Goal: Task Accomplishment & Management: Complete application form

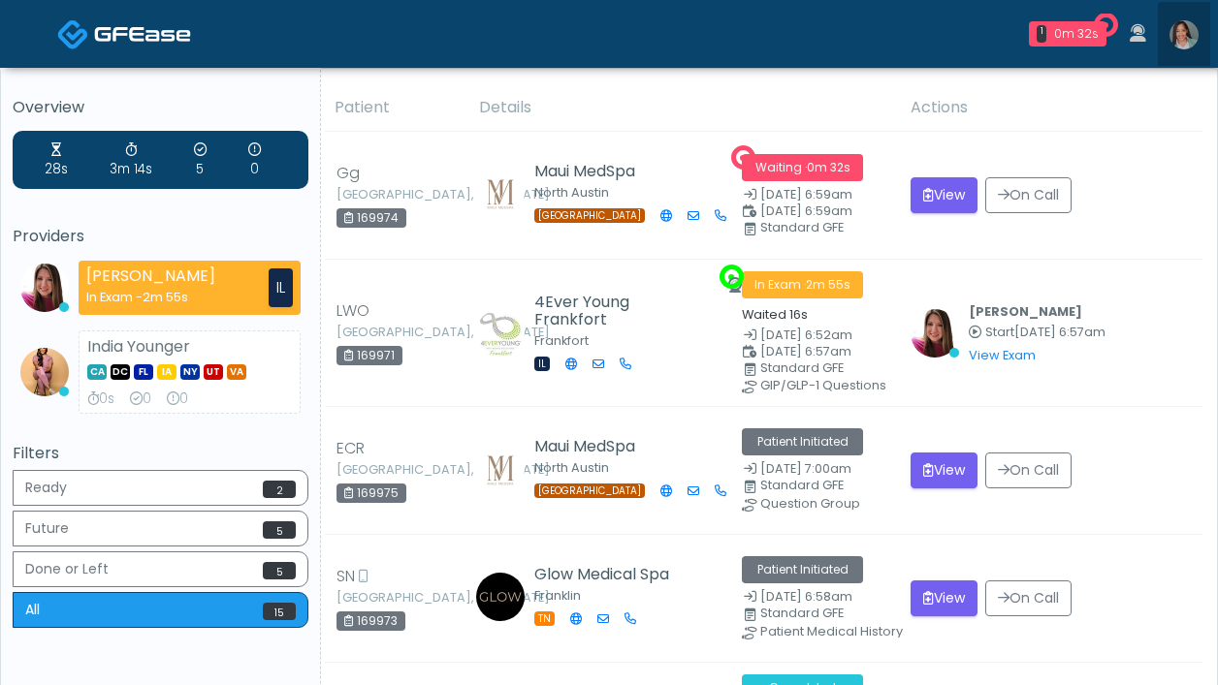
click at [1191, 44] on img at bounding box center [1183, 34] width 29 height 29
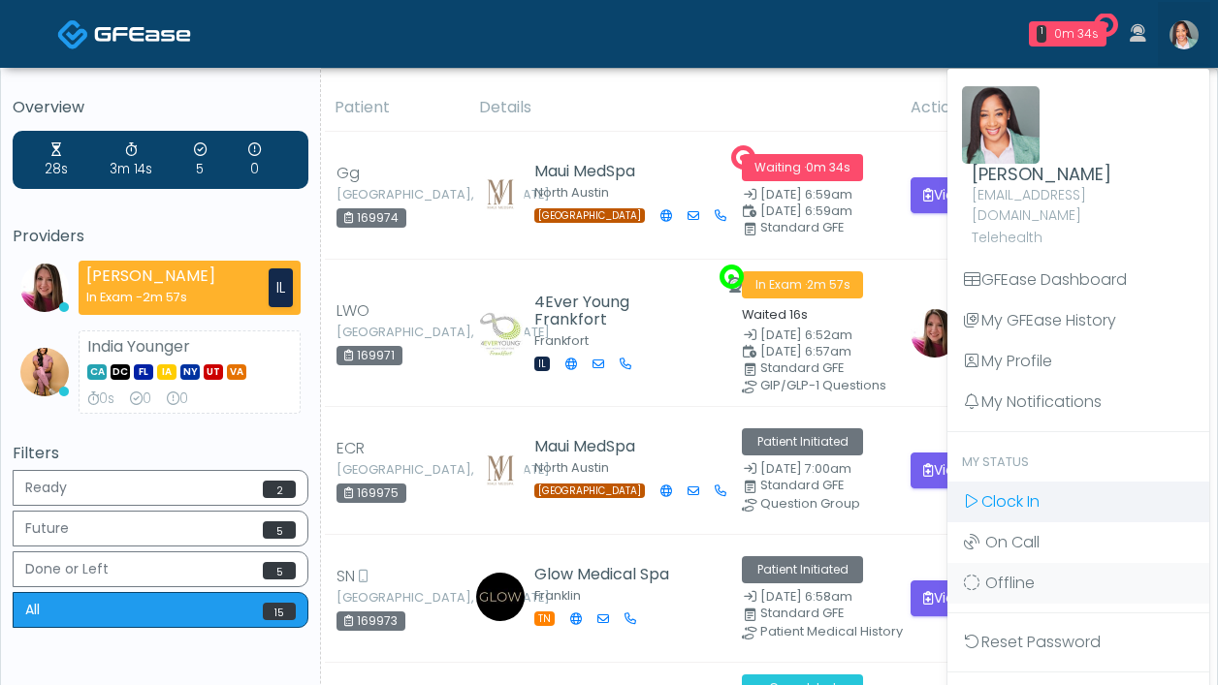
click at [1002, 491] on span "Clock In" at bounding box center [1010, 502] width 58 height 22
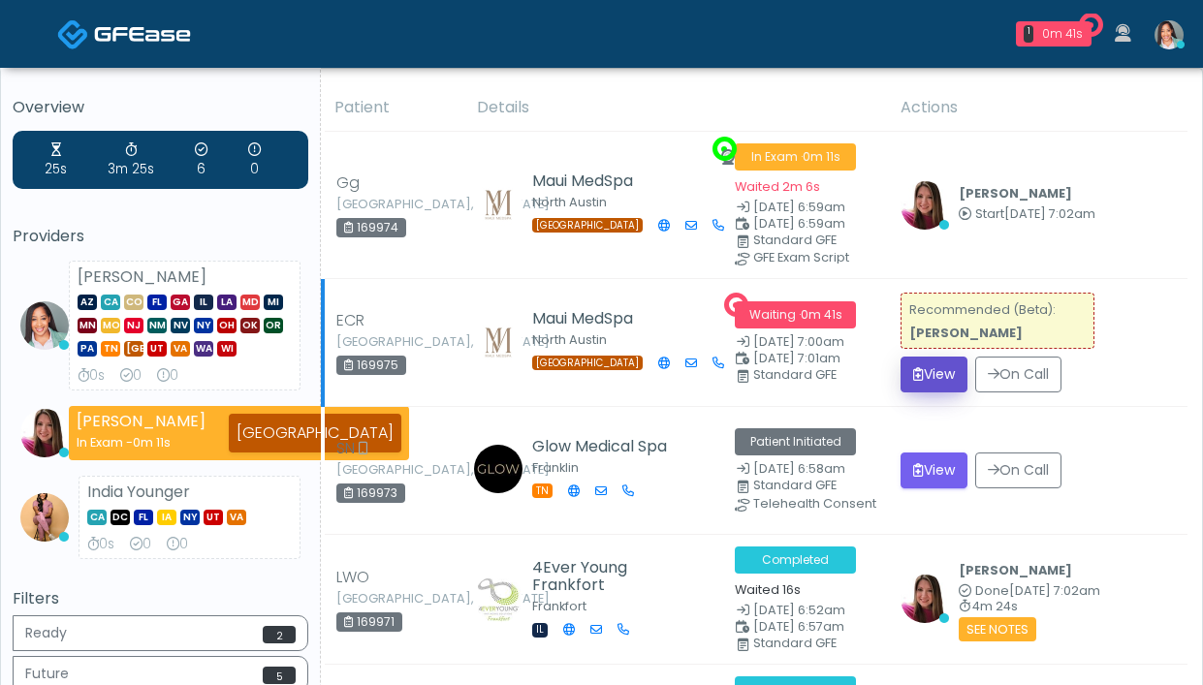
click at [923, 376] on button "View" at bounding box center [934, 375] width 67 height 36
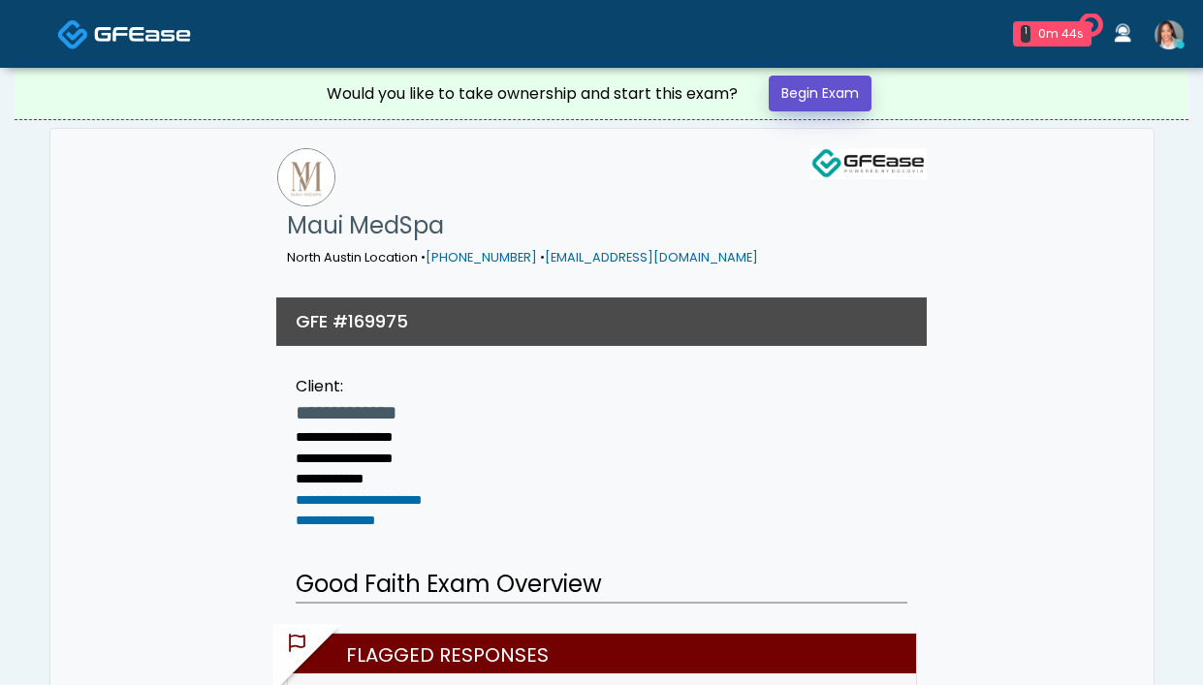
click at [845, 88] on link "Begin Exam" at bounding box center [820, 94] width 103 height 36
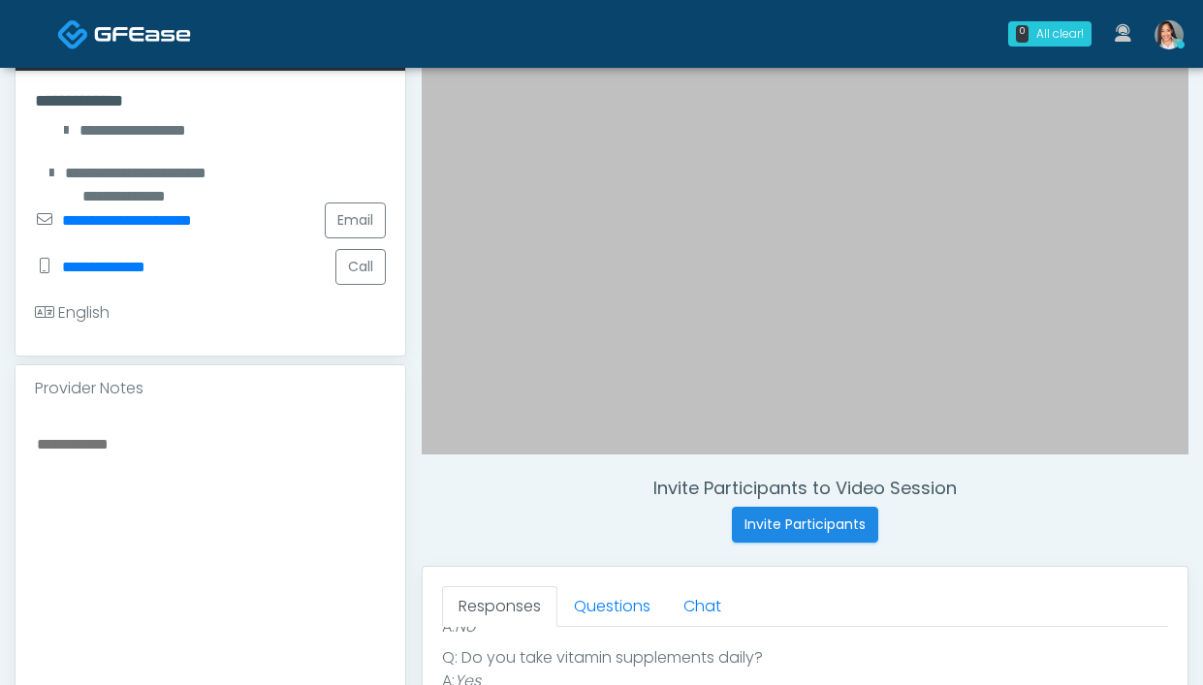
scroll to position [621, 0]
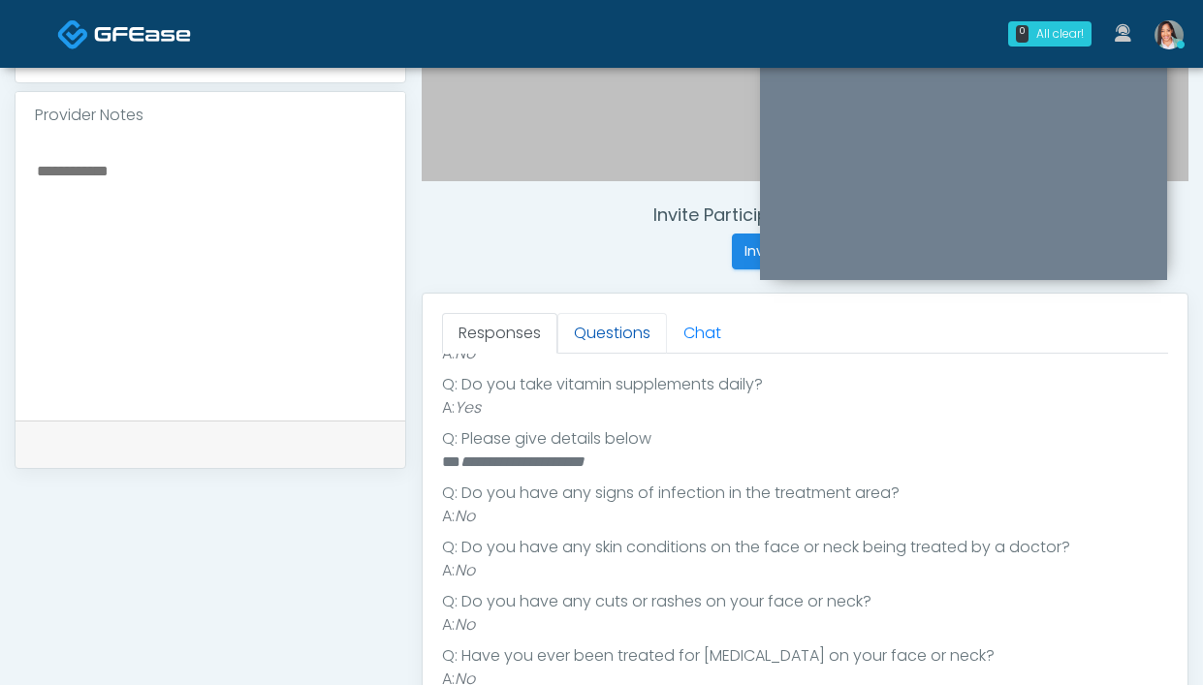
click at [585, 332] on link "Questions" at bounding box center [612, 333] width 110 height 41
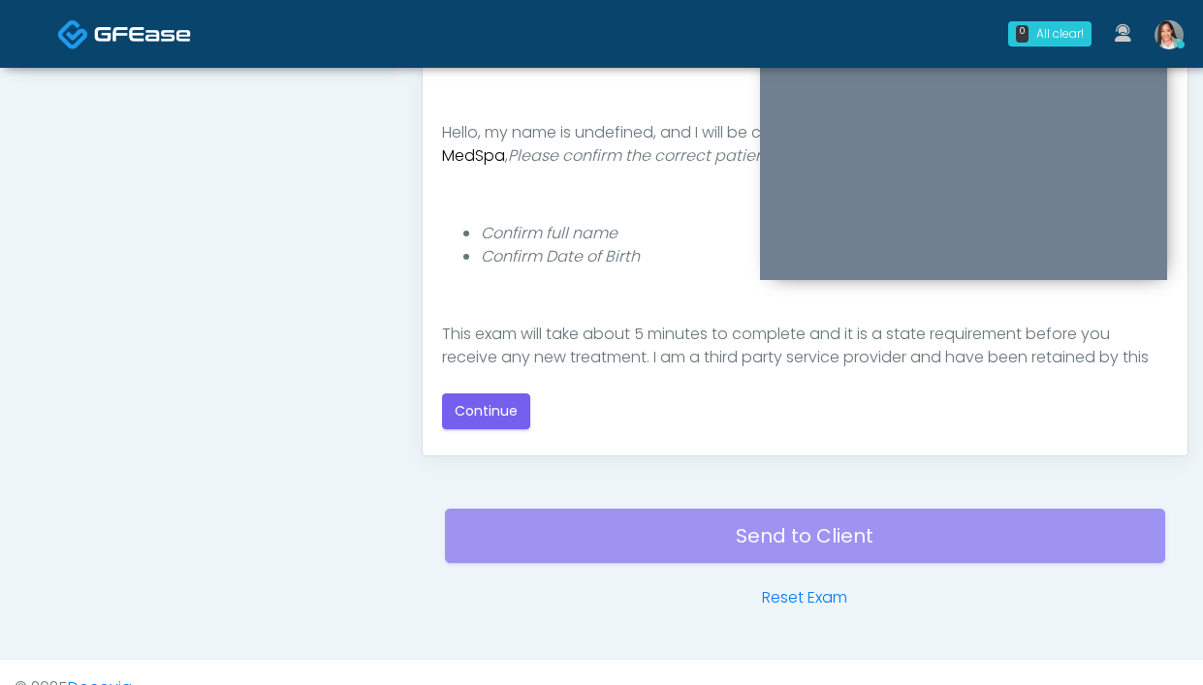
scroll to position [32, 0]
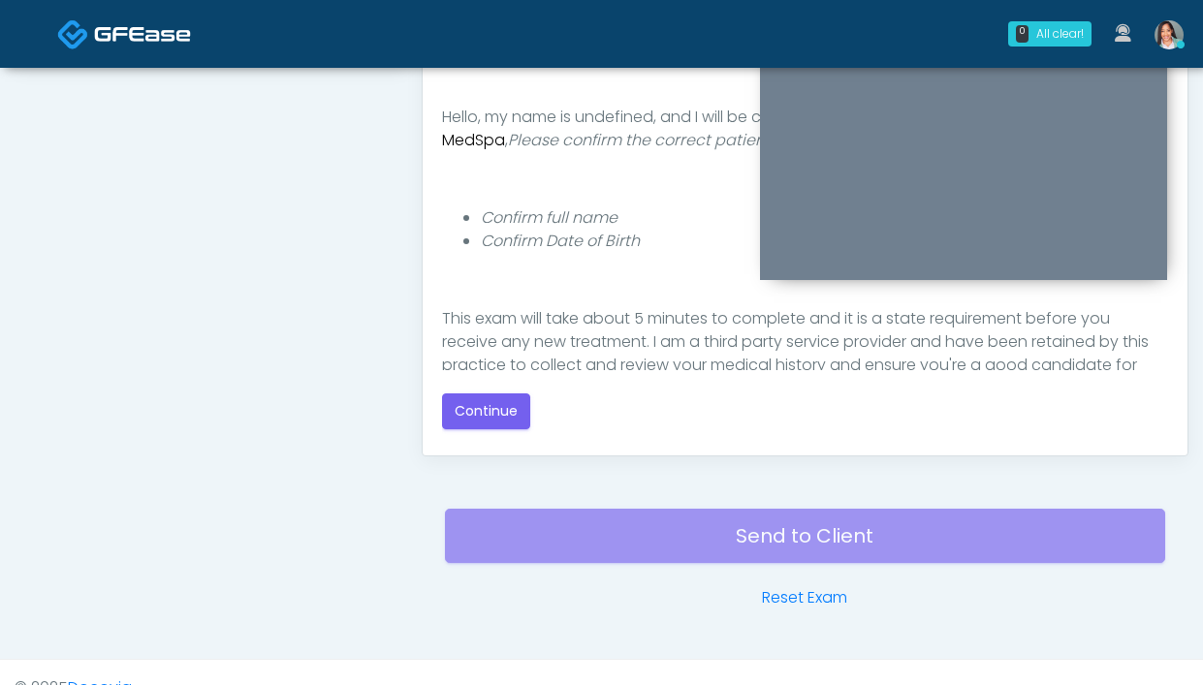
click at [471, 431] on div "Good Faith Exam Script Good Faith Exam Script INTRODUCTION Hello, my name is un…" at bounding box center [805, 194] width 726 height 485
click at [495, 429] on div "Good Faith Exam Script Good Faith Exam Script INTRODUCTION Hello, my name is un…" at bounding box center [805, 194] width 726 height 485
click at [479, 416] on button "Continue" at bounding box center [486, 412] width 88 height 36
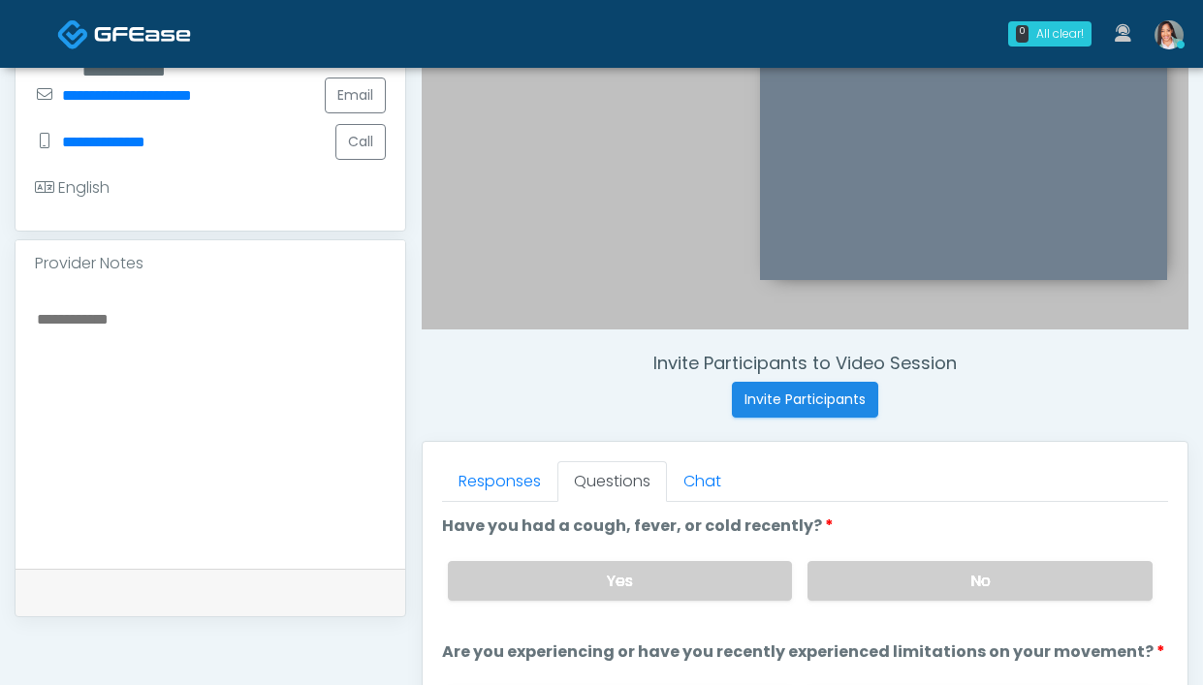
scroll to position [490, 0]
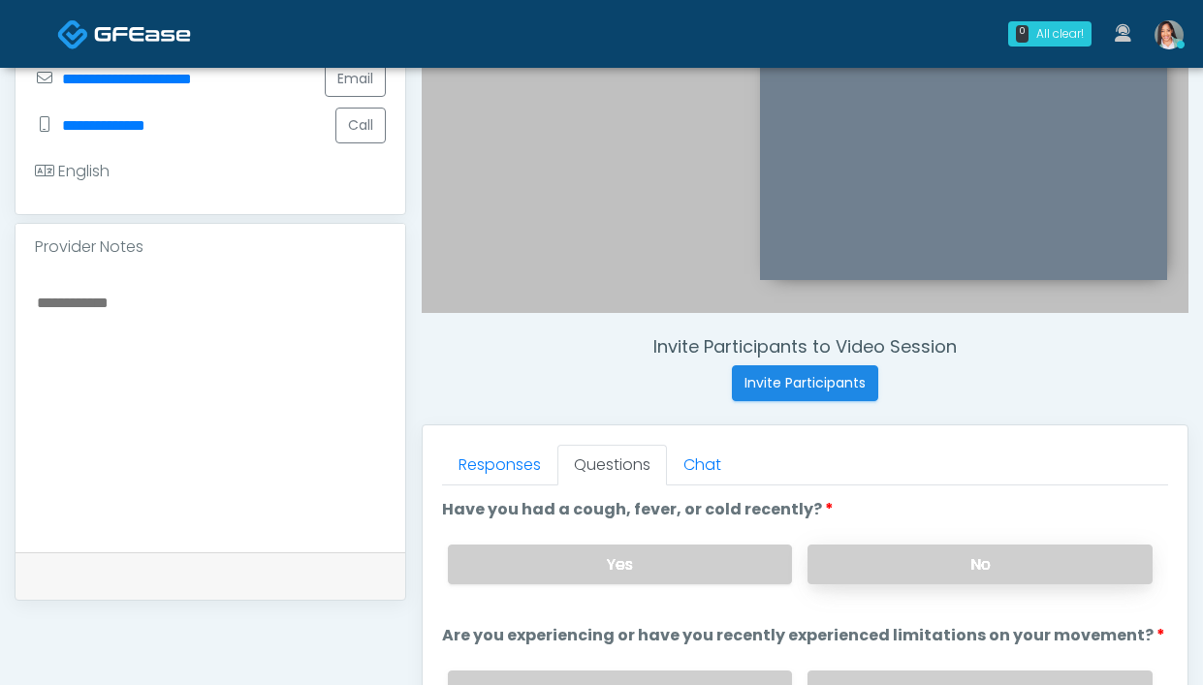
click at [882, 569] on label "No" at bounding box center [979, 565] width 345 height 40
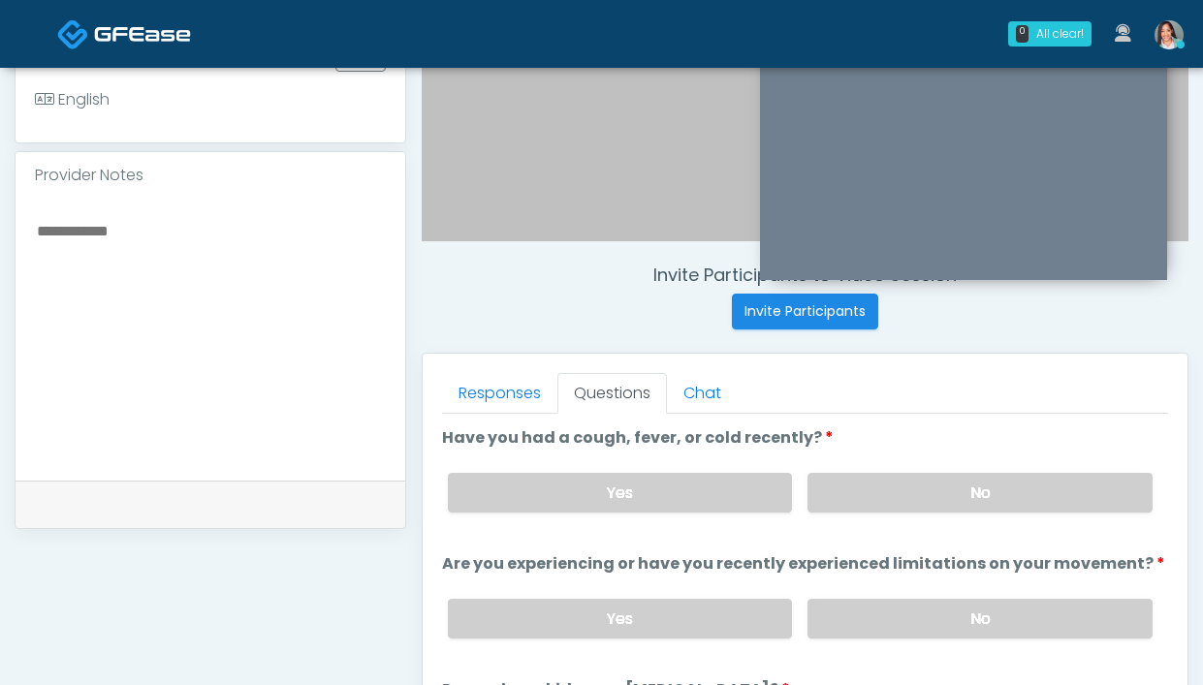
scroll to position [608, 0]
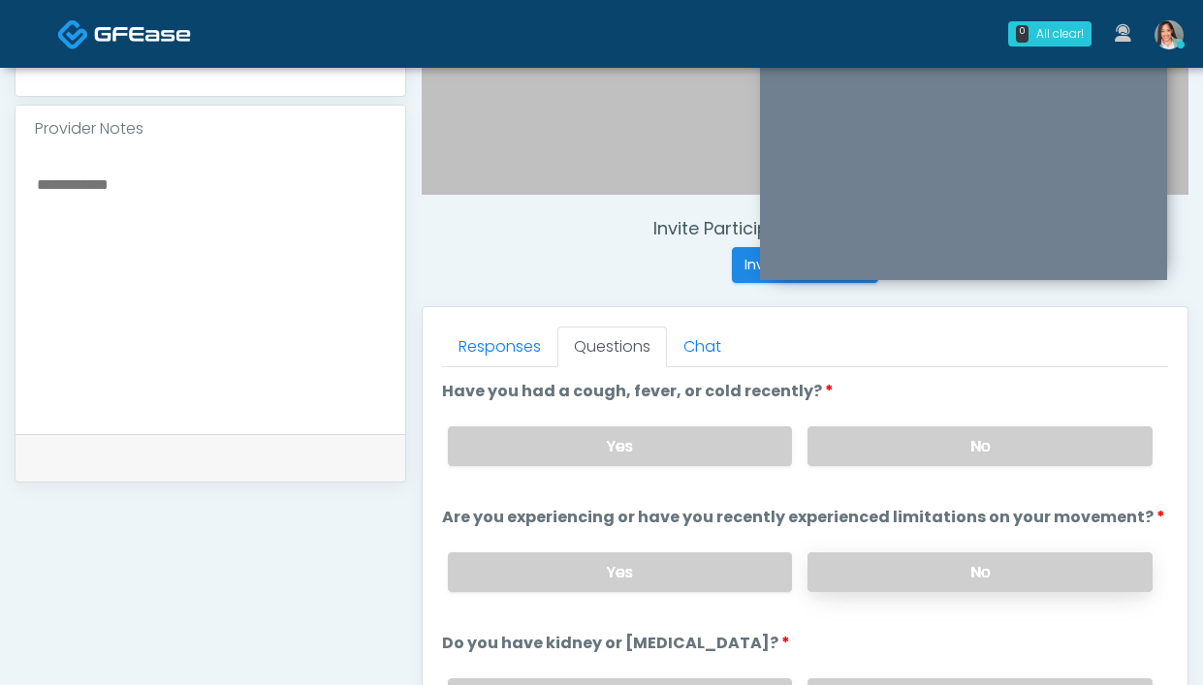
click at [878, 572] on label "No" at bounding box center [979, 573] width 345 height 40
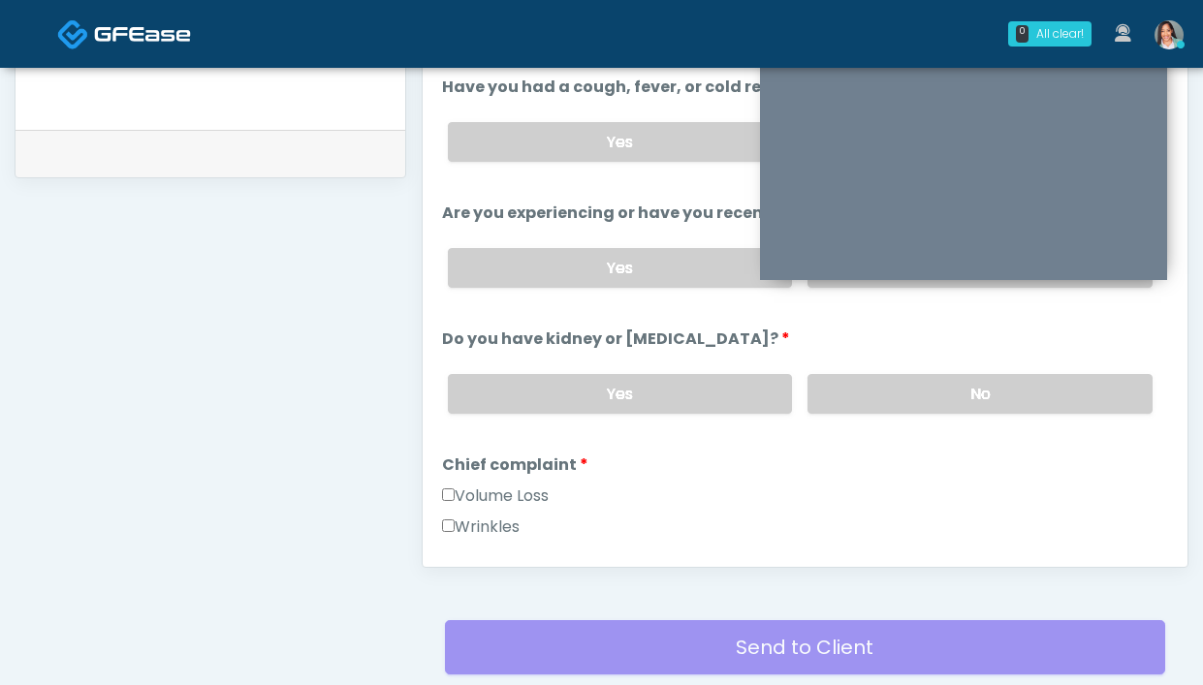
scroll to position [0, 0]
click at [832, 402] on label "No" at bounding box center [979, 394] width 345 height 40
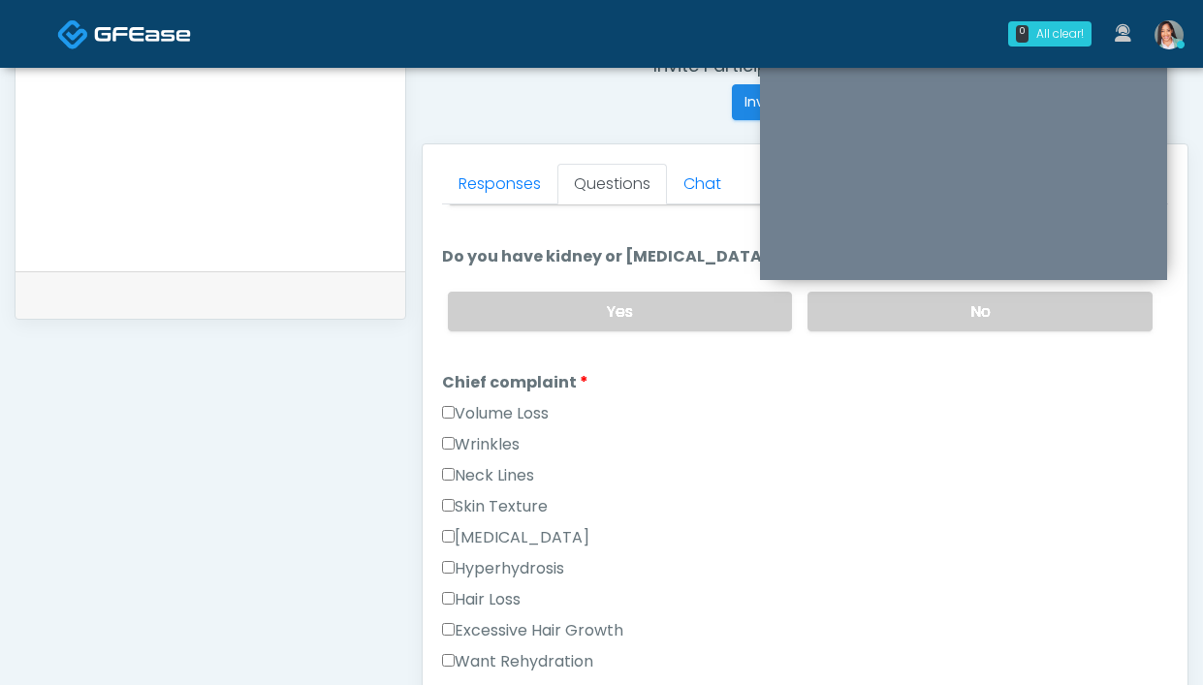
scroll to position [284, 0]
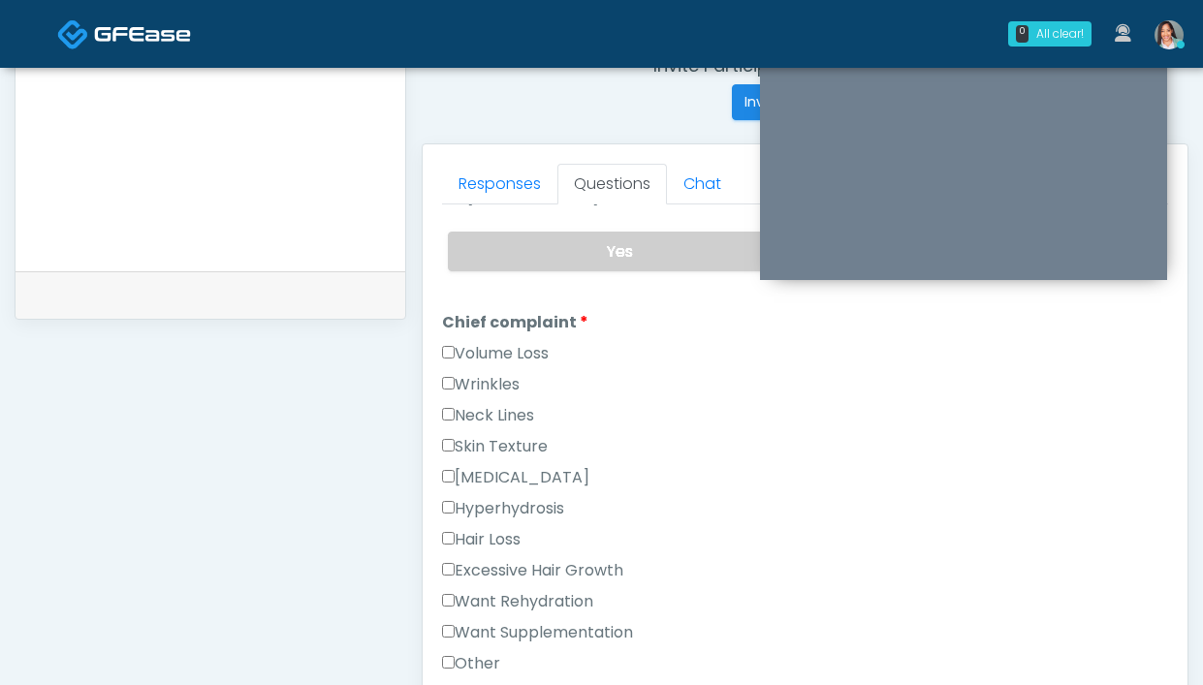
click at [464, 379] on label "Wrinkles" at bounding box center [481, 384] width 78 height 23
click at [478, 174] on link "Responses" at bounding box center [499, 184] width 115 height 41
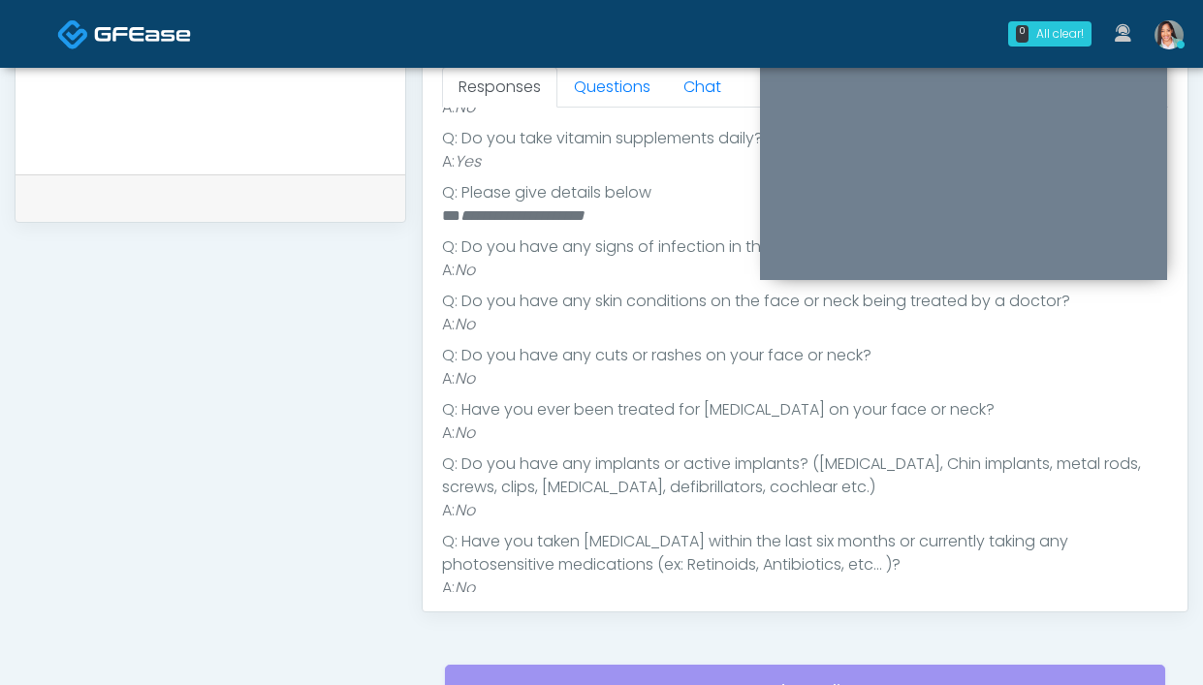
scroll to position [889, 0]
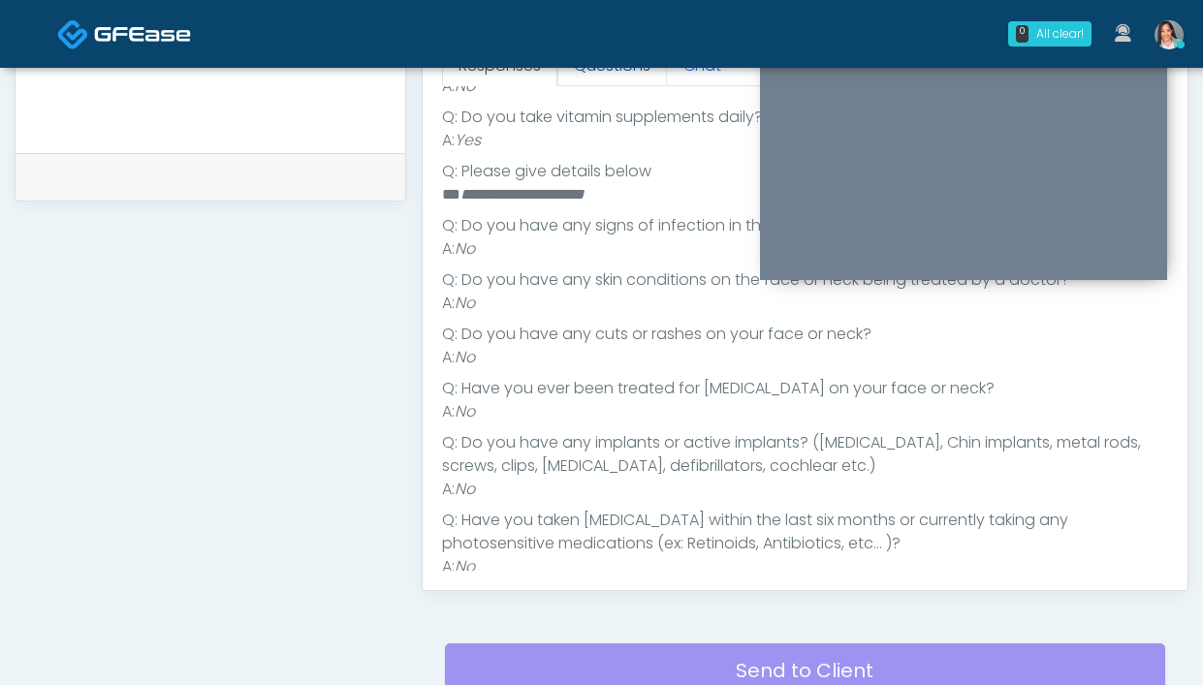
click at [617, 75] on link "Questions" at bounding box center [612, 66] width 110 height 41
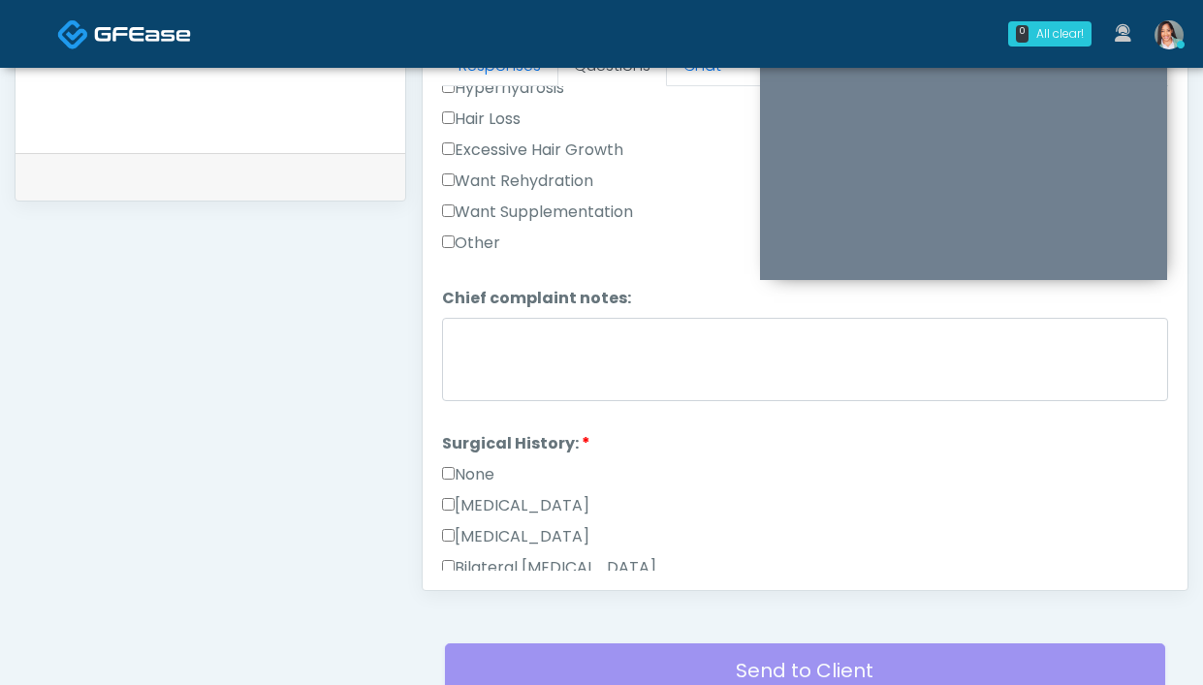
scroll to position [623, 0]
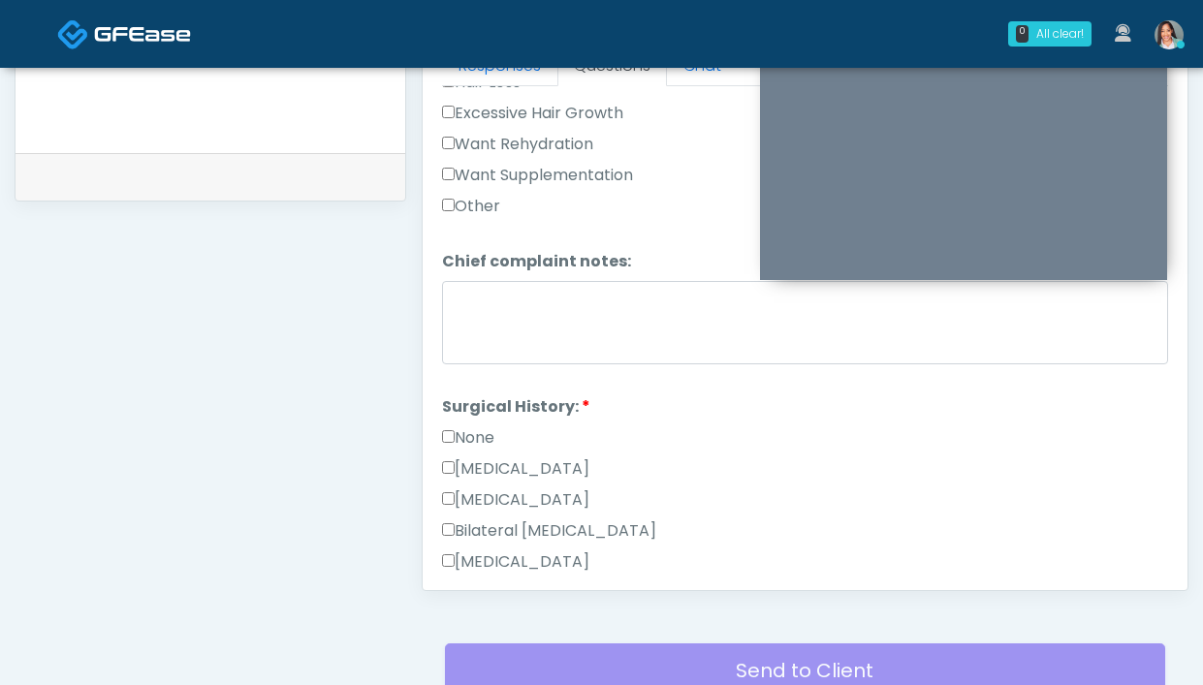
click at [463, 427] on label "None" at bounding box center [468, 438] width 52 height 23
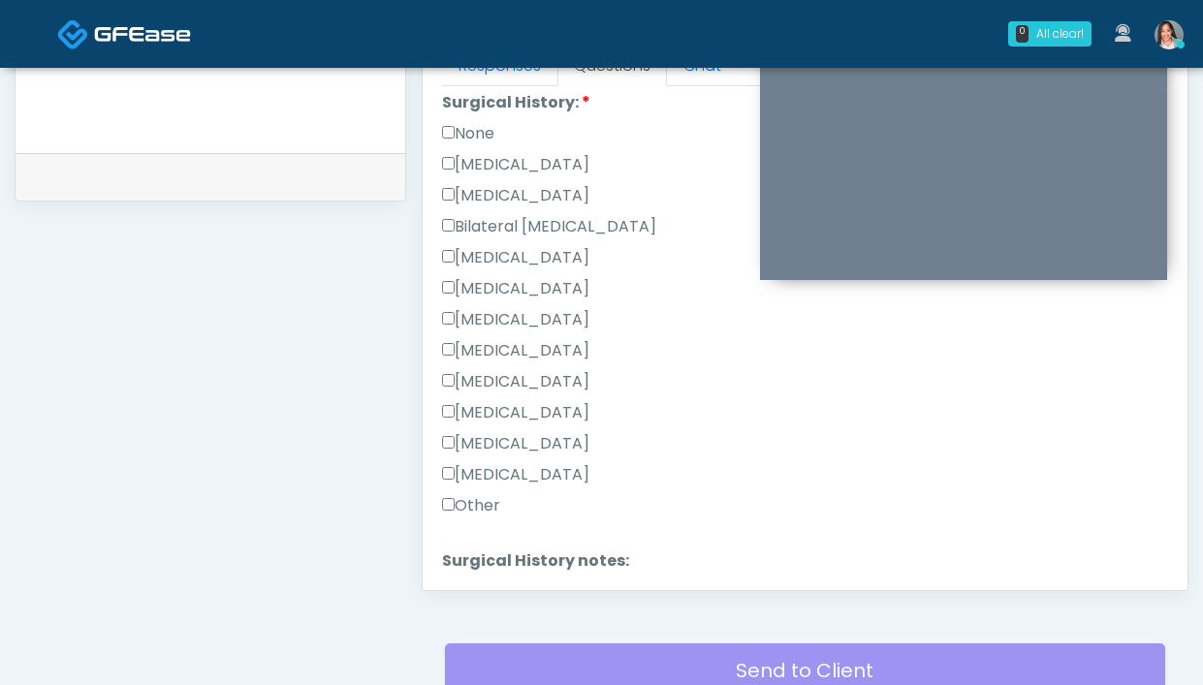
scroll to position [1084, 0]
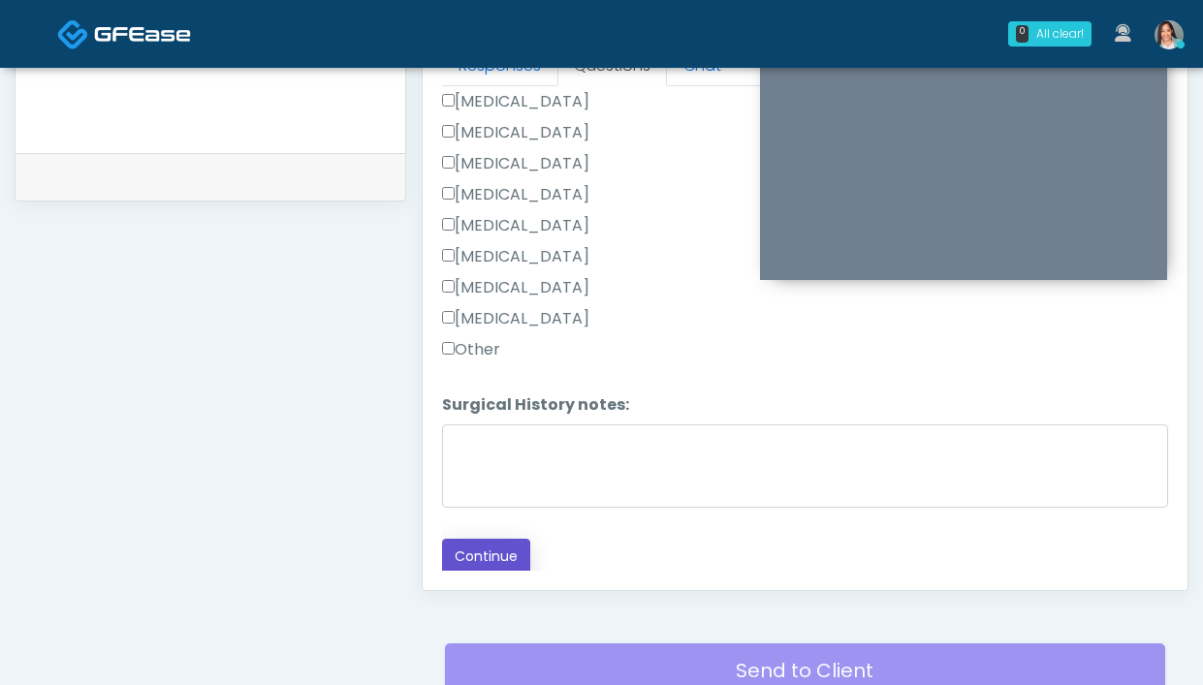
click at [484, 555] on button "Continue" at bounding box center [486, 557] width 88 height 36
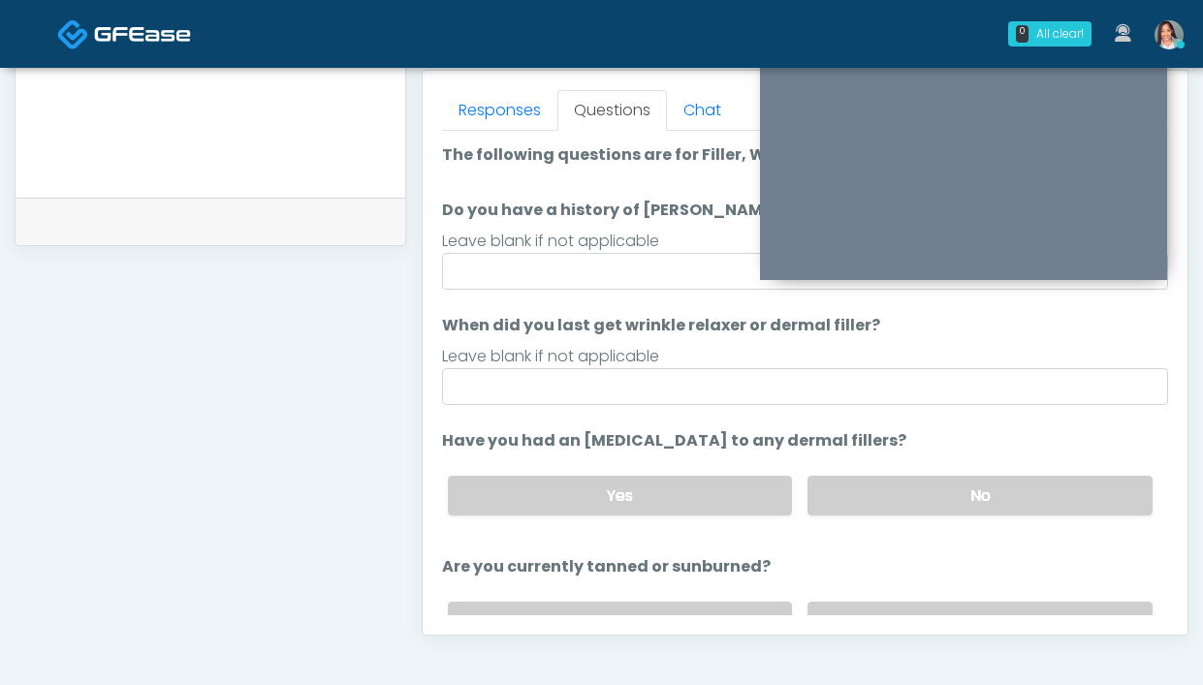
scroll to position [841, 0]
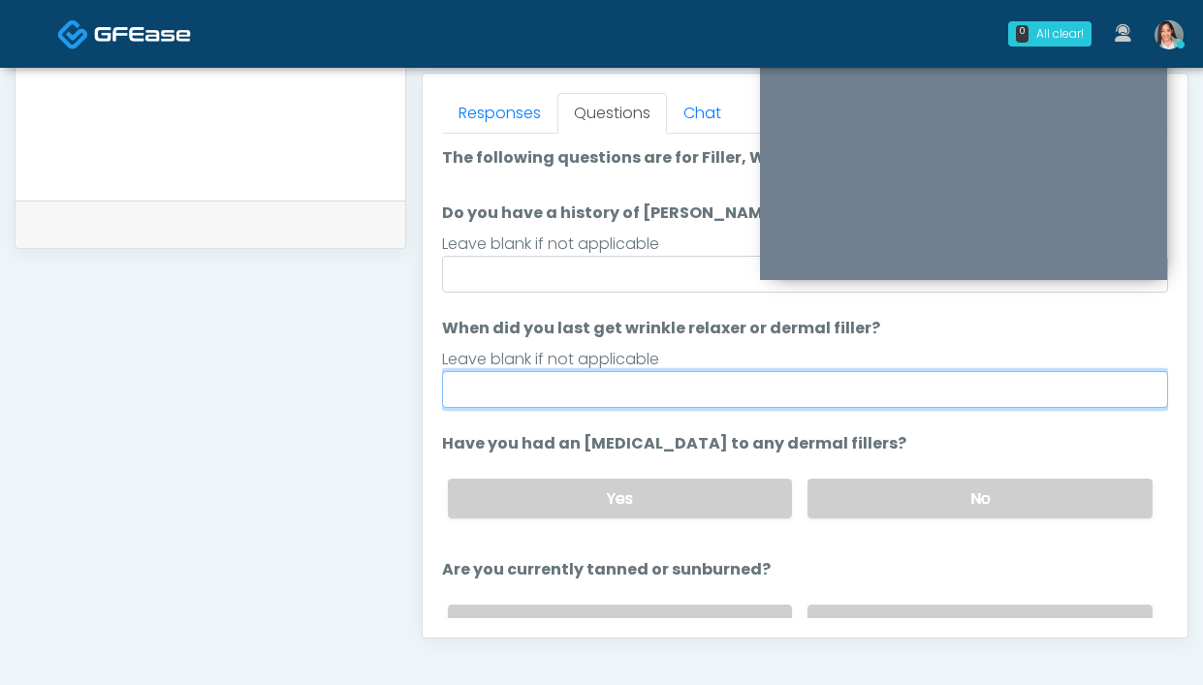
click at [547, 378] on input "When did you last get wrinkle relaxer or dermal filler?" at bounding box center [805, 389] width 726 height 37
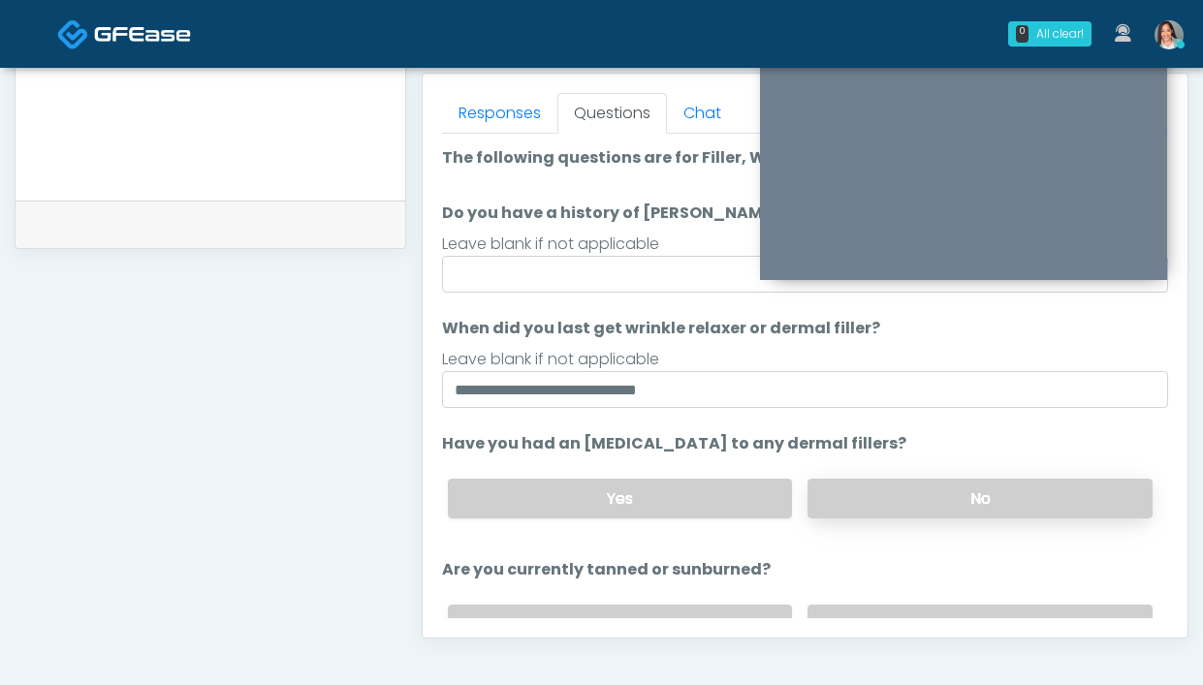
click at [875, 501] on label "No" at bounding box center [979, 499] width 345 height 40
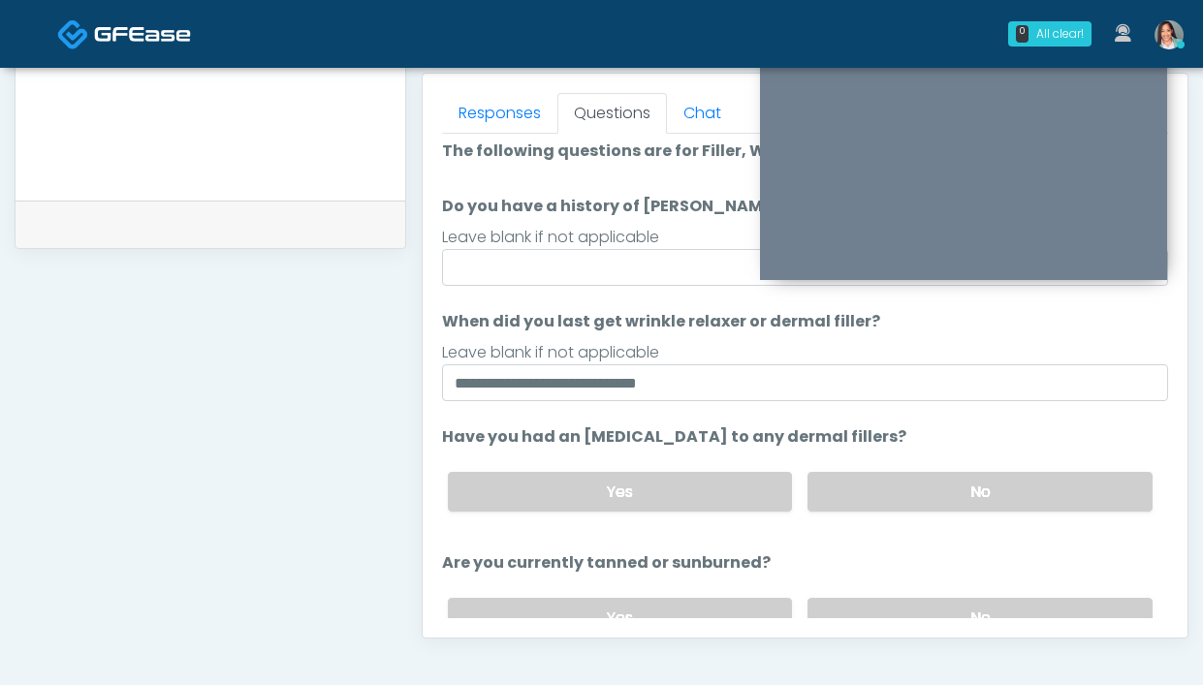
scroll to position [48, 0]
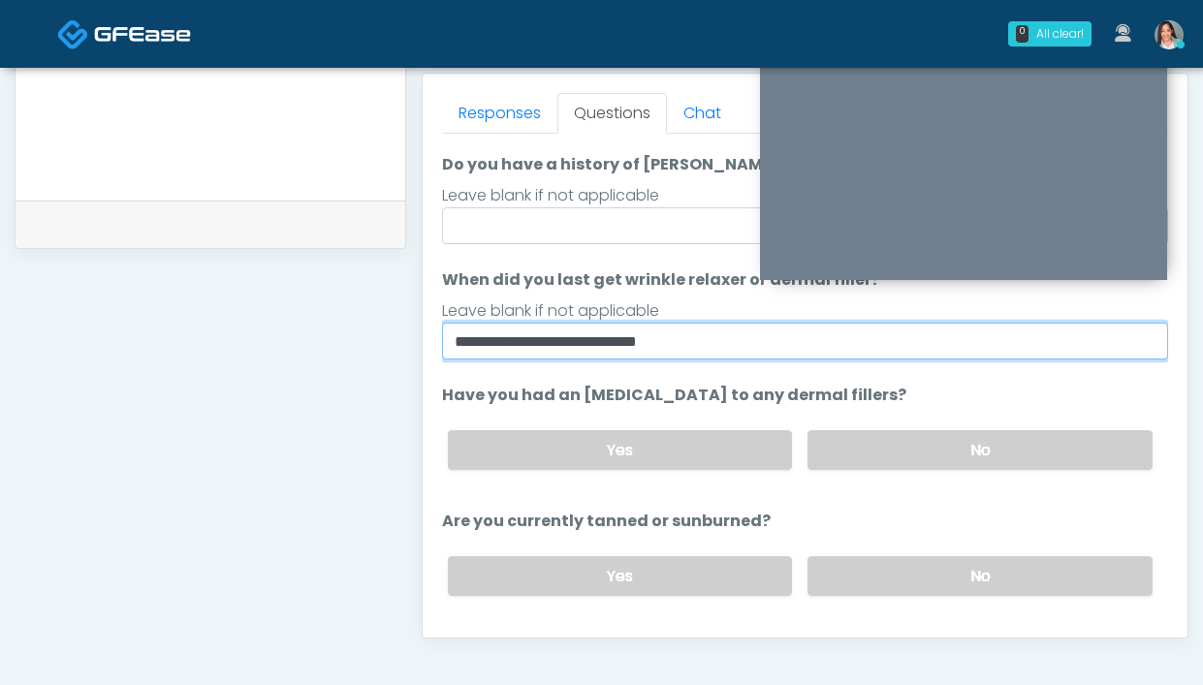
click at [703, 337] on input "**********" at bounding box center [805, 341] width 726 height 37
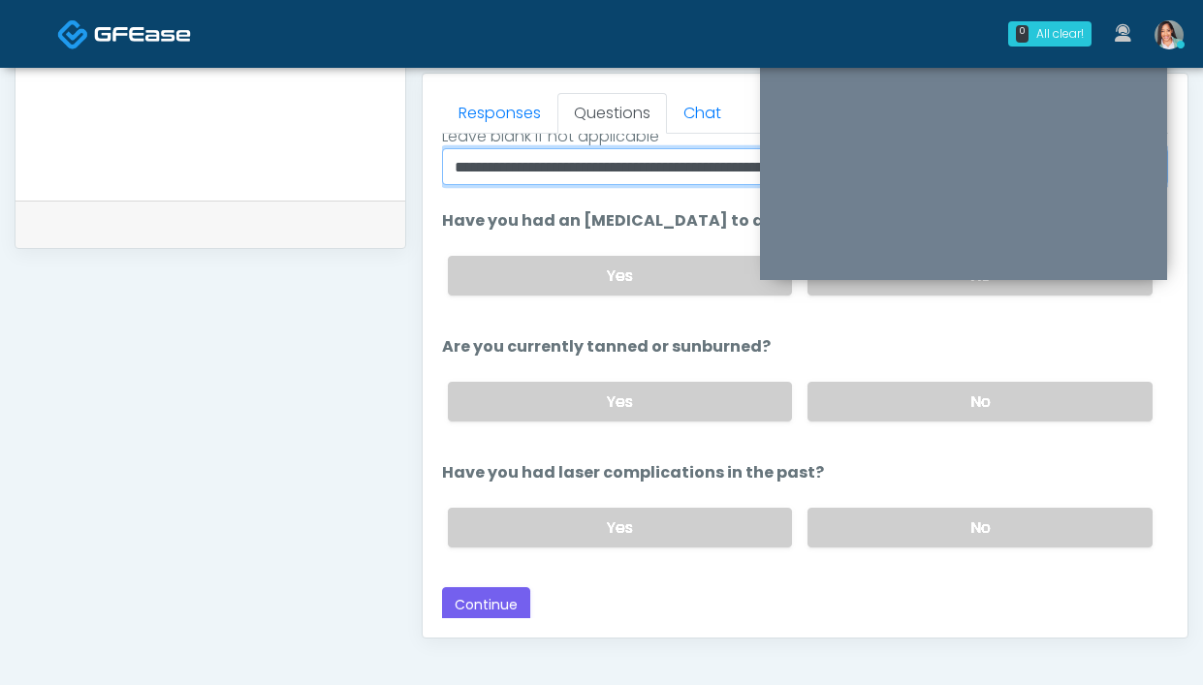
scroll to position [225, 0]
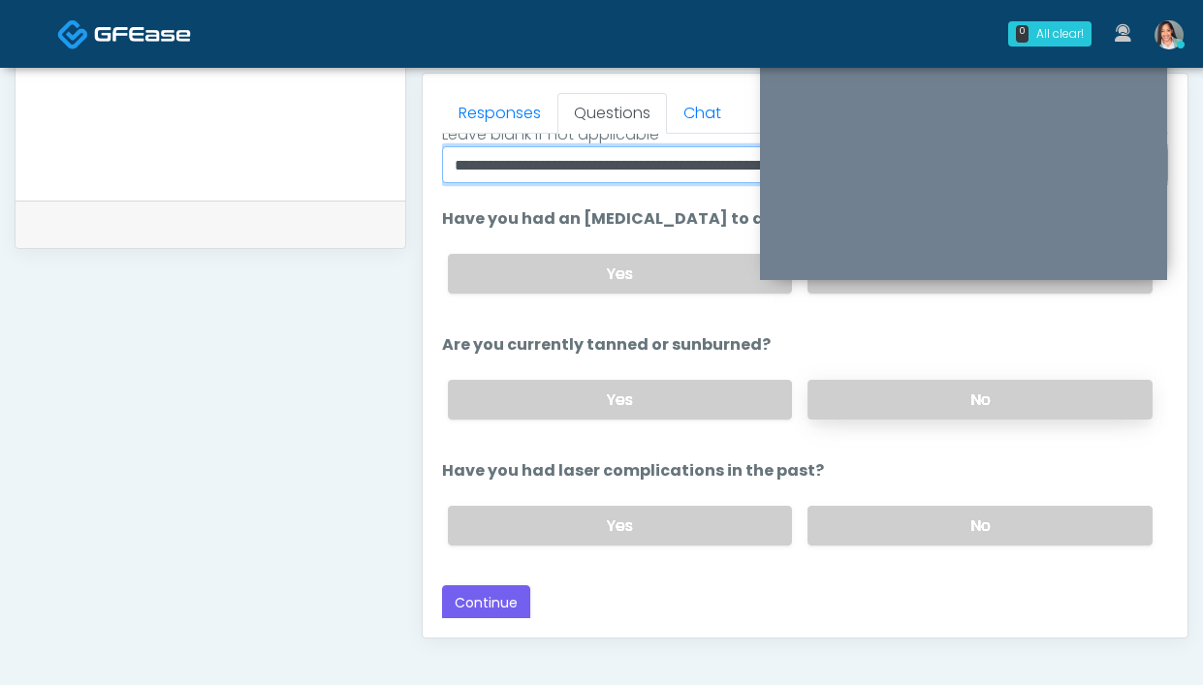
type input "**********"
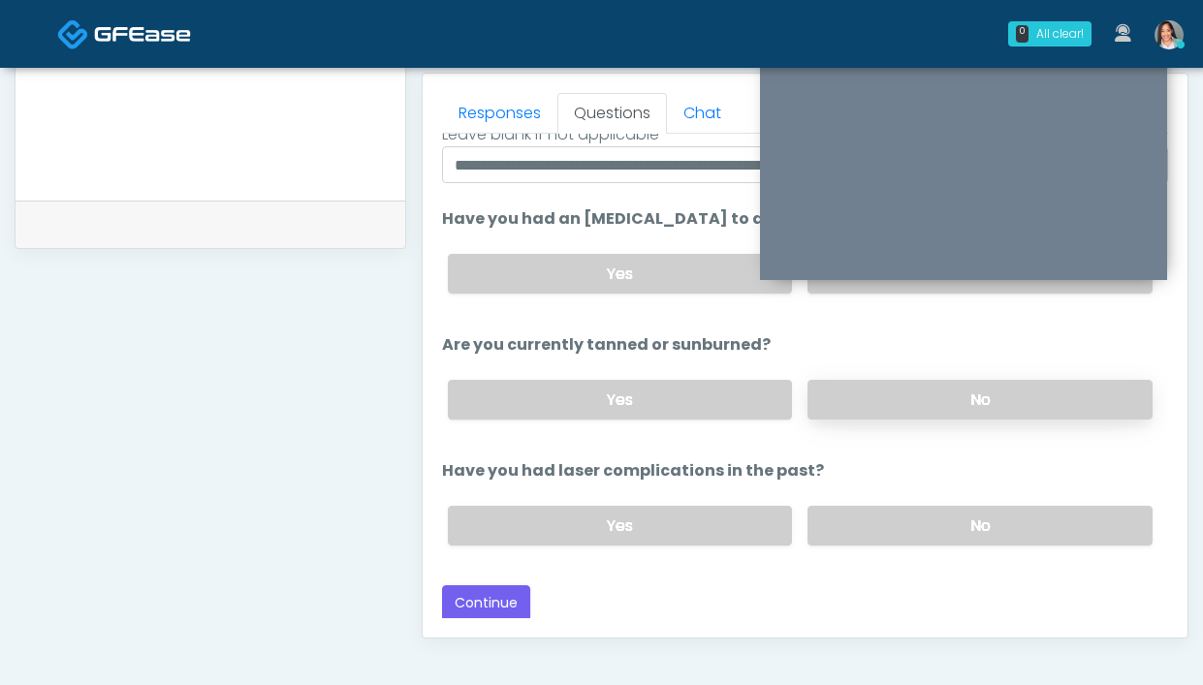
click at [940, 396] on label "No" at bounding box center [979, 400] width 345 height 40
click at [864, 524] on label "No" at bounding box center [979, 526] width 345 height 40
click at [467, 611] on button "Continue" at bounding box center [486, 604] width 88 height 36
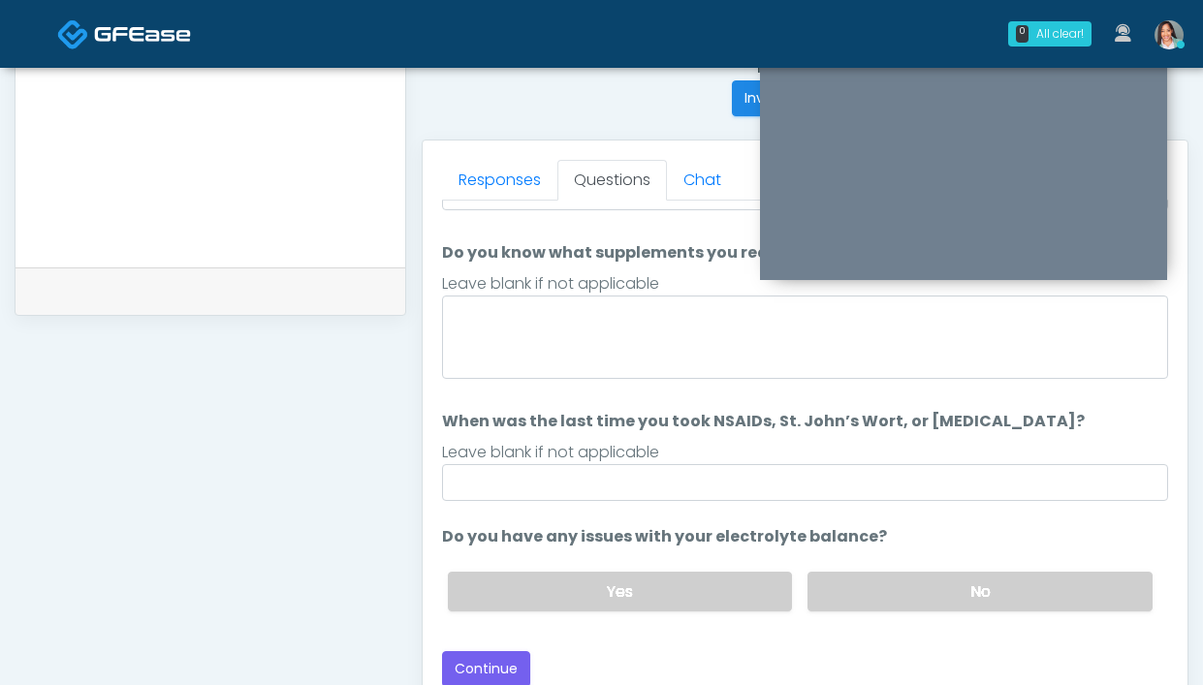
scroll to position [773, 0]
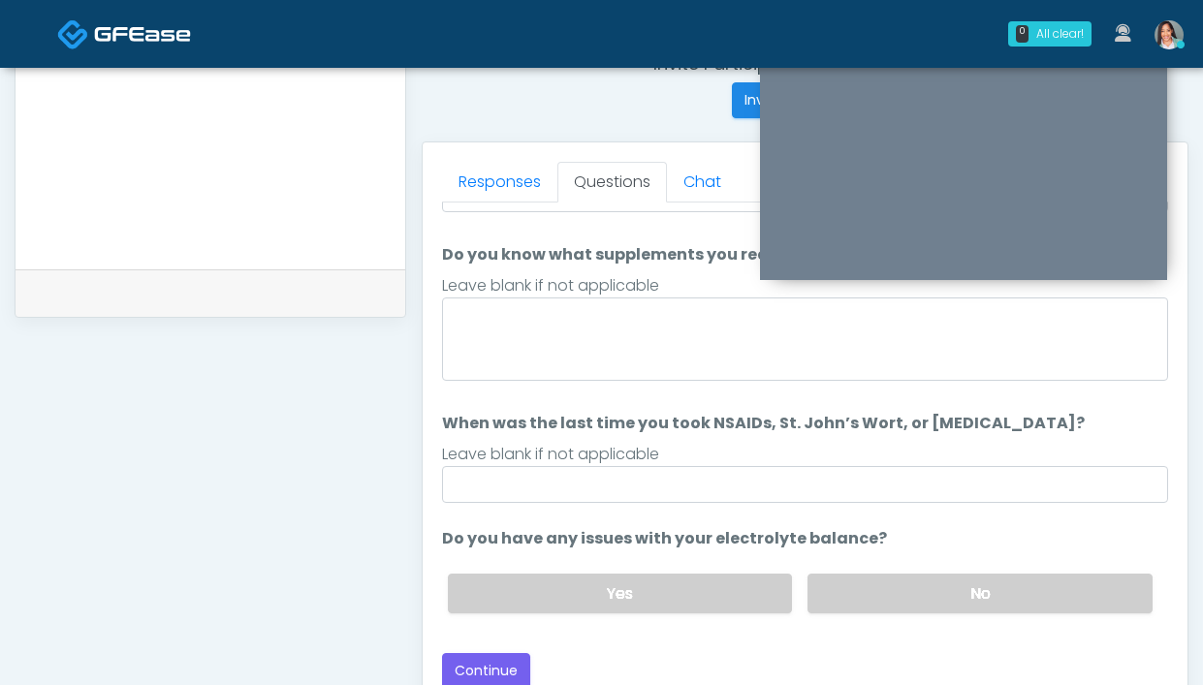
drag, startPoint x: 904, startPoint y: 591, endPoint x: 880, endPoint y: 561, distance: 38.6
click at [904, 591] on label "No" at bounding box center [979, 594] width 345 height 40
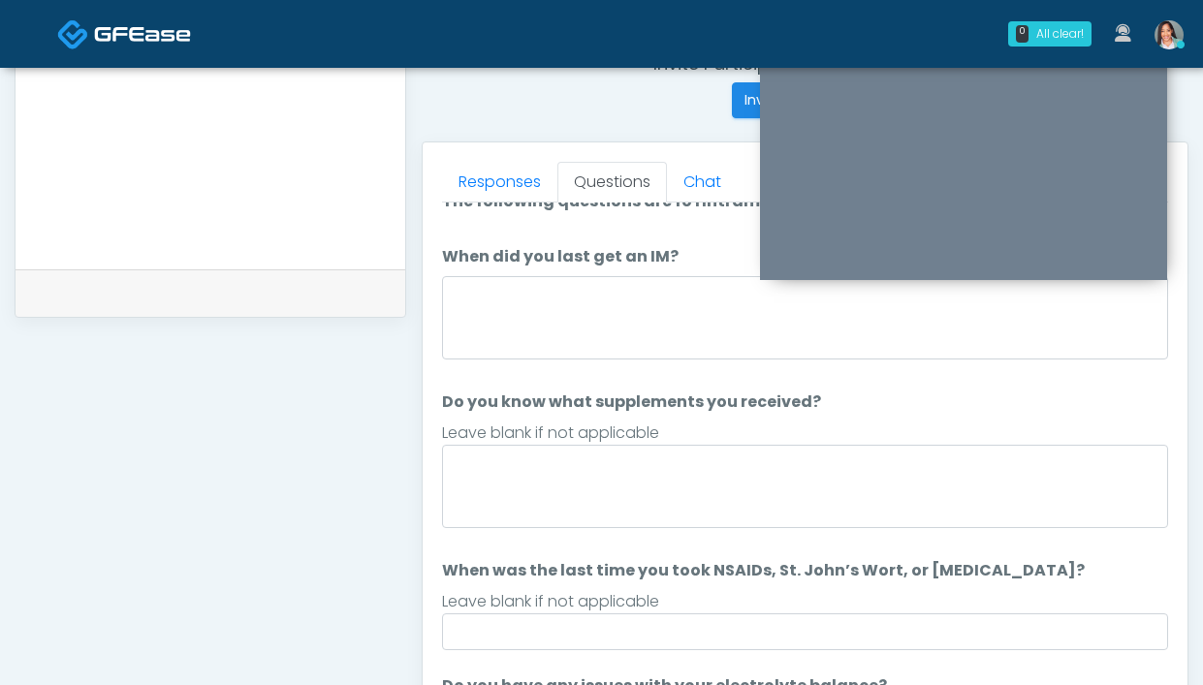
scroll to position [15, 0]
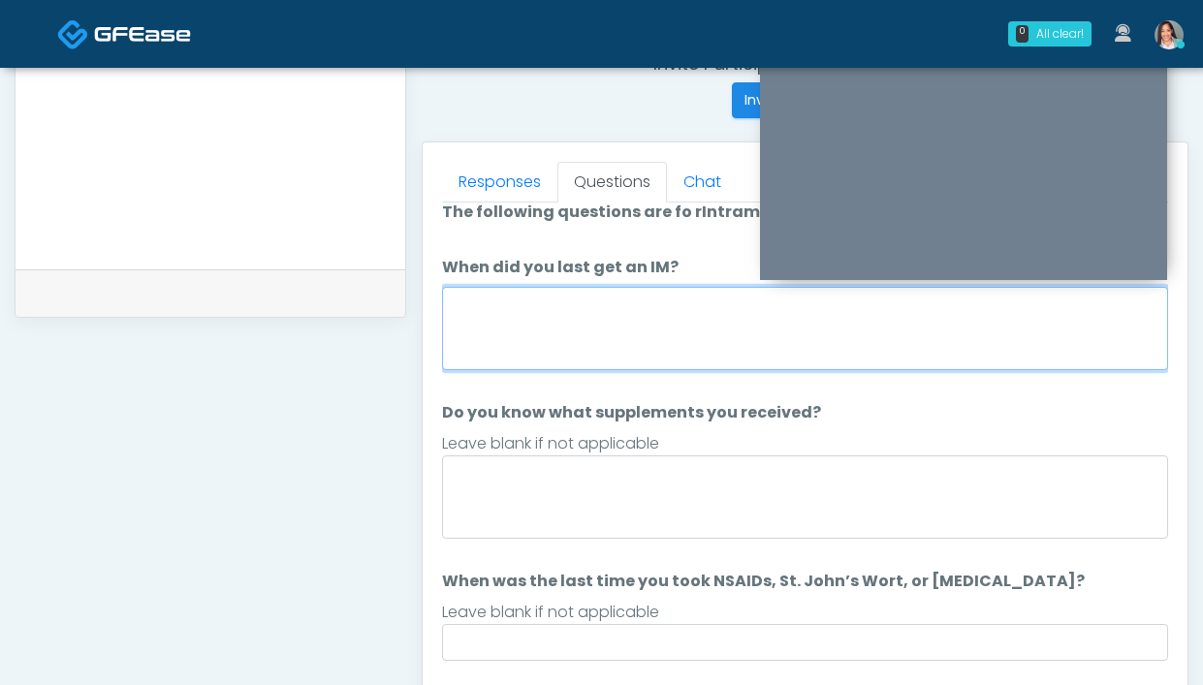
click at [550, 326] on textarea "When did you last get an IM?" at bounding box center [805, 328] width 726 height 83
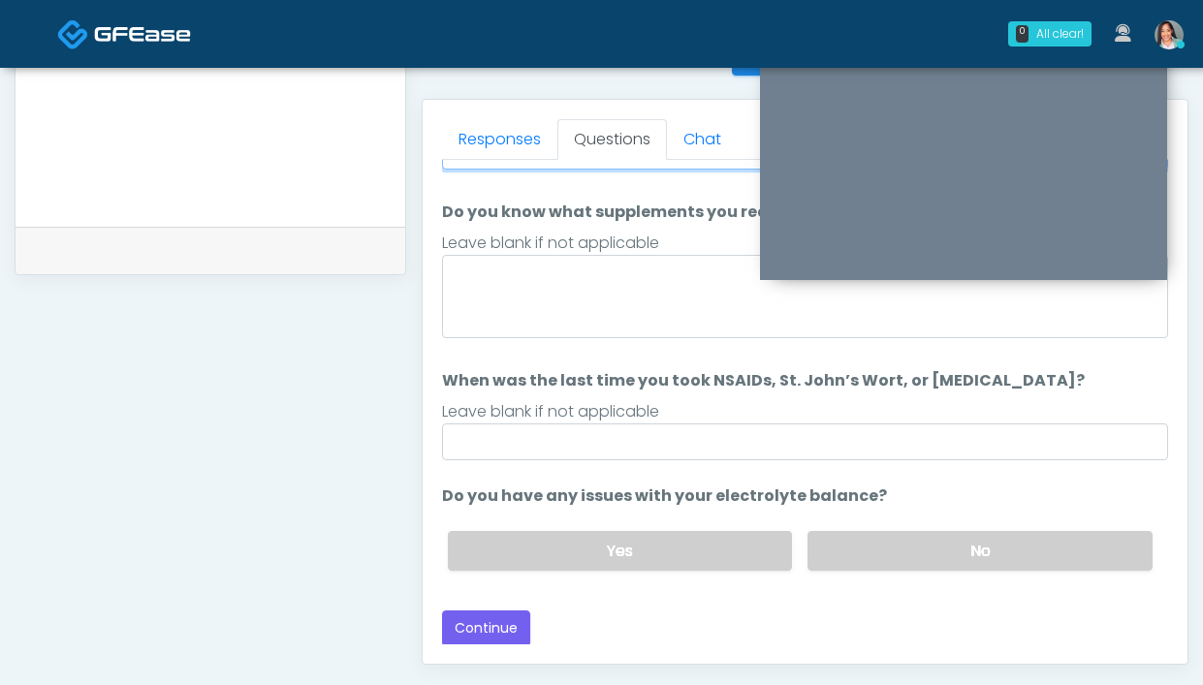
scroll to position [835, 0]
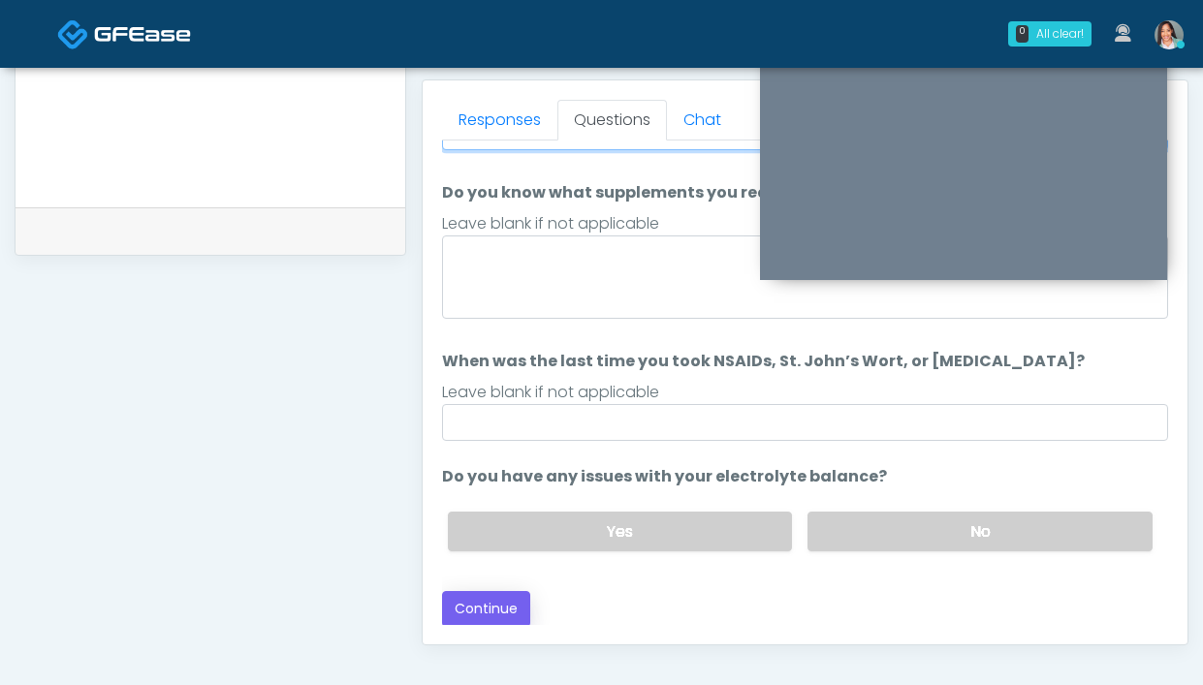
type textarea "**********"
click at [479, 602] on button "Continue" at bounding box center [486, 609] width 88 height 36
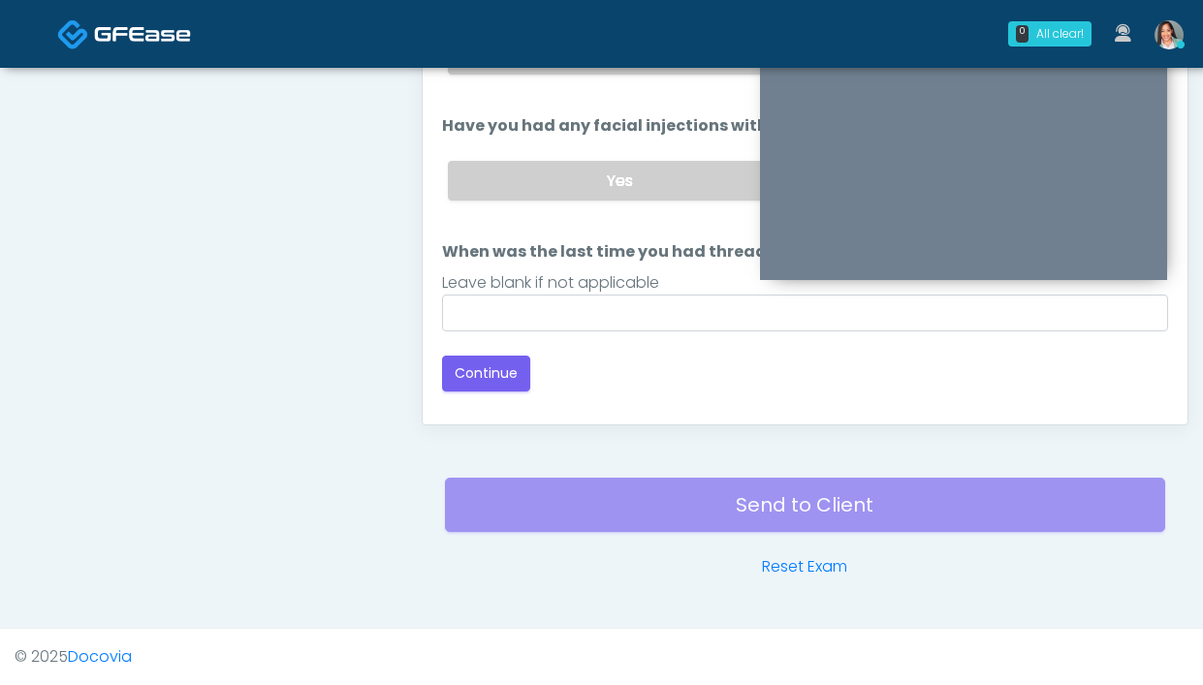
scroll to position [741, 0]
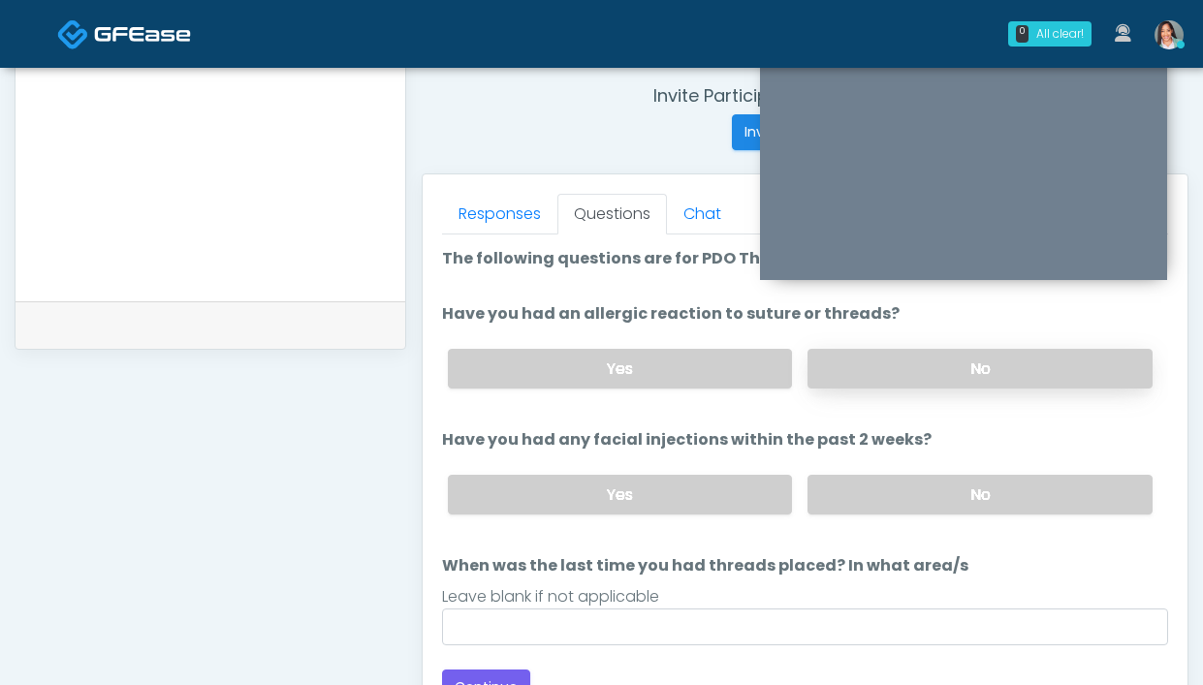
click at [978, 370] on label "No" at bounding box center [979, 369] width 345 height 40
drag, startPoint x: 878, startPoint y: 486, endPoint x: 831, endPoint y: 489, distance: 47.6
click at [878, 487] on label "No" at bounding box center [979, 495] width 345 height 40
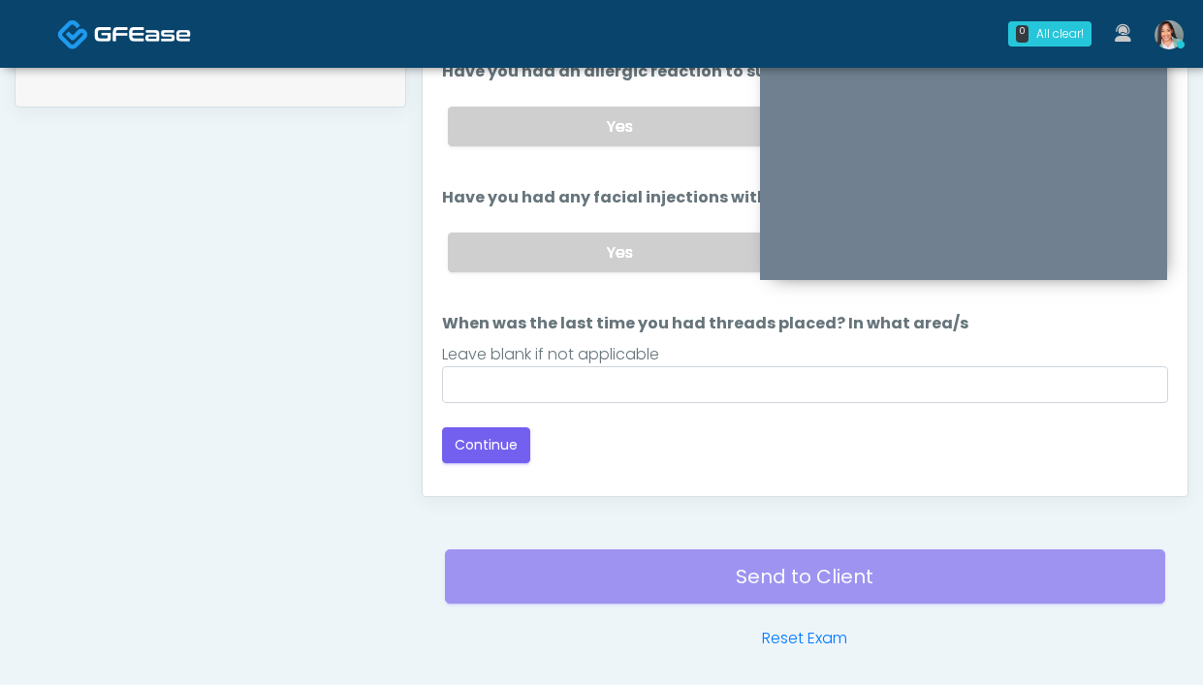
scroll to position [1055, 0]
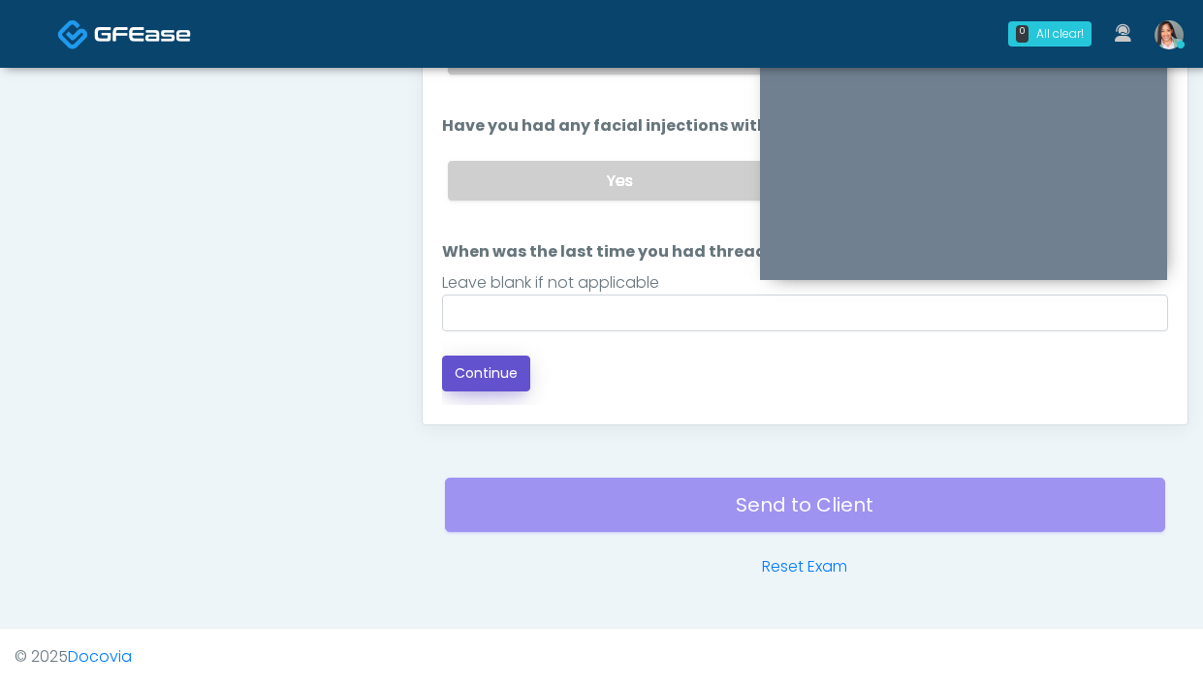
click at [477, 364] on button "Continue" at bounding box center [486, 374] width 88 height 36
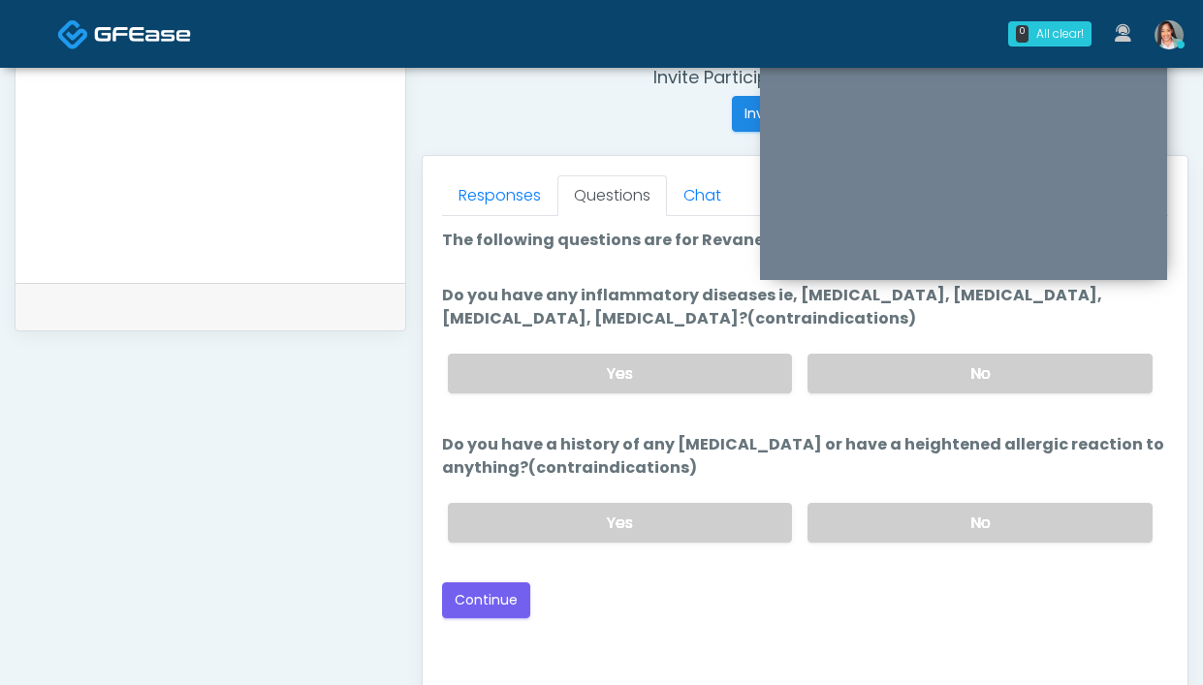
scroll to position [716, 0]
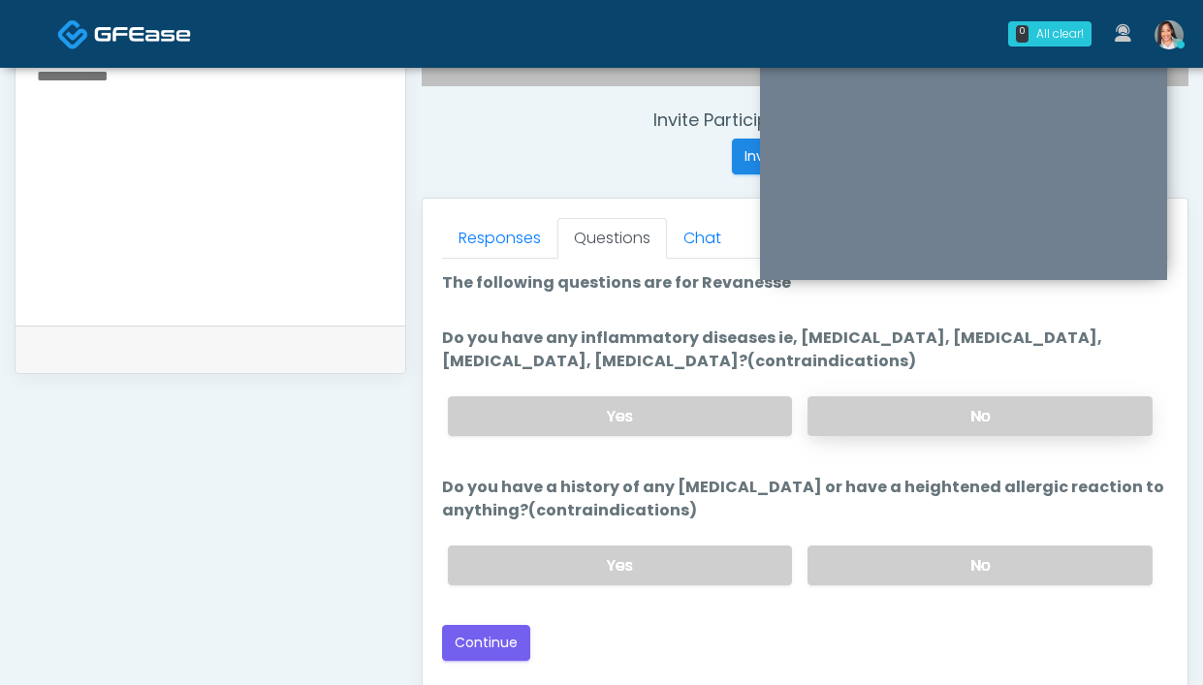
click at [845, 415] on label "No" at bounding box center [979, 416] width 345 height 40
click at [830, 560] on label "No" at bounding box center [979, 566] width 345 height 40
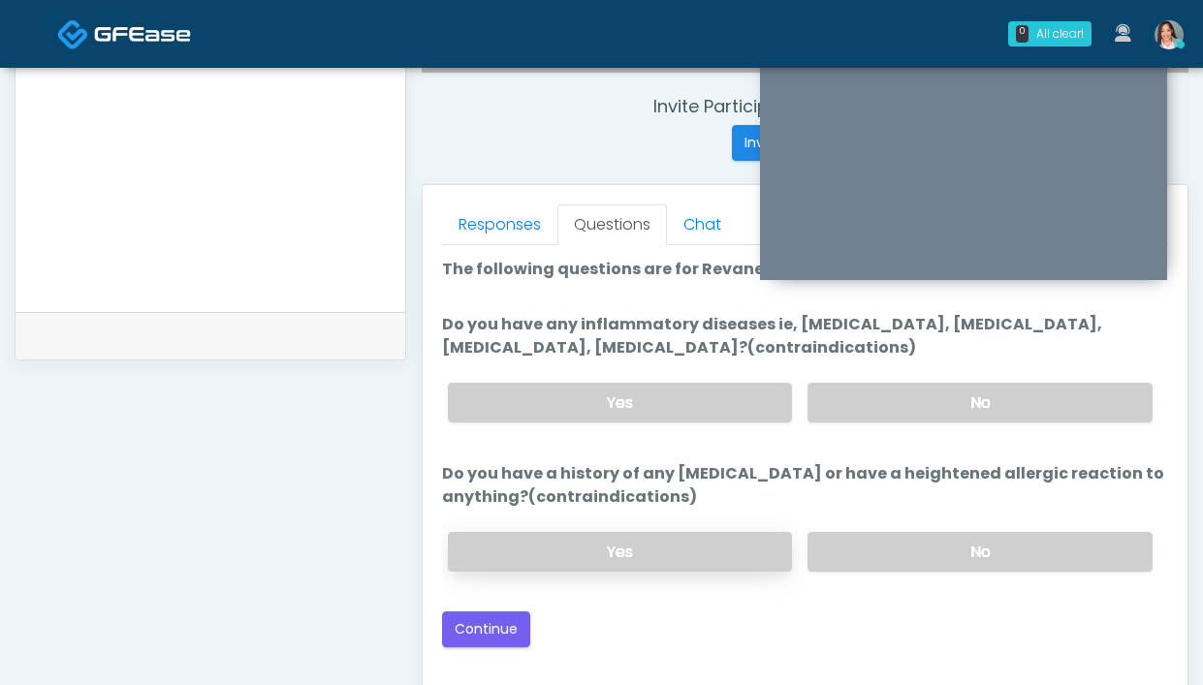
scroll to position [748, 0]
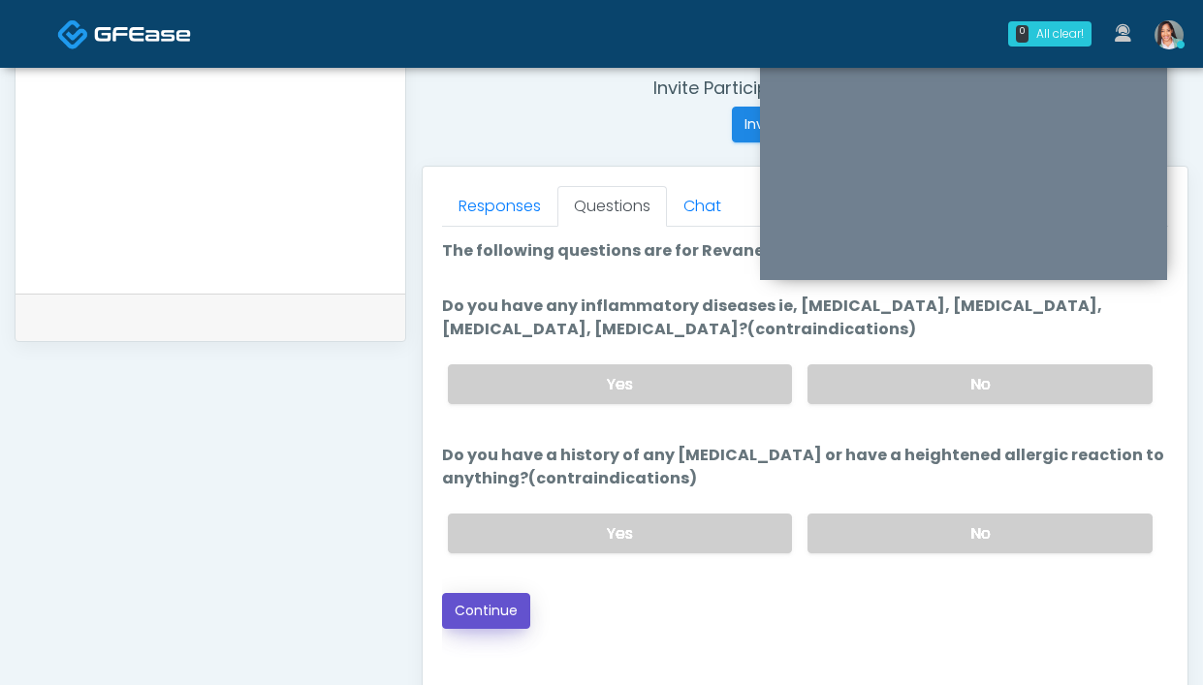
click at [493, 611] on button "Continue" at bounding box center [486, 611] width 88 height 36
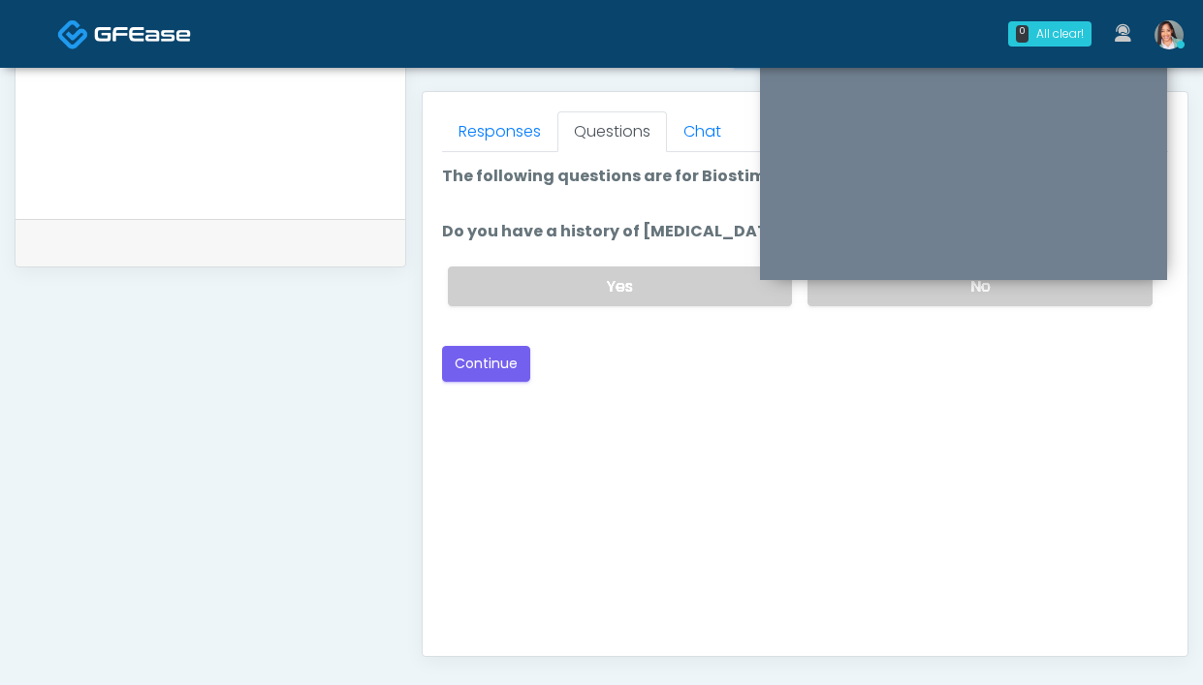
scroll to position [768, 0]
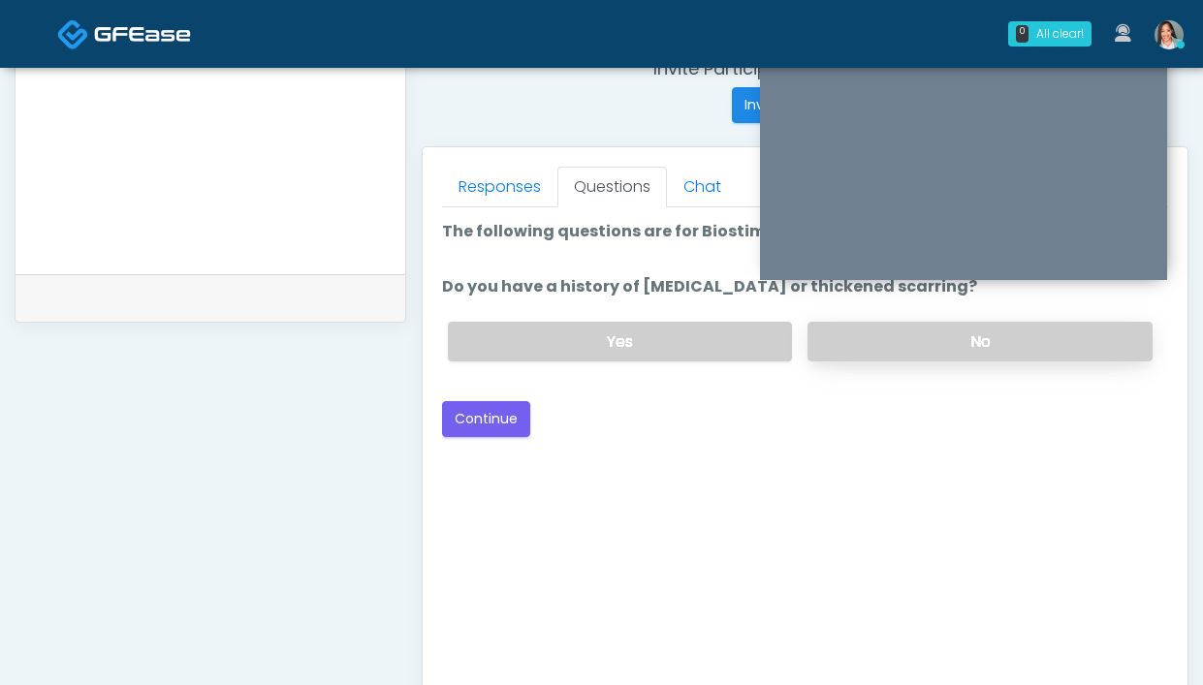
click at [856, 343] on label "No" at bounding box center [979, 342] width 345 height 40
click at [514, 423] on button "Continue" at bounding box center [486, 419] width 88 height 36
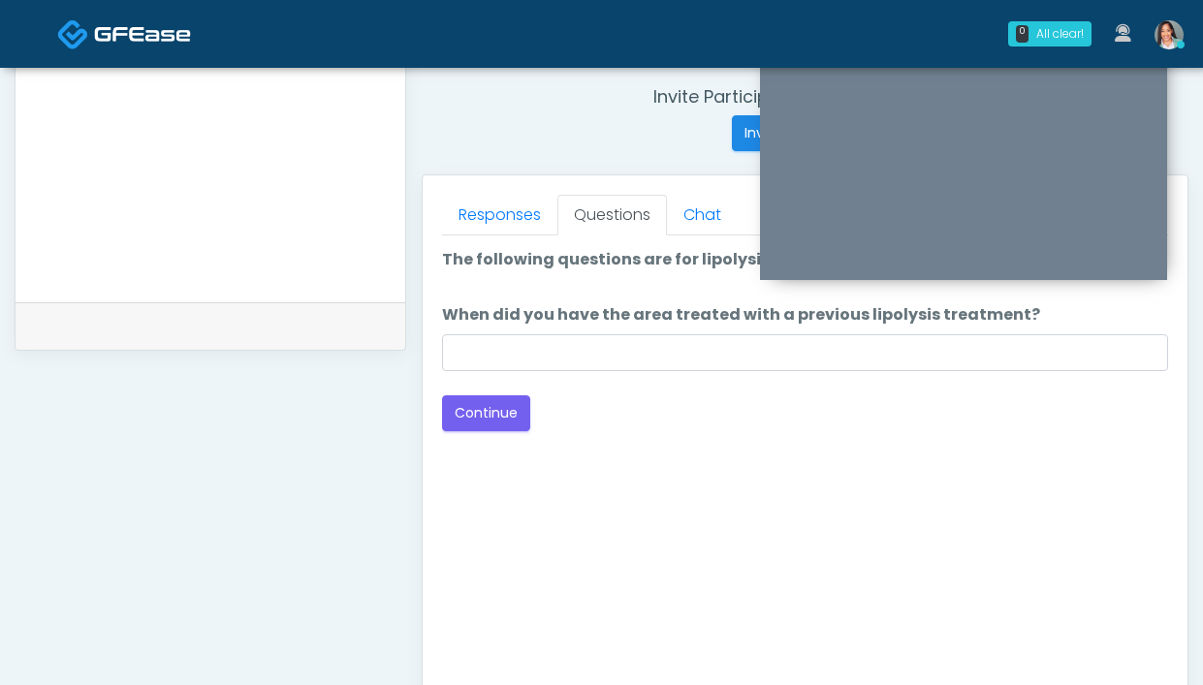
scroll to position [739, 0]
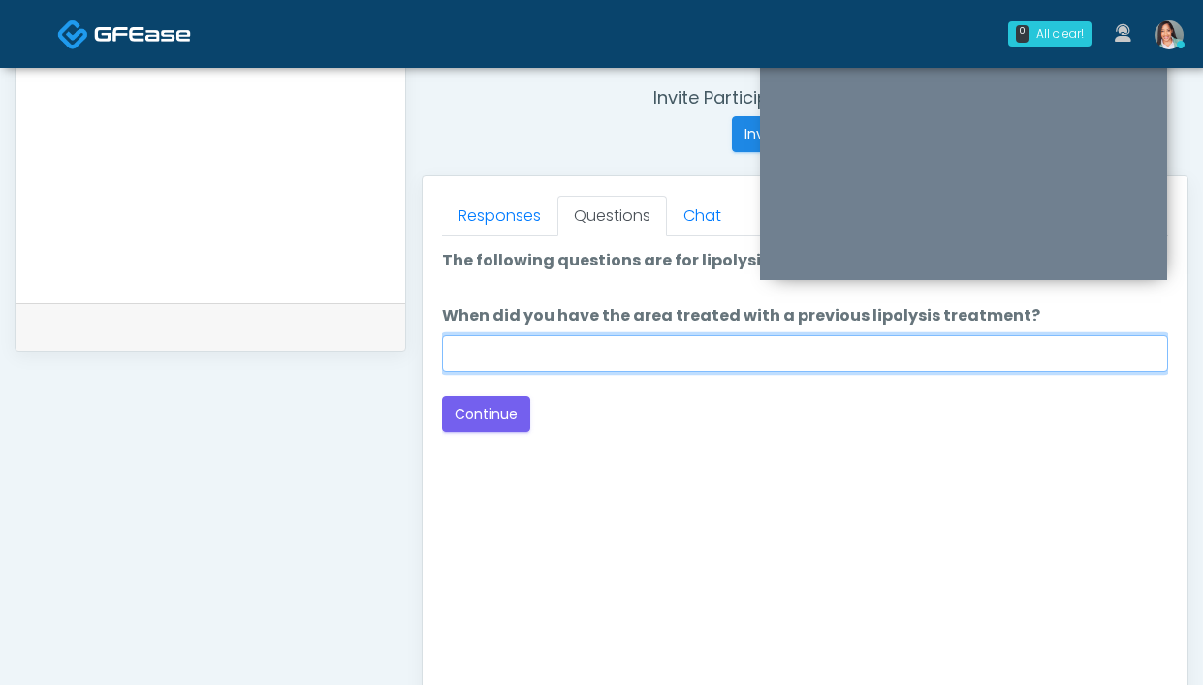
click at [530, 355] on input "When did you have the area treated with a previous lipolysis treatment?" at bounding box center [805, 353] width 726 height 37
type input "**********"
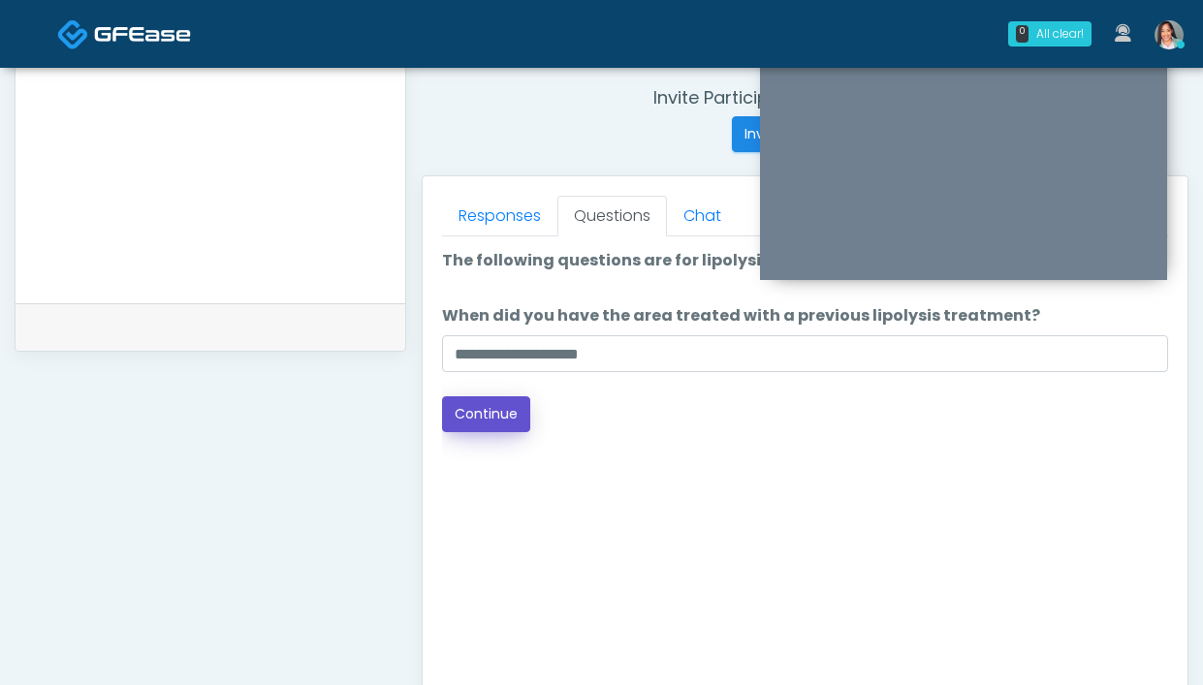
click at [497, 414] on button "Continue" at bounding box center [486, 414] width 88 height 36
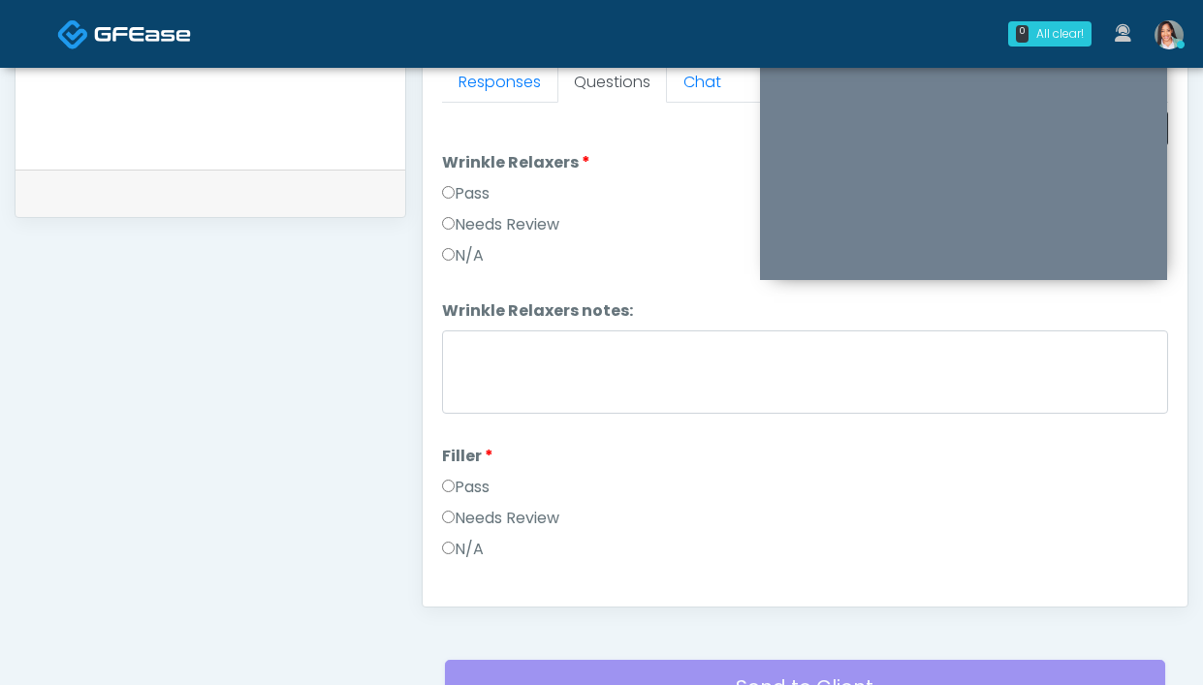
scroll to position [656, 0]
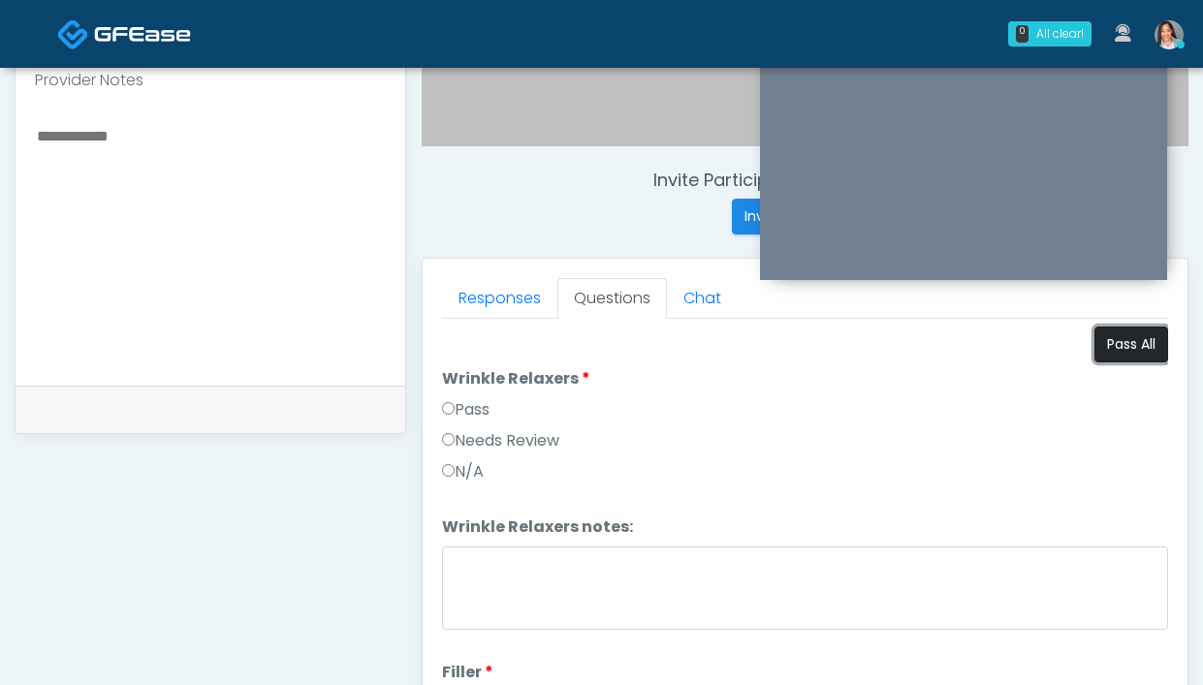
click at [1095, 334] on button "Pass All" at bounding box center [1131, 345] width 74 height 36
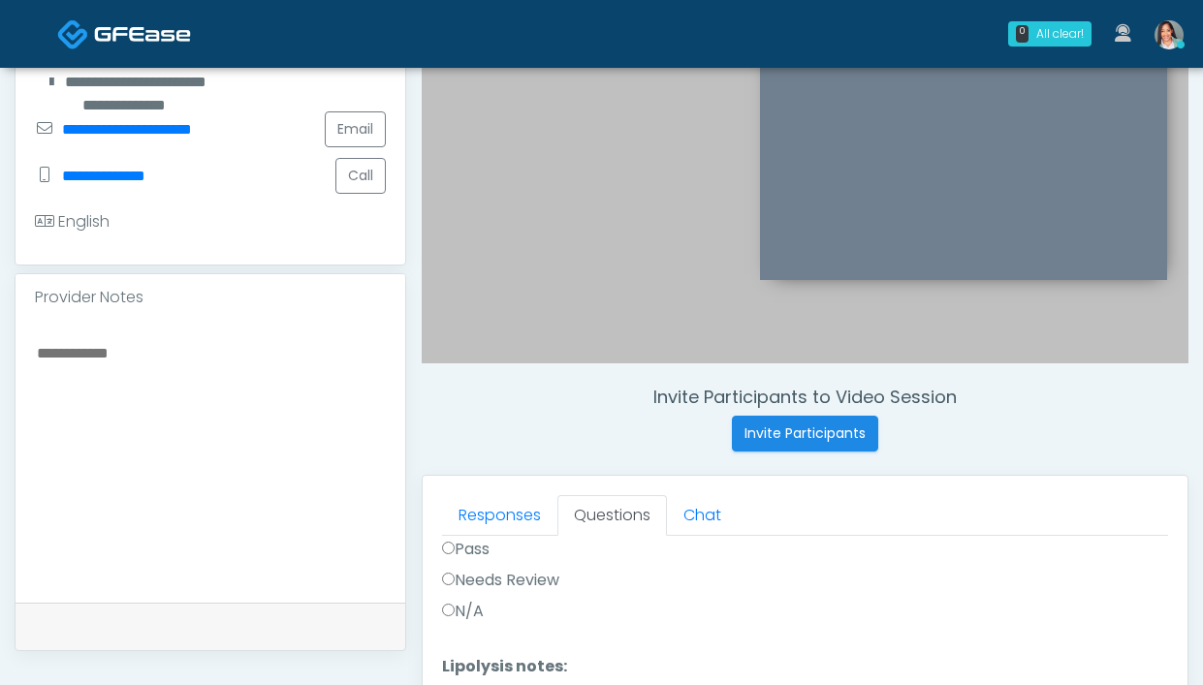
scroll to position [395, 0]
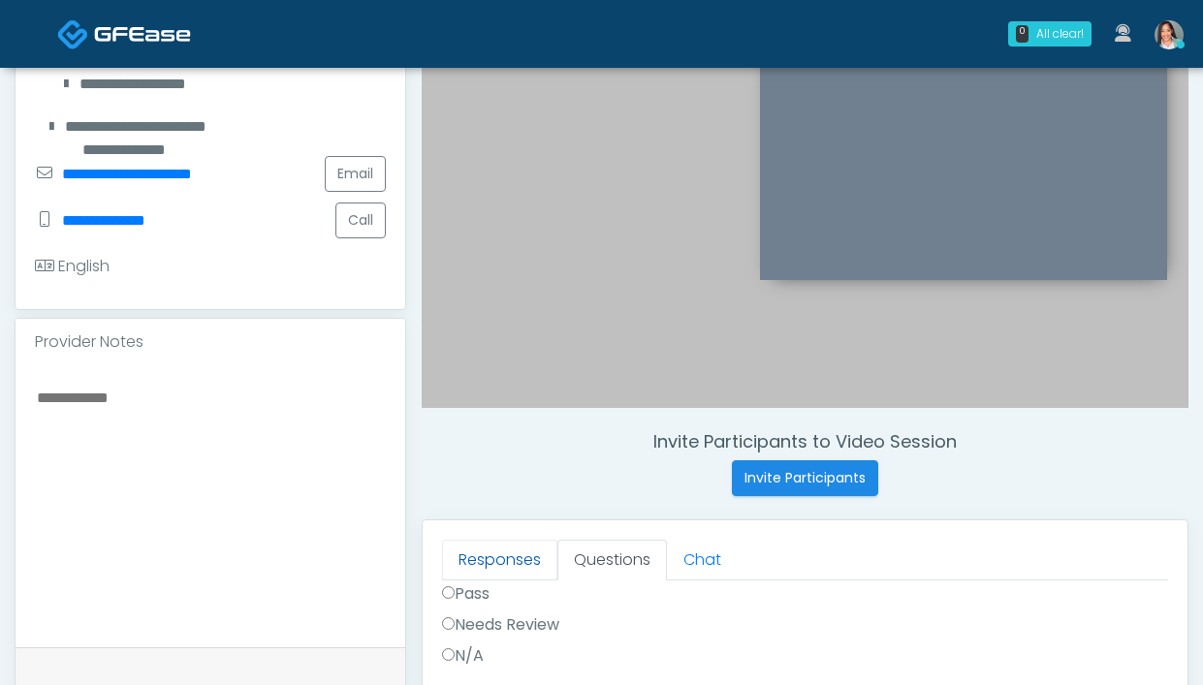
click at [491, 555] on link "Responses" at bounding box center [499, 560] width 115 height 41
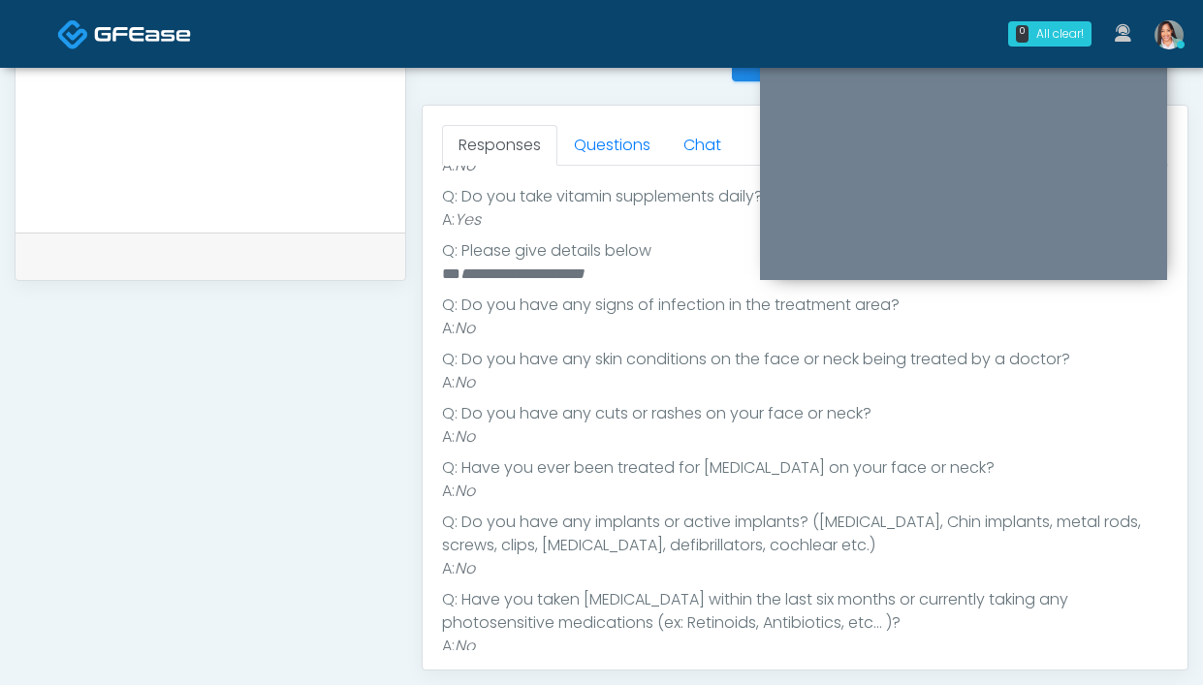
scroll to position [618, 0]
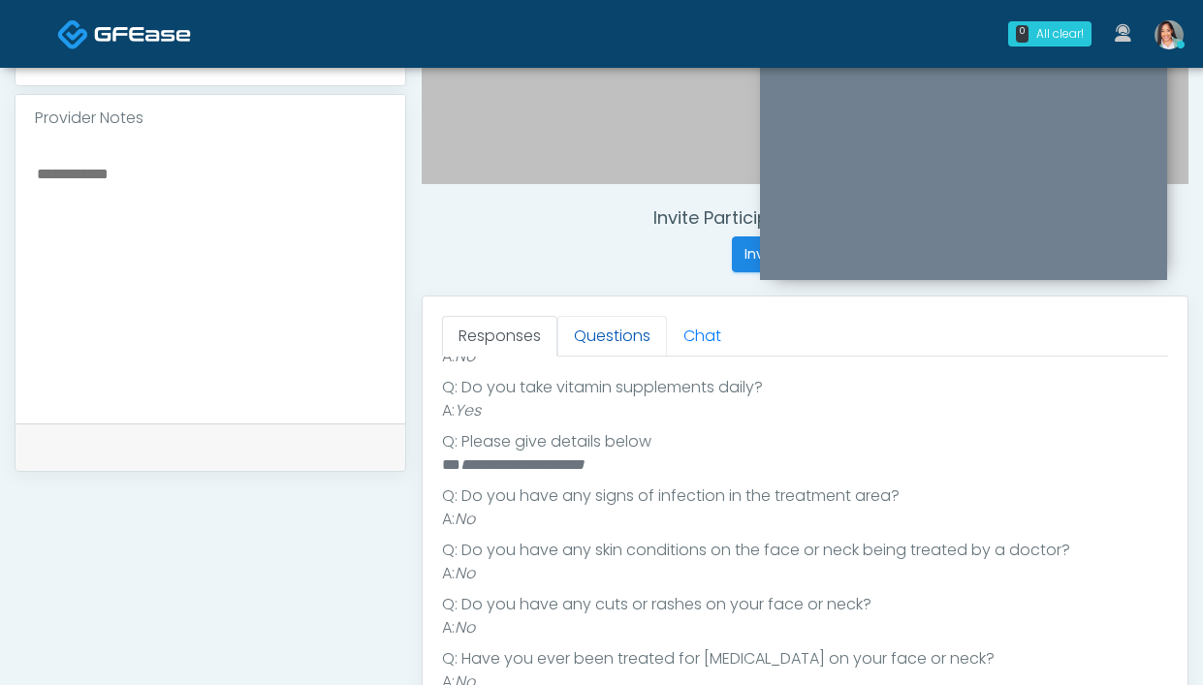
click at [608, 353] on link "Questions" at bounding box center [612, 336] width 110 height 41
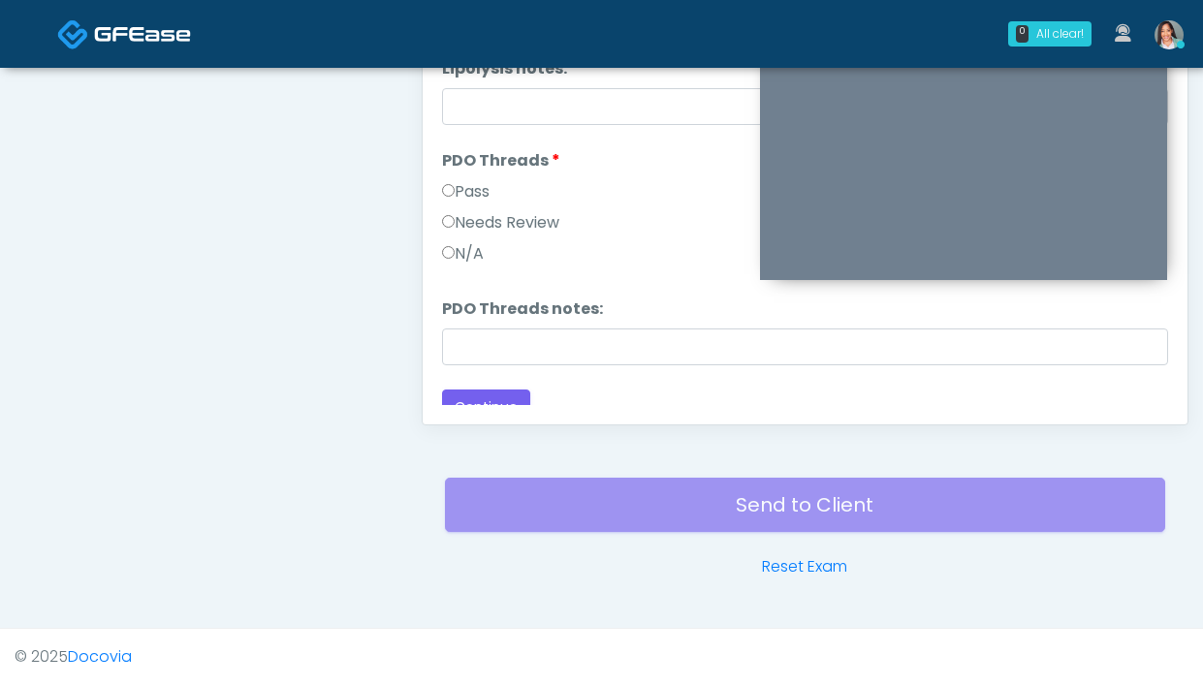
scroll to position [2080, 0]
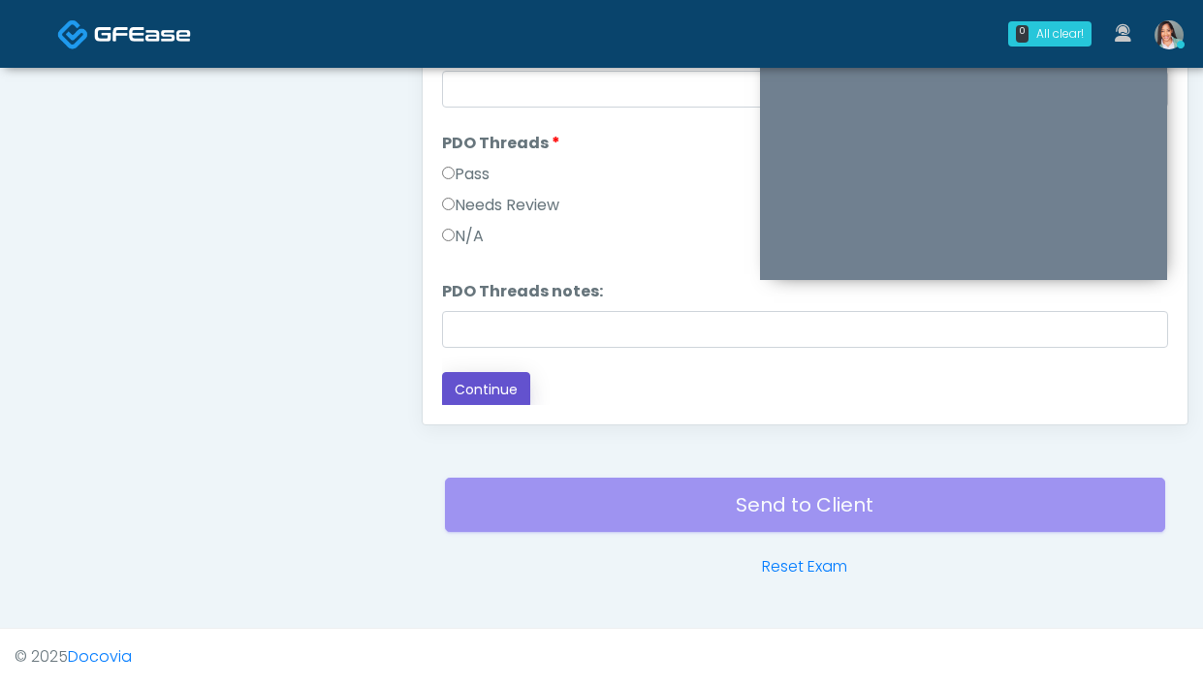
click at [462, 393] on button "Continue" at bounding box center [486, 390] width 88 height 36
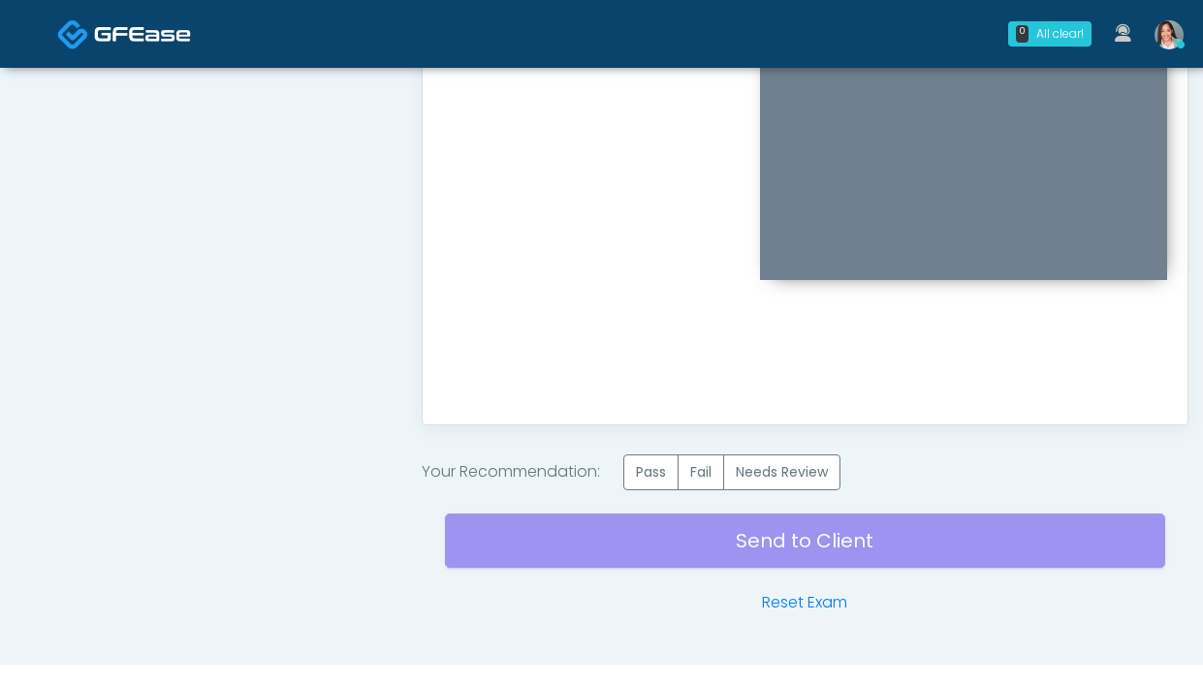
scroll to position [0, 0]
click at [629, 464] on label "Pass" at bounding box center [650, 473] width 55 height 36
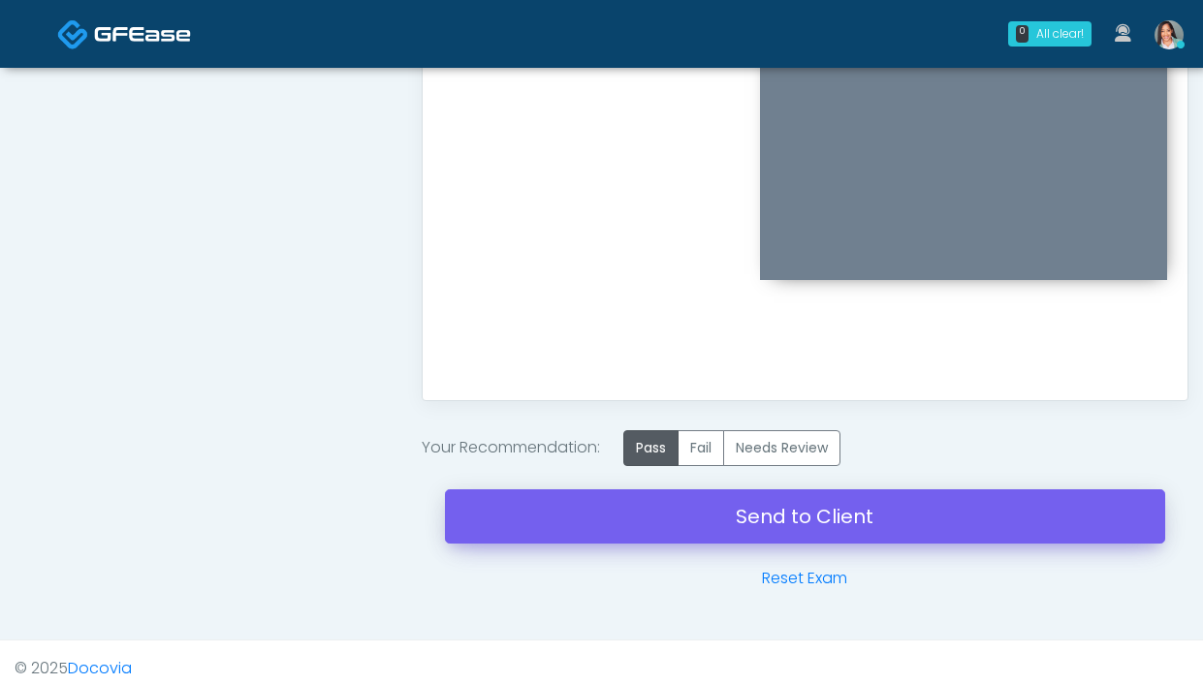
scroll to position [1091, 0]
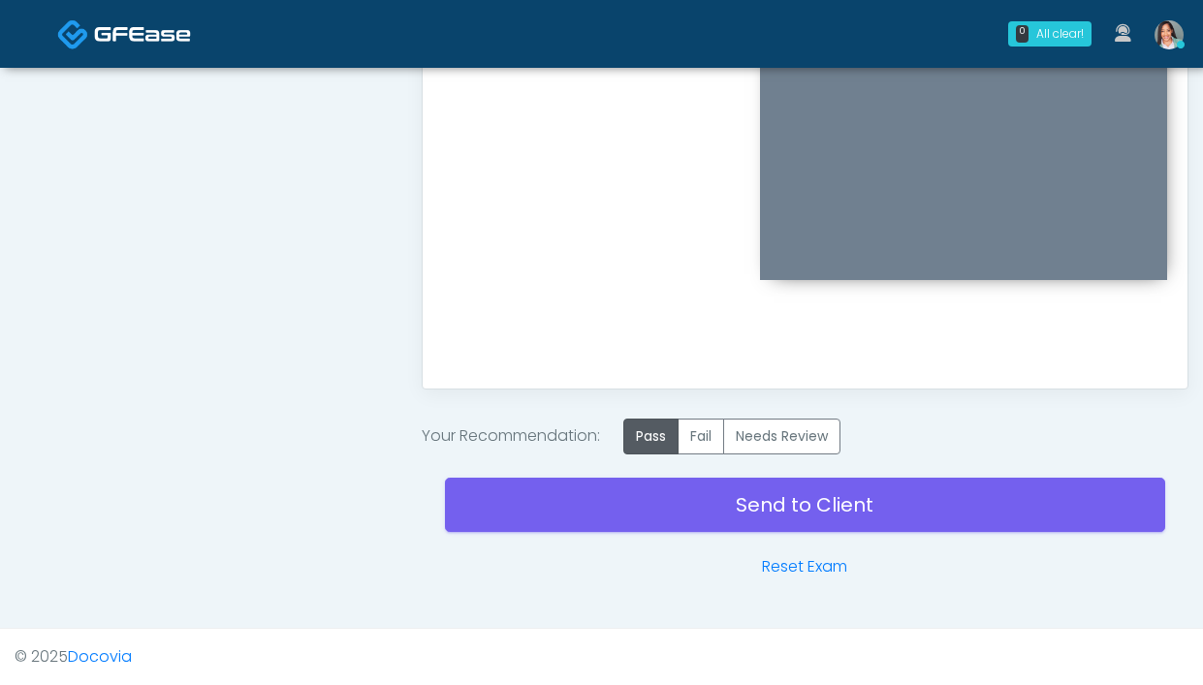
click at [593, 541] on div "Send to Client Reset Exam" at bounding box center [805, 517] width 720 height 124
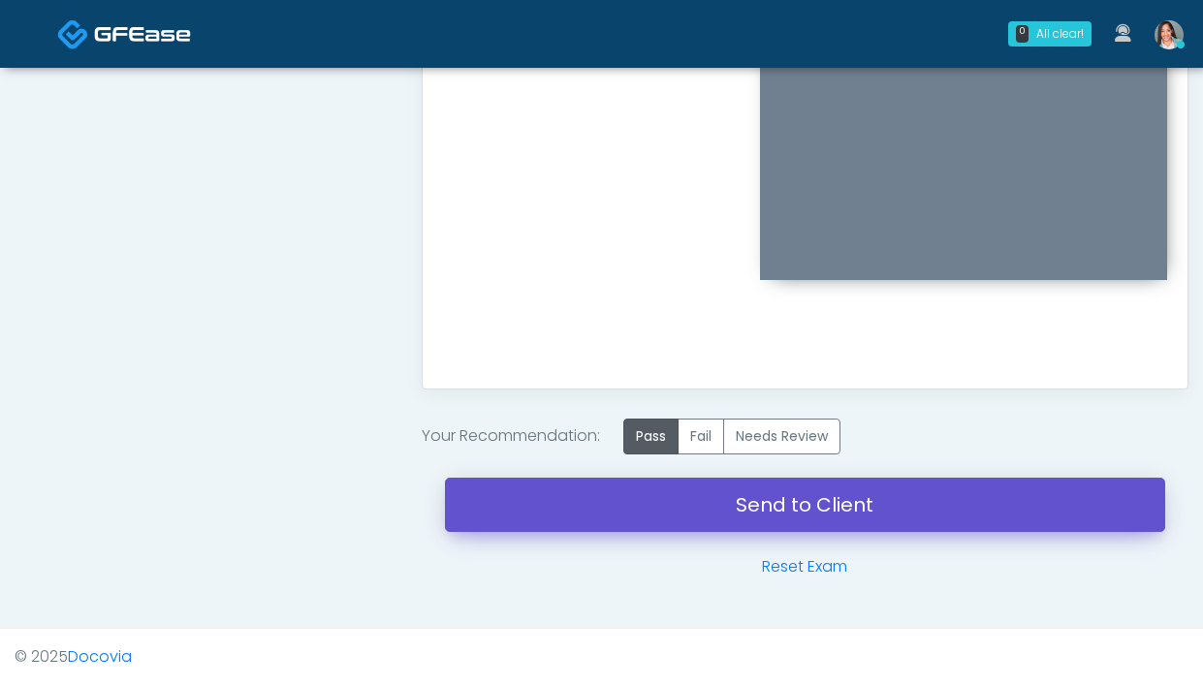
click at [594, 517] on link "Send to Client" at bounding box center [805, 505] width 720 height 54
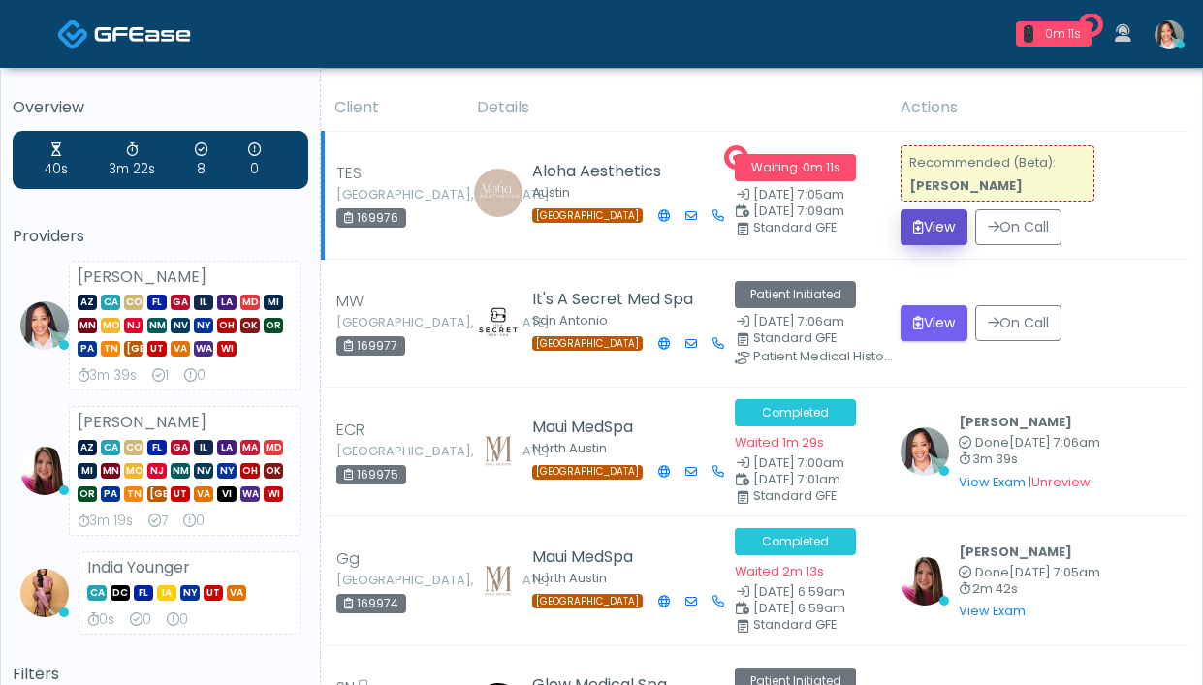
click at [937, 222] on button "View" at bounding box center [934, 227] width 67 height 36
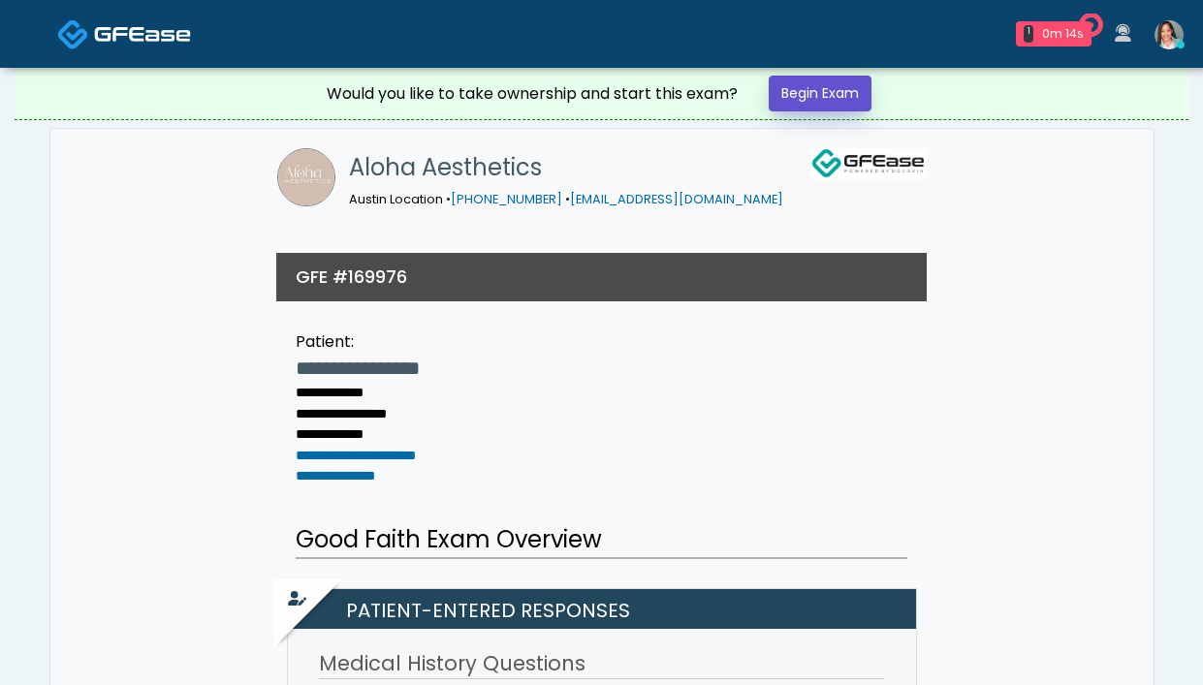
click at [842, 94] on link "Begin Exam" at bounding box center [820, 94] width 103 height 36
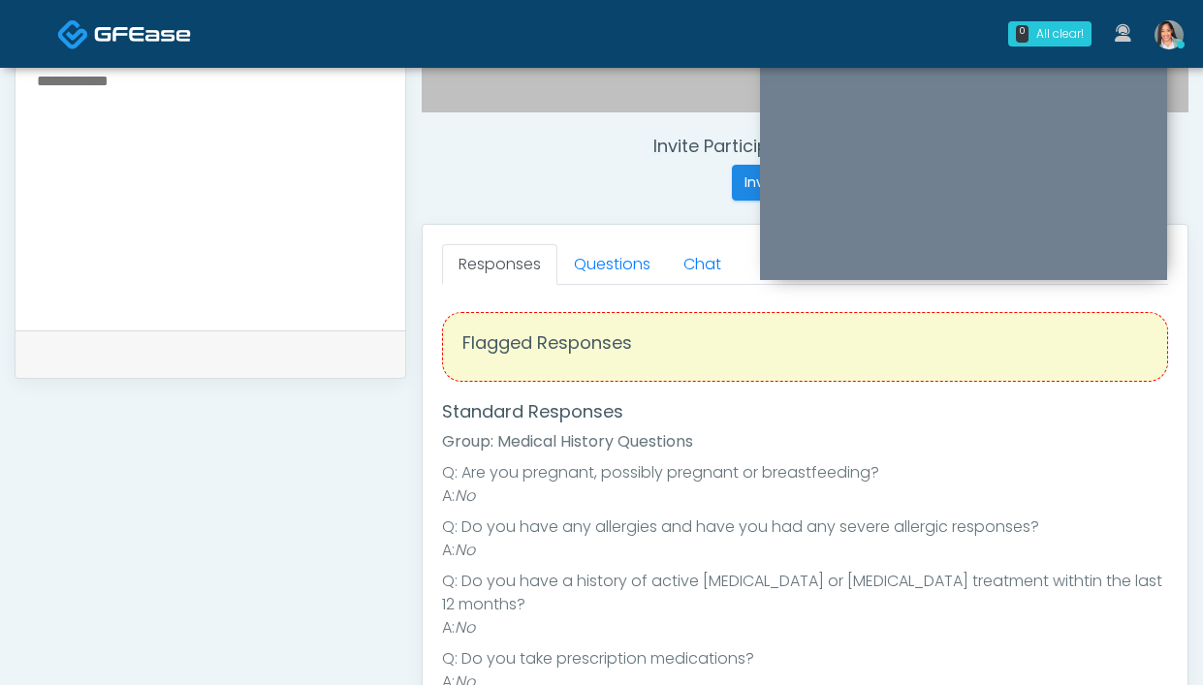
scroll to position [789, 0]
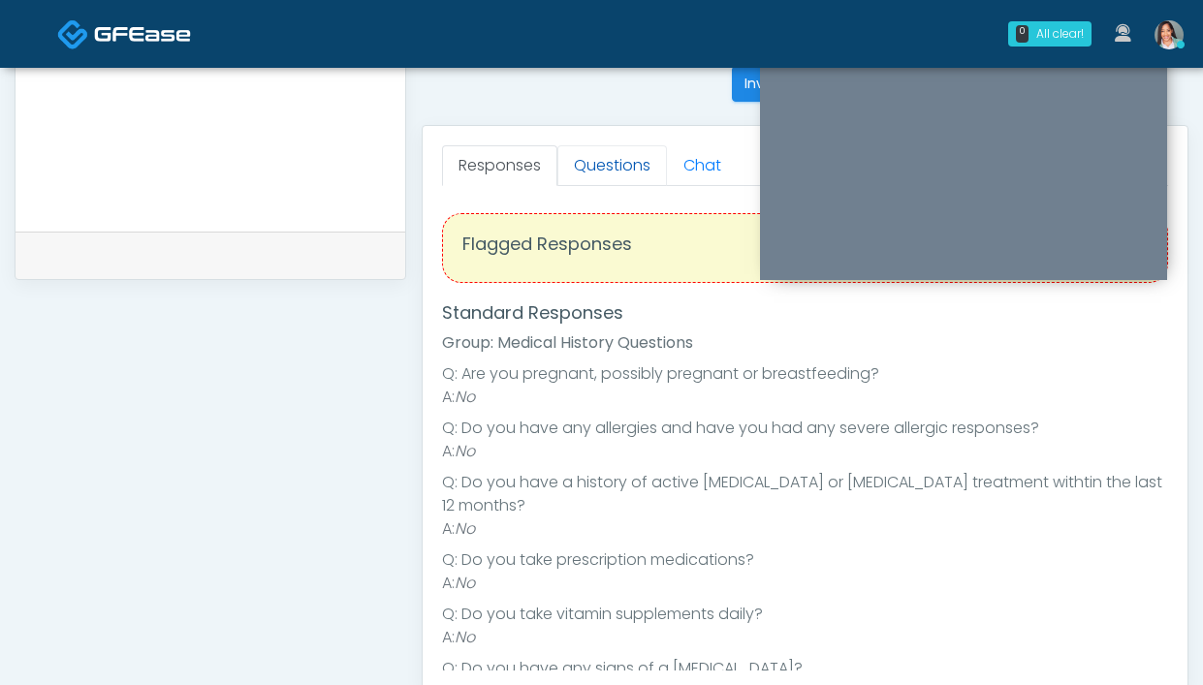
click at [629, 170] on link "Questions" at bounding box center [612, 165] width 110 height 41
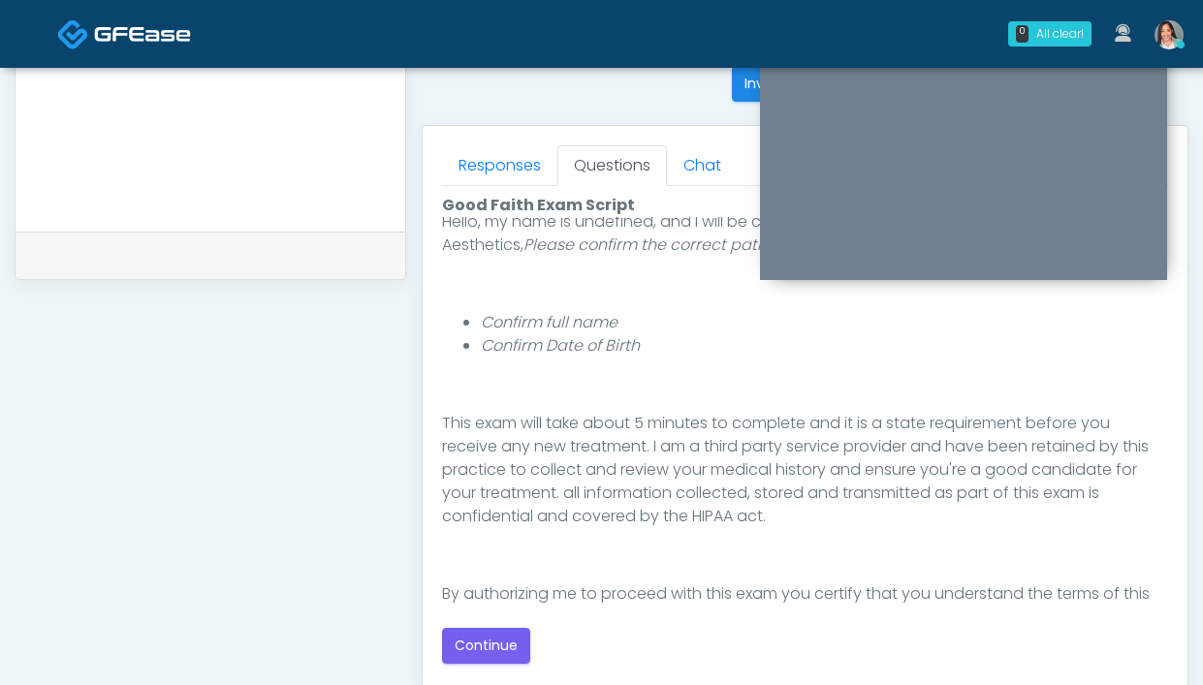
scroll to position [225, 0]
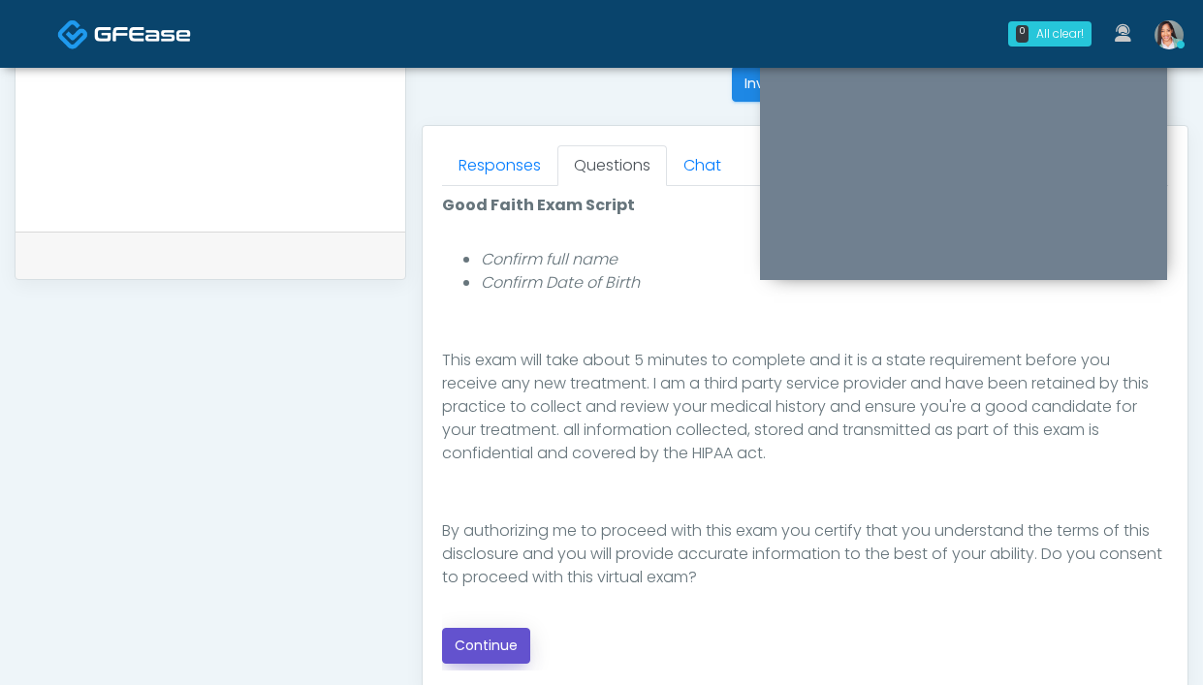
click at [494, 636] on button "Continue" at bounding box center [486, 646] width 88 height 36
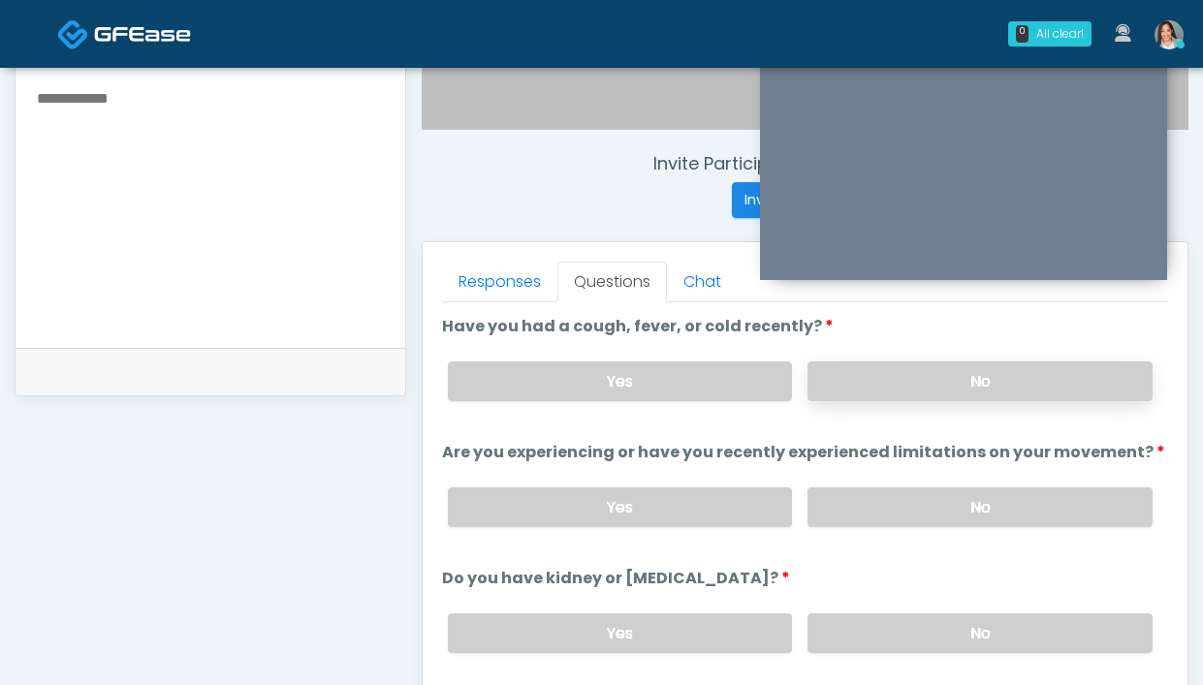
scroll to position [672, 0]
click at [920, 388] on label "No" at bounding box center [979, 383] width 345 height 40
drag, startPoint x: 908, startPoint y: 503, endPoint x: 855, endPoint y: 452, distance: 74.0
click at [907, 502] on label "No" at bounding box center [979, 509] width 345 height 40
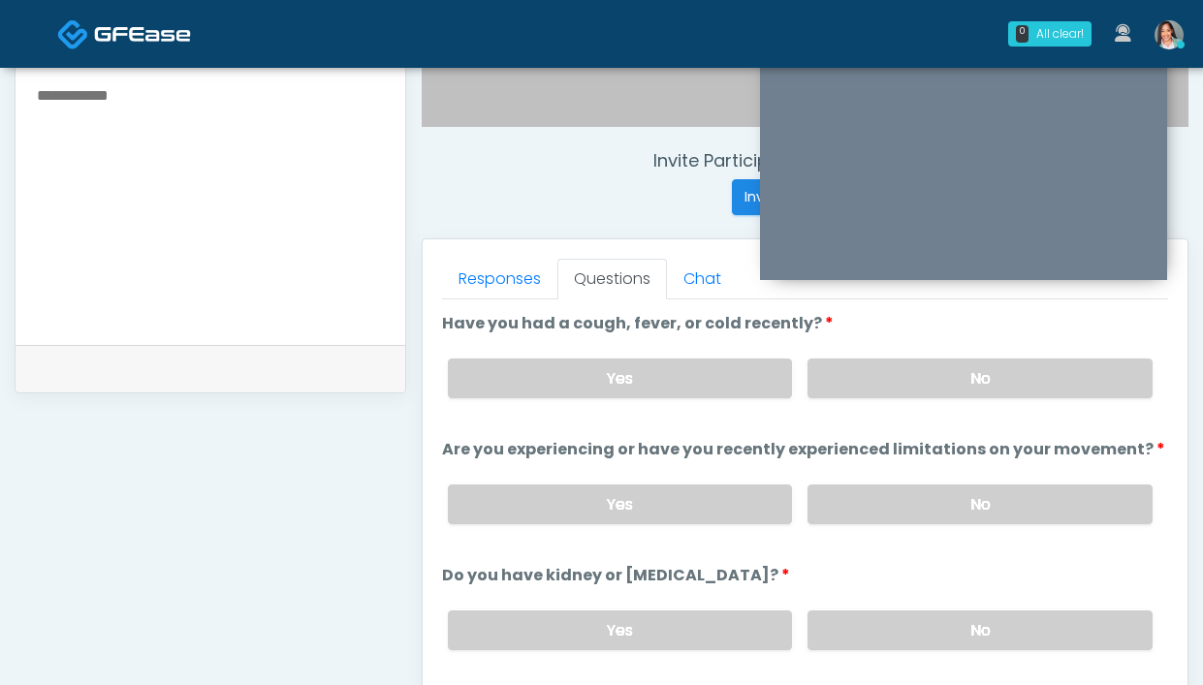
scroll to position [676, 0]
click at [878, 623] on label "No" at bounding box center [979, 631] width 345 height 40
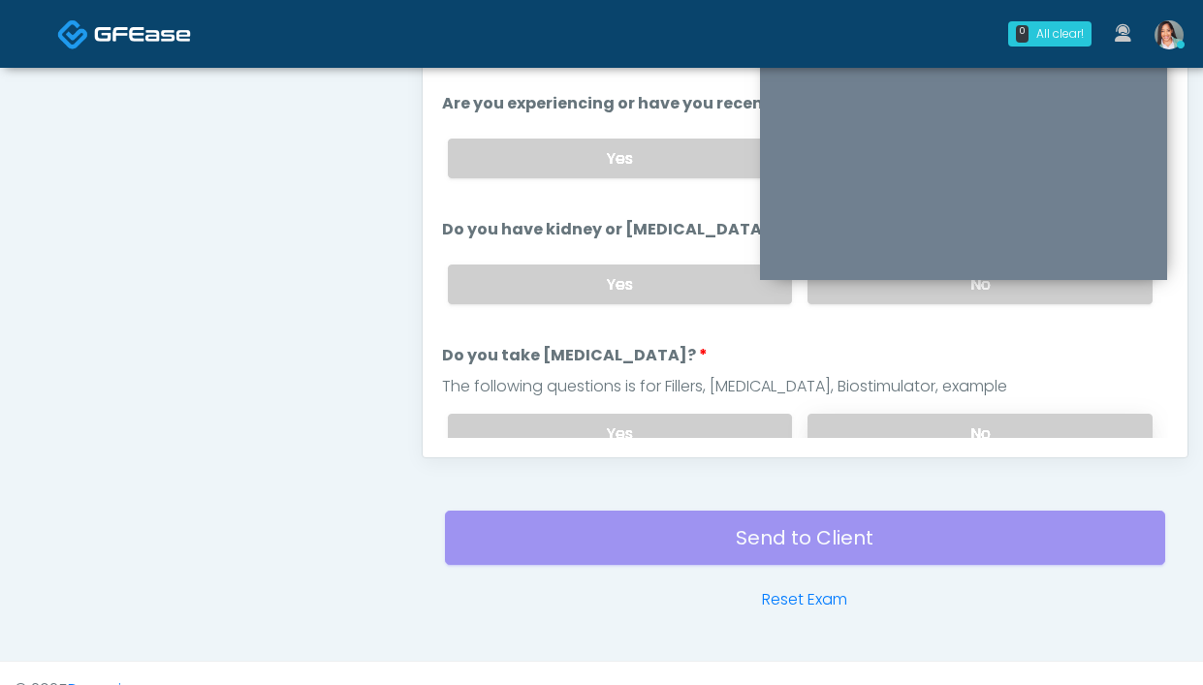
click at [821, 417] on label "No" at bounding box center [979, 434] width 345 height 40
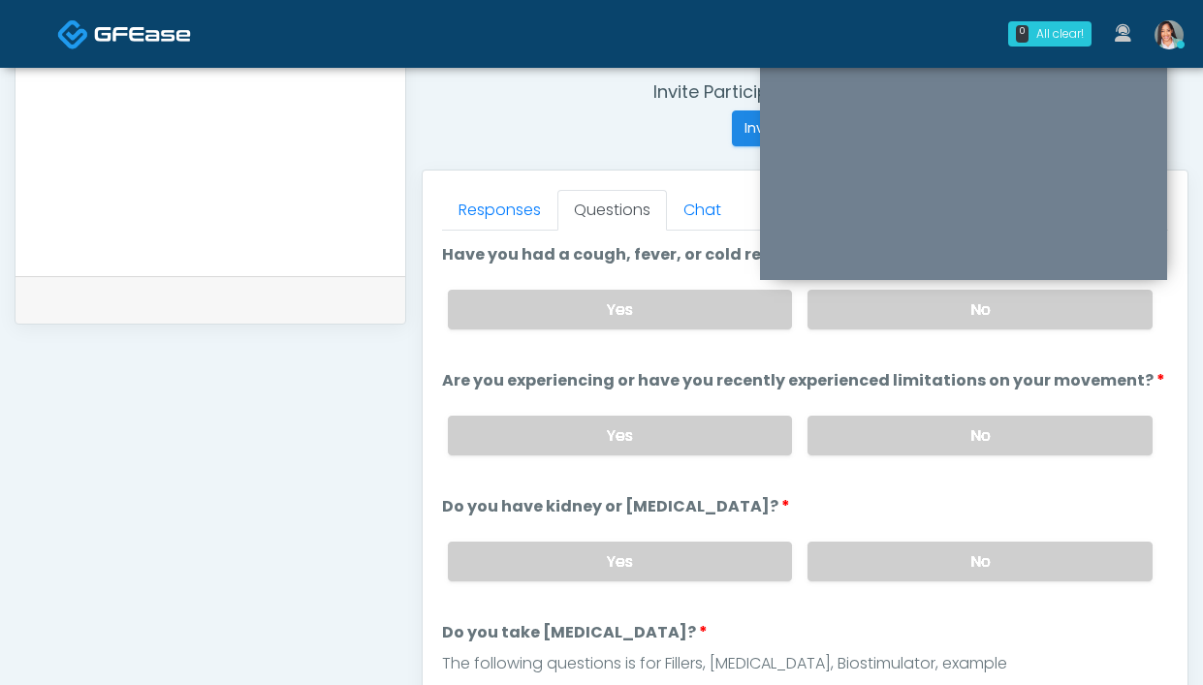
scroll to position [703, 0]
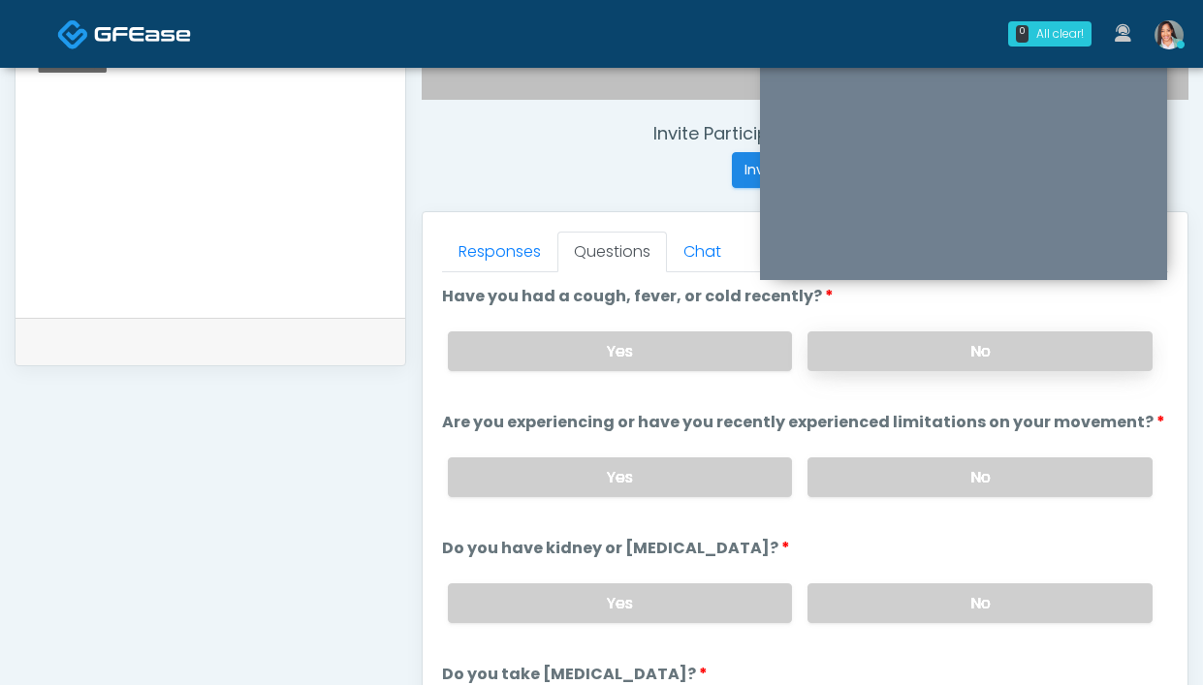
click at [854, 347] on label "No" at bounding box center [979, 352] width 345 height 40
click at [695, 359] on label "Yes" at bounding box center [620, 352] width 345 height 40
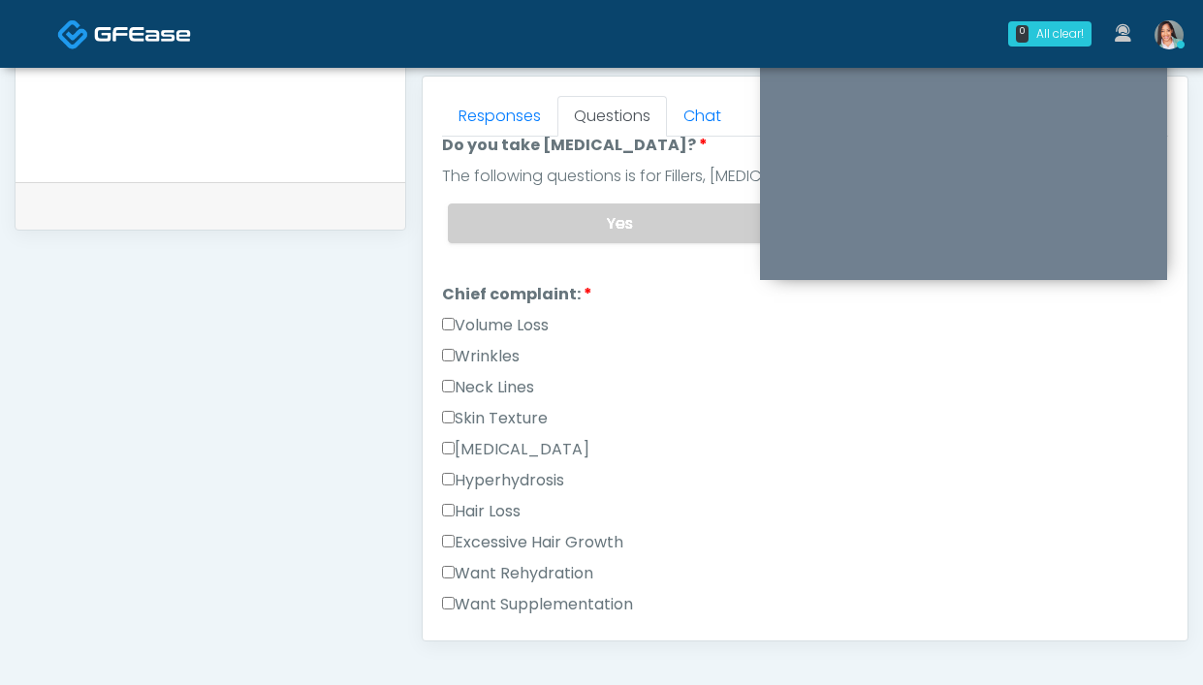
scroll to position [396, 0]
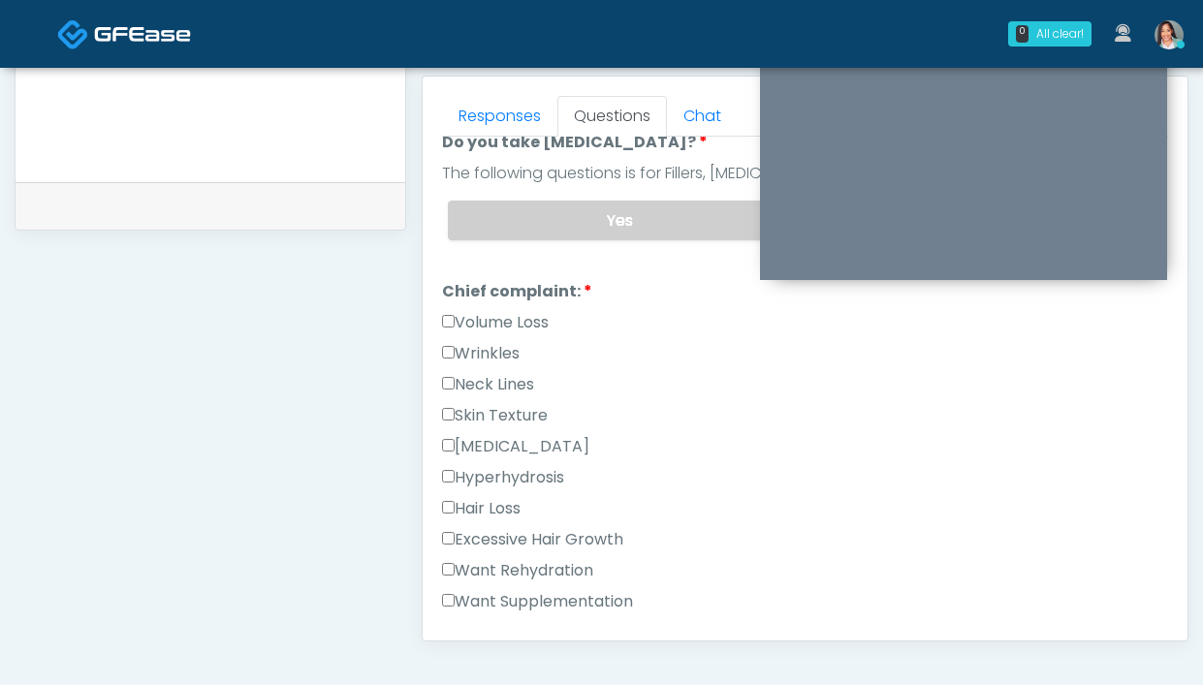
click at [488, 325] on label "Volume Loss" at bounding box center [495, 322] width 107 height 23
click at [500, 116] on link "Responses" at bounding box center [499, 116] width 115 height 41
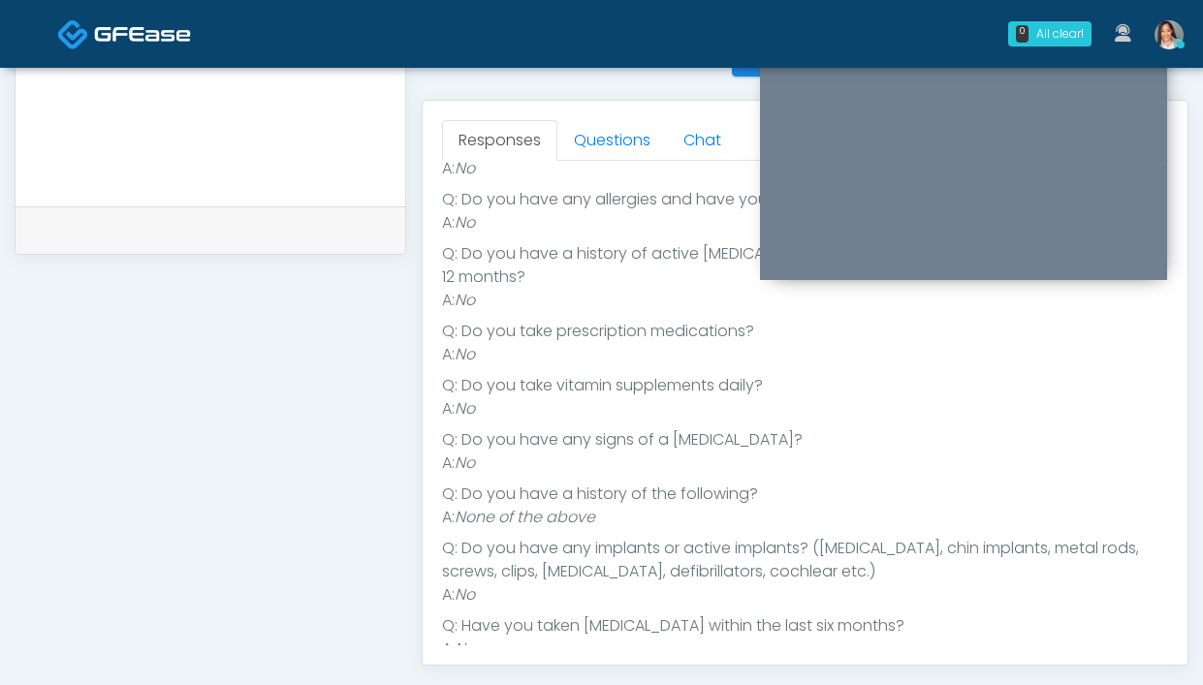
scroll to position [811, 0]
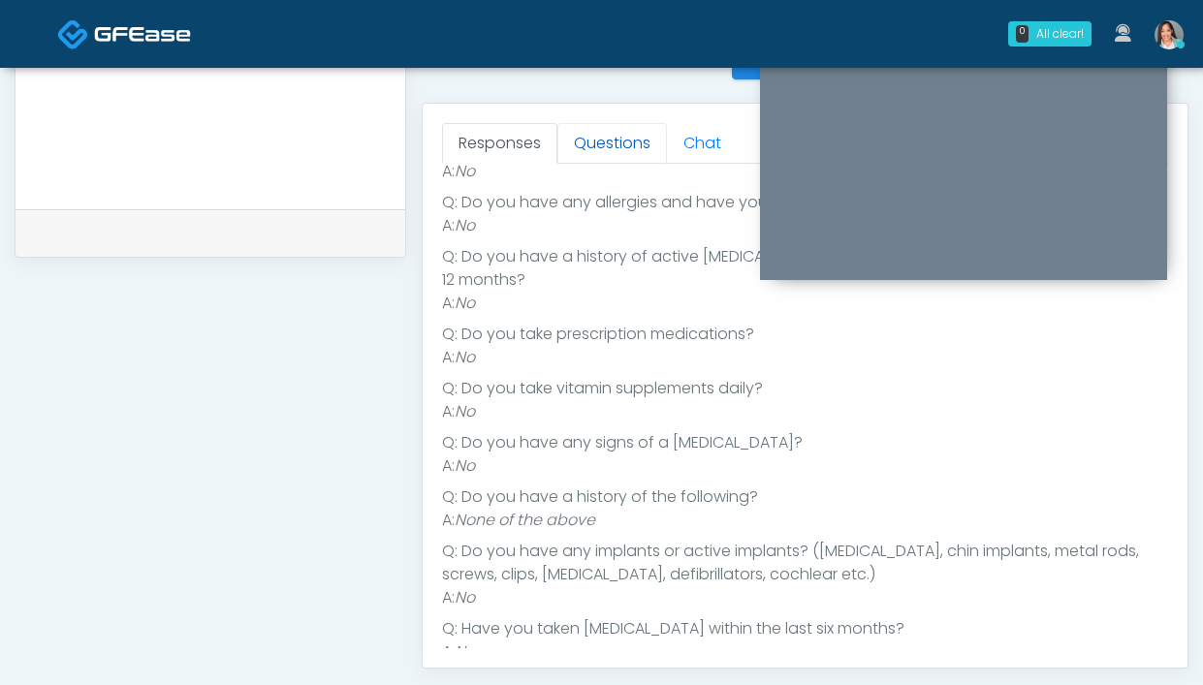
click at [606, 147] on link "Questions" at bounding box center [612, 143] width 110 height 41
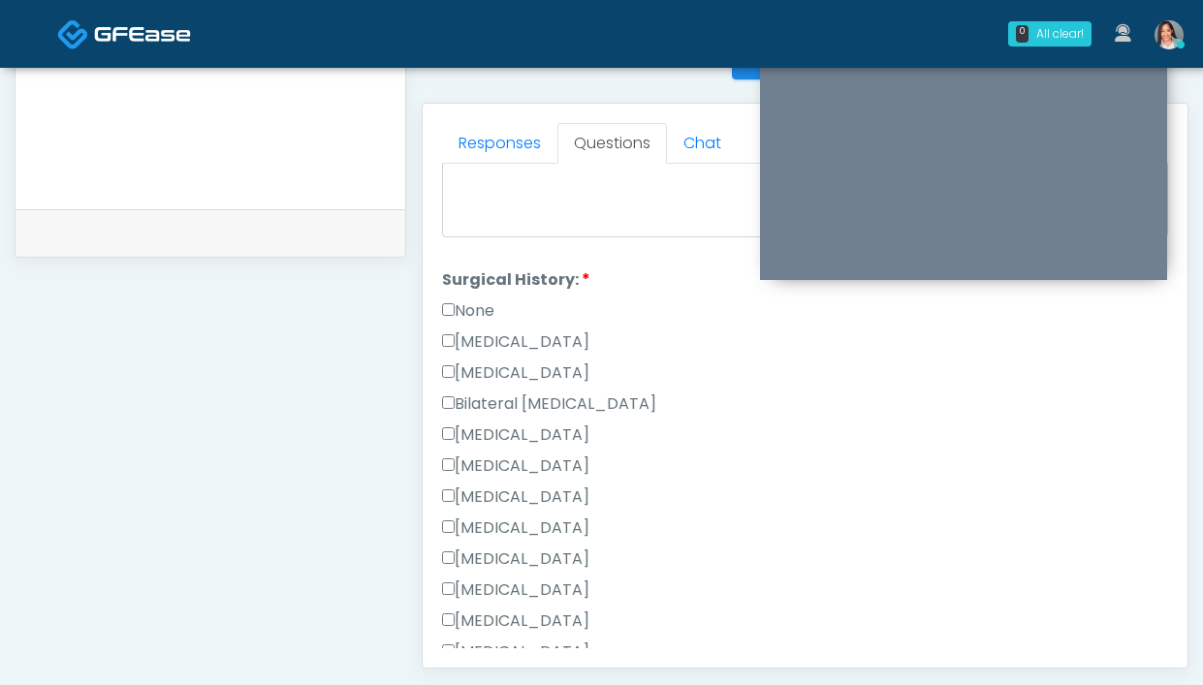
scroll to position [1103, 0]
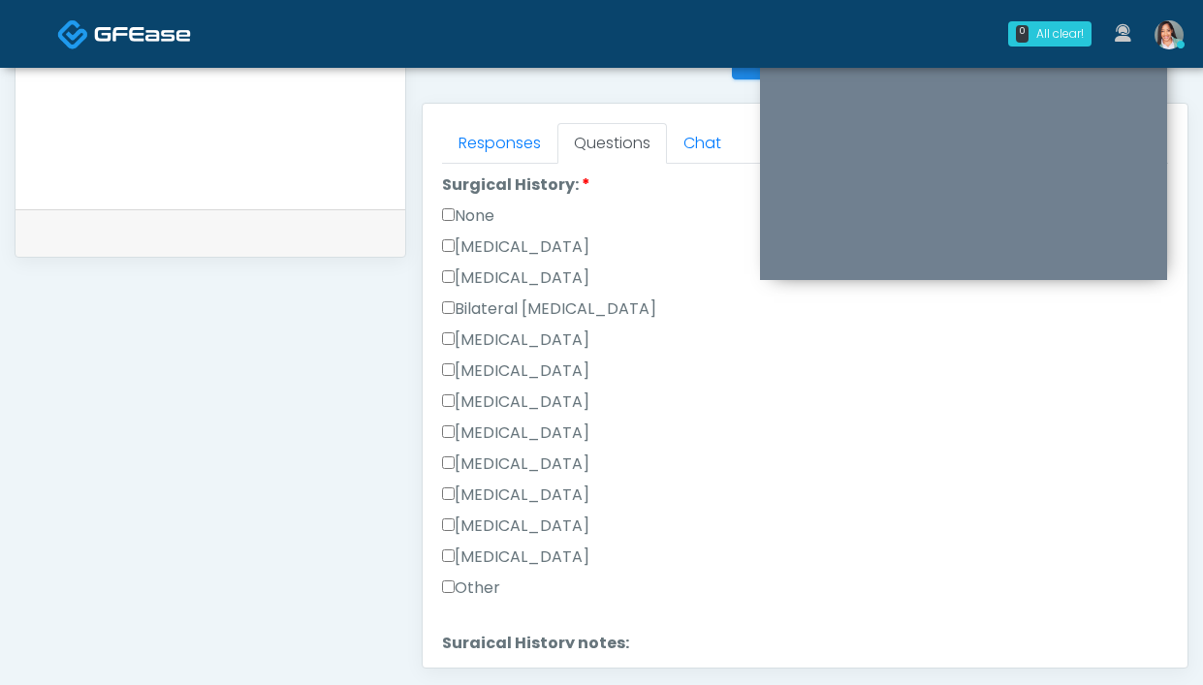
click at [470, 579] on label "Other" at bounding box center [471, 588] width 58 height 23
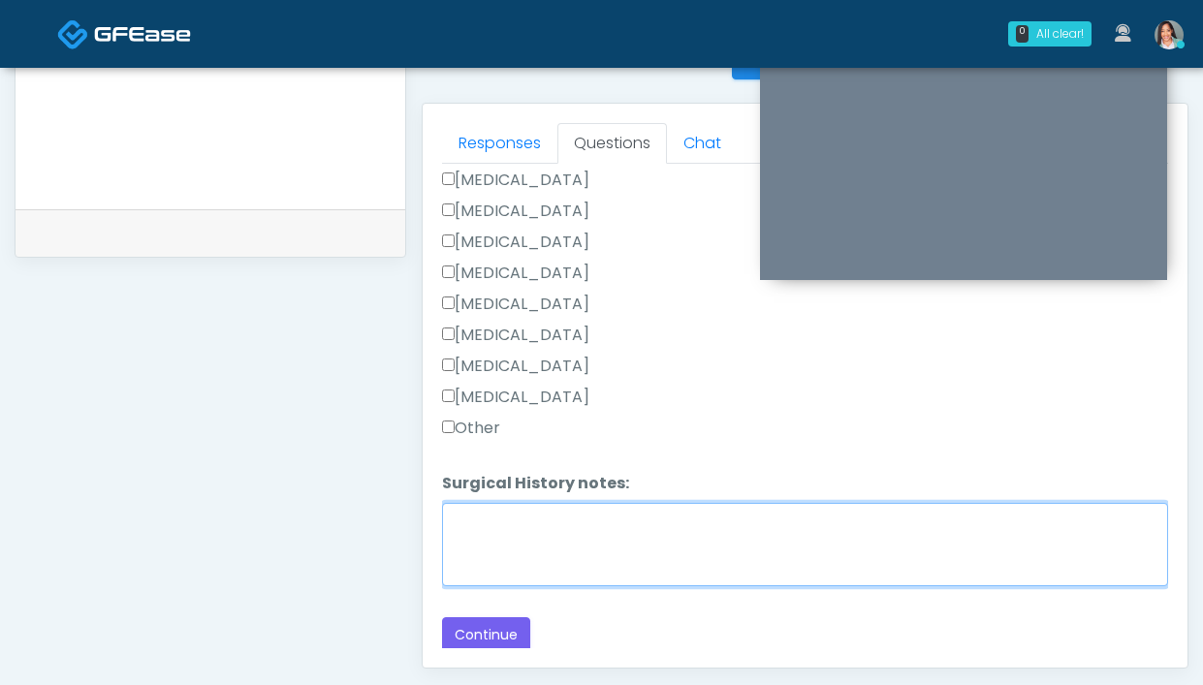
click at [584, 547] on textarea "Surgical History notes:" at bounding box center [805, 544] width 726 height 83
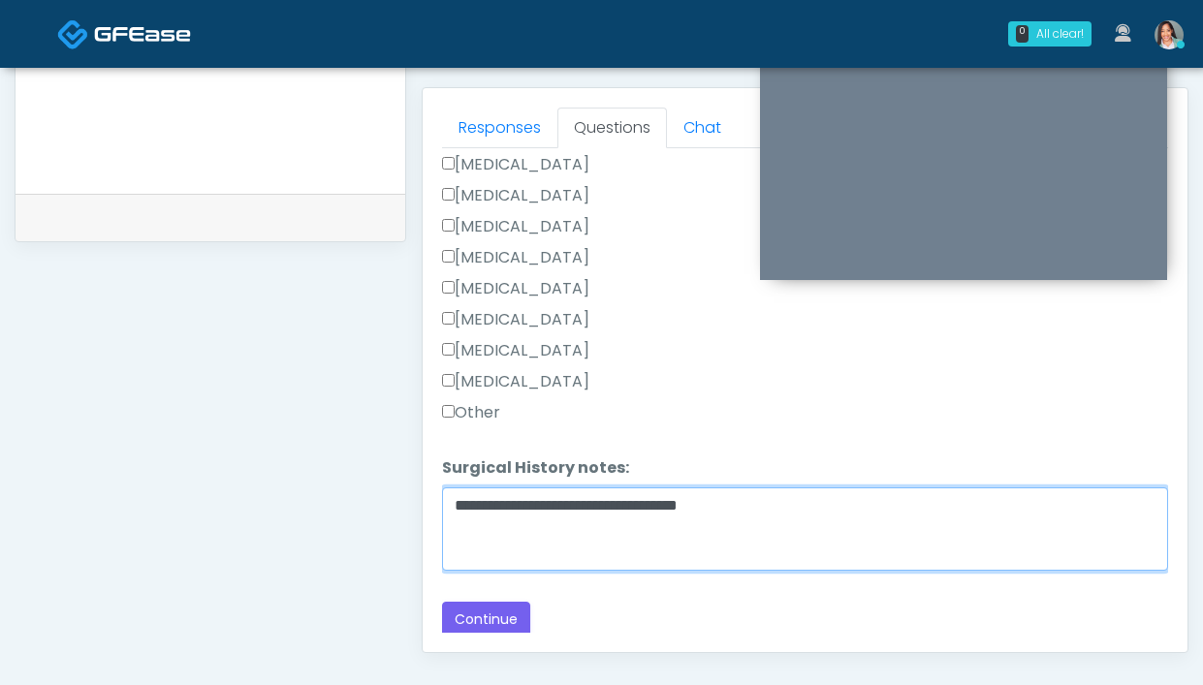
scroll to position [830, 0]
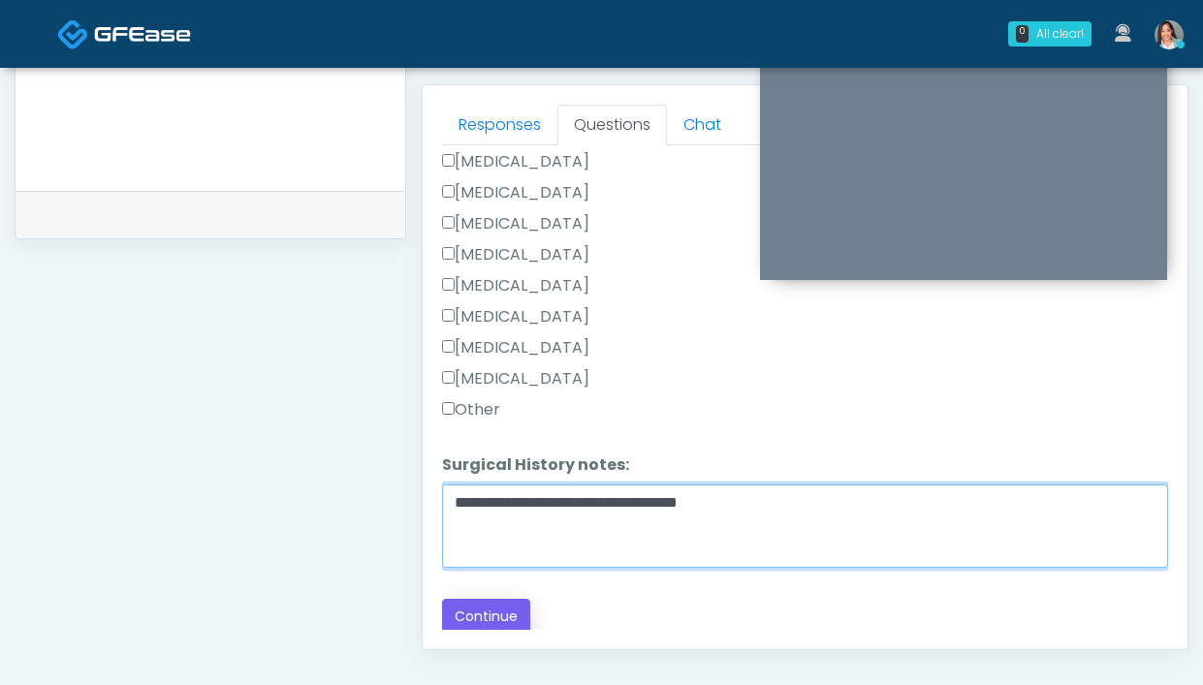
type textarea "**********"
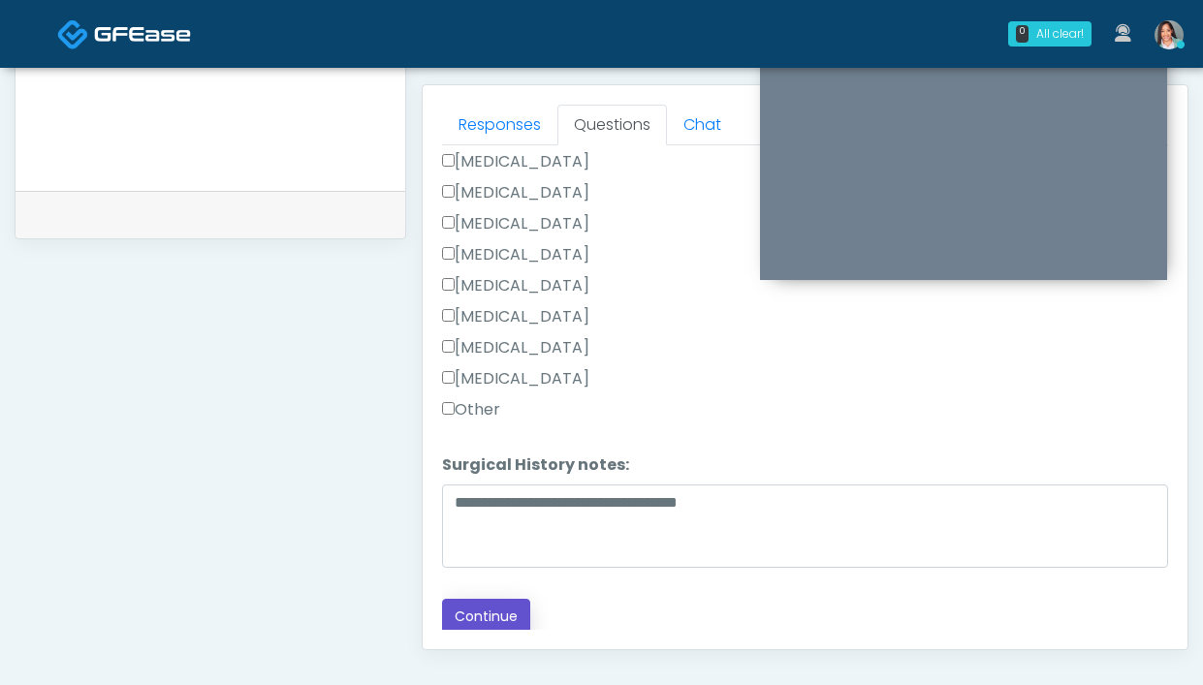
click at [500, 599] on button "Continue" at bounding box center [486, 617] width 88 height 36
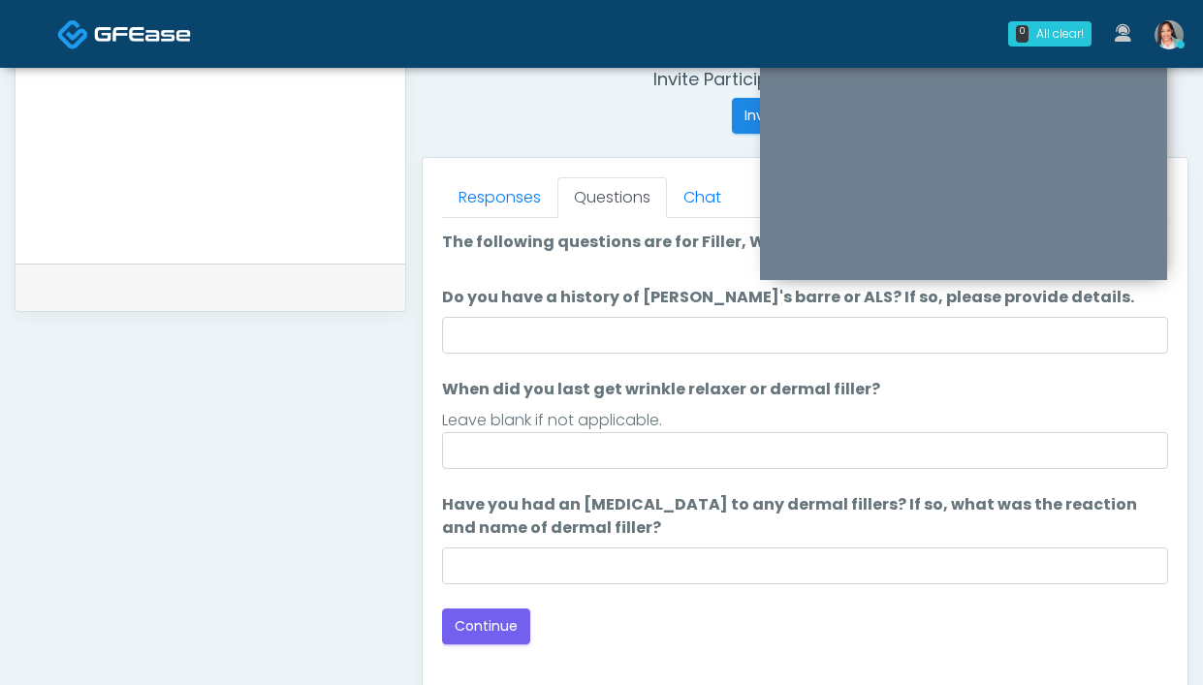
scroll to position [756, 0]
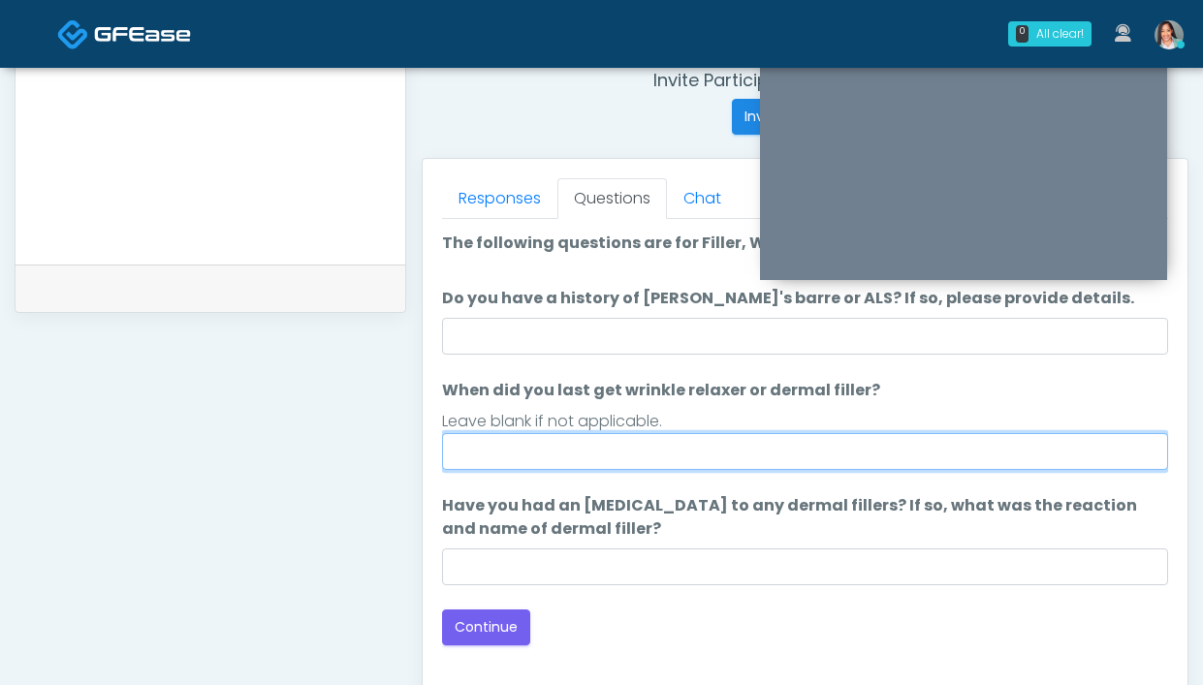
click at [641, 447] on input "When did you last get wrinkle relaxer or dermal filler?" at bounding box center [805, 451] width 726 height 37
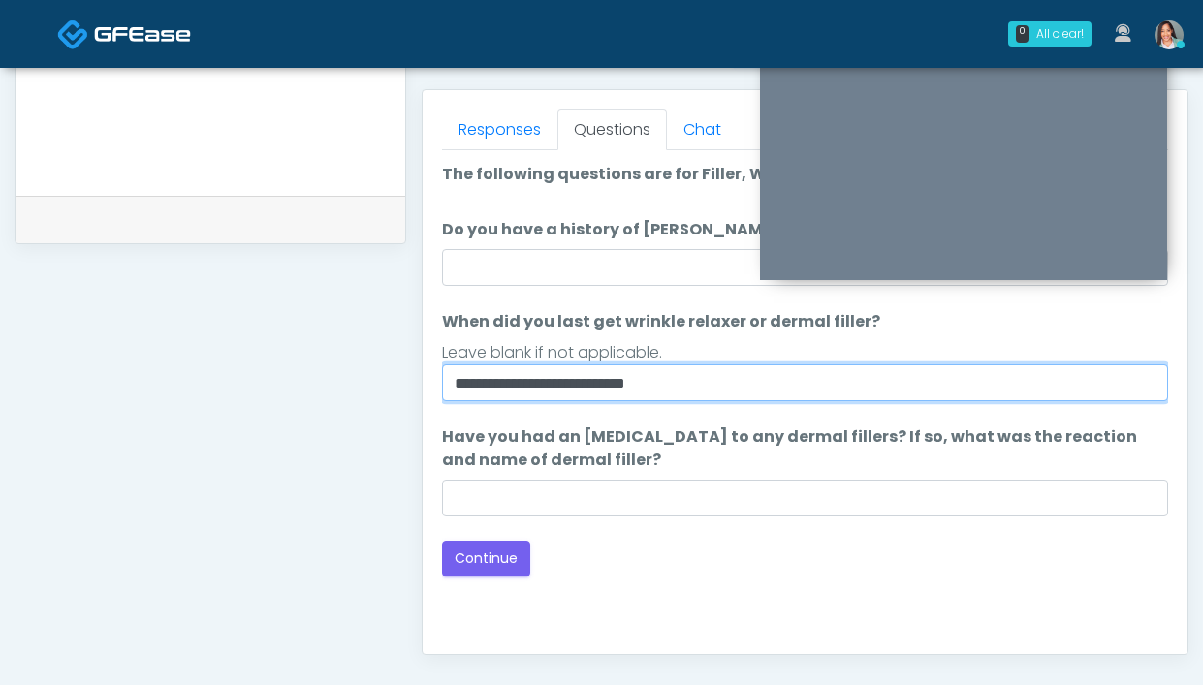
scroll to position [906, 0]
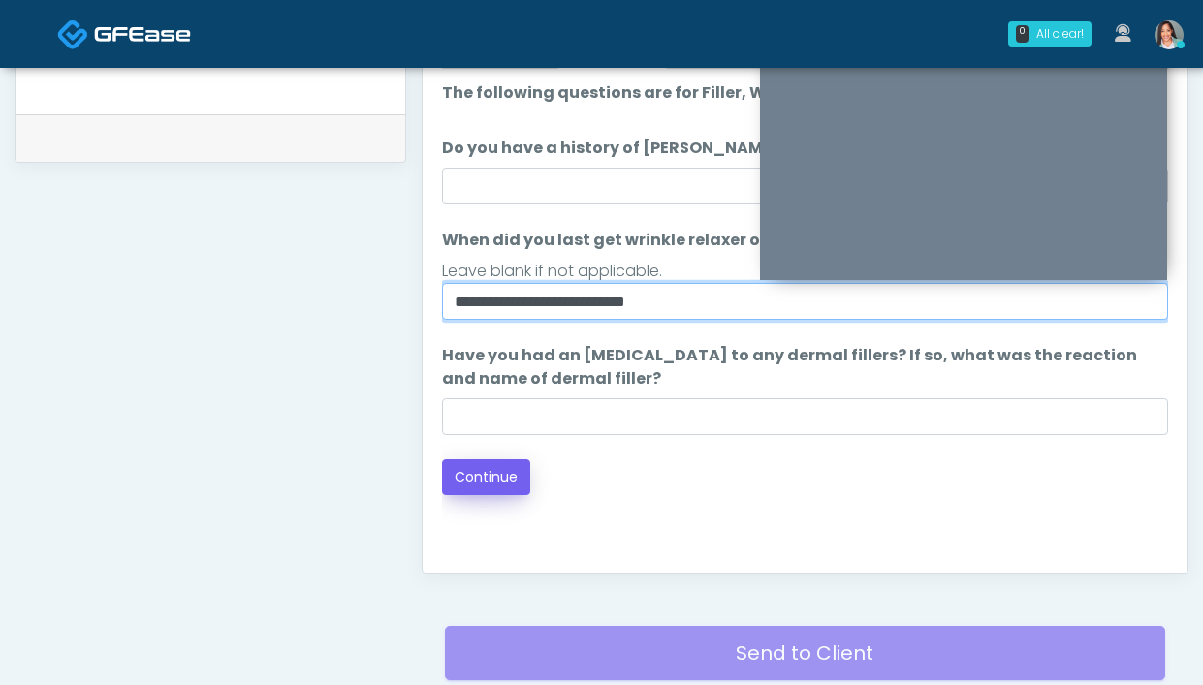
type input "**********"
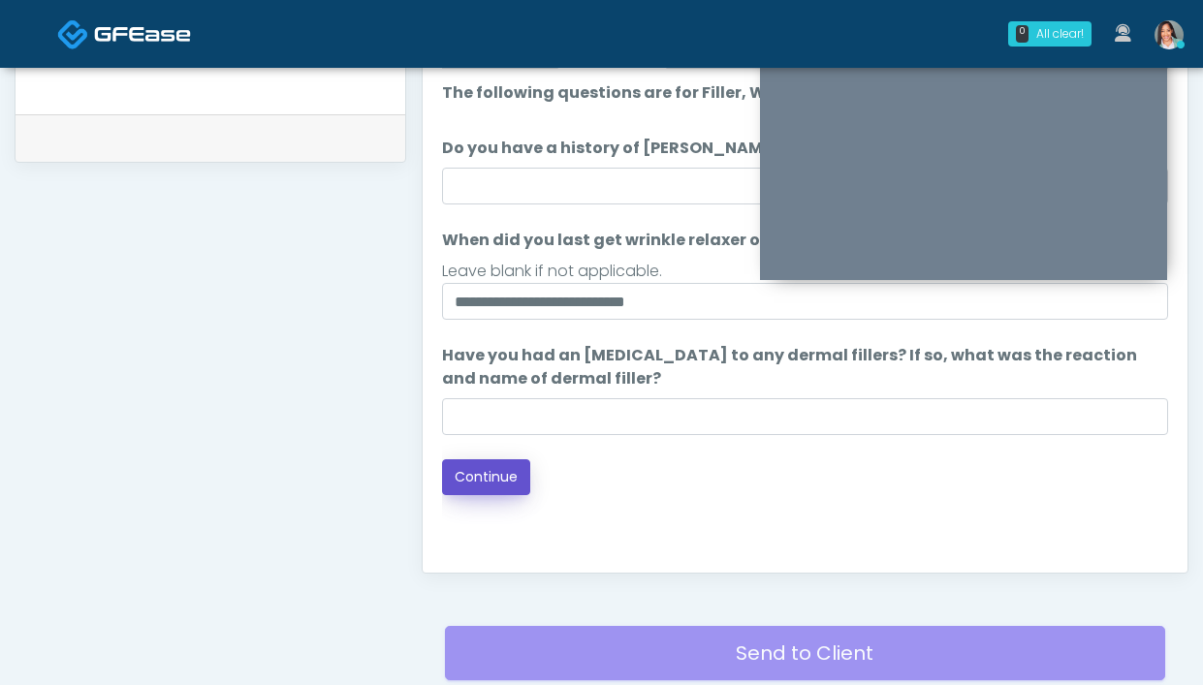
click at [478, 485] on button "Continue" at bounding box center [486, 477] width 88 height 36
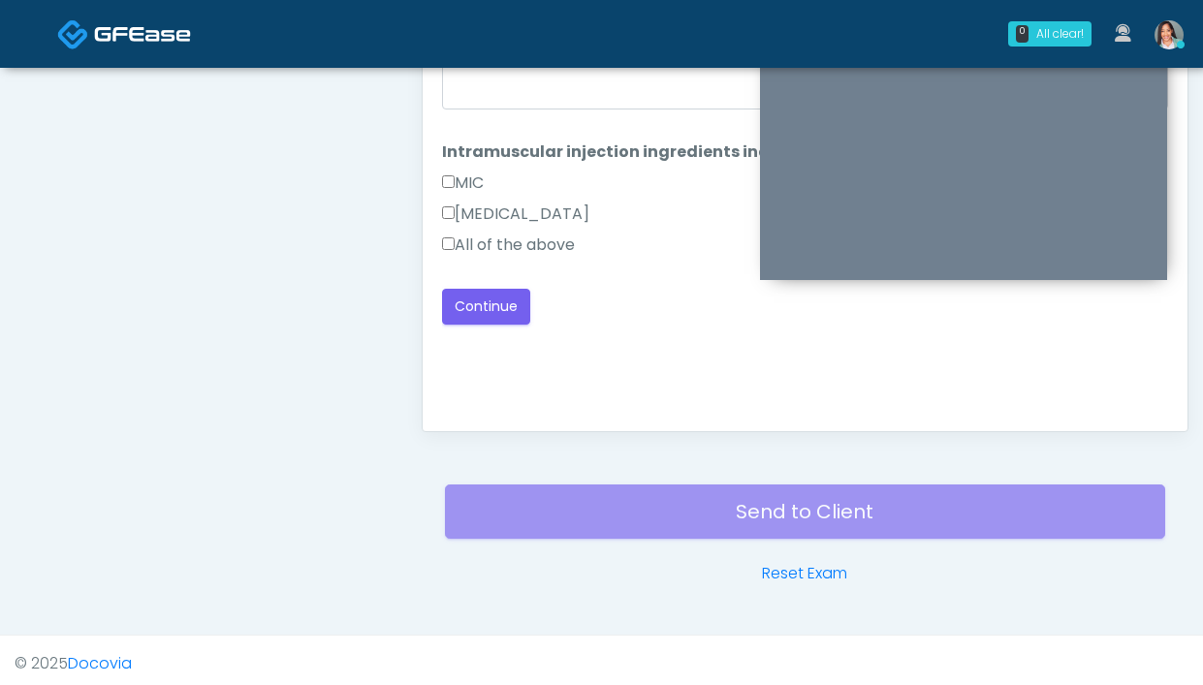
scroll to position [1029, 0]
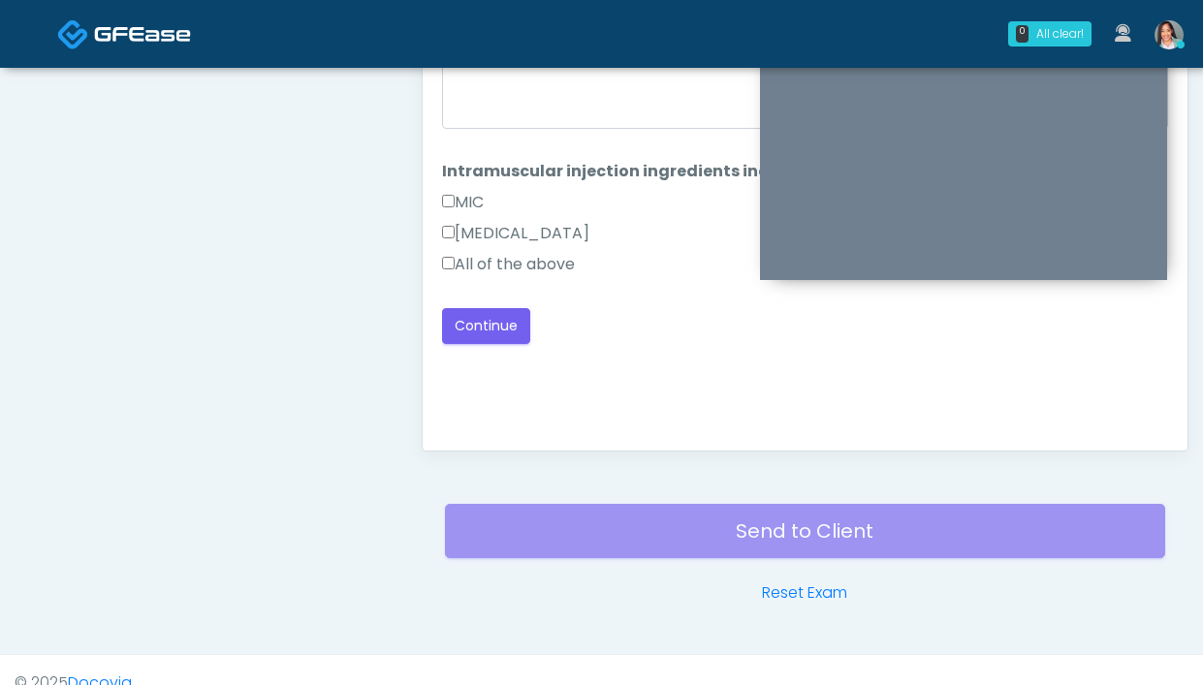
click at [500, 273] on label "All of the above" at bounding box center [508, 264] width 133 height 23
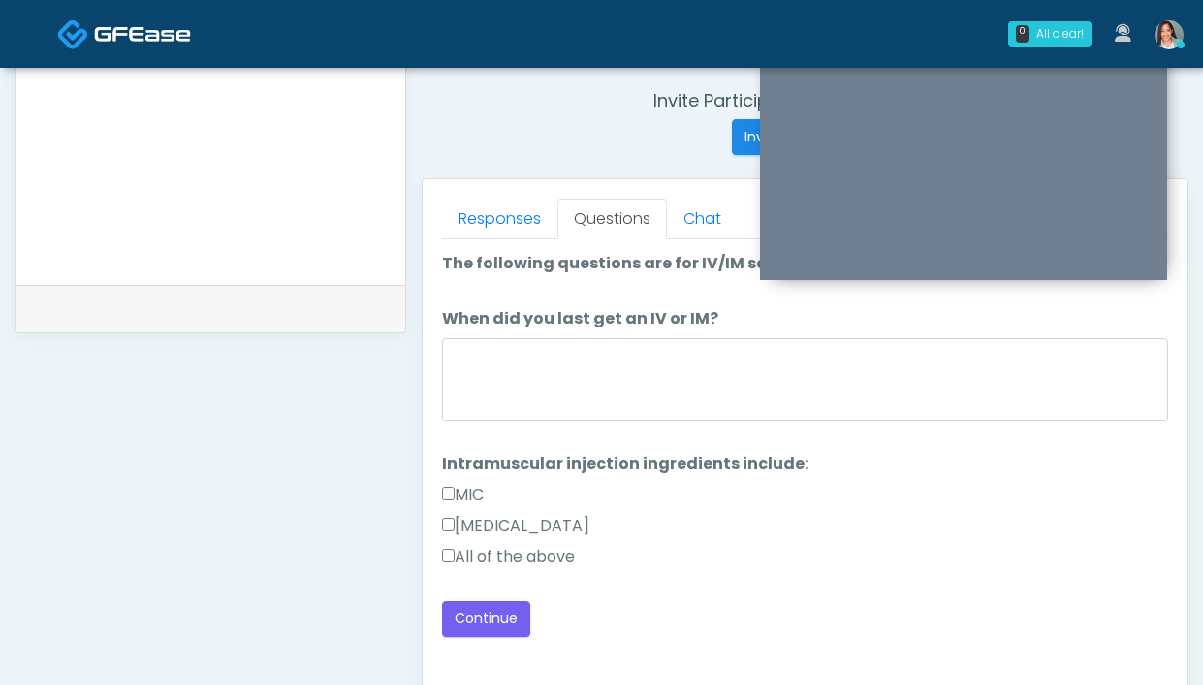
scroll to position [712, 0]
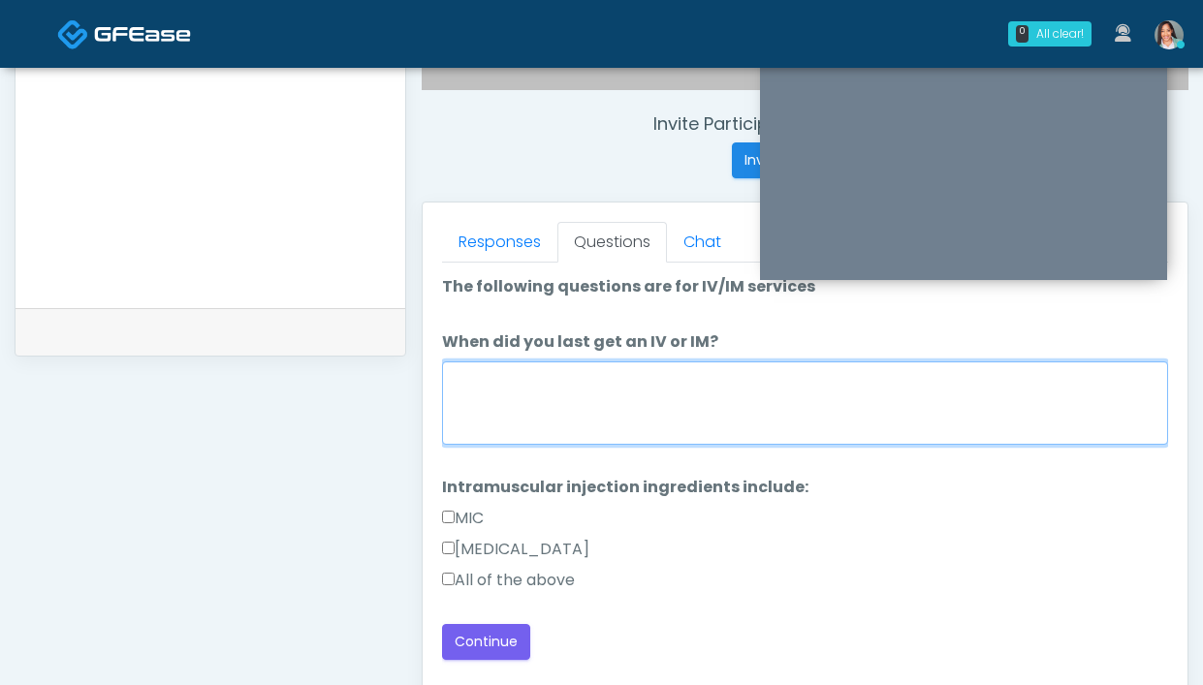
click at [515, 416] on textarea "When did you last get an IV or IM?" at bounding box center [805, 403] width 726 height 83
type textarea "**********"
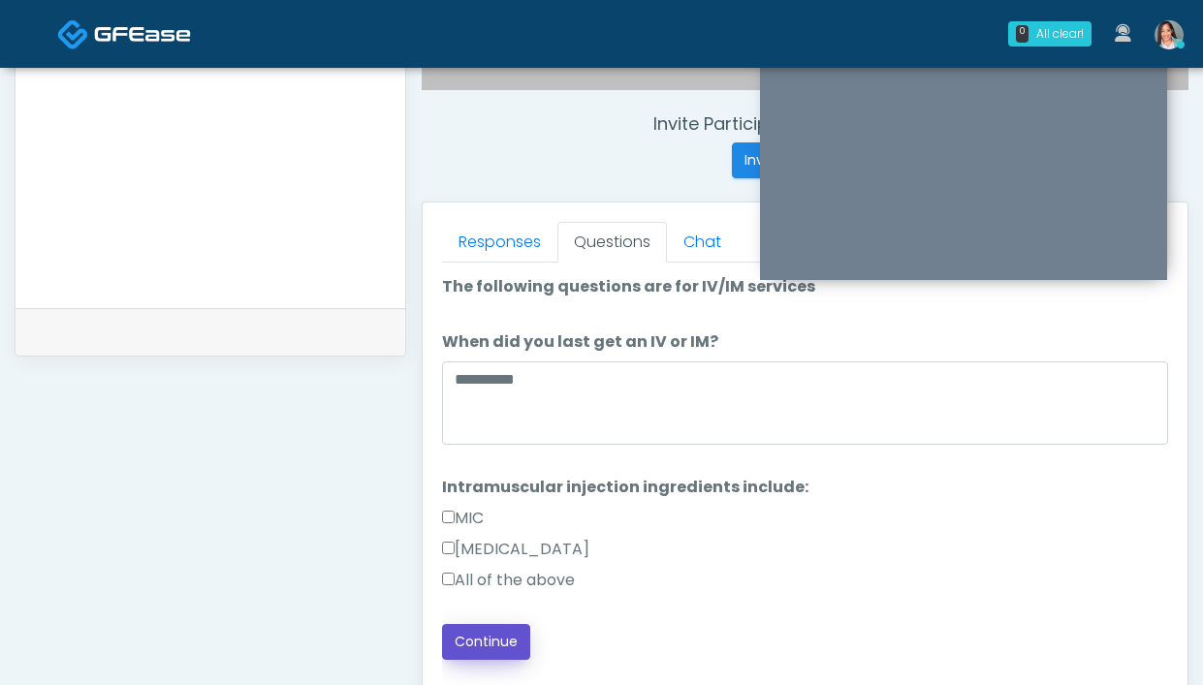
click at [471, 656] on button "Continue" at bounding box center [486, 642] width 88 height 36
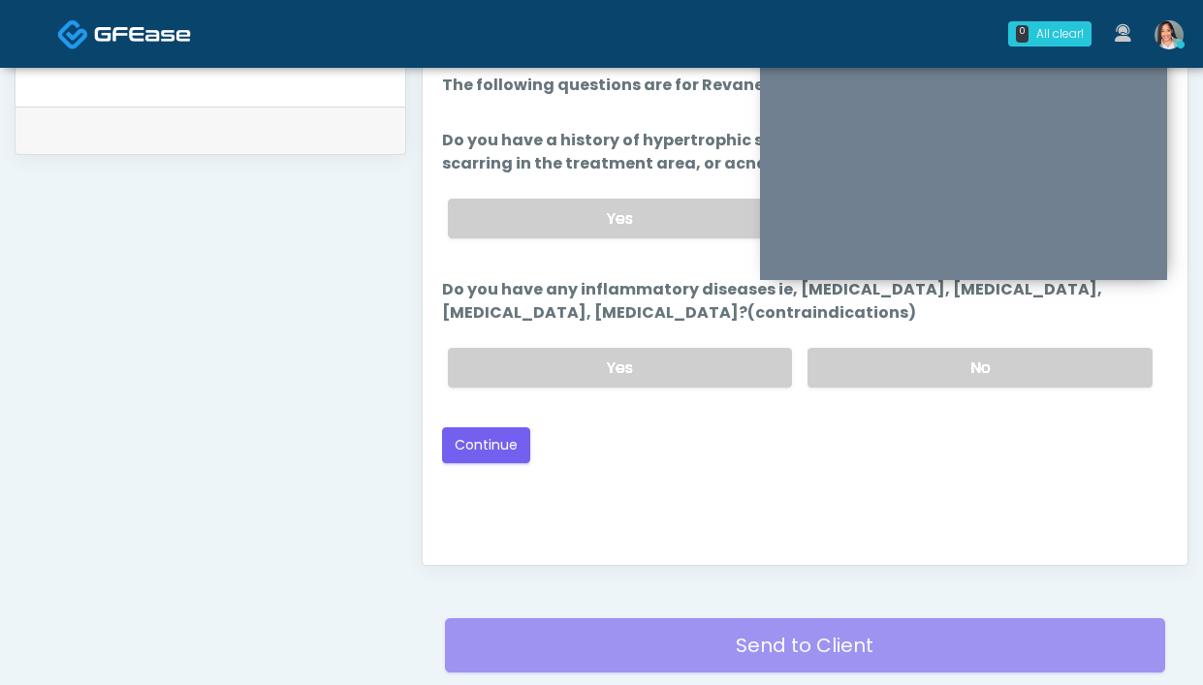
scroll to position [711, 0]
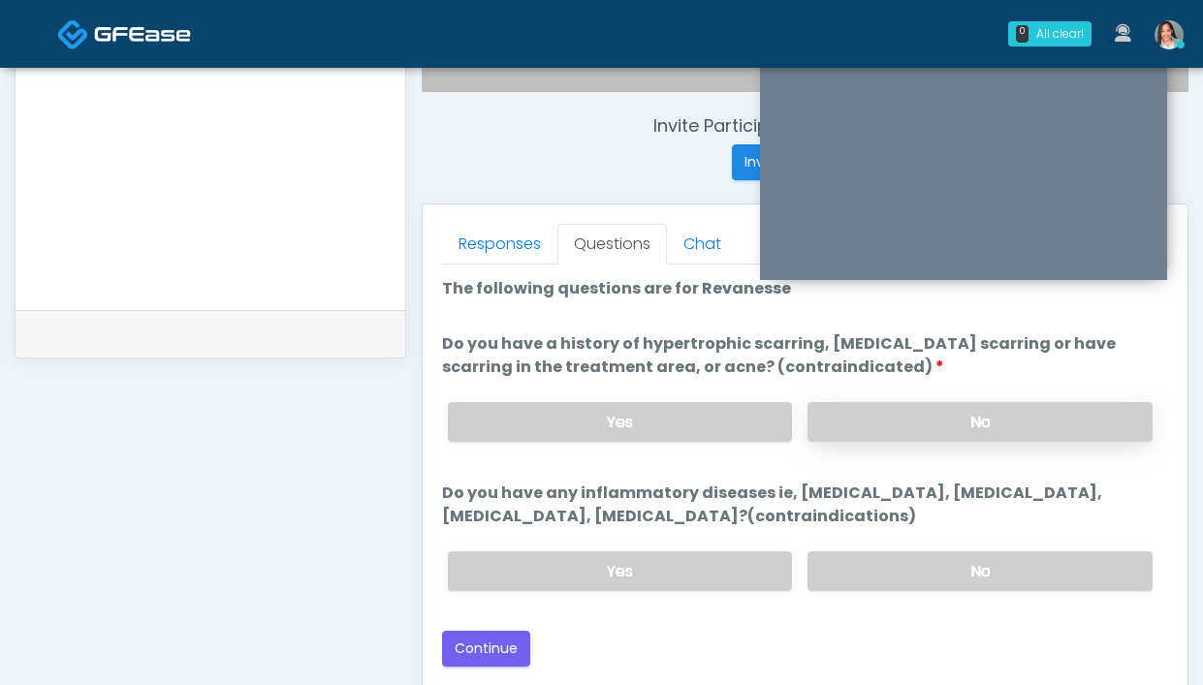
click at [895, 421] on label "No" at bounding box center [979, 422] width 345 height 40
click at [880, 572] on label "No" at bounding box center [979, 572] width 345 height 40
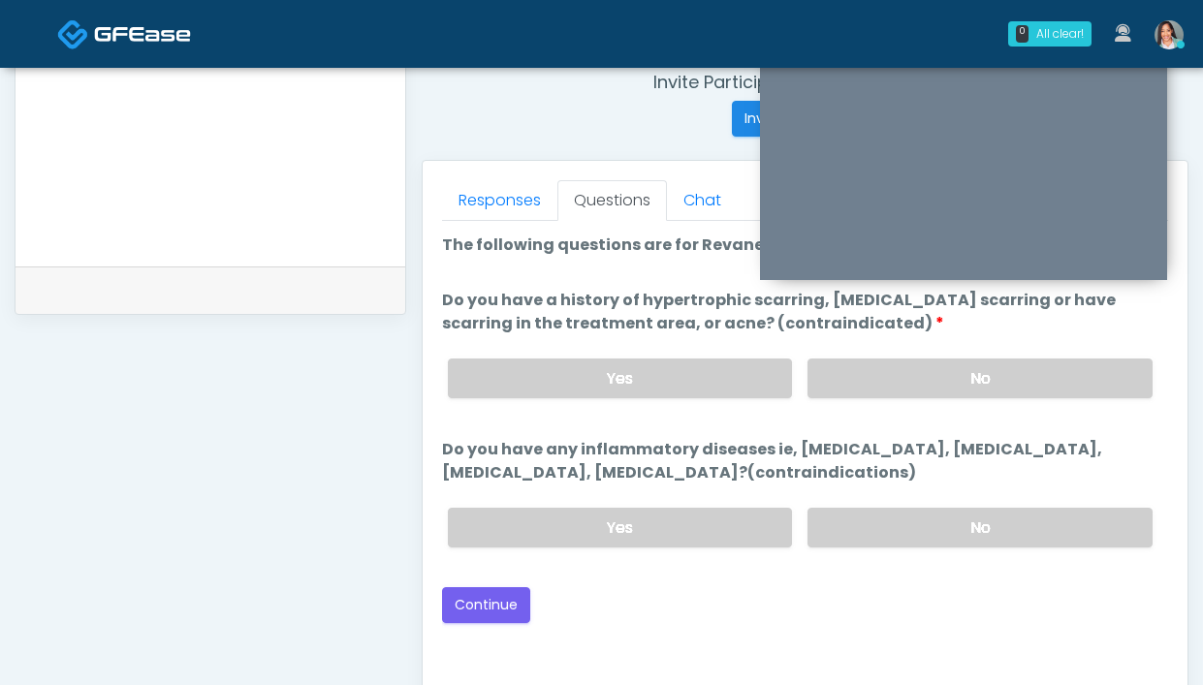
scroll to position [766, 0]
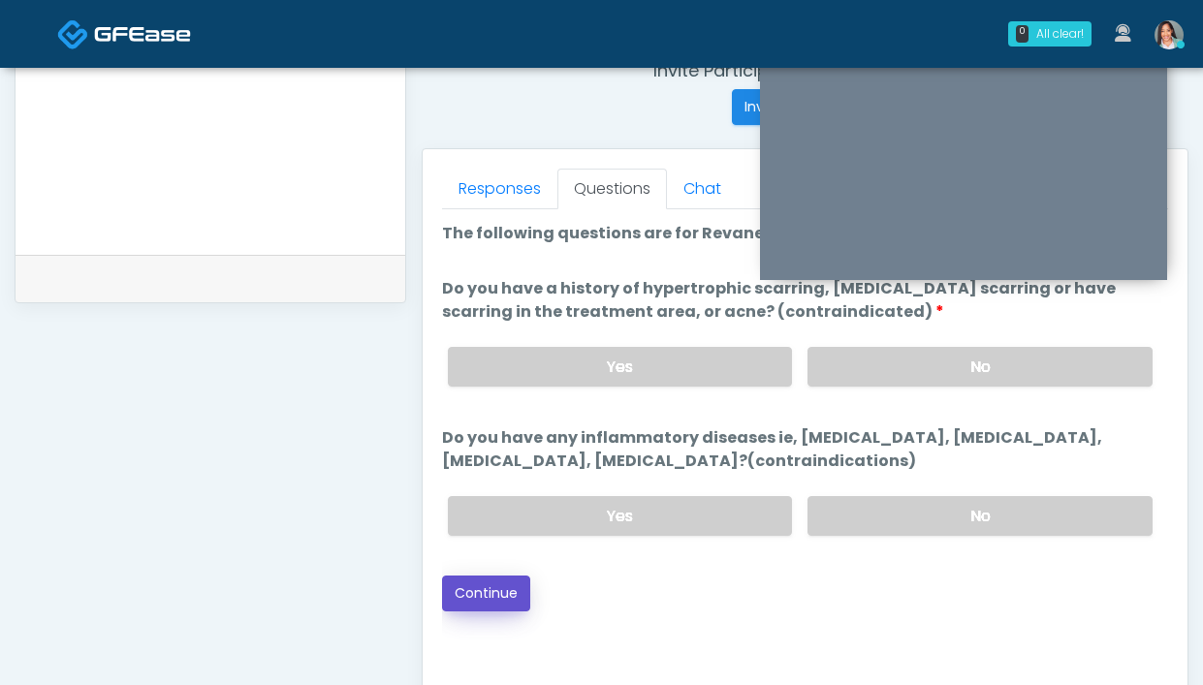
click at [499, 586] on button "Continue" at bounding box center [486, 594] width 88 height 36
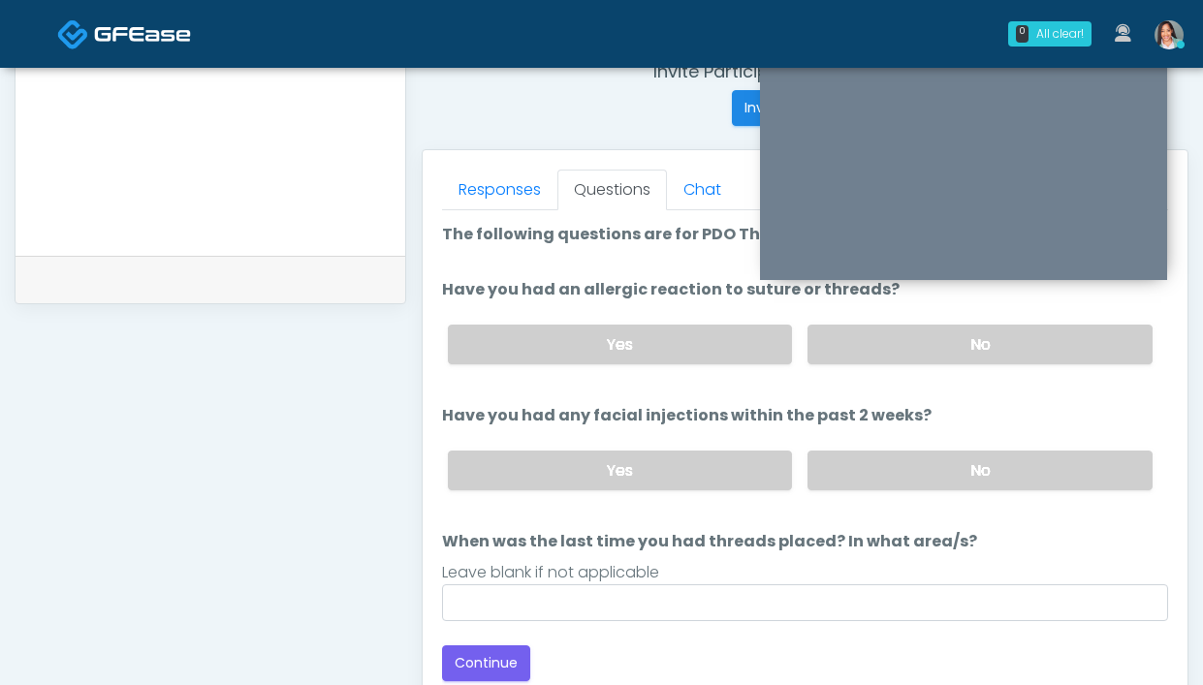
scroll to position [587, 0]
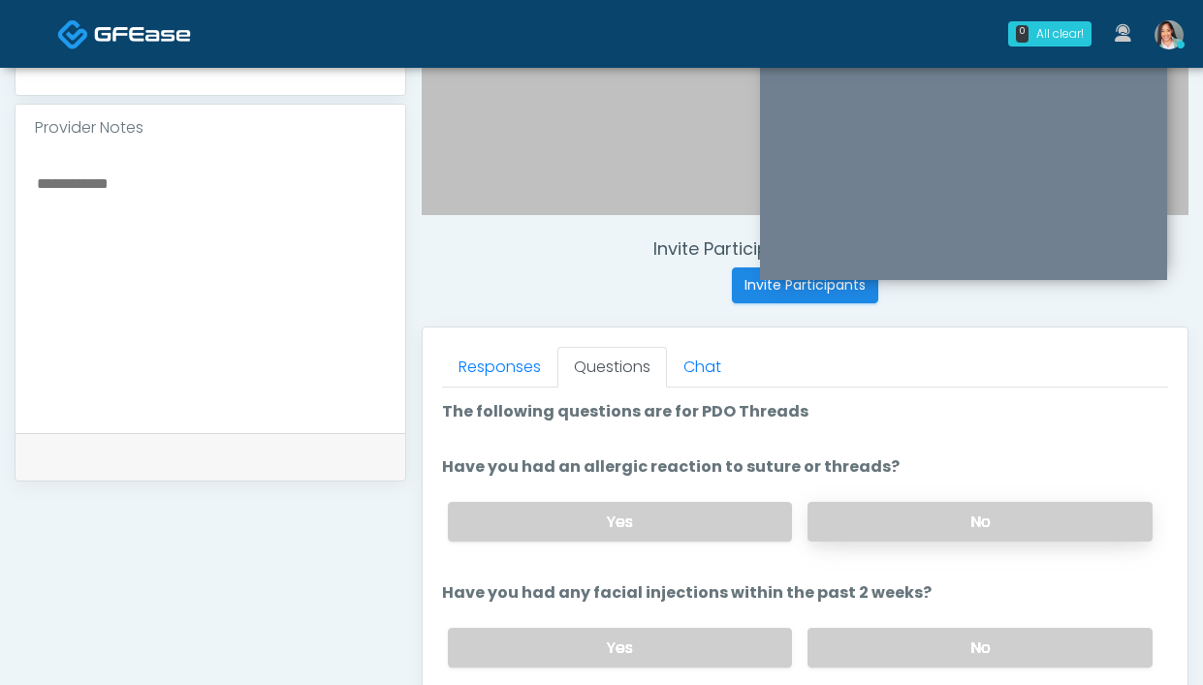
click at [875, 515] on label "No" at bounding box center [979, 522] width 345 height 40
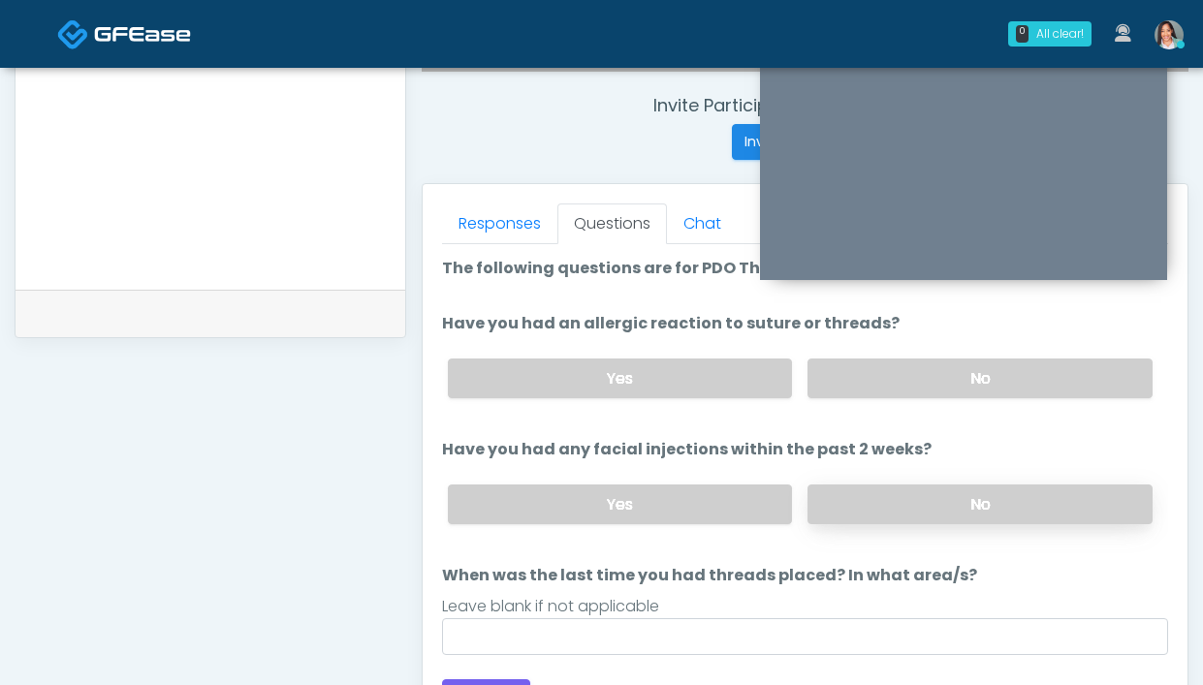
scroll to position [738, 0]
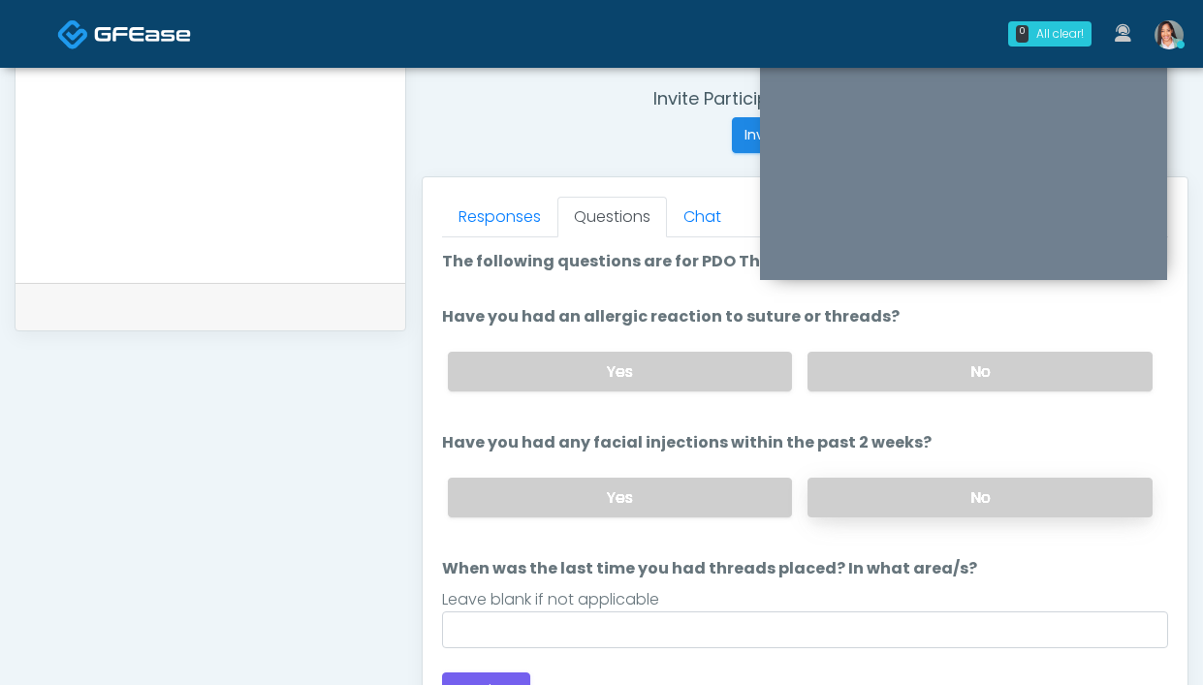
drag, startPoint x: 853, startPoint y: 487, endPoint x: 839, endPoint y: 489, distance: 14.7
click at [853, 487] on label "No" at bounding box center [979, 498] width 345 height 40
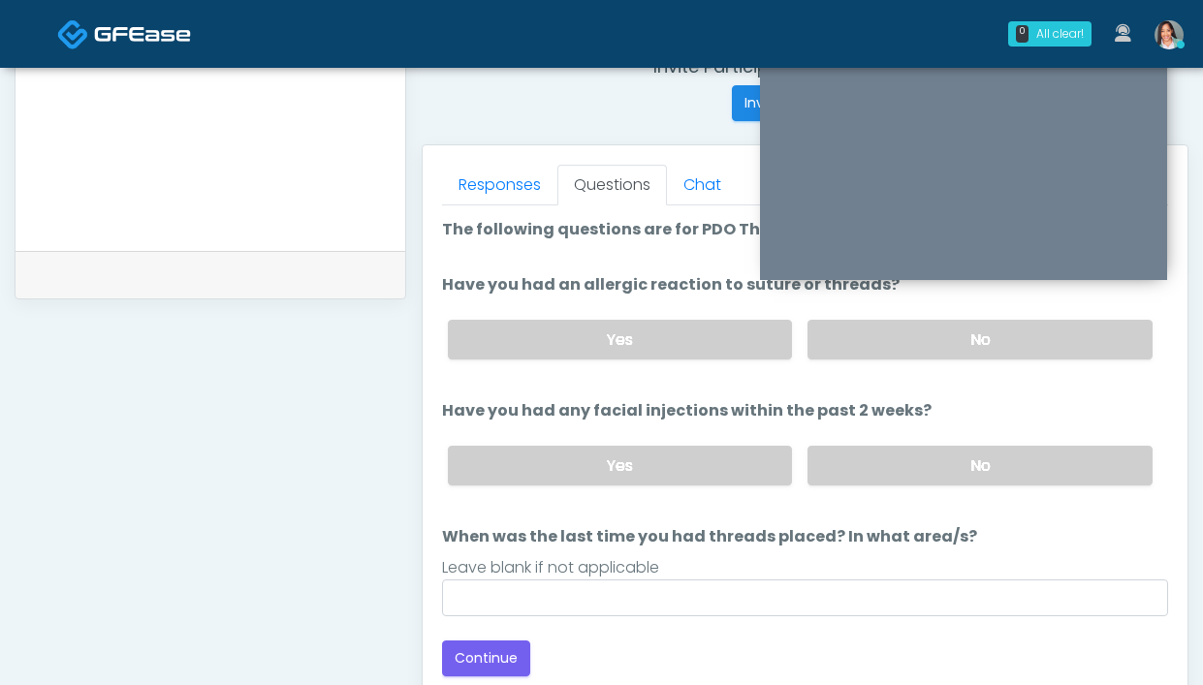
scroll to position [822, 0]
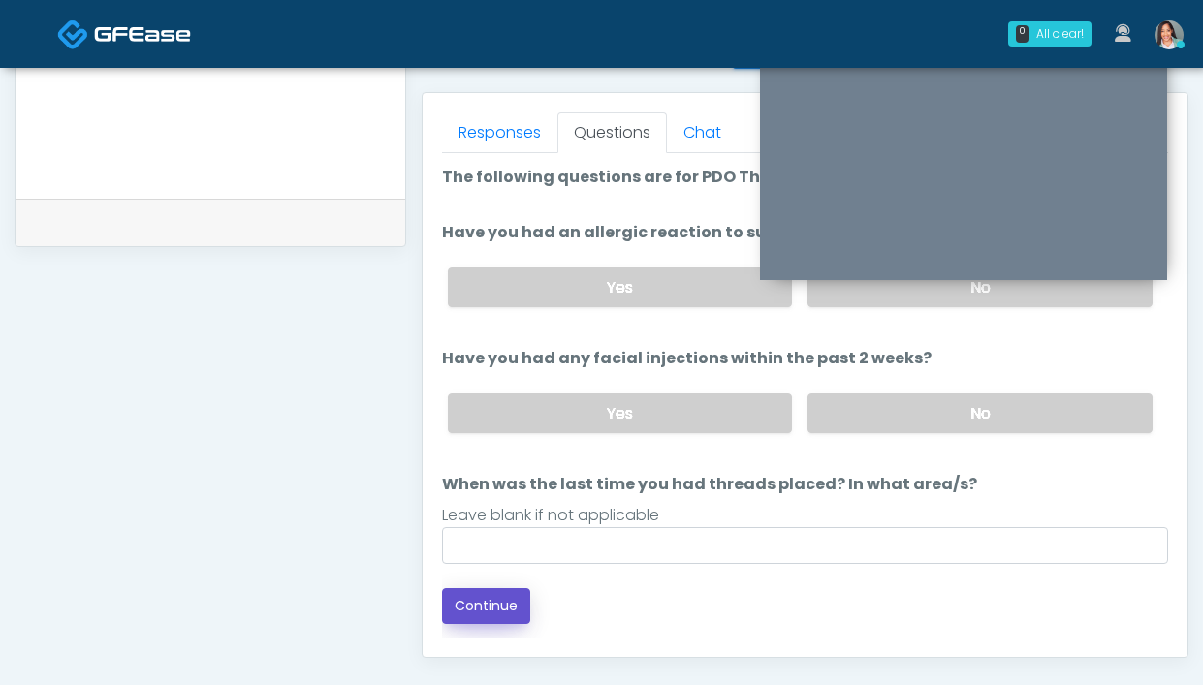
click at [504, 601] on button "Continue" at bounding box center [486, 606] width 88 height 36
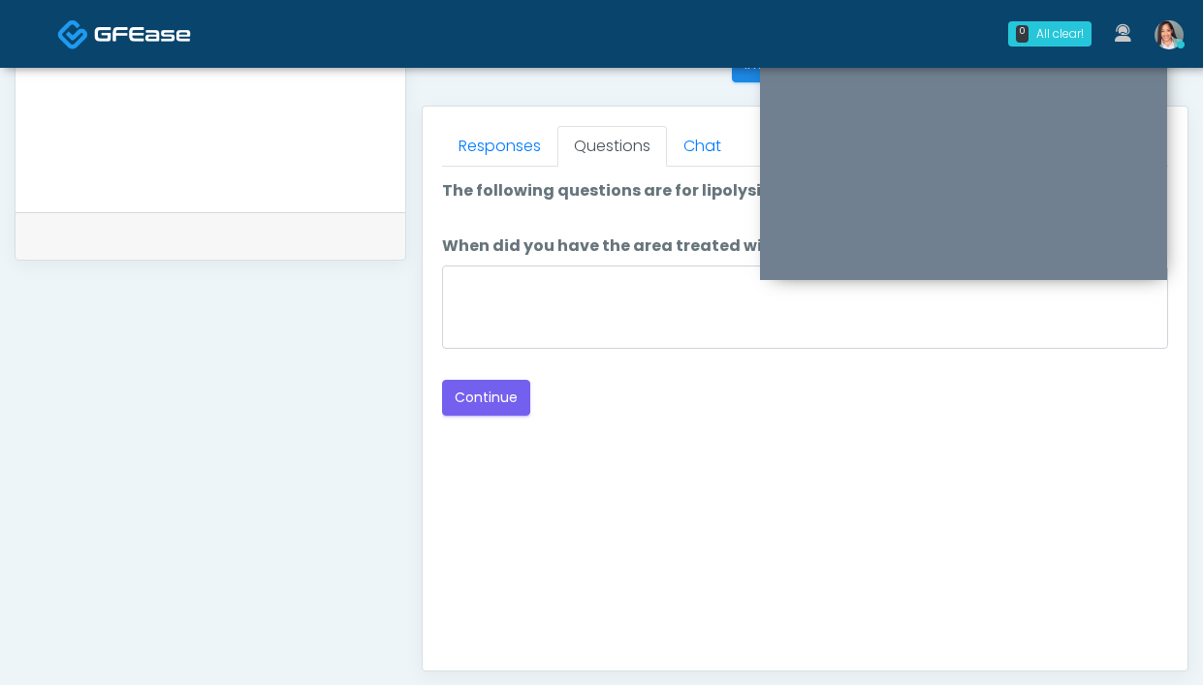
scroll to position [701, 0]
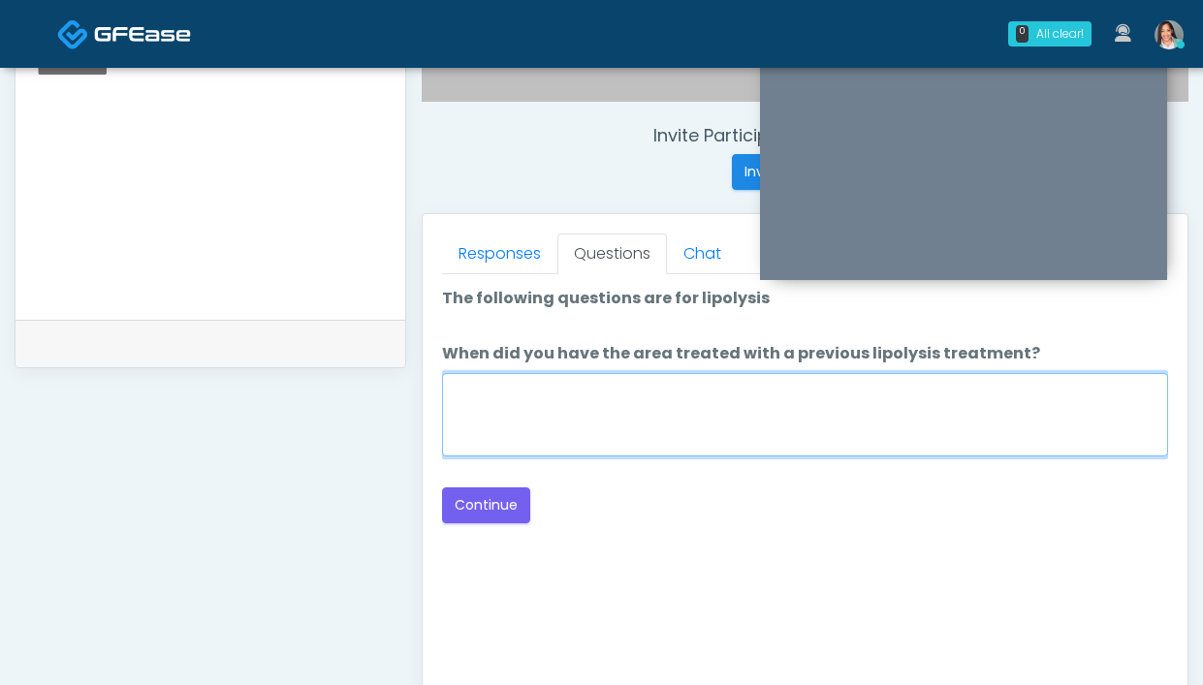
click at [760, 437] on textarea "When did you have the area treated with a previous lipolysis treatment?" at bounding box center [805, 414] width 726 height 83
type textarea "**********"
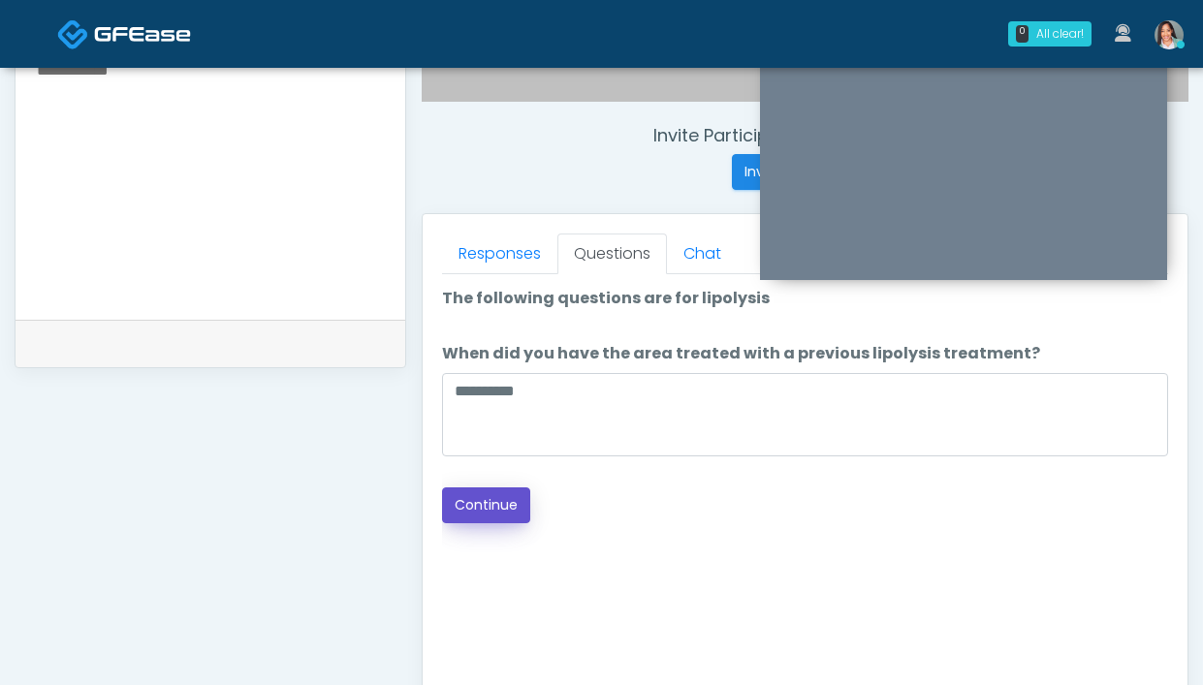
click at [497, 488] on button "Continue" at bounding box center [486, 506] width 88 height 36
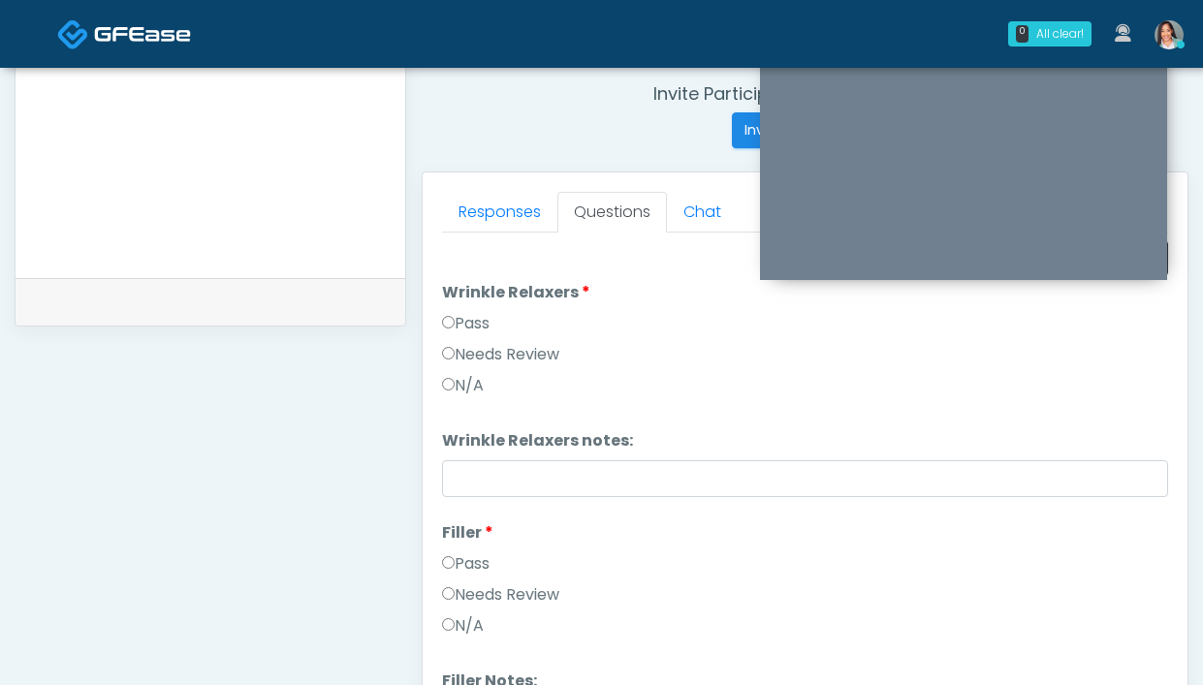
scroll to position [691, 0]
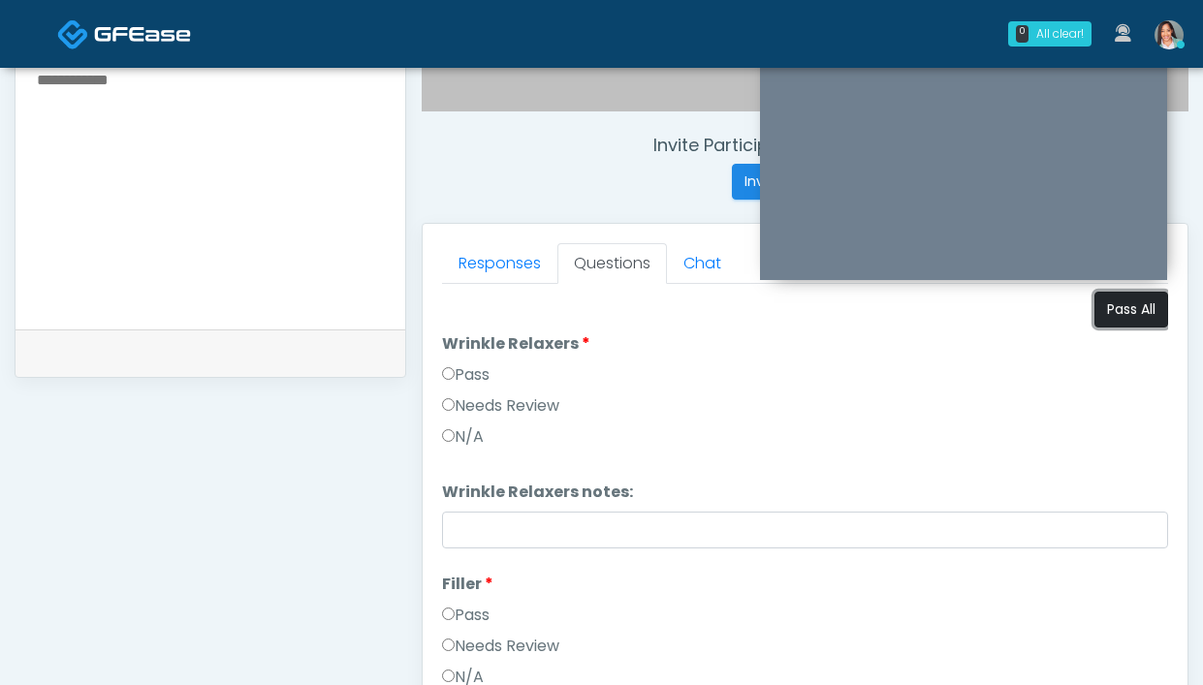
click at [1112, 321] on button "Pass All" at bounding box center [1131, 310] width 74 height 36
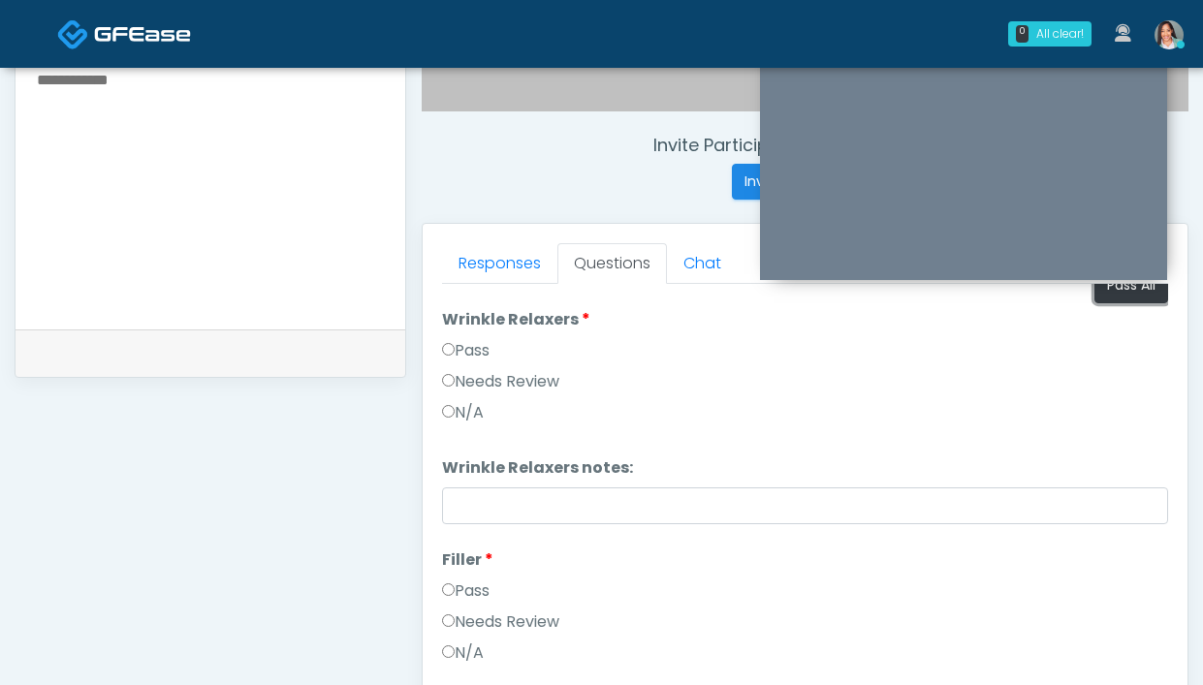
scroll to position [28, 0]
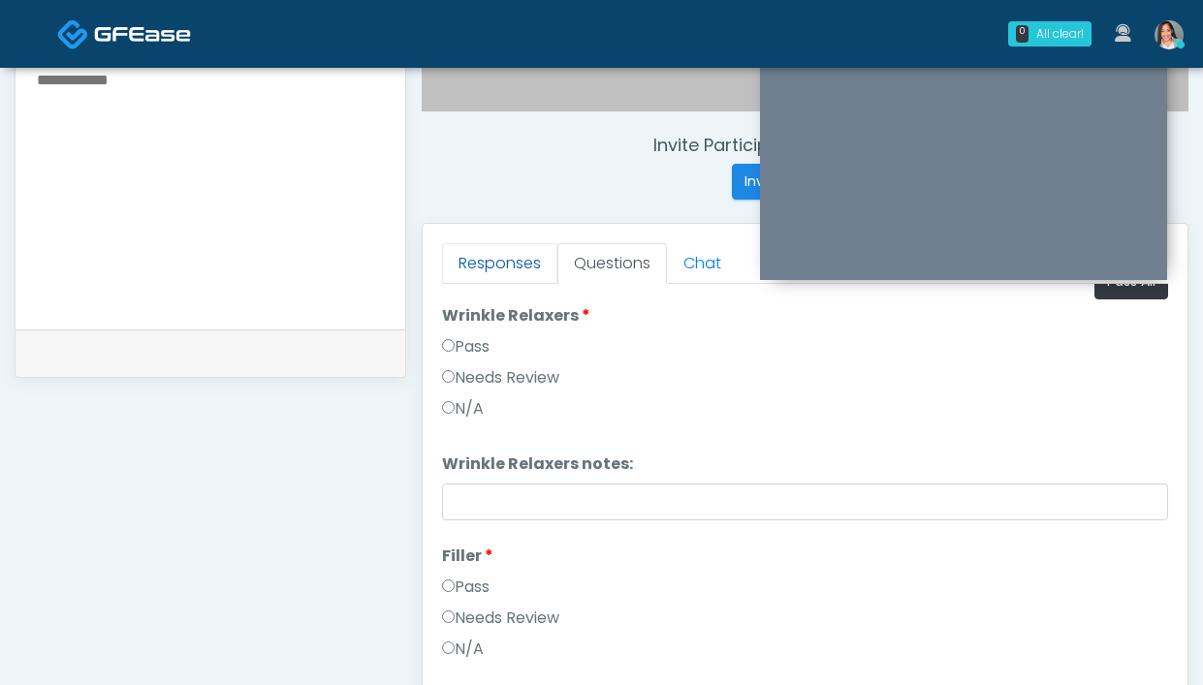
click at [515, 263] on link "Responses" at bounding box center [499, 263] width 115 height 41
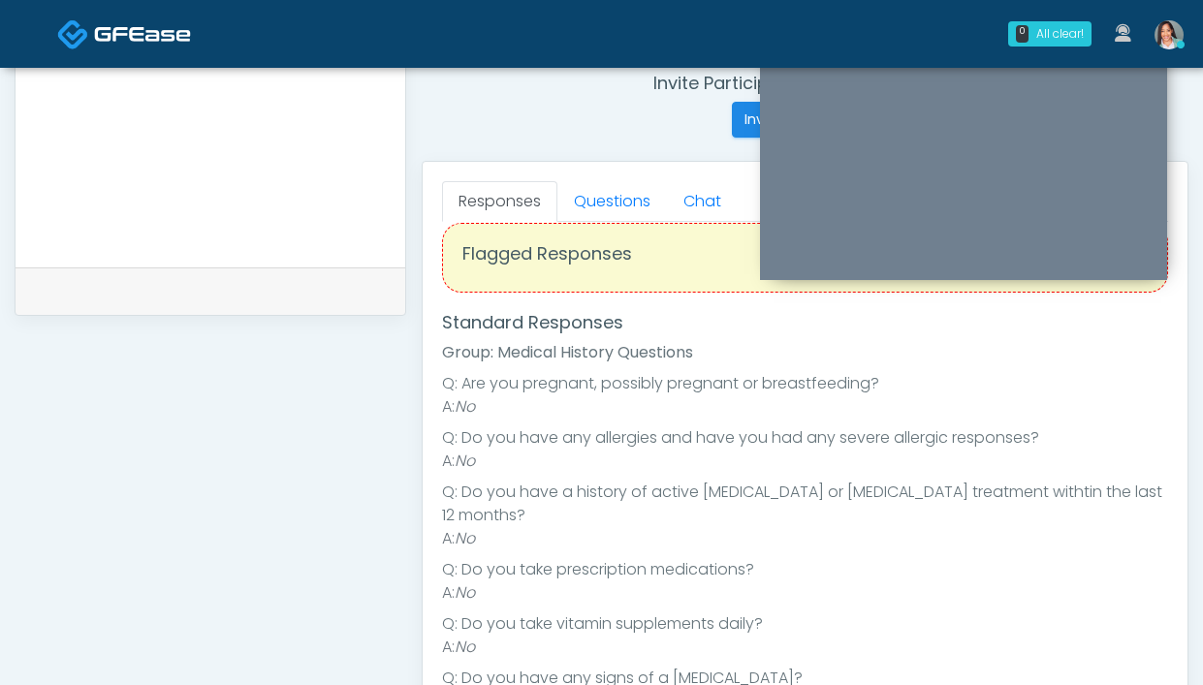
scroll to position [0, 0]
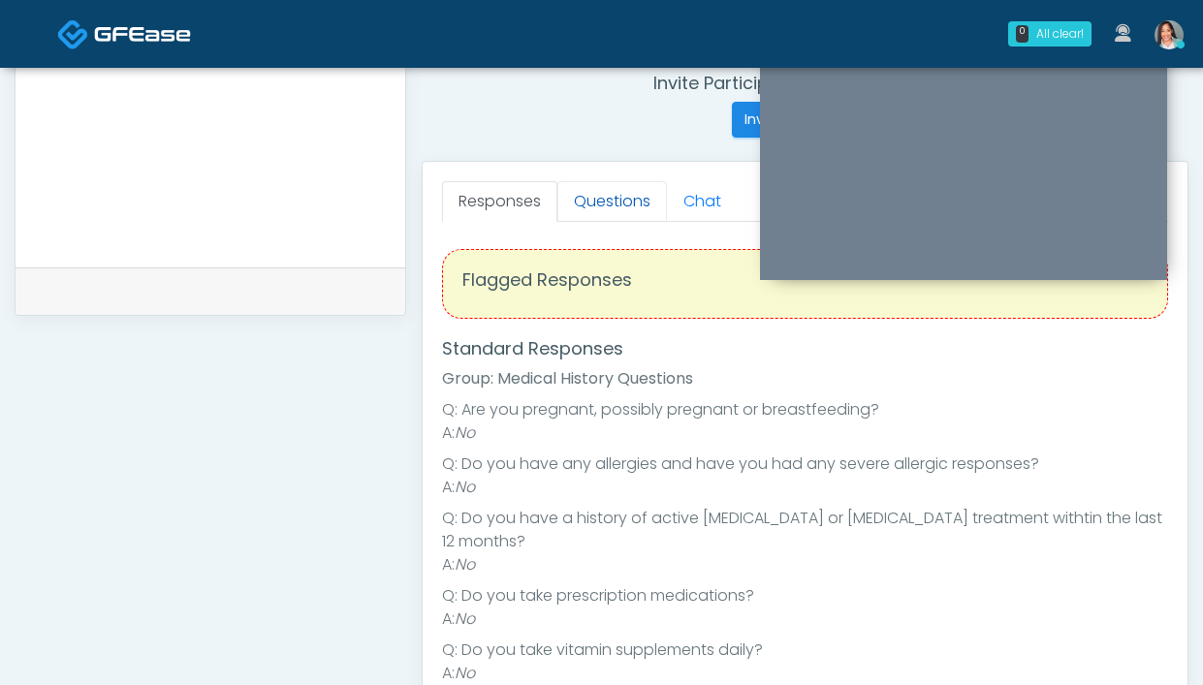
click at [607, 200] on link "Questions" at bounding box center [612, 201] width 110 height 41
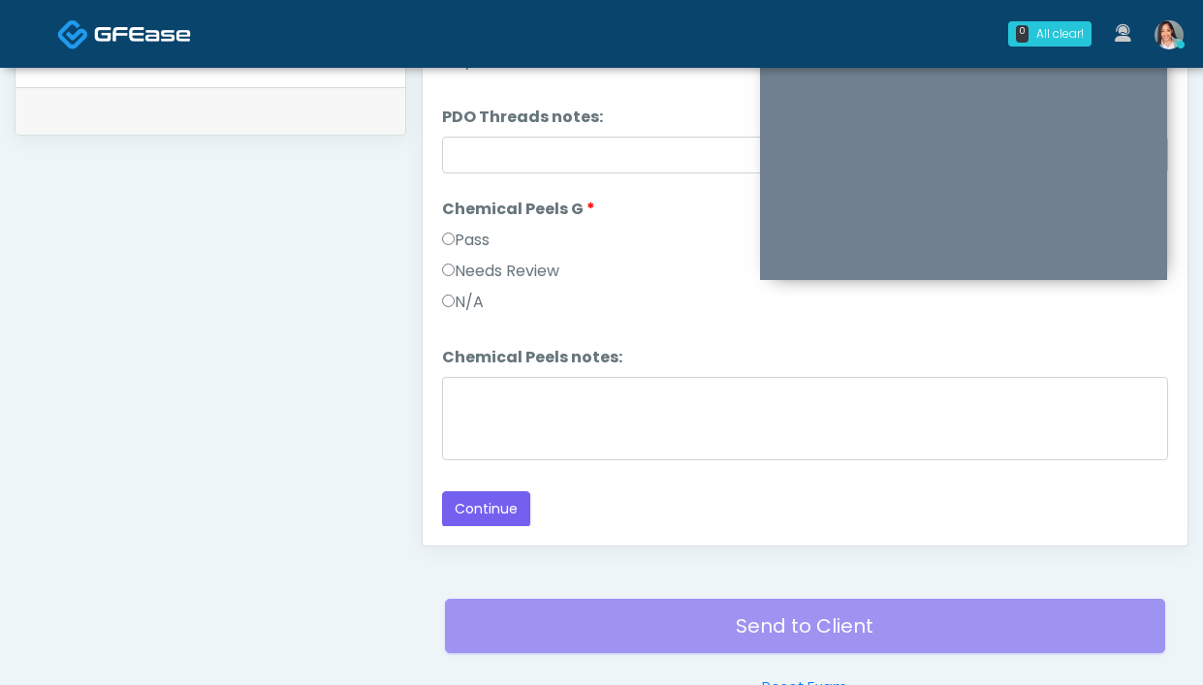
scroll to position [1055, 0]
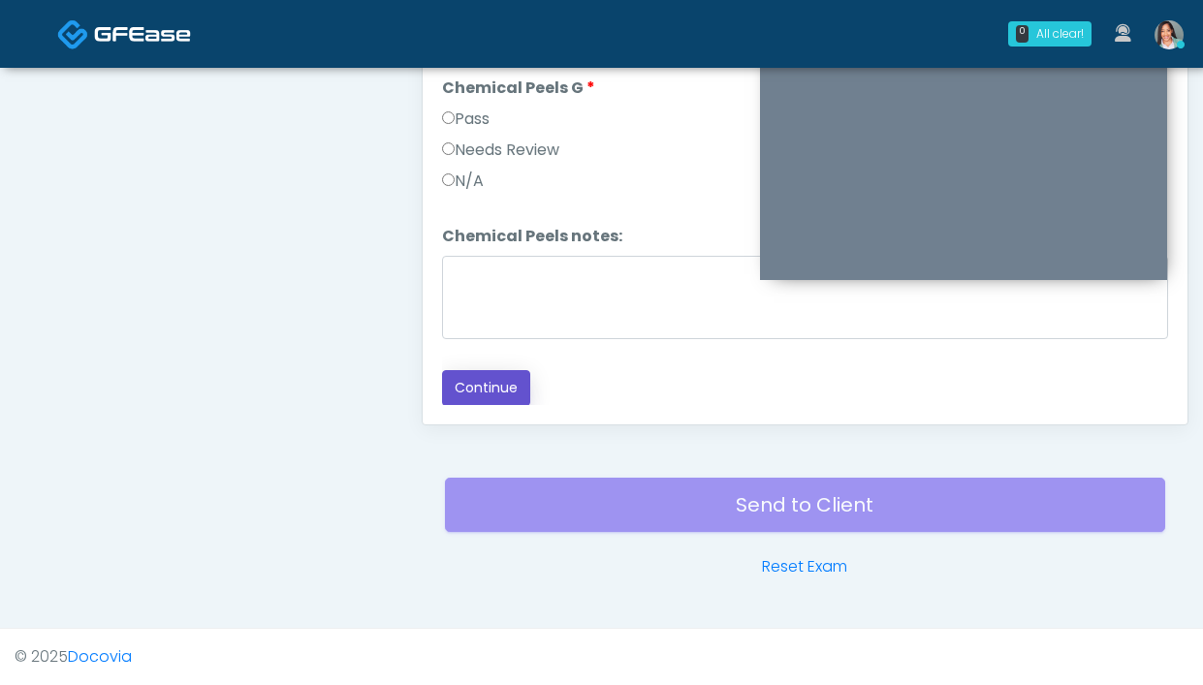
click at [506, 386] on button "Continue" at bounding box center [486, 388] width 88 height 36
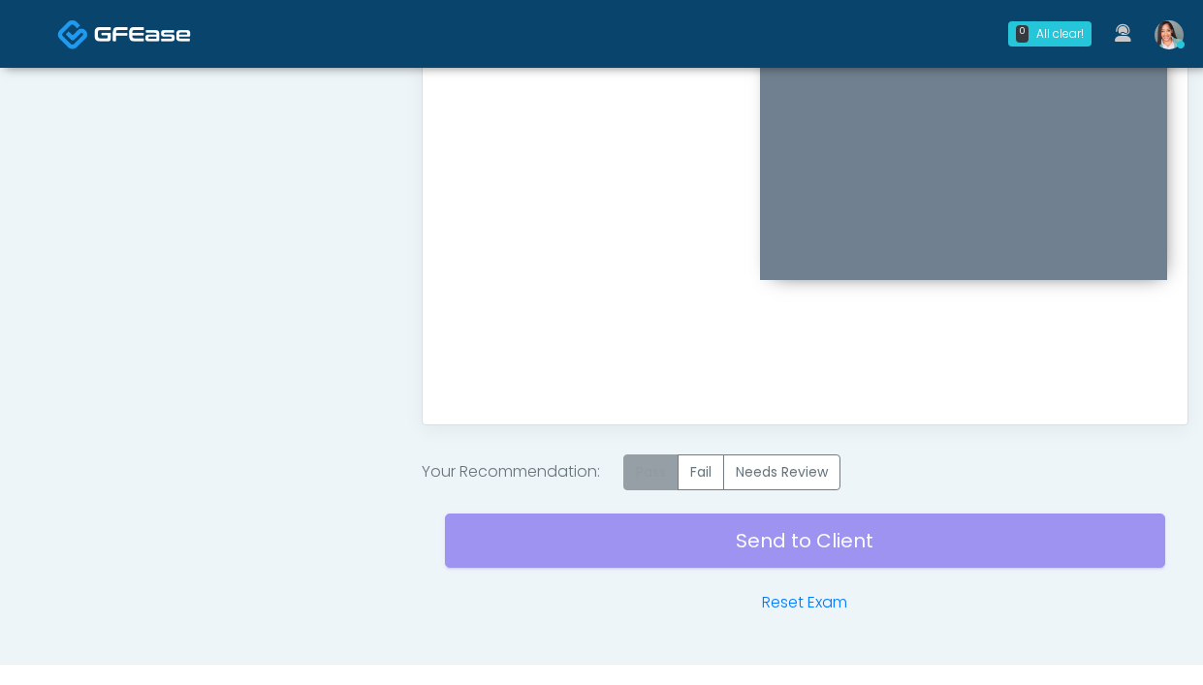
click at [637, 467] on label "Pass" at bounding box center [650, 473] width 55 height 36
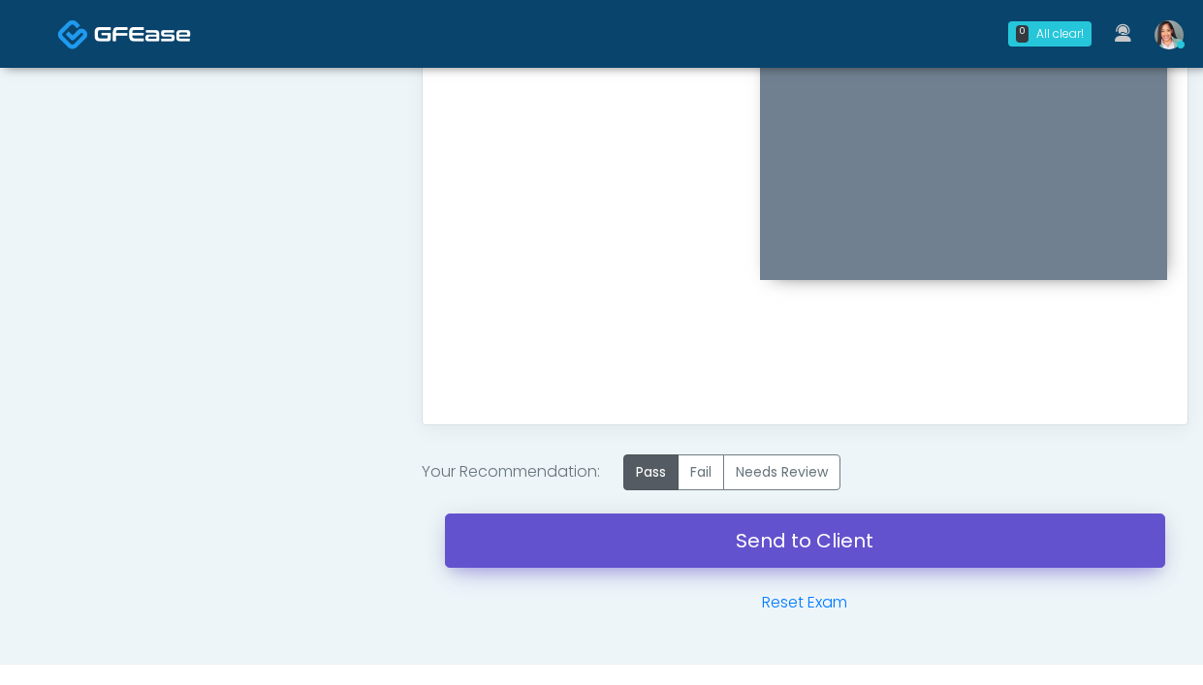
click at [689, 560] on link "Send to Client" at bounding box center [805, 541] width 720 height 54
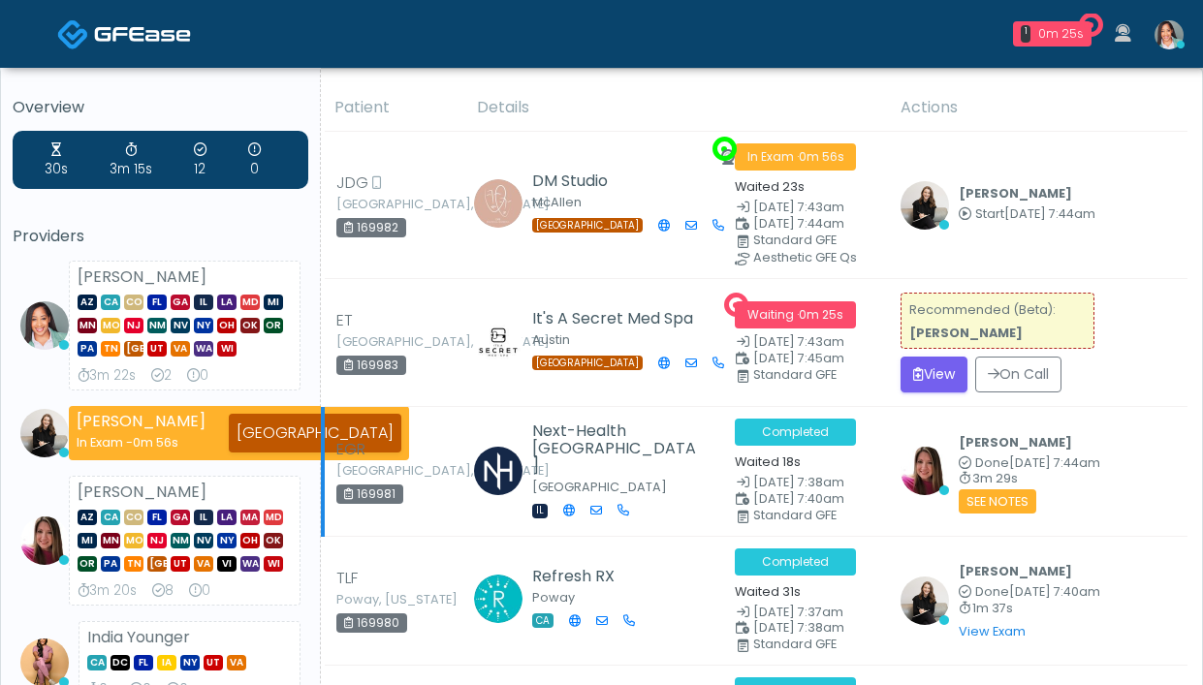
scroll to position [3, 0]
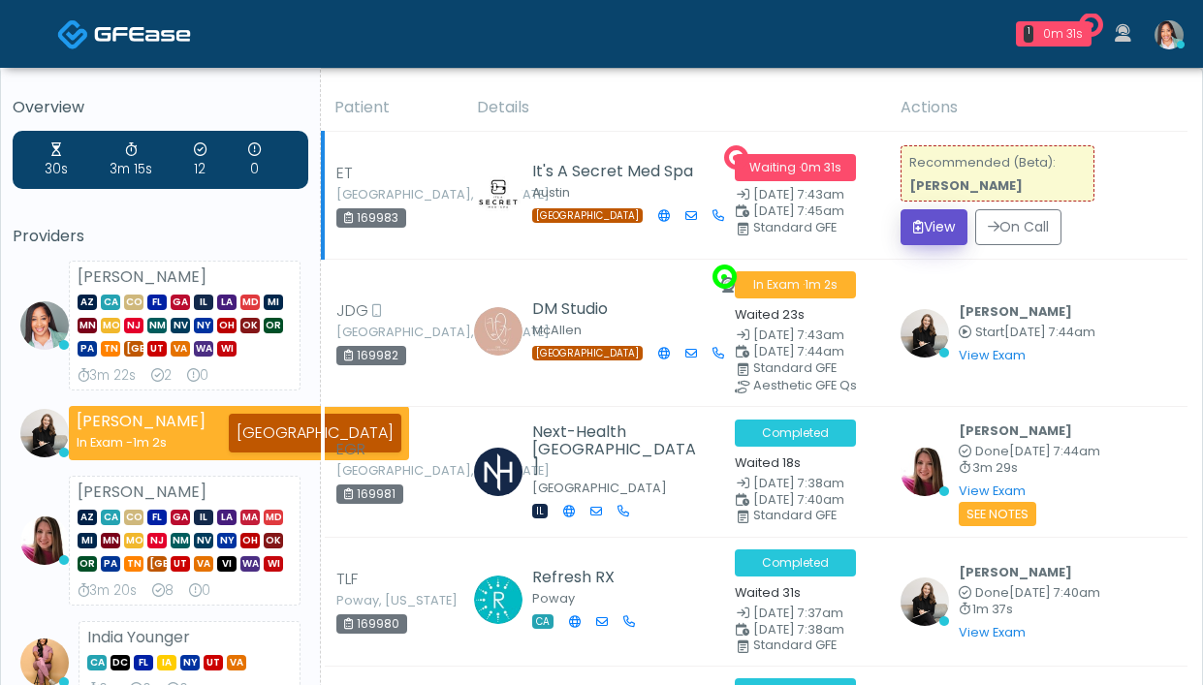
click at [918, 221] on icon "submit" at bounding box center [918, 227] width 11 height 14
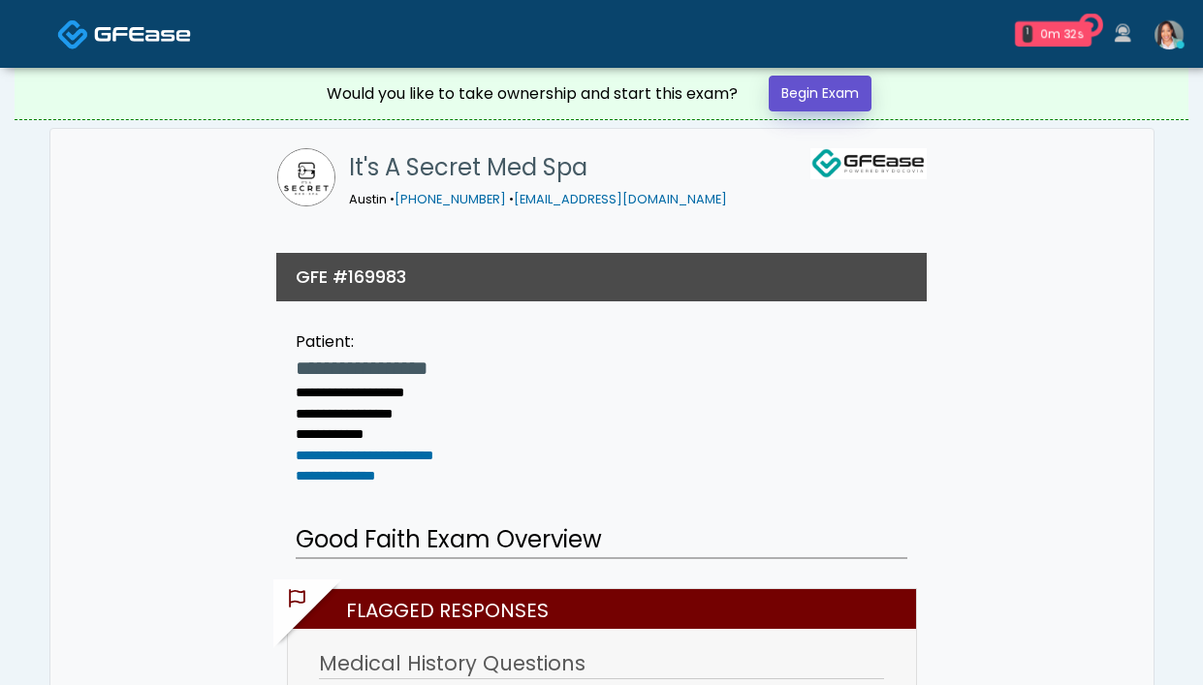
click at [857, 88] on link "Begin Exam" at bounding box center [820, 94] width 103 height 36
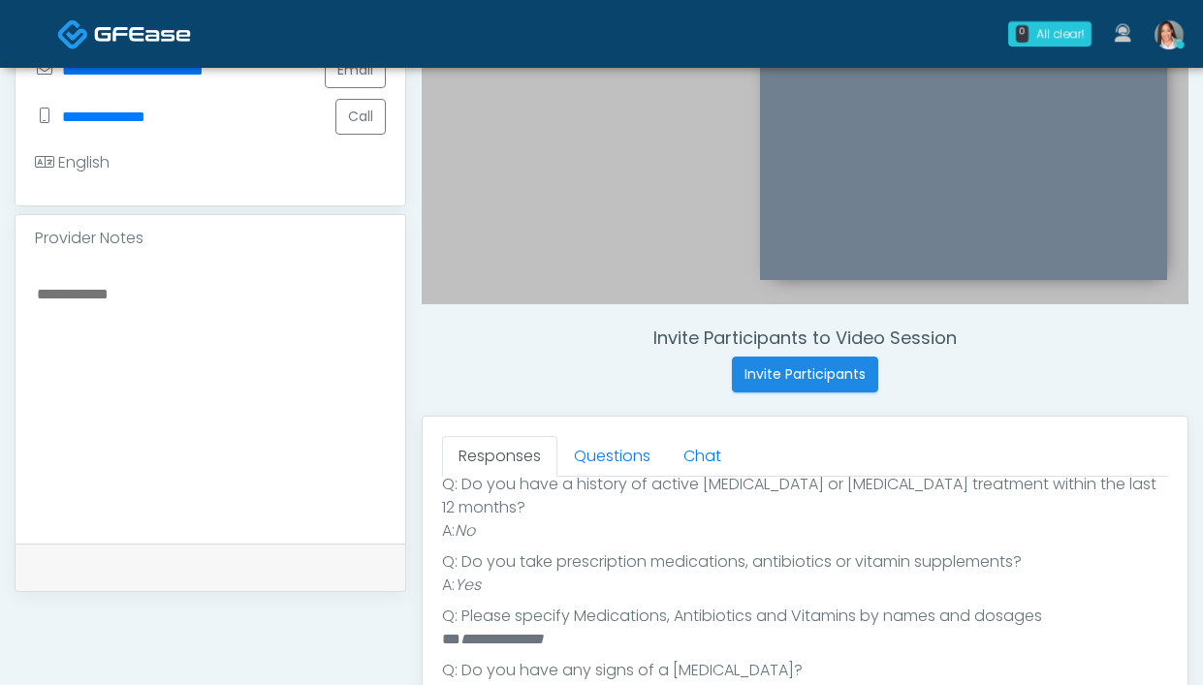
scroll to position [491, 0]
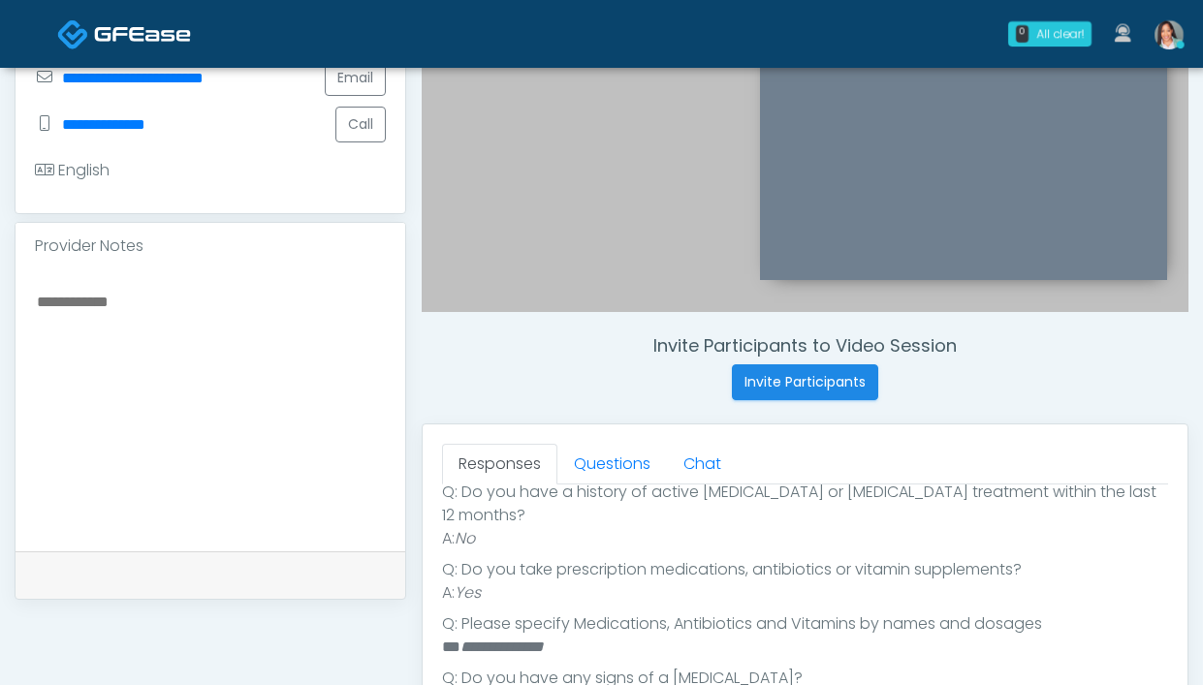
click at [181, 301] on textarea at bounding box center [210, 407] width 351 height 237
paste textarea "*********"
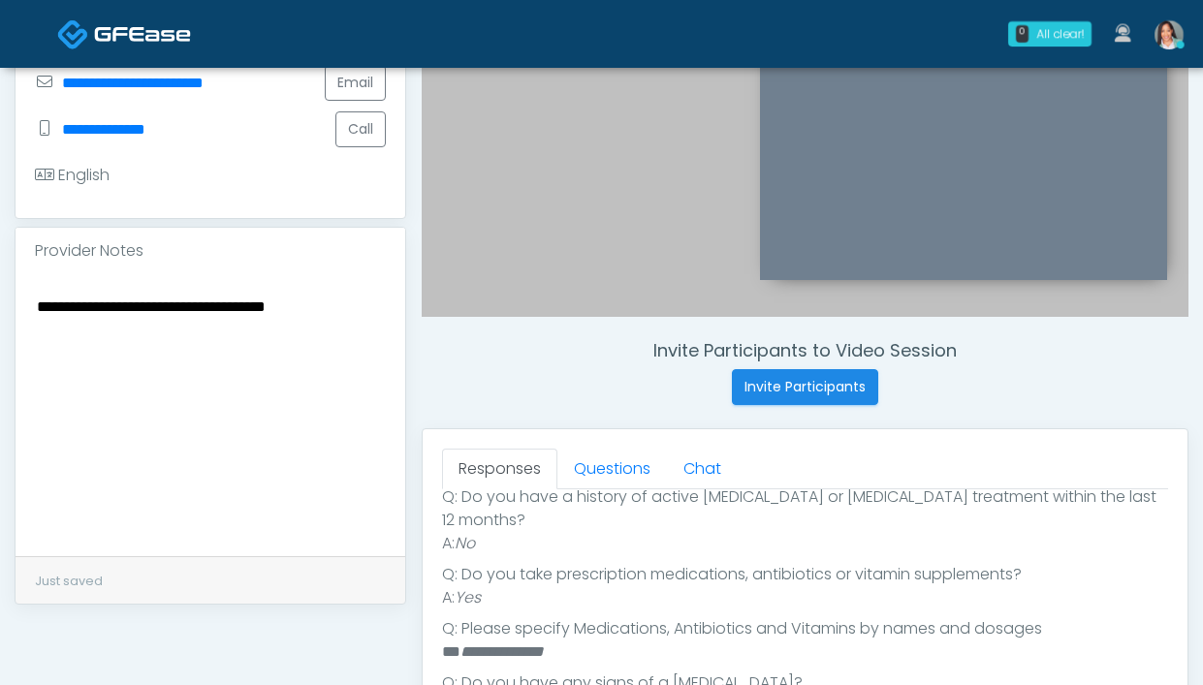
scroll to position [491, 0]
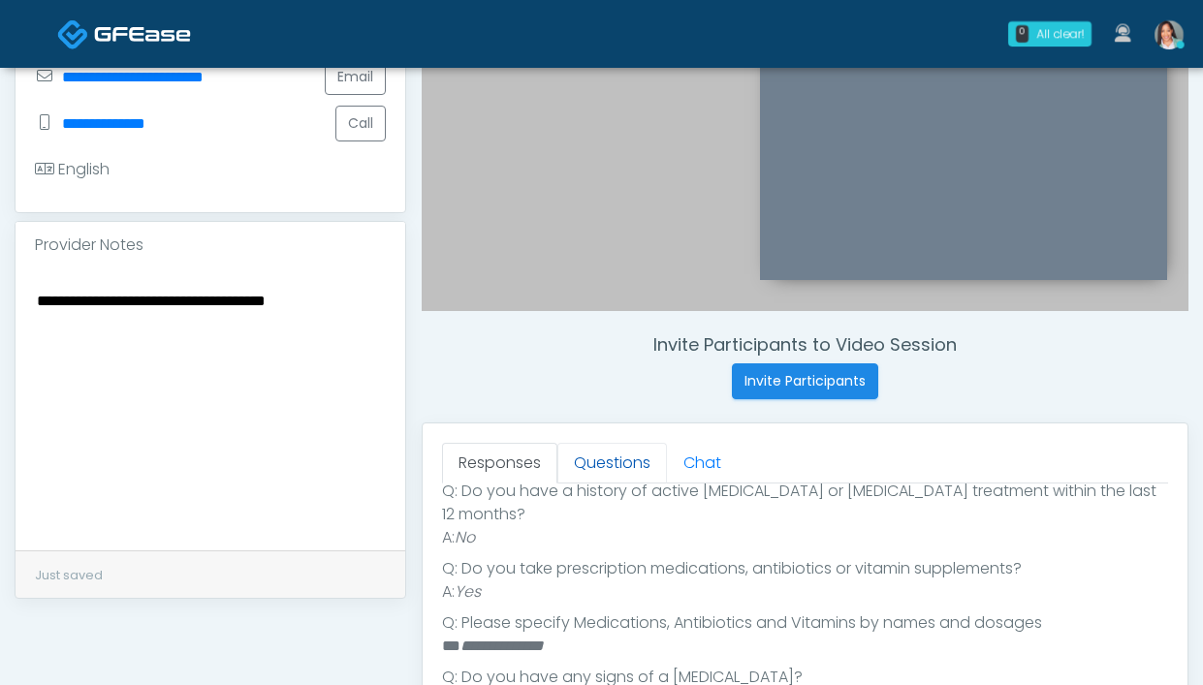
click at [615, 456] on link "Questions" at bounding box center [612, 463] width 110 height 41
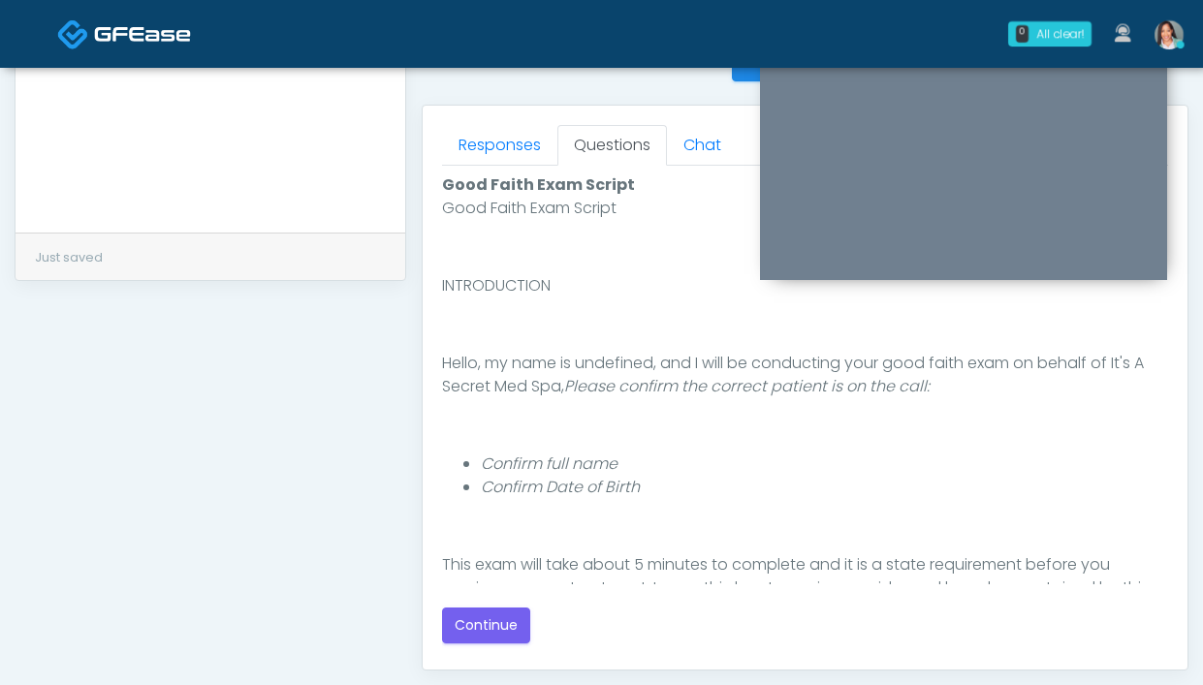
scroll to position [840, 0]
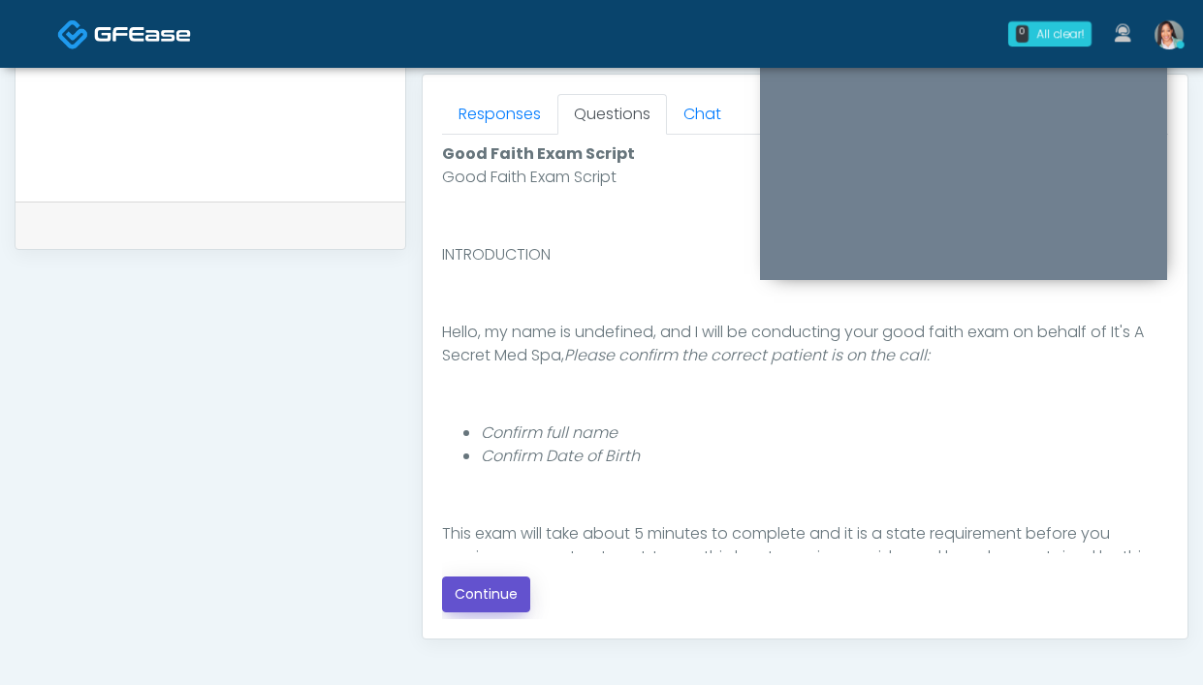
click at [509, 598] on button "Continue" at bounding box center [486, 595] width 88 height 36
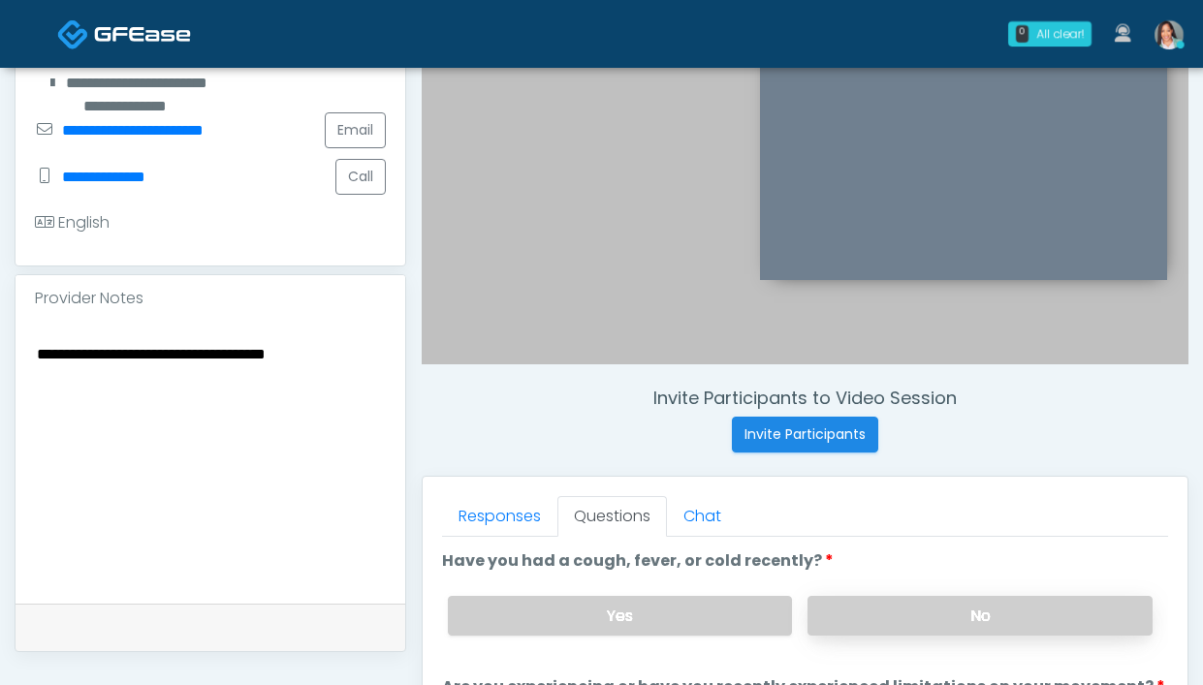
click at [925, 617] on label "No" at bounding box center [979, 616] width 345 height 40
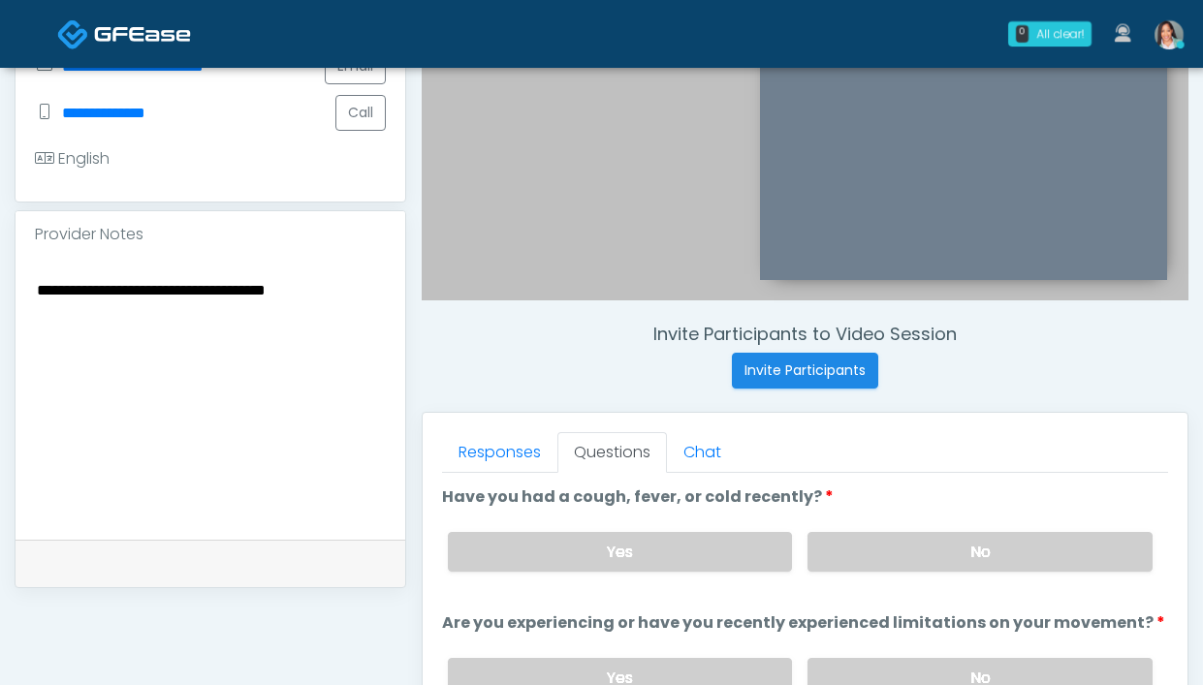
scroll to position [766, 0]
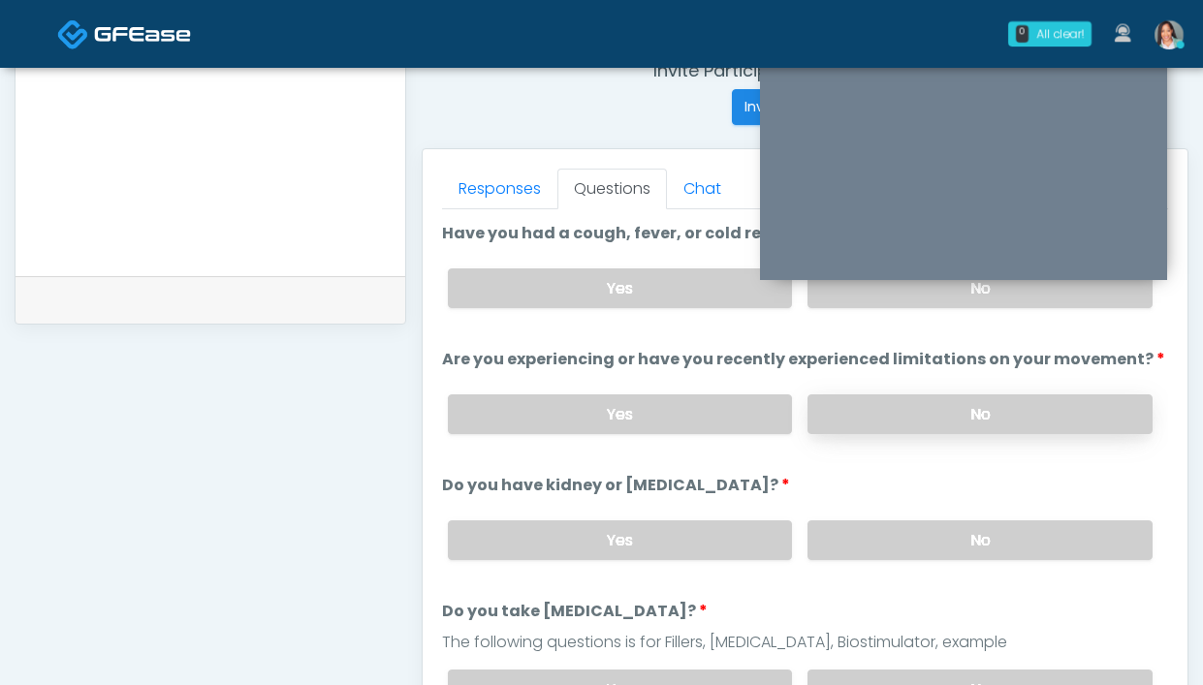
click at [866, 415] on label "No" at bounding box center [979, 415] width 345 height 40
drag, startPoint x: 908, startPoint y: 553, endPoint x: 898, endPoint y: 545, distance: 13.2
click at [909, 552] on label "No" at bounding box center [979, 541] width 345 height 40
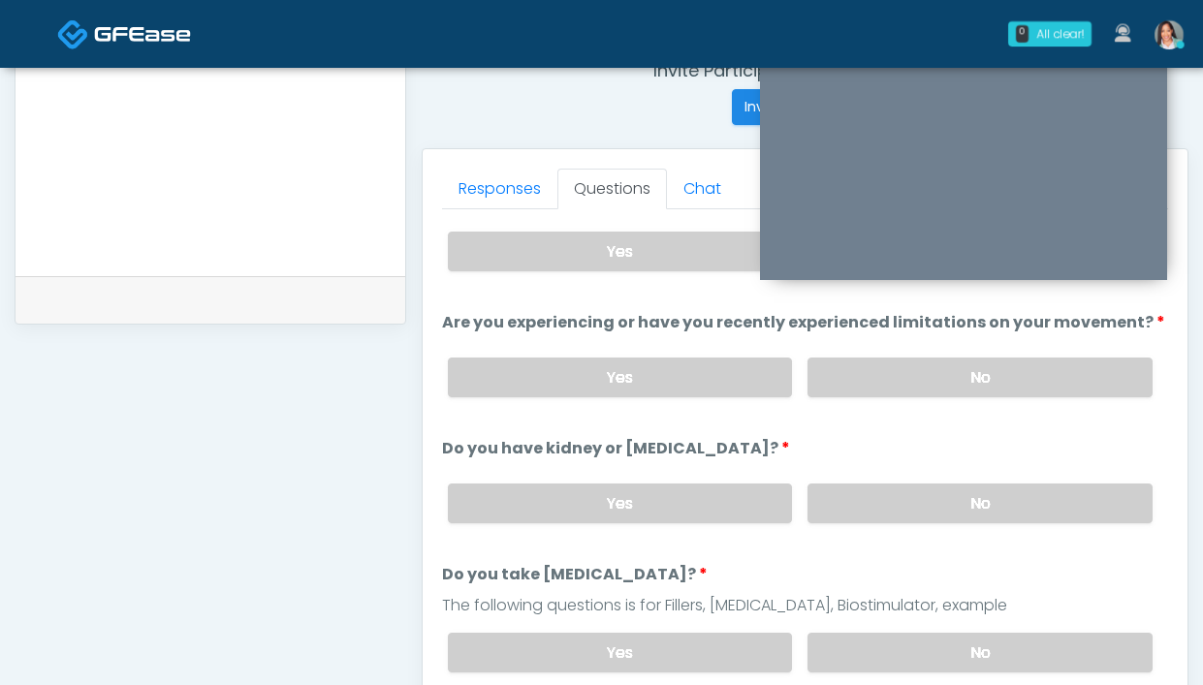
scroll to position [130, 0]
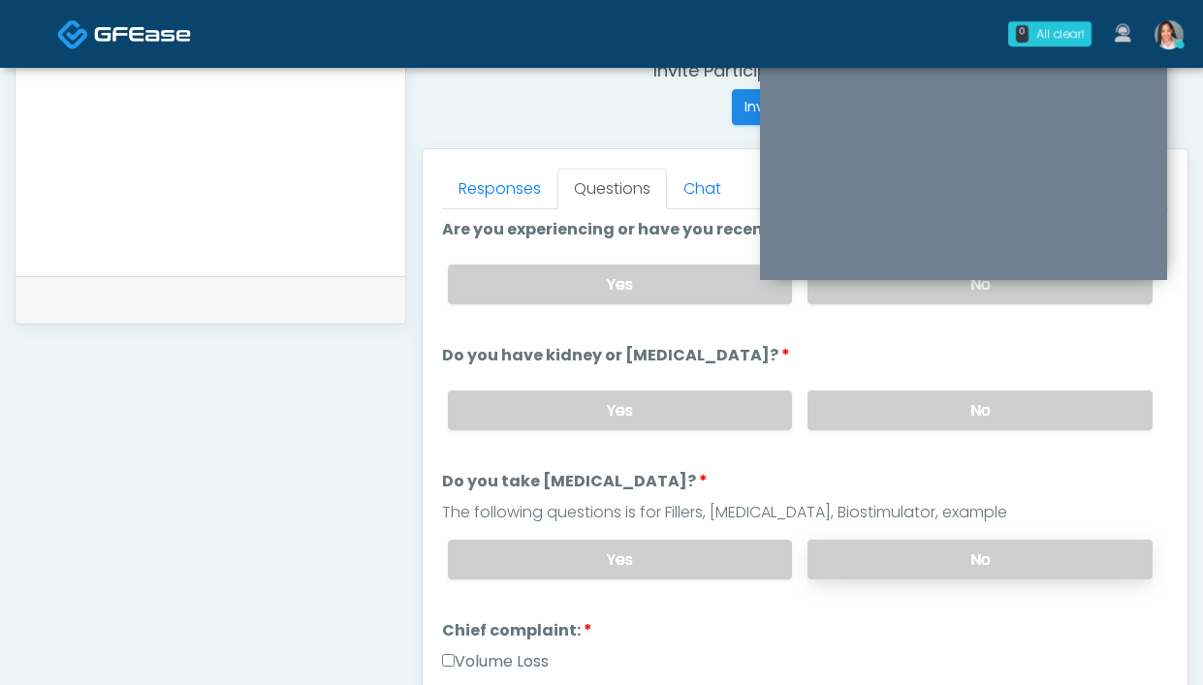
click at [837, 544] on label "No" at bounding box center [979, 560] width 345 height 40
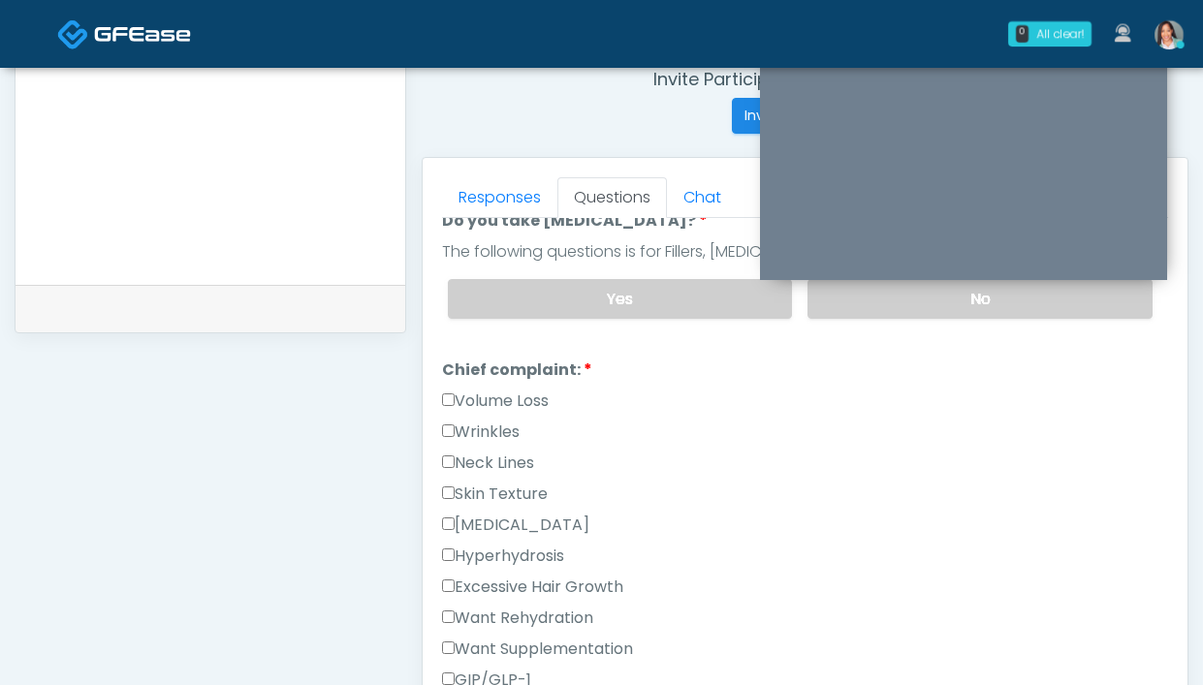
scroll to position [422, 0]
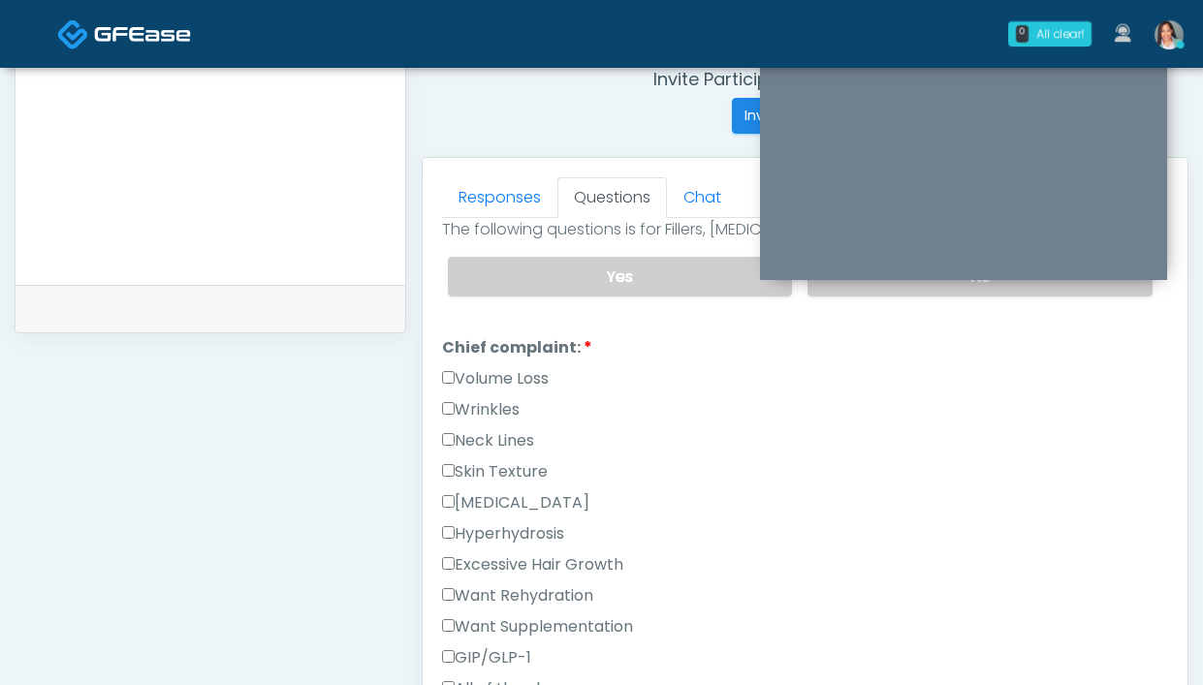
click at [518, 455] on div "Neck Lines" at bounding box center [805, 444] width 726 height 31
click at [533, 468] on label "Skin Texture" at bounding box center [495, 471] width 106 height 23
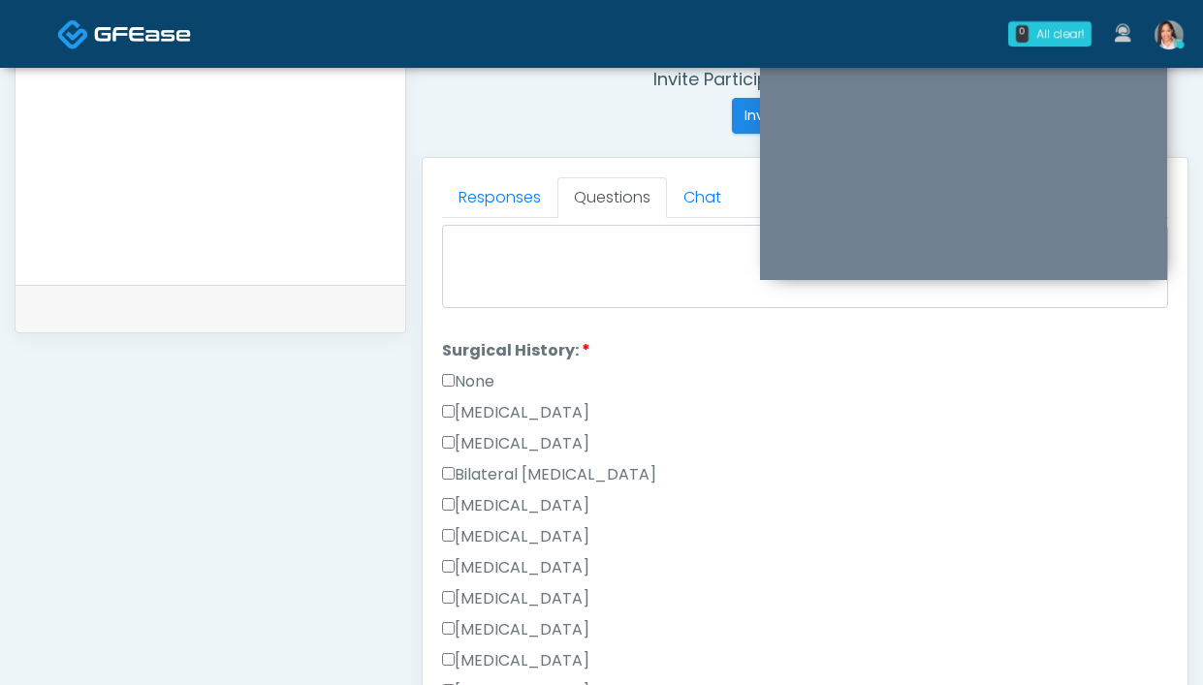
scroll to position [1044, 0]
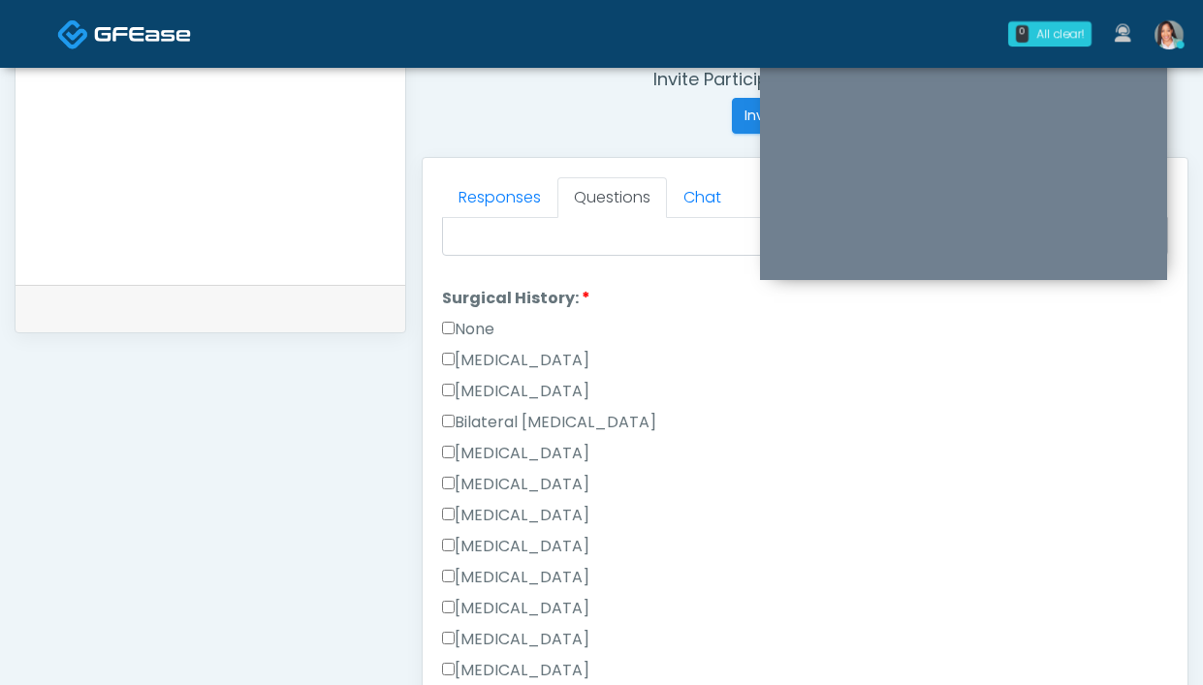
click at [475, 318] on label "None" at bounding box center [468, 329] width 52 height 23
click at [498, 198] on link "Responses" at bounding box center [499, 197] width 115 height 41
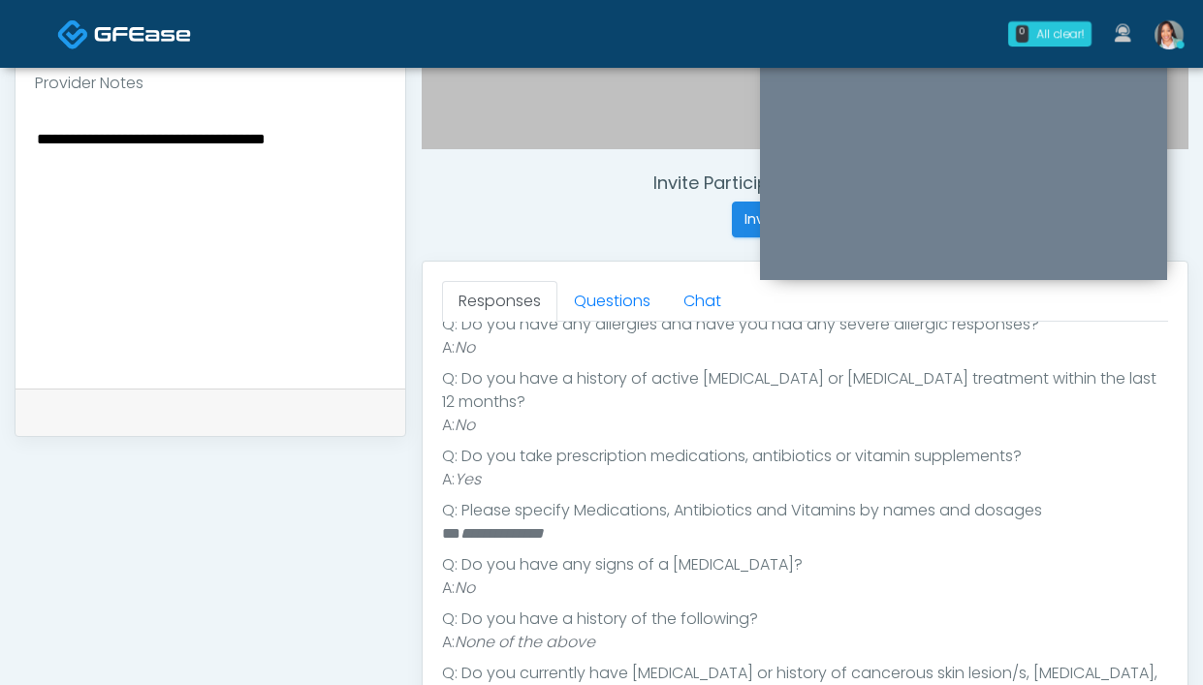
scroll to position [643, 0]
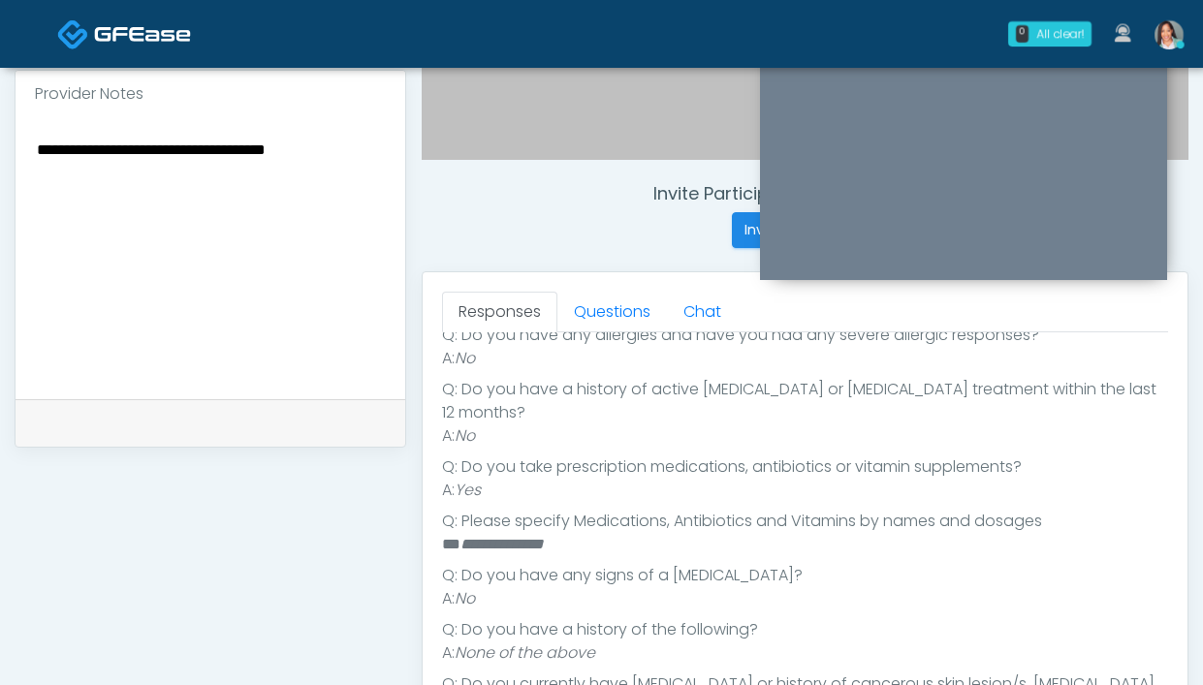
click at [351, 165] on textarea "**********" at bounding box center [210, 255] width 351 height 237
click at [280, 211] on textarea "**********" at bounding box center [210, 255] width 351 height 237
click at [226, 190] on textarea "**********" at bounding box center [210, 255] width 351 height 237
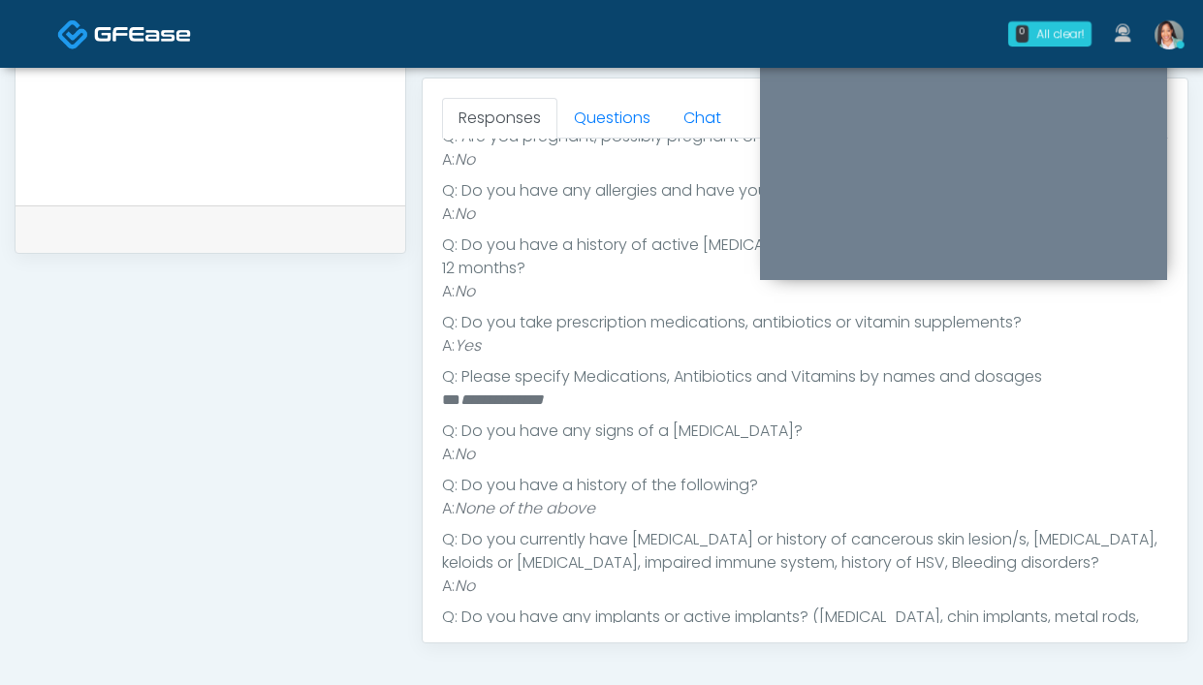
scroll to position [267, 0]
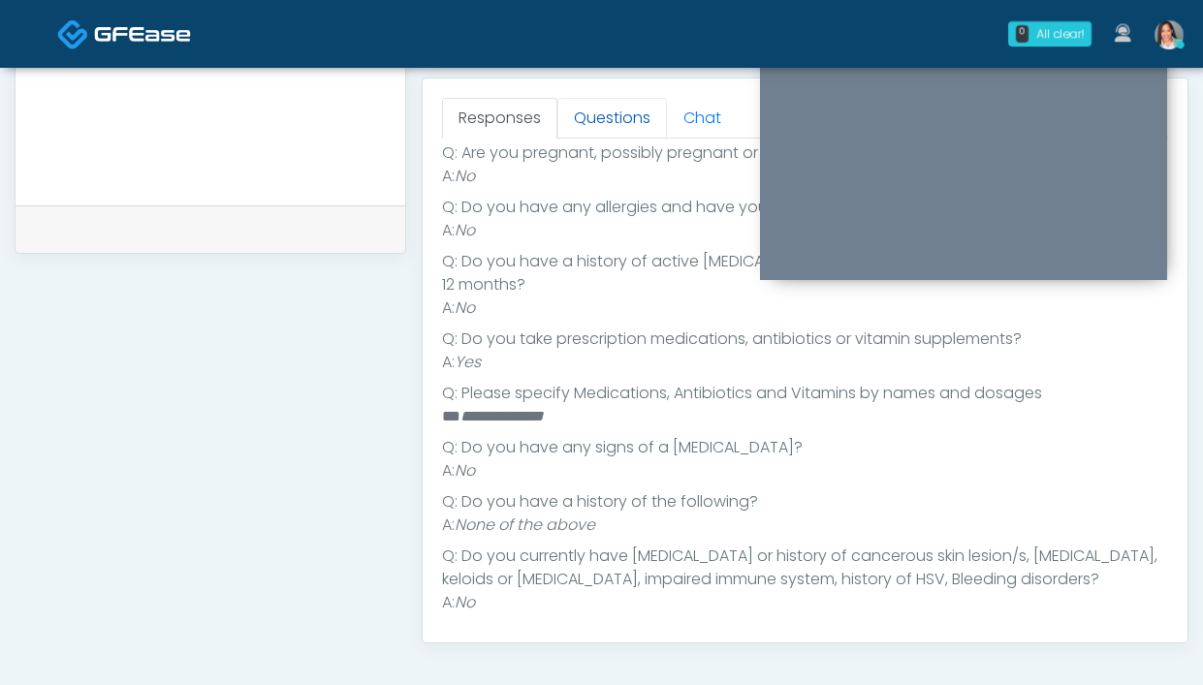
type textarea "**********"
click at [592, 118] on link "Questions" at bounding box center [612, 118] width 110 height 41
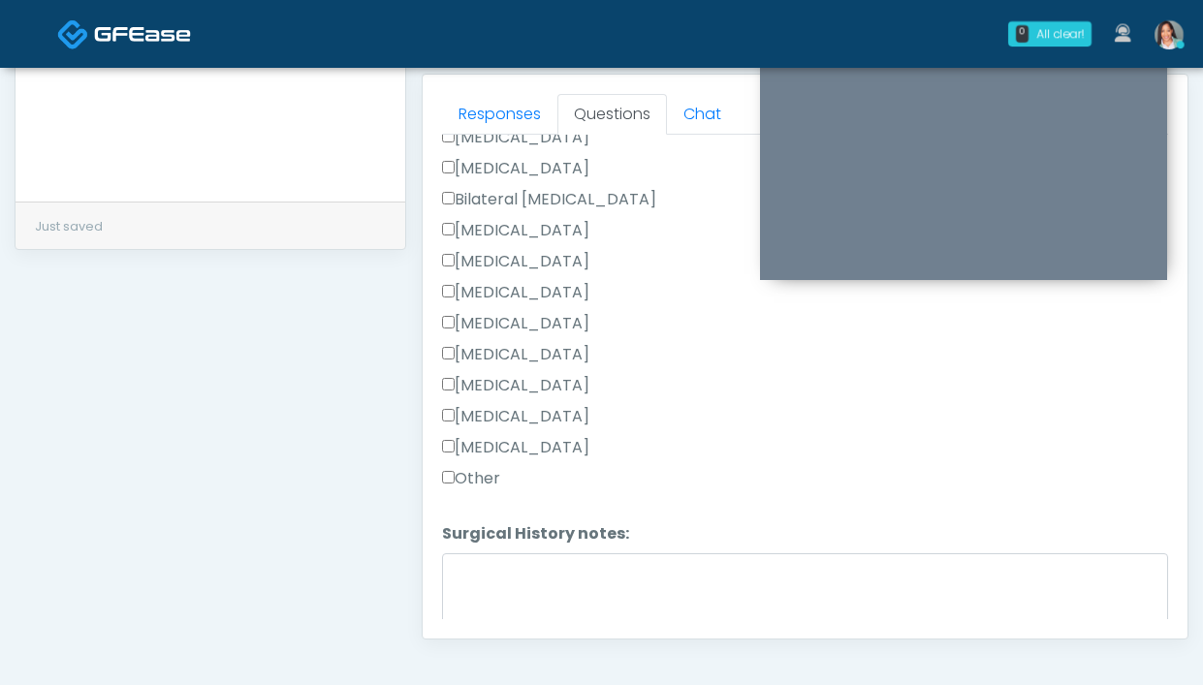
scroll to position [1263, 0]
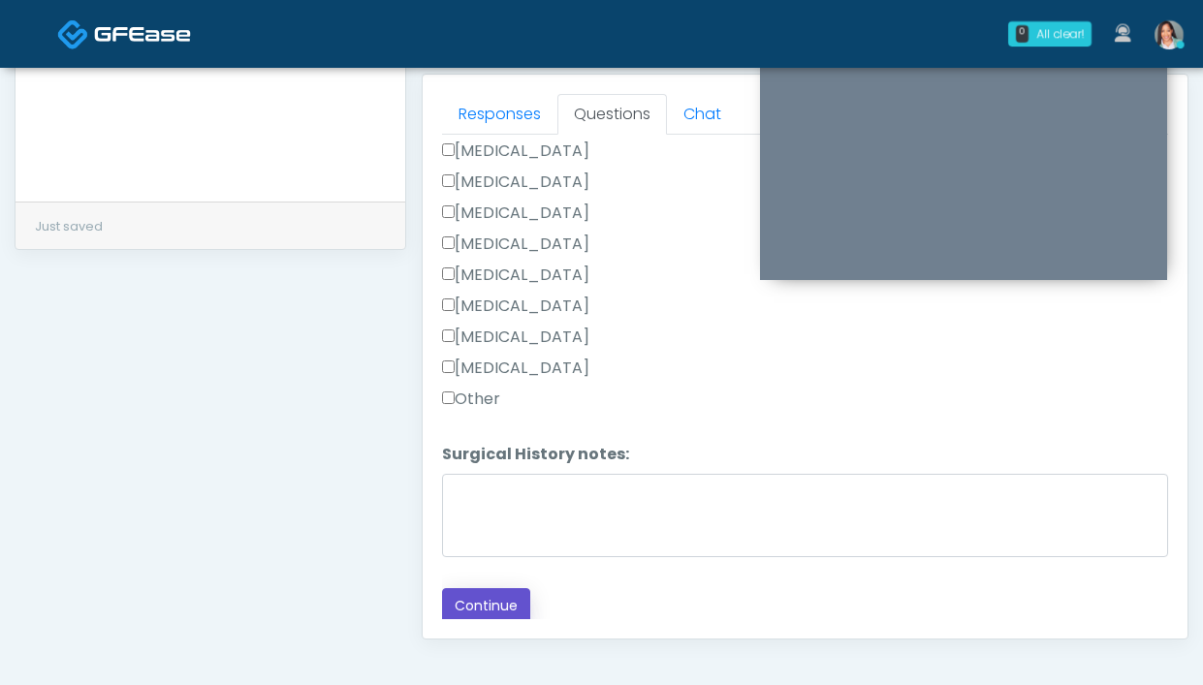
click at [482, 603] on button "Continue" at bounding box center [486, 606] width 88 height 36
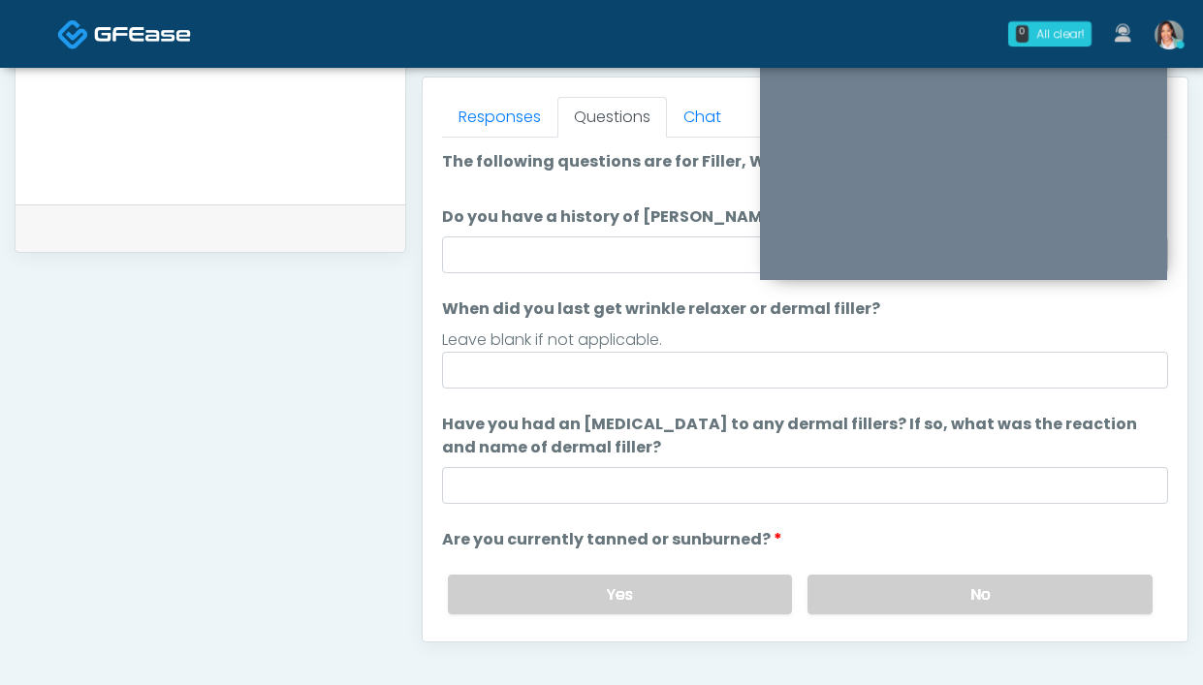
scroll to position [831, 0]
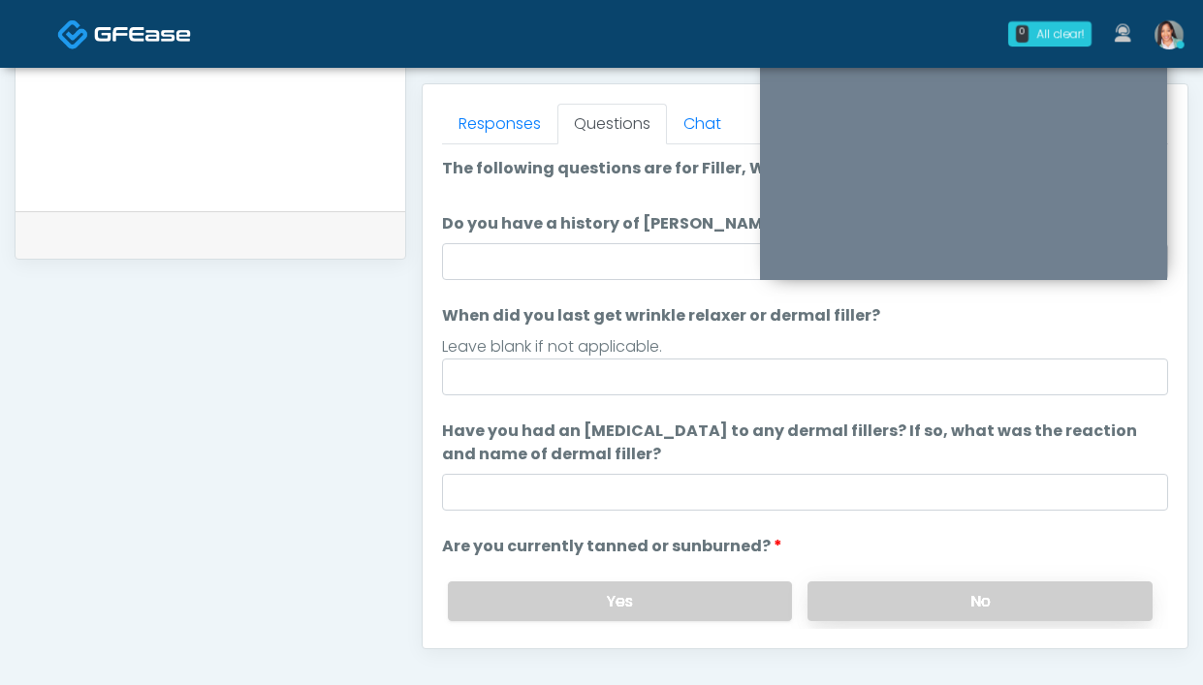
click at [882, 610] on label "No" at bounding box center [979, 602] width 345 height 40
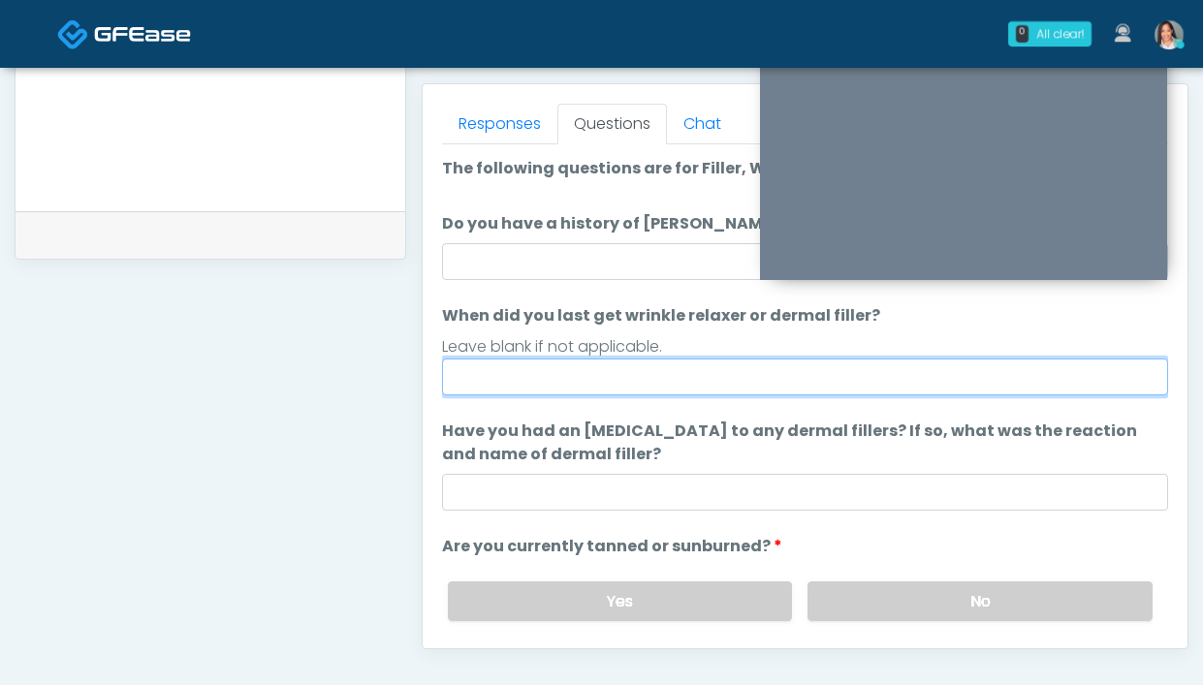
click at [621, 368] on input "When did you last get wrinkle relaxer or dermal filler?" at bounding box center [805, 377] width 726 height 37
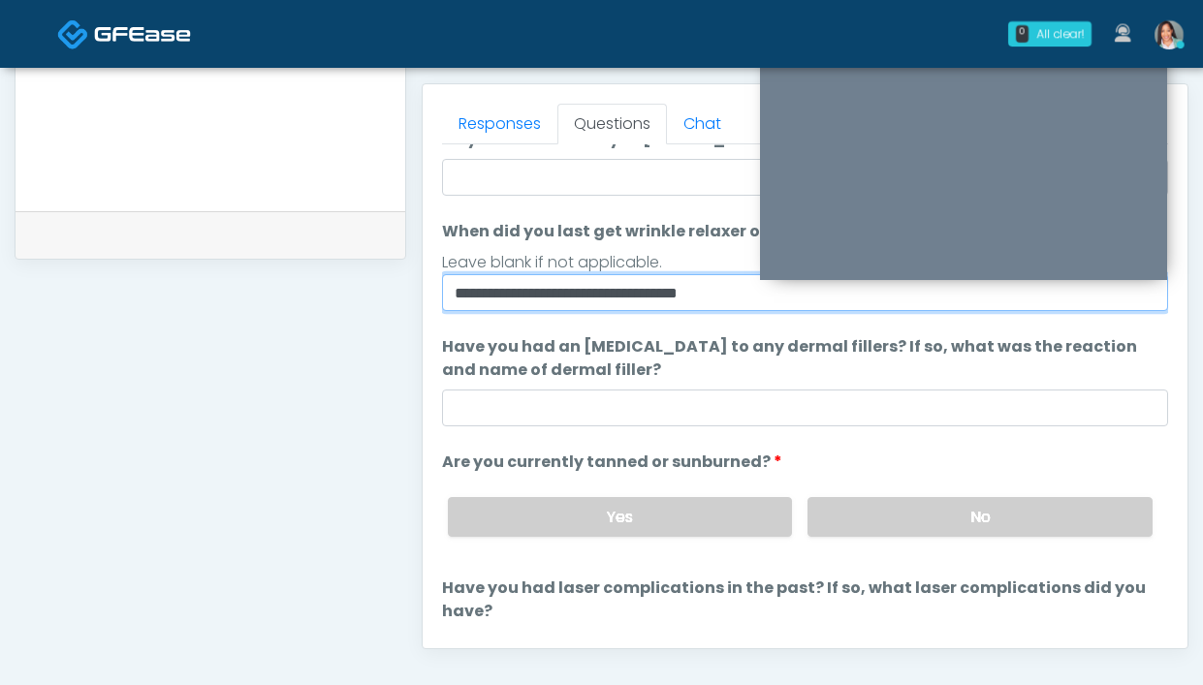
scroll to position [206, 0]
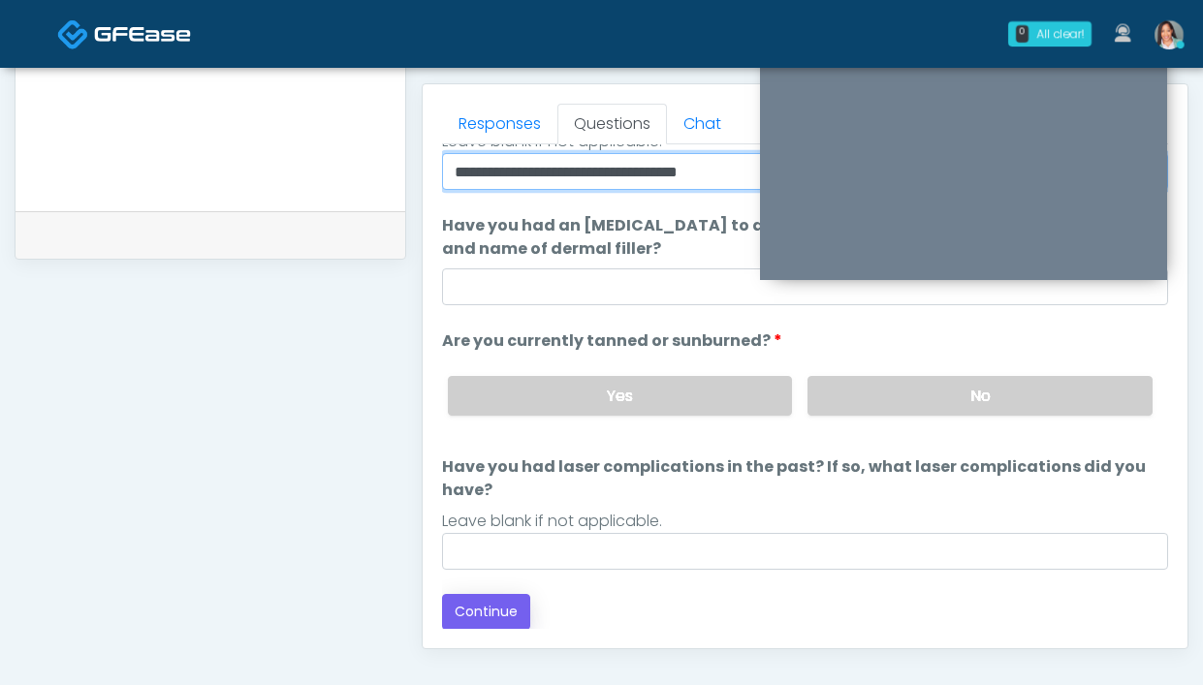
type input "**********"
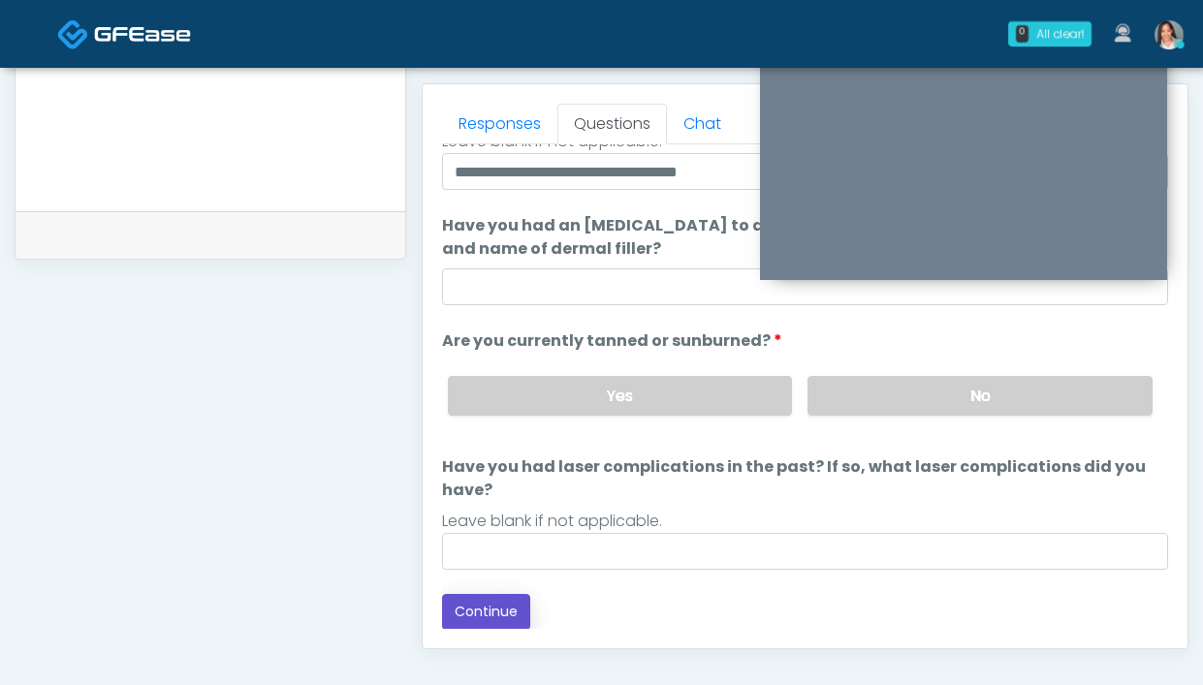
click at [485, 613] on button "Continue" at bounding box center [486, 612] width 88 height 36
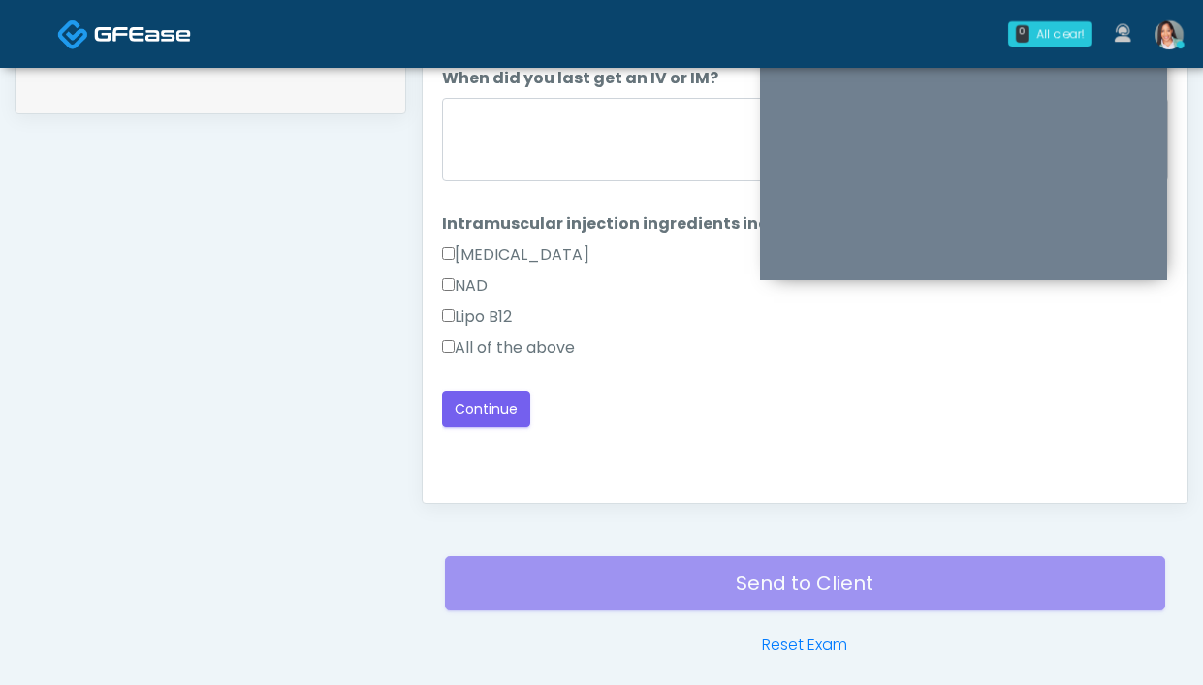
scroll to position [962, 0]
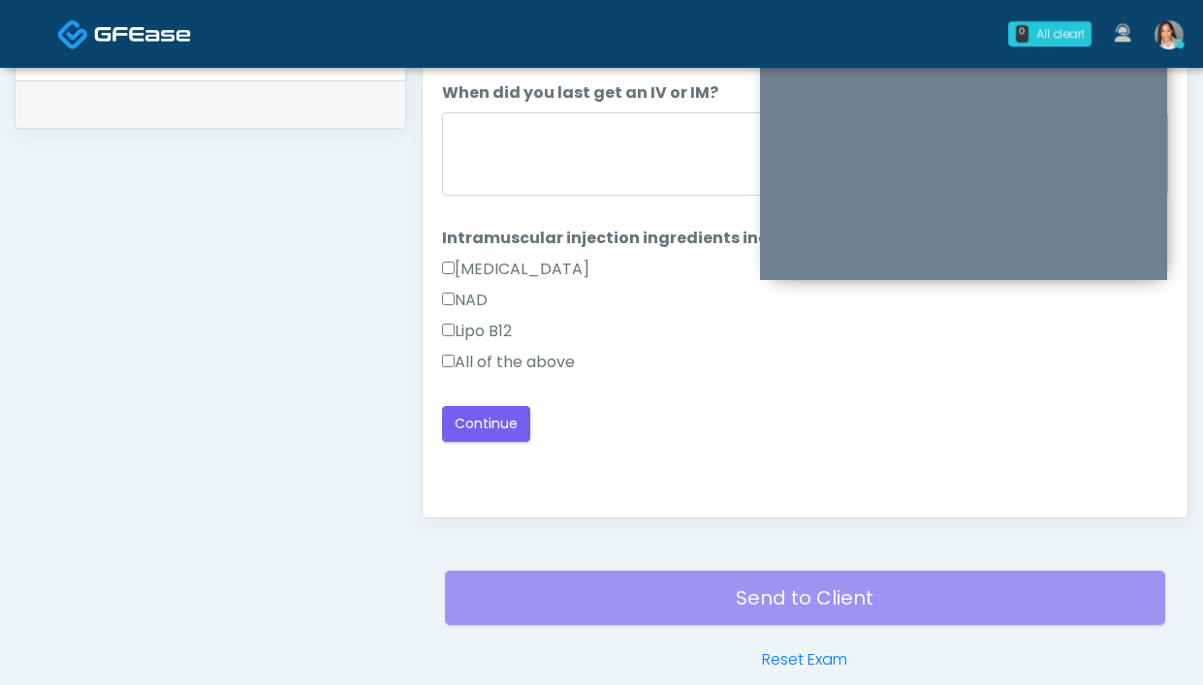
click at [549, 357] on label "All of the above" at bounding box center [508, 362] width 133 height 23
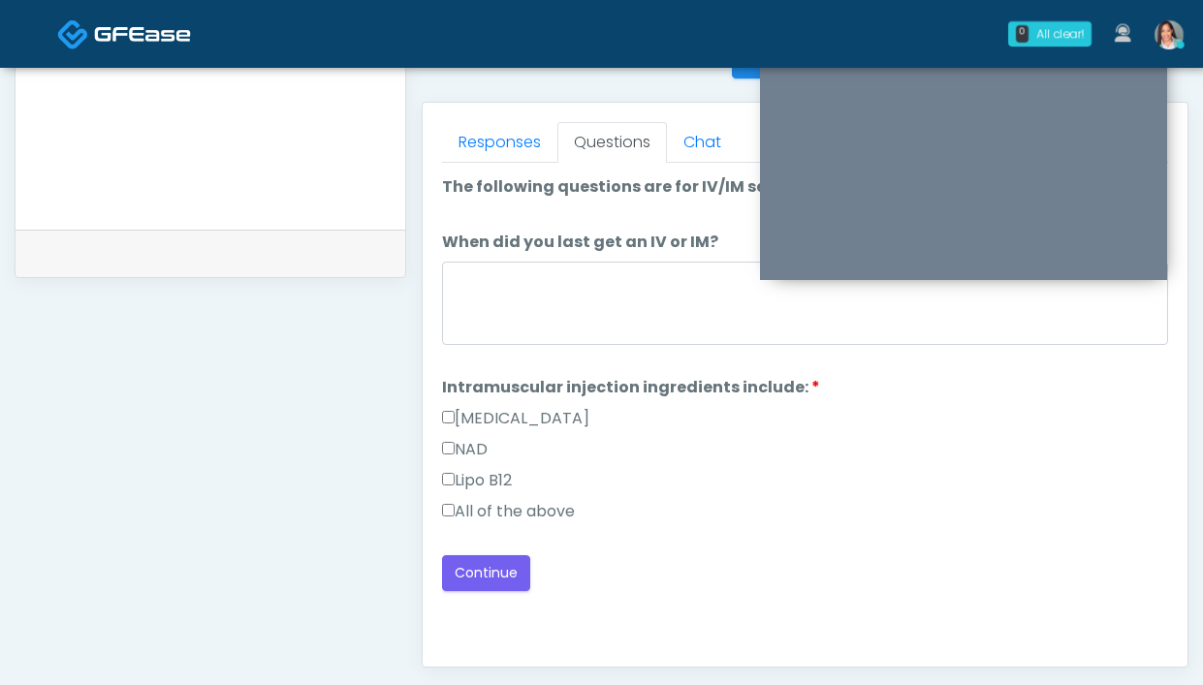
scroll to position [805, 0]
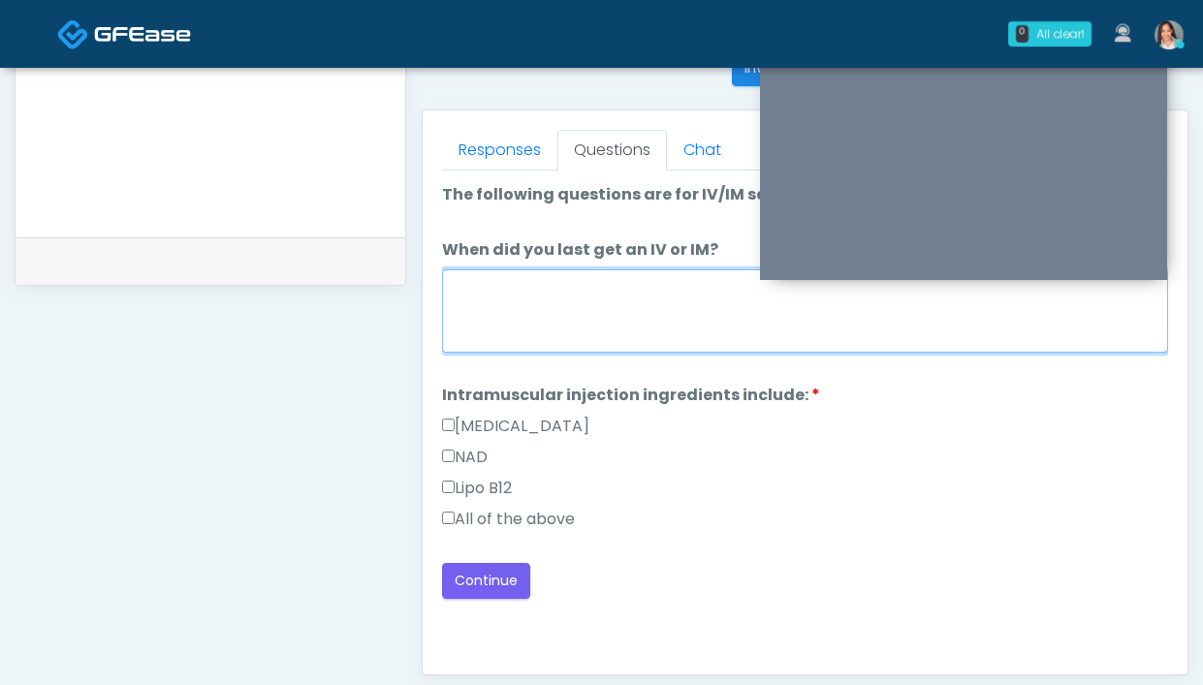
drag, startPoint x: 548, startPoint y: 305, endPoint x: 540, endPoint y: 288, distance: 19.1
click at [548, 303] on textarea "When did you last get an IV or IM?" at bounding box center [805, 310] width 726 height 83
type textarea "*"
type textarea "**********"
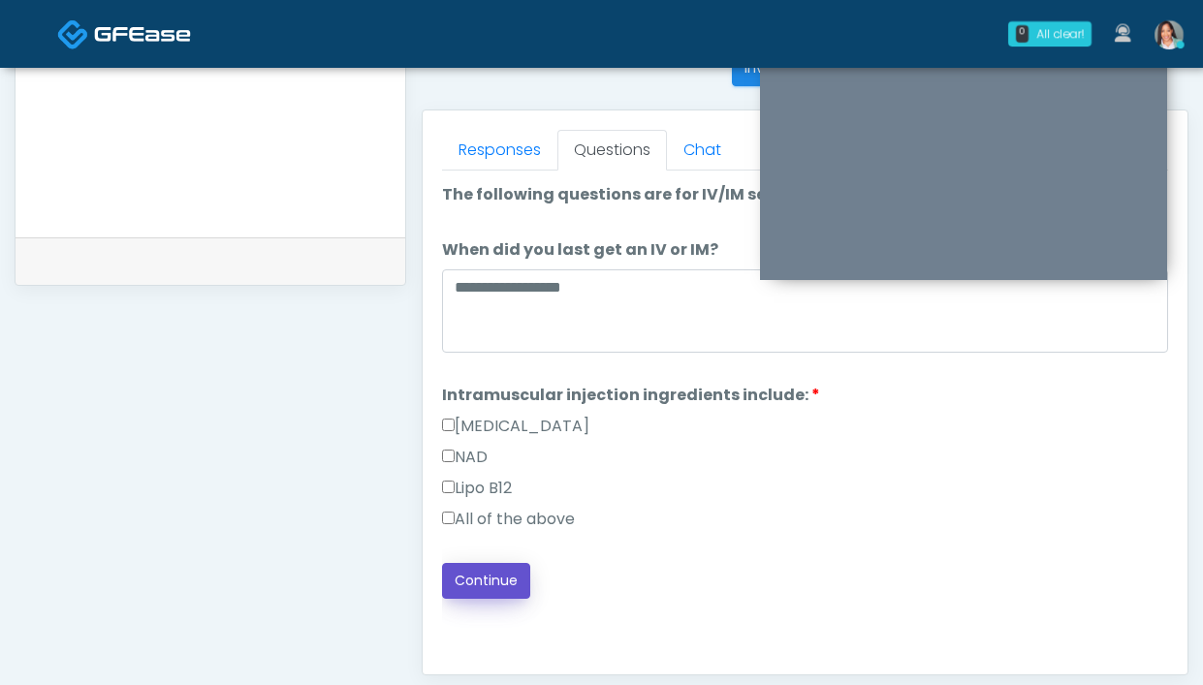
click at [500, 588] on button "Continue" at bounding box center [486, 581] width 88 height 36
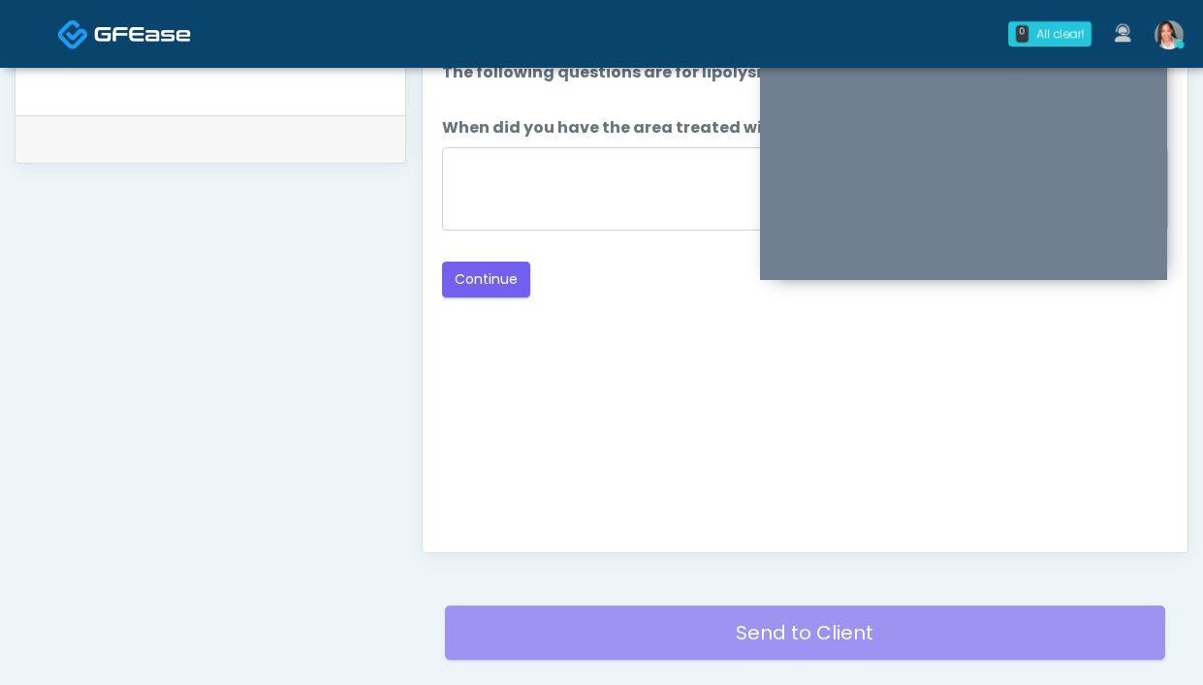
scroll to position [800, 0]
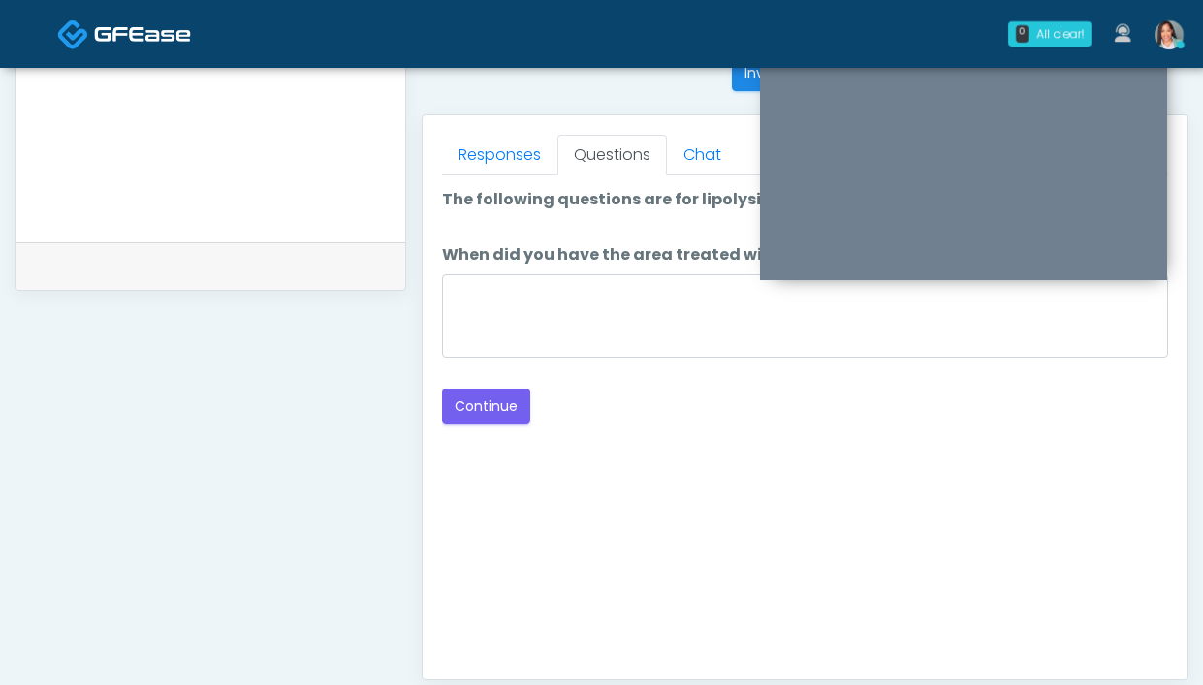
click at [507, 270] on li "When did you have the area treated with a previous lipolysis treatment? When di…" at bounding box center [805, 303] width 726 height 121
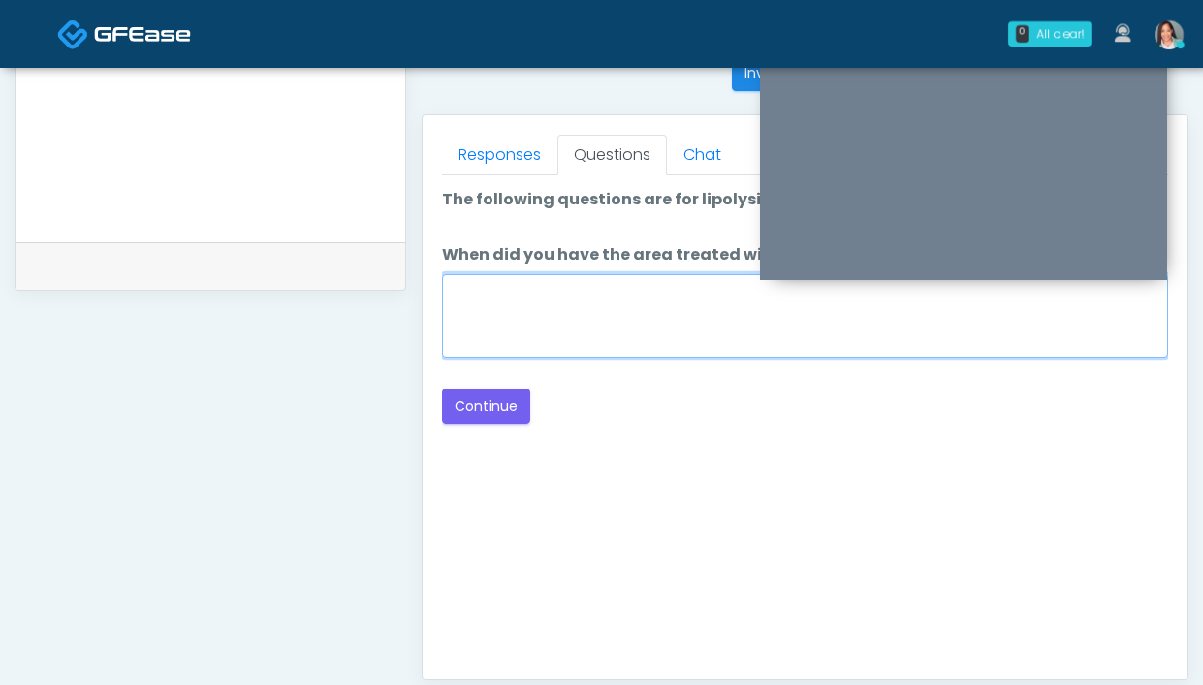
drag, startPoint x: 526, startPoint y: 324, endPoint x: 520, endPoint y: 302, distance: 22.4
click at [526, 323] on textarea "When did you have the area treated with a previous lipolysis treatment?" at bounding box center [805, 315] width 726 height 83
type textarea "**********"
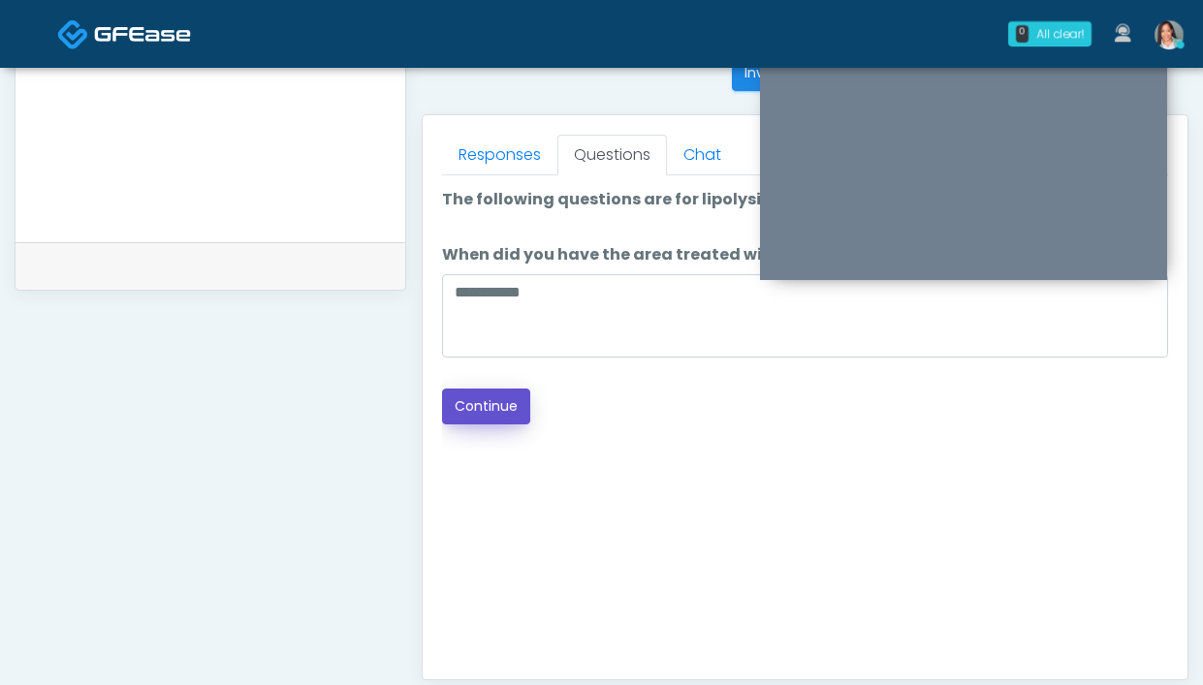
click at [503, 406] on button "Continue" at bounding box center [486, 407] width 88 height 36
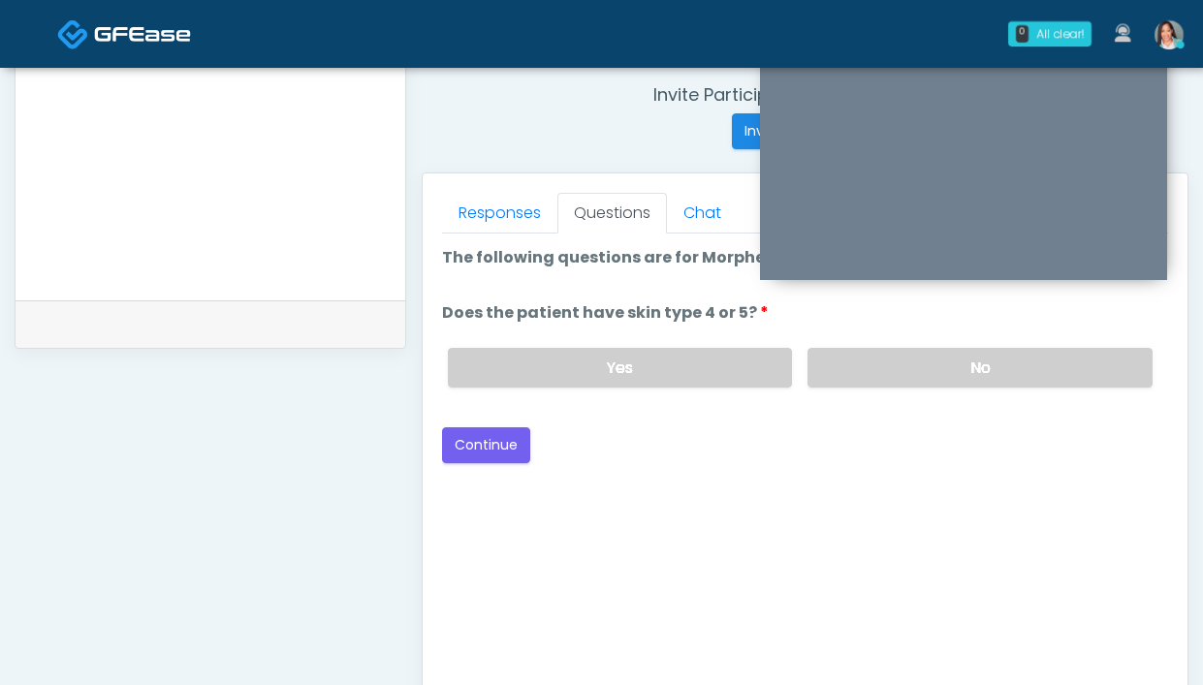
scroll to position [741, 0]
click at [843, 374] on label "No" at bounding box center [979, 369] width 345 height 40
click at [491, 454] on button "Continue" at bounding box center [486, 446] width 88 height 36
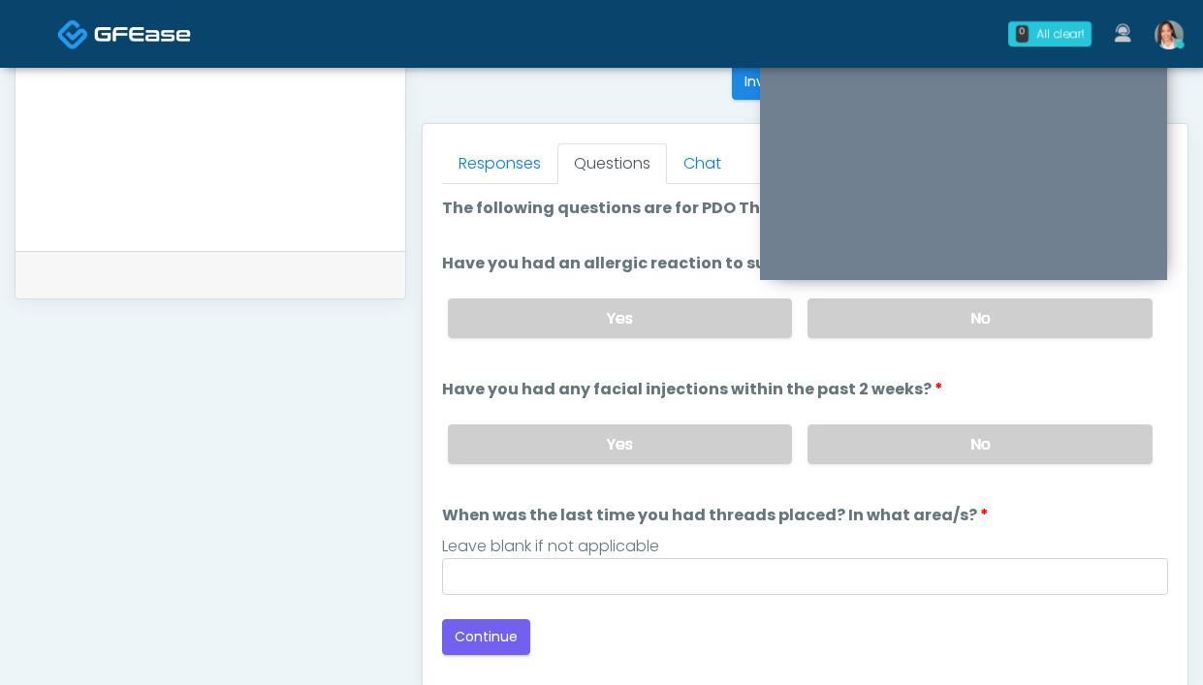
scroll to position [790, 0]
click at [897, 323] on label "No" at bounding box center [979, 320] width 345 height 40
drag, startPoint x: 900, startPoint y: 437, endPoint x: 892, endPoint y: 445, distance: 11.0
click at [900, 438] on label "No" at bounding box center [979, 446] width 345 height 40
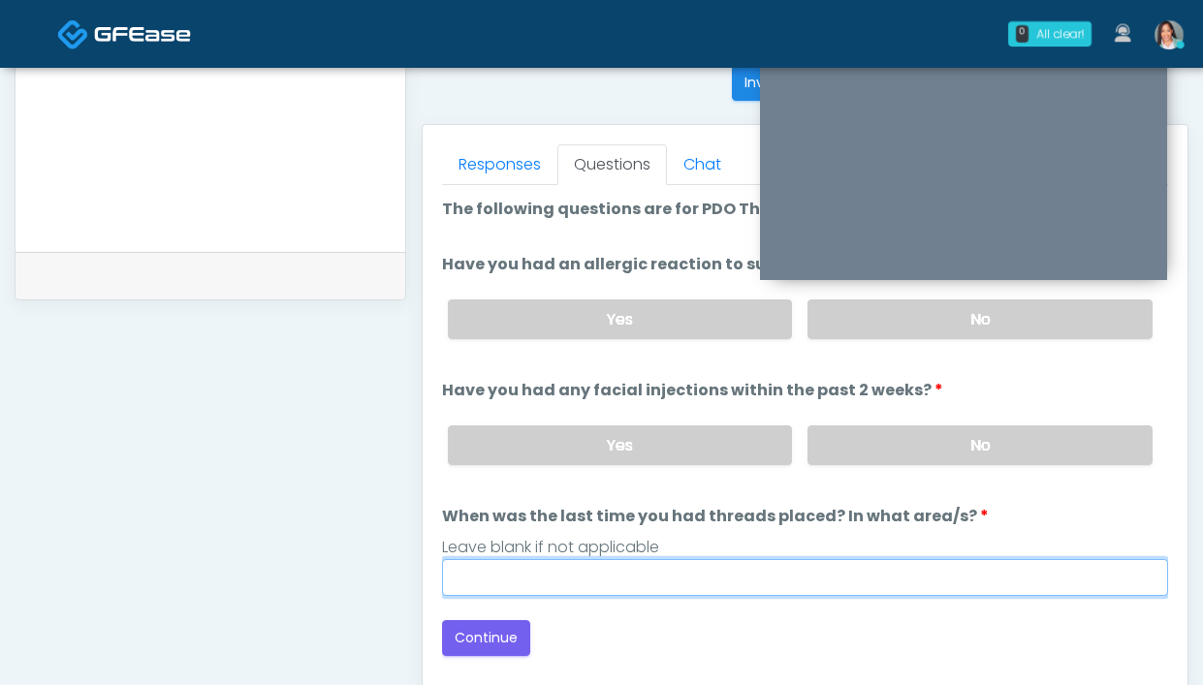
click at [793, 576] on input "When was the last time you had threads placed? In what area/s?" at bounding box center [805, 577] width 726 height 37
type input "***"
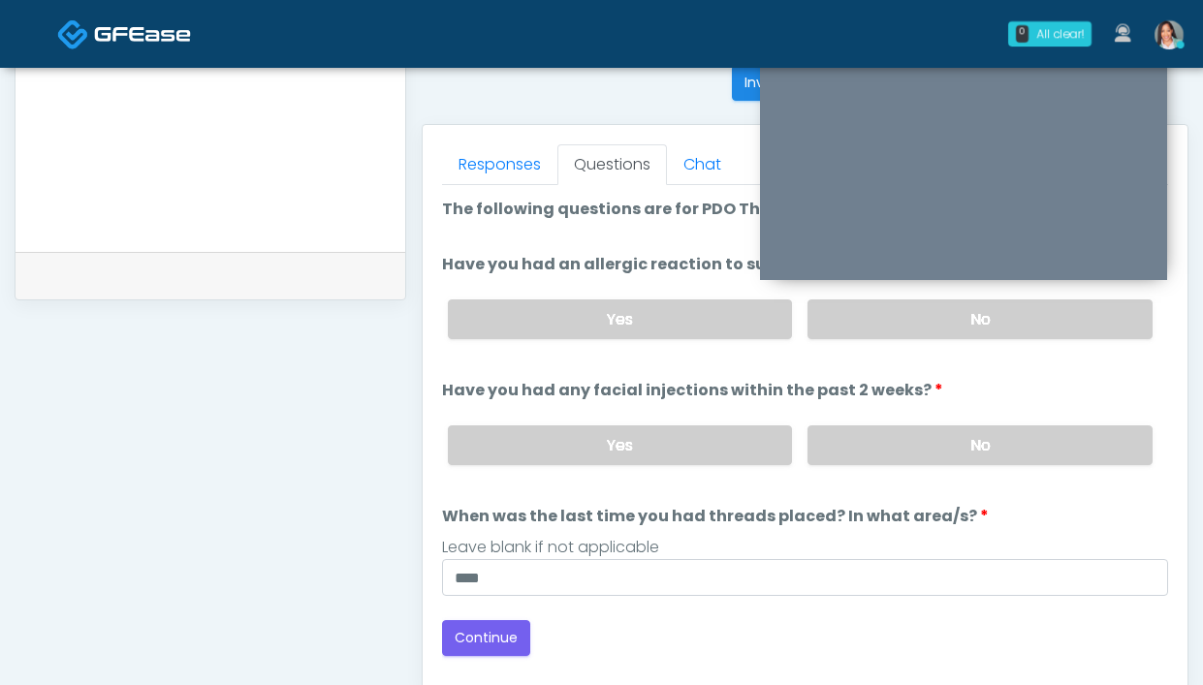
click at [459, 493] on ol "The following questions are for PDO Threads The following questions are for PDO…" at bounding box center [805, 397] width 726 height 398
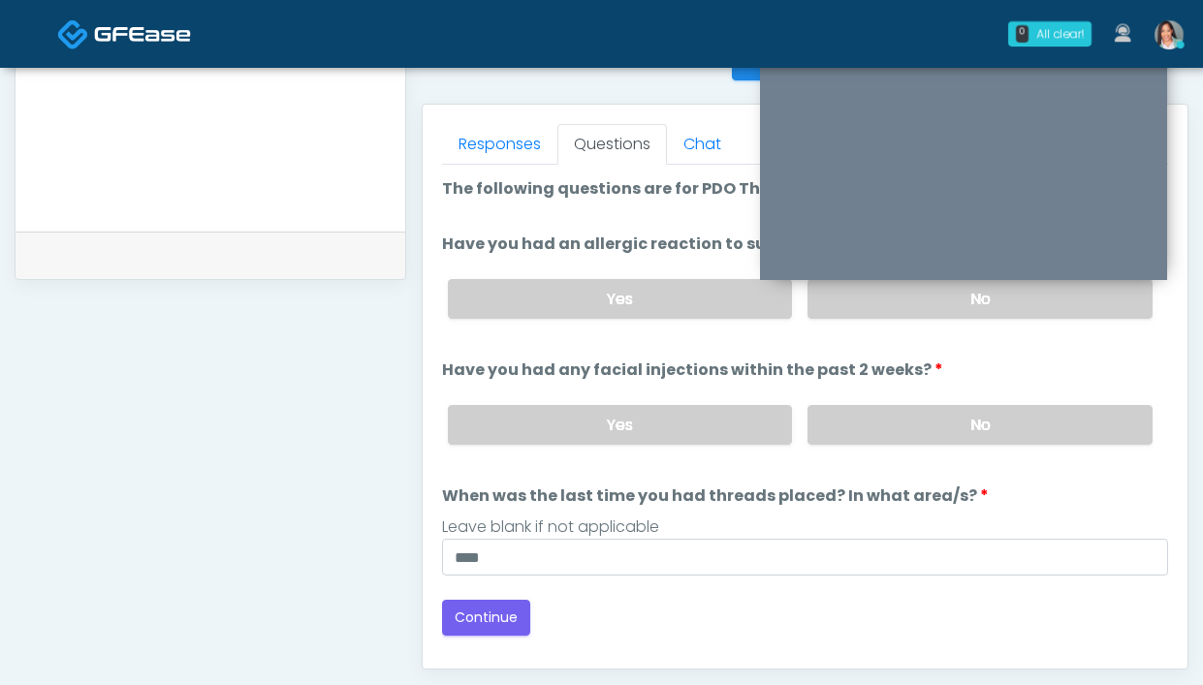
scroll to position [810, 0]
click at [496, 624] on button "Continue" at bounding box center [486, 618] width 88 height 36
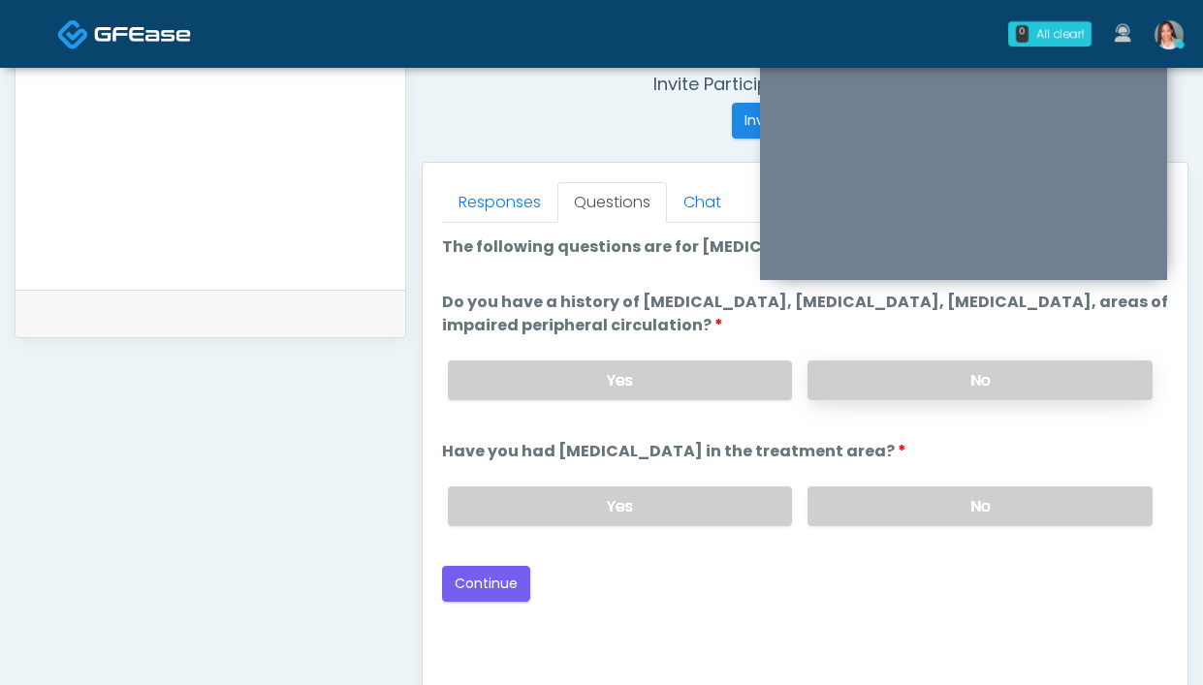
scroll to position [751, 0]
click at [869, 365] on label "No" at bounding box center [979, 382] width 345 height 40
click at [879, 502] on label "No" at bounding box center [979, 508] width 345 height 40
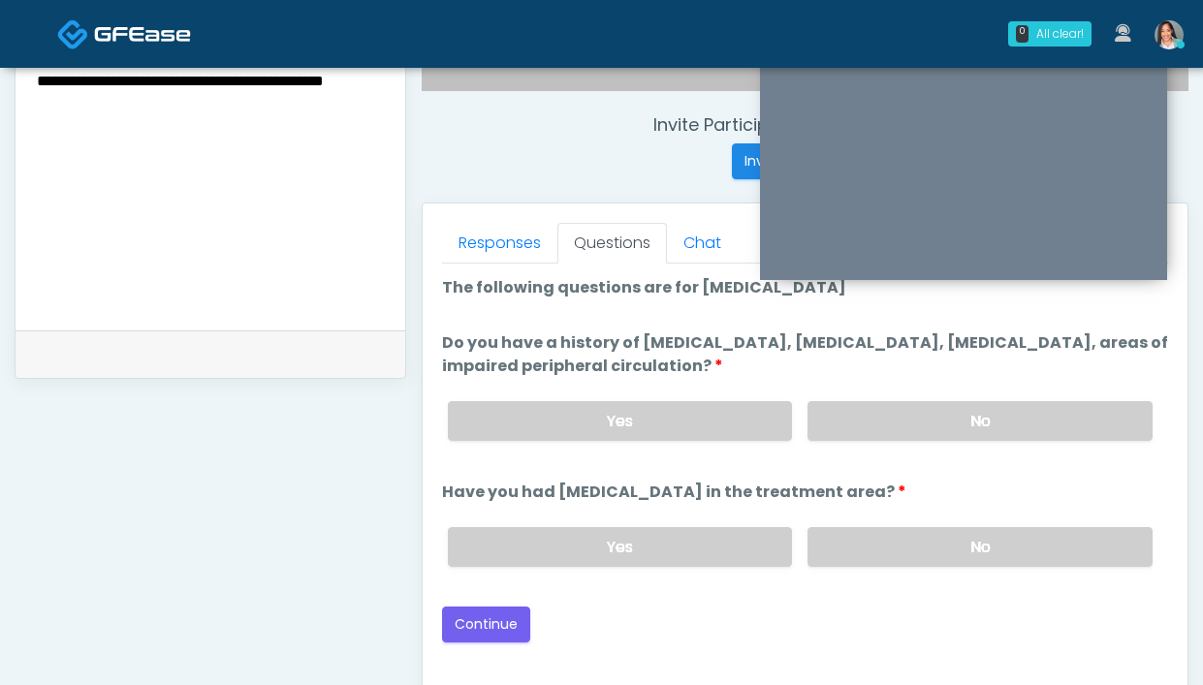
scroll to position [755, 0]
click at [459, 612] on button "Continue" at bounding box center [486, 624] width 88 height 36
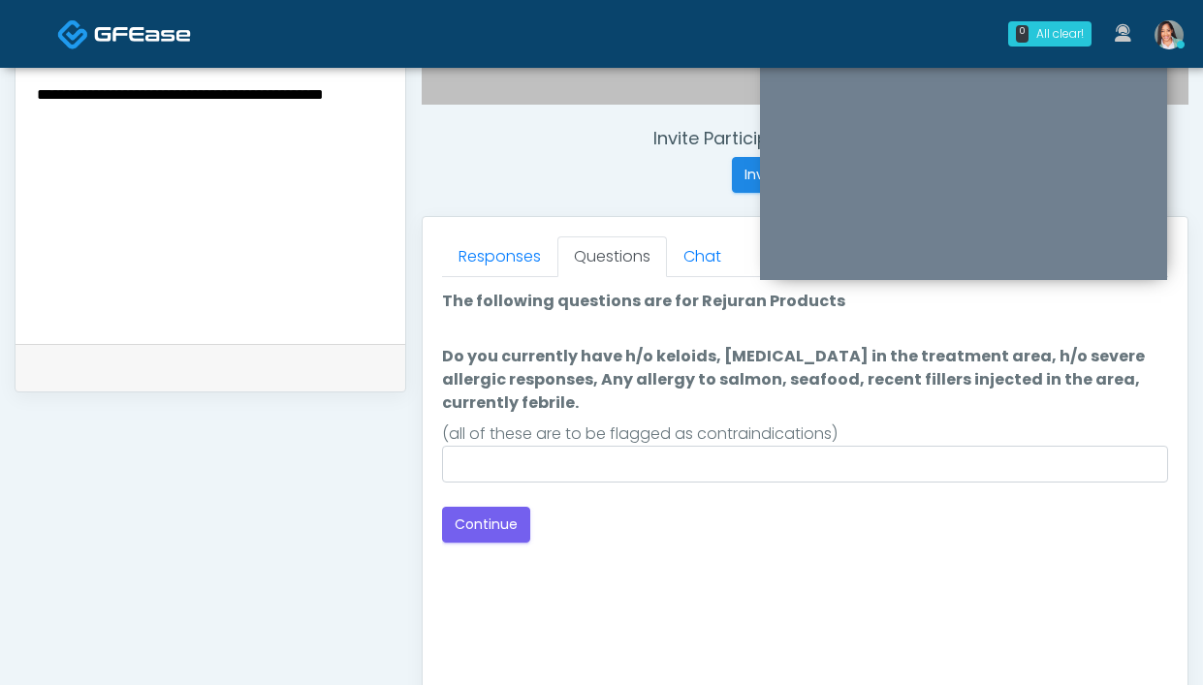
scroll to position [697, 0]
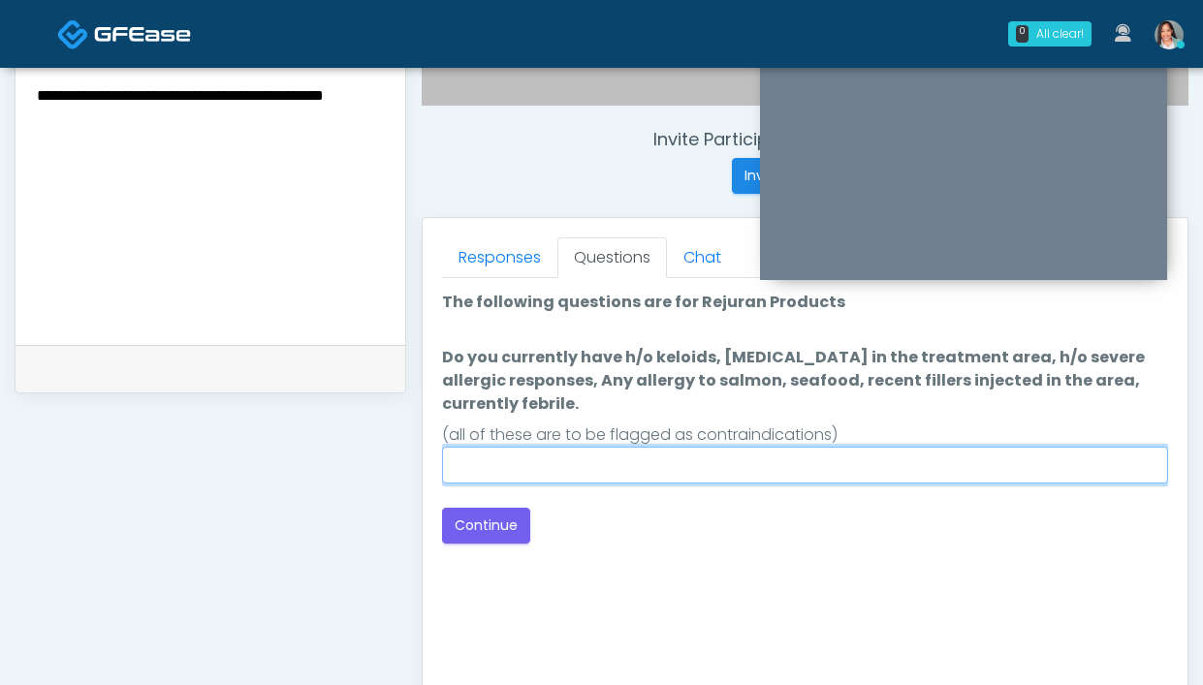
click at [761, 459] on input "Do you currently have h/o keloids, skin infection in the treatment area, h/o se…" at bounding box center [805, 465] width 726 height 37
type input "****"
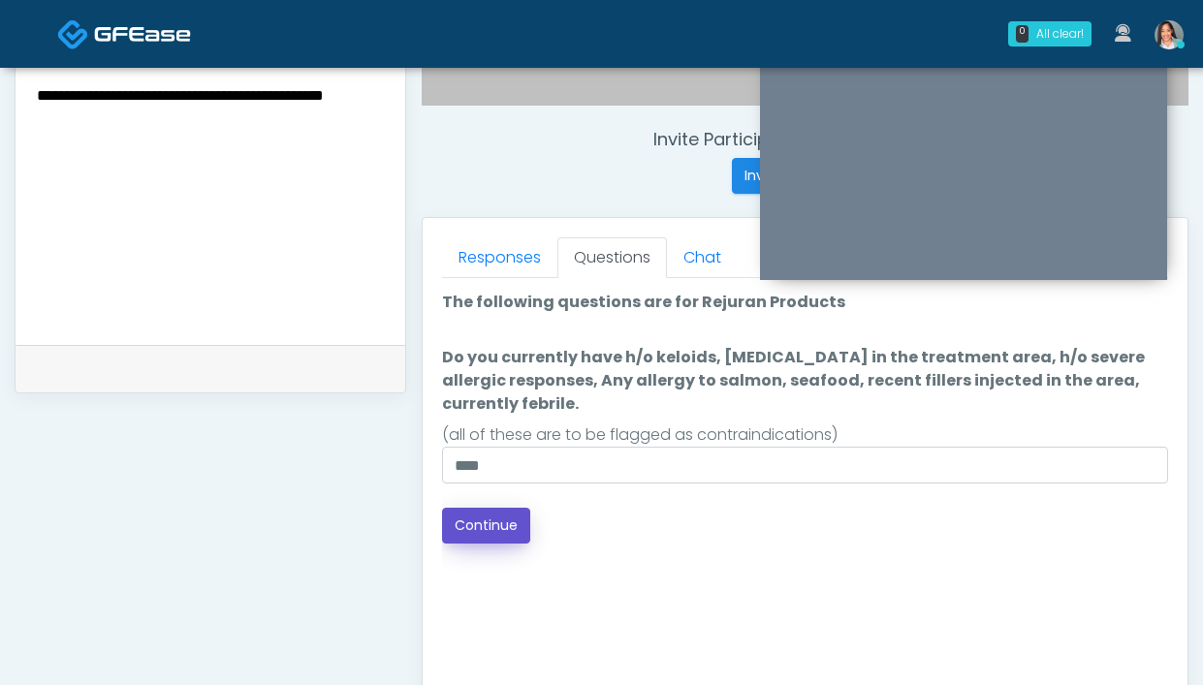
click at [494, 537] on button "Continue" at bounding box center [486, 526] width 88 height 36
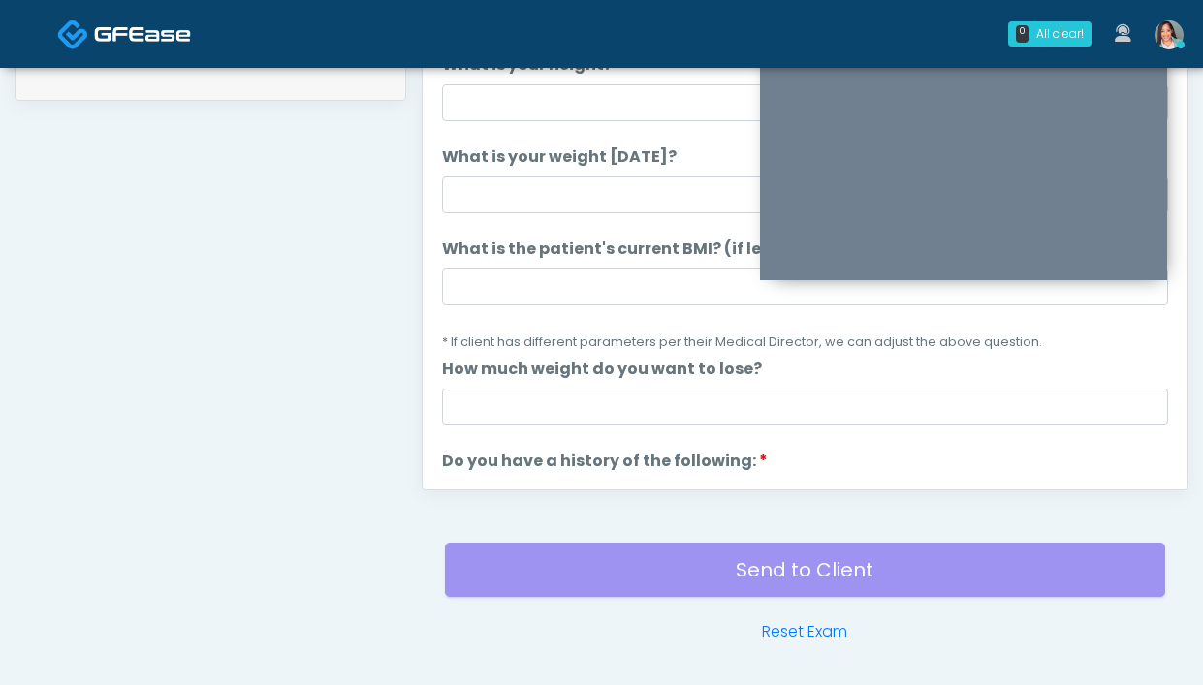
scroll to position [871, 0]
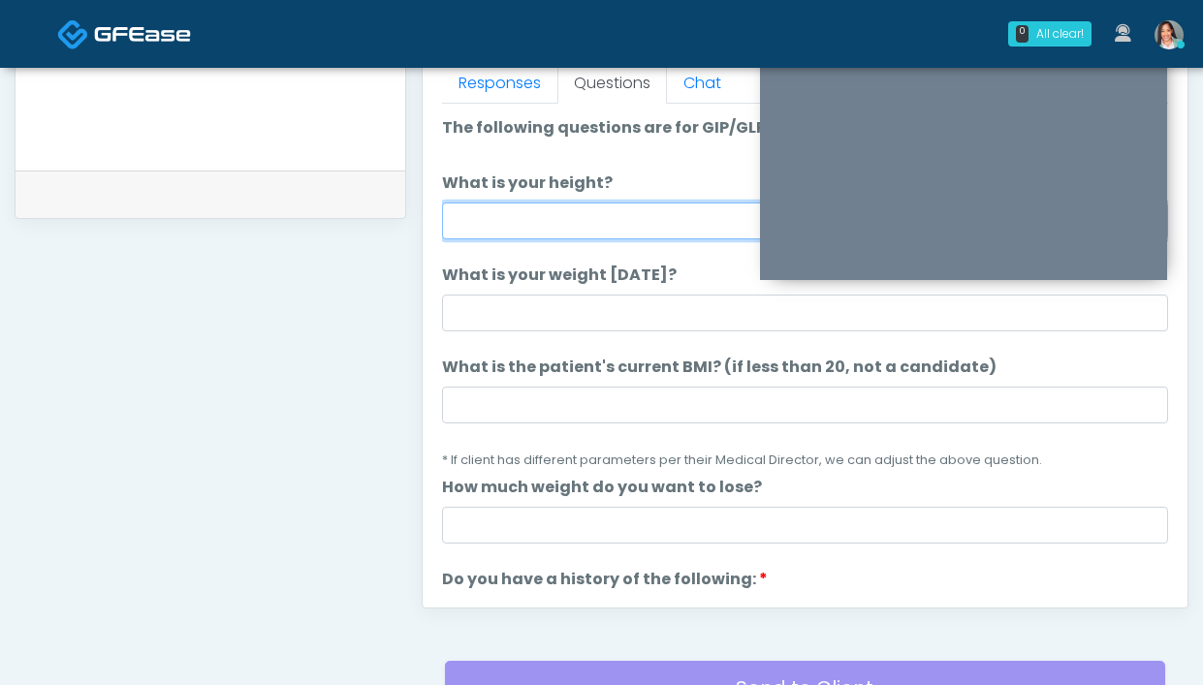
click at [520, 213] on input "What is your height?" at bounding box center [805, 221] width 726 height 37
type input "*****"
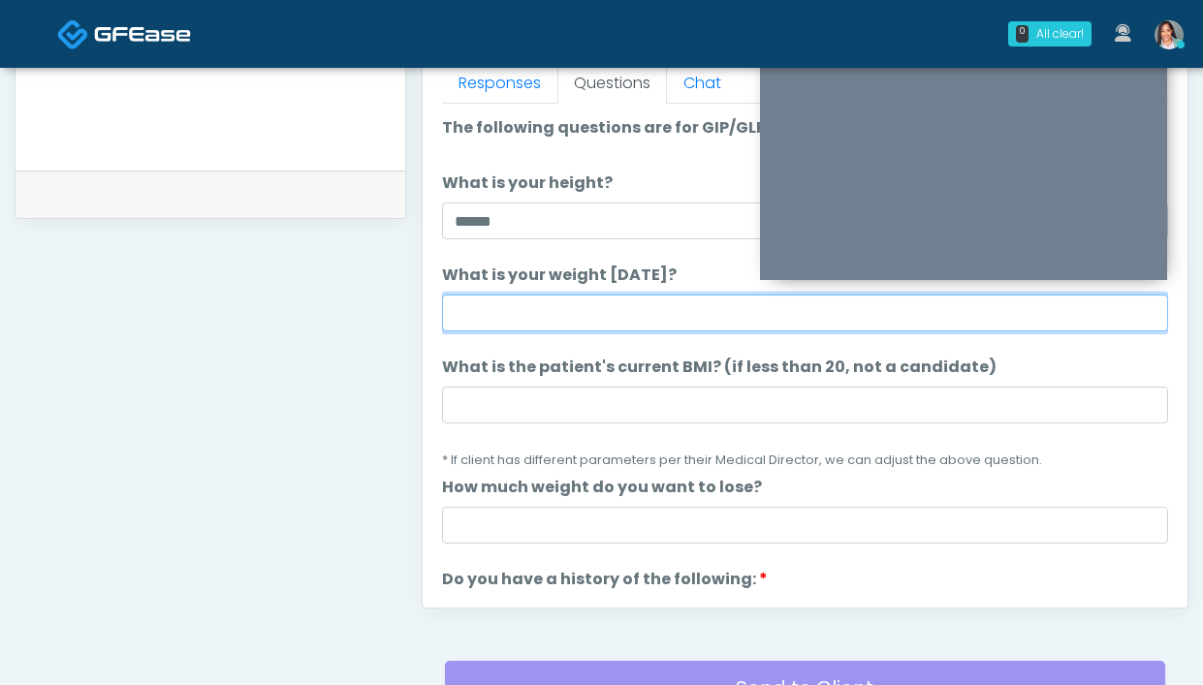
click at [481, 330] on input "What is your weight today?" at bounding box center [805, 313] width 726 height 37
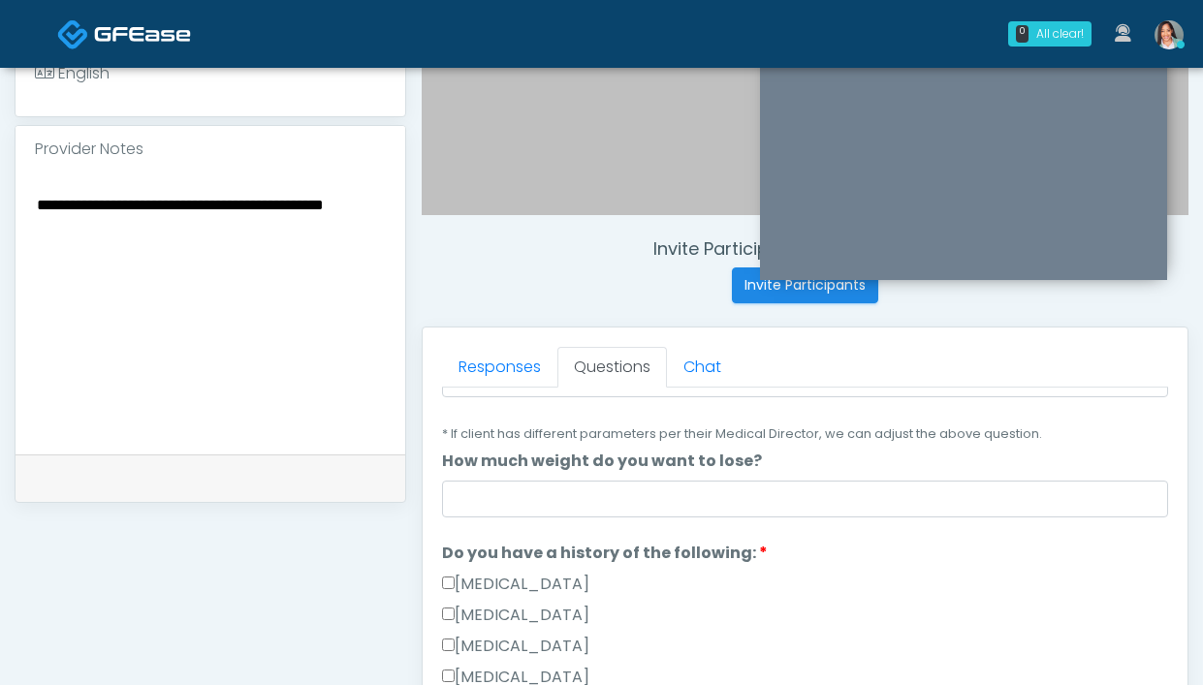
scroll to position [414, 0]
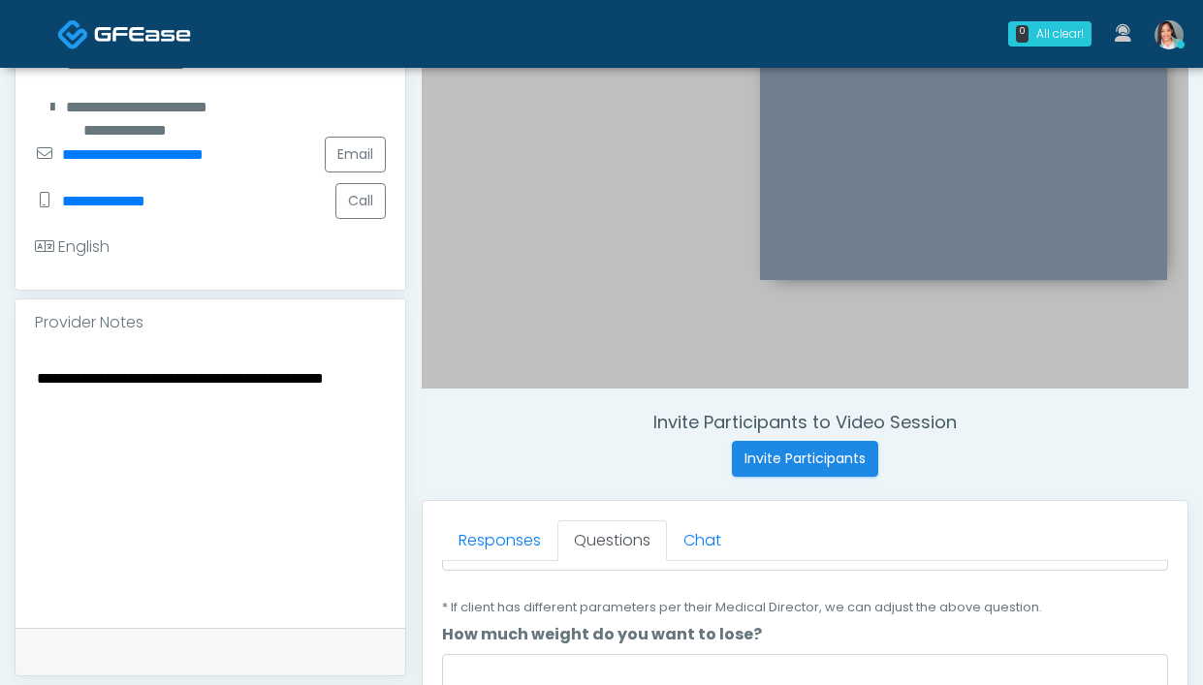
type input "**********"
click at [111, 409] on textarea "**********" at bounding box center [210, 483] width 351 height 237
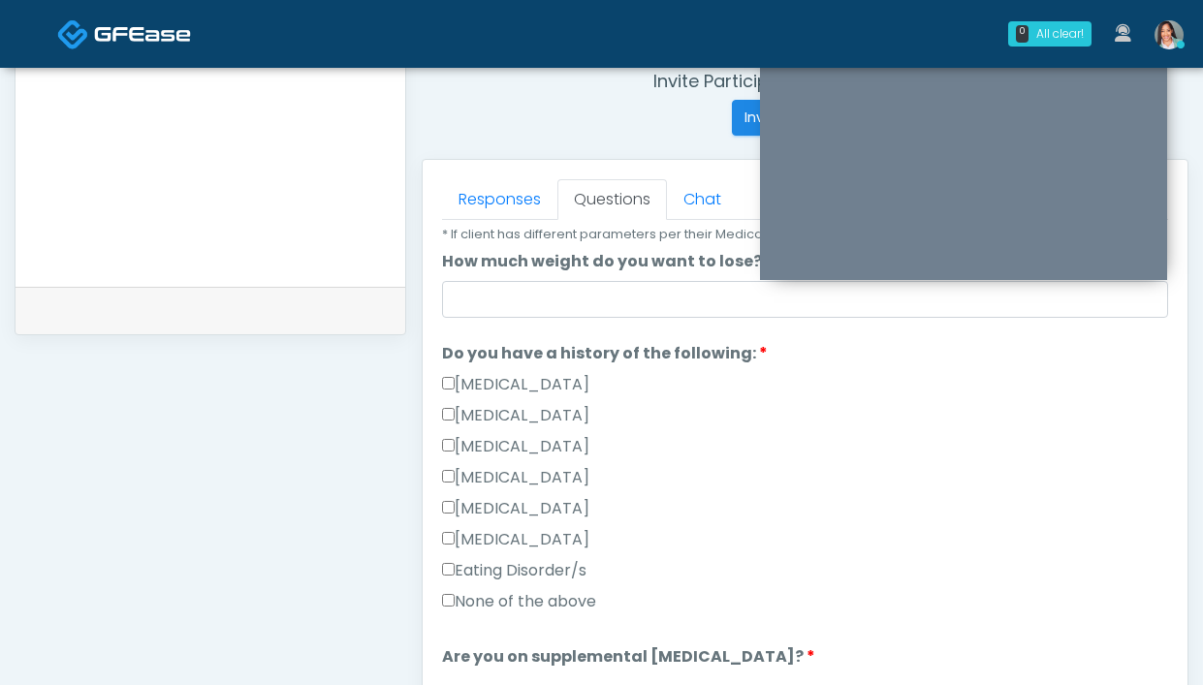
scroll to position [344, 0]
click at [522, 600] on label "None of the above" at bounding box center [519, 599] width 154 height 23
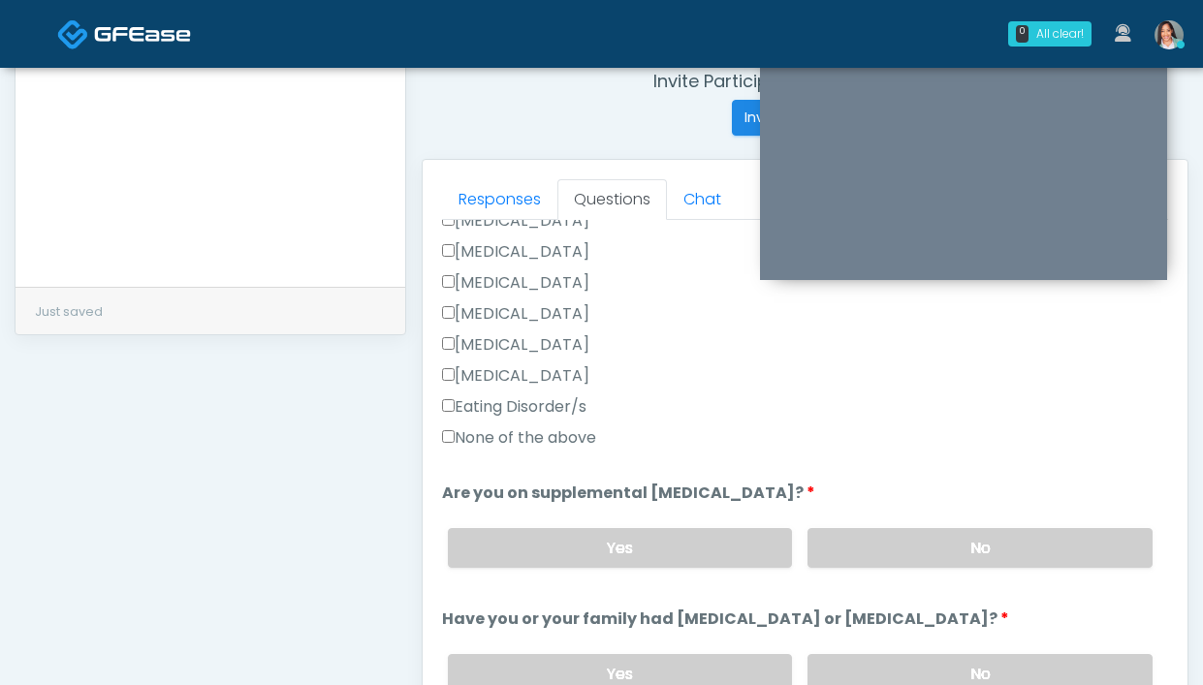
scroll to position [527, 0]
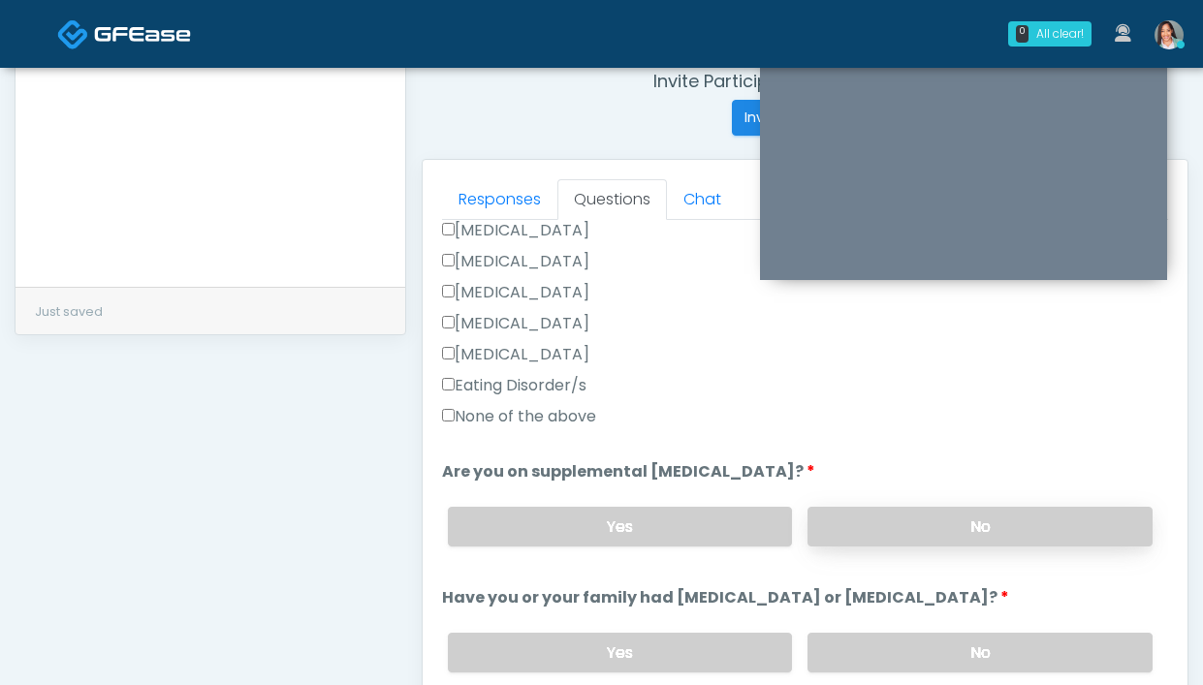
click at [824, 510] on label "No" at bounding box center [979, 527] width 345 height 40
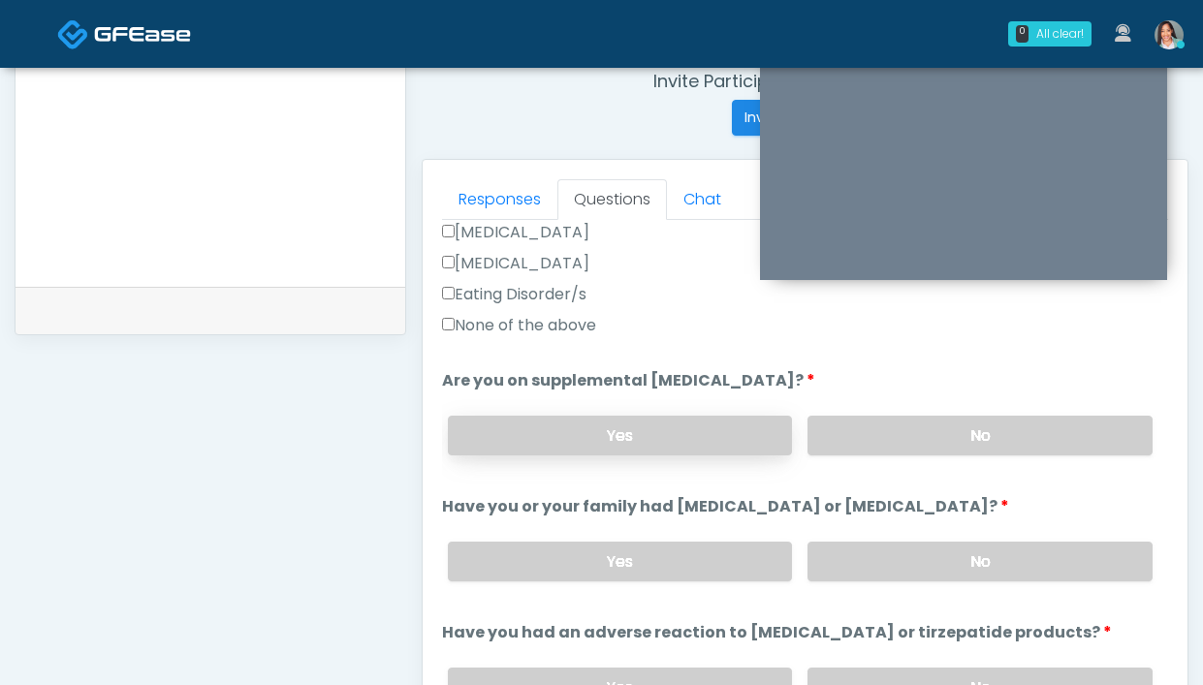
scroll to position [632, 0]
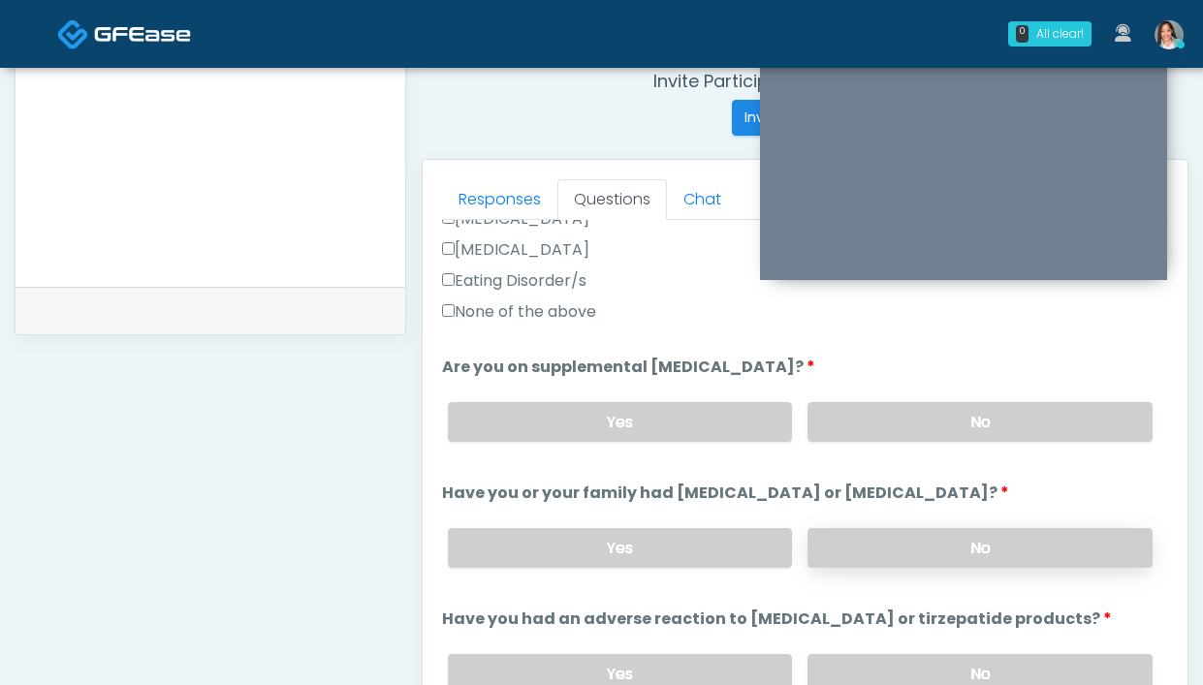
click at [920, 543] on label "No" at bounding box center [979, 548] width 345 height 40
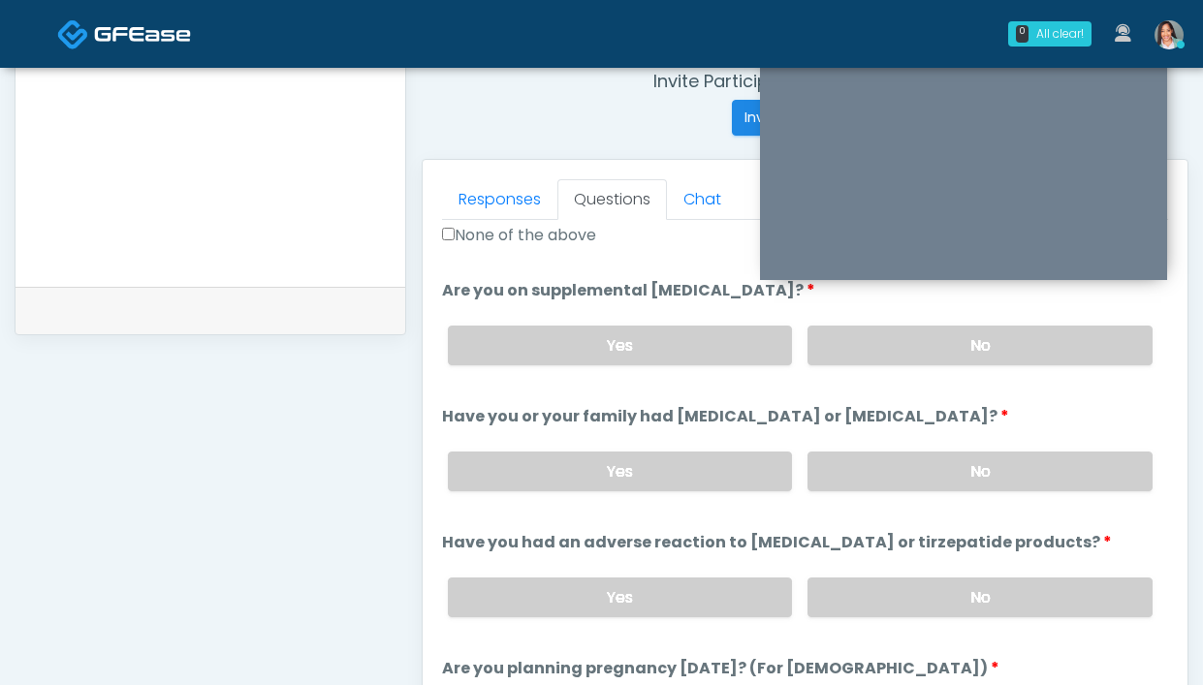
scroll to position [741, 0]
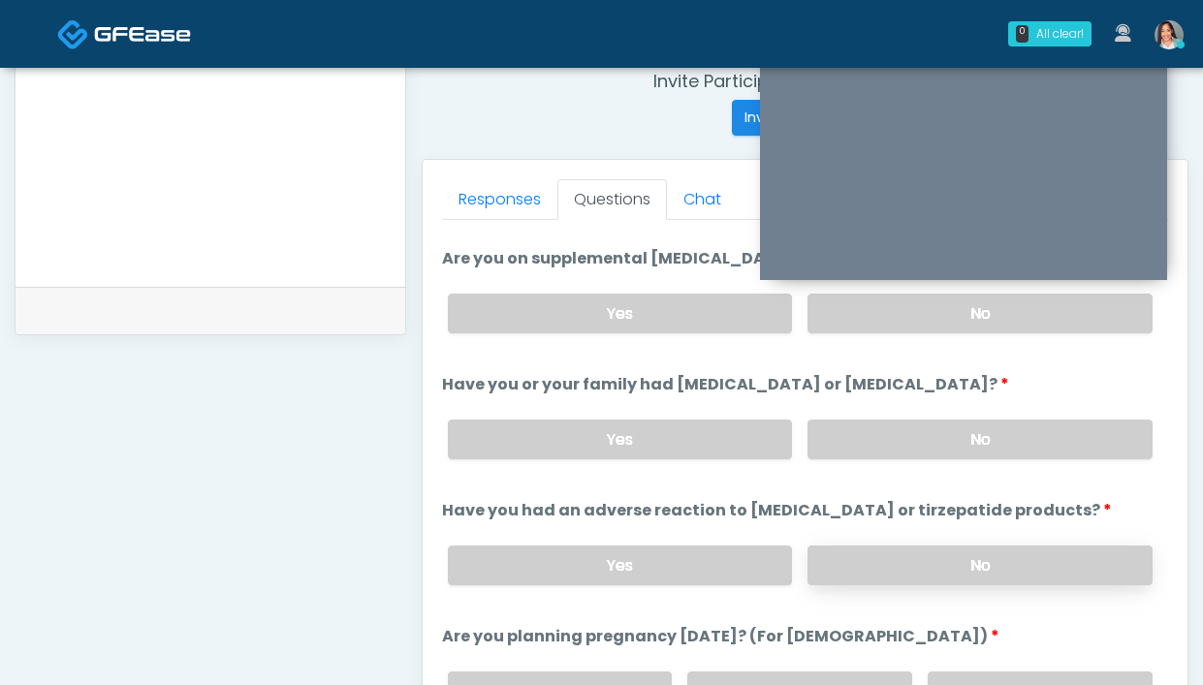
click at [912, 564] on label "No" at bounding box center [979, 566] width 345 height 40
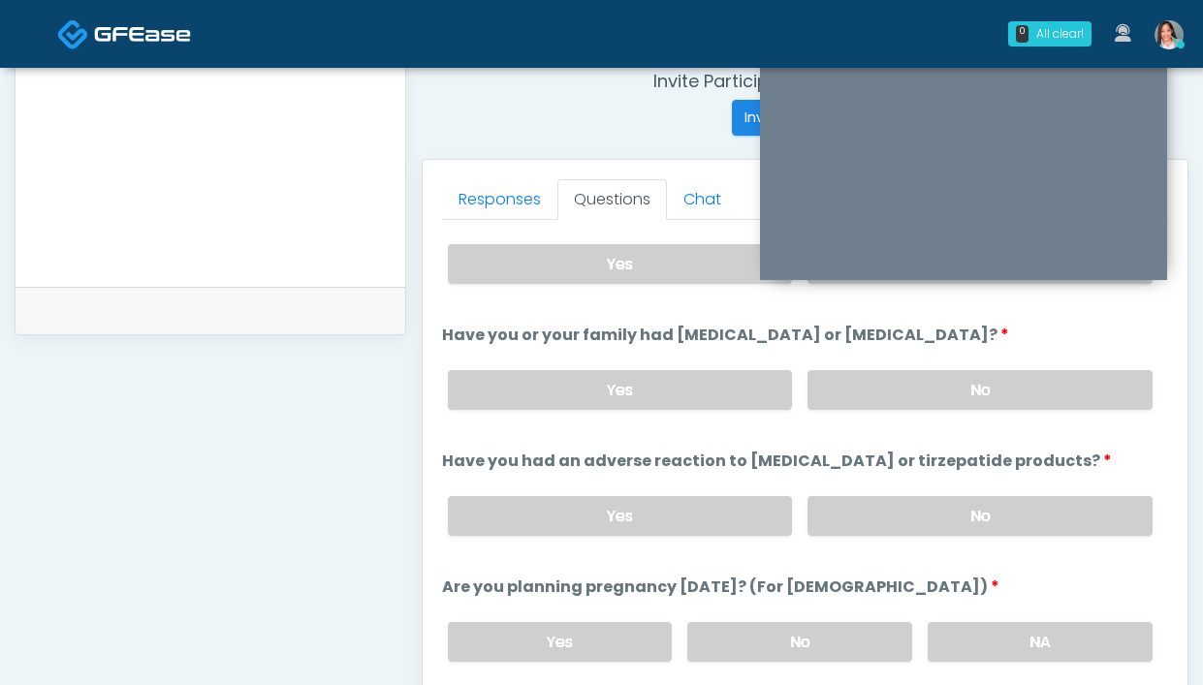
scroll to position [891, 0]
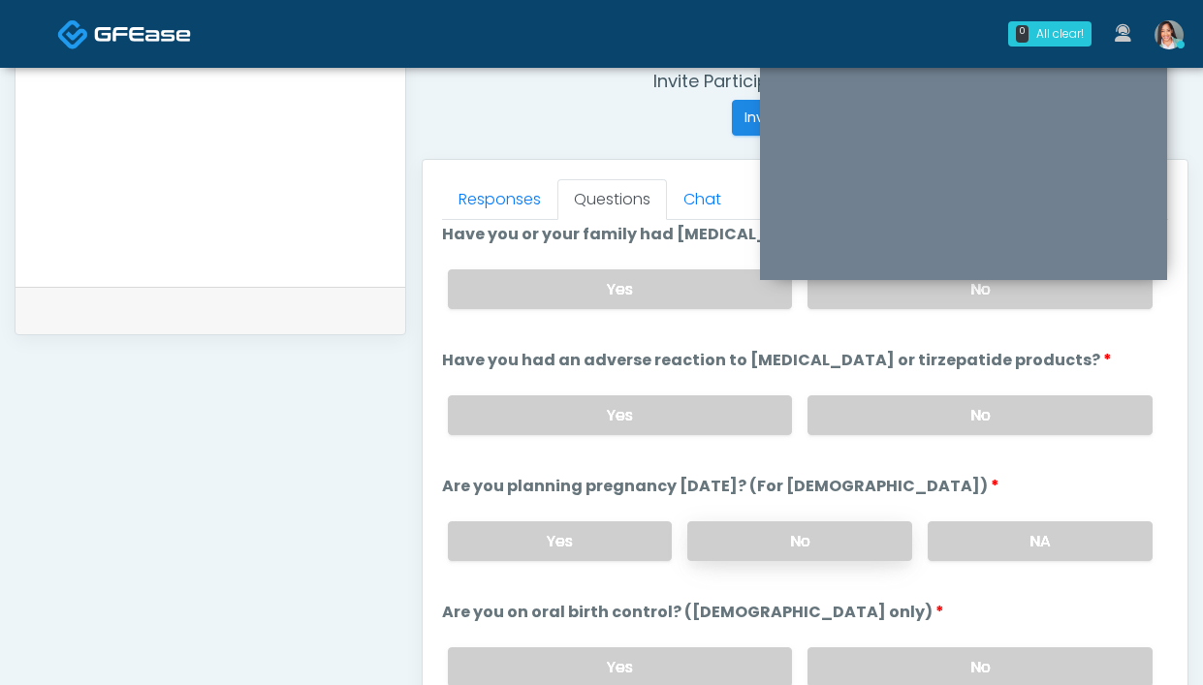
click at [811, 552] on label "No" at bounding box center [799, 542] width 225 height 40
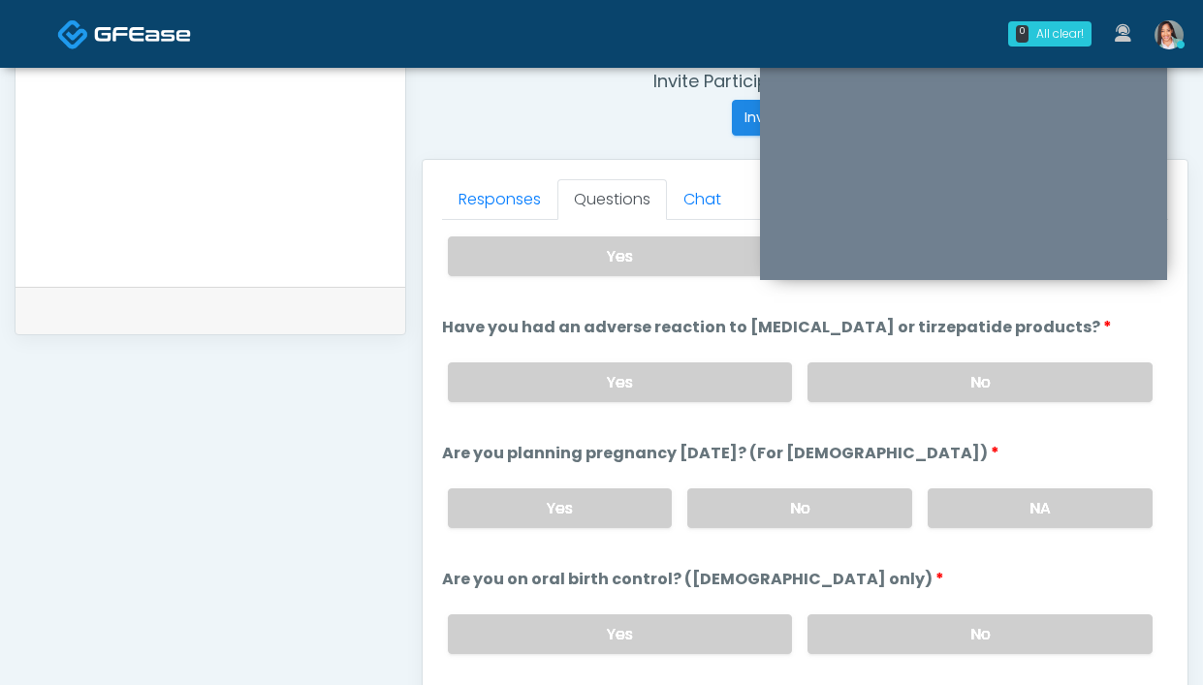
scroll to position [966, 0]
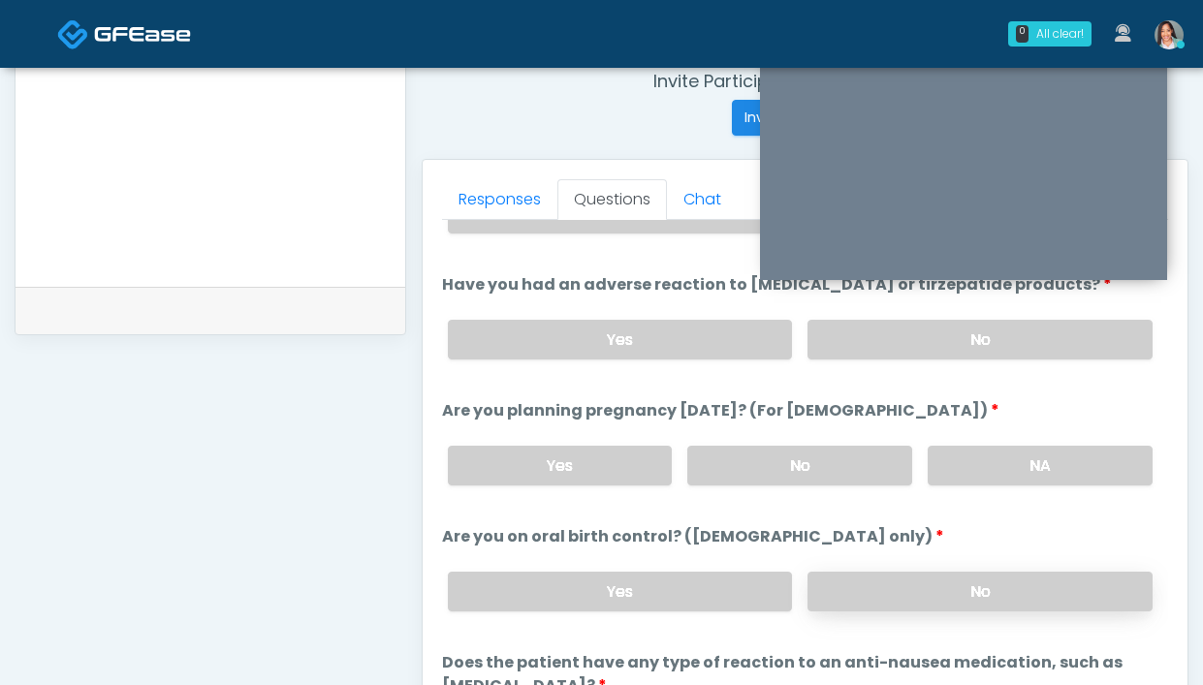
click at [898, 584] on label "No" at bounding box center [979, 592] width 345 height 40
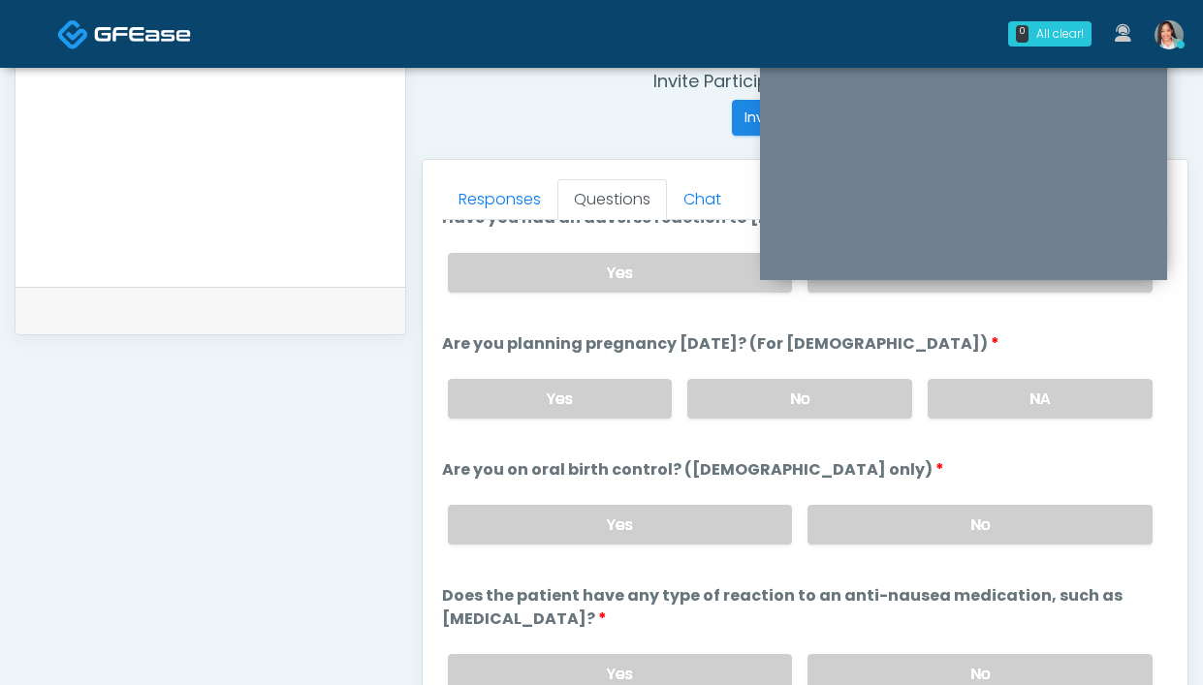
scroll to position [1070, 0]
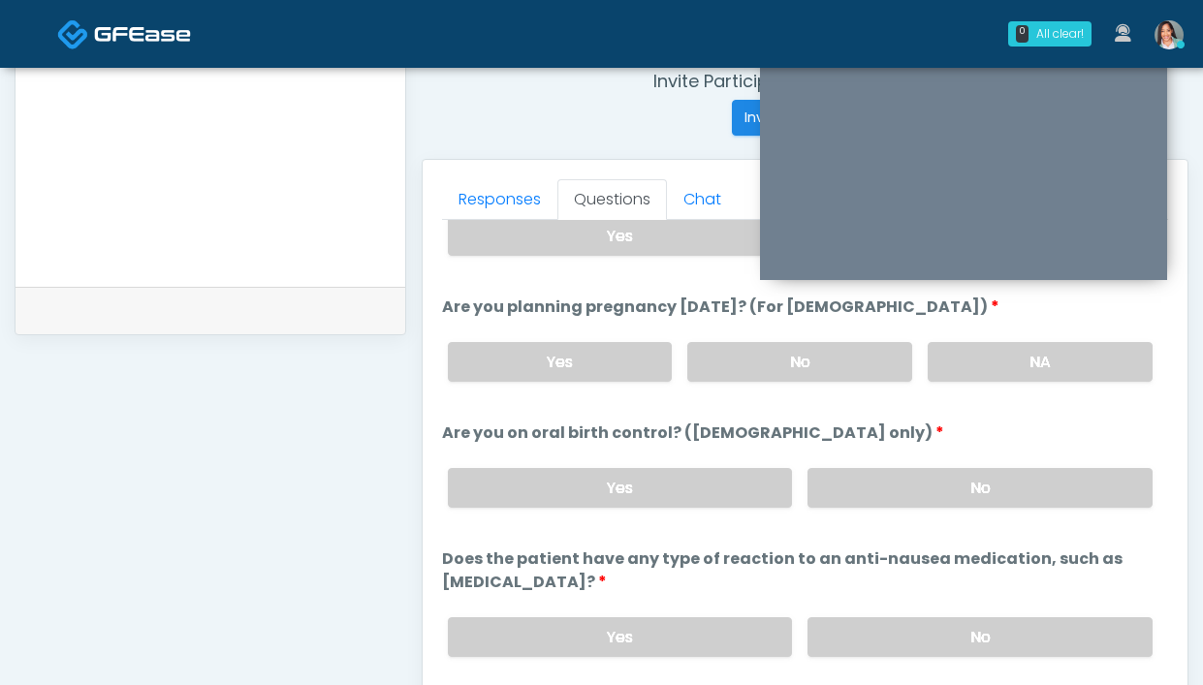
drag, startPoint x: 951, startPoint y: 631, endPoint x: 900, endPoint y: 600, distance: 60.0
click at [945, 627] on label "No" at bounding box center [979, 637] width 345 height 40
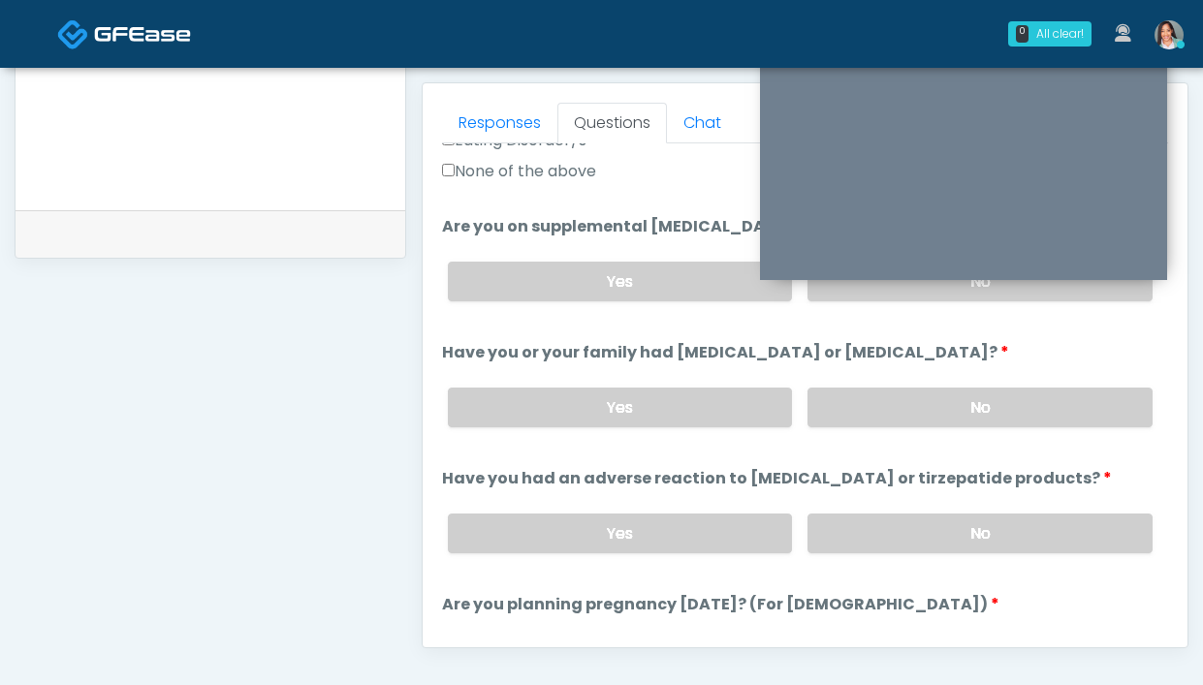
scroll to position [0, 0]
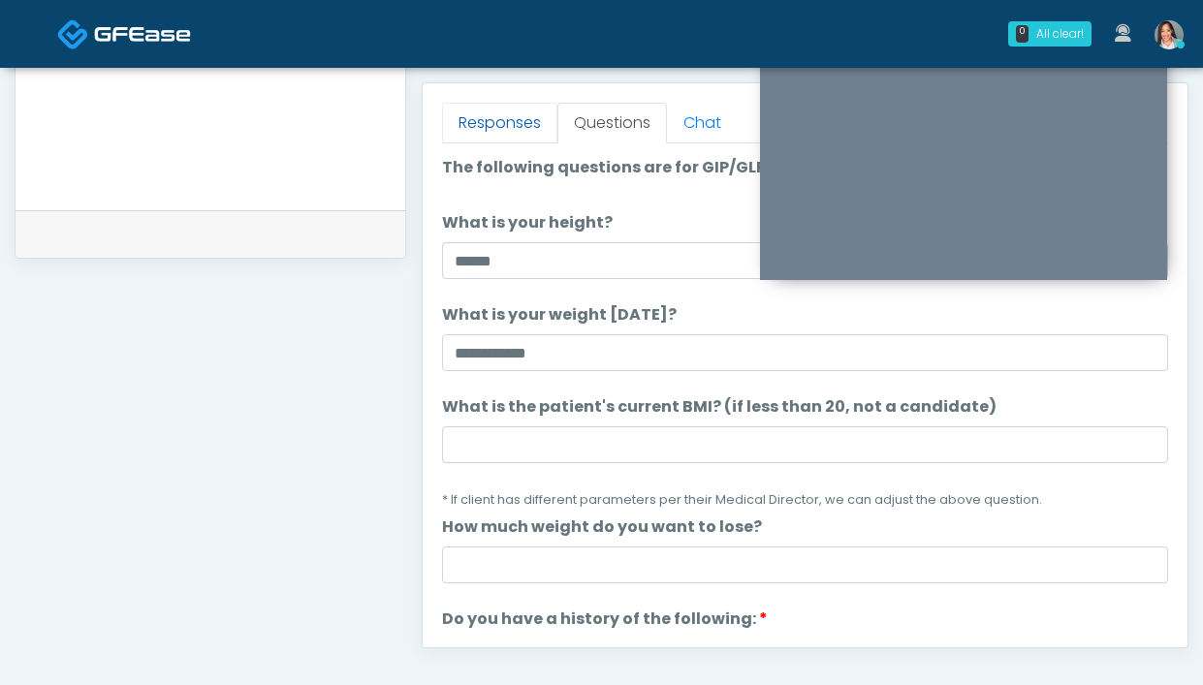
click at [477, 123] on link "Responses" at bounding box center [499, 123] width 115 height 41
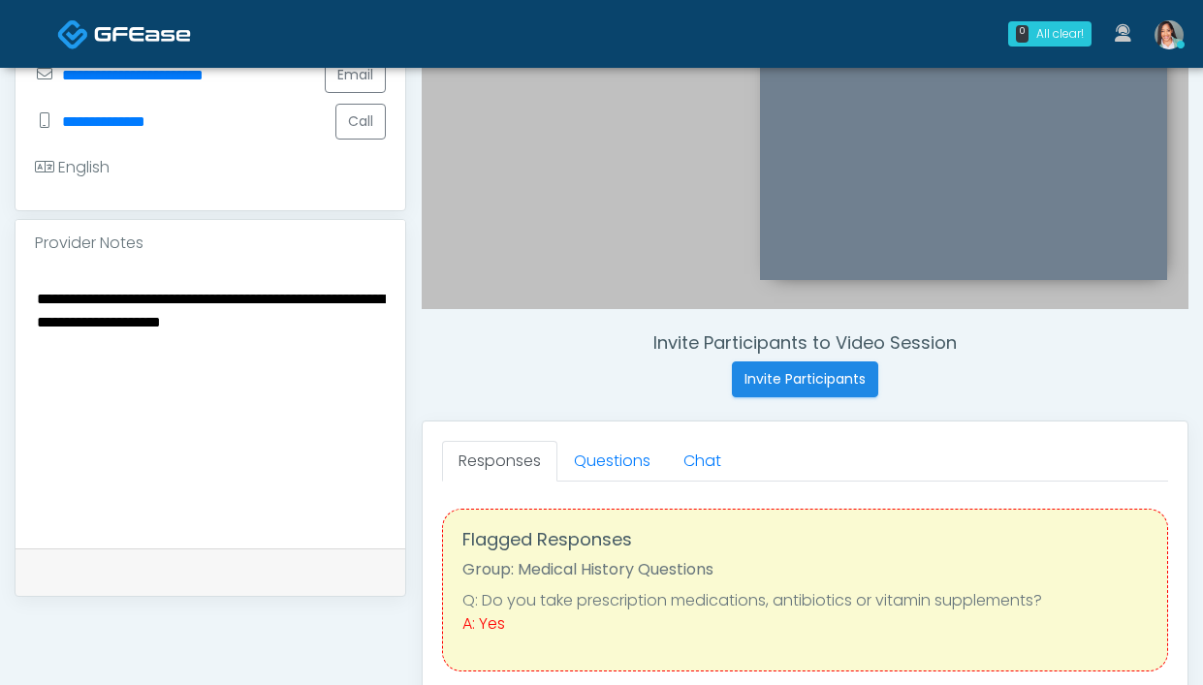
scroll to position [476, 0]
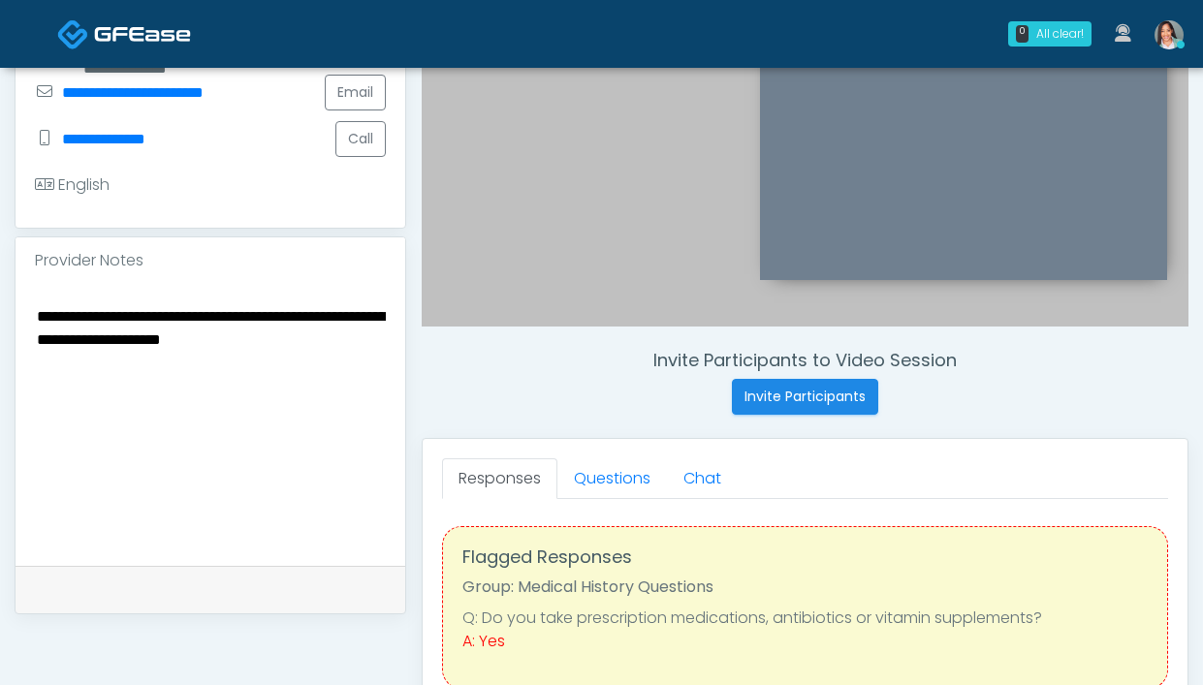
drag, startPoint x: 88, startPoint y: 340, endPoint x: 359, endPoint y: 322, distance: 271.1
click at [335, 321] on textarea "**********" at bounding box center [210, 421] width 351 height 237
click at [351, 402] on textarea "**********" at bounding box center [210, 421] width 351 height 237
type textarea "**********"
click at [612, 488] on link "Questions" at bounding box center [612, 479] width 110 height 41
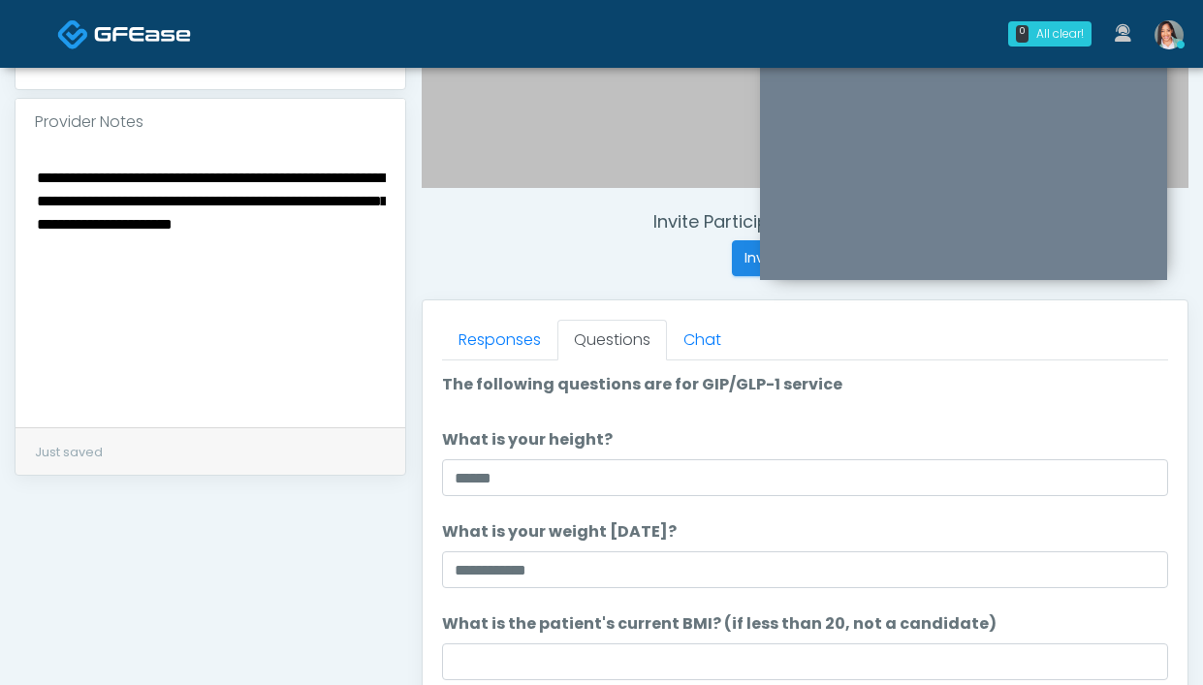
scroll to position [660, 0]
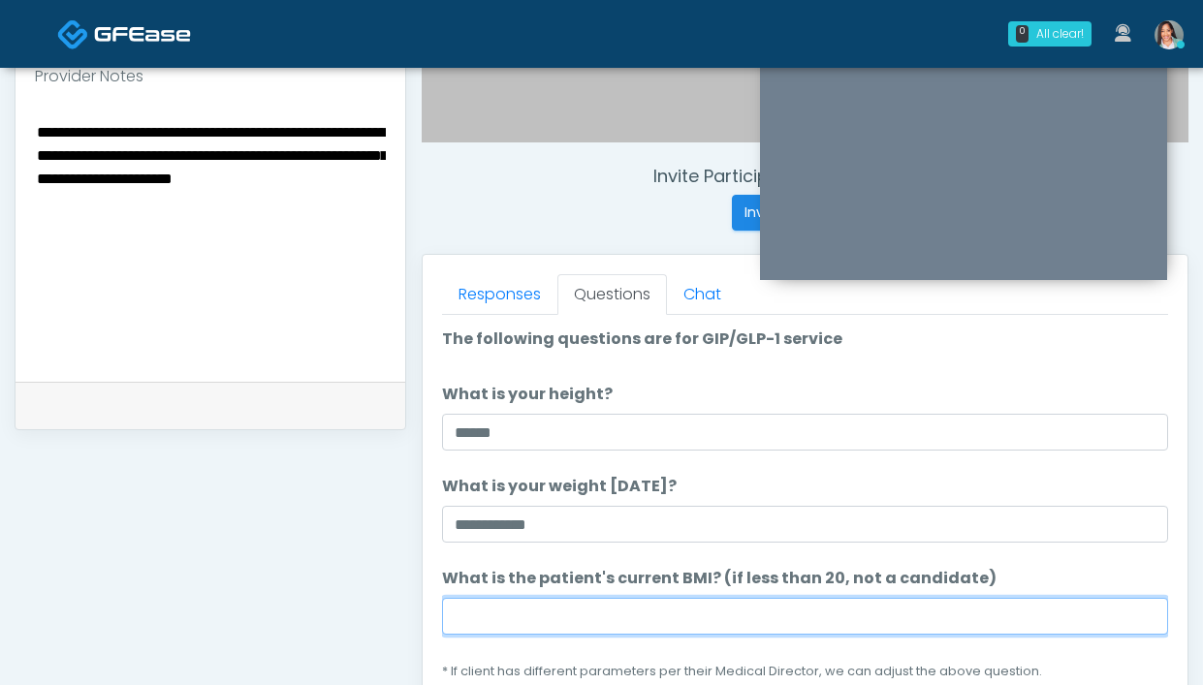
click at [660, 616] on input "What is the patient's current BMI? (if less than 20, not a candidate)" at bounding box center [805, 616] width 726 height 37
type input "****"
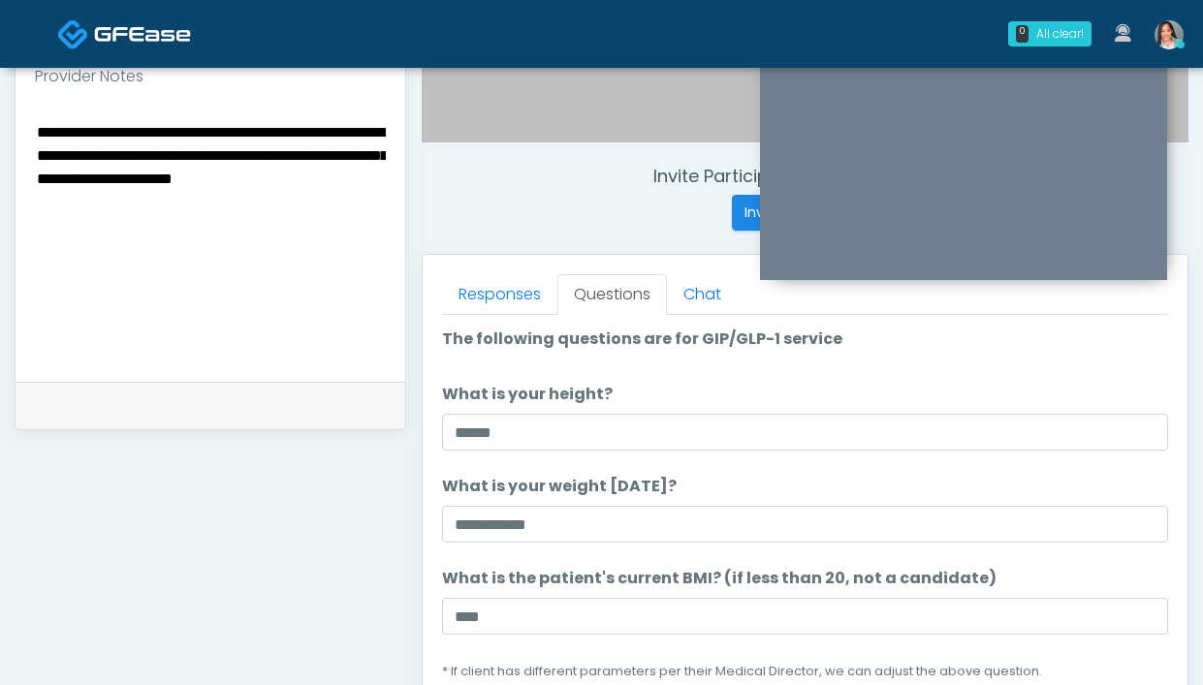
click at [342, 197] on textarea "**********" at bounding box center [210, 237] width 351 height 237
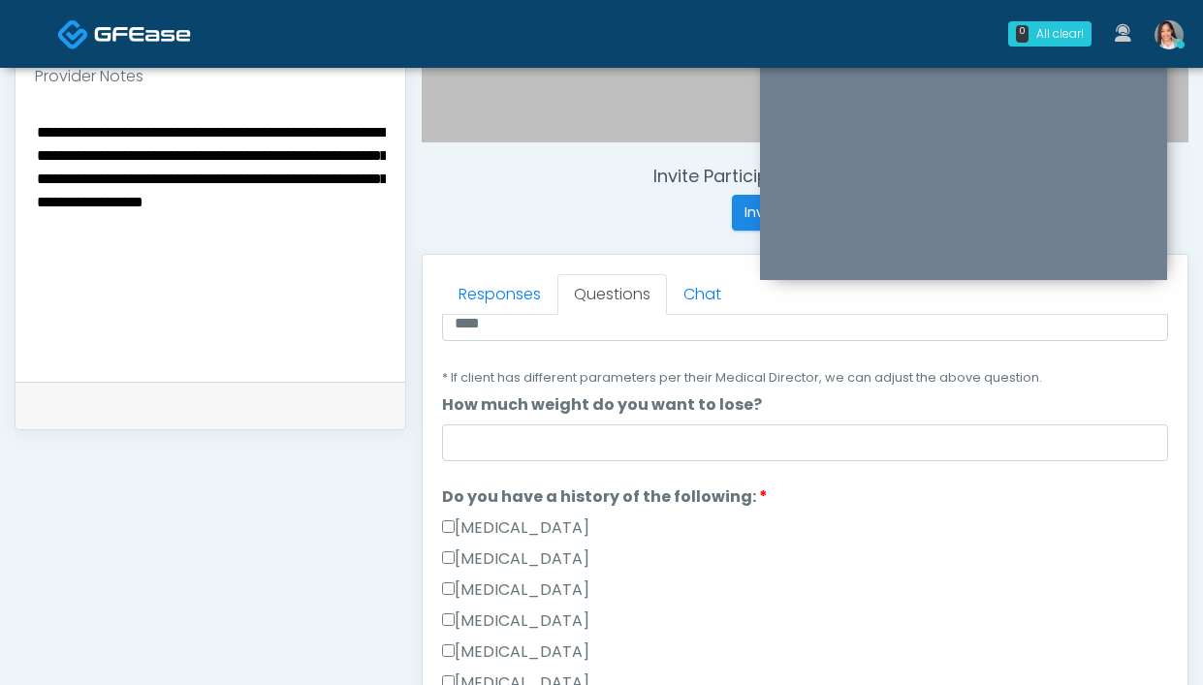
scroll to position [396, 0]
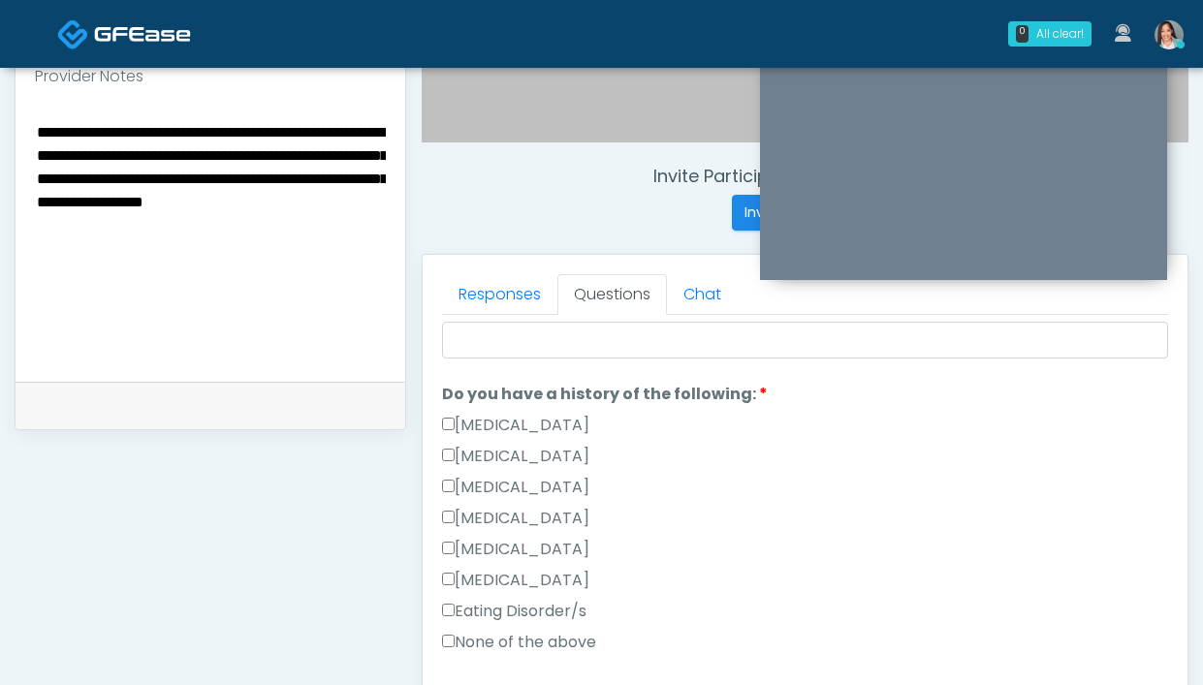
type textarea "**********"
click at [585, 416] on label "Gallbladder Disease" at bounding box center [515, 425] width 147 height 23
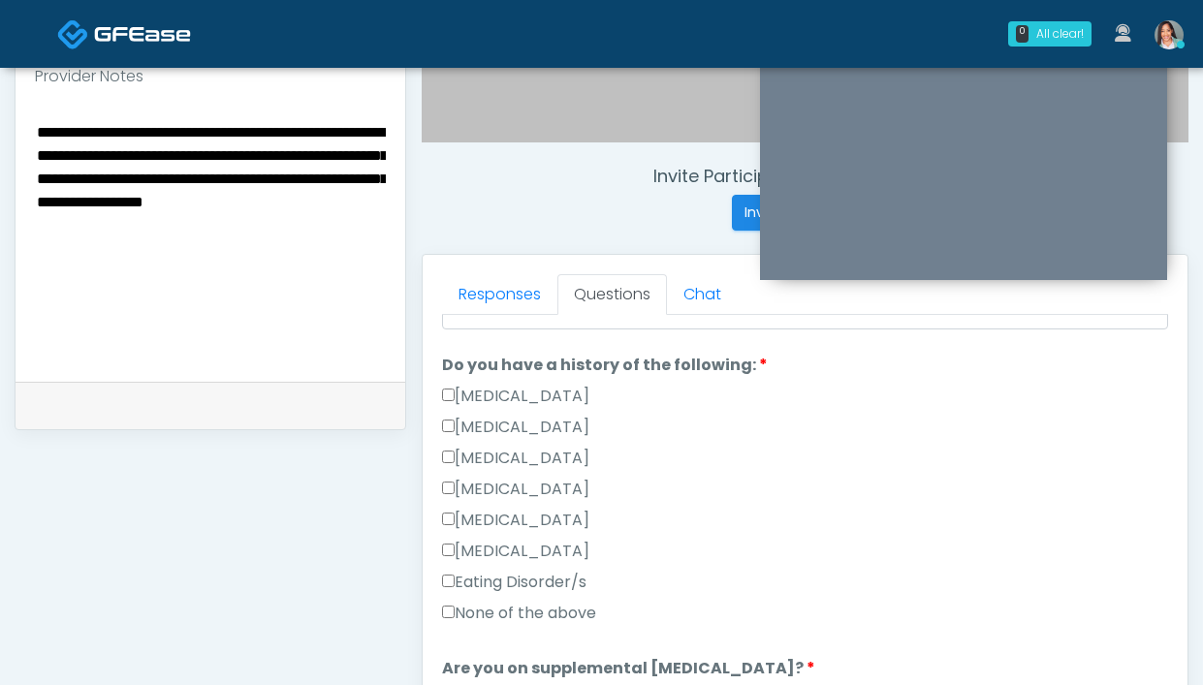
scroll to position [561, 0]
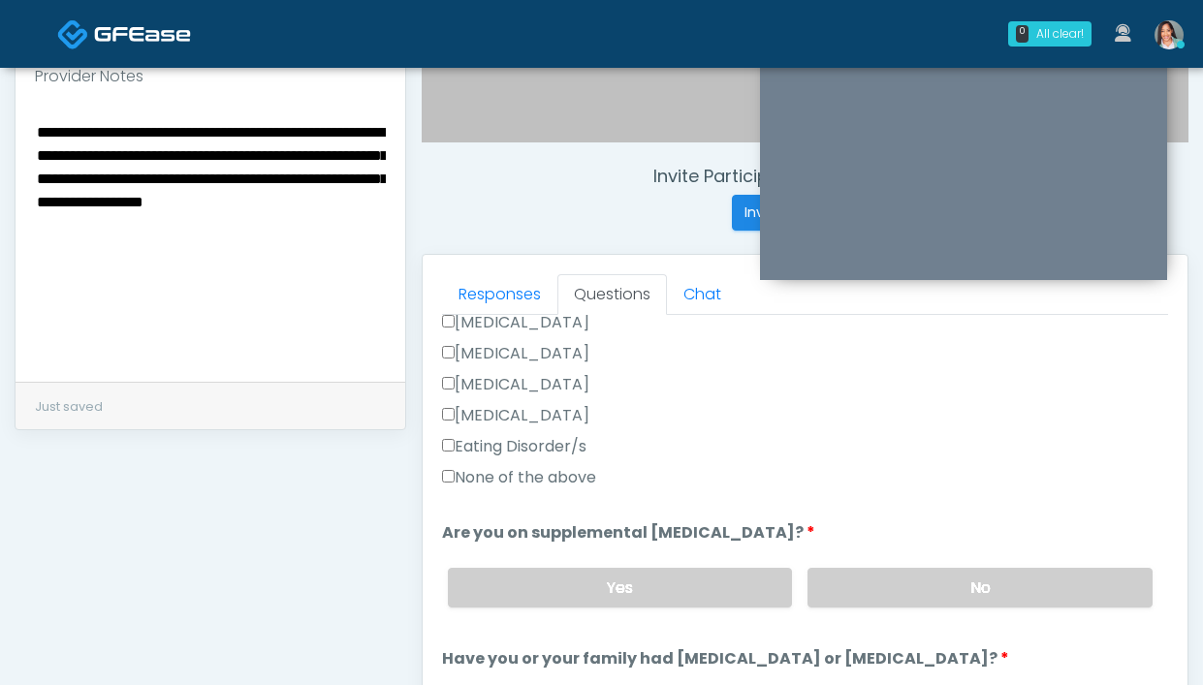
click at [568, 476] on label "None of the above" at bounding box center [519, 477] width 154 height 23
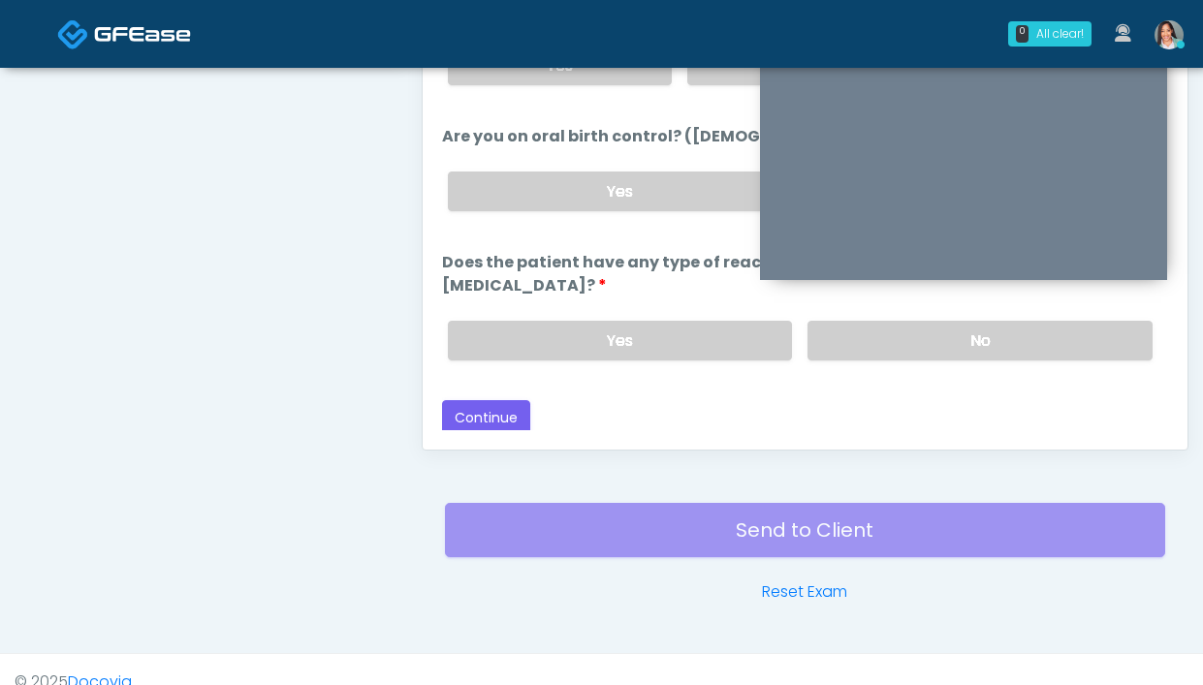
scroll to position [1055, 0]
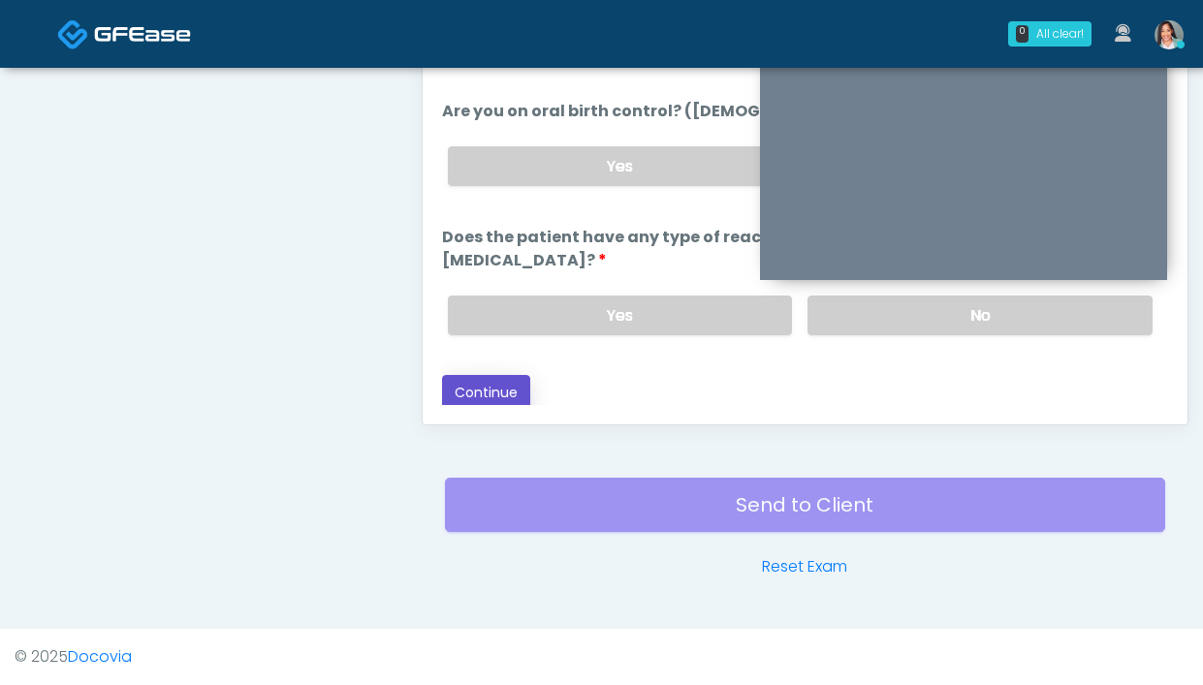
click at [518, 393] on button "Continue" at bounding box center [486, 393] width 88 height 36
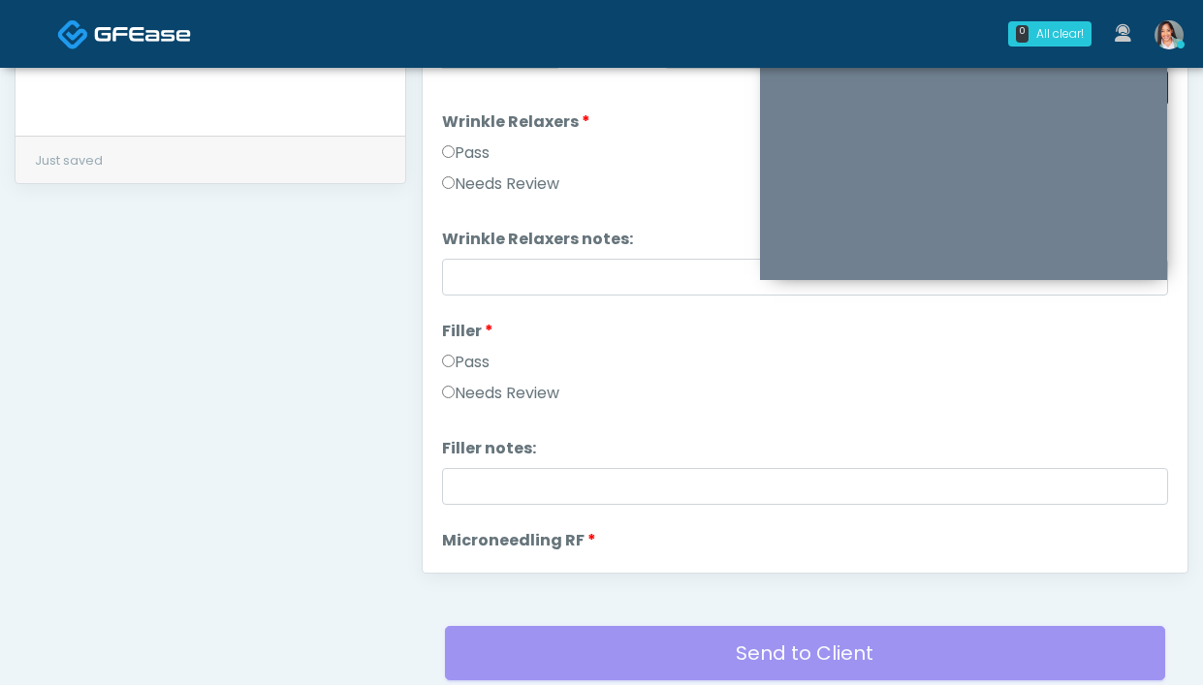
scroll to position [0, 0]
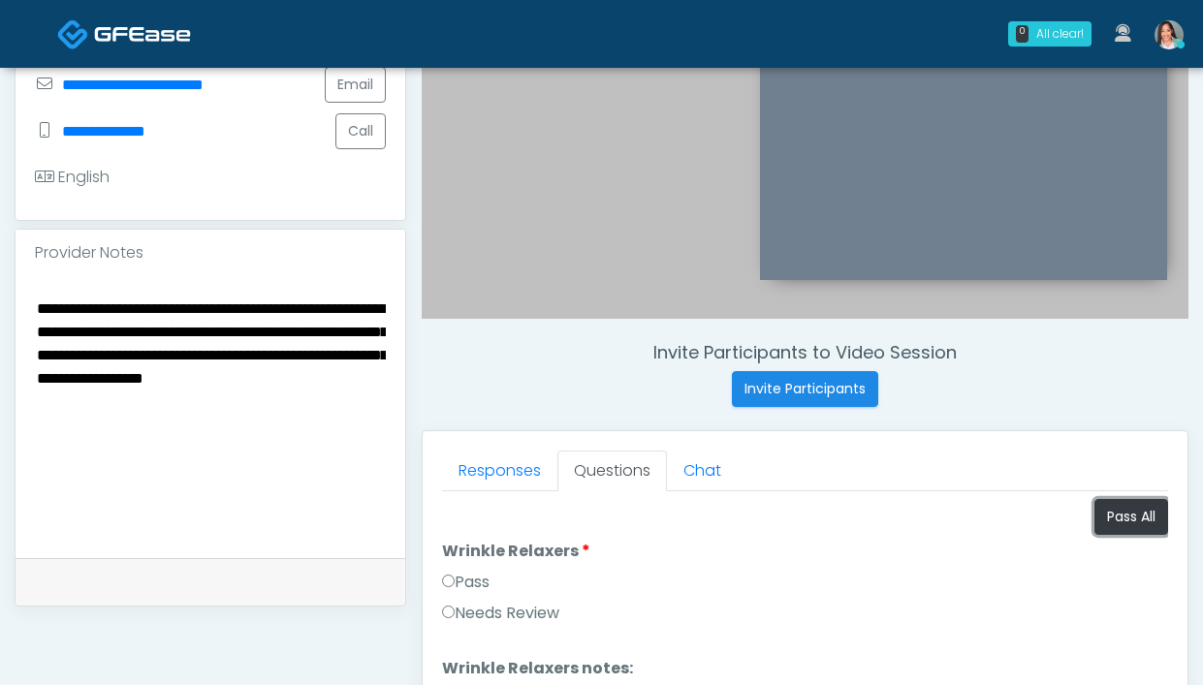
drag, startPoint x: 1118, startPoint y: 517, endPoint x: 756, endPoint y: 314, distance: 414.5
click at [1118, 517] on button "Pass All" at bounding box center [1131, 517] width 74 height 36
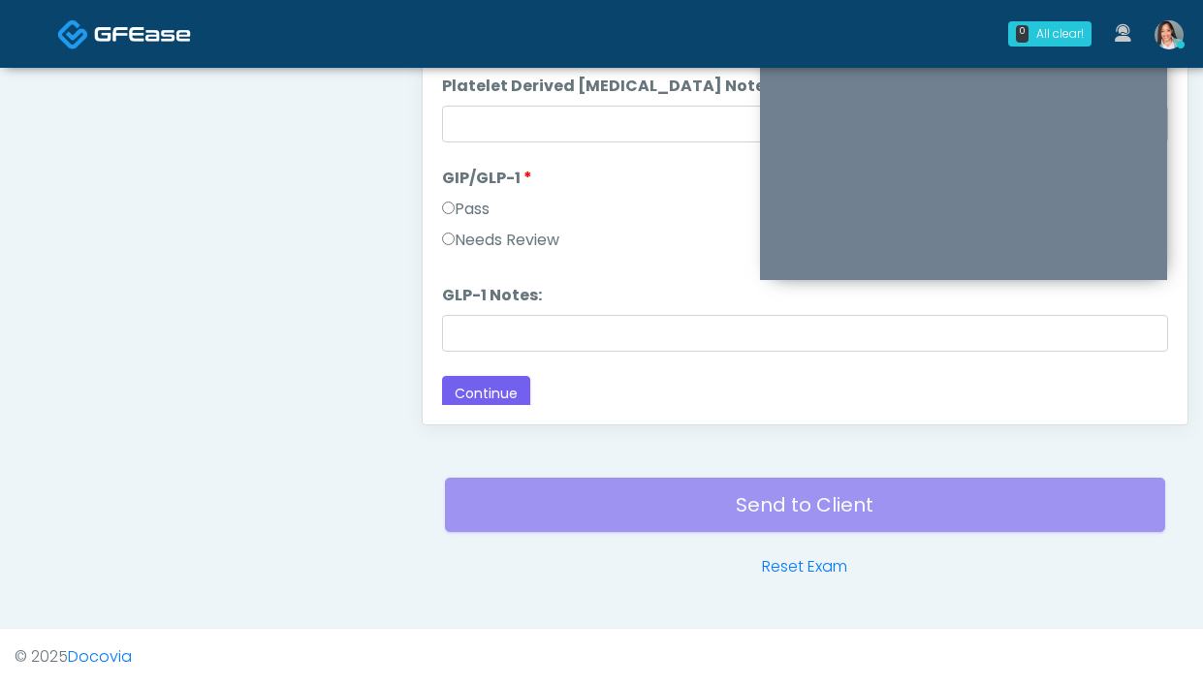
scroll to position [3818, 0]
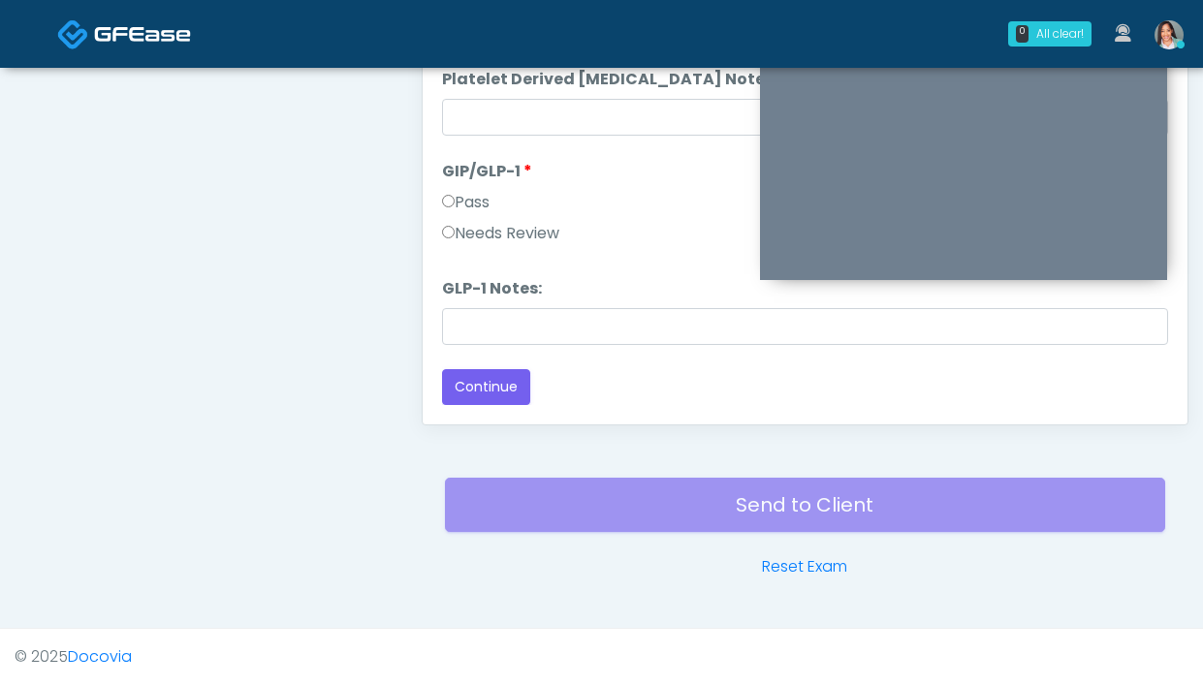
drag, startPoint x: 491, startPoint y: 233, endPoint x: 506, endPoint y: 283, distance: 52.5
click at [492, 233] on label "Needs Review" at bounding box center [500, 233] width 117 height 23
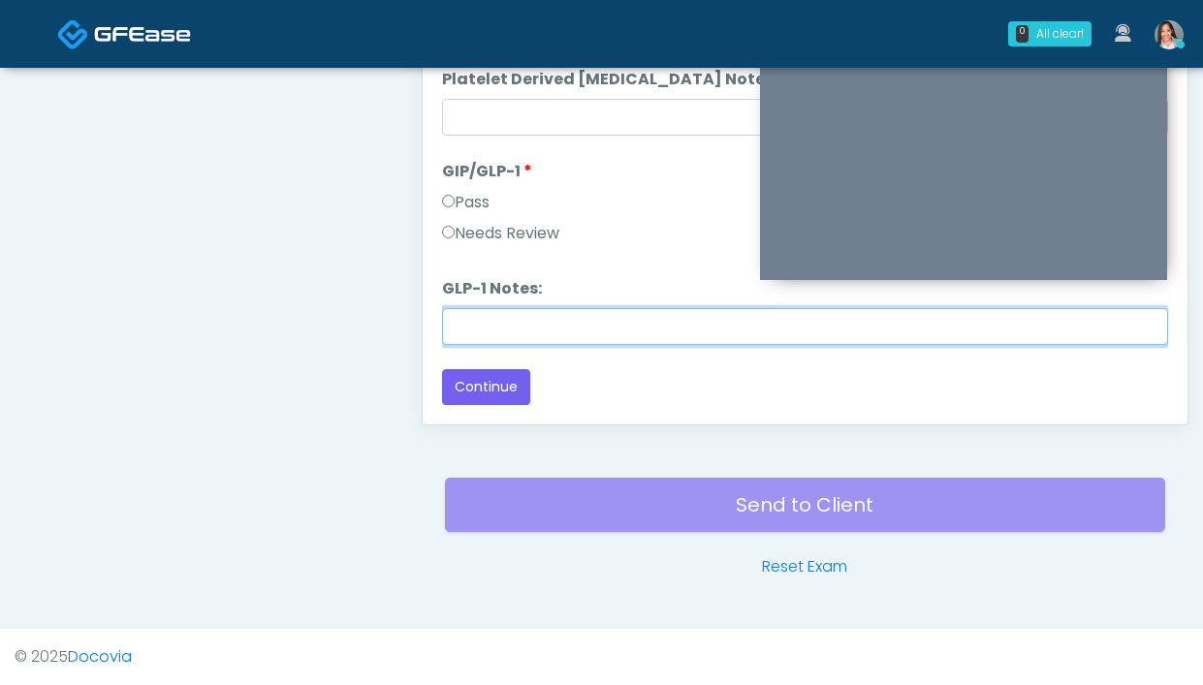
click at [517, 331] on input "GLP-1 Notes:" at bounding box center [805, 326] width 726 height 37
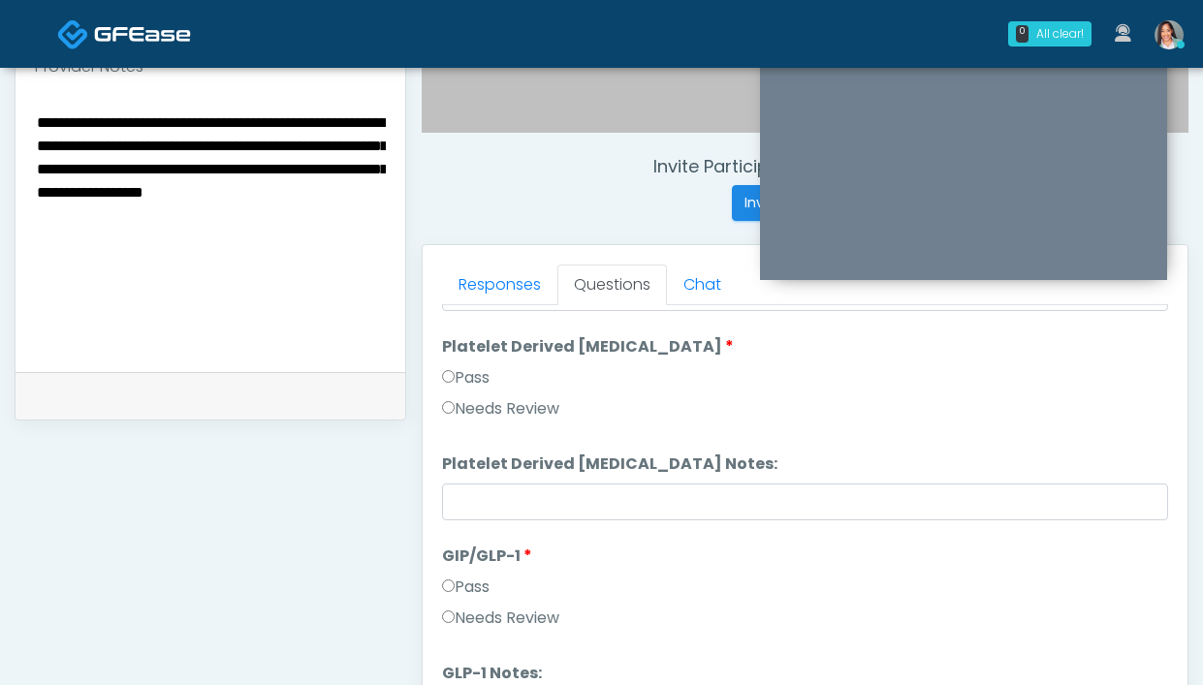
type input "**********"
drag, startPoint x: 80, startPoint y: 150, endPoint x: 331, endPoint y: 129, distance: 251.0
click at [331, 129] on textarea "**********" at bounding box center [210, 228] width 351 height 237
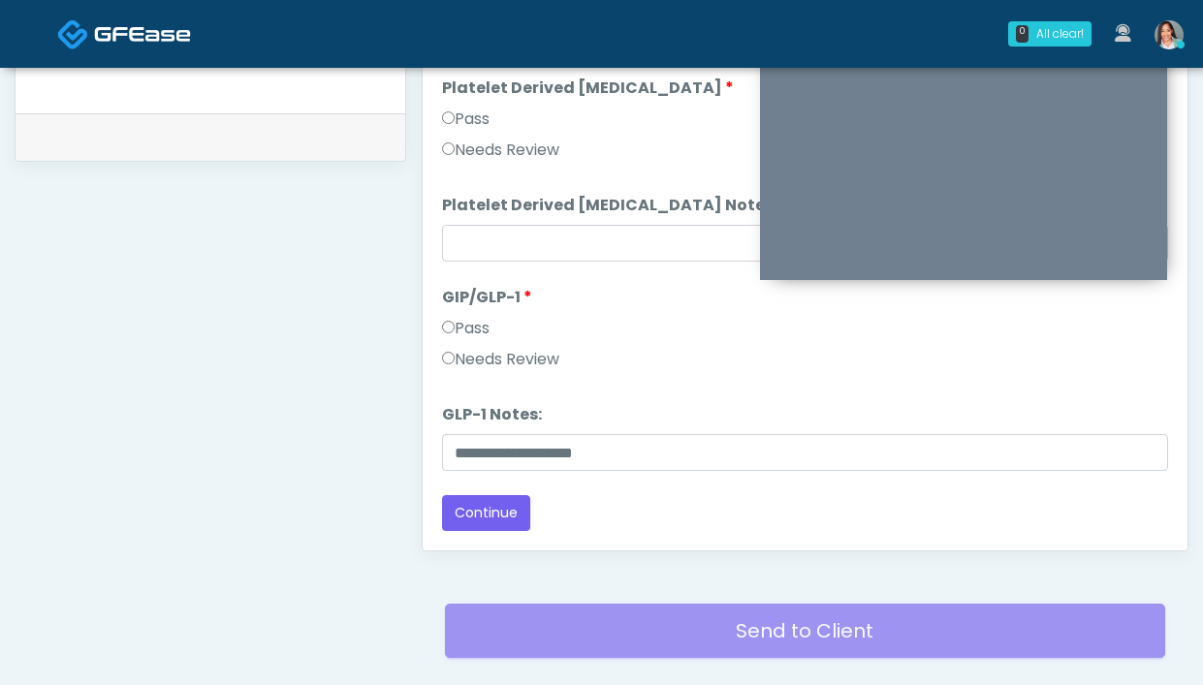
scroll to position [939, 0]
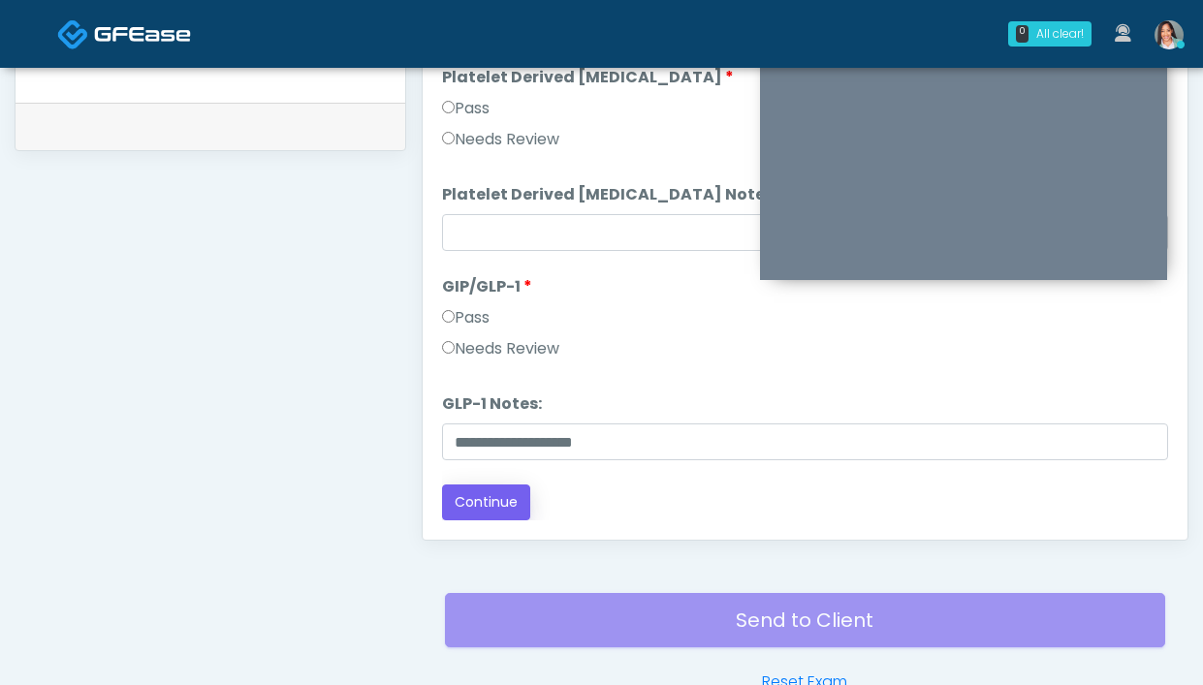
type textarea "**********"
click at [491, 501] on button "Continue" at bounding box center [486, 503] width 88 height 36
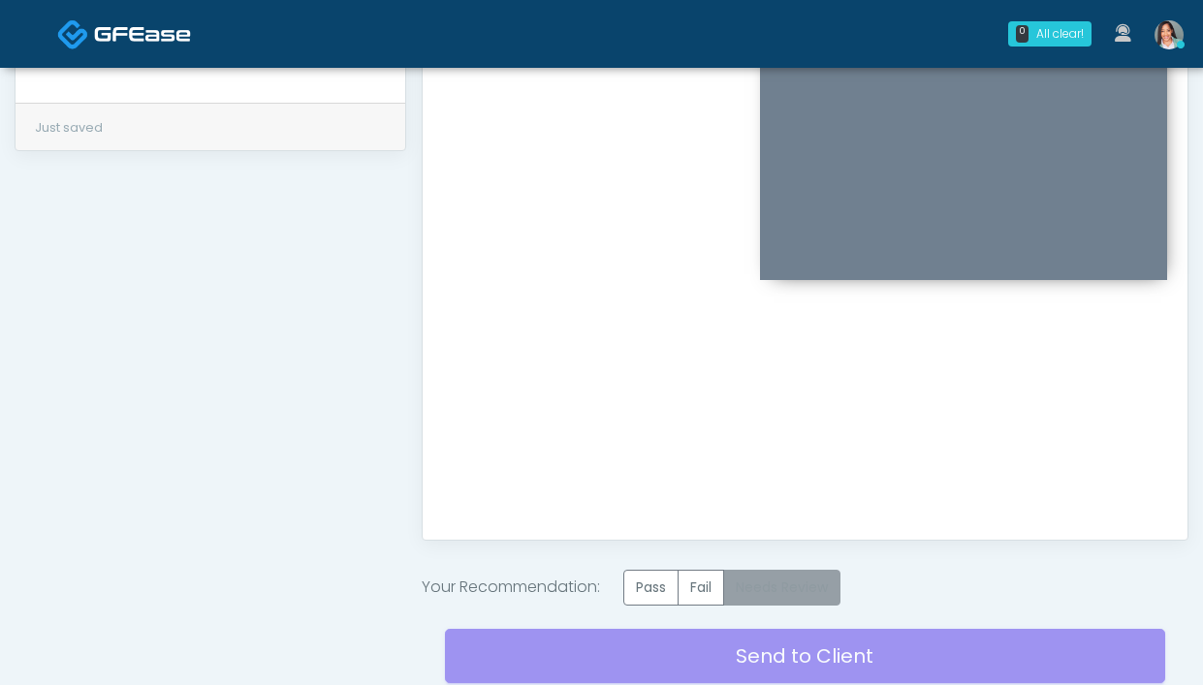
click at [742, 579] on label "Needs Review" at bounding box center [781, 588] width 117 height 36
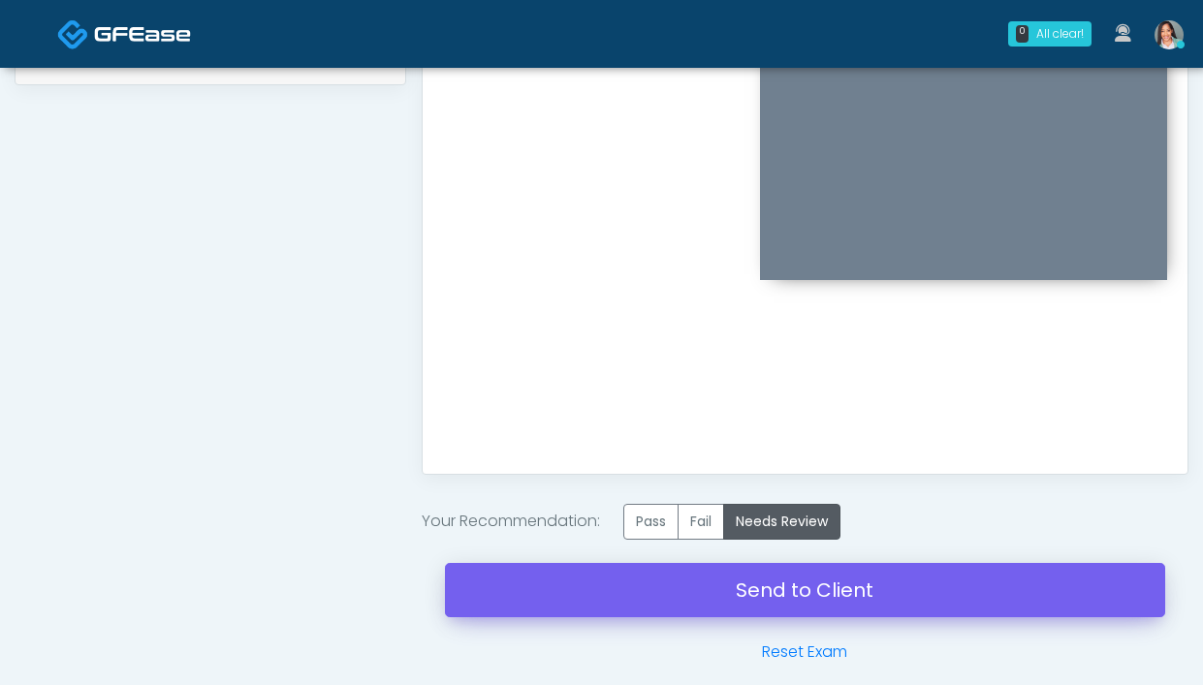
scroll to position [1091, 0]
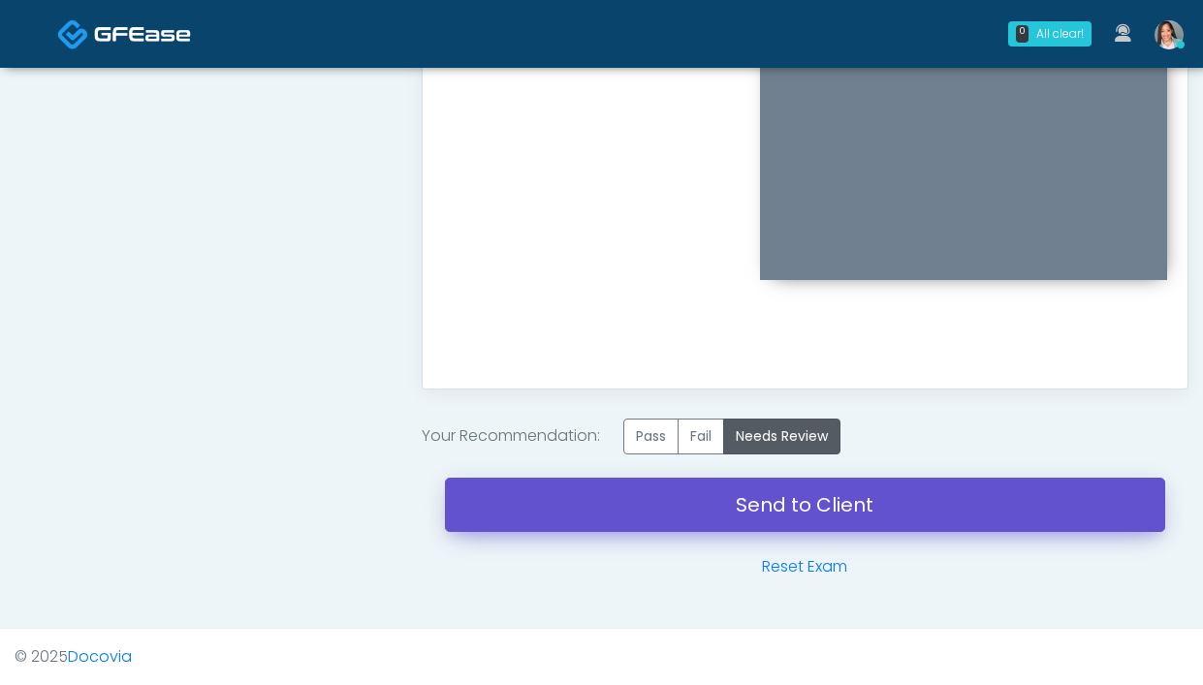
click at [665, 507] on link "Send to Client" at bounding box center [805, 505] width 720 height 54
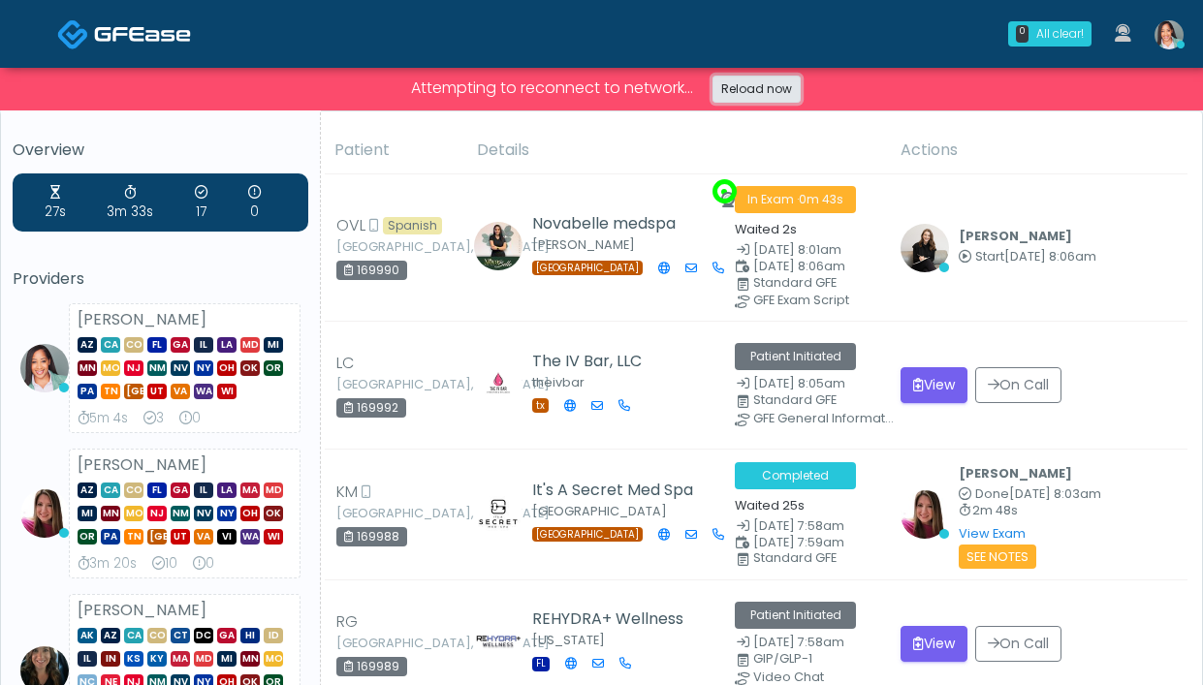
click at [756, 97] on link "Reload now" at bounding box center [756, 89] width 88 height 27
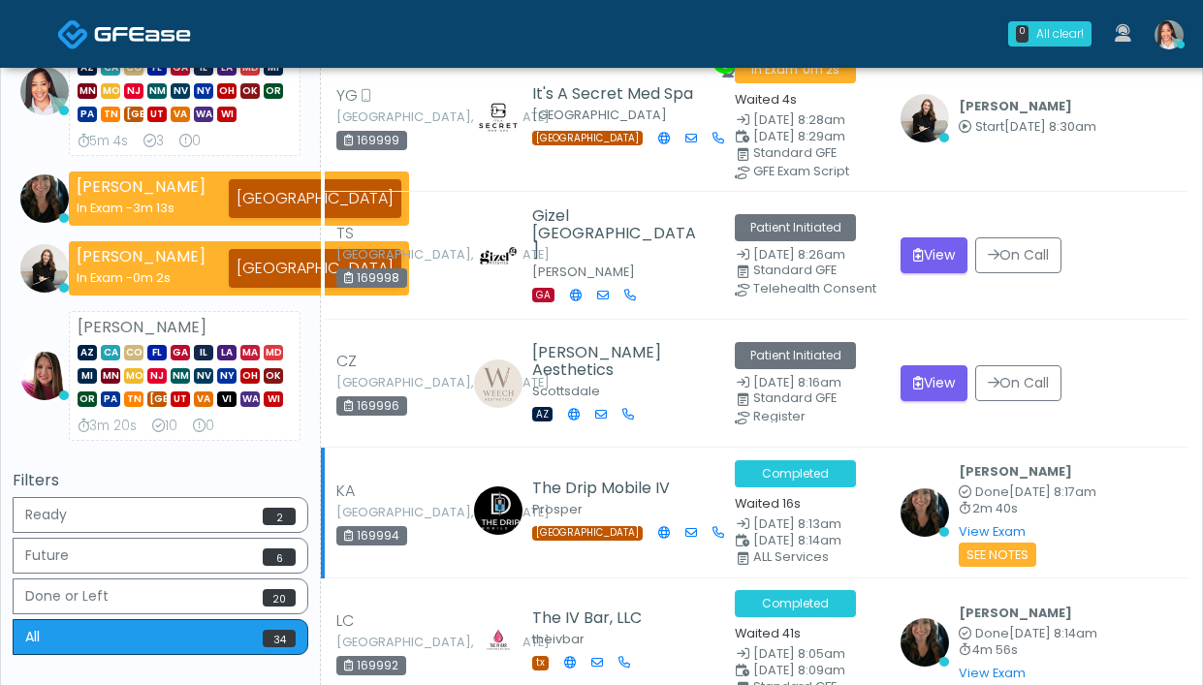
scroll to position [383, 0]
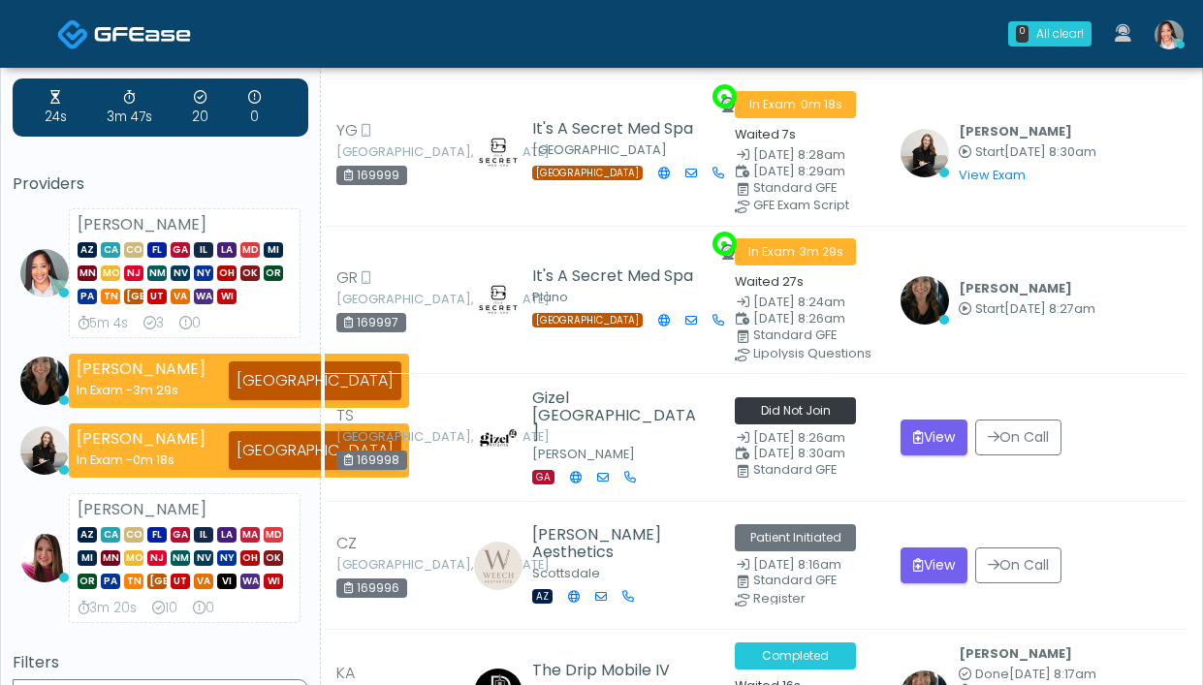
scroll to position [19, 0]
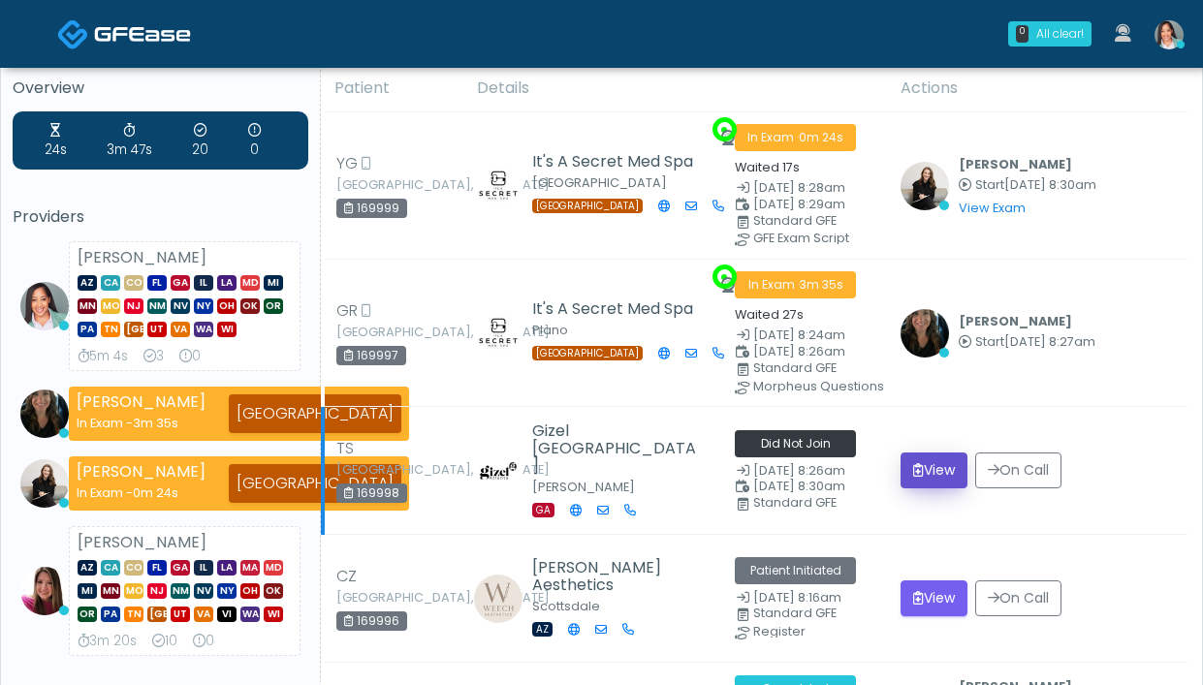
click at [942, 460] on button "View" at bounding box center [934, 471] width 67 height 36
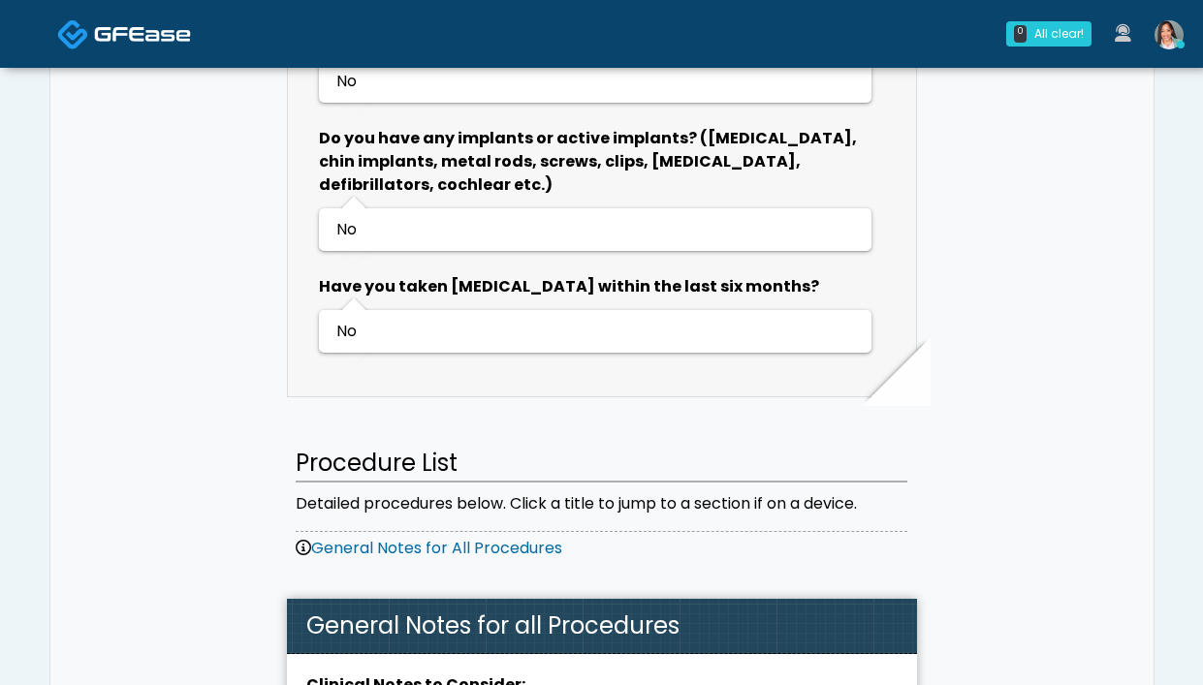
scroll to position [1911, 0]
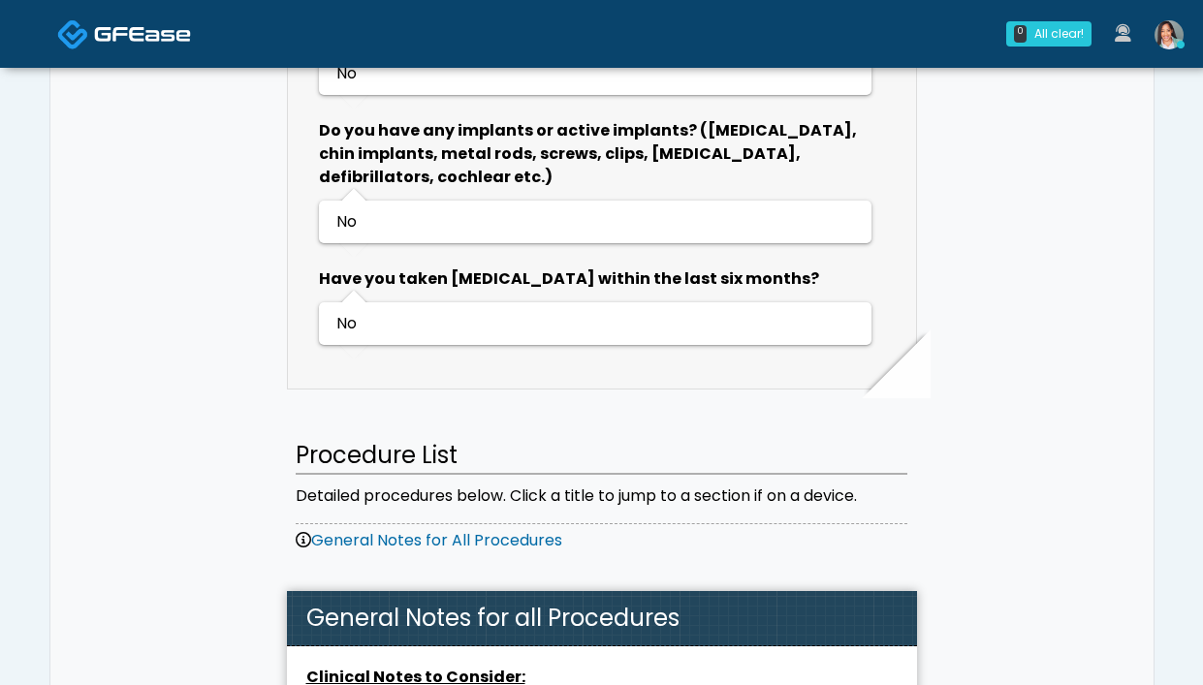
click at [1187, 49] on link at bounding box center [1169, 34] width 52 height 64
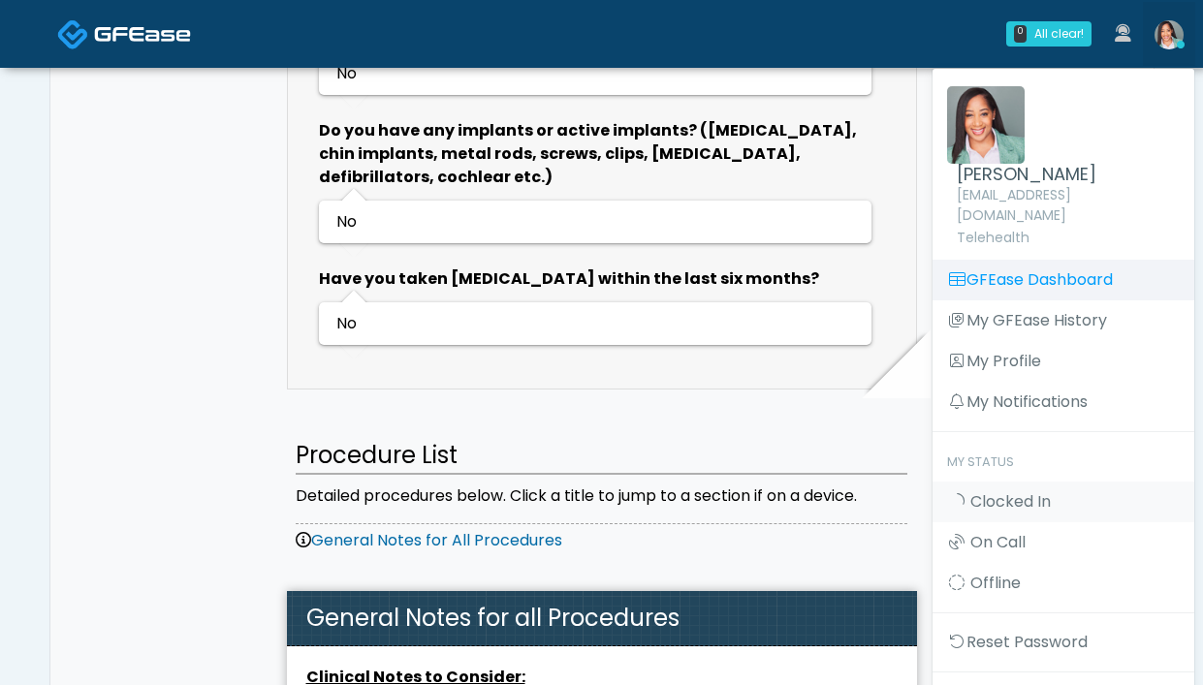
click at [1134, 263] on link "GFEase Dashboard" at bounding box center [1064, 280] width 262 height 41
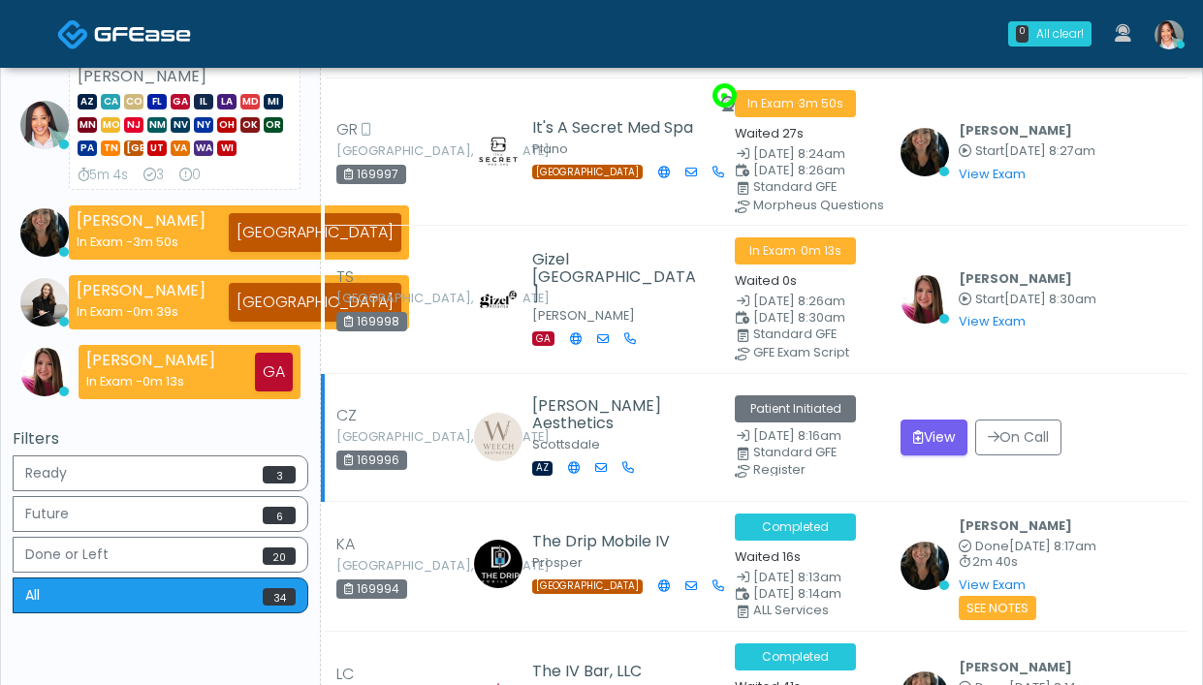
scroll to position [262, 0]
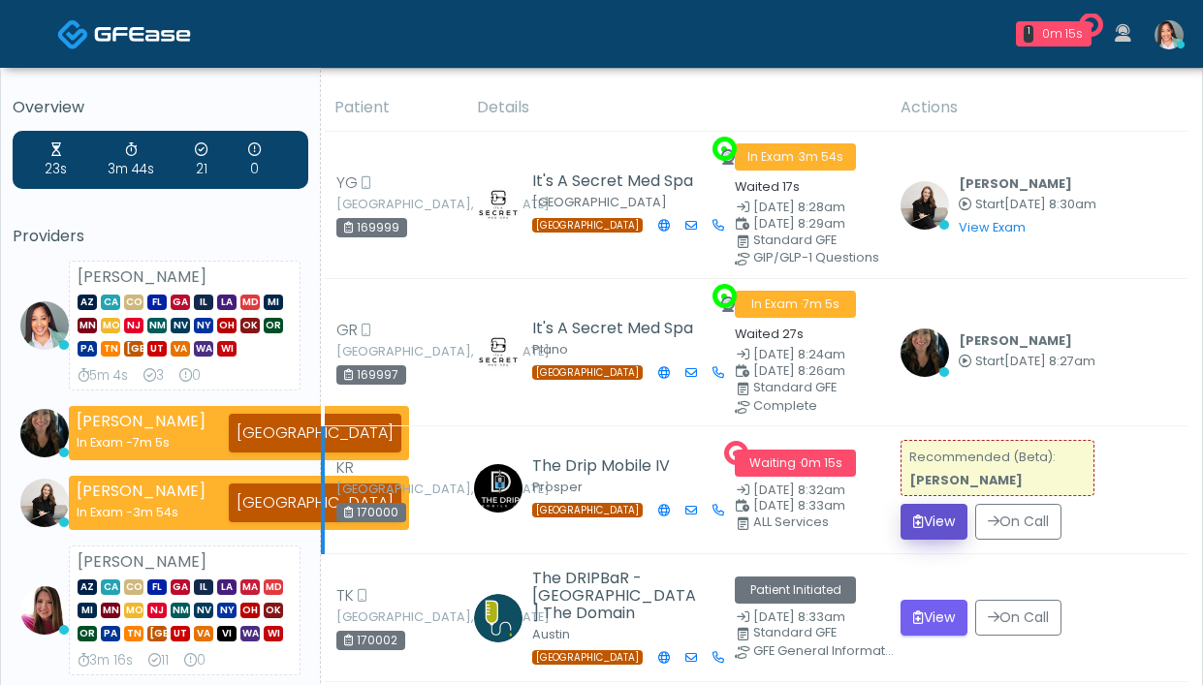
click at [919, 515] on icon "submit" at bounding box center [918, 522] width 11 height 14
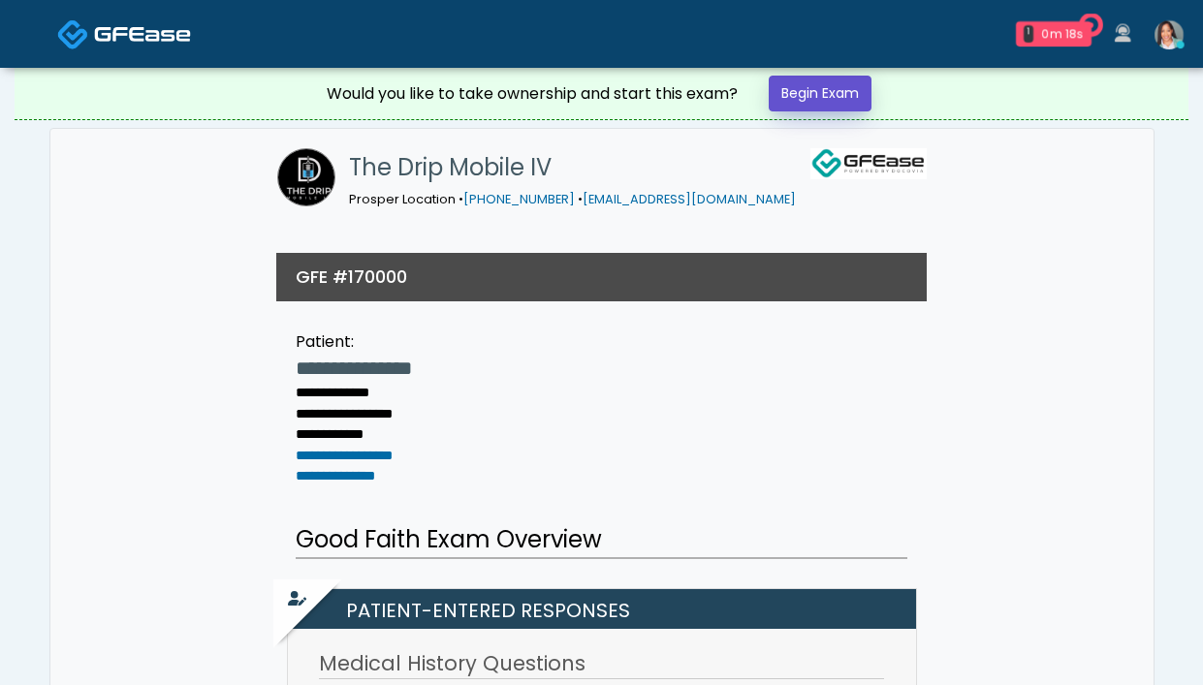
click at [804, 90] on link "Begin Exam" at bounding box center [820, 94] width 103 height 36
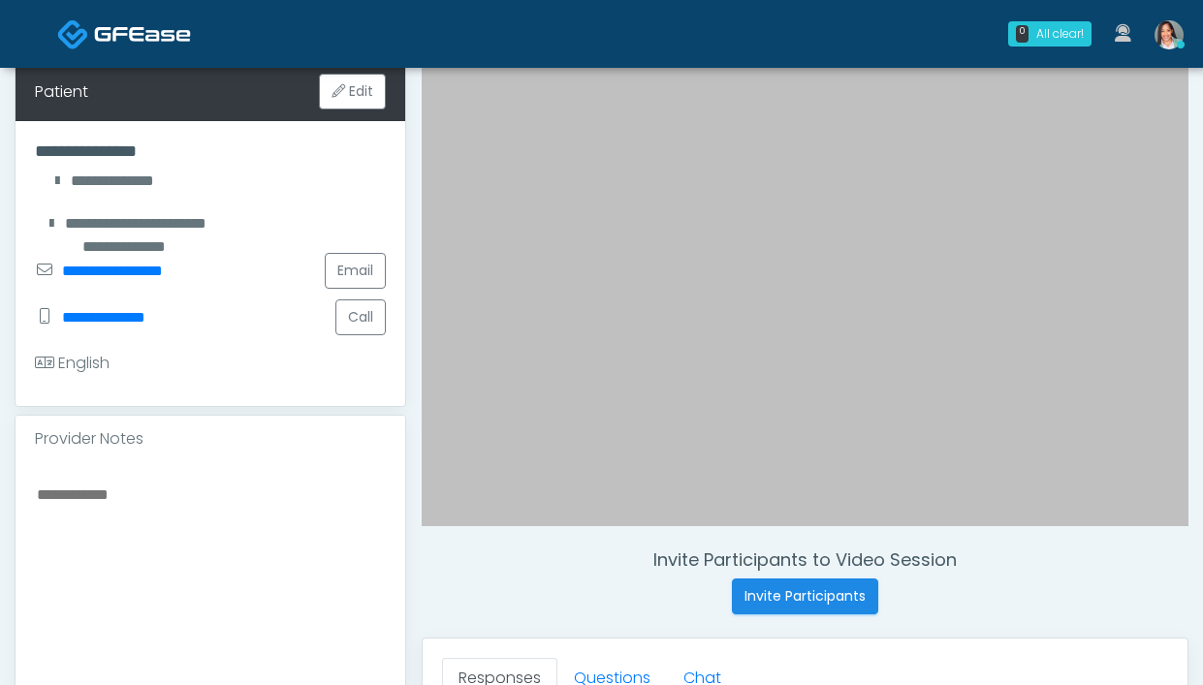
scroll to position [319, 0]
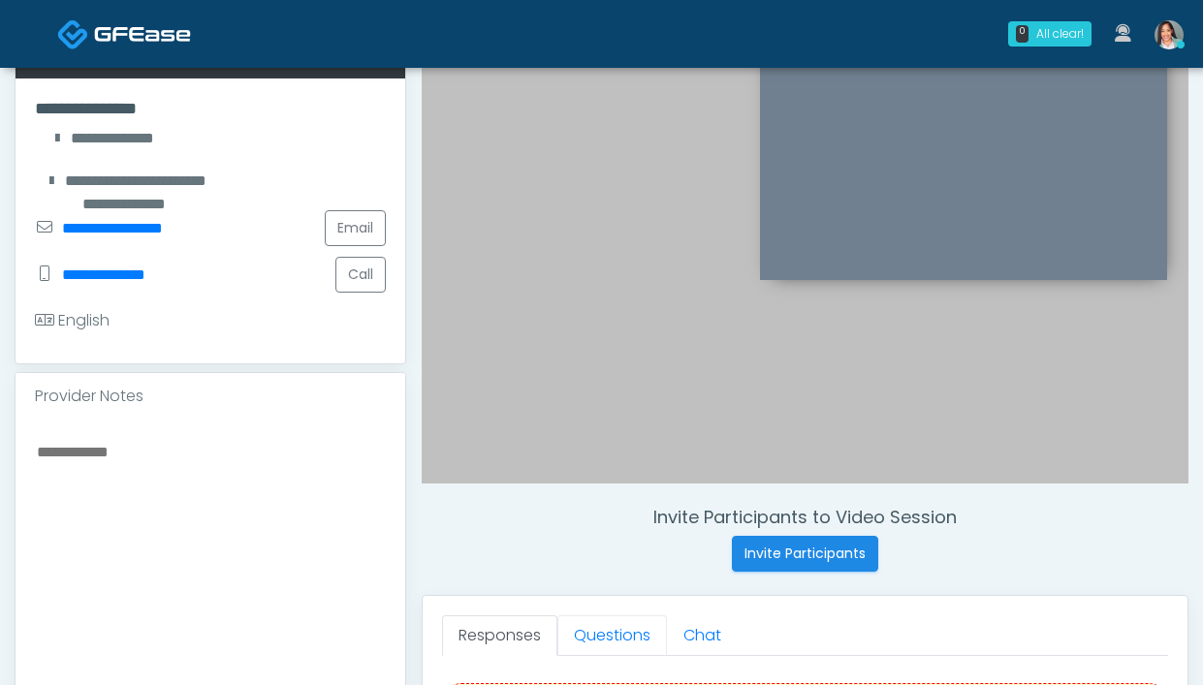
drag, startPoint x: 598, startPoint y: 646, endPoint x: 595, endPoint y: 491, distance: 155.1
click at [598, 646] on link "Questions" at bounding box center [612, 636] width 110 height 41
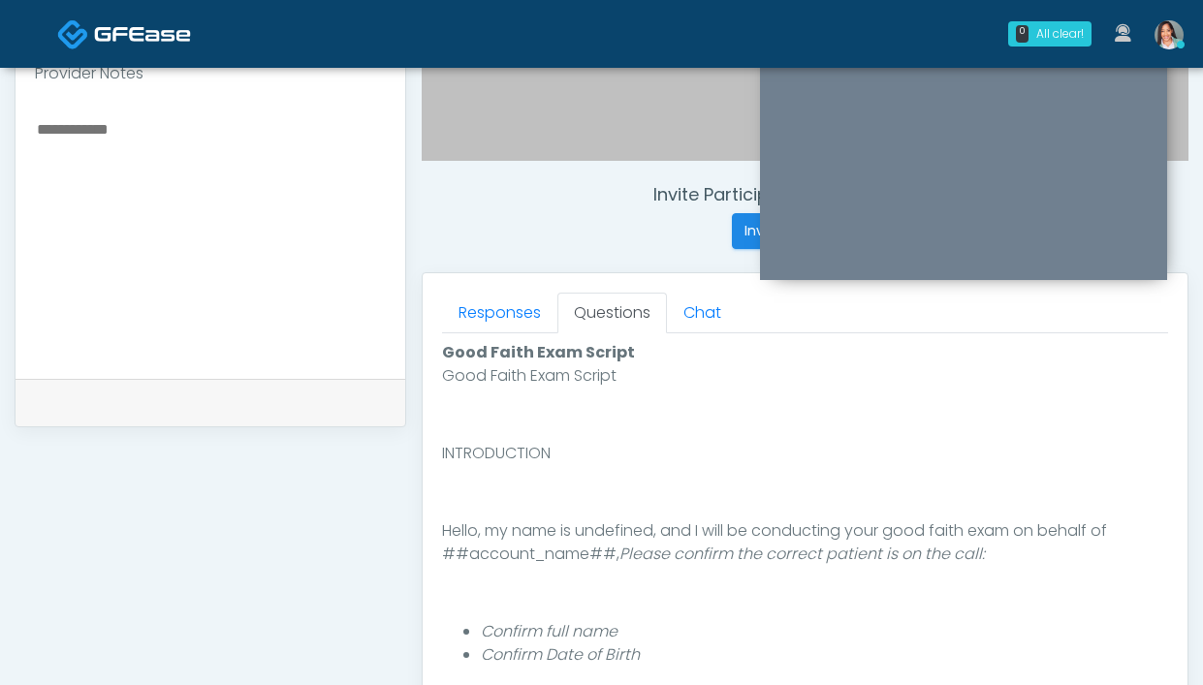
scroll to position [924, 0]
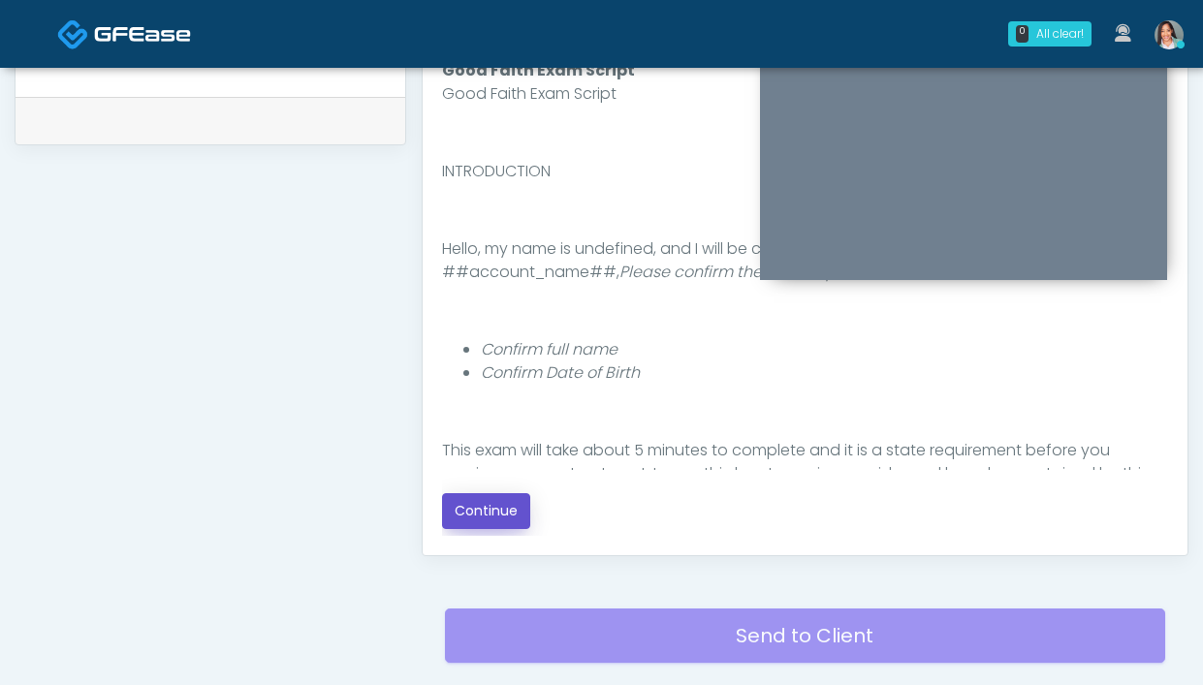
click at [491, 520] on button "Continue" at bounding box center [486, 511] width 88 height 36
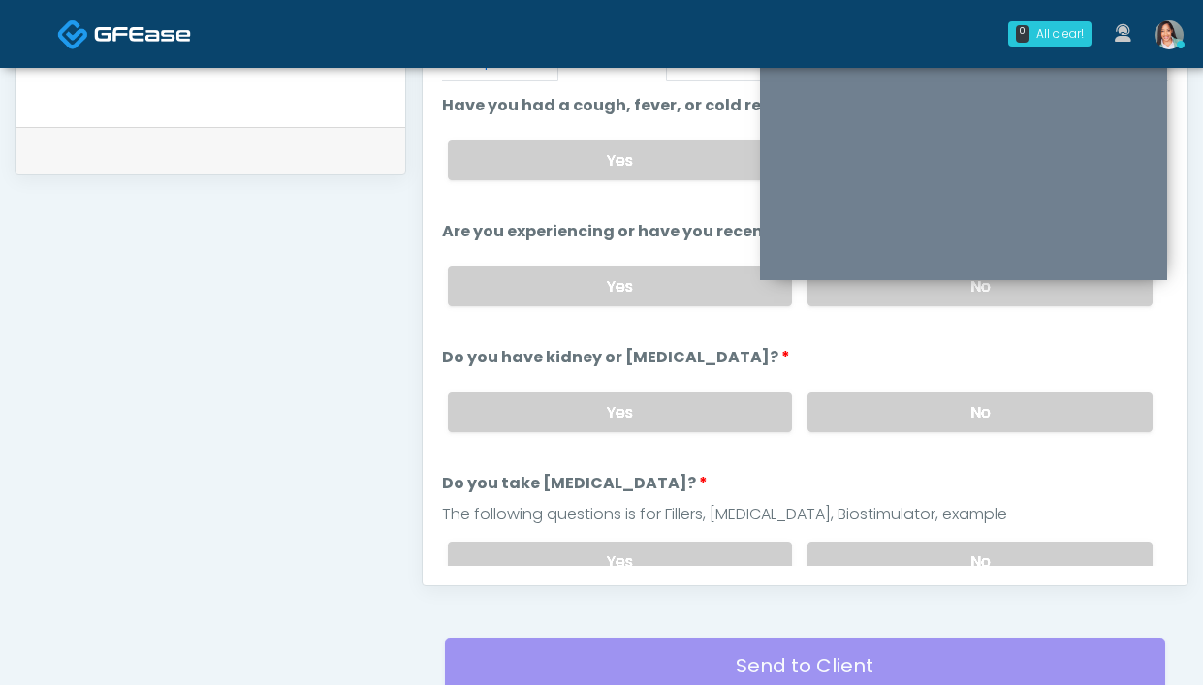
scroll to position [714, 0]
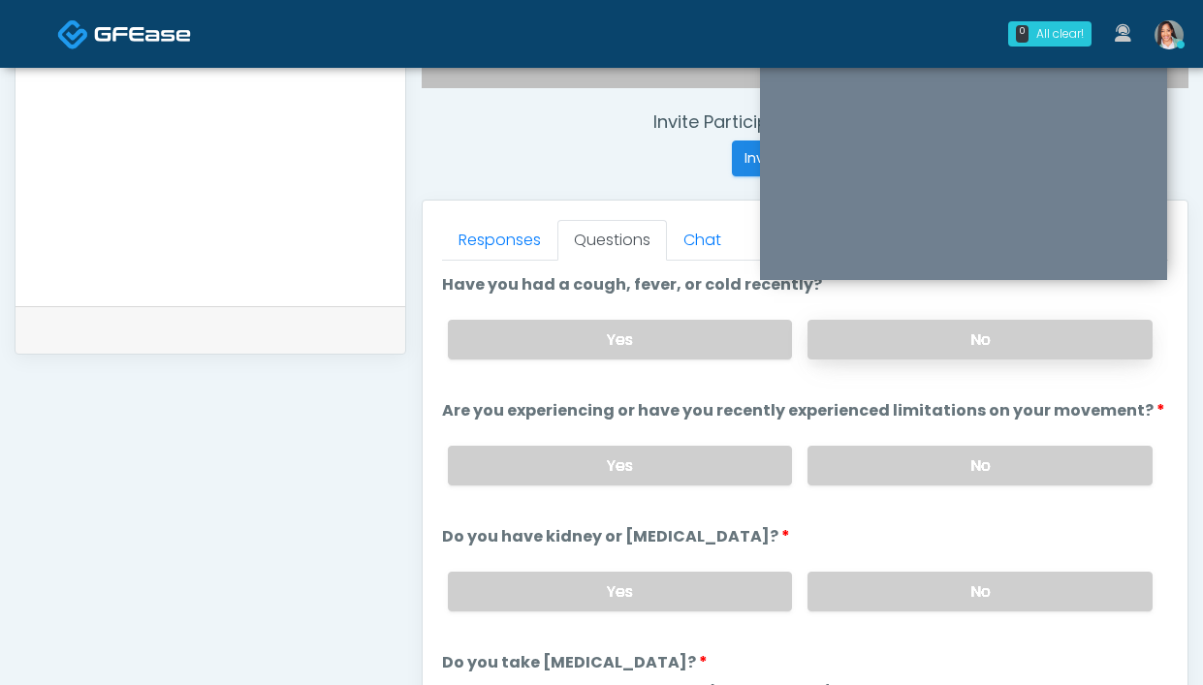
click at [834, 351] on label "No" at bounding box center [979, 340] width 345 height 40
click at [825, 480] on label "No" at bounding box center [979, 466] width 345 height 40
click at [890, 603] on label "No" at bounding box center [979, 592] width 345 height 40
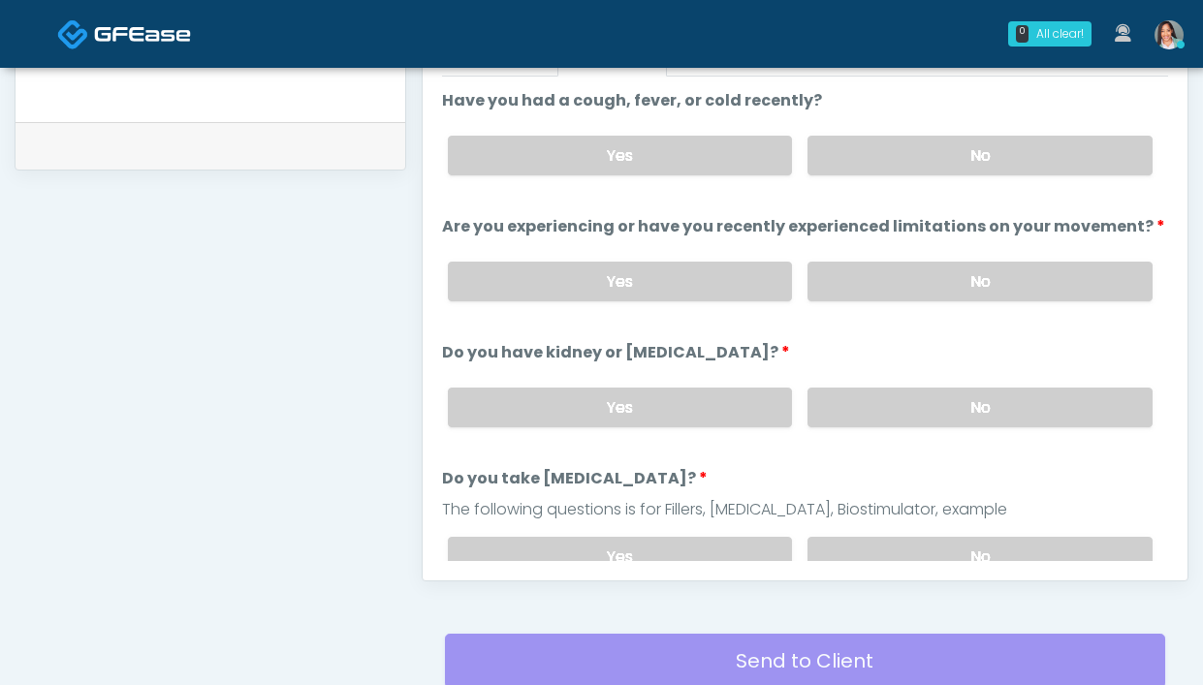
scroll to position [922, 0]
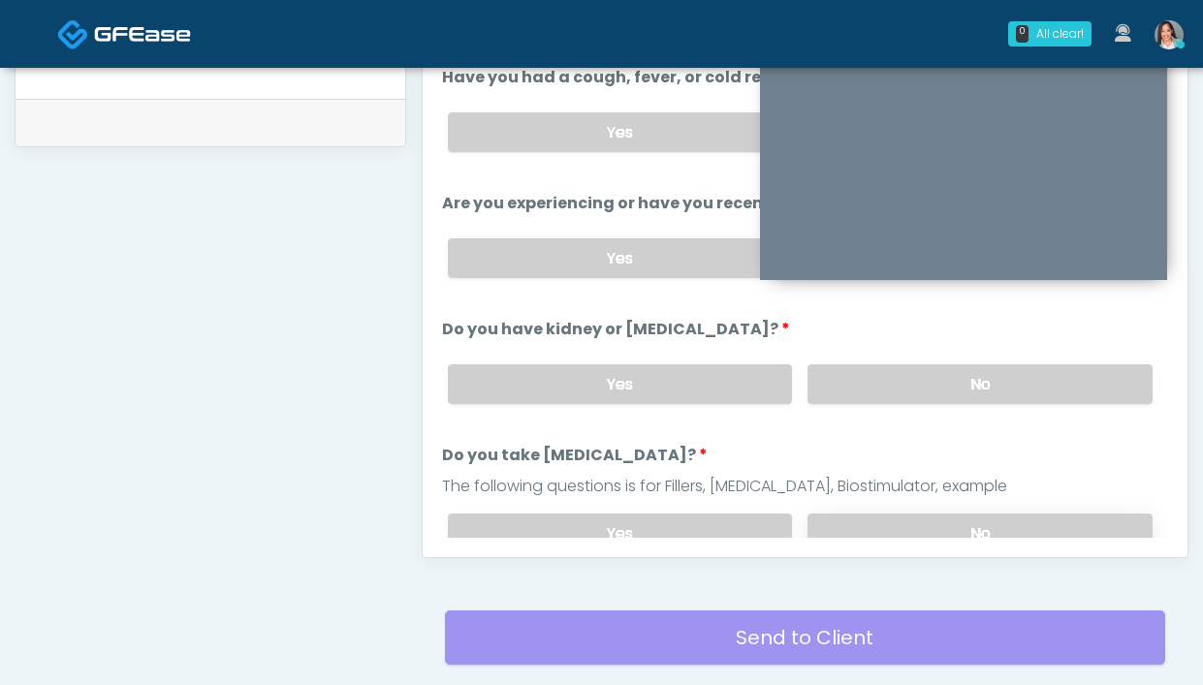
click at [833, 518] on label "No" at bounding box center [979, 534] width 345 height 40
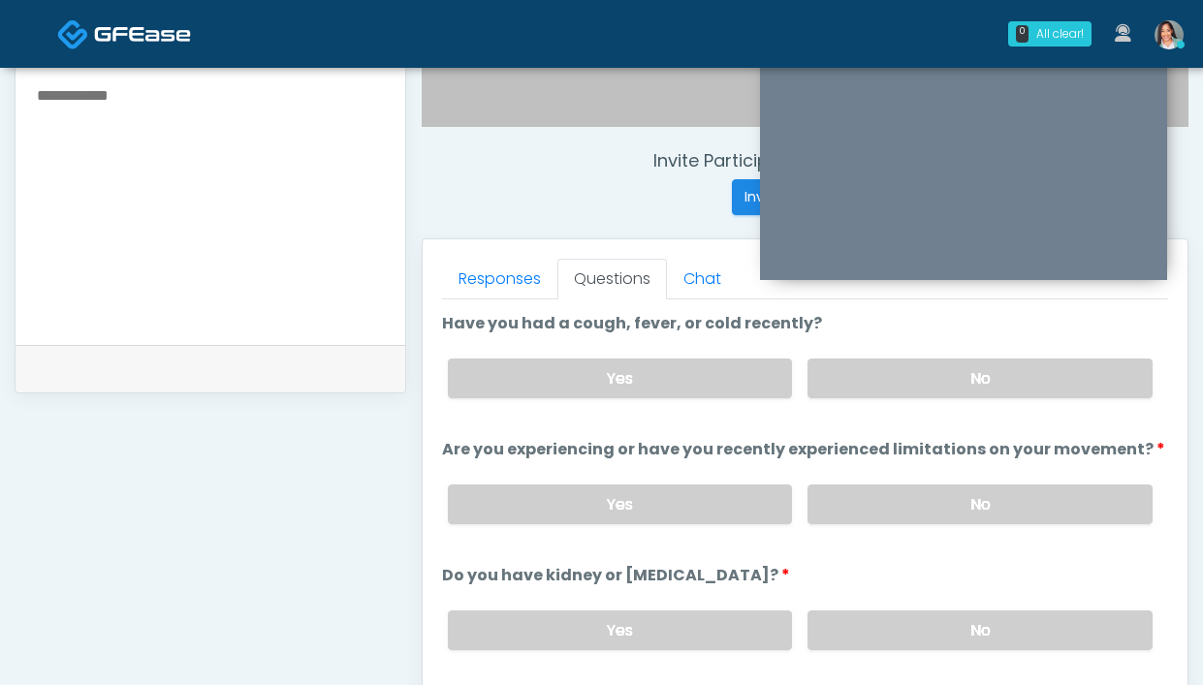
scroll to position [673, 0]
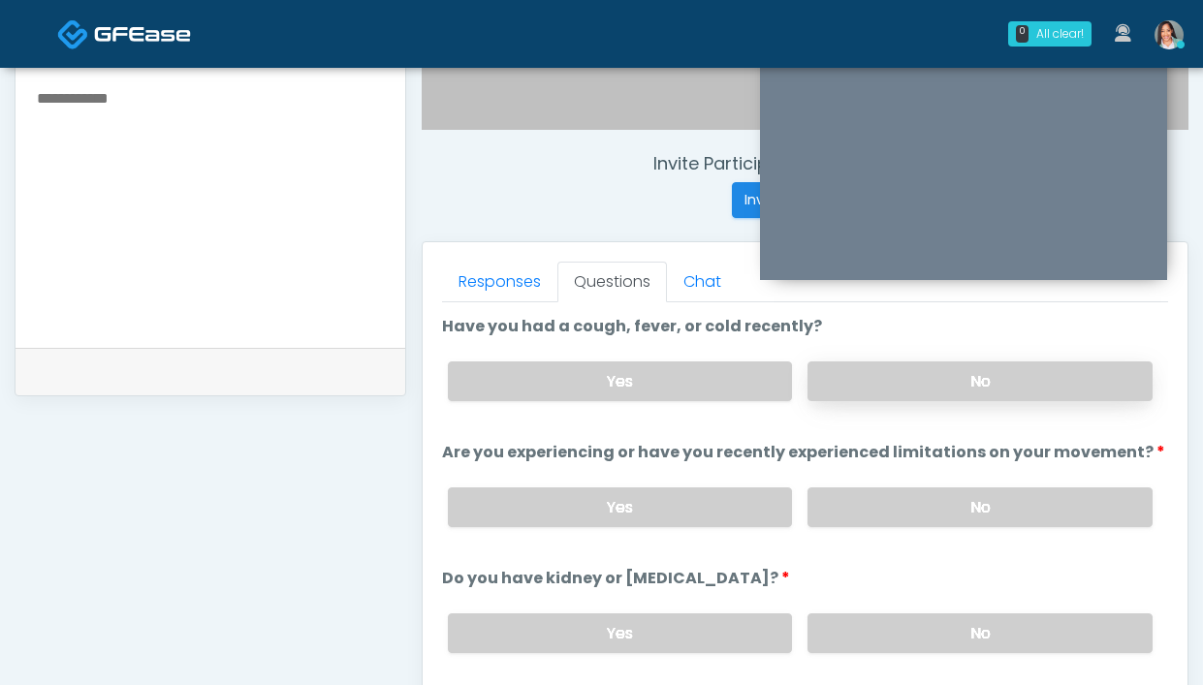
click at [896, 376] on label "No" at bounding box center [979, 382] width 345 height 40
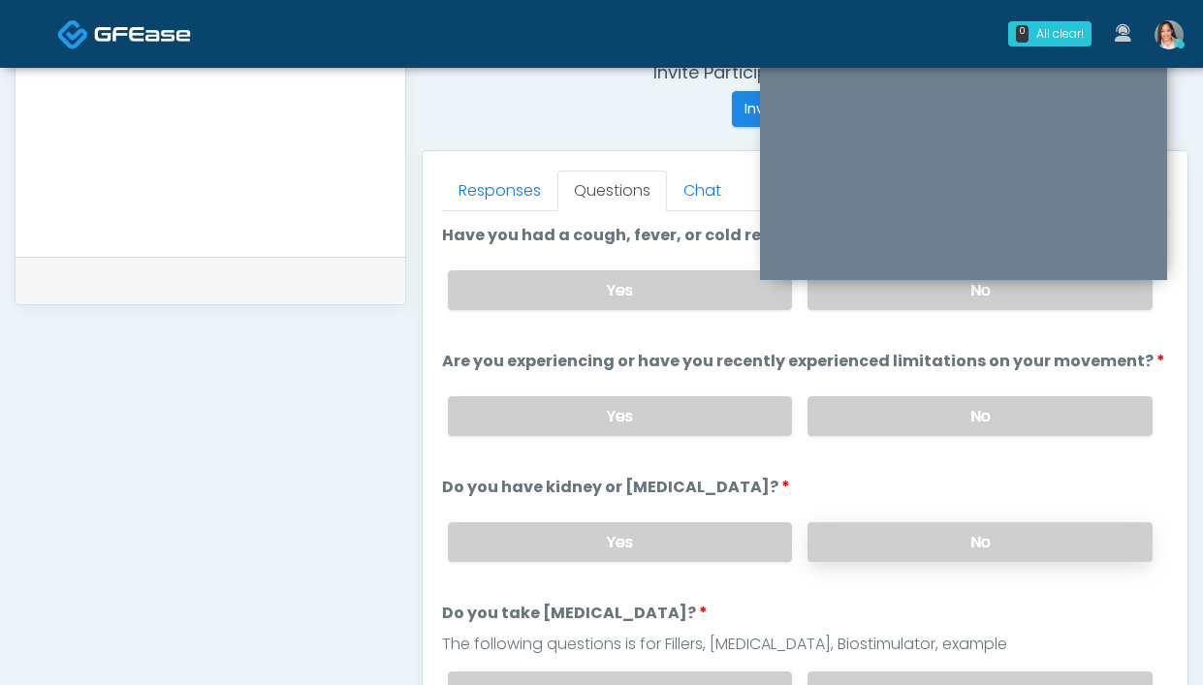
scroll to position [765, 0]
click at [930, 417] on label "No" at bounding box center [979, 416] width 345 height 40
click at [833, 532] on label "No" at bounding box center [979, 542] width 345 height 40
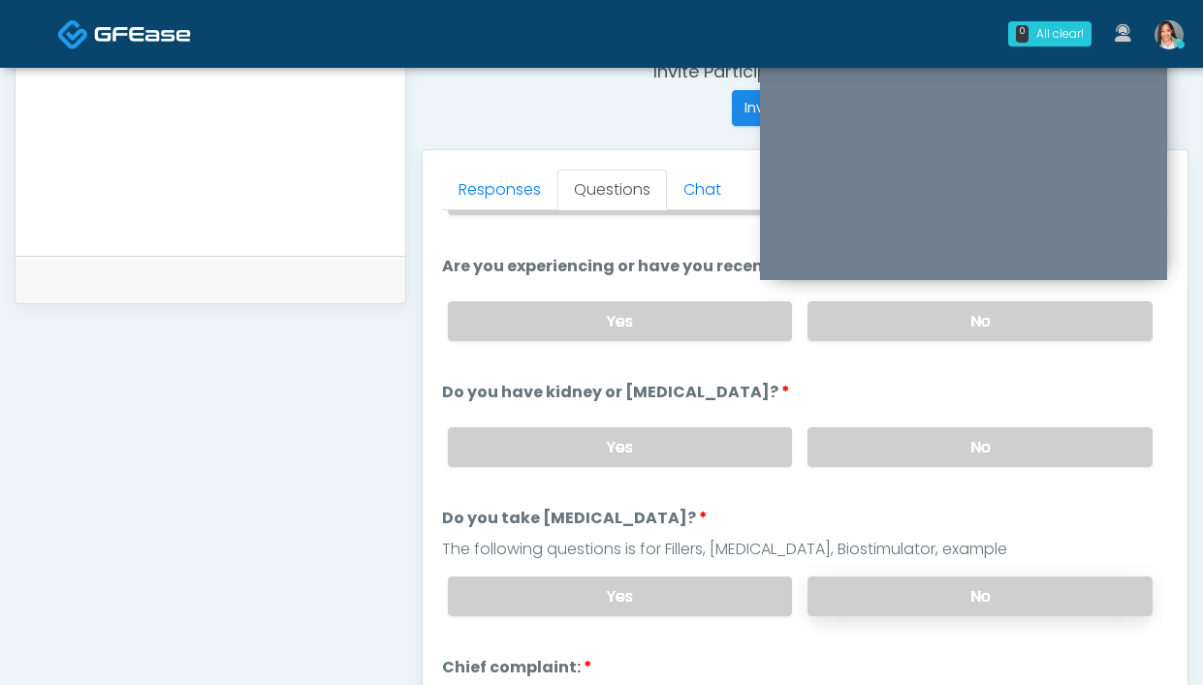
scroll to position [109, 0]
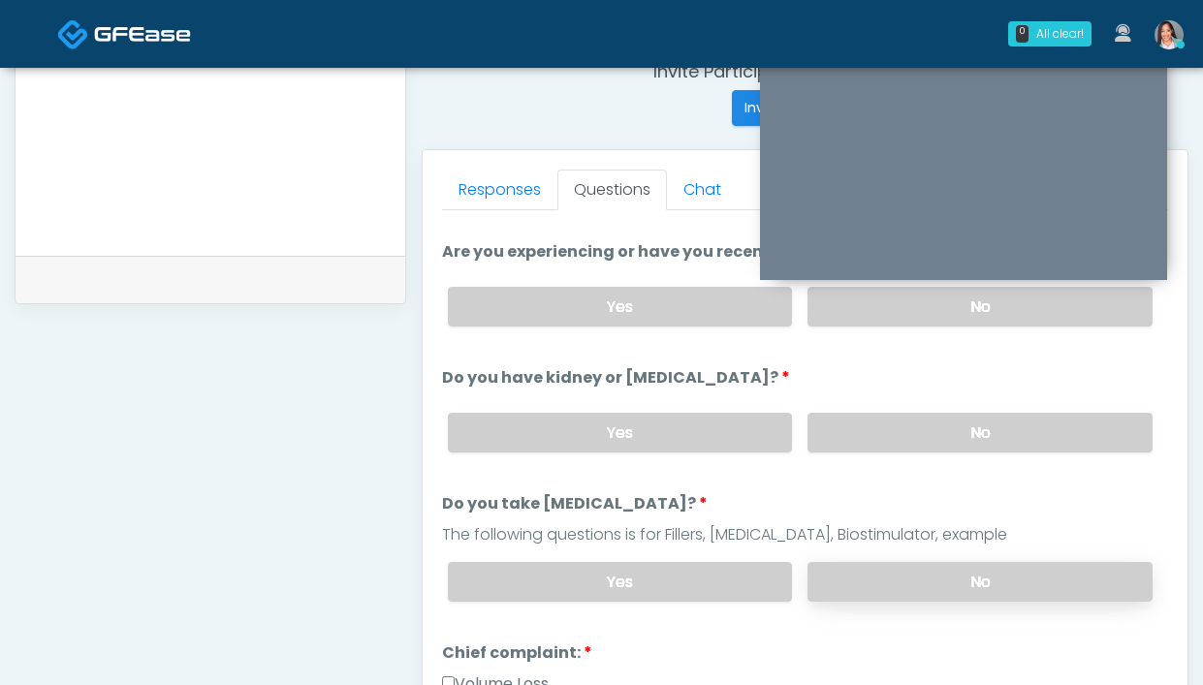
click at [899, 584] on label "No" at bounding box center [979, 582] width 345 height 40
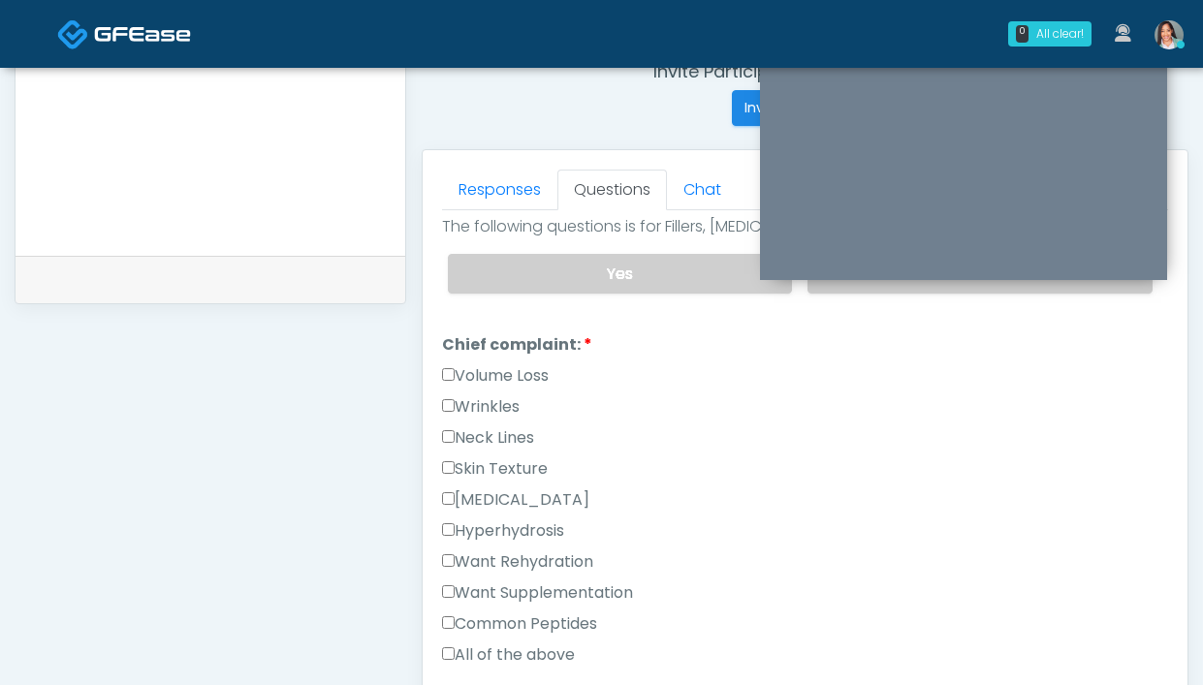
scroll to position [427, 0]
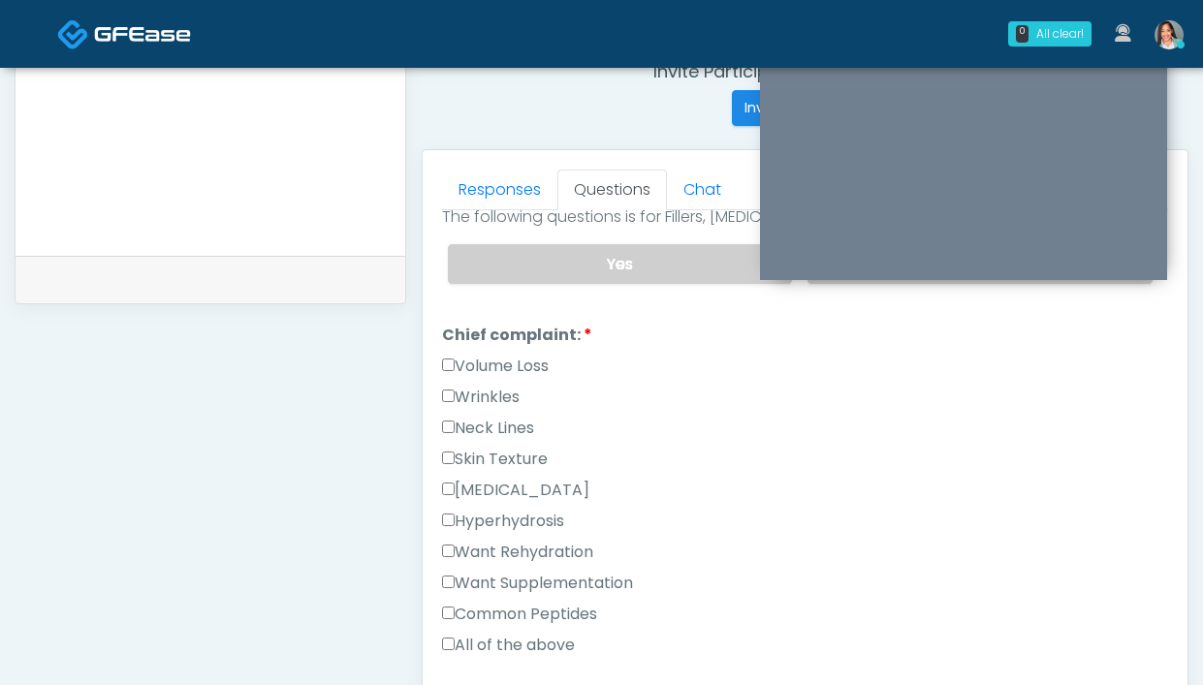
drag, startPoint x: 503, startPoint y: 545, endPoint x: 475, endPoint y: 586, distance: 50.3
click at [503, 546] on label "Want Rehydration" at bounding box center [517, 552] width 151 height 23
click at [475, 586] on label "Want Supplementation" at bounding box center [537, 583] width 191 height 23
click at [489, 188] on link "Responses" at bounding box center [499, 190] width 115 height 41
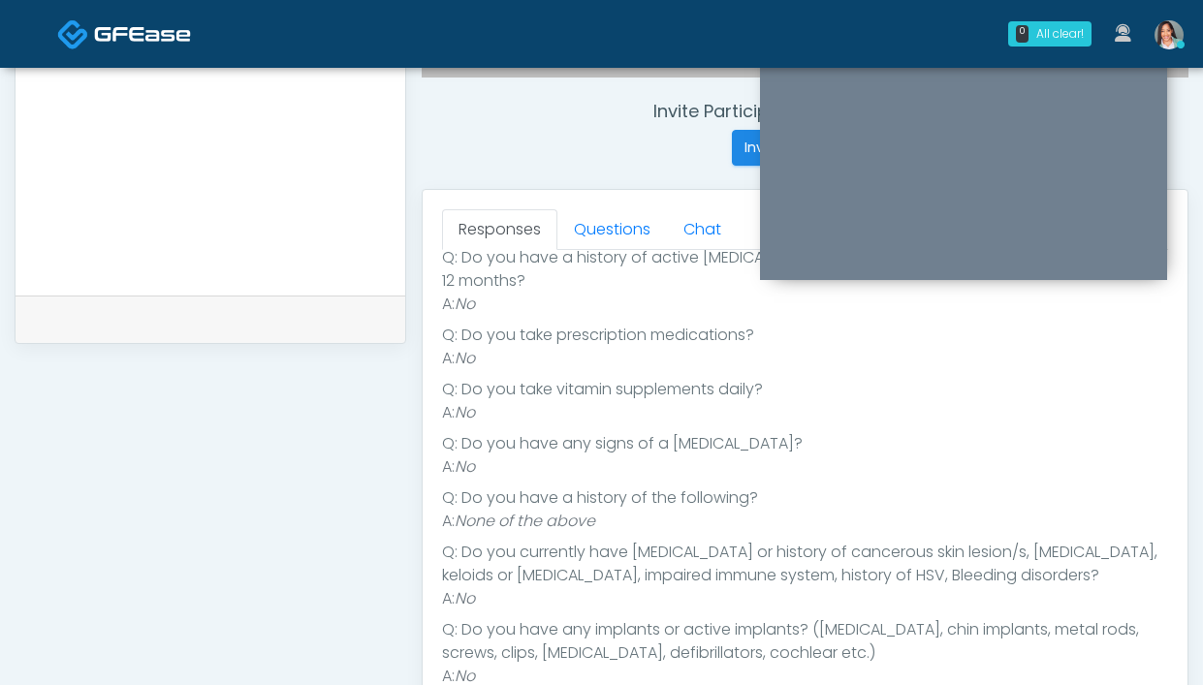
scroll to position [712, 0]
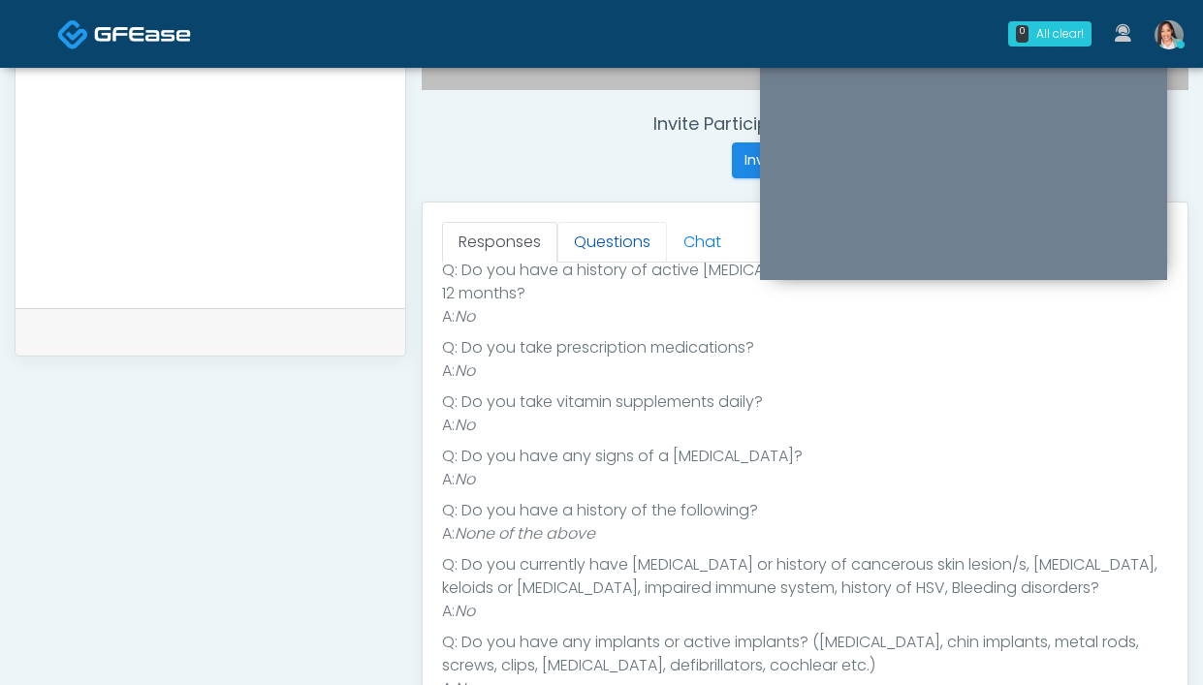
click at [621, 247] on link "Questions" at bounding box center [612, 242] width 110 height 41
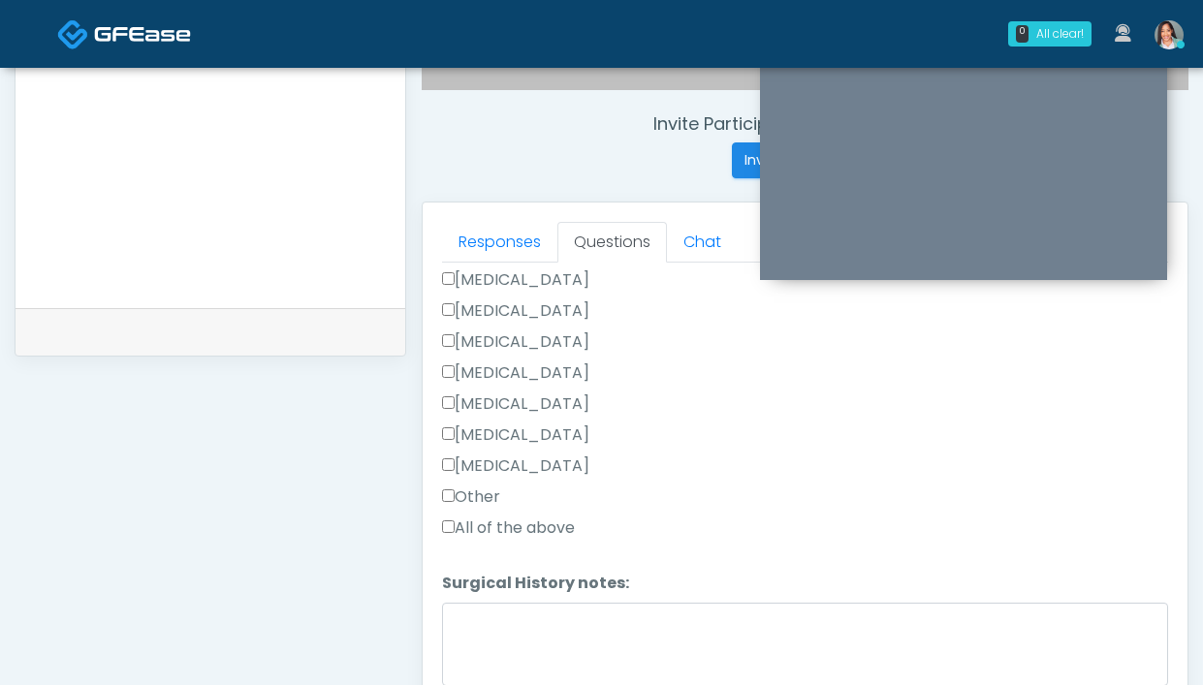
scroll to position [1232, 0]
click at [497, 627] on textarea "Surgical History notes:" at bounding box center [805, 643] width 726 height 83
click at [493, 491] on label "Other" at bounding box center [471, 496] width 58 height 23
click at [664, 639] on textarea "**********" at bounding box center [805, 643] width 726 height 83
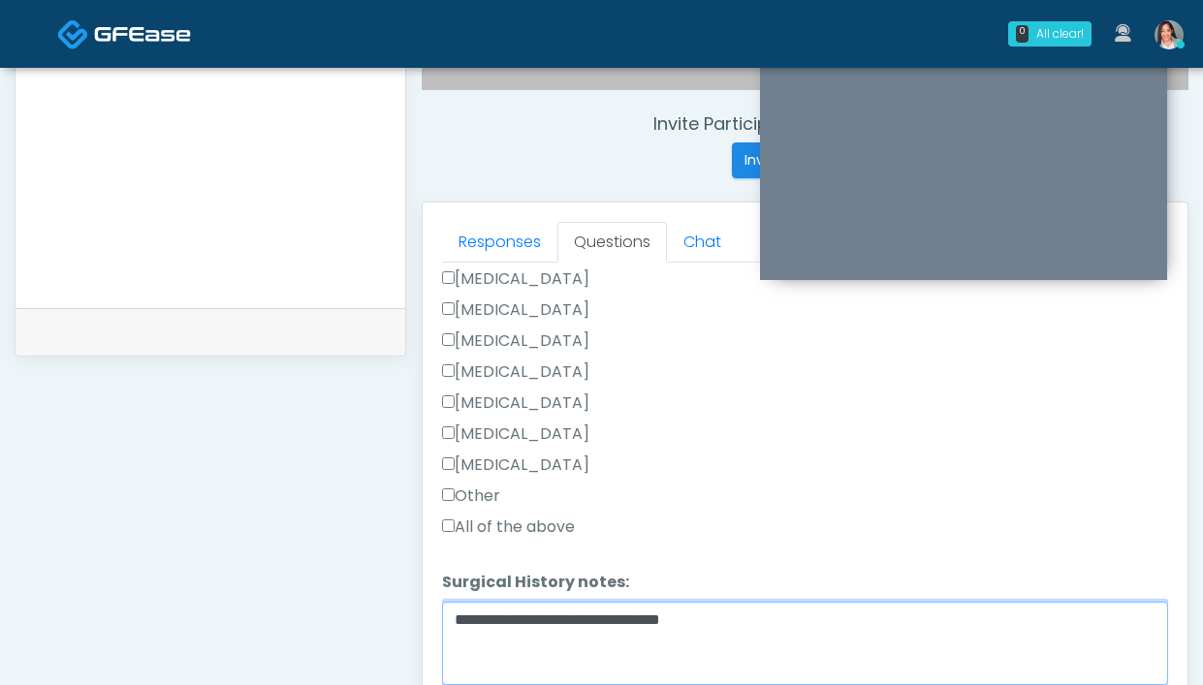
click at [768, 612] on textarea "**********" at bounding box center [805, 643] width 726 height 83
click at [773, 612] on textarea "**********" at bounding box center [805, 643] width 726 height 83
click at [579, 608] on textarea "**********" at bounding box center [805, 643] width 726 height 83
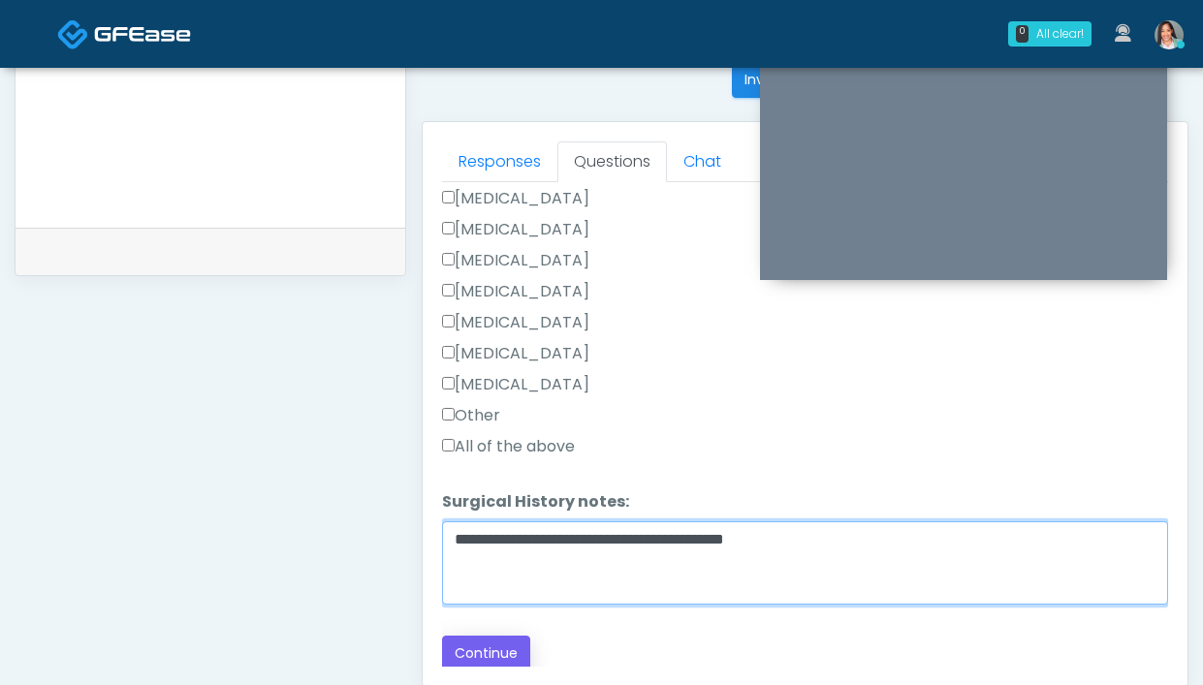
scroll to position [794, 0]
type textarea "**********"
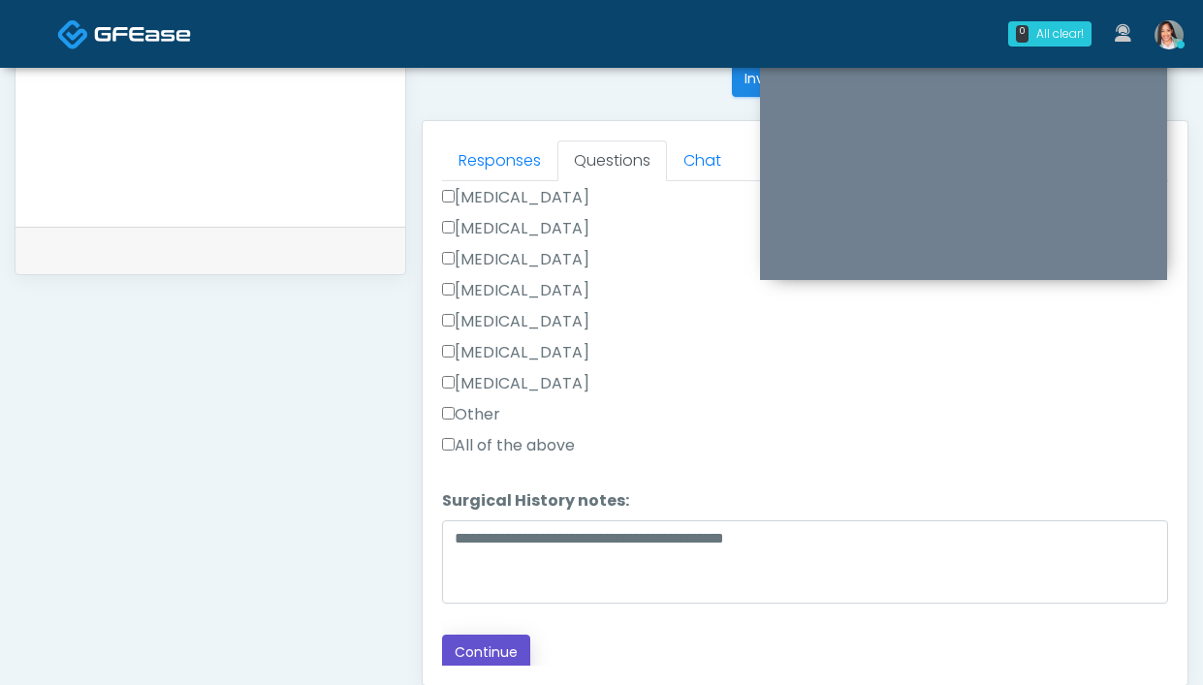
drag, startPoint x: 498, startPoint y: 651, endPoint x: 514, endPoint y: 585, distance: 68.7
click at [498, 650] on button "Continue" at bounding box center [486, 653] width 88 height 36
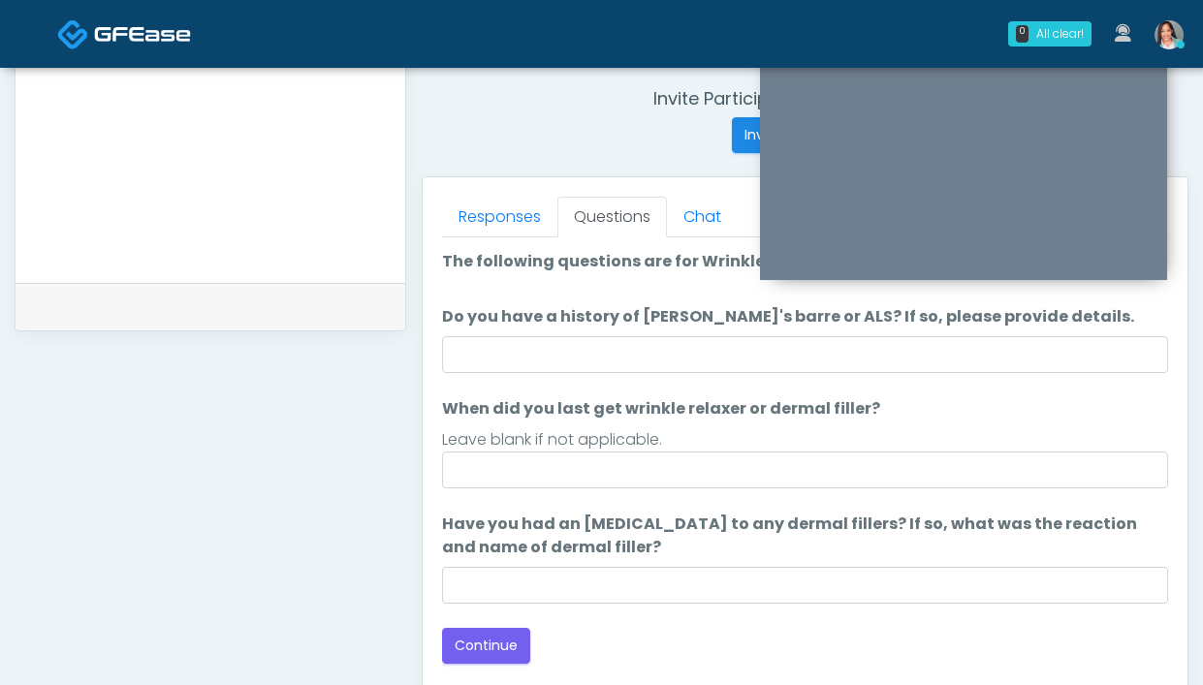
scroll to position [755, 0]
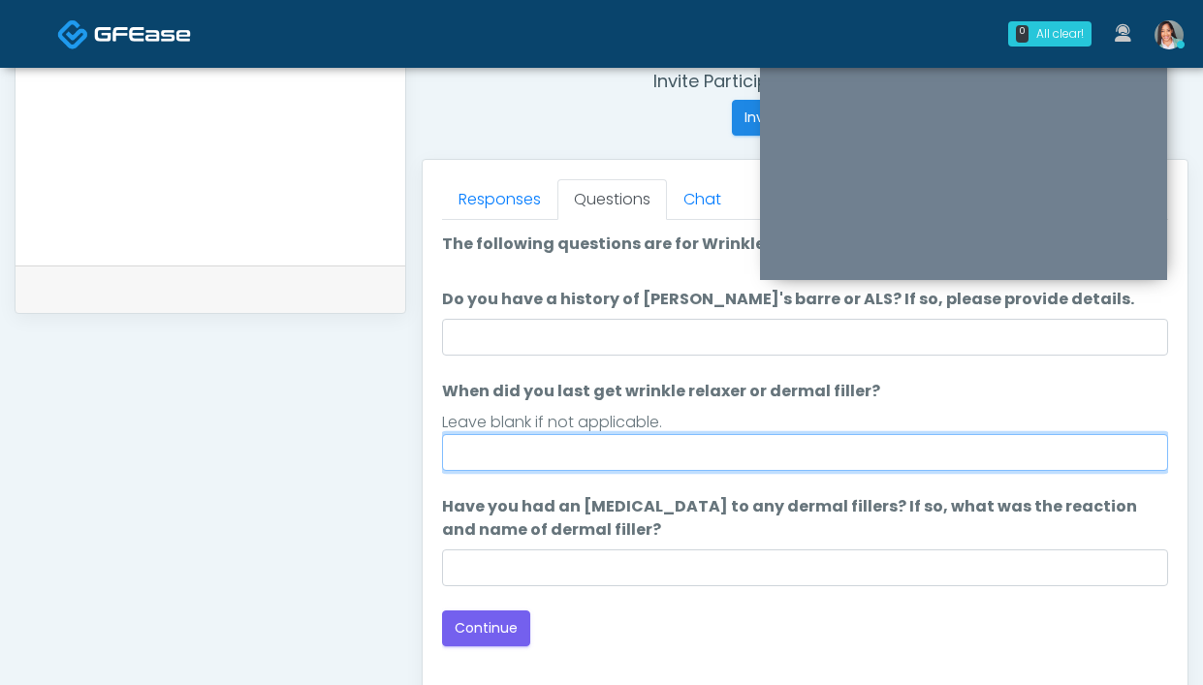
click at [592, 459] on input "When did you last get wrinkle relaxer or dermal filler?" at bounding box center [805, 452] width 726 height 37
click at [609, 453] on input "When did you last get wrinkle relaxer or dermal filler?" at bounding box center [805, 452] width 726 height 37
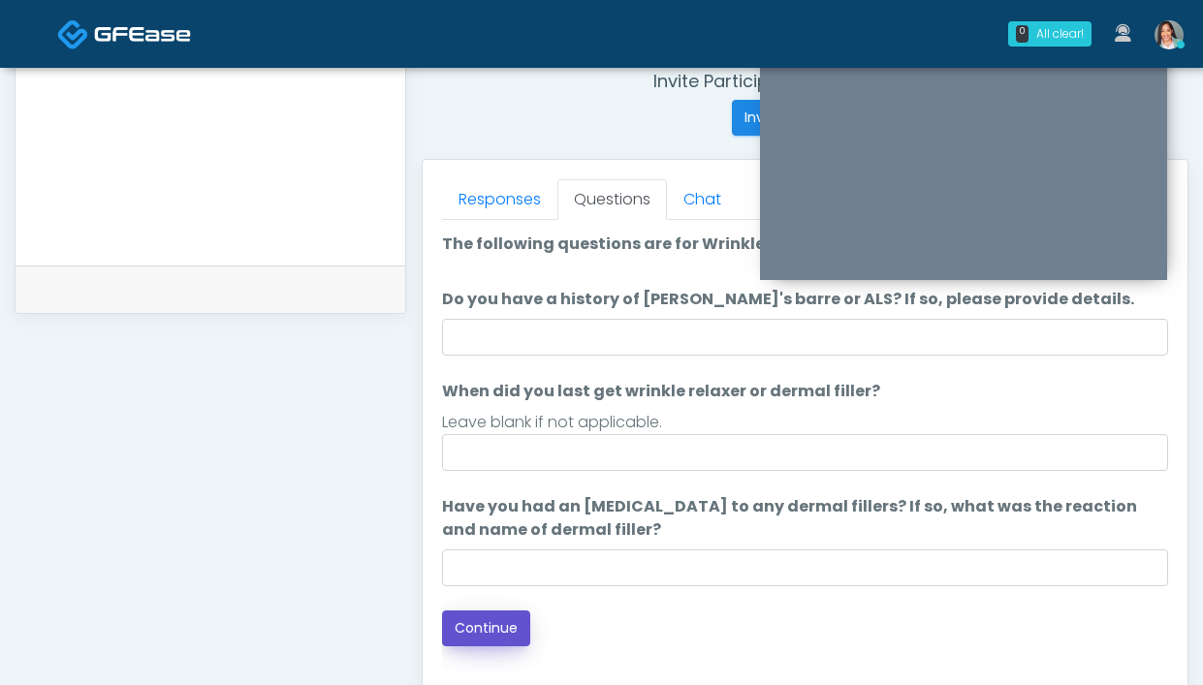
click at [490, 628] on button "Continue" at bounding box center [486, 629] width 88 height 36
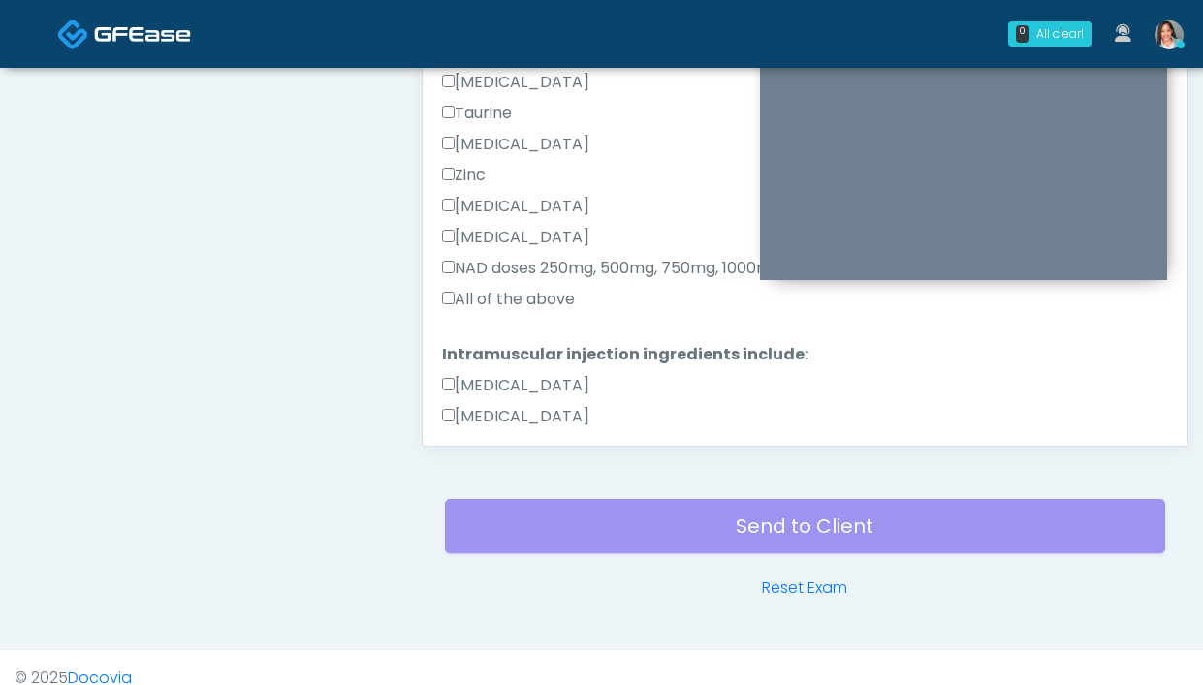
scroll to position [637, 0]
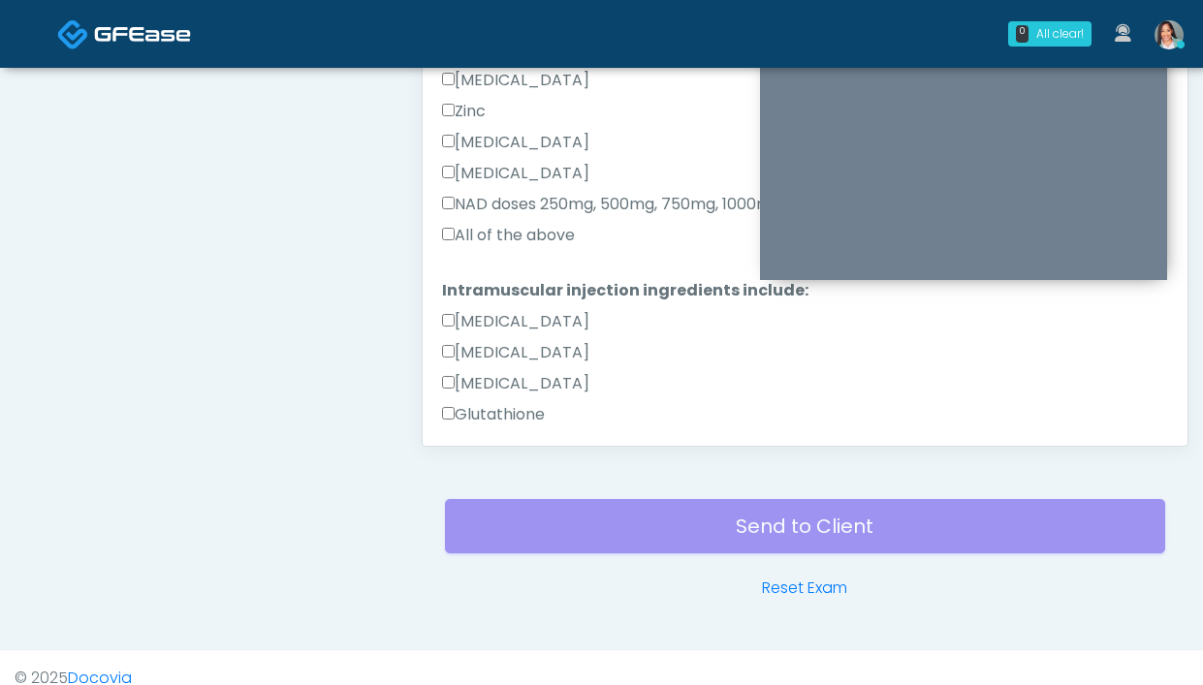
click at [528, 239] on label "All of the above" at bounding box center [508, 235] width 133 height 23
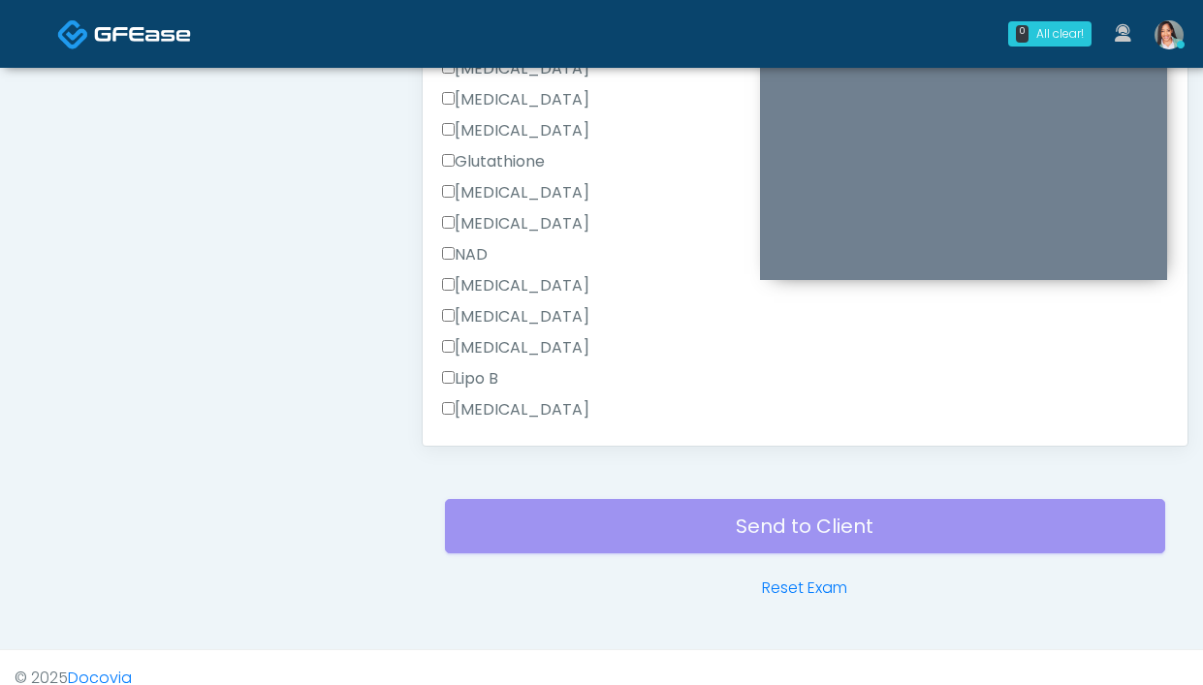
scroll to position [983, 0]
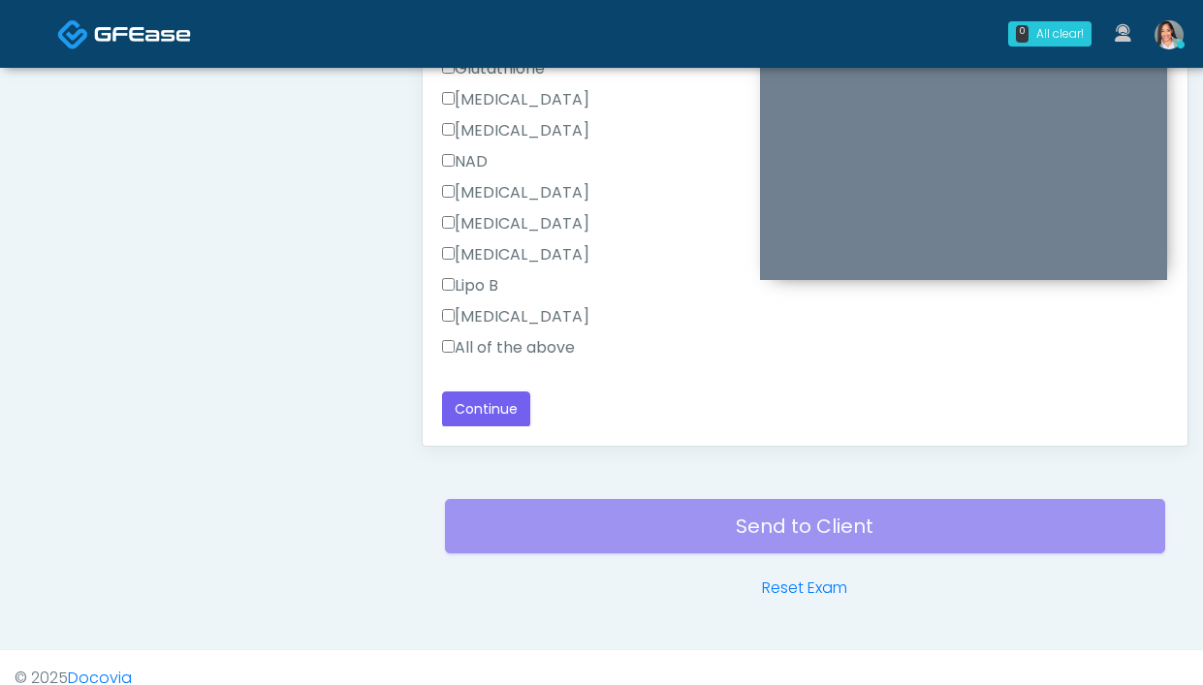
click at [489, 357] on label "All of the above" at bounding box center [508, 347] width 133 height 23
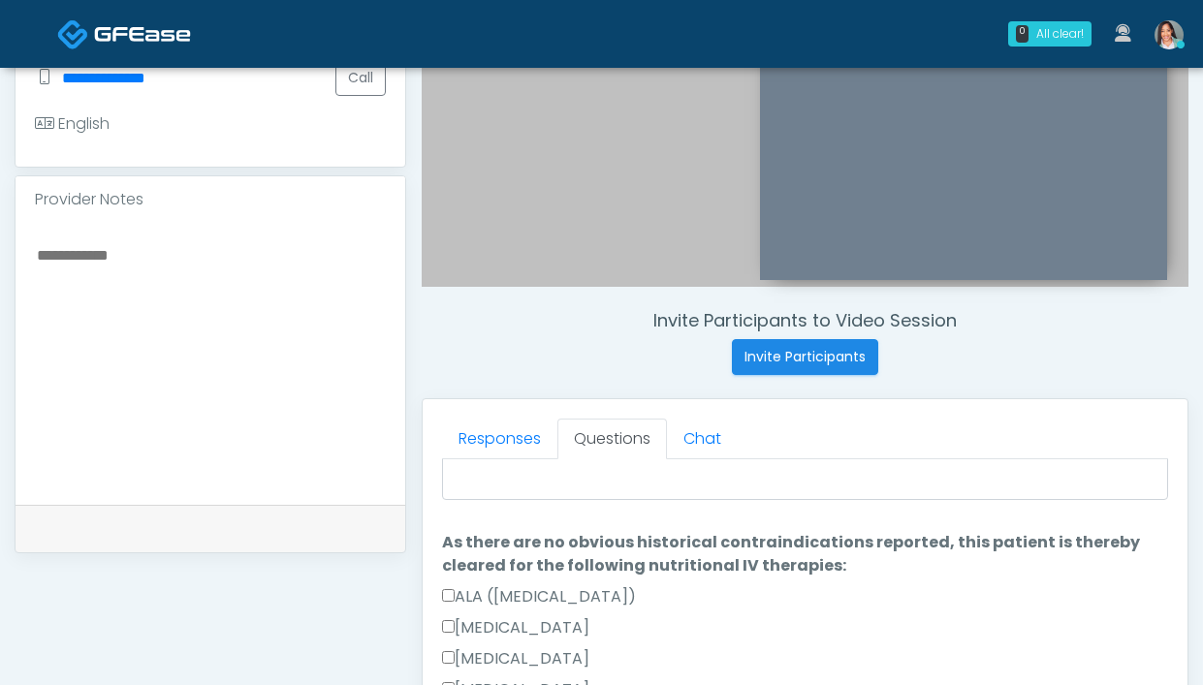
scroll to position [0, 0]
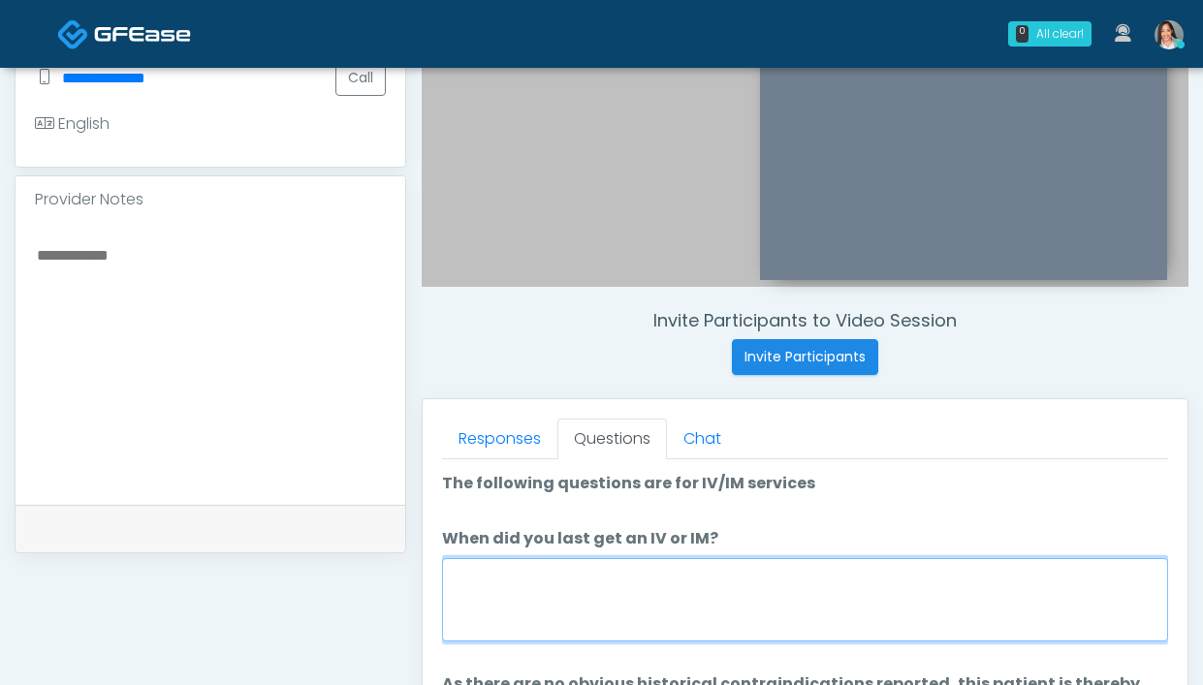
click at [648, 602] on textarea "When did you last get an IV or IM?" at bounding box center [805, 599] width 726 height 83
click at [657, 594] on textarea "When did you last get an IV or IM?" at bounding box center [805, 599] width 726 height 83
click at [626, 581] on textarea "When did you last get an IV or IM?" at bounding box center [805, 599] width 726 height 83
type textarea "*"
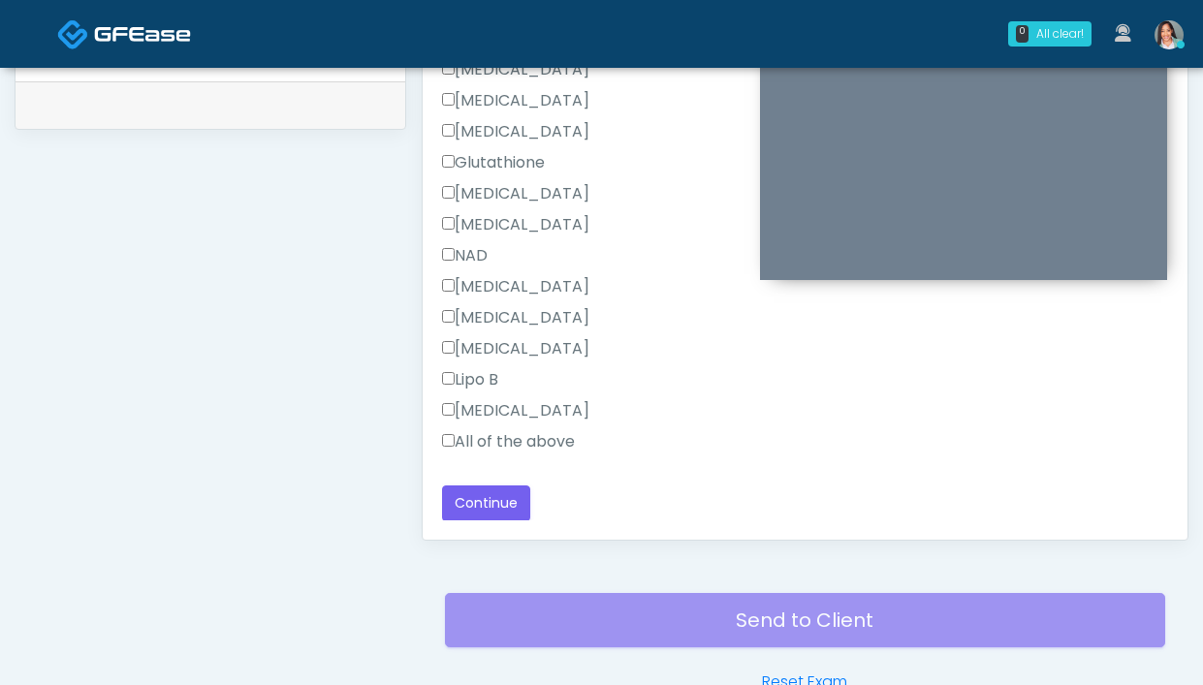
scroll to position [1055, 0]
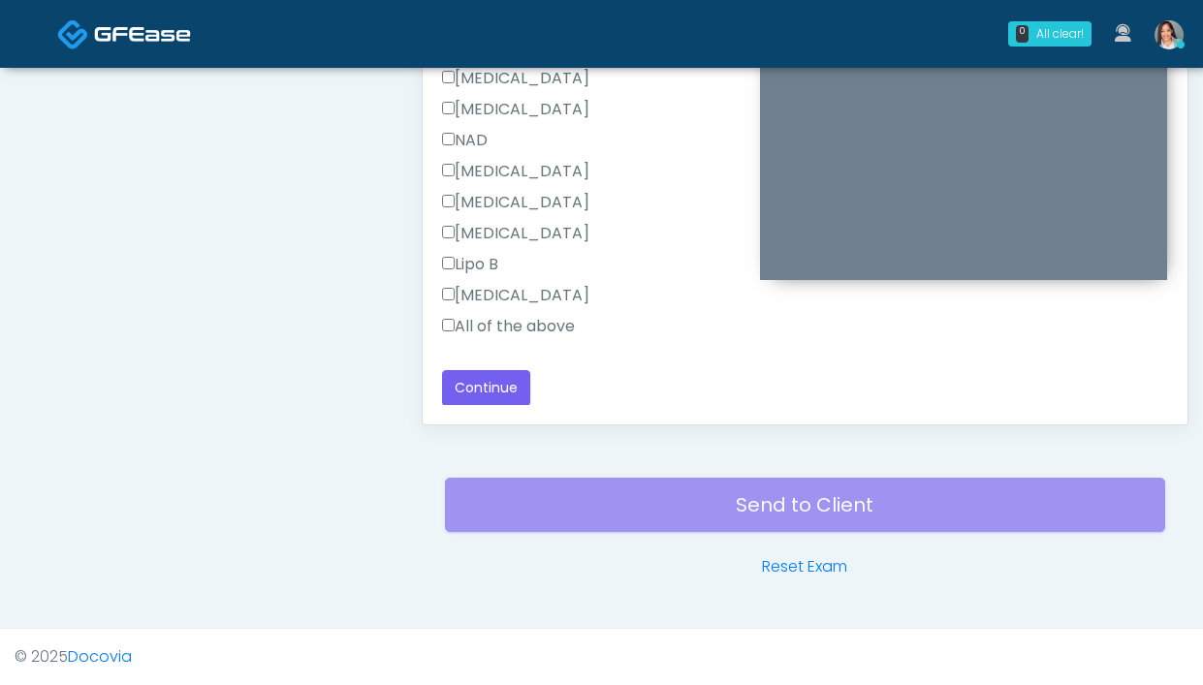
type textarea "****"
drag, startPoint x: 477, startPoint y: 415, endPoint x: 490, endPoint y: 384, distance: 33.5
click at [477, 415] on div "Responses Questions Chat Good Faith Exam Script Good Faith Exam Script INTRODUC…" at bounding box center [805, 142] width 765 height 564
drag, startPoint x: 490, startPoint y: 384, endPoint x: 540, endPoint y: 364, distance: 54.0
click at [490, 384] on button "Continue" at bounding box center [486, 388] width 88 height 36
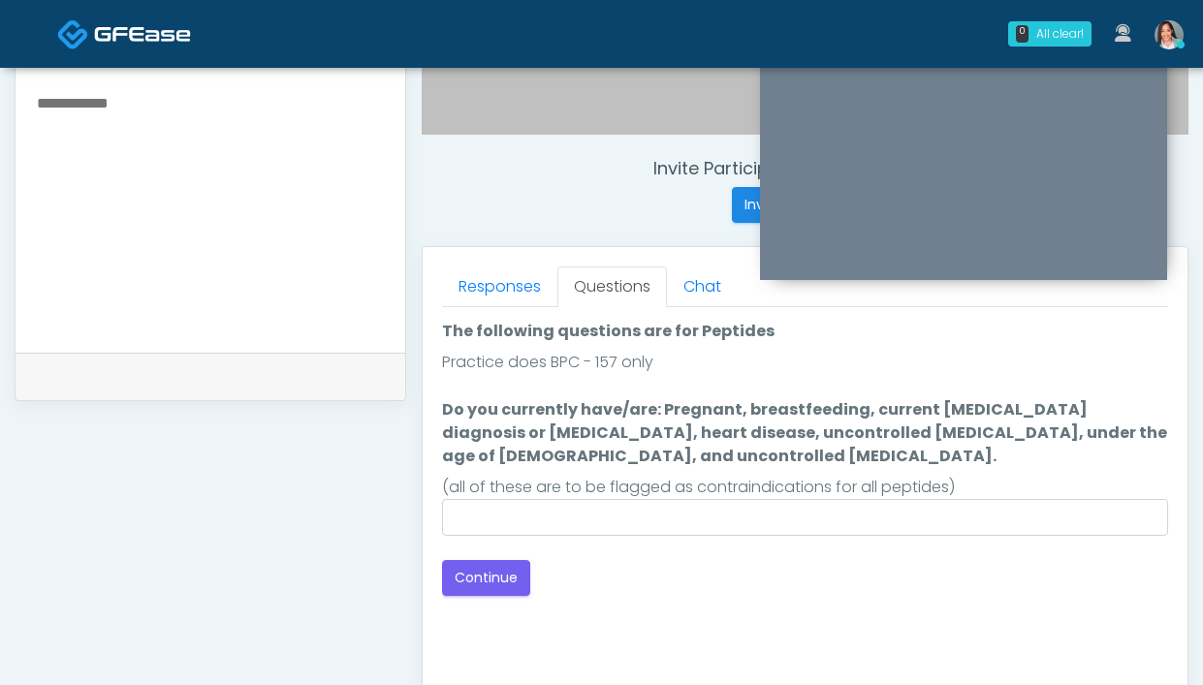
scroll to position [666, 0]
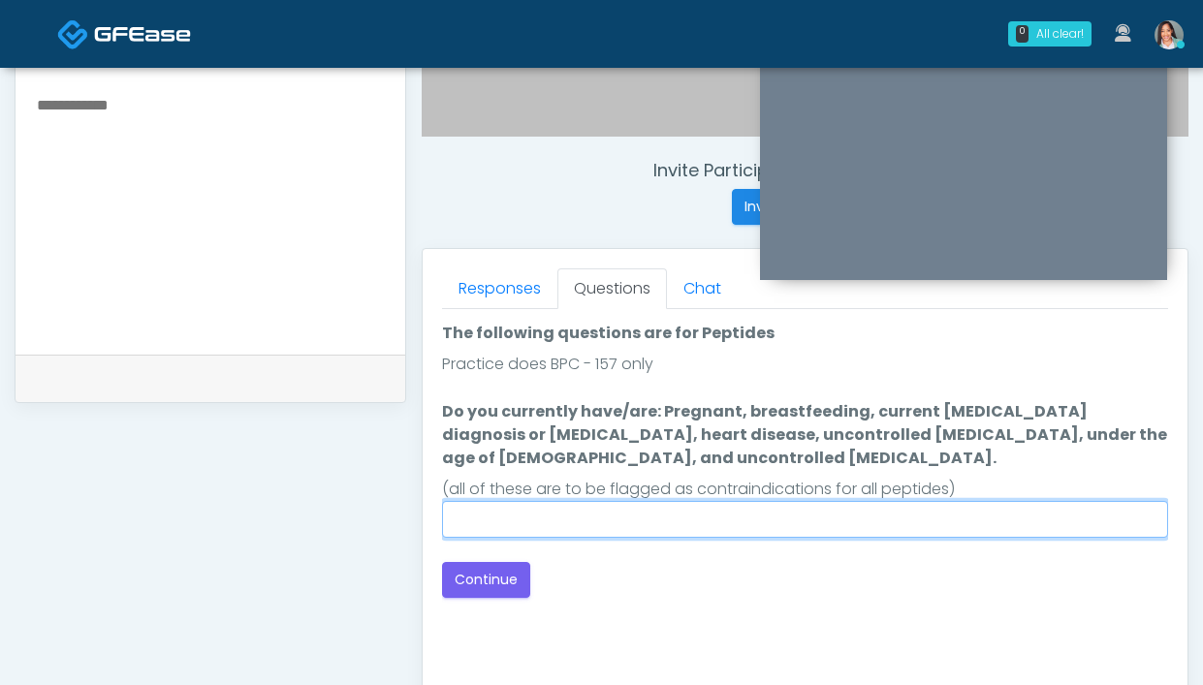
click at [586, 512] on input "Do you currently have/are: Pregnant, breastfeeding, current cancer diagnosis or…" at bounding box center [805, 519] width 726 height 37
type input "**"
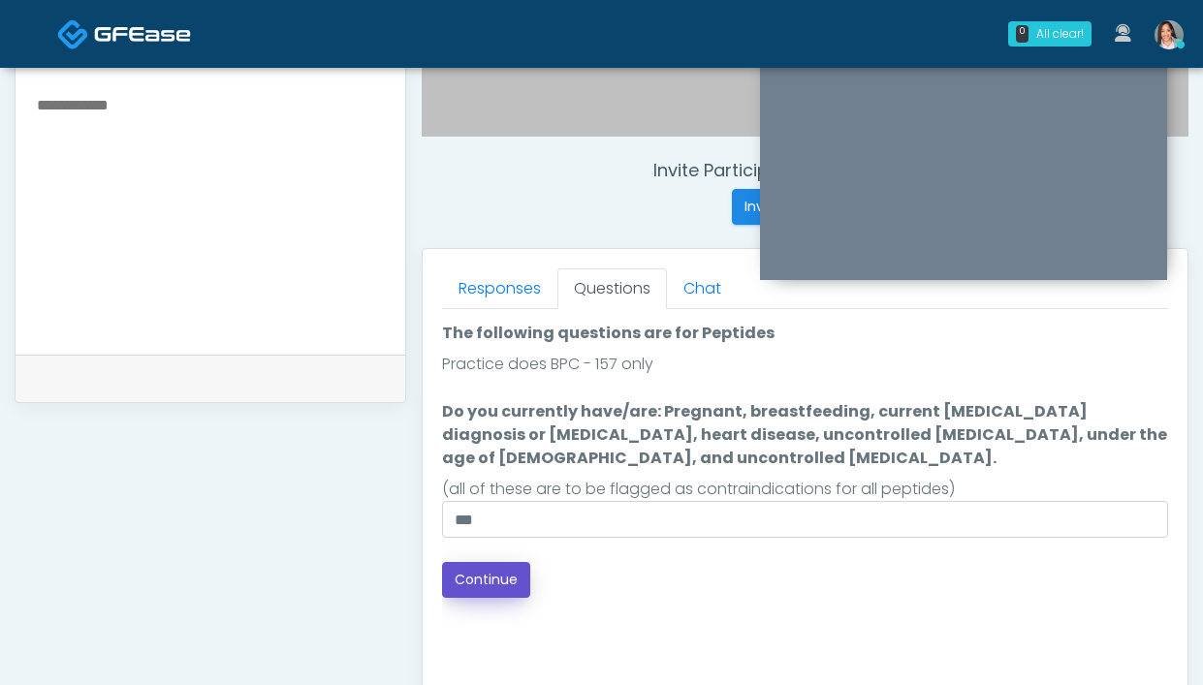
click at [491, 575] on button "Continue" at bounding box center [486, 580] width 88 height 36
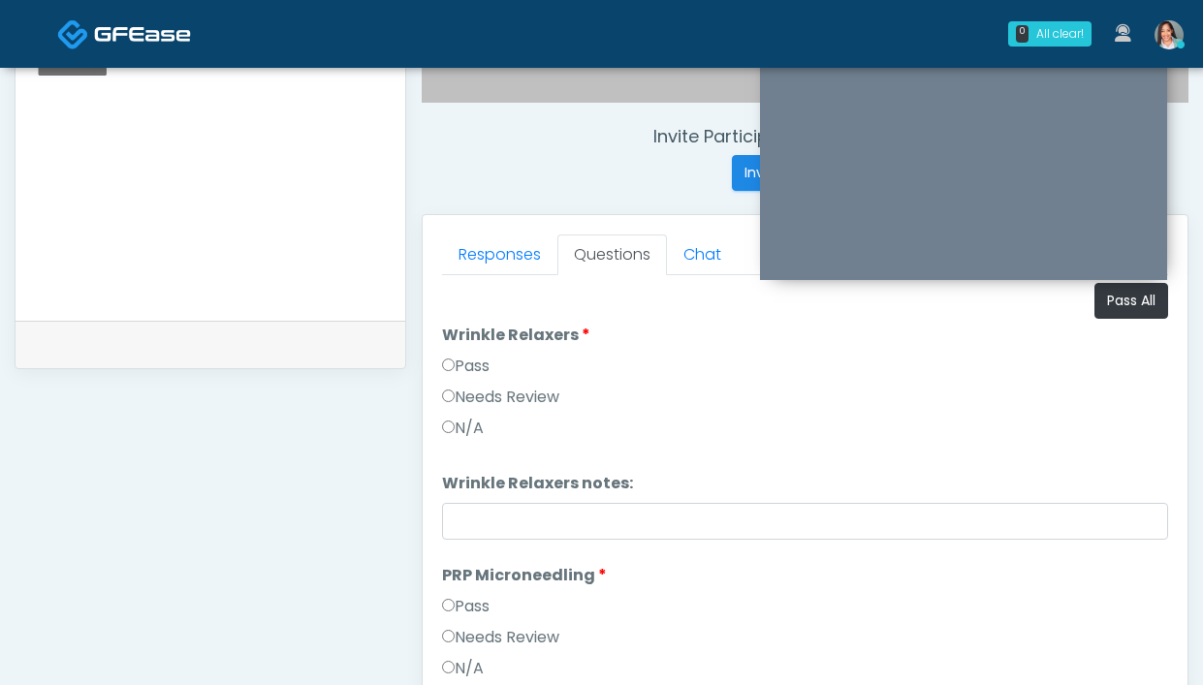
scroll to position [700, 0]
click at [1102, 315] on button "Pass All" at bounding box center [1131, 301] width 74 height 36
drag, startPoint x: 523, startPoint y: 259, endPoint x: 522, endPoint y: 334, distance: 75.6
click at [523, 259] on link "Responses" at bounding box center [499, 255] width 115 height 41
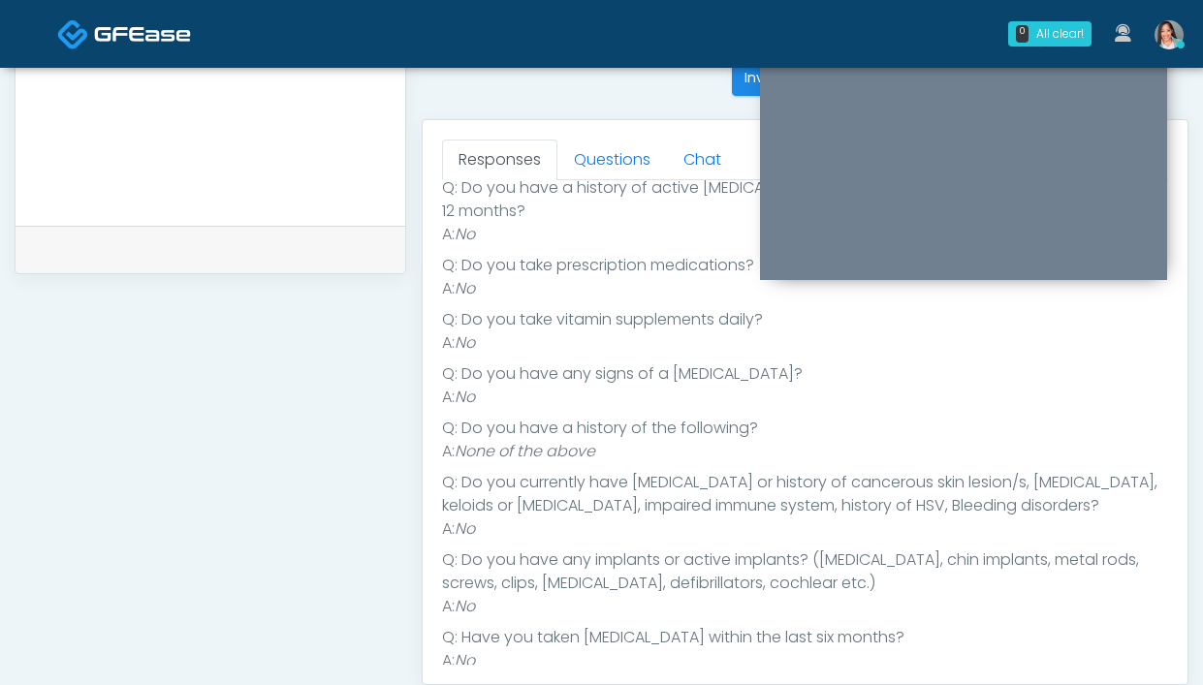
scroll to position [777, 0]
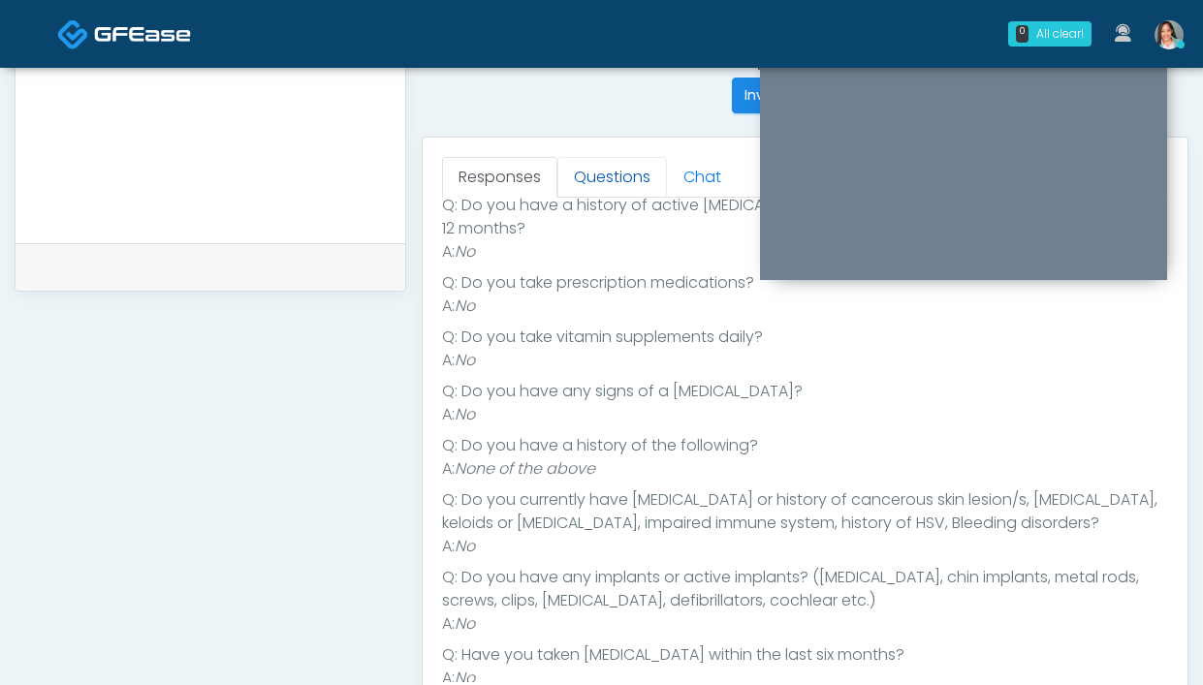
click at [632, 183] on link "Questions" at bounding box center [612, 177] width 110 height 41
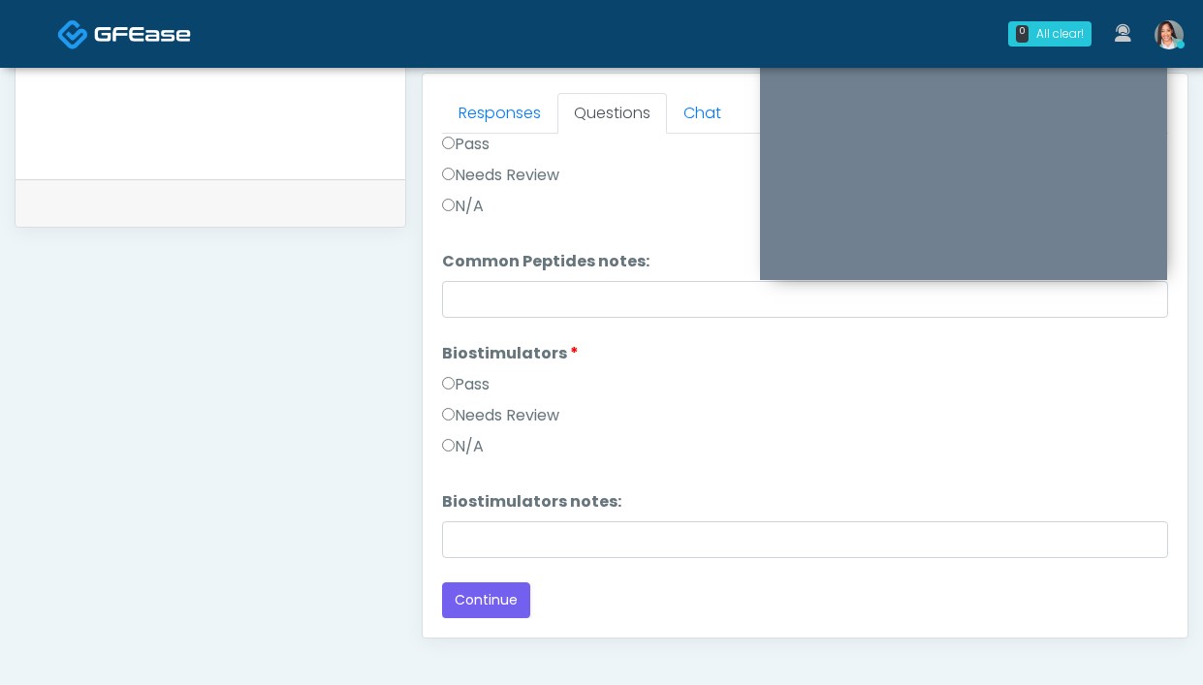
scroll to position [1046, 0]
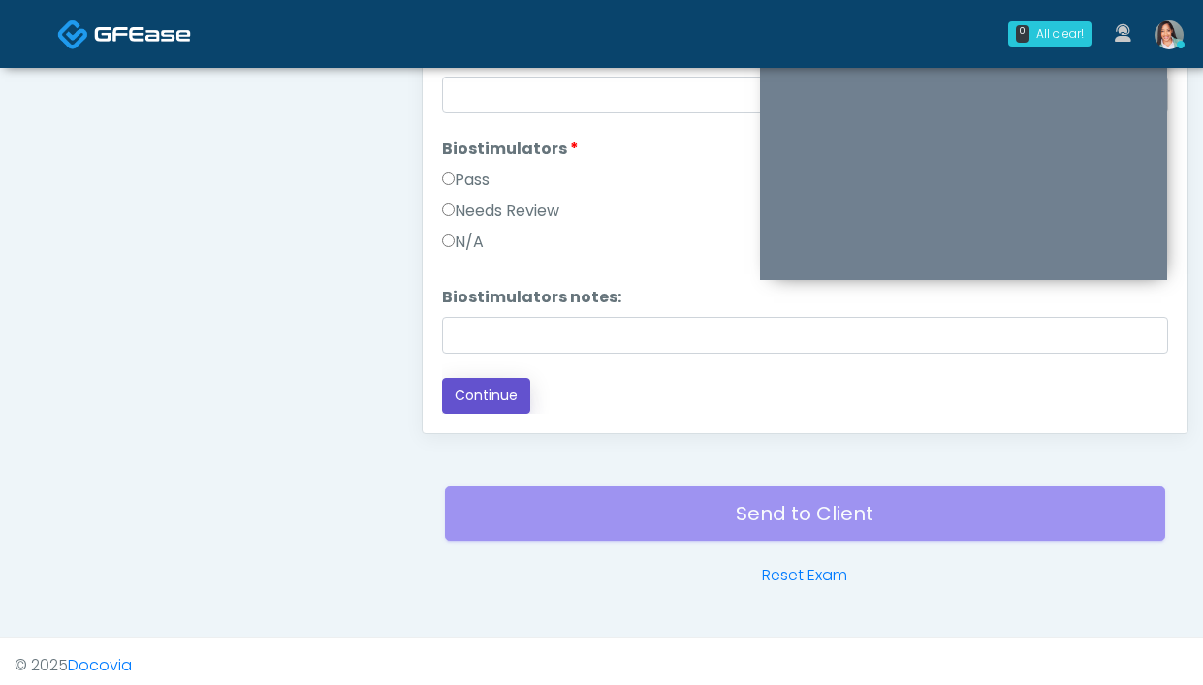
click at [467, 404] on button "Continue" at bounding box center [486, 396] width 88 height 36
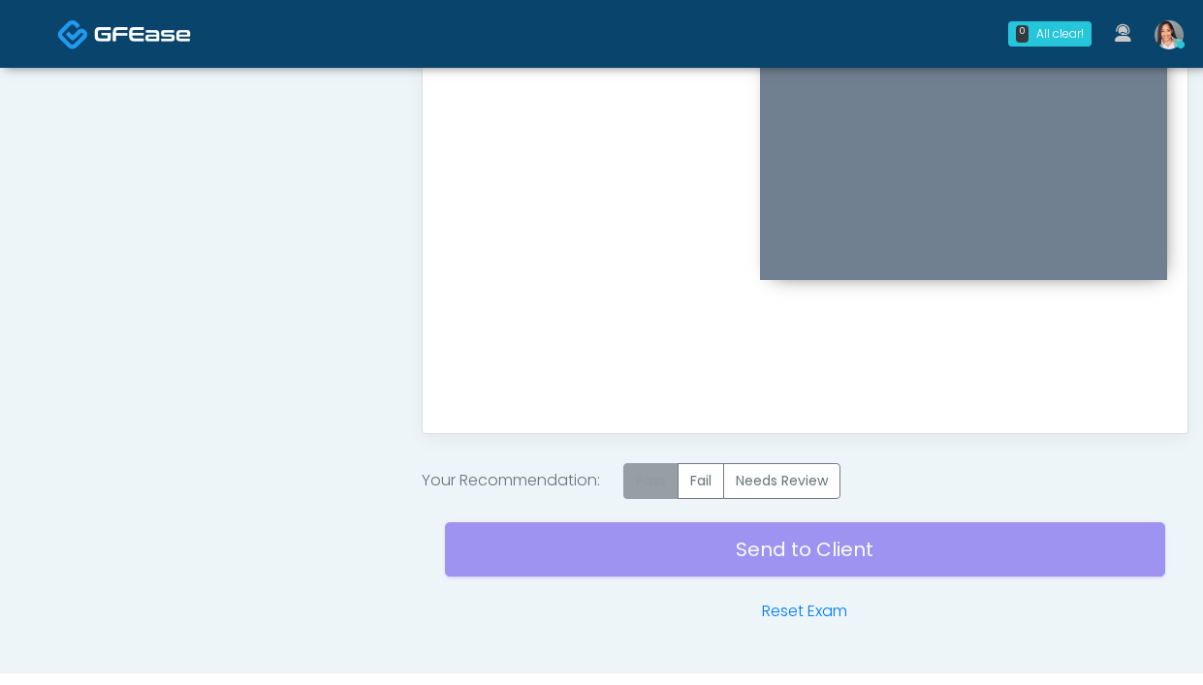
scroll to position [0, 0]
click at [660, 486] on label "Pass" at bounding box center [650, 481] width 55 height 36
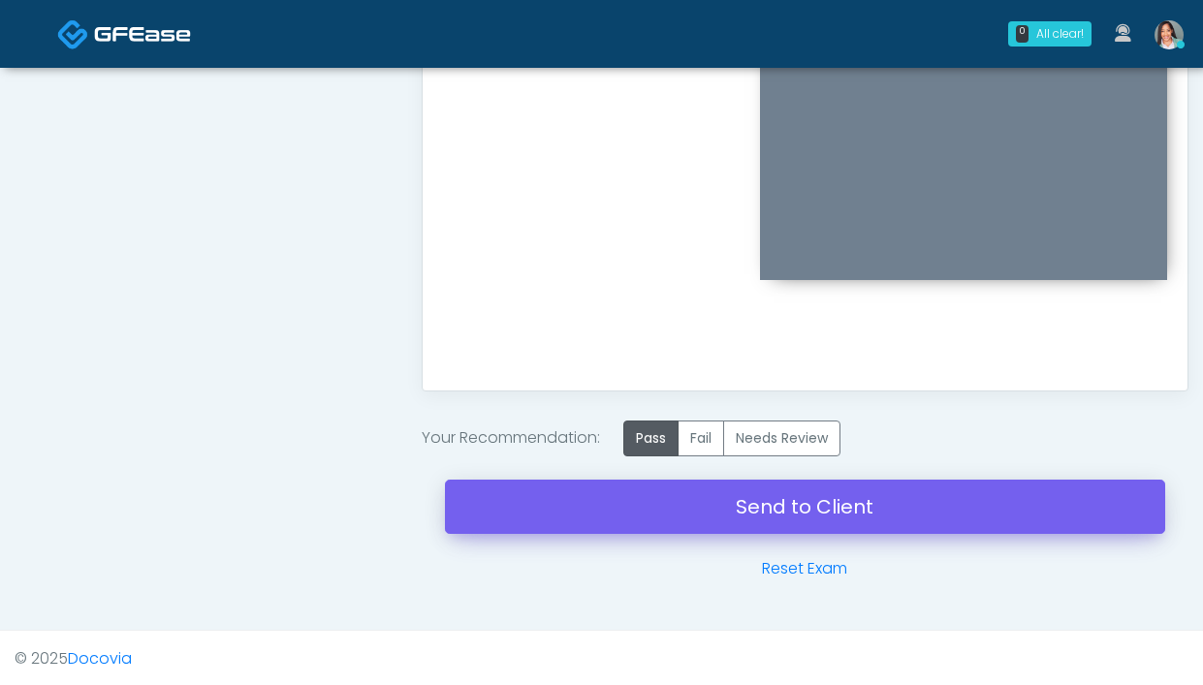
scroll to position [1091, 0]
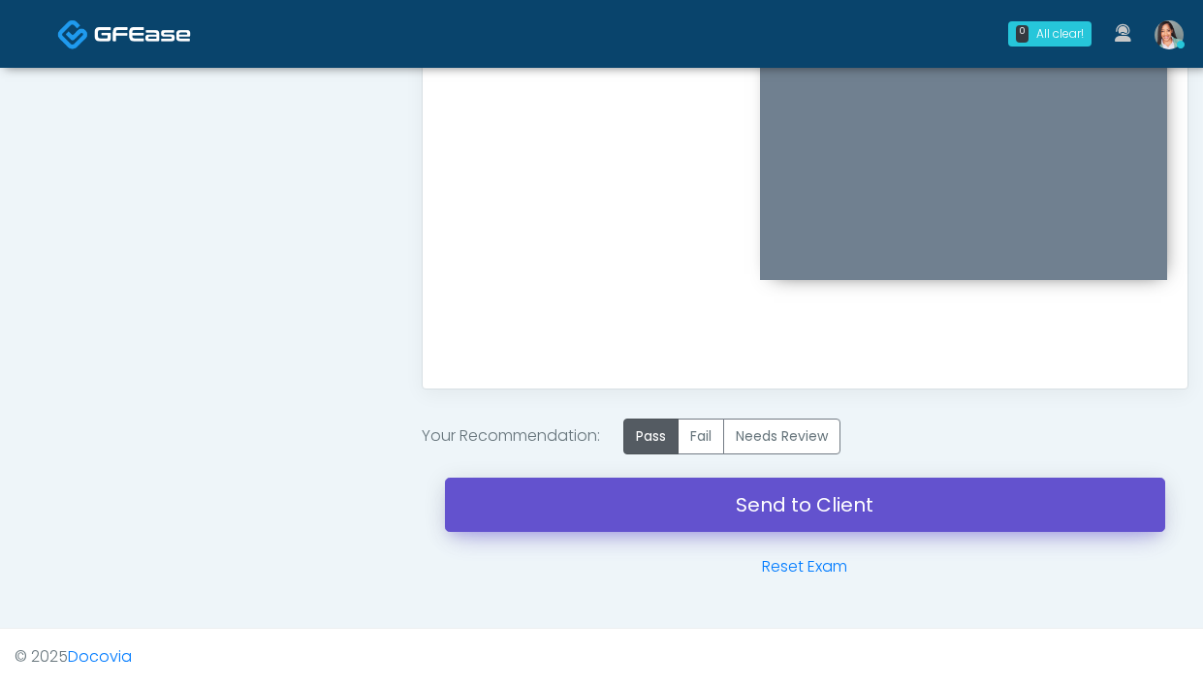
click at [487, 503] on link "Send to Client" at bounding box center [805, 505] width 720 height 54
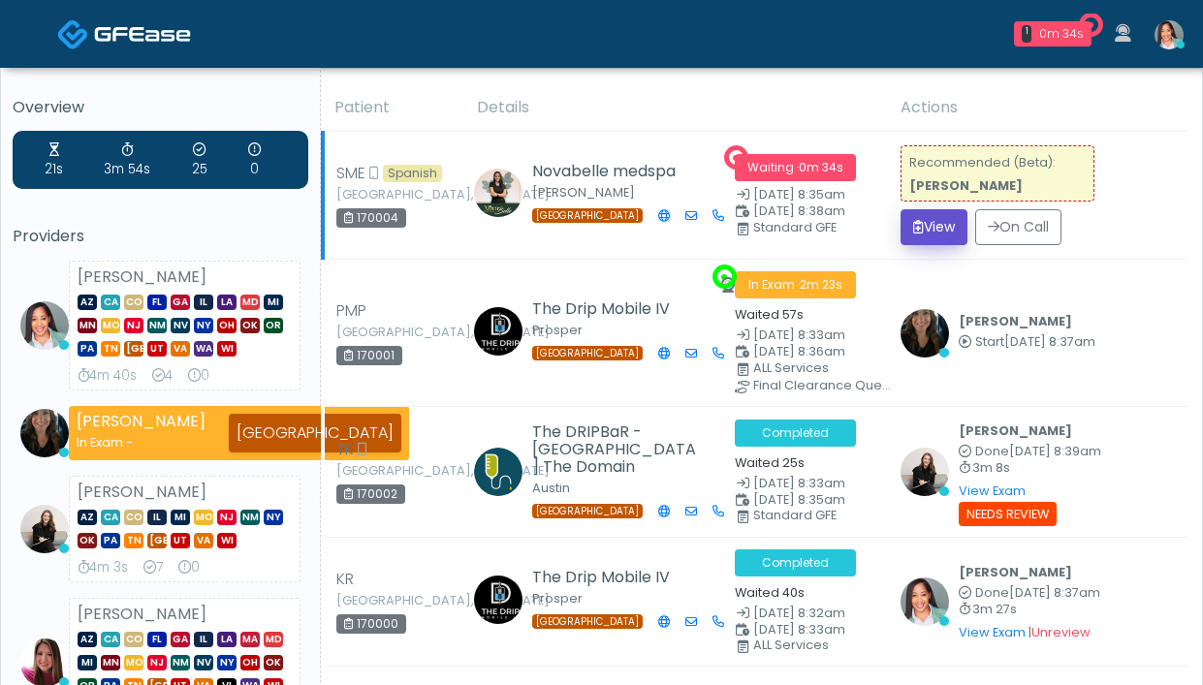
click at [920, 230] on icon "submit" at bounding box center [918, 227] width 11 height 14
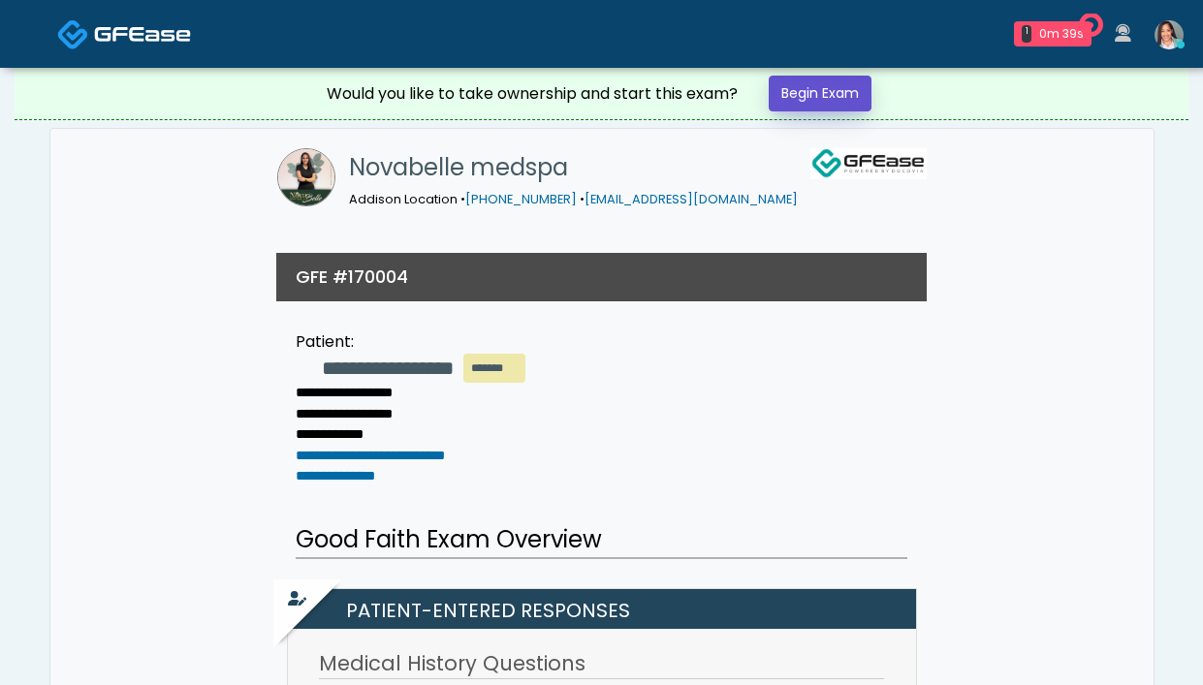
click at [854, 100] on link "Begin Exam" at bounding box center [820, 94] width 103 height 36
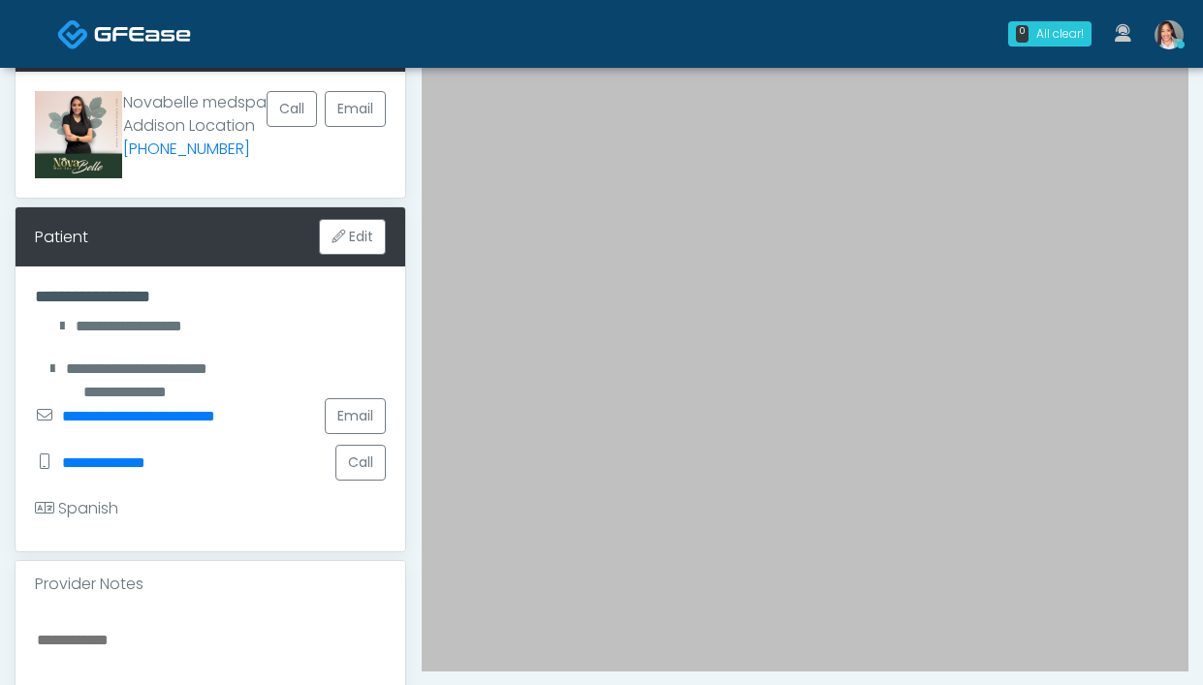
scroll to position [451, 0]
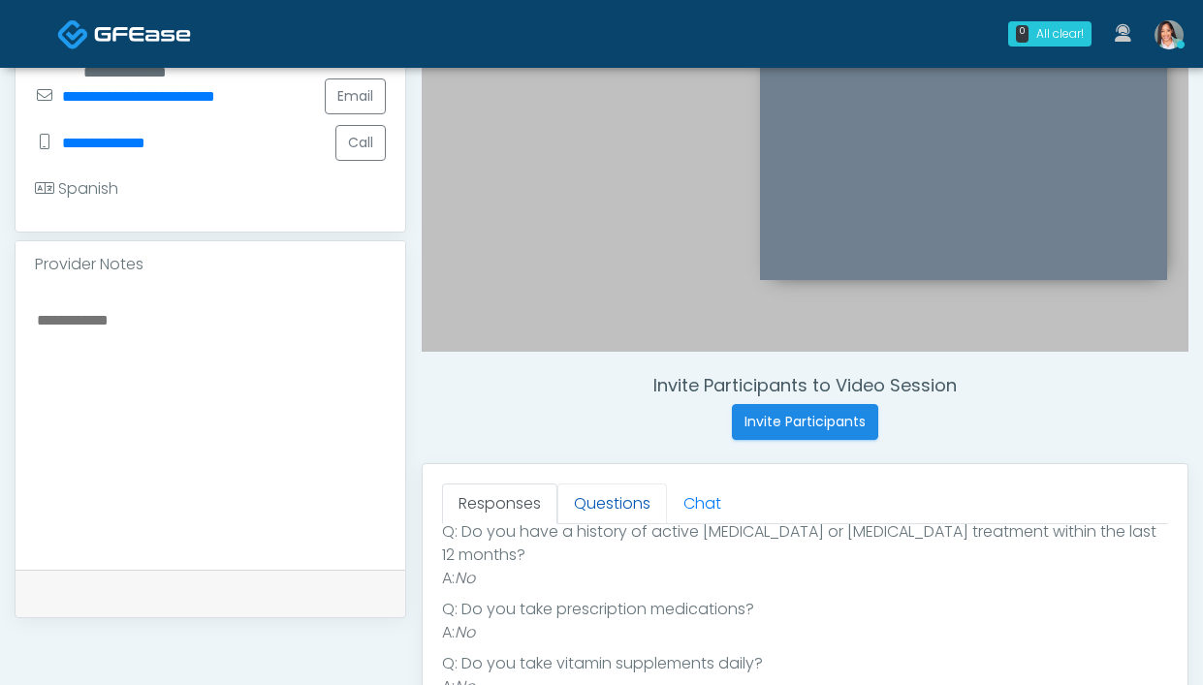
click at [605, 497] on link "Questions" at bounding box center [612, 504] width 110 height 41
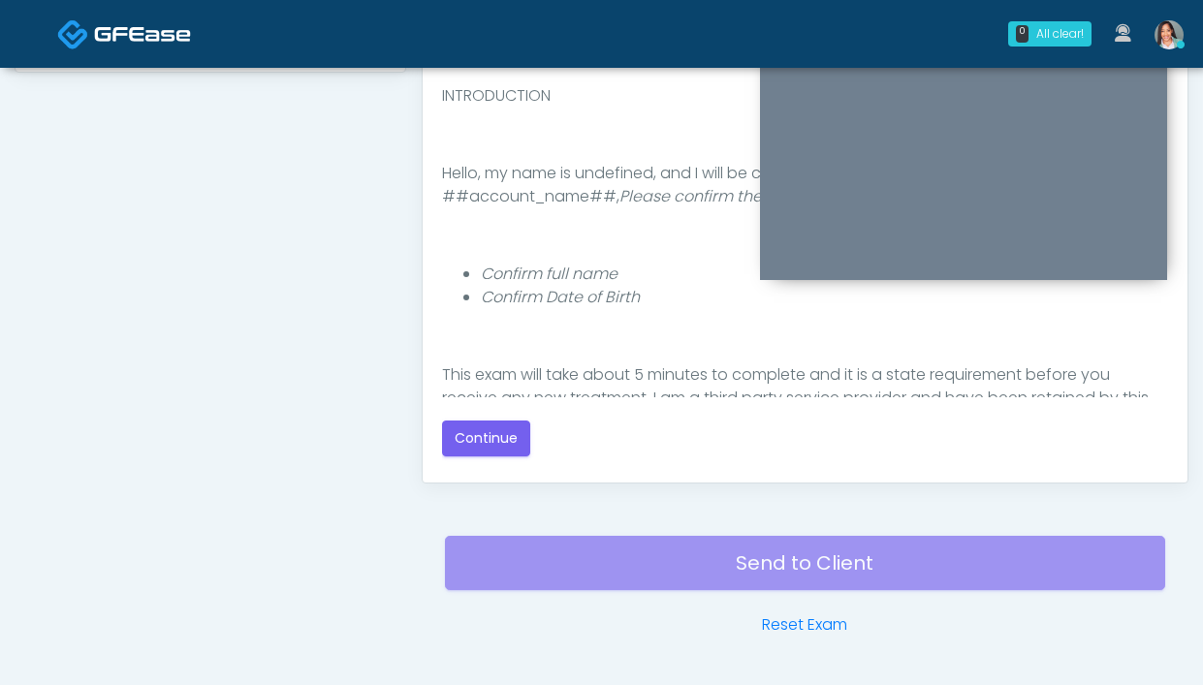
scroll to position [4, 0]
click at [470, 441] on button "Continue" at bounding box center [486, 439] width 88 height 36
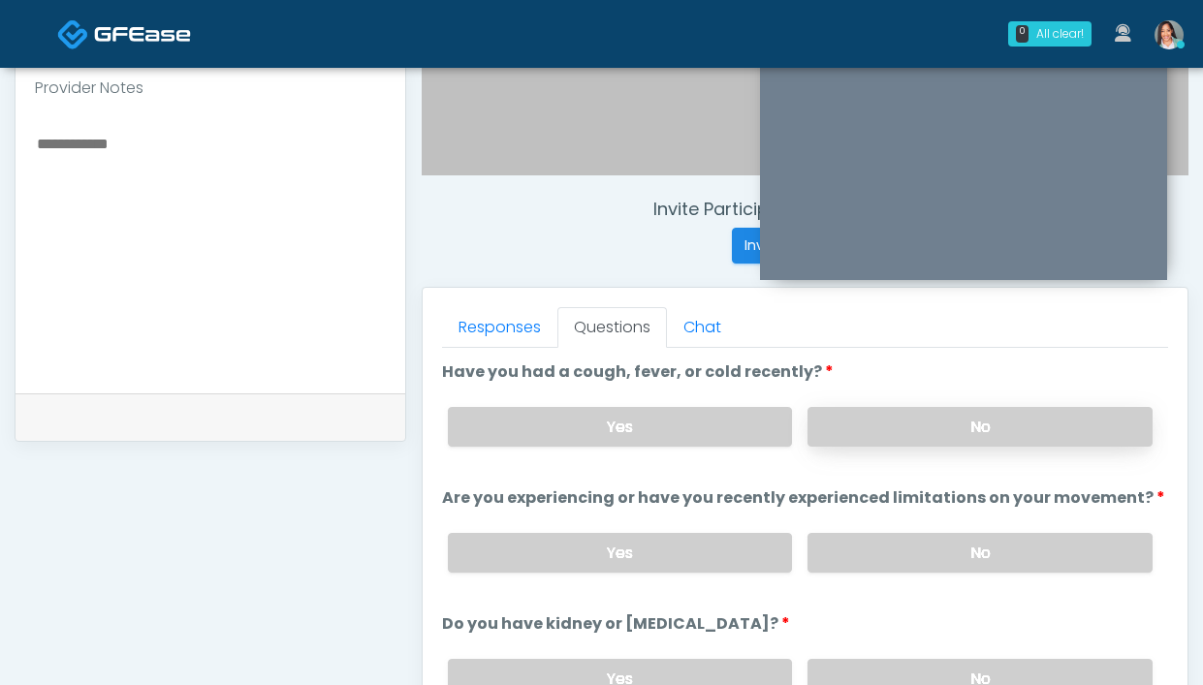
click at [852, 432] on label "No" at bounding box center [979, 427] width 345 height 40
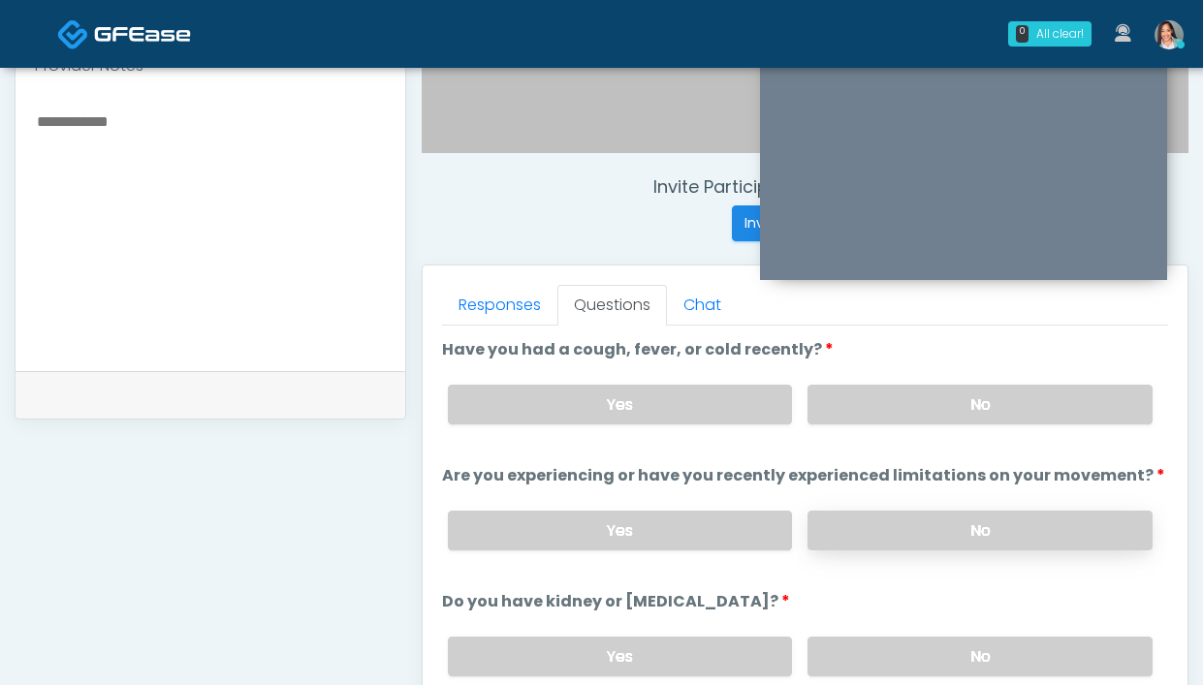
click at [934, 537] on label "No" at bounding box center [979, 531] width 345 height 40
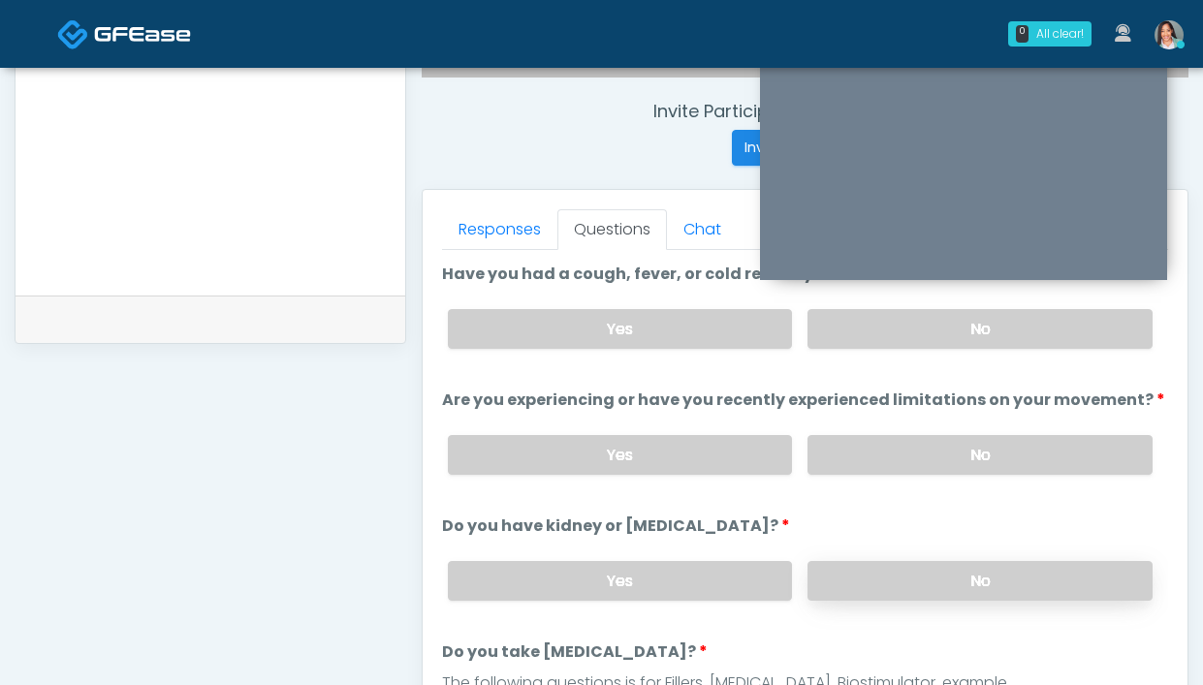
scroll to position [725, 0]
click at [844, 567] on label "No" at bounding box center [979, 581] width 345 height 40
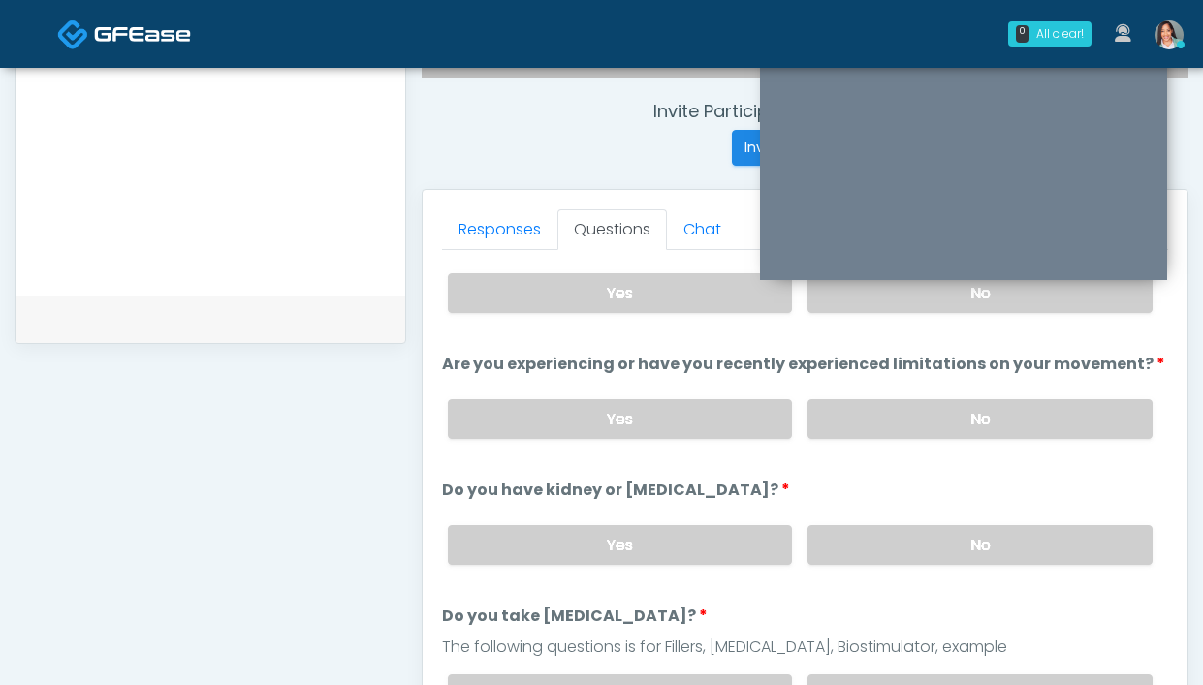
scroll to position [113, 0]
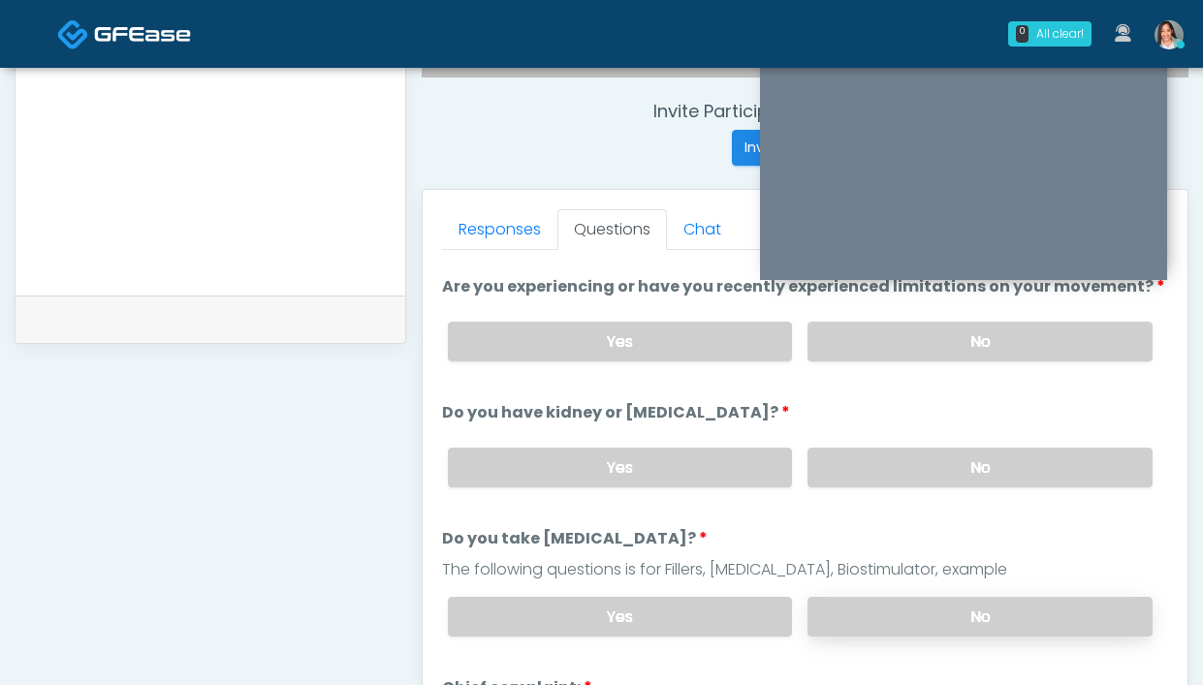
click at [845, 617] on label "No" at bounding box center [979, 617] width 345 height 40
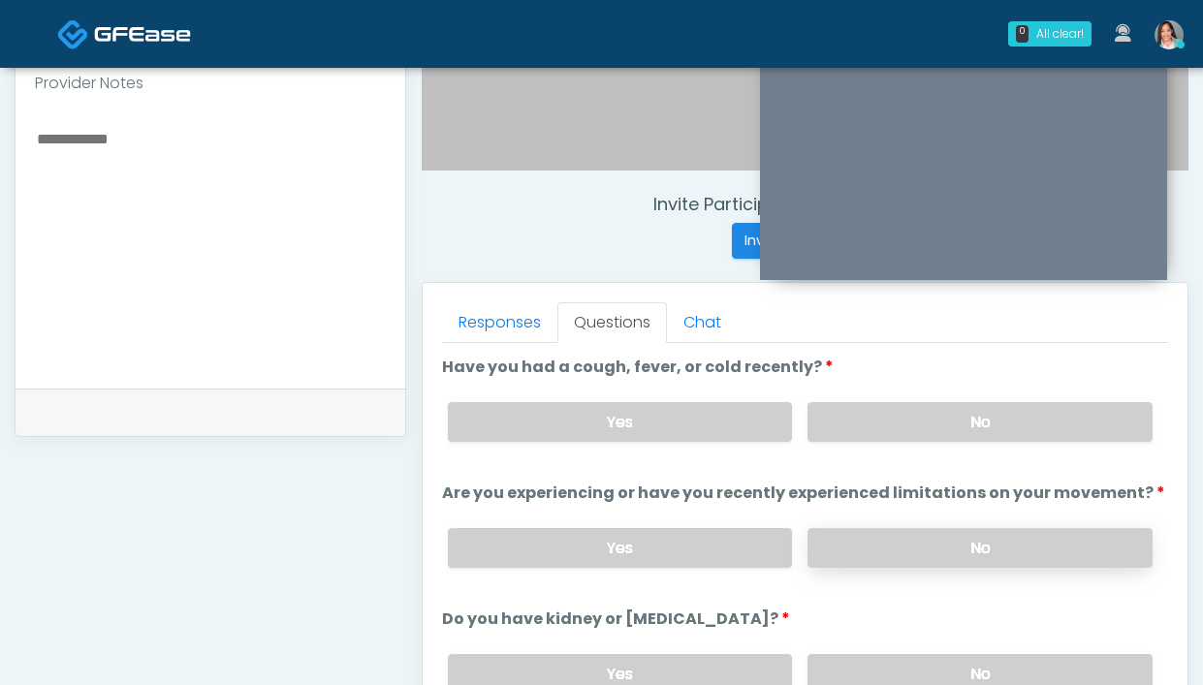
scroll to position [653, 0]
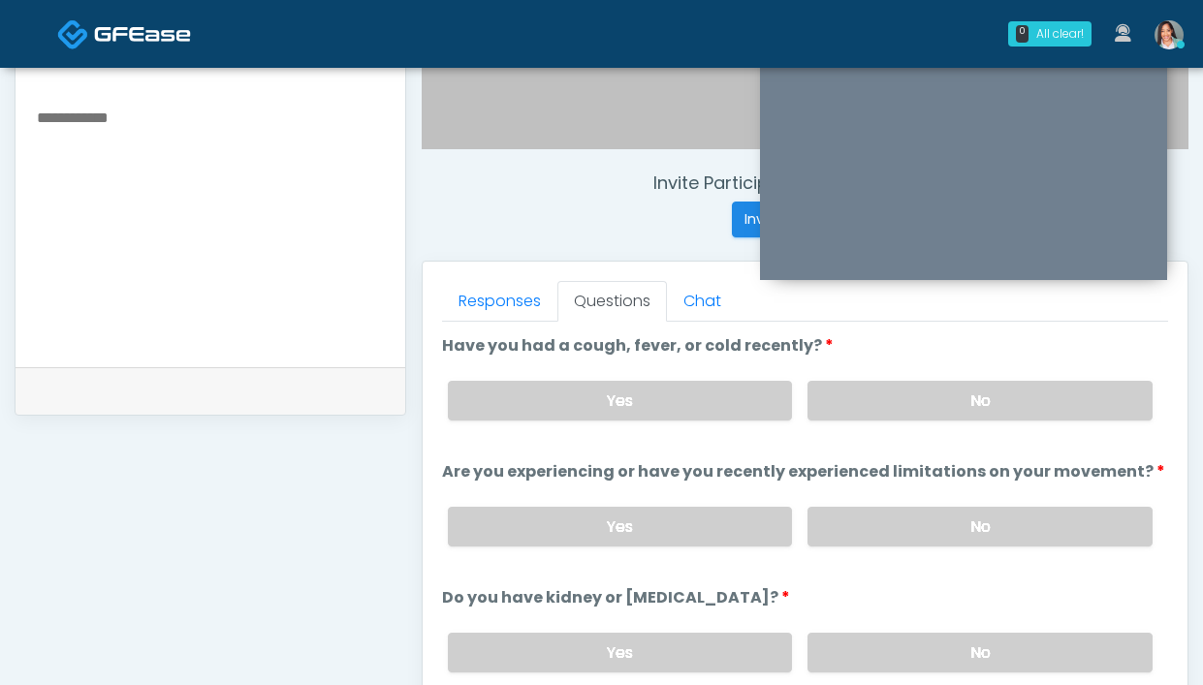
drag, startPoint x: 868, startPoint y: 502, endPoint x: 855, endPoint y: 502, distance: 12.6
click at [867, 504] on div "Yes No" at bounding box center [800, 526] width 736 height 71
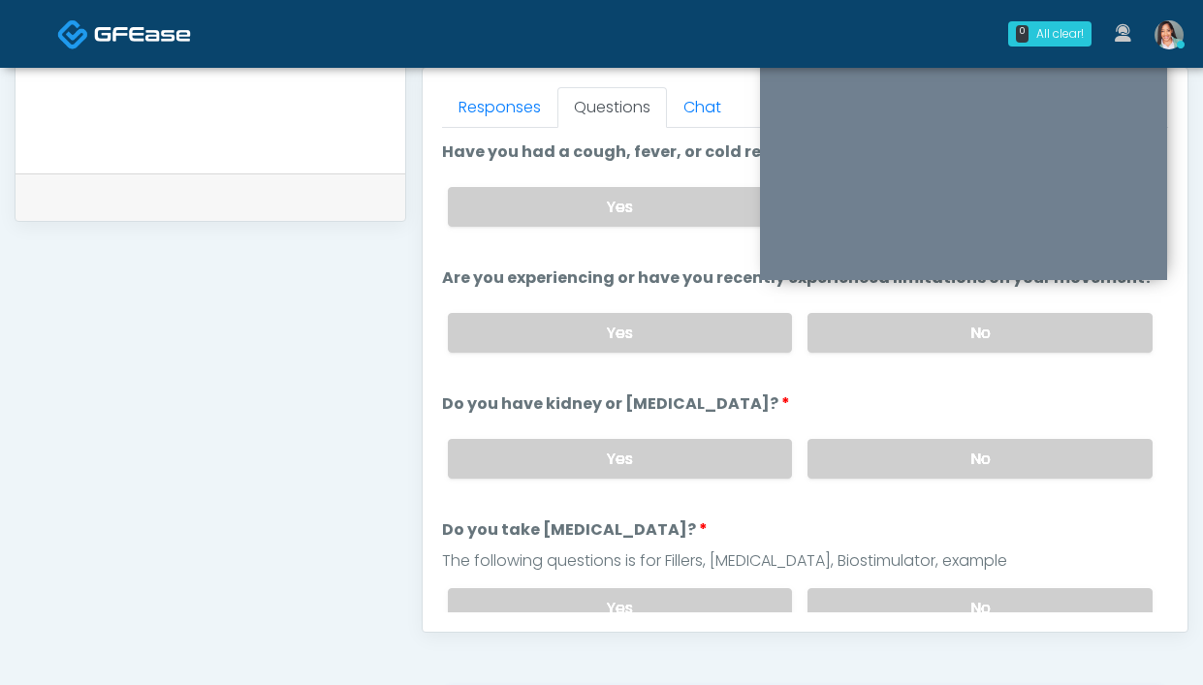
scroll to position [866, 0]
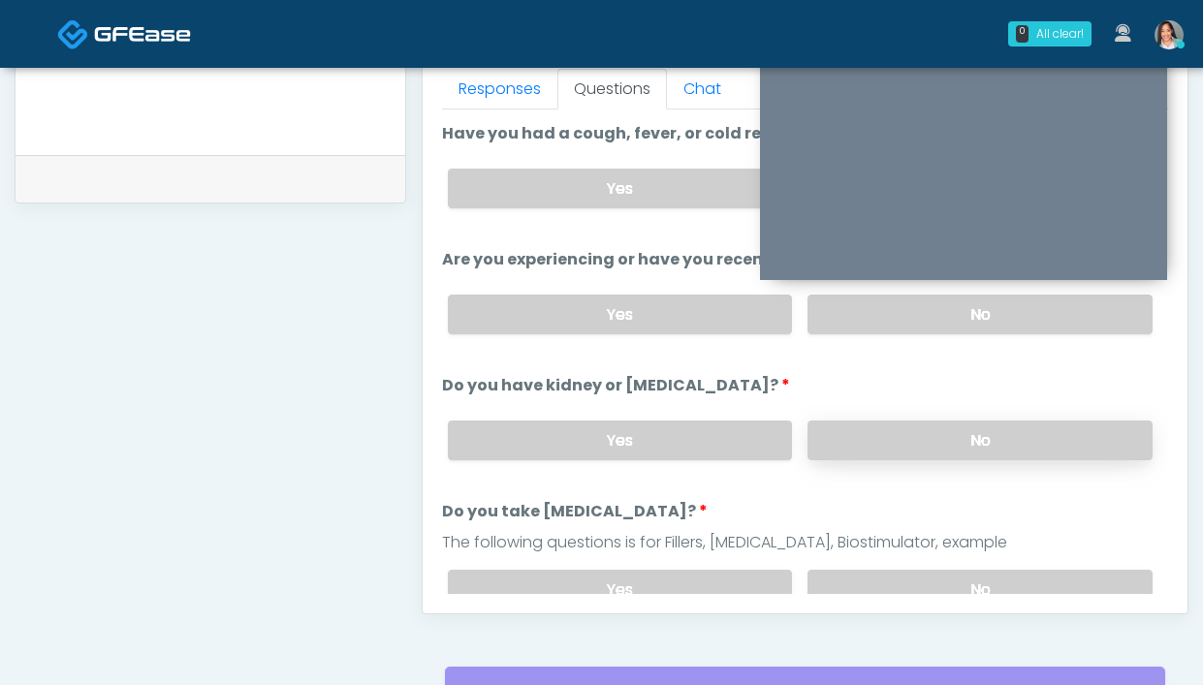
click at [843, 443] on label "No" at bounding box center [979, 441] width 345 height 40
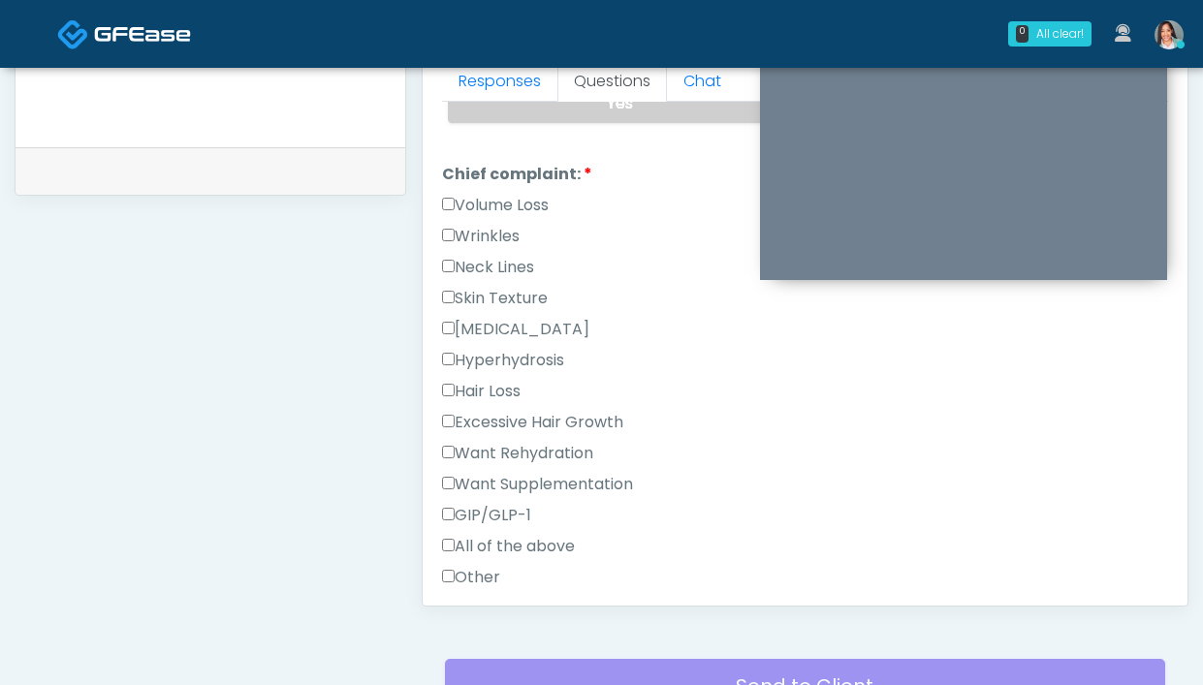
scroll to position [480, 0]
click at [511, 509] on label "GIP/GLP-1" at bounding box center [486, 514] width 89 height 23
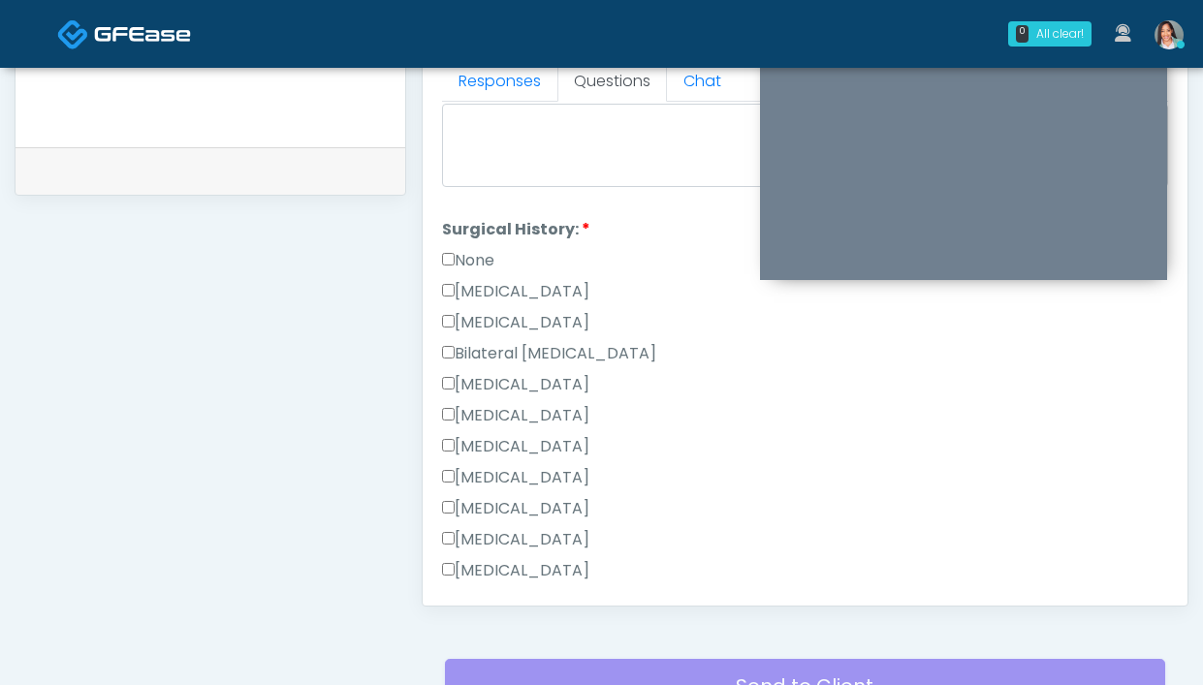
scroll to position [1028, 0]
click at [550, 291] on label "Cesarean Section" at bounding box center [515, 291] width 147 height 23
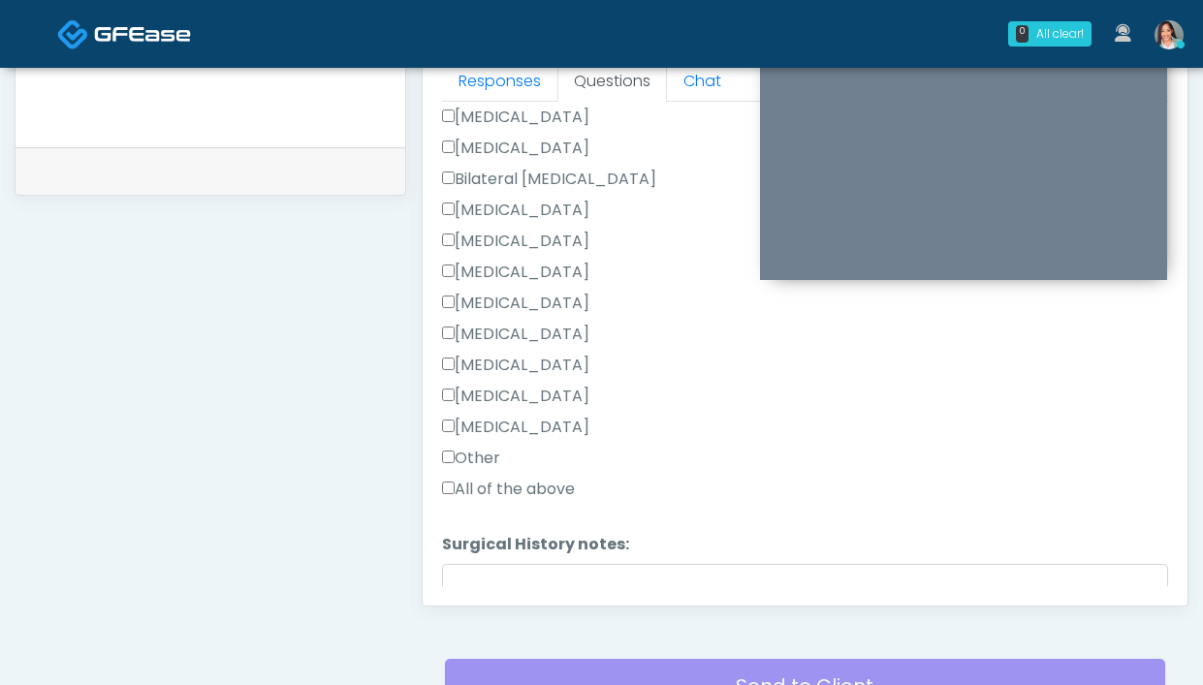
scroll to position [1208, 0]
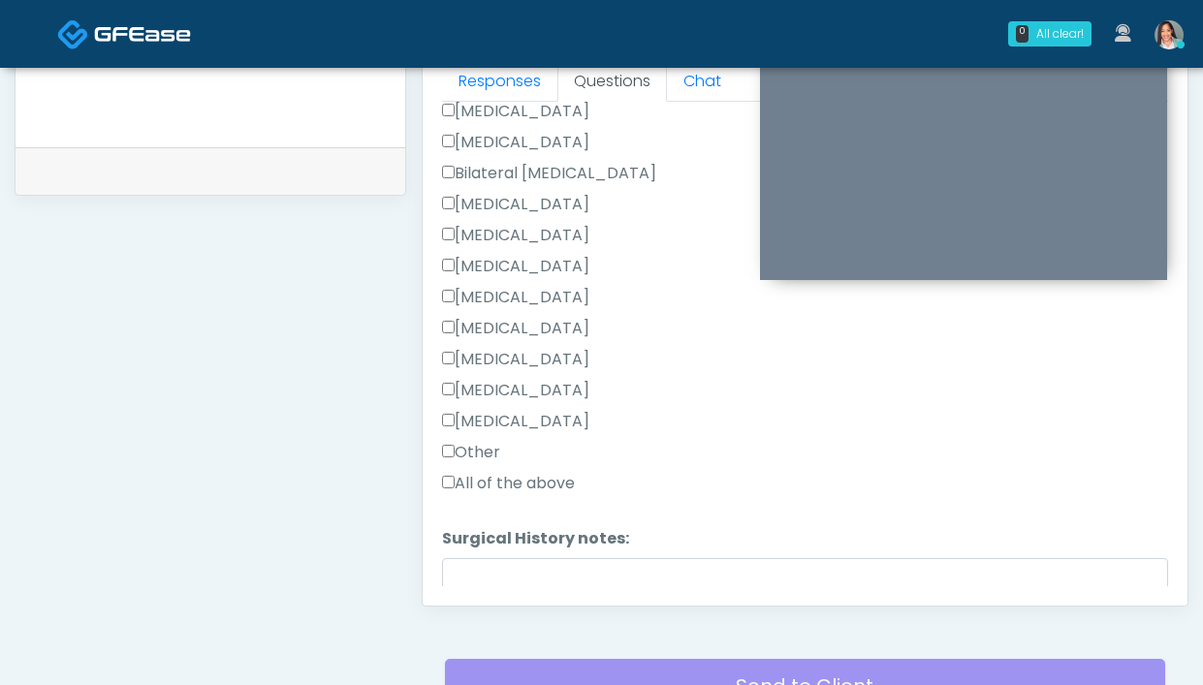
click at [523, 606] on div "Responses Questions Chat Good Faith Exam Script Good Faith Exam Script INTRODUC…" at bounding box center [805, 324] width 767 height 566
click at [524, 577] on textarea "Surgical History notes:" at bounding box center [805, 599] width 726 height 83
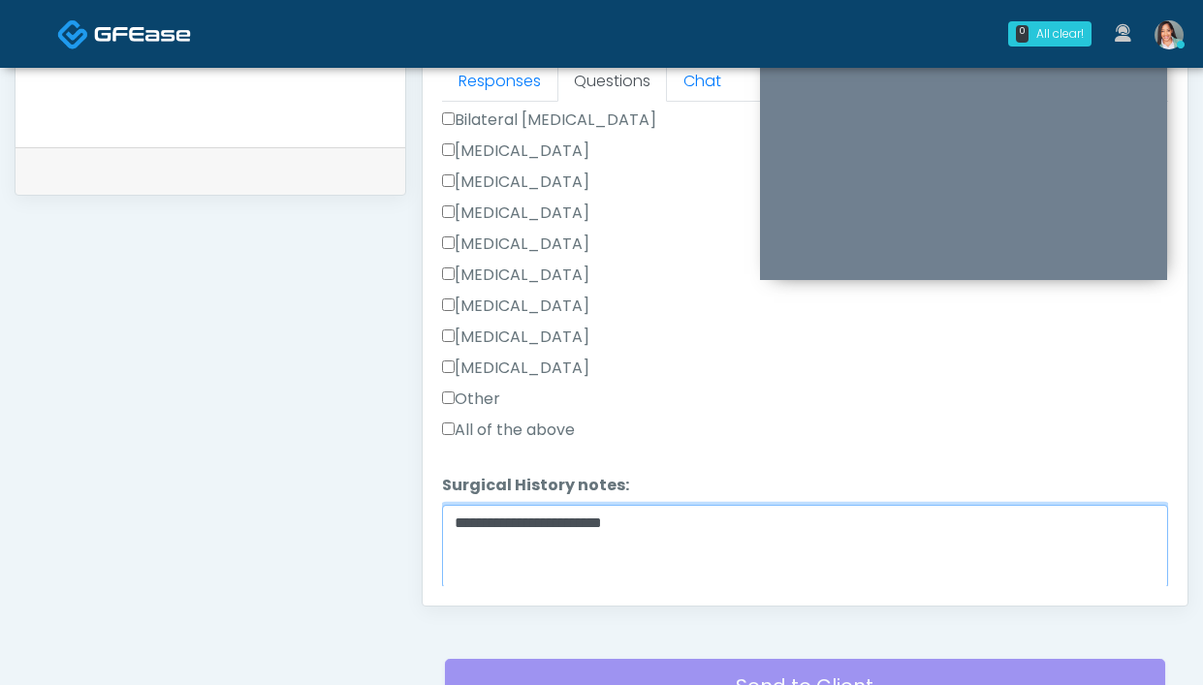
scroll to position [1261, 0]
type textarea "**********"
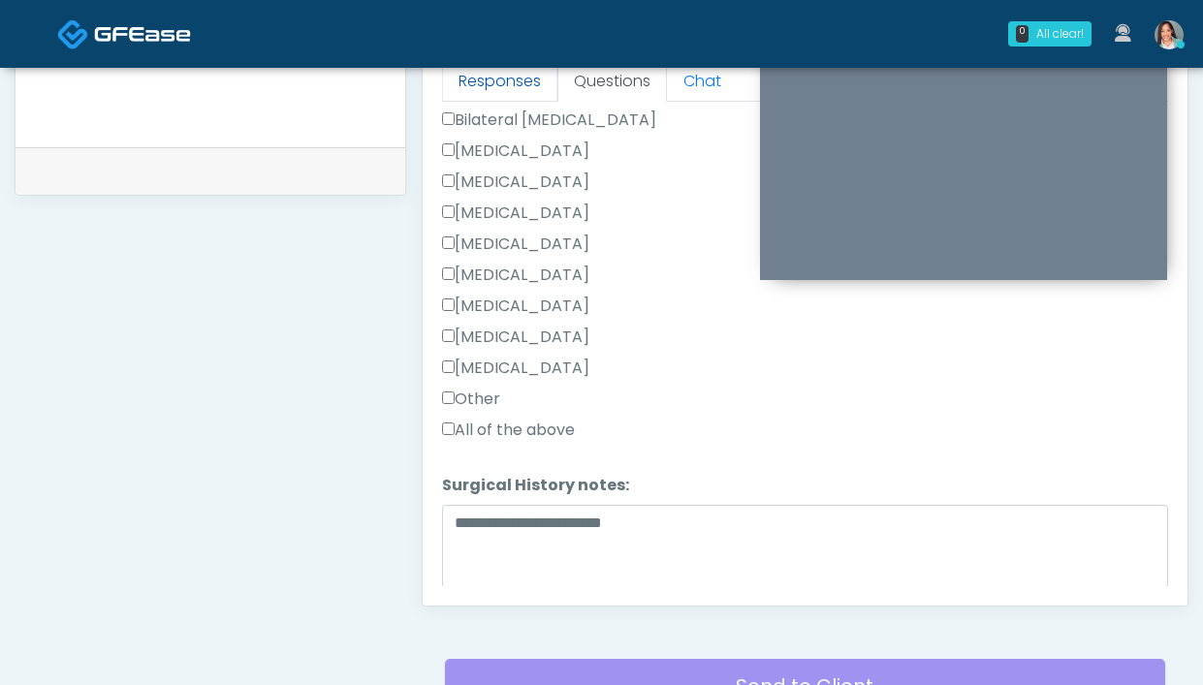
click at [491, 85] on link "Responses" at bounding box center [499, 81] width 115 height 41
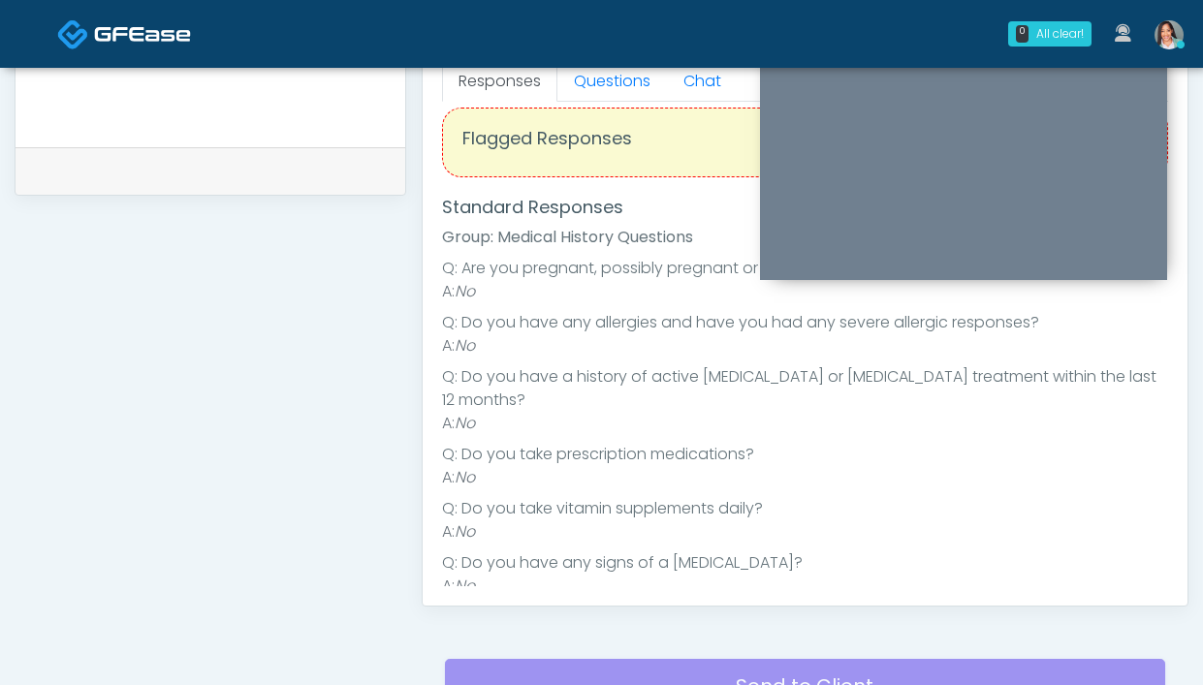
scroll to position [0, 0]
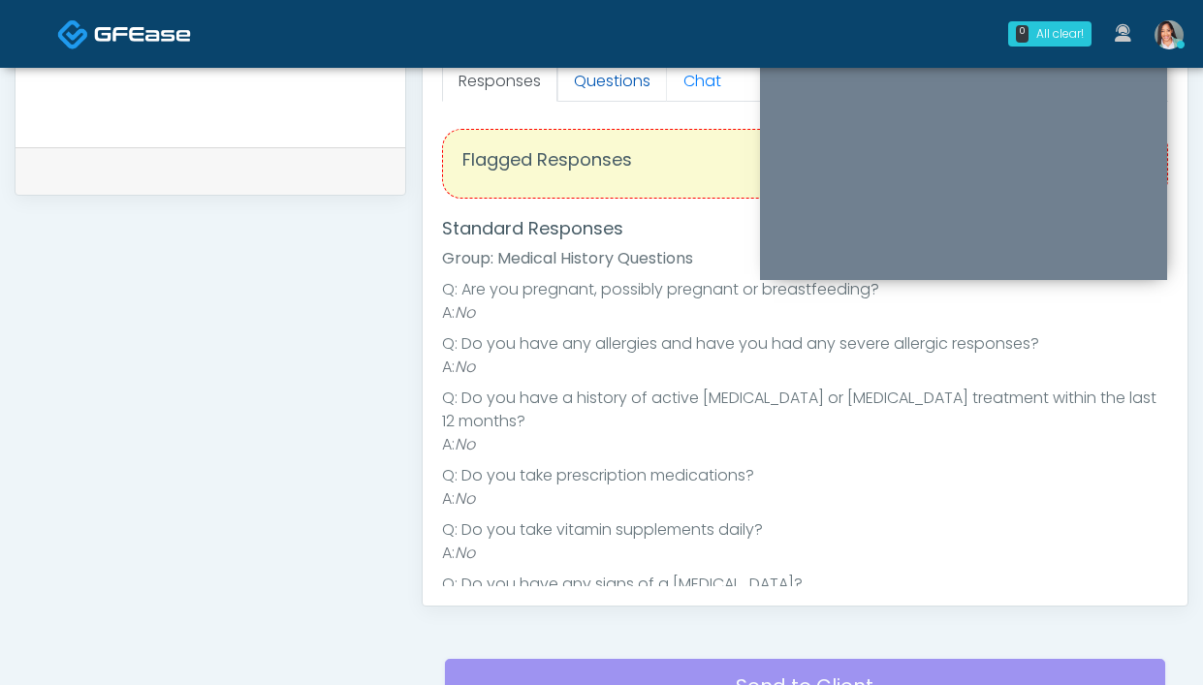
click at [618, 79] on link "Questions" at bounding box center [612, 81] width 110 height 41
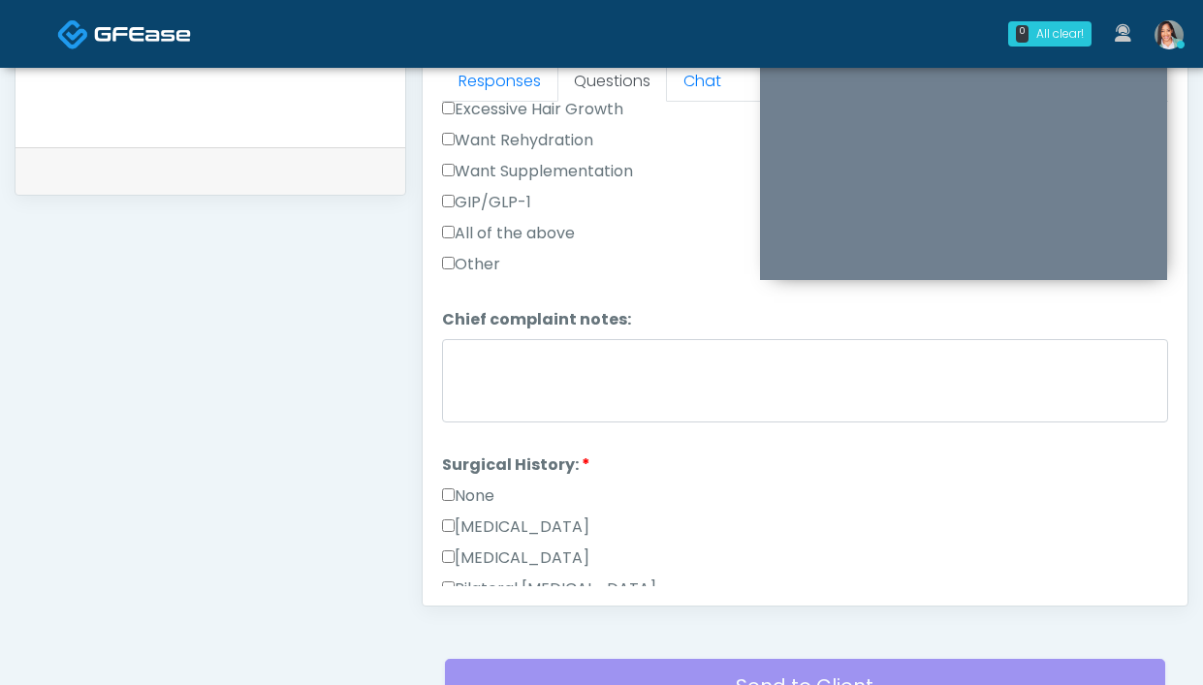
scroll to position [1325, 0]
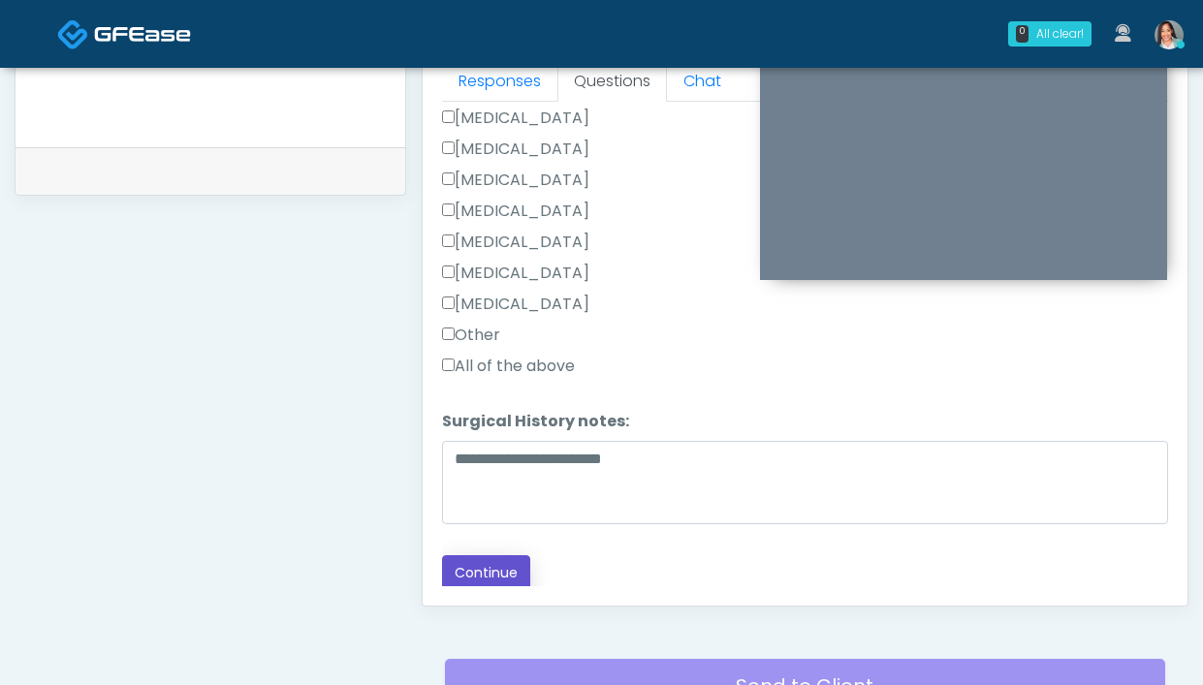
click at [496, 581] on button "Continue" at bounding box center [486, 573] width 88 height 36
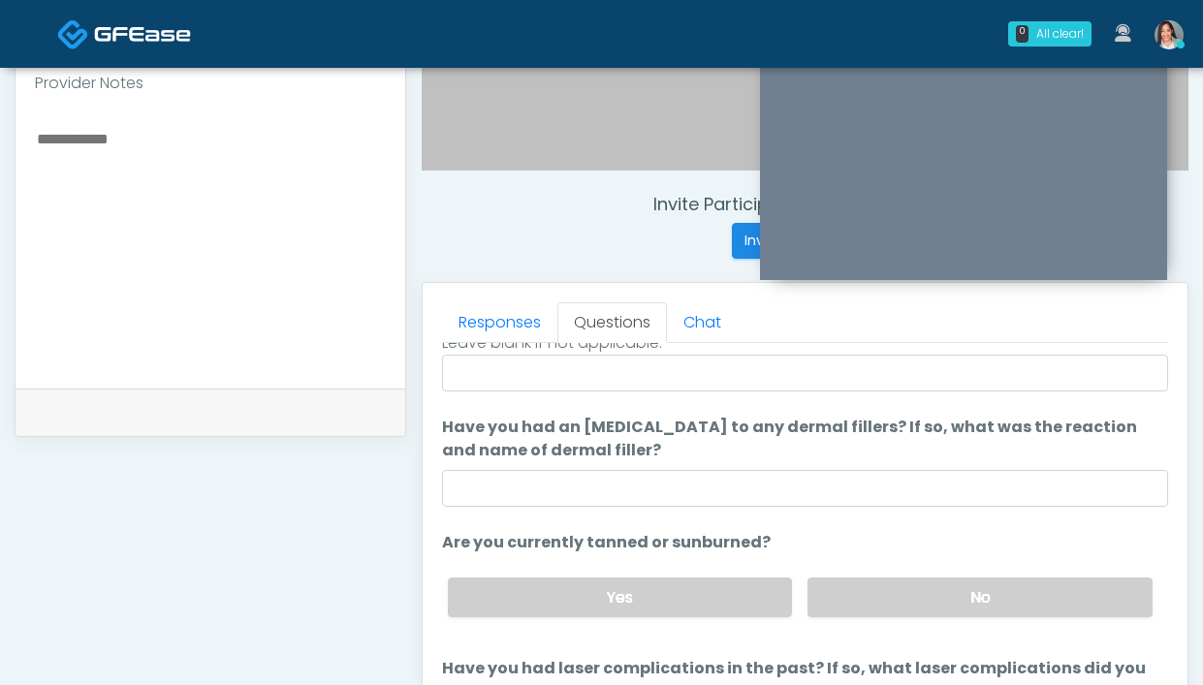
scroll to position [206, 0]
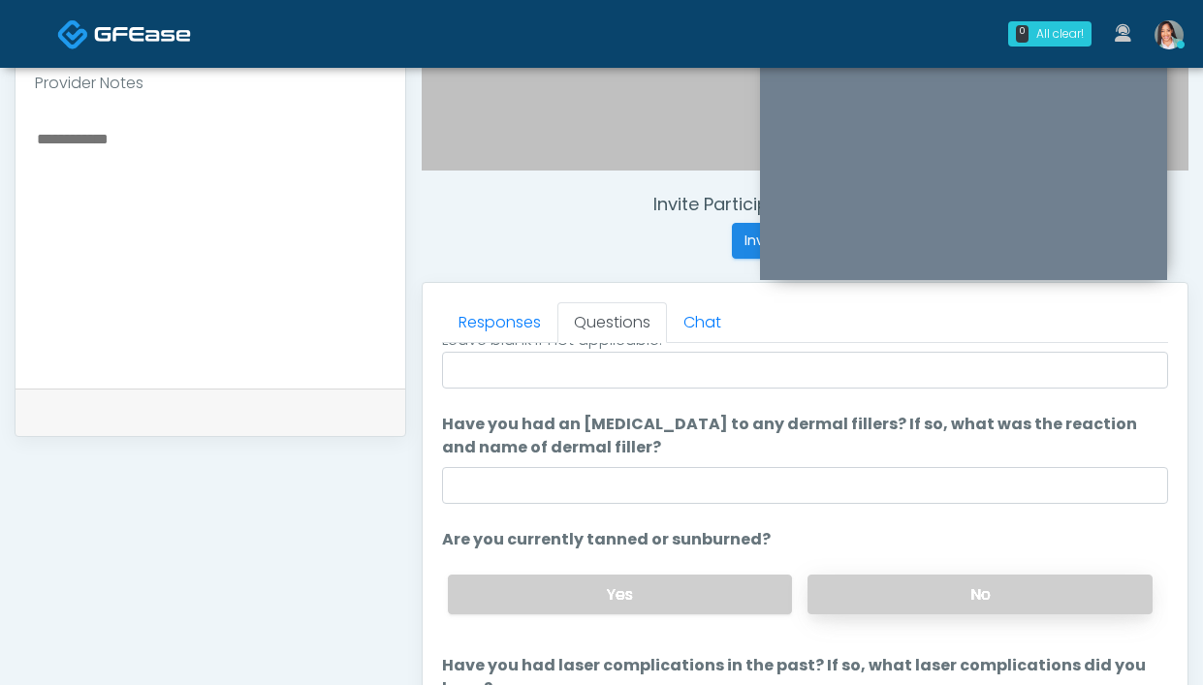
click at [870, 604] on label "No" at bounding box center [979, 595] width 345 height 40
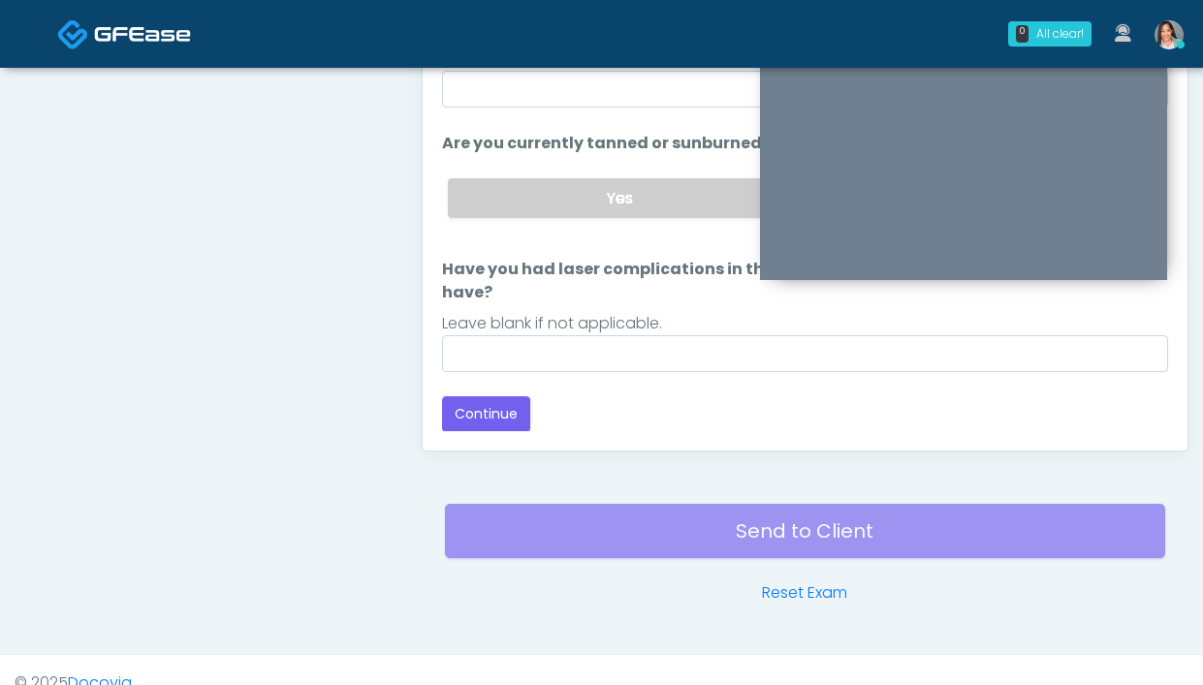
scroll to position [1029, 0]
click at [515, 405] on button "Continue" at bounding box center [486, 414] width 88 height 36
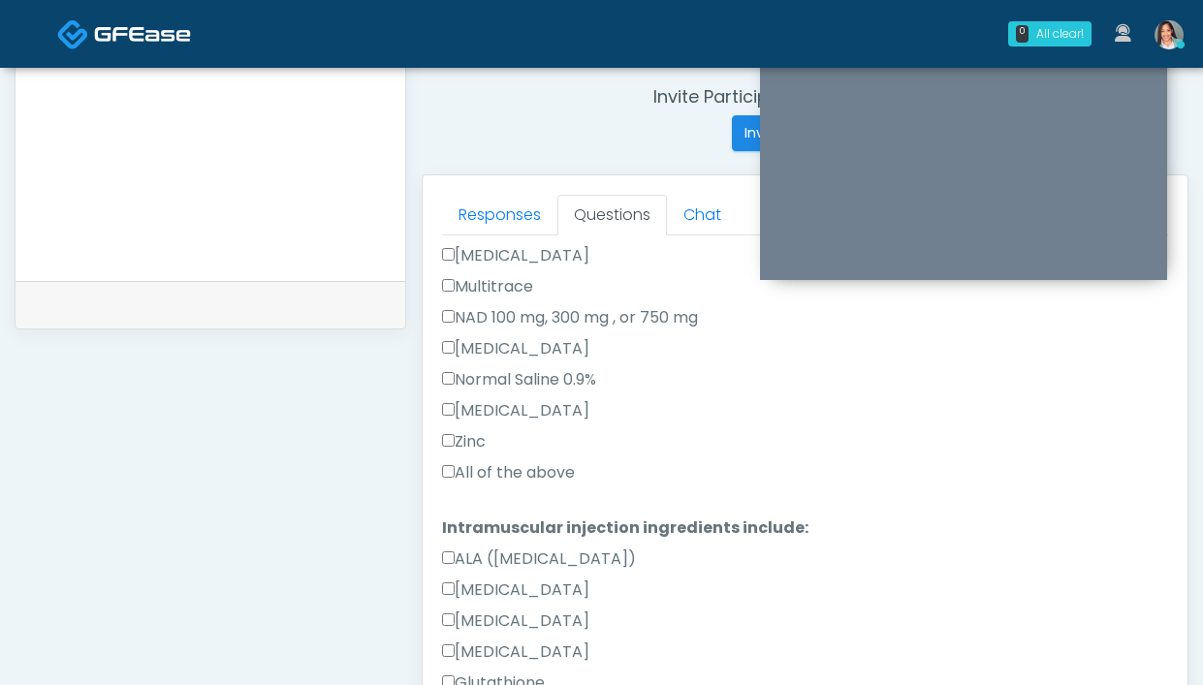
scroll to position [657, 0]
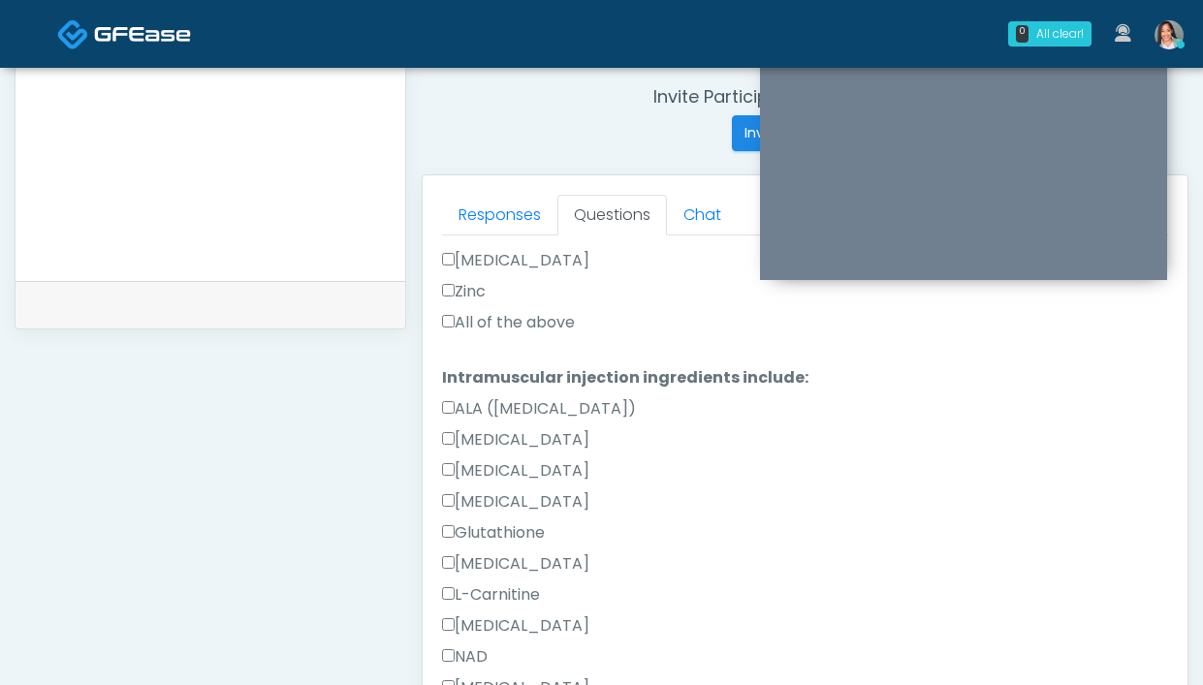
click at [498, 327] on label "All of the above" at bounding box center [508, 322] width 133 height 23
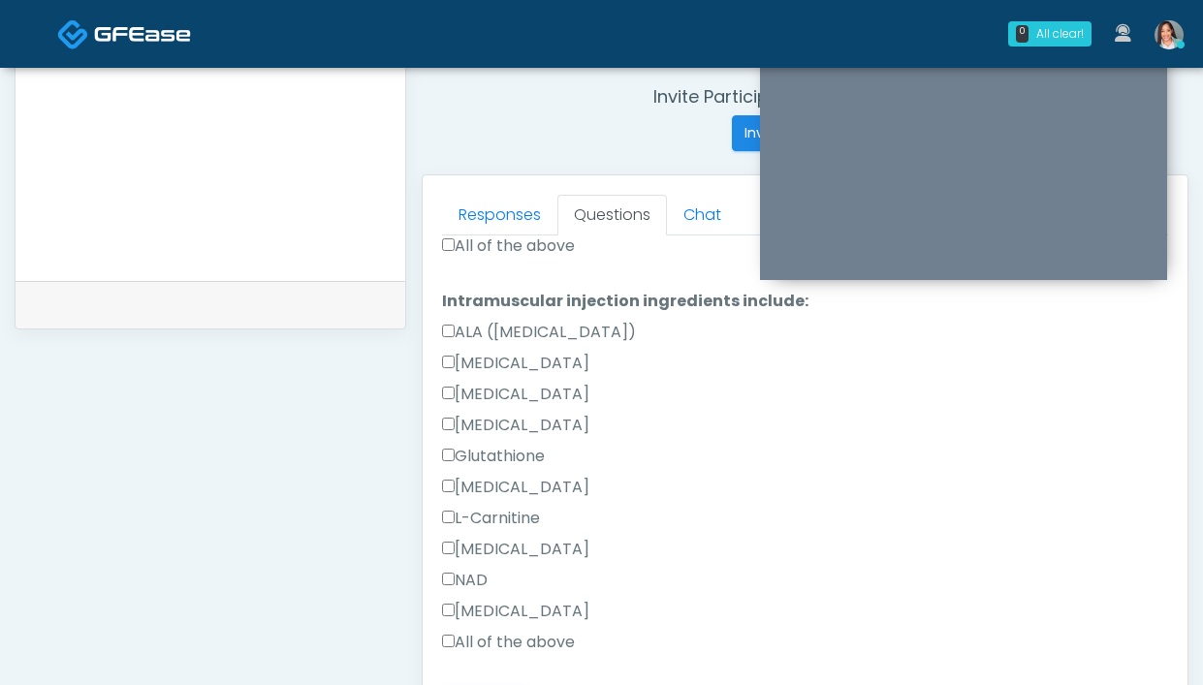
scroll to position [735, 0]
click at [492, 634] on label "All of the above" at bounding box center [508, 641] width 133 height 23
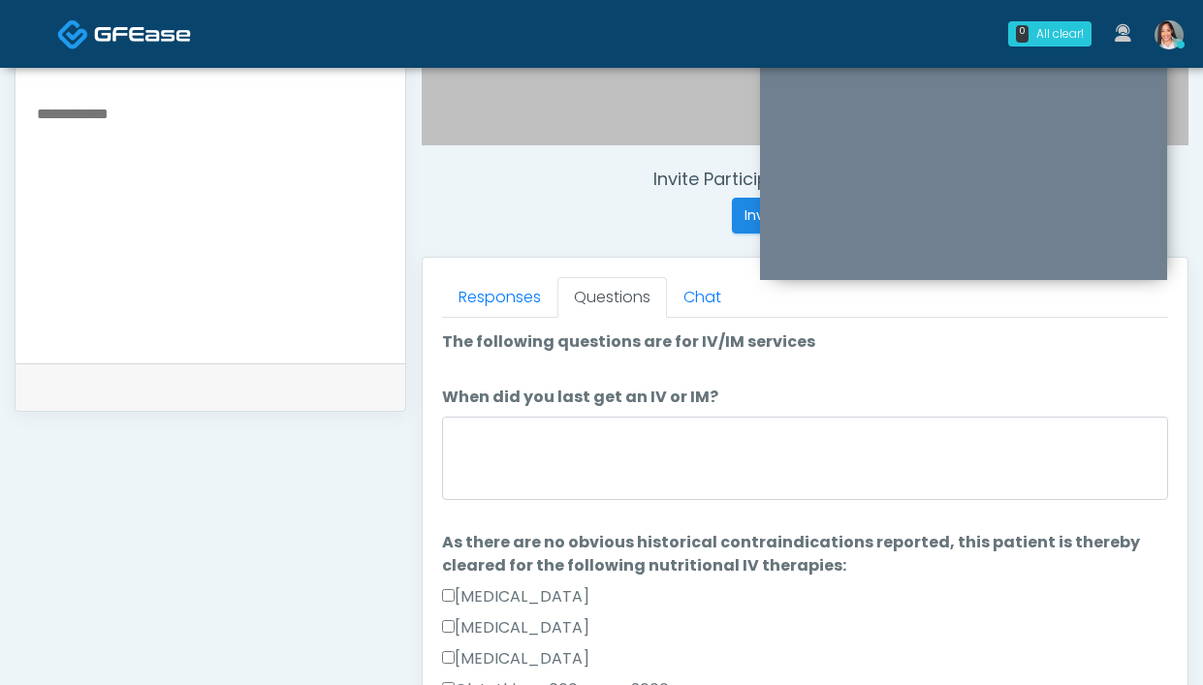
scroll to position [589, 0]
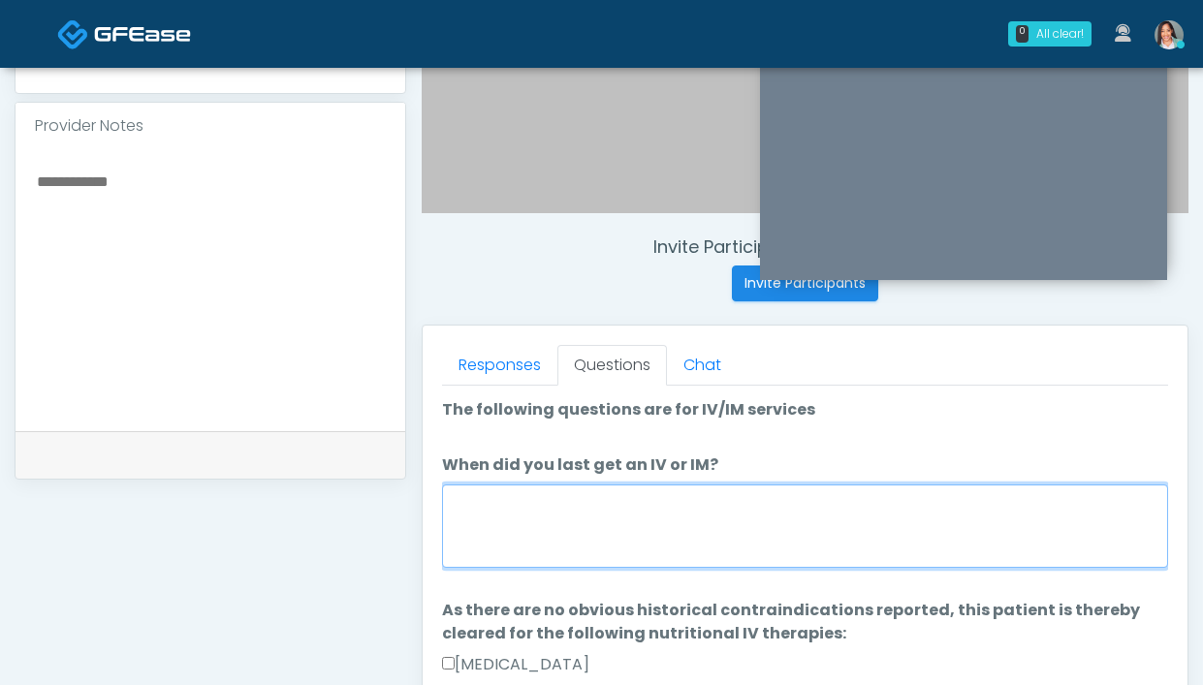
click at [525, 507] on textarea "When did you last get an IV or IM?" at bounding box center [805, 526] width 726 height 83
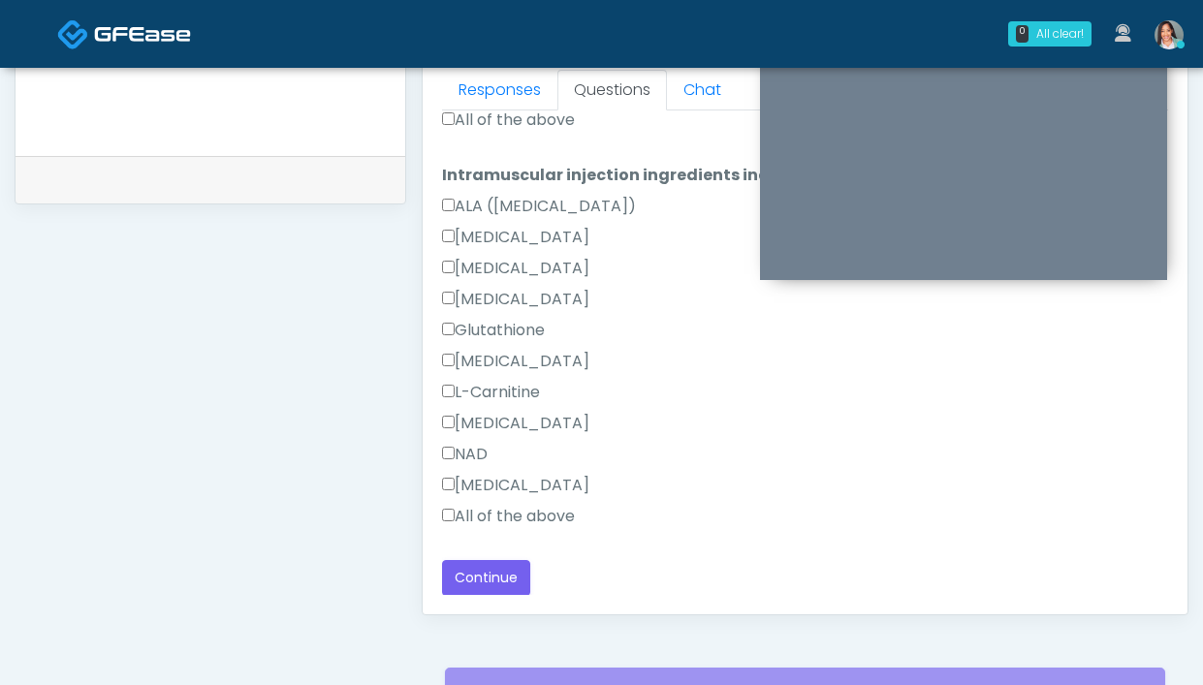
scroll to position [1055, 0]
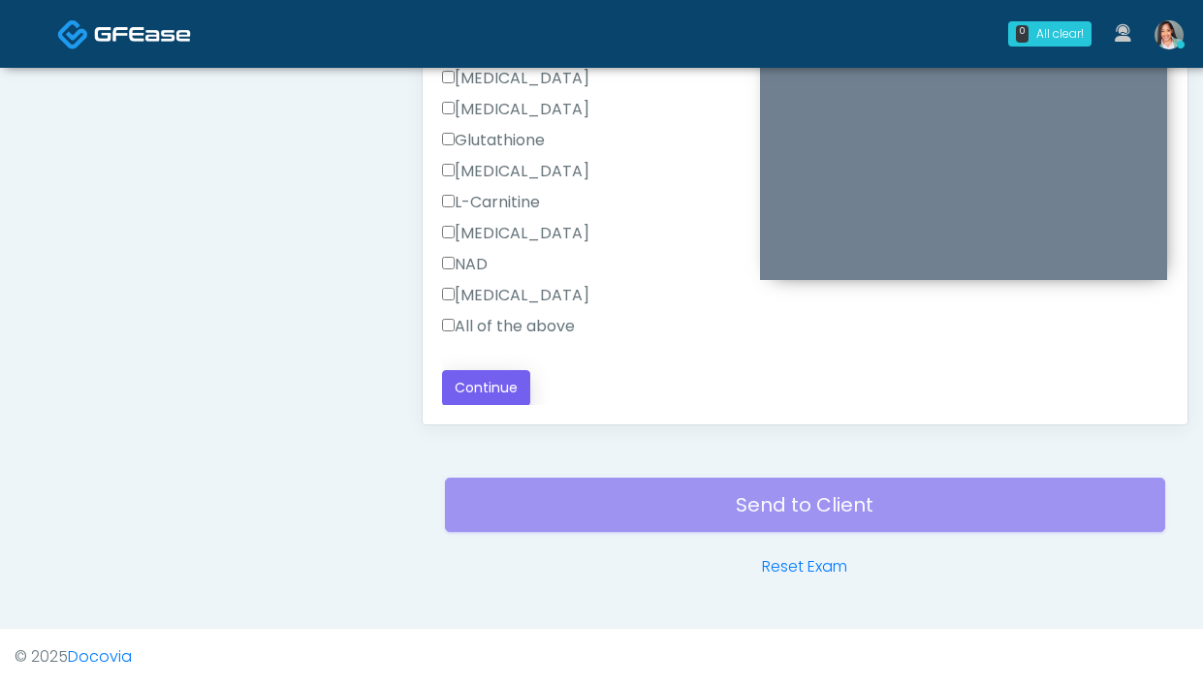
type textarea "**********"
click at [480, 380] on button "Continue" at bounding box center [486, 388] width 88 height 36
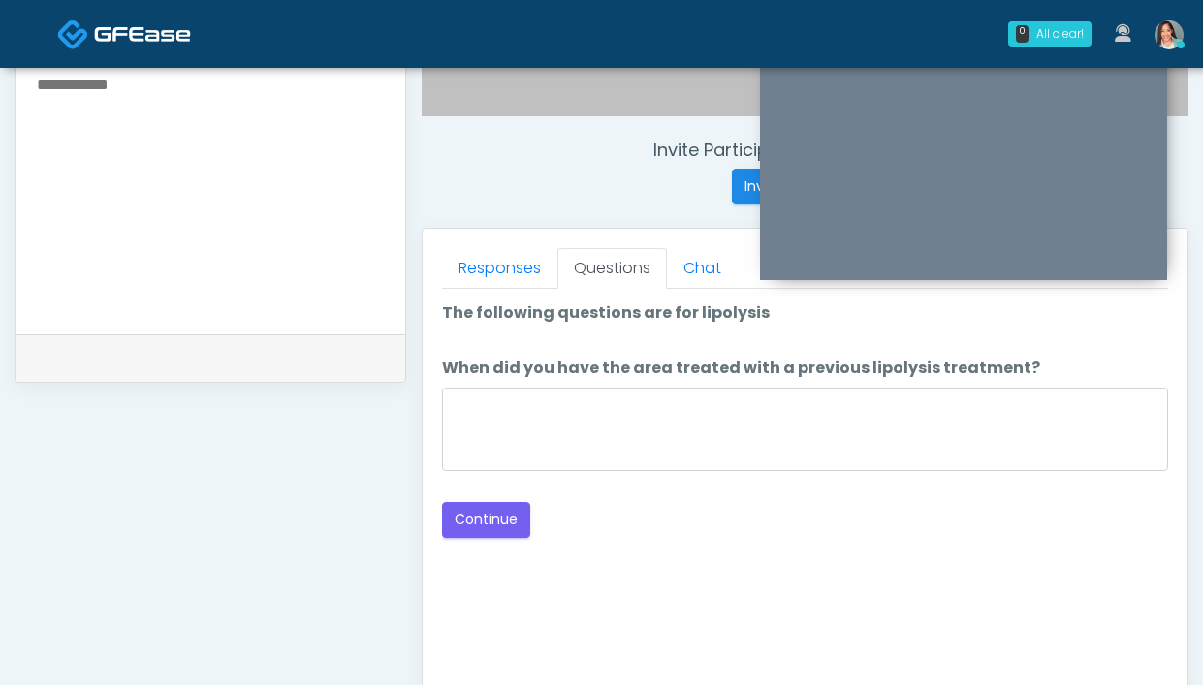
scroll to position [673, 0]
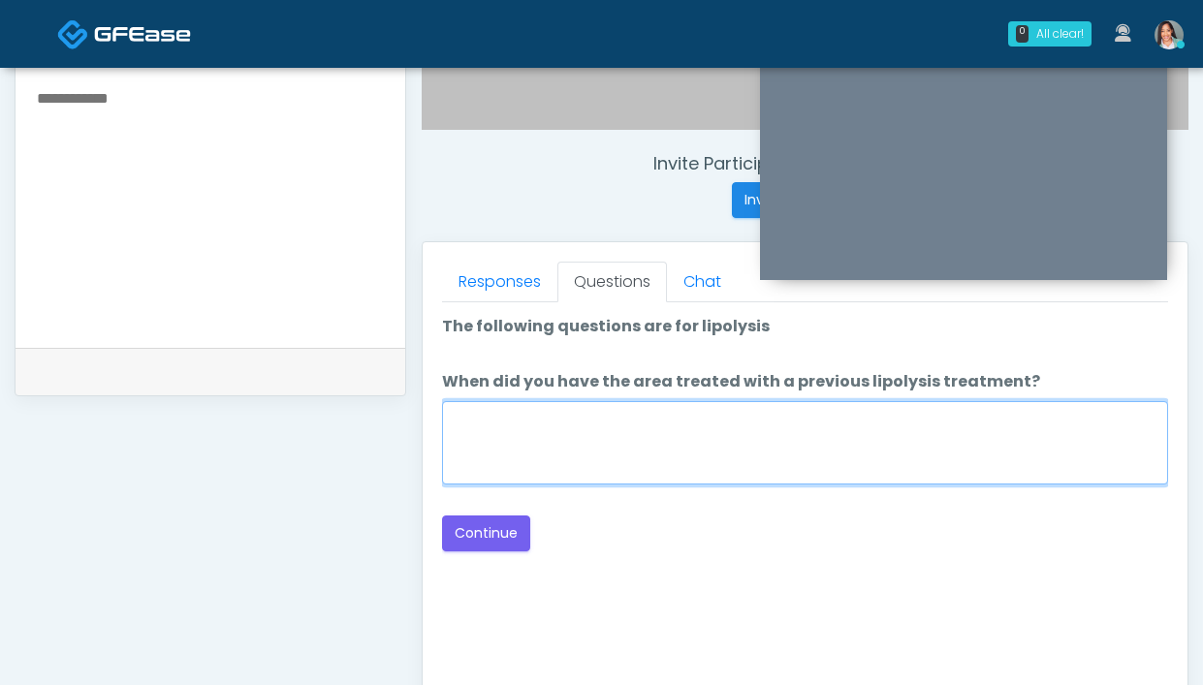
click at [640, 451] on textarea "When did you have the area treated with a previous lipolysis treatment?" at bounding box center [805, 442] width 726 height 83
type textarea "**********"
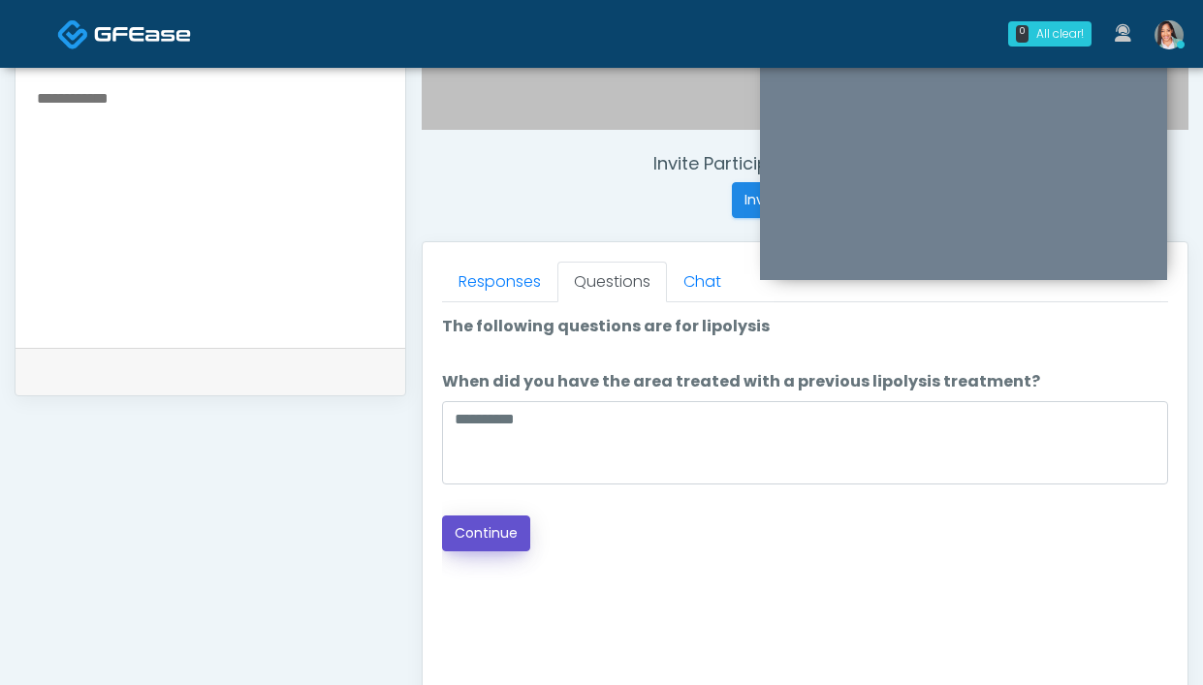
click at [504, 522] on button "Continue" at bounding box center [486, 534] width 88 height 36
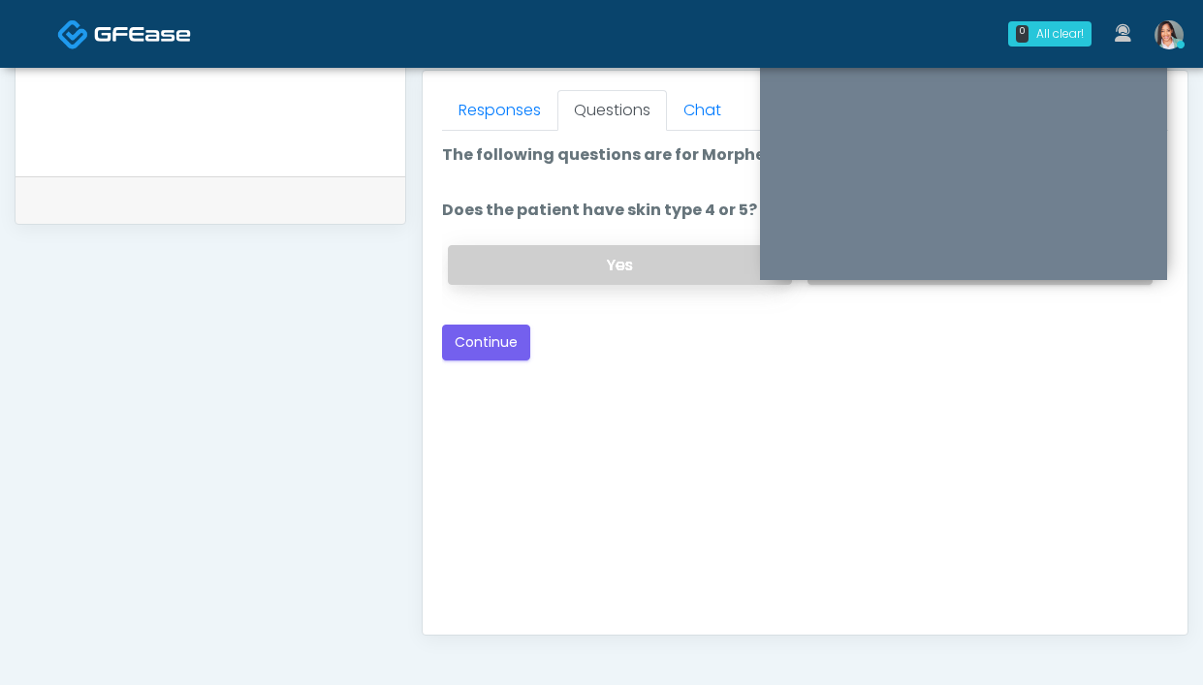
scroll to position [733, 0]
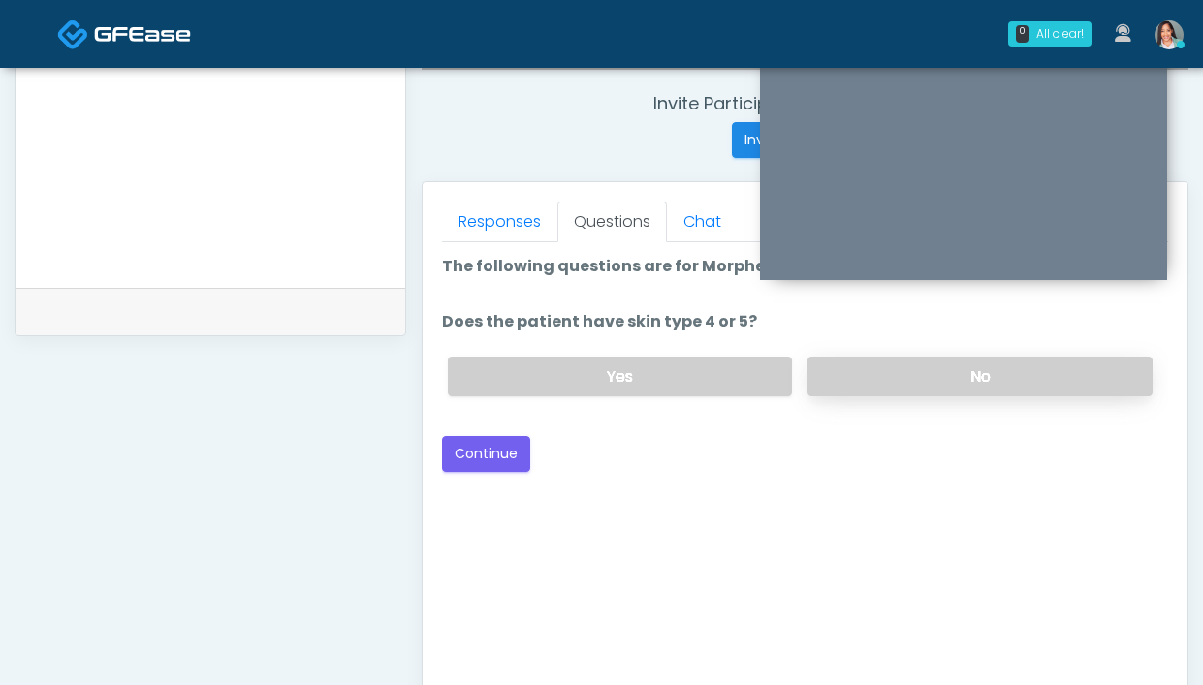
click at [860, 361] on label "No" at bounding box center [979, 377] width 345 height 40
click at [487, 449] on button "Continue" at bounding box center [486, 454] width 88 height 36
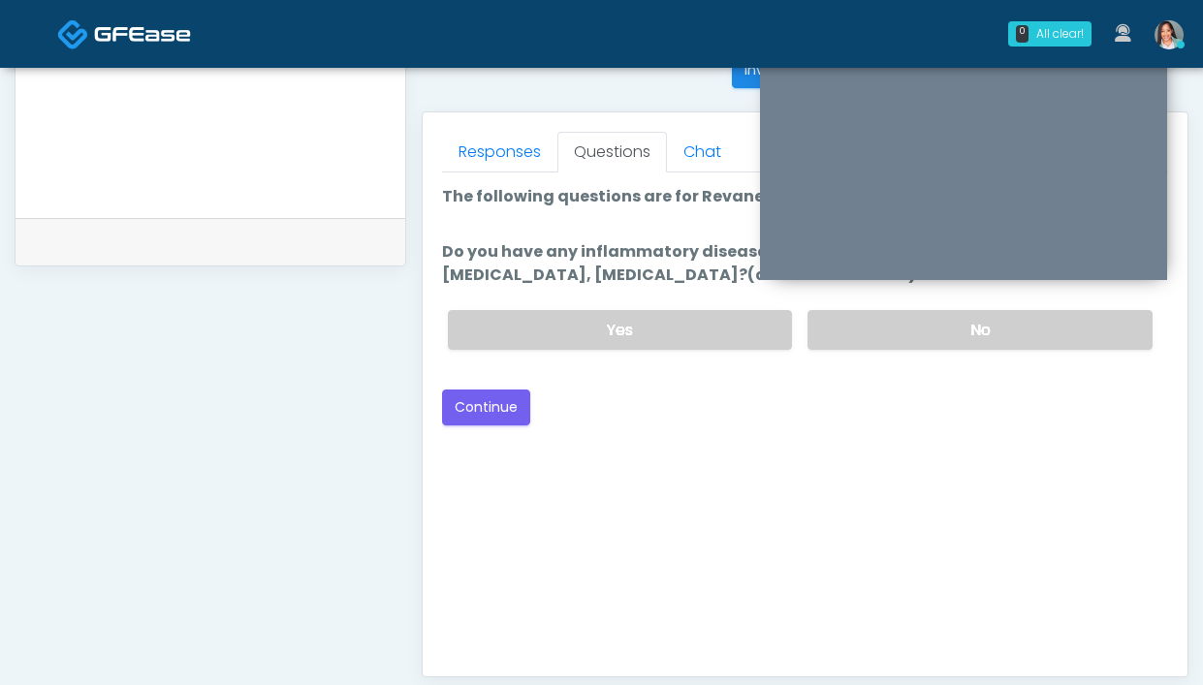
scroll to position [690, 0]
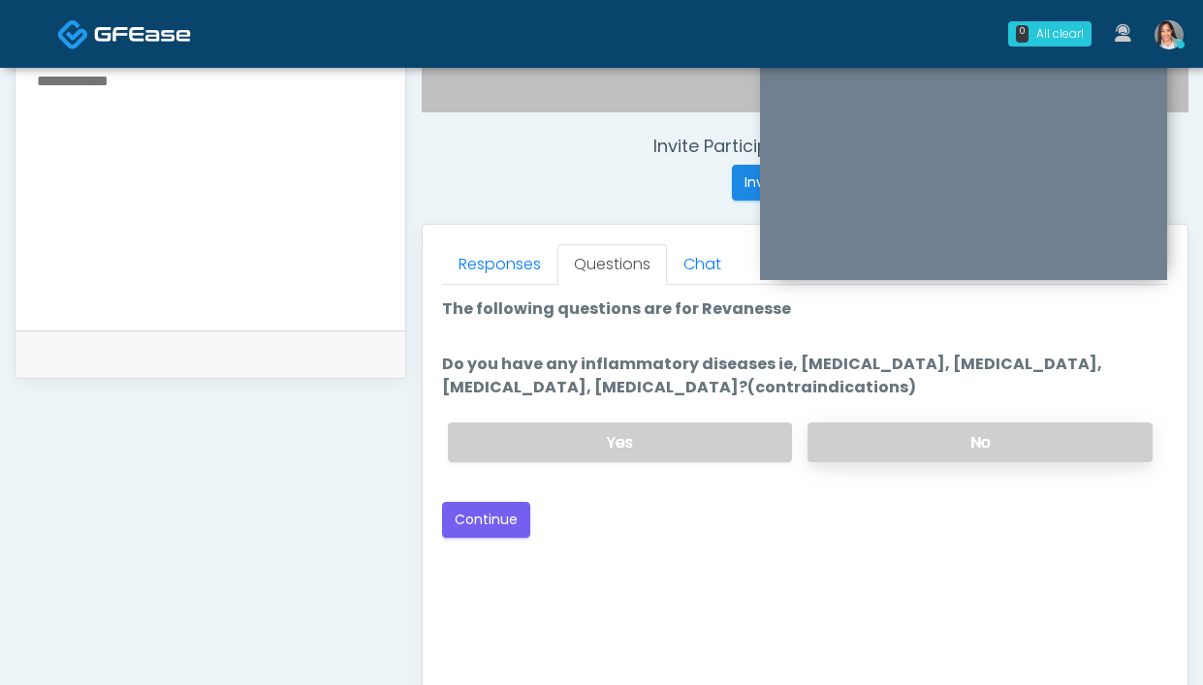
click at [874, 437] on label "No" at bounding box center [979, 443] width 345 height 40
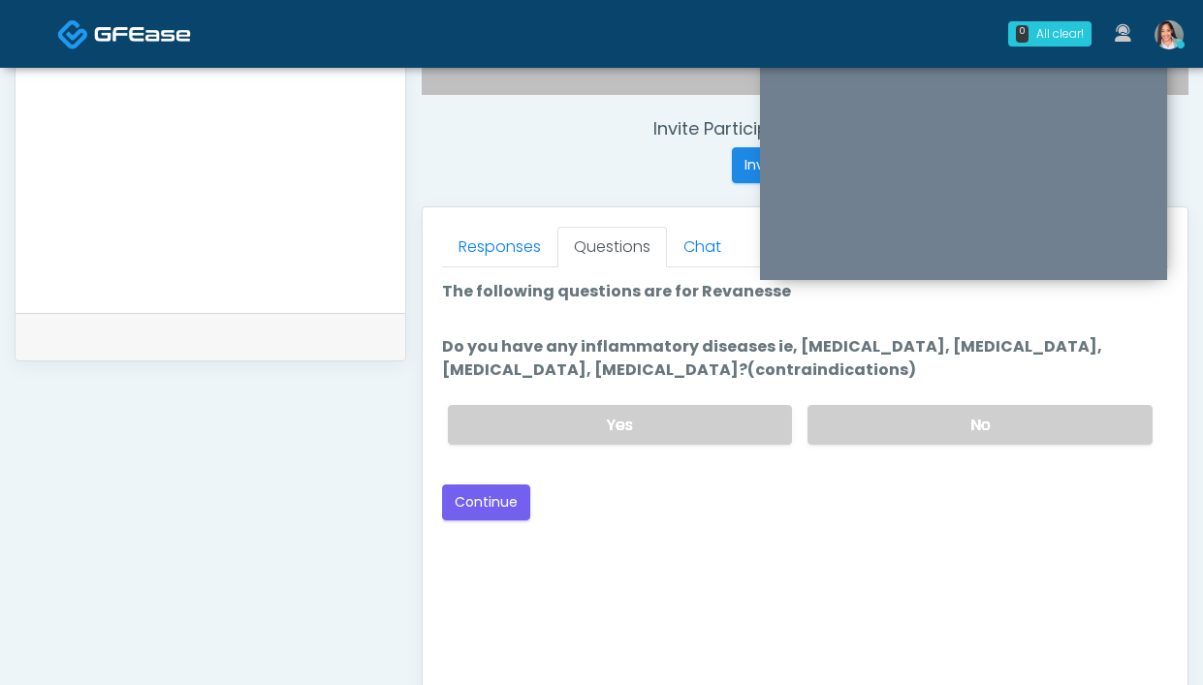
scroll to position [711, 0]
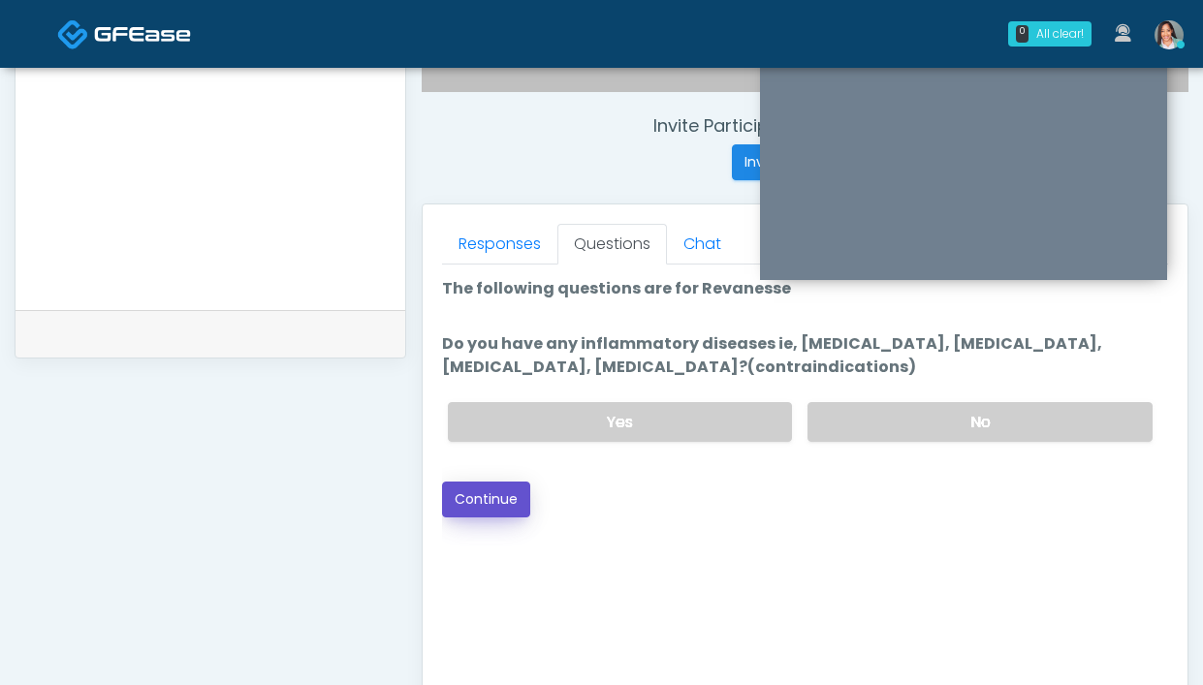
click at [480, 497] on button "Continue" at bounding box center [486, 500] width 88 height 36
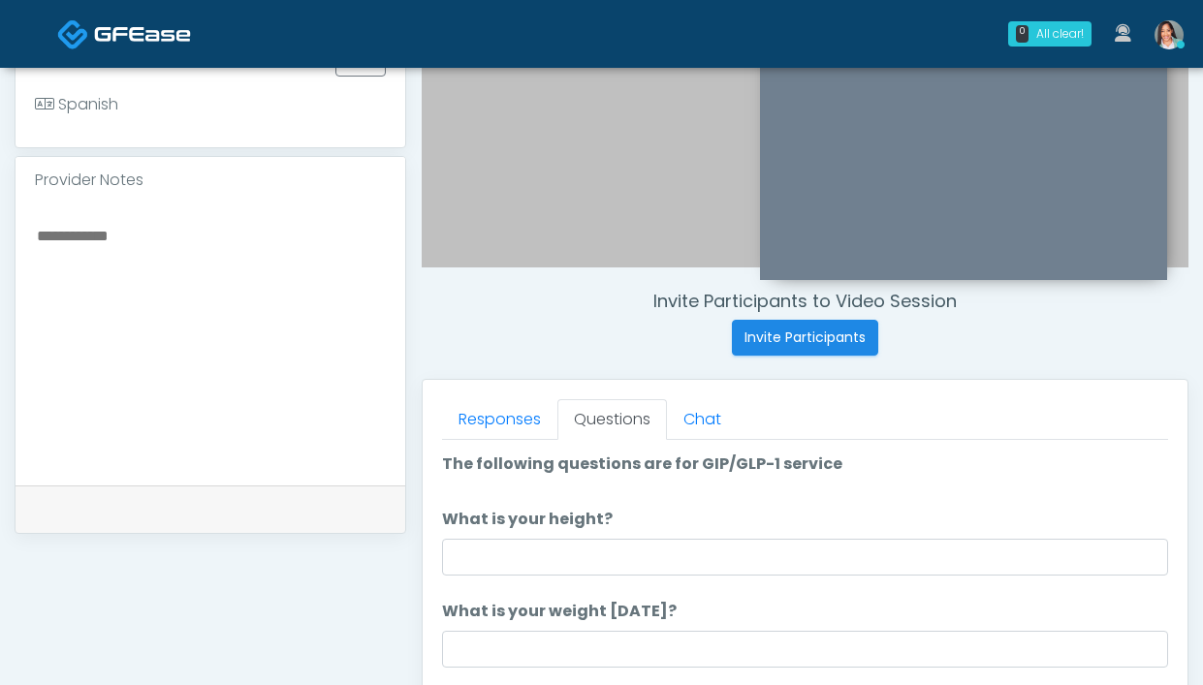
scroll to position [533, 0]
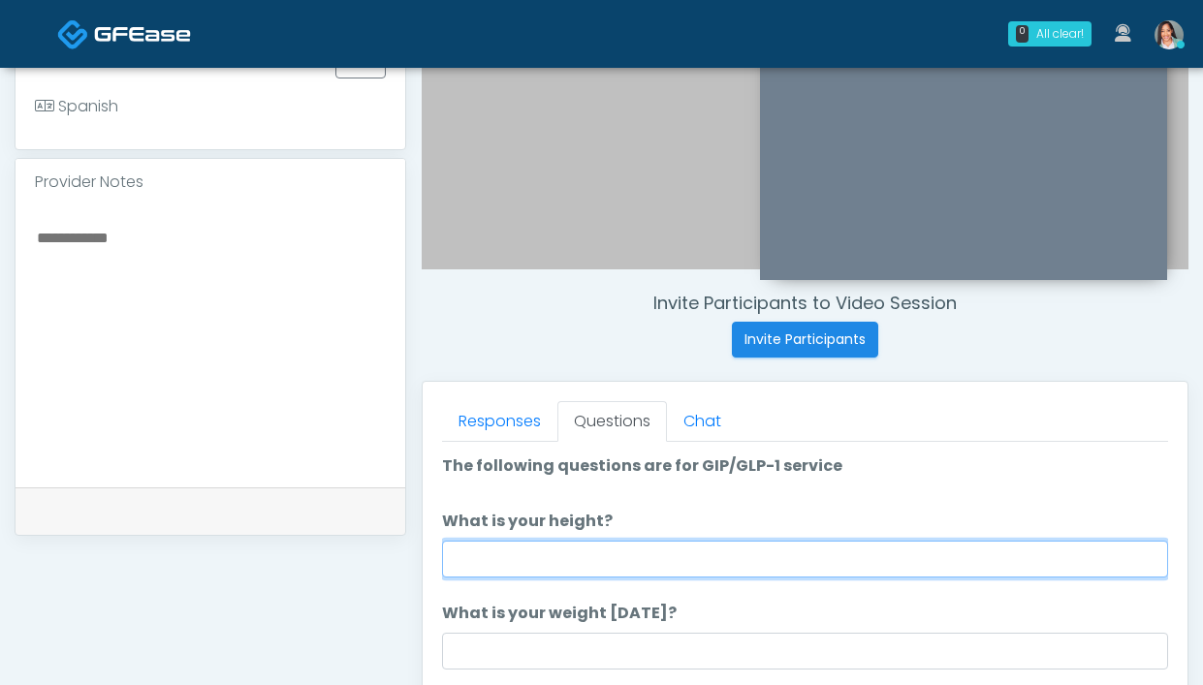
click at [510, 552] on input "What is your height?" at bounding box center [805, 559] width 726 height 37
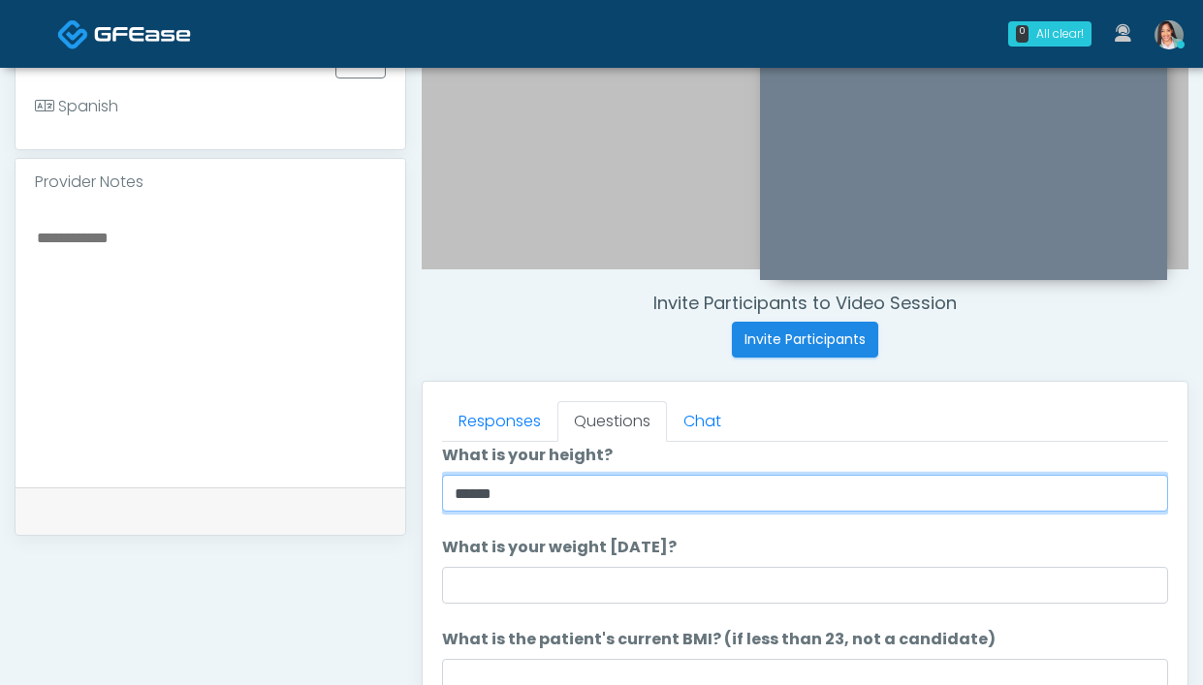
scroll to position [68, 0]
type input "*****"
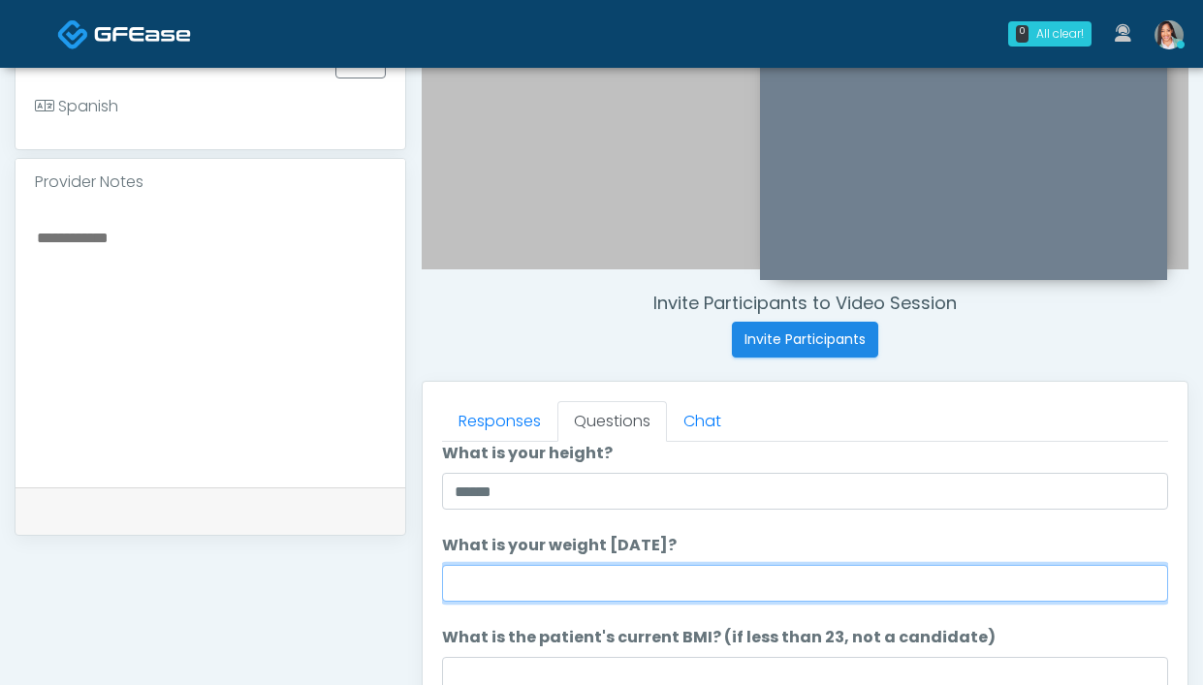
click at [580, 568] on input "What is your weight today?" at bounding box center [805, 583] width 726 height 37
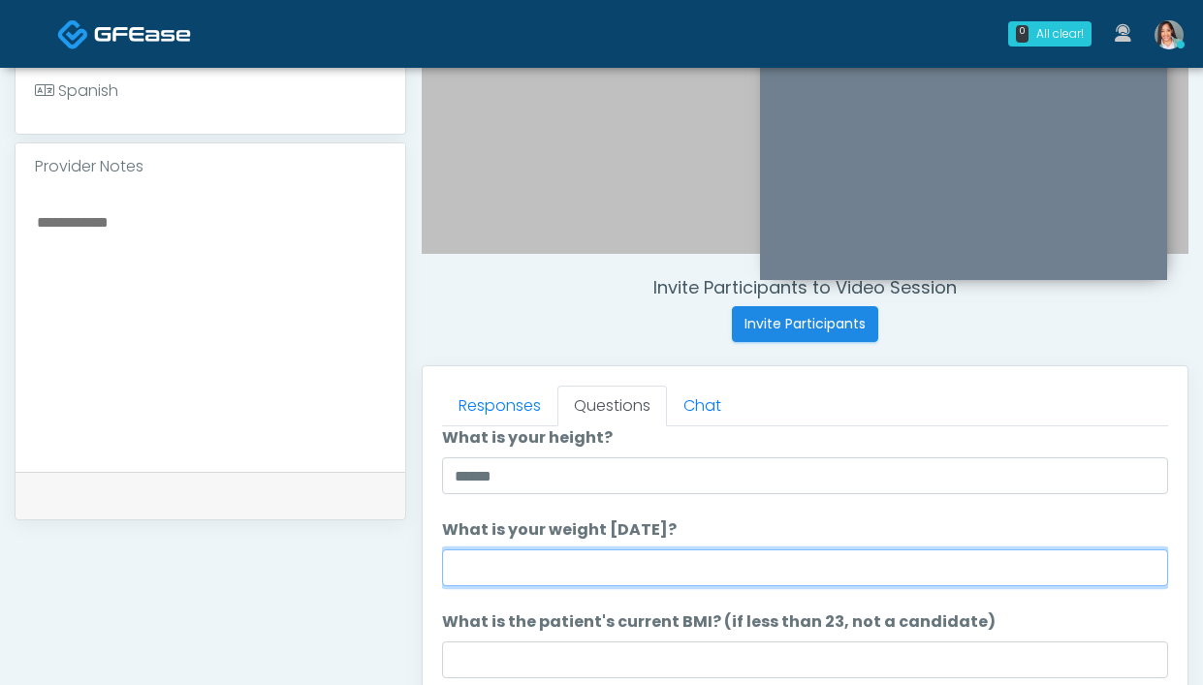
scroll to position [551, 0]
click at [554, 570] on input "What is your weight today?" at bounding box center [805, 566] width 726 height 37
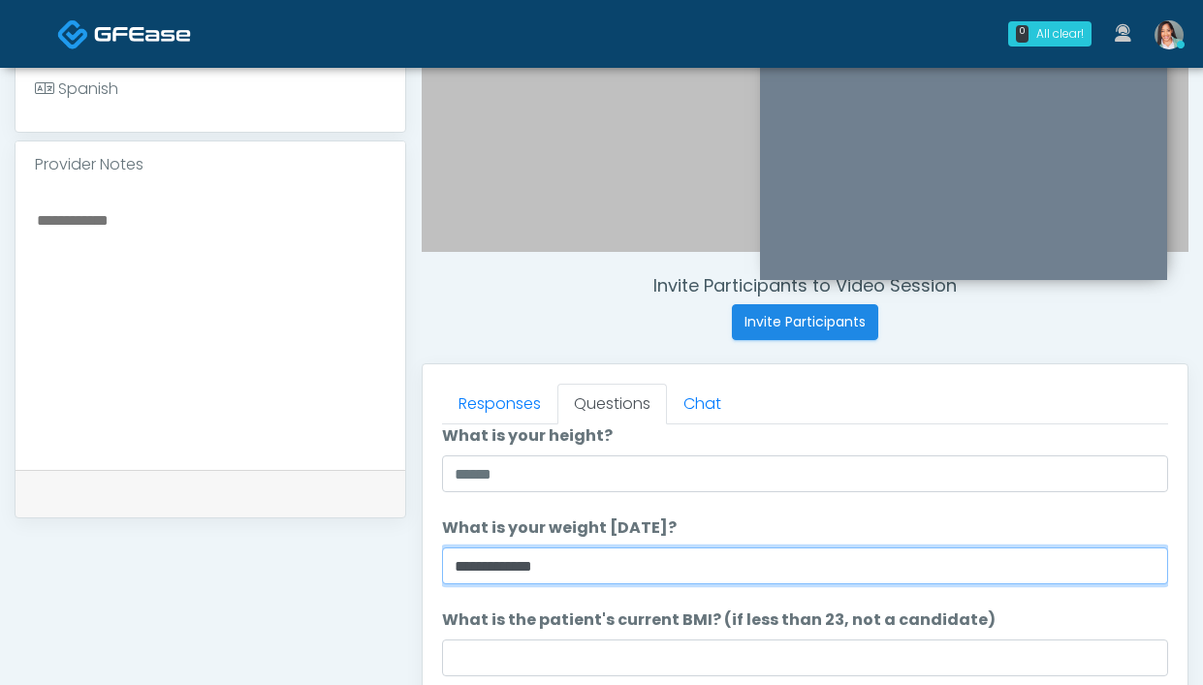
type input "**********"
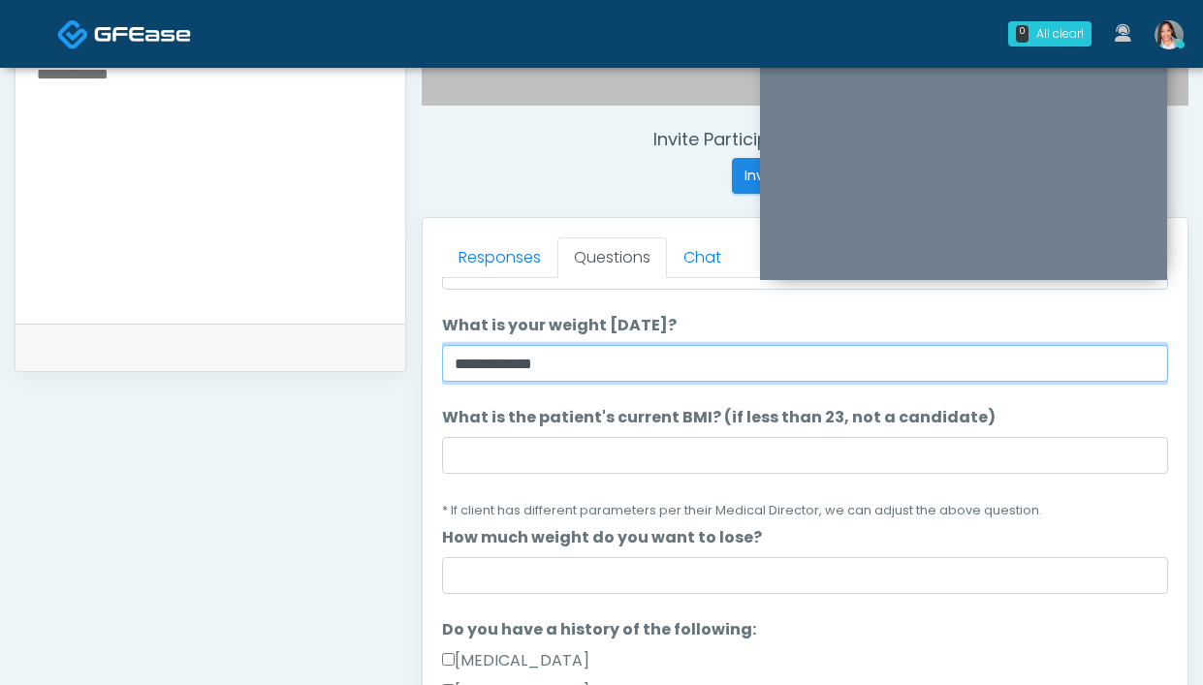
scroll to position [218, 0]
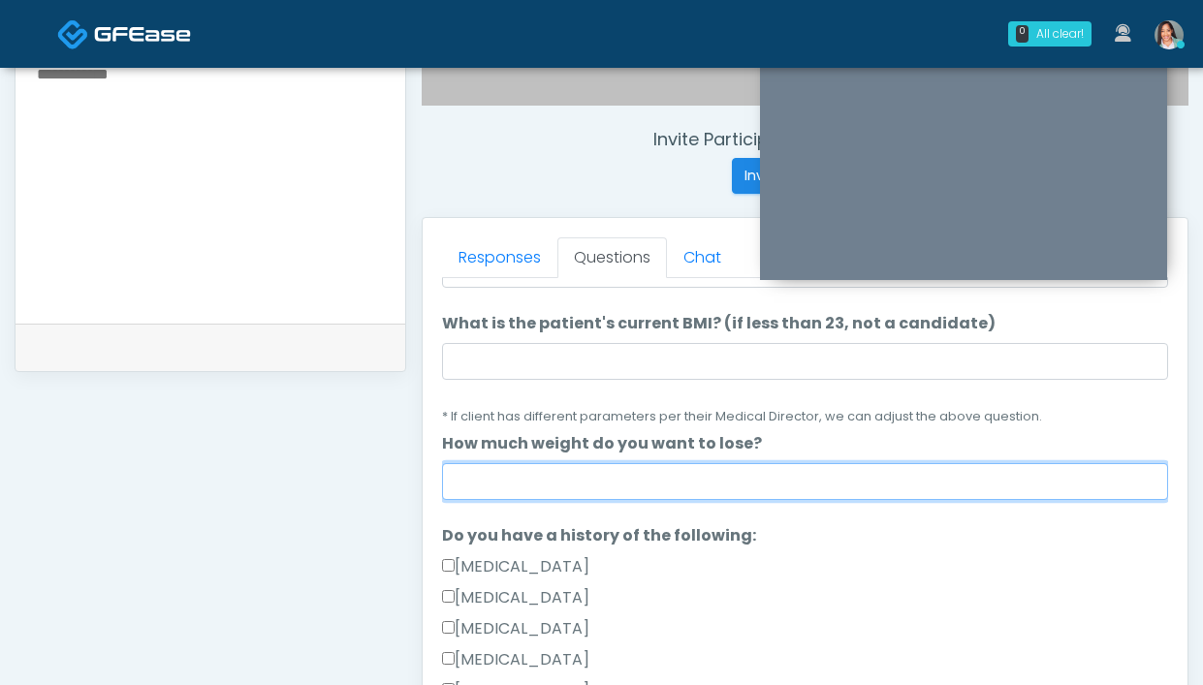
click at [638, 475] on input "How much weight do you want to lose?" at bounding box center [805, 481] width 726 height 37
type input "*********"
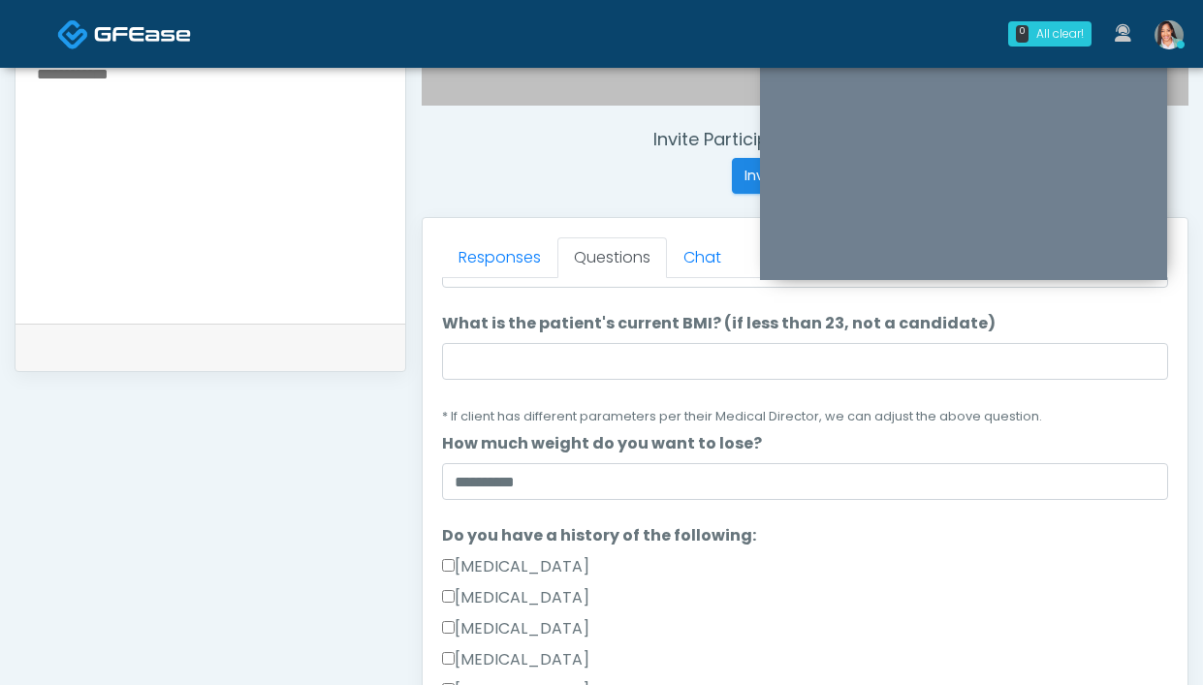
click at [612, 386] on li "What is the patient's current BMI? (if less than 23, not a candidate) What is t…" at bounding box center [805, 369] width 726 height 115
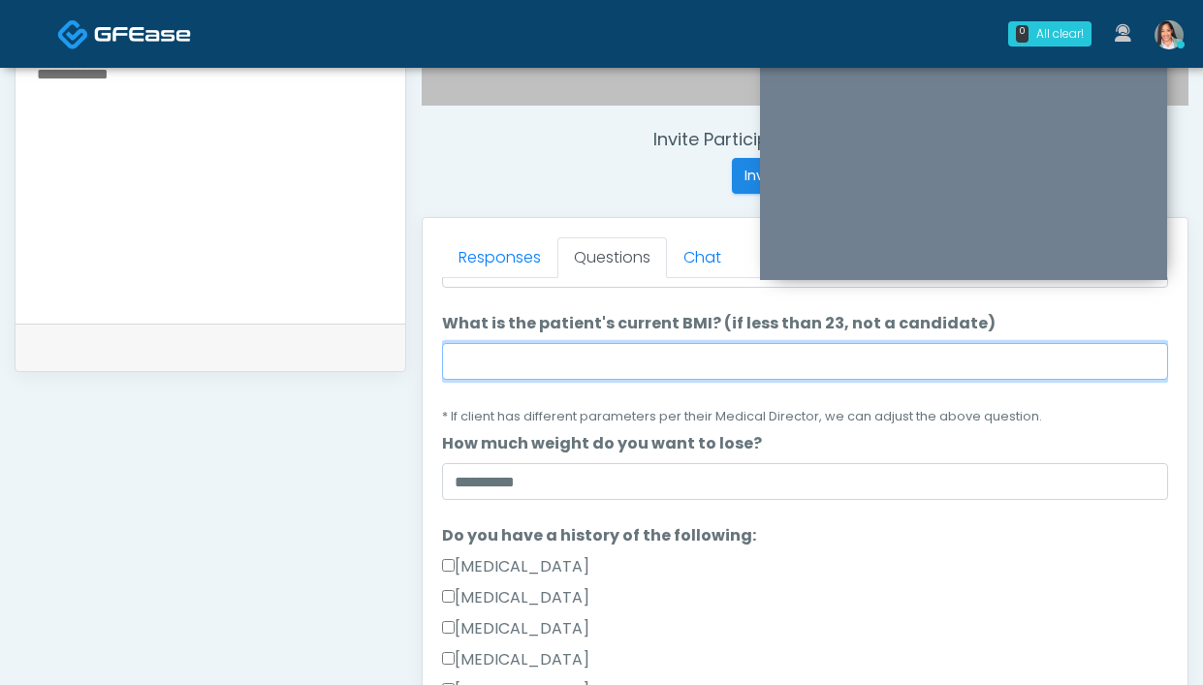
click at [619, 364] on input "What is the patient's current BMI? (if less than 23, not a candidate)" at bounding box center [805, 361] width 726 height 37
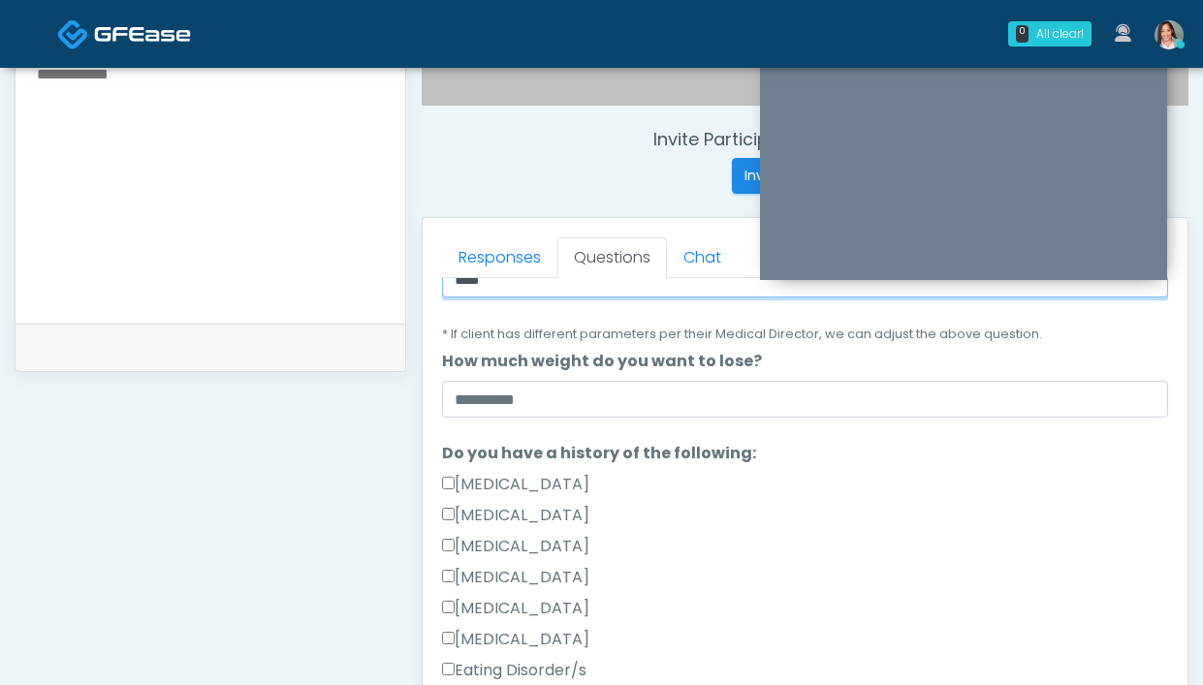
scroll to position [322, 0]
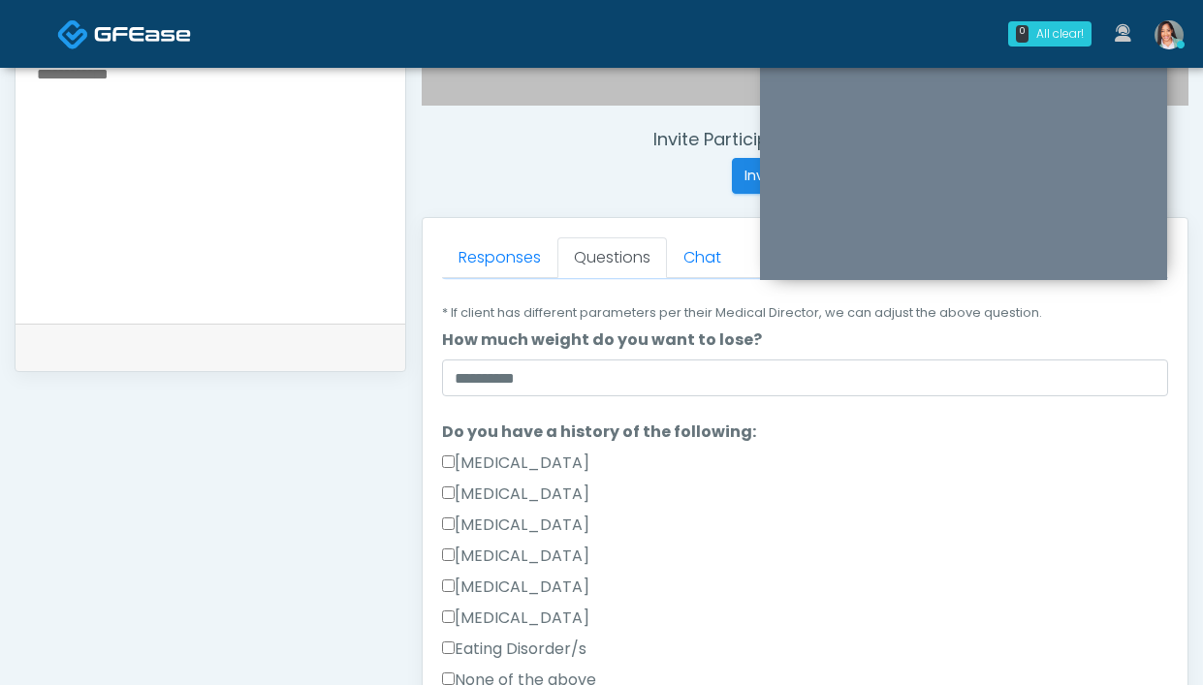
type input "****"
click at [479, 669] on label "None of the above" at bounding box center [519, 680] width 154 height 23
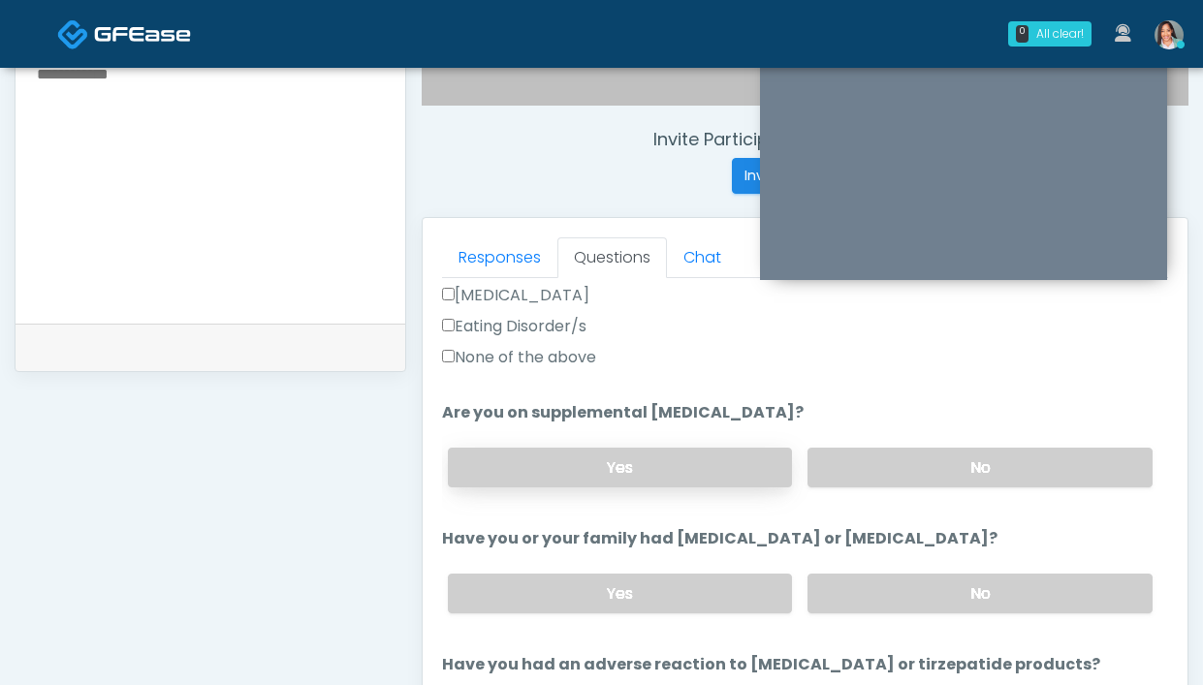
scroll to position [661, 0]
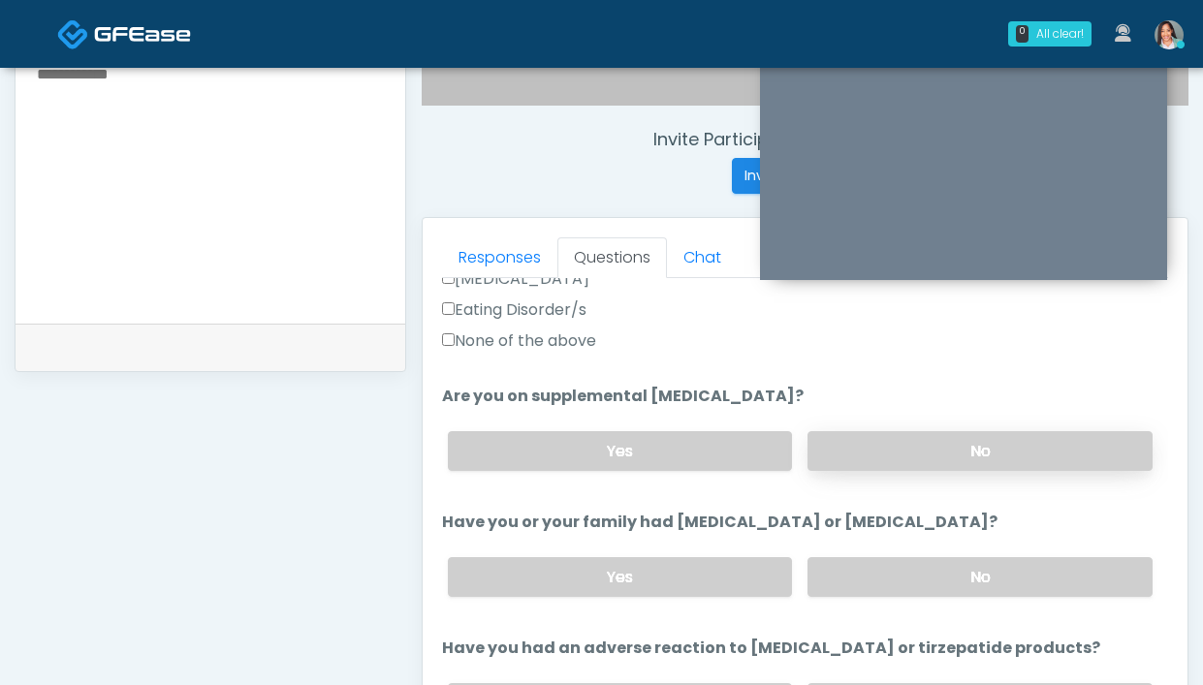
click at [883, 442] on label "No" at bounding box center [979, 451] width 345 height 40
click at [889, 569] on label "No" at bounding box center [979, 577] width 345 height 40
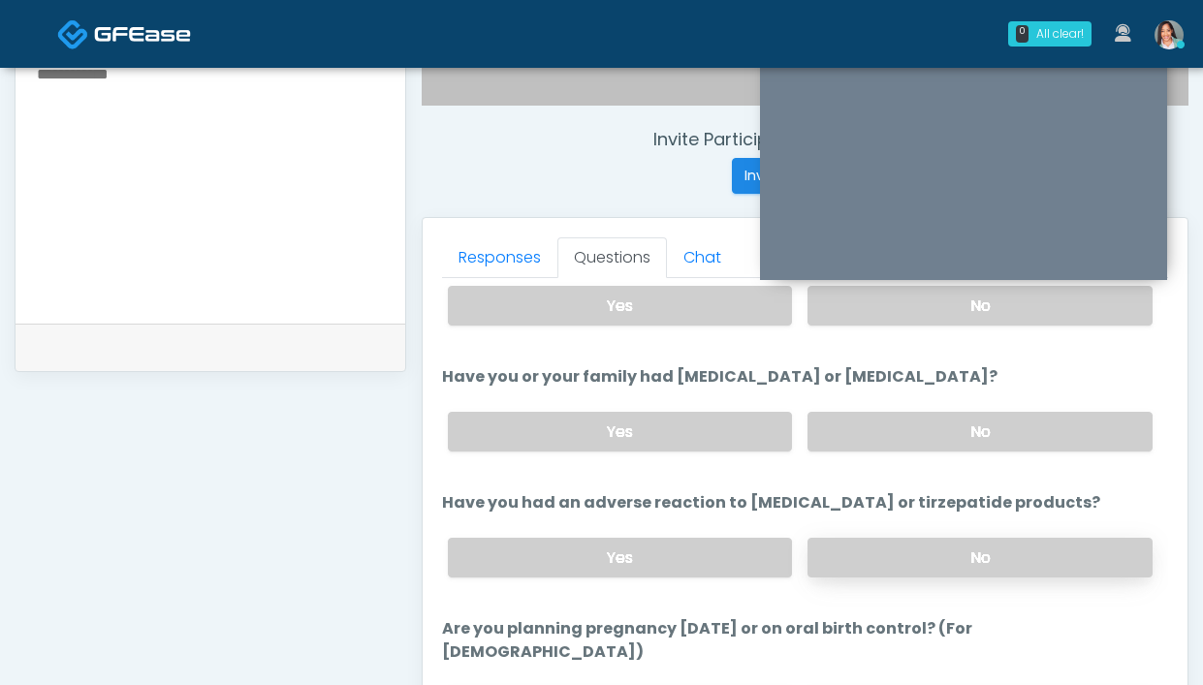
scroll to position [824, 0]
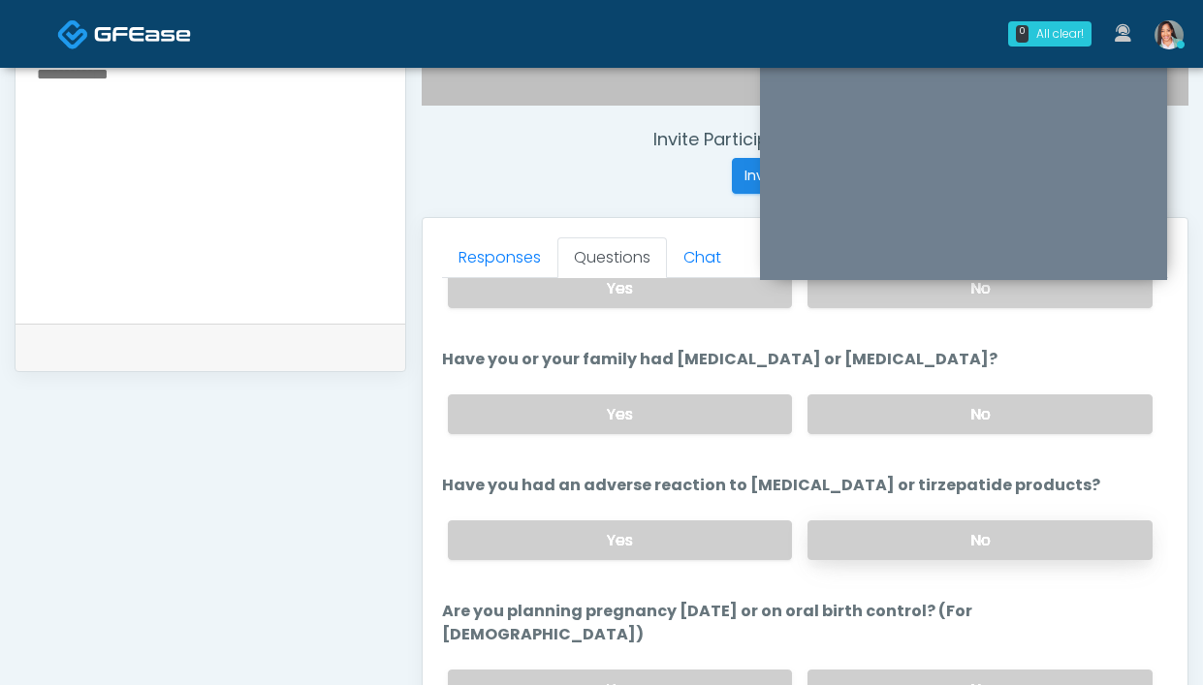
click at [844, 536] on label "No" at bounding box center [979, 541] width 345 height 40
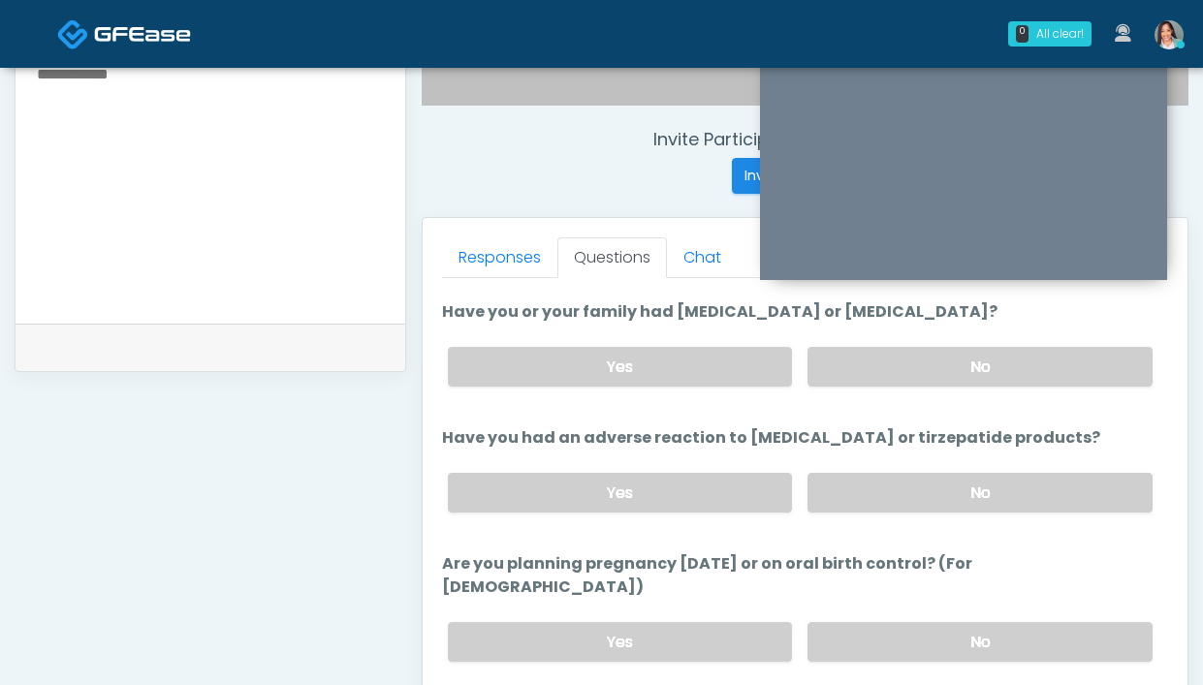
scroll to position [890, 0]
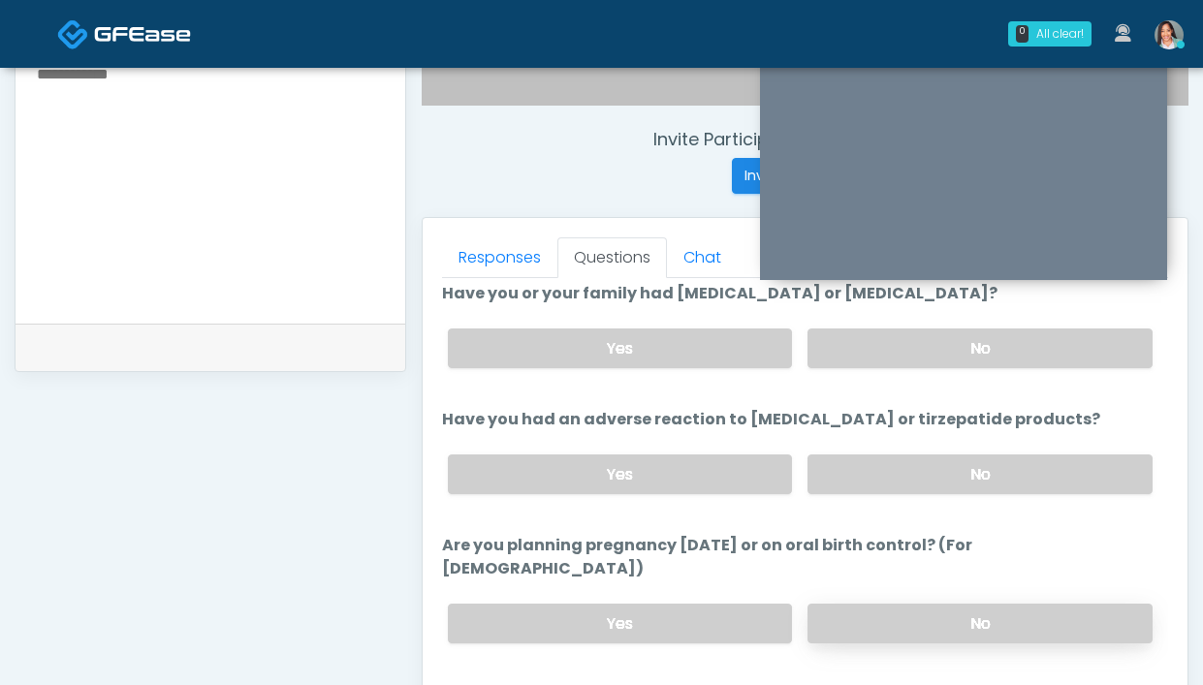
click at [889, 604] on label "No" at bounding box center [979, 624] width 345 height 40
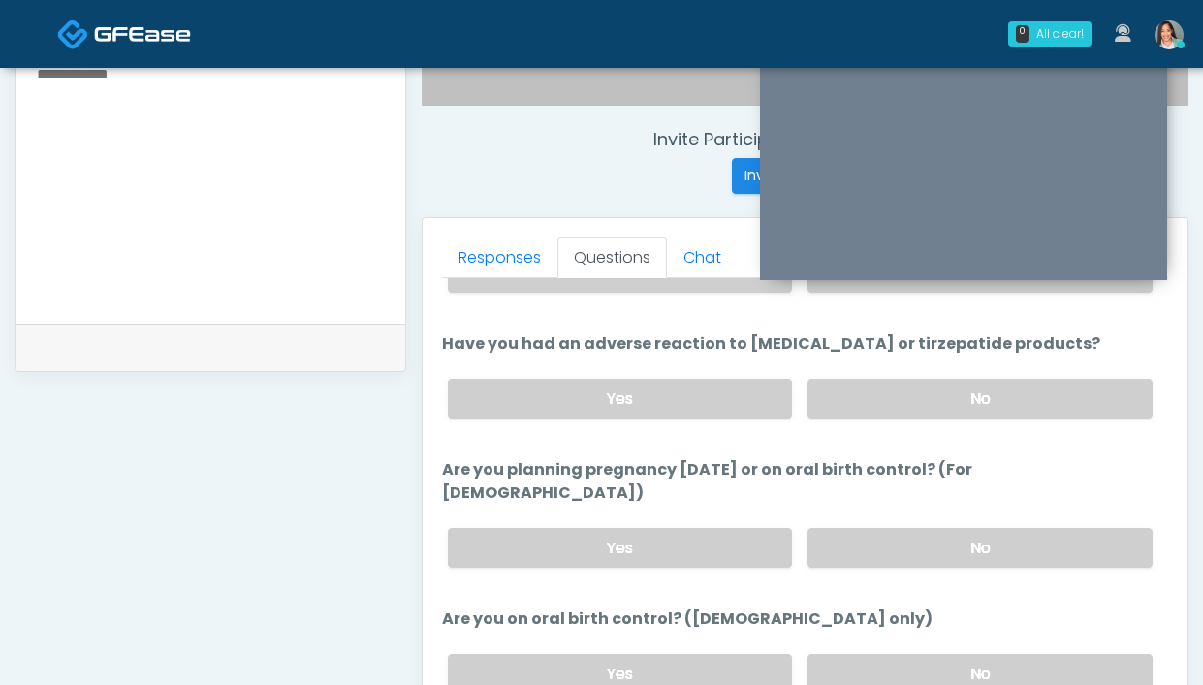
scroll to position [966, 0]
click at [852, 653] on label "No" at bounding box center [979, 673] width 345 height 40
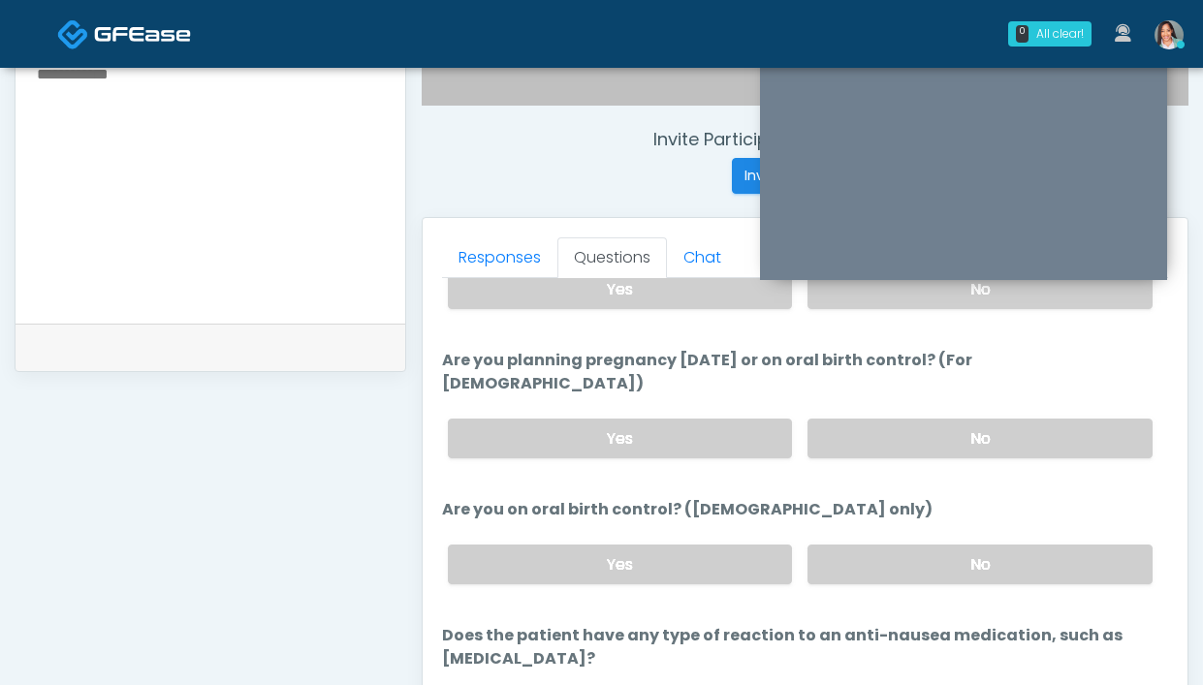
scroll to position [1092, 0]
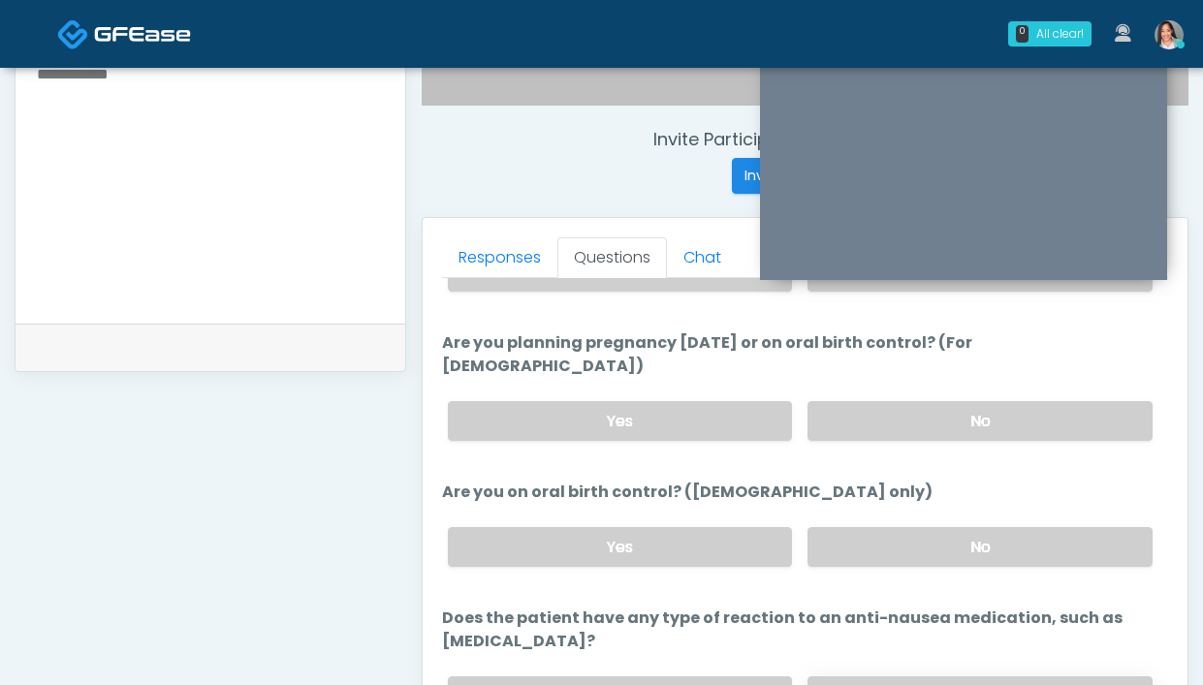
click at [942, 677] on label "No" at bounding box center [979, 697] width 345 height 40
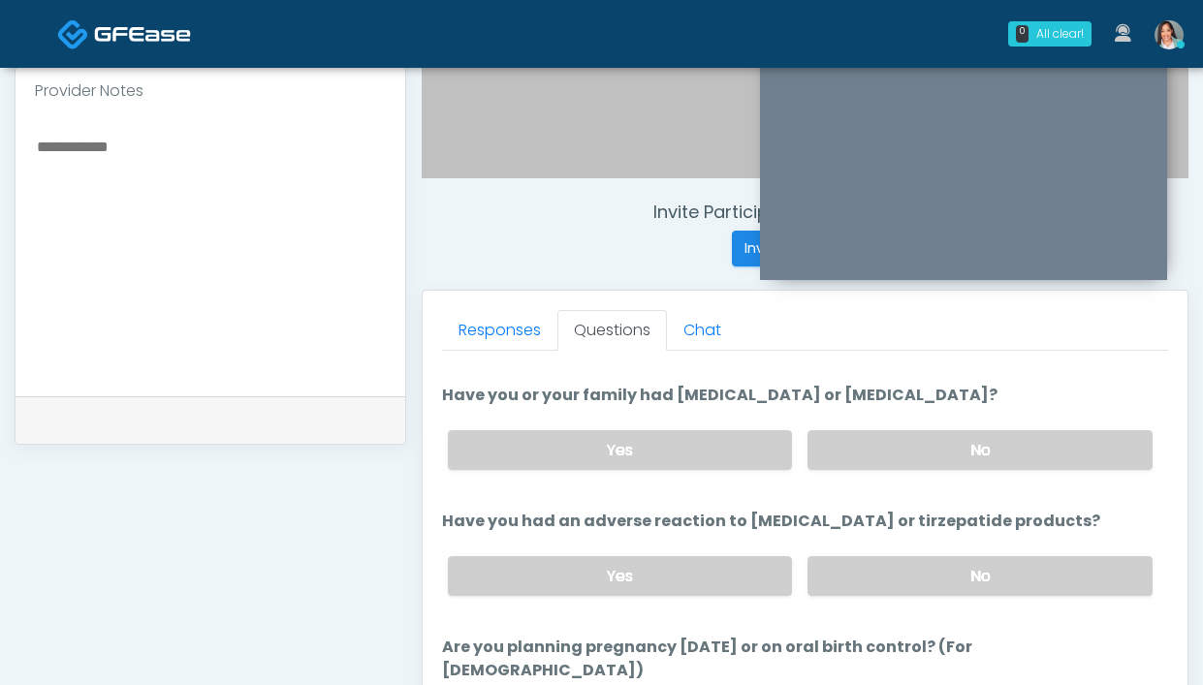
scroll to position [523, 0]
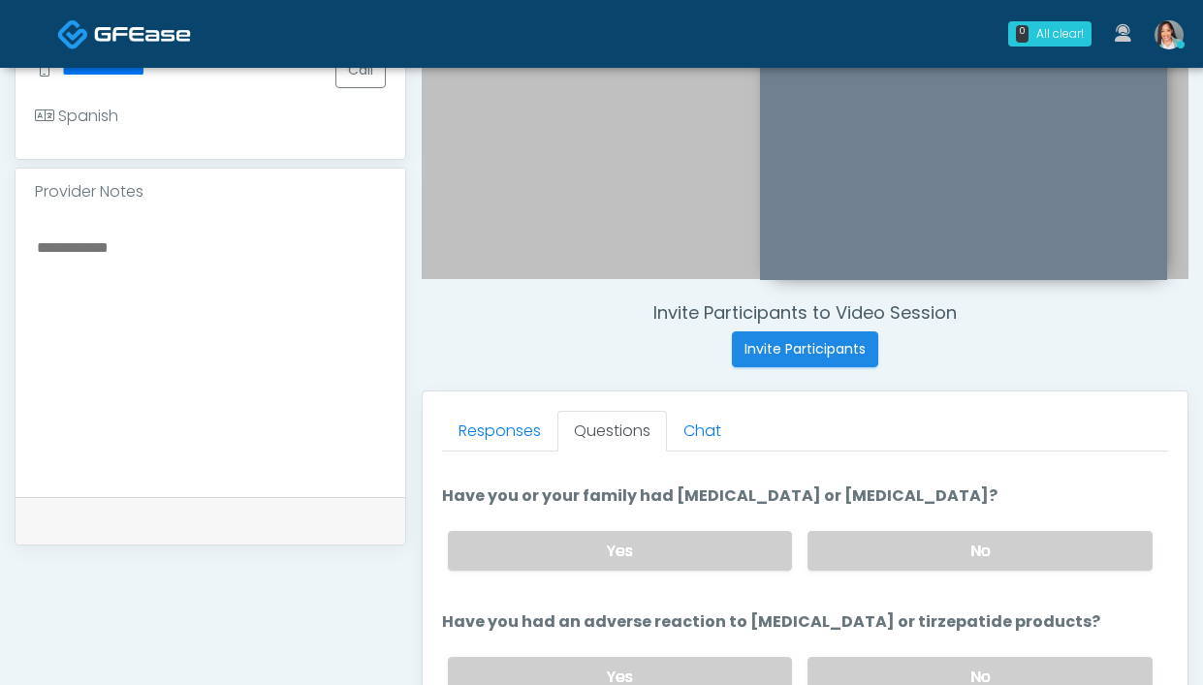
click at [235, 322] on textarea at bounding box center [210, 353] width 351 height 237
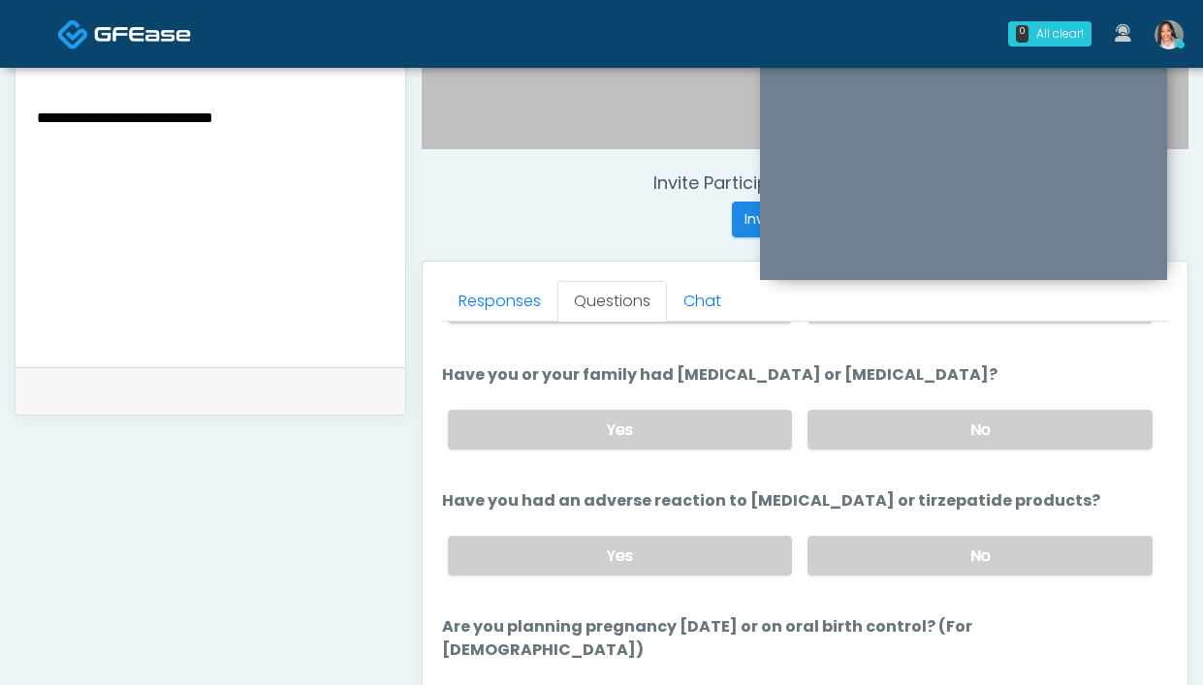
scroll to position [568, 0]
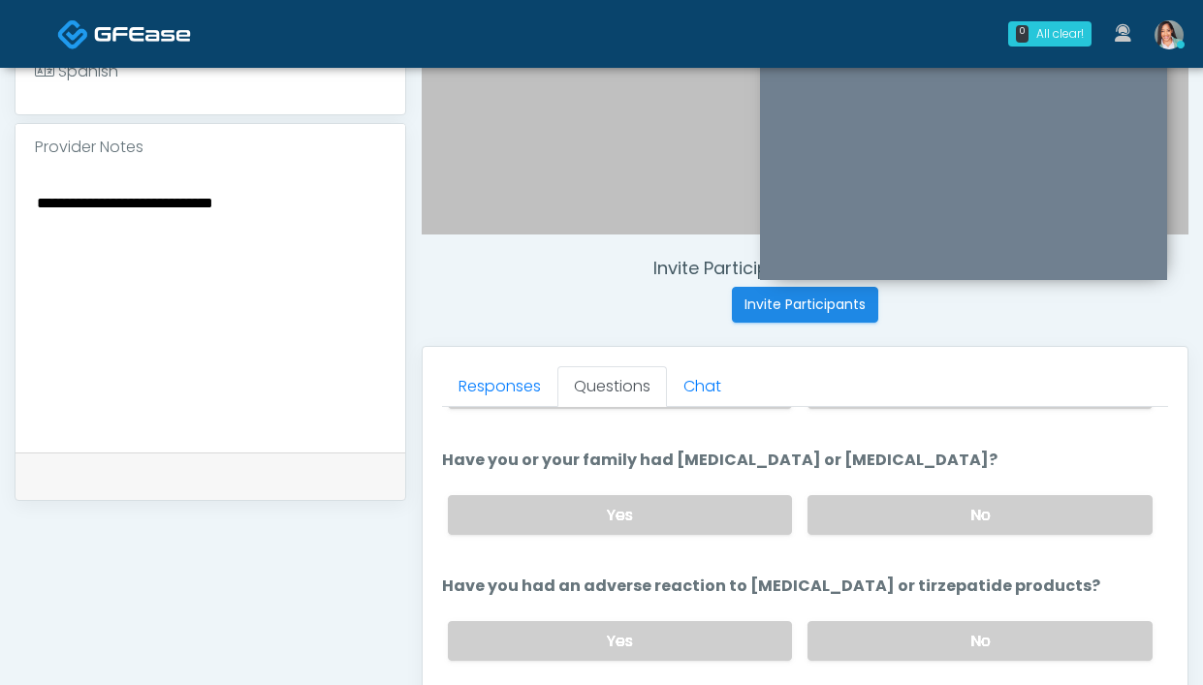
click at [39, 219] on textarea "**********" at bounding box center [210, 308] width 351 height 237
click at [26, 239] on div "**********" at bounding box center [211, 312] width 390 height 282
click at [64, 247] on textarea "**********" at bounding box center [210, 308] width 351 height 237
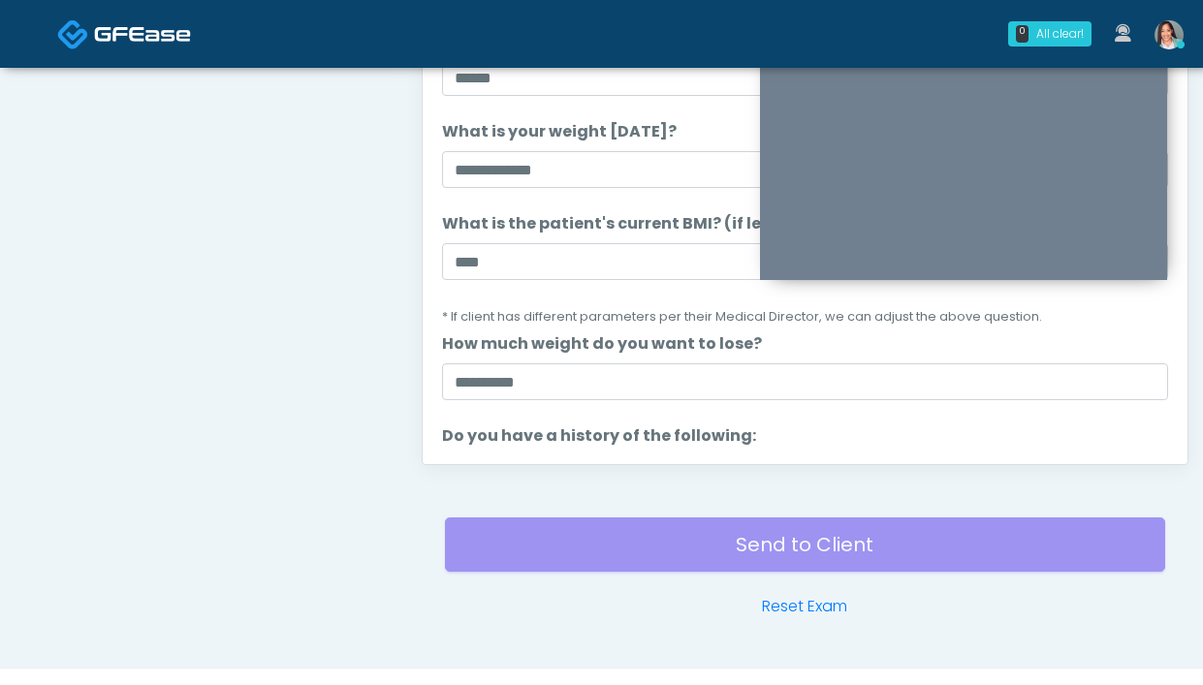
scroll to position [924, 0]
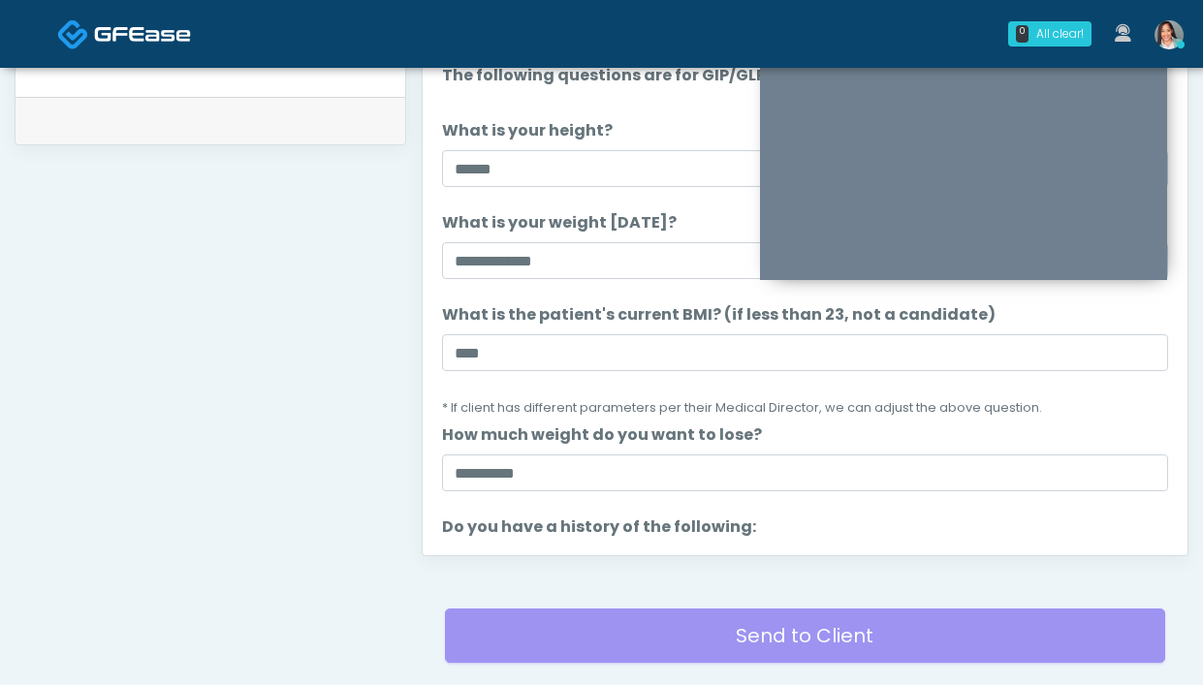
type textarea "**********"
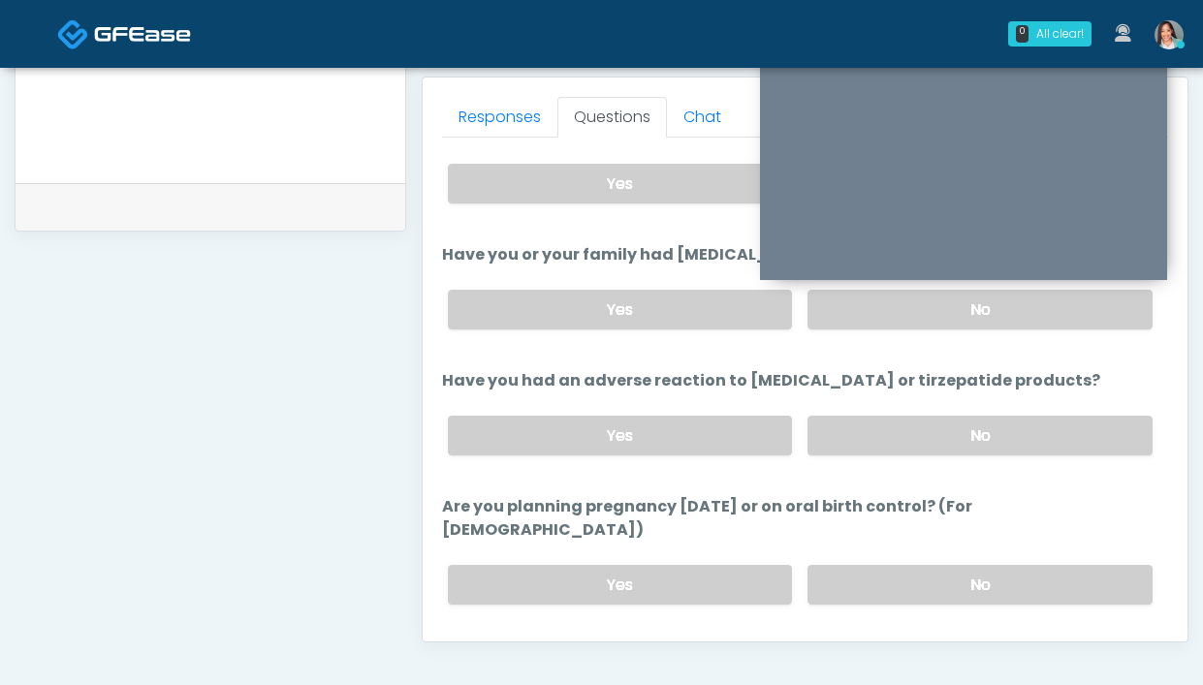
scroll to position [1092, 0]
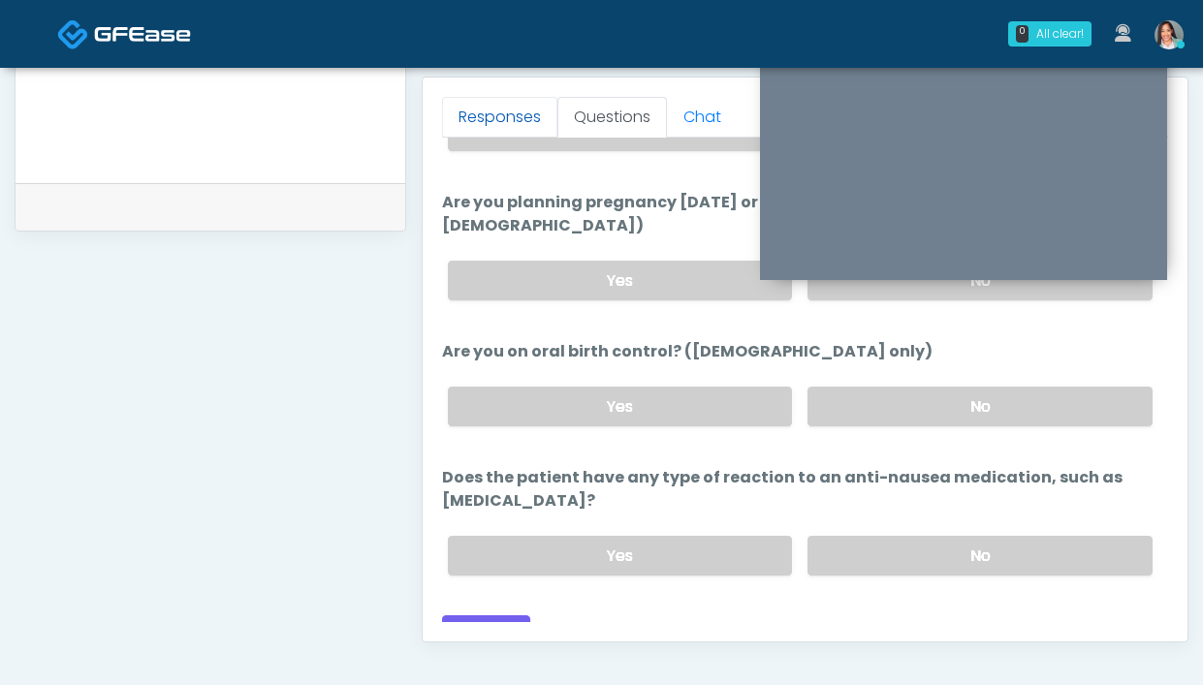
click at [491, 122] on link "Responses" at bounding box center [499, 117] width 115 height 41
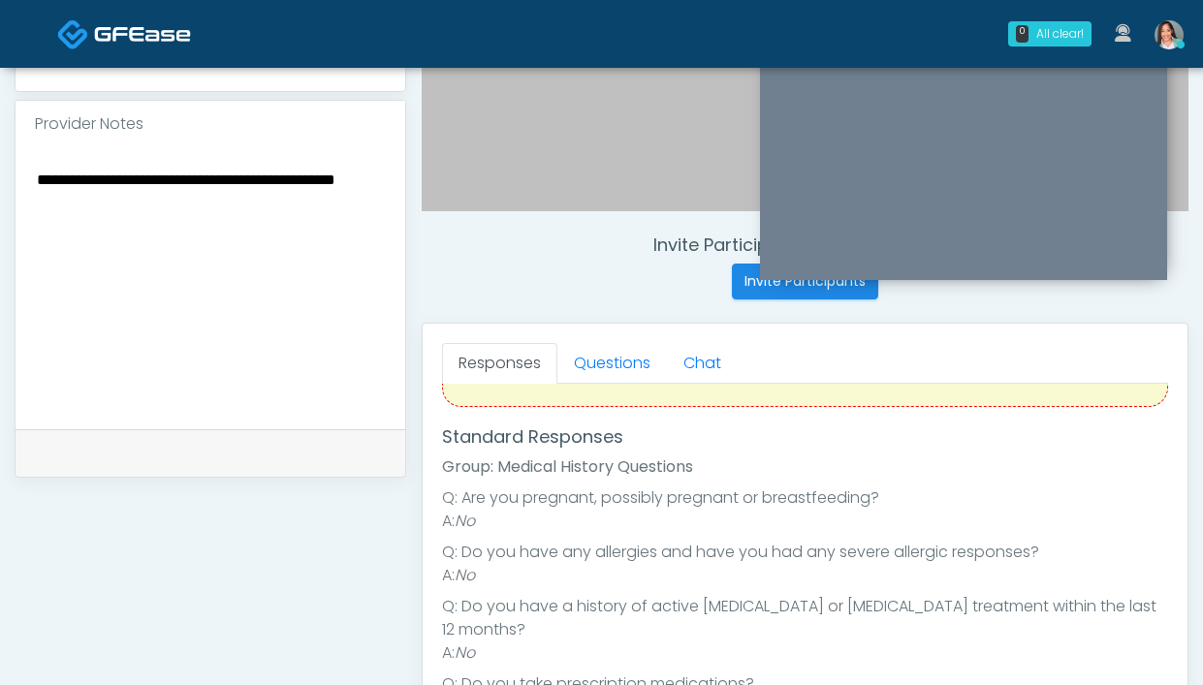
scroll to position [575, 0]
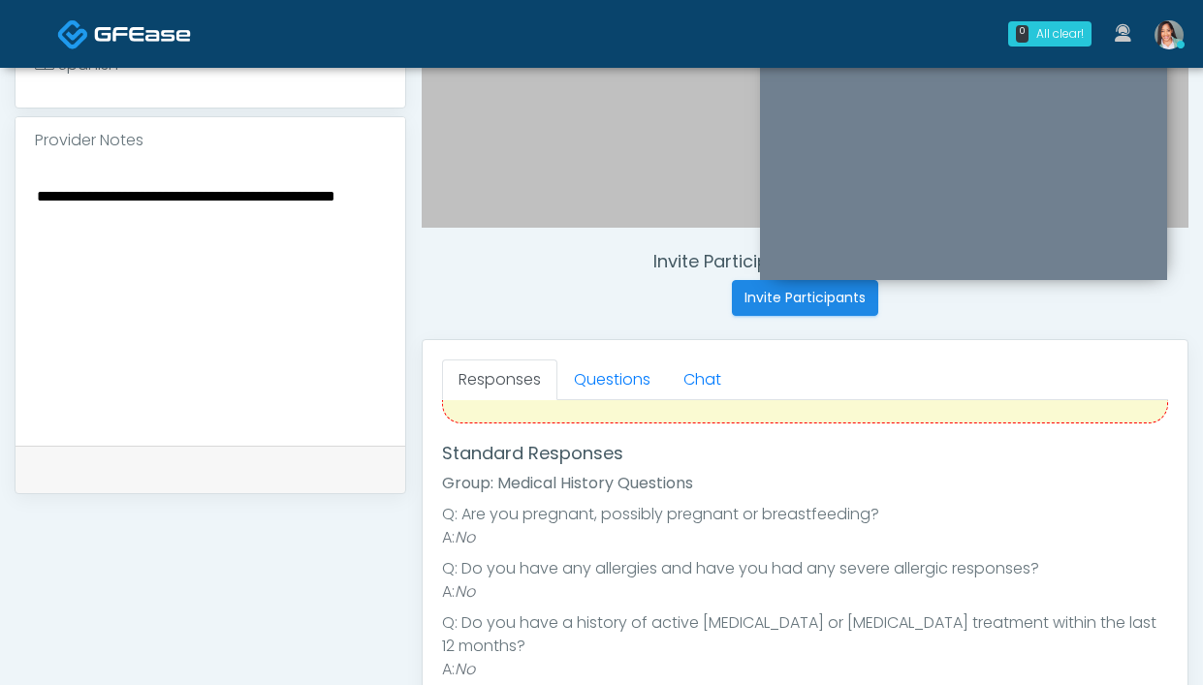
click at [212, 255] on textarea "**********" at bounding box center [210, 301] width 351 height 237
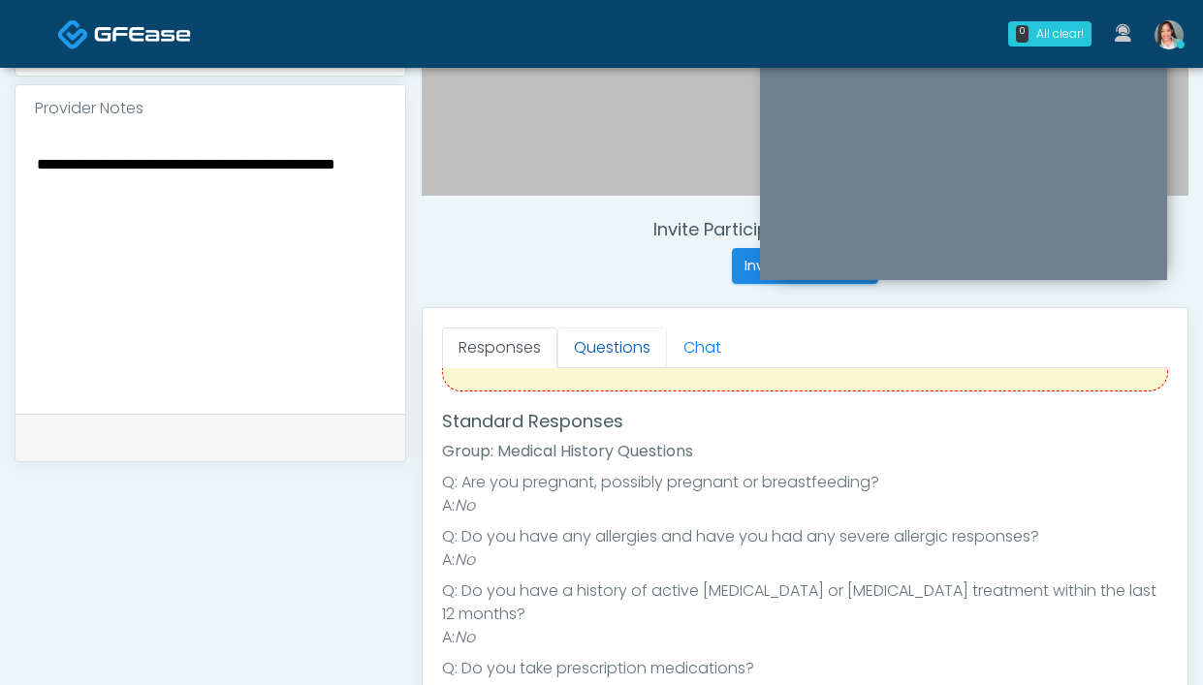
click at [598, 342] on link "Questions" at bounding box center [612, 348] width 110 height 41
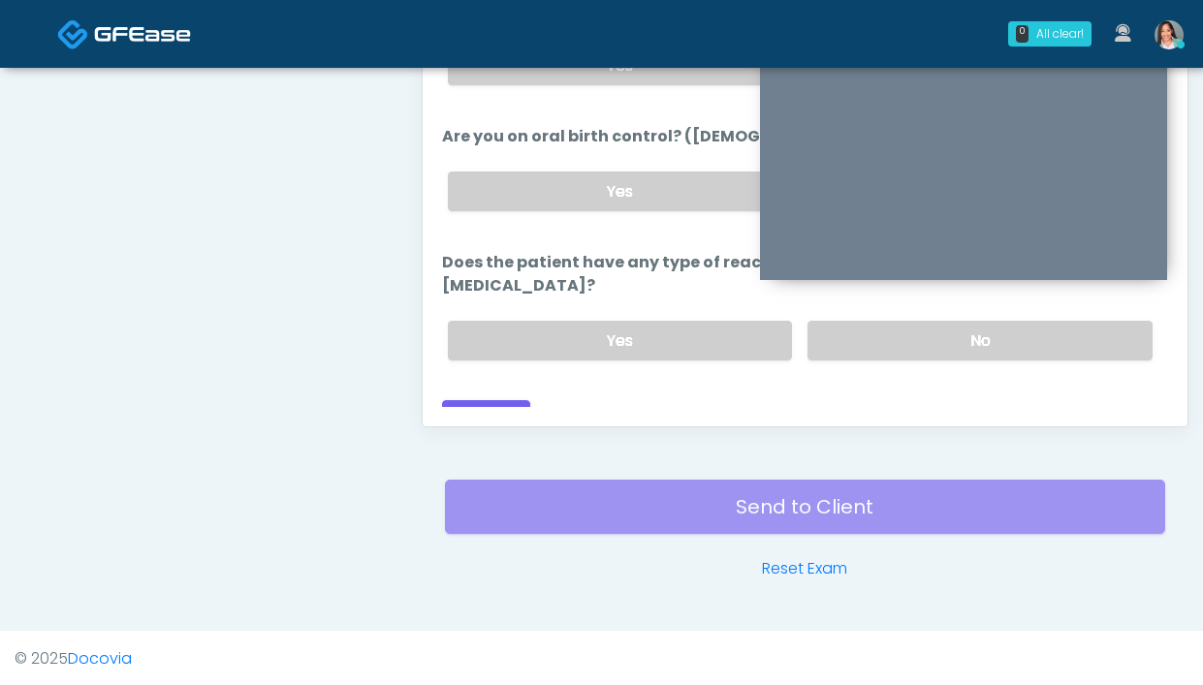
scroll to position [1055, 0]
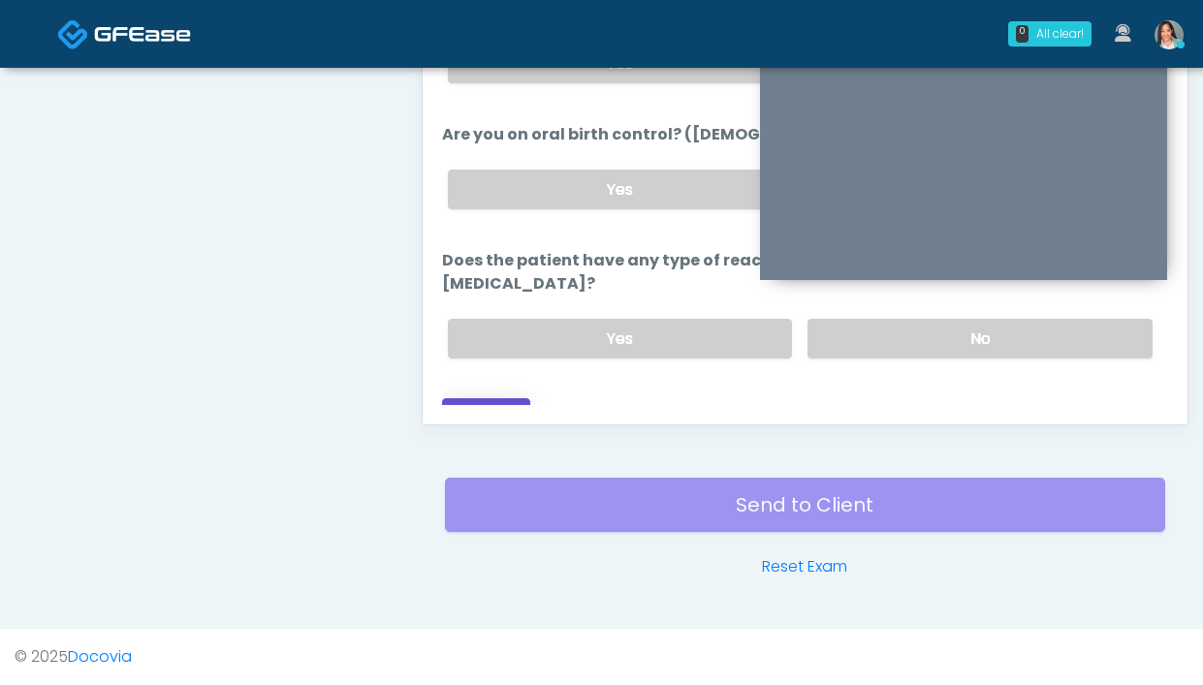
click at [514, 398] on button "Continue" at bounding box center [486, 416] width 88 height 36
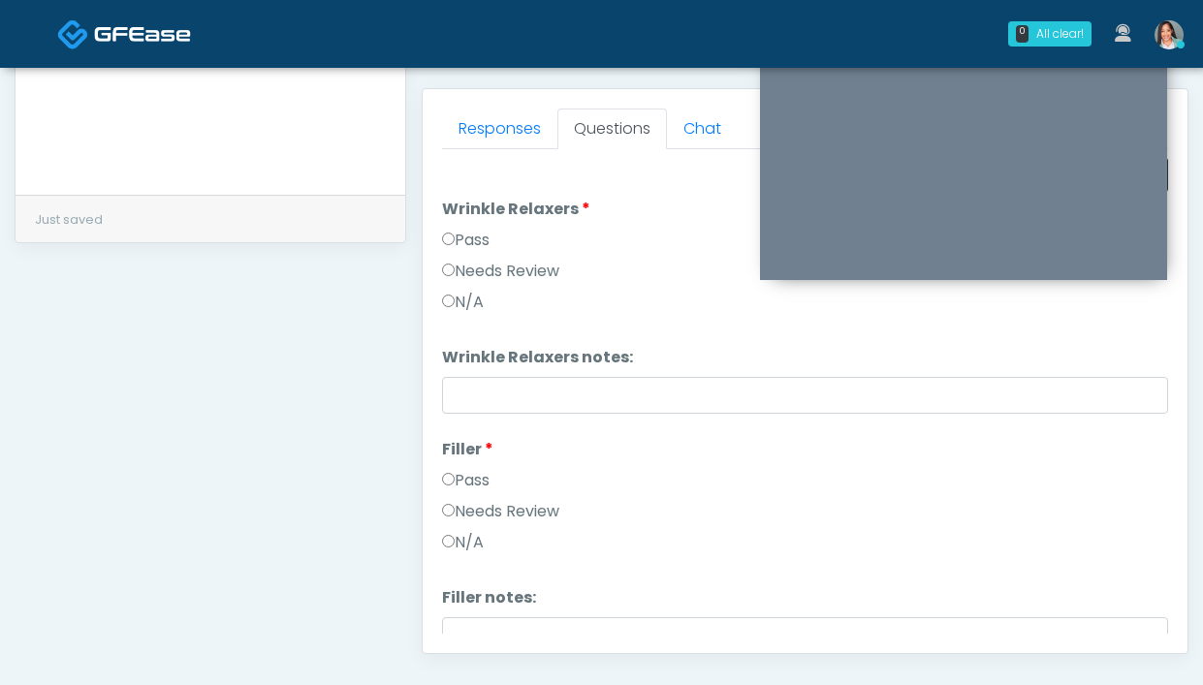
scroll to position [701, 0]
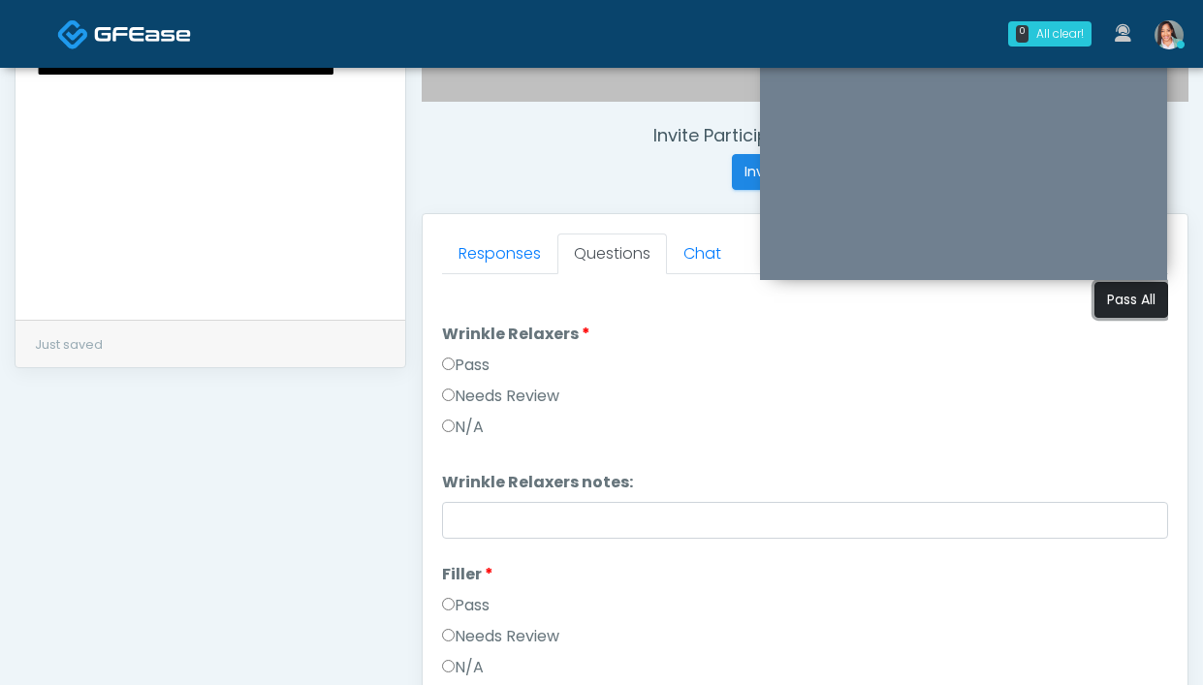
click at [1142, 292] on button "Pass All" at bounding box center [1131, 300] width 74 height 36
click at [484, 233] on div "Responses Questions Chat Good Faith Exam Script Good Faith Exam Script INTRODUC…" at bounding box center [805, 496] width 765 height 564
click at [487, 252] on link "Responses" at bounding box center [499, 254] width 115 height 41
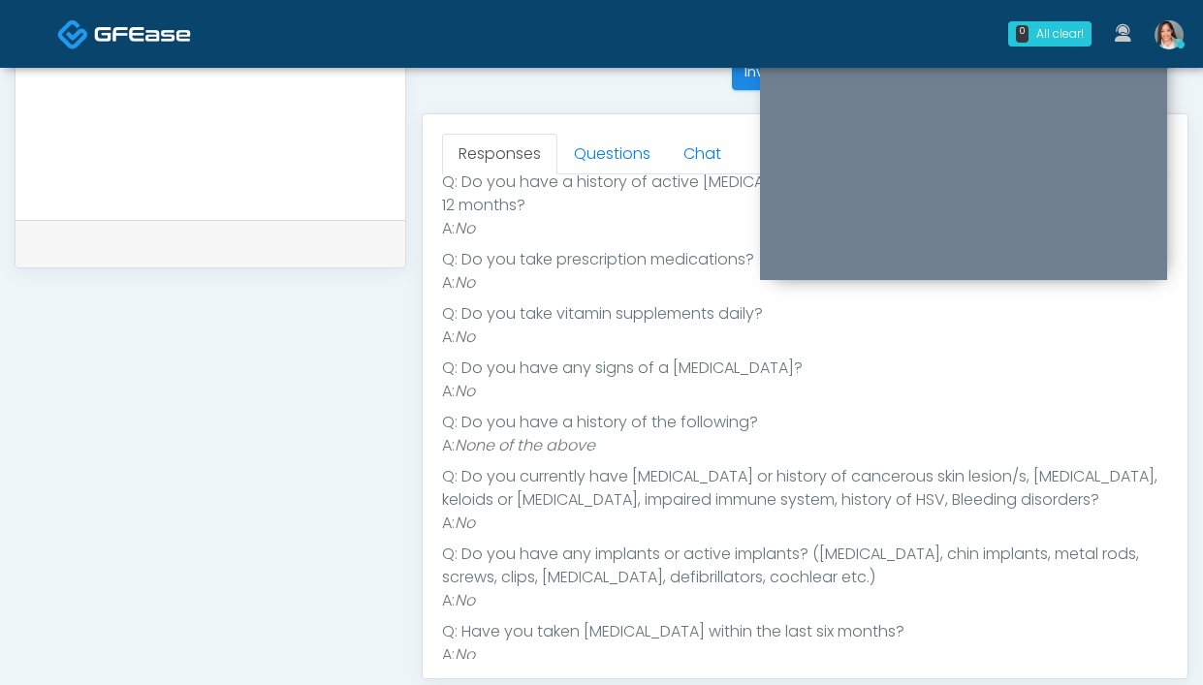
scroll to position [729, 0]
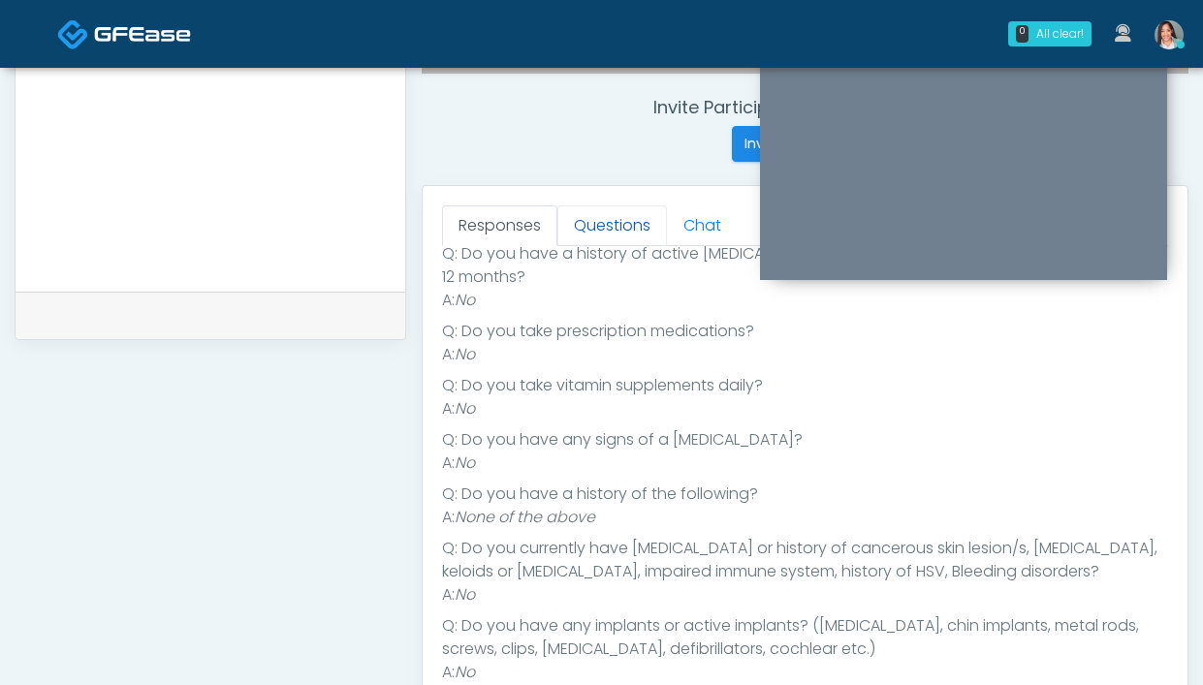
click at [596, 226] on link "Questions" at bounding box center [612, 226] width 110 height 41
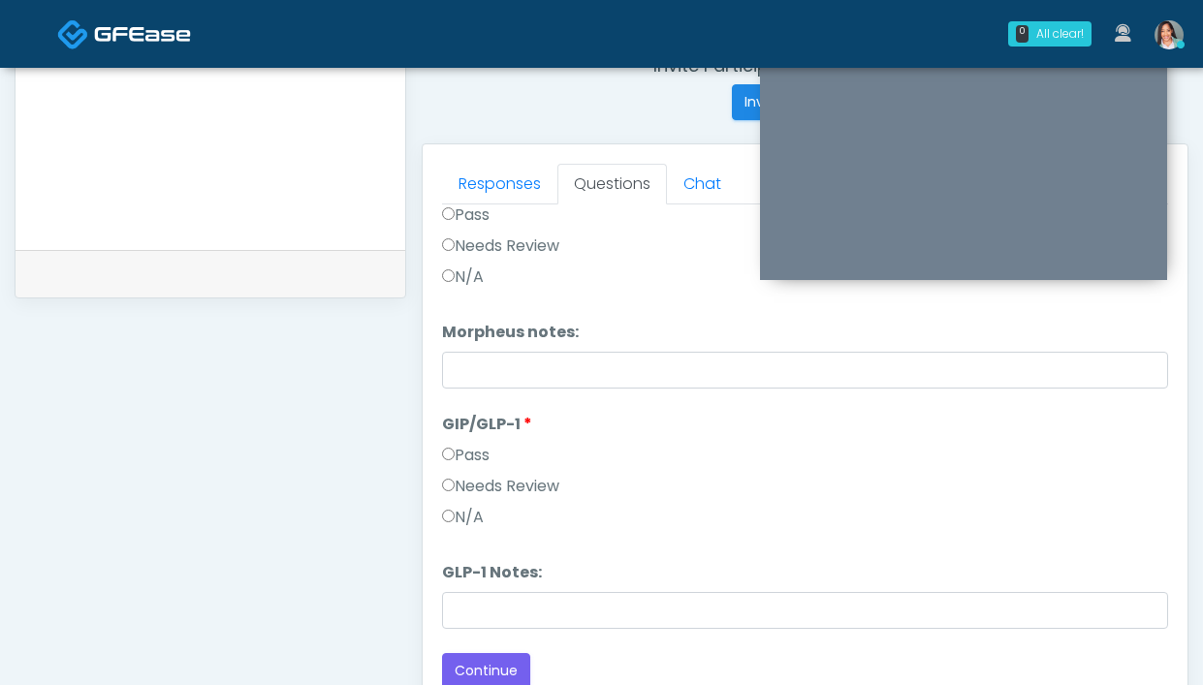
scroll to position [1055, 0]
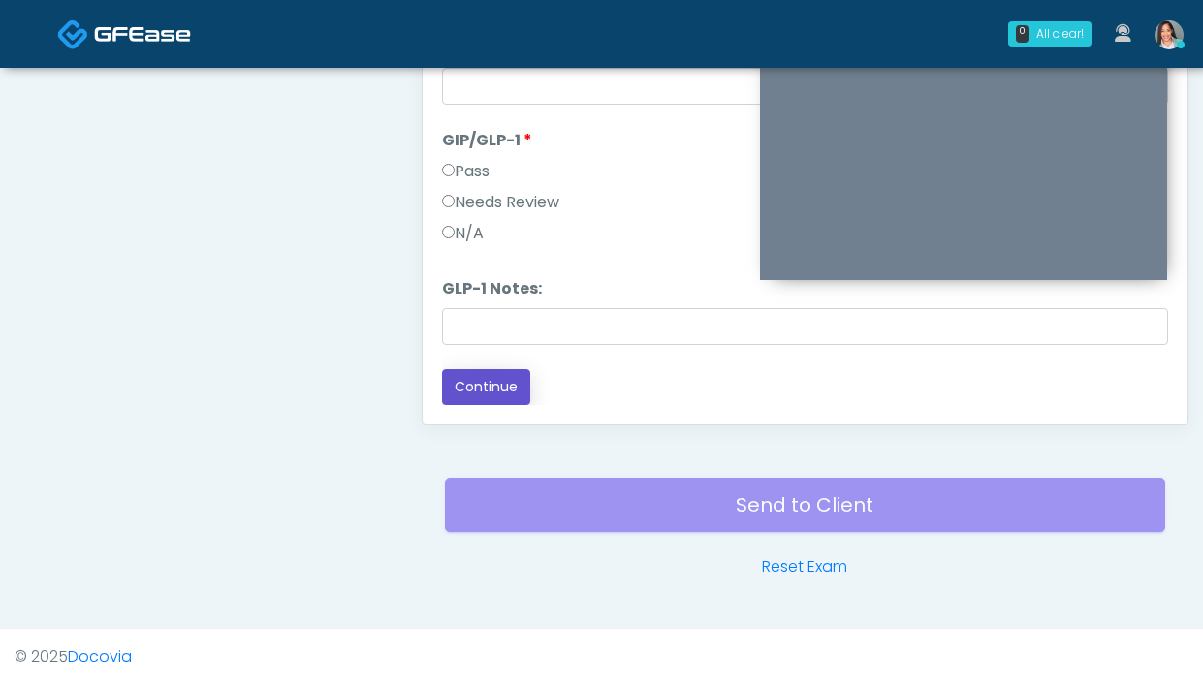
click at [487, 390] on button "Continue" at bounding box center [486, 387] width 88 height 36
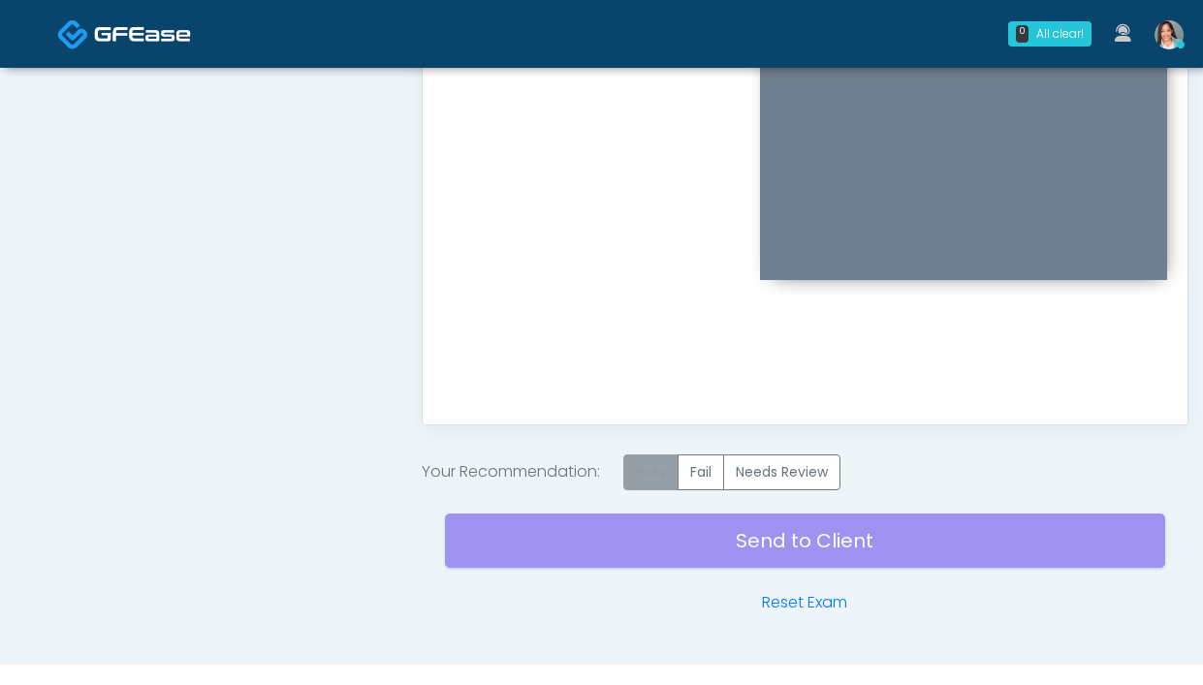
scroll to position [0, 0]
click at [668, 482] on label "Pass" at bounding box center [650, 473] width 55 height 36
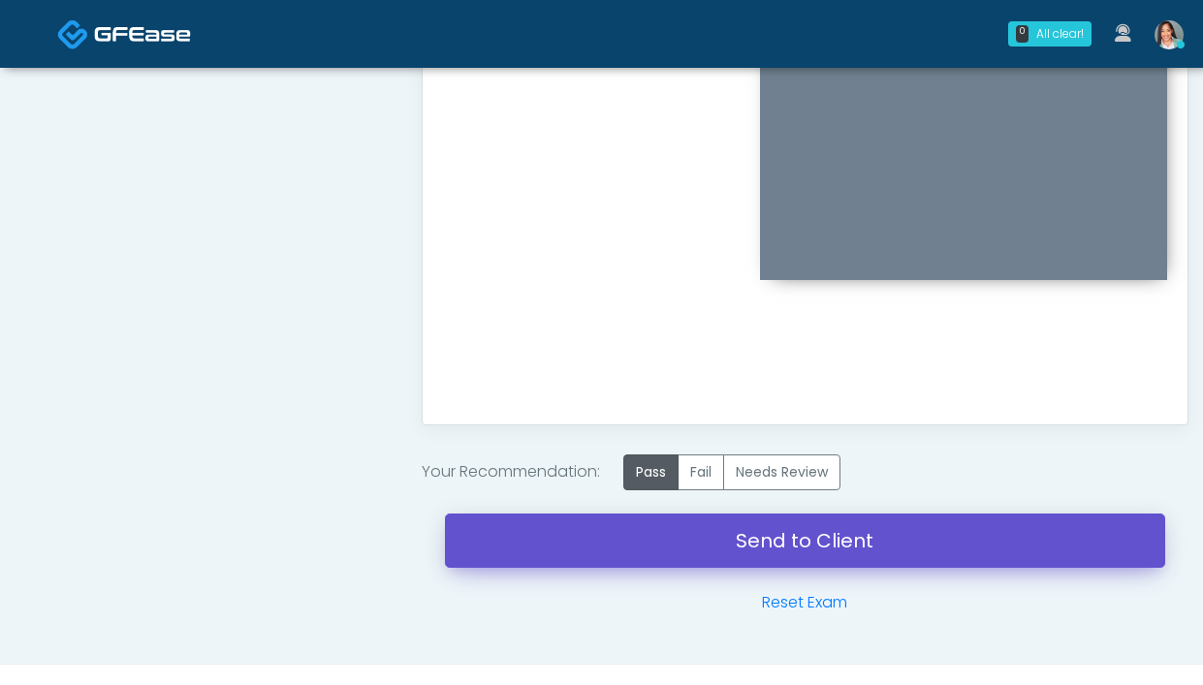
click at [668, 540] on link "Send to Client" at bounding box center [805, 541] width 720 height 54
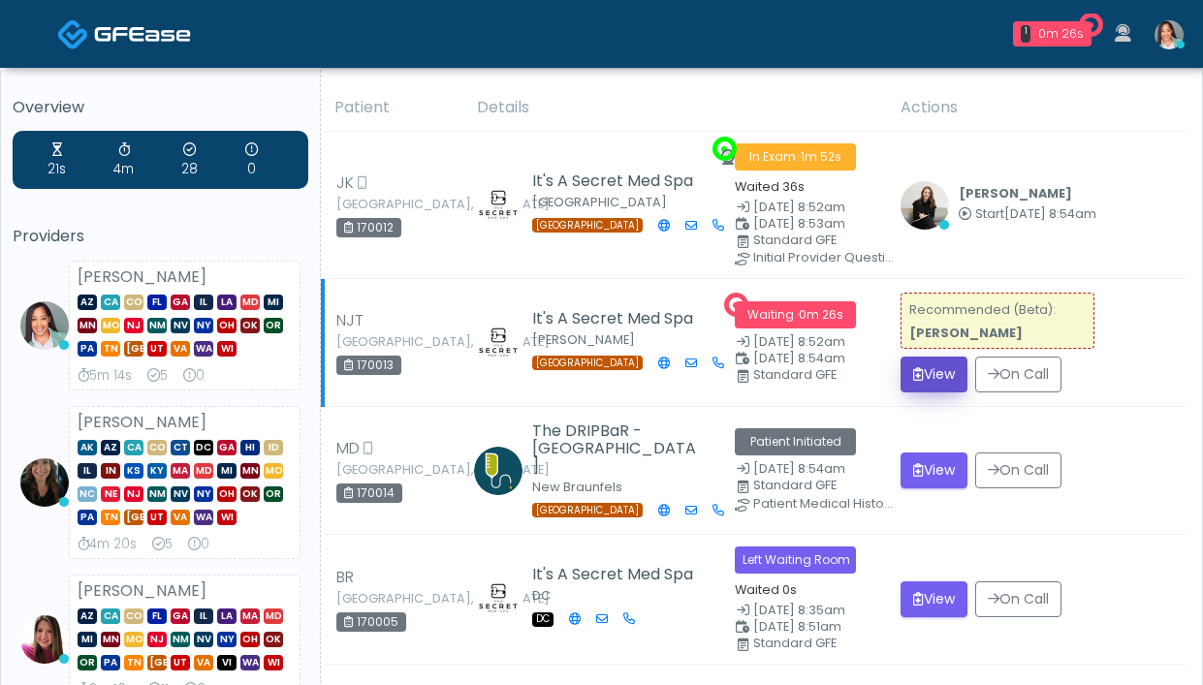
click at [916, 386] on button "View" at bounding box center [934, 375] width 67 height 36
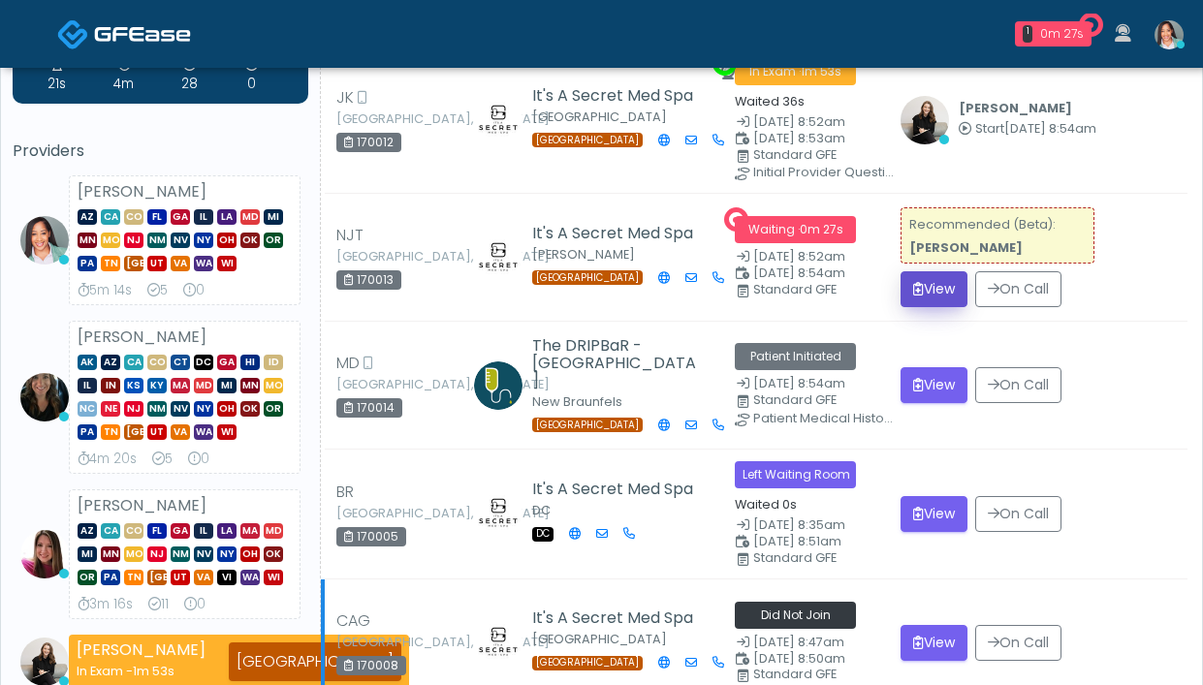
scroll to position [326, 0]
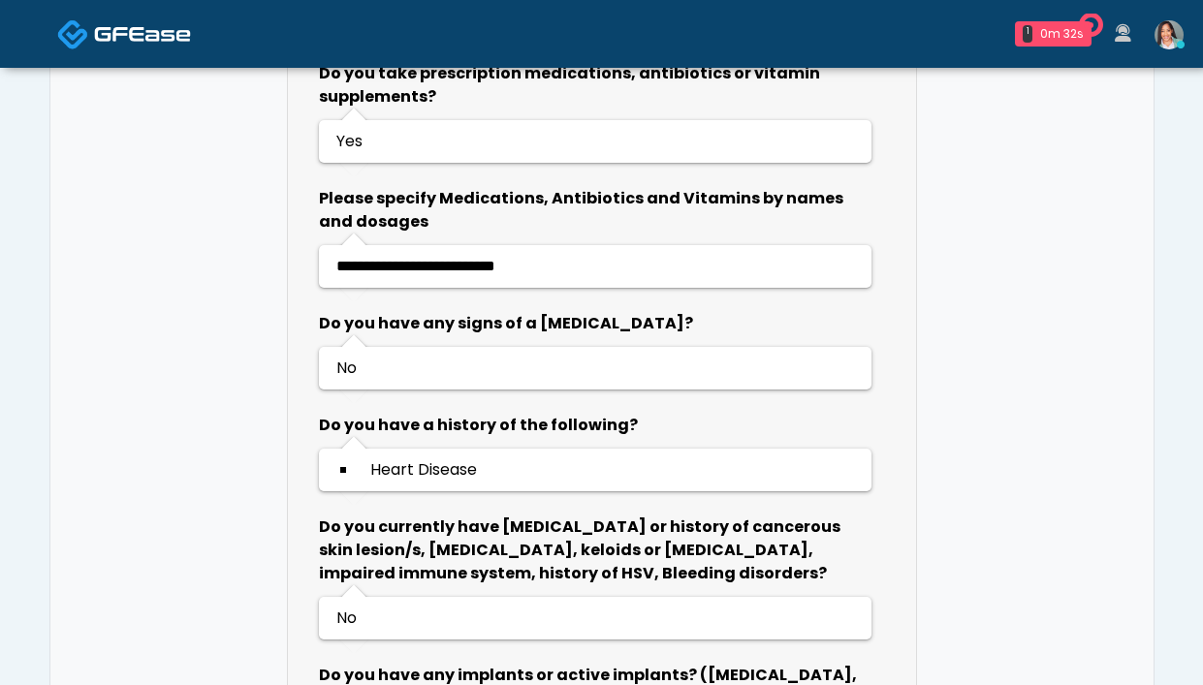
scroll to position [1425, 0]
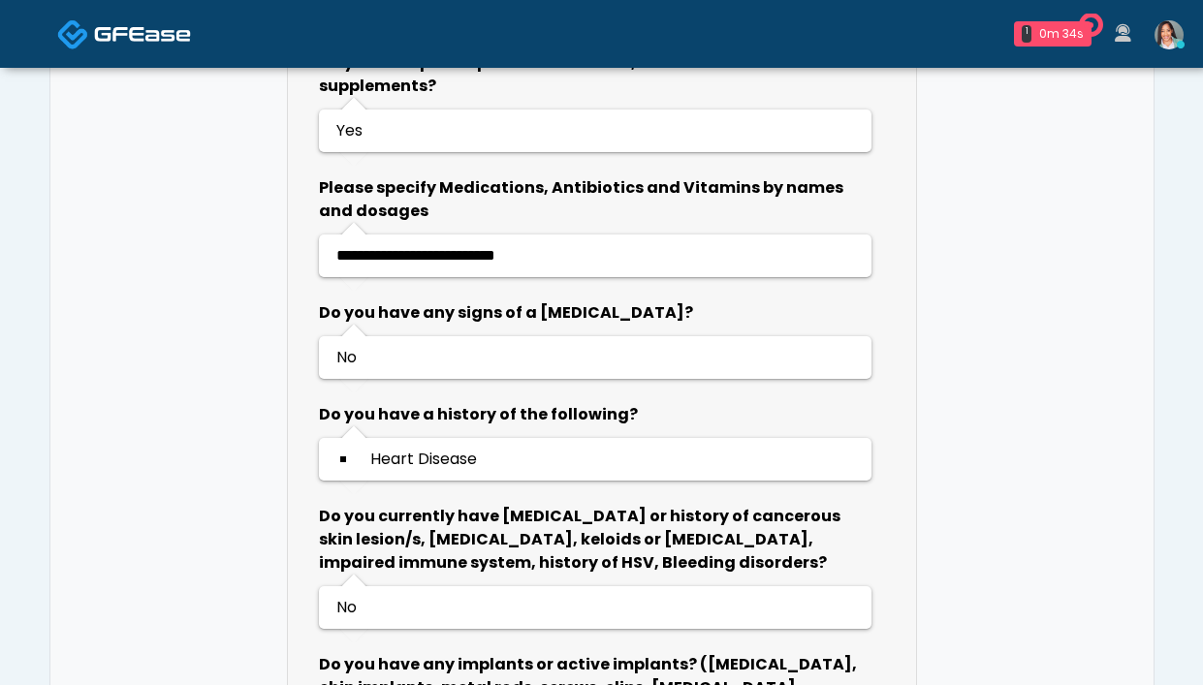
click at [1159, 44] on img at bounding box center [1169, 34] width 29 height 29
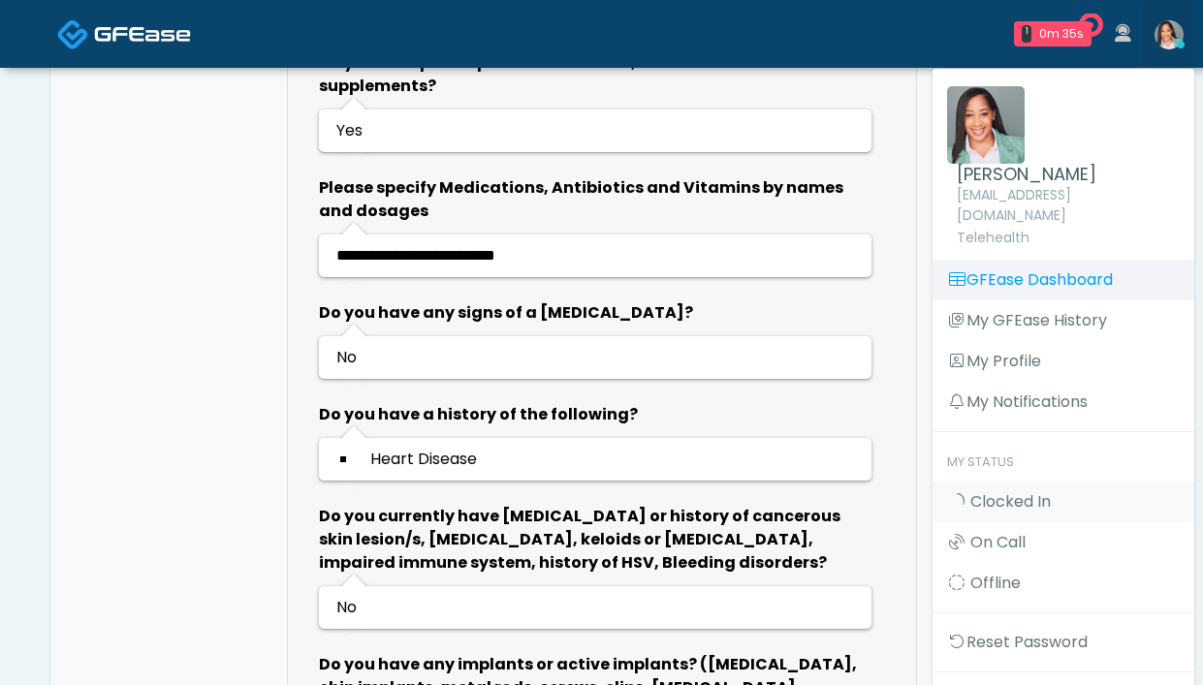
click at [1094, 260] on link "GFEase Dashboard" at bounding box center [1064, 280] width 262 height 41
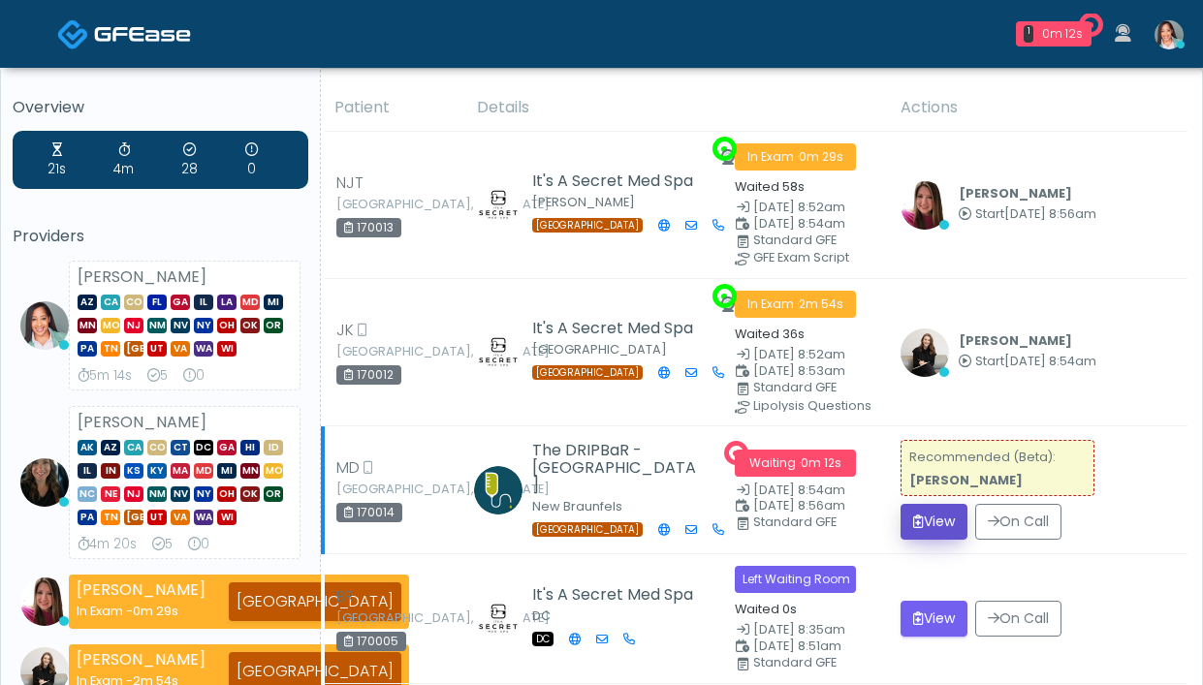
click at [959, 523] on button "View" at bounding box center [934, 522] width 67 height 36
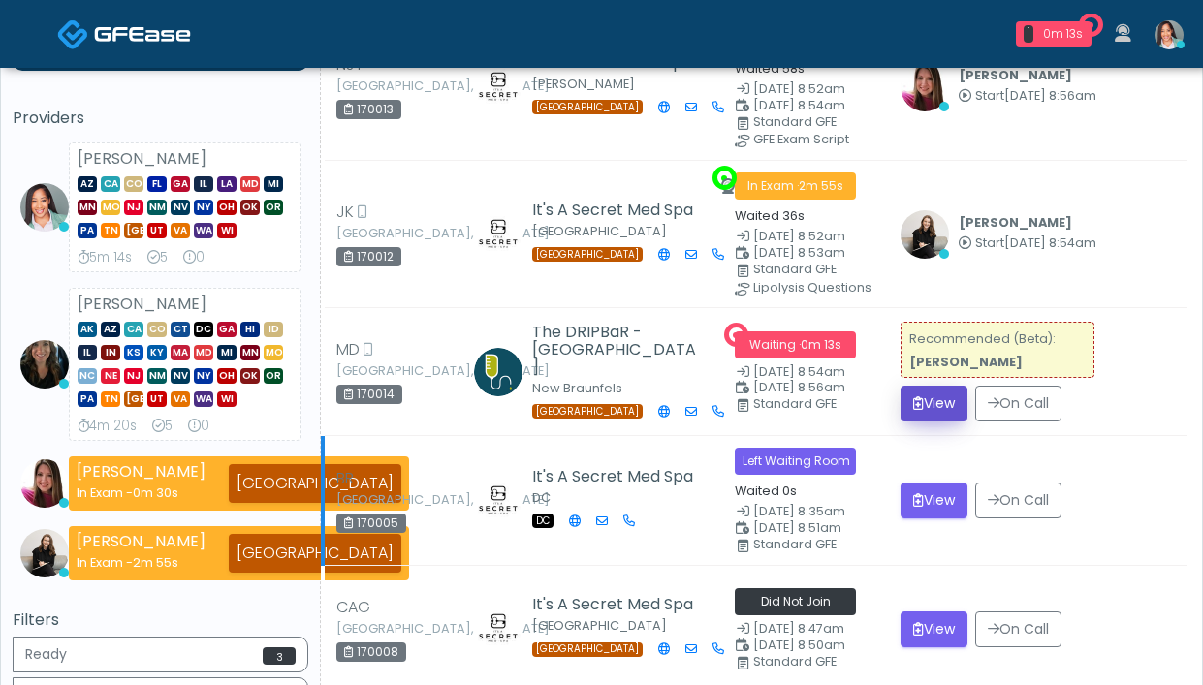
scroll to position [164, 0]
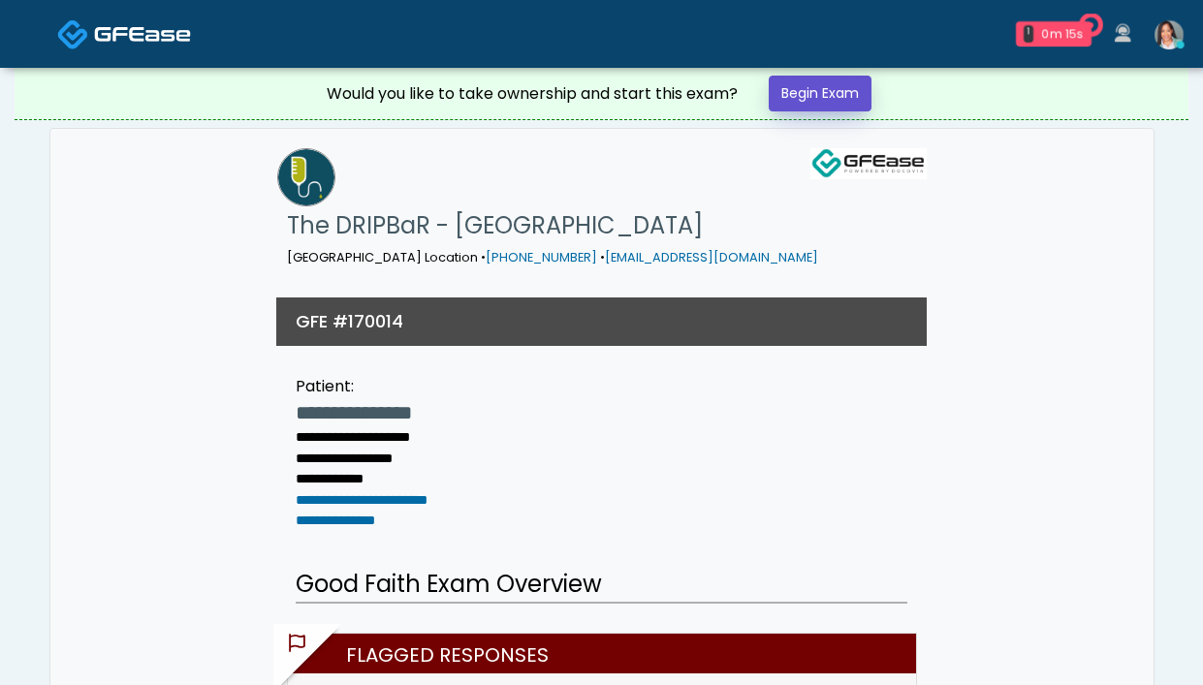
click at [854, 98] on link "Begin Exam" at bounding box center [820, 94] width 103 height 36
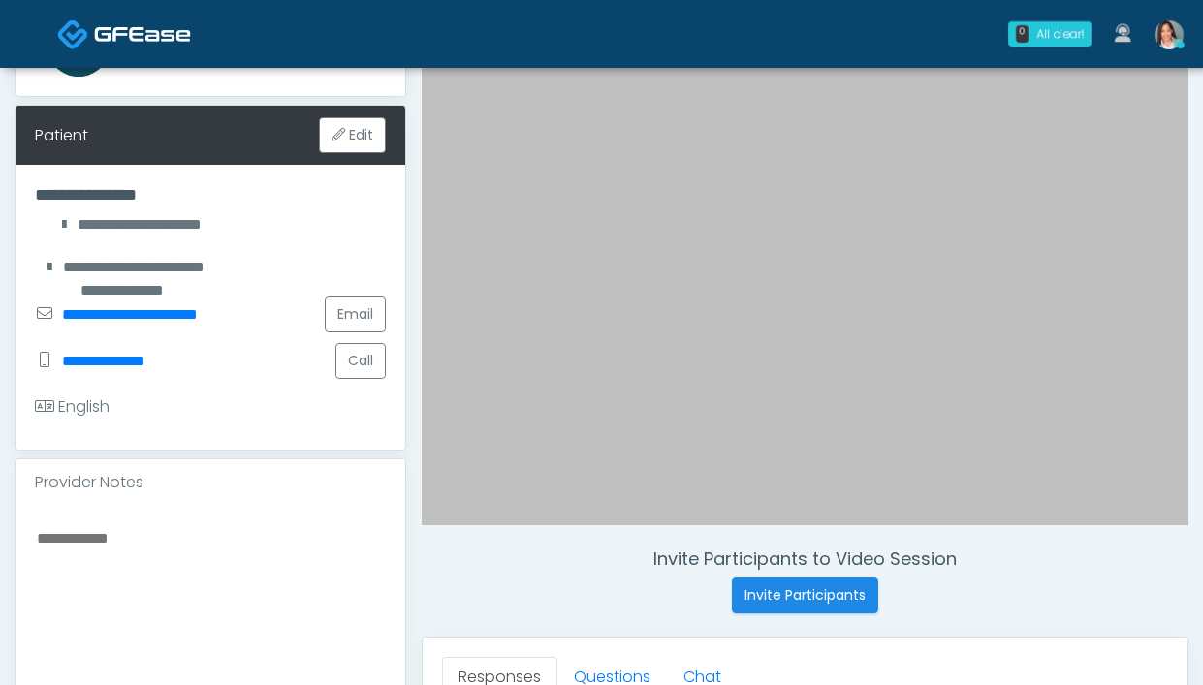
scroll to position [563, 0]
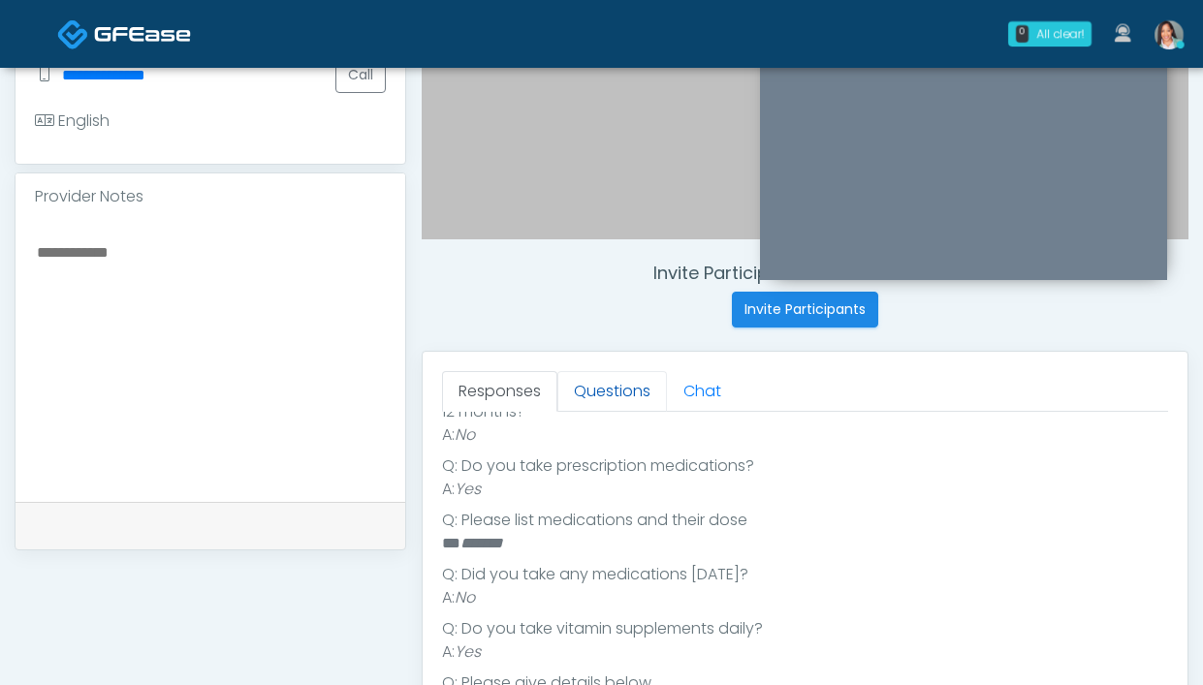
click at [591, 396] on link "Questions" at bounding box center [612, 391] width 110 height 41
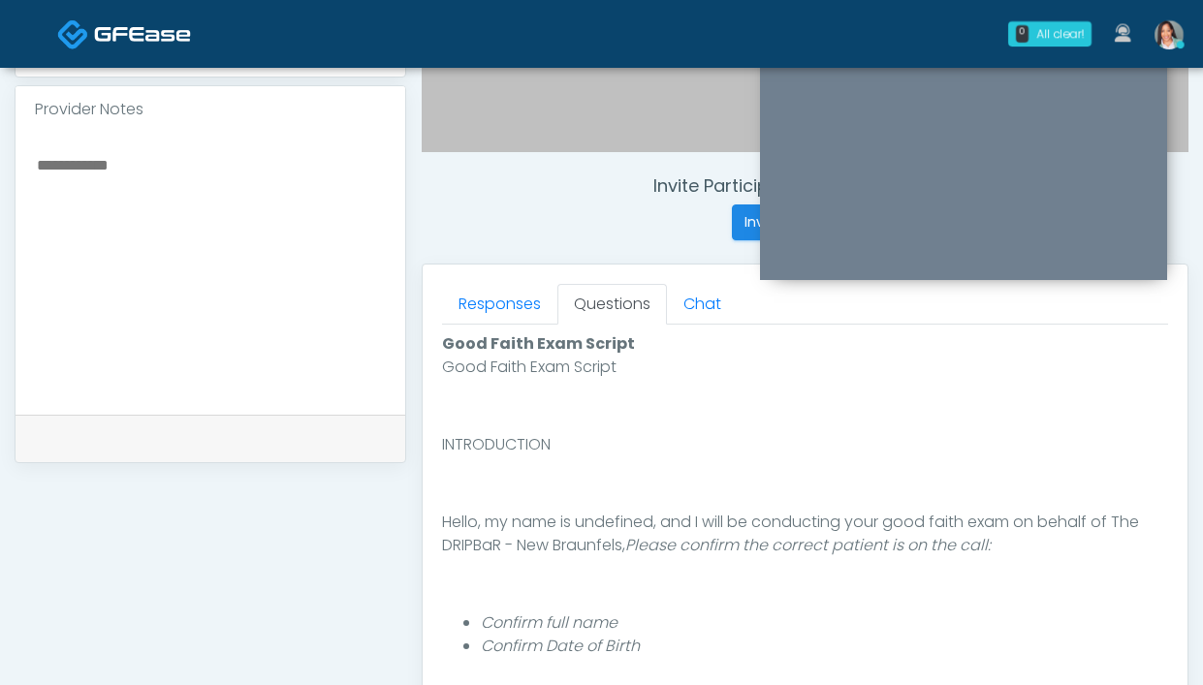
scroll to position [748, 0]
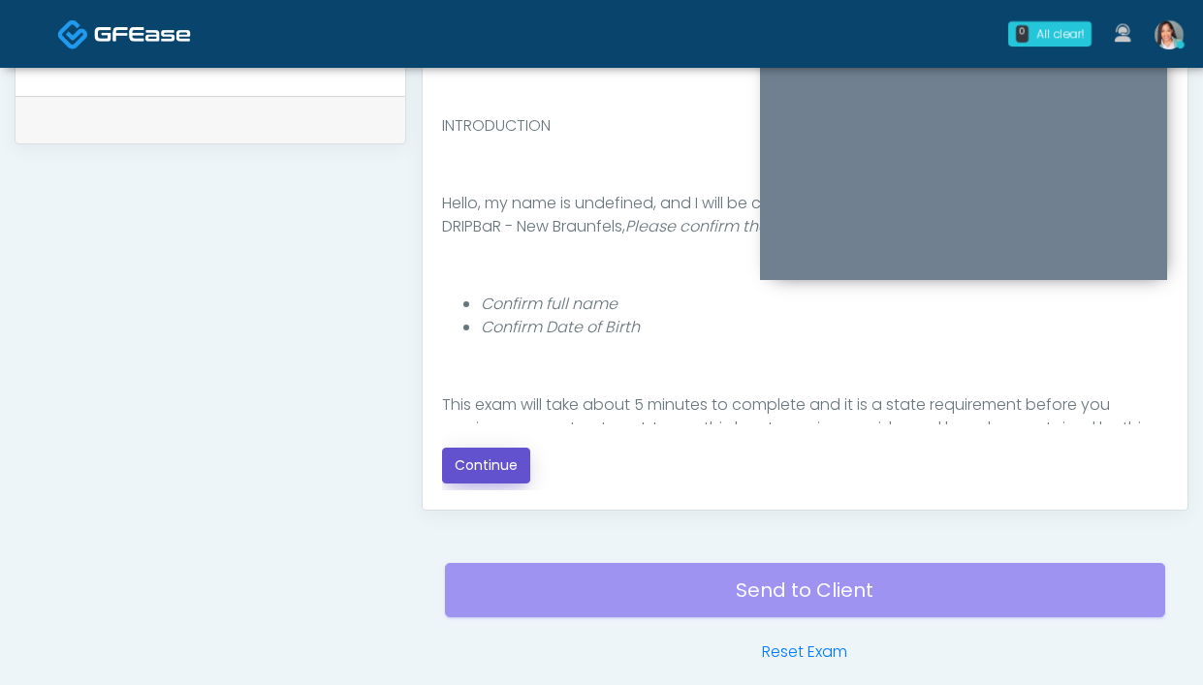
click at [512, 459] on button "Continue" at bounding box center [486, 466] width 88 height 36
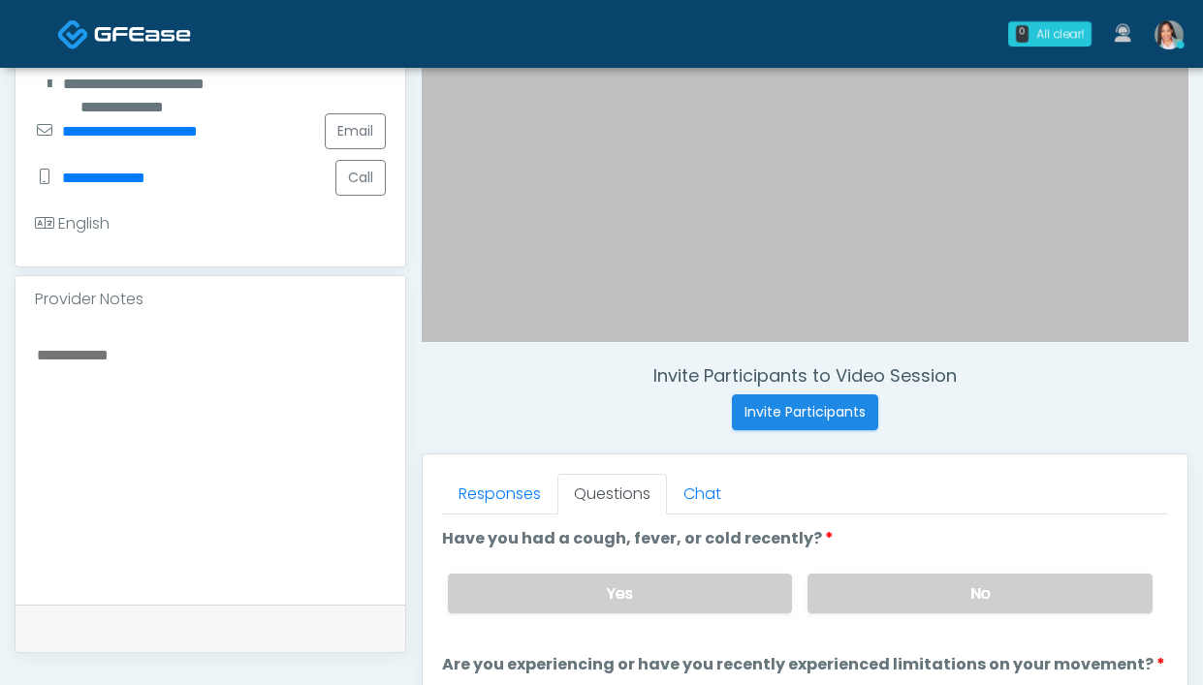
scroll to position [683, 0]
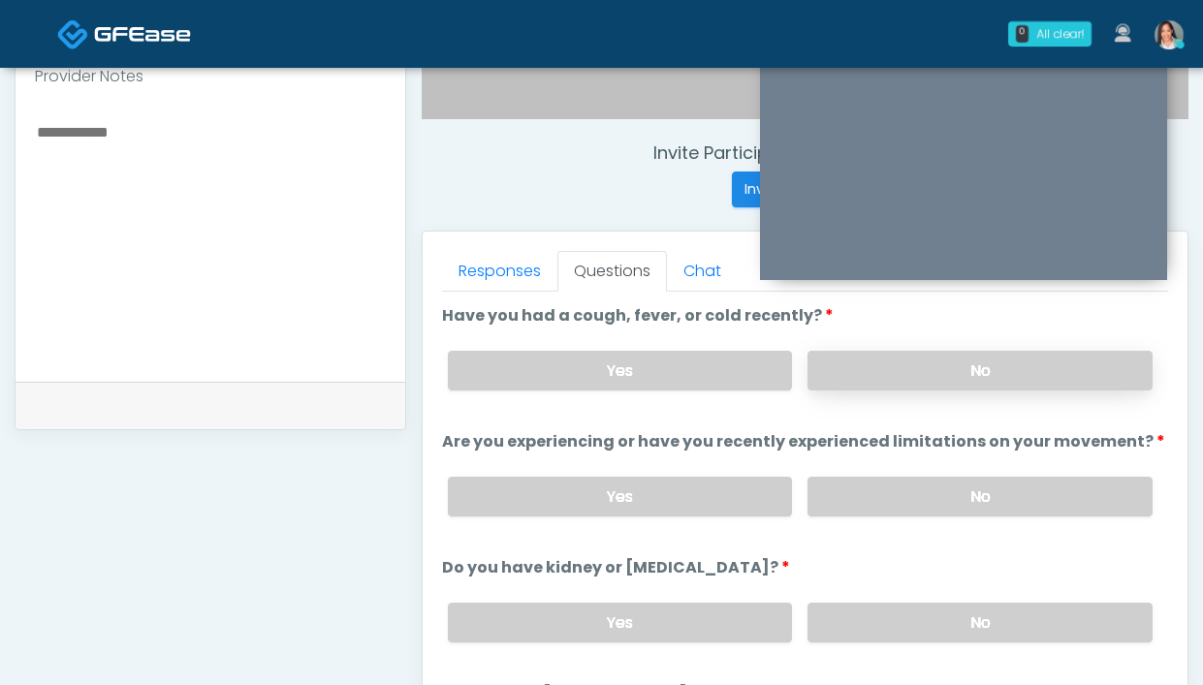
click at [822, 368] on label "No" at bounding box center [979, 371] width 345 height 40
drag, startPoint x: 888, startPoint y: 503, endPoint x: 842, endPoint y: 484, distance: 49.5
click at [887, 504] on label "No" at bounding box center [979, 497] width 345 height 40
click at [845, 634] on label "No" at bounding box center [979, 623] width 345 height 40
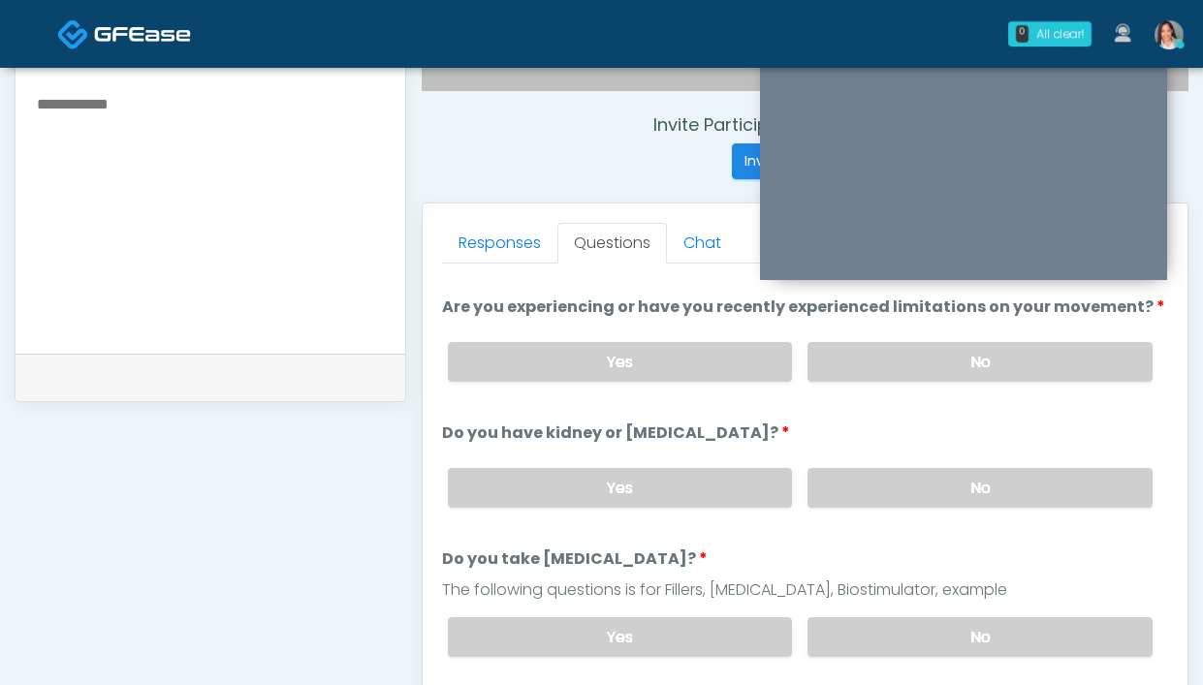
scroll to position [202, 0]
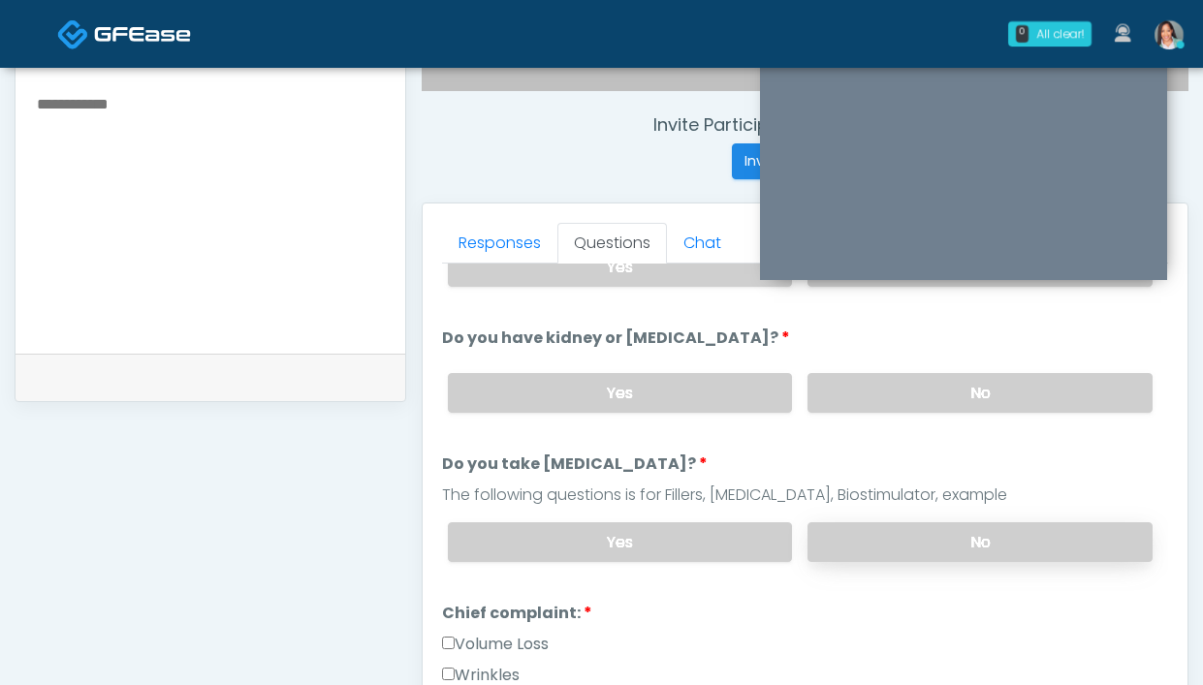
click at [972, 552] on label "No" at bounding box center [979, 542] width 345 height 40
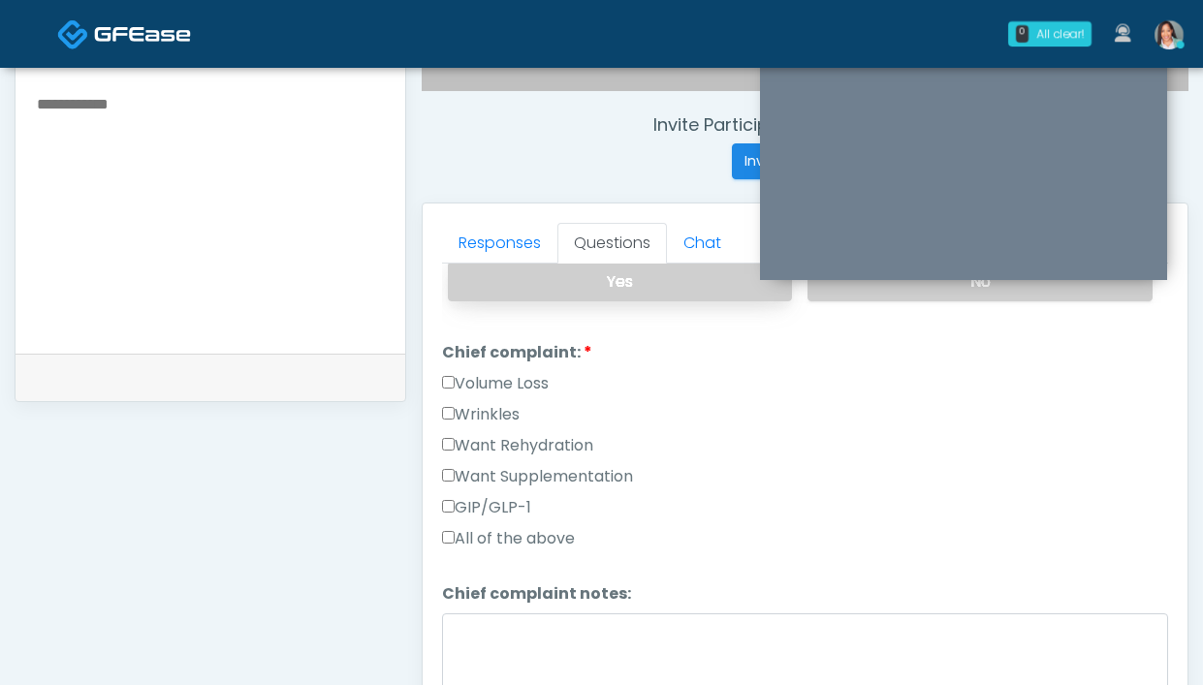
scroll to position [317, 0]
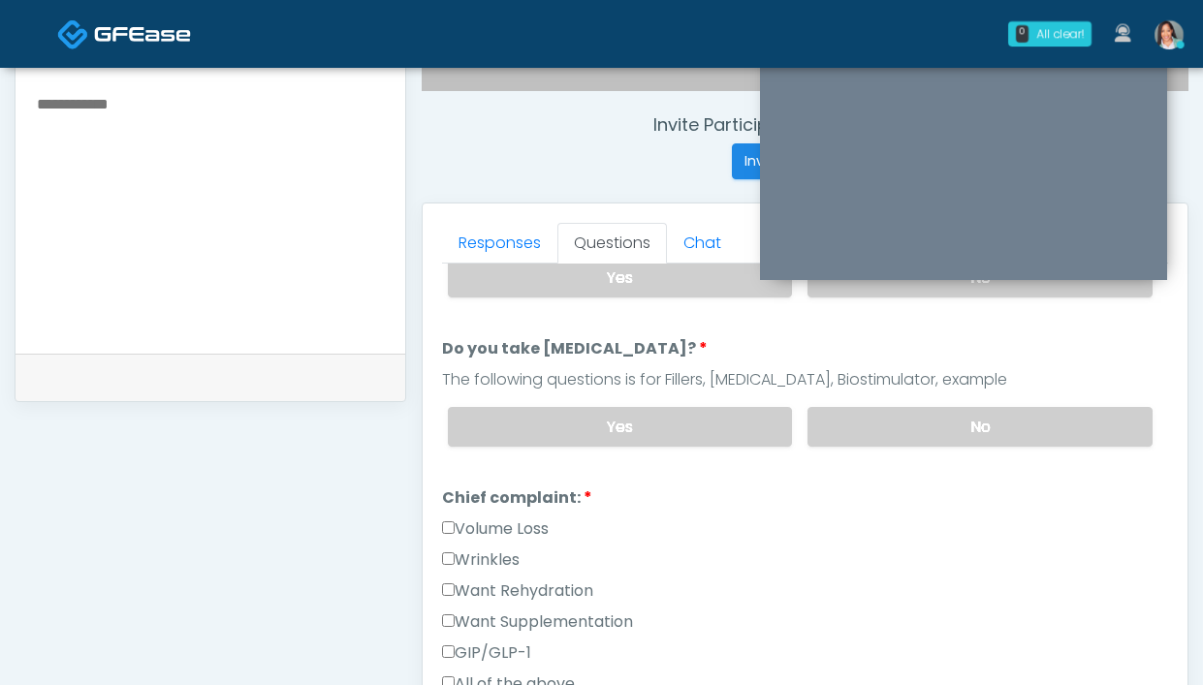
drag, startPoint x: 582, startPoint y: 592, endPoint x: 580, endPoint y: 607, distance: 14.7
click at [582, 592] on label "Want Rehydration" at bounding box center [517, 591] width 151 height 23
click at [570, 611] on label "Want Supplementation" at bounding box center [537, 622] width 191 height 23
click at [489, 228] on link "Responses" at bounding box center [499, 243] width 115 height 41
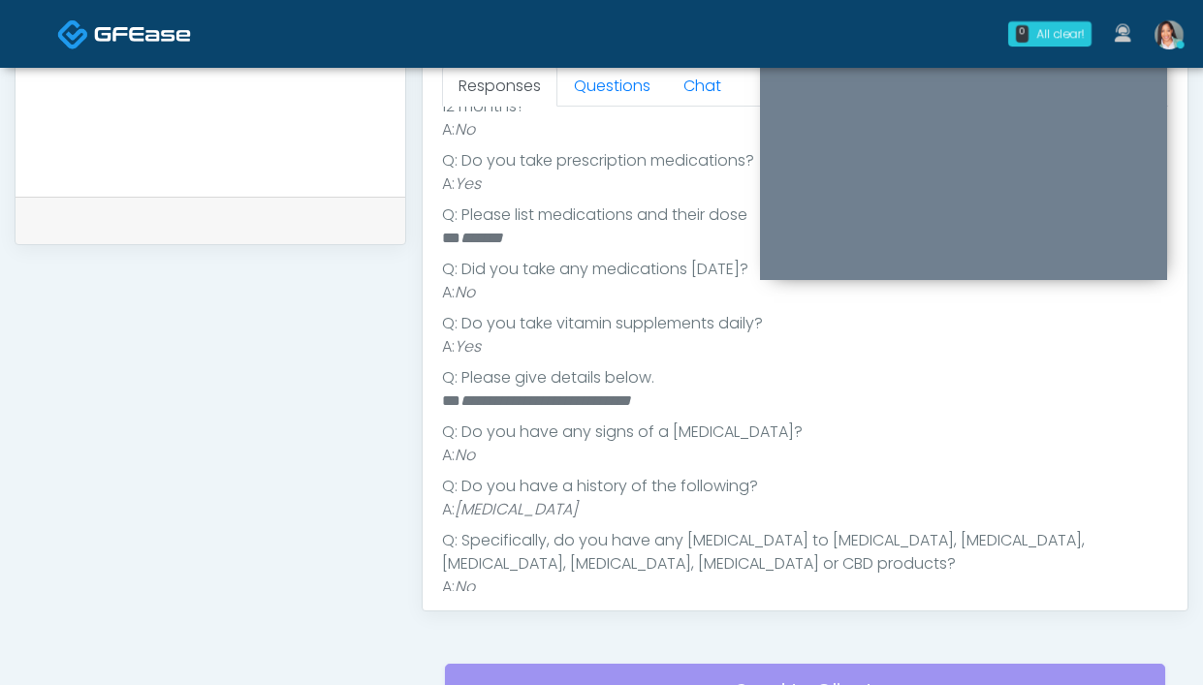
scroll to position [876, 0]
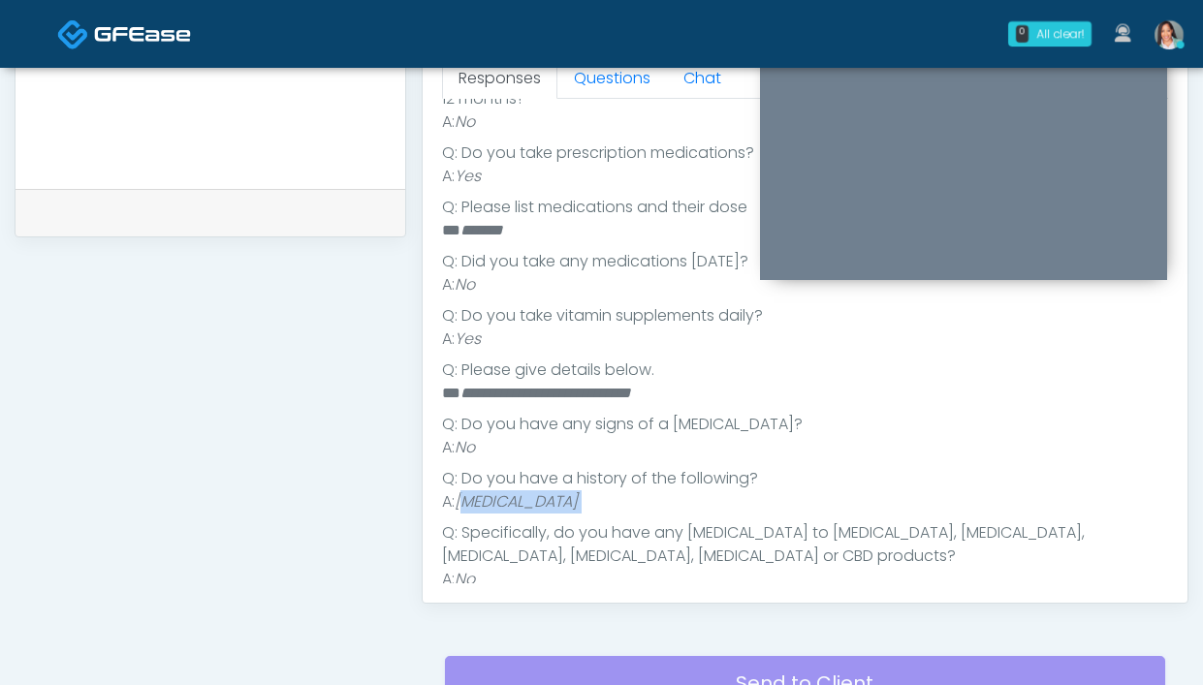
drag, startPoint x: 661, startPoint y: 493, endPoint x: 465, endPoint y: 484, distance: 196.1
click at [465, 484] on ul "Q: What is your primary language? ** ******* Q: Are you pregnant, possibly preg…" at bounding box center [805, 246] width 726 height 690
drag, startPoint x: 627, startPoint y: 482, endPoint x: 459, endPoint y: 487, distance: 167.8
click at [459, 491] on li "A: Autoimmune Disorder" at bounding box center [805, 502] width 726 height 23
copy em "Autoimmune Disorder"
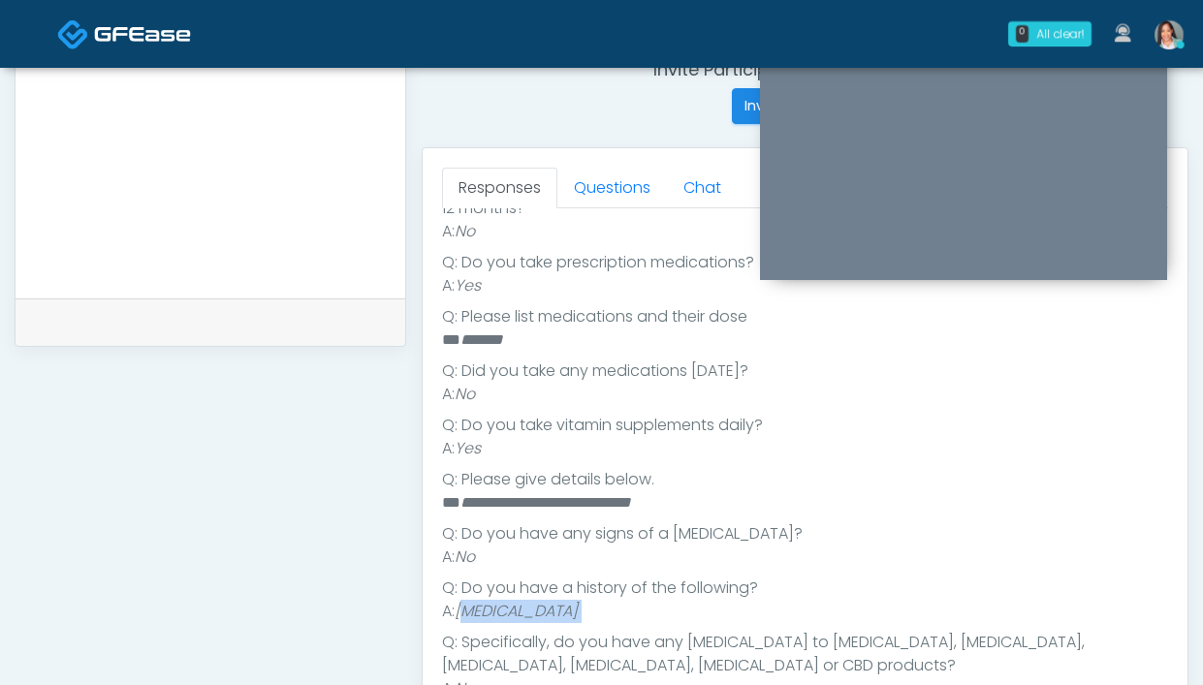
scroll to position [550, 0]
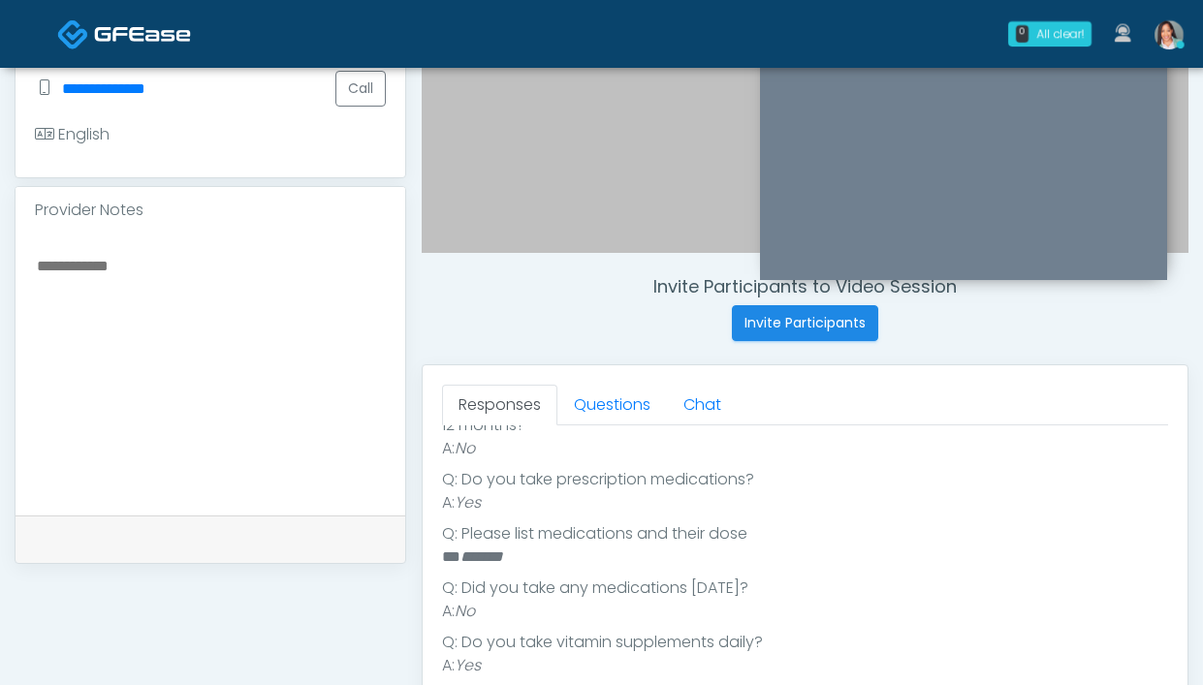
click at [203, 300] on textarea at bounding box center [210, 371] width 351 height 237
paste textarea "**********"
click at [37, 266] on textarea "**********" at bounding box center [210, 371] width 351 height 237
type textarea "**********"
click at [608, 400] on link "Questions" at bounding box center [612, 405] width 110 height 41
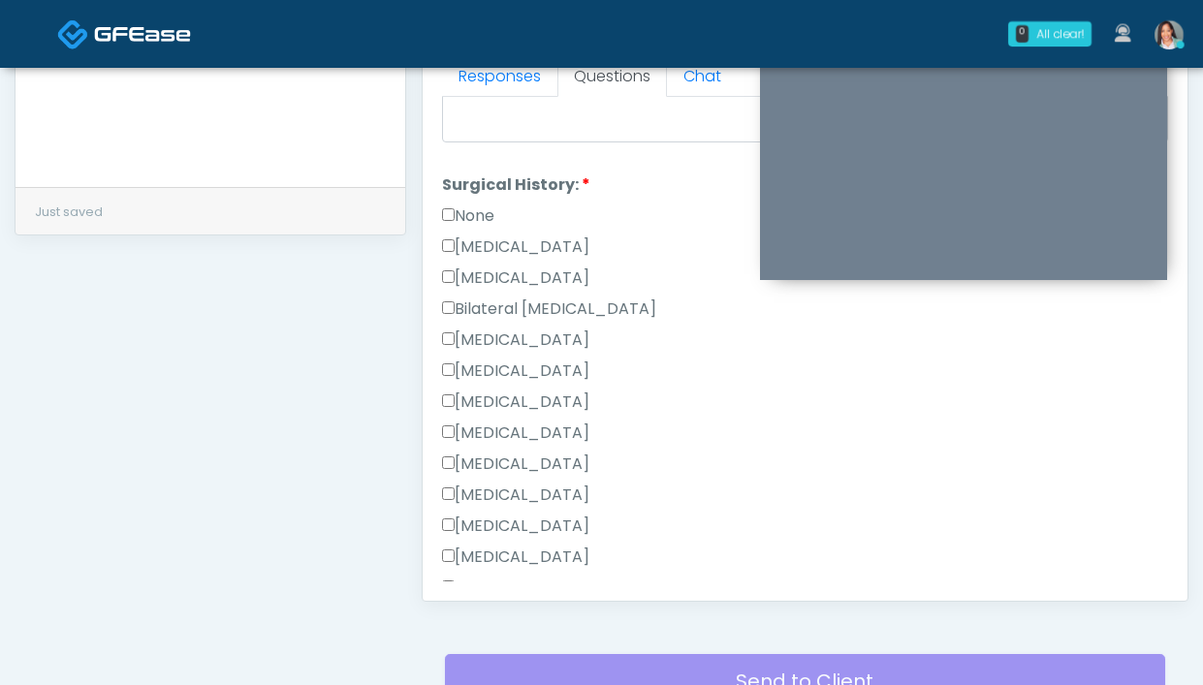
scroll to position [1014, 0]
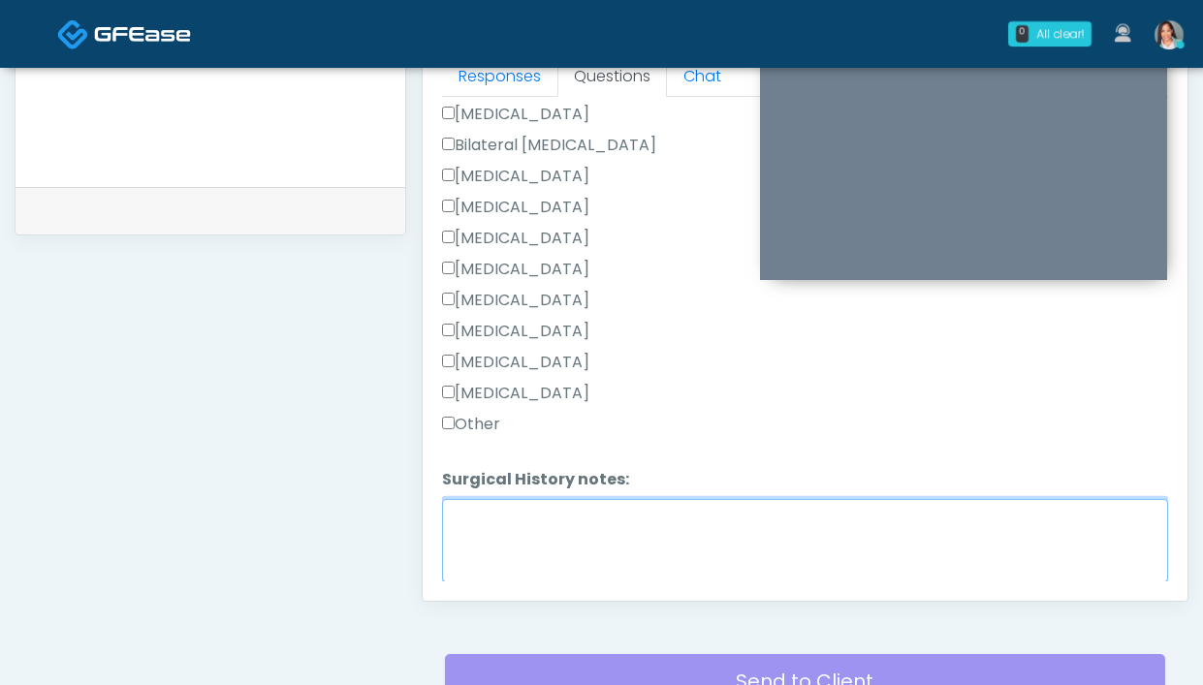
click at [510, 521] on textarea "Surgical History notes:" at bounding box center [805, 540] width 726 height 83
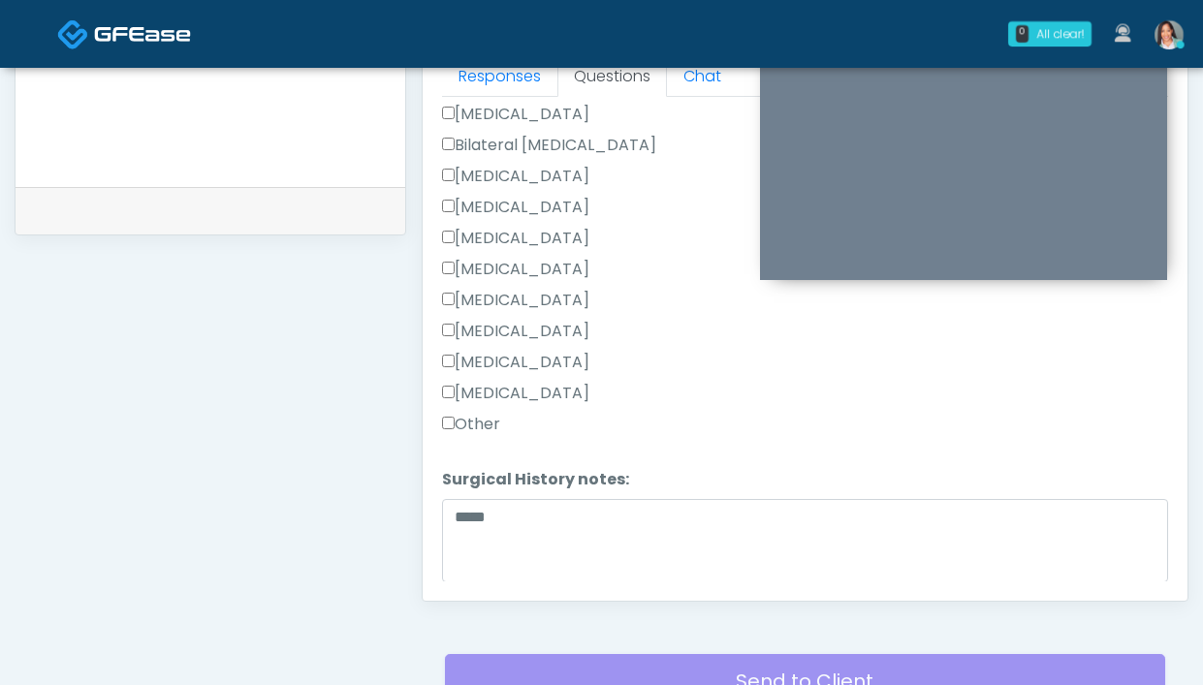
drag, startPoint x: 455, startPoint y: 414, endPoint x: 455, endPoint y: 437, distance: 23.3
click at [455, 415] on label "Other" at bounding box center [471, 424] width 58 height 23
click at [441, 513] on div "Responses Questions Chat Good Faith Exam Script Good Faith Exam Script INTRODUC…" at bounding box center [805, 319] width 765 height 564
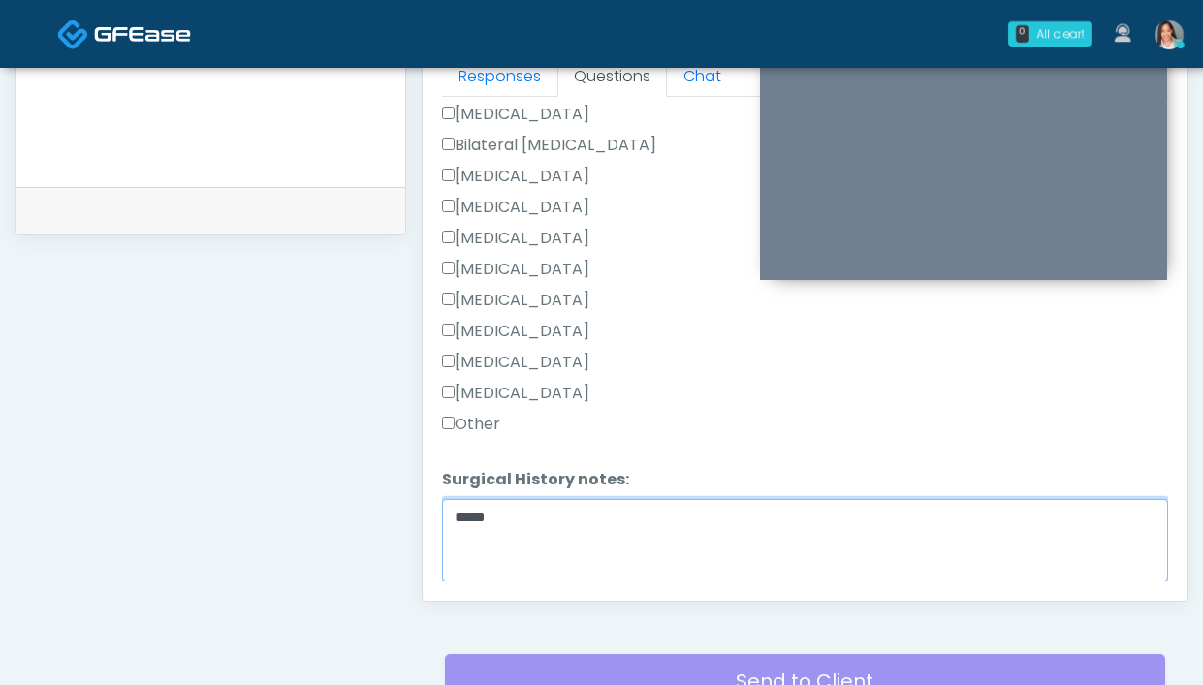
click at [450, 512] on textarea "****" at bounding box center [805, 540] width 726 height 83
click at [494, 523] on textarea "**********" at bounding box center [805, 540] width 726 height 83
click at [606, 556] on textarea "**********" at bounding box center [805, 540] width 726 height 83
click at [753, 527] on textarea "**********" at bounding box center [805, 540] width 726 height 83
click at [698, 519] on textarea "**********" at bounding box center [805, 540] width 726 height 83
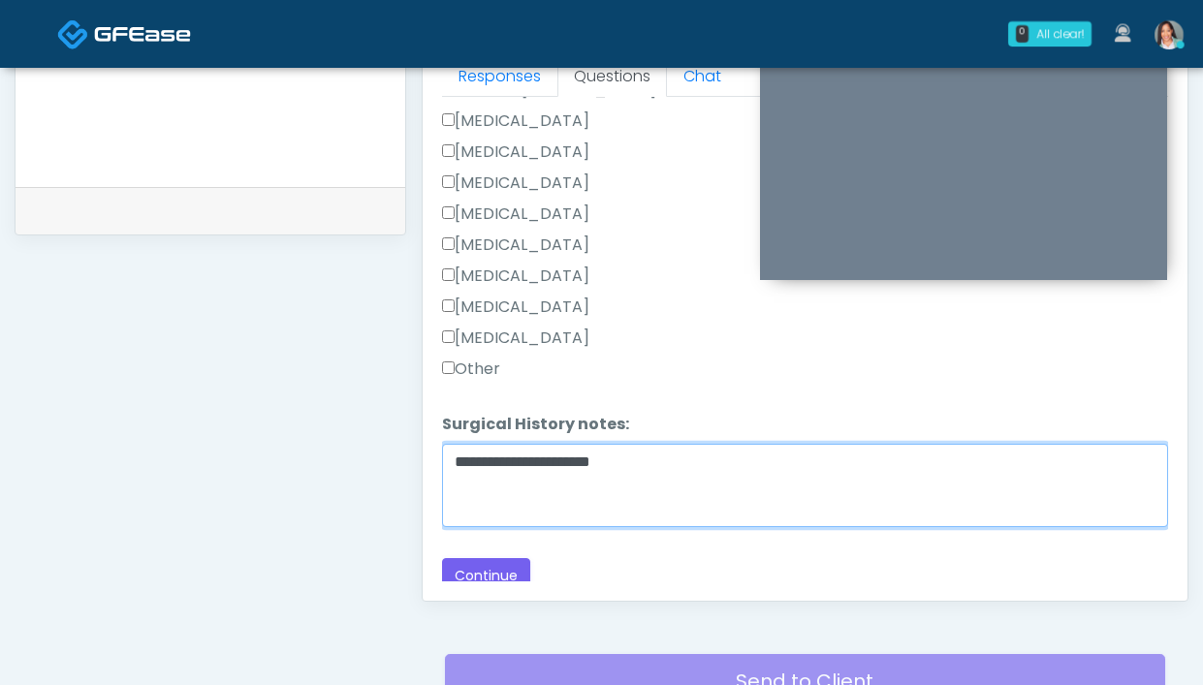
scroll to position [1077, 0]
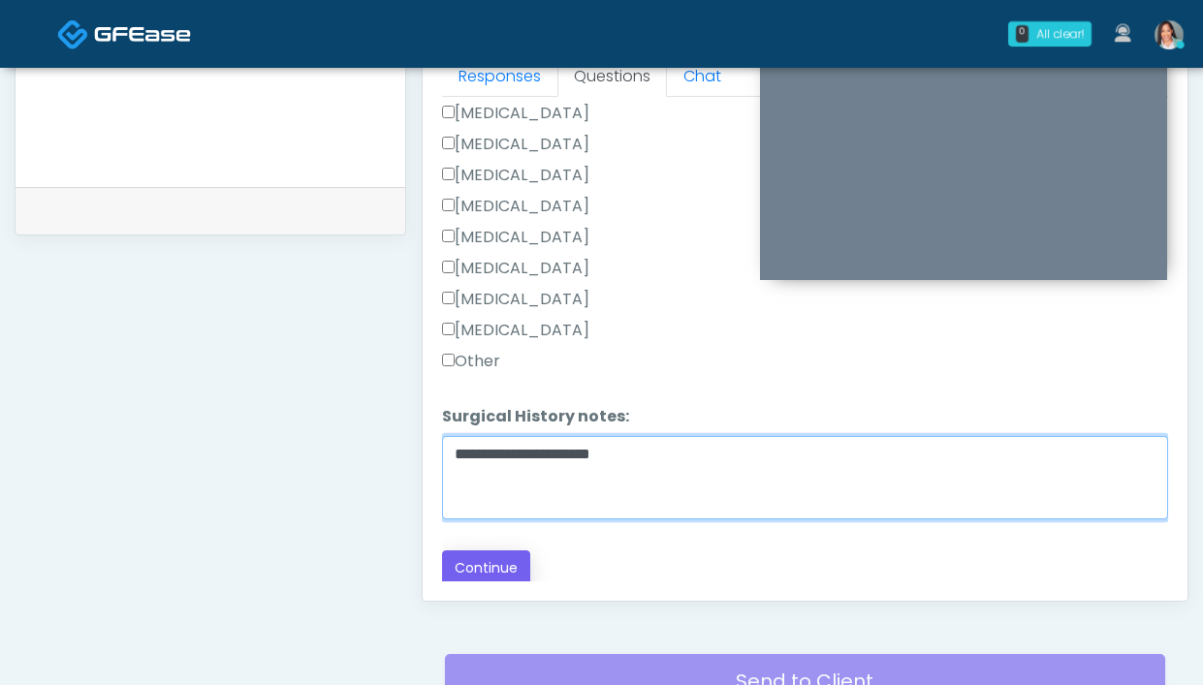
type textarea "**********"
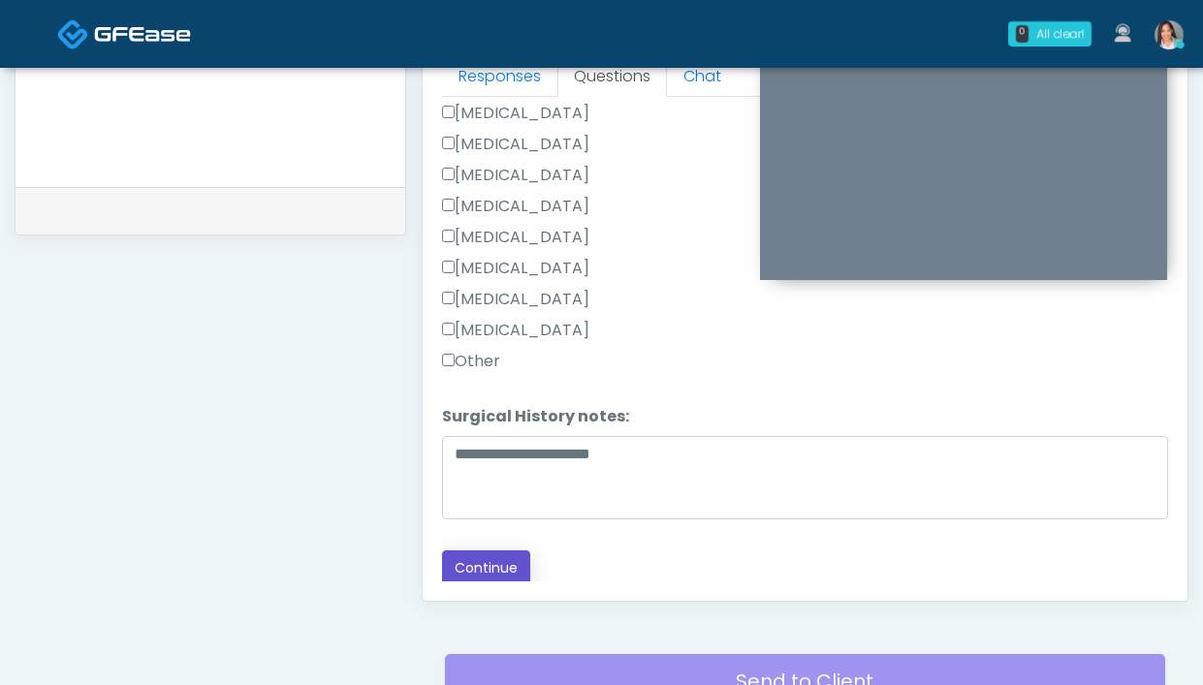
click at [494, 570] on button "Continue" at bounding box center [486, 569] width 88 height 36
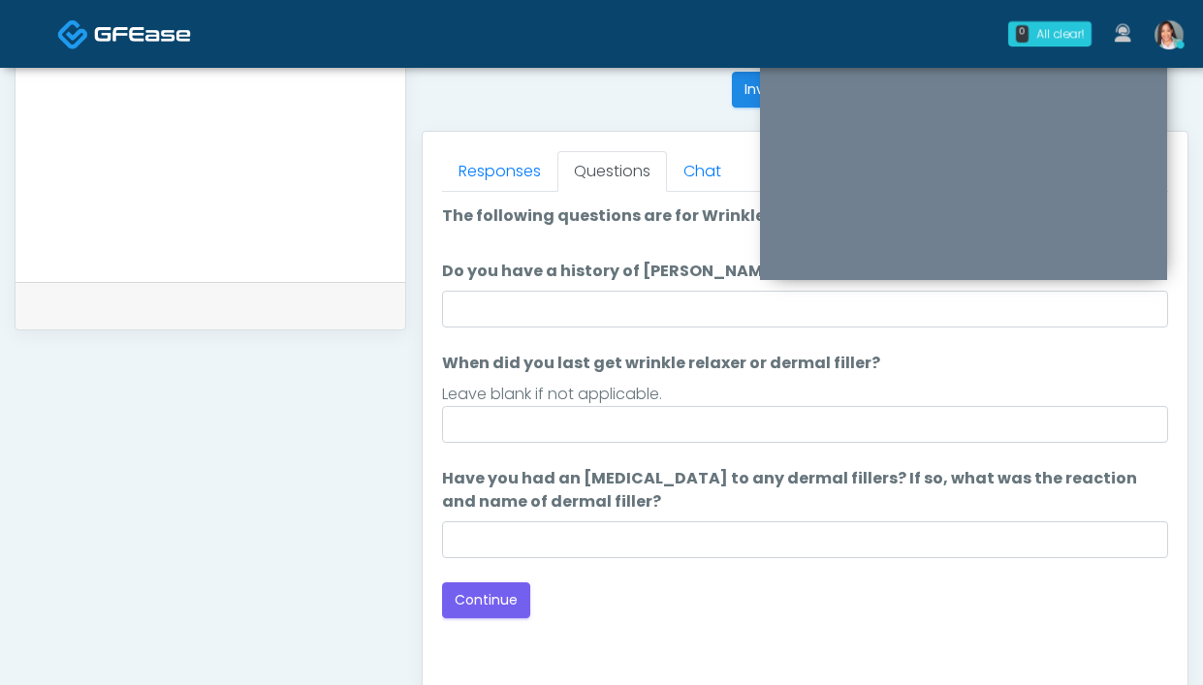
scroll to position [765, 0]
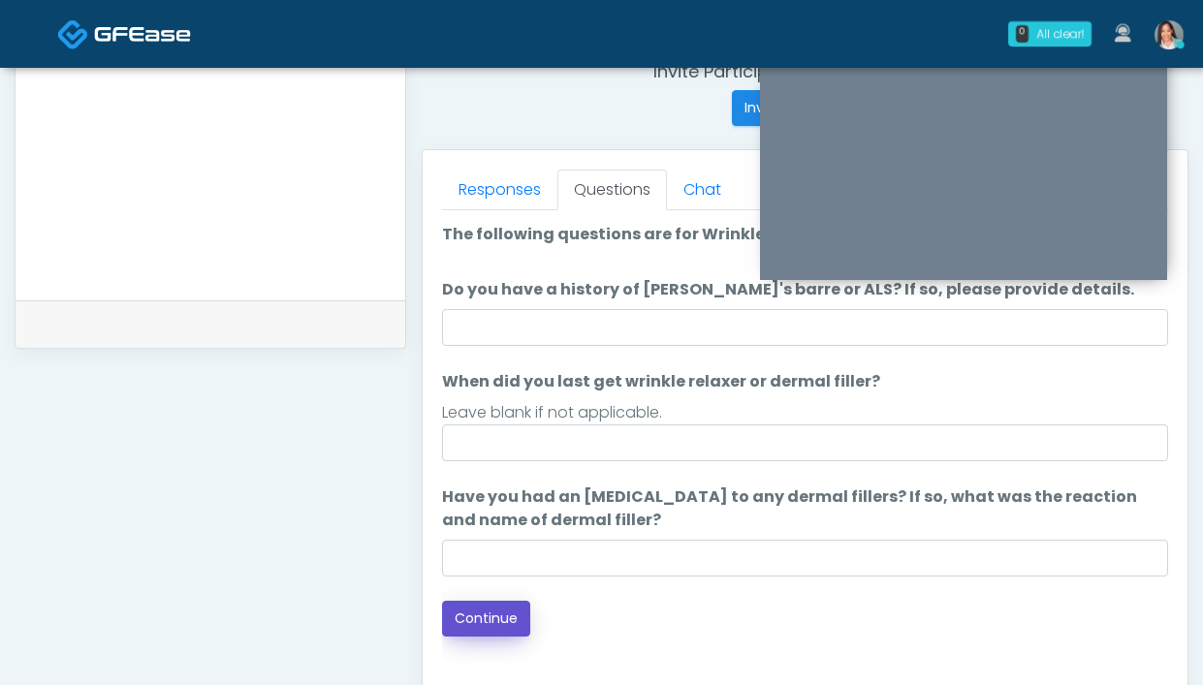
click at [525, 611] on button "Continue" at bounding box center [486, 619] width 88 height 36
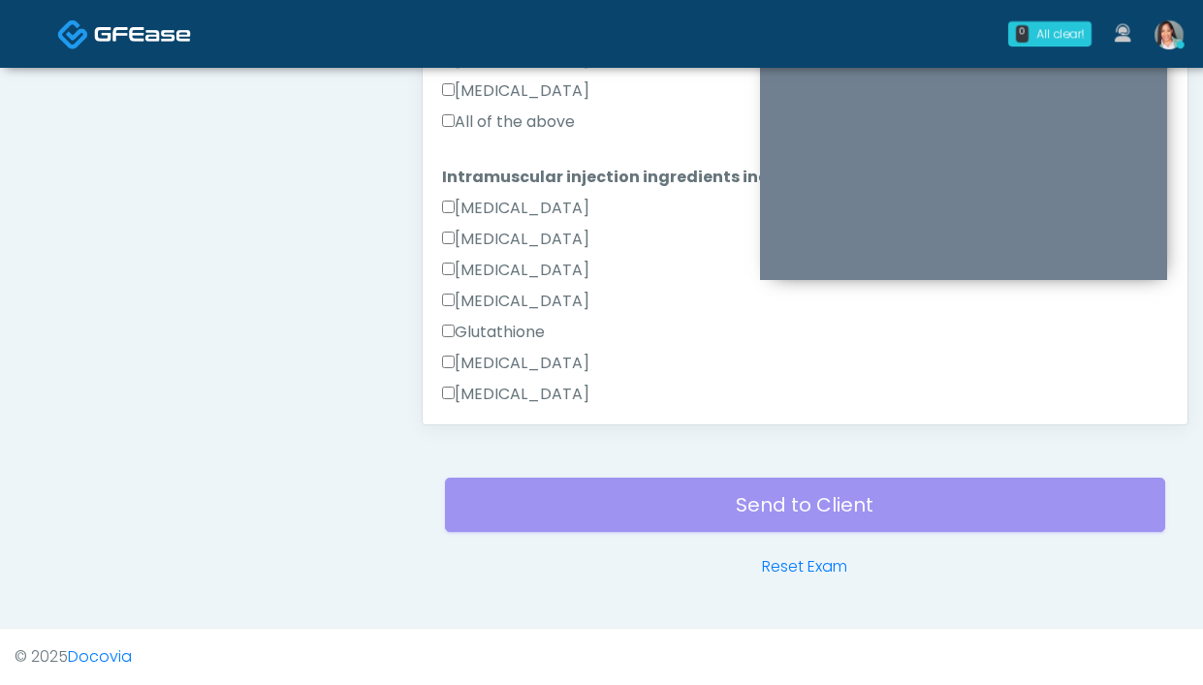
scroll to position [744, 0]
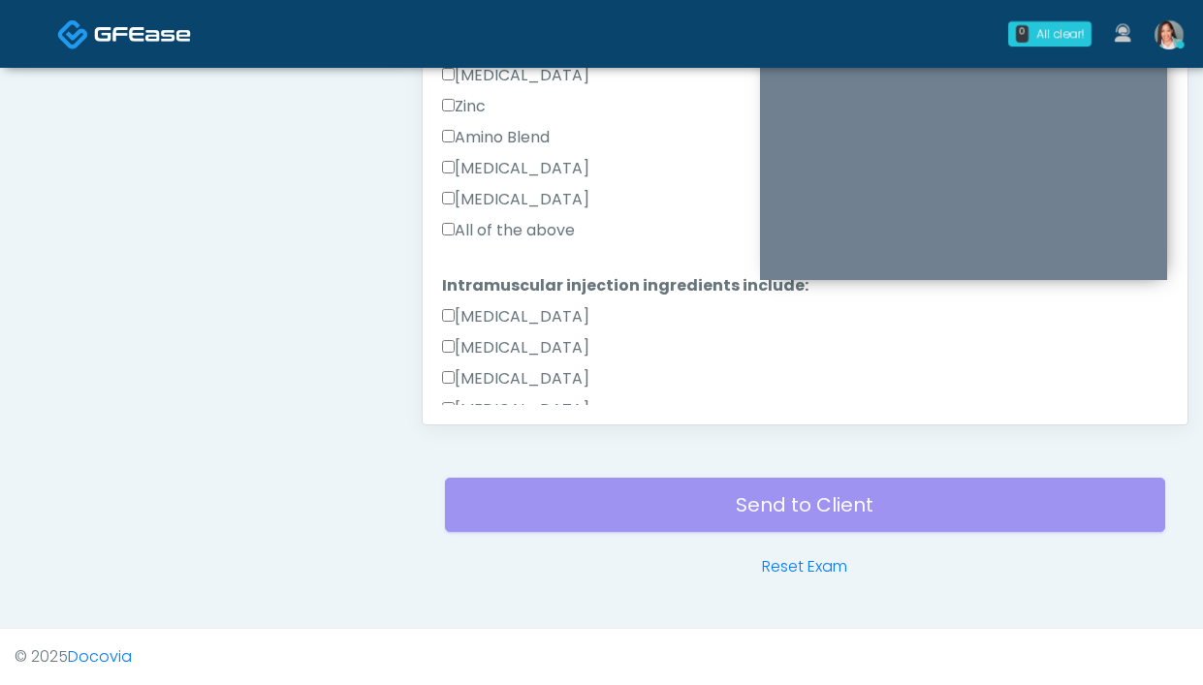
click at [486, 226] on label "All of the above" at bounding box center [508, 230] width 133 height 23
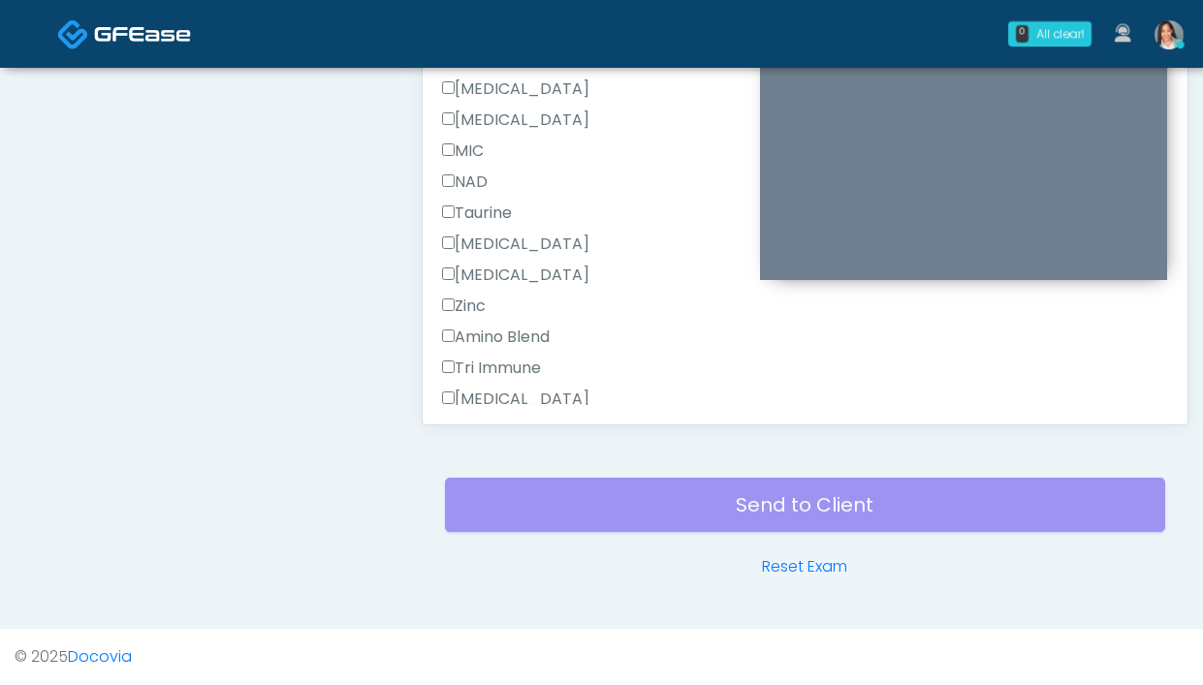
scroll to position [1293, 0]
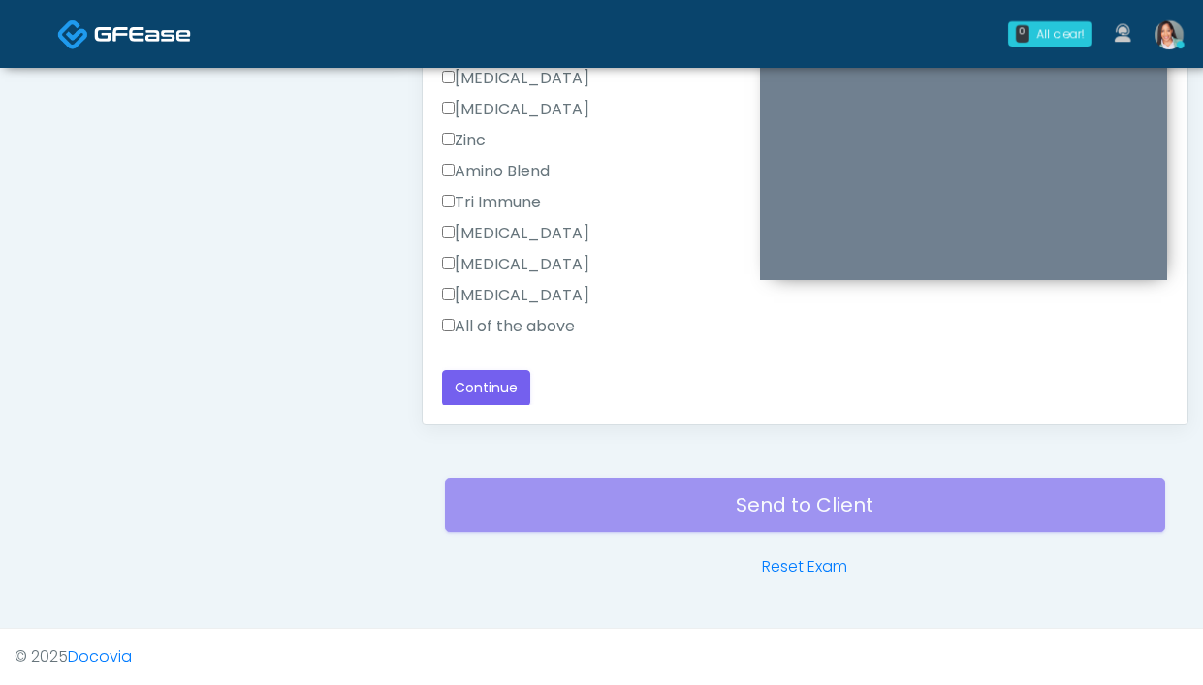
click at [531, 332] on label "All of the above" at bounding box center [508, 326] width 133 height 23
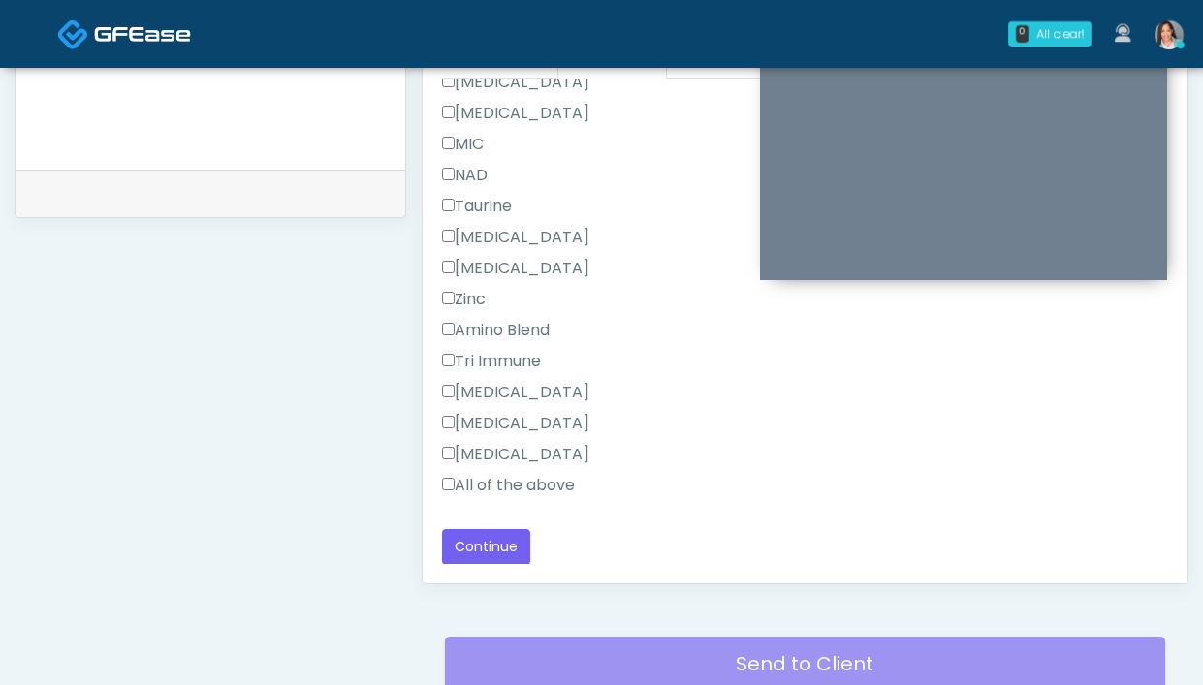
scroll to position [896, 0]
click at [483, 226] on label "Toradol" at bounding box center [515, 237] width 147 height 23
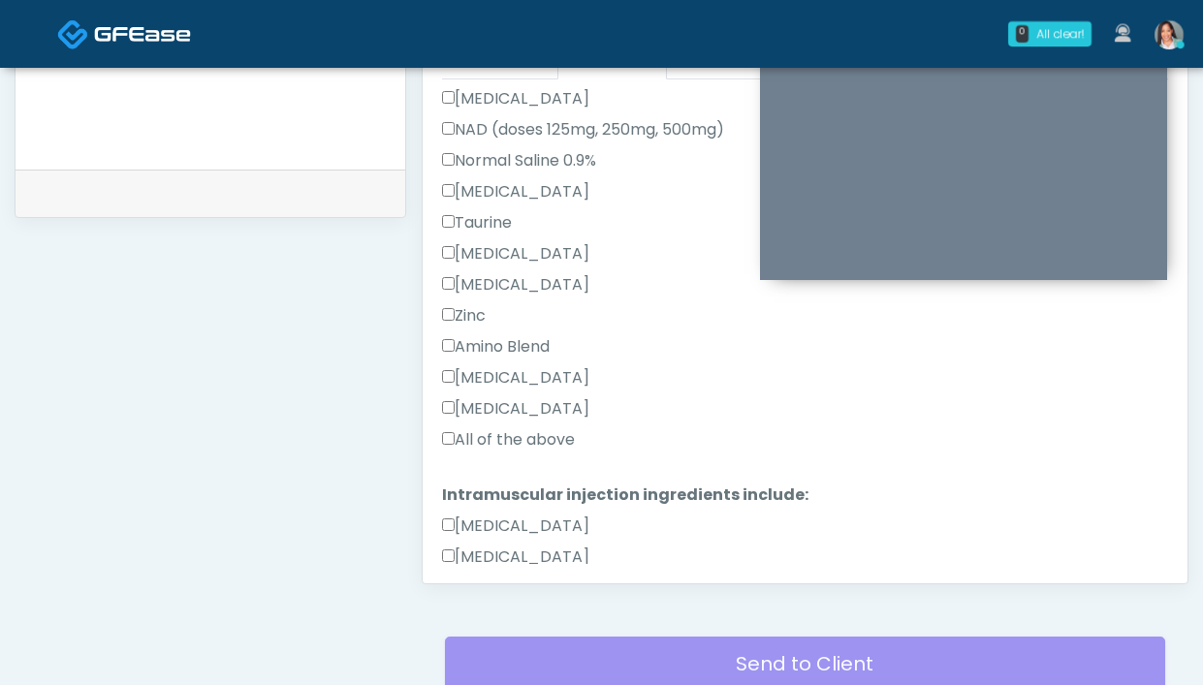
click at [506, 259] on label "Toradol" at bounding box center [515, 253] width 147 height 23
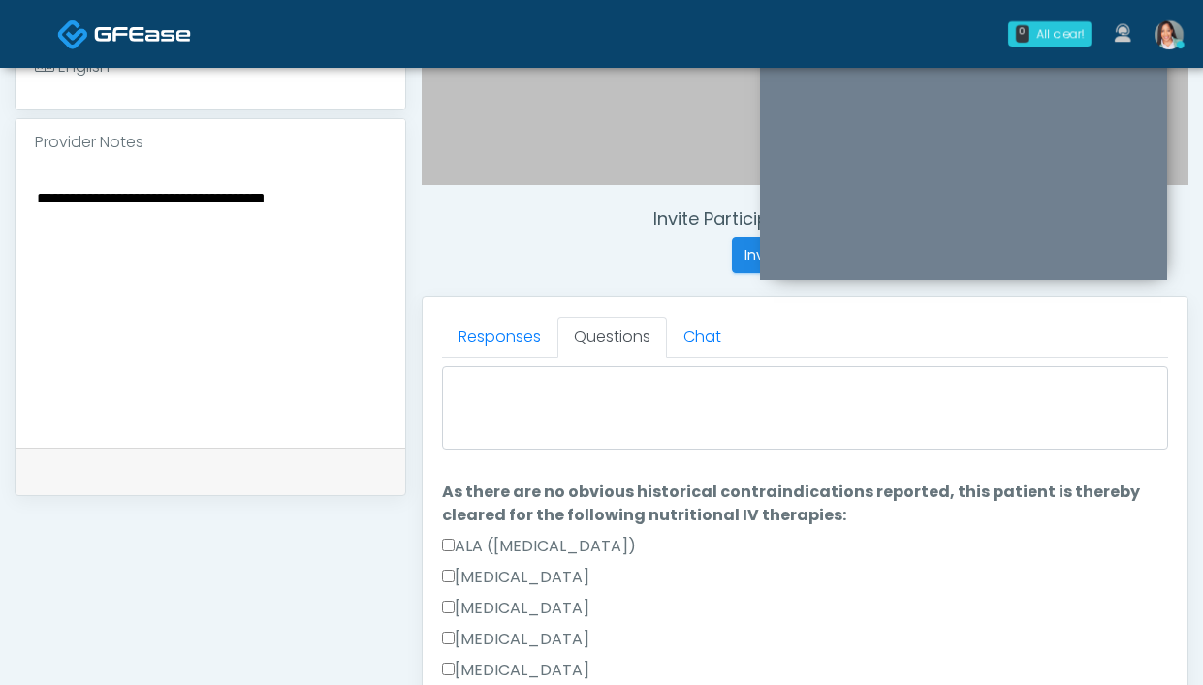
scroll to position [0, 0]
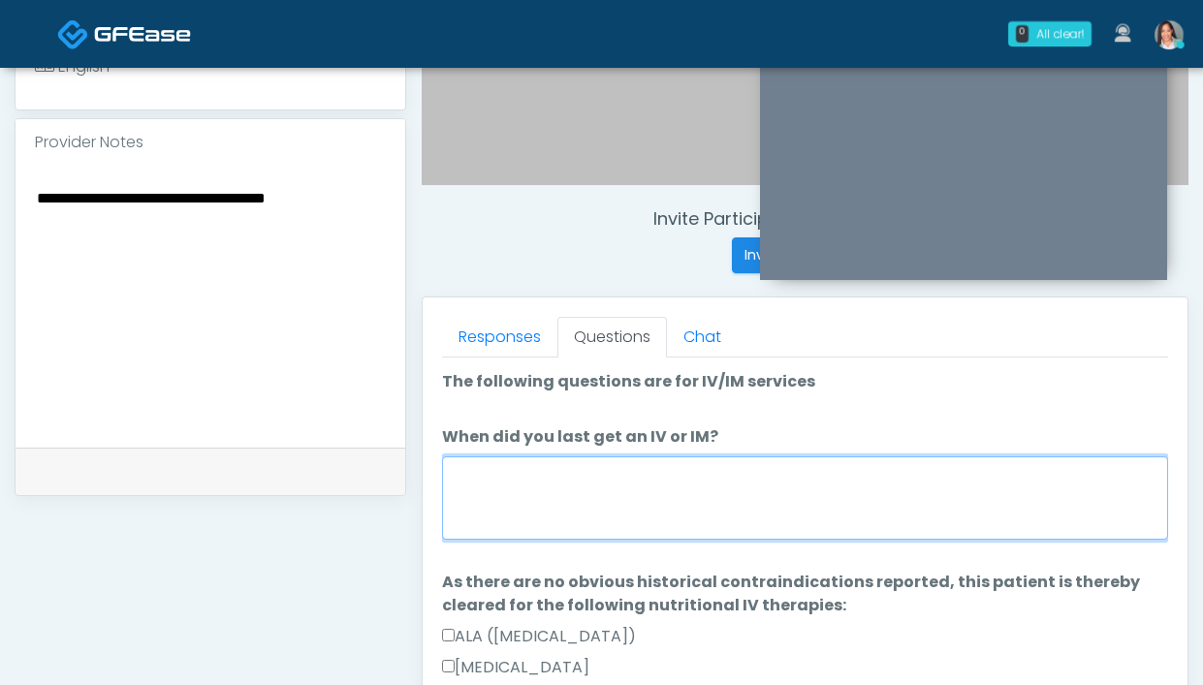
click at [544, 524] on textarea "When did you last get an IV or IM?" at bounding box center [805, 498] width 726 height 83
click at [593, 493] on textarea "When did you last get an IV or IM?" at bounding box center [805, 498] width 726 height 83
click at [462, 477] on textarea "**********" at bounding box center [805, 498] width 726 height 83
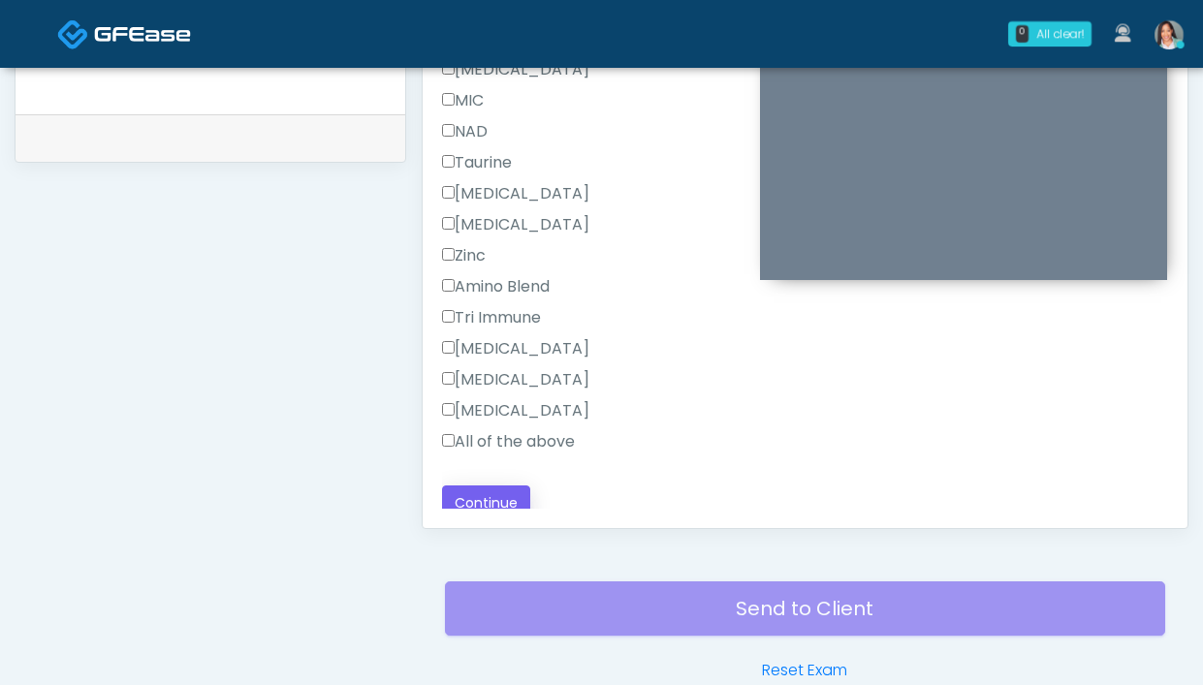
scroll to position [1293, 0]
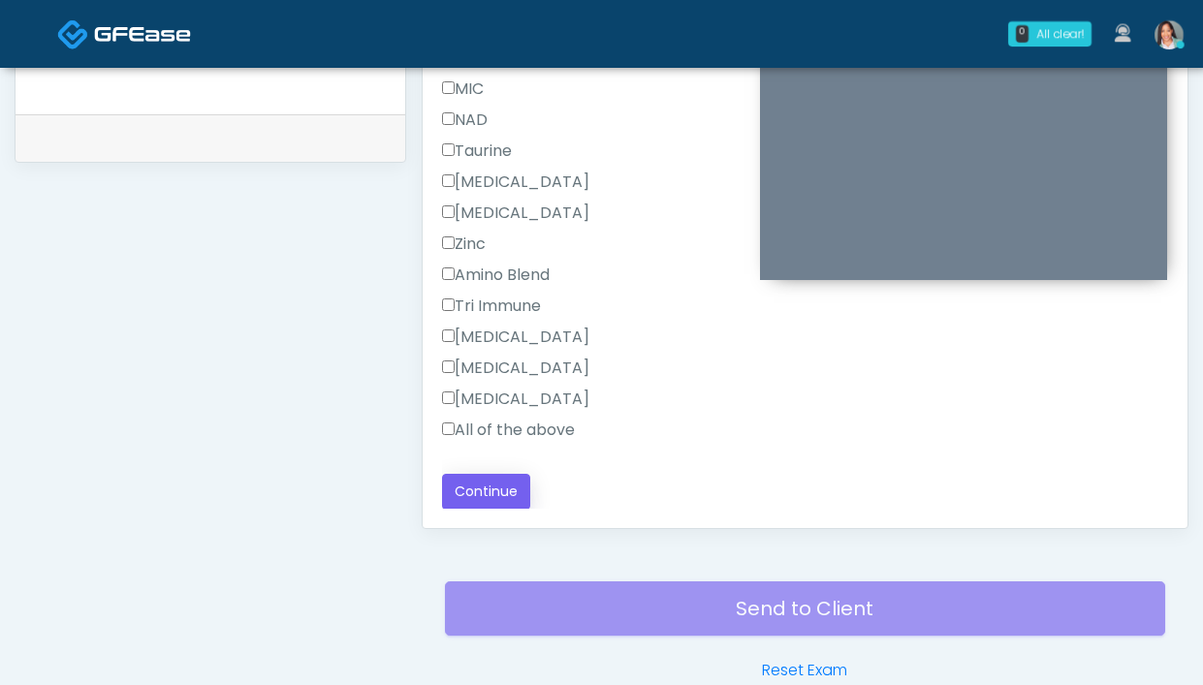
type textarea "**********"
click at [476, 487] on button "Continue" at bounding box center [486, 492] width 88 height 36
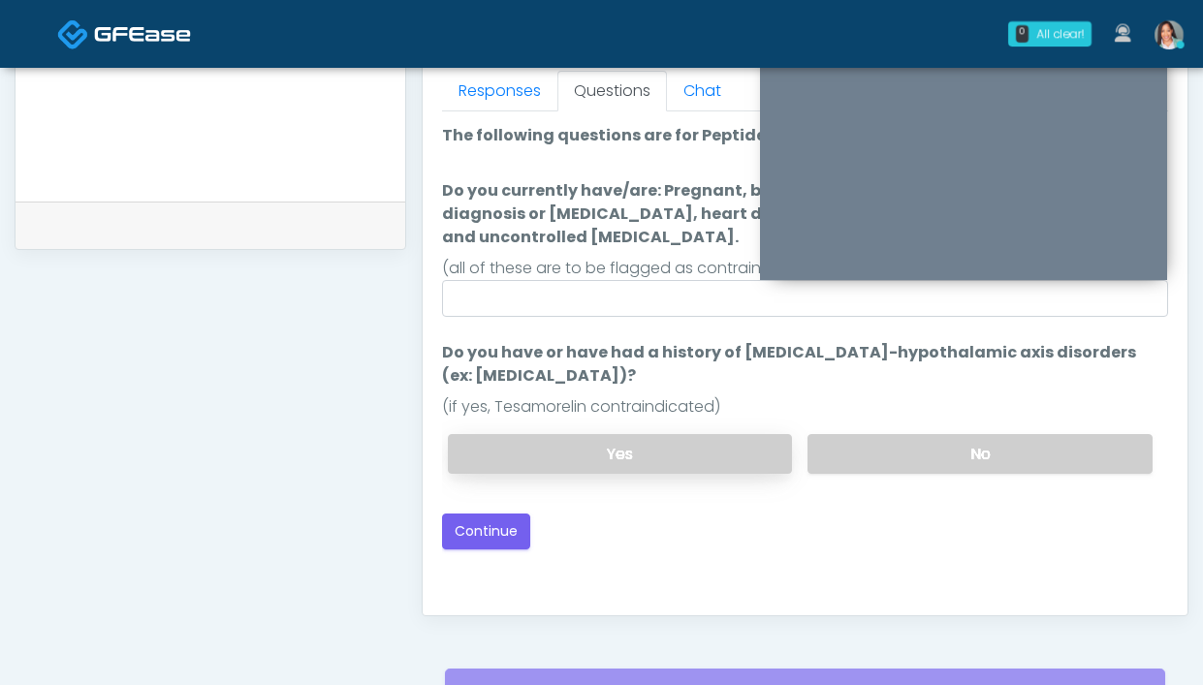
scroll to position [703, 0]
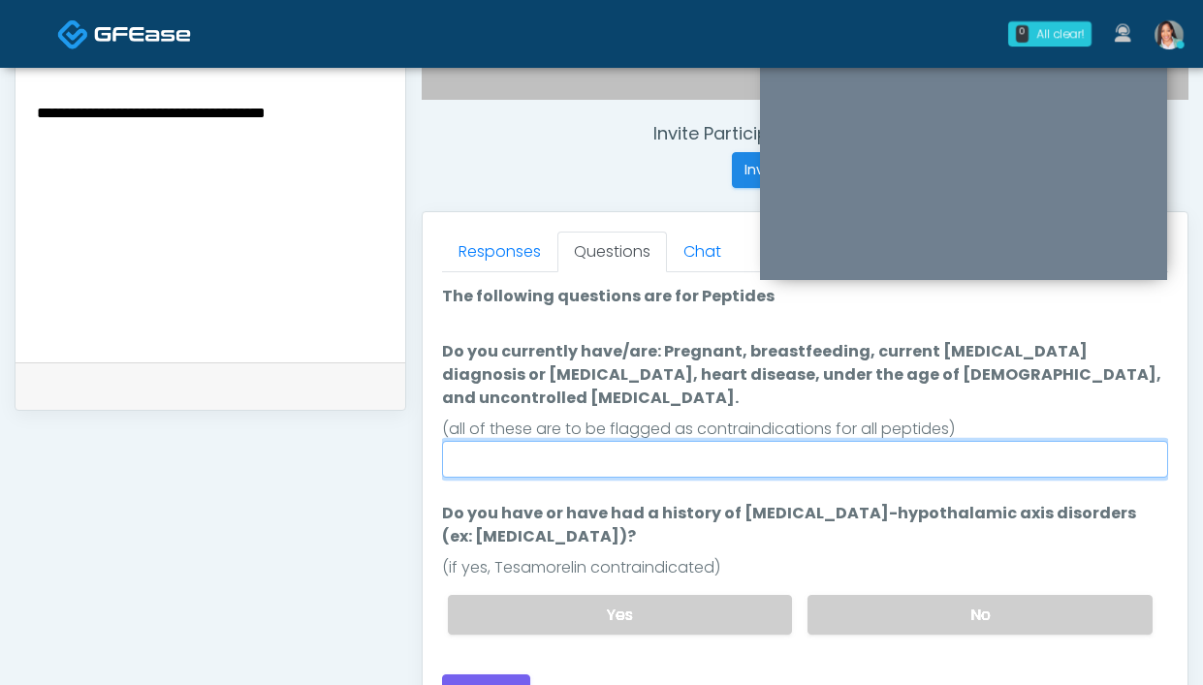
click at [690, 450] on input "Do you currently have/are: Pregnant, breastfeeding, current cancer diagnosis or…" at bounding box center [805, 459] width 726 height 37
click at [804, 446] on input "Do you currently have/are: Pregnant, breastfeeding, current cancer diagnosis or…" at bounding box center [805, 459] width 726 height 37
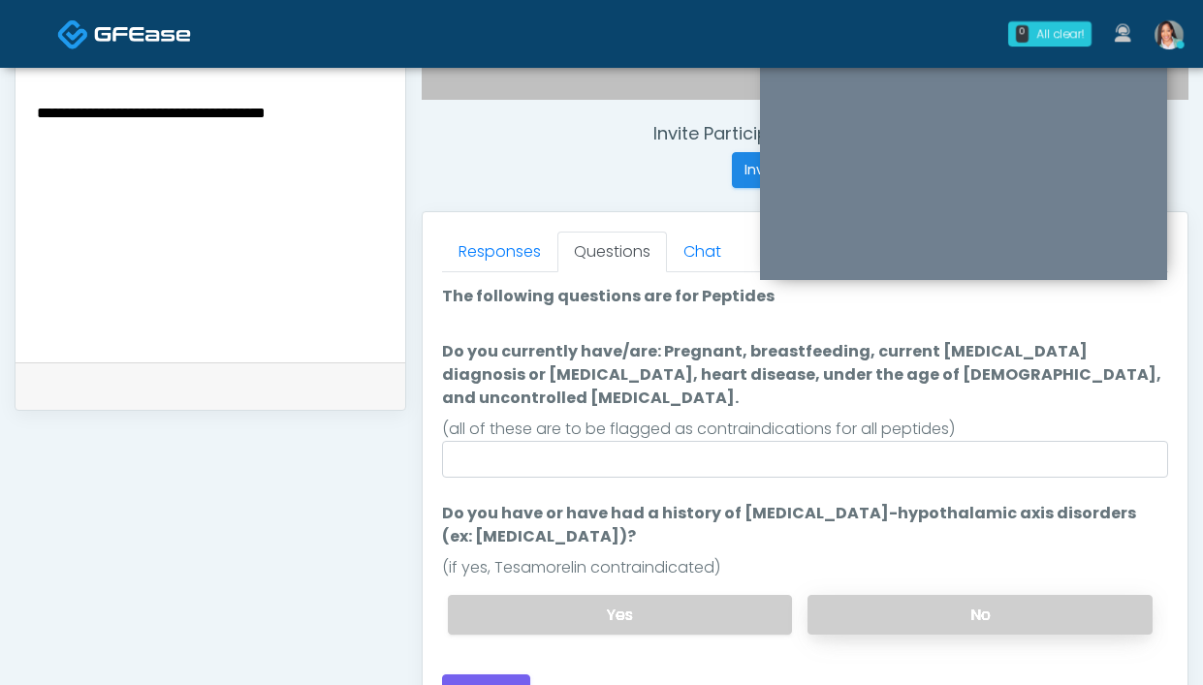
click at [871, 595] on label "No" at bounding box center [979, 615] width 345 height 40
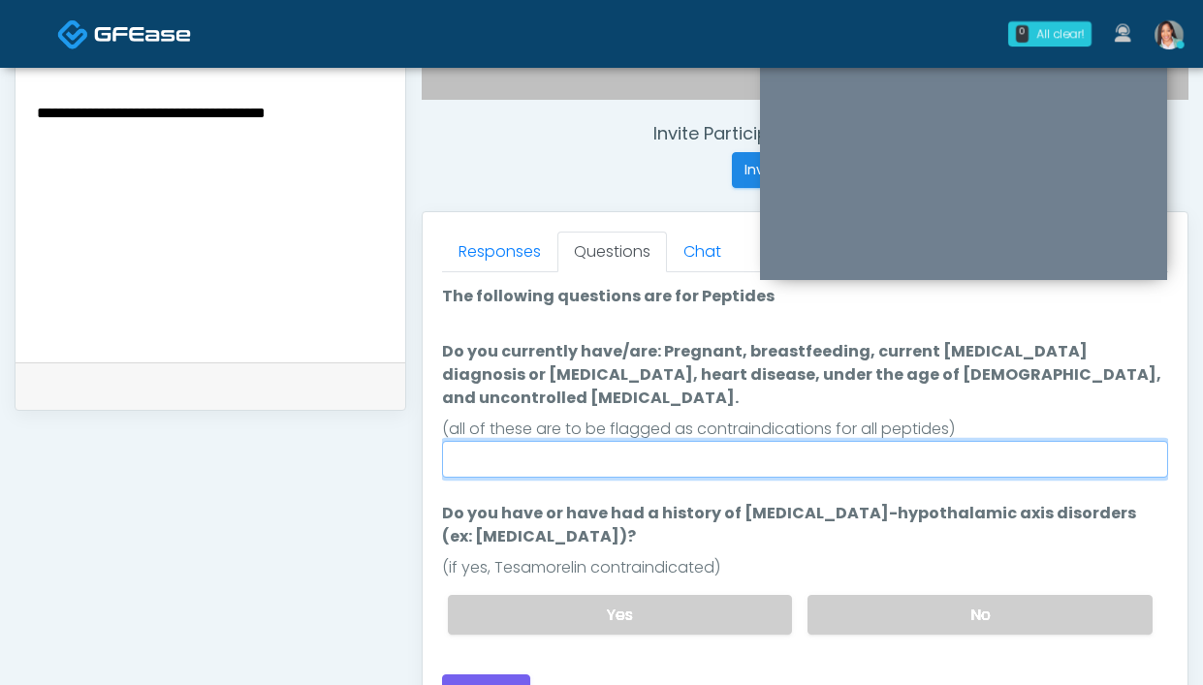
click at [723, 441] on input "Do you currently have/are: Pregnant, breastfeeding, current cancer diagnosis or…" at bounding box center [805, 459] width 726 height 37
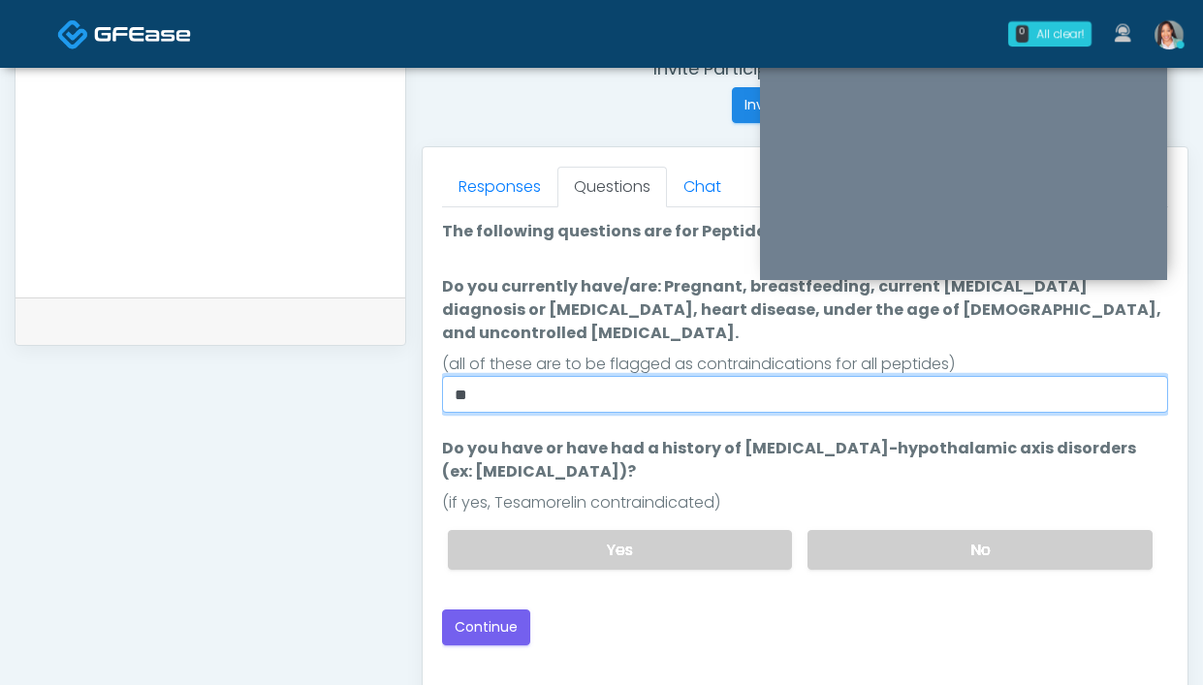
scroll to position [882, 0]
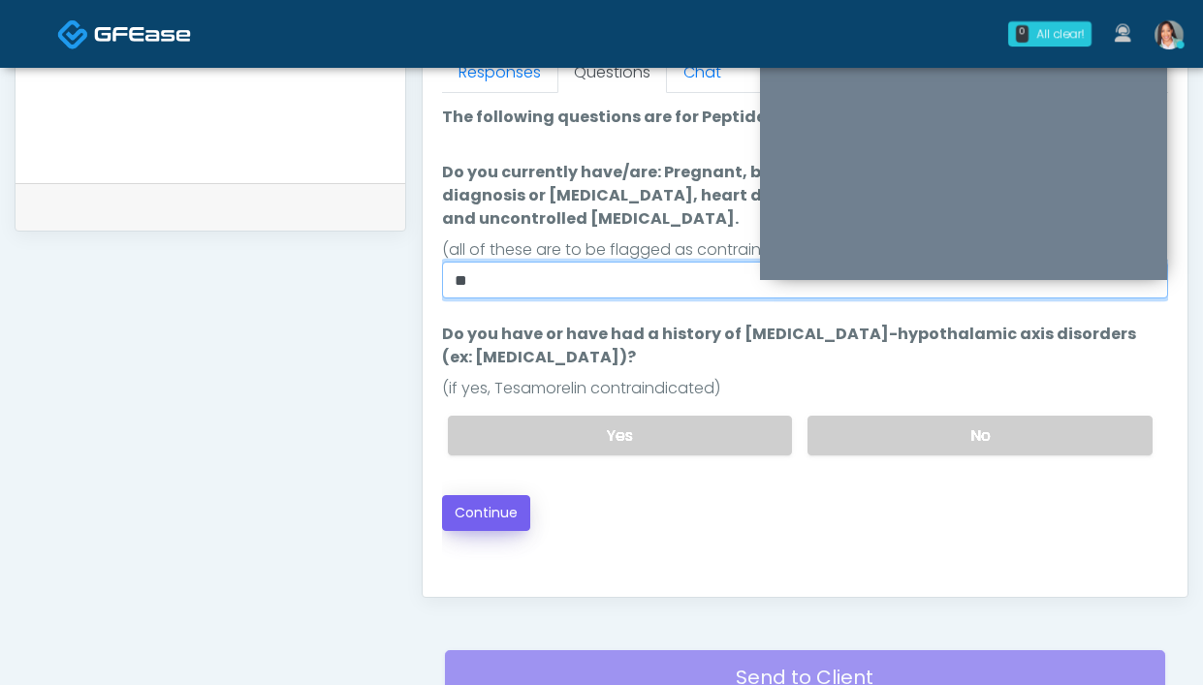
type input "**"
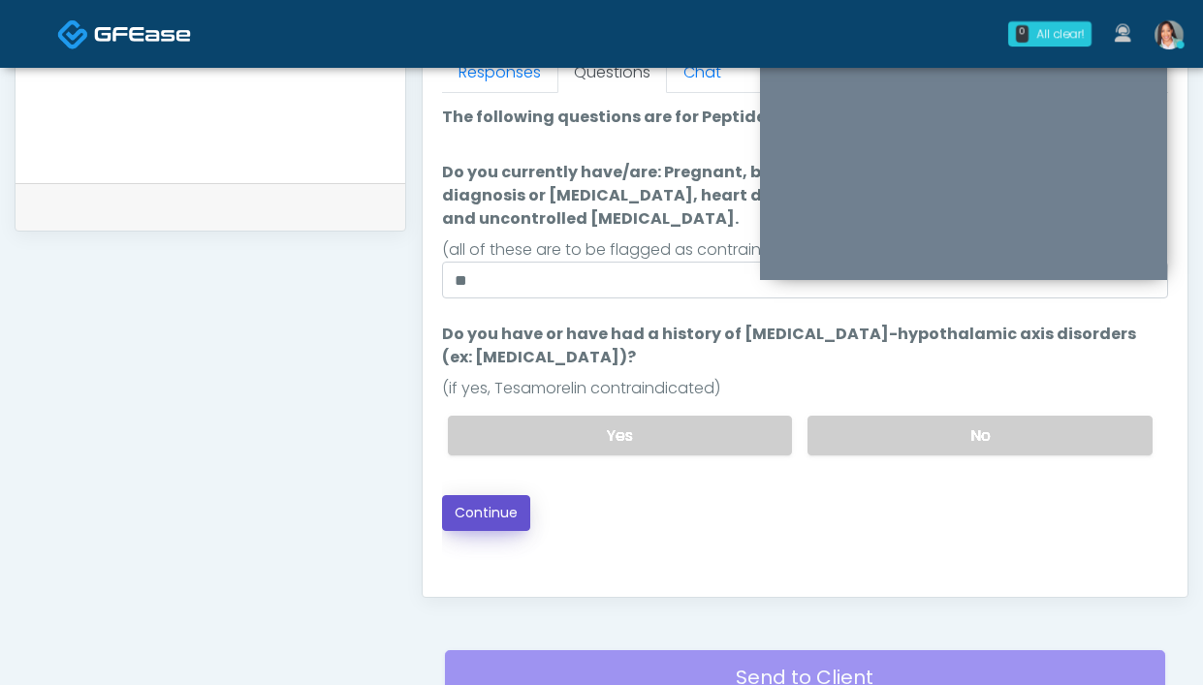
click at [508, 503] on button "Continue" at bounding box center [486, 513] width 88 height 36
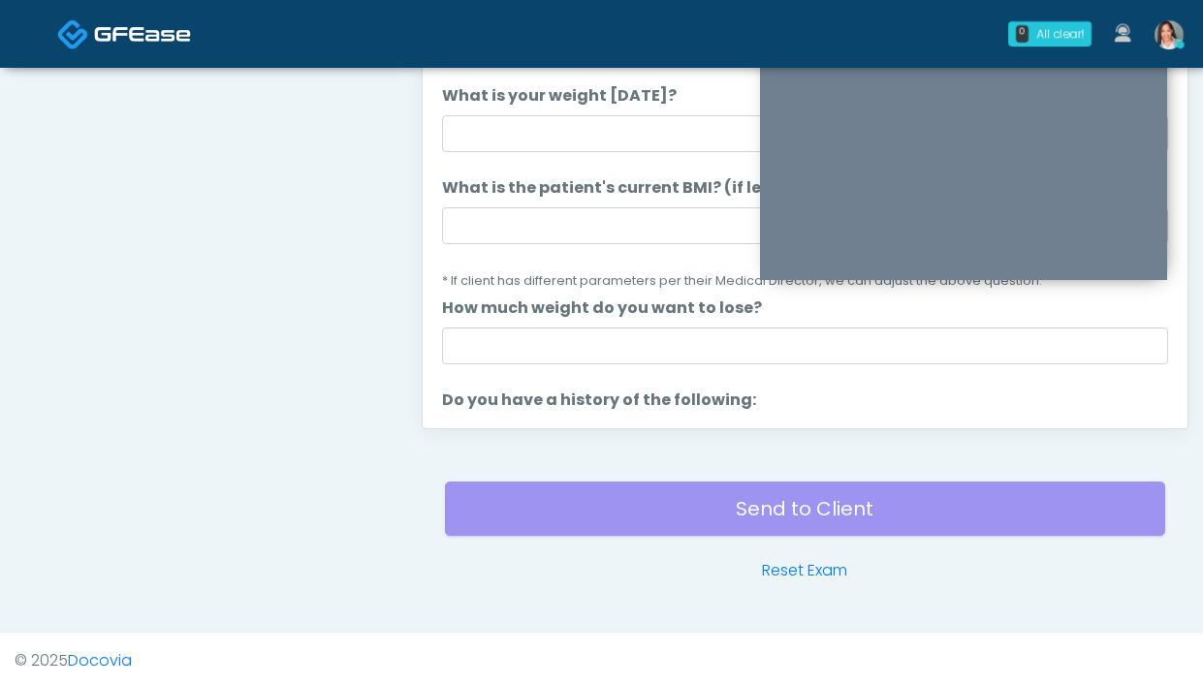
scroll to position [759, 0]
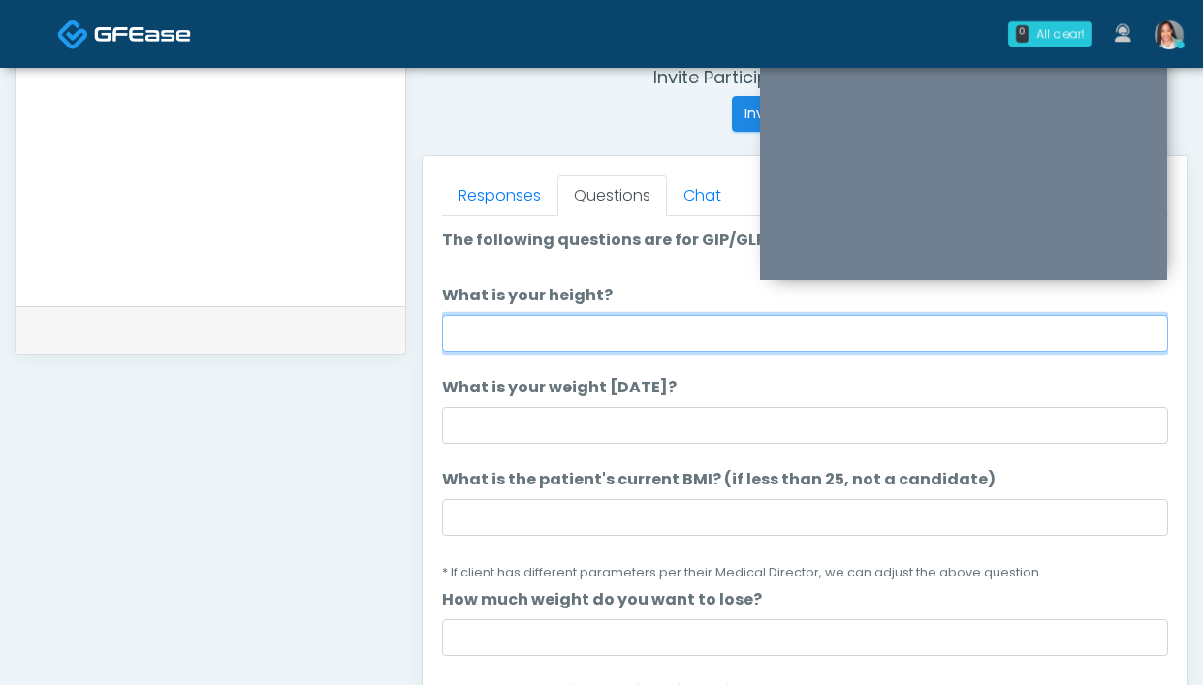
click at [572, 344] on input "What is your height?" at bounding box center [805, 333] width 726 height 37
type input "*****"
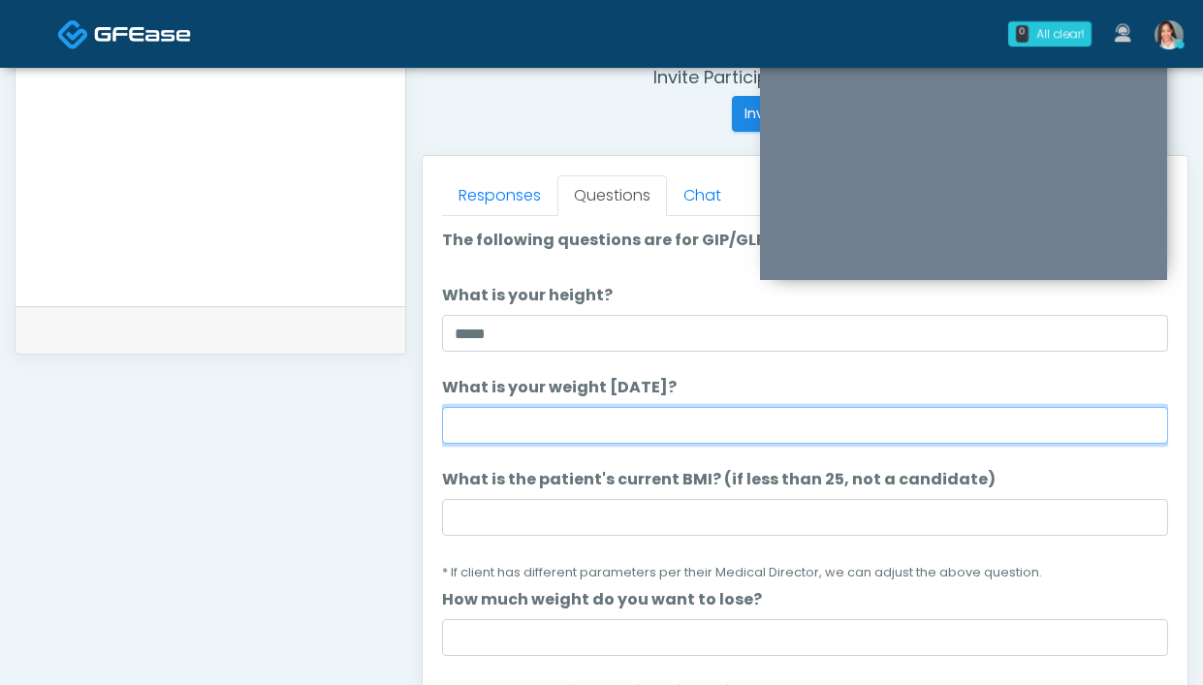
click at [445, 425] on input "What is your weight today?" at bounding box center [805, 425] width 726 height 37
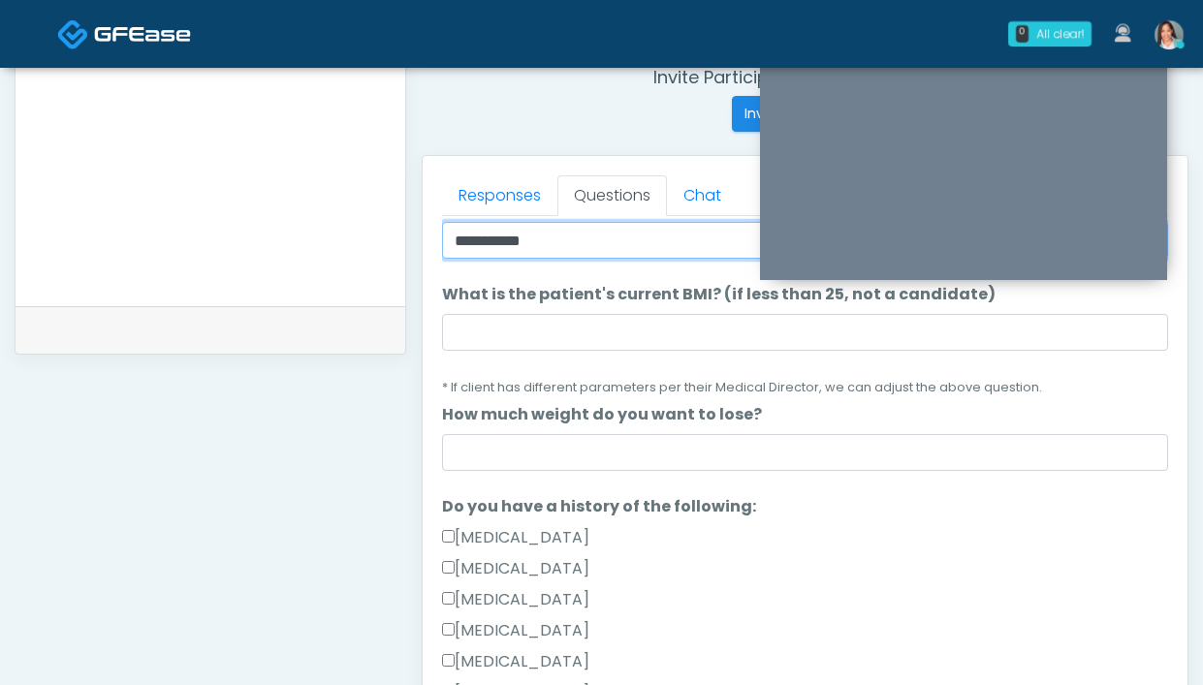
scroll to position [402, 0]
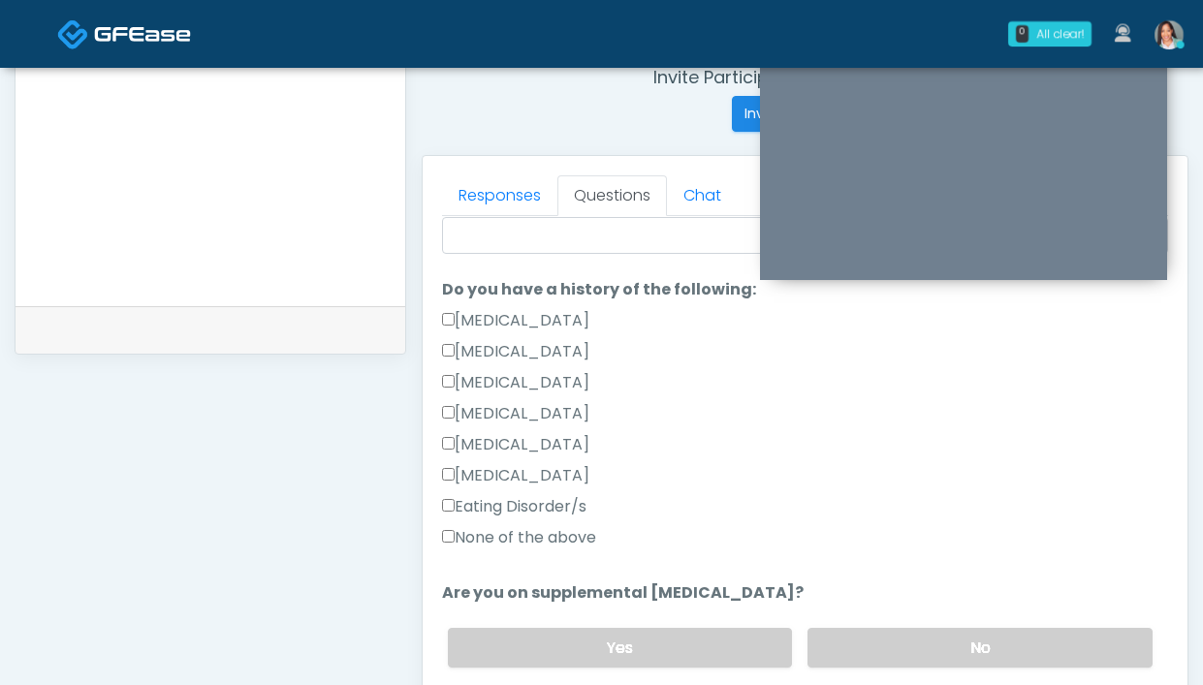
type input "**********"
click at [510, 536] on label "None of the above" at bounding box center [519, 537] width 154 height 23
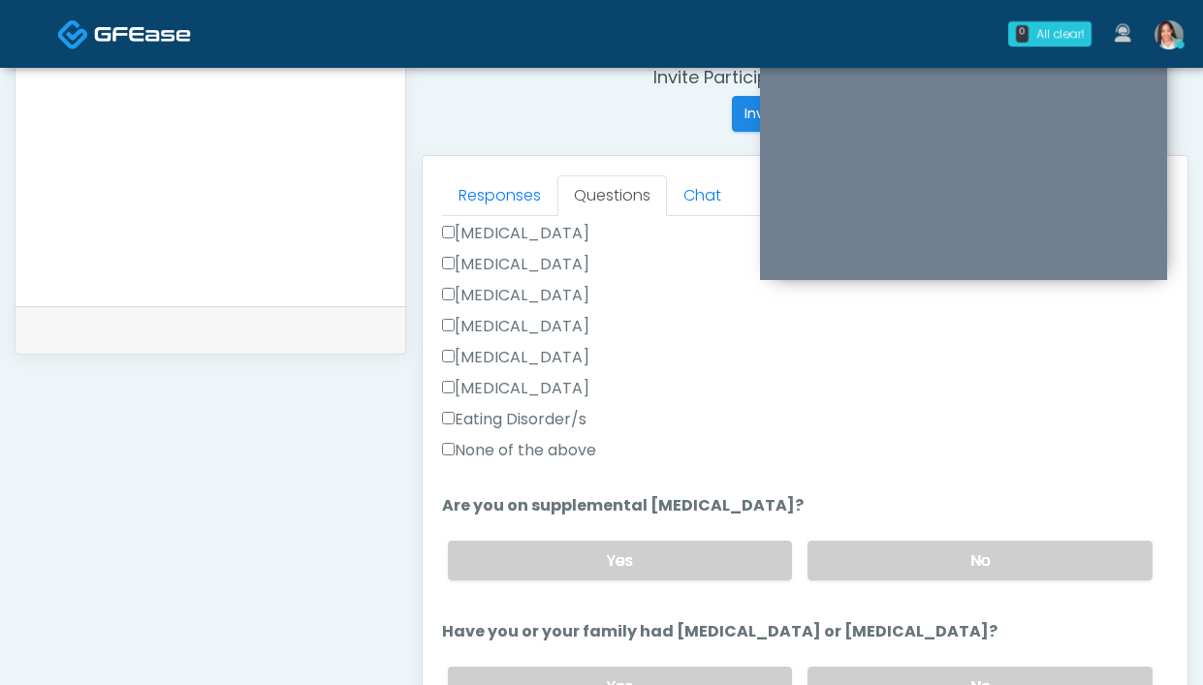
drag, startPoint x: 850, startPoint y: 546, endPoint x: 701, endPoint y: 396, distance: 211.8
click at [850, 545] on label "No" at bounding box center [979, 561] width 345 height 40
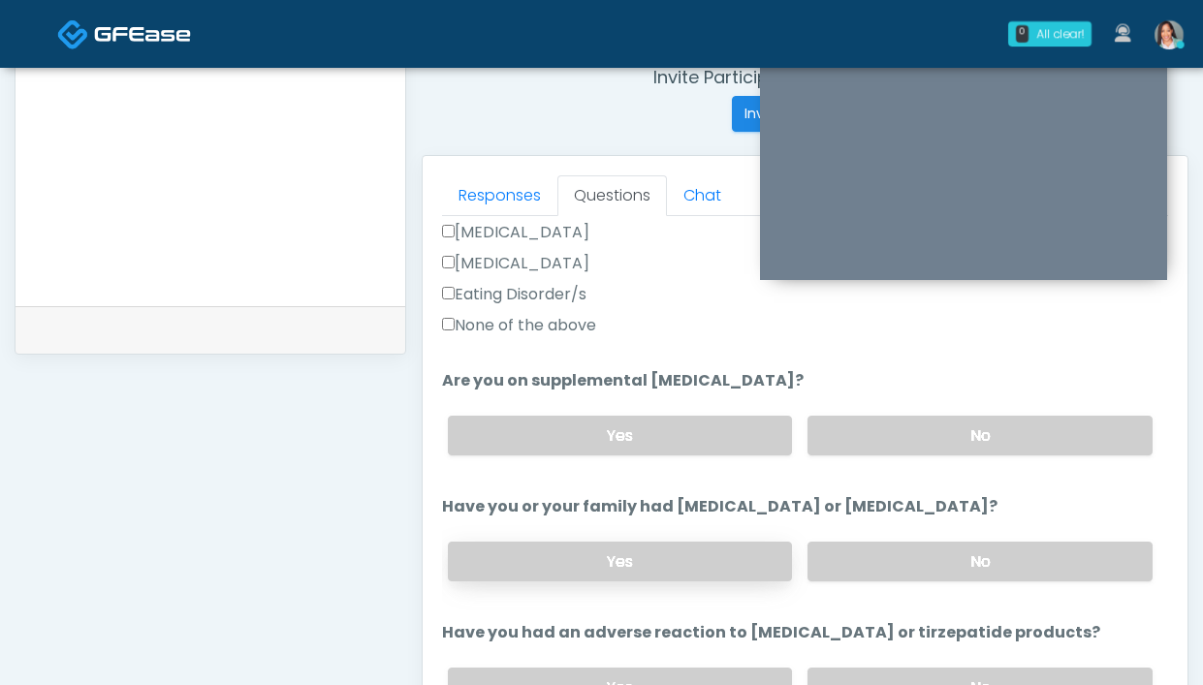
scroll to position [615, 0]
click at [853, 571] on label "No" at bounding box center [979, 562] width 345 height 40
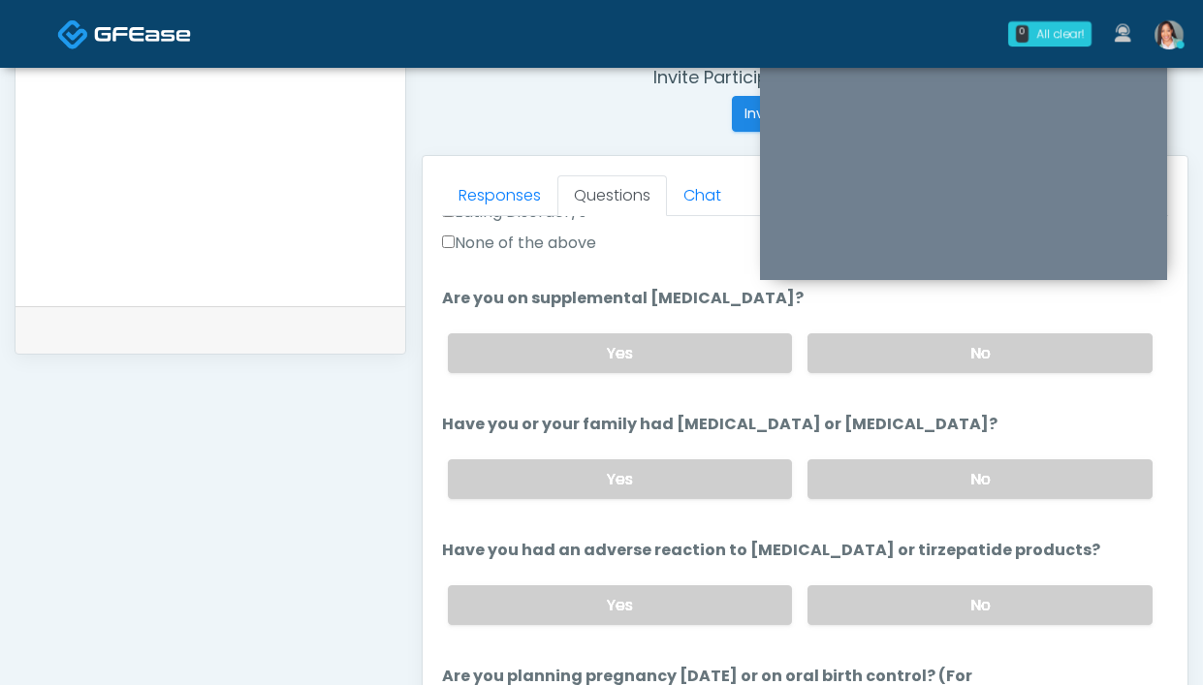
scroll to position [705, 0]
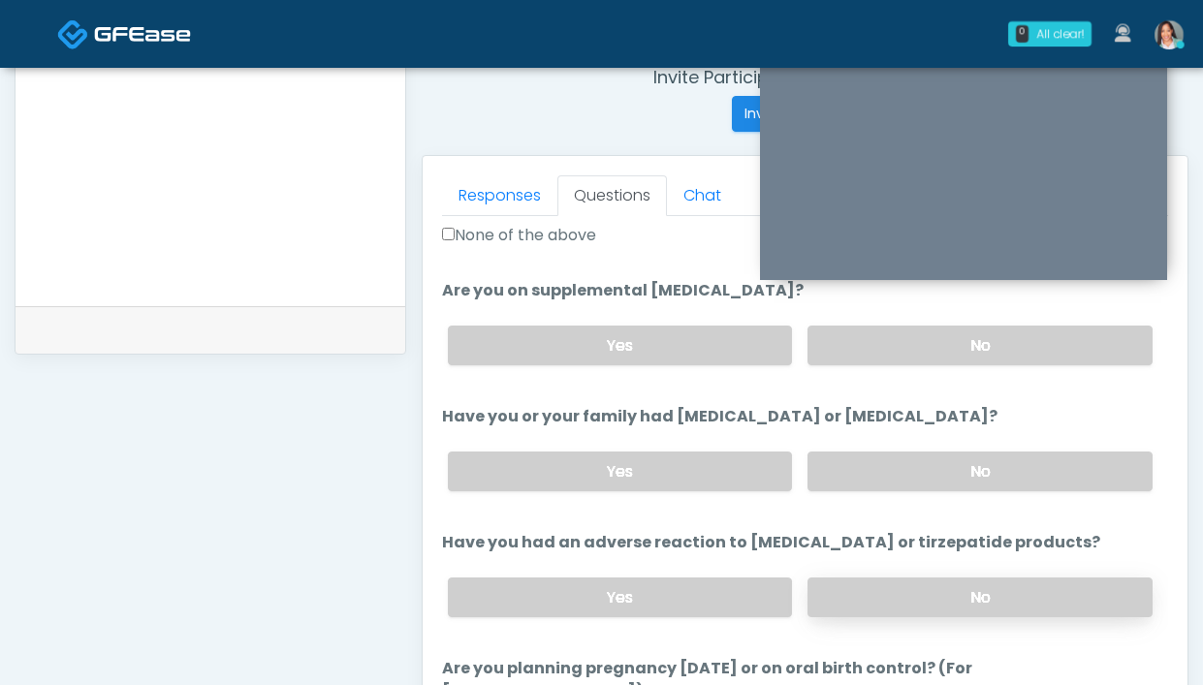
click at [855, 598] on label "No" at bounding box center [979, 598] width 345 height 40
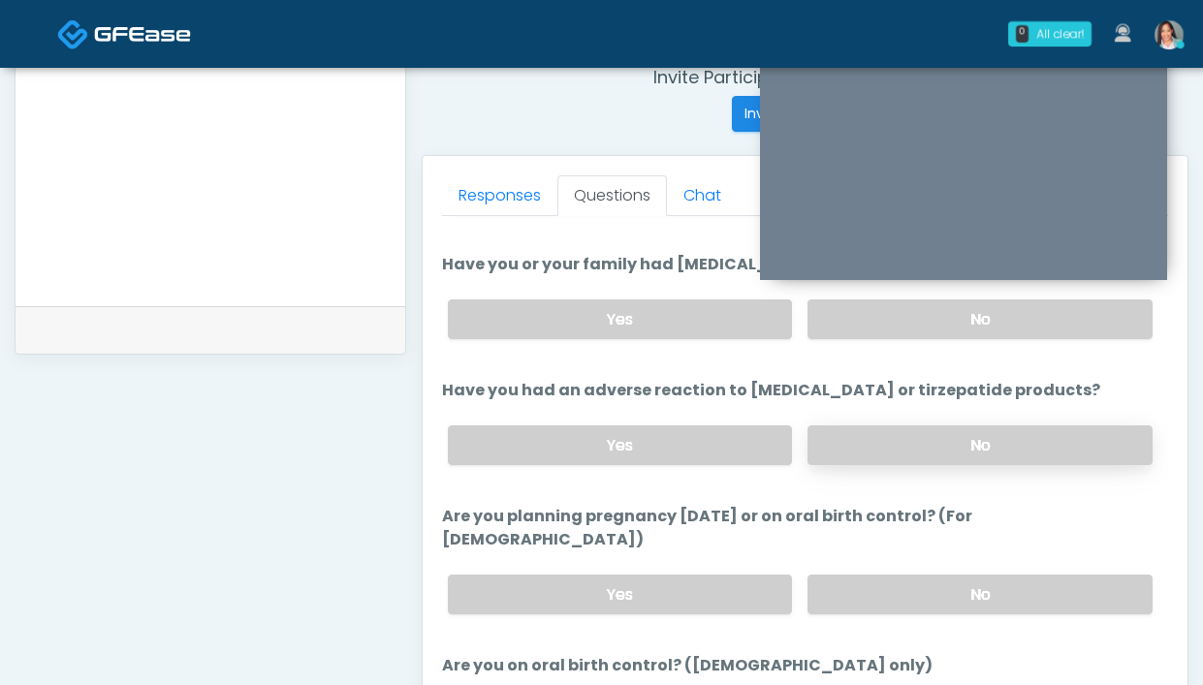
scroll to position [859, 0]
click at [956, 573] on label "No" at bounding box center [979, 593] width 345 height 40
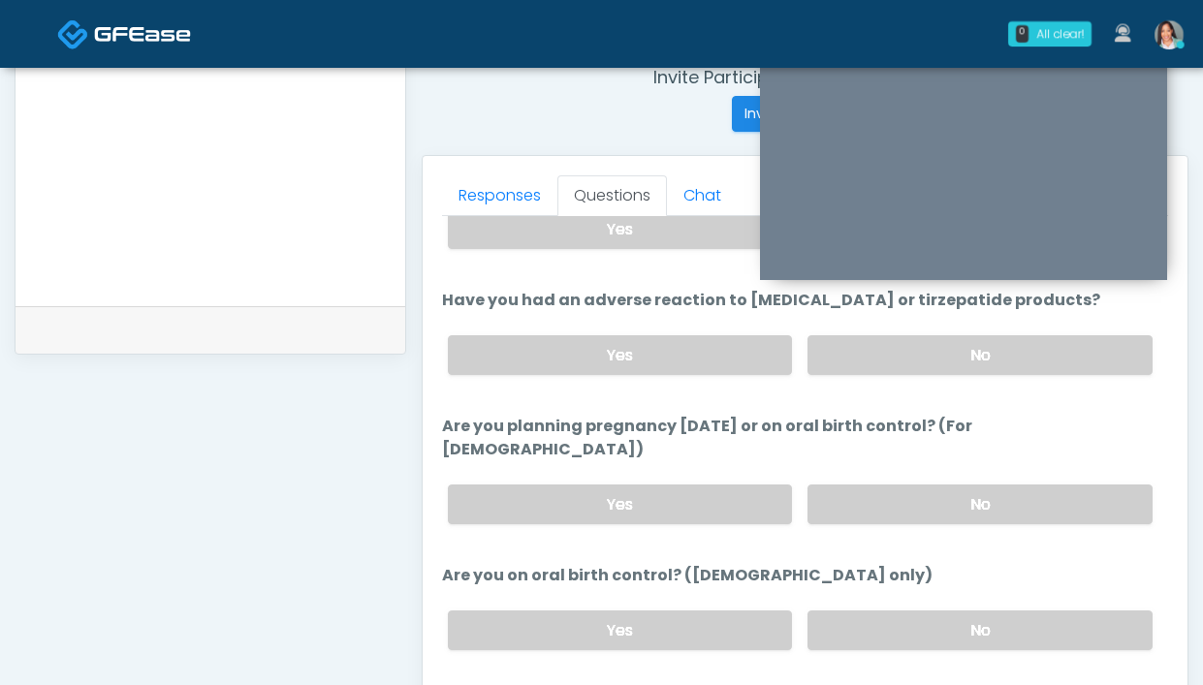
scroll to position [1043, 0]
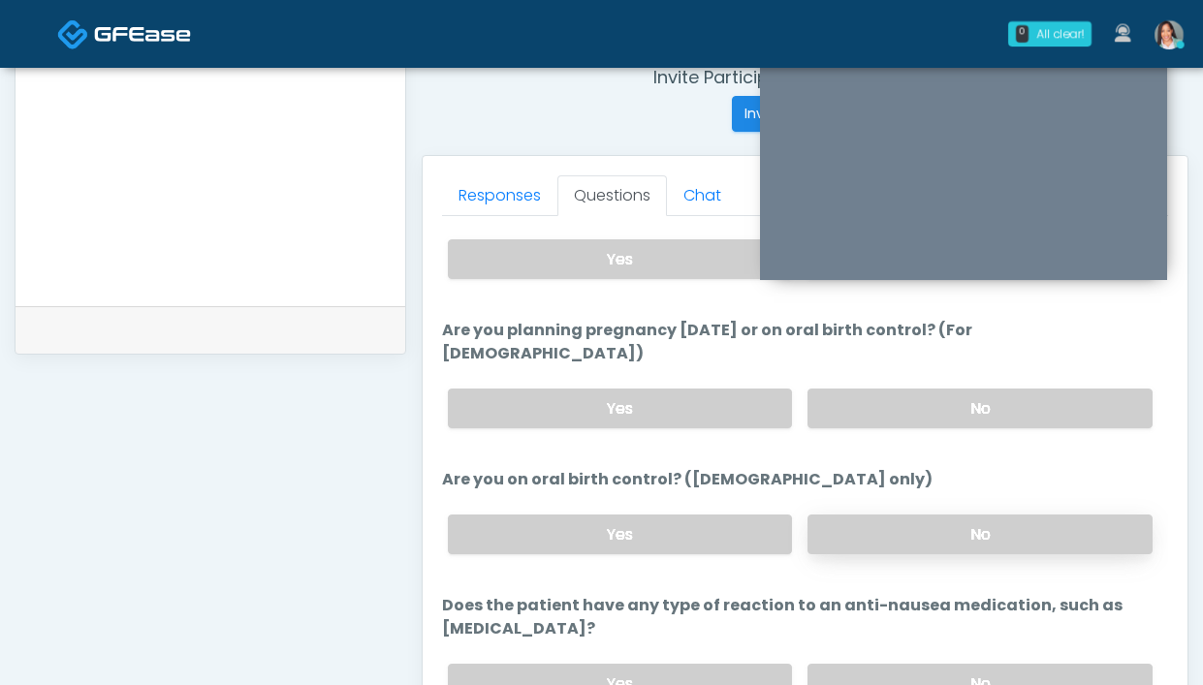
click at [895, 515] on label "No" at bounding box center [979, 535] width 345 height 40
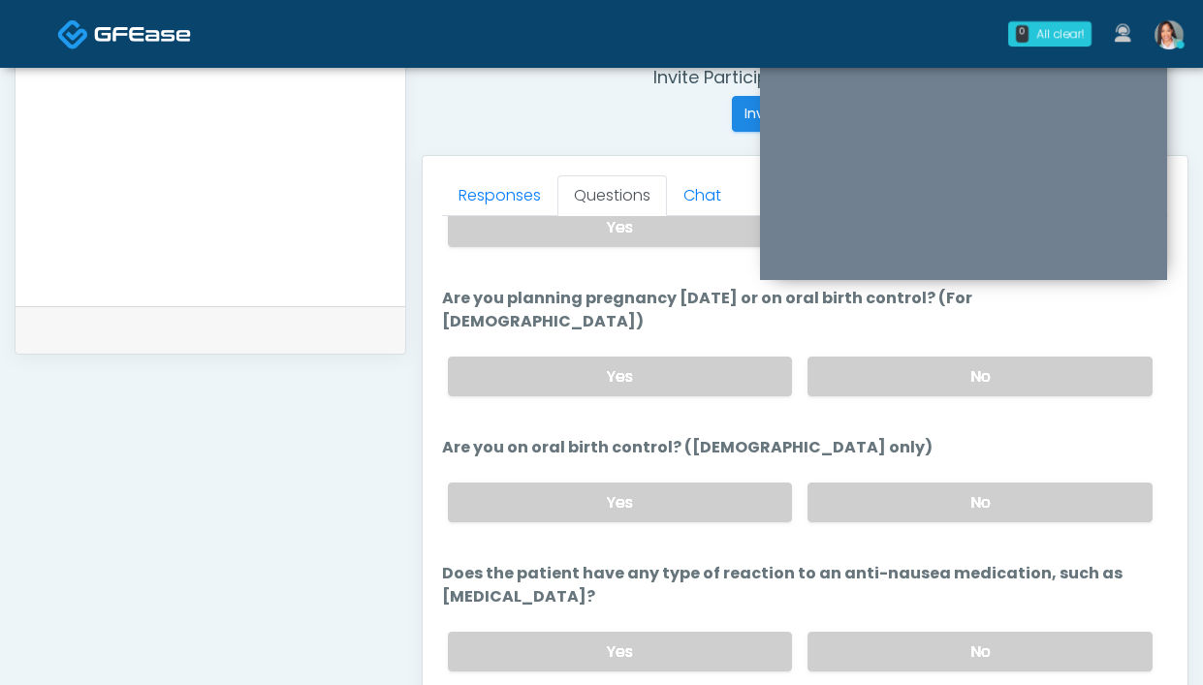
scroll to position [1092, 0]
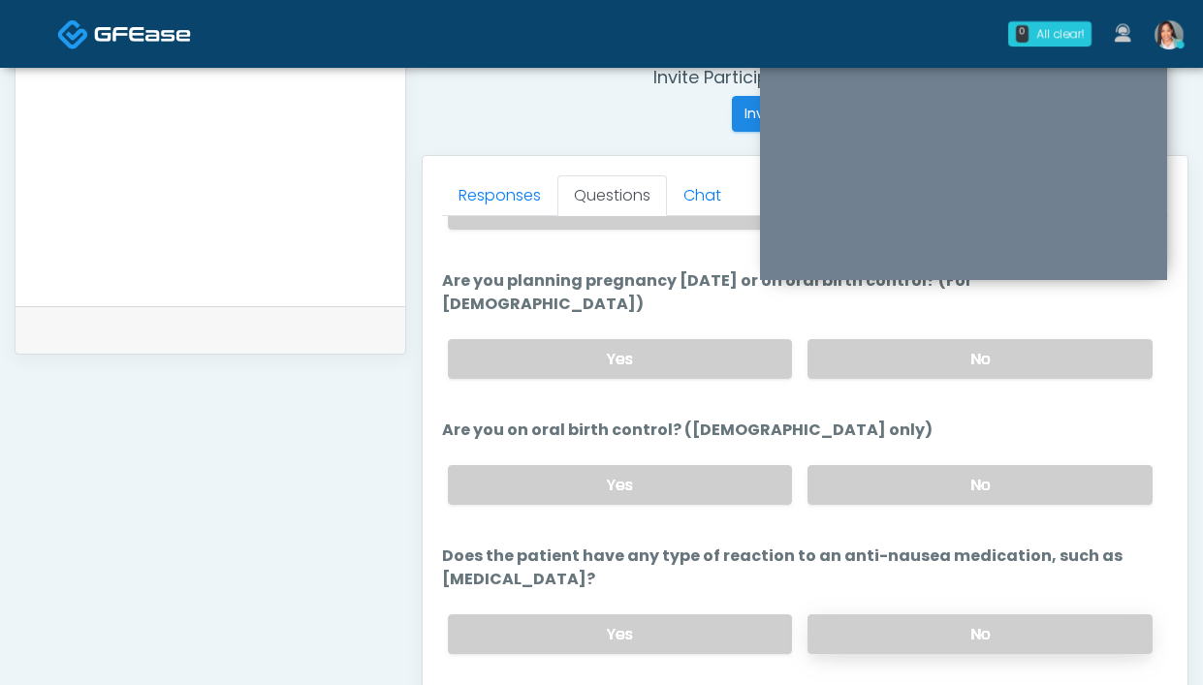
click at [959, 615] on label "No" at bounding box center [979, 635] width 345 height 40
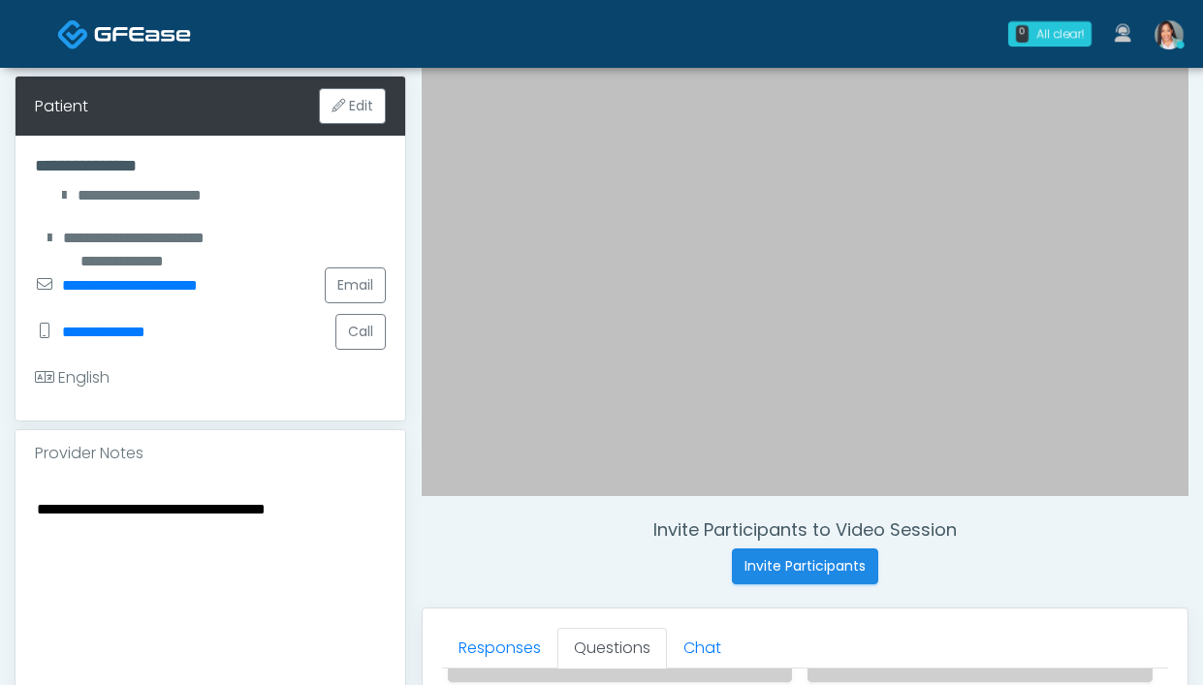
scroll to position [380, 0]
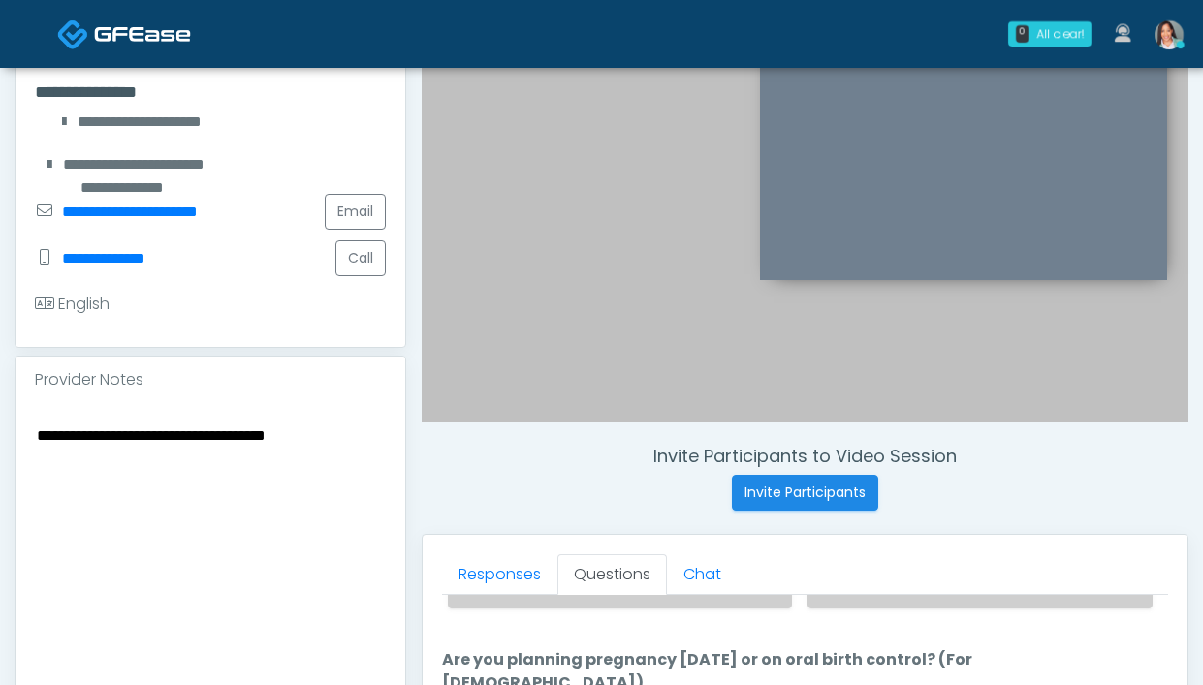
click at [33, 441] on div "**********" at bounding box center [211, 544] width 390 height 282
click at [36, 440] on textarea "**********" at bounding box center [210, 541] width 351 height 237
click at [236, 459] on textarea "**********" at bounding box center [210, 541] width 351 height 237
click at [236, 462] on textarea "**********" at bounding box center [210, 541] width 351 height 237
type textarea "**********"
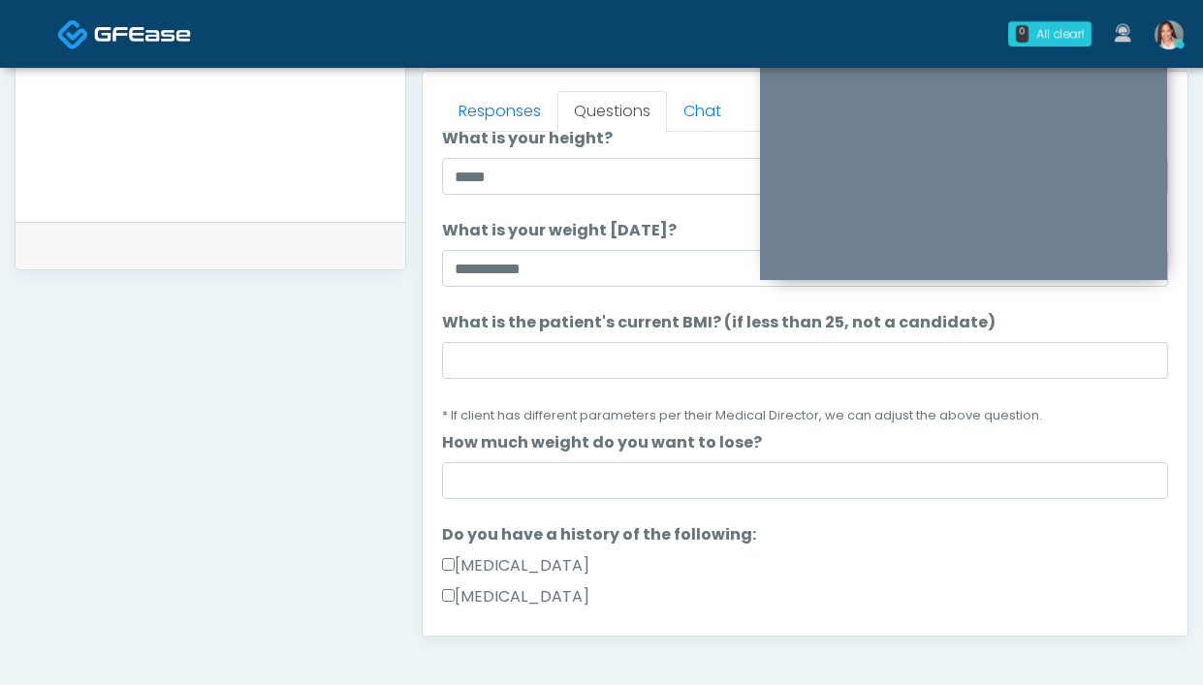
scroll to position [772, 0]
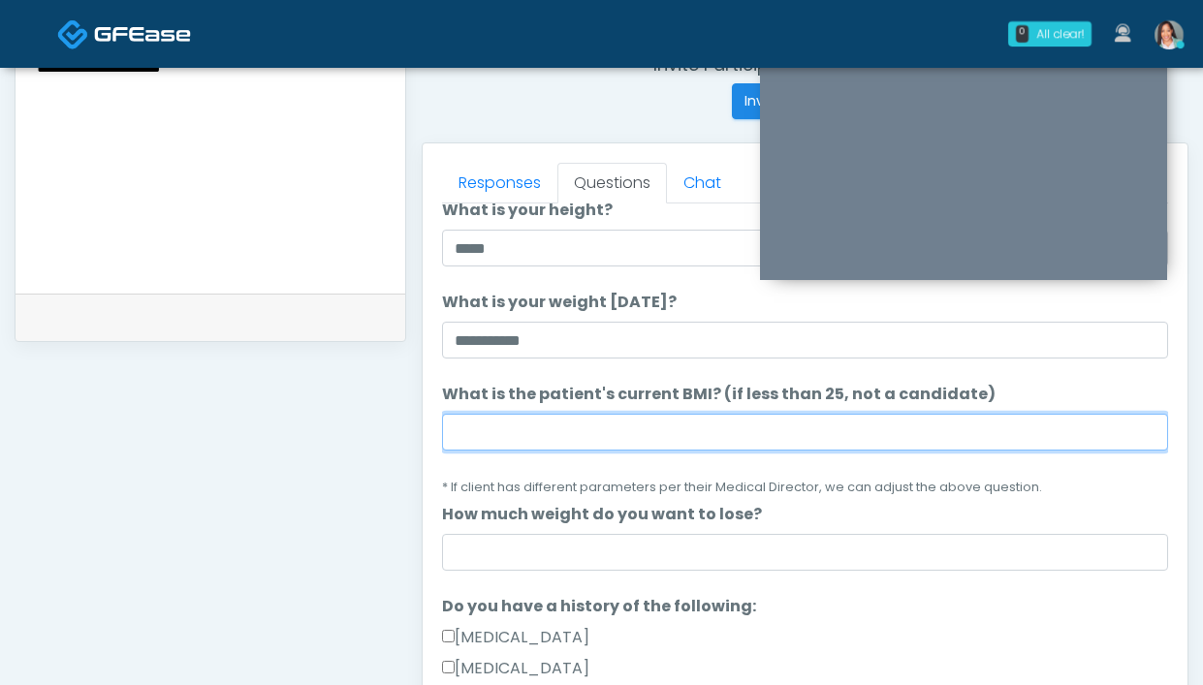
click at [753, 443] on input "What is the patient's current BMI? (if less than 25, not a candidate)" at bounding box center [805, 432] width 726 height 37
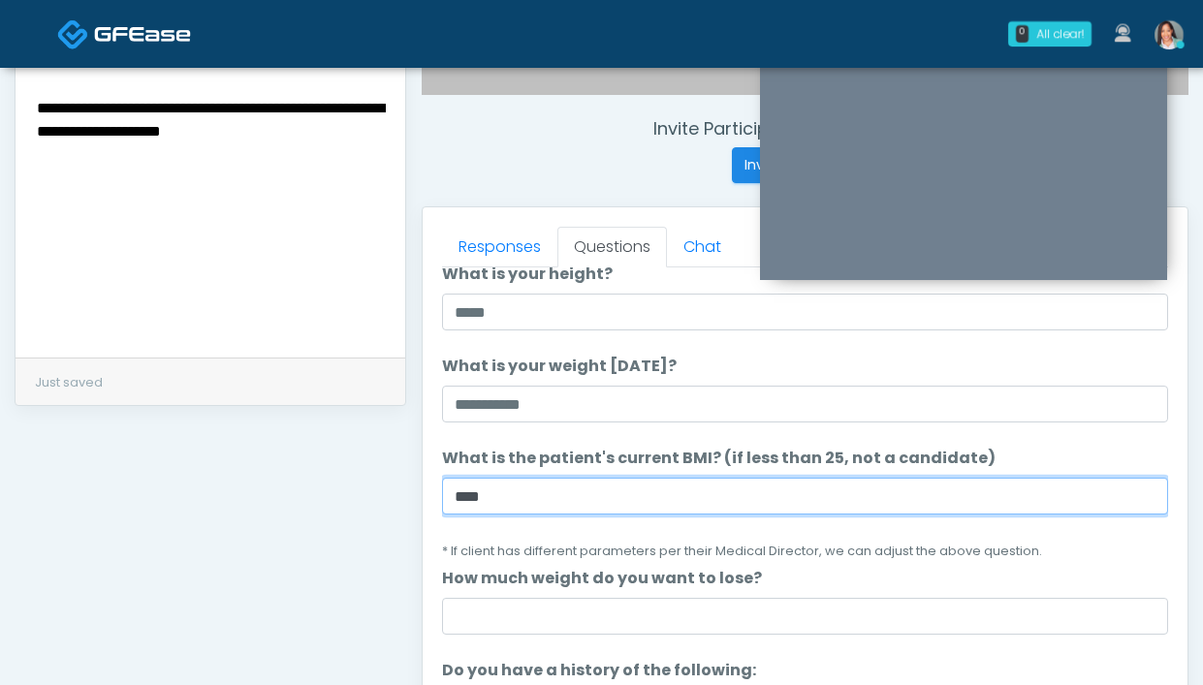
scroll to position [609, 0]
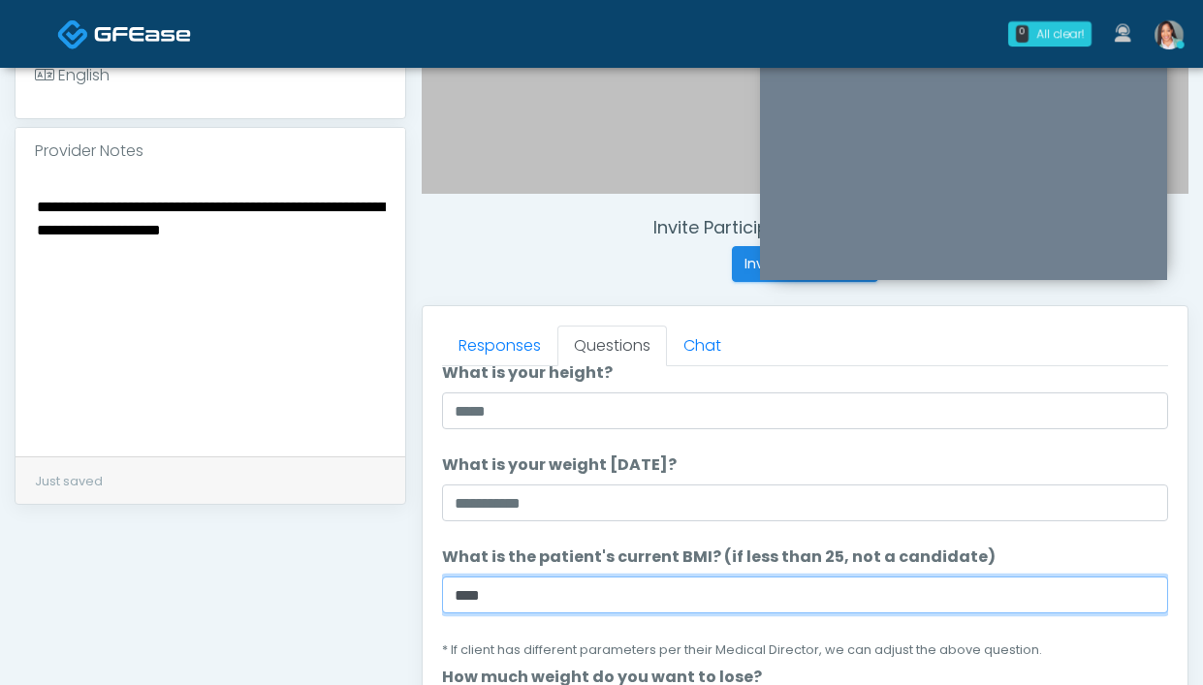
type input "****"
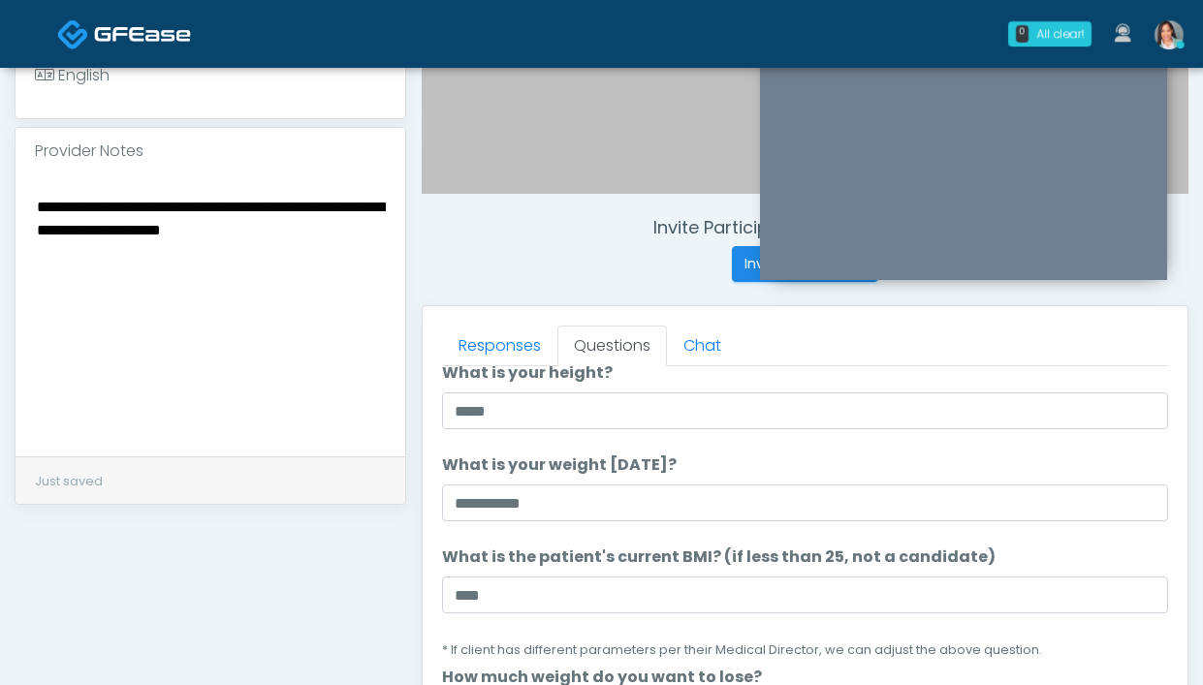
click at [367, 253] on textarea "**********" at bounding box center [210, 312] width 351 height 237
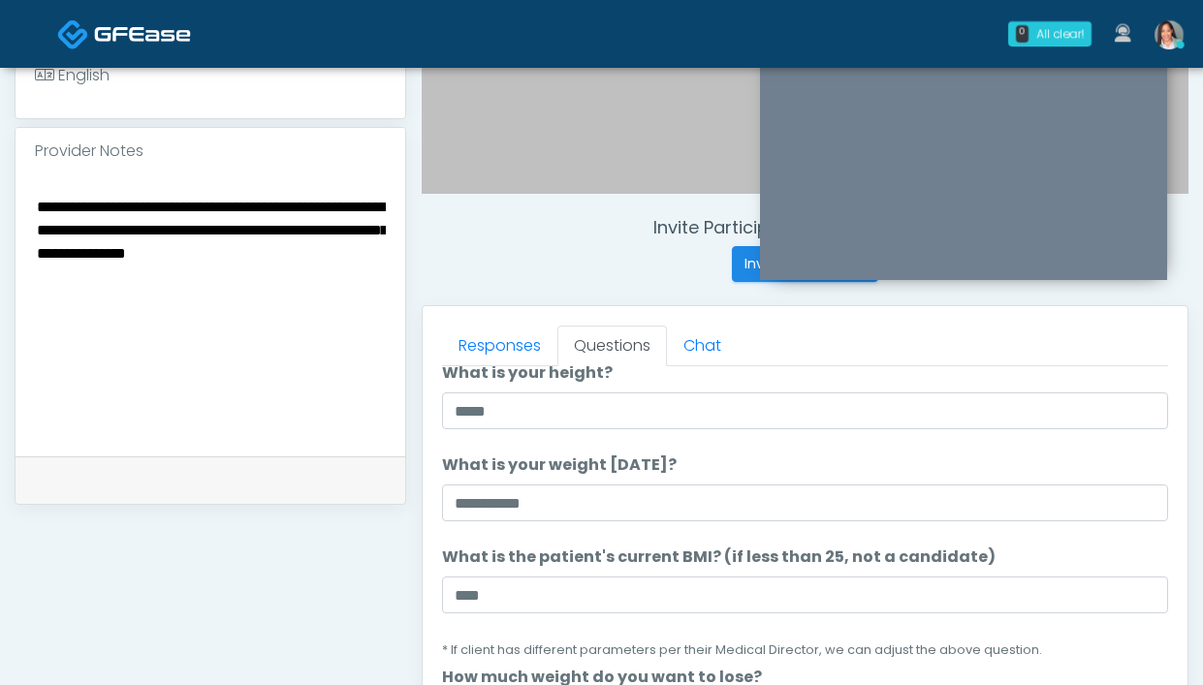
type textarea "**********"
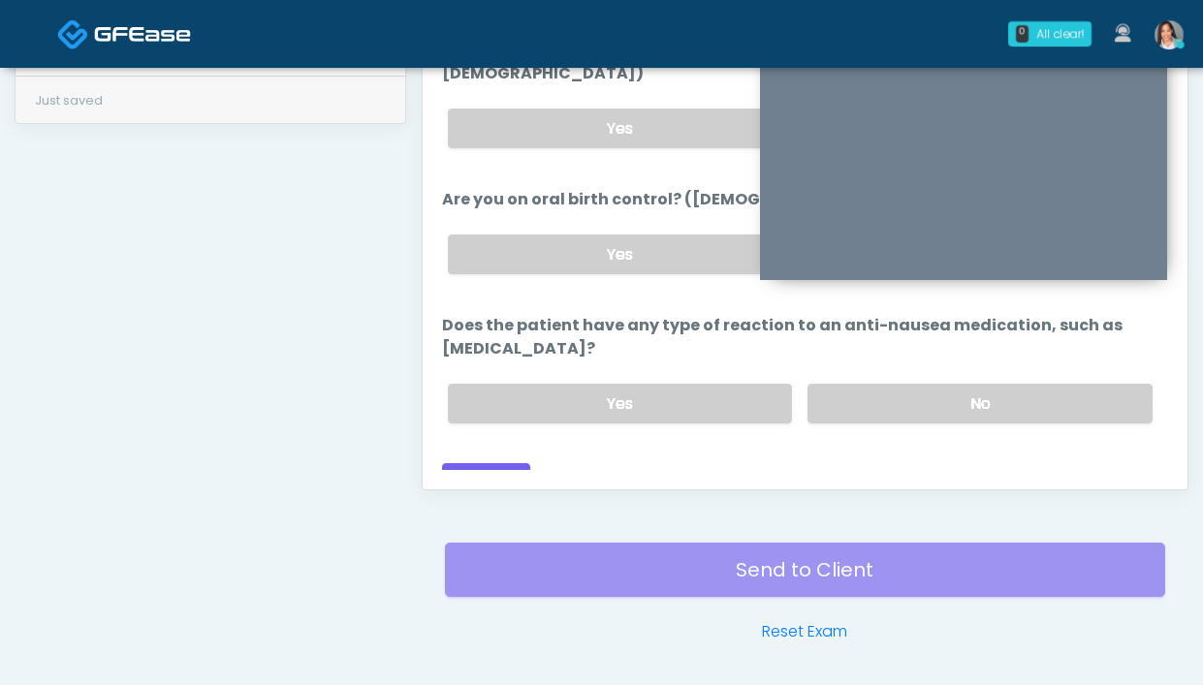
scroll to position [1055, 0]
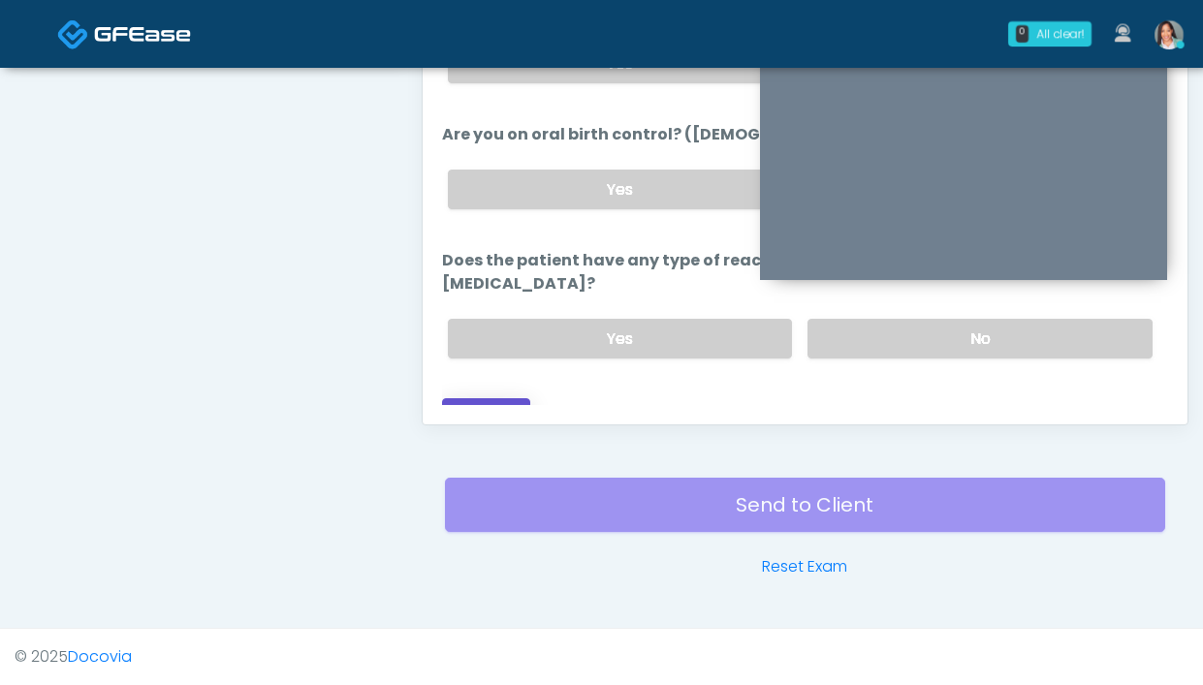
click at [500, 402] on button "Continue" at bounding box center [486, 416] width 88 height 36
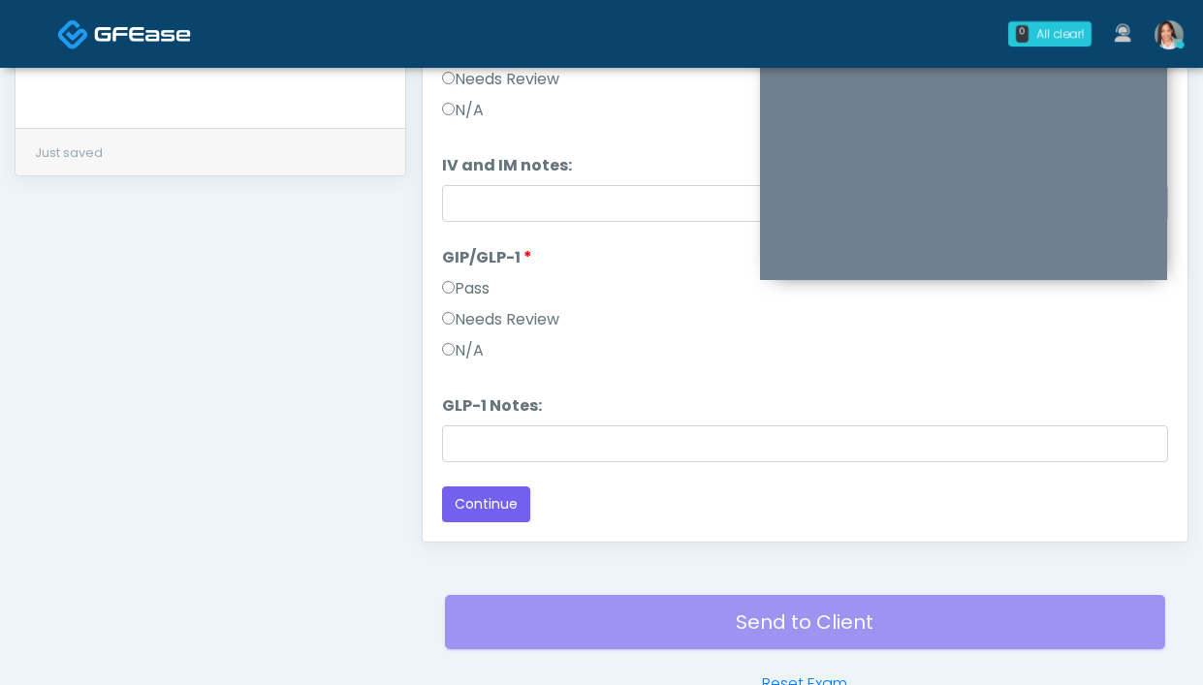
scroll to position [0, 0]
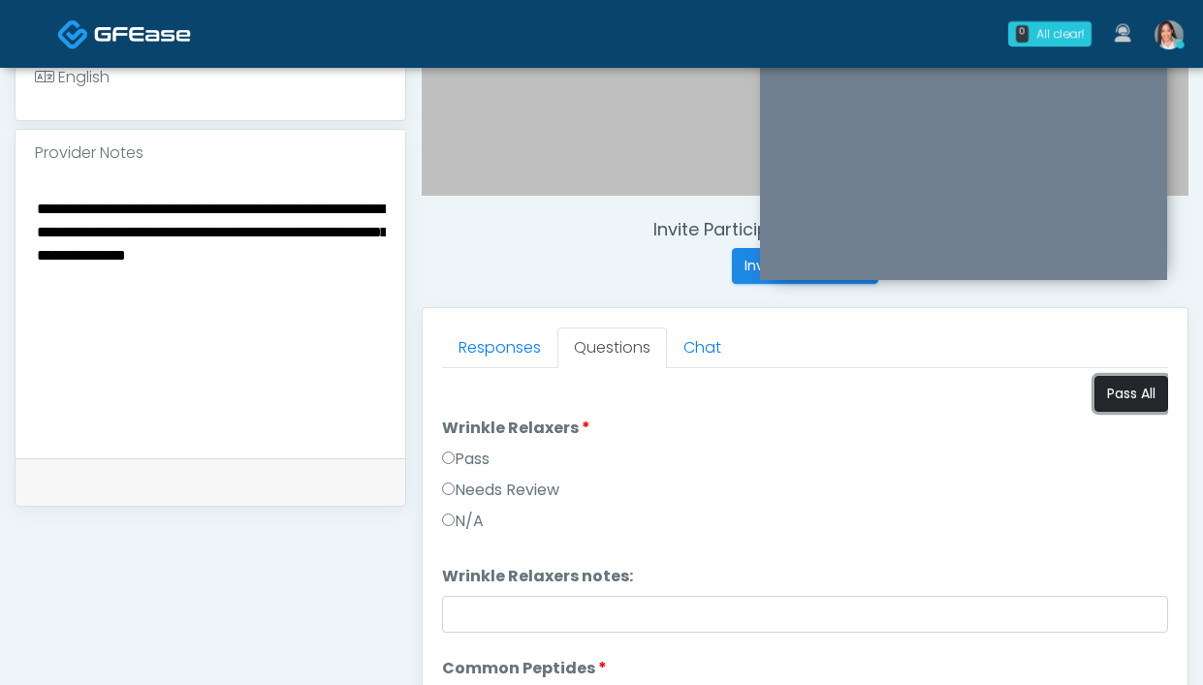
click at [1095, 401] on button "Pass All" at bounding box center [1131, 394] width 74 height 36
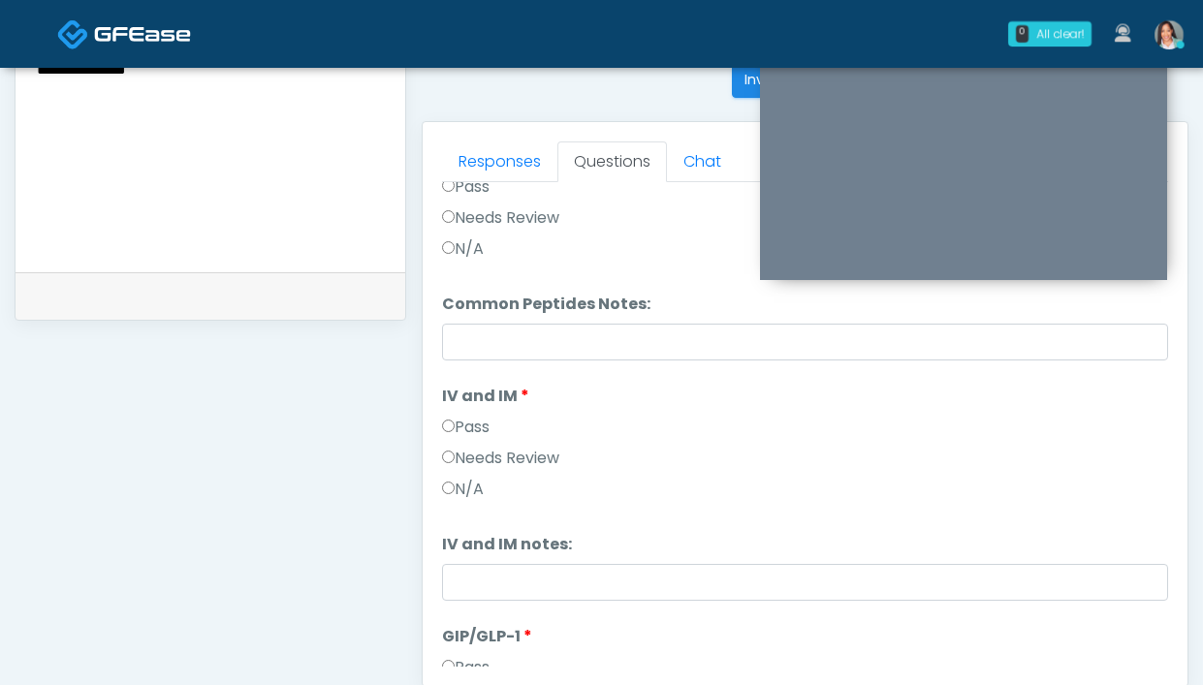
scroll to position [353, 0]
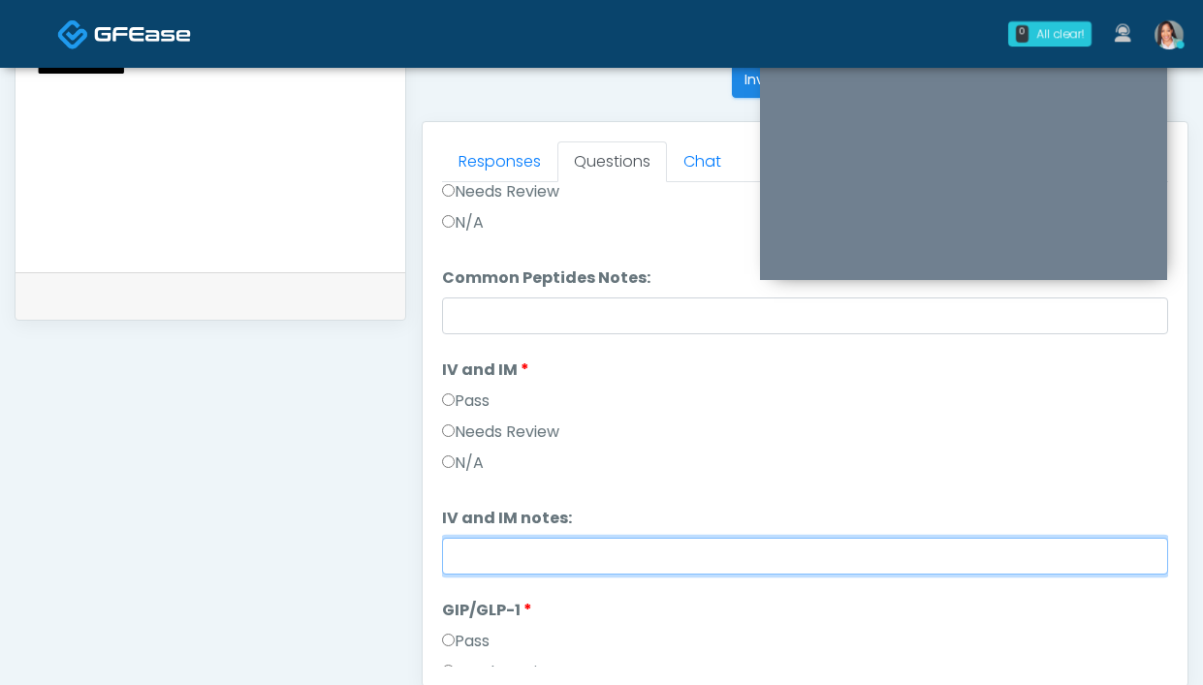
click at [512, 551] on input "IV and IM notes:" at bounding box center [805, 556] width 726 height 37
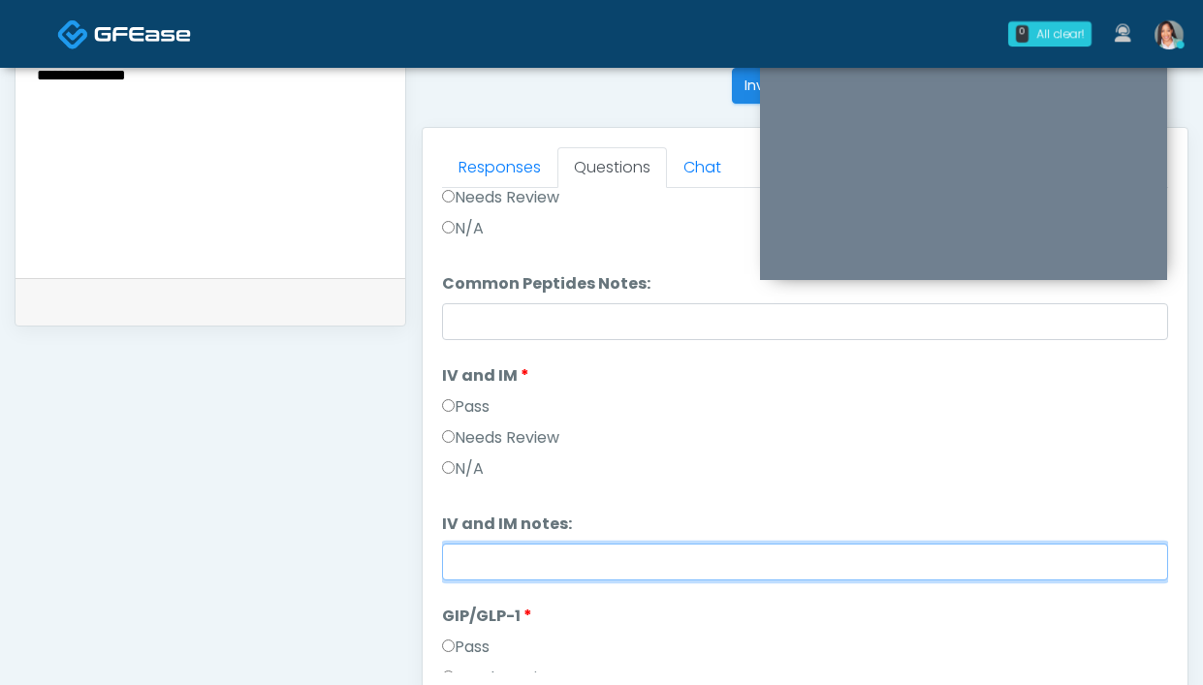
scroll to position [427, 0]
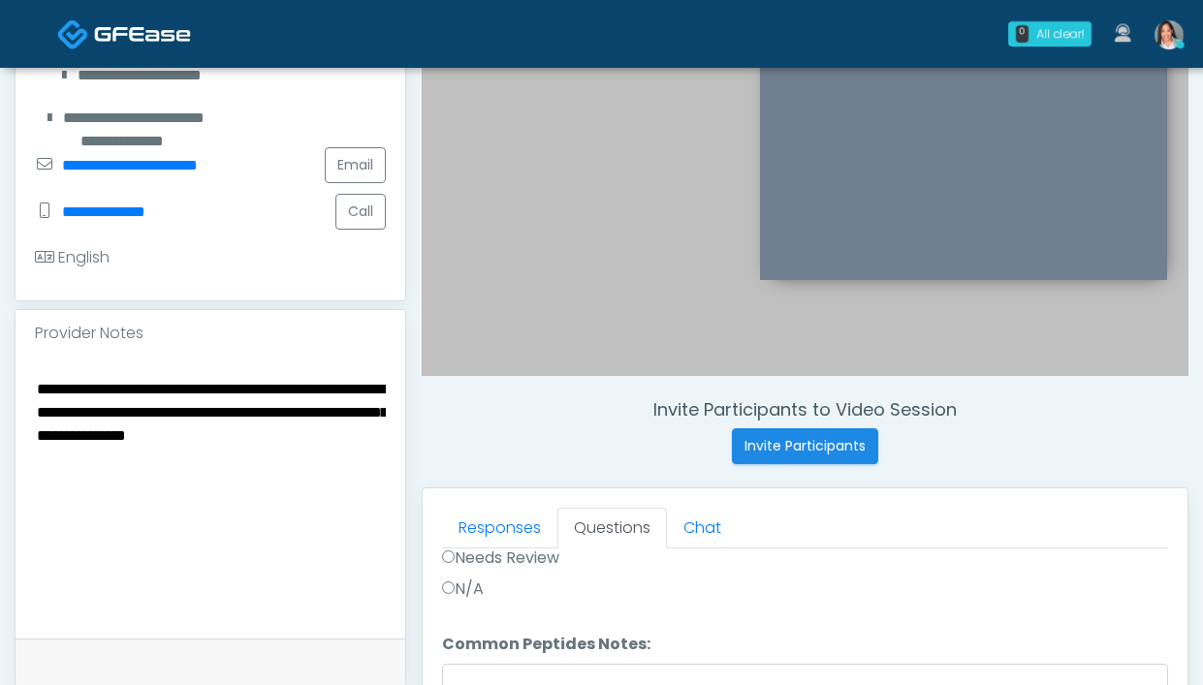
drag, startPoint x: 354, startPoint y: 412, endPoint x: 36, endPoint y: 377, distance: 319.9
click at [38, 379] on textarea "**********" at bounding box center [210, 494] width 351 height 237
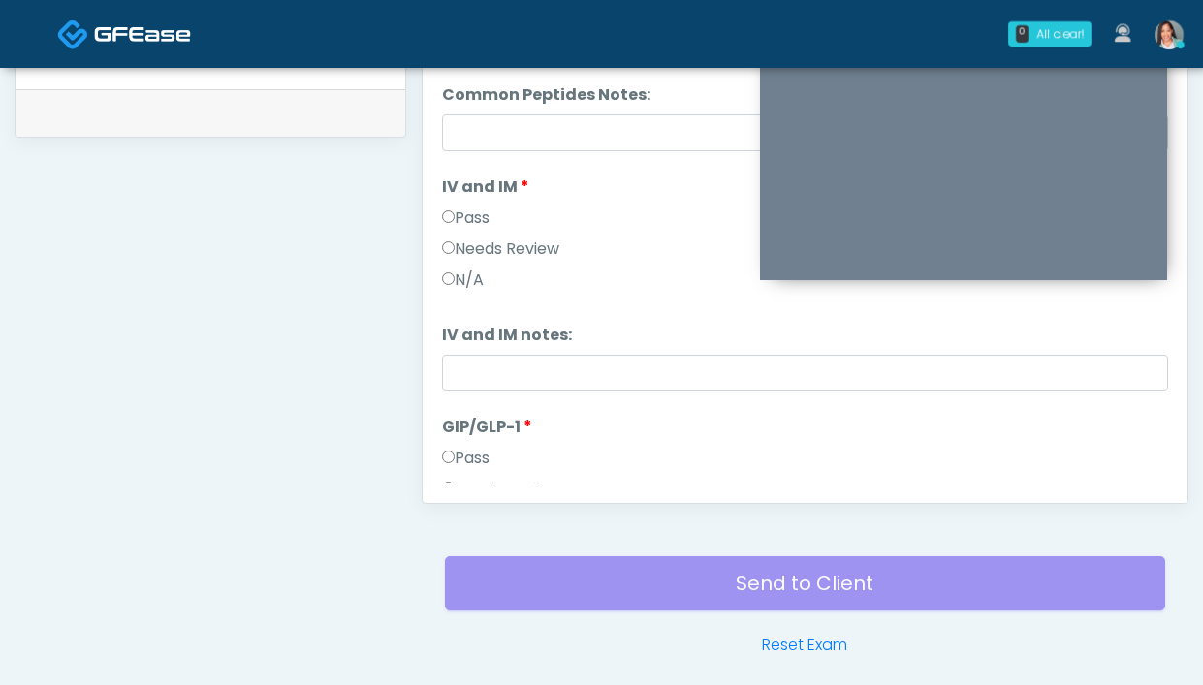
scroll to position [990, 0]
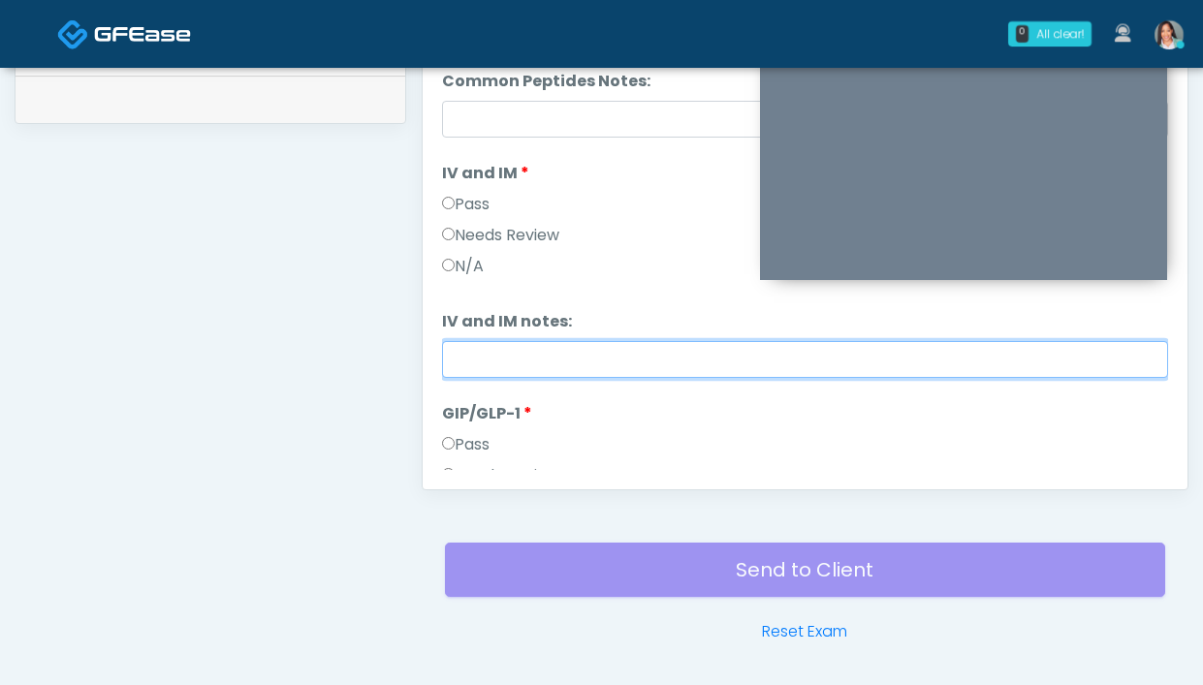
drag, startPoint x: 459, startPoint y: 350, endPoint x: 516, endPoint y: 382, distance: 65.5
click at [459, 351] on input "IV and IM notes:" at bounding box center [805, 359] width 726 height 37
paste input "**********"
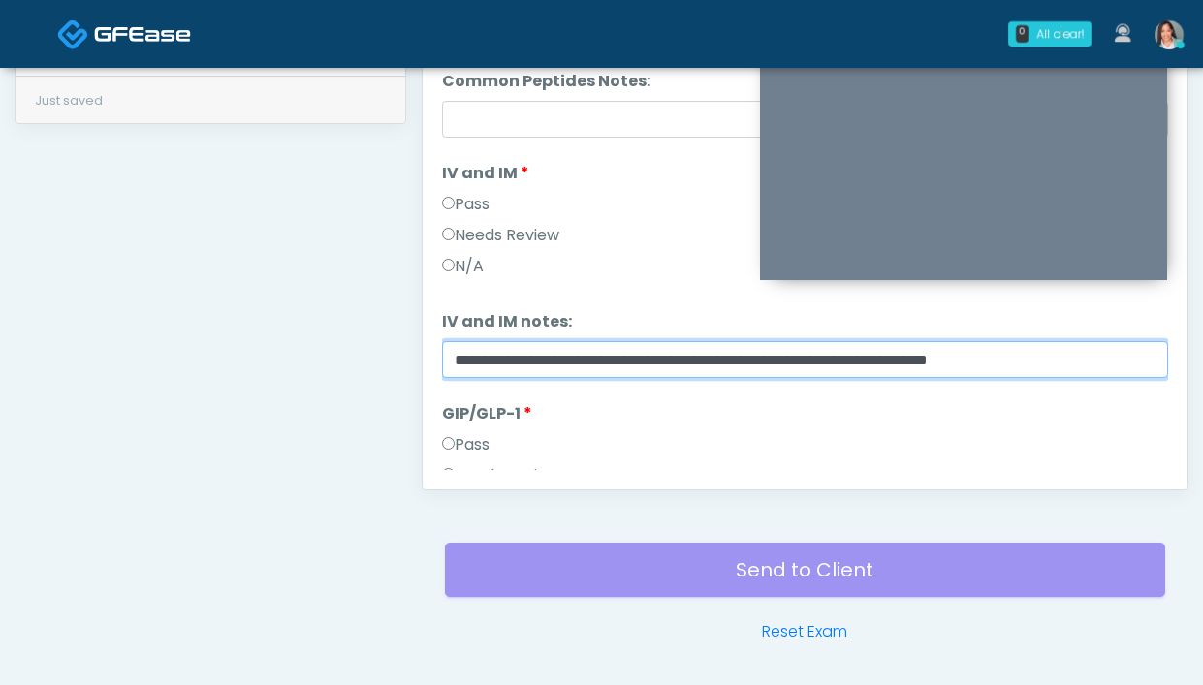
drag, startPoint x: 626, startPoint y: 360, endPoint x: 511, endPoint y: 352, distance: 115.6
click at [511, 352] on input "**********" at bounding box center [805, 359] width 726 height 37
click at [1000, 368] on input "**********" at bounding box center [805, 359] width 726 height 37
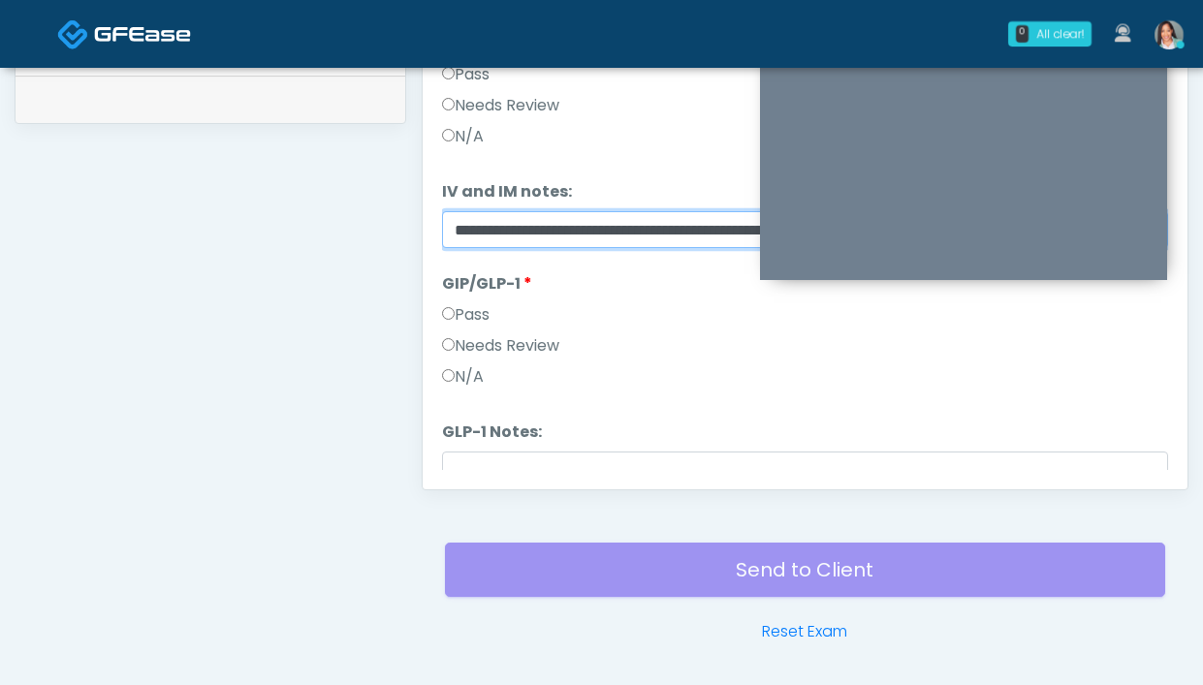
scroll to position [561, 0]
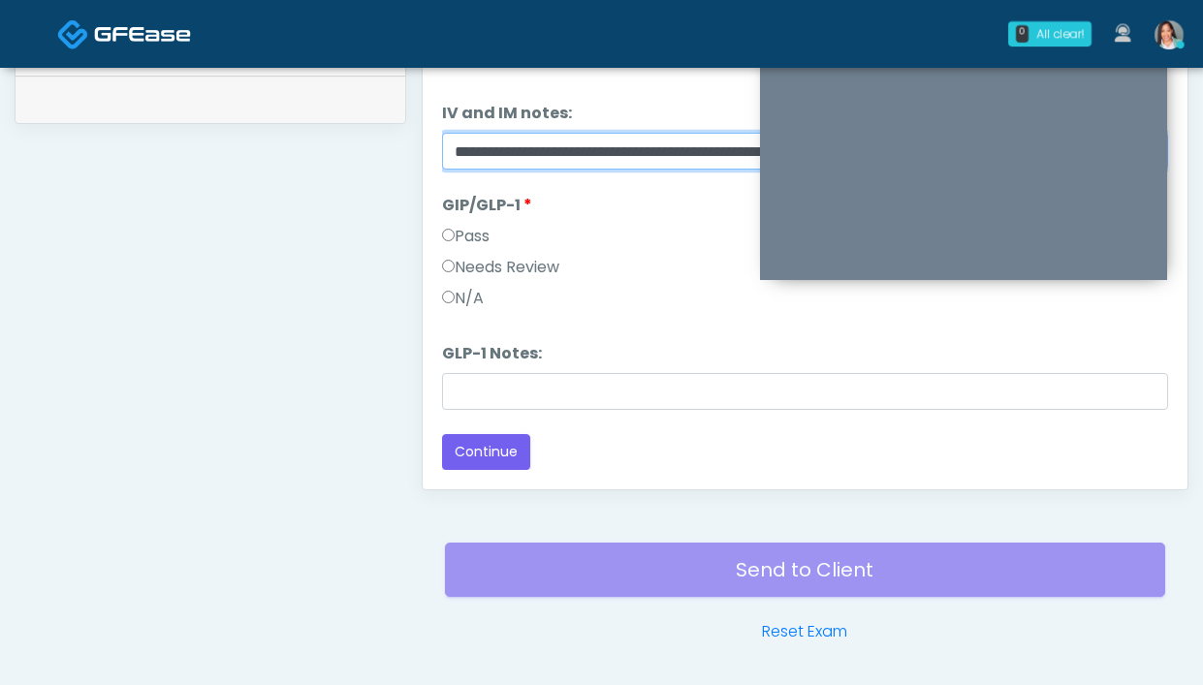
type input "**********"
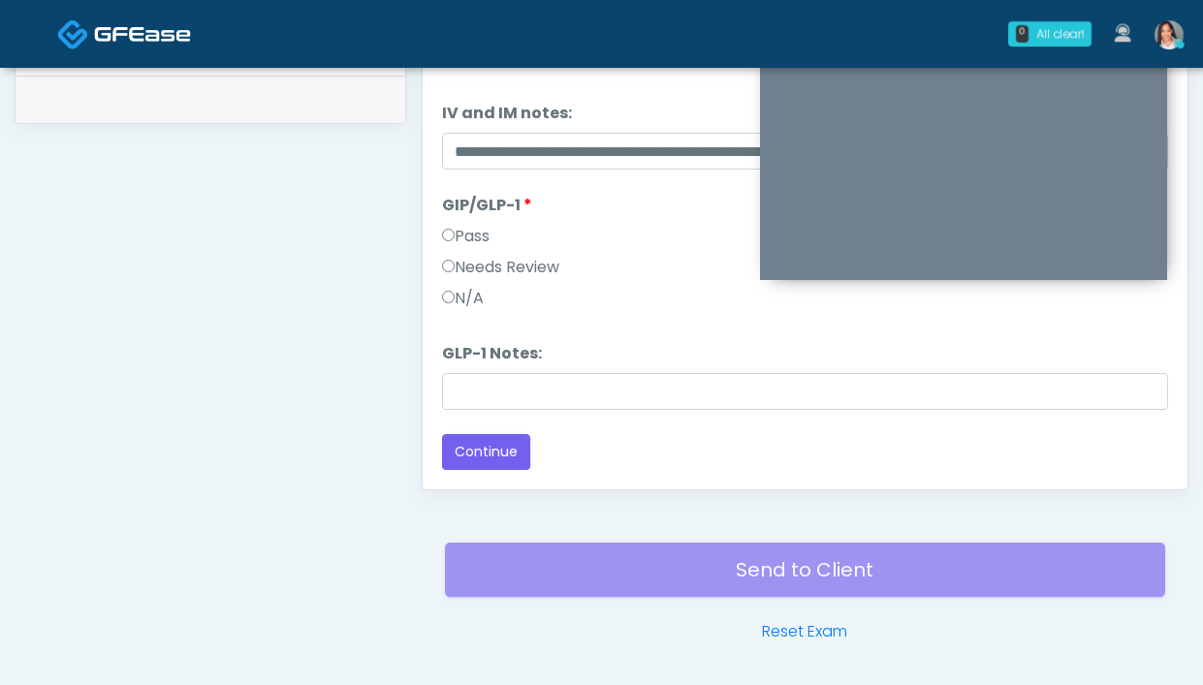
click at [551, 273] on label "Needs Review" at bounding box center [500, 267] width 117 height 23
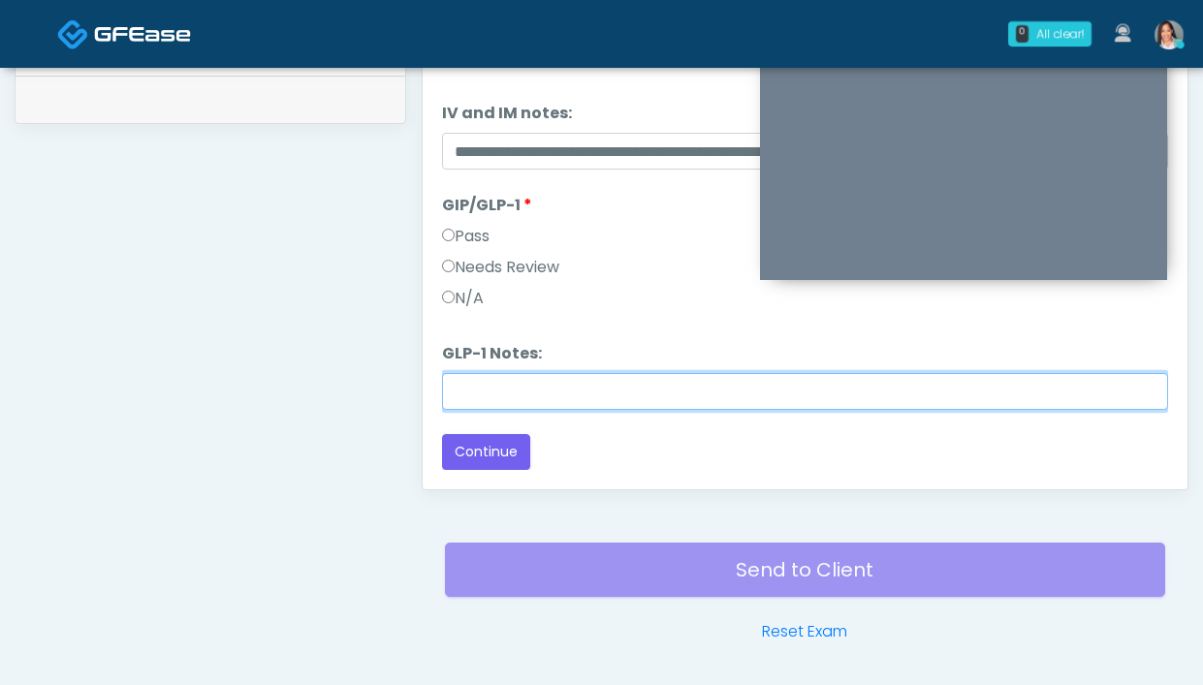
click at [516, 391] on input "GLP-1 Notes:" at bounding box center [805, 391] width 726 height 37
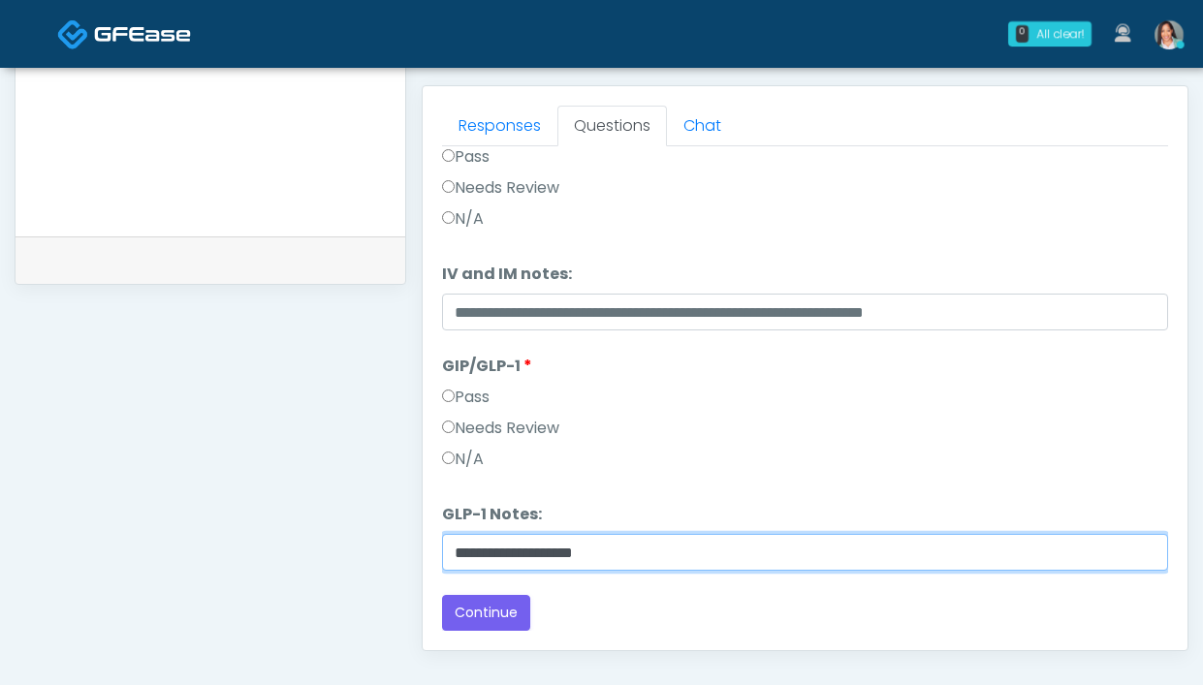
scroll to position [830, 0]
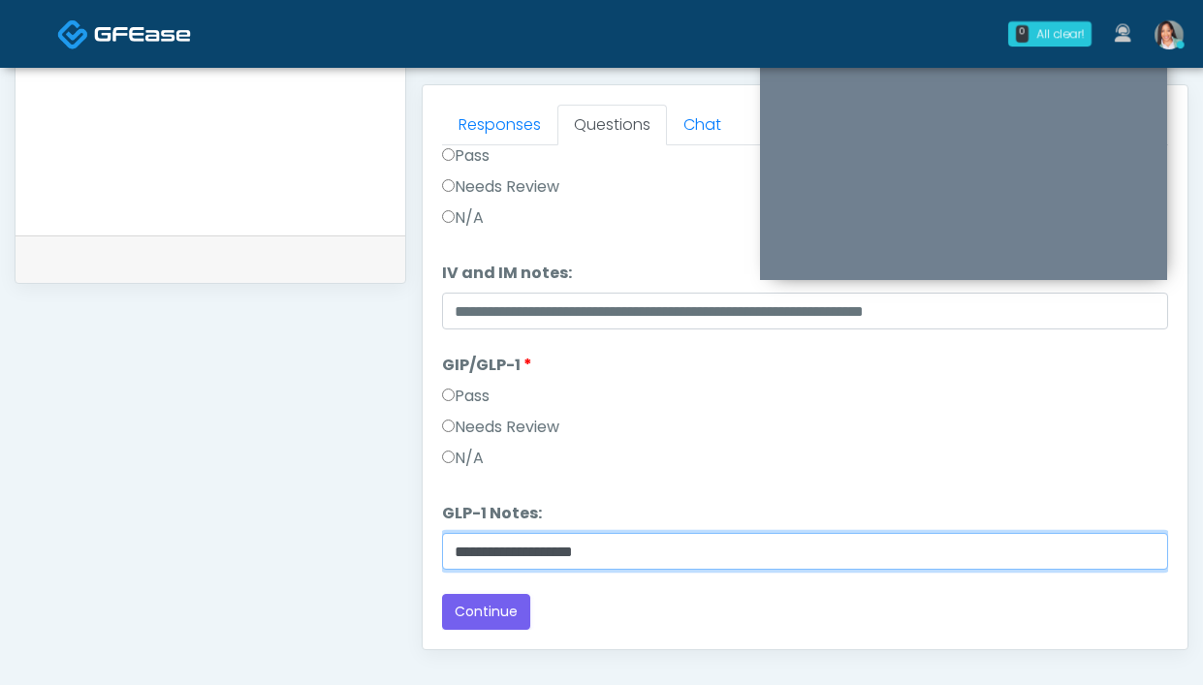
type input "**********"
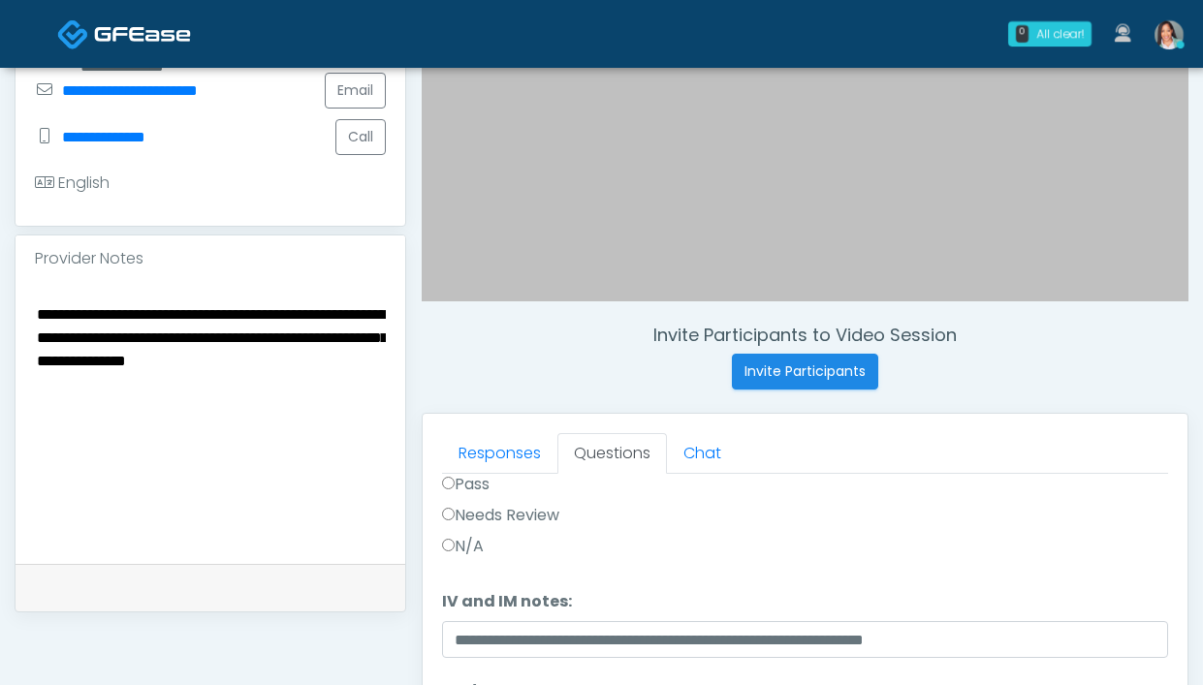
scroll to position [1055, 0]
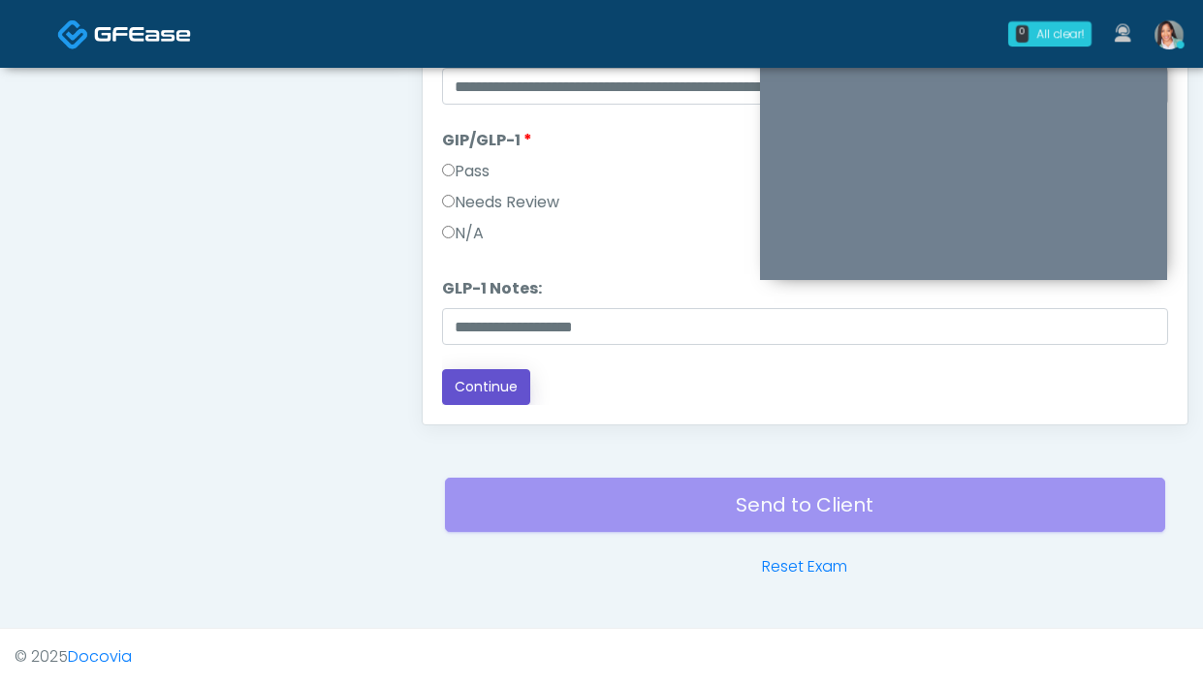
click at [492, 387] on button "Continue" at bounding box center [486, 387] width 88 height 36
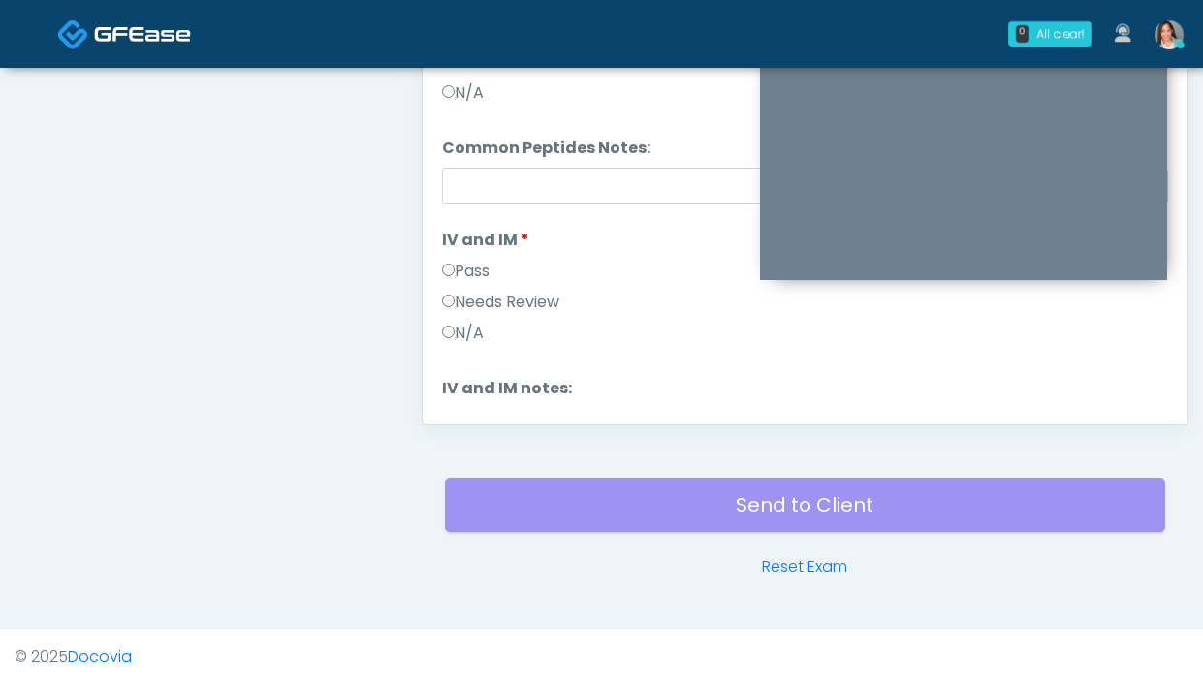
scroll to position [0, 0]
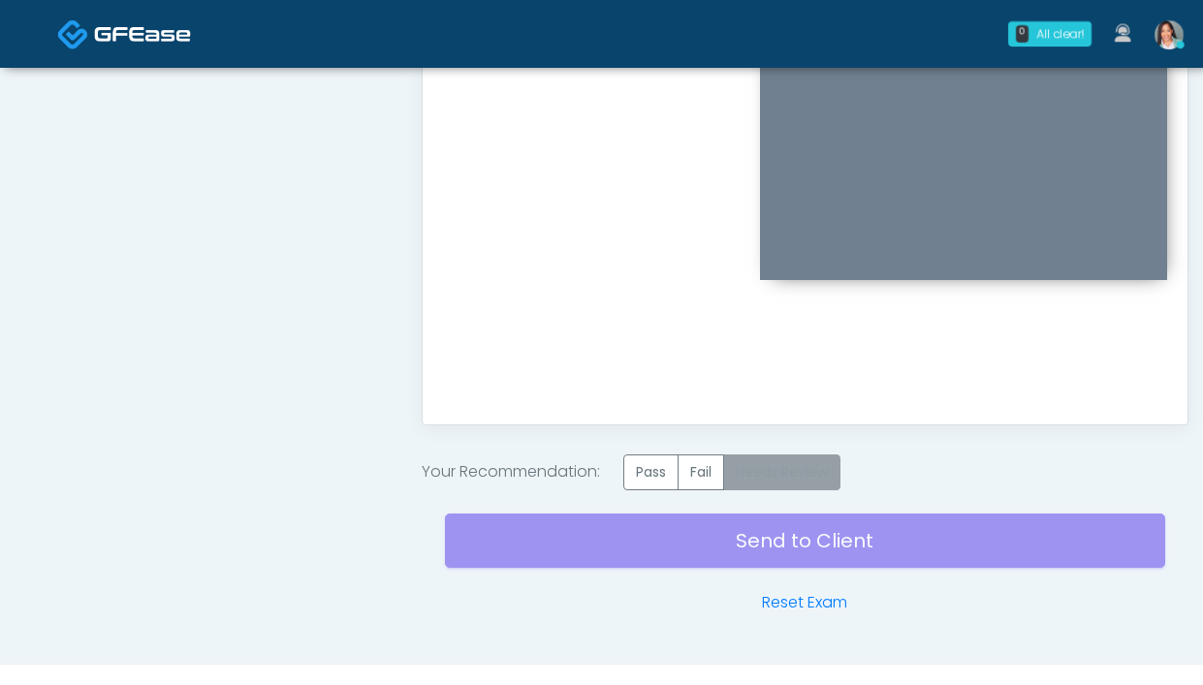
click at [807, 473] on label "Needs Review" at bounding box center [781, 473] width 117 height 36
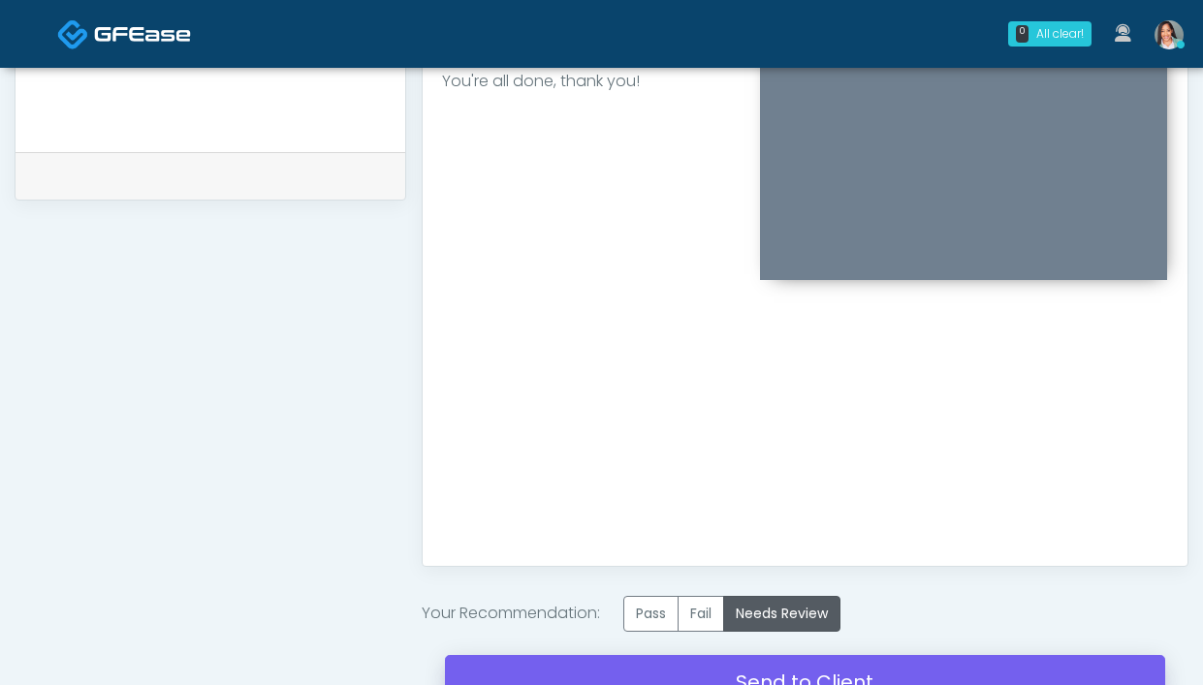
scroll to position [1091, 0]
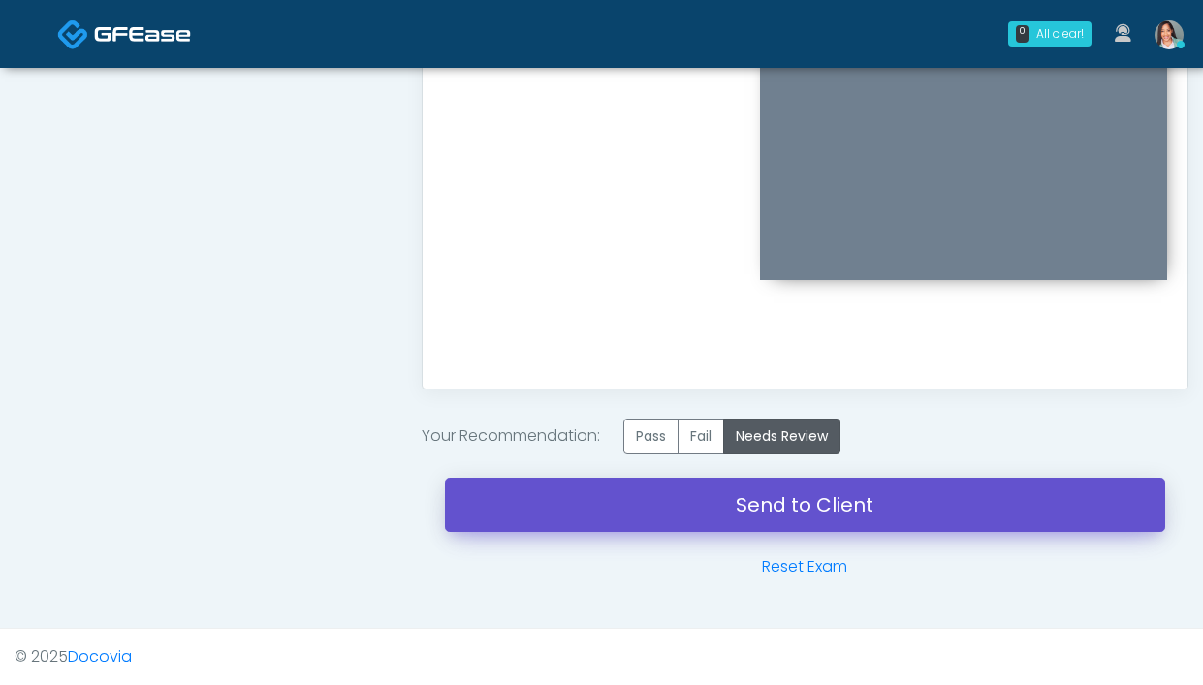
click at [914, 503] on link "Send to Client" at bounding box center [805, 505] width 720 height 54
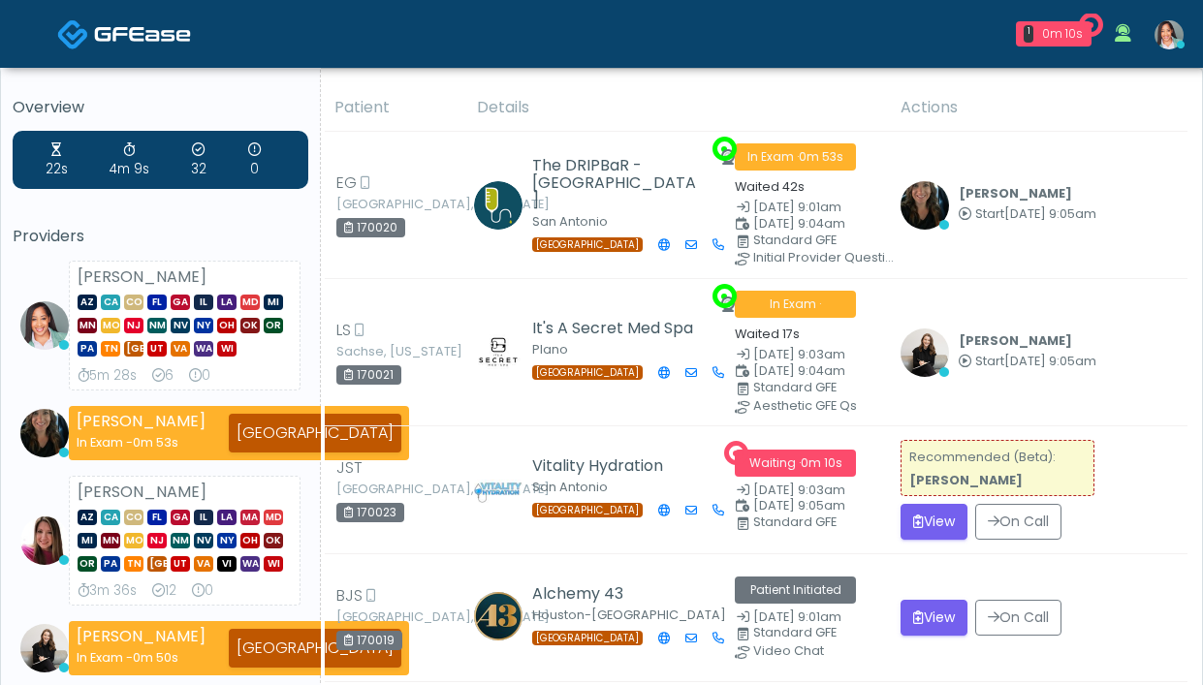
click at [920, 534] on button "View" at bounding box center [934, 522] width 67 height 36
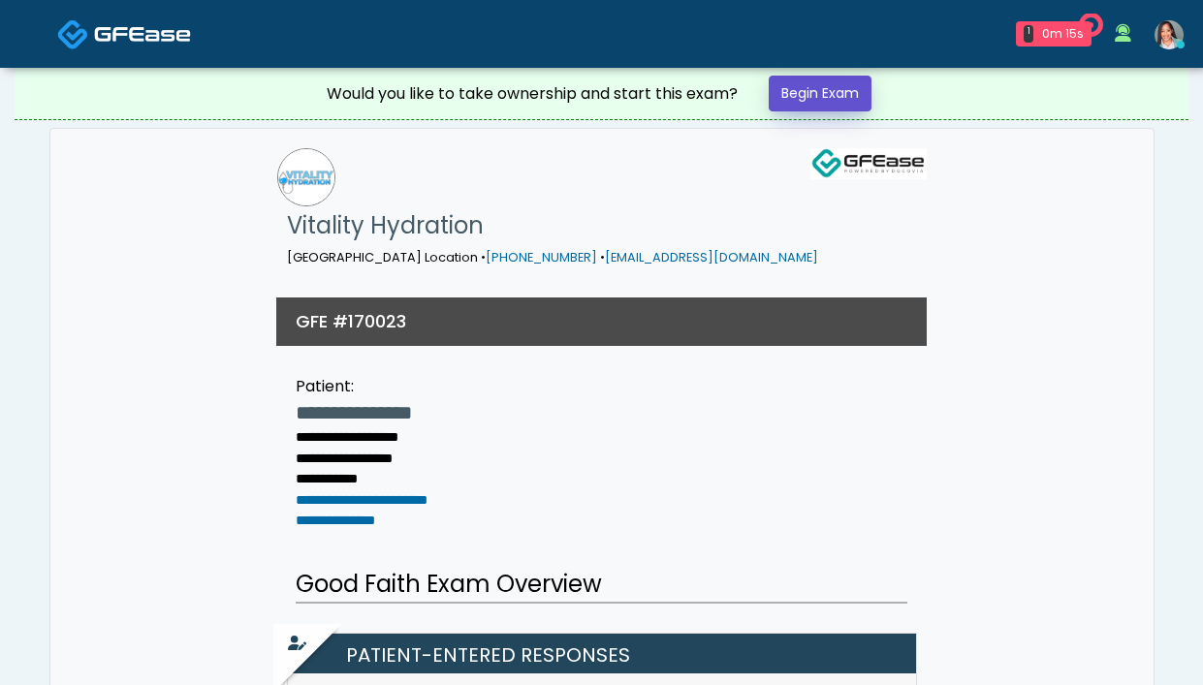
click at [797, 86] on link "Begin Exam" at bounding box center [820, 94] width 103 height 36
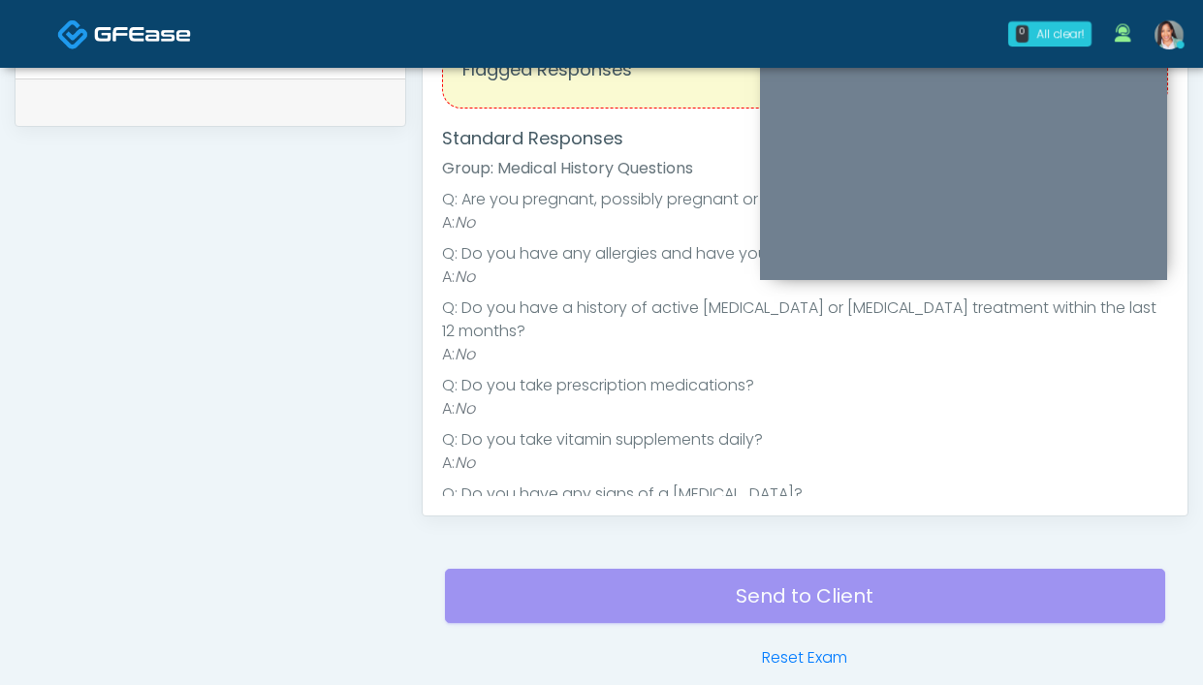
scroll to position [495, 0]
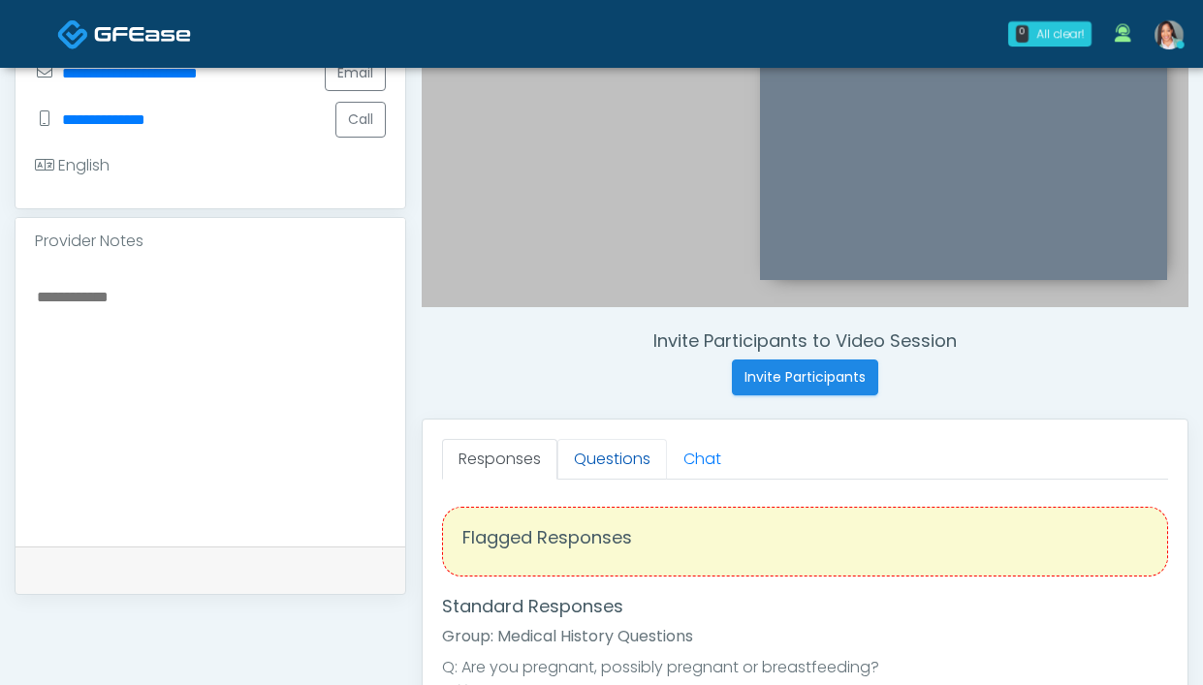
click at [625, 459] on link "Questions" at bounding box center [612, 459] width 110 height 41
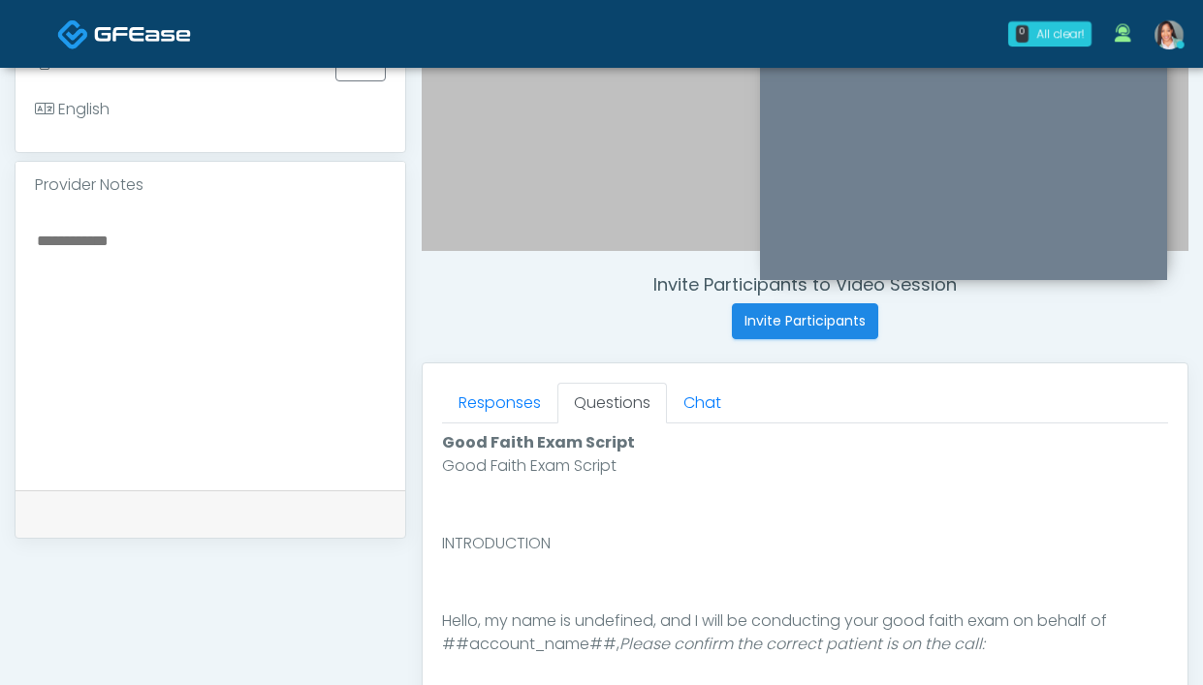
scroll to position [857, 0]
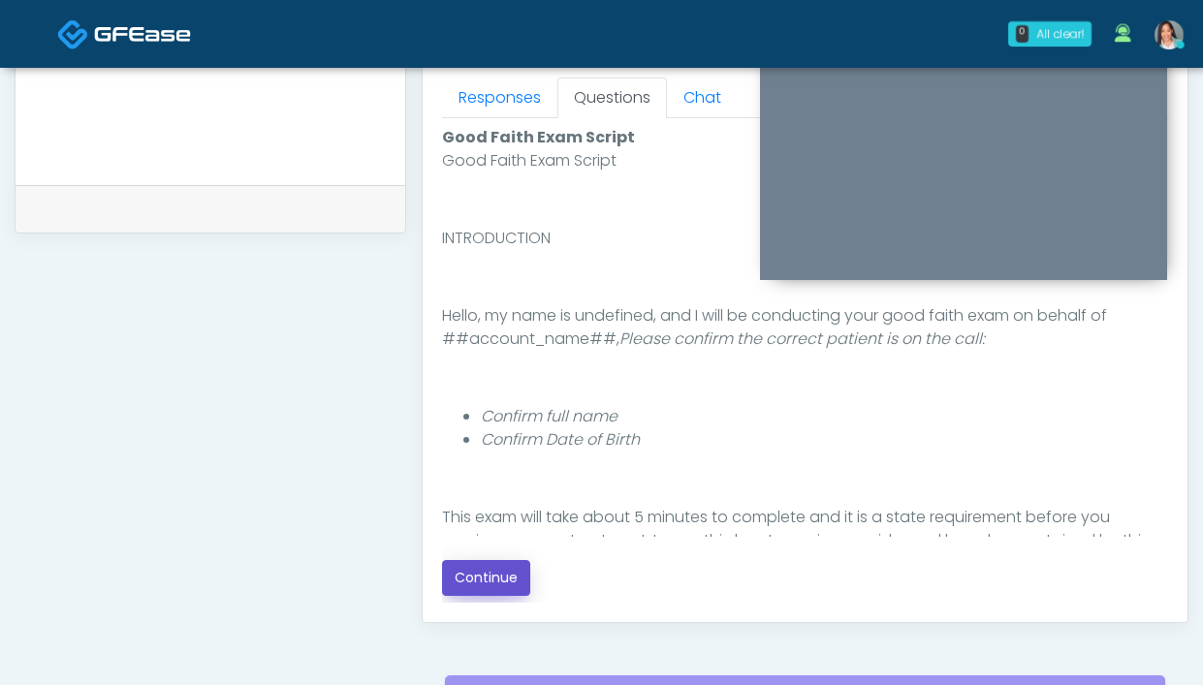
click at [501, 568] on button "Continue" at bounding box center [486, 578] width 88 height 36
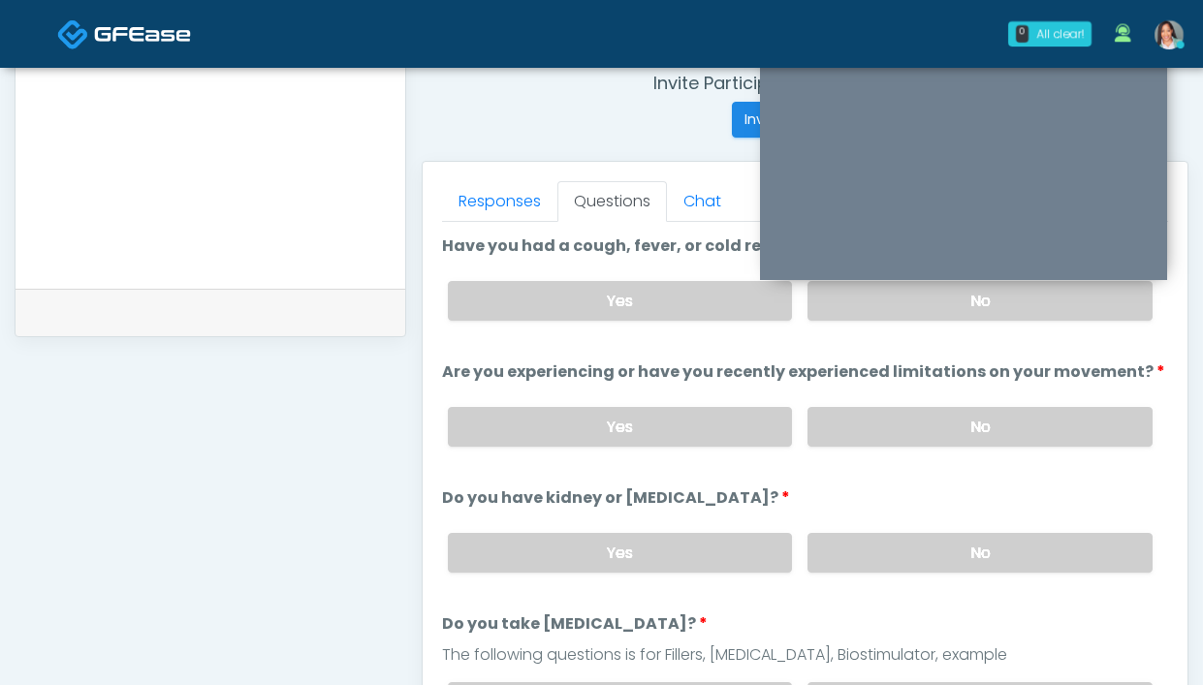
scroll to position [660, 0]
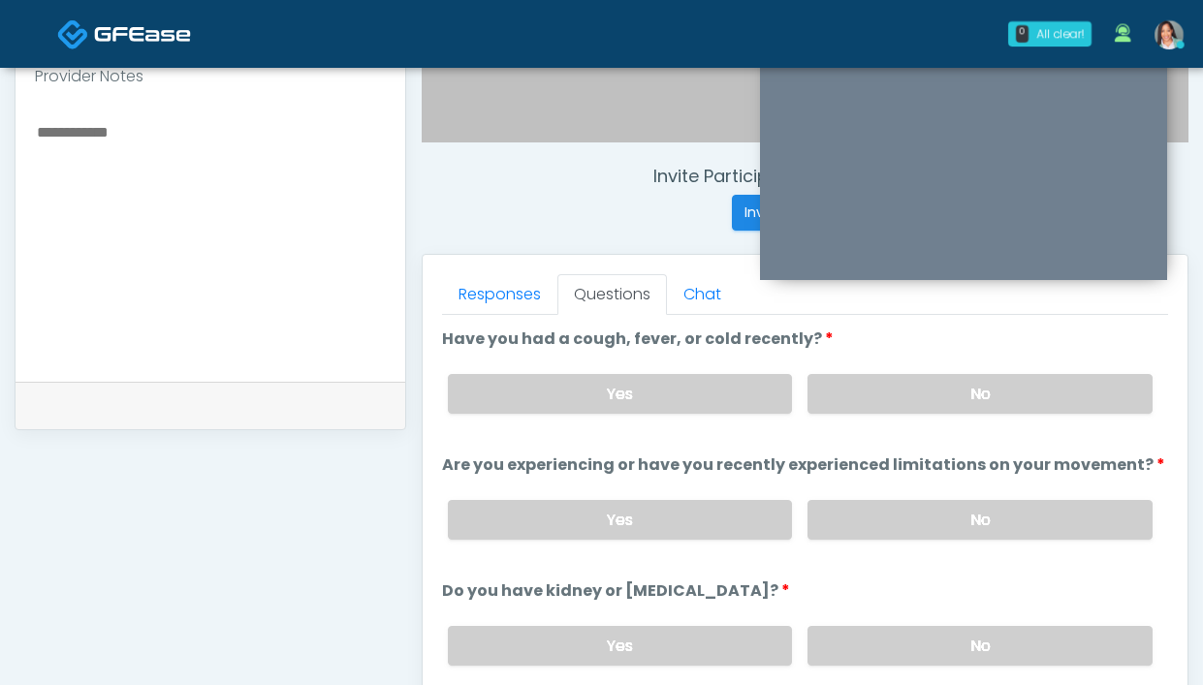
drag, startPoint x: 852, startPoint y: 413, endPoint x: 870, endPoint y: 494, distance: 83.3
click at [852, 414] on div "Yes No" at bounding box center [800, 394] width 736 height 71
click at [860, 514] on label "No" at bounding box center [979, 520] width 345 height 40
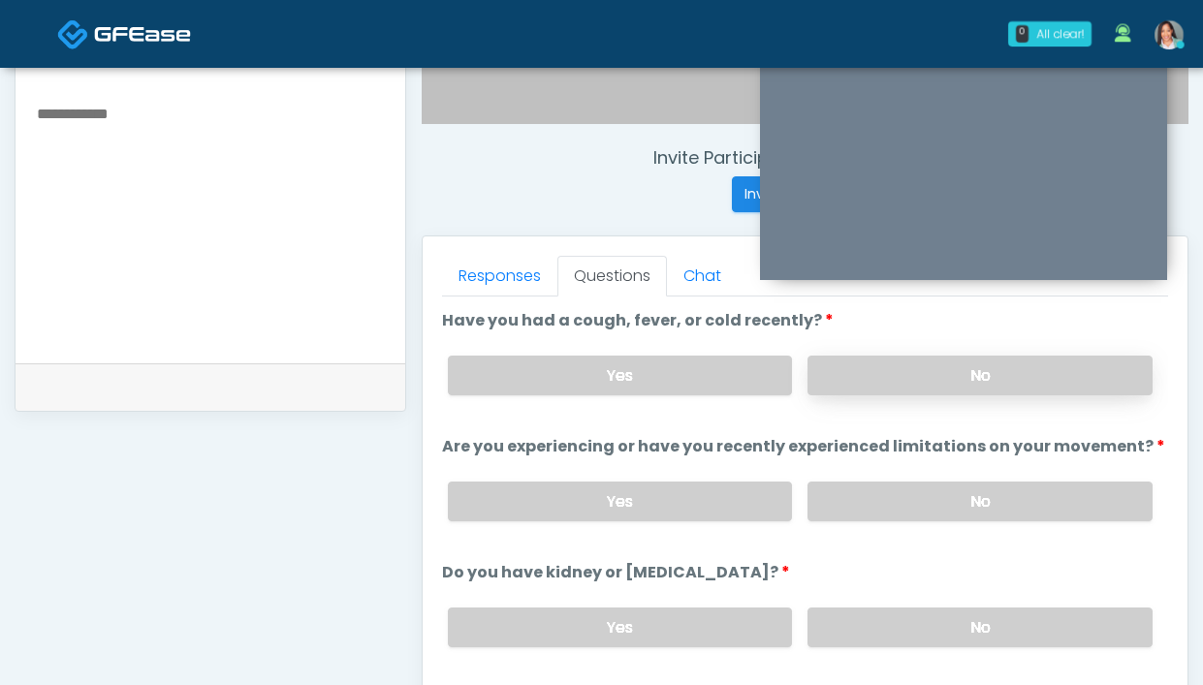
scroll to position [678, 0]
drag, startPoint x: 828, startPoint y: 388, endPoint x: 691, endPoint y: 349, distance: 142.1
click at [828, 388] on label "No" at bounding box center [979, 377] width 345 height 40
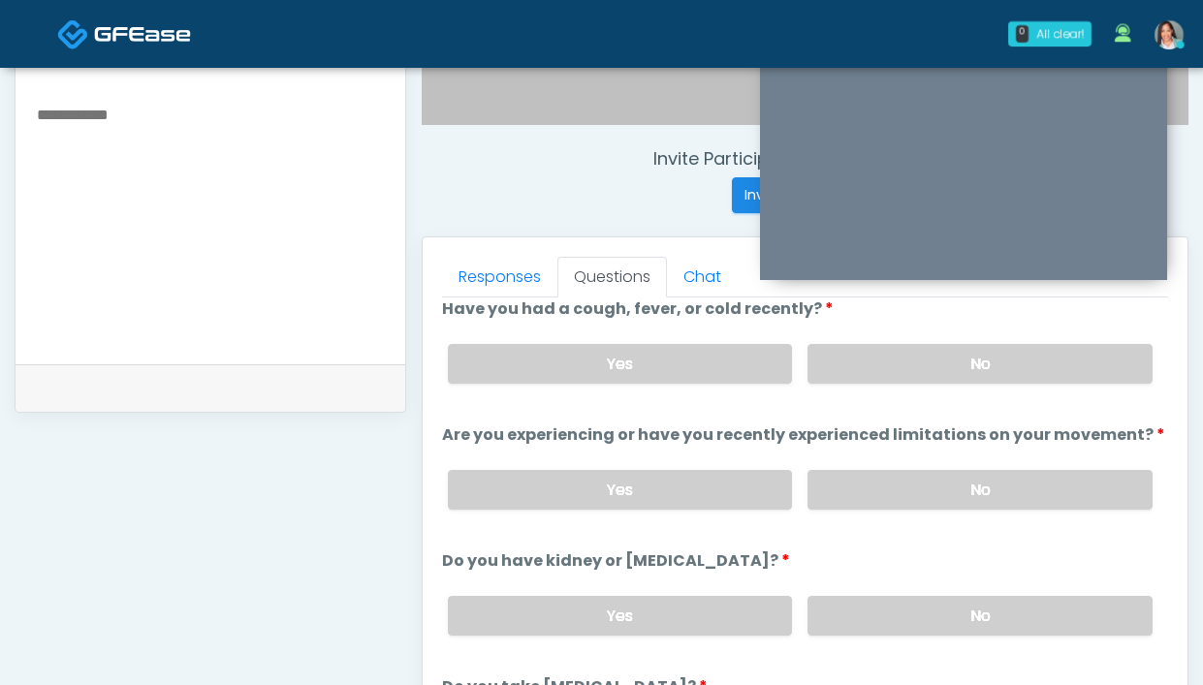
scroll to position [26, 0]
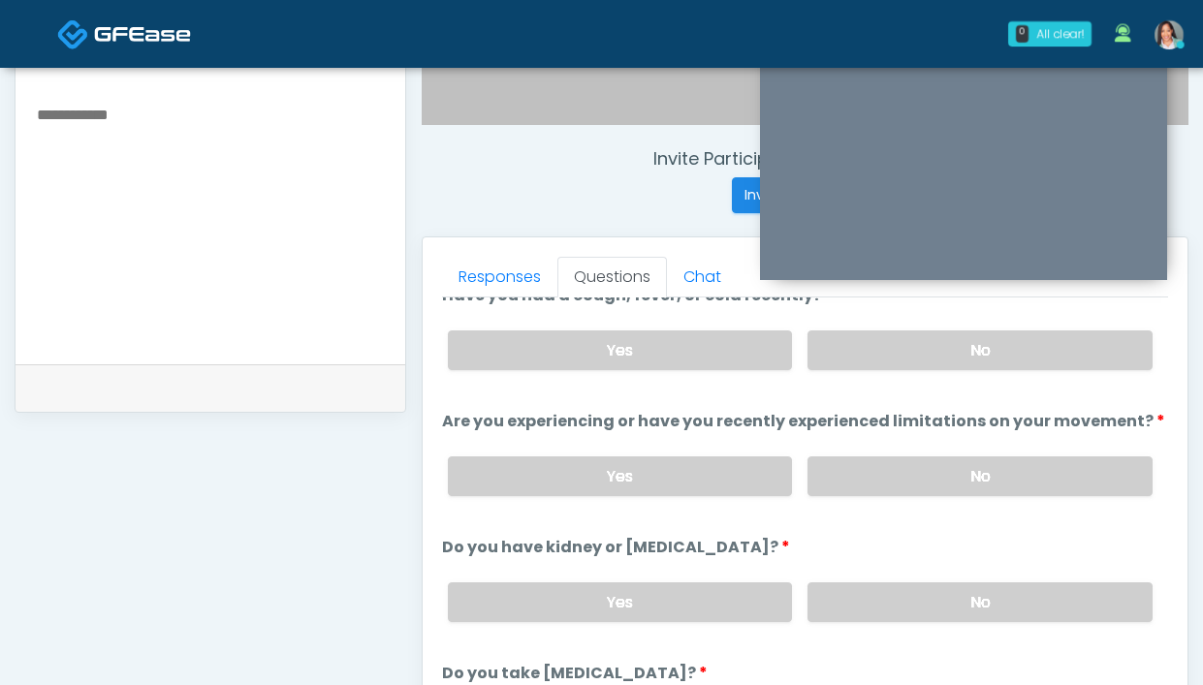
click at [917, 627] on div "Yes No" at bounding box center [800, 602] width 736 height 71
drag, startPoint x: 910, startPoint y: 606, endPoint x: 831, endPoint y: 555, distance: 94.1
click at [907, 605] on label "No" at bounding box center [979, 603] width 345 height 40
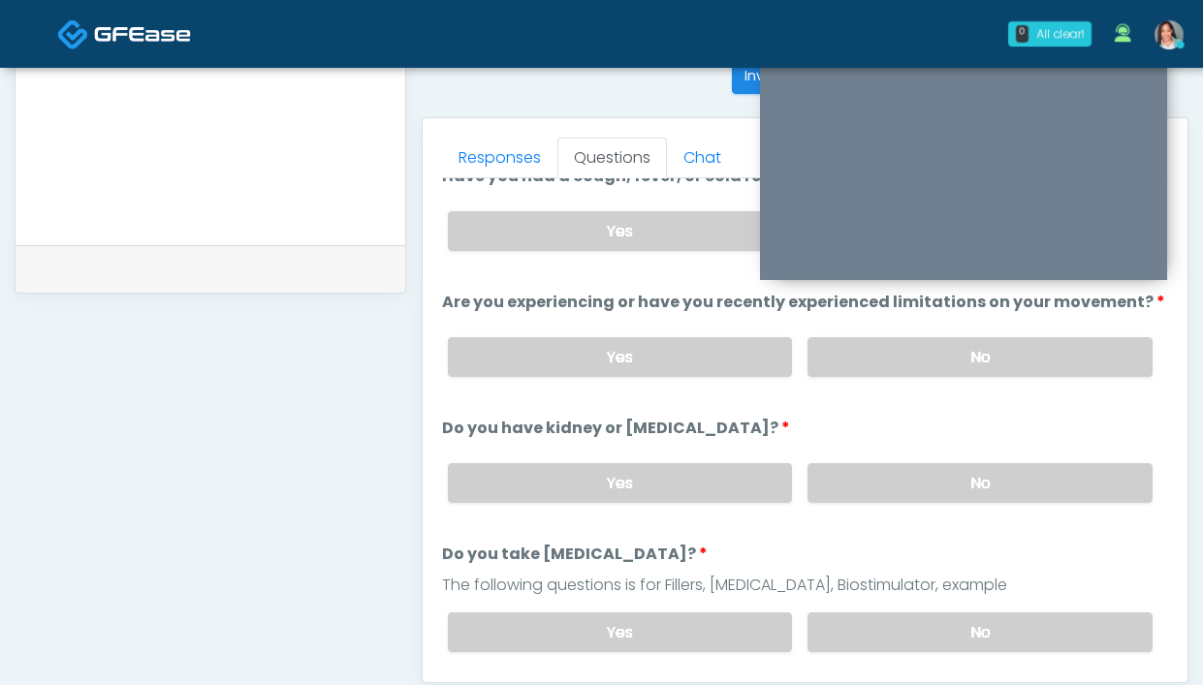
scroll to position [1021, 0]
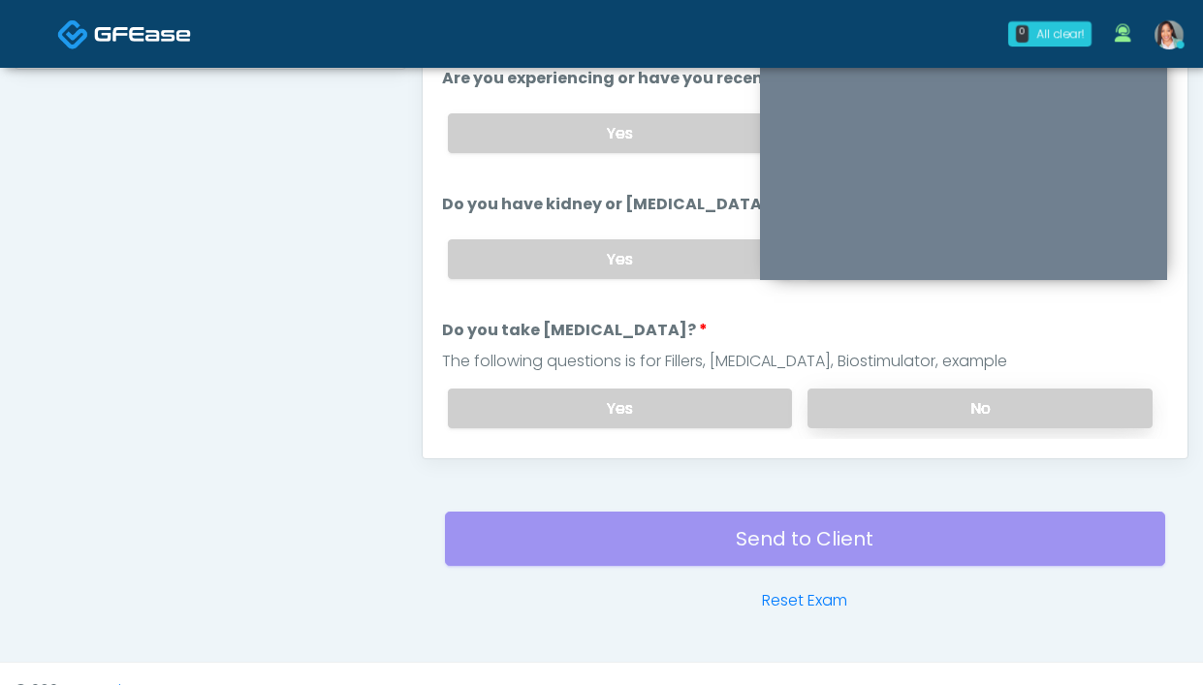
click at [850, 420] on label "No" at bounding box center [979, 409] width 345 height 40
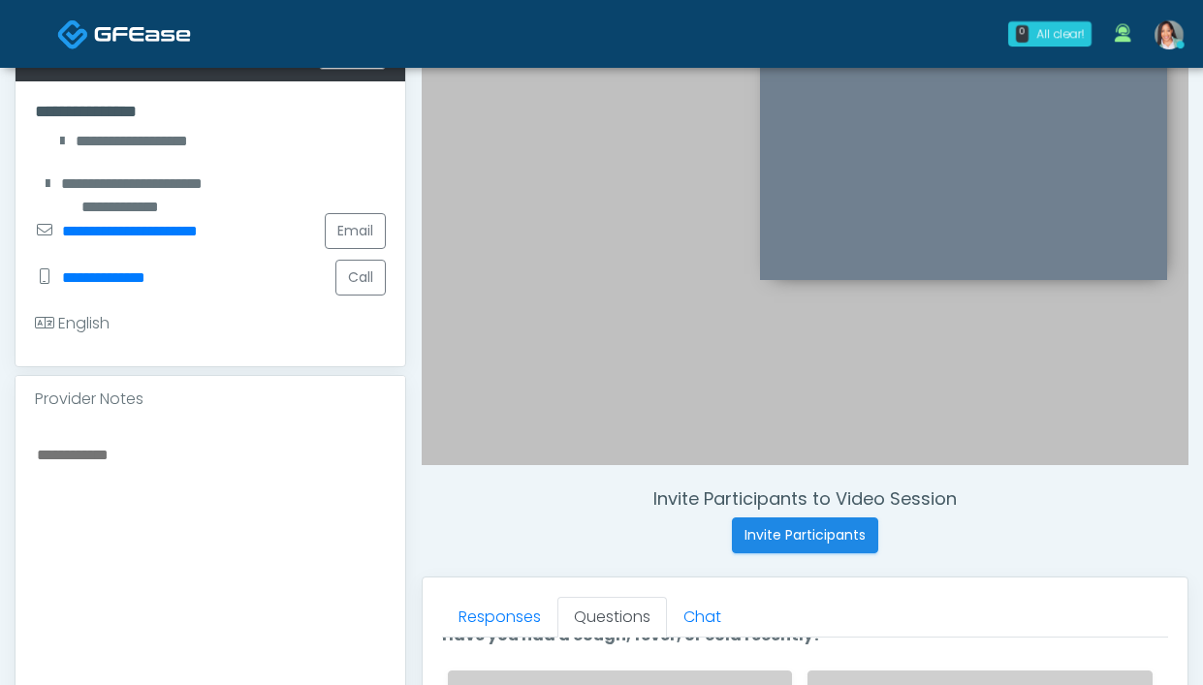
scroll to position [335, 0]
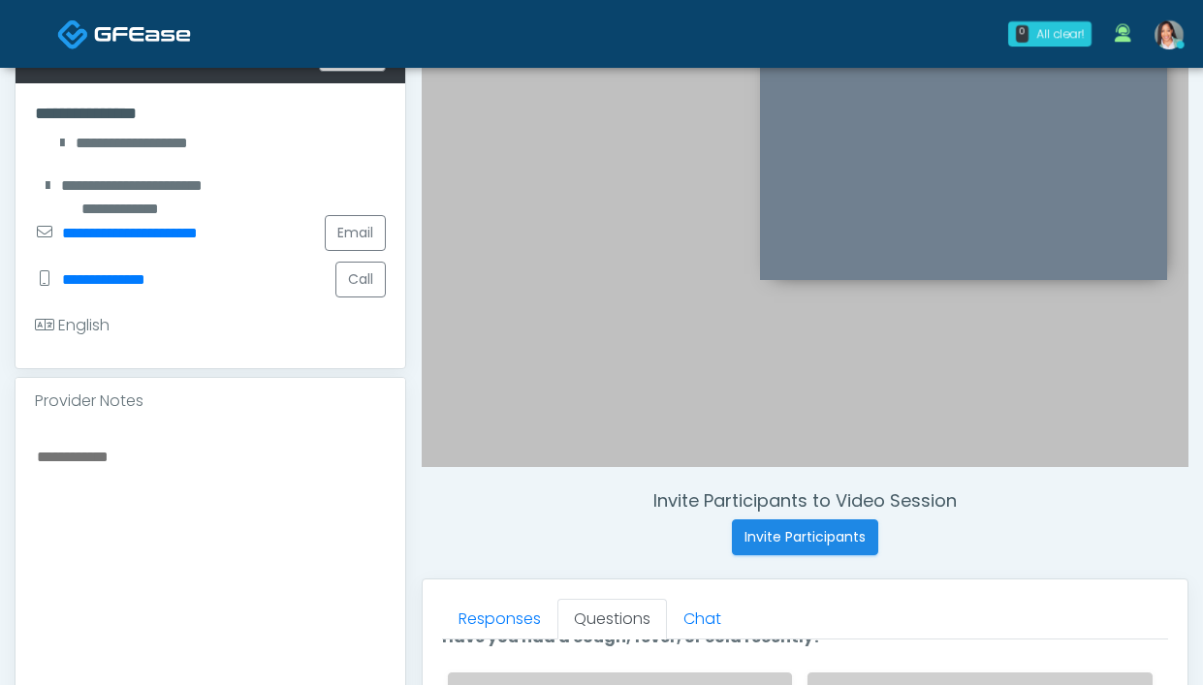
click at [208, 459] on textarea at bounding box center [210, 562] width 351 height 237
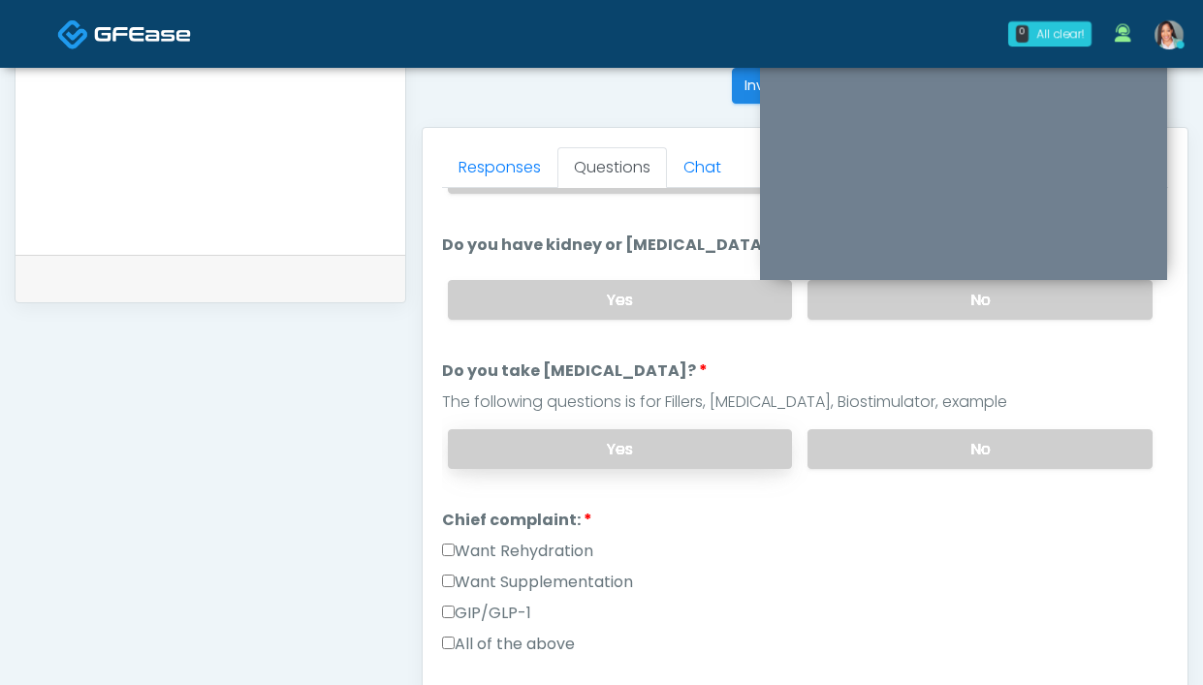
scroll to position [810, 0]
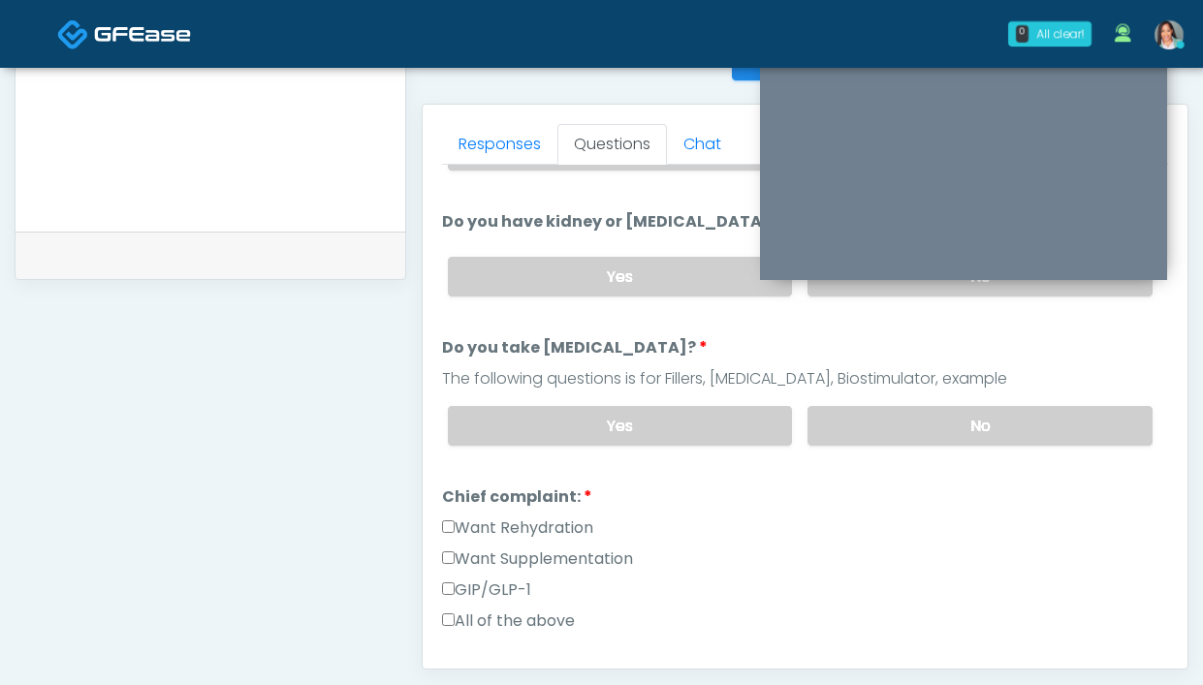
type textarea "****"
click at [539, 523] on label "Want Rehydration" at bounding box center [517, 528] width 151 height 23
click at [520, 554] on label "Want Supplementation" at bounding box center [537, 559] width 191 height 23
click at [512, 150] on link "Responses" at bounding box center [499, 144] width 115 height 41
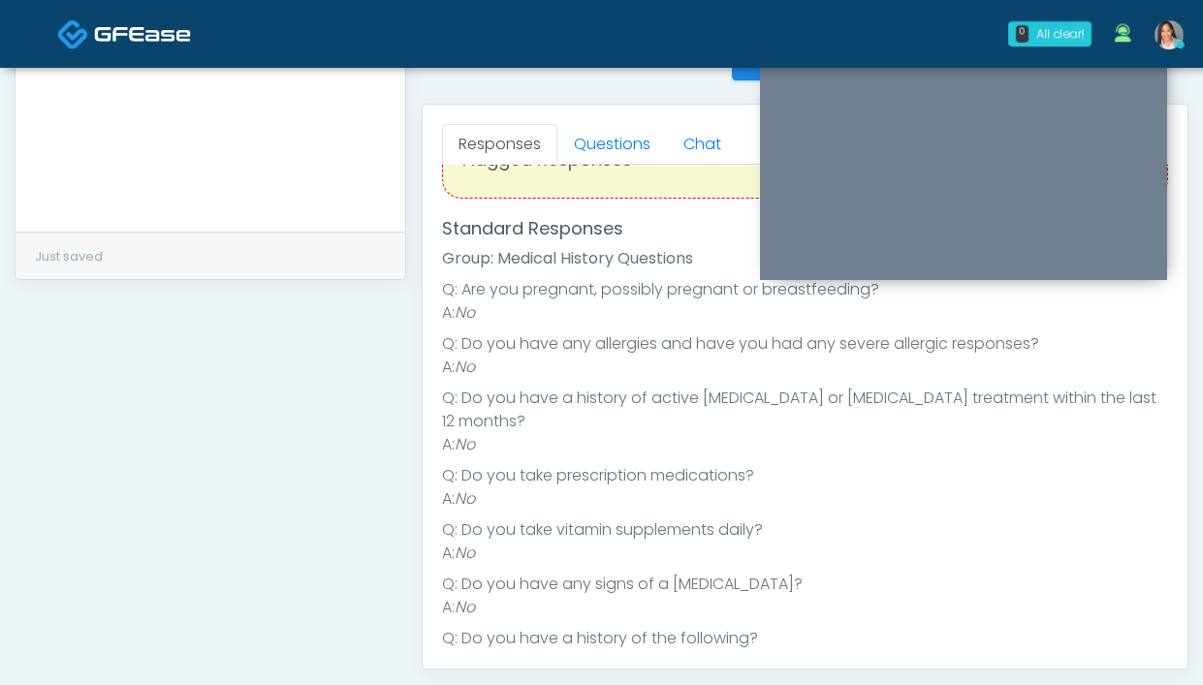
scroll to position [79, 0]
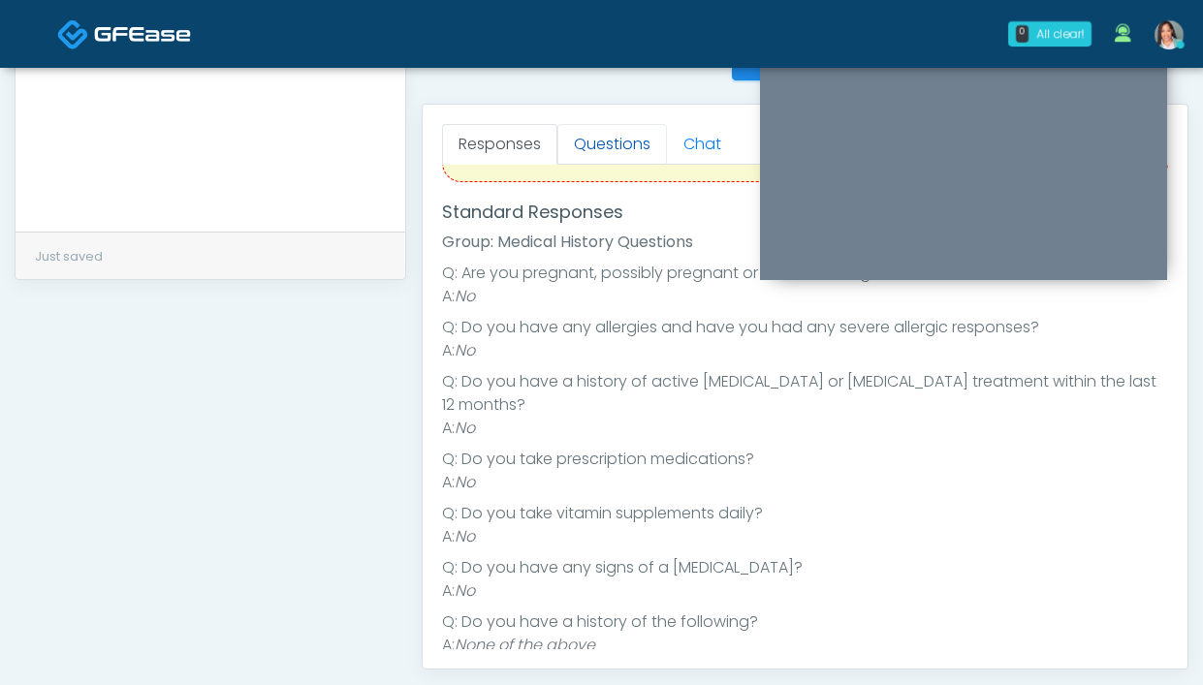
click at [616, 129] on link "Questions" at bounding box center [612, 144] width 110 height 41
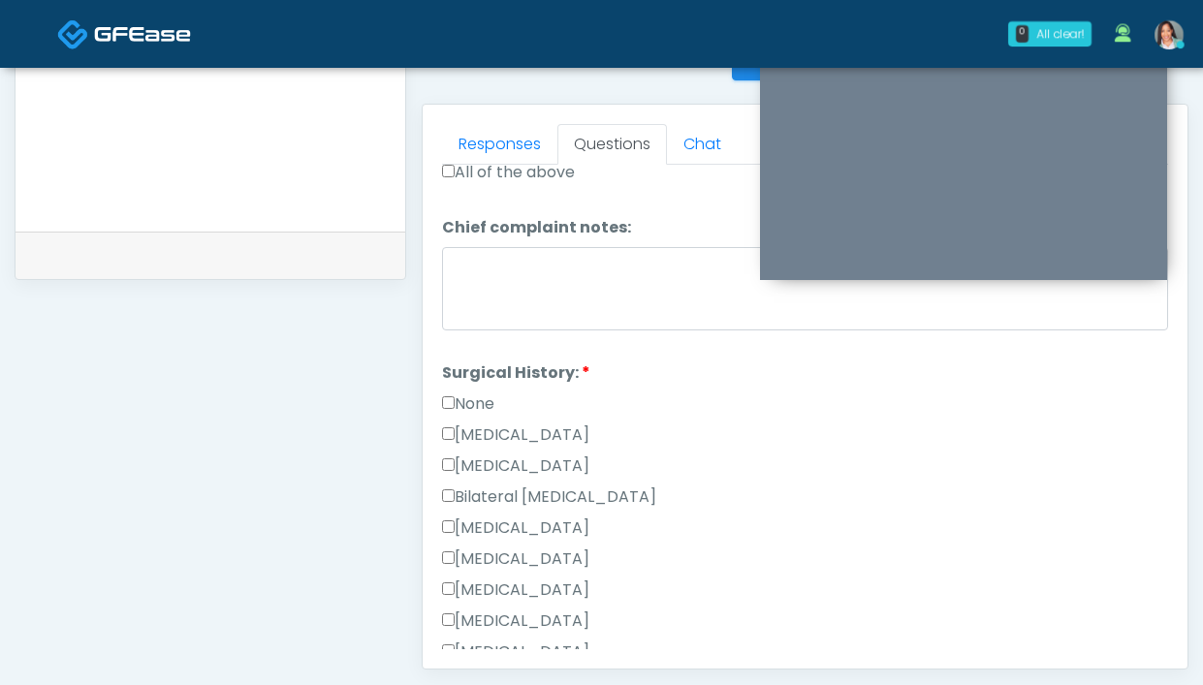
scroll to position [697, 0]
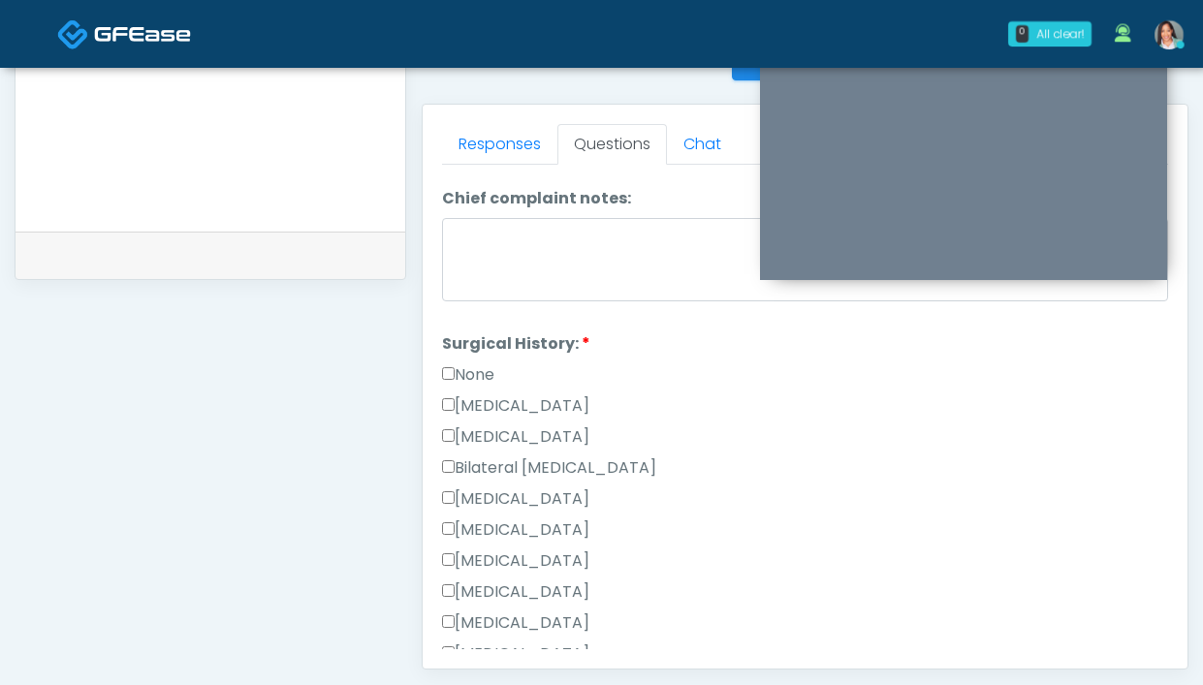
click at [485, 367] on label "None" at bounding box center [468, 375] width 52 height 23
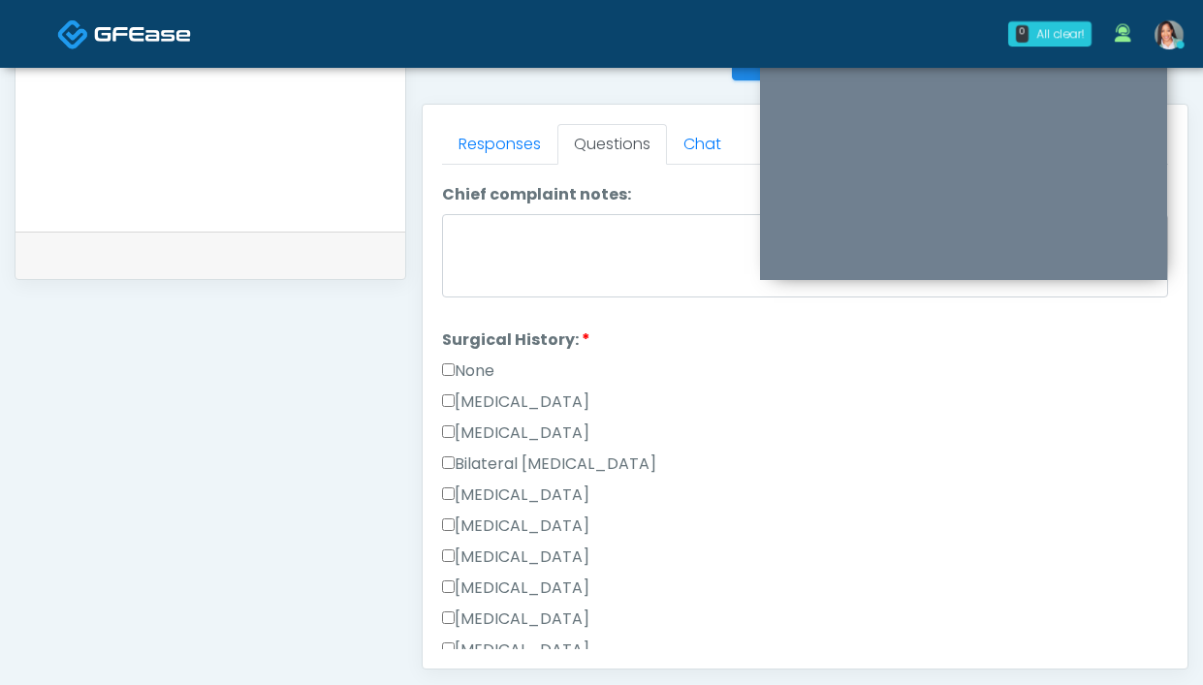
scroll to position [1046, 0]
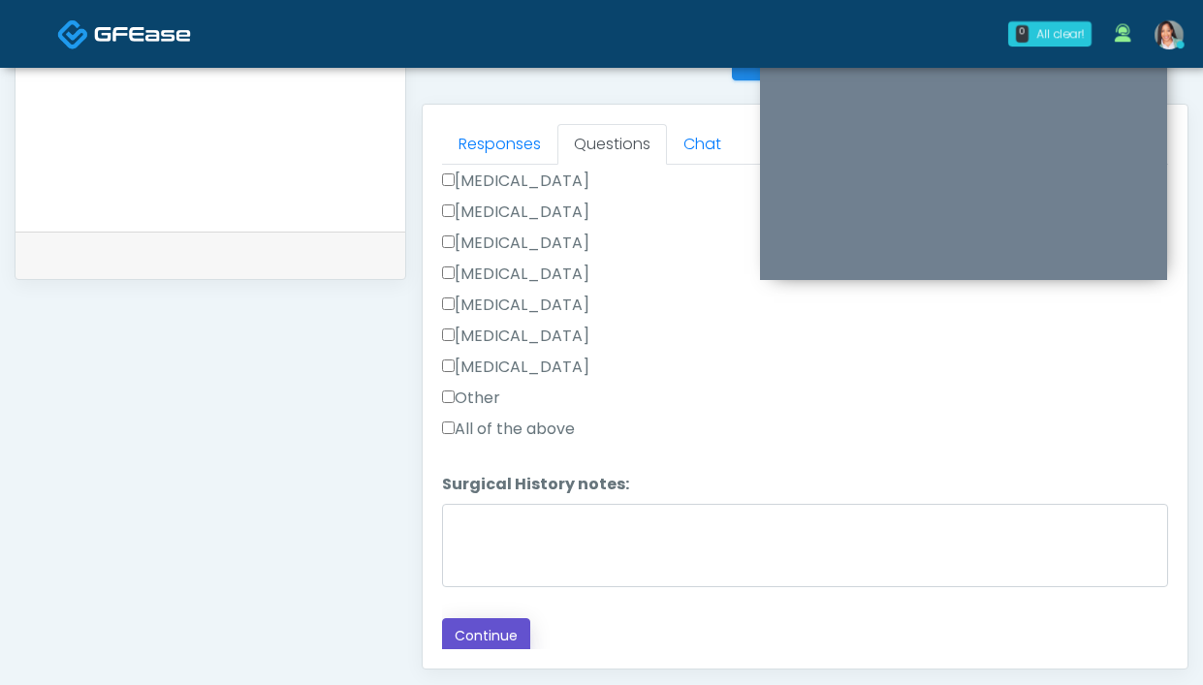
click at [480, 642] on button "Continue" at bounding box center [486, 636] width 88 height 36
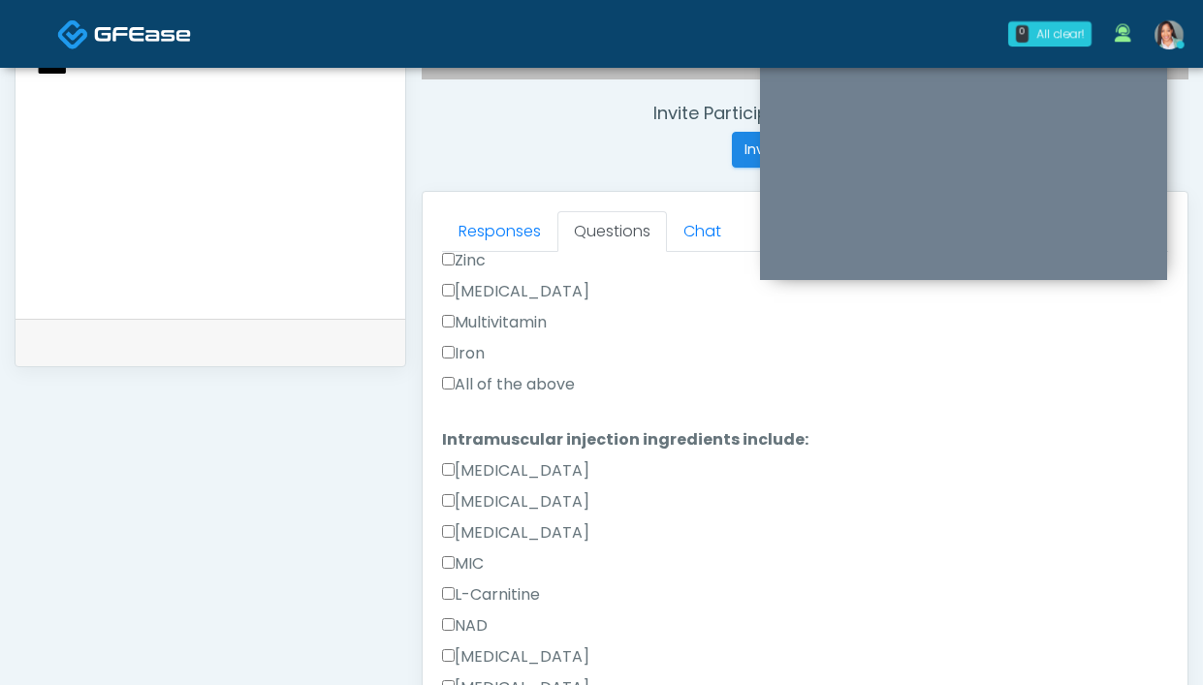
scroll to position [696, 0]
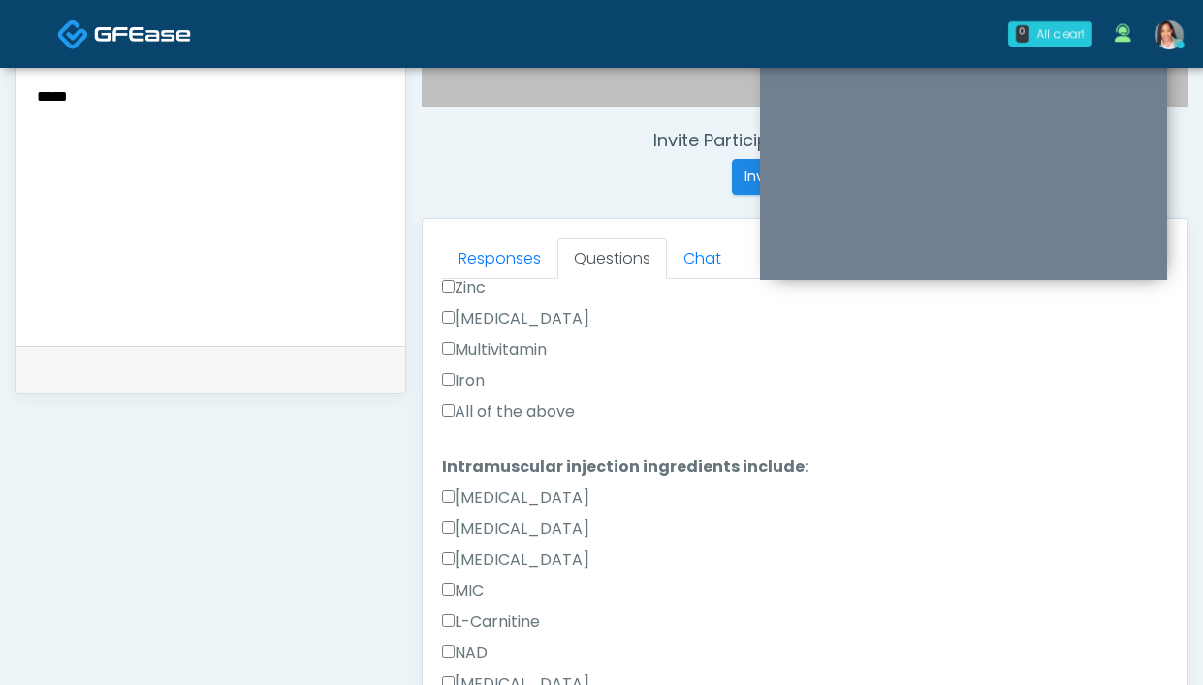
click at [520, 410] on label "All of the above" at bounding box center [508, 411] width 133 height 23
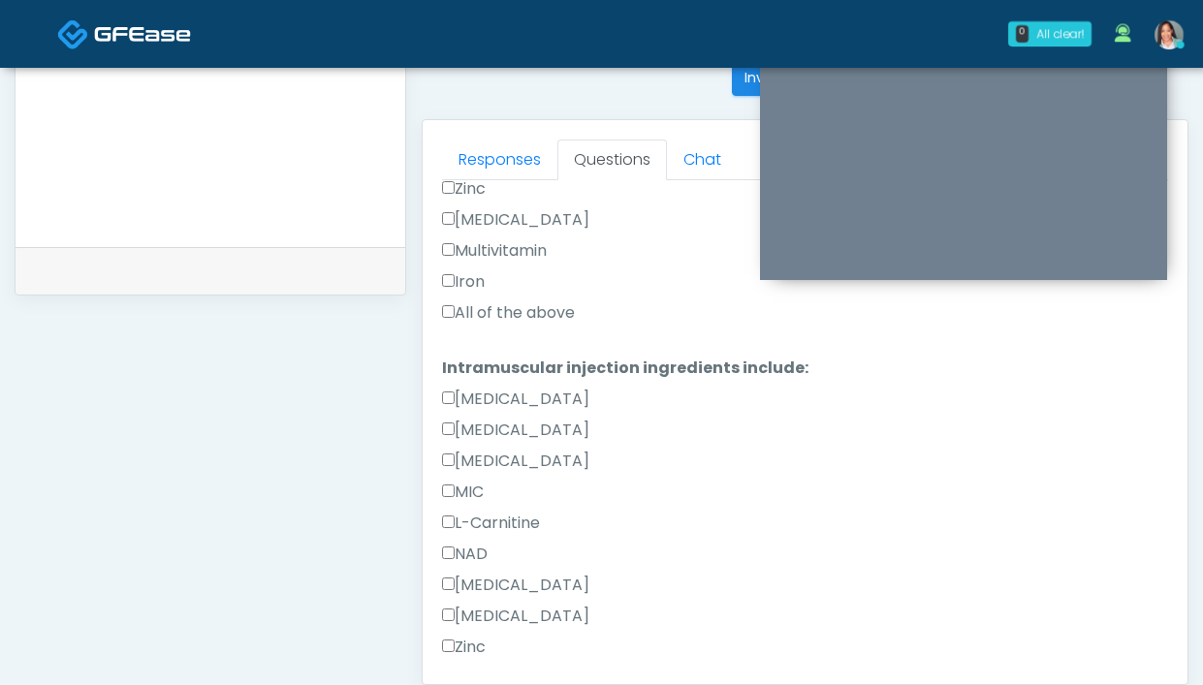
scroll to position [801, 0]
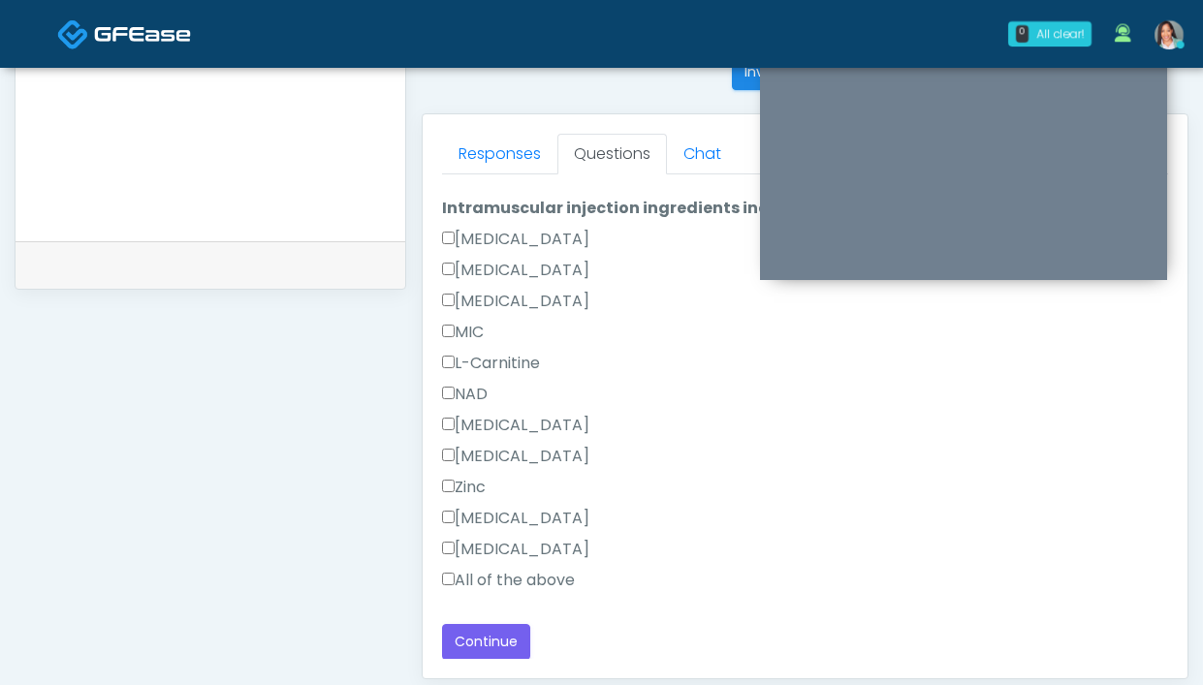
click at [507, 576] on label "All of the above" at bounding box center [508, 580] width 133 height 23
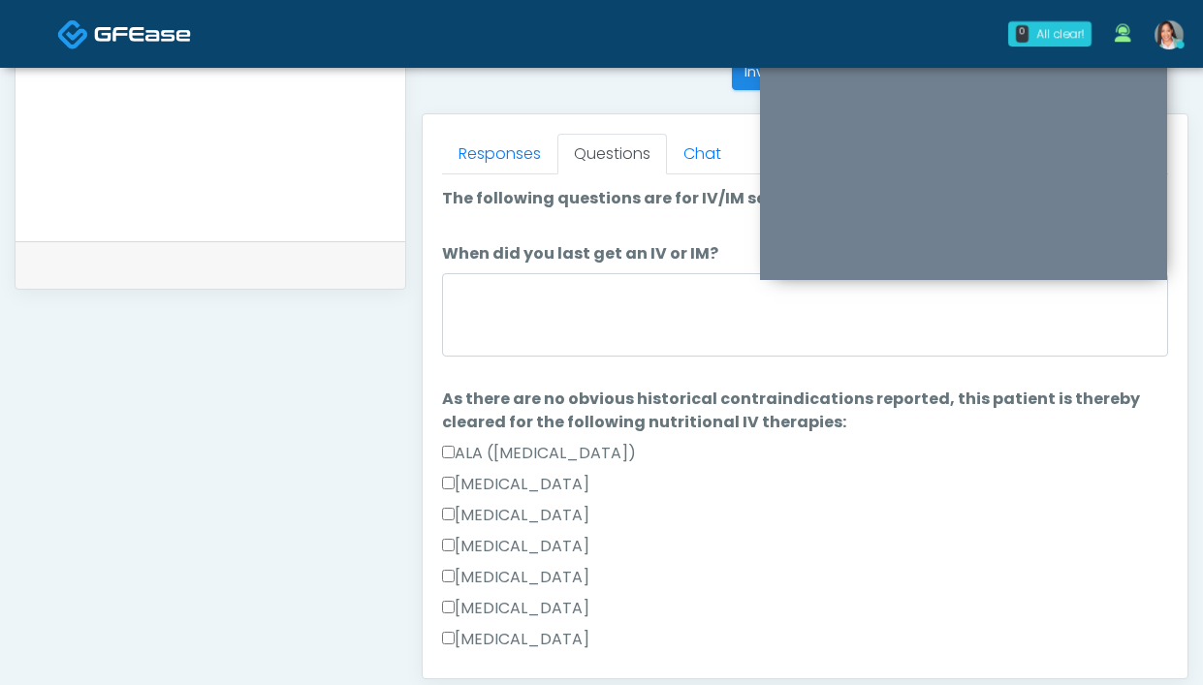
scroll to position [768, 0]
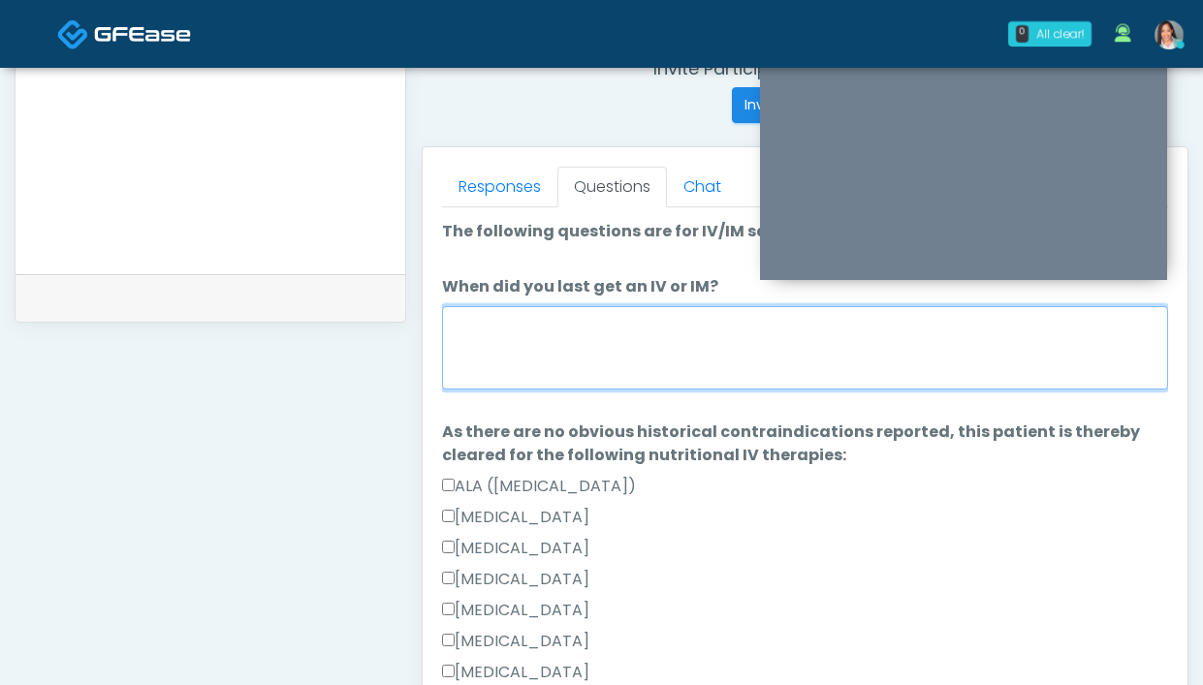
click at [559, 336] on textarea "When did you last get an IV or IM?" at bounding box center [805, 347] width 726 height 83
click at [583, 359] on textarea "When did you last get an IV or IM?" at bounding box center [805, 347] width 726 height 83
click at [584, 354] on textarea "When did you last get an IV or IM?" at bounding box center [805, 347] width 726 height 83
click at [584, 353] on textarea "When did you last get an IV or IM?" at bounding box center [805, 347] width 726 height 83
click at [584, 352] on textarea "When did you last get an IV or IM?" at bounding box center [805, 347] width 726 height 83
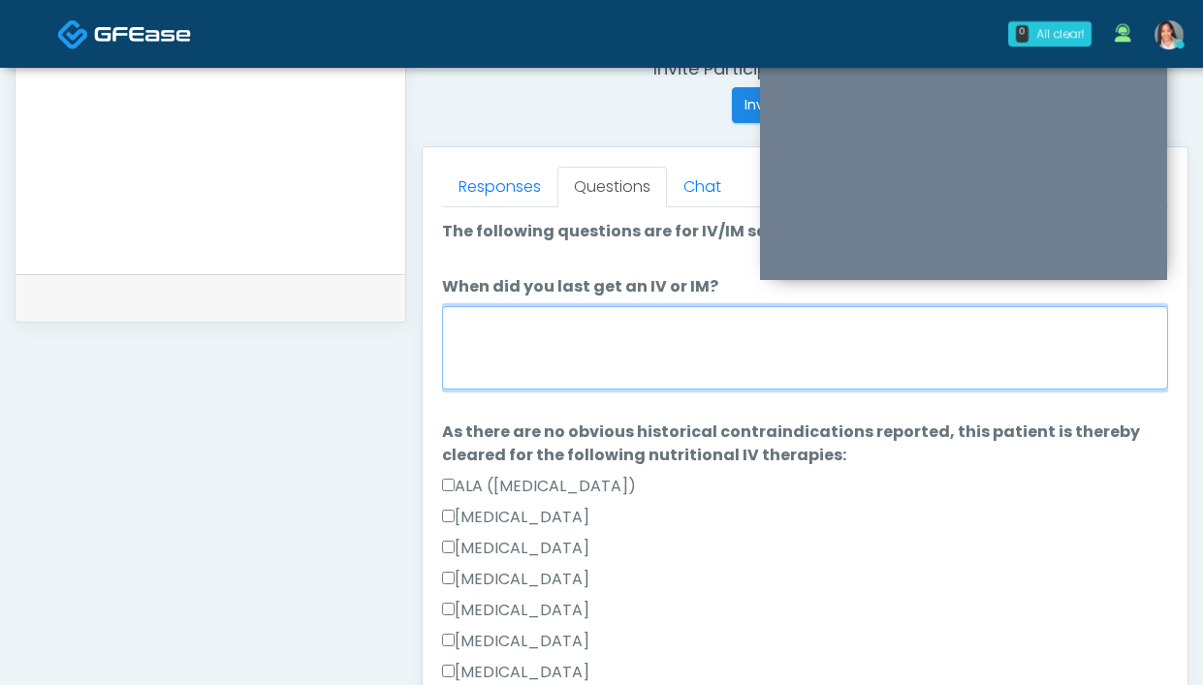
click at [584, 352] on textarea "When did you last get an IV or IM?" at bounding box center [805, 347] width 726 height 83
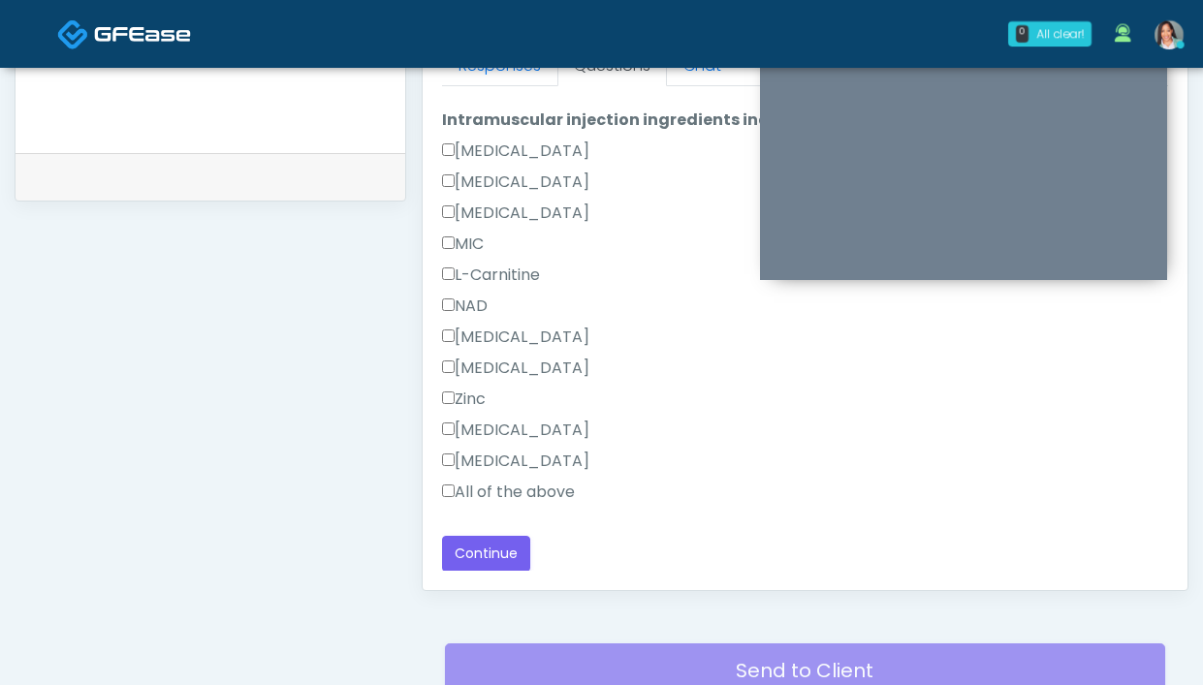
scroll to position [929, 0]
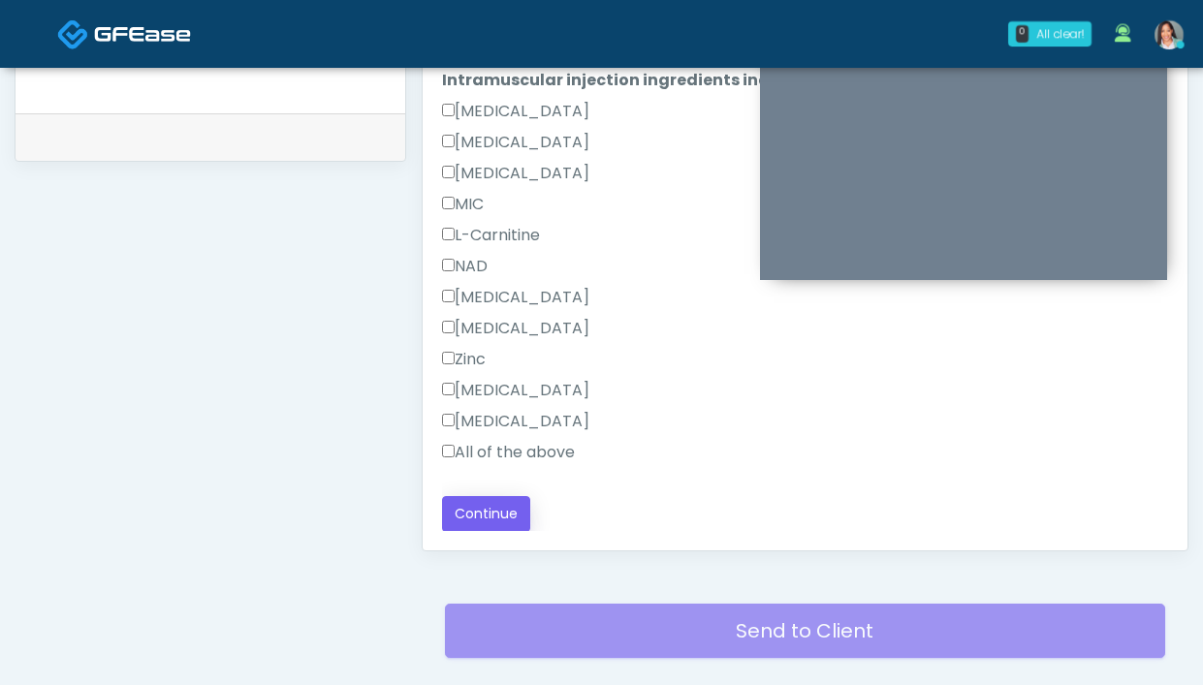
type textarea "**********"
click at [495, 510] on button "Continue" at bounding box center [486, 514] width 88 height 36
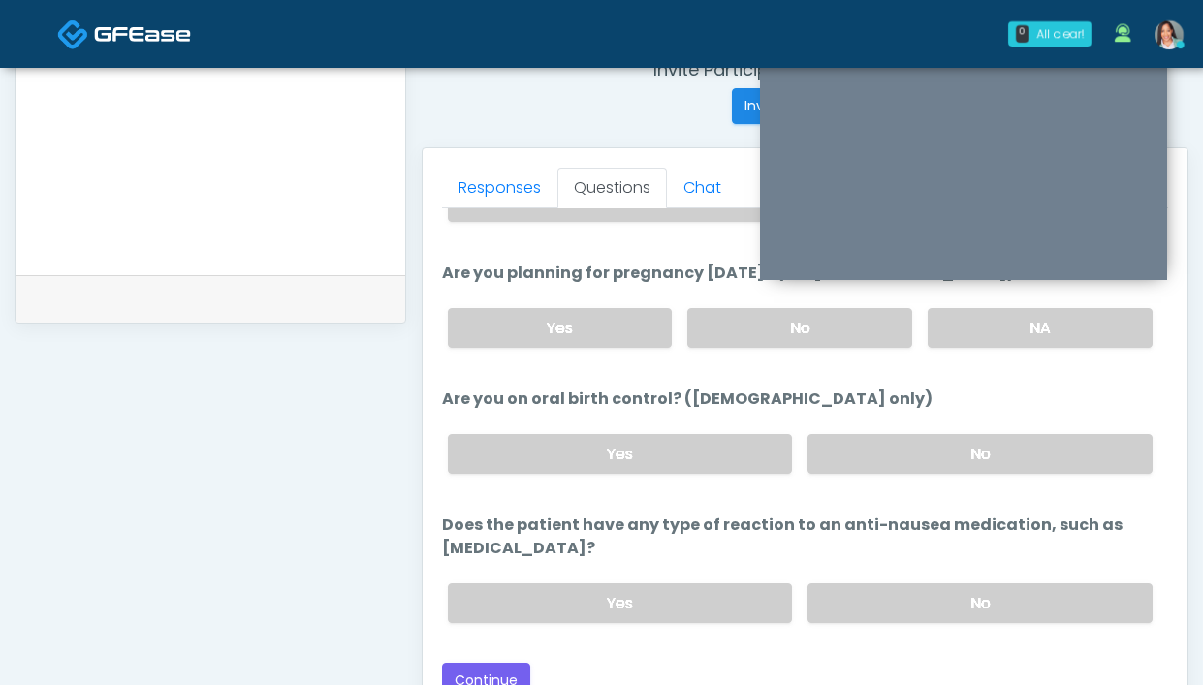
scroll to position [766, 0]
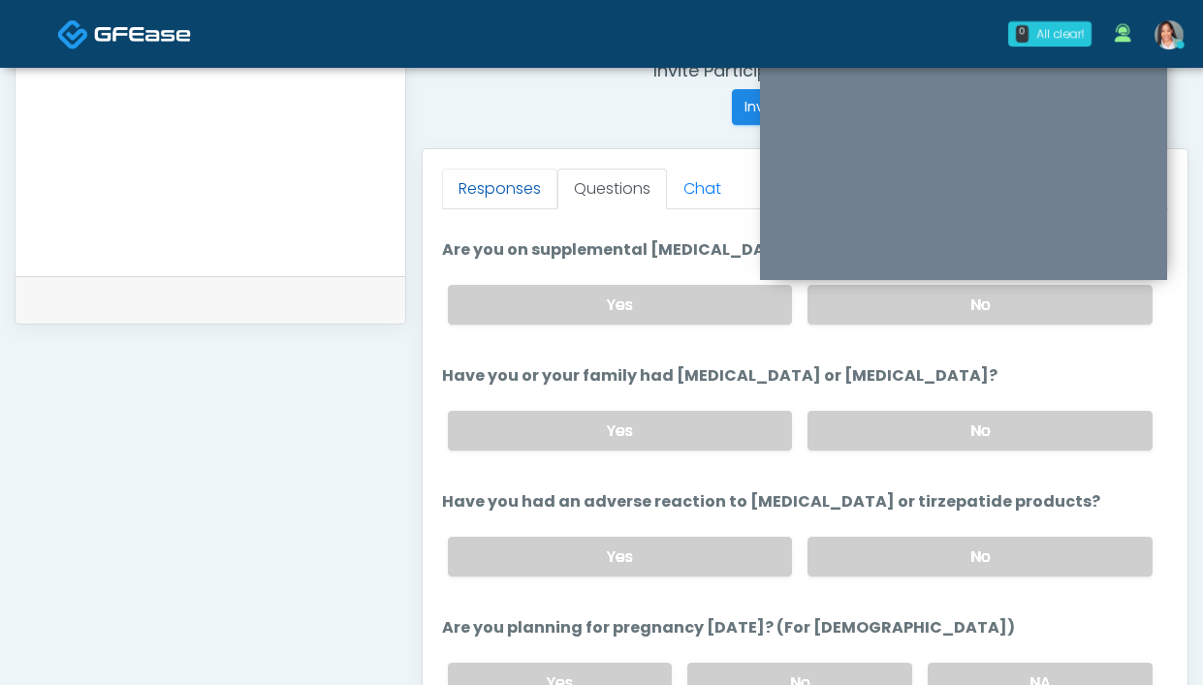
click at [495, 172] on link "Responses" at bounding box center [499, 189] width 115 height 41
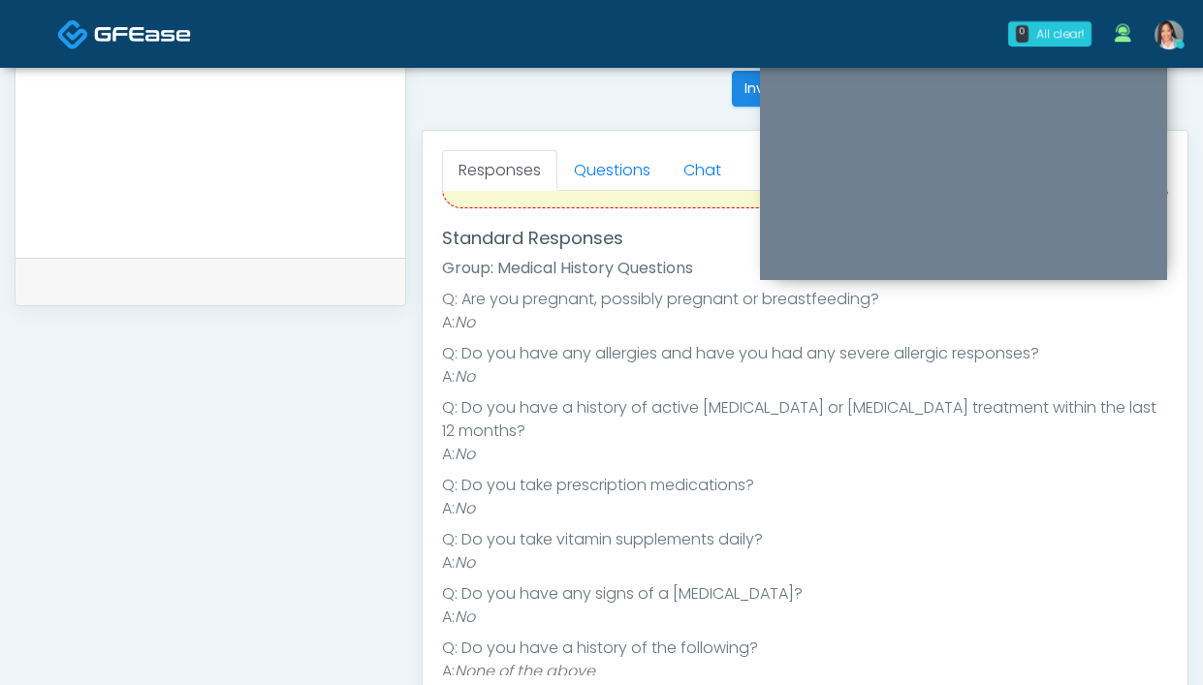
scroll to position [786, 0]
click at [619, 175] on link "Questions" at bounding box center [612, 168] width 110 height 41
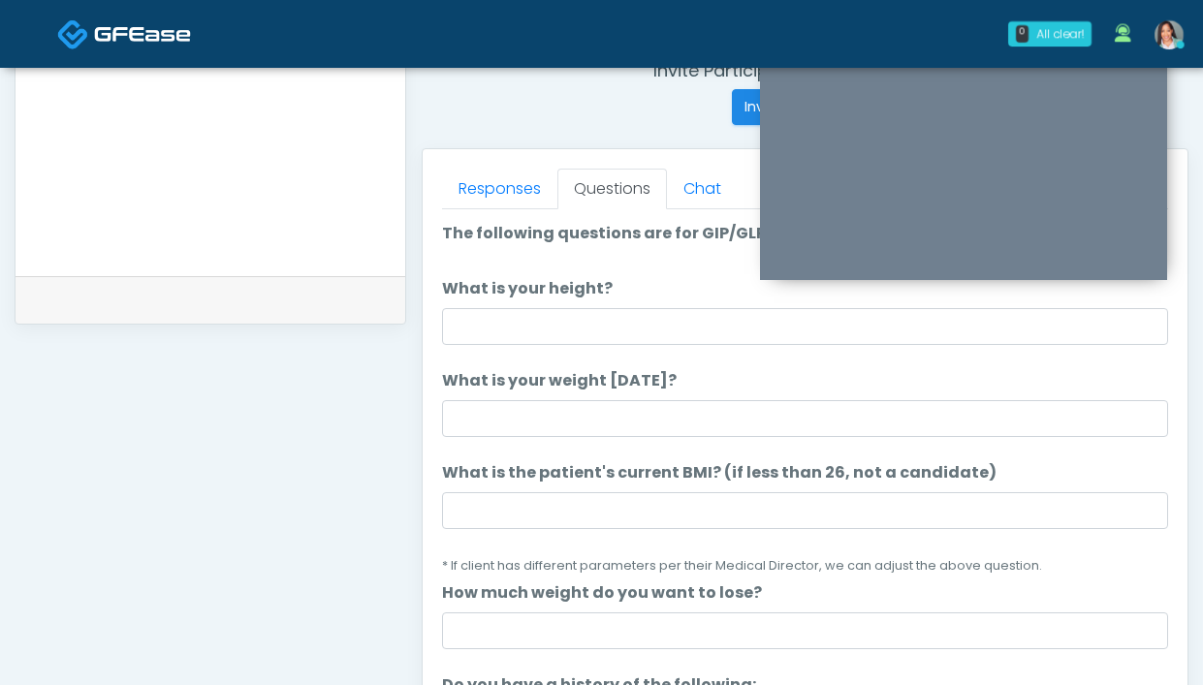
scroll to position [748, 0]
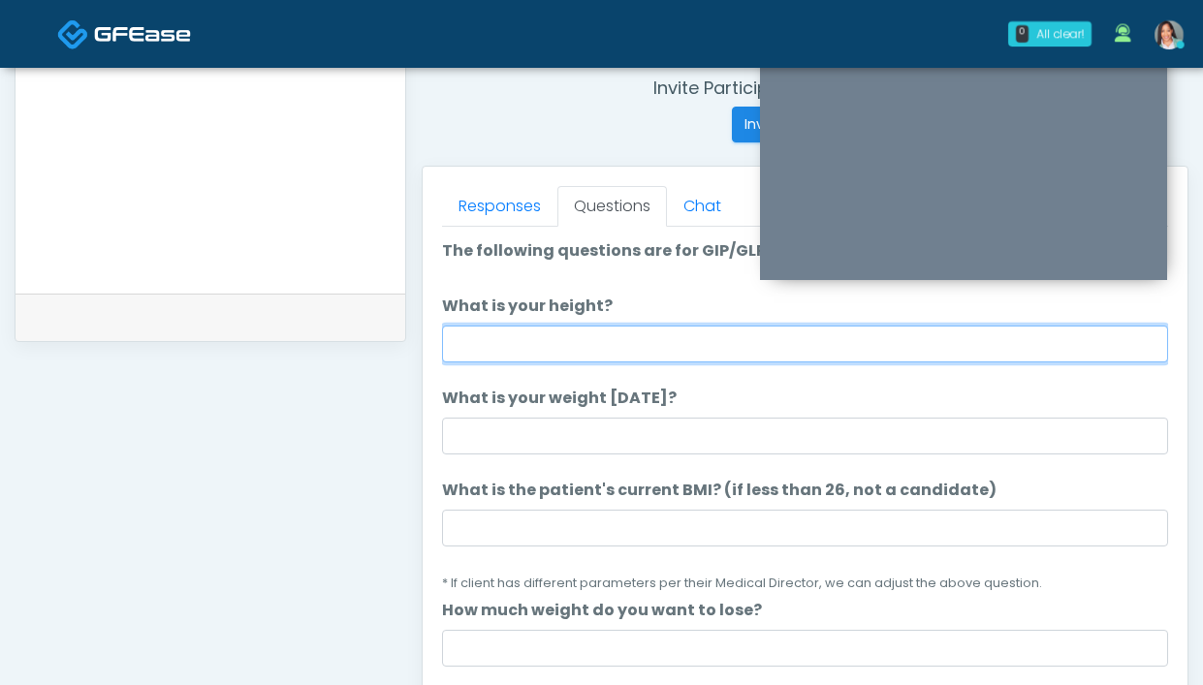
click at [563, 334] on input "What is your height?" at bounding box center [805, 344] width 726 height 37
type input "*****"
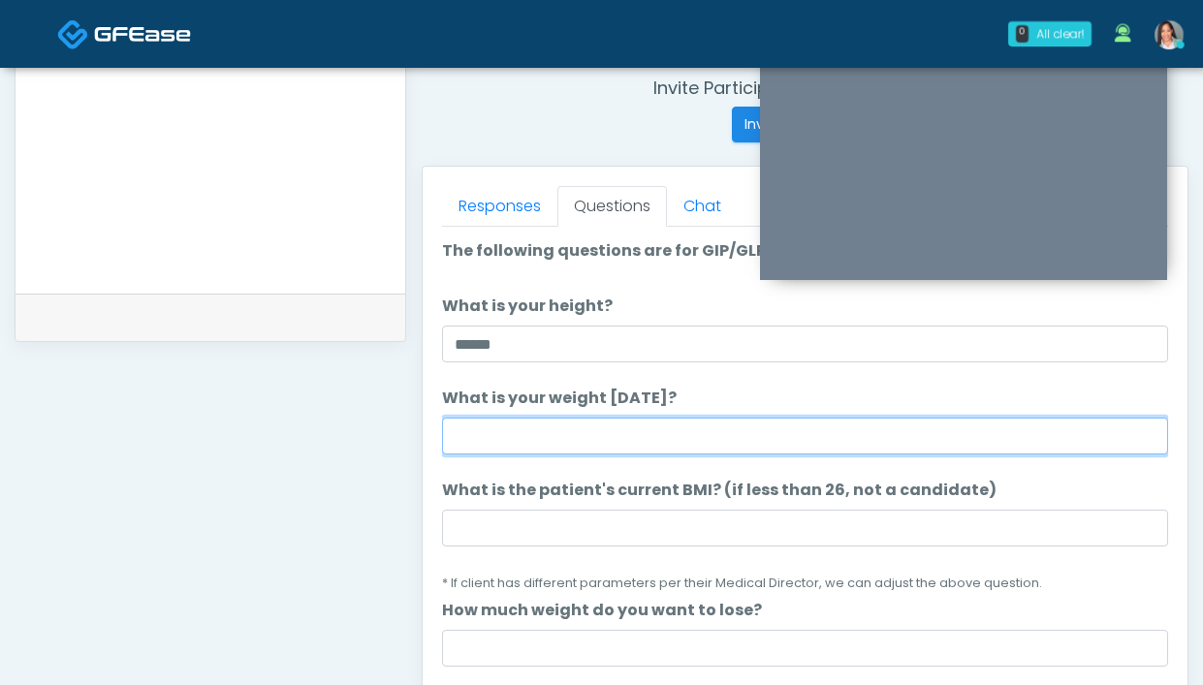
click at [494, 428] on input "What is your weight today?" at bounding box center [805, 436] width 726 height 37
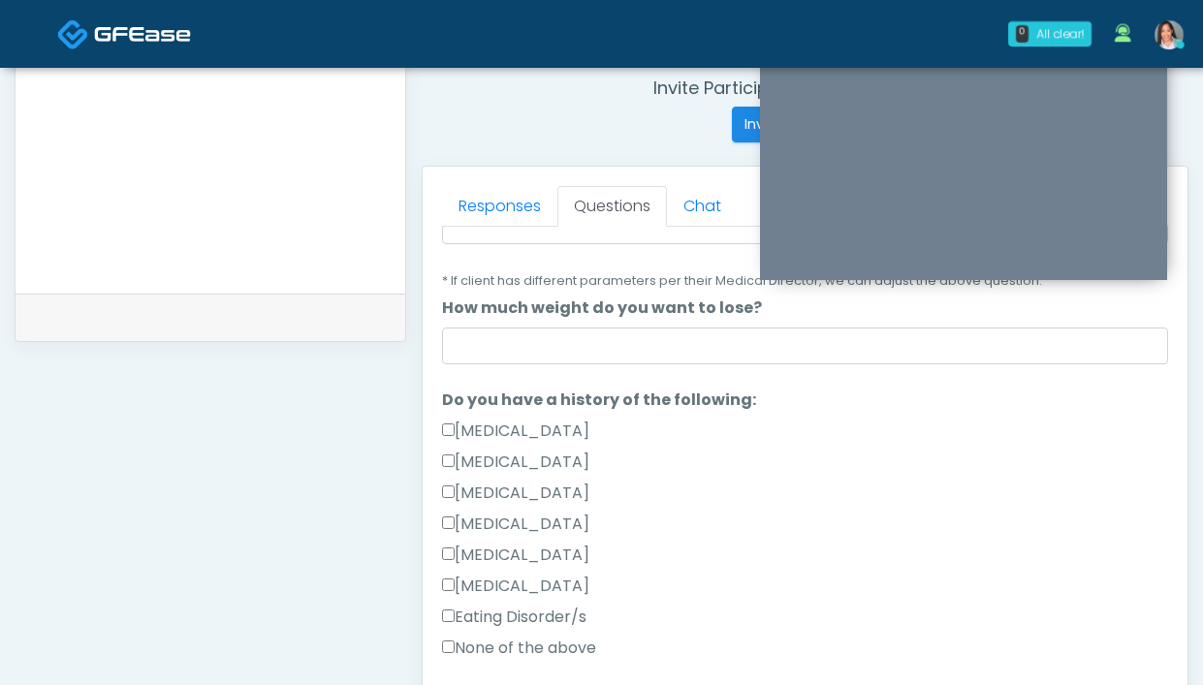
scroll to position [302, 0]
type input "**********"
click at [489, 646] on label "None of the above" at bounding box center [519, 648] width 154 height 23
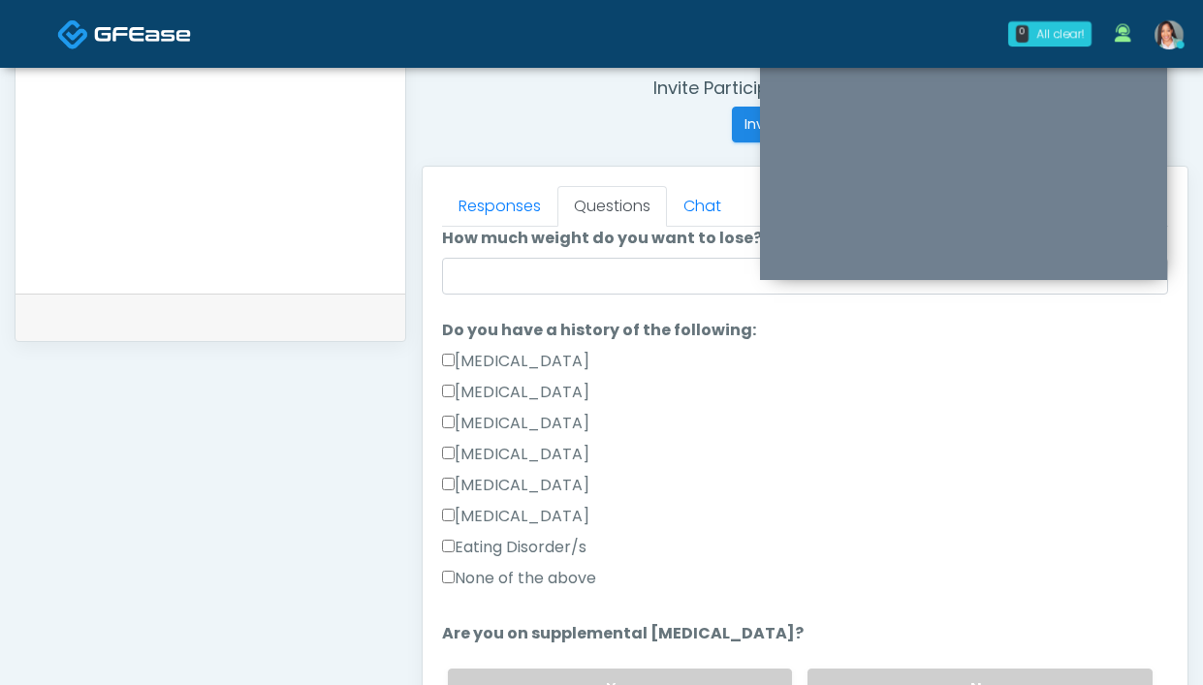
scroll to position [467, 0]
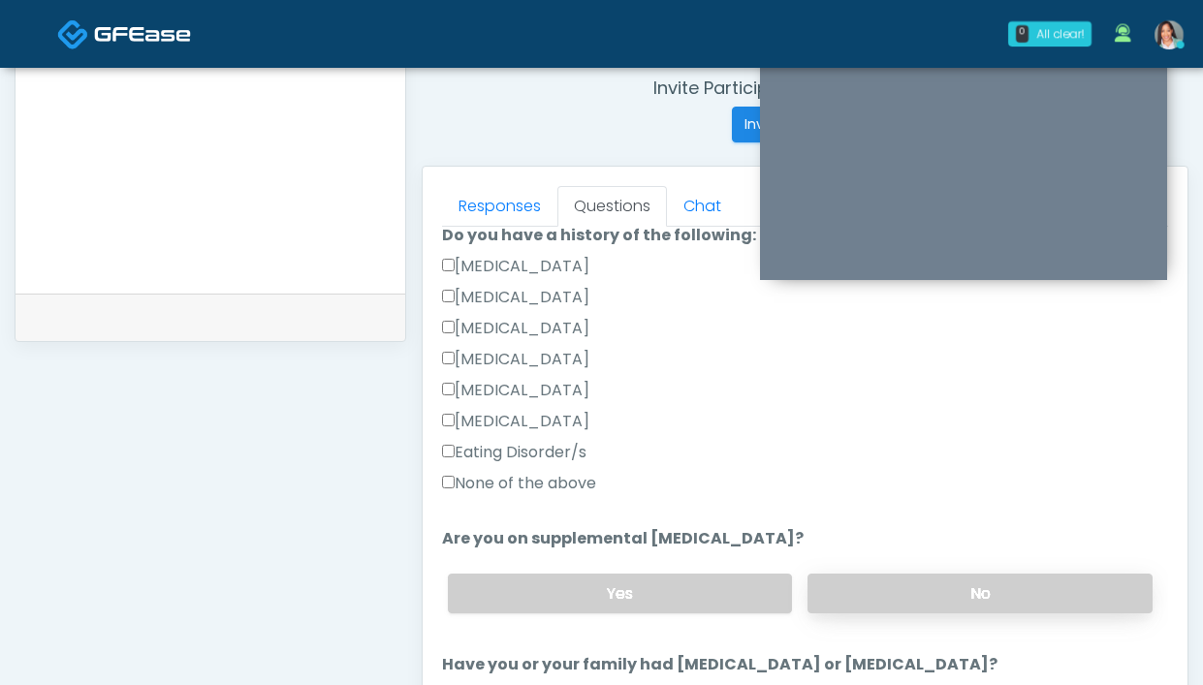
click at [949, 612] on label "No" at bounding box center [979, 594] width 345 height 40
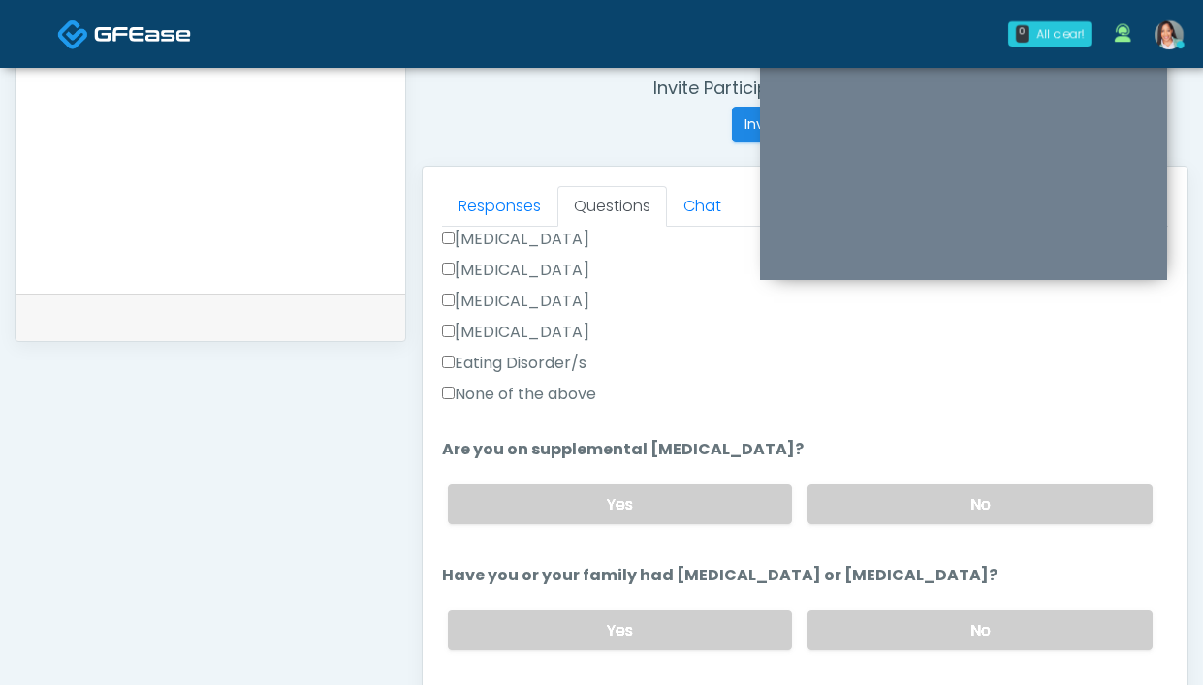
scroll to position [602, 0]
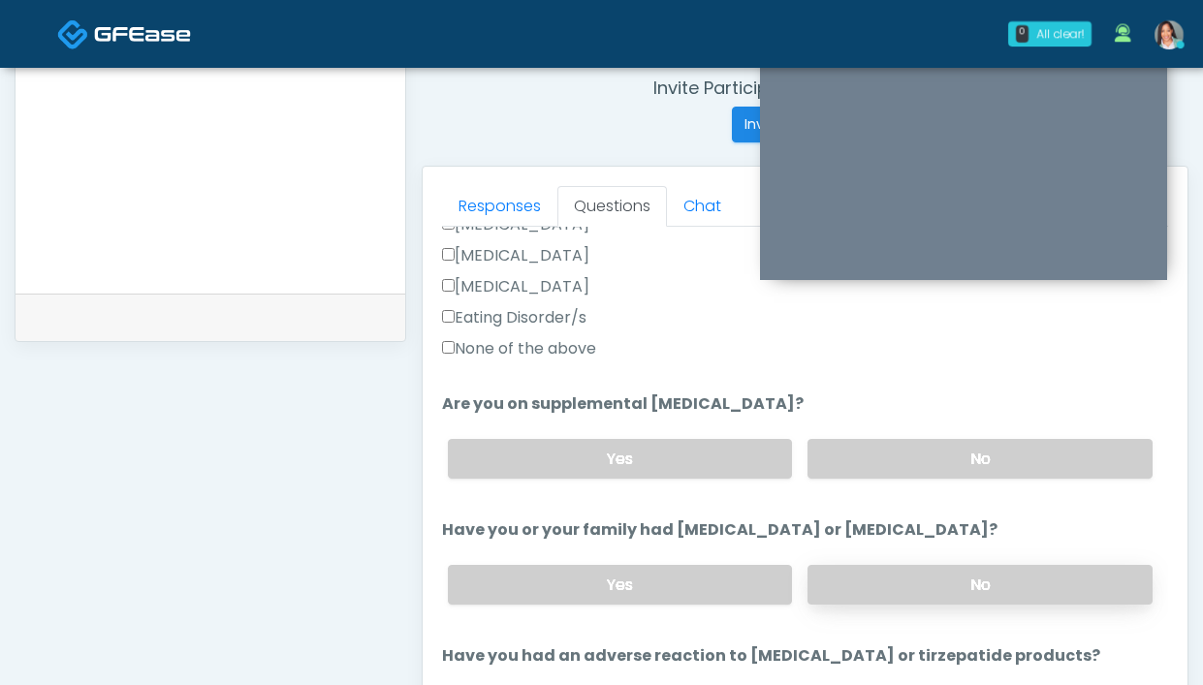
click at [966, 589] on label "No" at bounding box center [979, 585] width 345 height 40
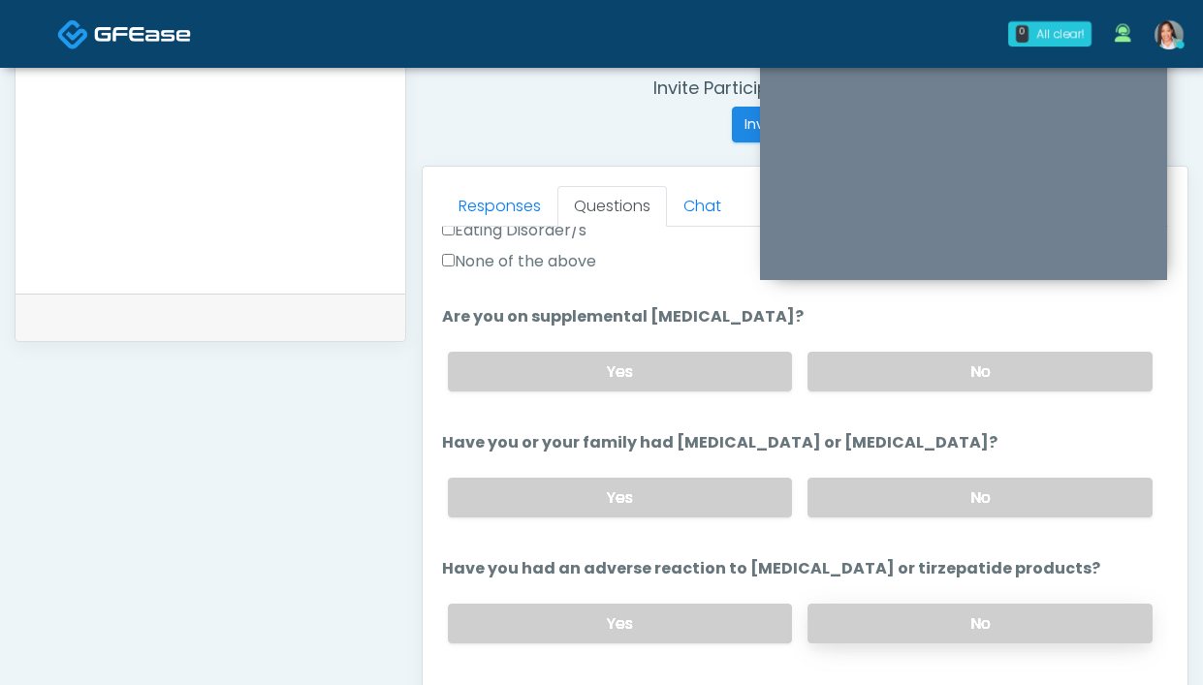
scroll to position [725, 0]
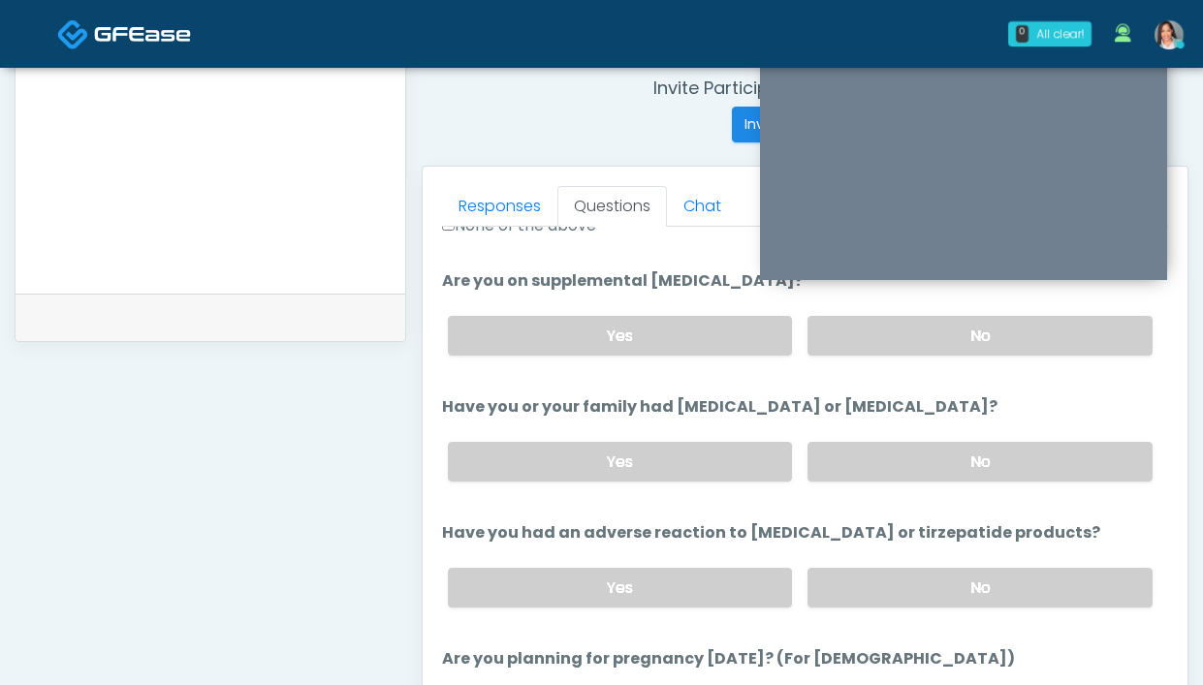
drag, startPoint x: 992, startPoint y: 567, endPoint x: 979, endPoint y: 555, distance: 17.2
click at [992, 568] on label "No" at bounding box center [979, 588] width 345 height 40
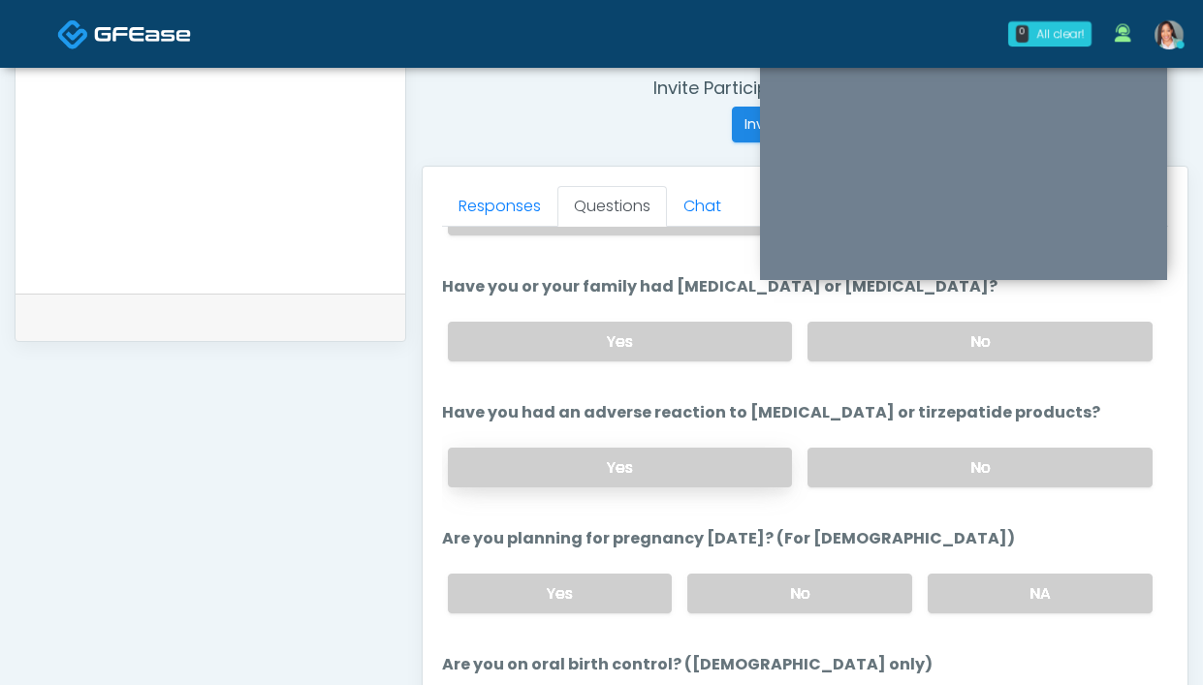
scroll to position [862, 0]
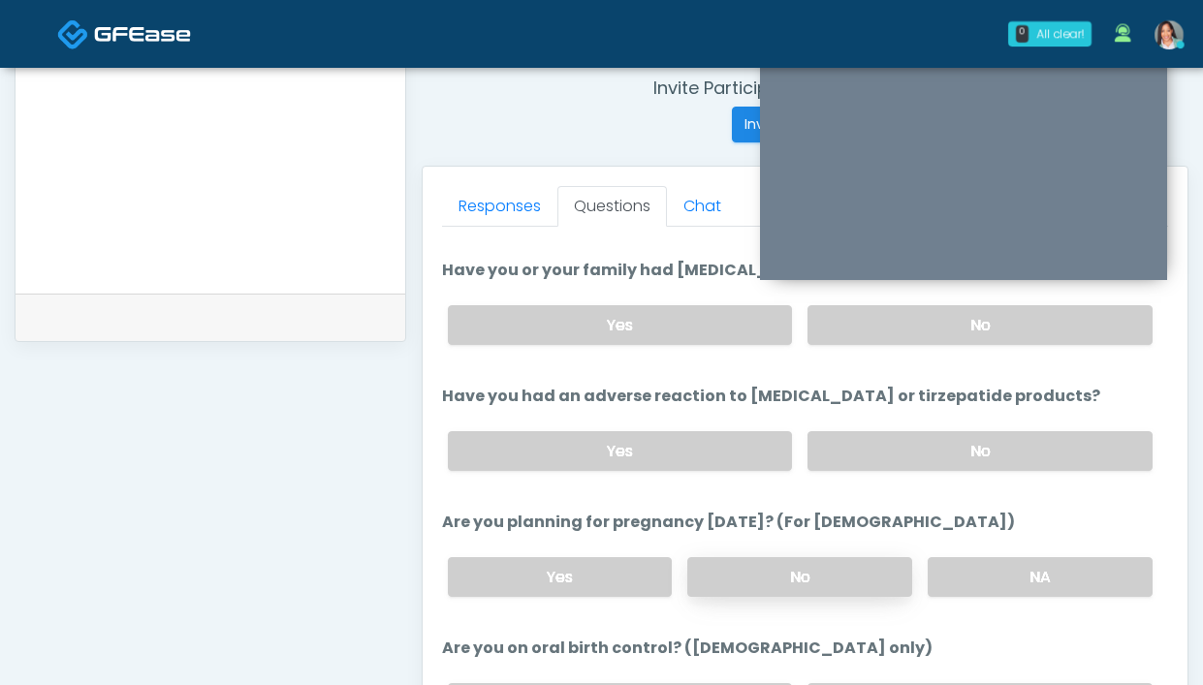
click at [766, 574] on label "No" at bounding box center [799, 577] width 225 height 40
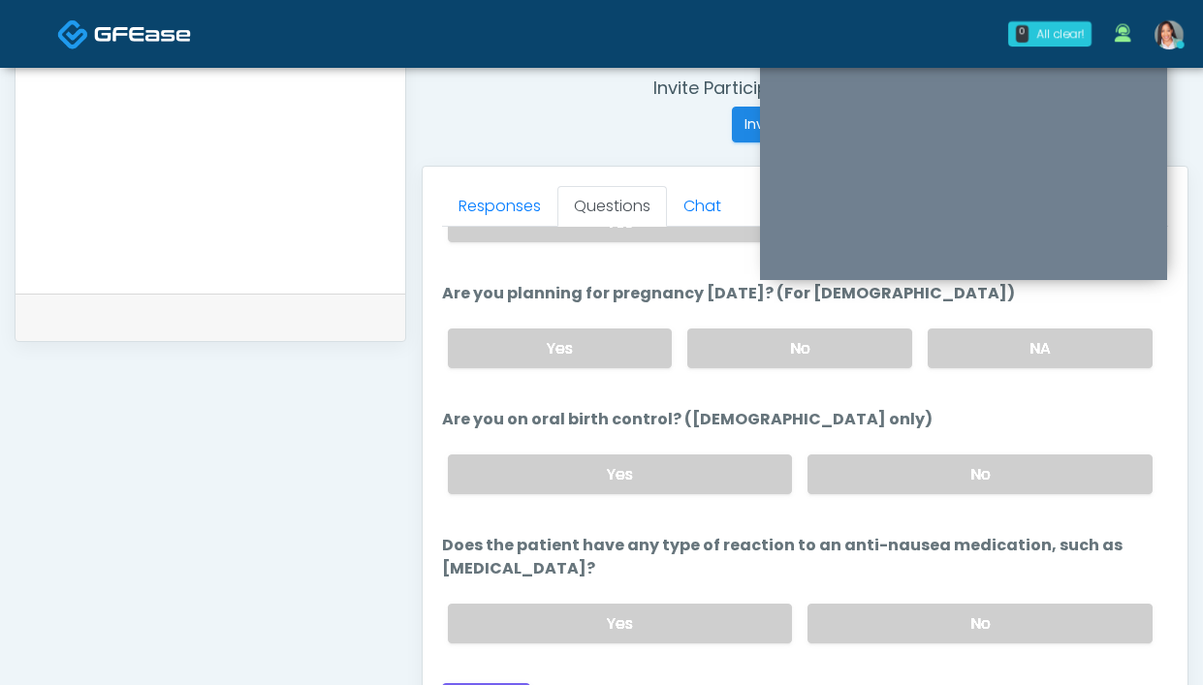
scroll to position [1092, 0]
click at [877, 467] on label "No" at bounding box center [979, 473] width 345 height 40
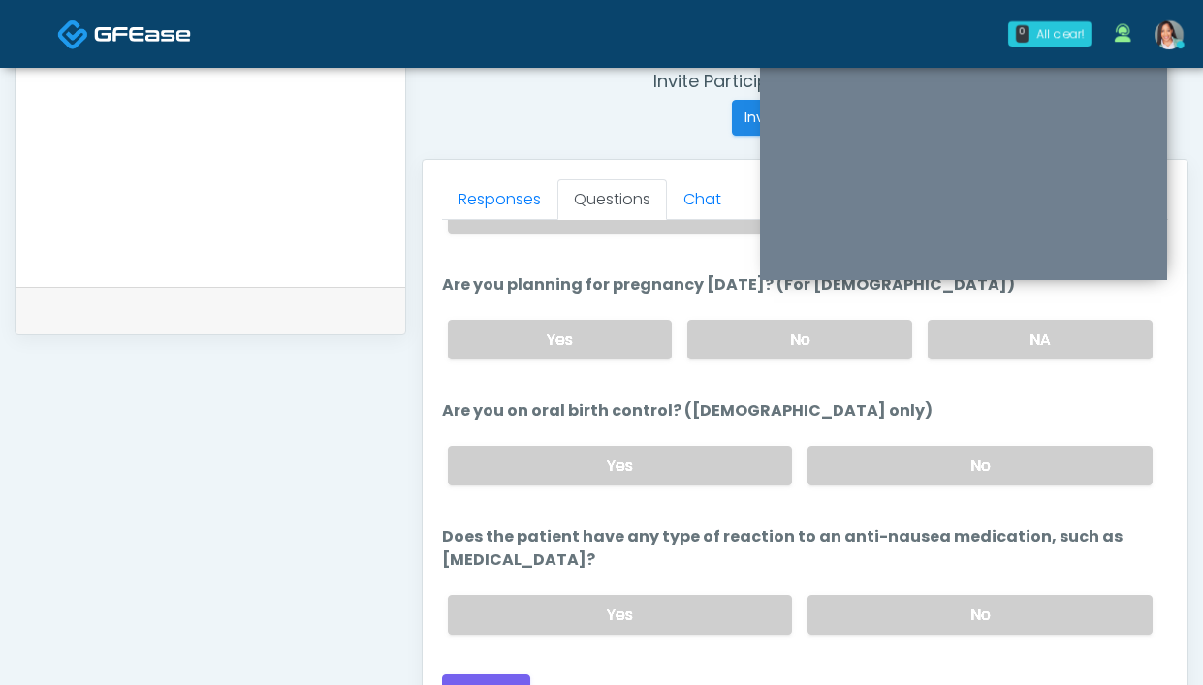
scroll to position [756, 0]
click at [885, 608] on label "No" at bounding box center [979, 614] width 345 height 40
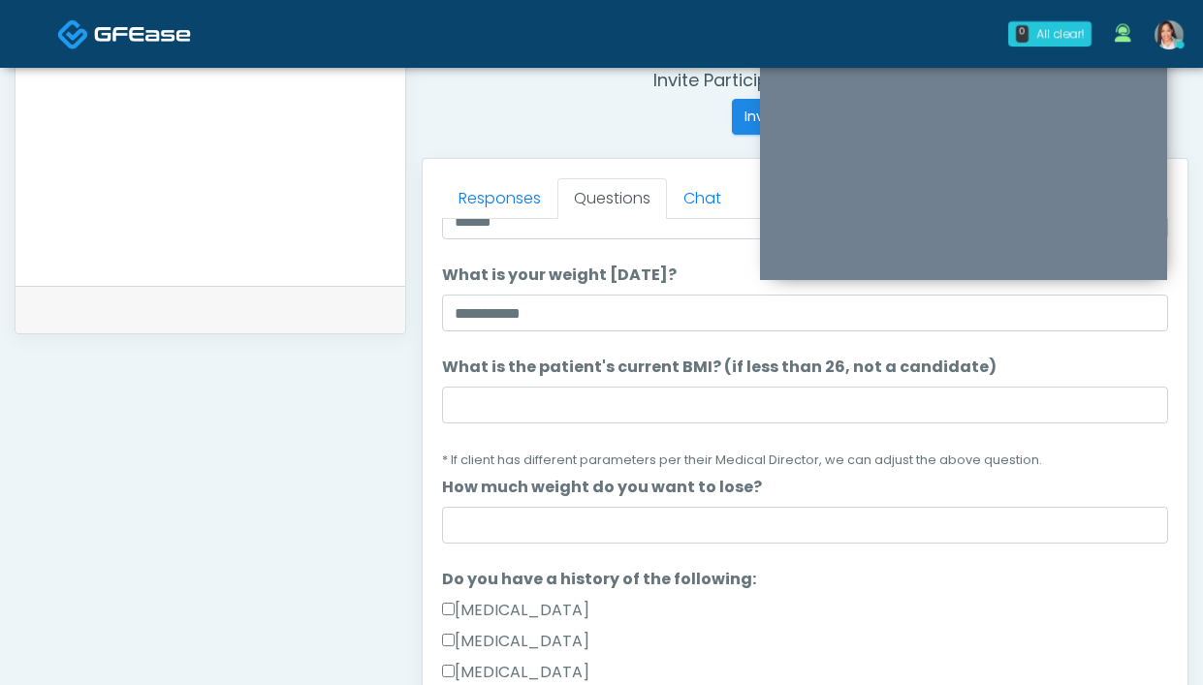
scroll to position [0, 0]
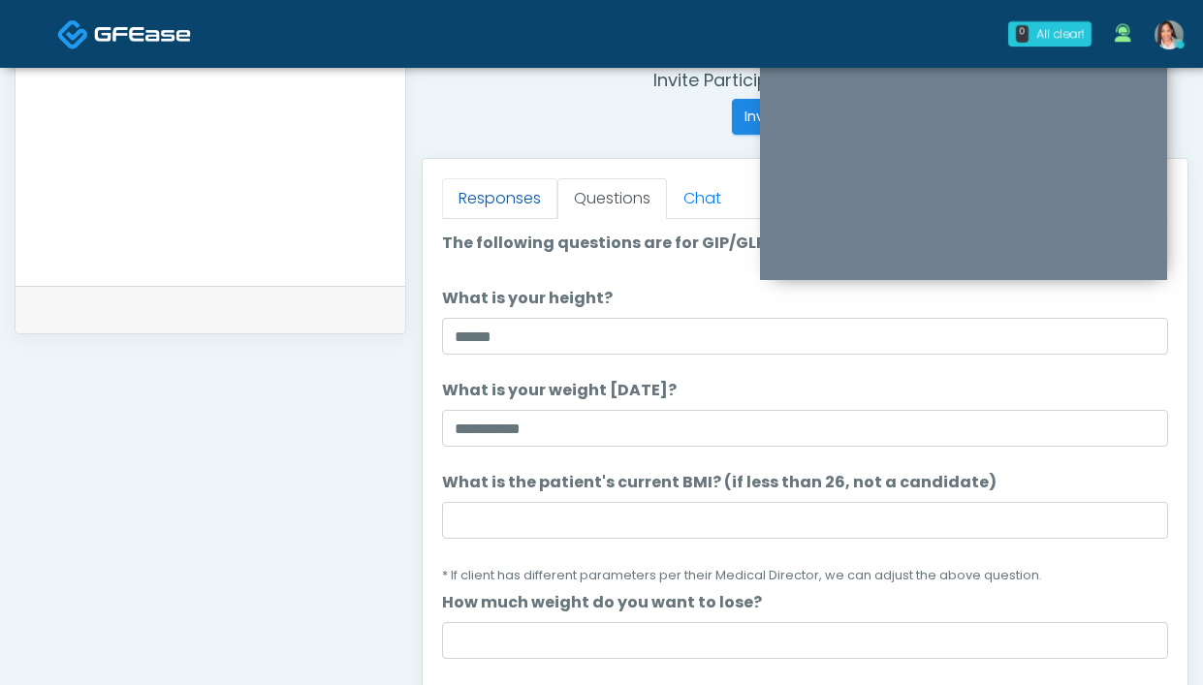
click at [489, 201] on link "Responses" at bounding box center [499, 198] width 115 height 41
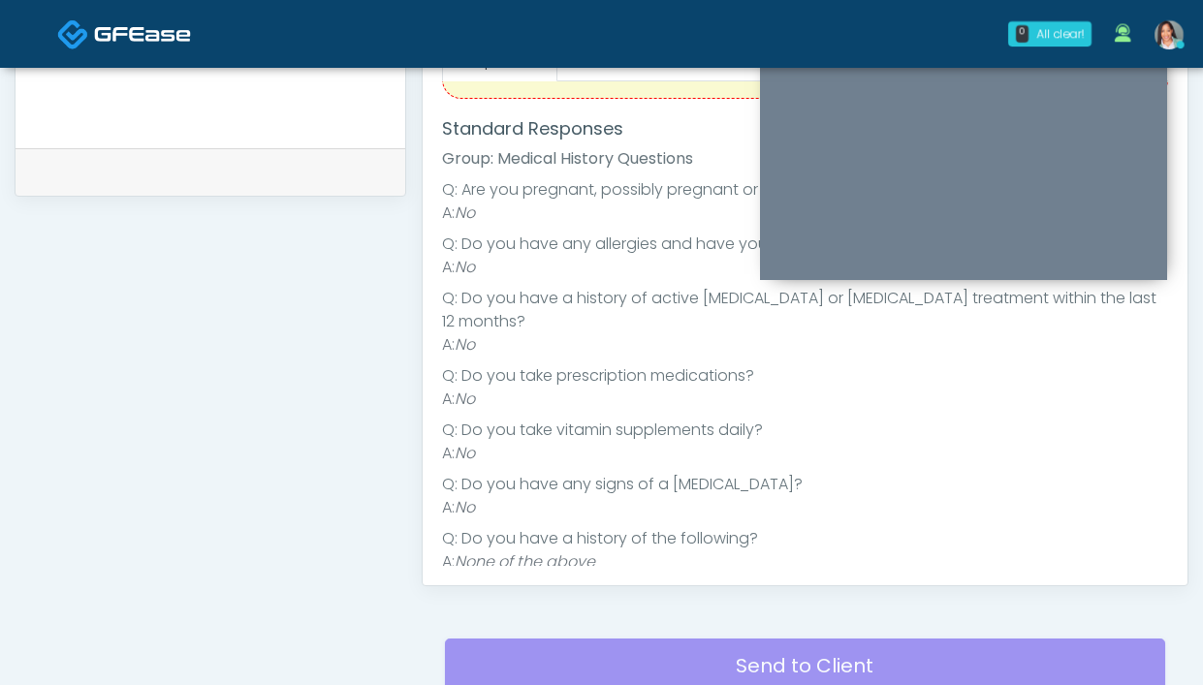
scroll to position [882, 0]
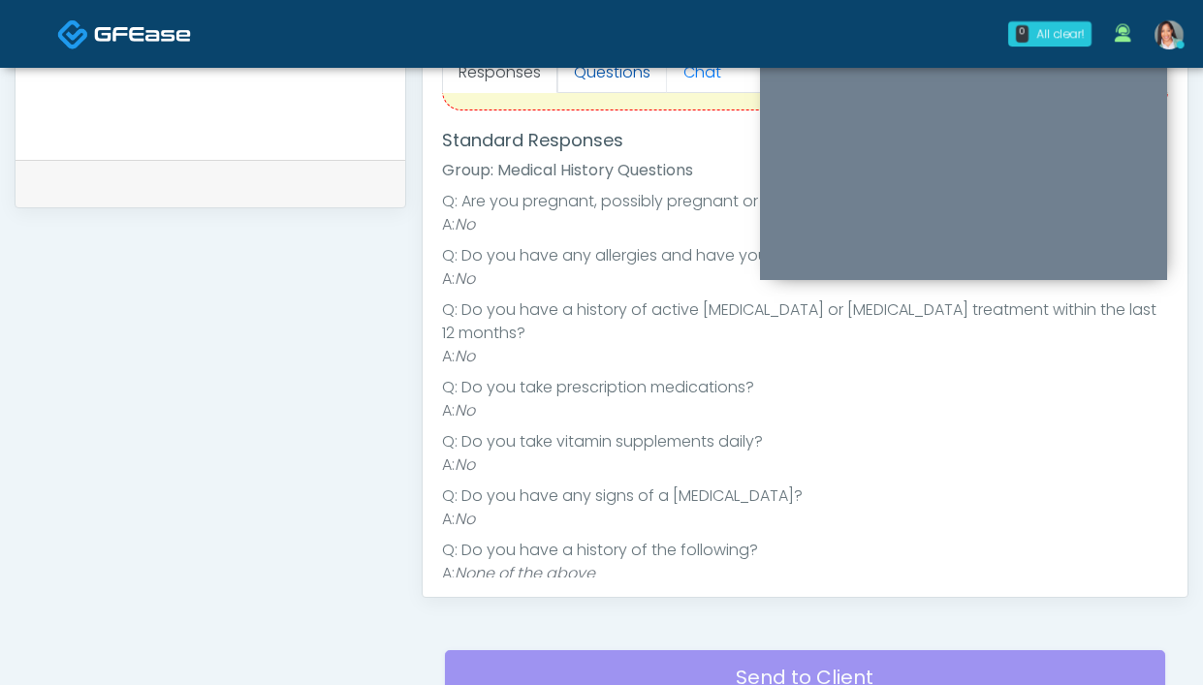
click at [620, 73] on link "Questions" at bounding box center [612, 72] width 110 height 41
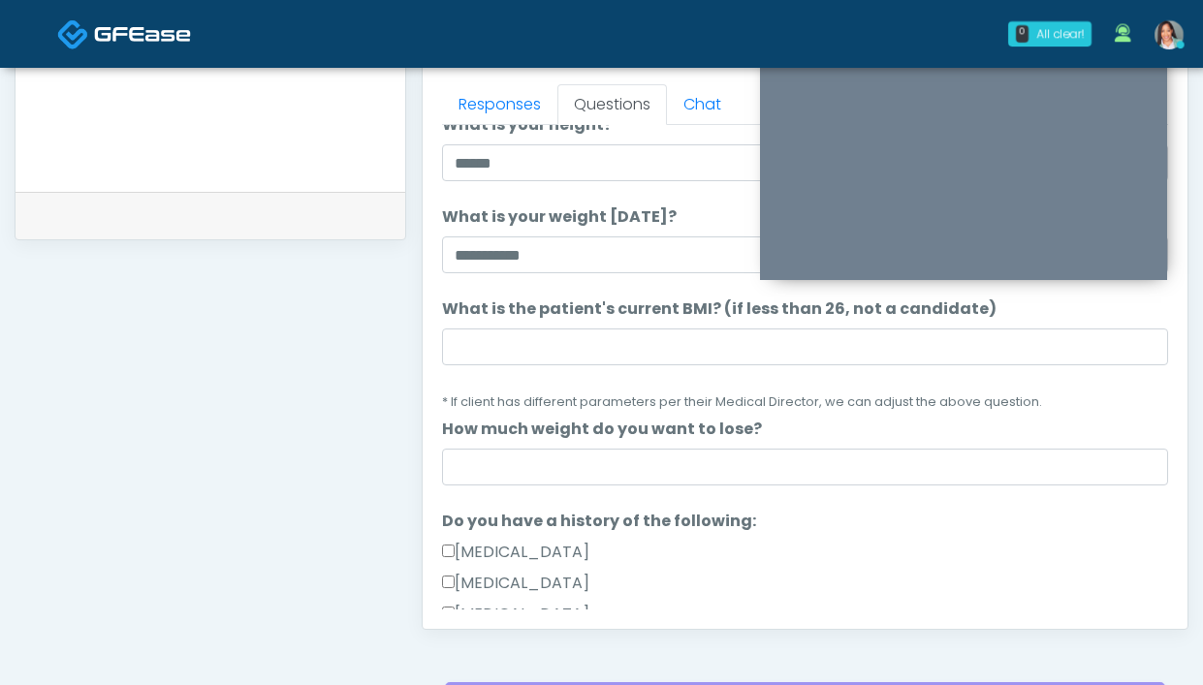
scroll to position [825, 0]
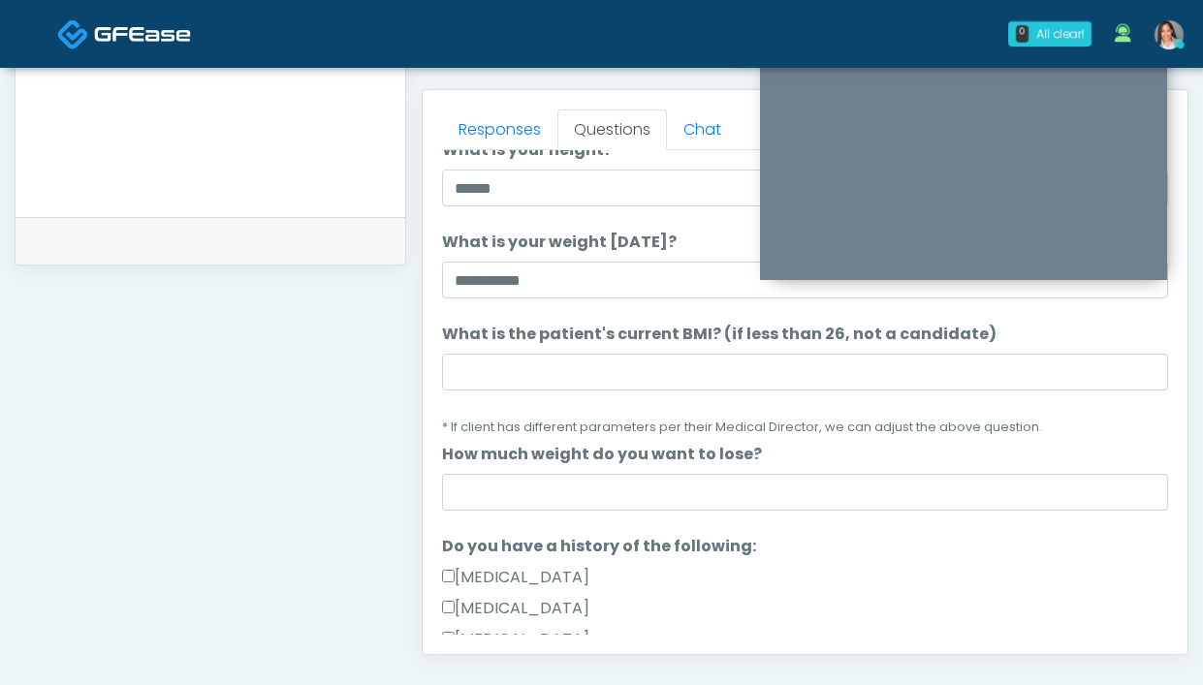
click at [600, 392] on li "What is the patient's current BMI? (if less than 26, not a candidate) What is t…" at bounding box center [805, 380] width 726 height 115
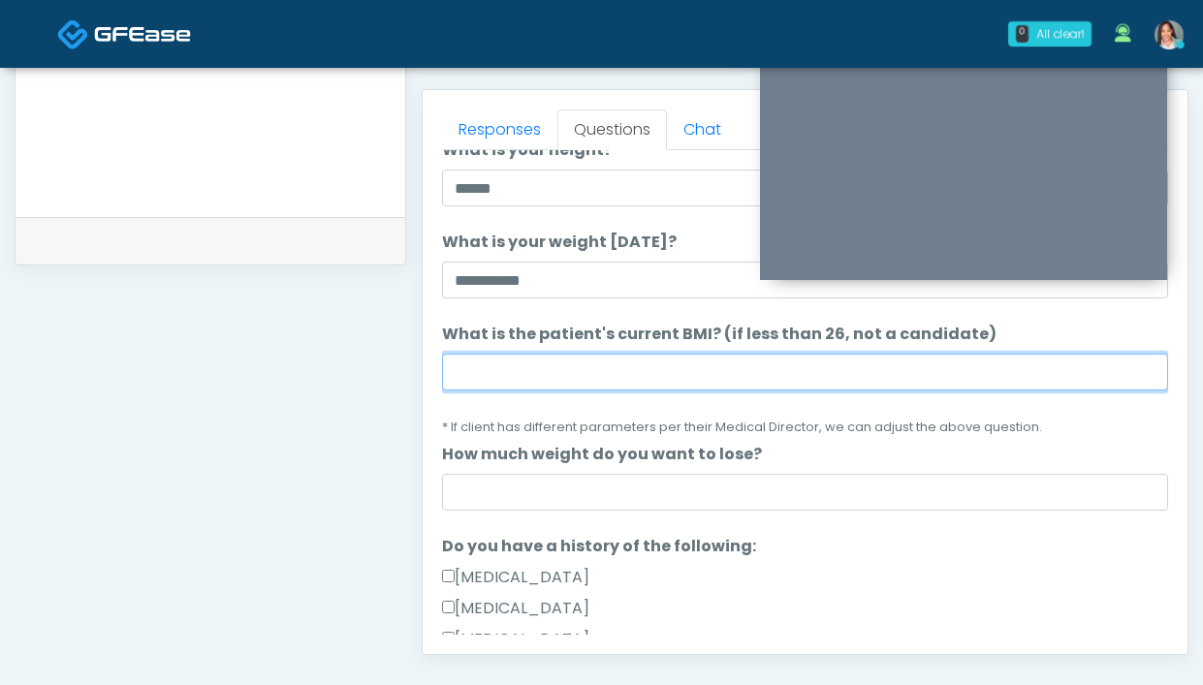
click at [601, 381] on input "What is the patient's current BMI? (if less than 26, not a candidate)" at bounding box center [805, 372] width 726 height 37
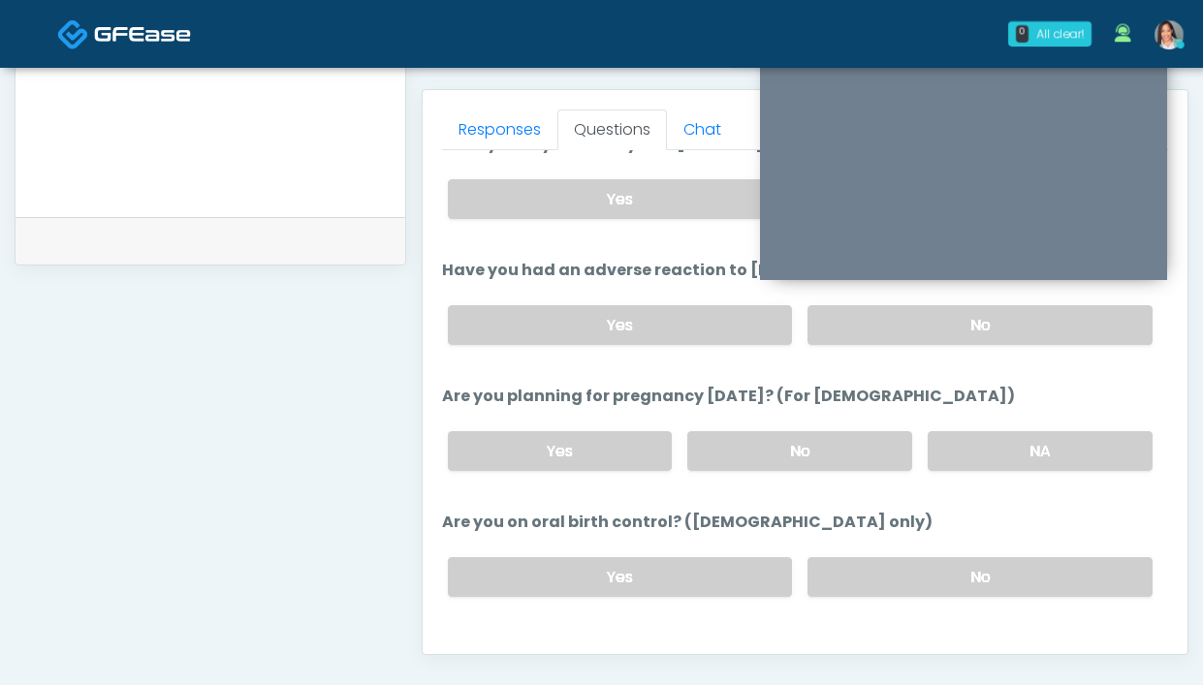
scroll to position [1092, 0]
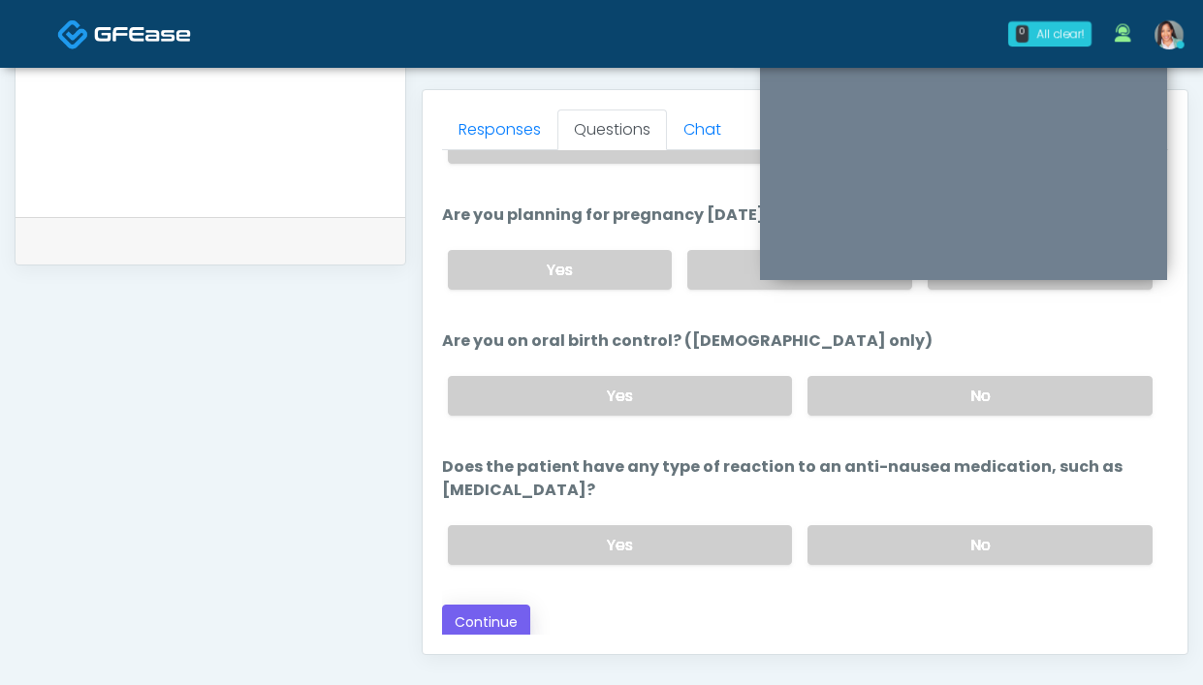
type input "****"
click at [474, 605] on button "Continue" at bounding box center [486, 623] width 88 height 36
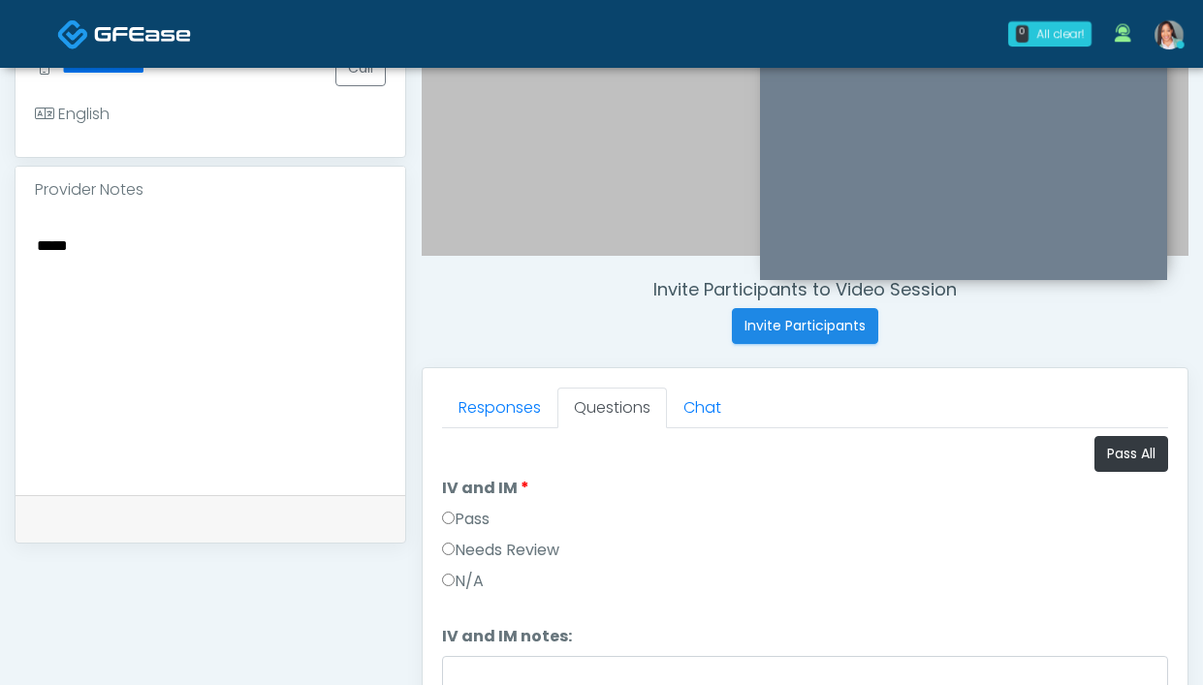
scroll to position [541, 0]
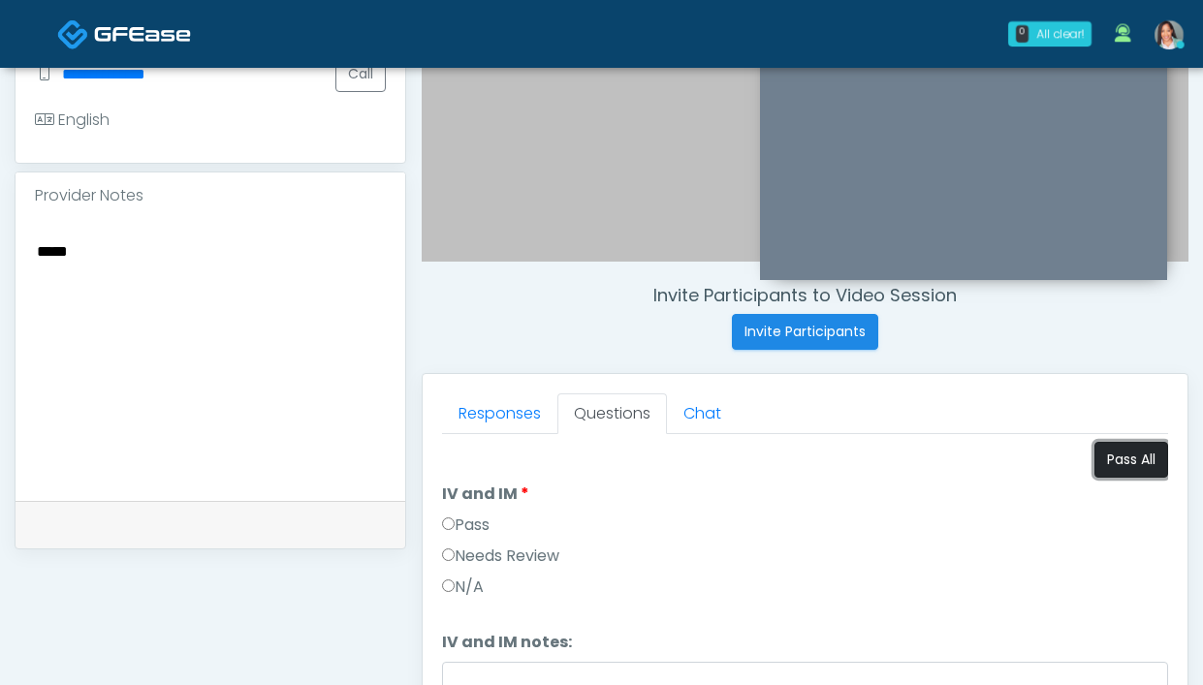
click at [1094, 472] on button "Pass All" at bounding box center [1131, 460] width 74 height 36
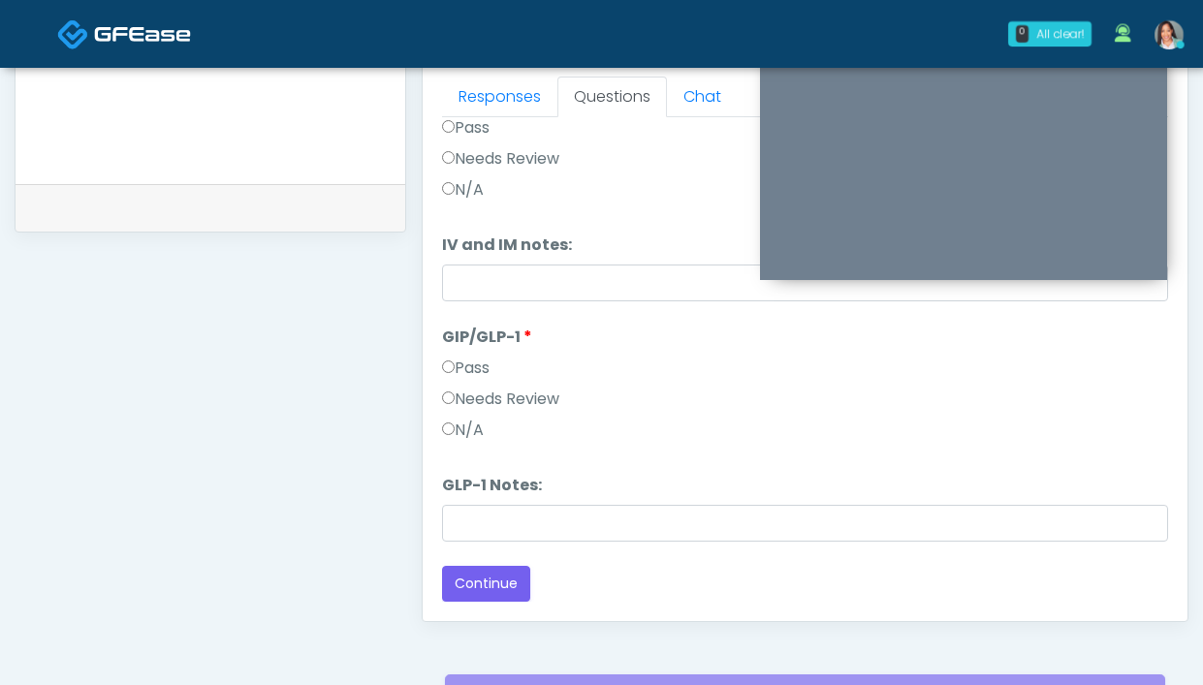
scroll to position [932, 0]
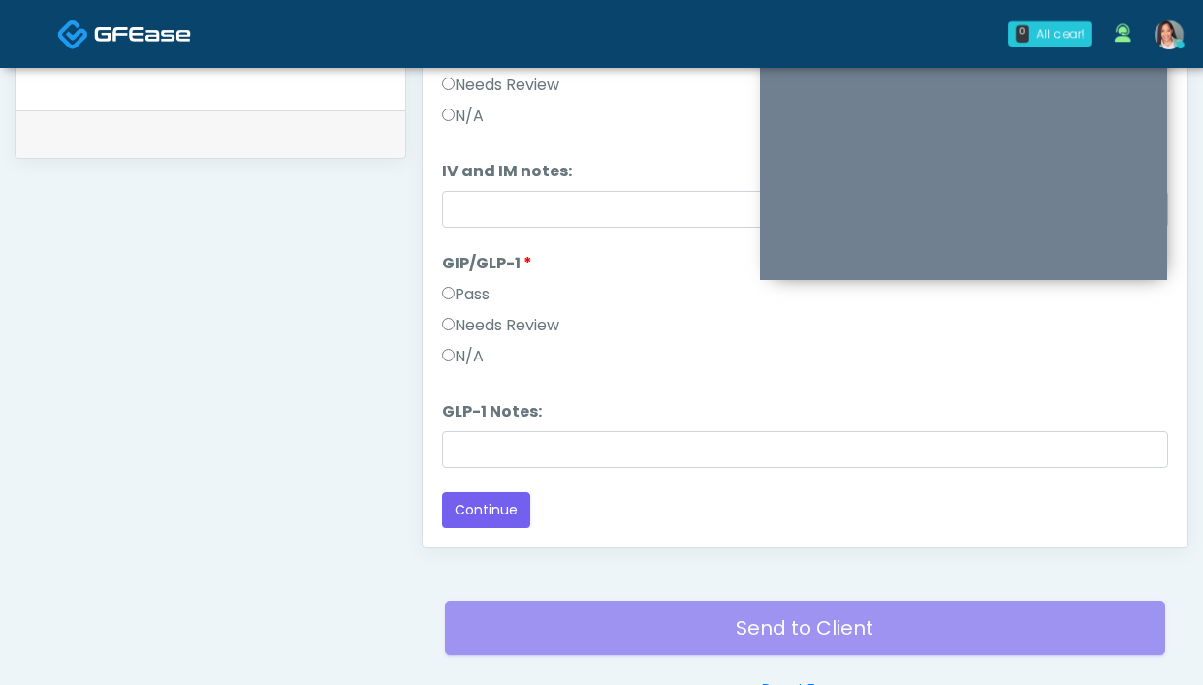
click at [505, 320] on label "Needs Review" at bounding box center [500, 325] width 117 height 23
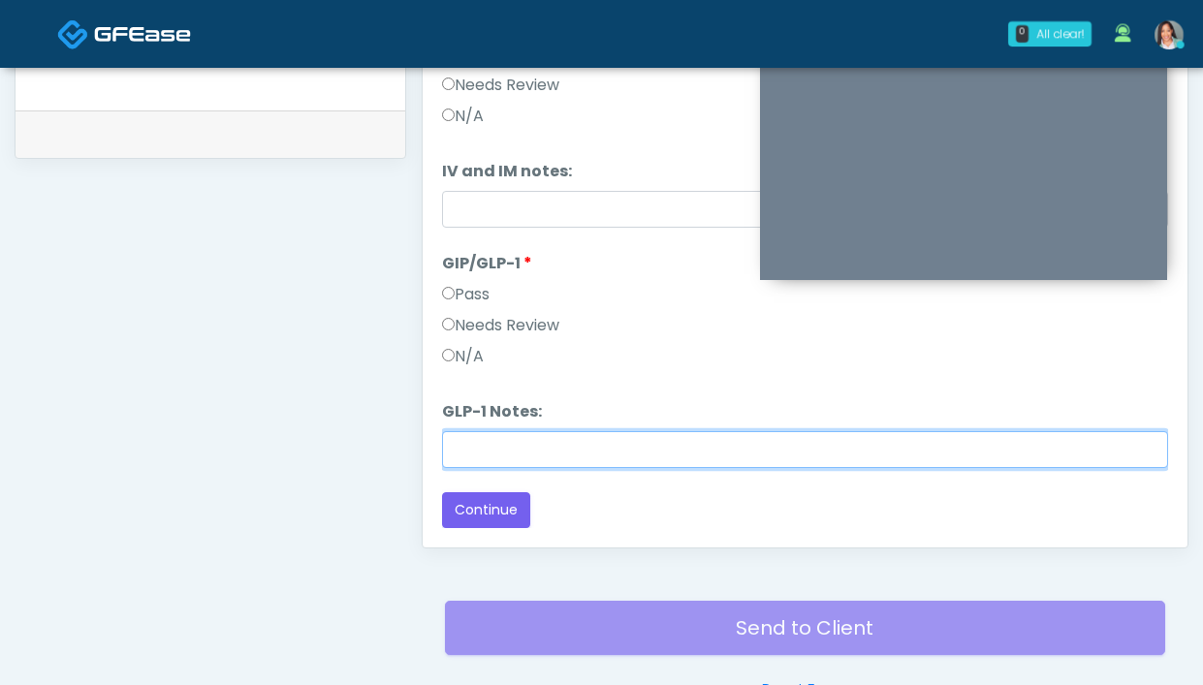
click at [526, 448] on input "GLP-1 Notes:" at bounding box center [805, 449] width 726 height 37
type input "**********"
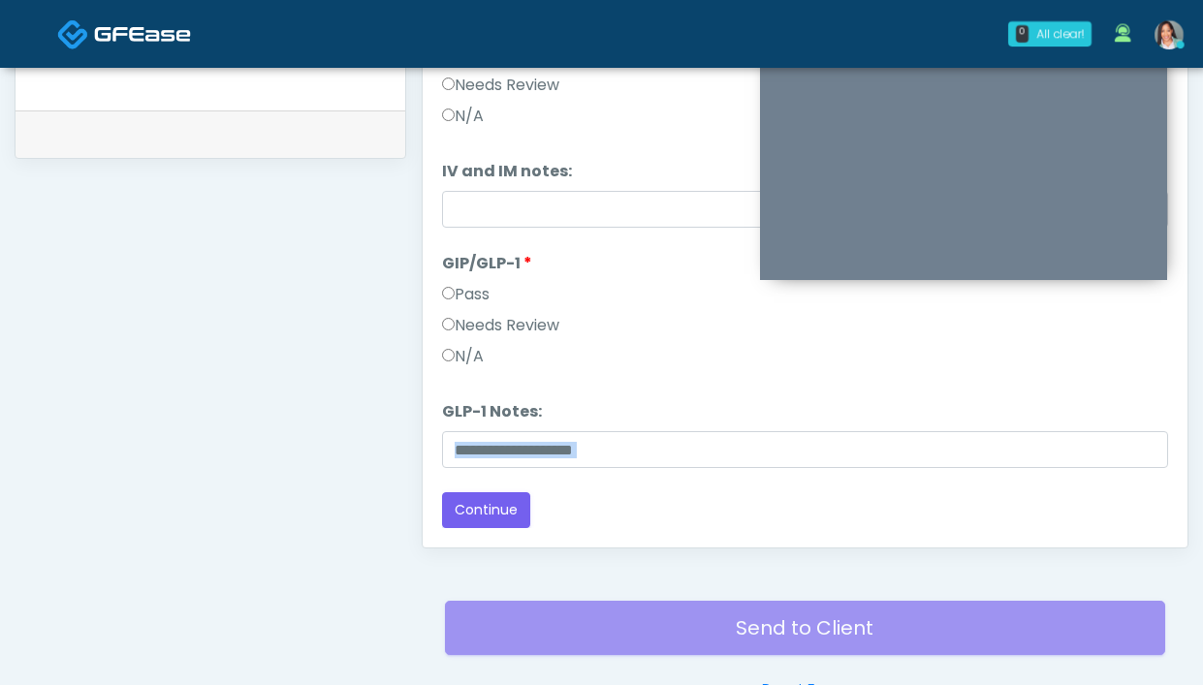
drag, startPoint x: 589, startPoint y: 470, endPoint x: 409, endPoint y: 448, distance: 181.7
copy div "Next Back Continue Flagged Responses Standard Responses Group: Medical History …"
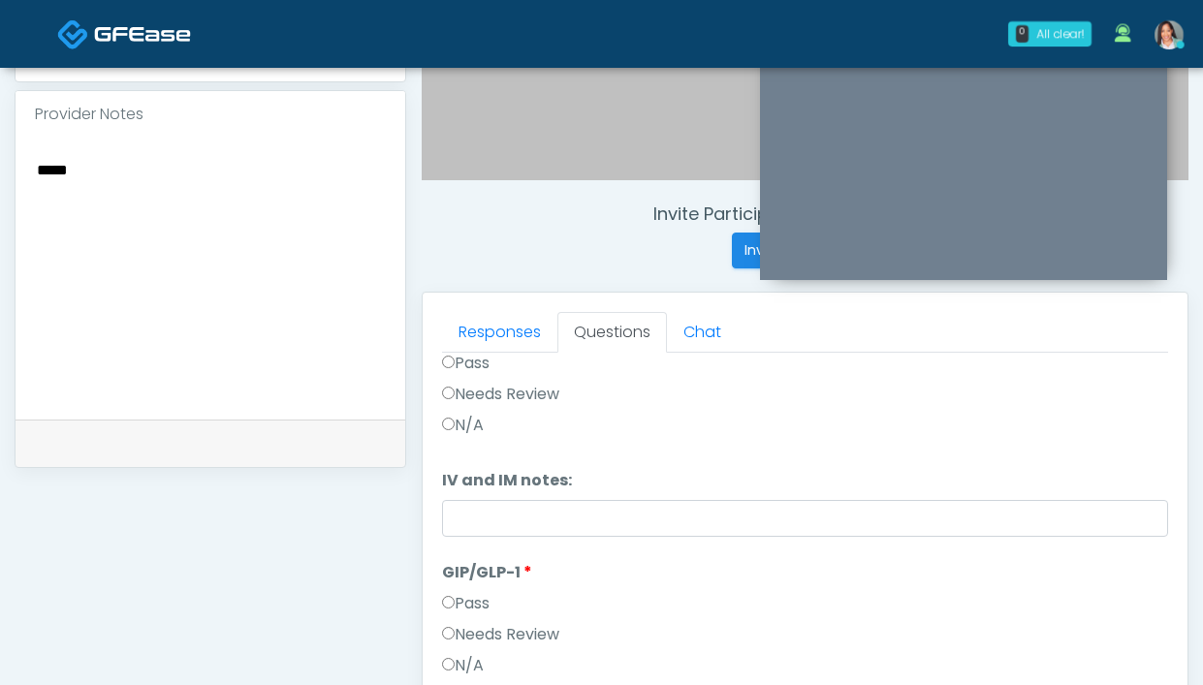
scroll to position [437, 0]
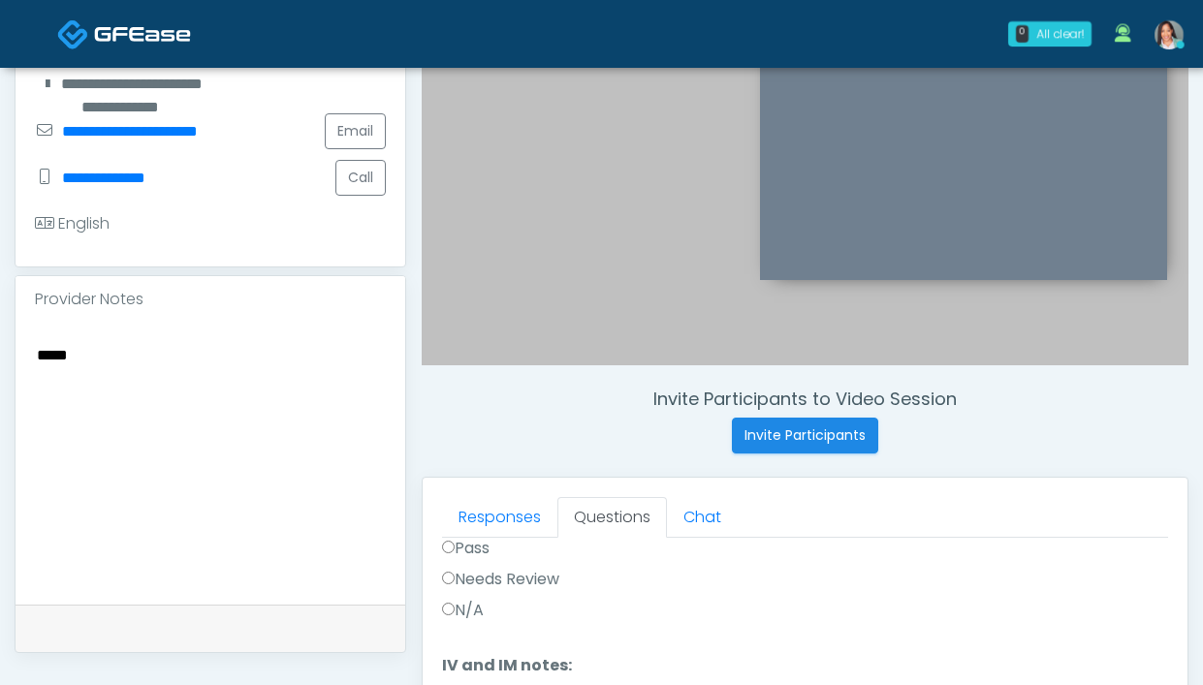
click at [156, 368] on textarea "****" at bounding box center [210, 460] width 351 height 237
paste textarea "**********"
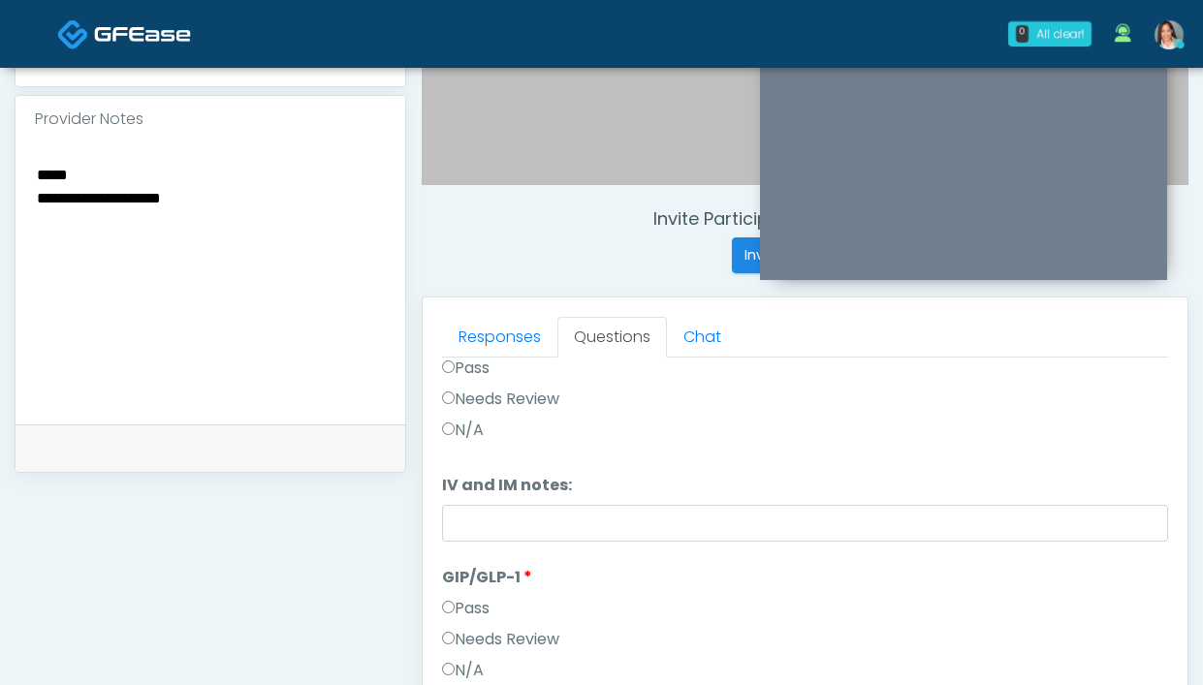
scroll to position [618, 0]
type textarea "**********"
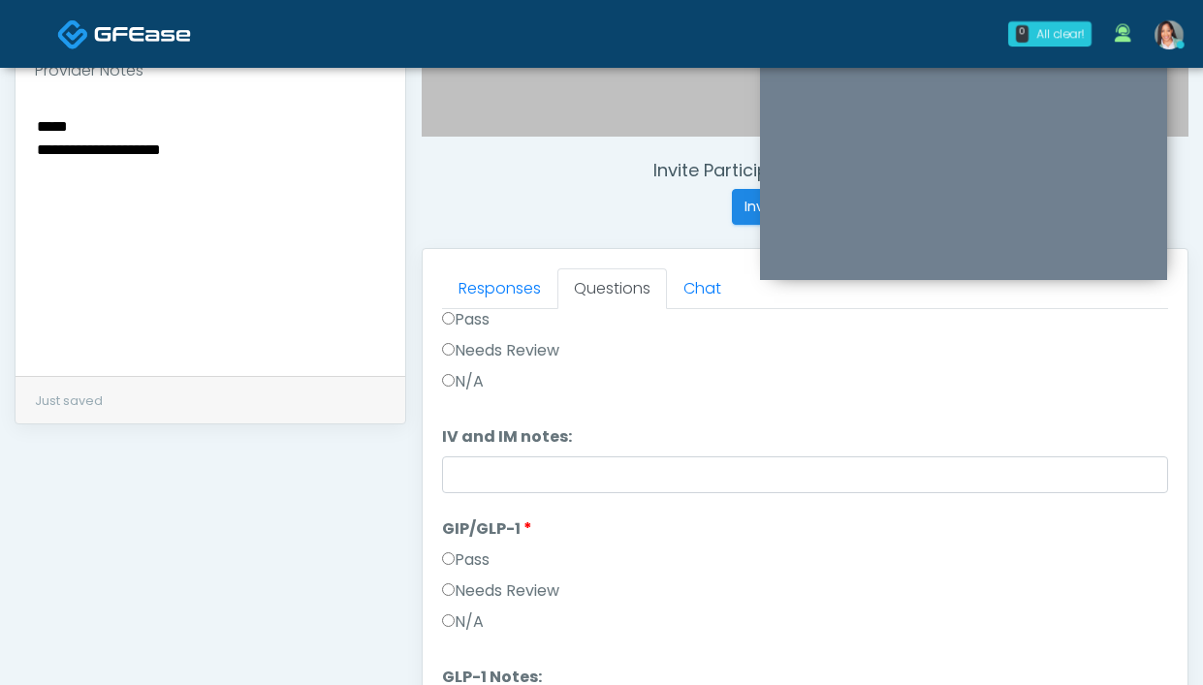
scroll to position [1022, 0]
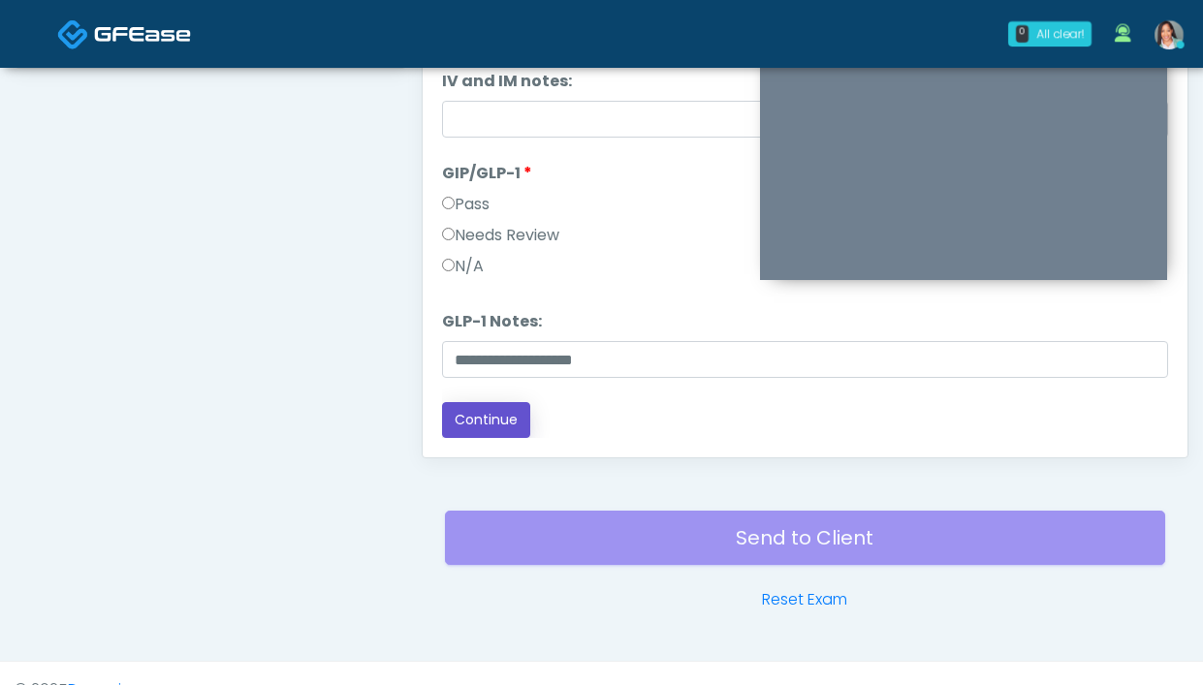
click at [491, 421] on button "Continue" at bounding box center [486, 420] width 88 height 36
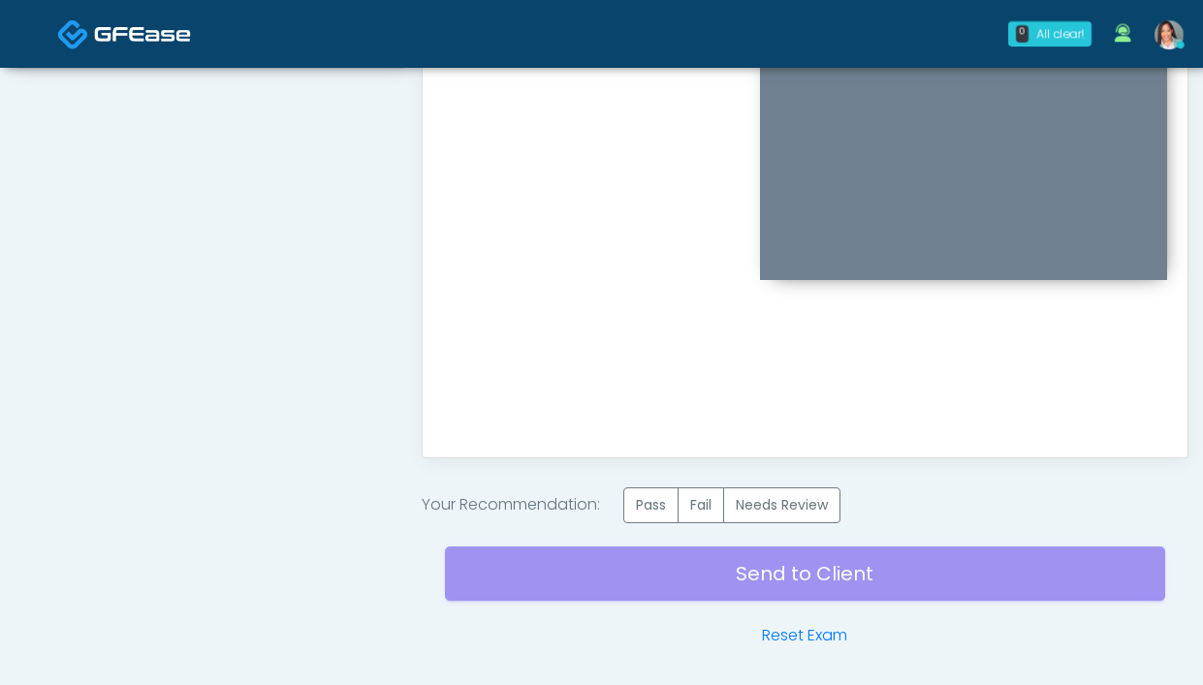
scroll to position [0, 0]
click at [790, 497] on label "Needs Review" at bounding box center [781, 506] width 117 height 36
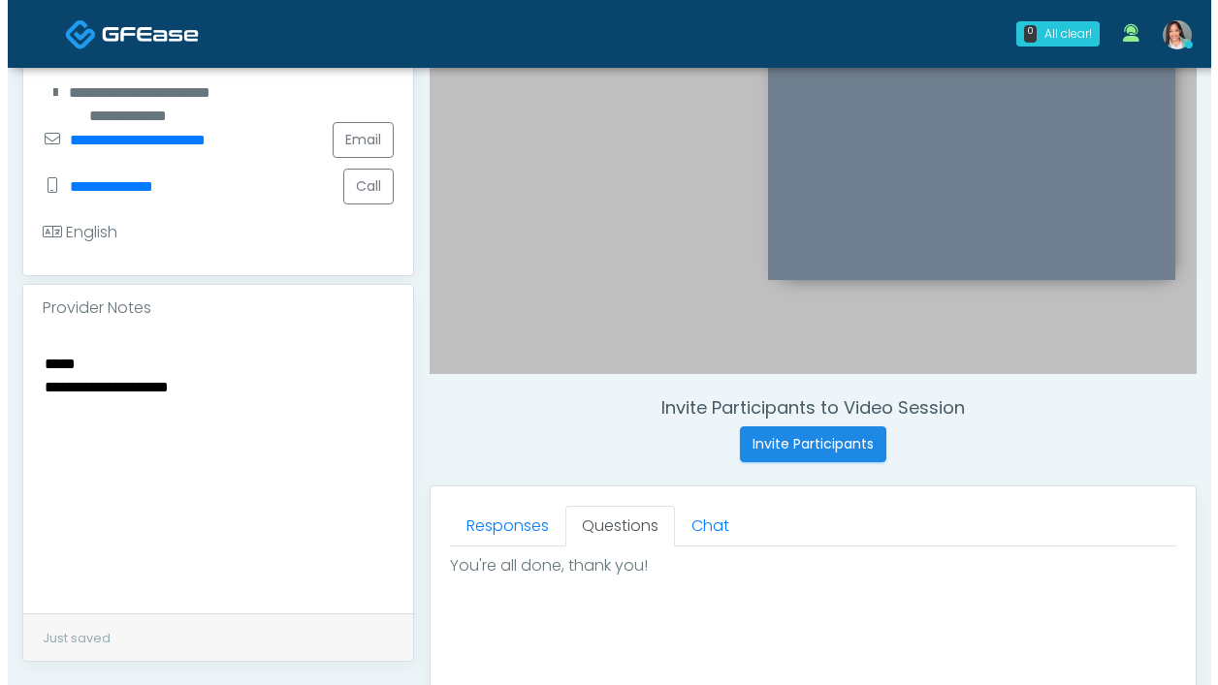
scroll to position [261, 0]
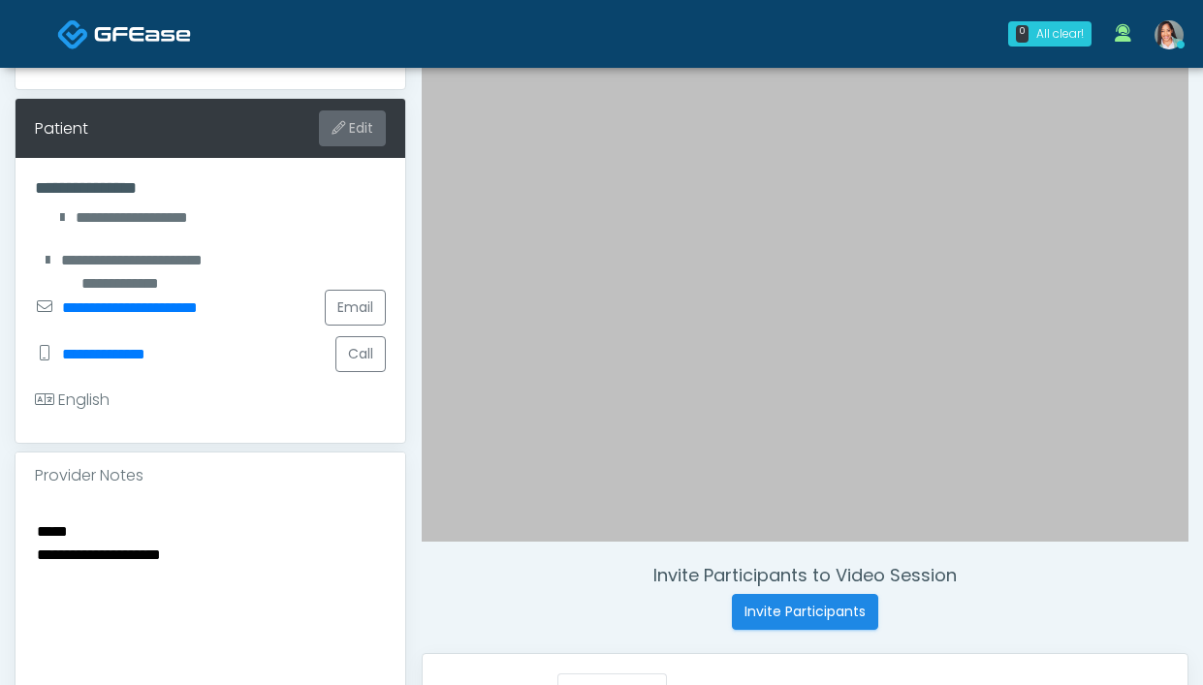
click at [321, 137] on button "Edit" at bounding box center [352, 129] width 67 height 36
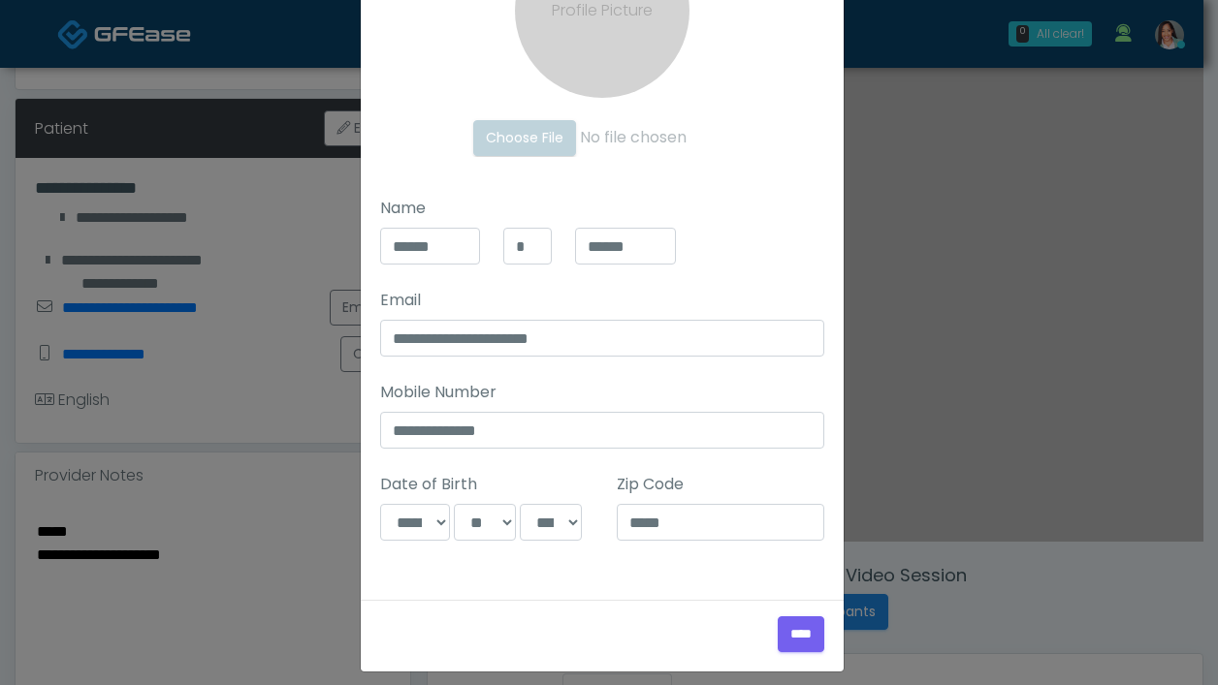
scroll to position [217, 0]
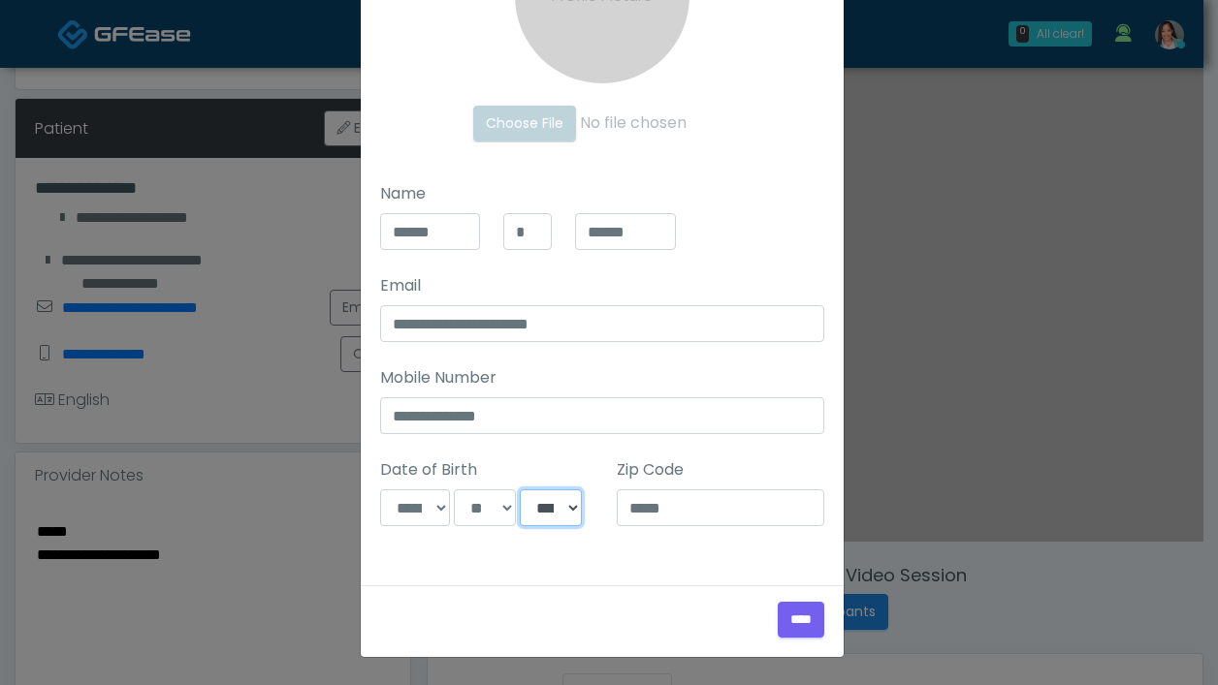
click at [549, 512] on select "**** **** **** **** **** **** **** **** **** **** **** **** **** **** **** ****…" at bounding box center [551, 508] width 62 height 37
click at [551, 519] on select "**** **** **** **** **** **** **** **** **** **** **** **** **** **** **** ****…" at bounding box center [551, 508] width 62 height 37
select select "****"
click at [800, 612] on input "****" at bounding box center [800, 620] width 47 height 36
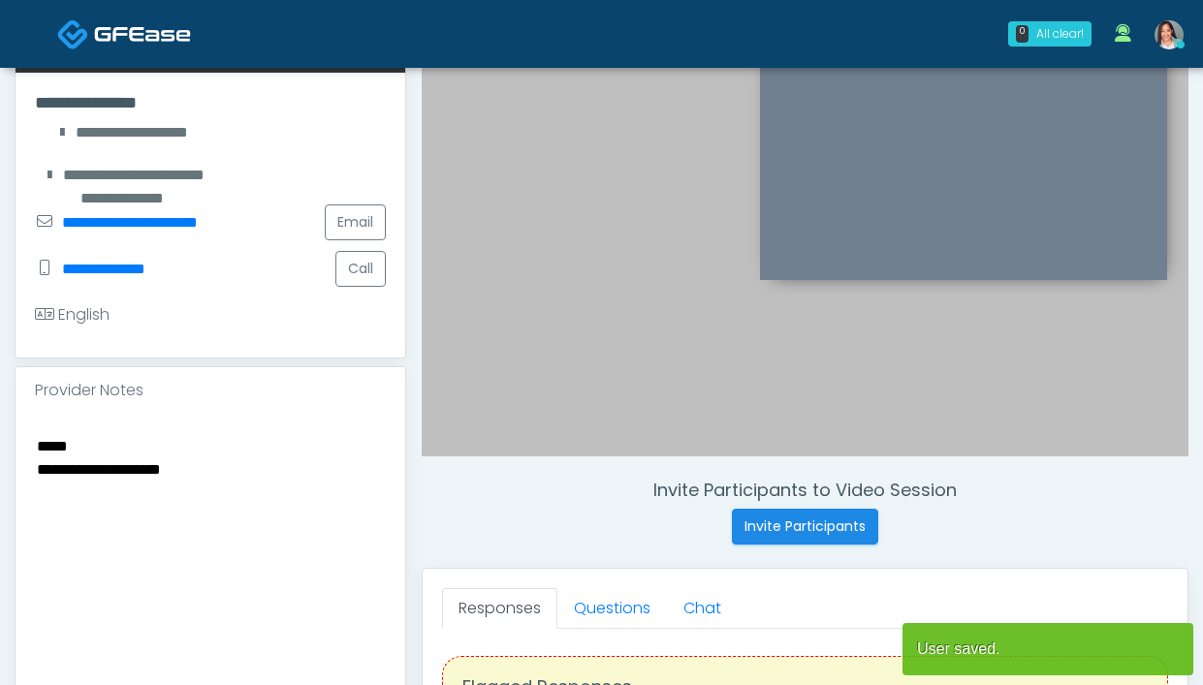
drag, startPoint x: 78, startPoint y: 447, endPoint x: -13, endPoint y: 432, distance: 91.3
click at [0, 432] on html "0 All clear! All clear! [PERSON_NAME] In Exam - 4m 9s [GEOGRAPHIC_DATA] [PERSON…" at bounding box center [601, 542] width 1203 height 1776
click at [36, 470] on div "**********" at bounding box center [211, 555] width 390 height 282
click at [37, 471] on textarea "**********" at bounding box center [210, 551] width 351 height 237
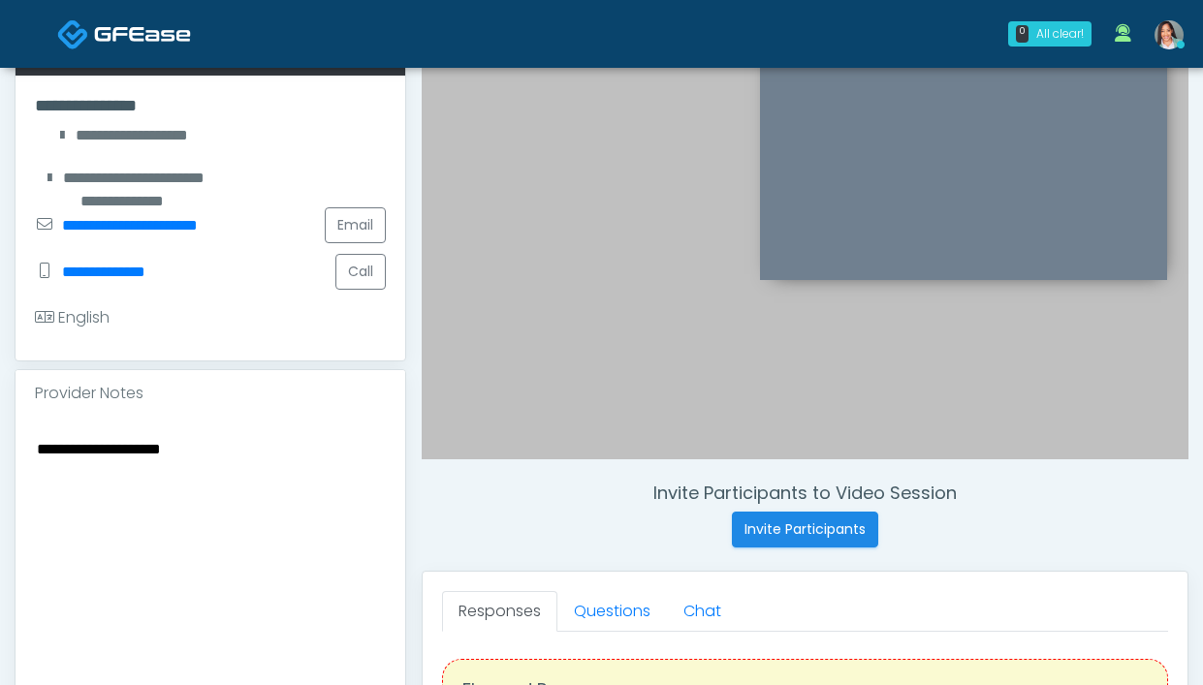
scroll to position [342, 0]
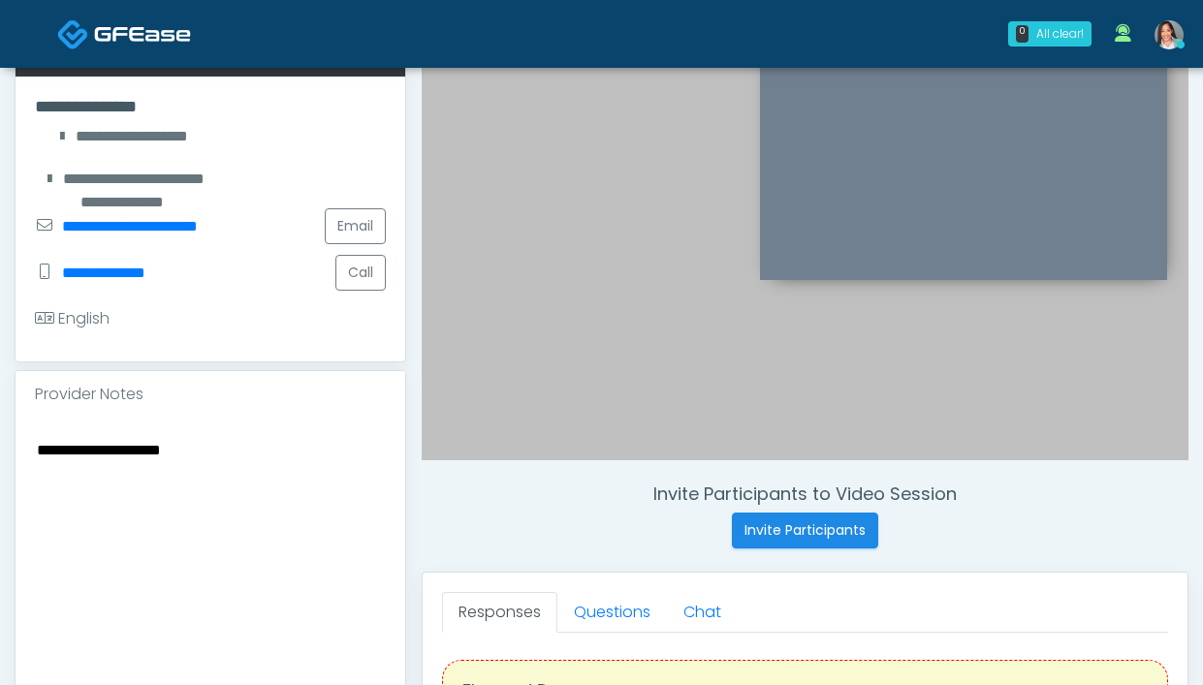
click at [252, 462] on textarea "**********" at bounding box center [210, 555] width 351 height 237
click at [260, 459] on textarea "**********" at bounding box center [210, 555] width 351 height 237
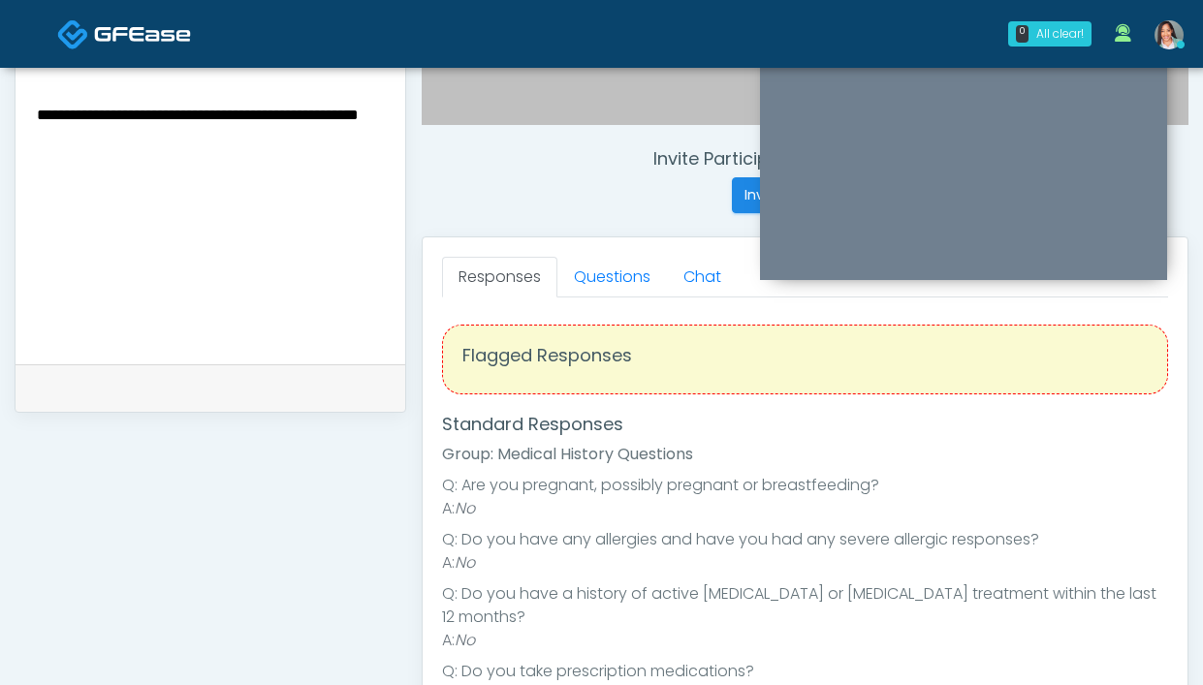
scroll to position [682, 0]
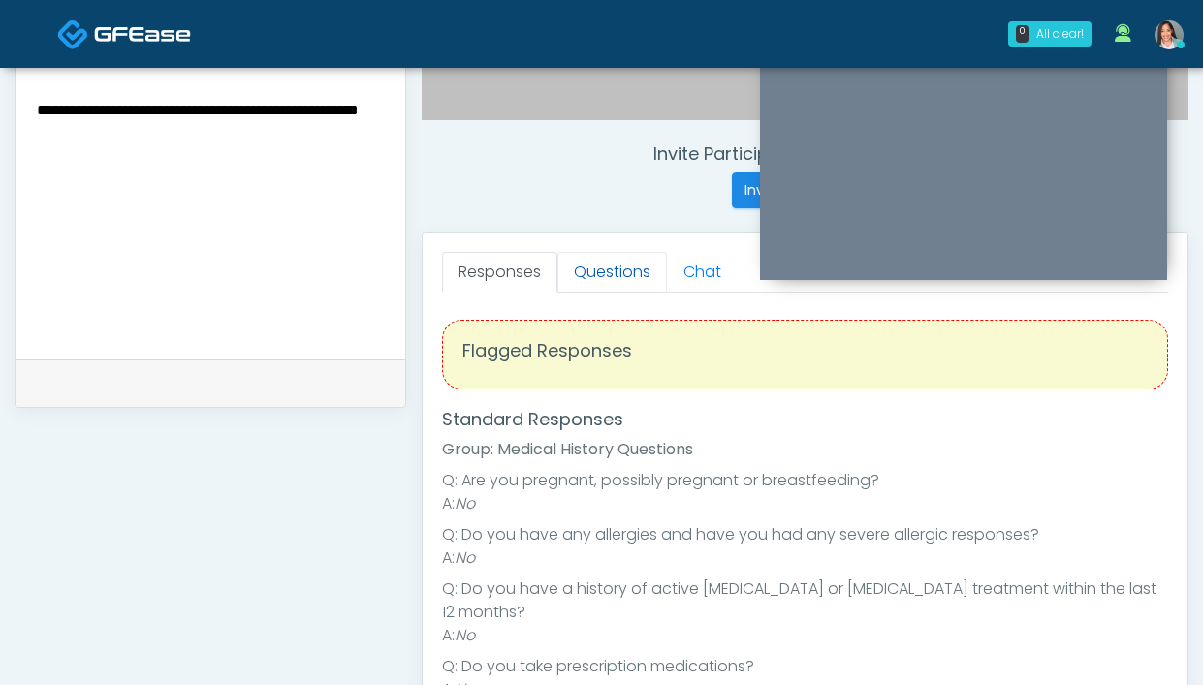
type textarea "**********"
drag, startPoint x: 626, startPoint y: 279, endPoint x: 612, endPoint y: 295, distance: 21.3
click at [626, 279] on link "Questions" at bounding box center [612, 272] width 110 height 41
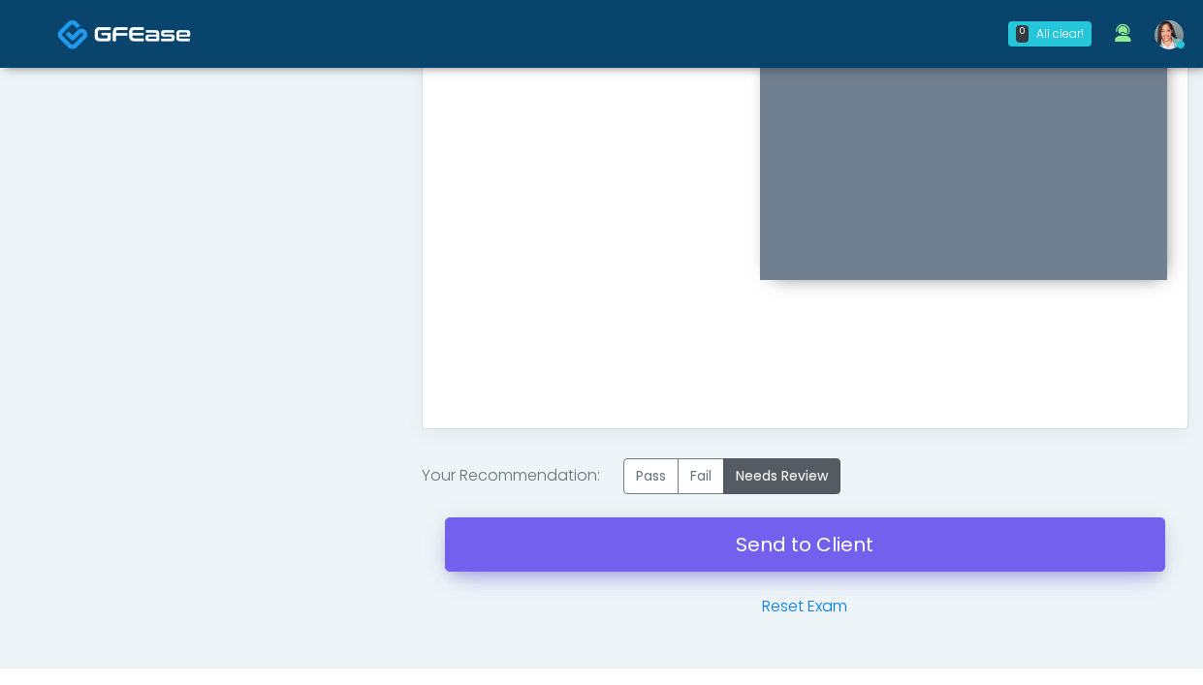
scroll to position [1062, 0]
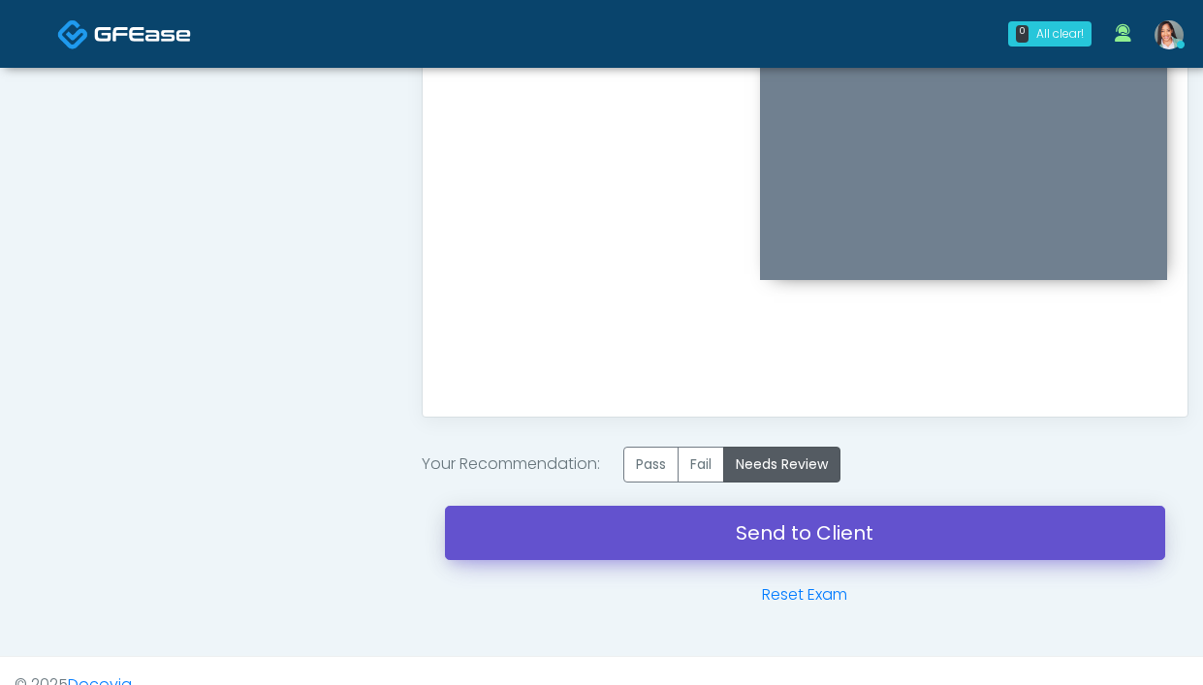
click at [720, 515] on link "Send to Client" at bounding box center [805, 533] width 720 height 54
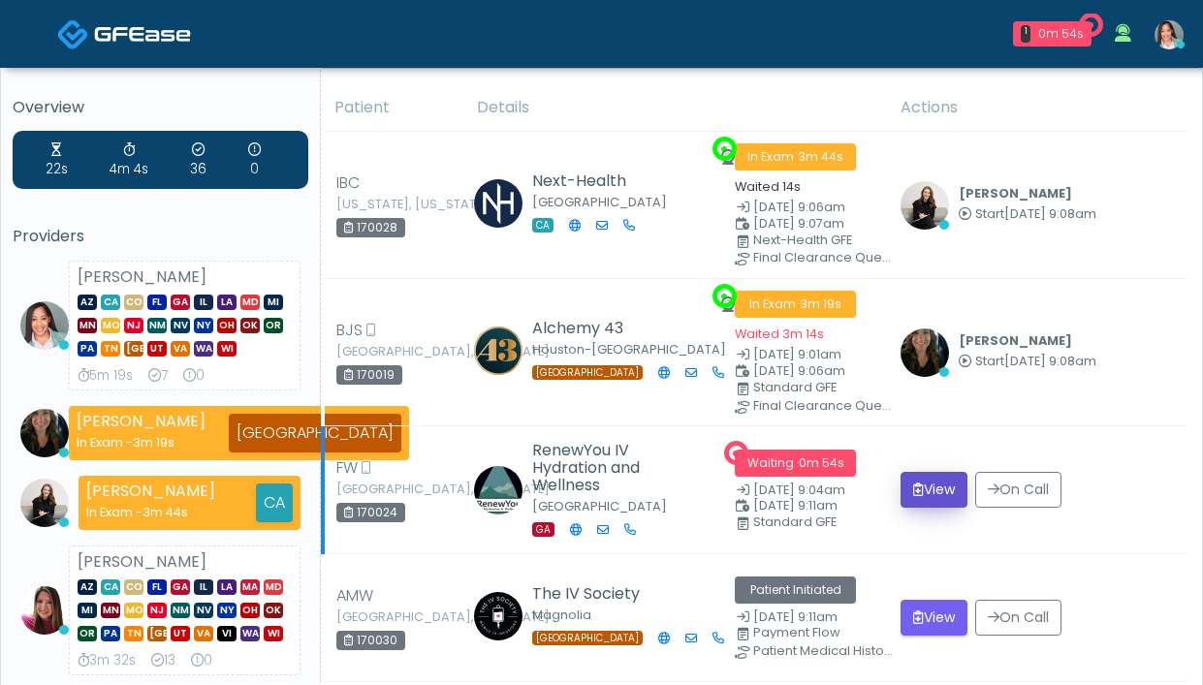
click at [932, 477] on button "View" at bounding box center [934, 490] width 67 height 36
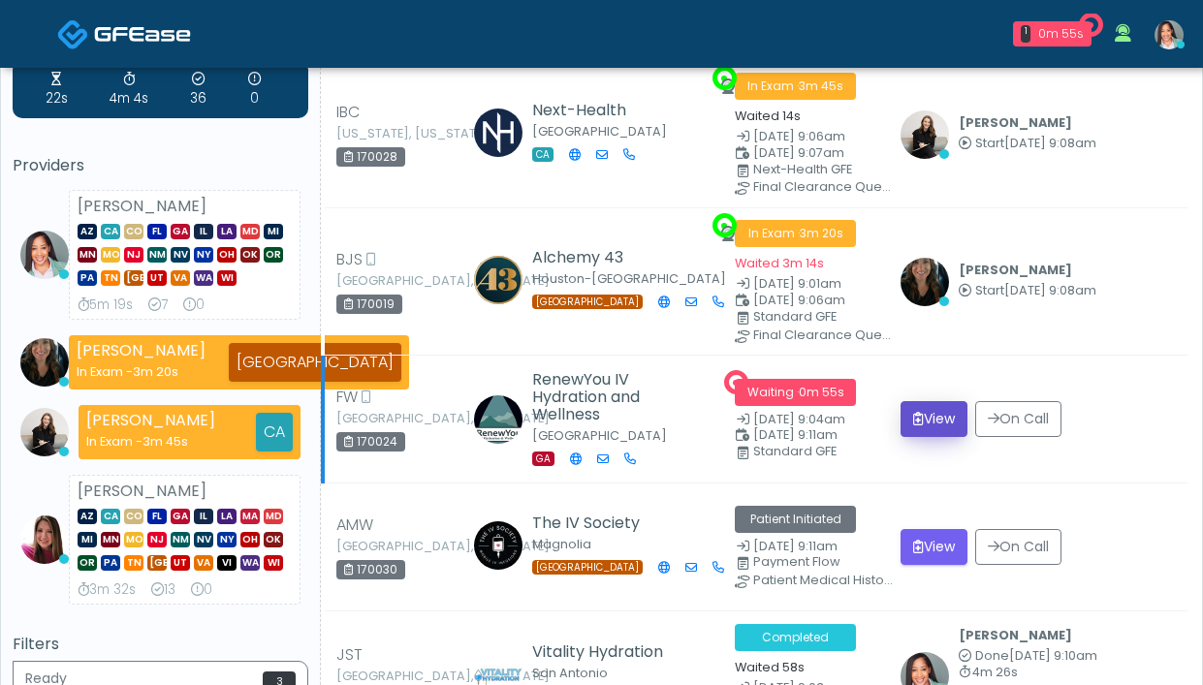
scroll to position [83, 0]
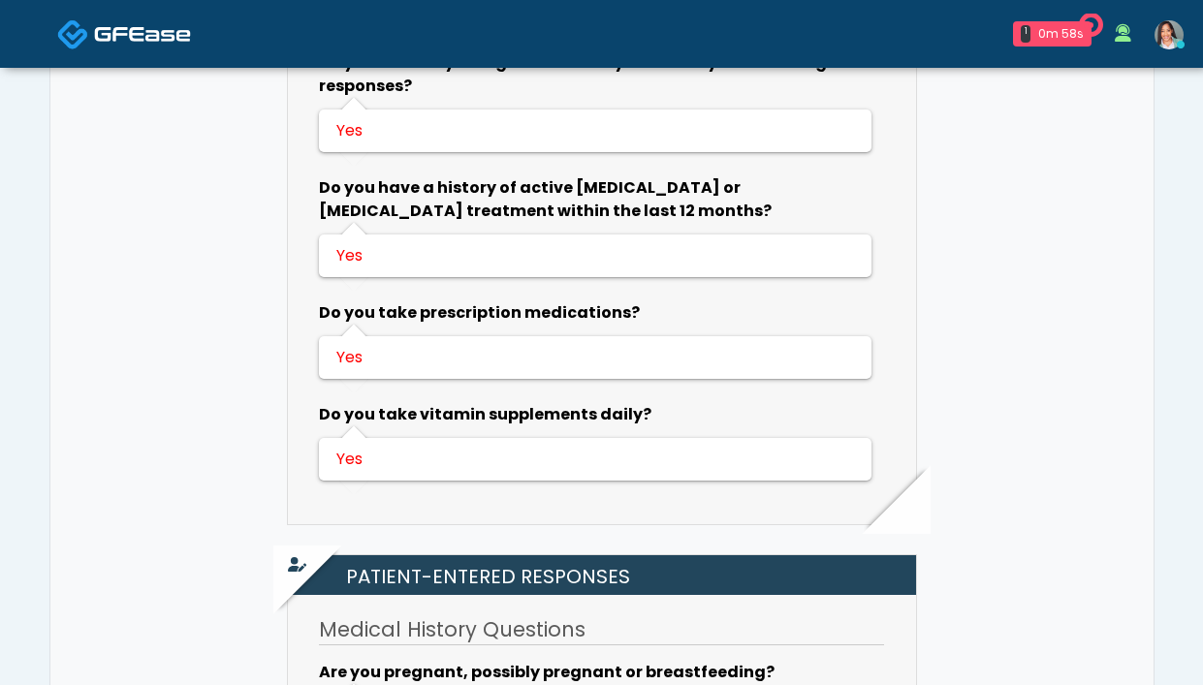
scroll to position [829, 0]
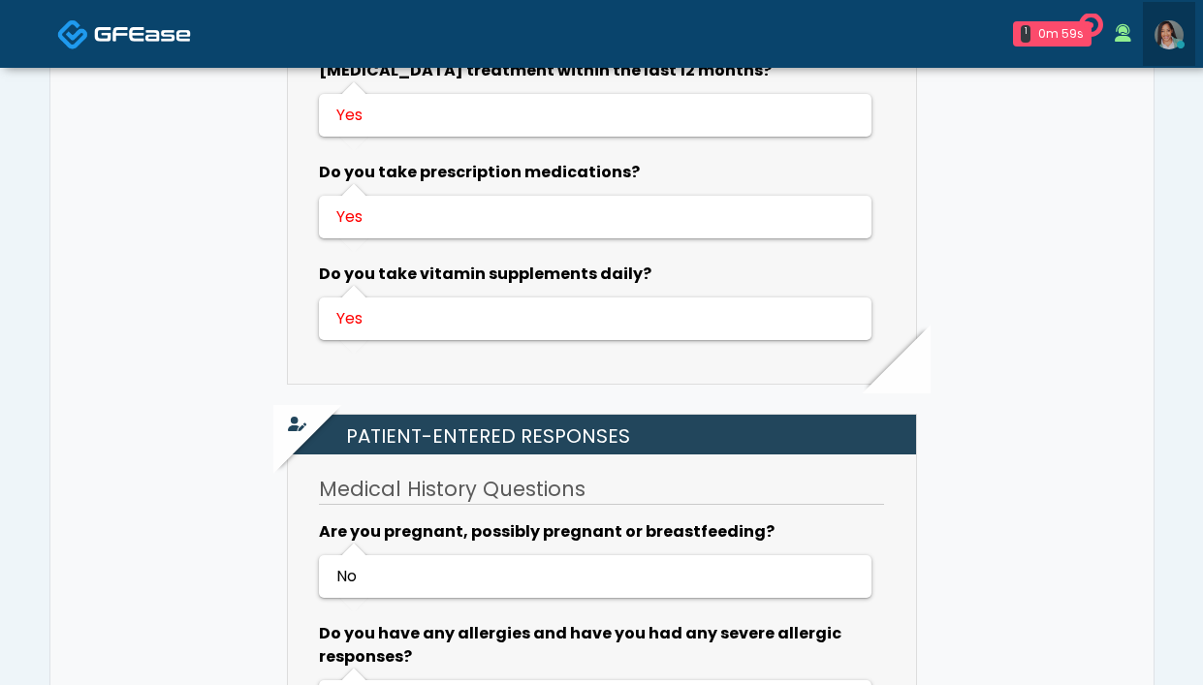
click at [1171, 42] on img at bounding box center [1169, 34] width 29 height 29
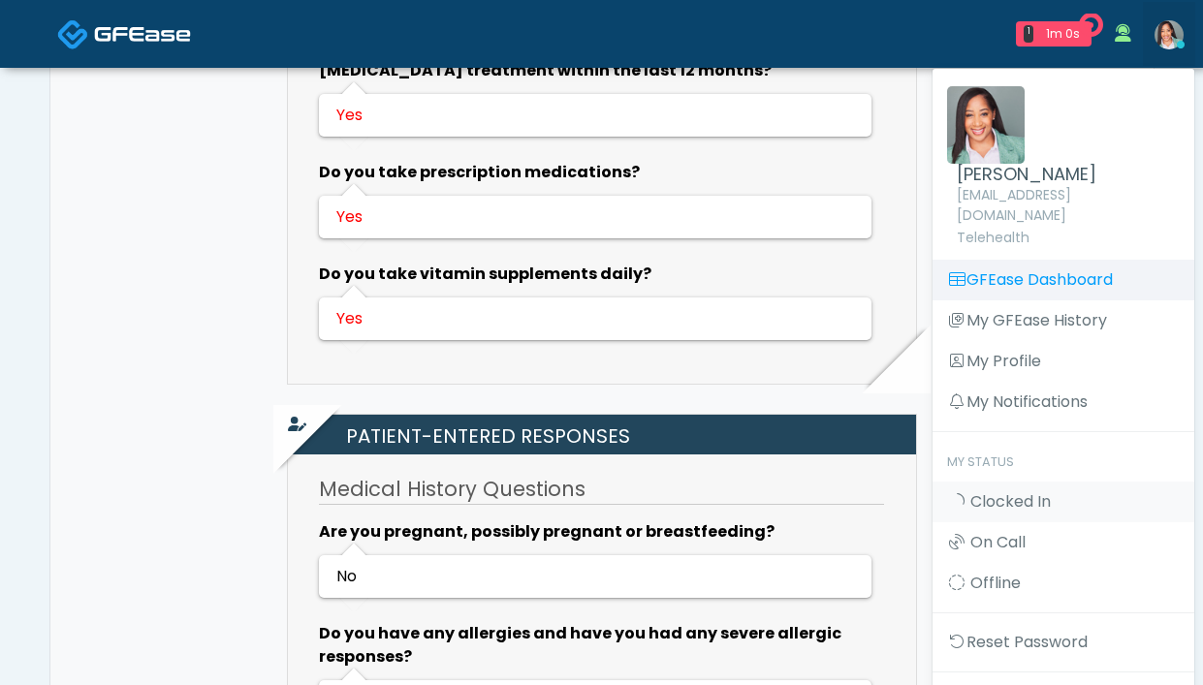
click at [1069, 260] on link "GFEase Dashboard" at bounding box center [1064, 280] width 262 height 41
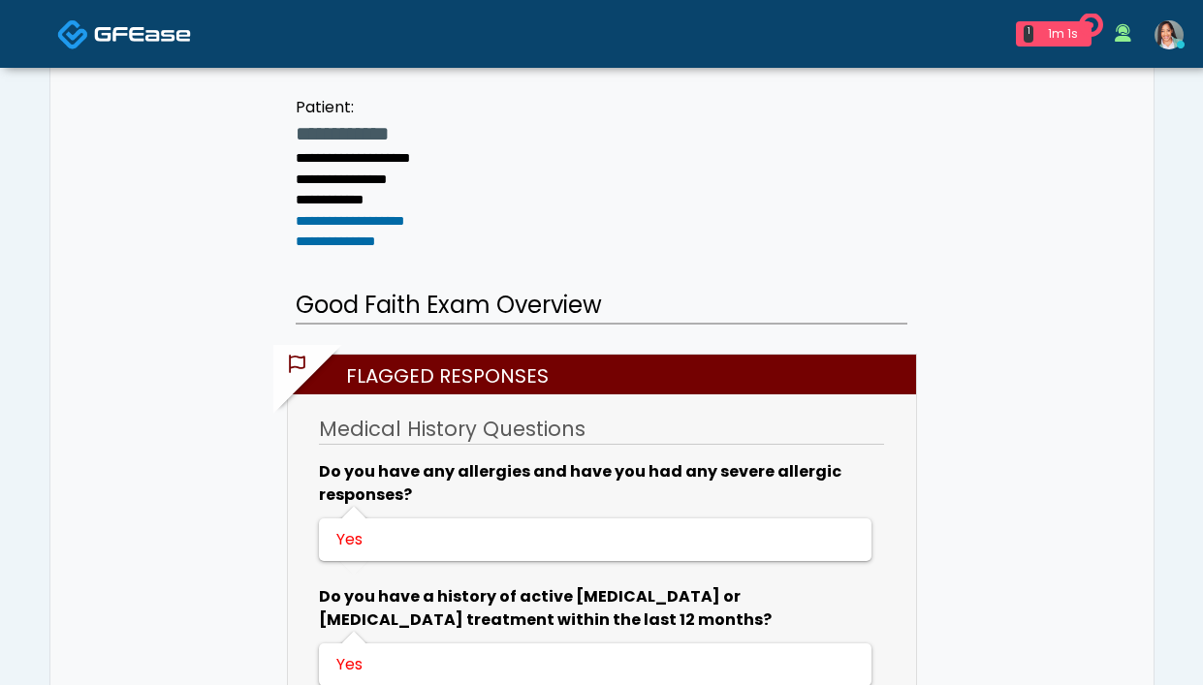
scroll to position [0, 0]
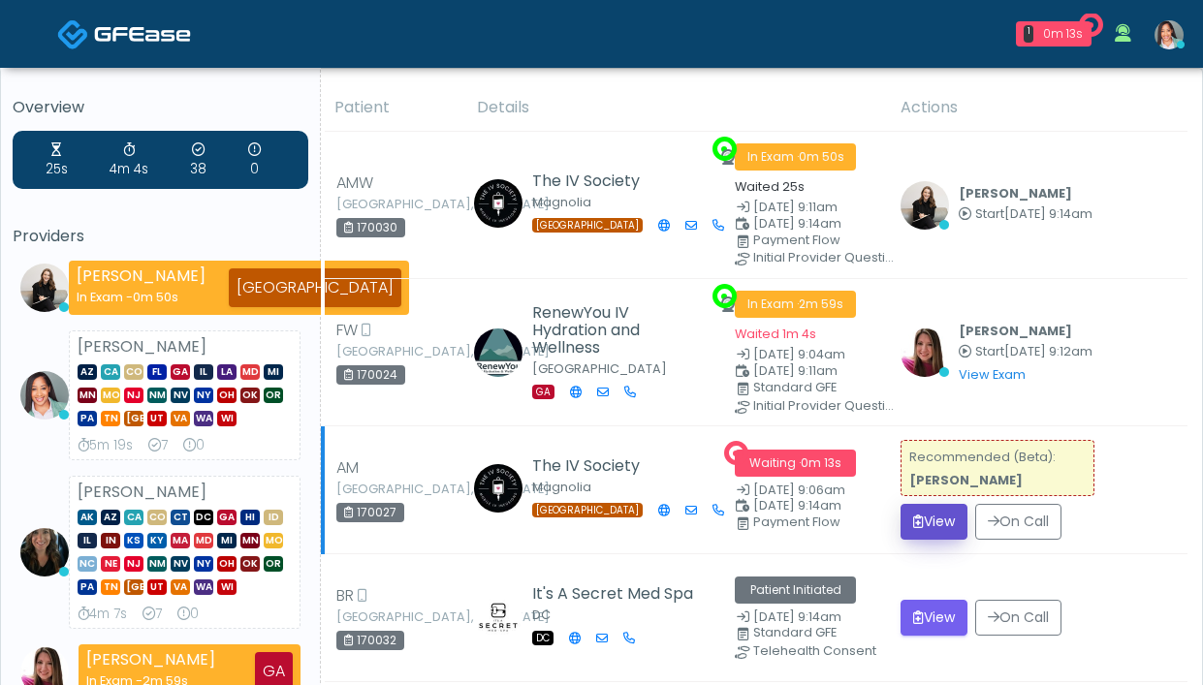
click at [906, 512] on button "View" at bounding box center [934, 522] width 67 height 36
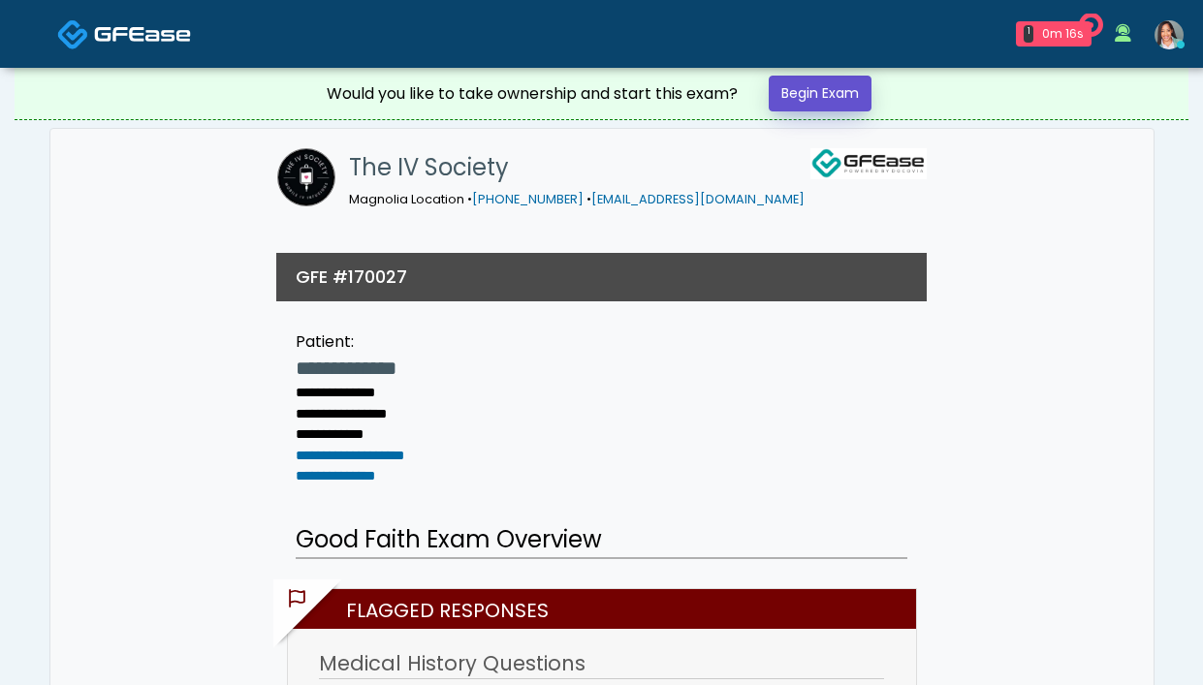
click at [858, 87] on link "Begin Exam" at bounding box center [820, 94] width 103 height 36
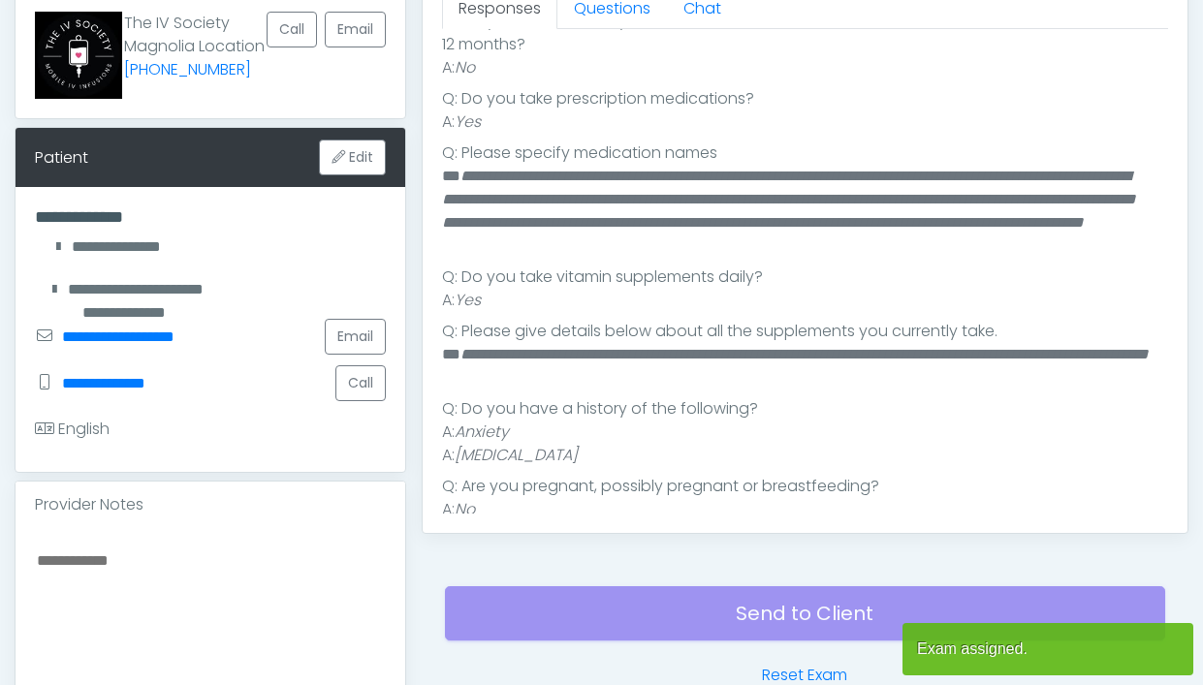
scroll to position [208, 0]
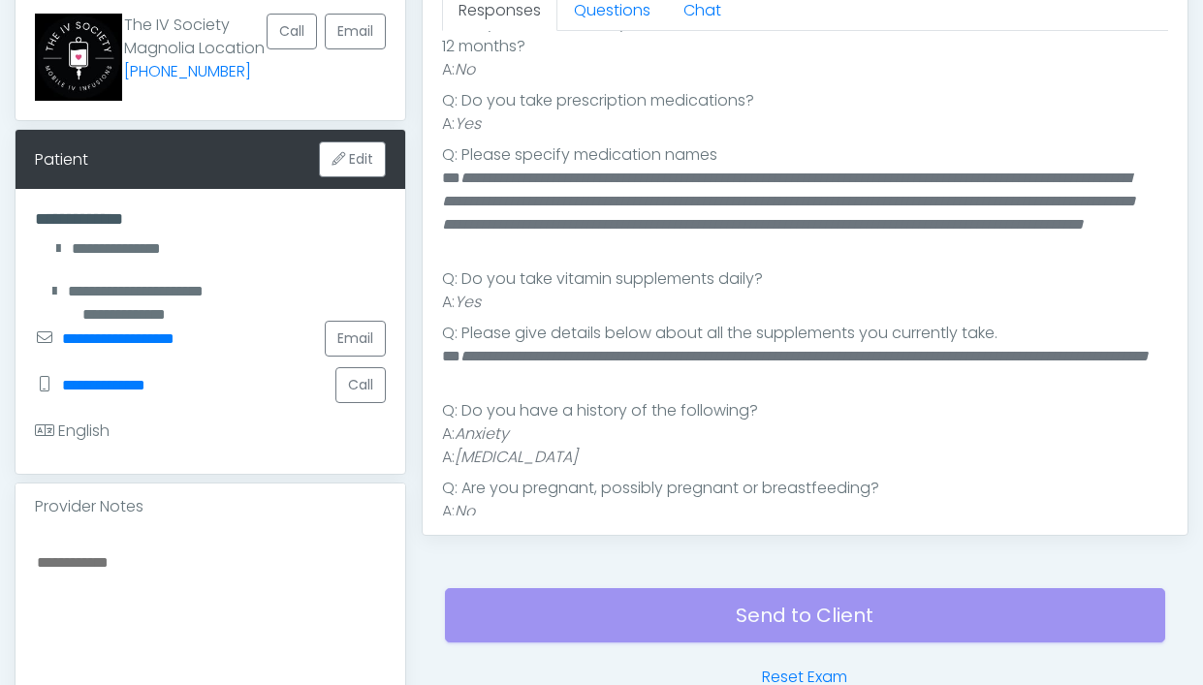
drag, startPoint x: 659, startPoint y: 431, endPoint x: 462, endPoint y: 441, distance: 197.0
click at [462, 446] on li "A: [MEDICAL_DATA]" at bounding box center [805, 457] width 726 height 23
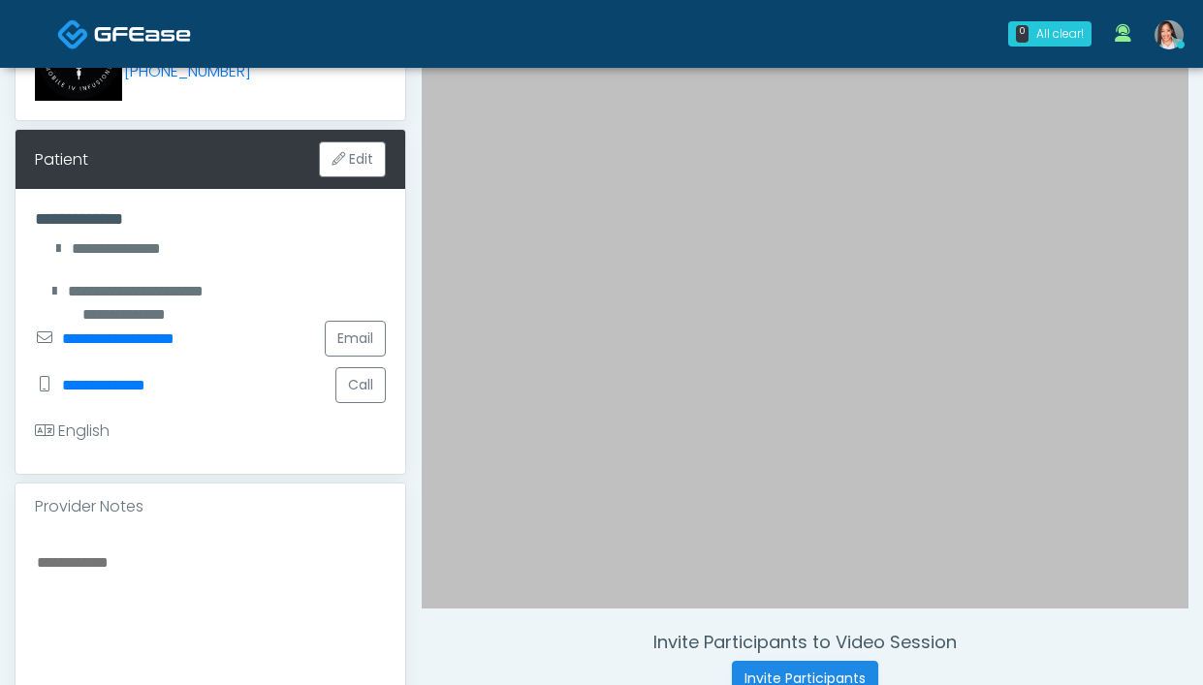
copy em "[MEDICAL_DATA]"
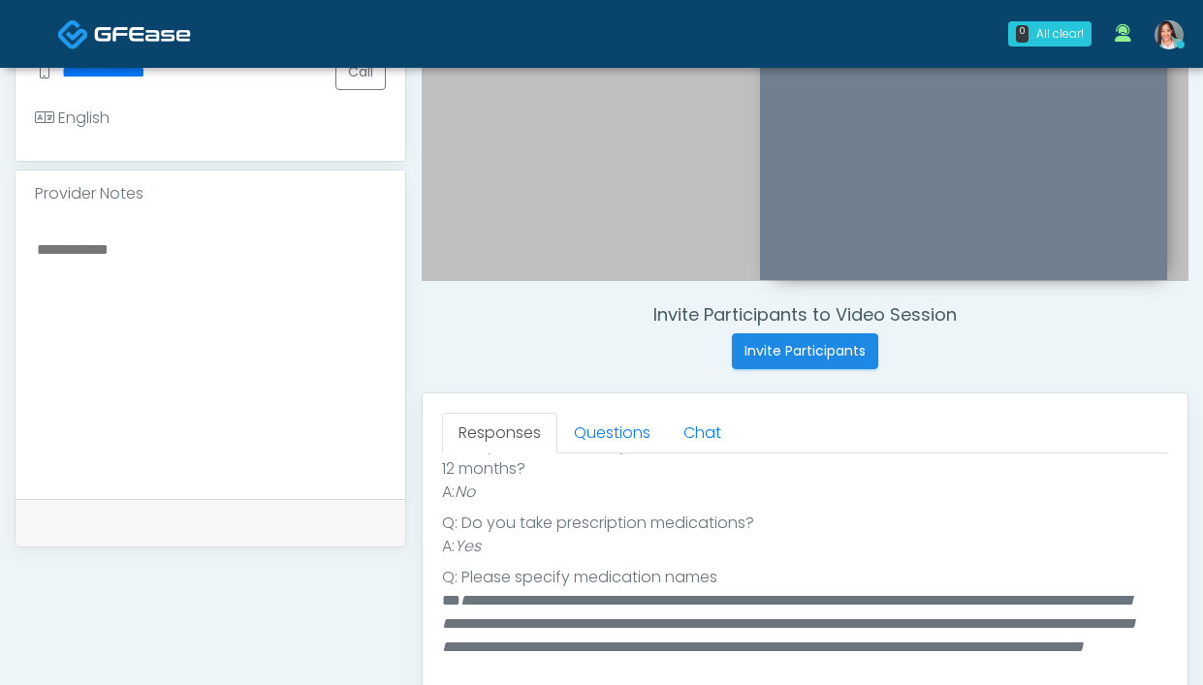
scroll to position [367, 0]
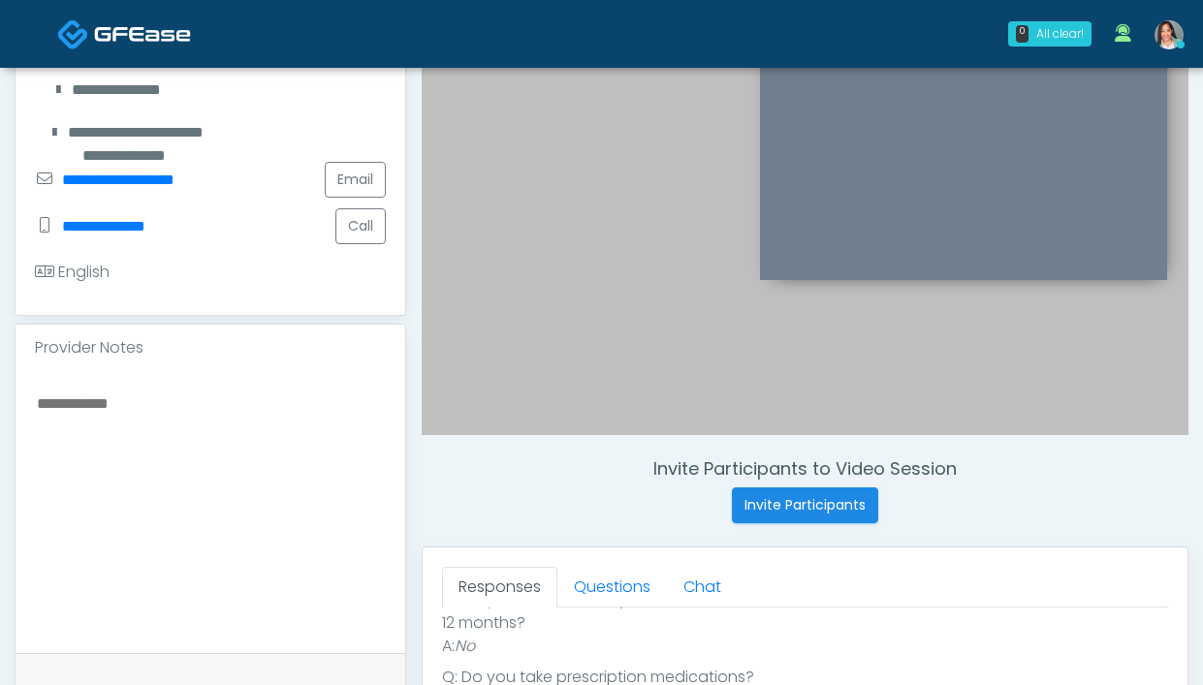
click at [133, 433] on textarea at bounding box center [210, 509] width 351 height 237
paste textarea "**********"
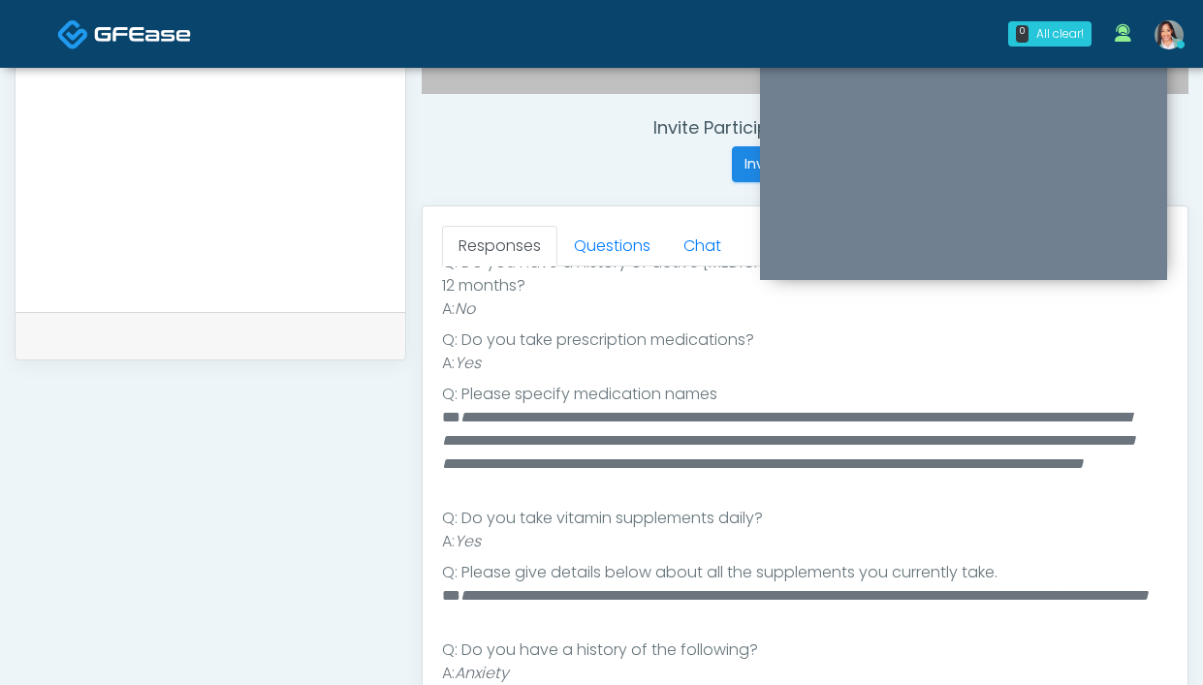
scroll to position [394, 0]
click at [214, 194] on textarea "**********" at bounding box center [210, 167] width 351 height 237
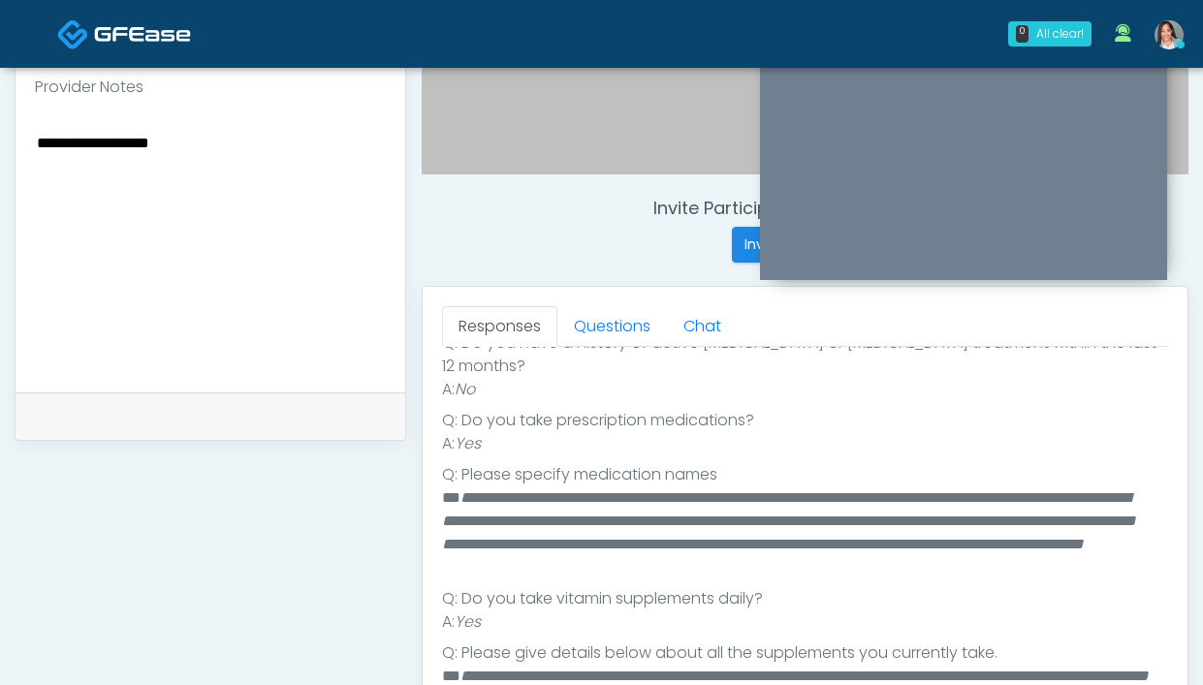
scroll to position [581, 0]
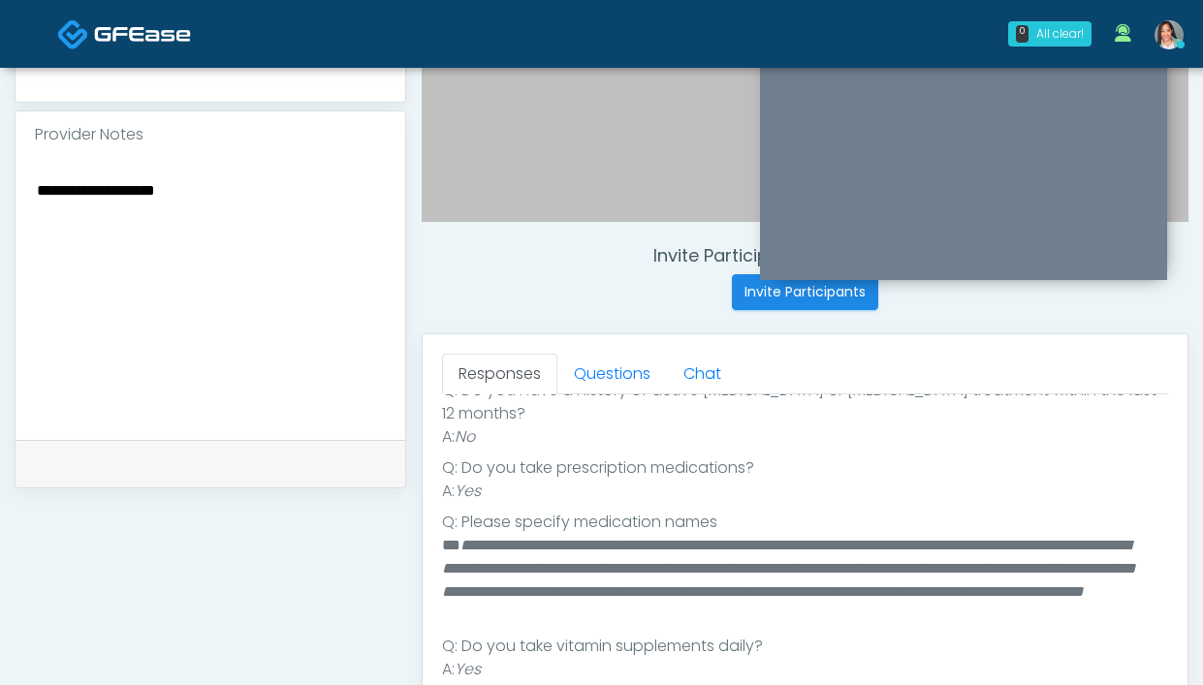
paste textarea "**********"
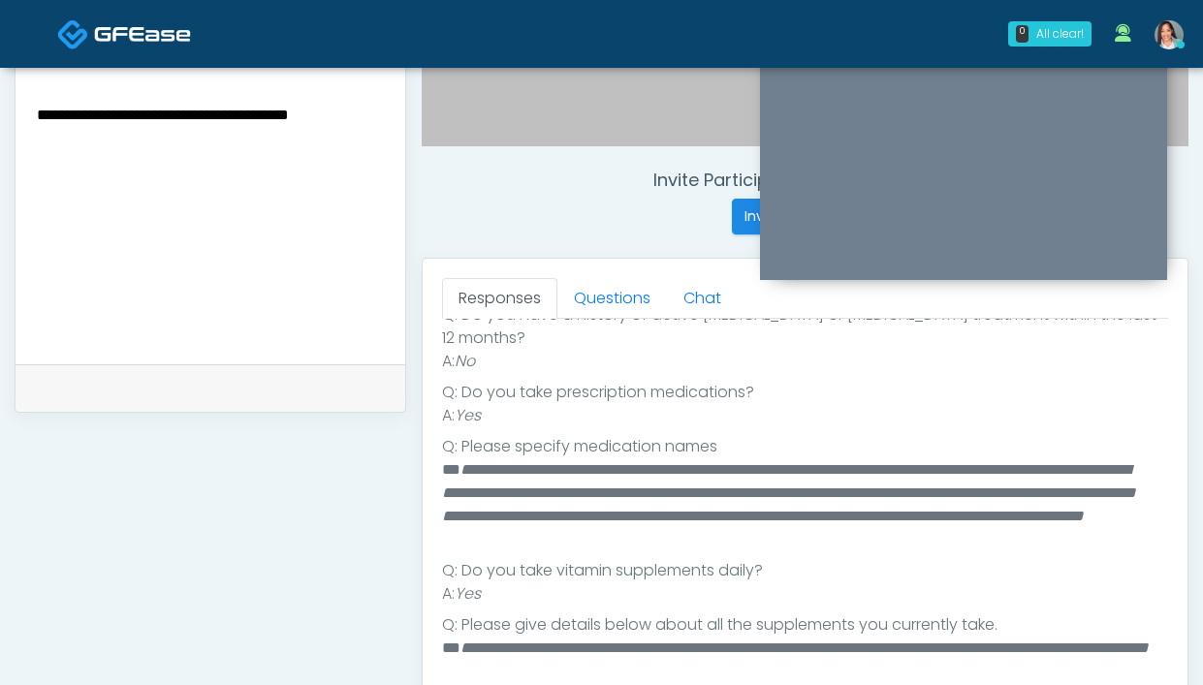
scroll to position [656, 0]
type textarea "**********"
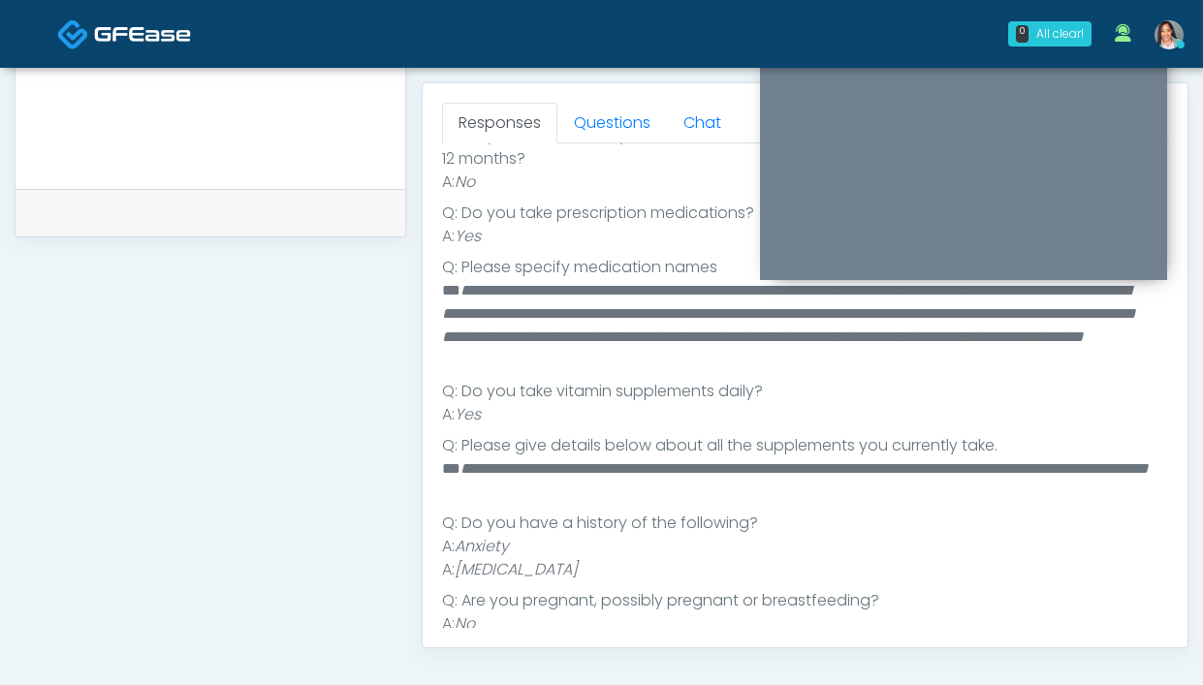
scroll to position [0, 0]
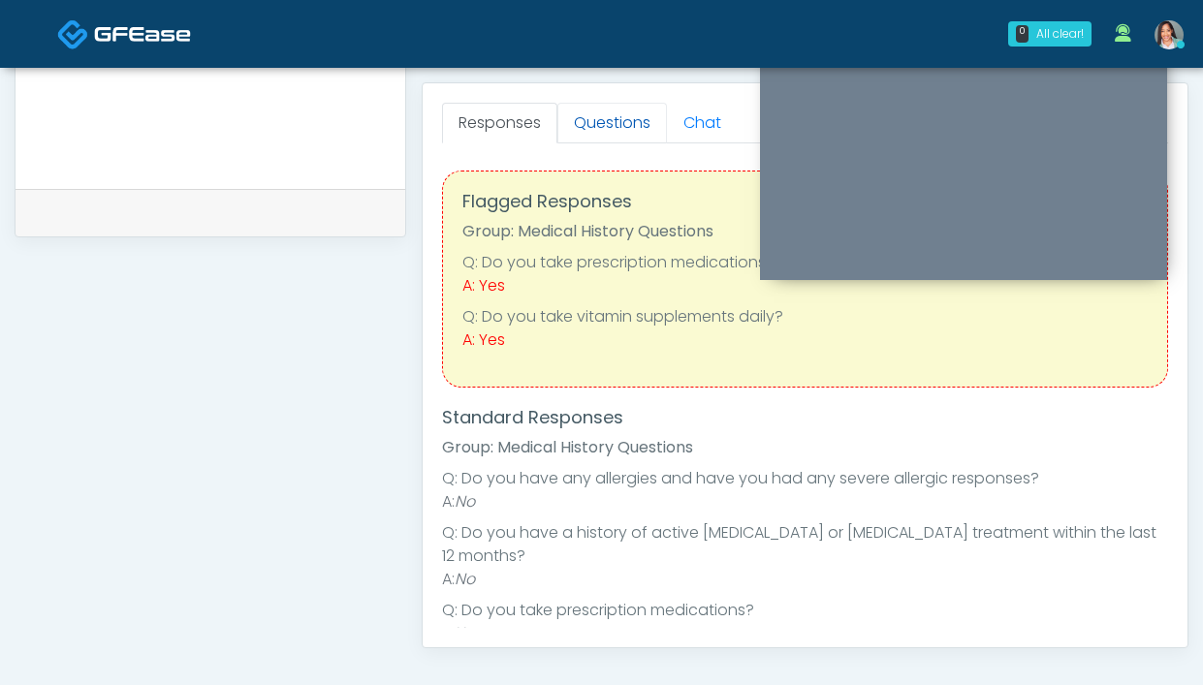
click at [616, 110] on link "Questions" at bounding box center [612, 123] width 110 height 41
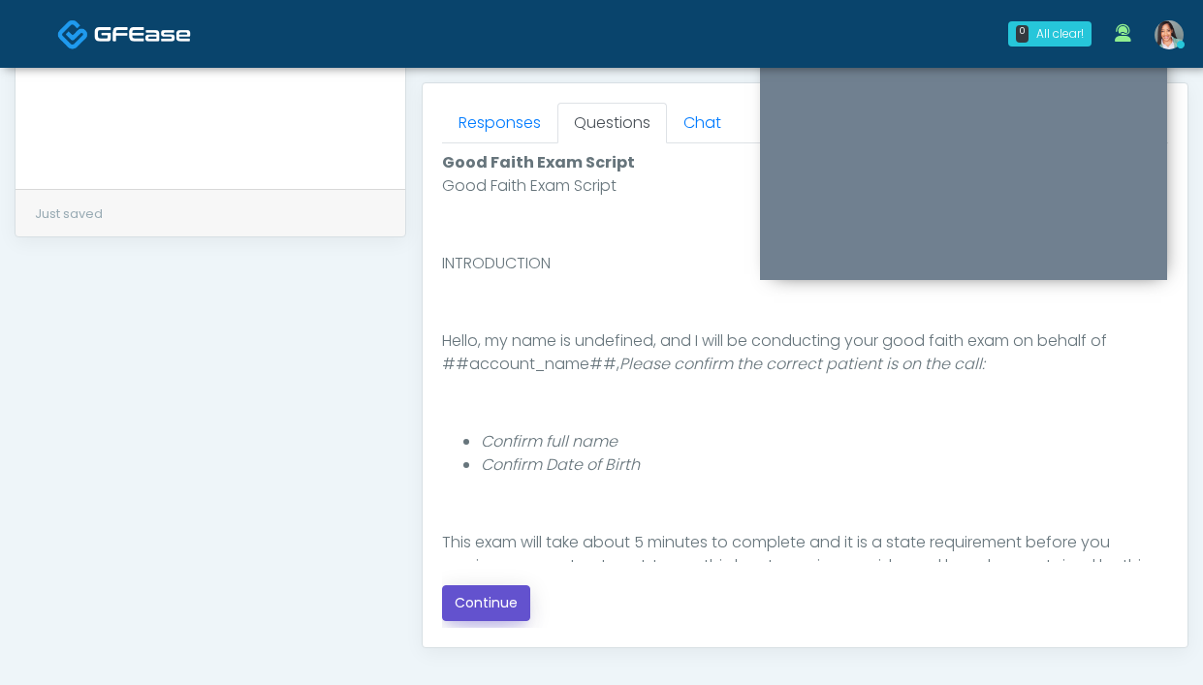
click at [472, 597] on button "Continue" at bounding box center [486, 604] width 88 height 36
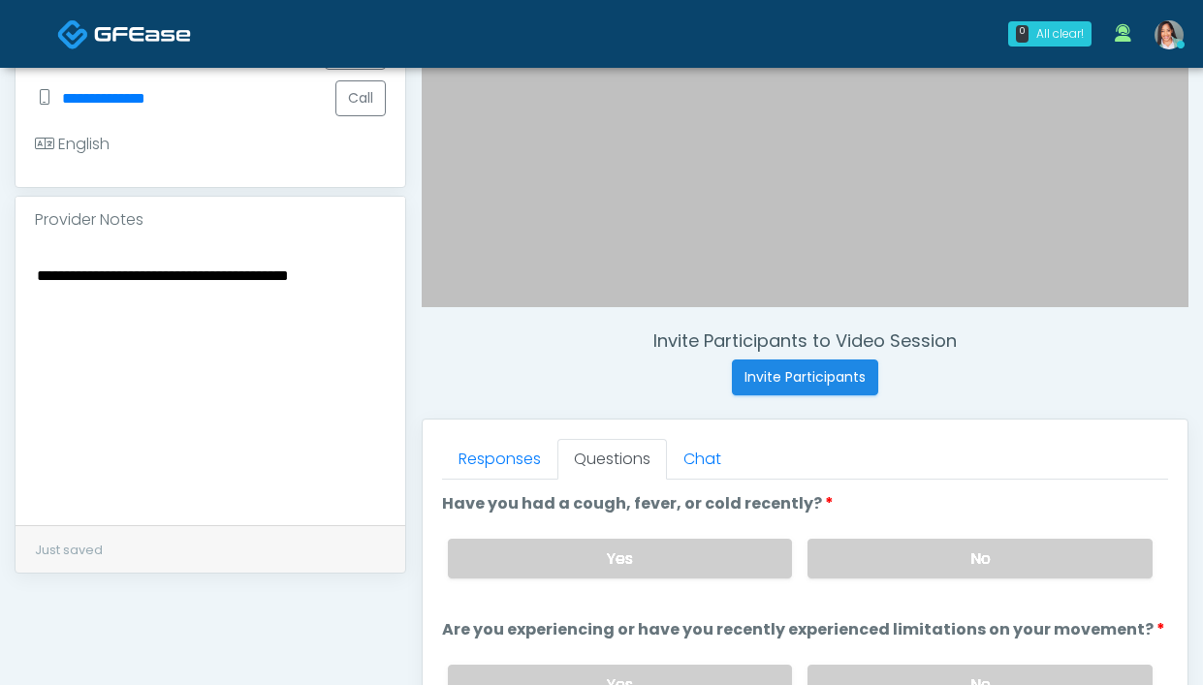
scroll to position [495, 0]
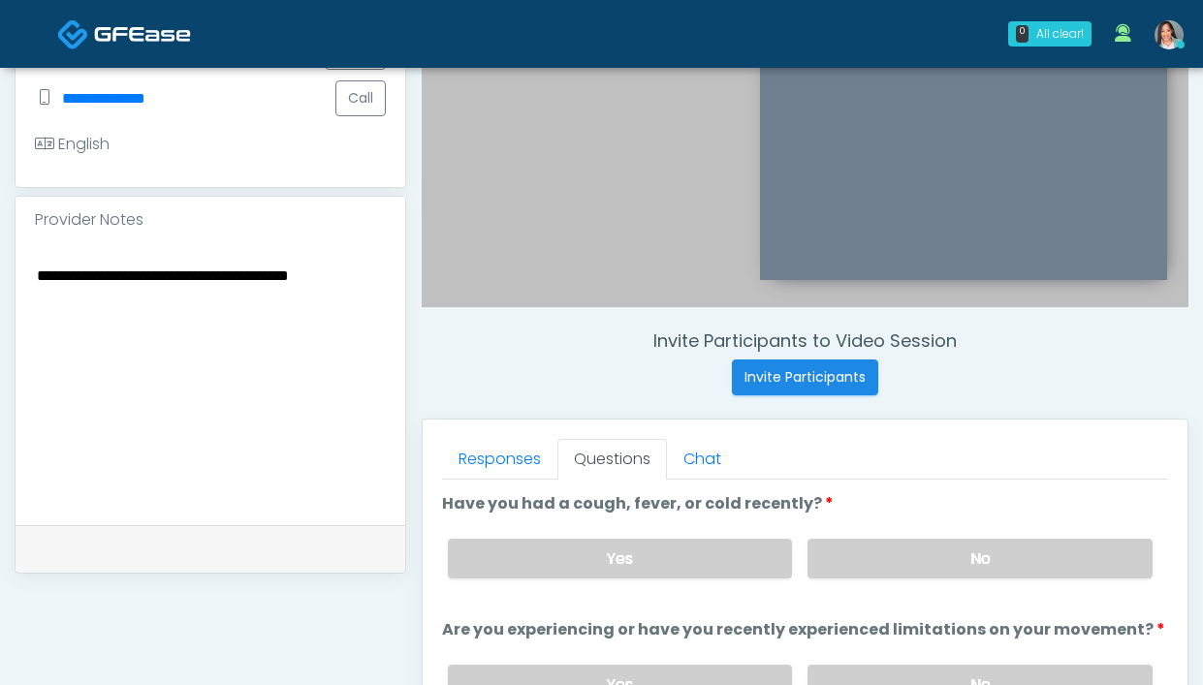
click at [950, 535] on div "Yes No" at bounding box center [800, 558] width 736 height 71
click at [931, 558] on label "No" at bounding box center [979, 559] width 345 height 40
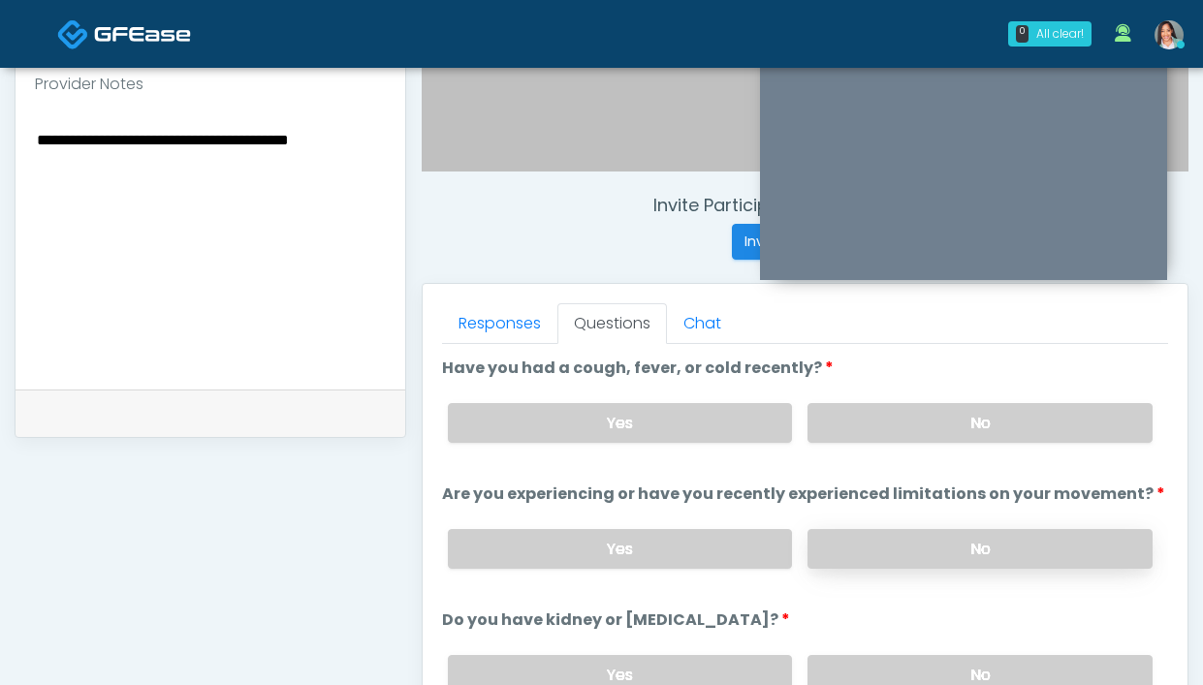
click at [899, 552] on label "No" at bounding box center [979, 549] width 345 height 40
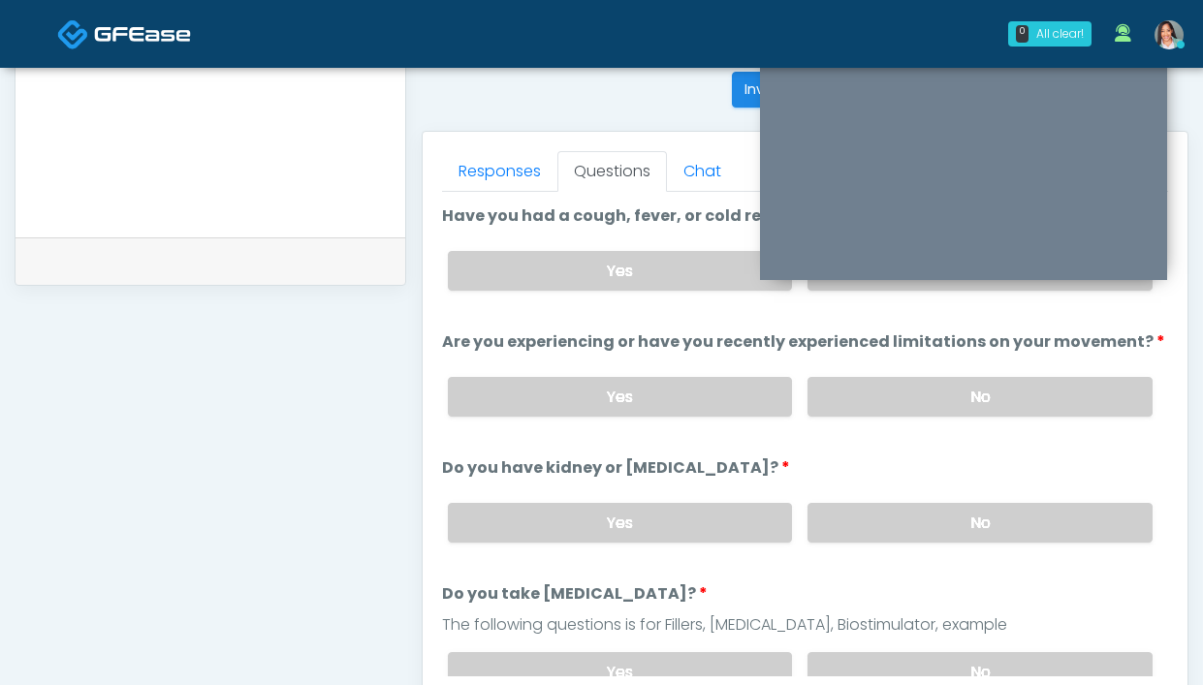
scroll to position [849, 0]
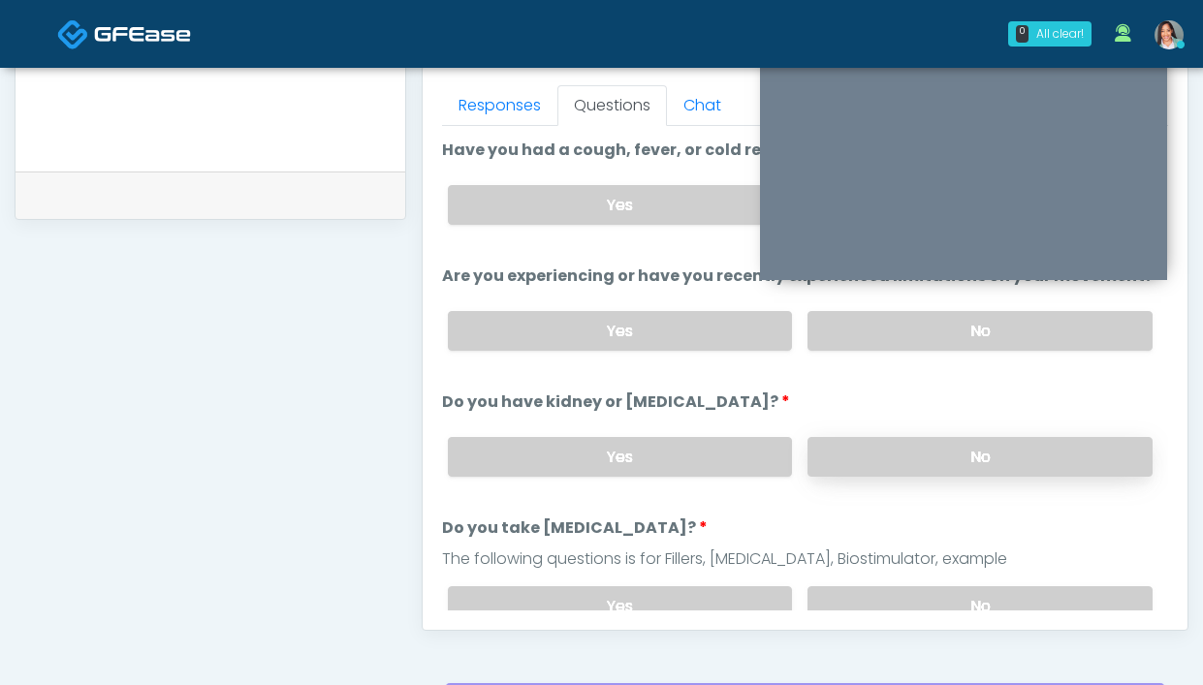
click at [915, 457] on label "No" at bounding box center [979, 457] width 345 height 40
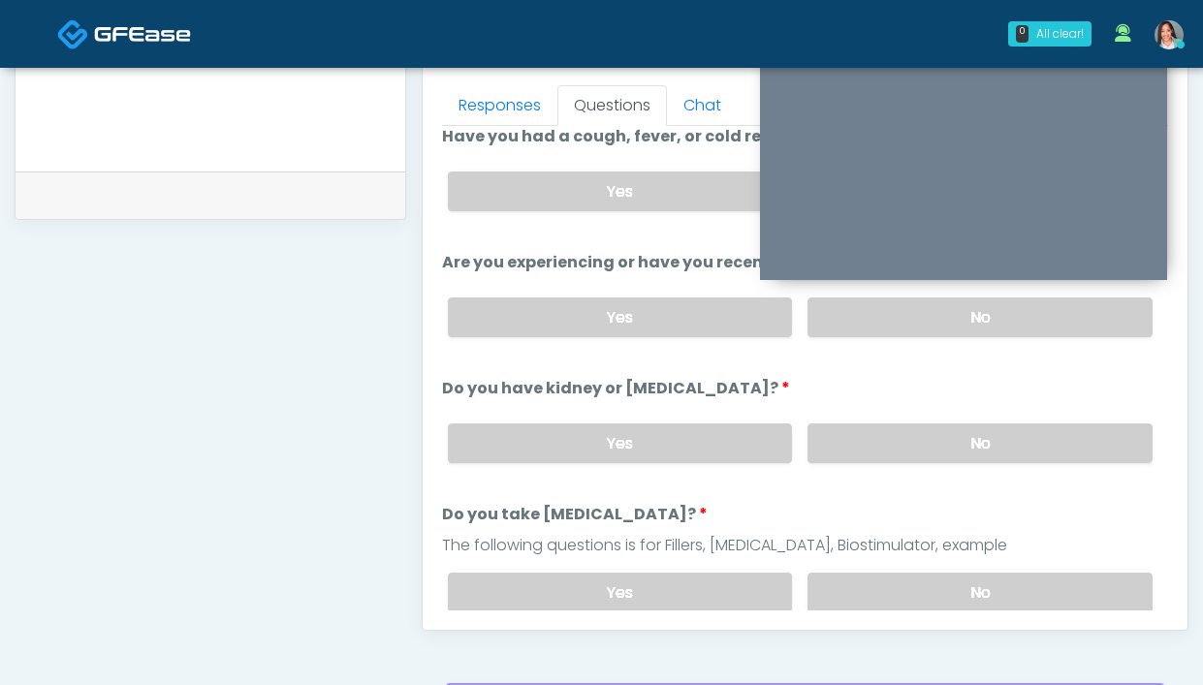
scroll to position [32, 0]
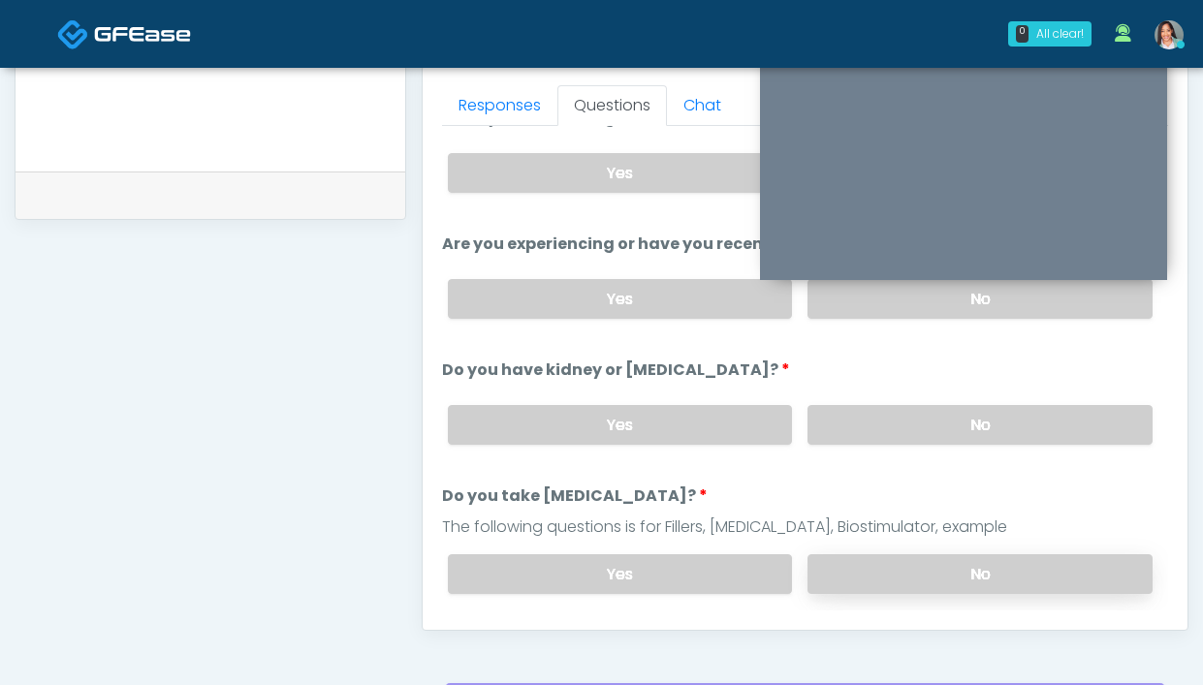
click at [839, 554] on label "No" at bounding box center [979, 574] width 345 height 40
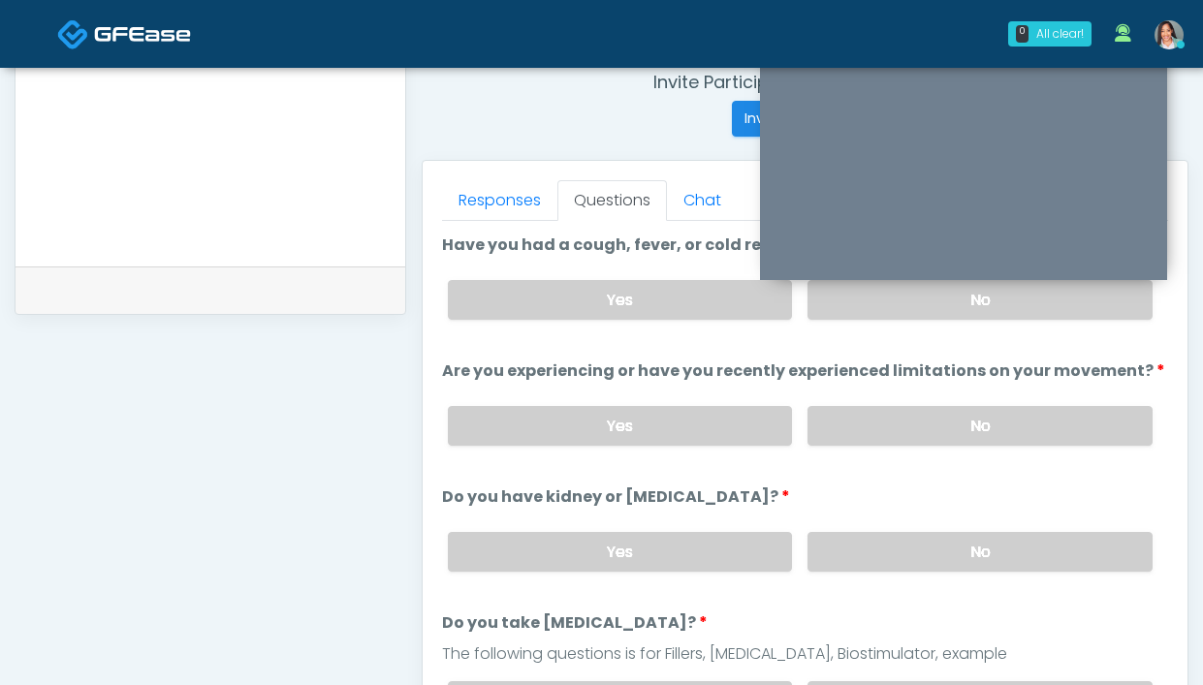
scroll to position [684, 0]
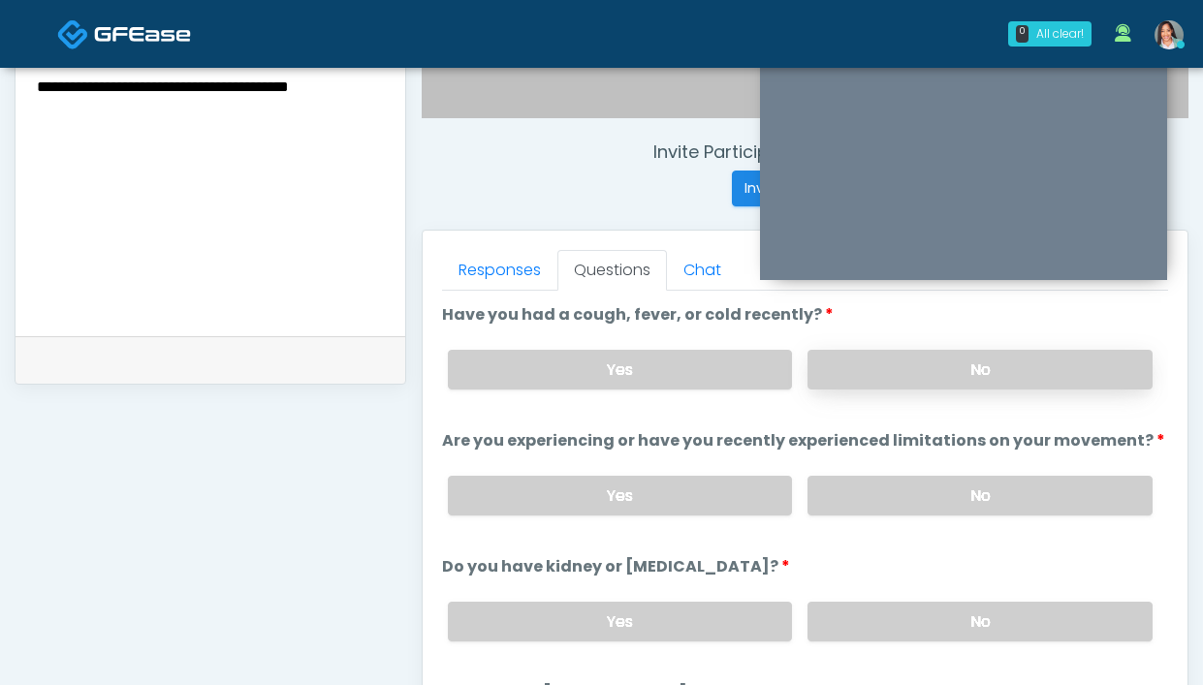
click at [884, 367] on label "No" at bounding box center [979, 370] width 345 height 40
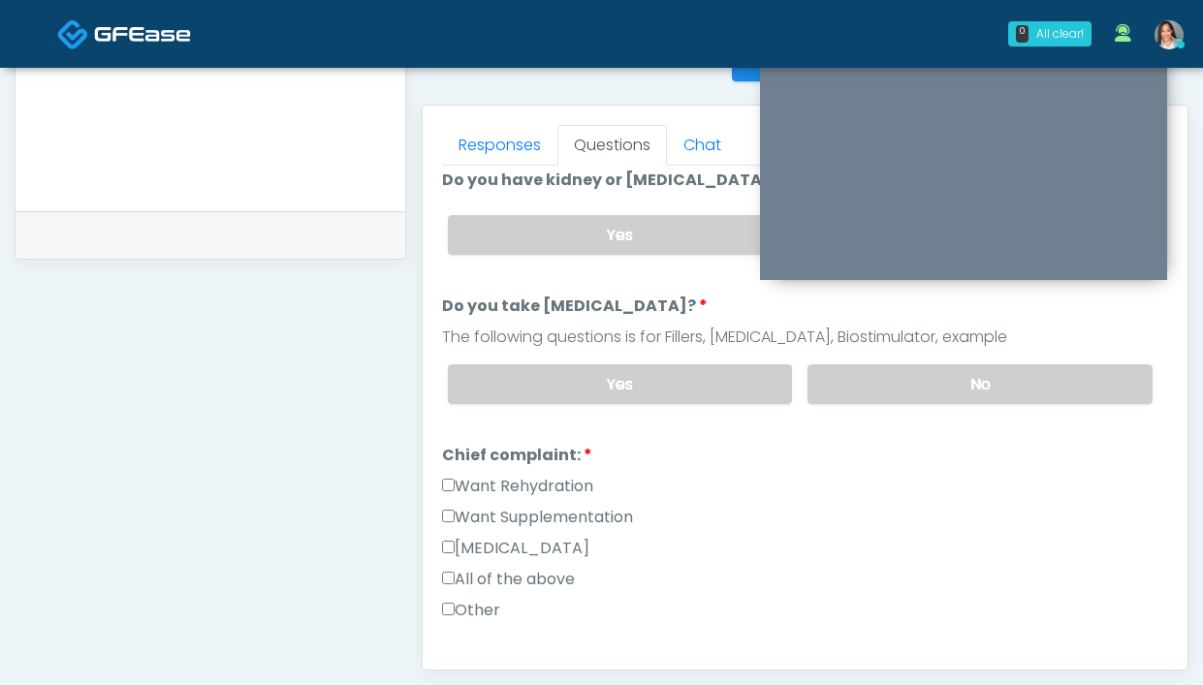
scroll to position [342, 0]
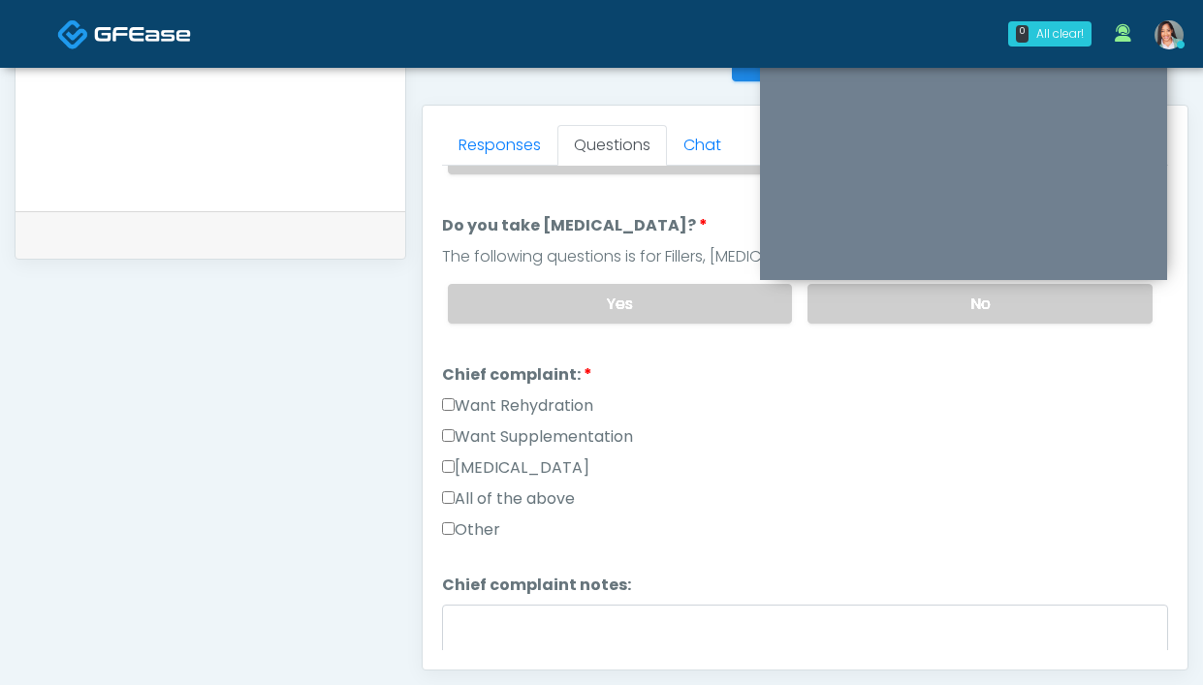
click at [541, 403] on label "Want Rehydration" at bounding box center [517, 406] width 151 height 23
click at [534, 441] on label "Want Supplementation" at bounding box center [537, 437] width 191 height 23
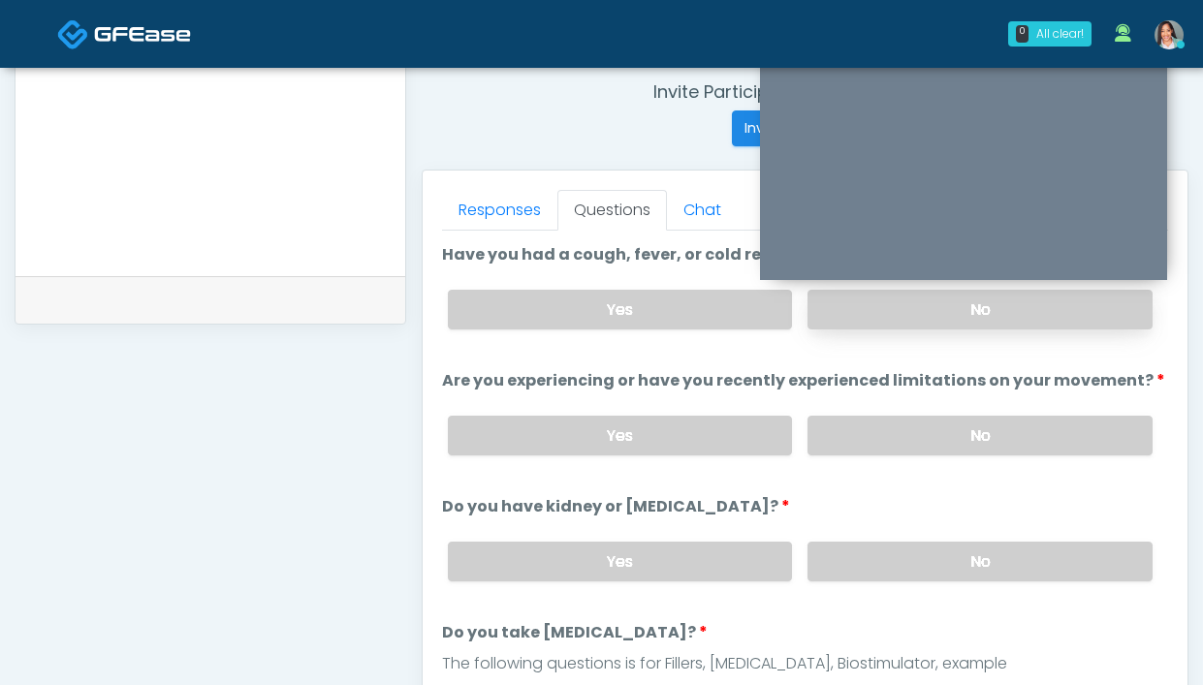
scroll to position [663, 0]
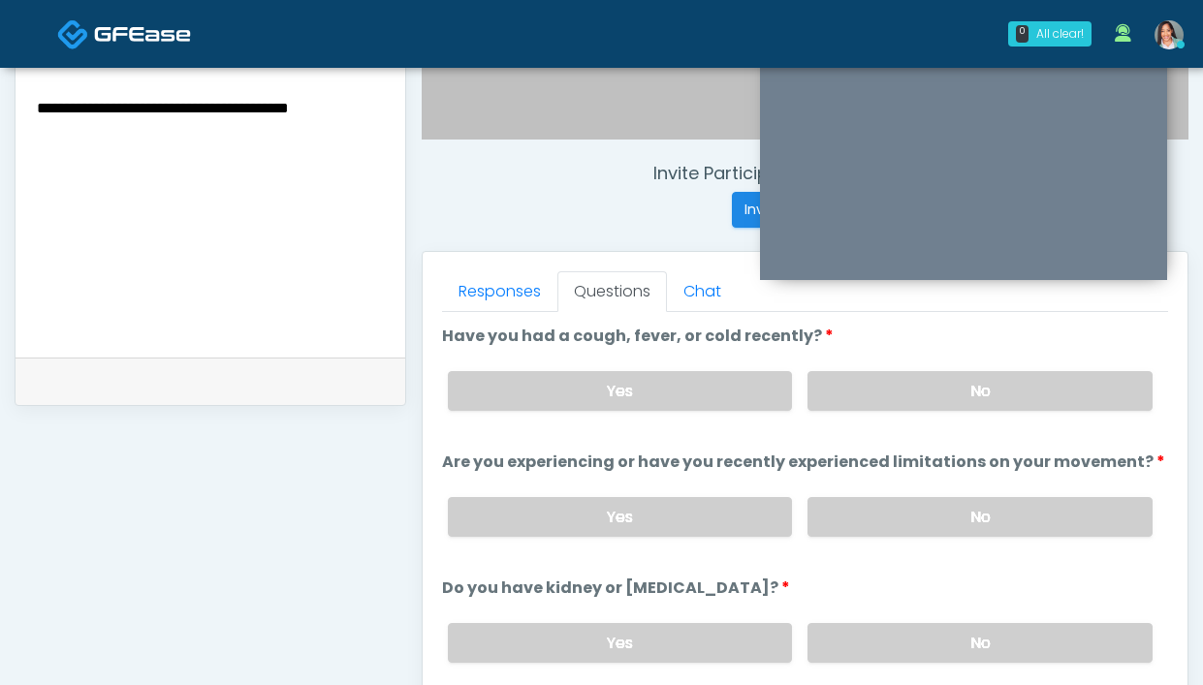
drag, startPoint x: 972, startPoint y: 381, endPoint x: 602, endPoint y: 253, distance: 391.8
click at [972, 381] on label "No" at bounding box center [979, 391] width 345 height 40
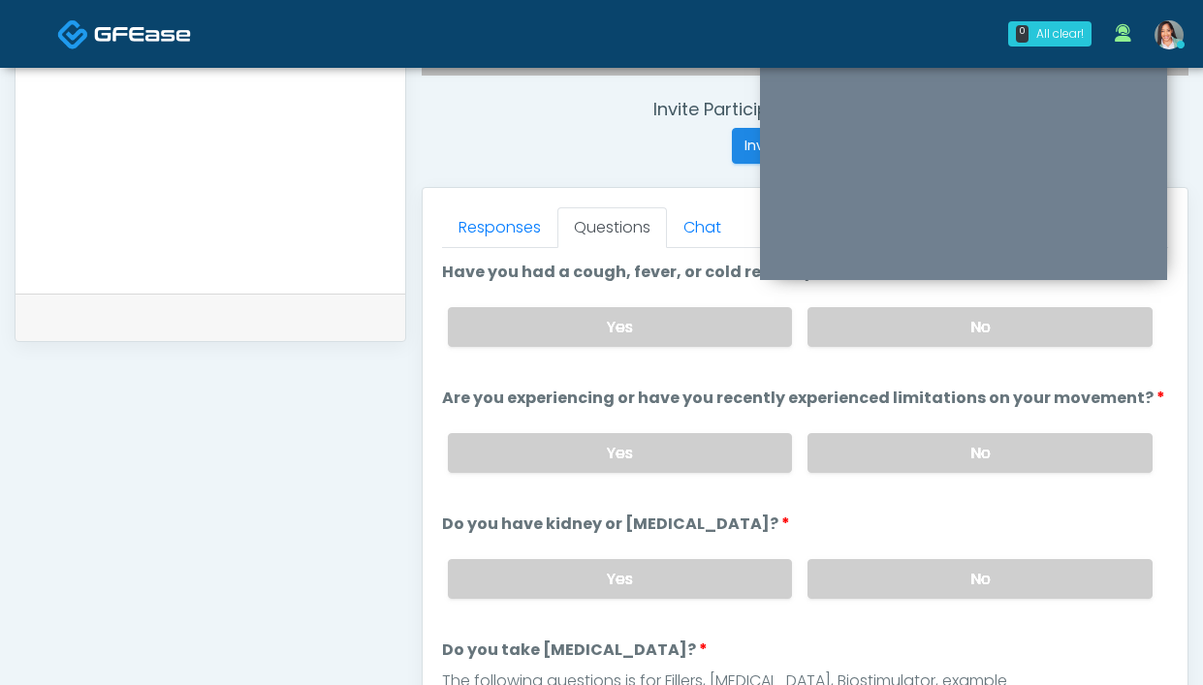
scroll to position [810, 0]
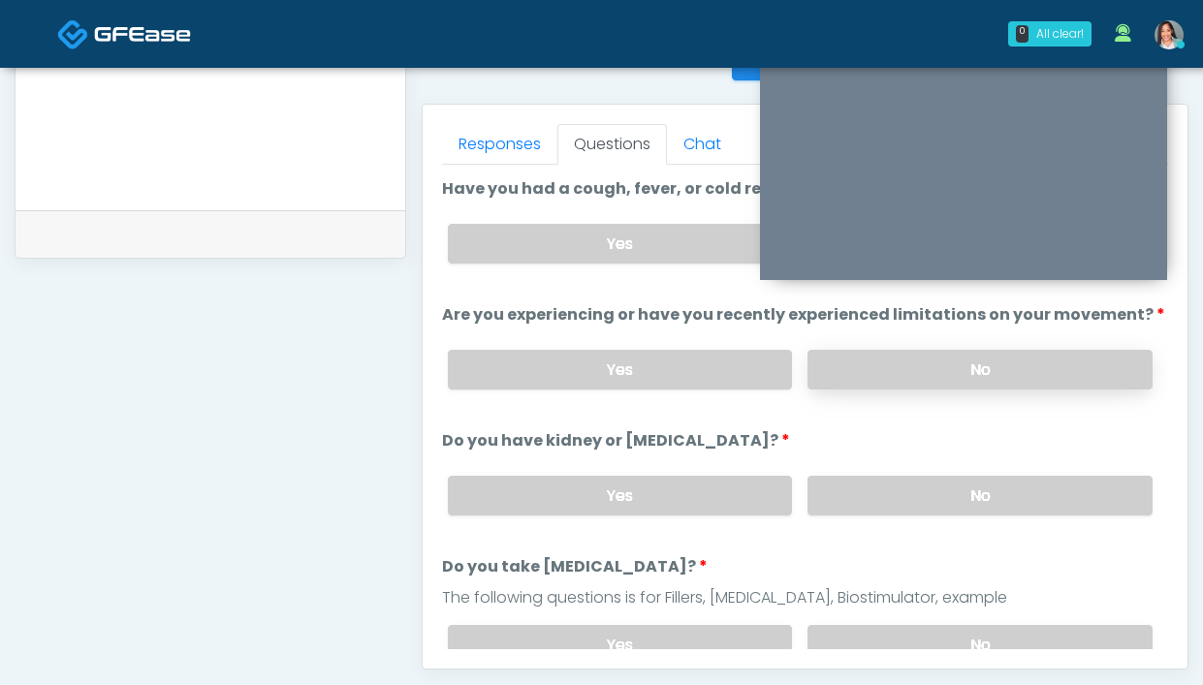
click at [858, 371] on label "No" at bounding box center [979, 370] width 345 height 40
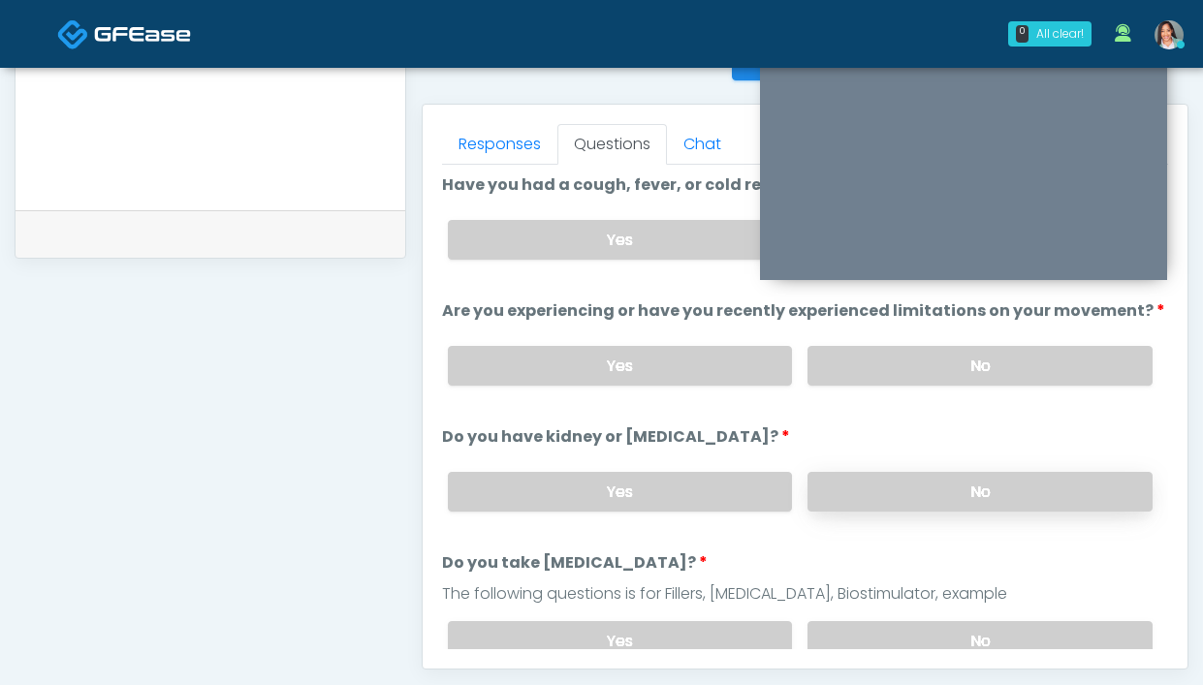
click at [885, 479] on label "No" at bounding box center [979, 492] width 345 height 40
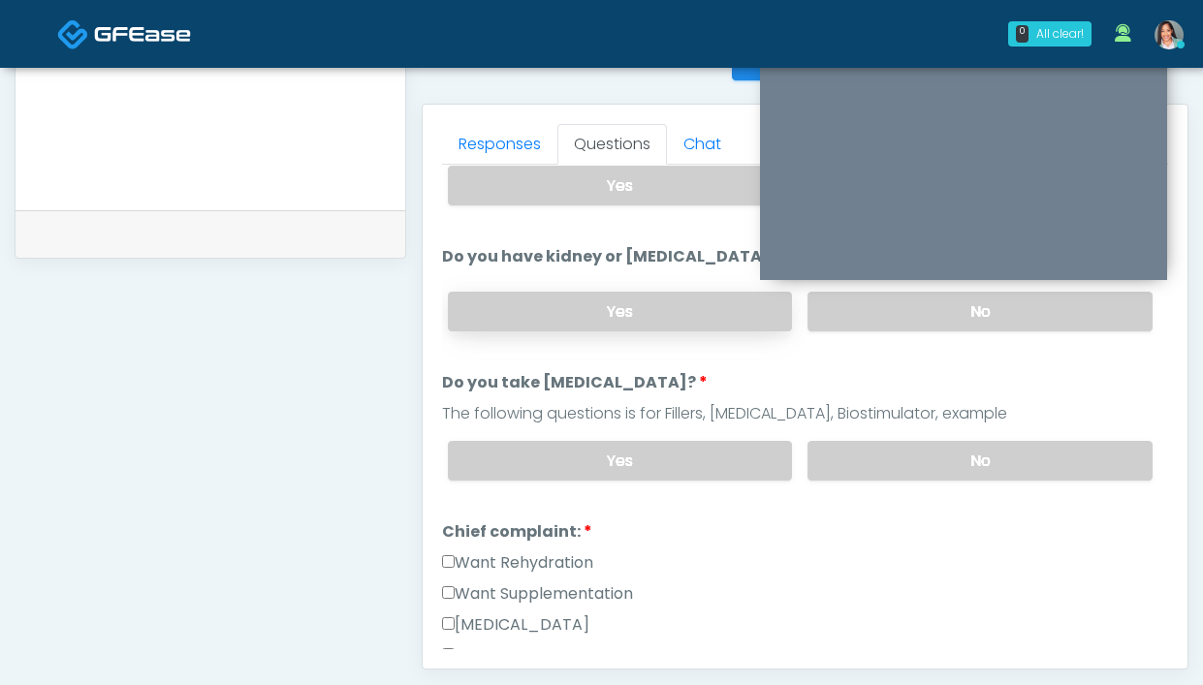
scroll to position [185, 0]
click at [701, 448] on label "Yes" at bounding box center [620, 460] width 345 height 40
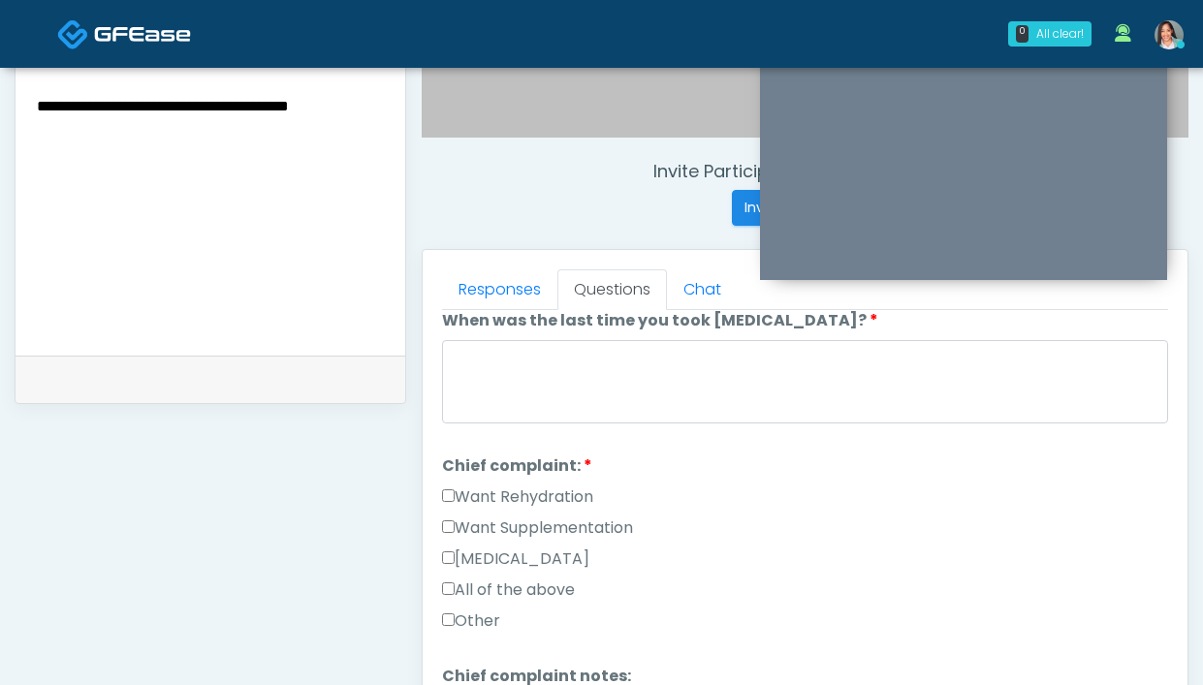
scroll to position [529, 0]
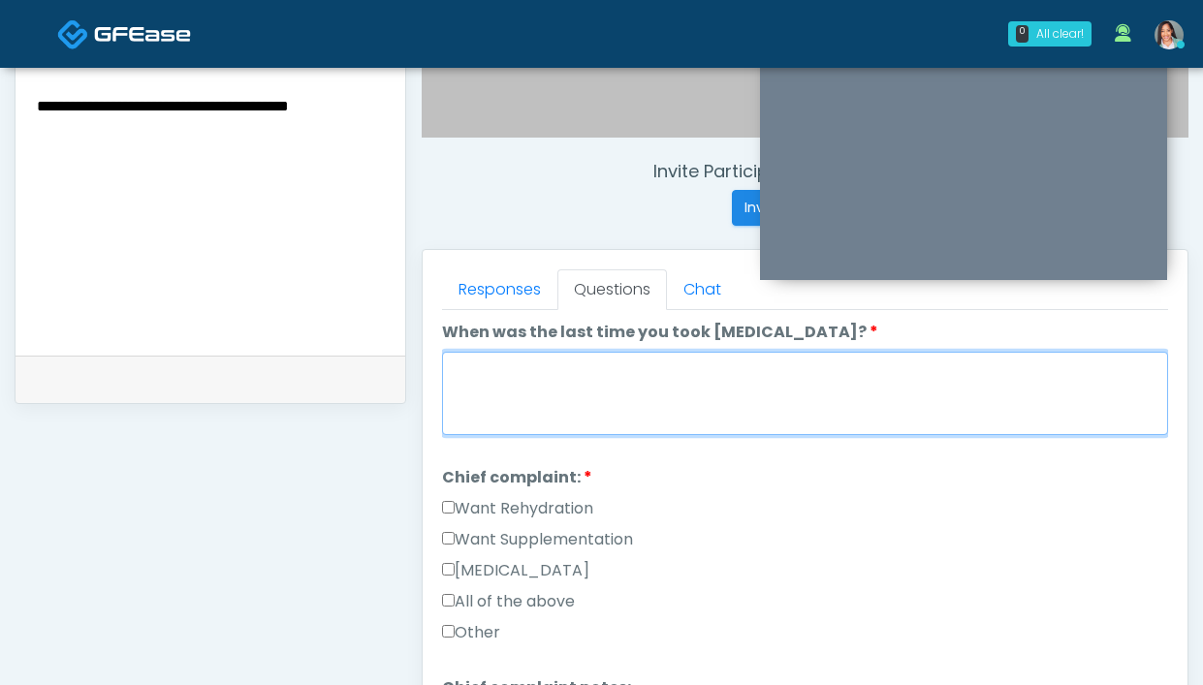
click at [584, 390] on textarea "When was the last time you took blood thinners?" at bounding box center [805, 393] width 726 height 83
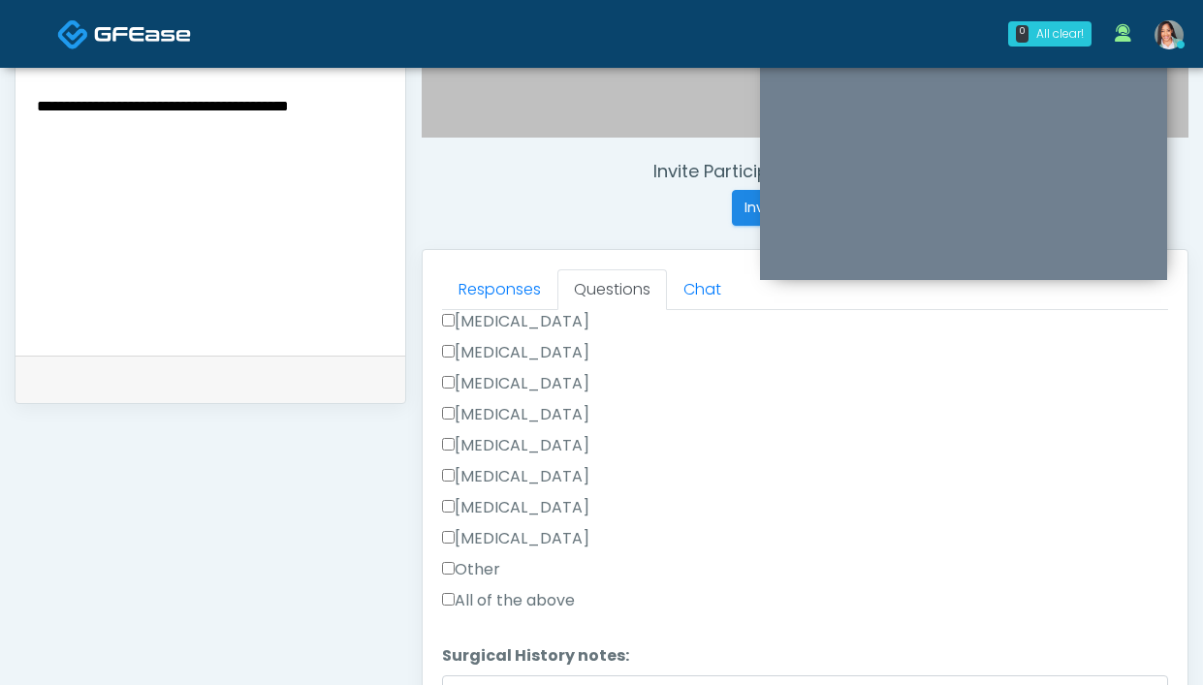
scroll to position [1221, 0]
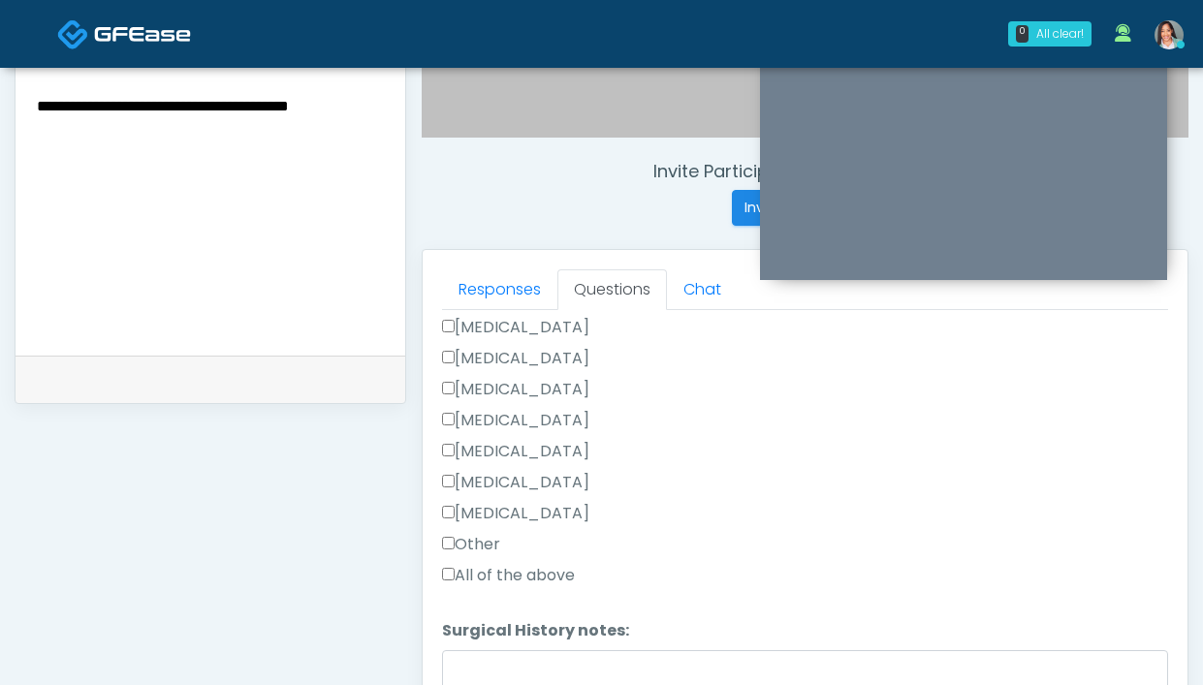
type textarea "**********"
click at [472, 554] on div "Other" at bounding box center [805, 548] width 726 height 31
click at [474, 543] on label "Other" at bounding box center [471, 544] width 58 height 23
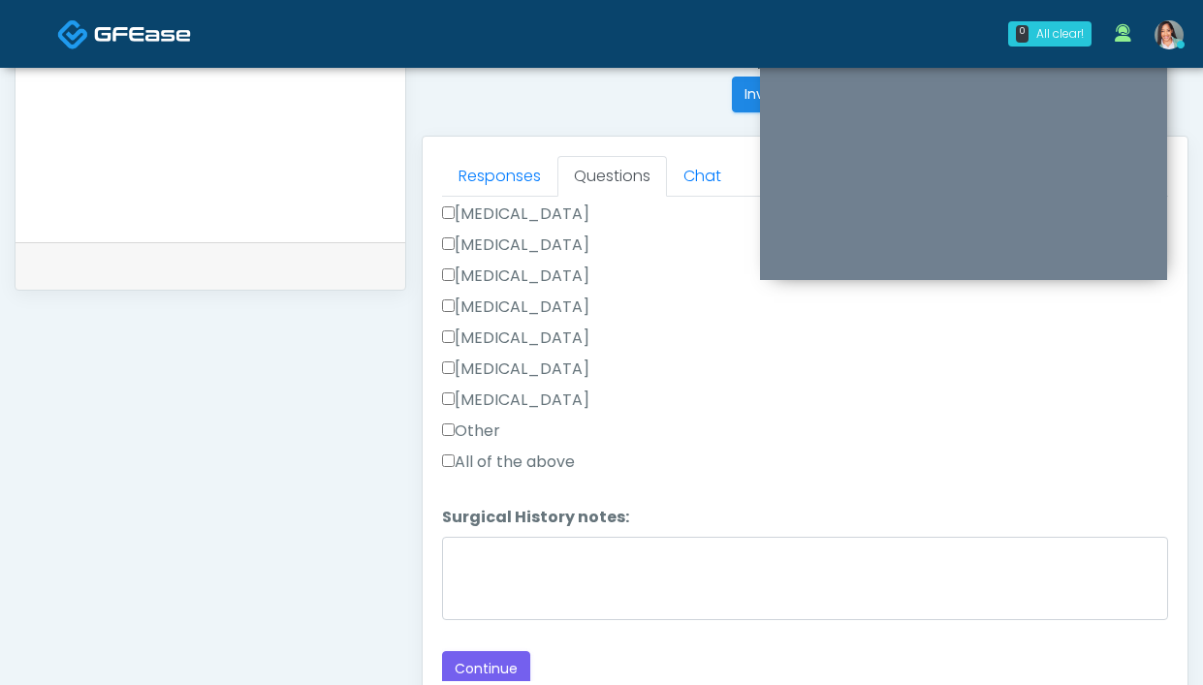
scroll to position [786, 0]
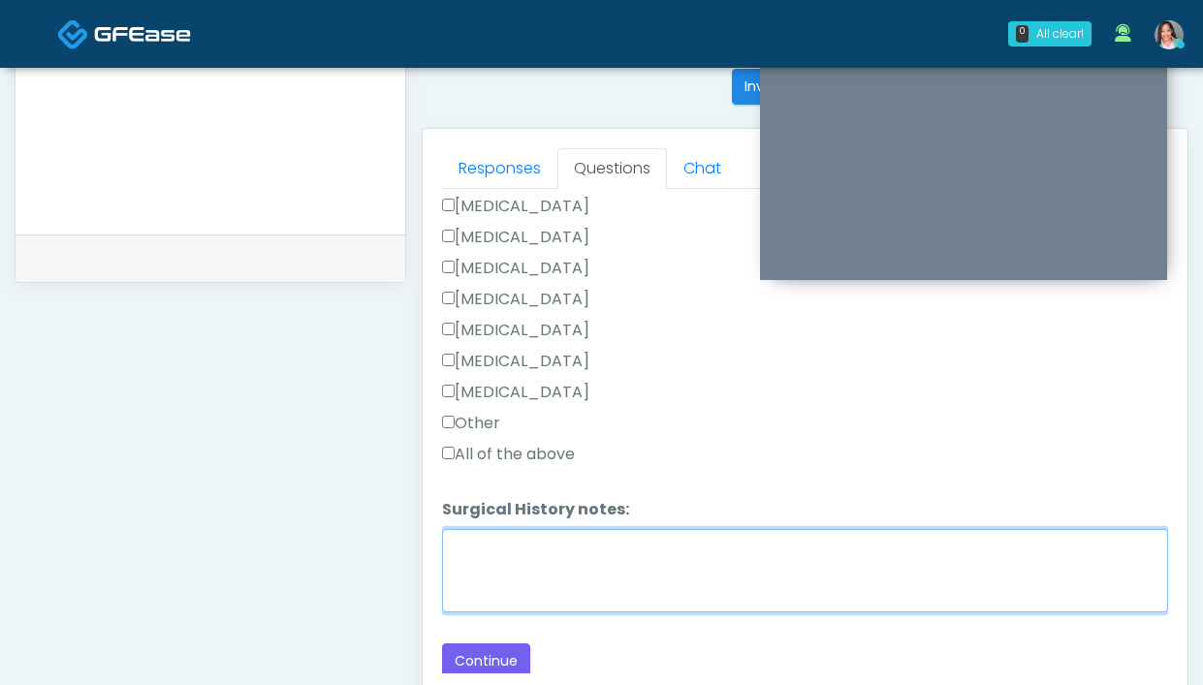
click at [595, 574] on textarea "Surgical History notes:" at bounding box center [805, 570] width 726 height 83
type textarea "**********"
drag, startPoint x: 649, startPoint y: 554, endPoint x: 425, endPoint y: 532, distance: 225.0
click at [425, 532] on div "Responses Questions Chat Good Faith Exam Script Good Faith Exam Script INTRODUC…" at bounding box center [805, 411] width 765 height 564
type textarea "*"
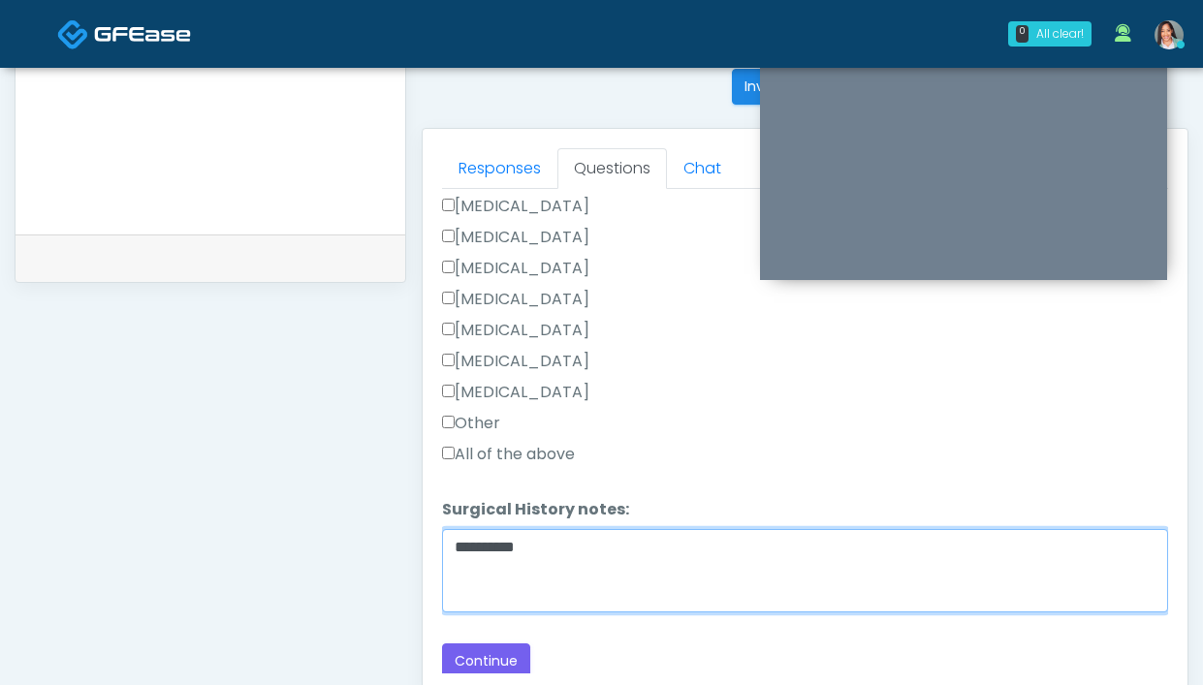
click at [454, 545] on textarea "*********" at bounding box center [805, 570] width 726 height 83
click at [453, 545] on textarea "*********" at bounding box center [805, 570] width 726 height 83
click at [450, 544] on textarea "*********" at bounding box center [805, 570] width 726 height 83
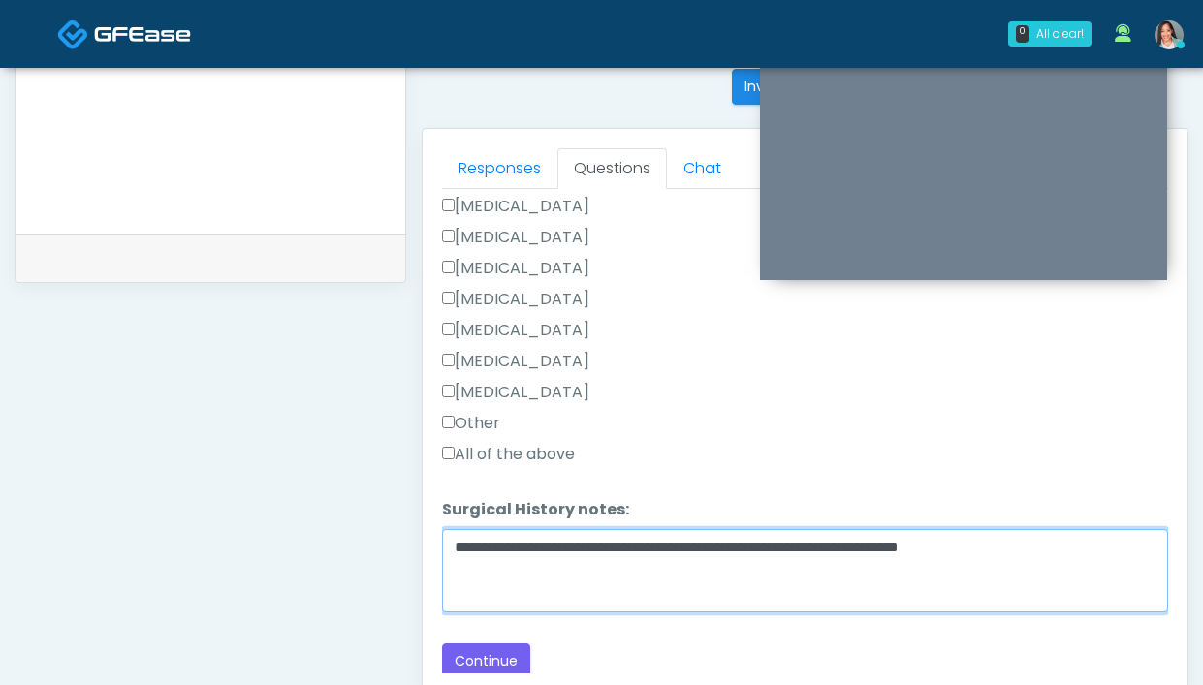
click at [1108, 544] on textarea "**********" at bounding box center [805, 570] width 726 height 83
drag, startPoint x: 1013, startPoint y: 539, endPoint x: 1034, endPoint y: 525, distance: 25.3
click at [1013, 539] on textarea "**********" at bounding box center [805, 570] width 726 height 83
click at [1104, 548] on textarea "**********" at bounding box center [805, 570] width 726 height 83
type textarea "**********"
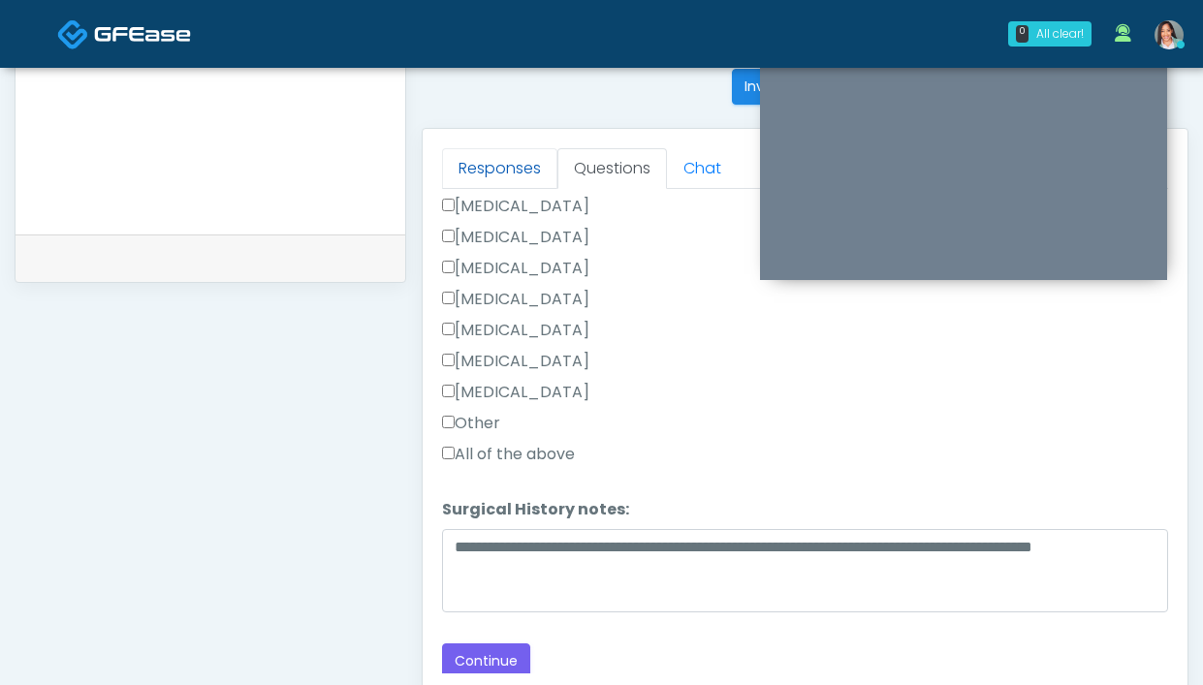
click at [489, 169] on link "Responses" at bounding box center [499, 168] width 115 height 41
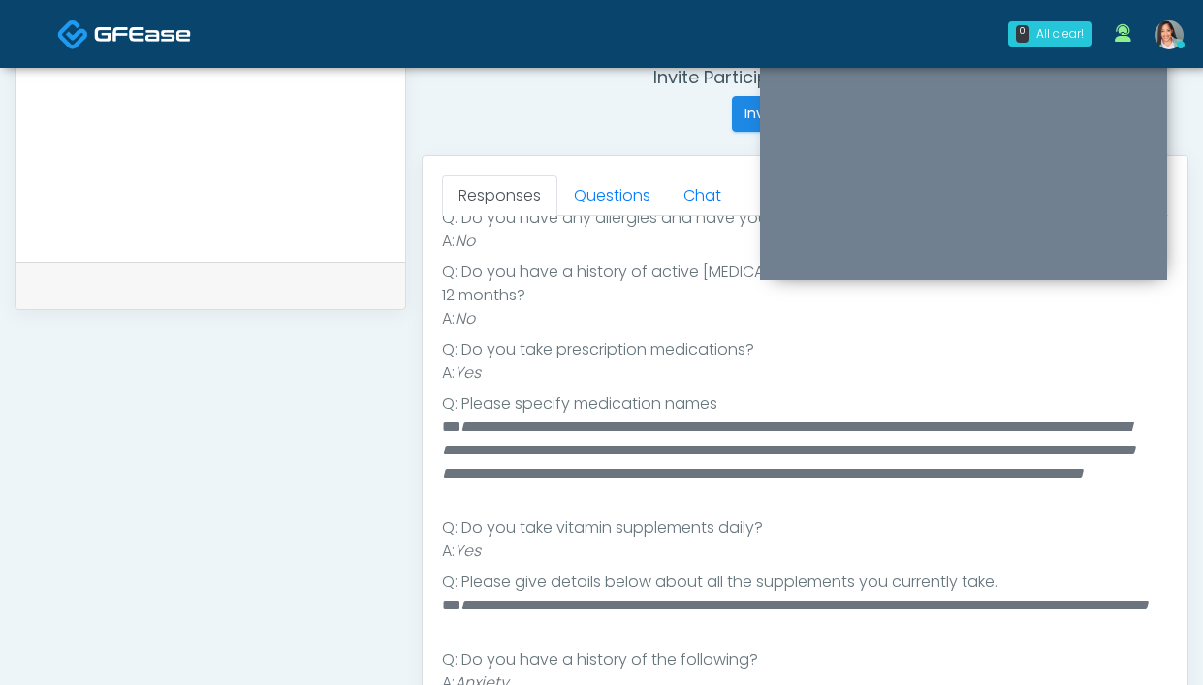
scroll to position [640, 0]
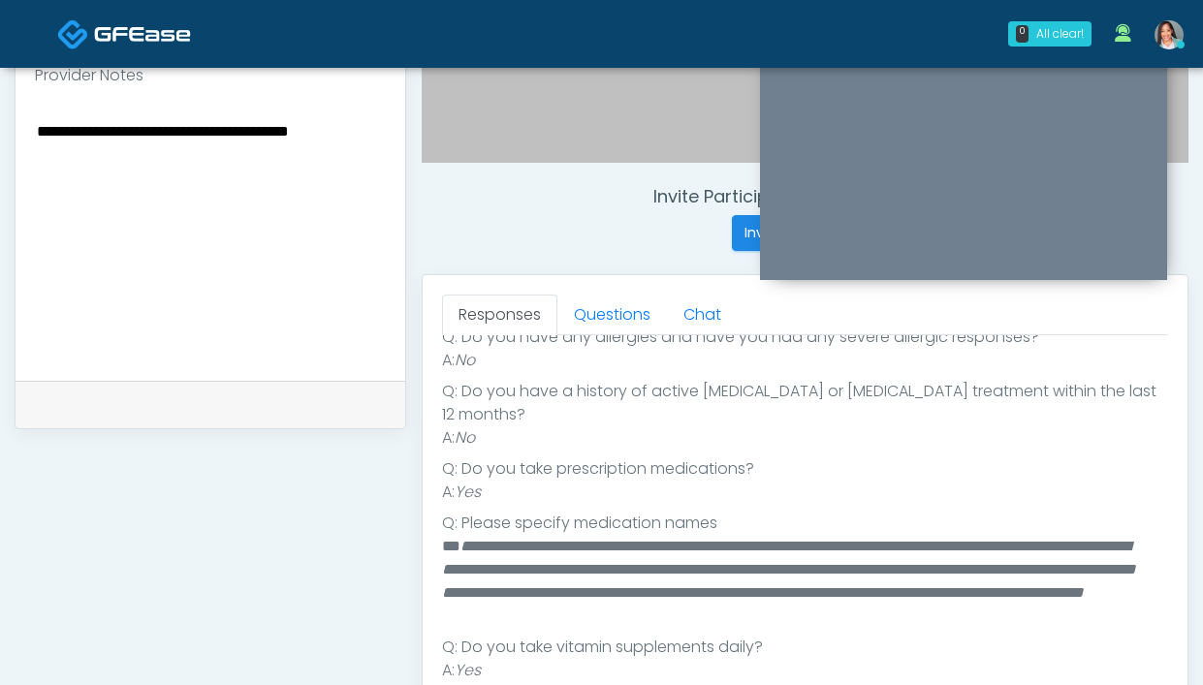
click at [206, 132] on textarea "**********" at bounding box center [210, 236] width 351 height 237
drag, startPoint x: 210, startPoint y: 132, endPoint x: -26, endPoint y: 102, distance: 238.4
click at [0, 102] on html "0 All clear! All clear! Sydney Lundberg In Exam - 5m 59s TX Jennifer Ekeh In Ex…" at bounding box center [601, 230] width 1203 height 1740
click at [334, 146] on textarea "**********" at bounding box center [210, 236] width 351 height 237
click at [37, 129] on textarea "**********" at bounding box center [210, 236] width 351 height 237
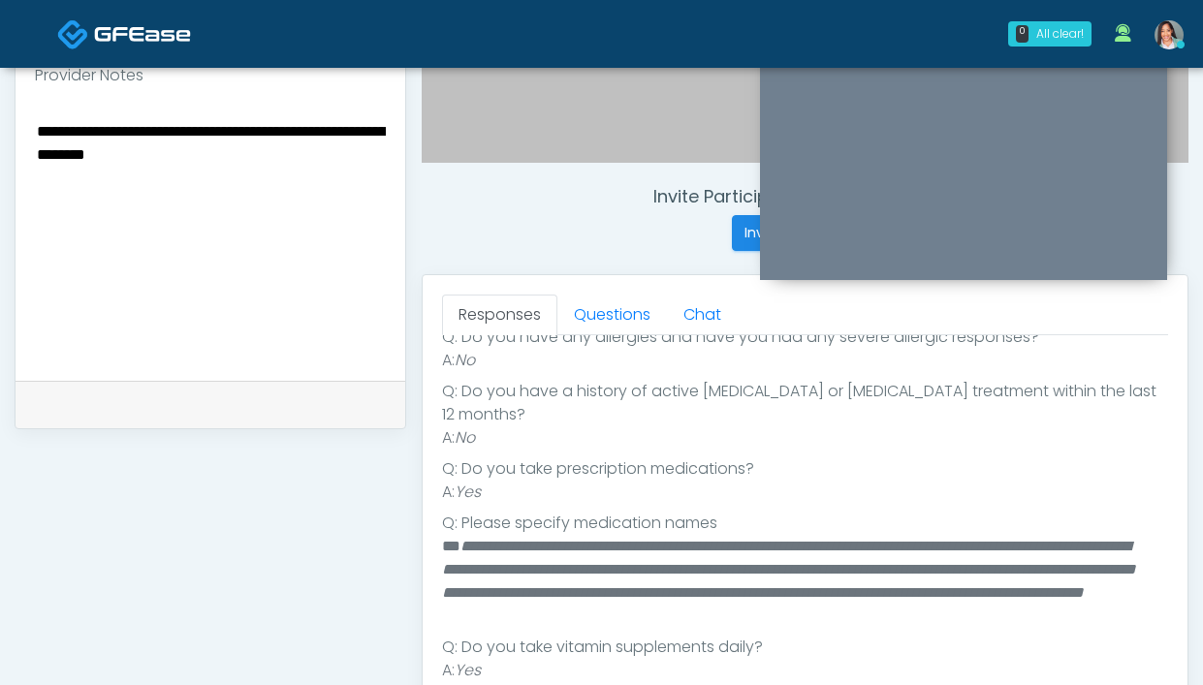
click at [246, 176] on textarea "**********" at bounding box center [210, 236] width 351 height 237
click at [281, 162] on textarea "**********" at bounding box center [210, 236] width 351 height 237
click at [282, 157] on textarea "**********" at bounding box center [210, 236] width 351 height 237
click at [285, 154] on textarea "**********" at bounding box center [210, 236] width 351 height 237
click at [217, 133] on textarea "**********" at bounding box center [210, 236] width 351 height 237
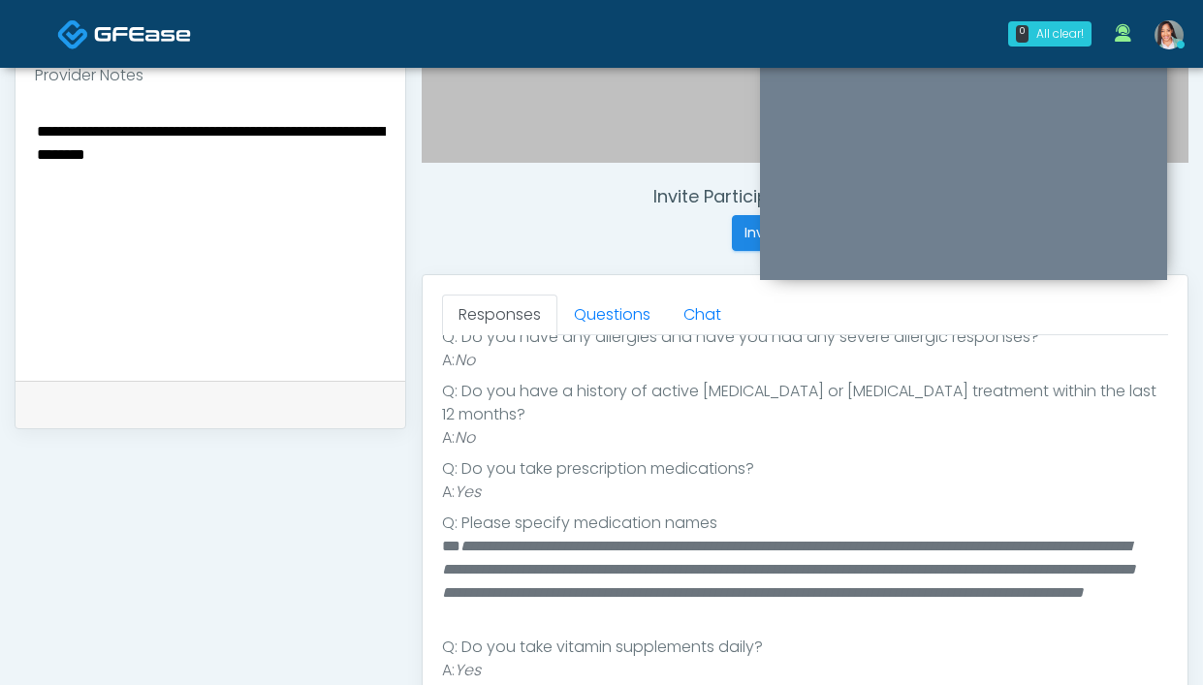
click at [201, 129] on textarea "**********" at bounding box center [210, 236] width 351 height 237
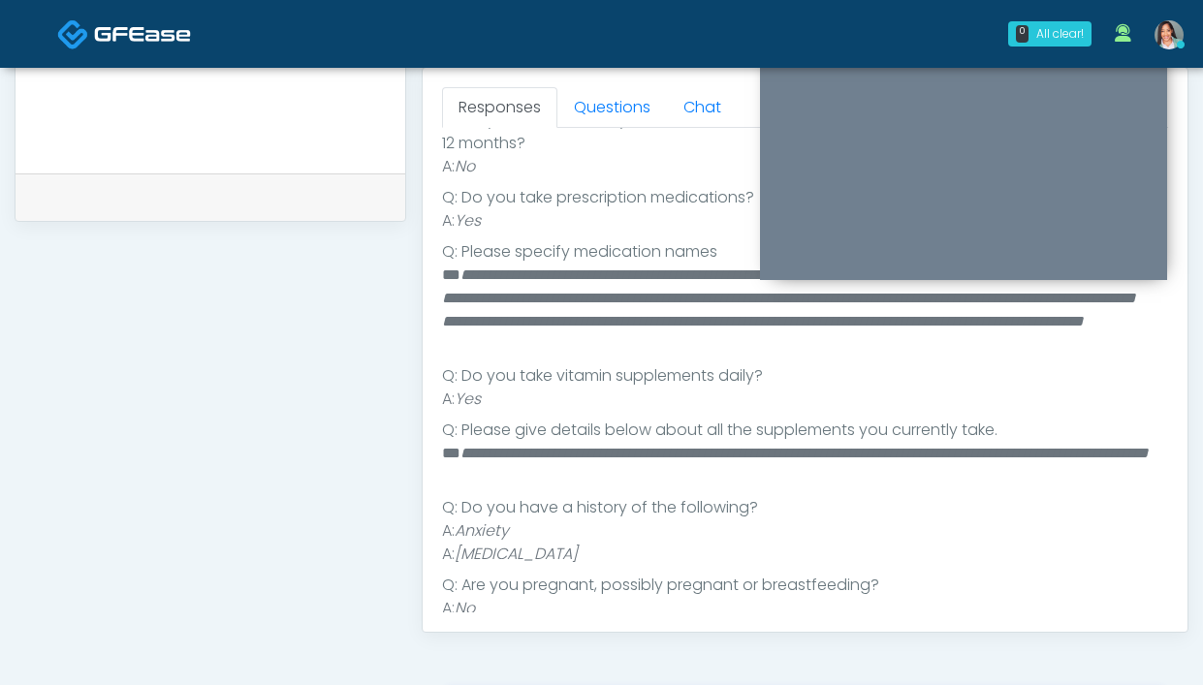
scroll to position [838, 0]
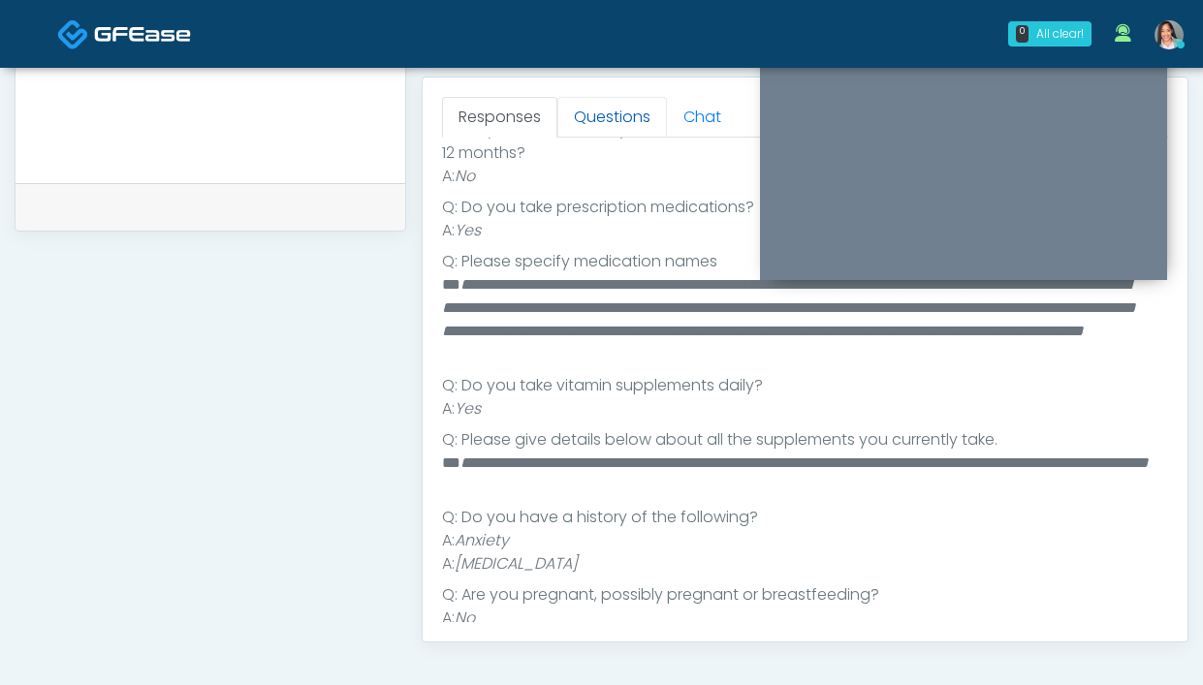
type textarea "**********"
click at [615, 108] on link "Questions" at bounding box center [612, 117] width 110 height 41
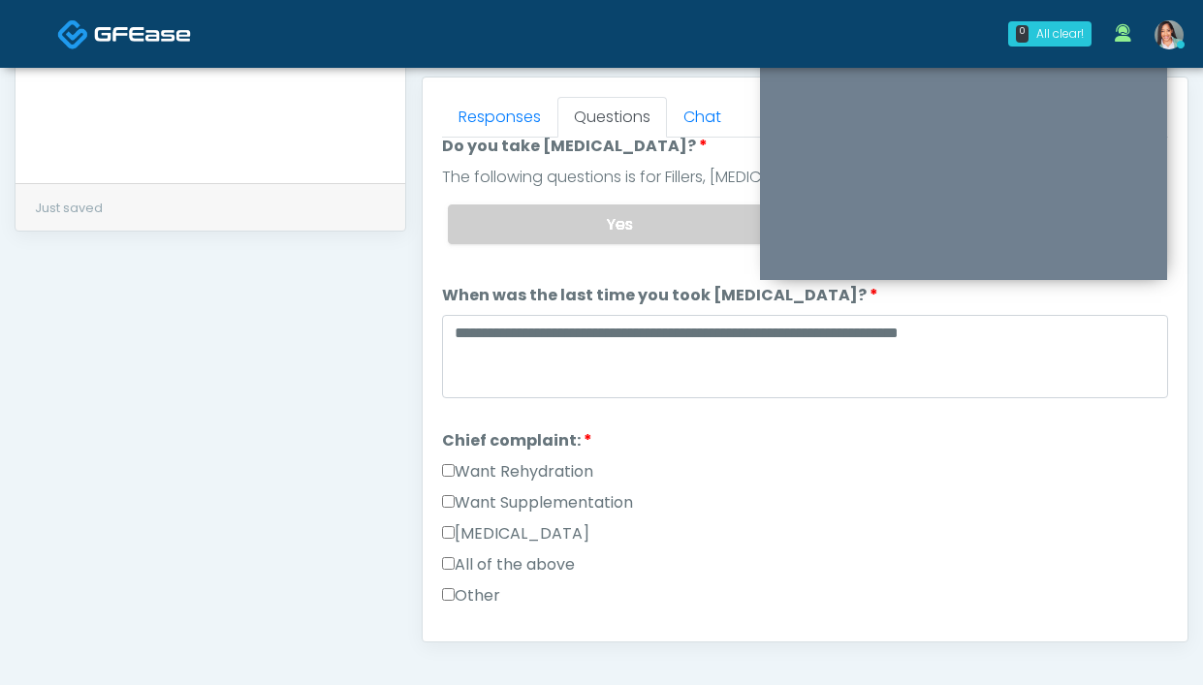
scroll to position [394, 0]
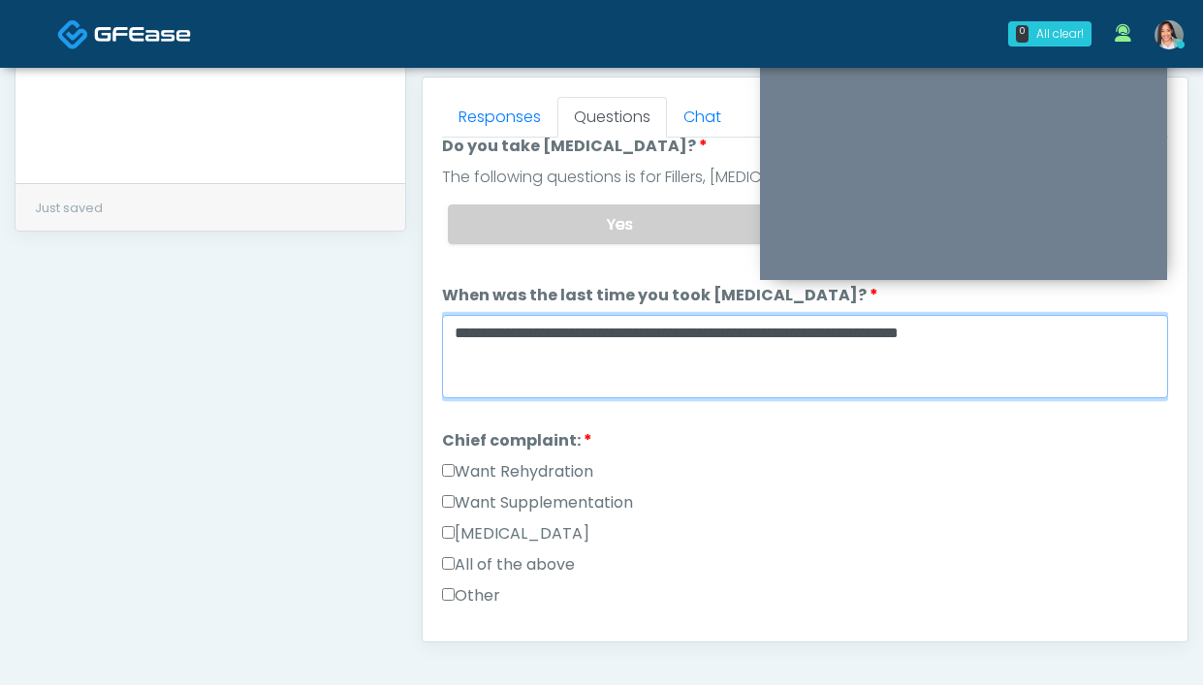
drag, startPoint x: 517, startPoint y: 336, endPoint x: 574, endPoint y: 321, distance: 59.3
click at [517, 335] on textarea "**********" at bounding box center [805, 356] width 726 height 83
click at [779, 323] on textarea "**********" at bounding box center [805, 356] width 726 height 83
click at [972, 328] on textarea "**********" at bounding box center [805, 356] width 726 height 83
click at [764, 364] on textarea "**********" at bounding box center [805, 356] width 726 height 83
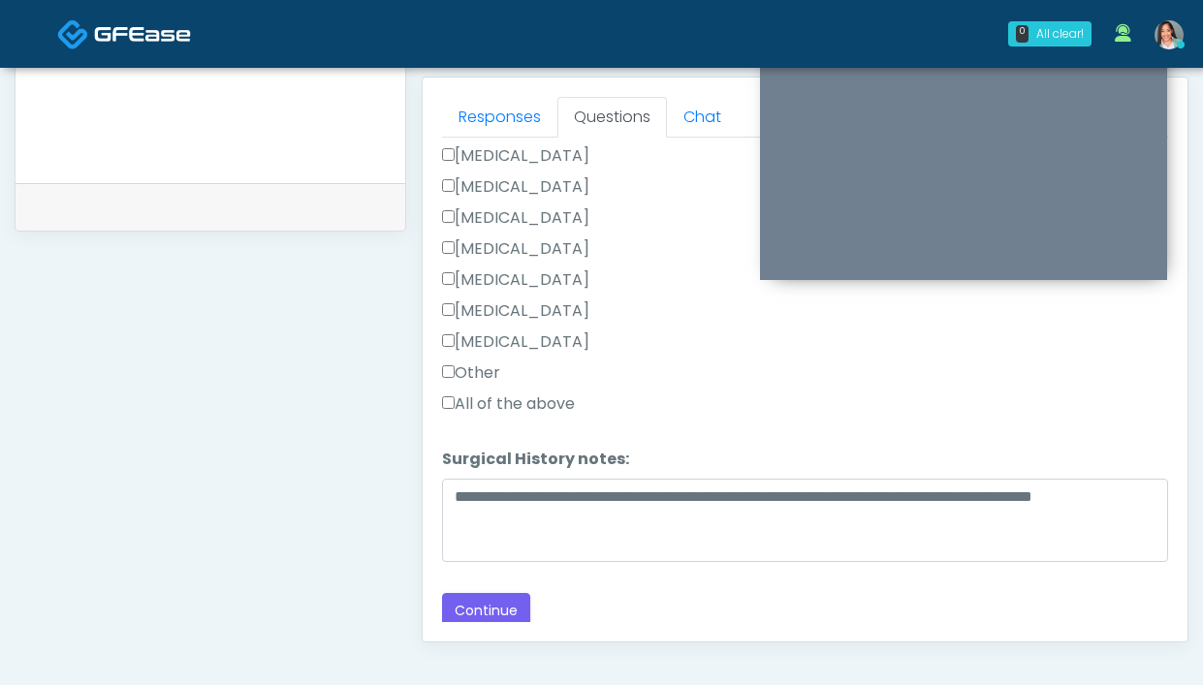
scroll to position [1221, 0]
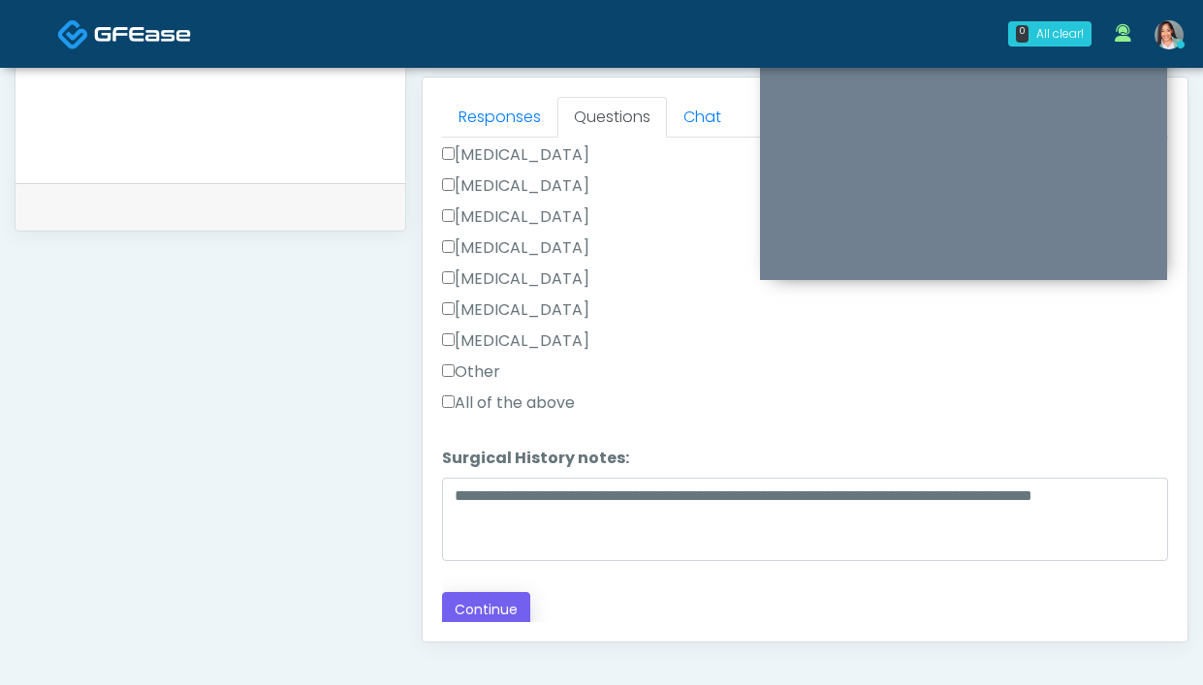
type textarea "**********"
click at [505, 606] on button "Continue" at bounding box center [486, 610] width 88 height 36
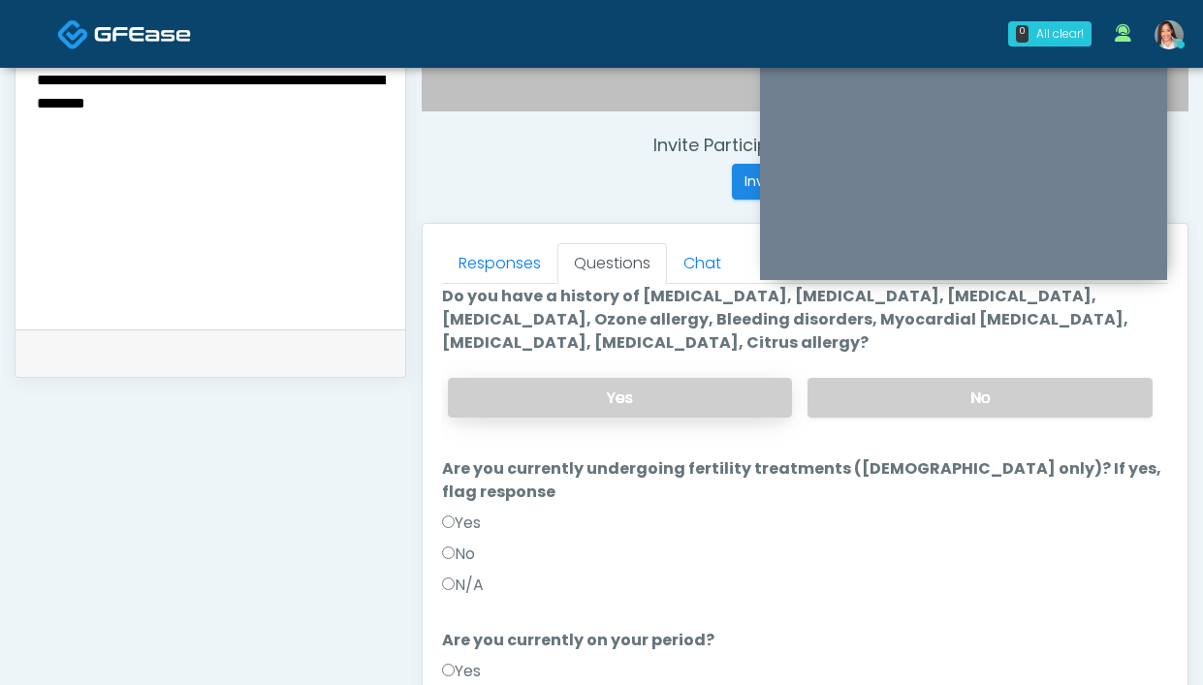
scroll to position [664, 0]
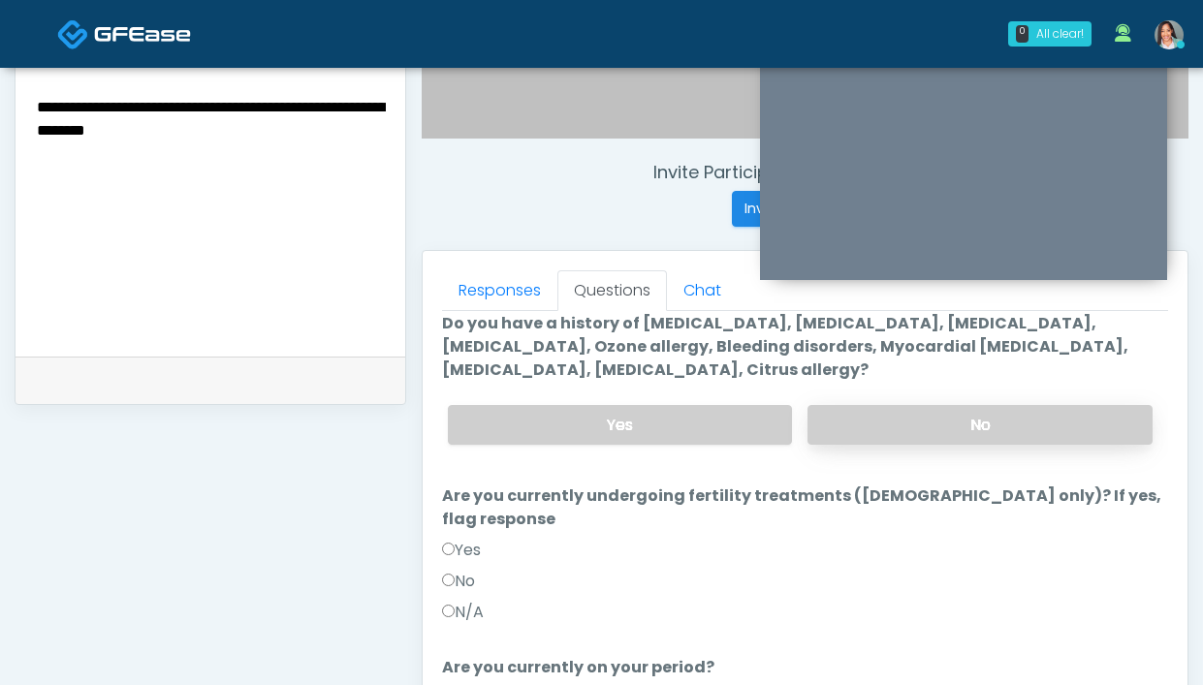
click at [861, 428] on label "No" at bounding box center [979, 425] width 345 height 40
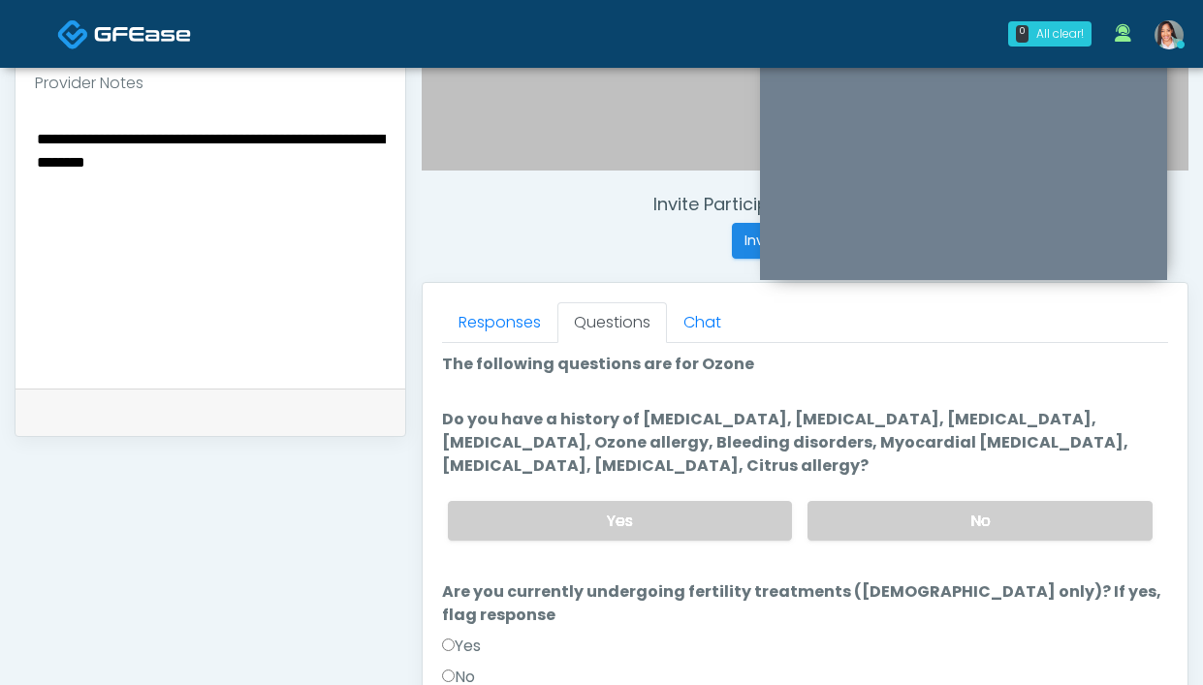
scroll to position [4, 0]
click at [733, 463] on label "Do you have a history of Hyperthyroidism, Hypotension, Hypocalcemia, Hypoglycem…" at bounding box center [805, 442] width 726 height 70
drag, startPoint x: 733, startPoint y: 462, endPoint x: 429, endPoint y: 427, distance: 305.4
click at [427, 428] on div "Responses Questions Chat Good Faith Exam Script Good Faith Exam Script INTRODUC…" at bounding box center [805, 565] width 765 height 564
click at [780, 482] on li "Do you have a history of Hyperthyroidism, Hypotension, Hypocalcemia, Hypoglycem…" at bounding box center [805, 481] width 726 height 148
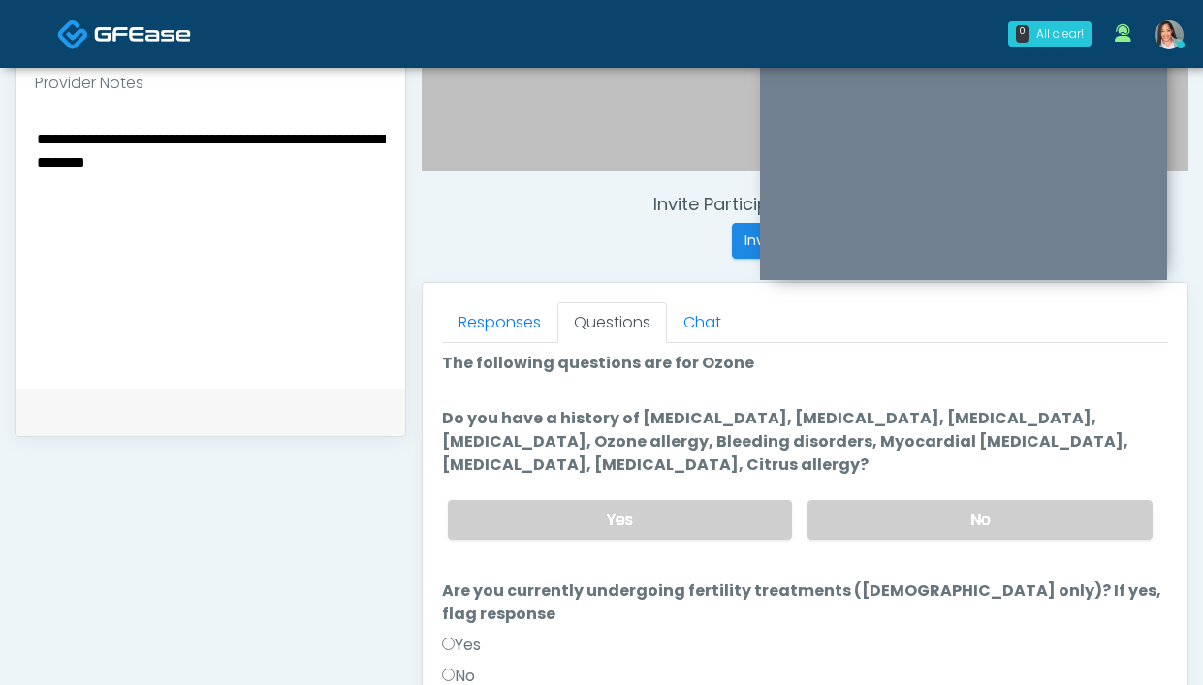
drag, startPoint x: 612, startPoint y: 447, endPoint x: 468, endPoint y: 408, distance: 148.6
click at [468, 408] on label "Do you have a history of Hyperthyroidism, Hypotension, Hypocalcemia, Hypoglycem…" at bounding box center [805, 442] width 726 height 70
click at [462, 401] on ol "The following questions are for Ozone The following questions are for Ozone Do …" at bounding box center [805, 676] width 726 height 649
drag, startPoint x: 728, startPoint y: 457, endPoint x: 494, endPoint y: 405, distance: 239.2
click at [494, 405] on ol "The following questions are for Ozone The following questions are for Ozone Do …" at bounding box center [805, 676] width 726 height 649
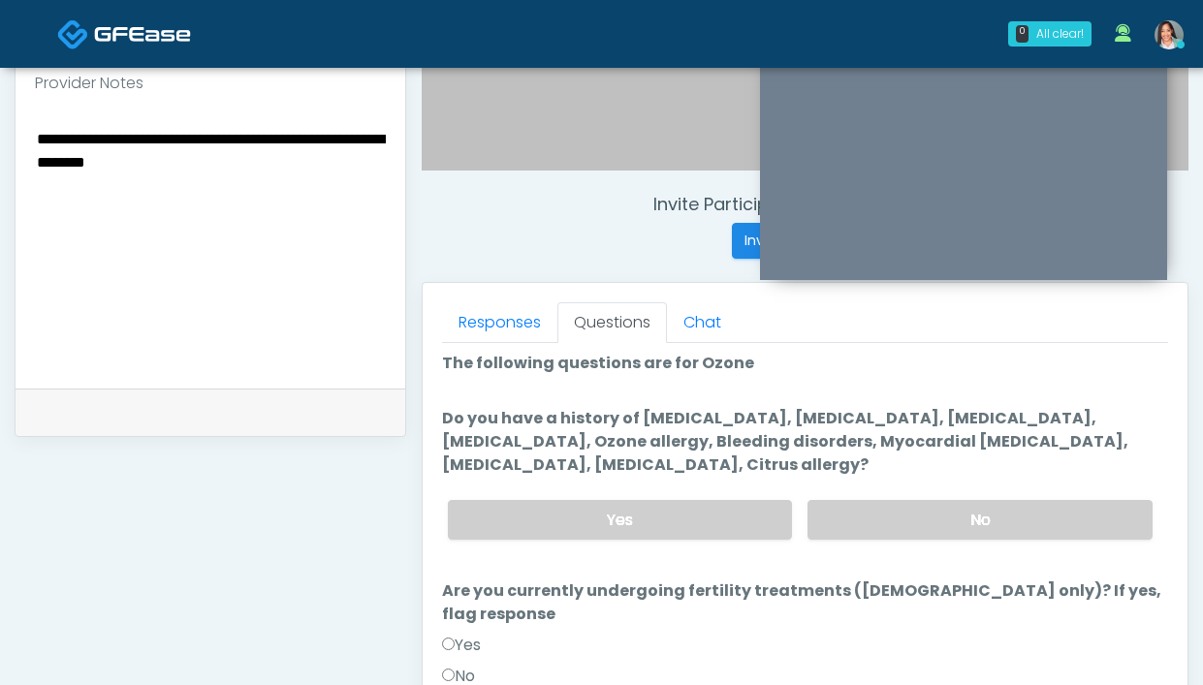
click at [754, 459] on label "Do you have a history of Hyperthyroidism, Hypotension, Hypocalcemia, Hypoglycem…" at bounding box center [805, 442] width 726 height 70
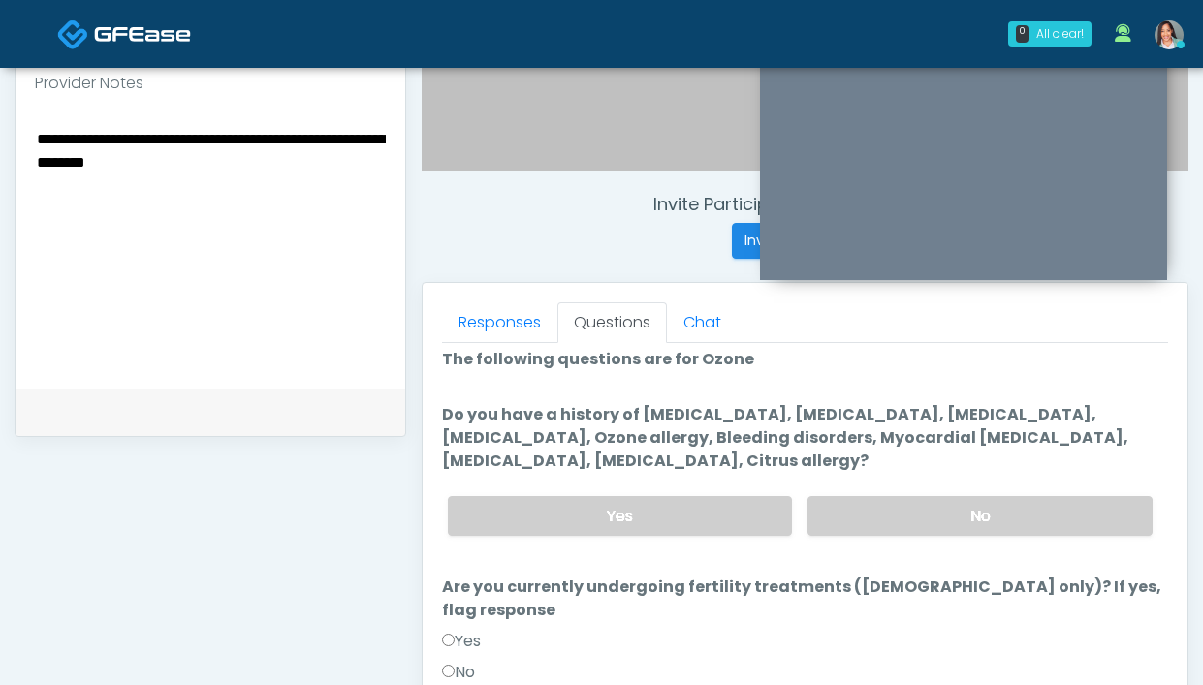
scroll to position [12, 0]
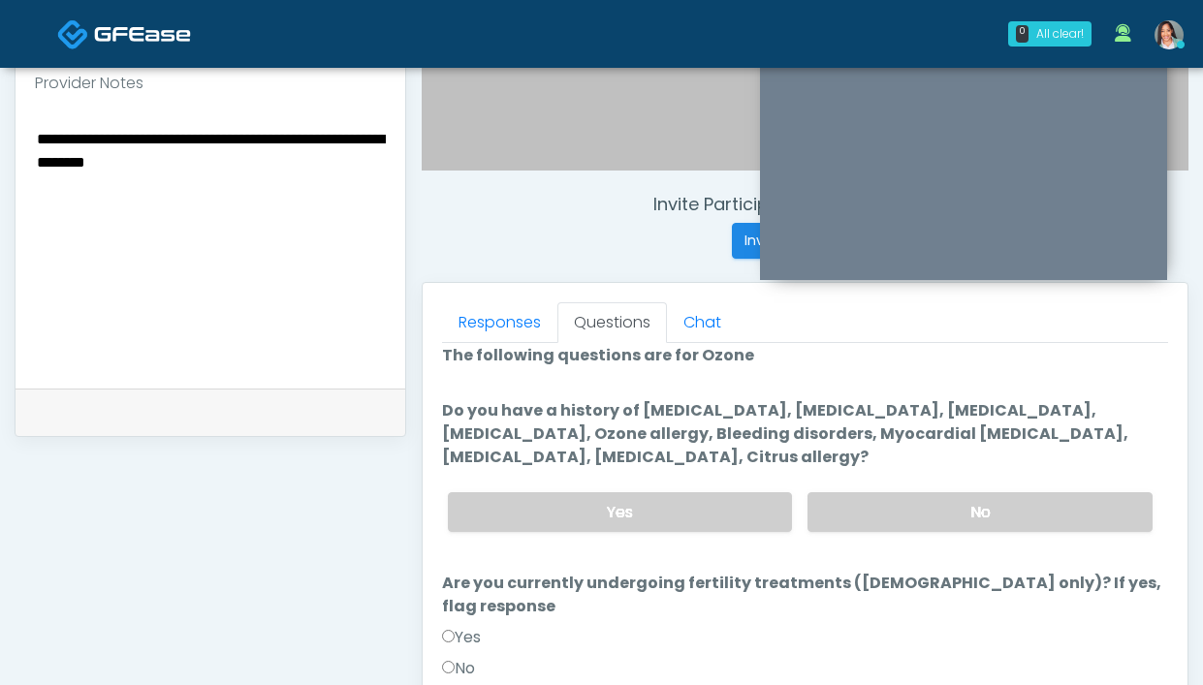
click at [751, 458] on label "Do you have a history of Hyperthyroidism, Hypotension, Hypocalcemia, Hypoglycem…" at bounding box center [805, 434] width 726 height 70
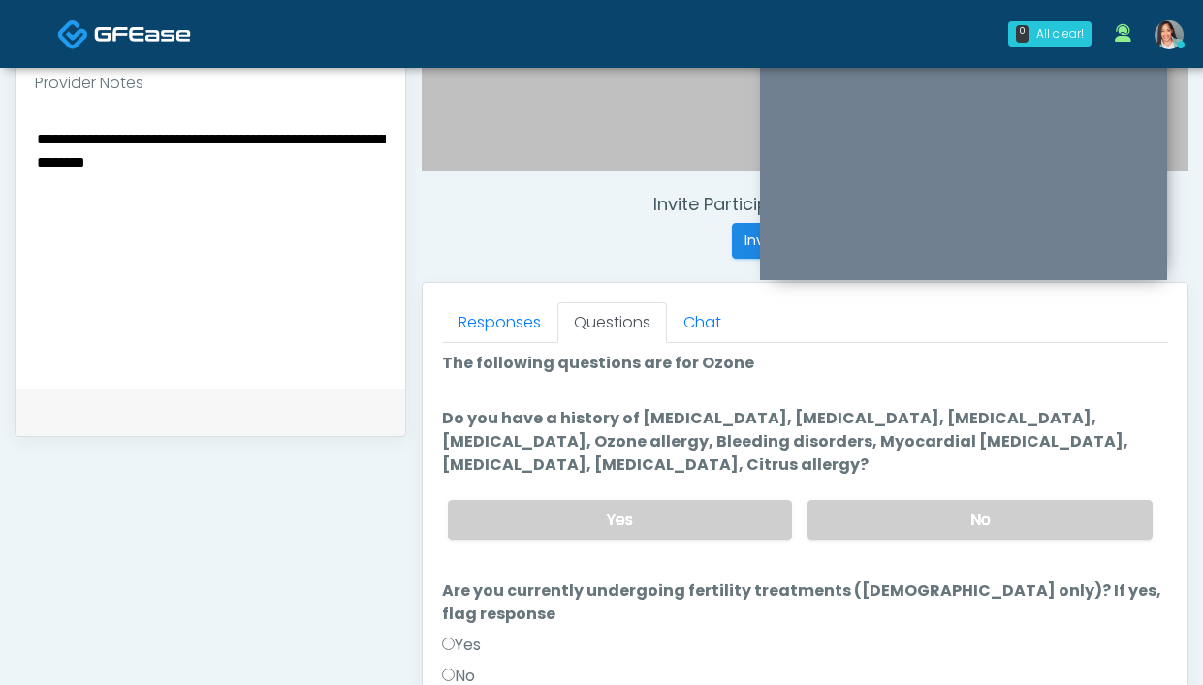
scroll to position [4, 0]
click at [731, 463] on label "Do you have a history of Hyperthyroidism, Hypotension, Hypocalcemia, Hypoglycem…" at bounding box center [805, 442] width 726 height 70
drag, startPoint x: 730, startPoint y: 474, endPoint x: 715, endPoint y: 473, distance: 14.6
click at [712, 474] on label "Do you have a history of Hyperthyroidism, Hypotension, Hypocalcemia, Hypoglycem…" at bounding box center [805, 442] width 726 height 70
click at [723, 471] on label "Do you have a history of Hyperthyroidism, Hypotension, Hypocalcemia, Hypoglycem…" at bounding box center [805, 442] width 726 height 70
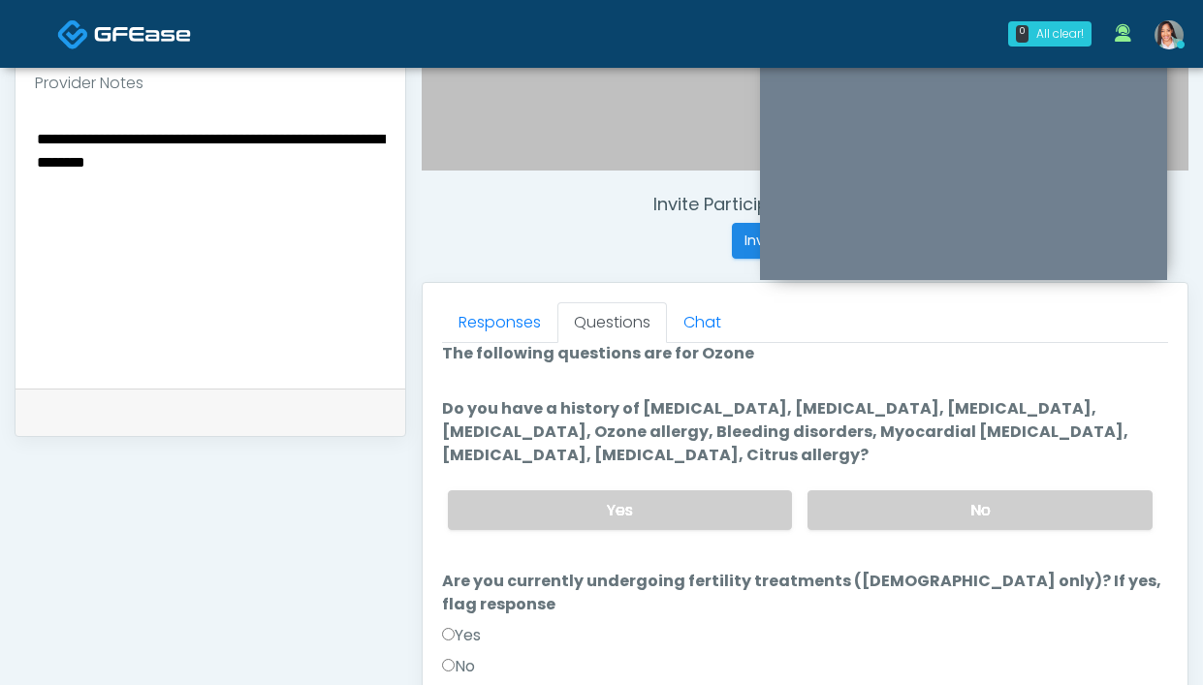
scroll to position [16, 0]
click at [763, 456] on label "Do you have a history of Hyperthyroidism, Hypotension, Hypocalcemia, Hypoglycem…" at bounding box center [805, 431] width 726 height 70
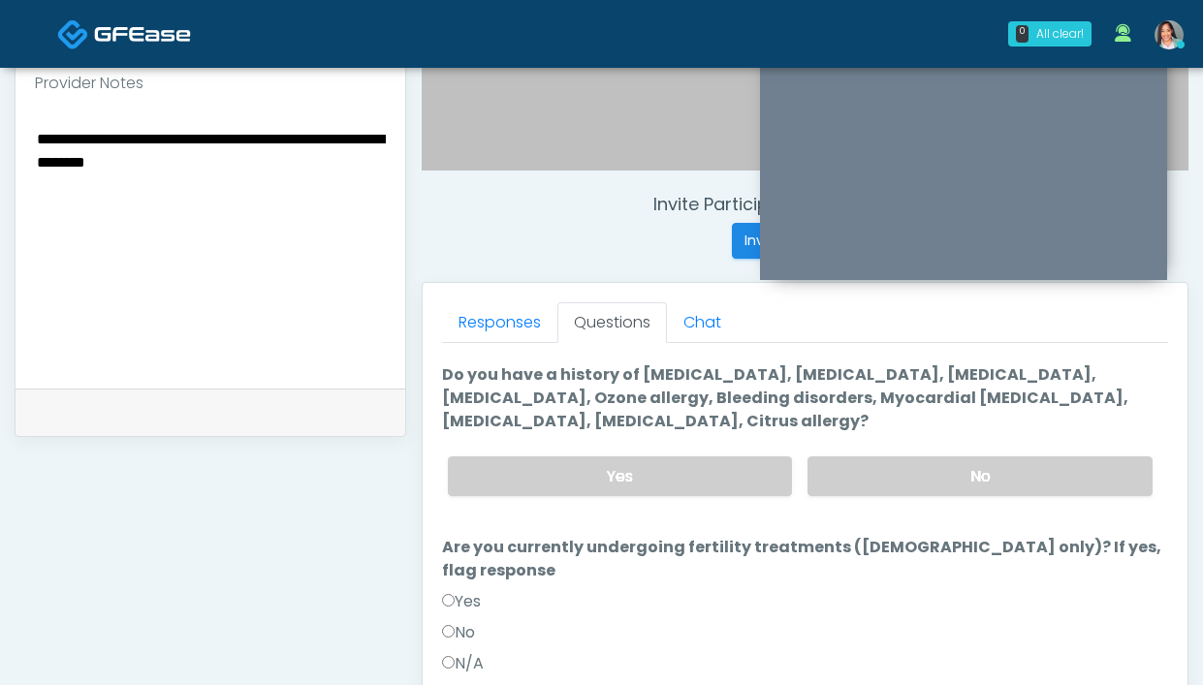
scroll to position [48, 0]
click at [465, 620] on label "No" at bounding box center [458, 631] width 33 height 23
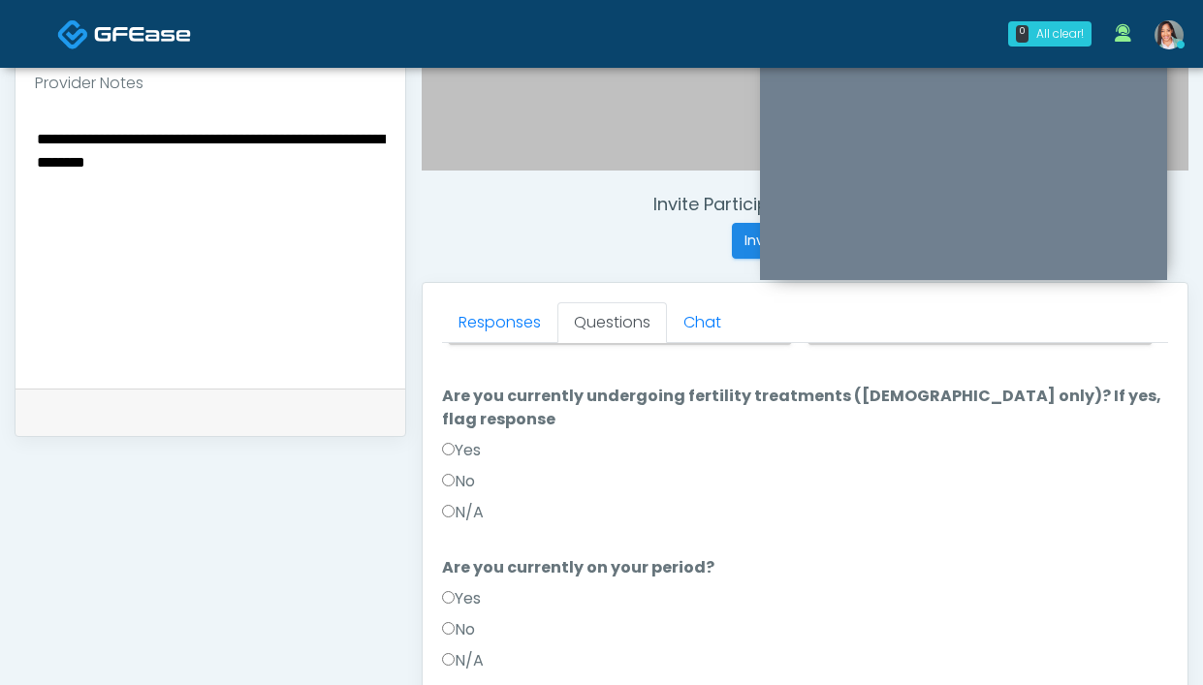
scroll to position [212, 0]
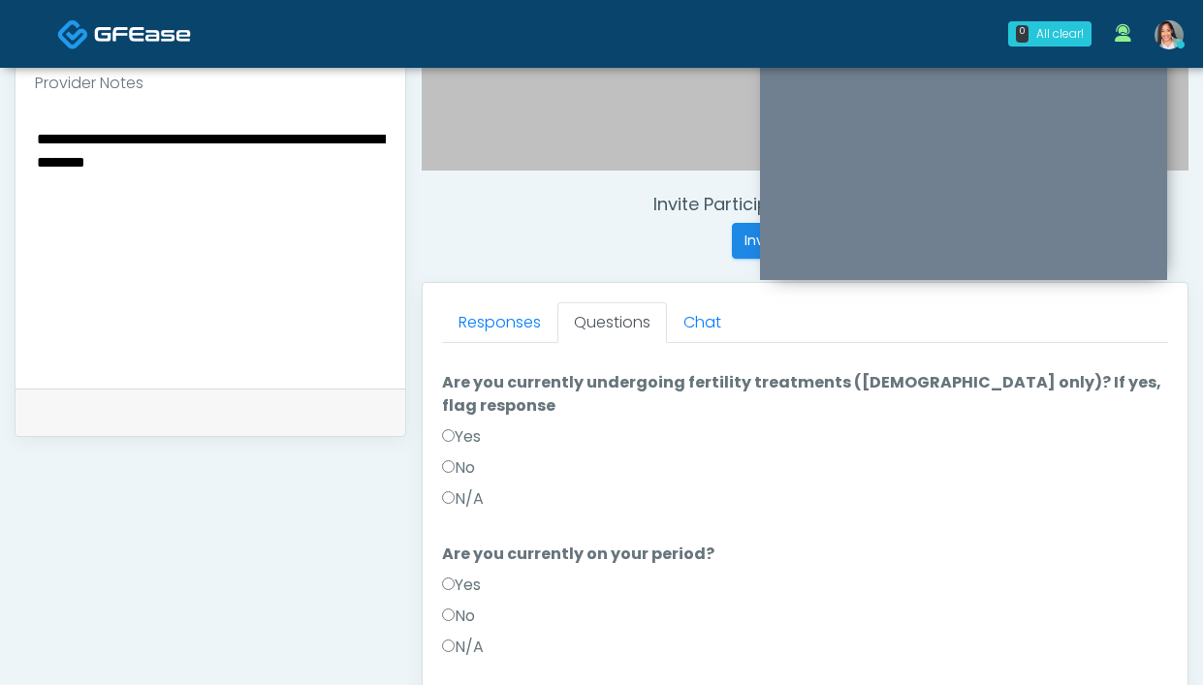
click at [462, 605] on label "No" at bounding box center [458, 616] width 33 height 23
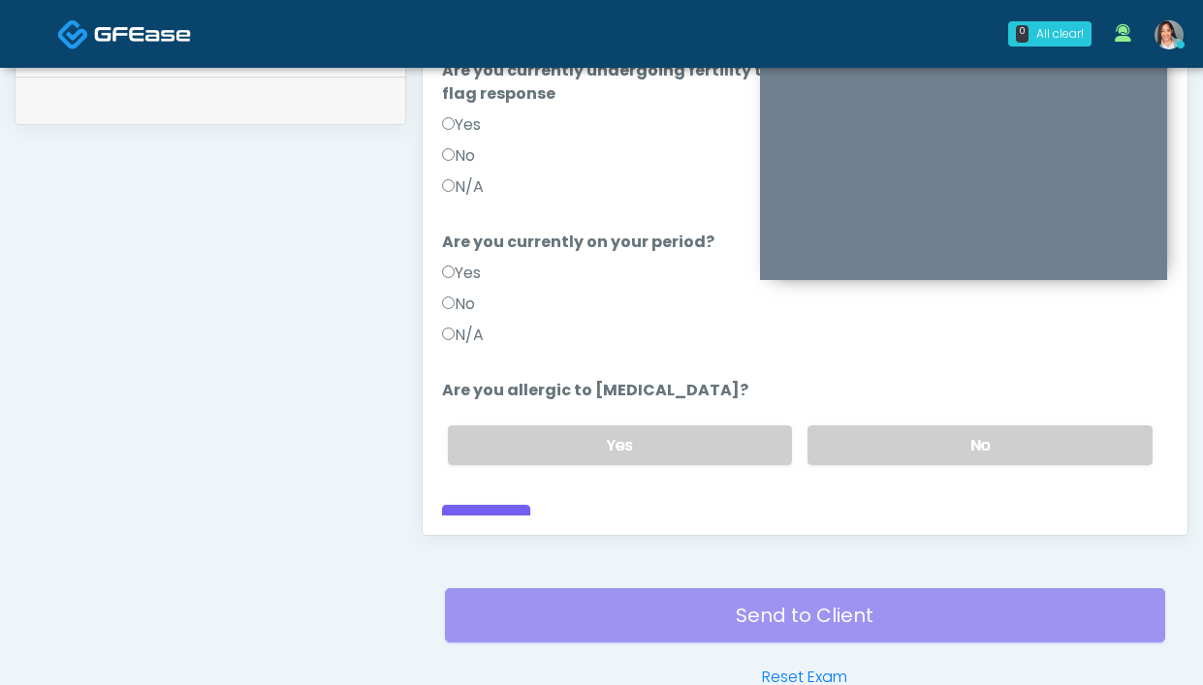
scroll to position [945, 0]
click at [864, 425] on label "No" at bounding box center [979, 445] width 345 height 40
click at [513, 504] on button "Continue" at bounding box center [486, 522] width 88 height 36
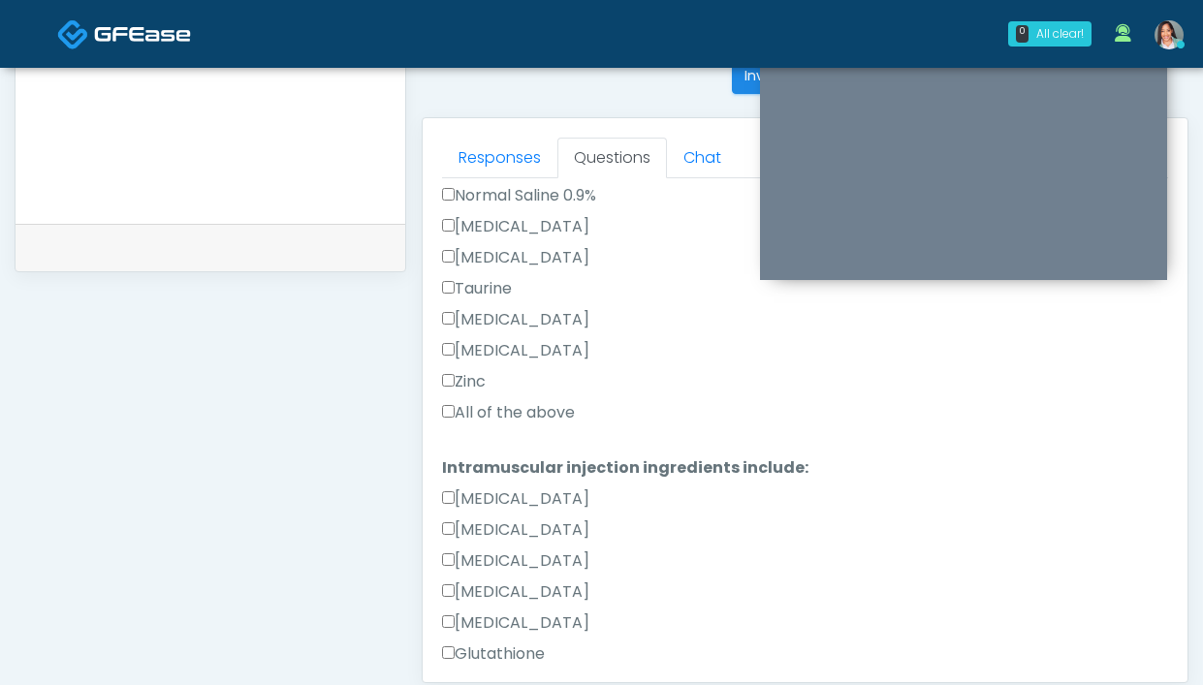
scroll to position [847, 0]
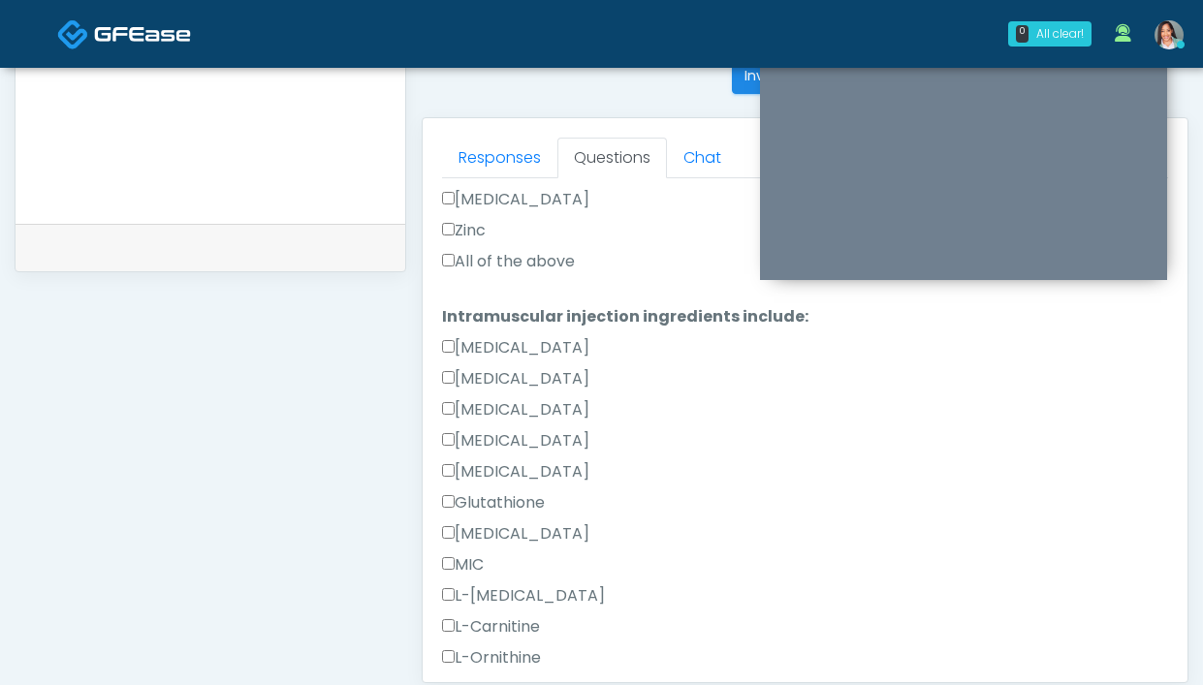
click at [509, 269] on label "All of the above" at bounding box center [508, 261] width 133 height 23
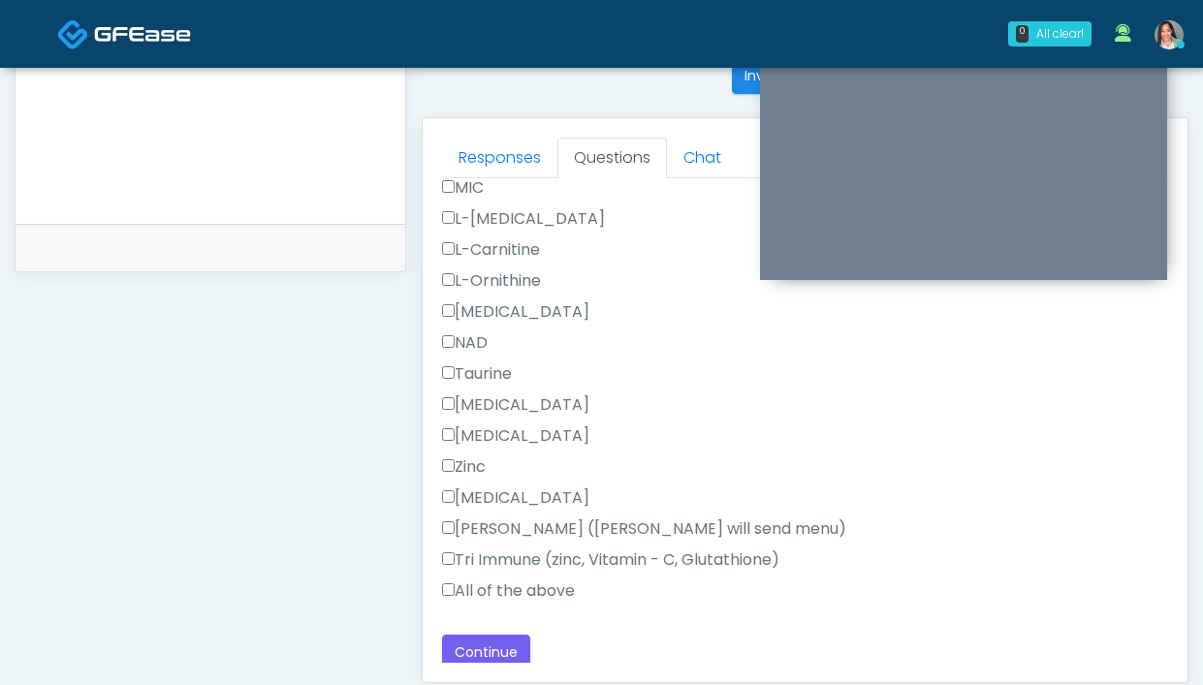
scroll to position [1231, 0]
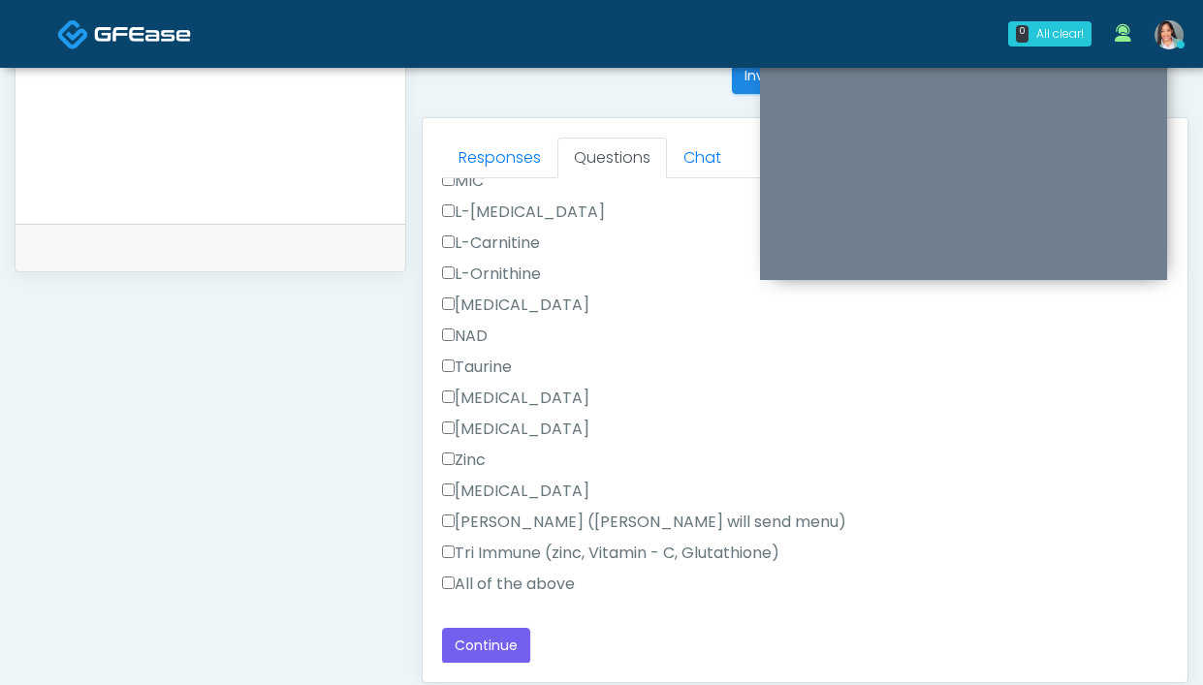
click at [566, 586] on label "All of the above" at bounding box center [508, 584] width 133 height 23
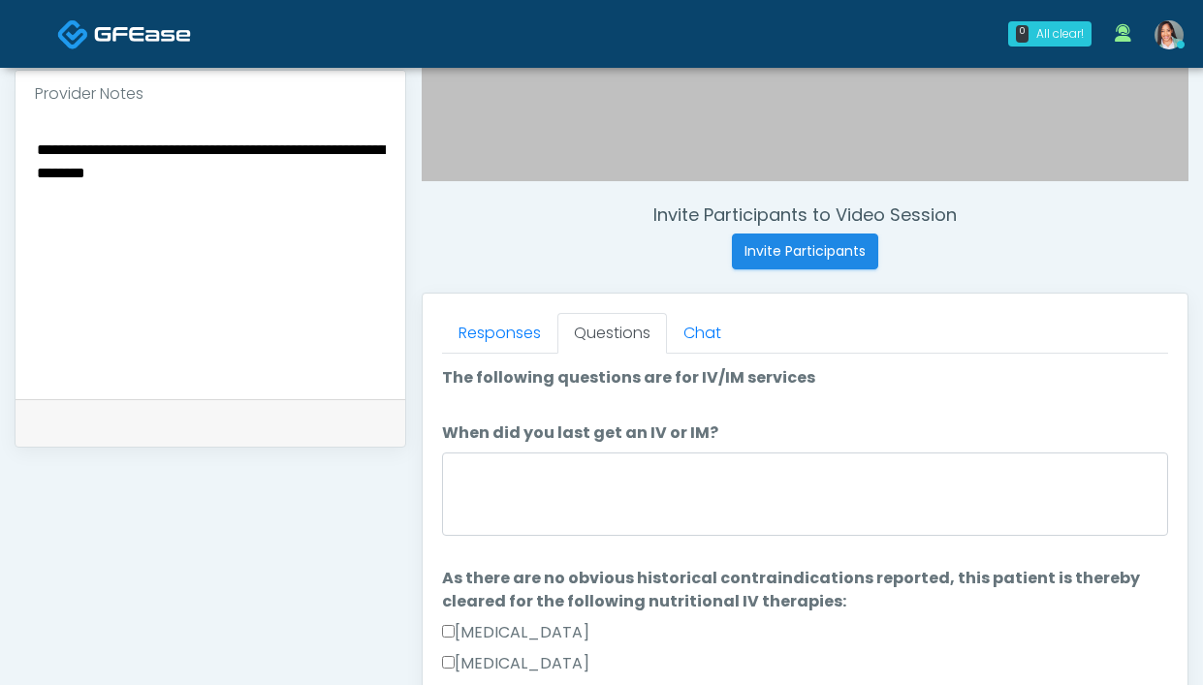
scroll to position [665, 0]
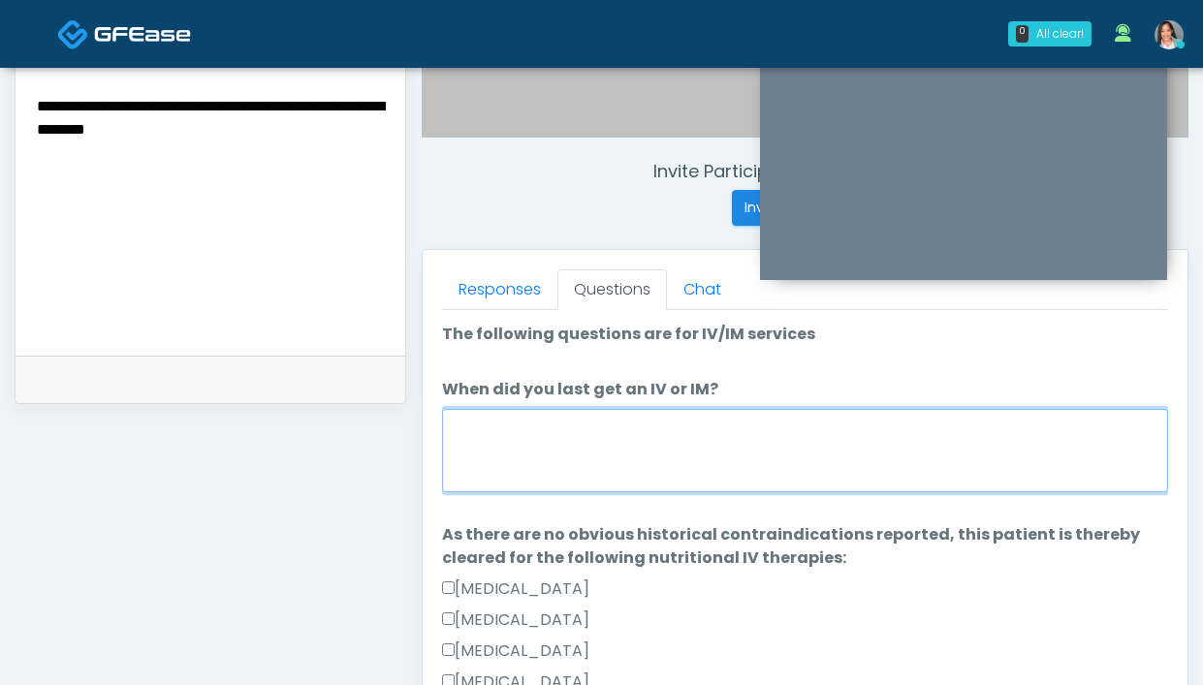
click at [577, 442] on textarea "When did you last get an IV or IM?" at bounding box center [805, 450] width 726 height 83
click at [715, 430] on textarea "**********" at bounding box center [805, 450] width 726 height 83
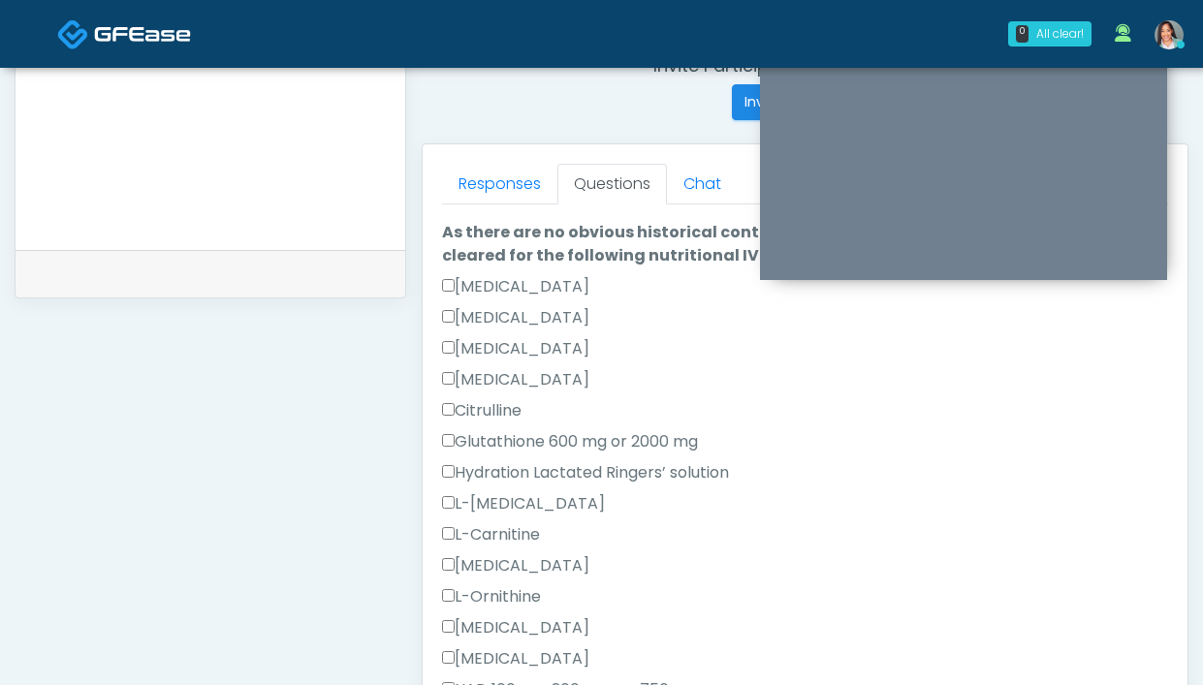
scroll to position [177, 0]
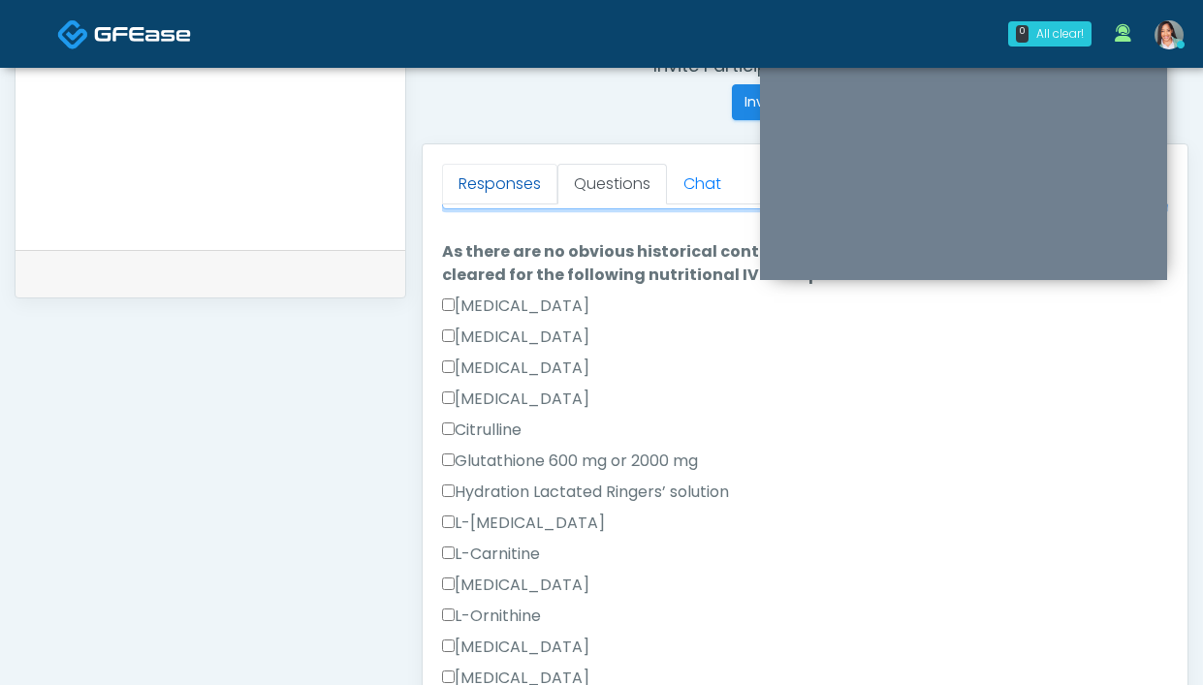
type textarea "**********"
click at [515, 193] on link "Responses" at bounding box center [499, 184] width 115 height 41
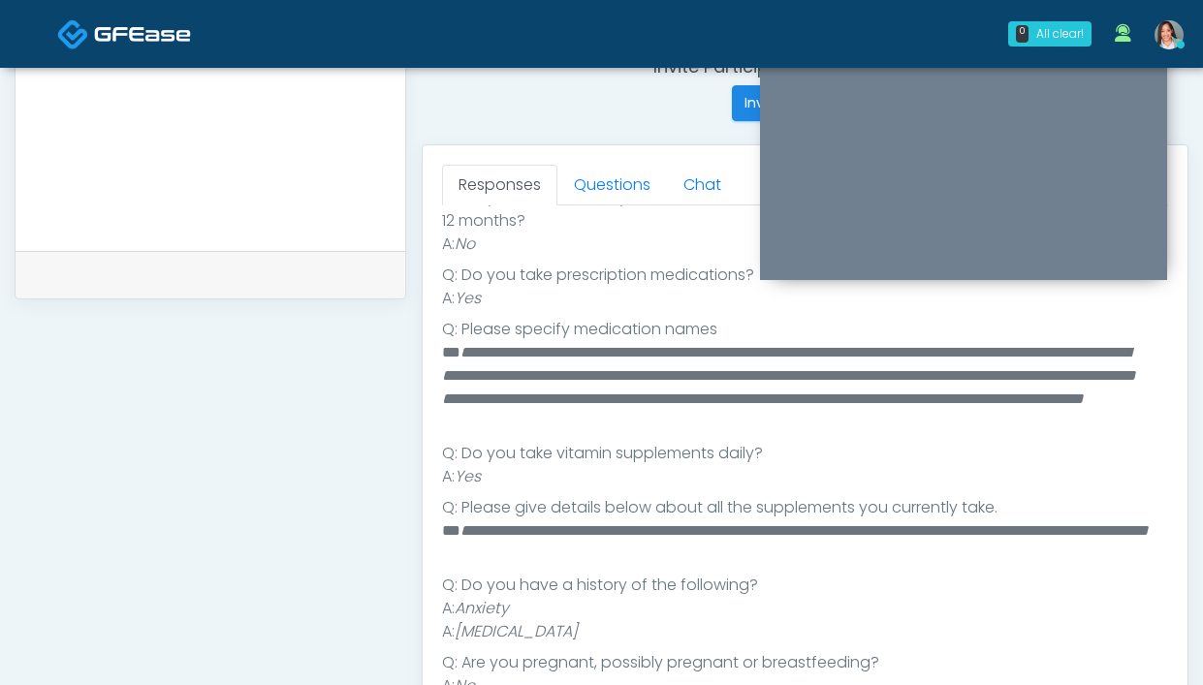
scroll to position [767, 0]
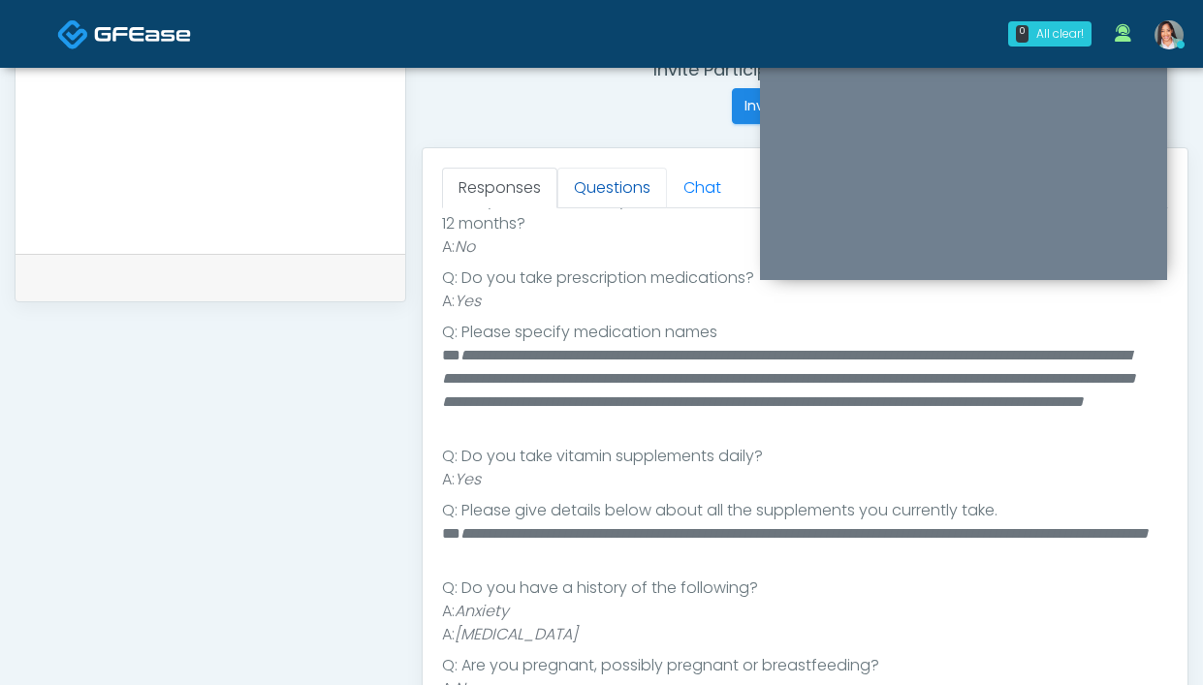
click at [580, 197] on link "Questions" at bounding box center [612, 188] width 110 height 41
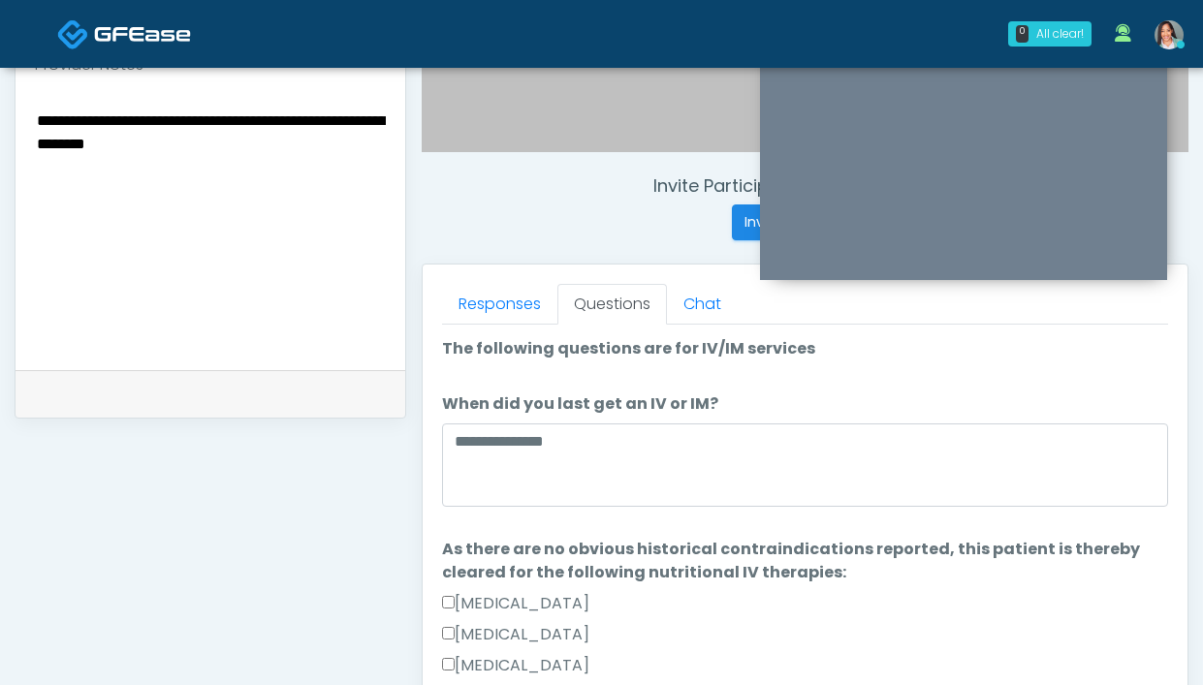
scroll to position [629, 0]
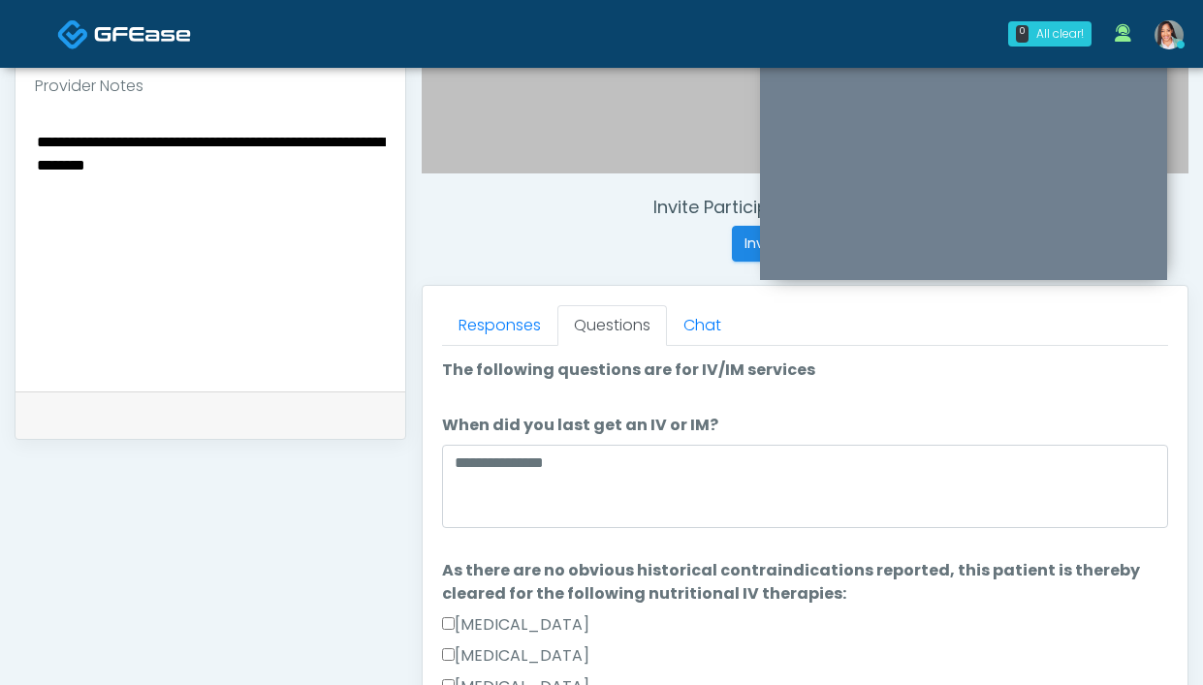
click at [312, 179] on textarea "**********" at bounding box center [210, 247] width 351 height 237
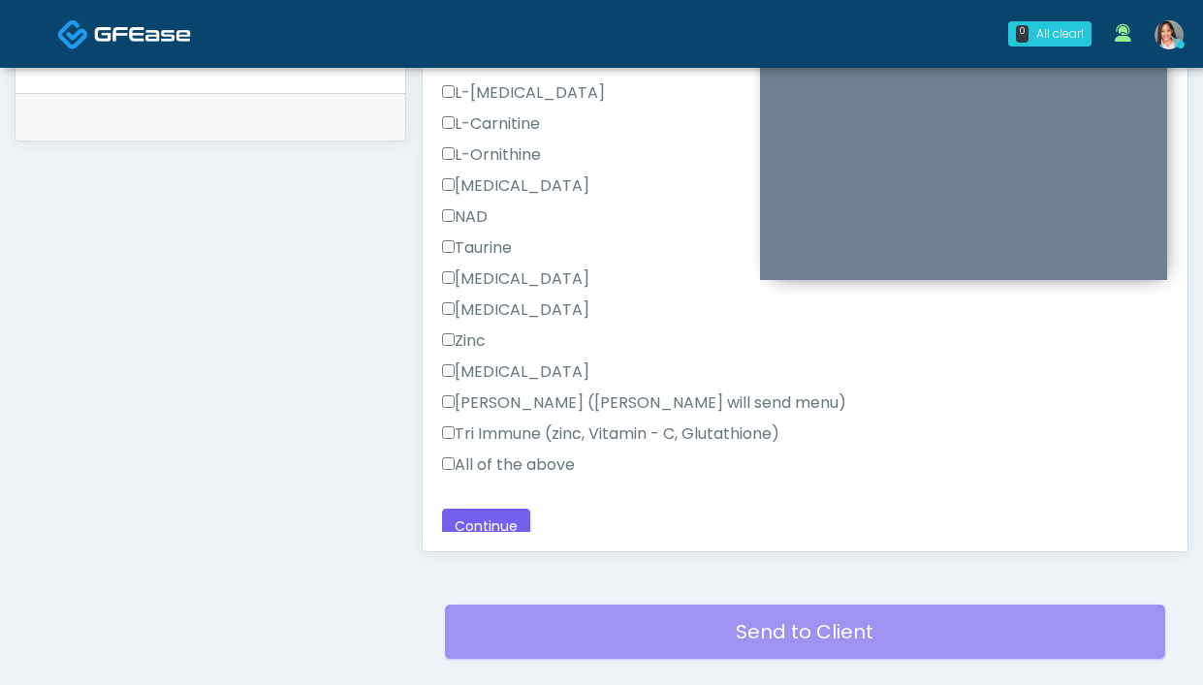
scroll to position [1231, 0]
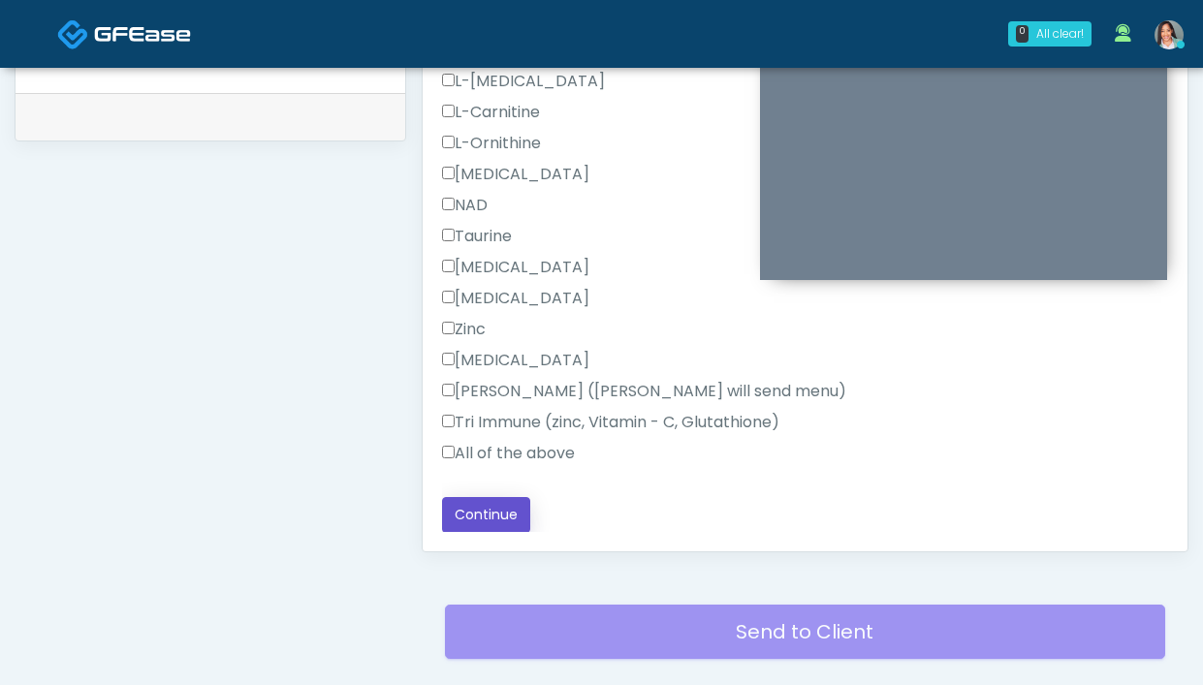
click at [496, 522] on button "Continue" at bounding box center [486, 515] width 88 height 36
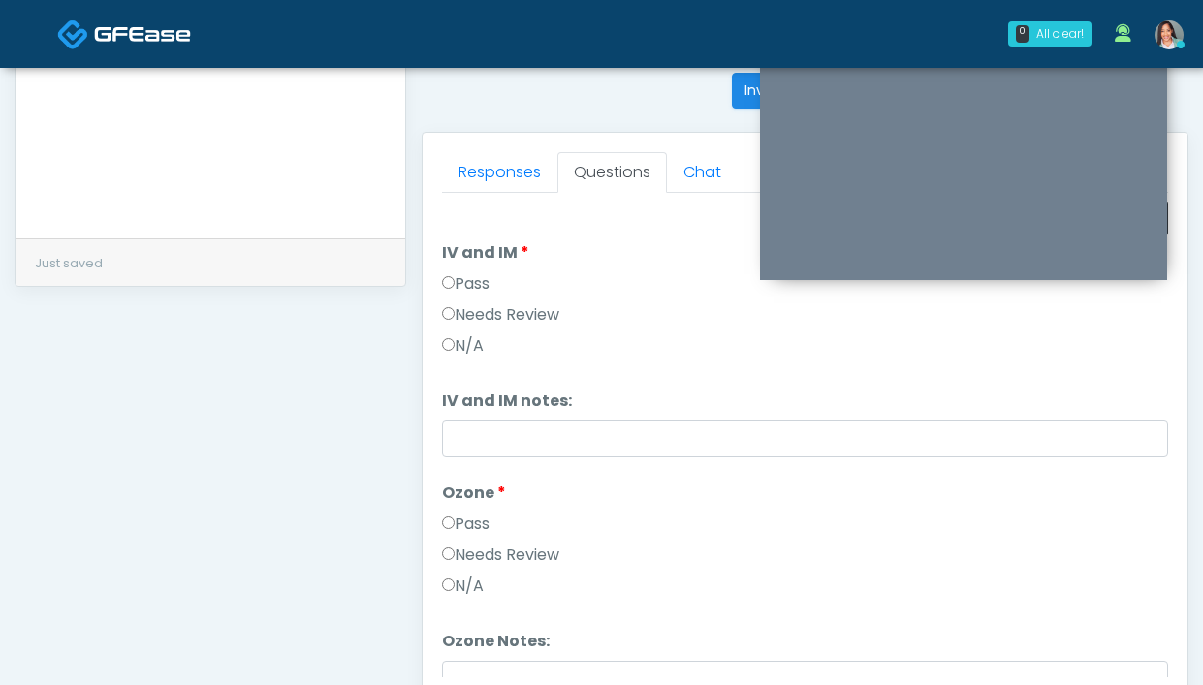
scroll to position [566, 0]
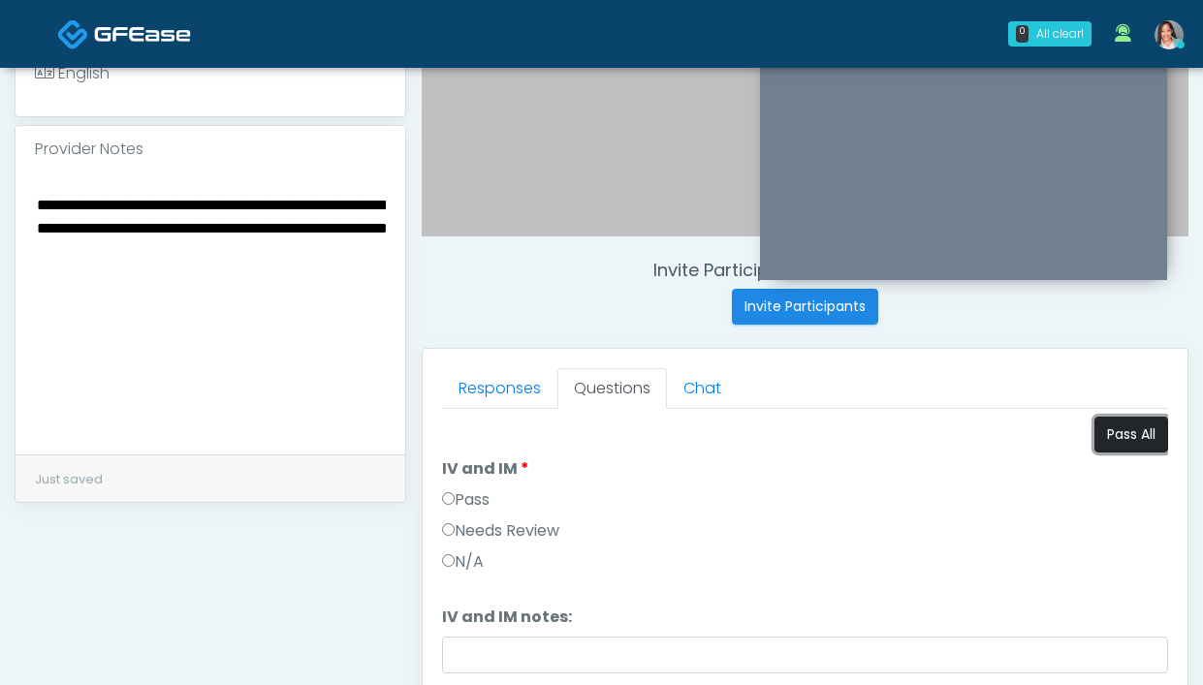
click at [1099, 443] on button "Pass All" at bounding box center [1131, 435] width 74 height 36
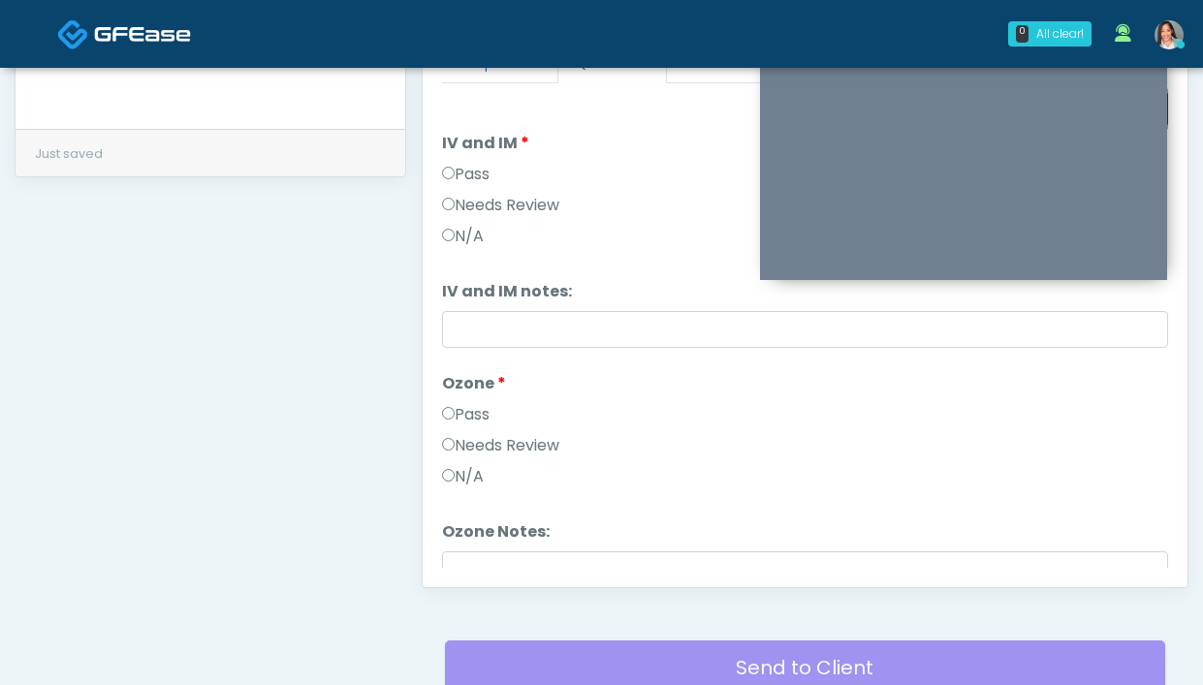
scroll to position [893, 0]
click at [490, 78] on link "Responses" at bounding box center [499, 62] width 115 height 41
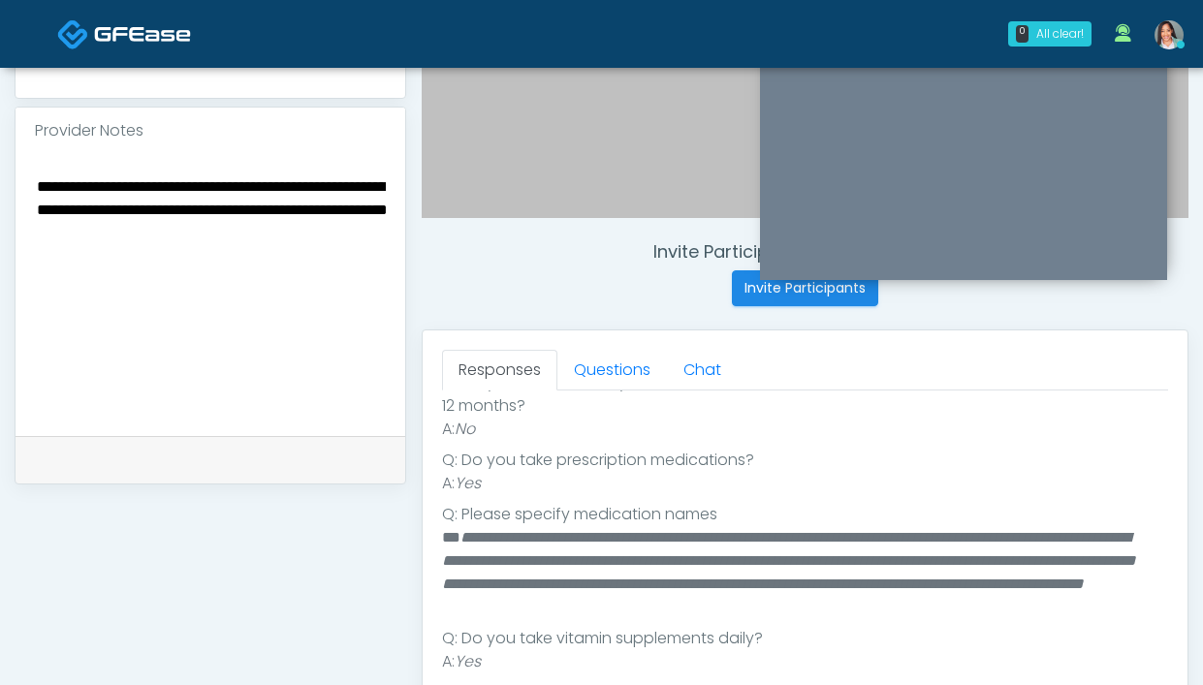
scroll to position [580, 0]
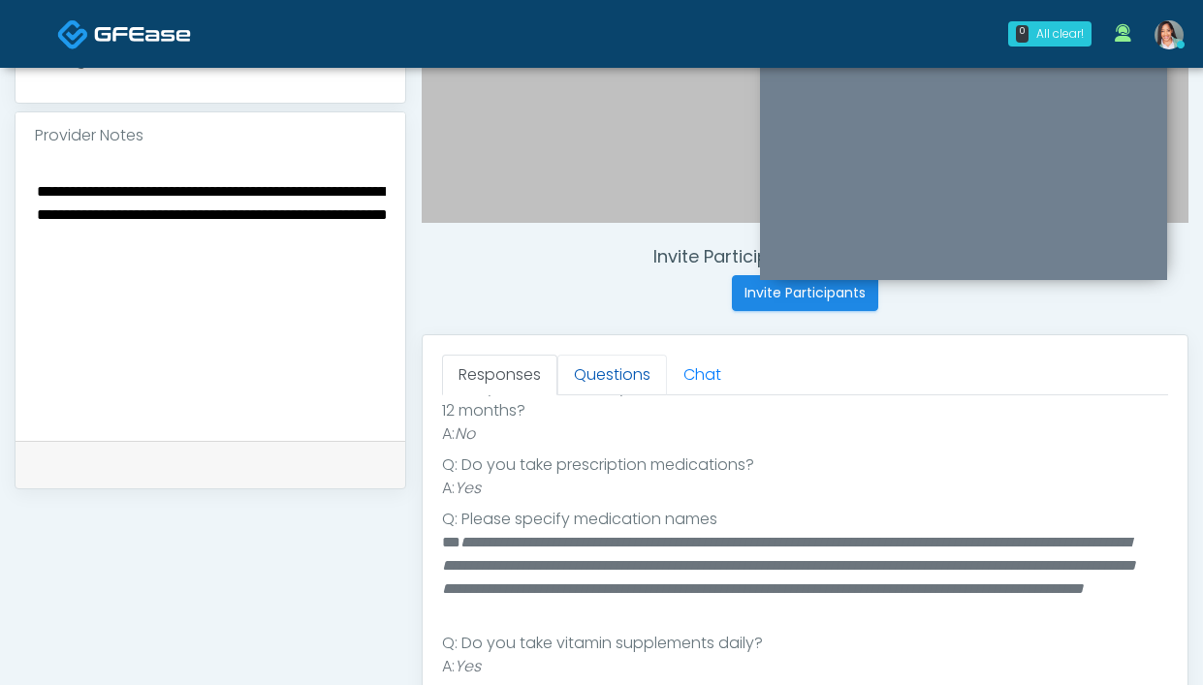
click at [585, 355] on div "Responses Questions Chat Good Faith Exam Script Good Faith Exam Script INTRODUC…" at bounding box center [805, 617] width 765 height 564
click at [585, 363] on link "Questions" at bounding box center [612, 375] width 110 height 41
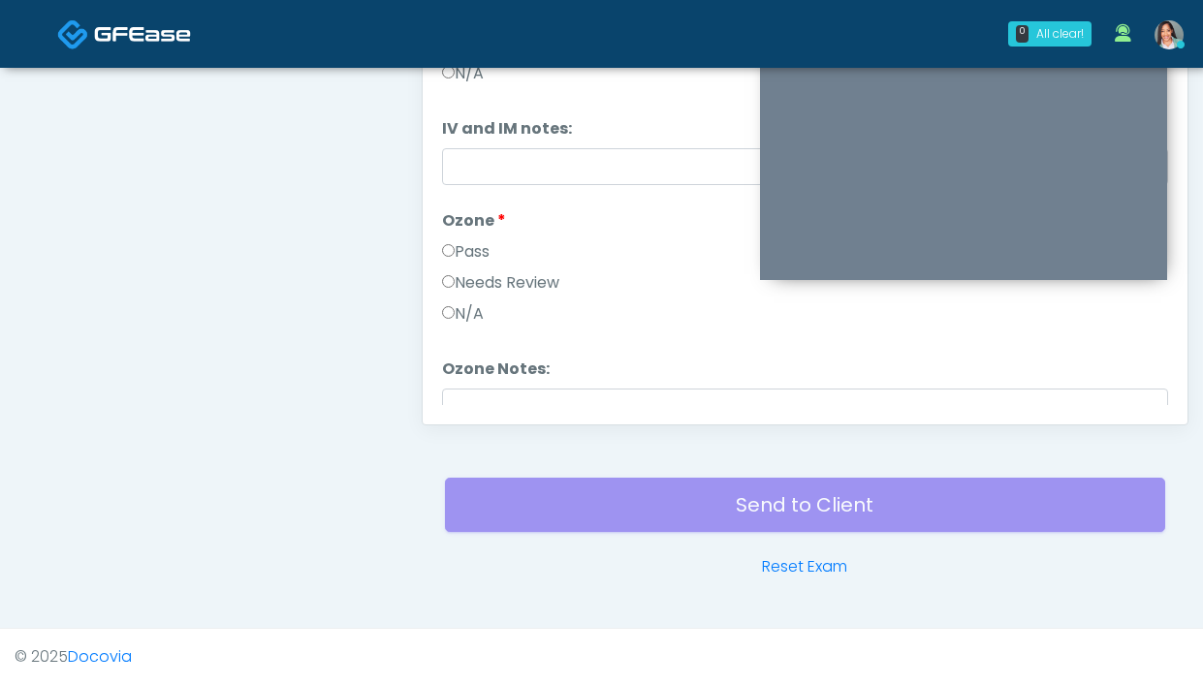
scroll to position [0, 0]
click at [510, 285] on label "Needs Review" at bounding box center [500, 282] width 117 height 23
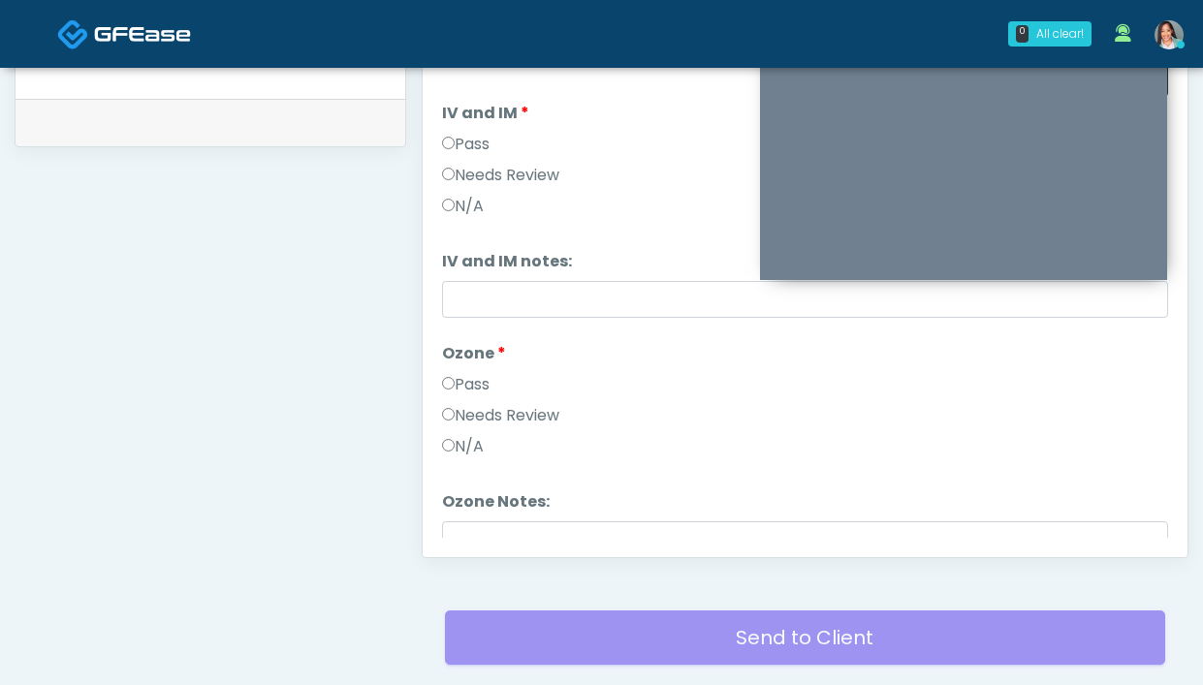
scroll to position [596, 0]
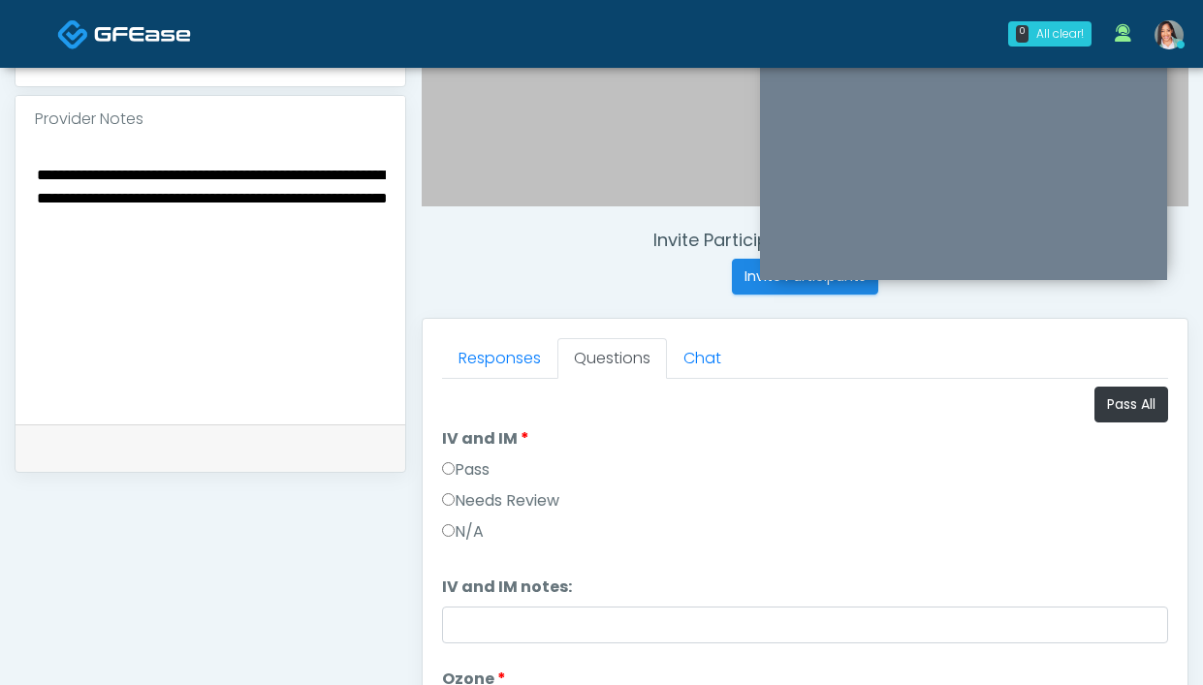
click at [379, 229] on textarea "**********" at bounding box center [210, 280] width 351 height 237
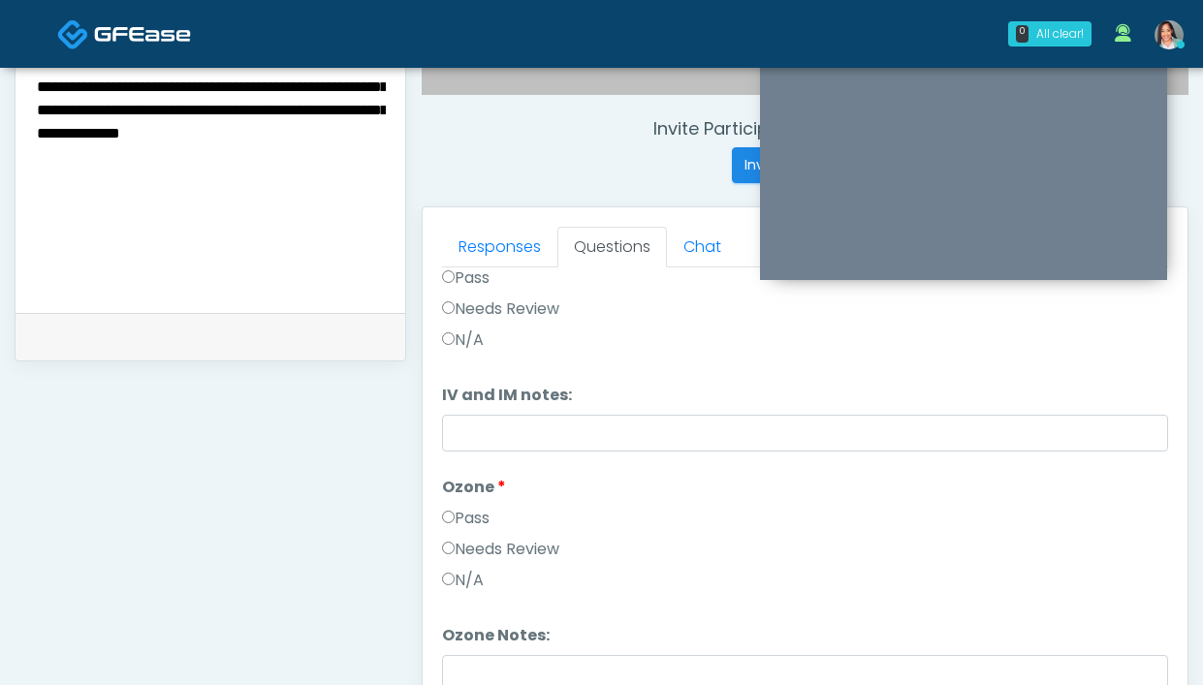
scroll to position [694, 0]
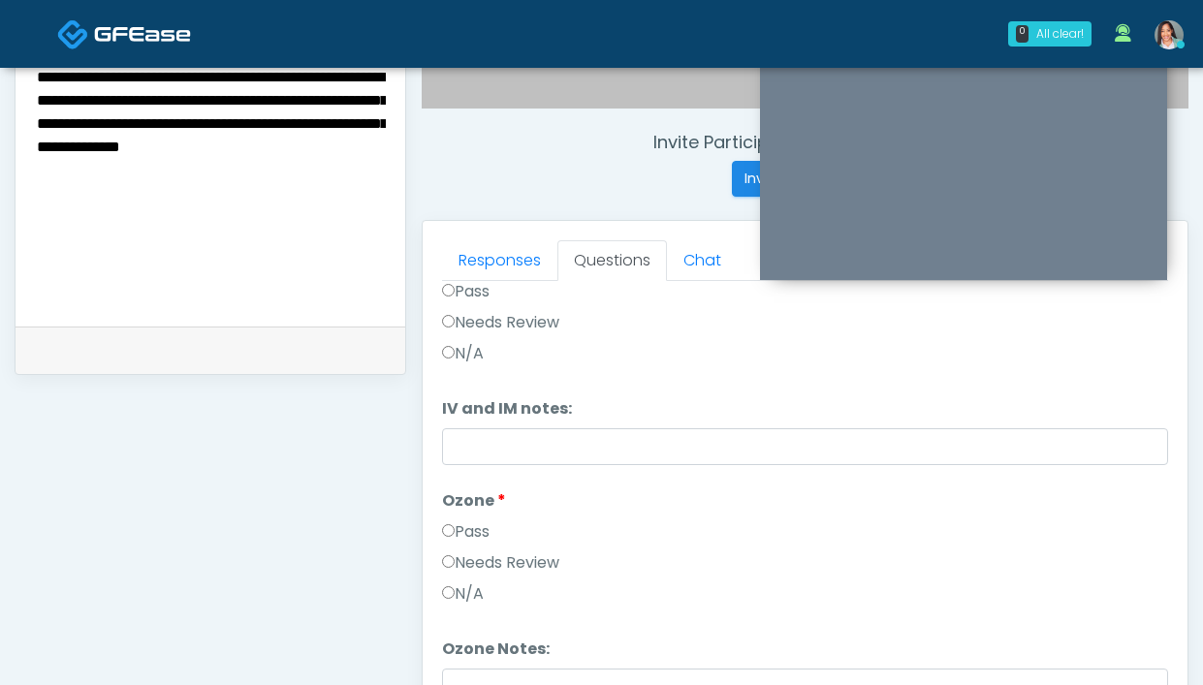
drag, startPoint x: 246, startPoint y: 193, endPoint x: 38, endPoint y: 130, distance: 217.7
click at [38, 130] on textarea "**********" at bounding box center [210, 182] width 351 height 237
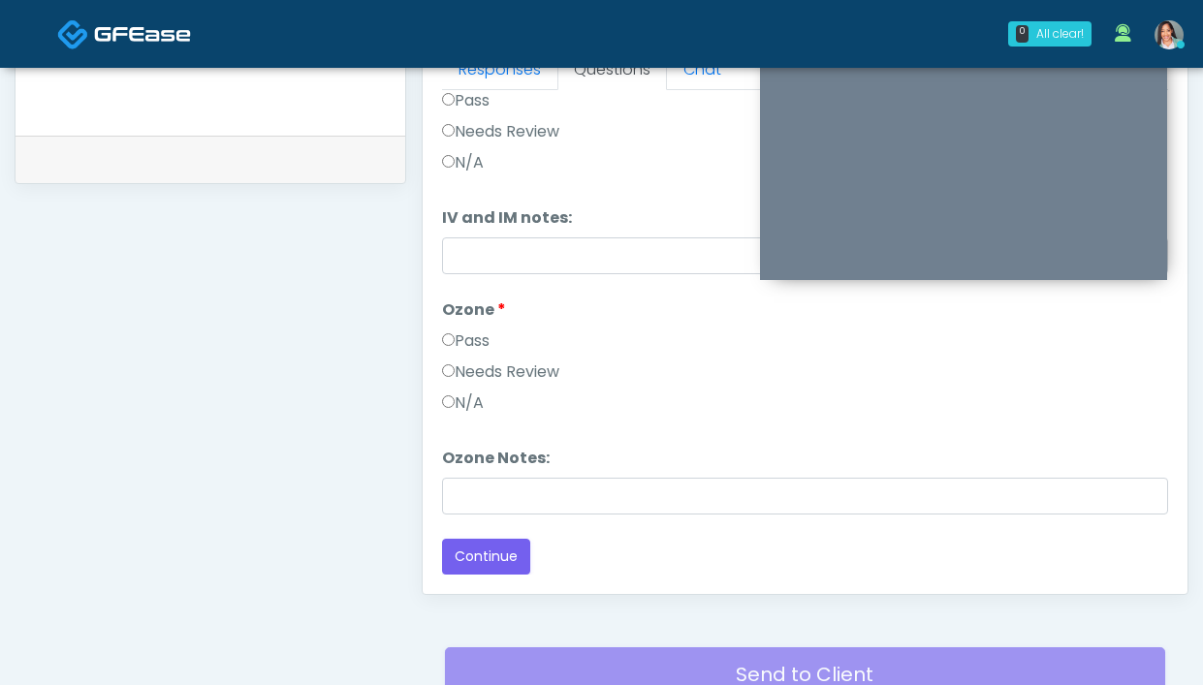
scroll to position [953, 0]
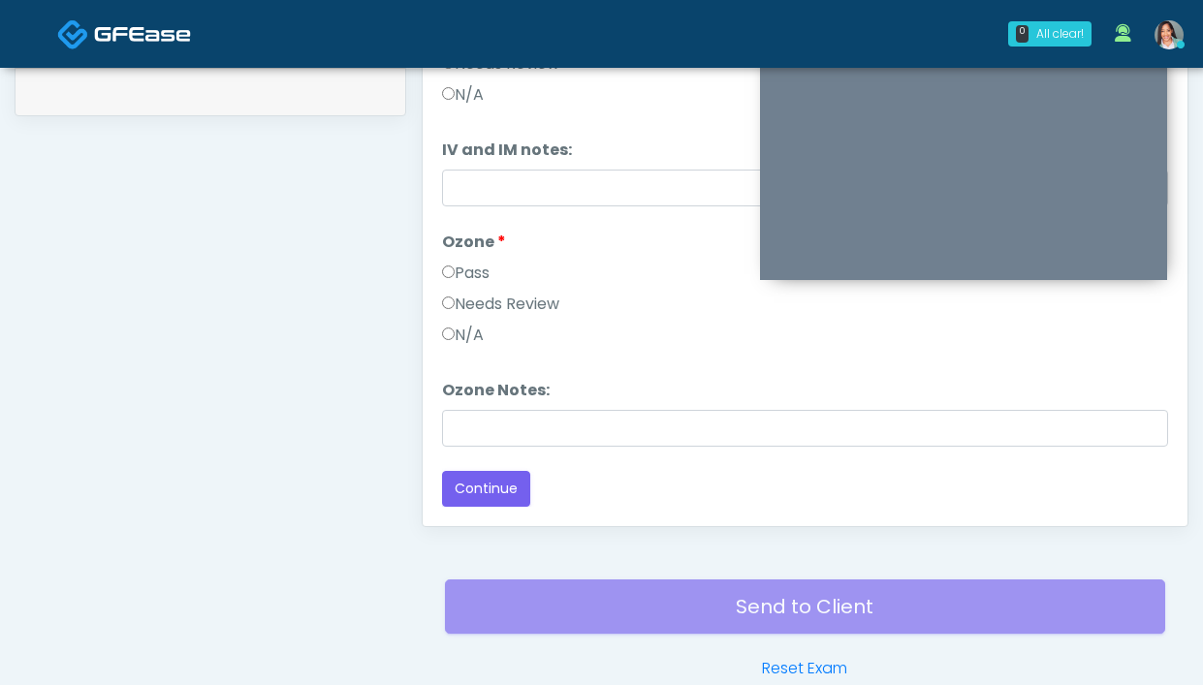
type textarea "**********"
click at [661, 459] on div "Loading... Connecting to your agent... Please wait while we prepare your person…" at bounding box center [805, 228] width 726 height 557
click at [665, 452] on div "Loading... Connecting to your agent... Please wait while we prepare your person…" at bounding box center [805, 228] width 726 height 557
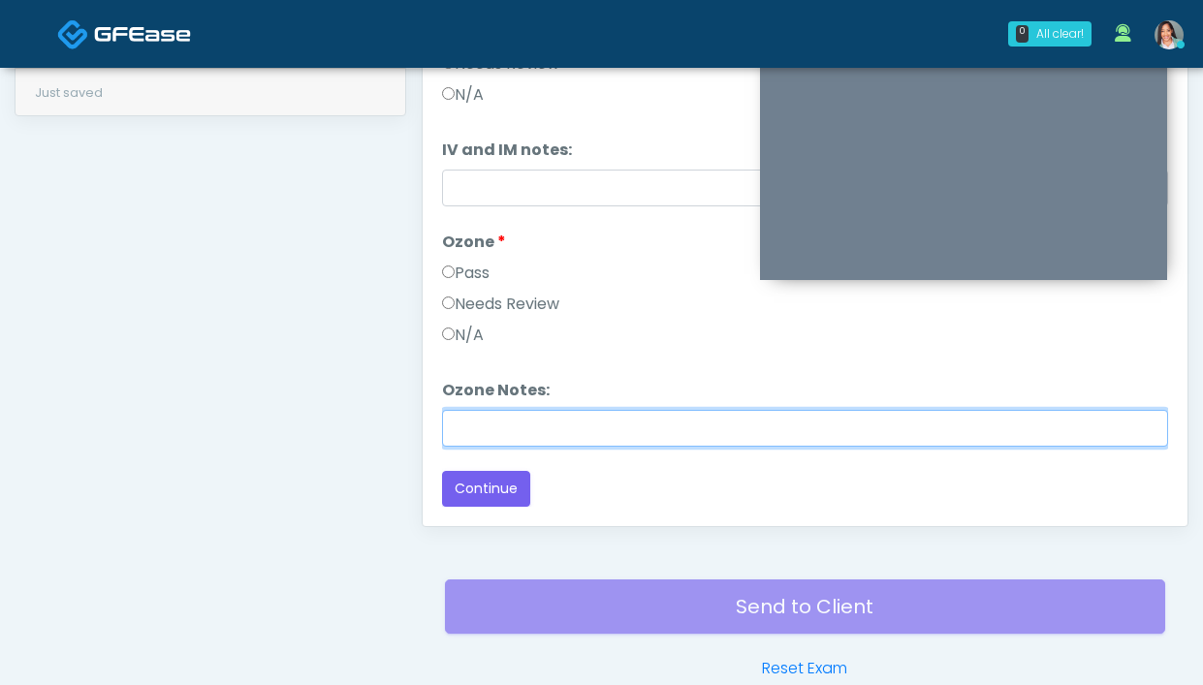
click at [668, 422] on input "Ozone Notes:" at bounding box center [805, 428] width 726 height 37
paste input "**********"
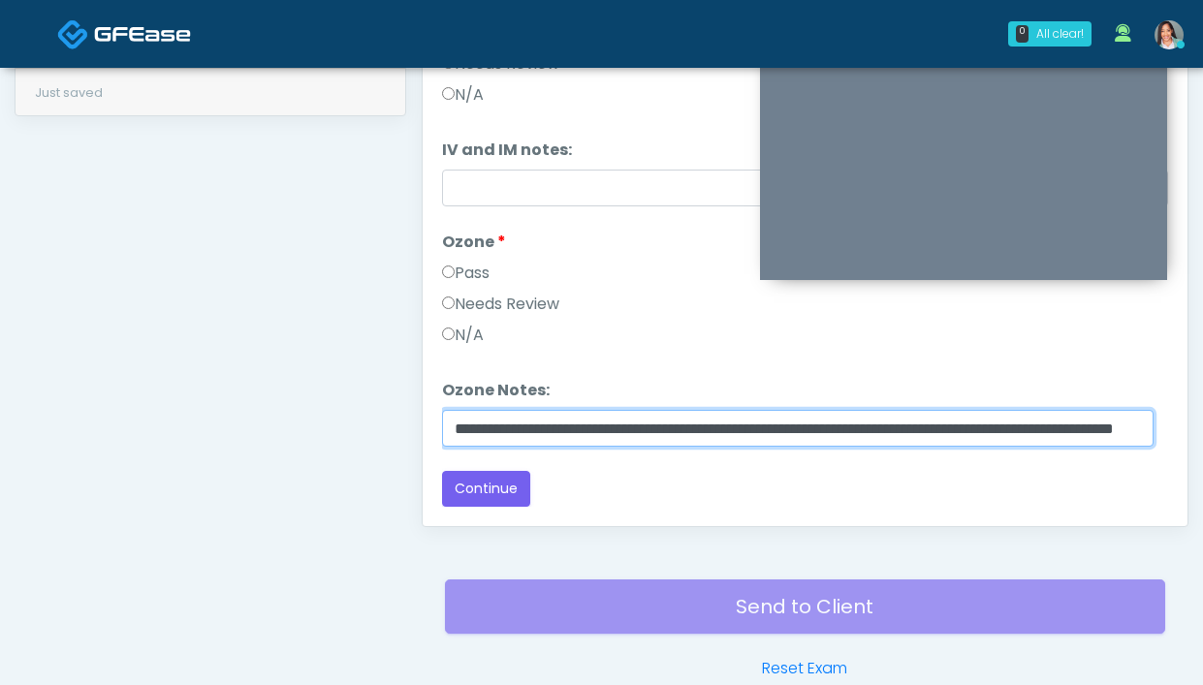
scroll to position [0, 0]
drag, startPoint x: 667, startPoint y: 426, endPoint x: 368, endPoint y: 412, distance: 298.9
click at [464, 427] on input "**********" at bounding box center [798, 428] width 712 height 37
drag, startPoint x: 851, startPoint y: 433, endPoint x: 795, endPoint y: 420, distance: 57.8
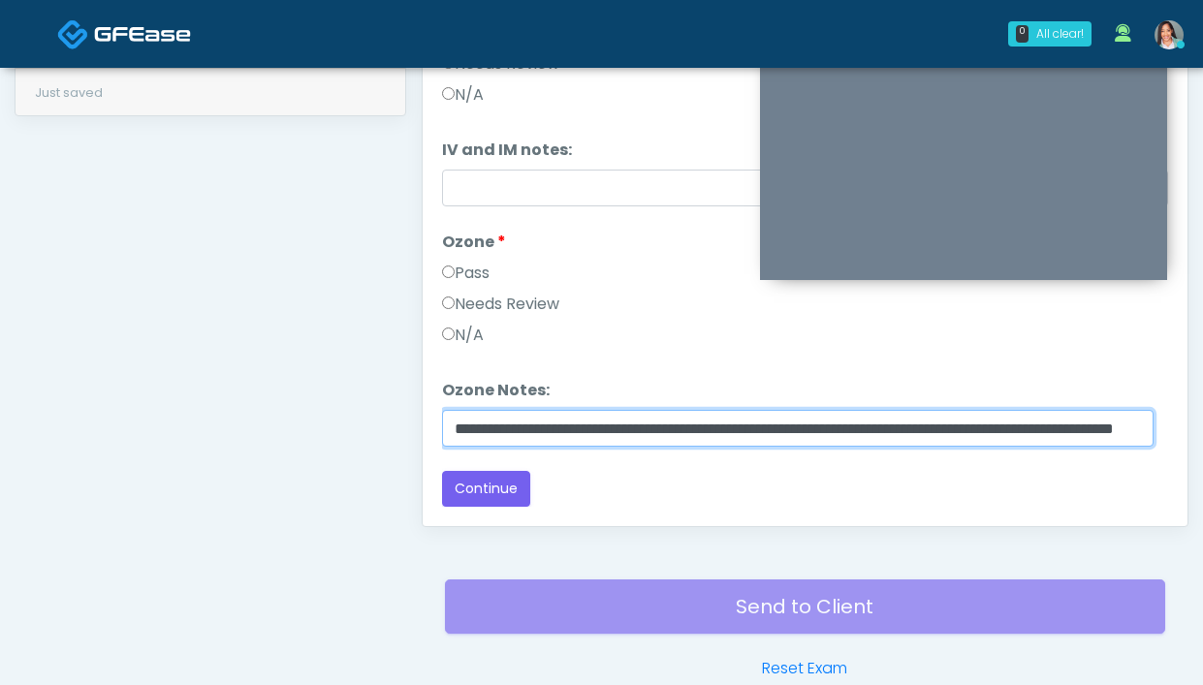
click at [795, 420] on input "**********" at bounding box center [798, 428] width 712 height 37
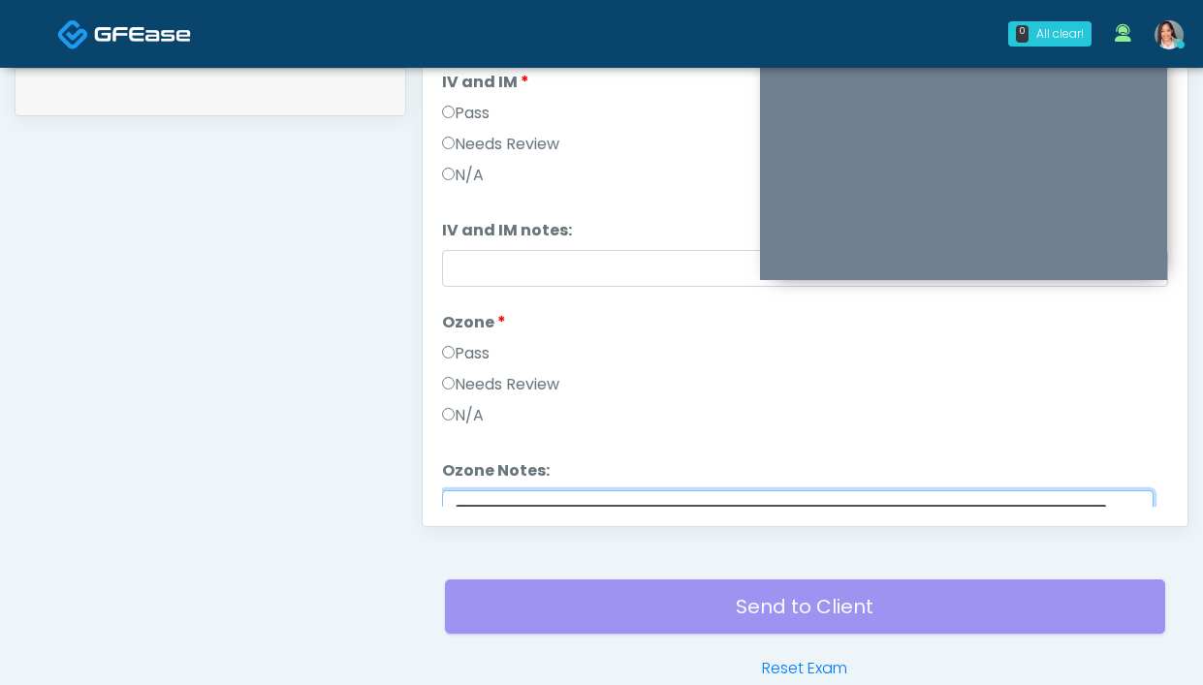
scroll to position [630, 0]
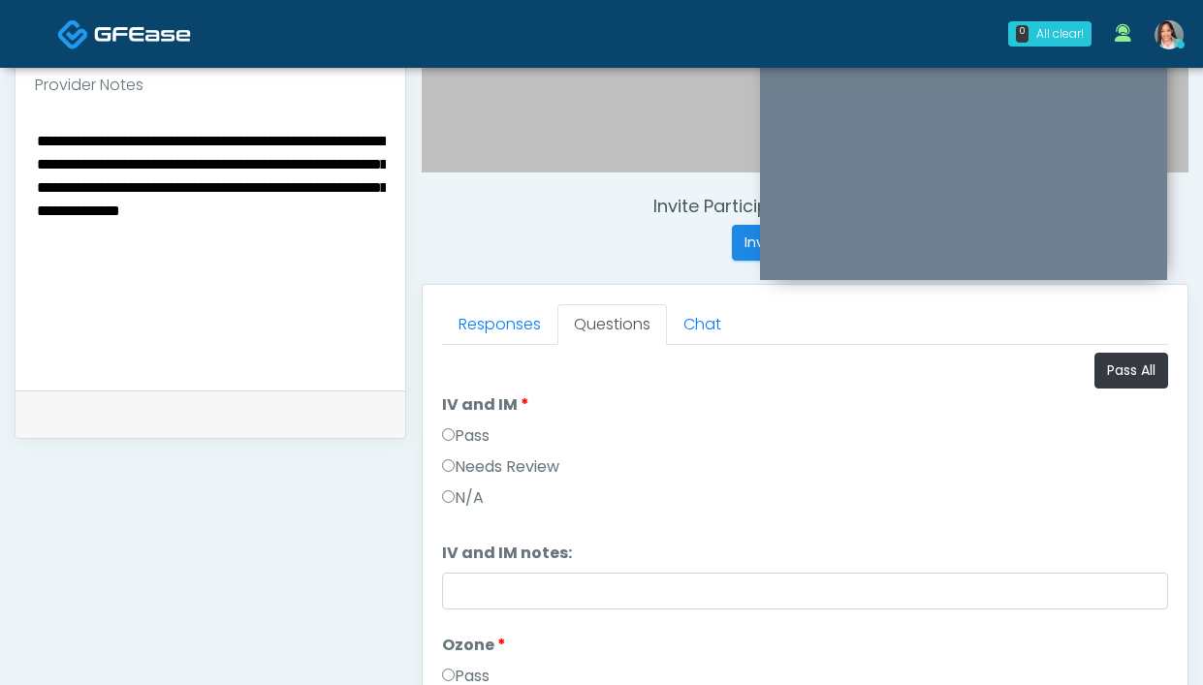
type input "**********"
drag, startPoint x: 84, startPoint y: 212, endPoint x: 25, endPoint y: 215, distance: 59.2
click at [25, 215] on div "**********" at bounding box center [211, 250] width 390 height 282
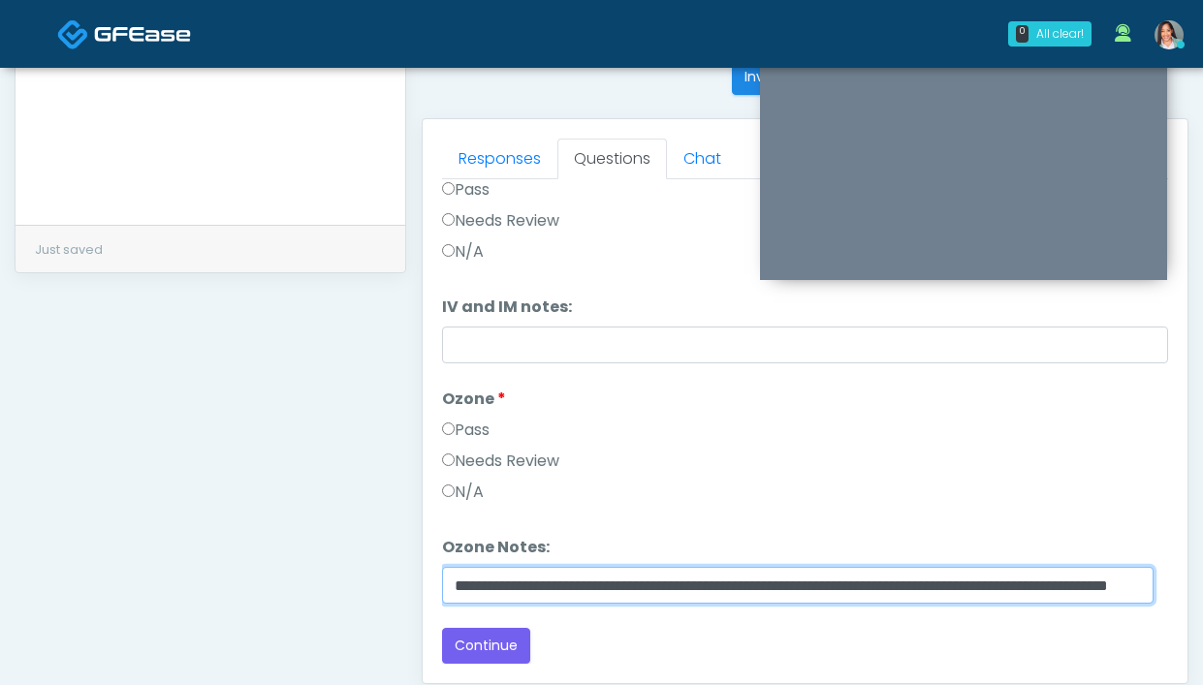
scroll to position [0, 170]
drag, startPoint x: 500, startPoint y: 589, endPoint x: 1154, endPoint y: 594, distance: 653.4
click at [1154, 594] on div "Good Faith Exam Script Good Faith Exam Script INTRODUCTION Hello, my name is un…" at bounding box center [805, 421] width 726 height 485
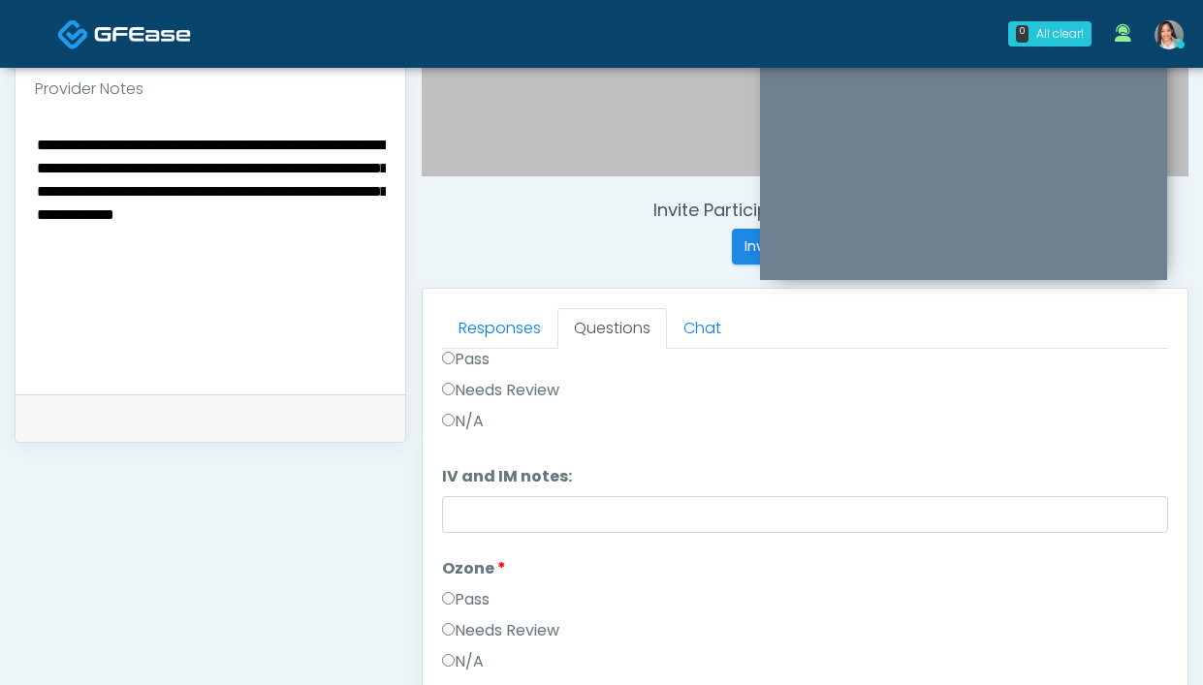
scroll to position [0, 0]
click at [146, 220] on textarea "**********" at bounding box center [210, 250] width 351 height 237
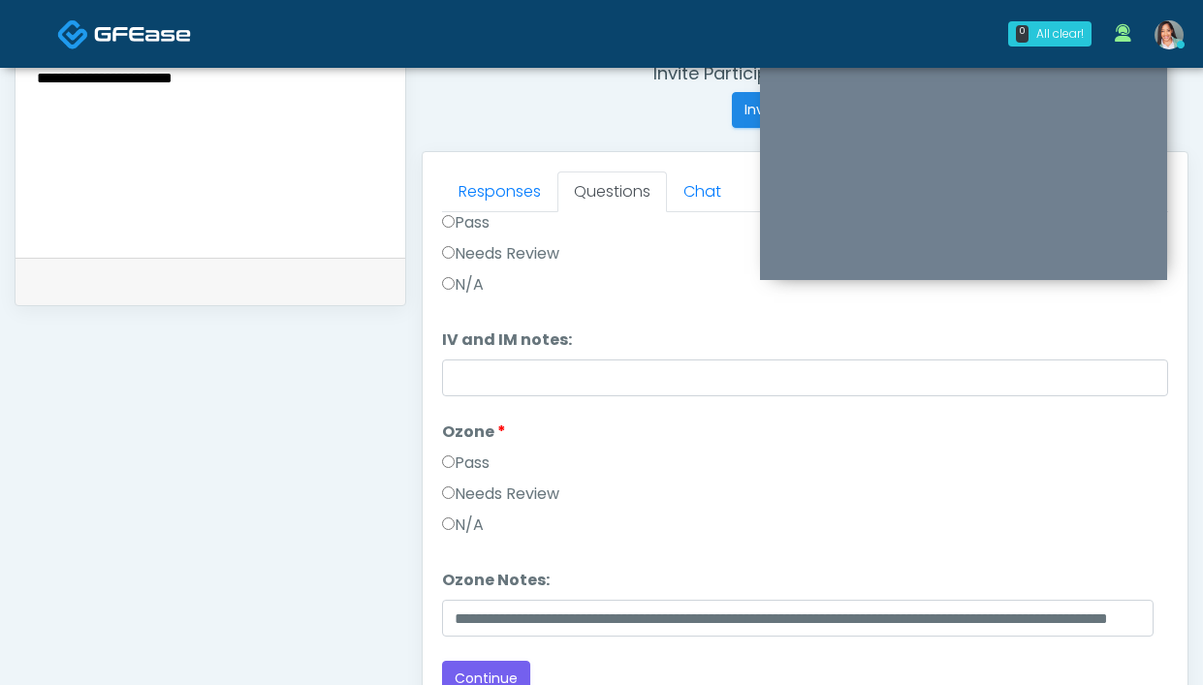
scroll to position [862, 0]
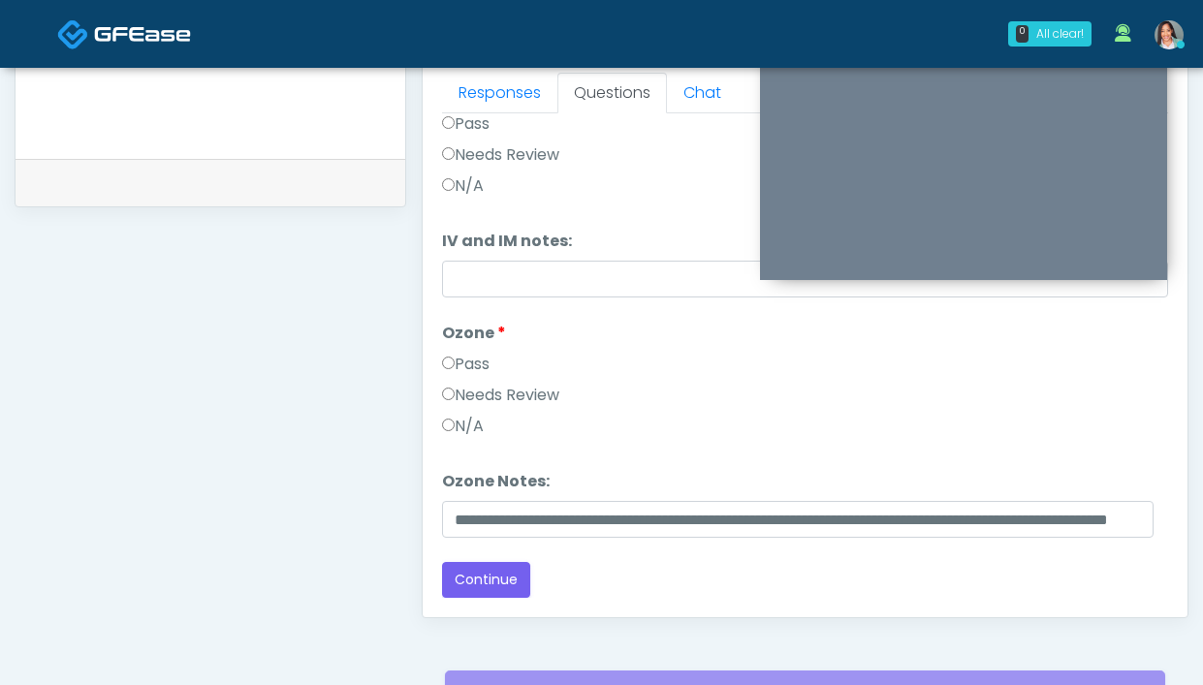
type textarea "**********"
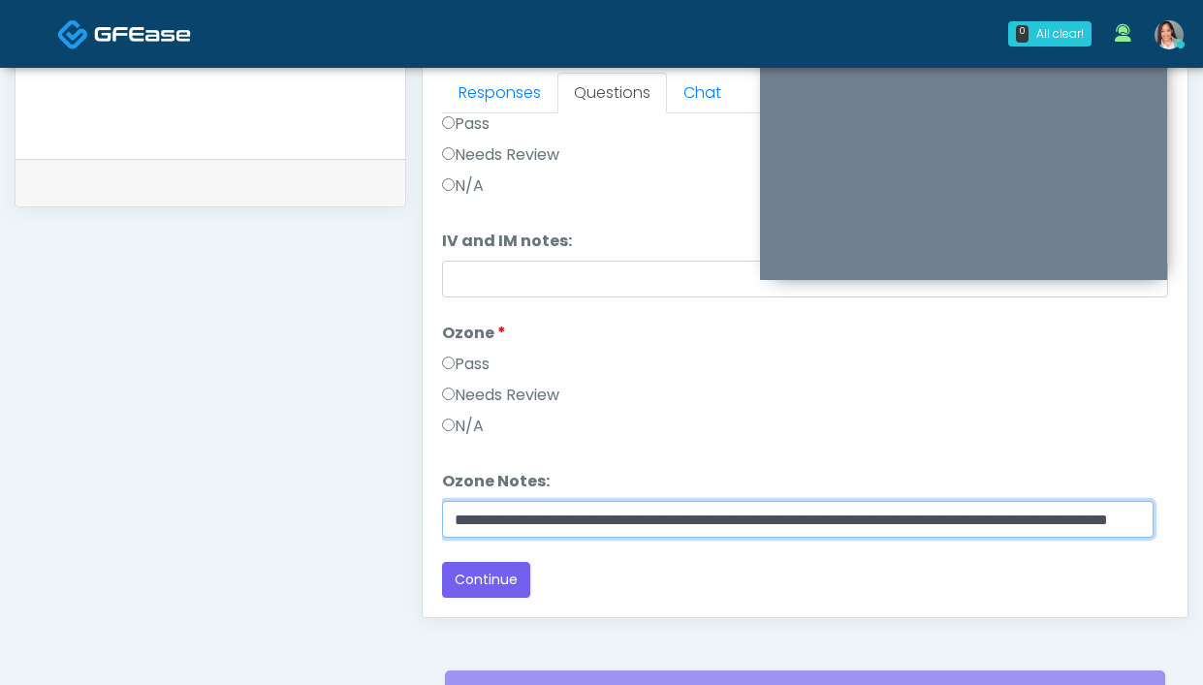
click at [915, 515] on input "**********" at bounding box center [798, 519] width 712 height 37
type input "**********"
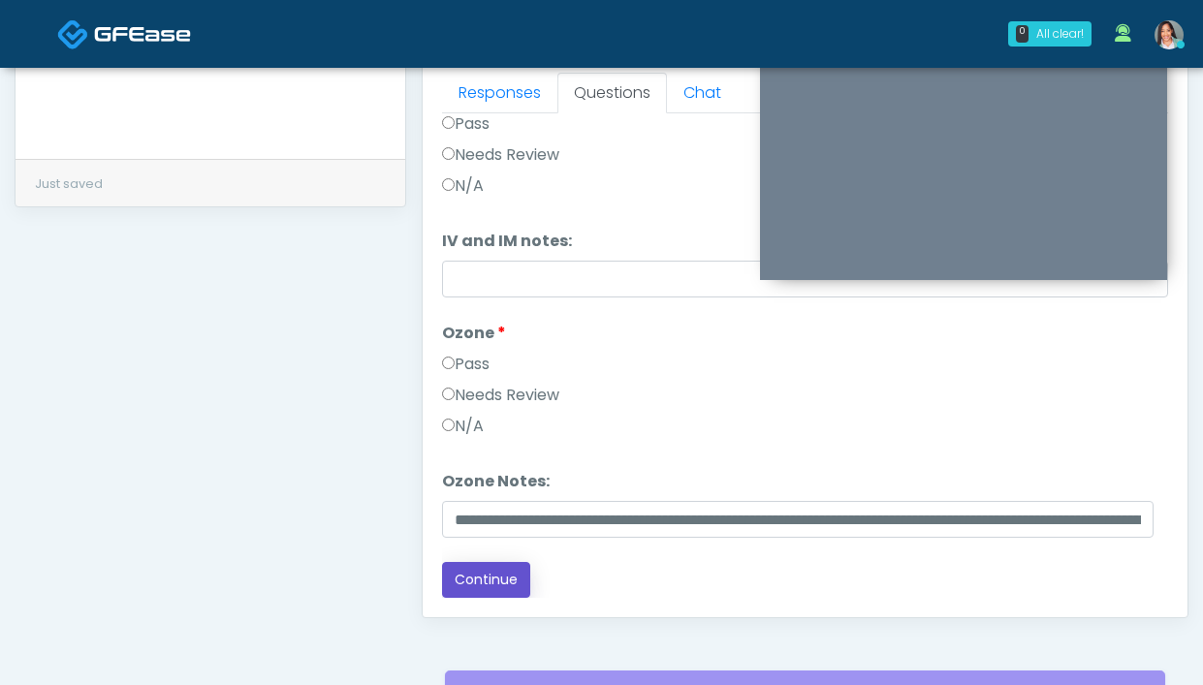
click at [500, 575] on button "Continue" at bounding box center [486, 580] width 88 height 36
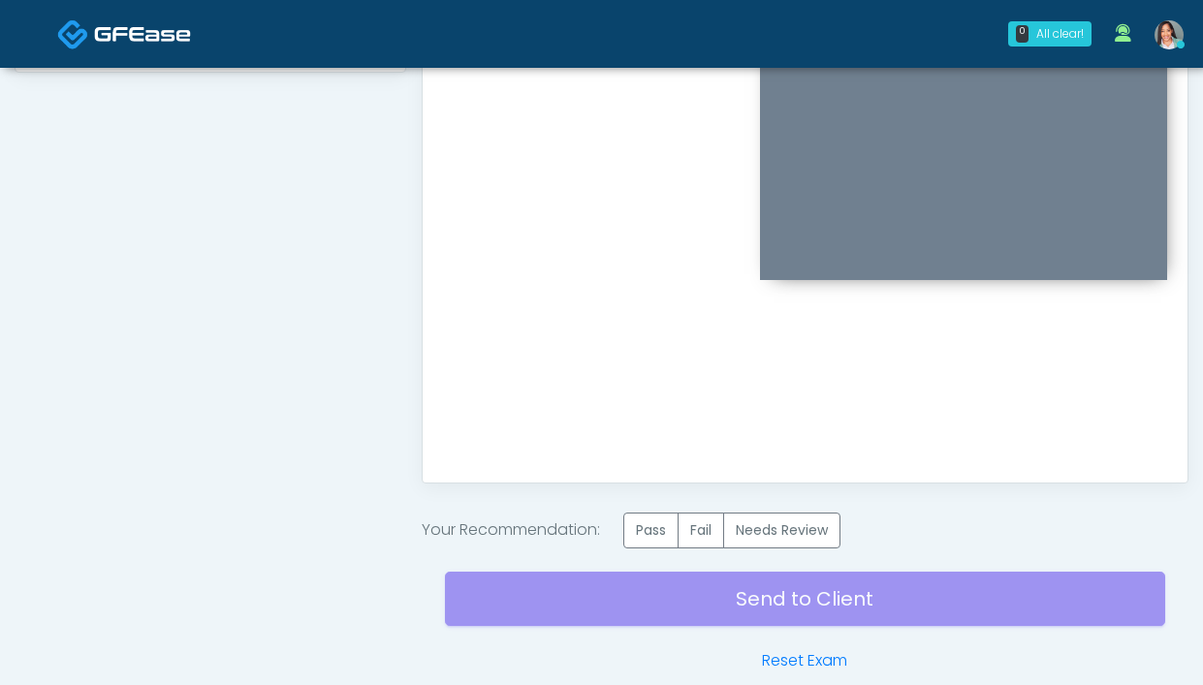
scroll to position [999, 0]
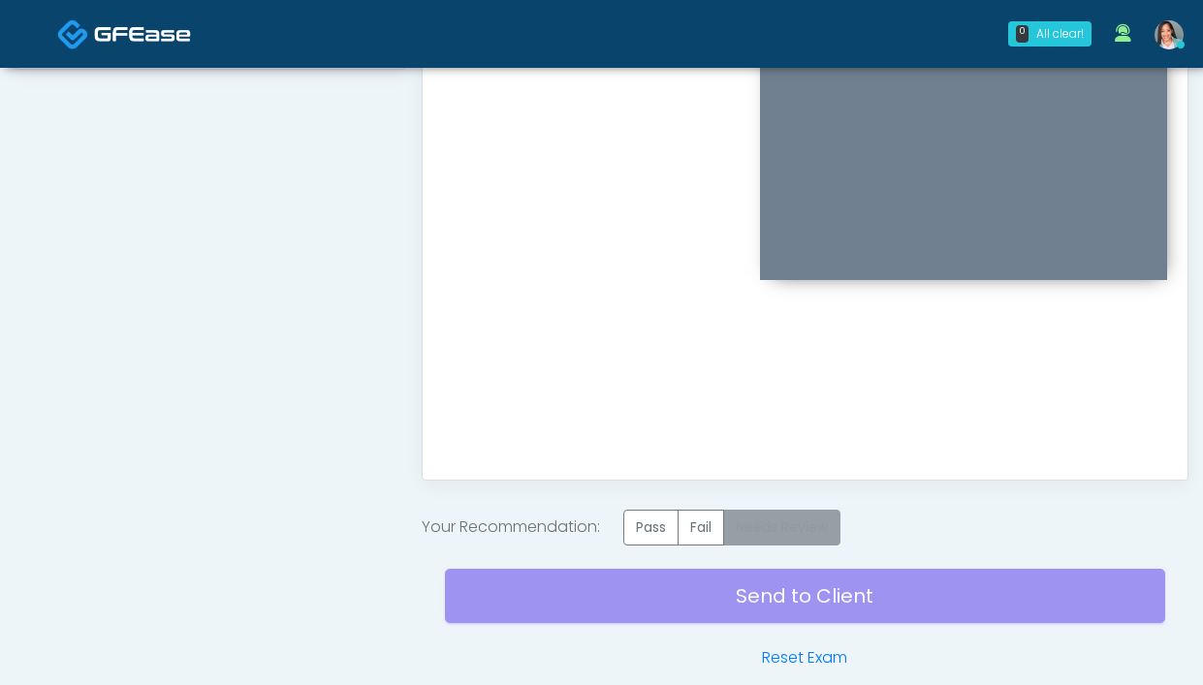
click at [784, 522] on label "Needs Review" at bounding box center [781, 528] width 117 height 36
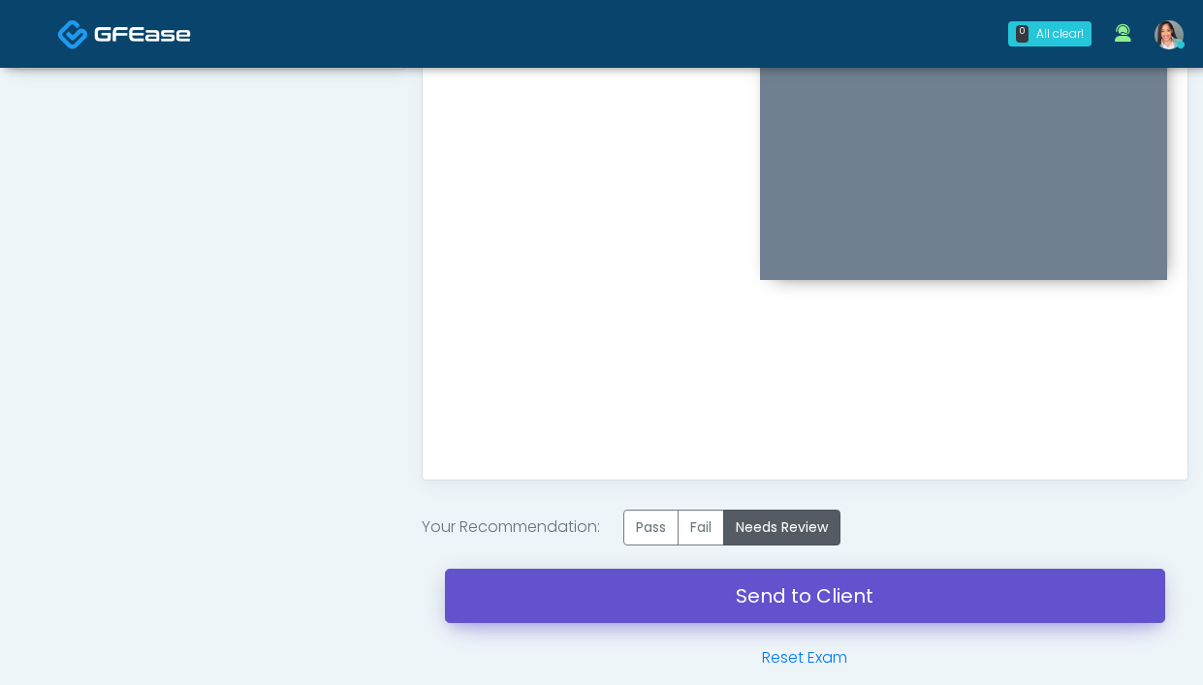
click at [495, 590] on link "Send to Client" at bounding box center [805, 596] width 720 height 54
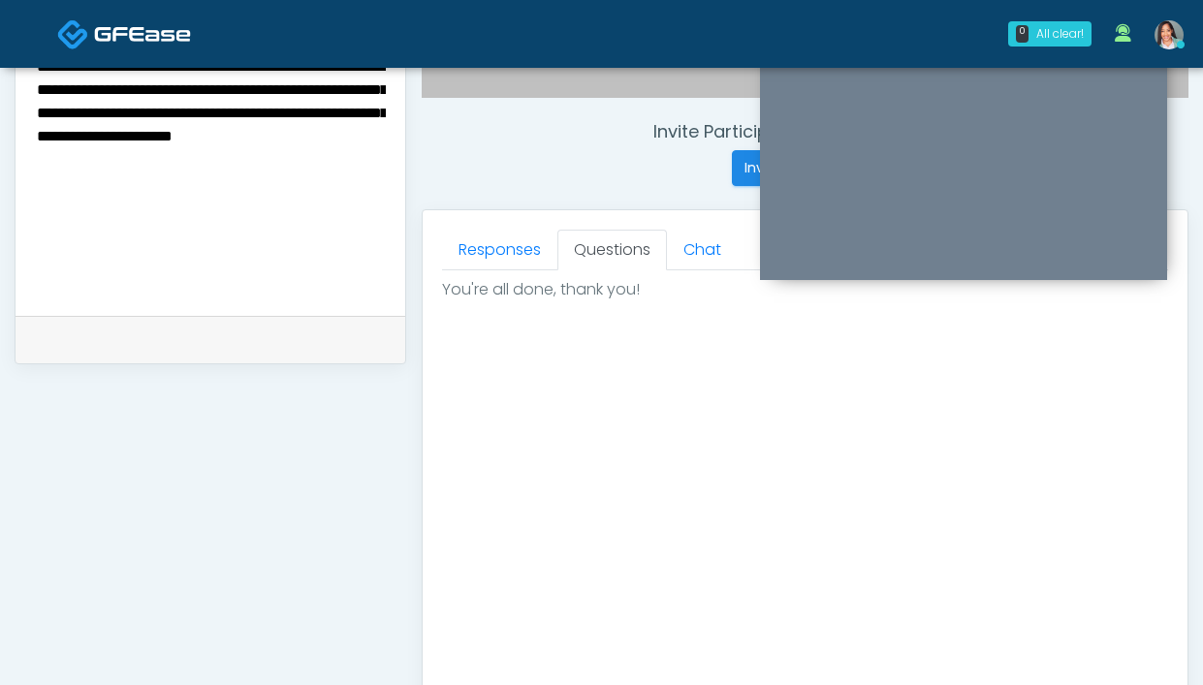
scroll to position [0, 0]
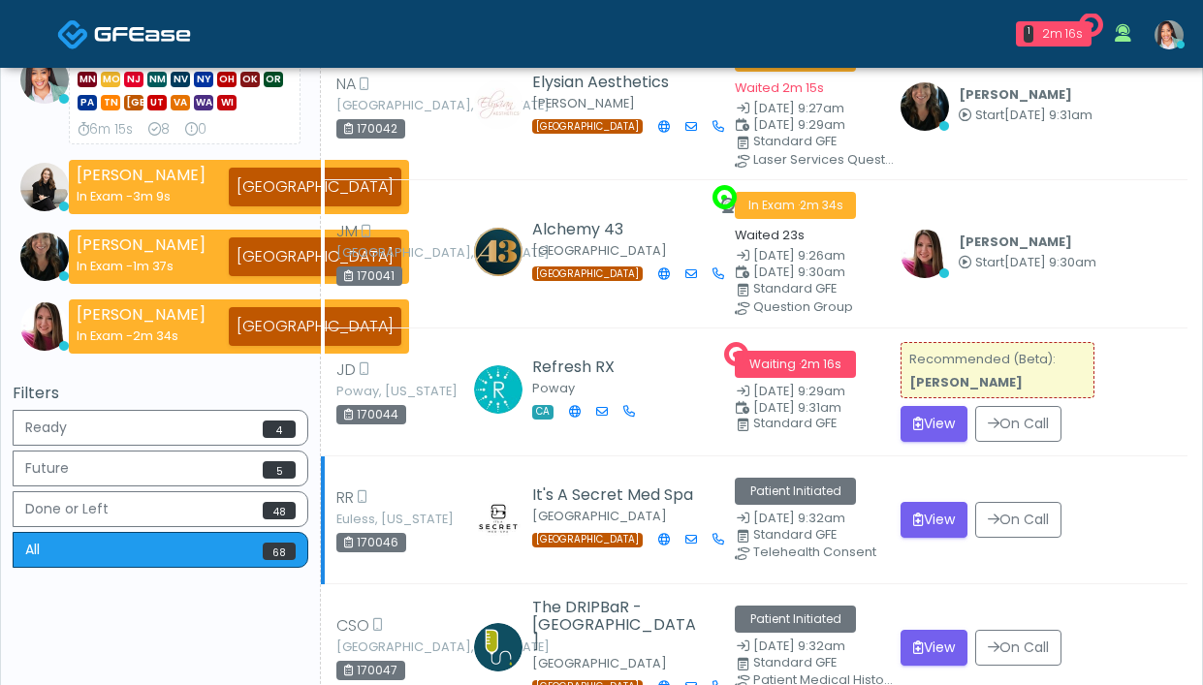
scroll to position [386, 0]
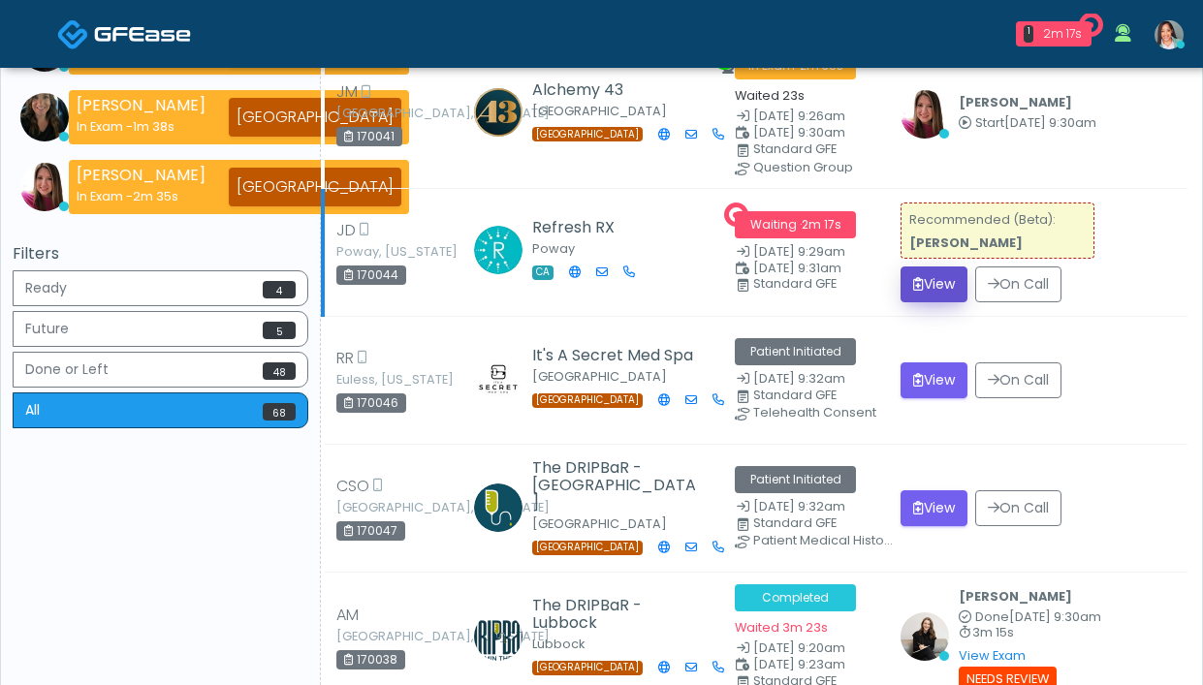
click at [913, 281] on icon "submit" at bounding box center [918, 284] width 11 height 14
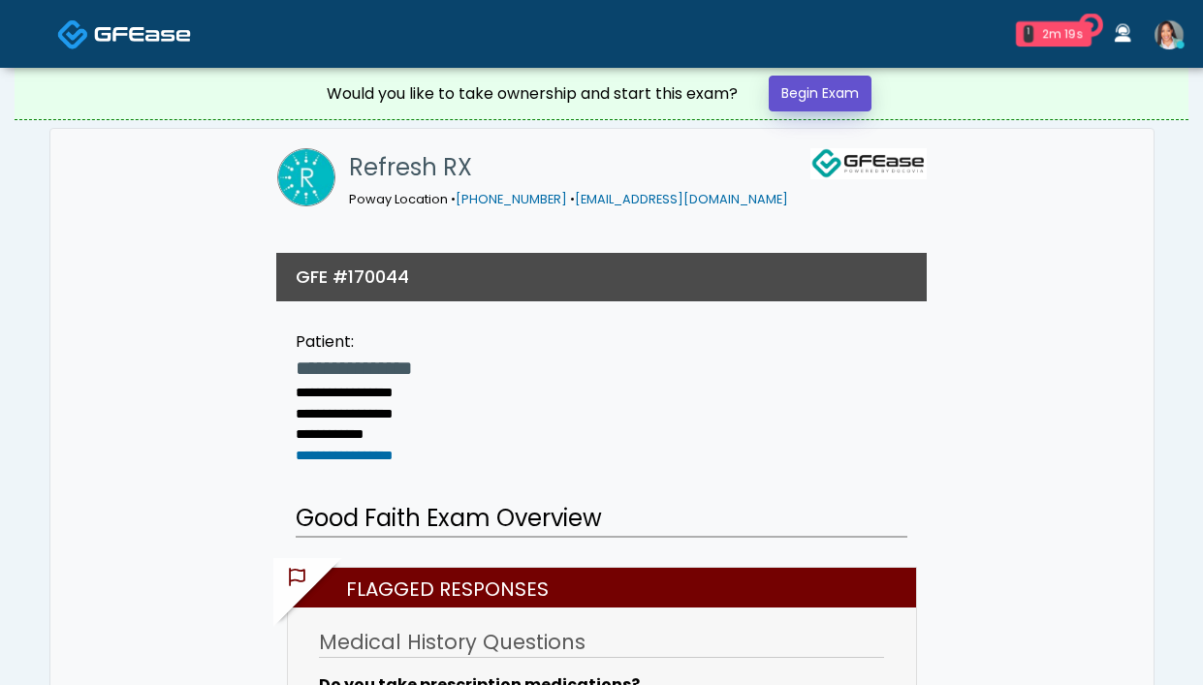
click at [848, 100] on link "Begin Exam" at bounding box center [820, 94] width 103 height 36
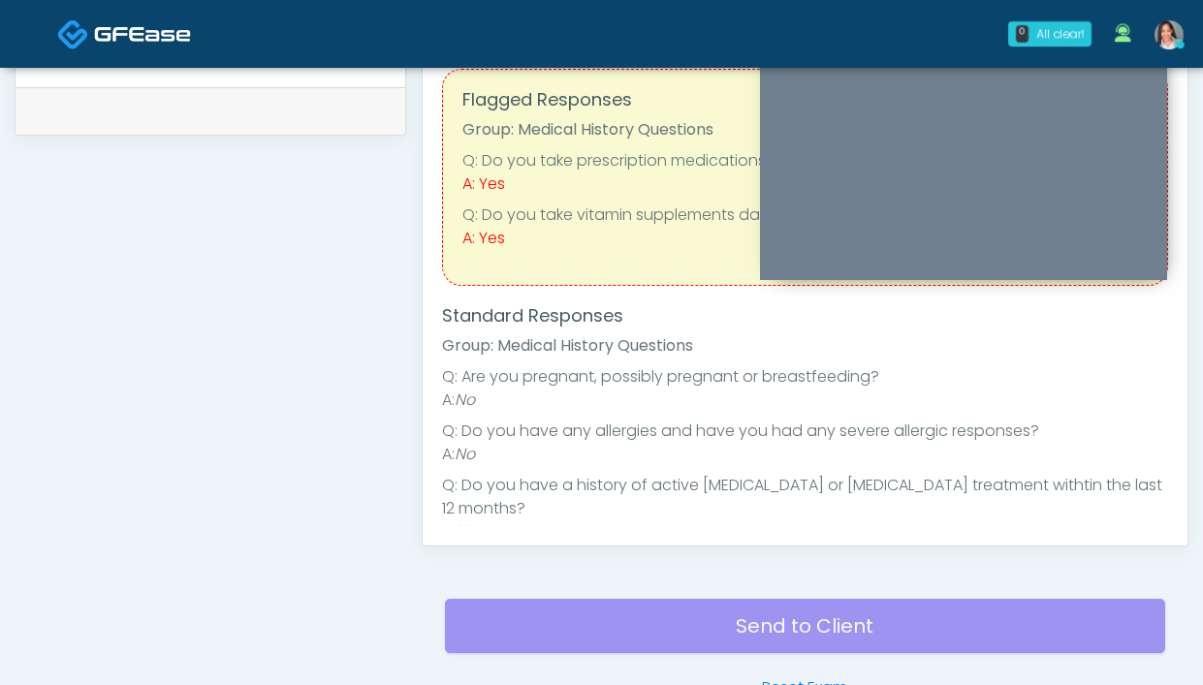
scroll to position [484, 0]
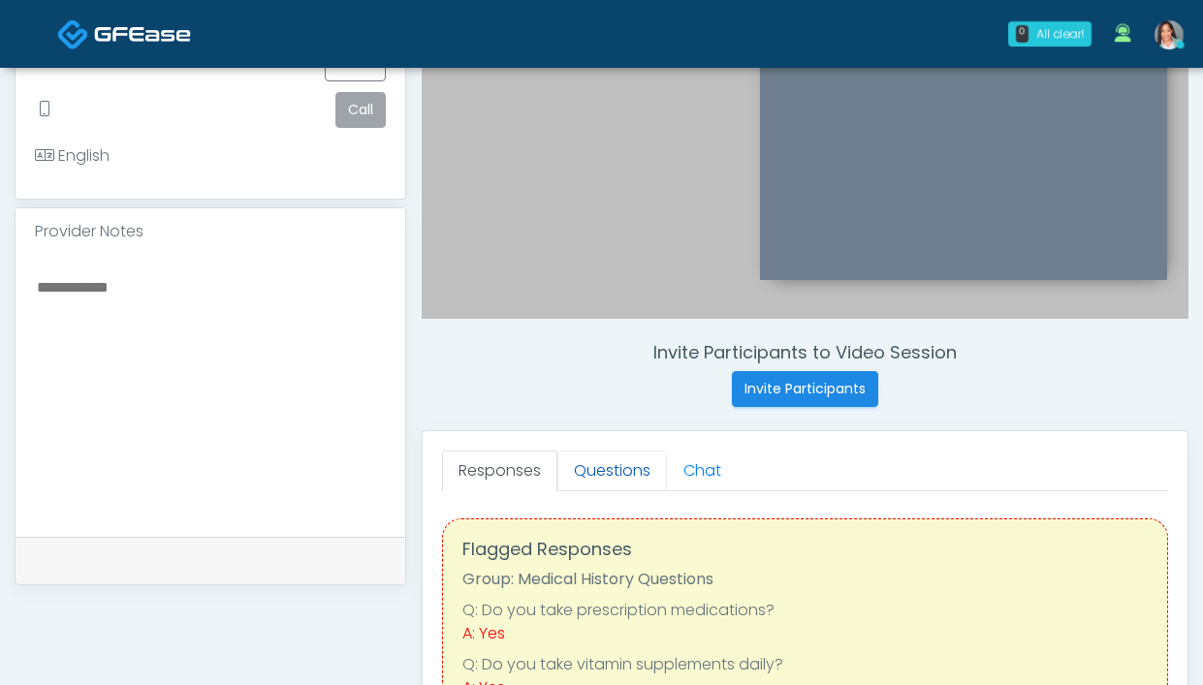
click at [590, 454] on link "Questions" at bounding box center [612, 471] width 110 height 41
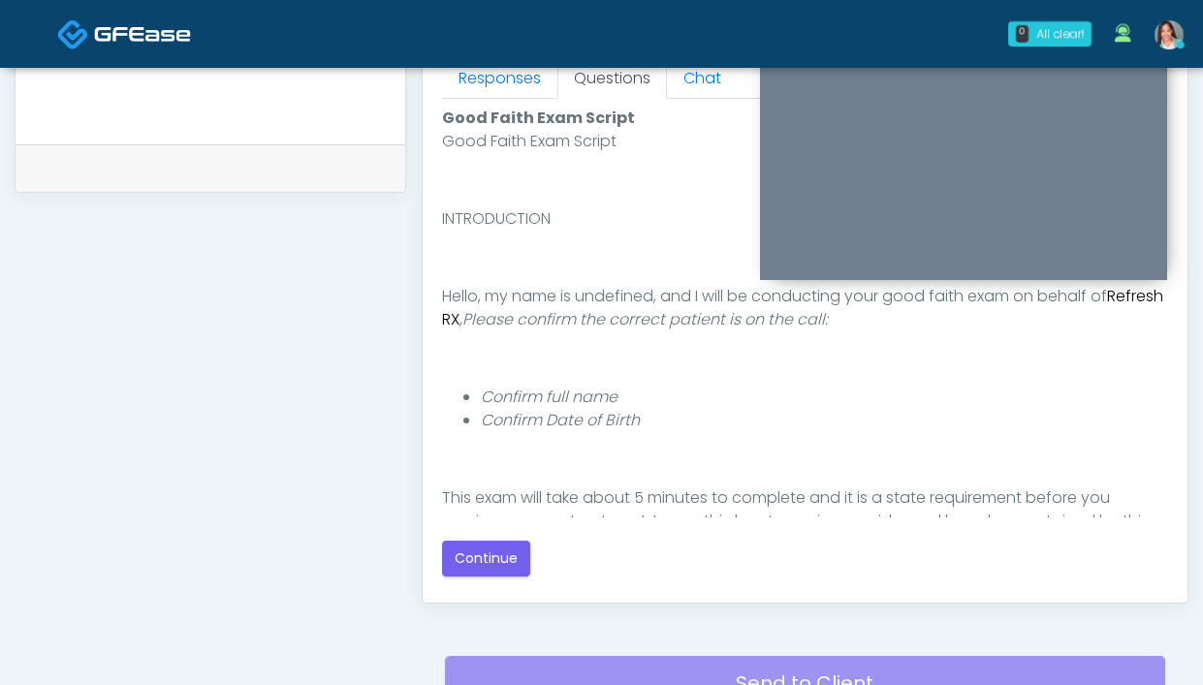
scroll to position [878, 0]
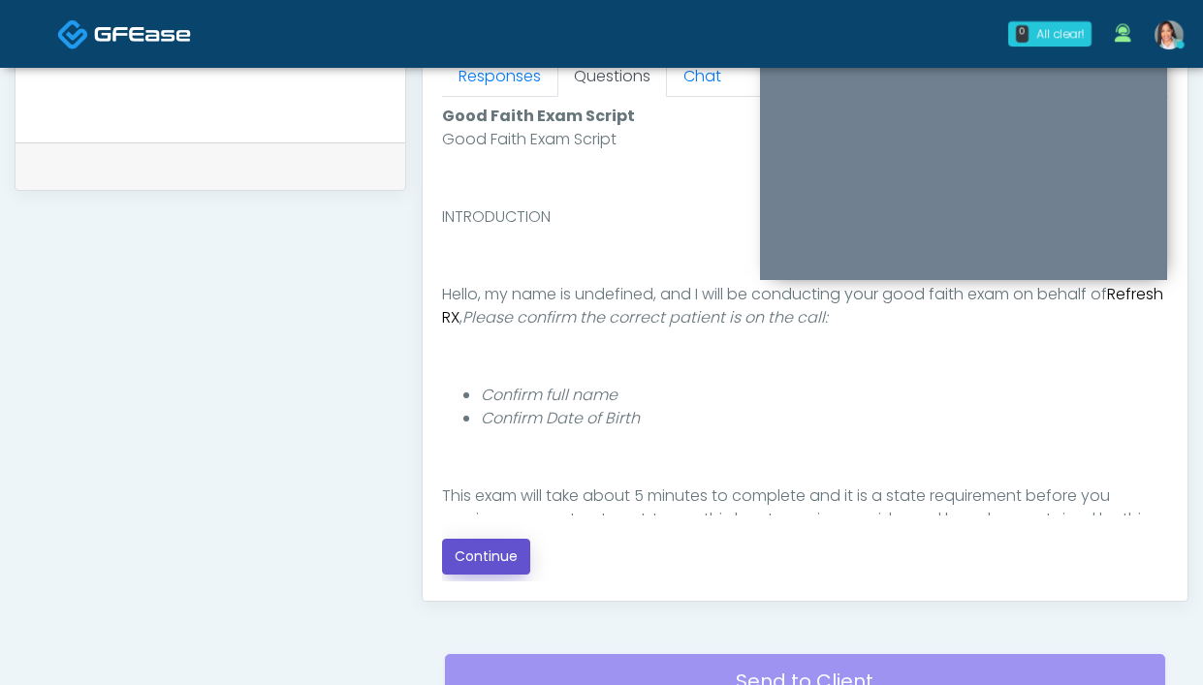
click at [485, 565] on button "Continue" at bounding box center [486, 557] width 88 height 36
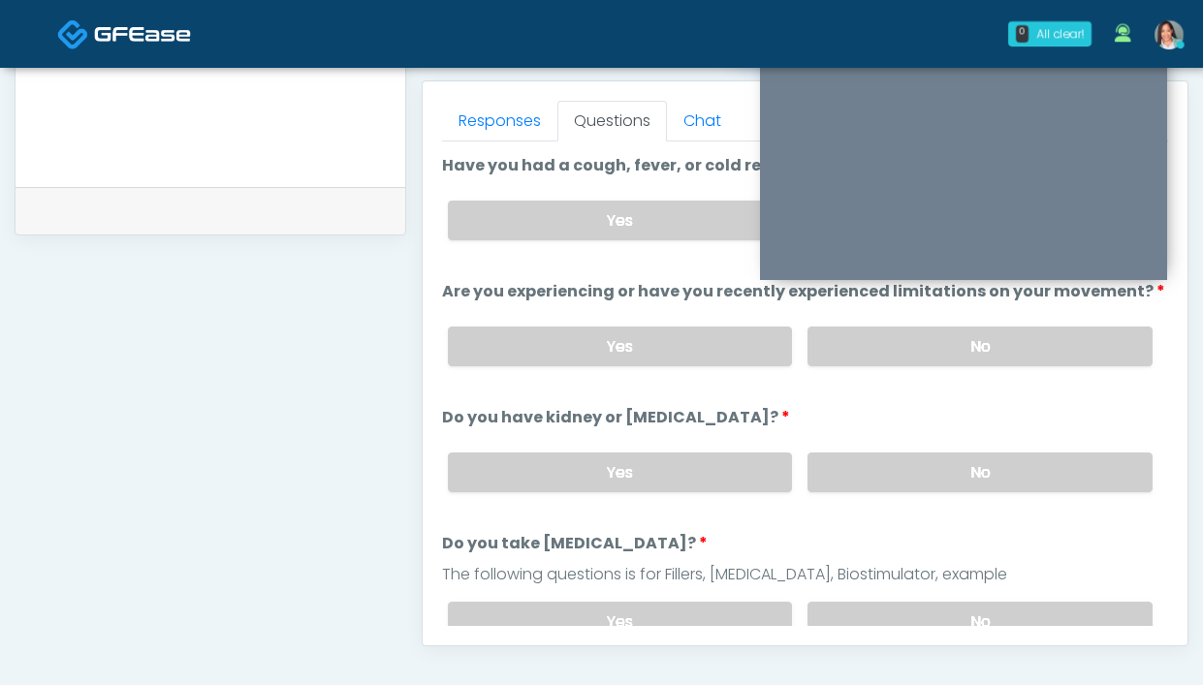
scroll to position [475, 0]
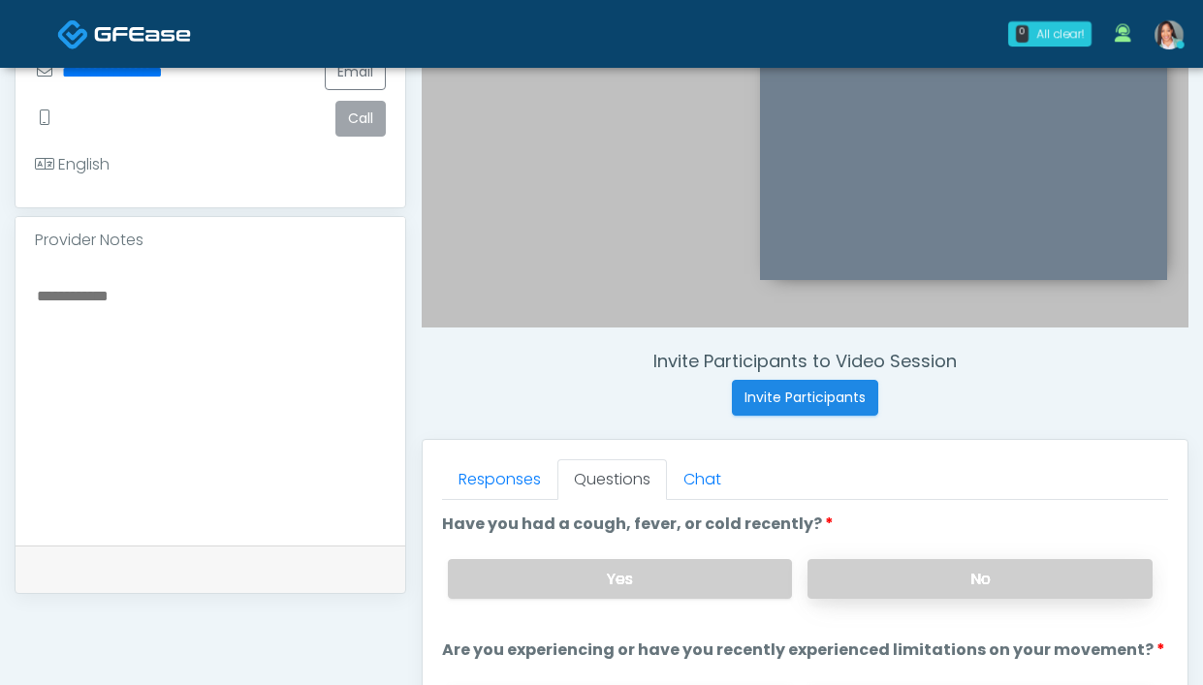
click at [883, 584] on label "No" at bounding box center [979, 579] width 345 height 40
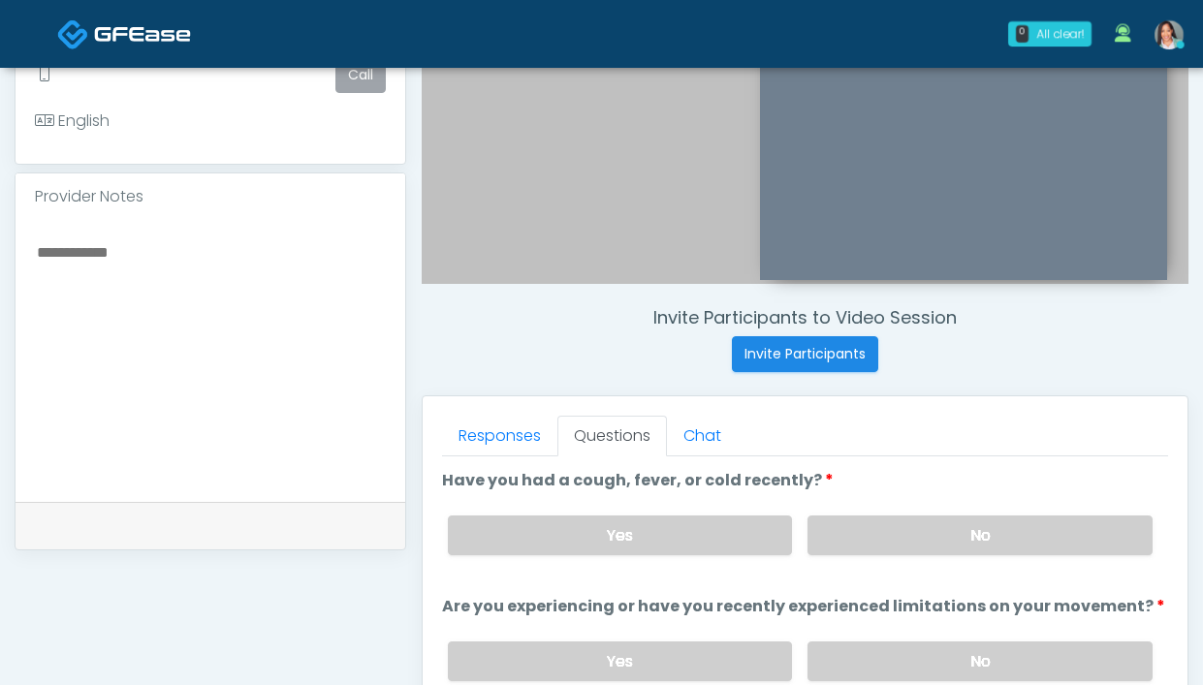
scroll to position [521, 0]
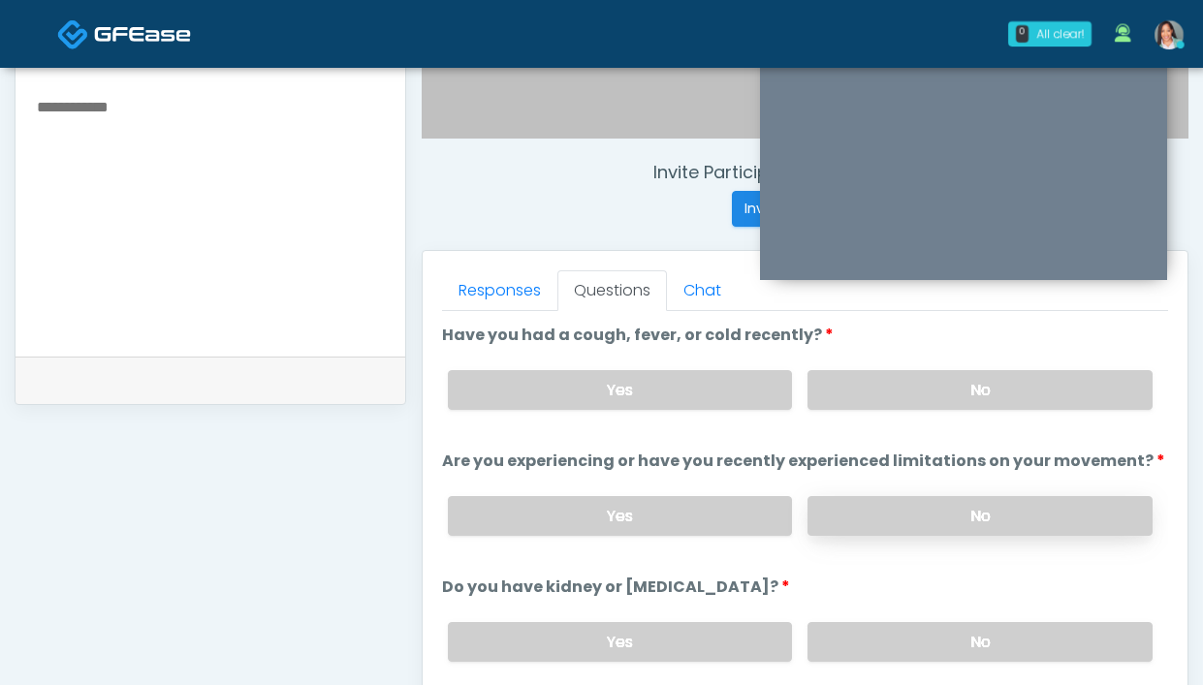
click at [907, 504] on label "No" at bounding box center [979, 516] width 345 height 40
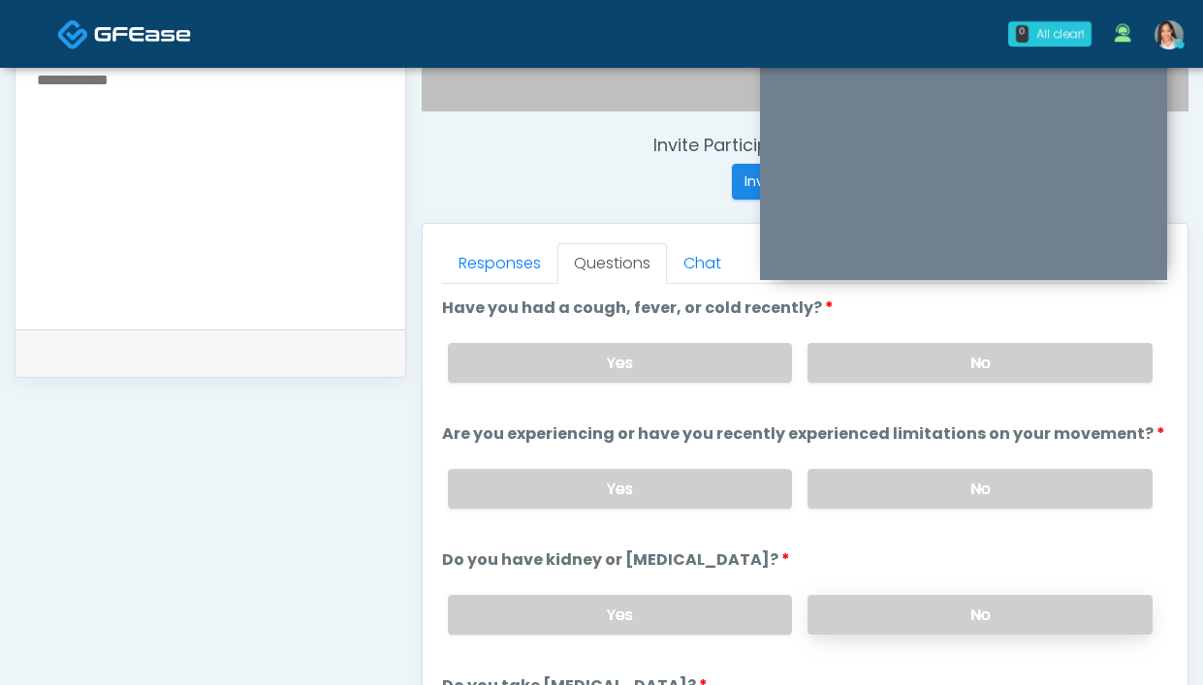
click at [890, 610] on label "No" at bounding box center [979, 615] width 345 height 40
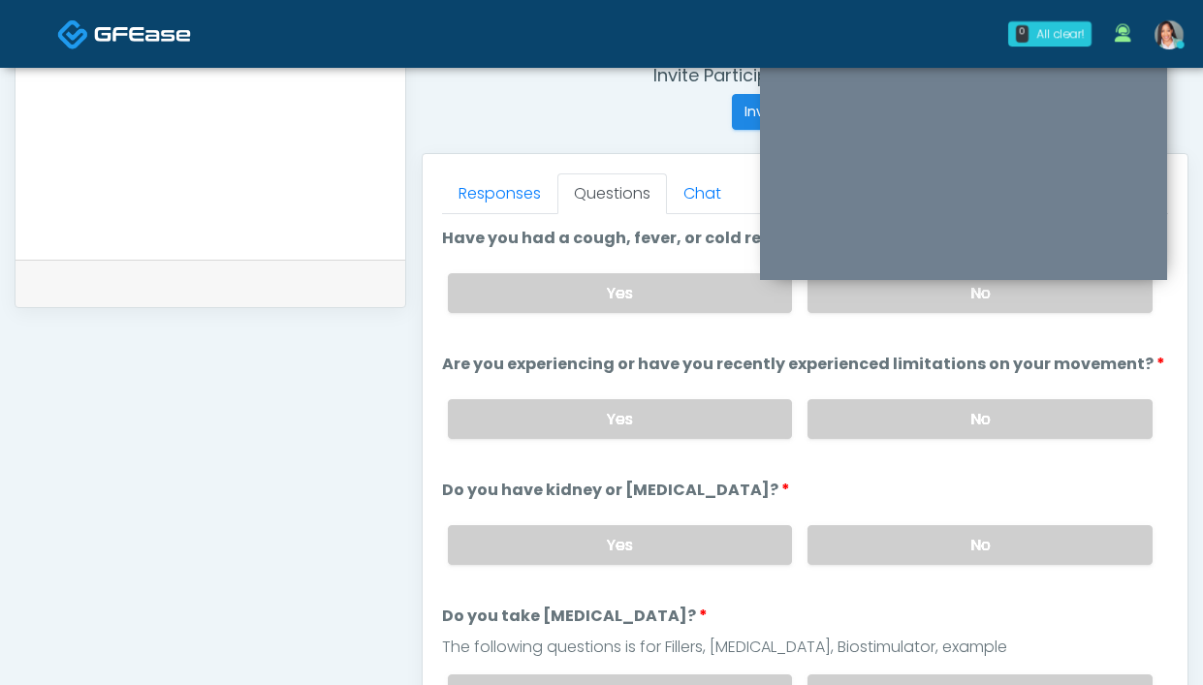
scroll to position [994, 0]
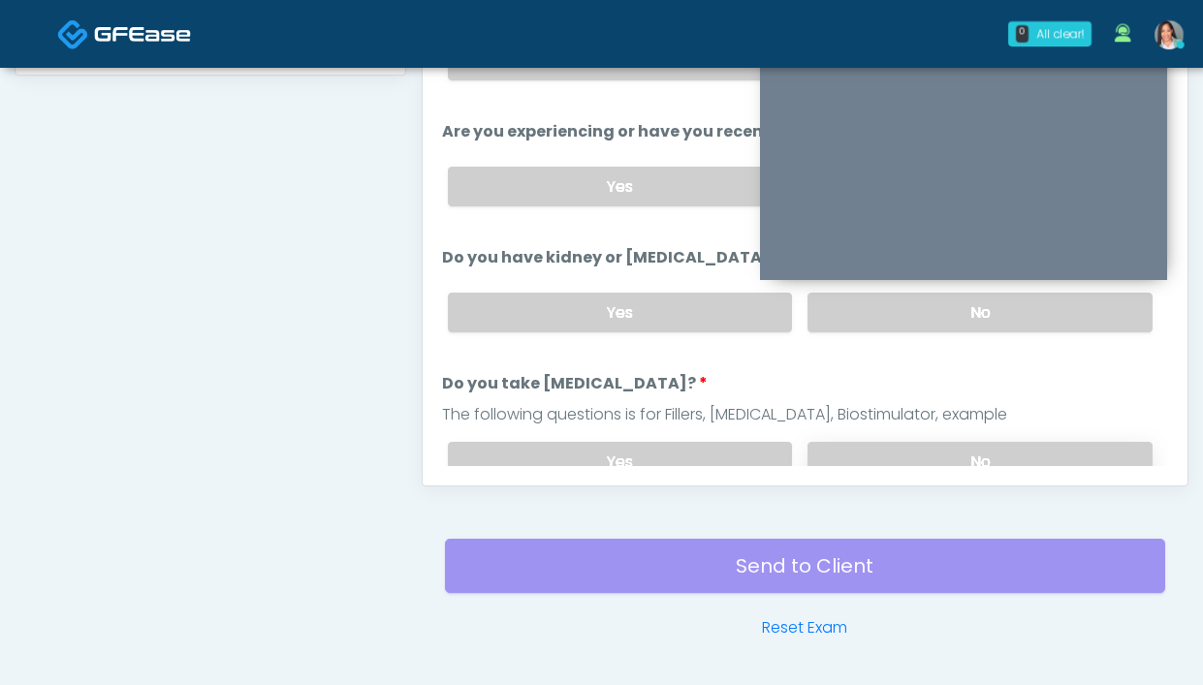
click at [812, 448] on label "No" at bounding box center [979, 462] width 345 height 40
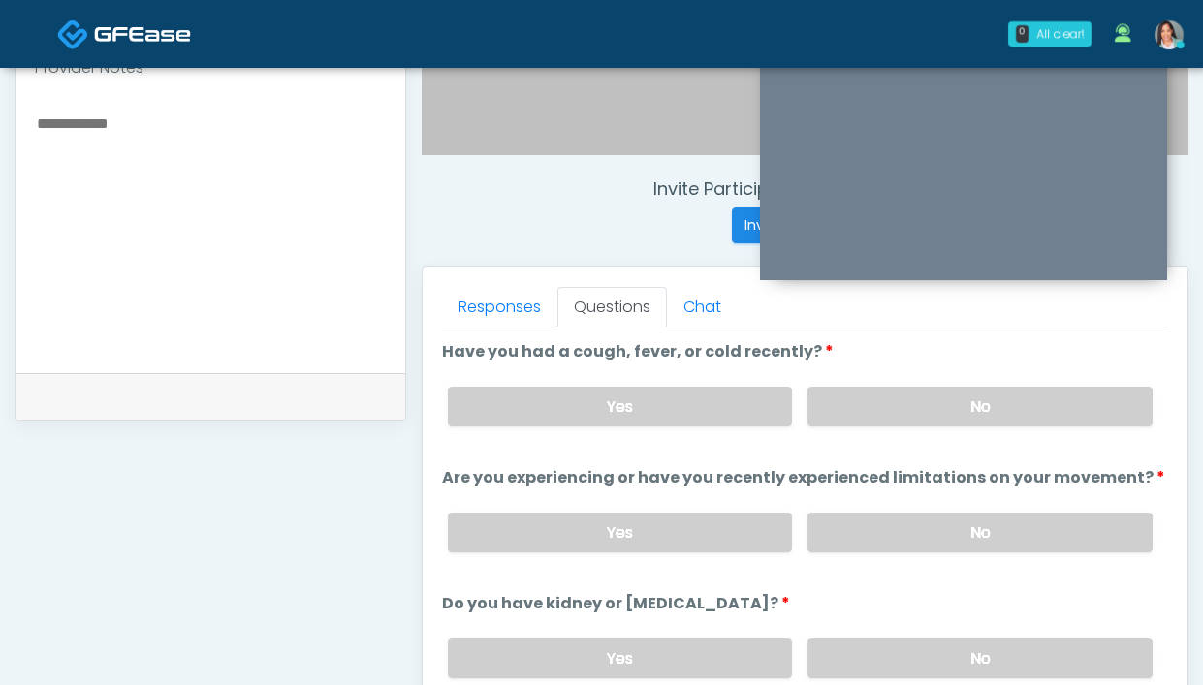
scroll to position [495, 0]
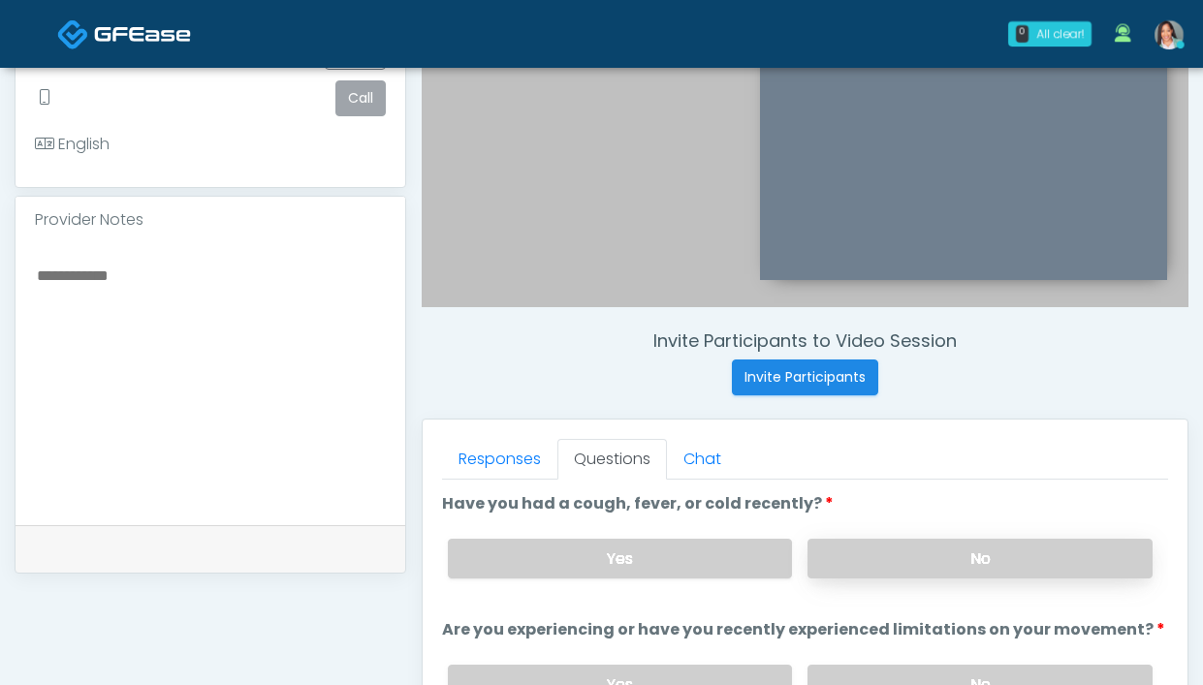
drag, startPoint x: 892, startPoint y: 555, endPoint x: 882, endPoint y: 544, distance: 15.1
click at [892, 555] on label "No" at bounding box center [979, 559] width 345 height 40
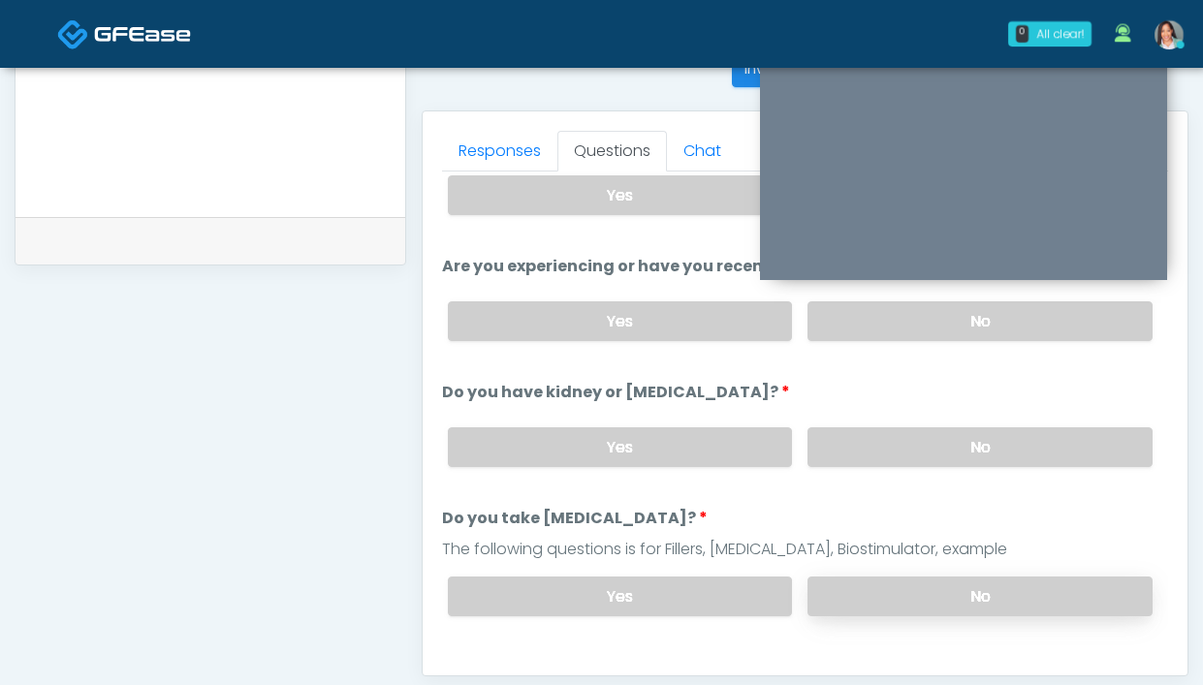
scroll to position [55, 0]
click at [936, 601] on label "No" at bounding box center [979, 597] width 345 height 40
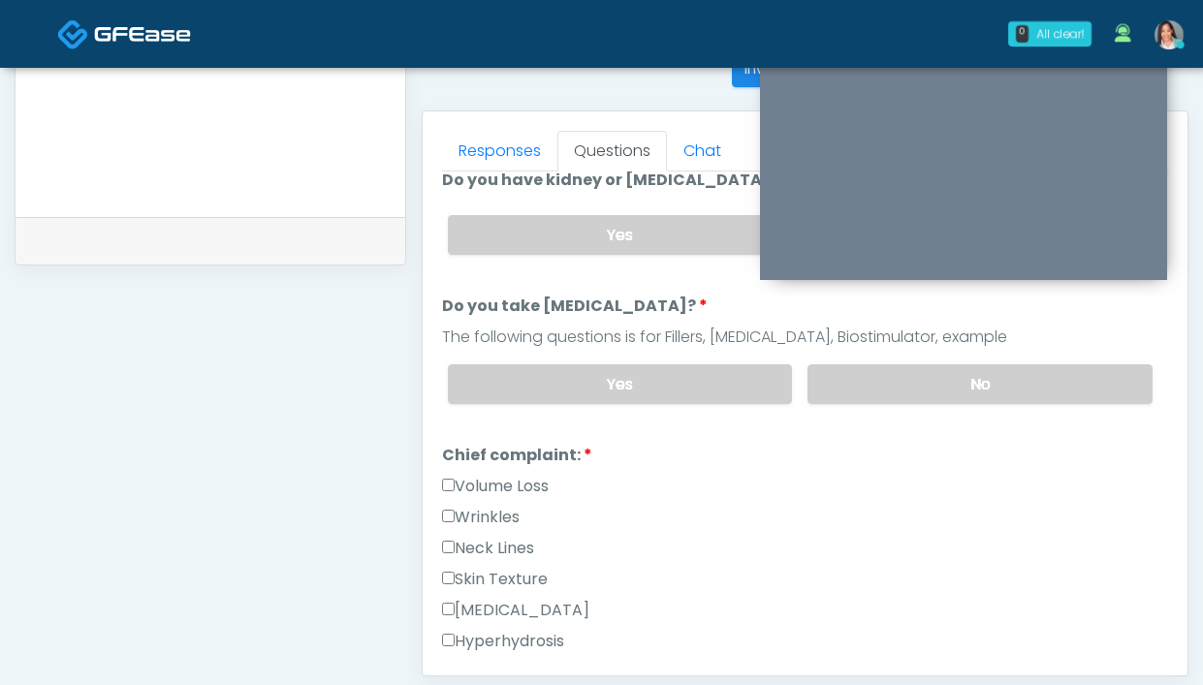
scroll to position [271, 0]
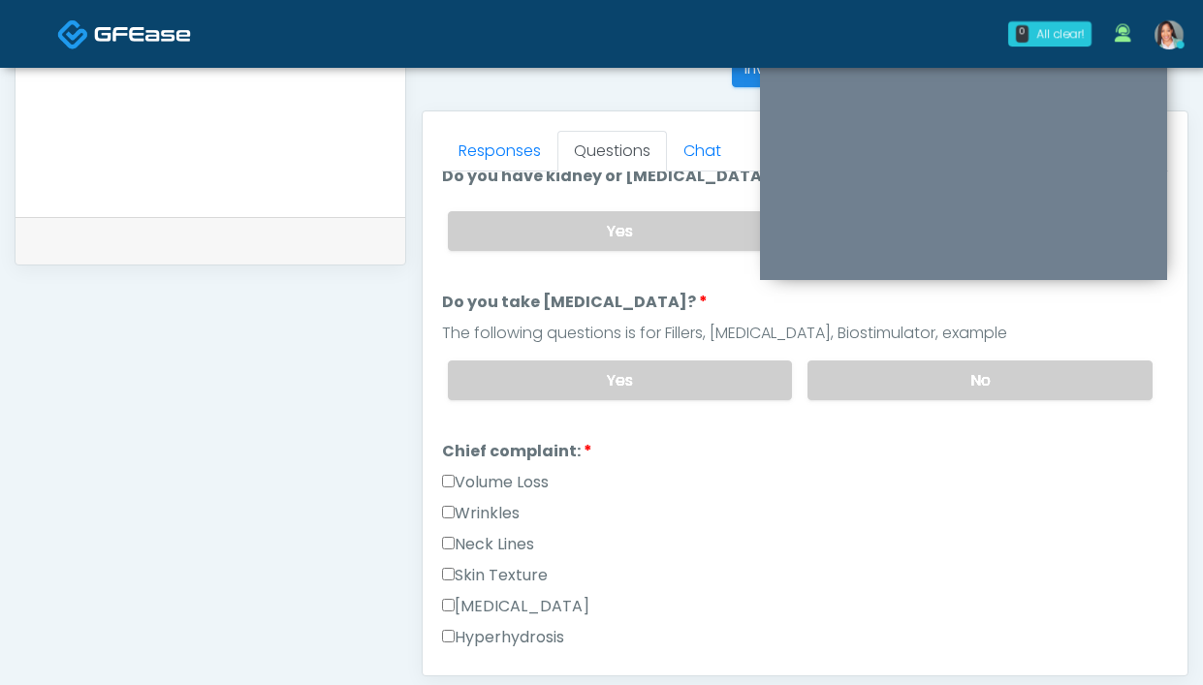
click at [480, 509] on label "Wrinkles" at bounding box center [481, 513] width 78 height 23
click at [495, 143] on link "Responses" at bounding box center [499, 151] width 115 height 41
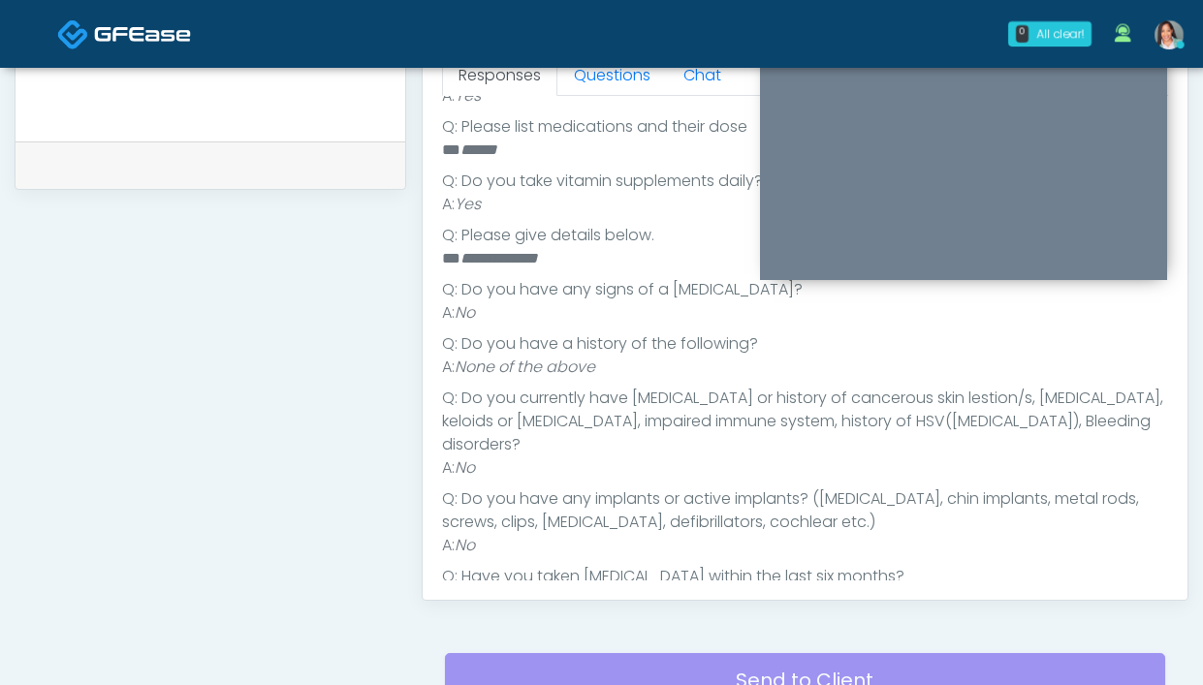
scroll to position [632, 0]
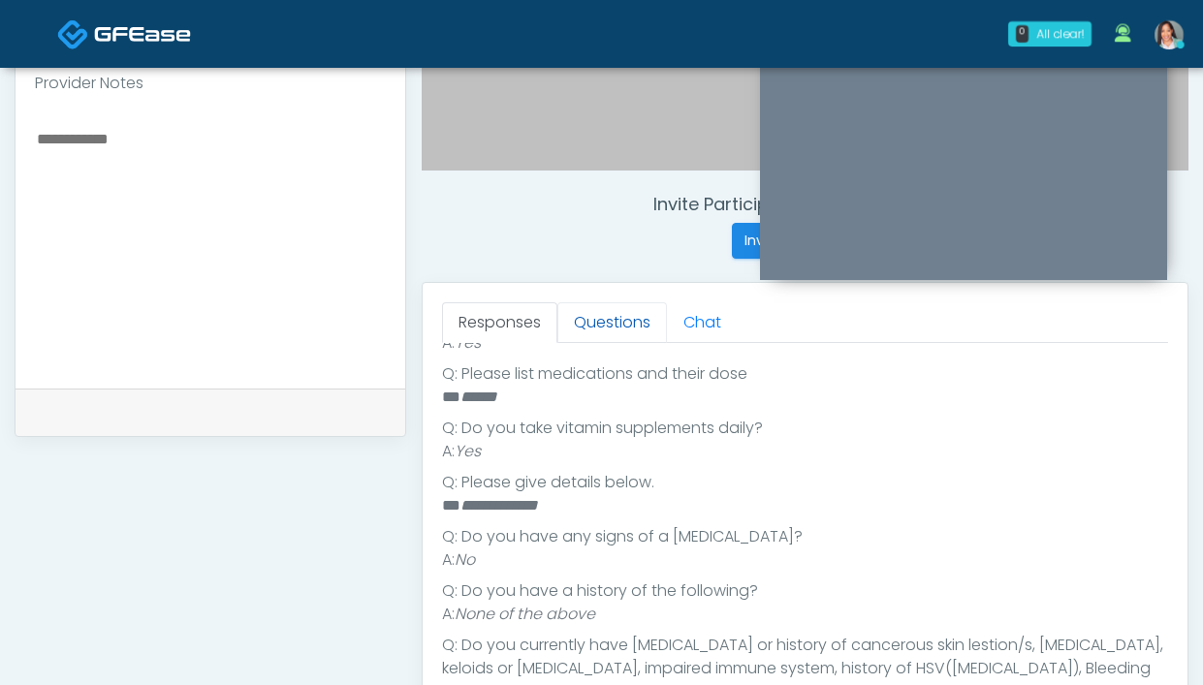
click at [625, 324] on link "Questions" at bounding box center [612, 322] width 110 height 41
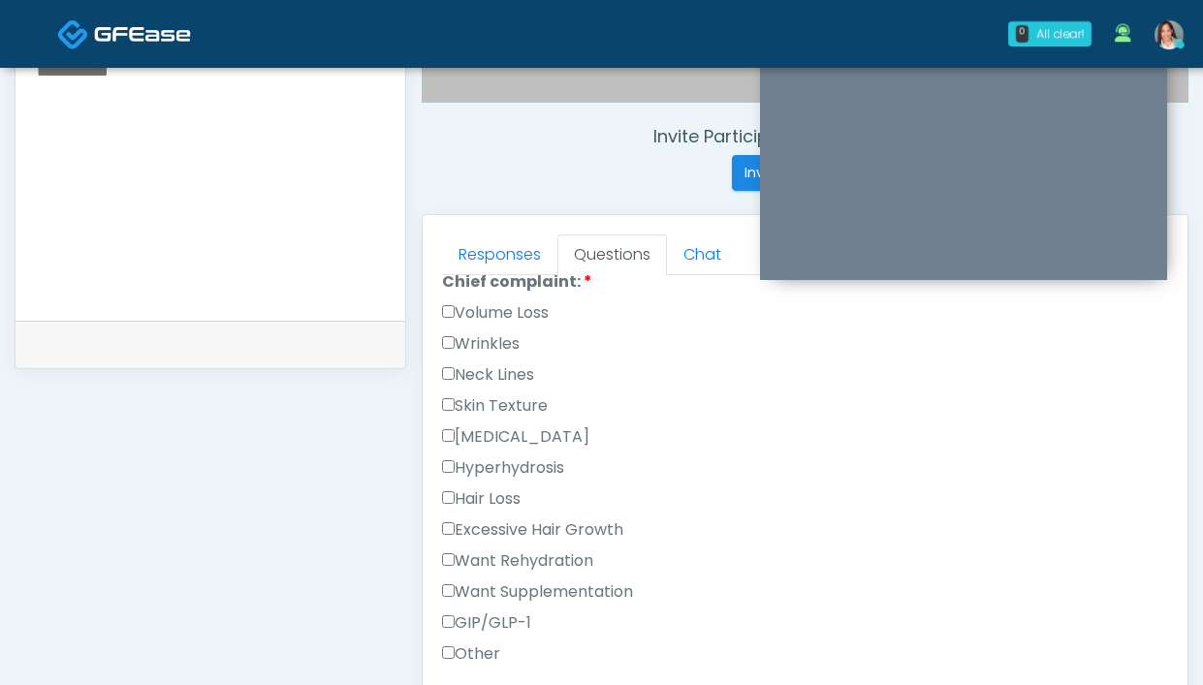
scroll to position [0, 0]
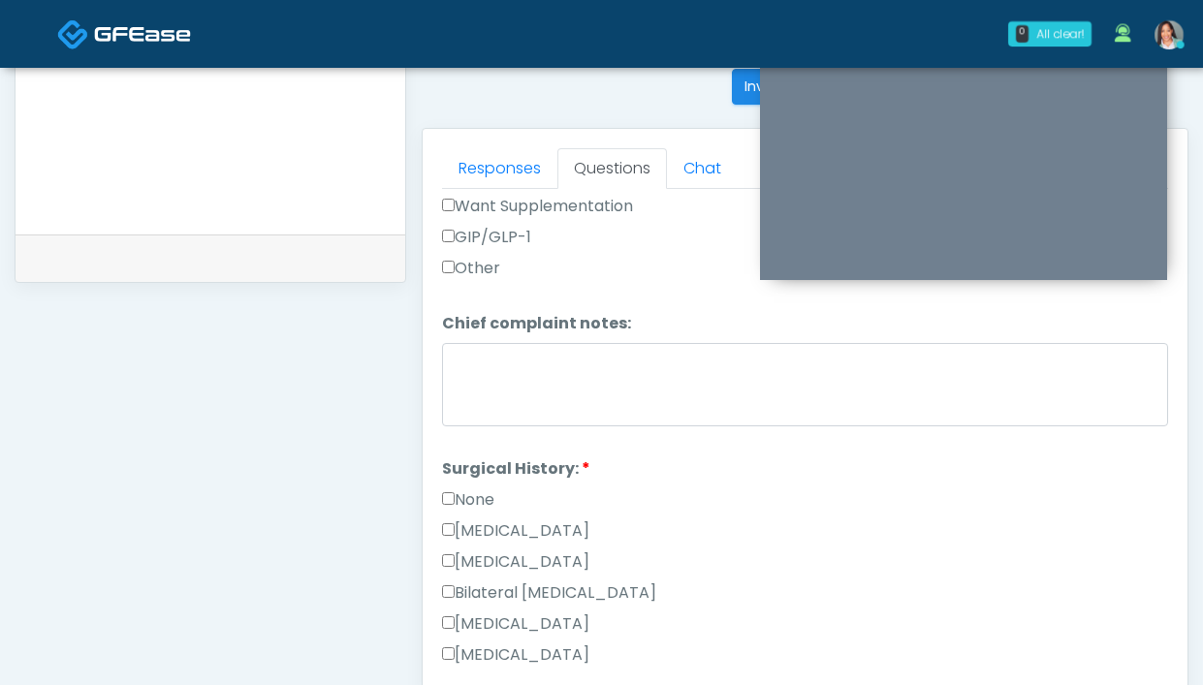
click at [466, 489] on label "None" at bounding box center [468, 500] width 52 height 23
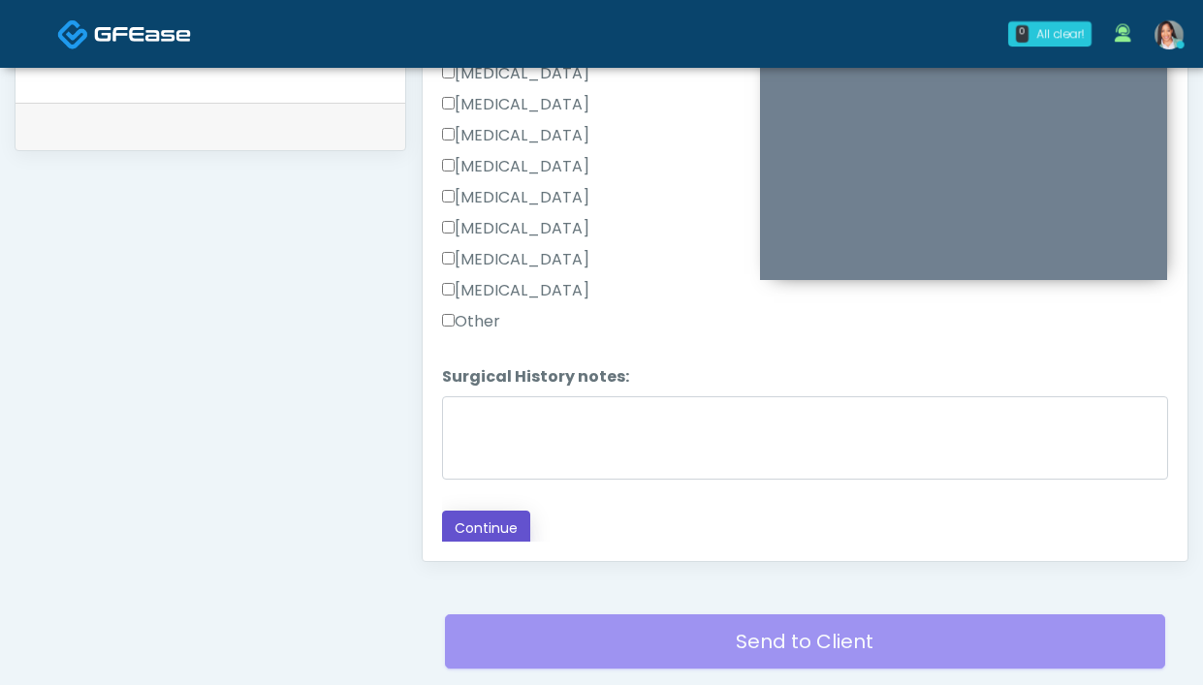
click at [477, 528] on button "Continue" at bounding box center [486, 529] width 88 height 36
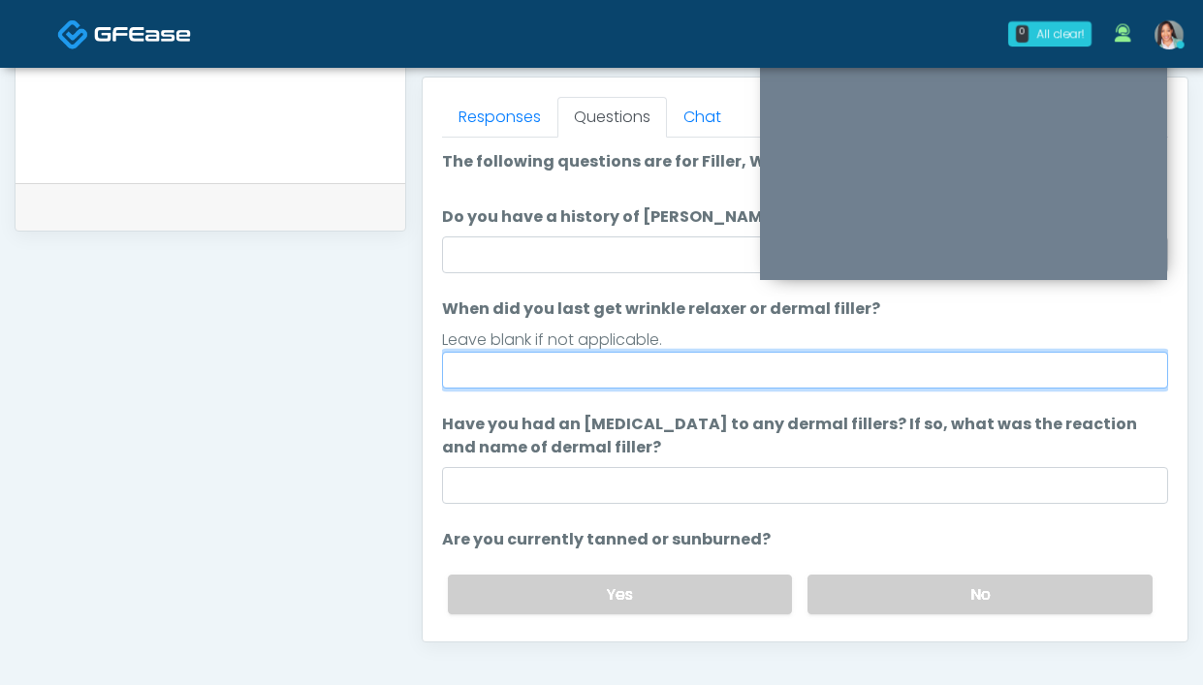
click at [649, 384] on input "When did you last get wrinkle relaxer or dermal filler?" at bounding box center [805, 370] width 726 height 37
type input "**********"
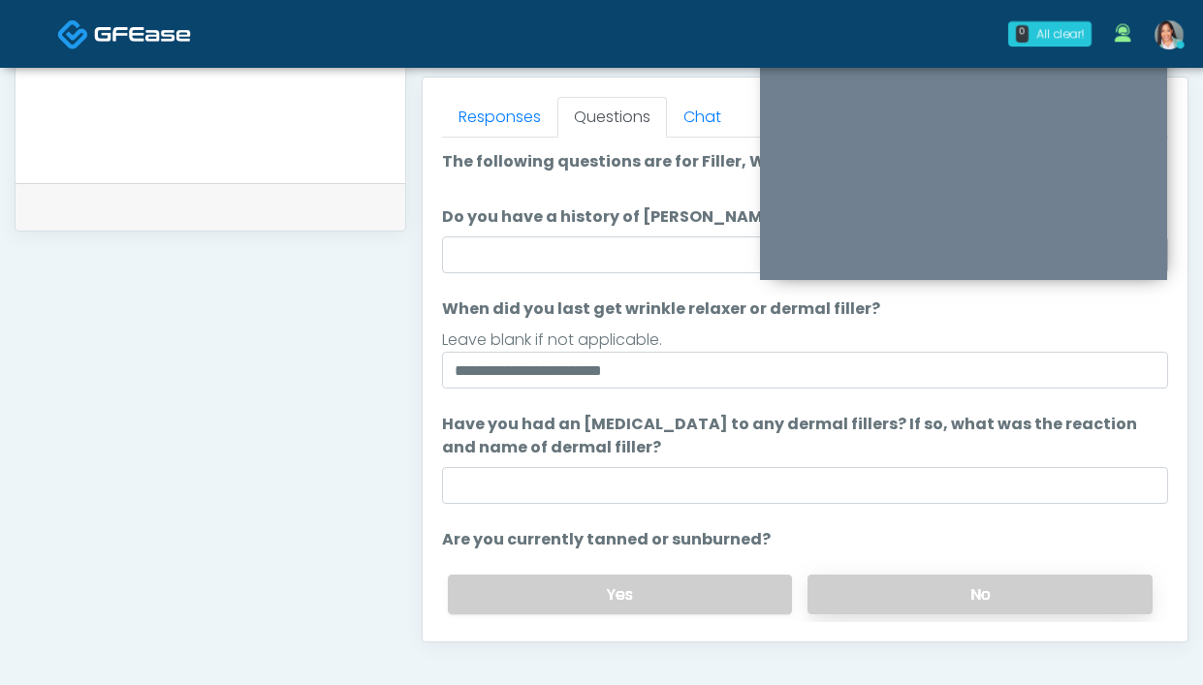
click at [889, 587] on label "No" at bounding box center [979, 595] width 345 height 40
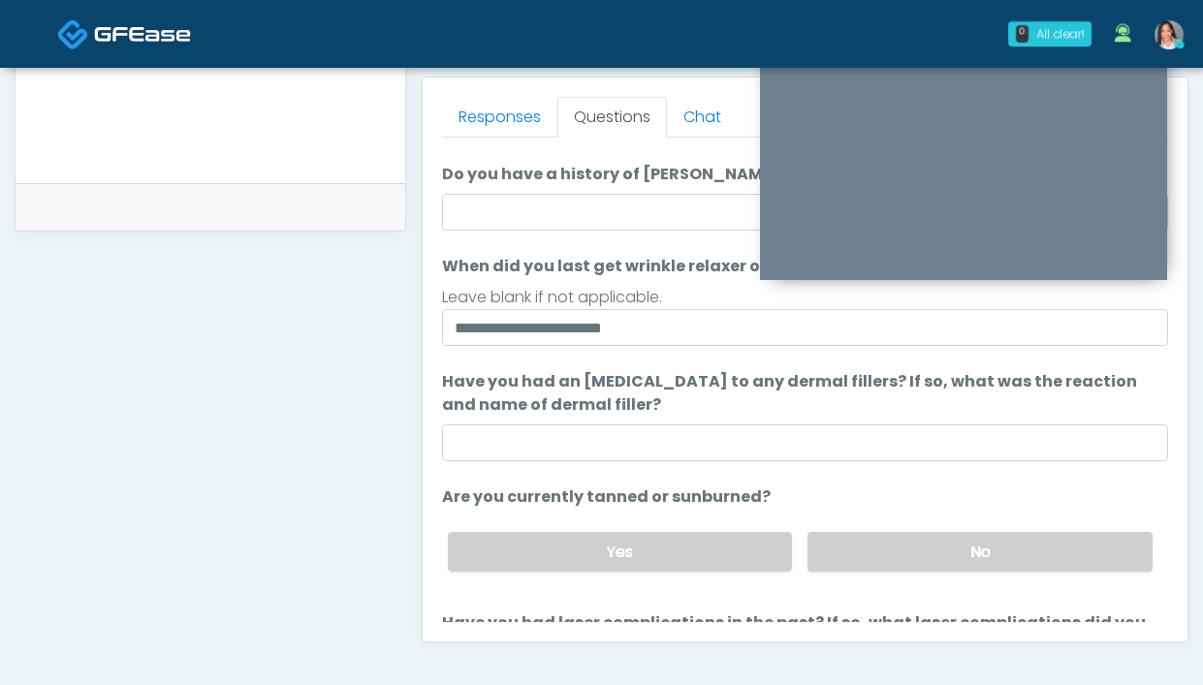
scroll to position [206, 0]
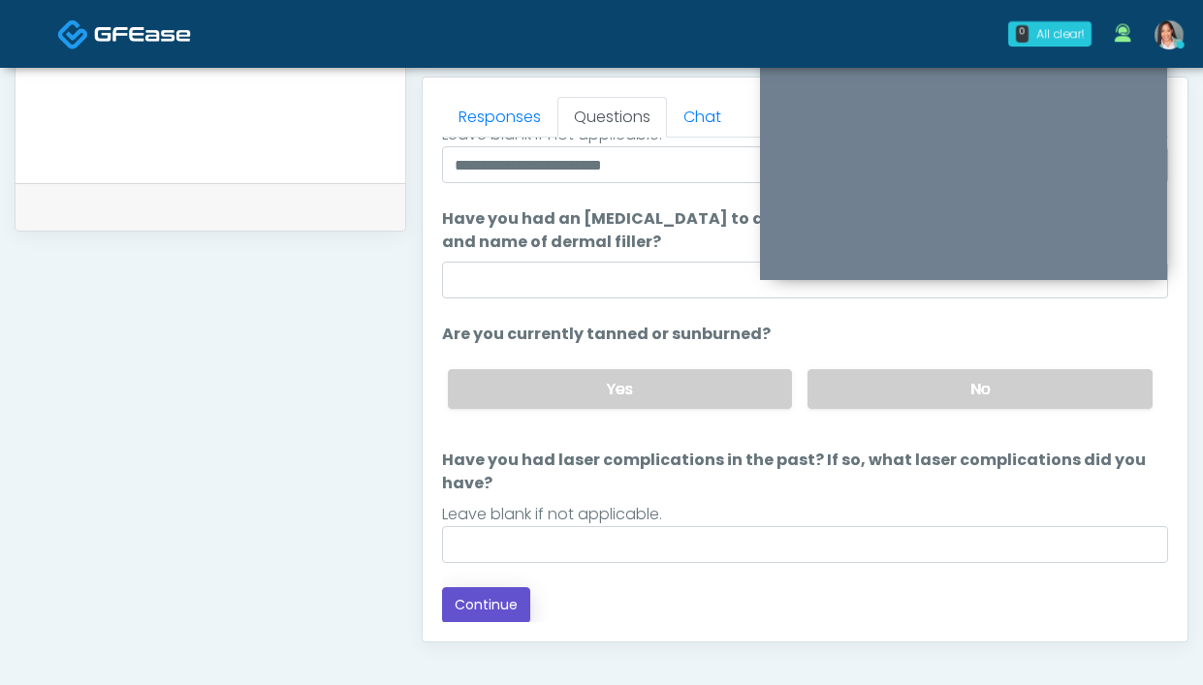
click at [507, 598] on button "Continue" at bounding box center [486, 605] width 88 height 36
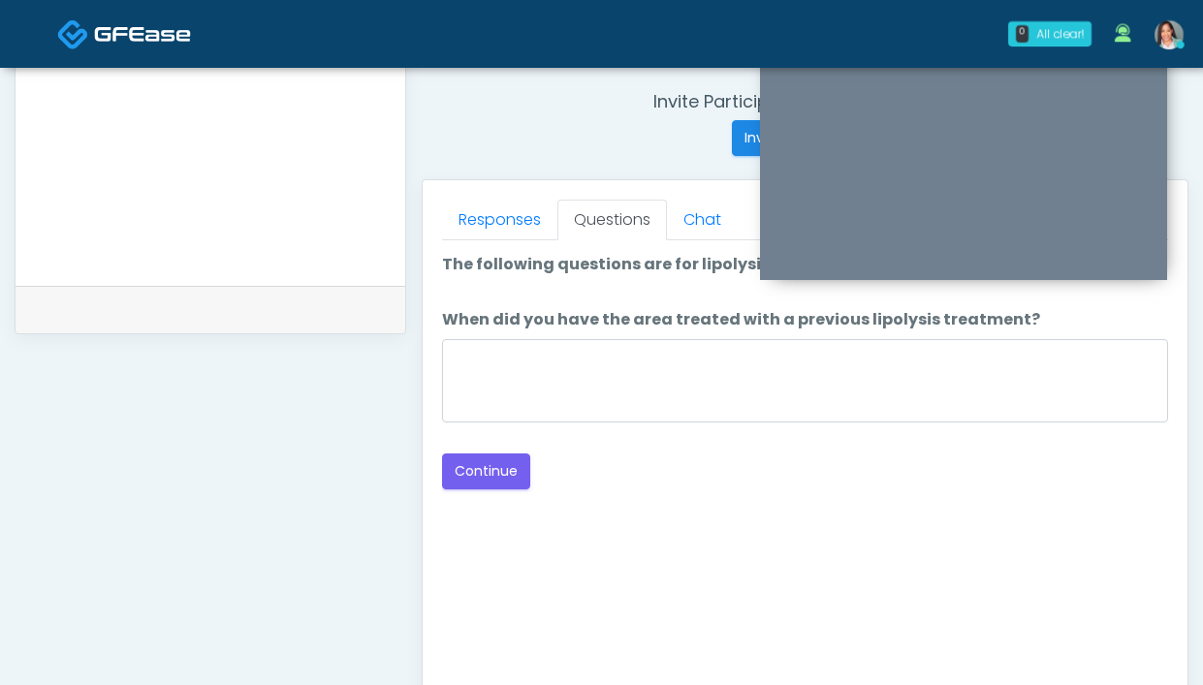
scroll to position [715, 0]
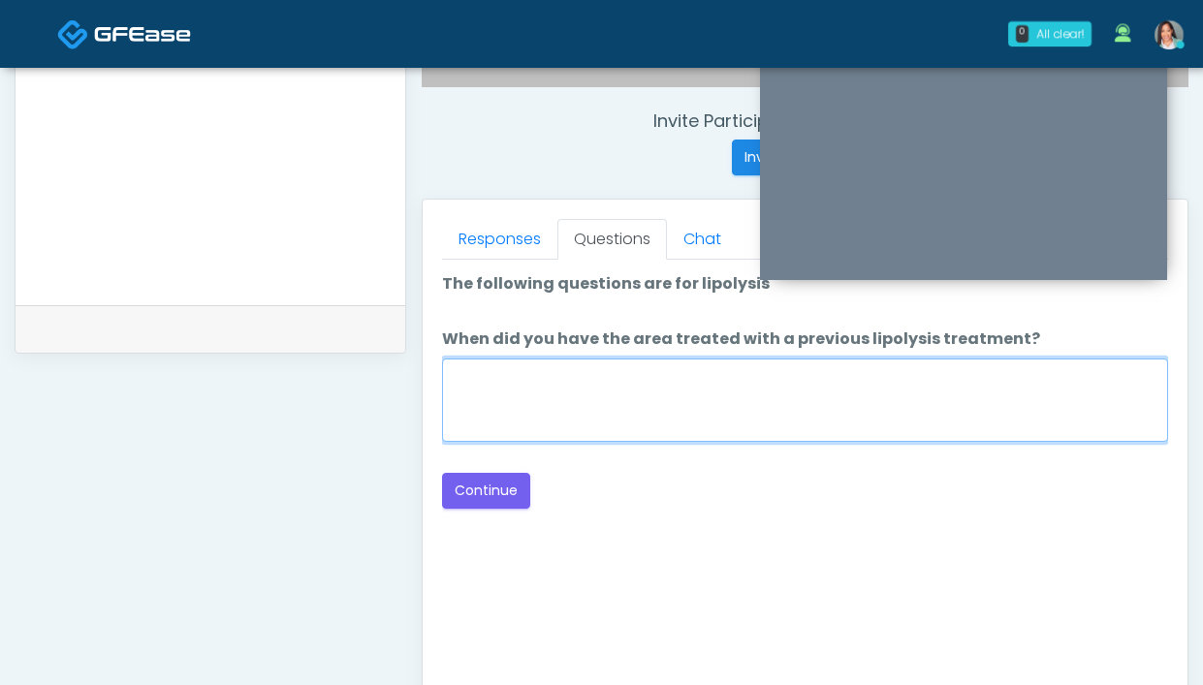
click at [491, 396] on textarea "When did you have the area treated with a previous lipolysis treatment?" at bounding box center [805, 400] width 726 height 83
type textarea "**********"
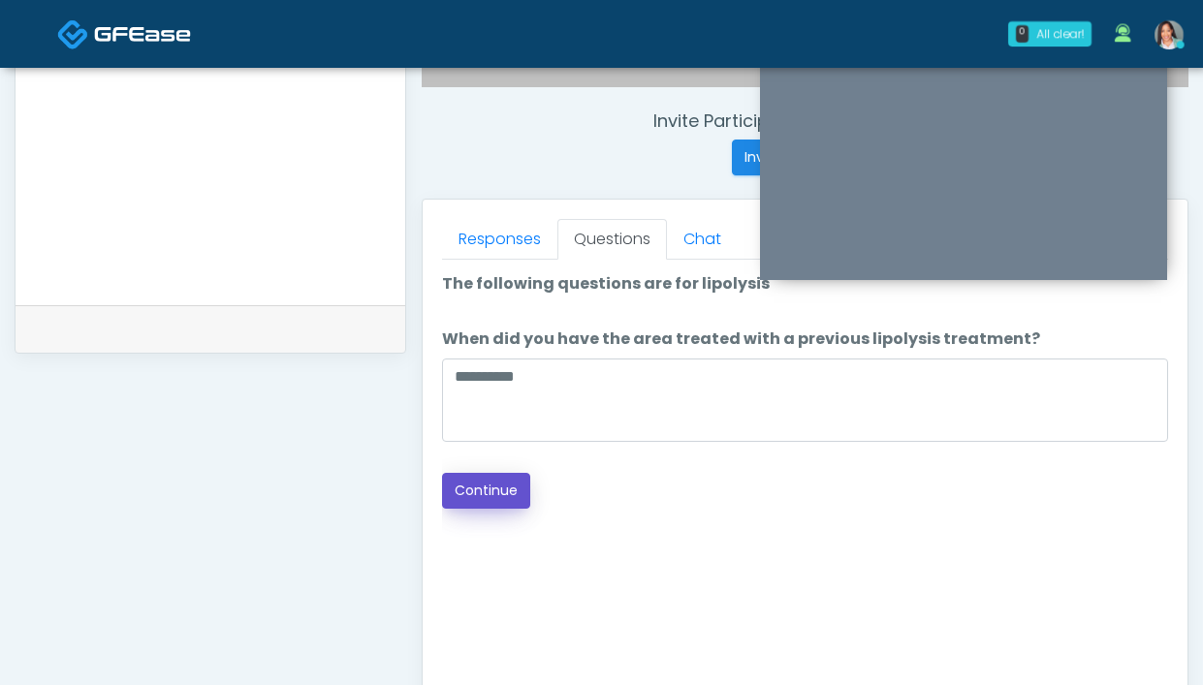
click at [515, 496] on button "Continue" at bounding box center [486, 491] width 88 height 36
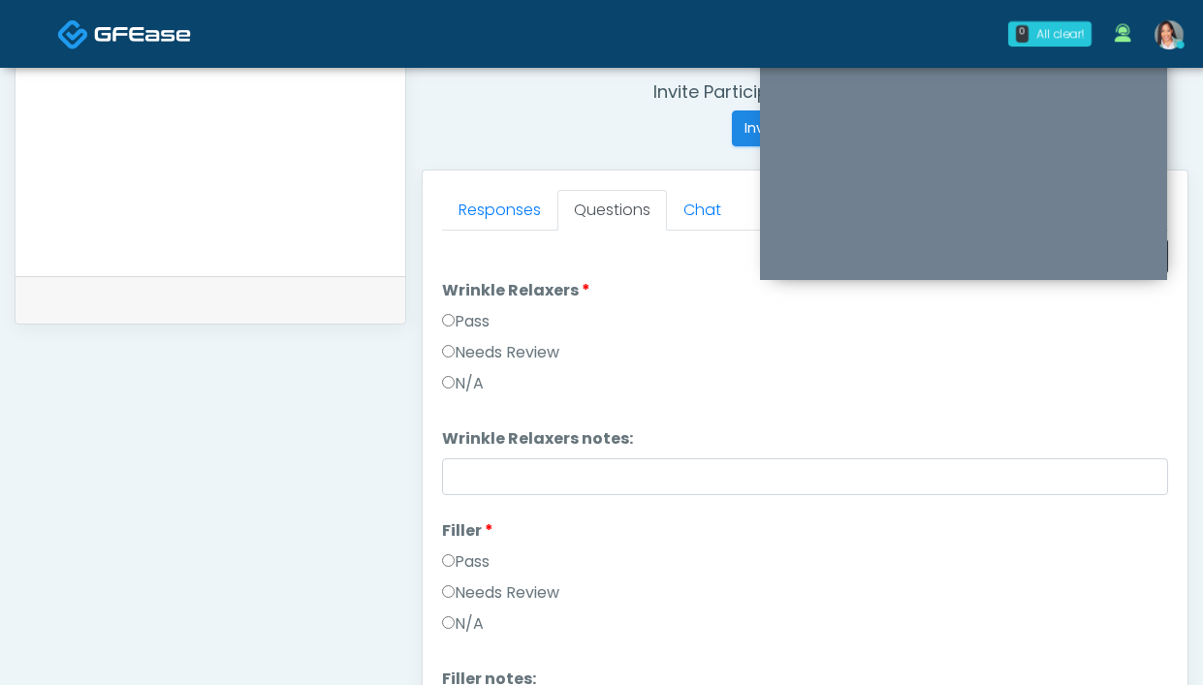
scroll to position [635, 0]
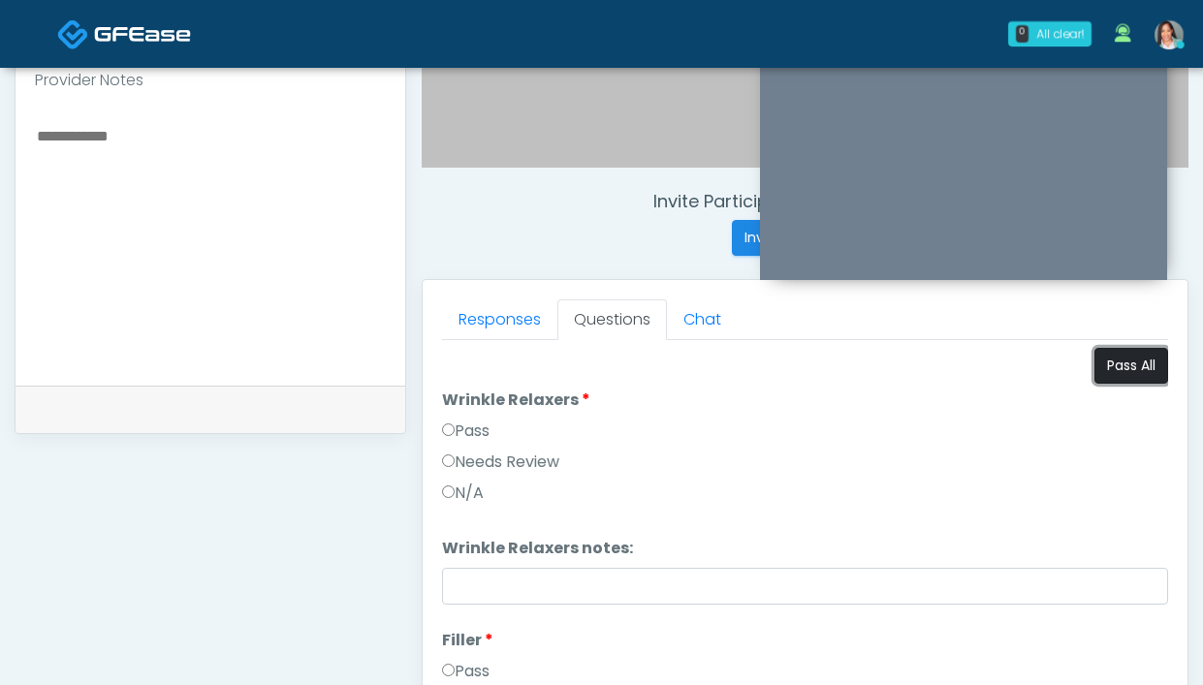
click at [1114, 362] on button "Pass All" at bounding box center [1131, 366] width 74 height 36
click at [492, 316] on link "Responses" at bounding box center [499, 320] width 115 height 41
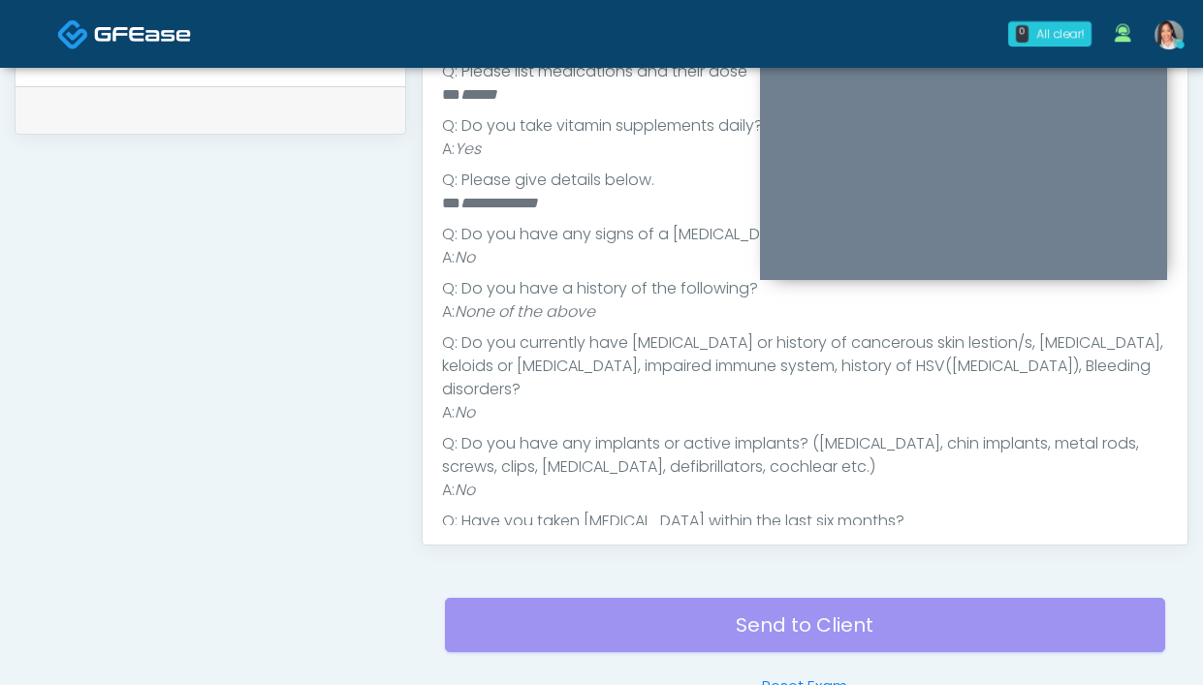
scroll to position [866, 0]
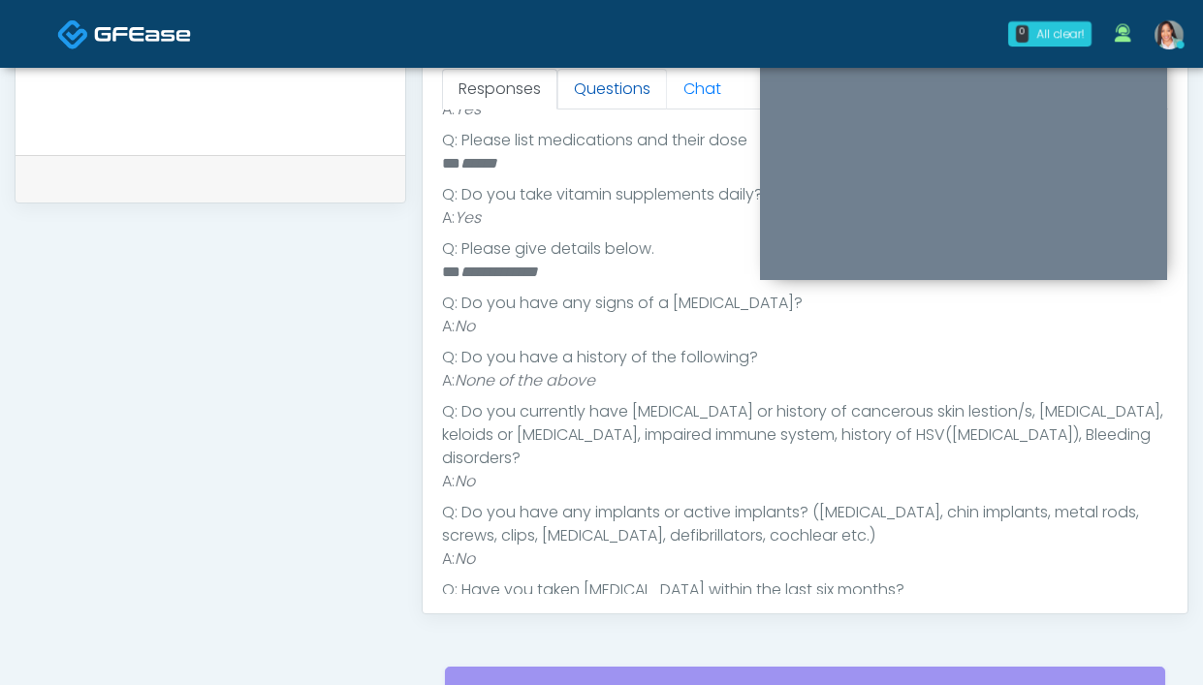
click at [580, 98] on link "Questions" at bounding box center [612, 89] width 110 height 41
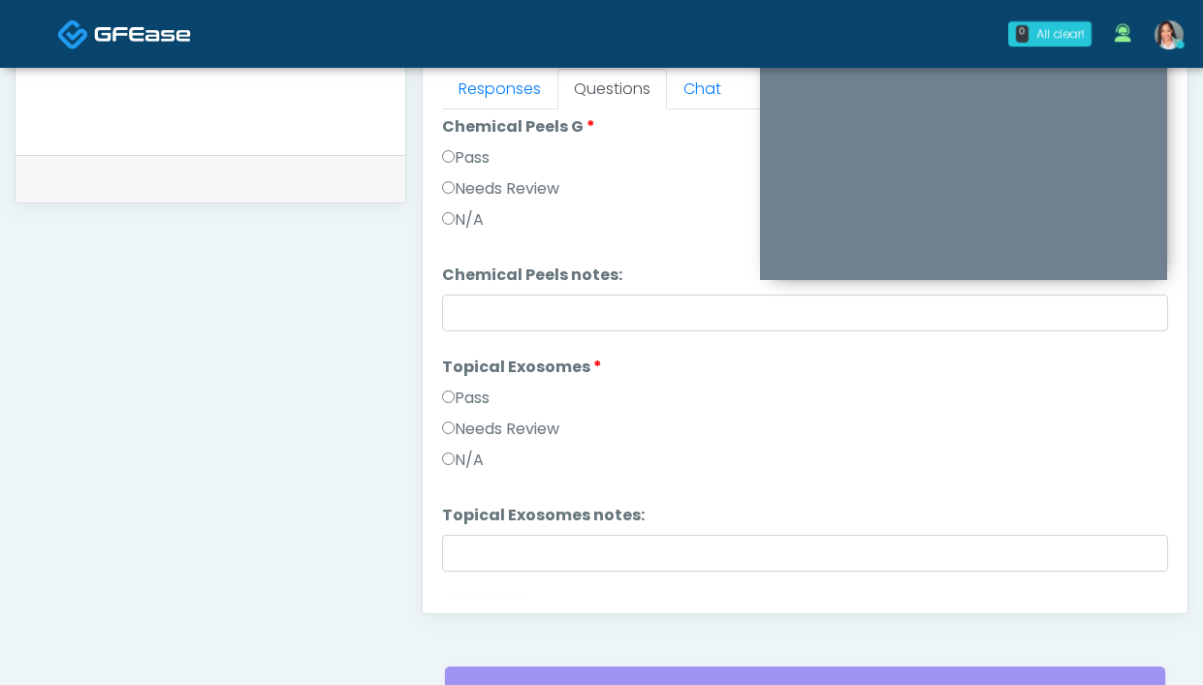
scroll to position [1763, 0]
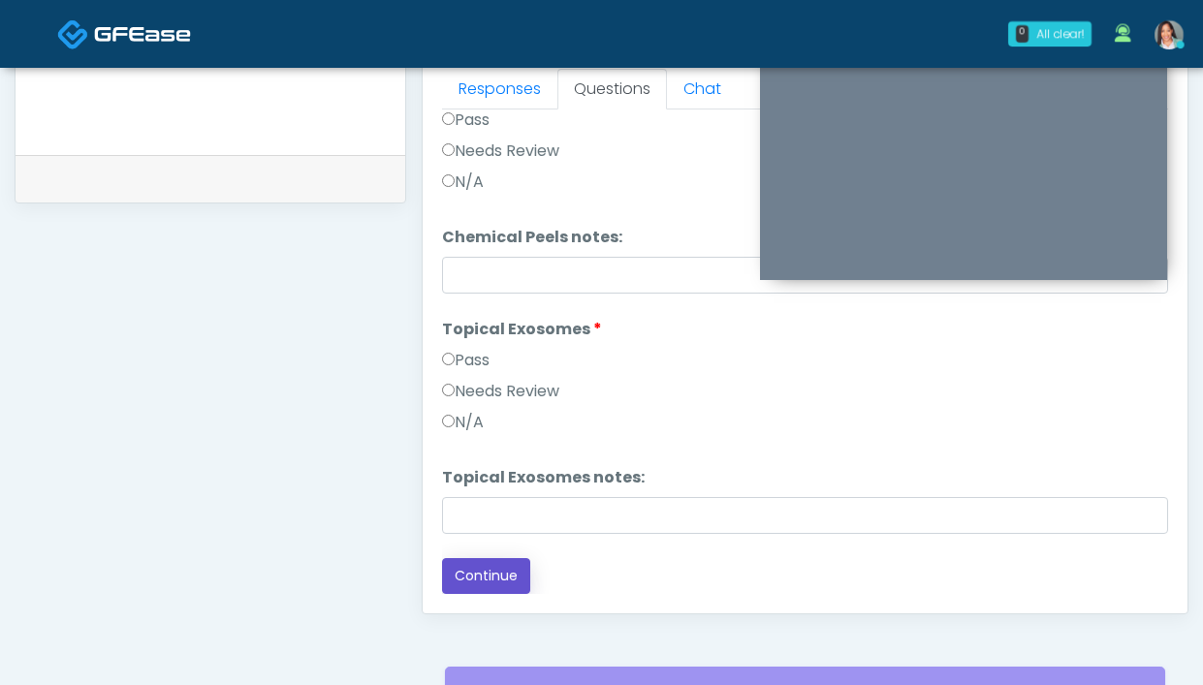
click at [506, 576] on button "Continue" at bounding box center [486, 576] width 88 height 36
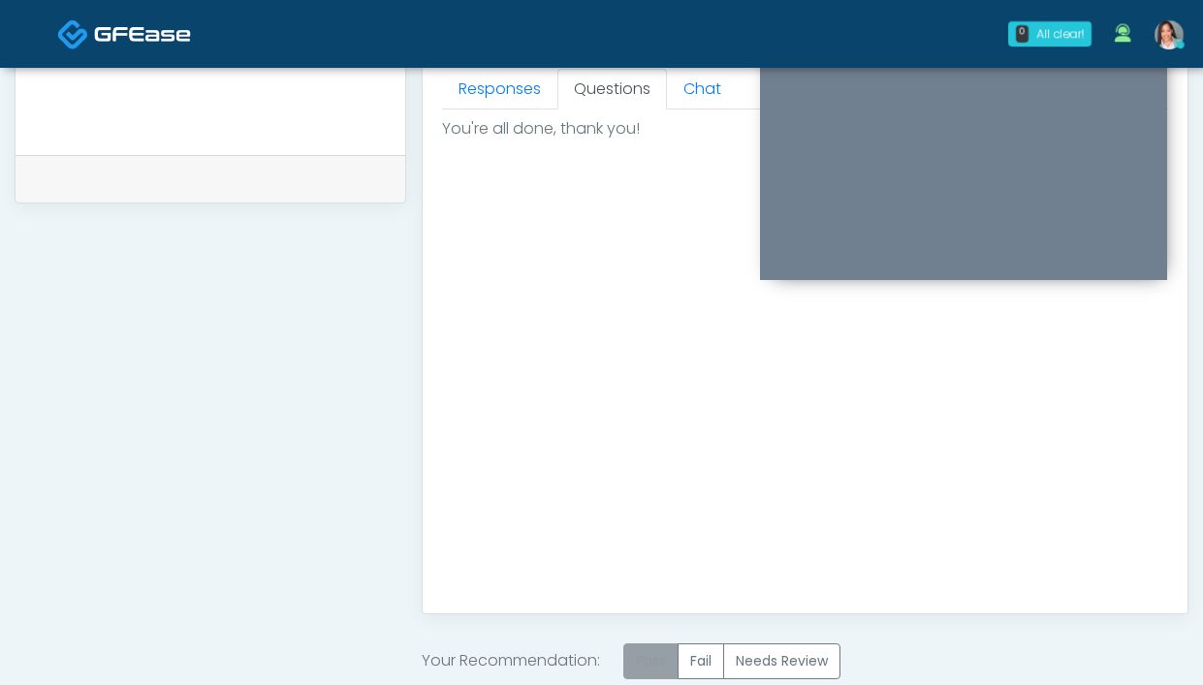
click at [646, 667] on label "Pass" at bounding box center [650, 662] width 55 height 36
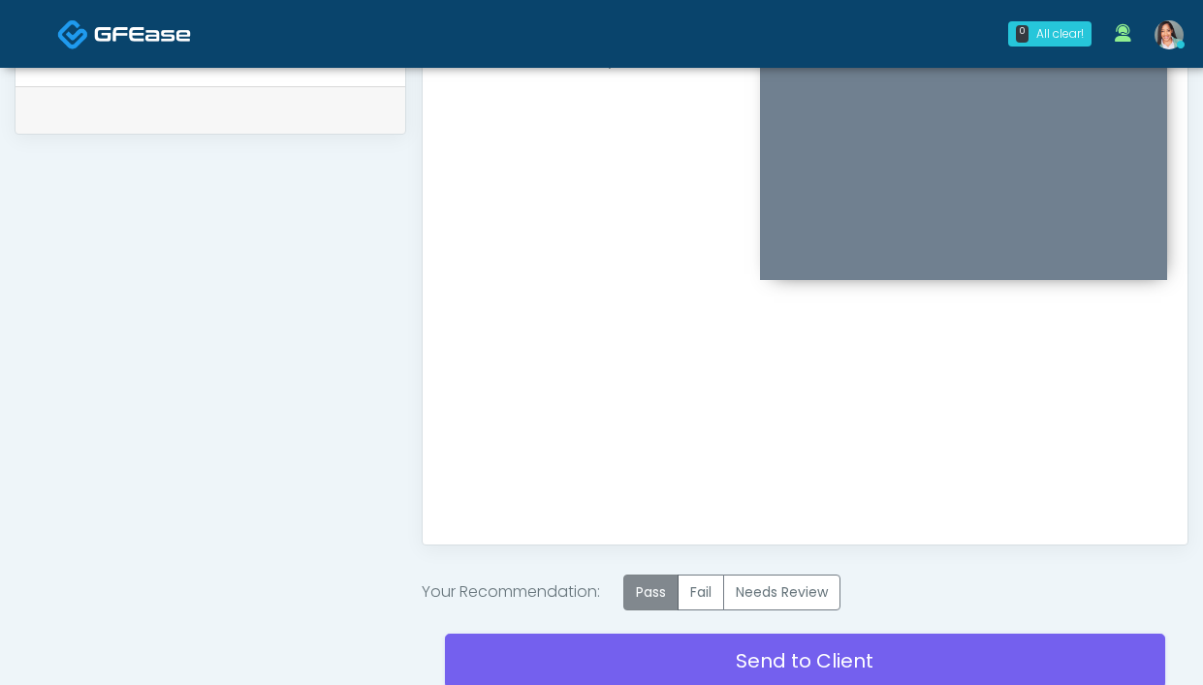
scroll to position [1030, 0]
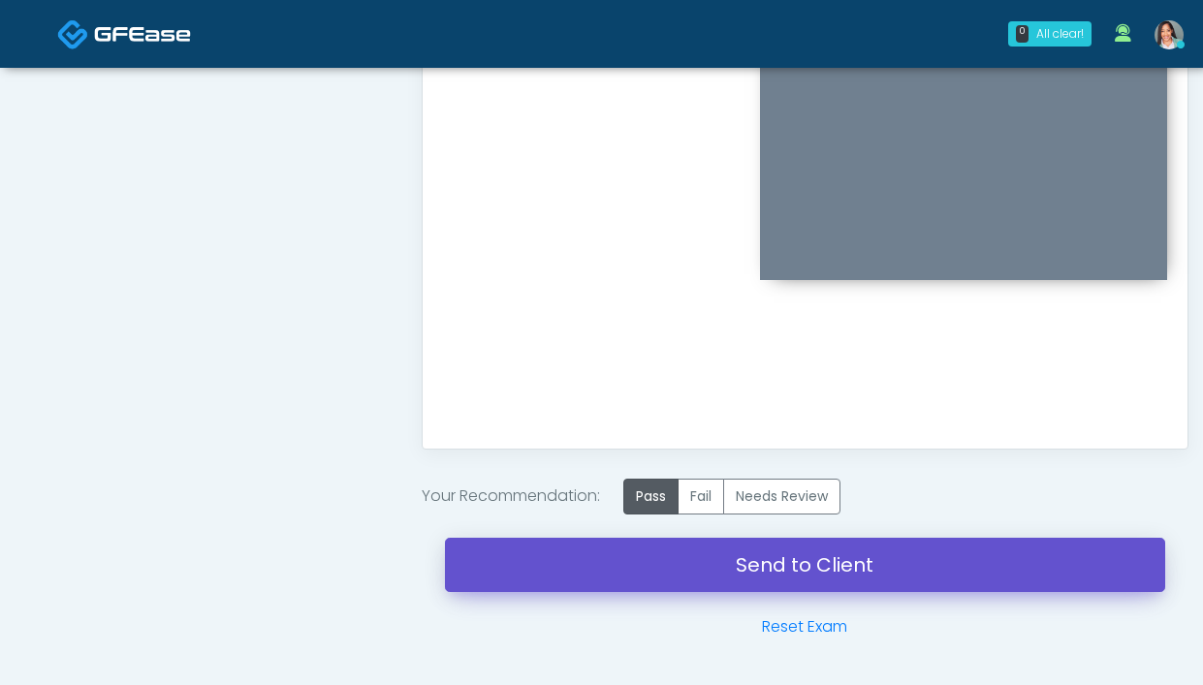
click at [609, 588] on link "Send to Client" at bounding box center [805, 565] width 720 height 54
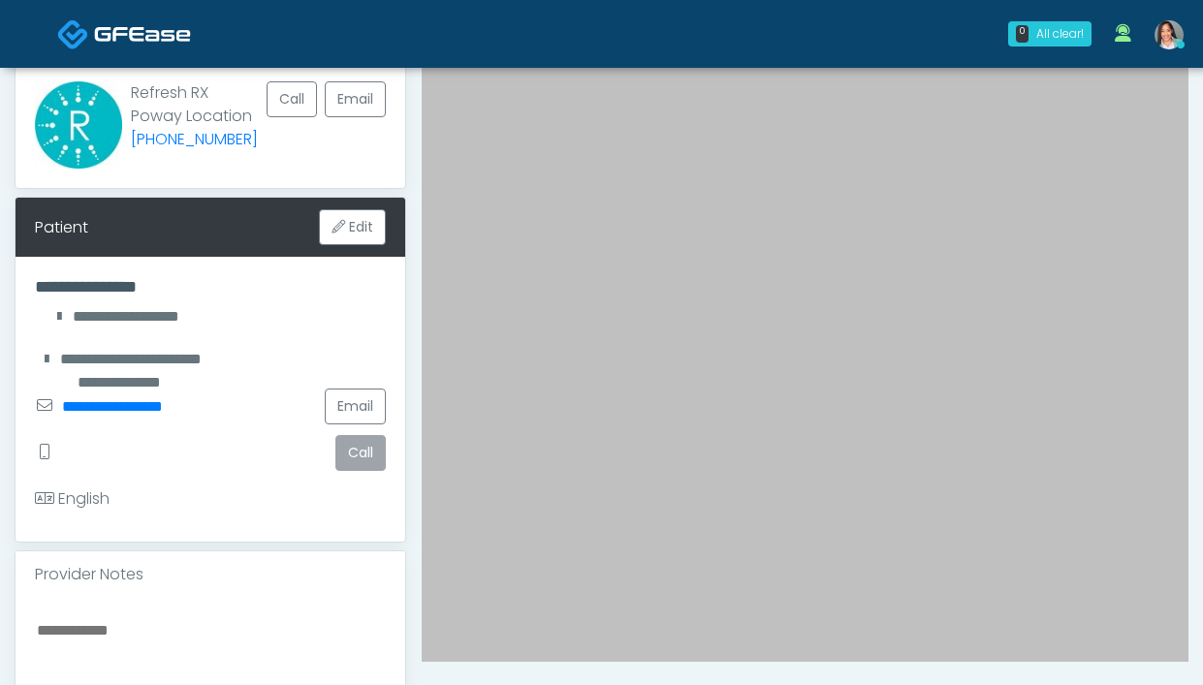
scroll to position [372, 0]
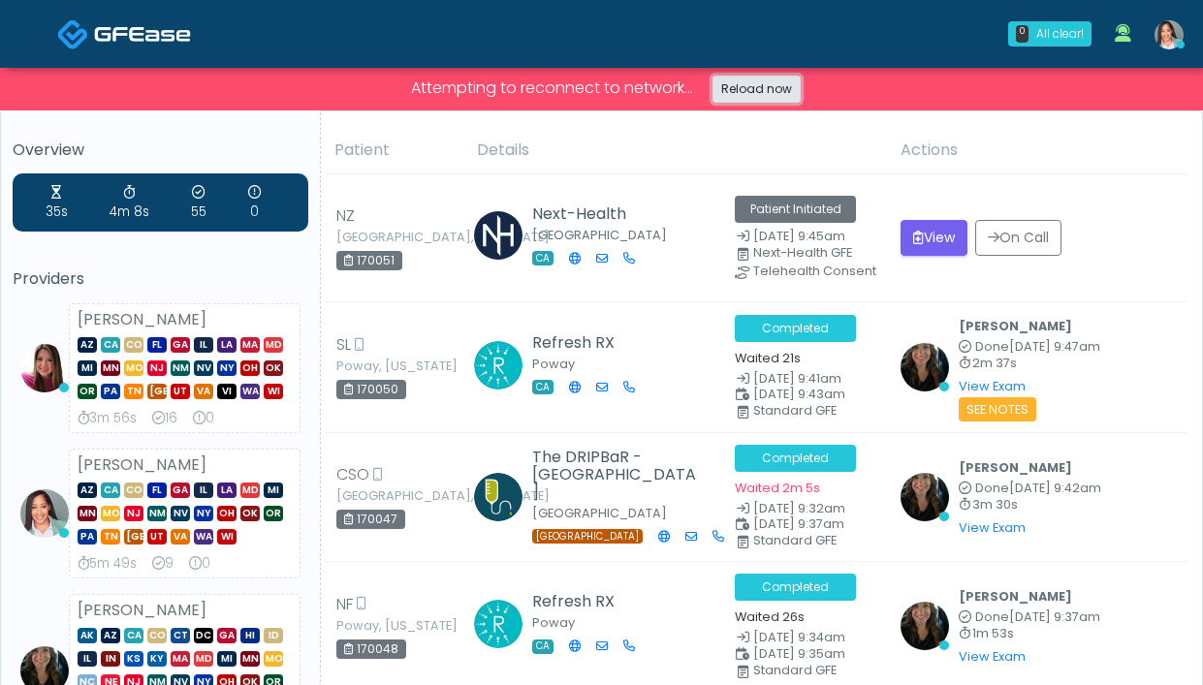
click at [726, 97] on link "Reload now" at bounding box center [756, 89] width 88 height 27
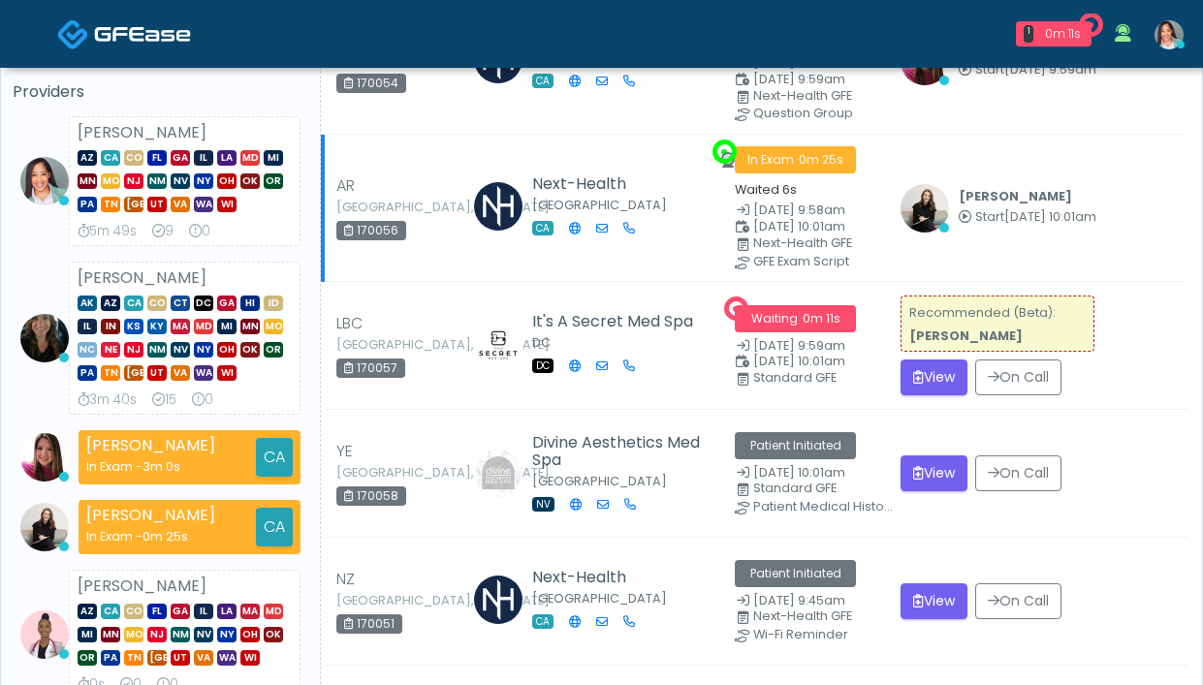
scroll to position [145, 0]
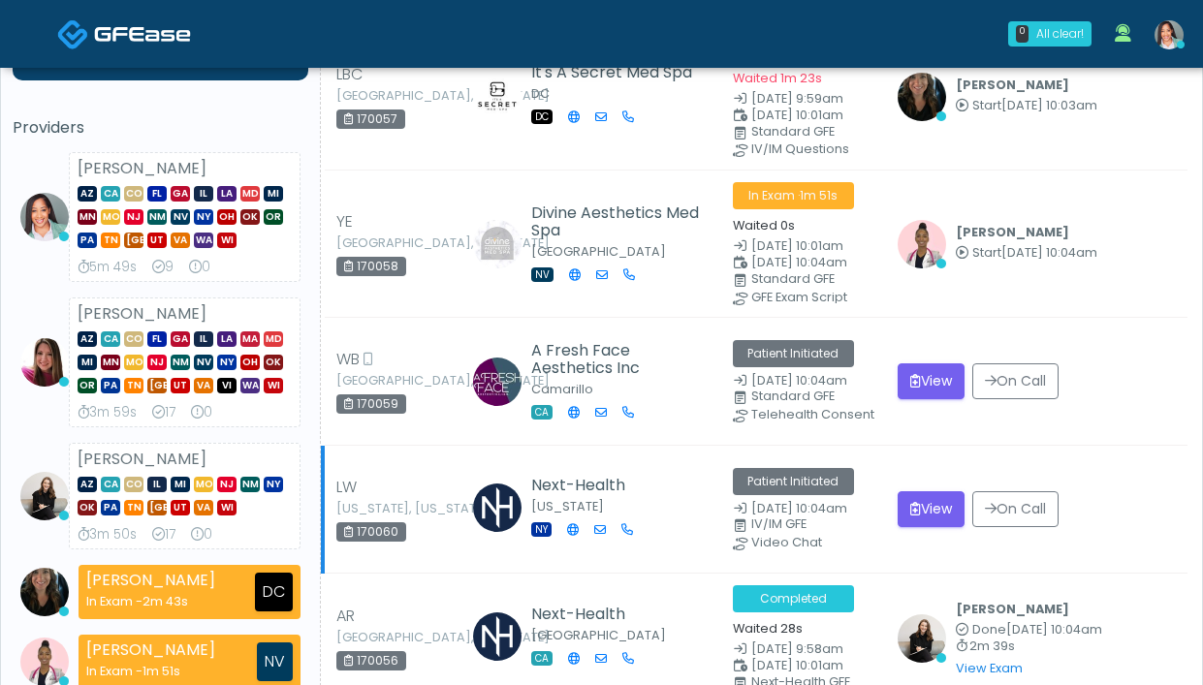
scroll to position [240, 0]
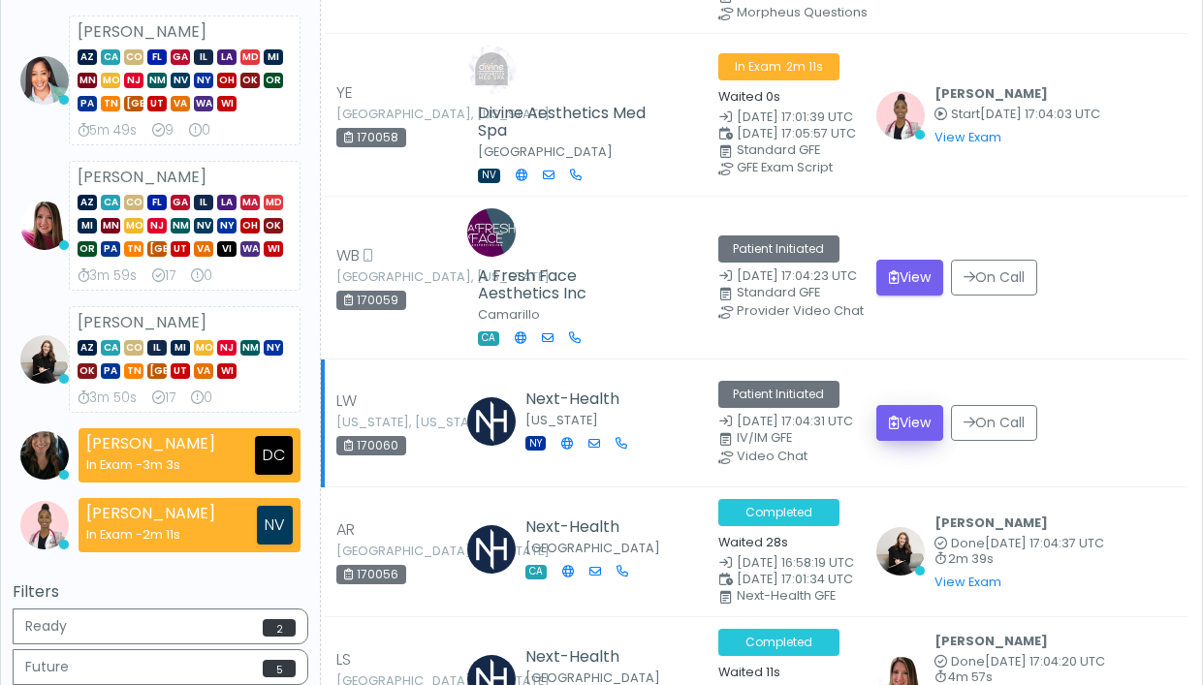
scroll to position [245, 0]
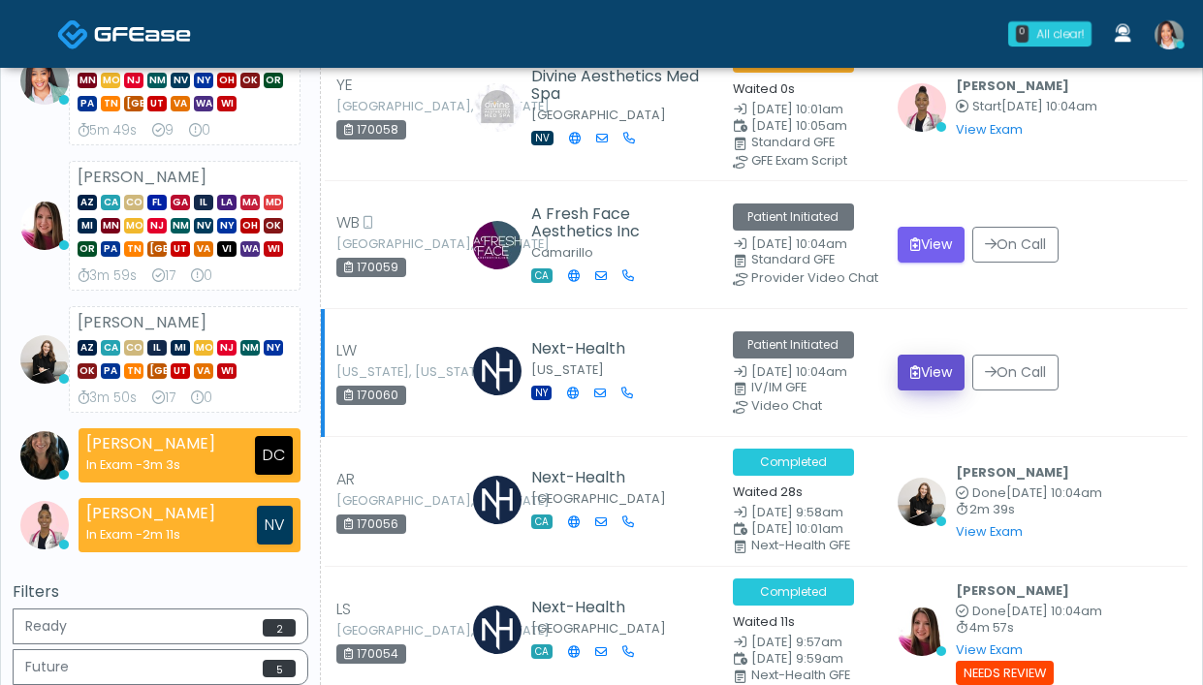
click at [916, 368] on icon "submit" at bounding box center [915, 372] width 11 height 14
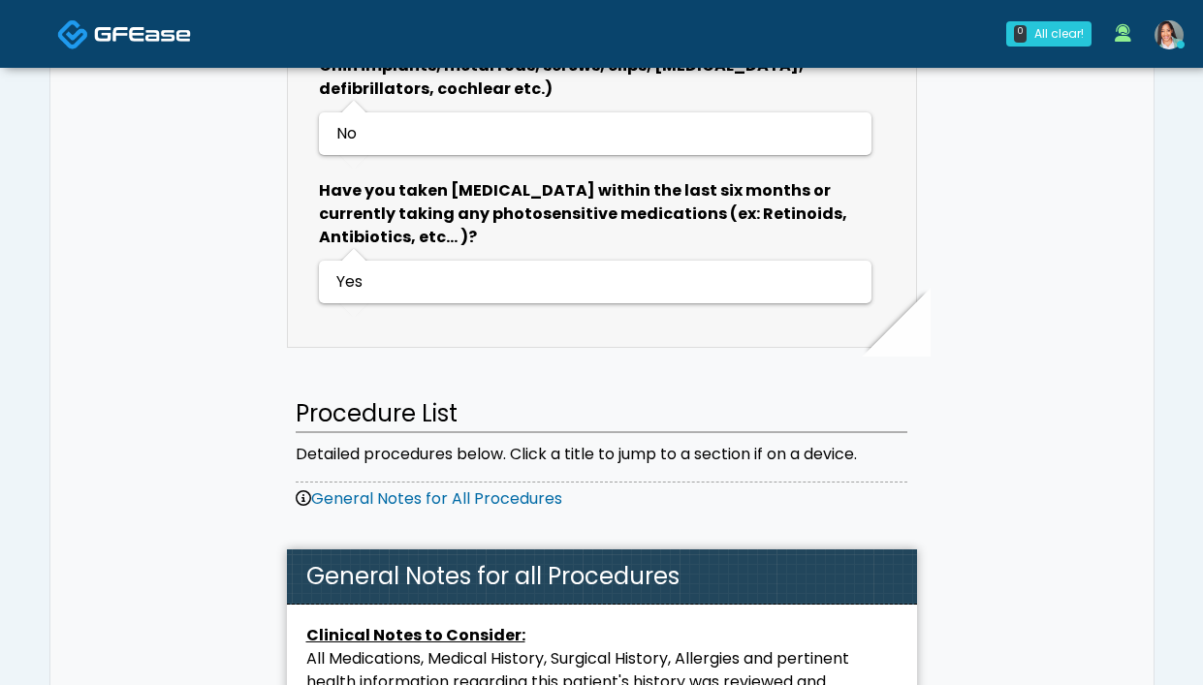
scroll to position [1493, 0]
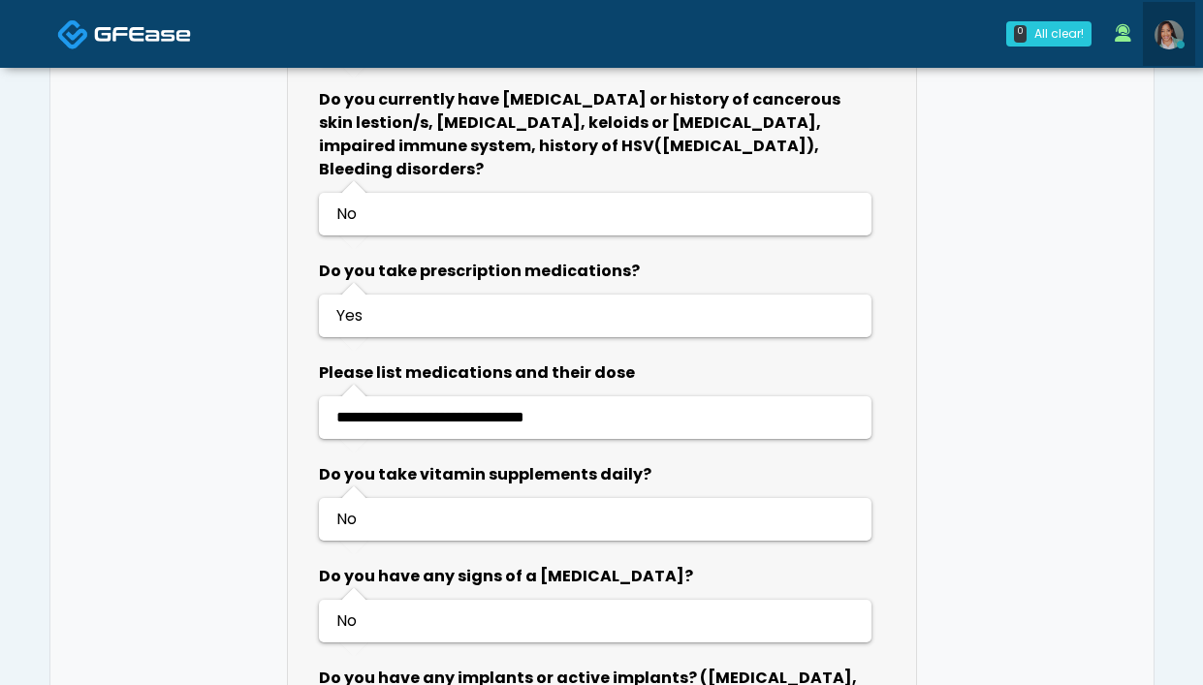
click at [1168, 43] on img at bounding box center [1169, 34] width 29 height 29
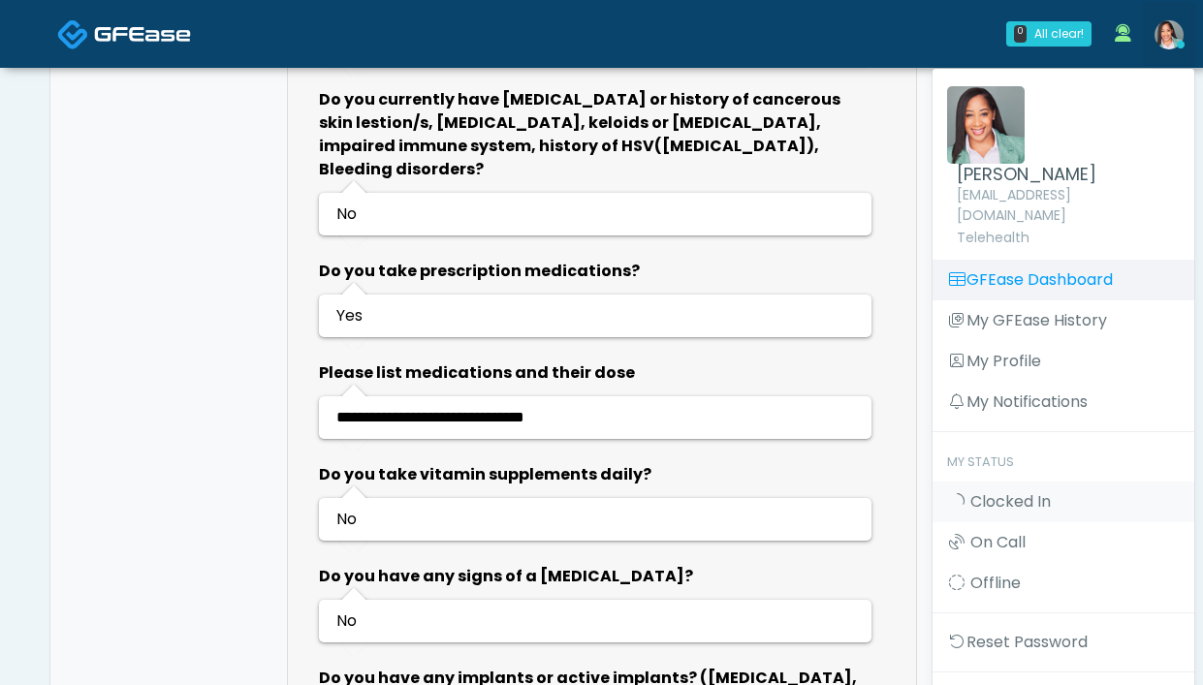
click at [1064, 275] on link "GFEase Dashboard" at bounding box center [1064, 280] width 262 height 41
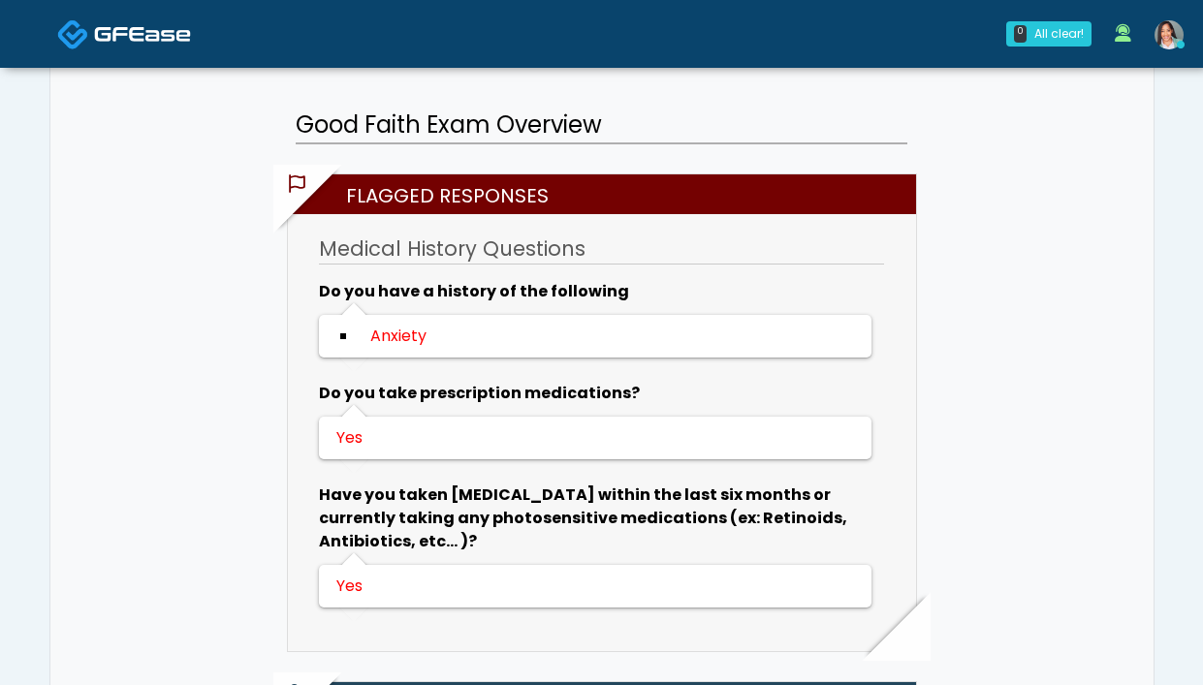
scroll to position [0, 0]
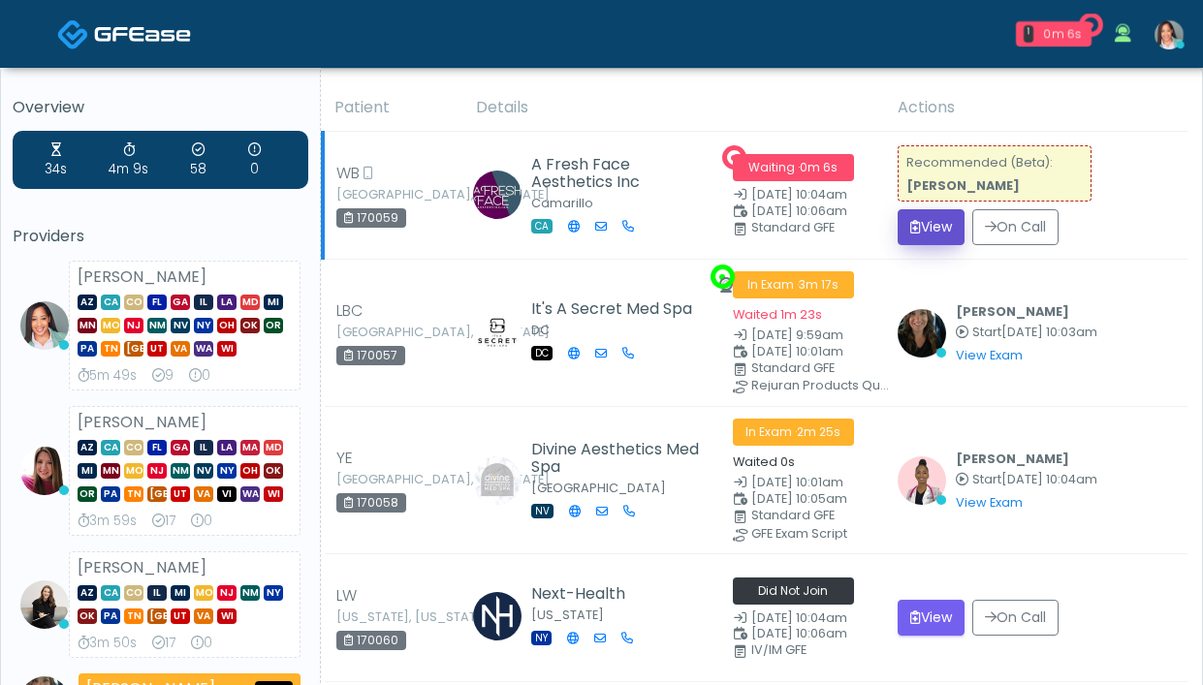
click at [923, 213] on button "View" at bounding box center [931, 227] width 67 height 36
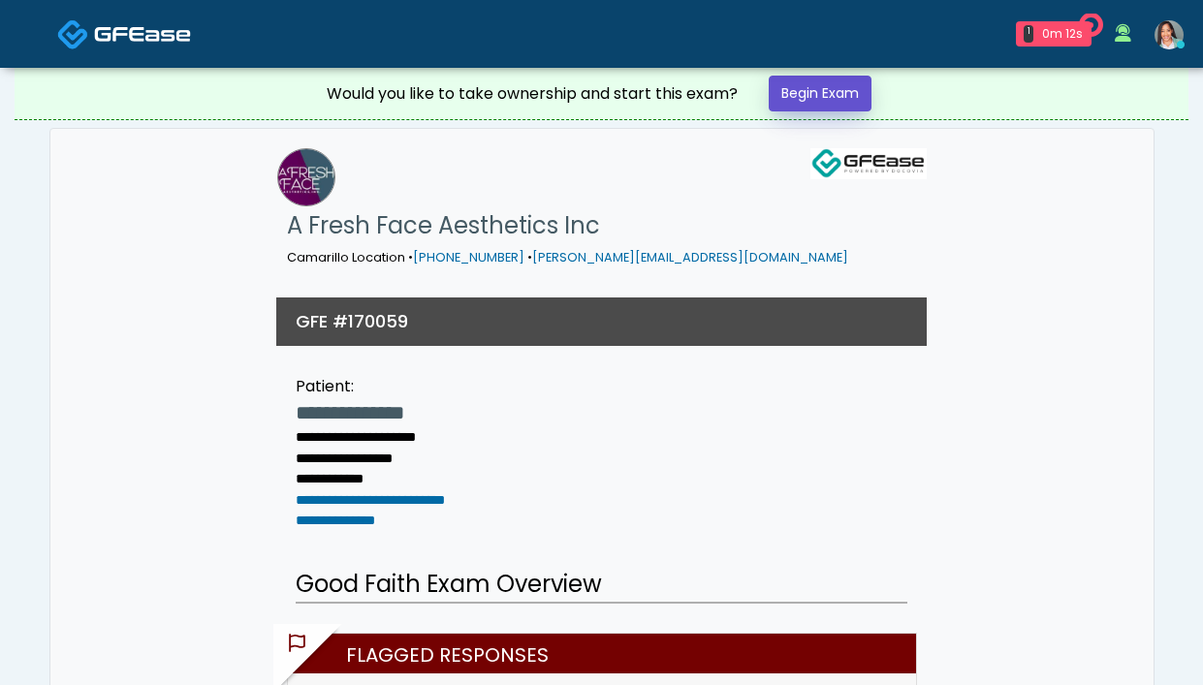
click at [806, 91] on link "Begin Exam" at bounding box center [820, 94] width 103 height 36
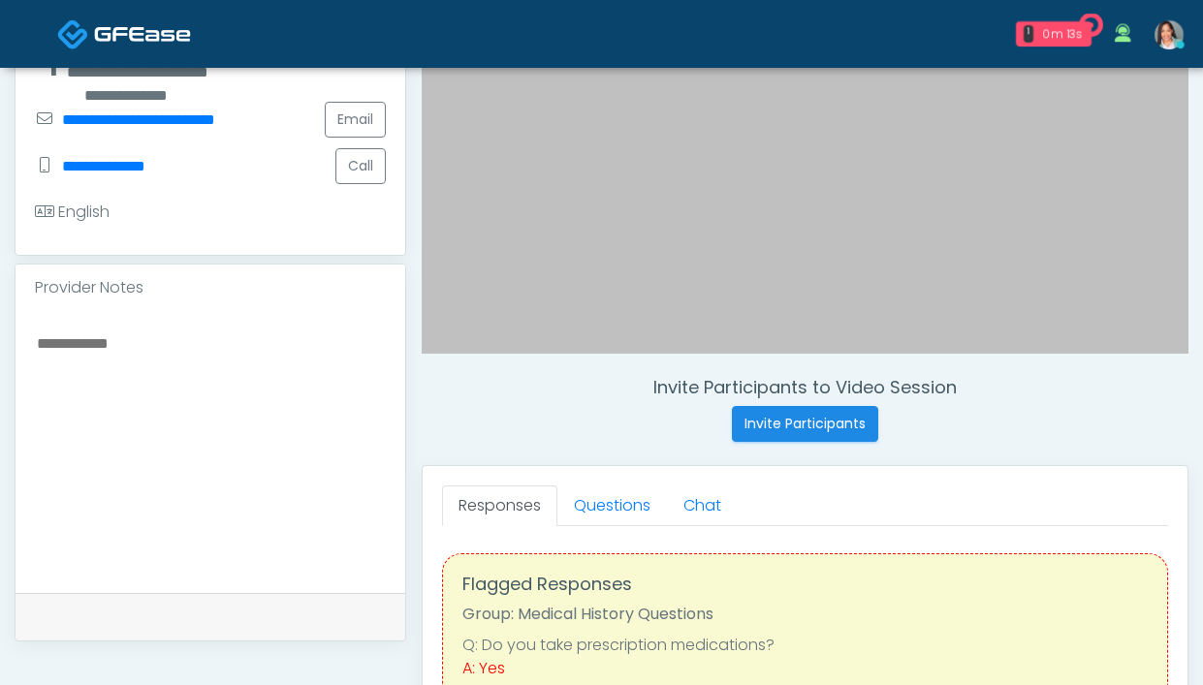
scroll to position [615, 0]
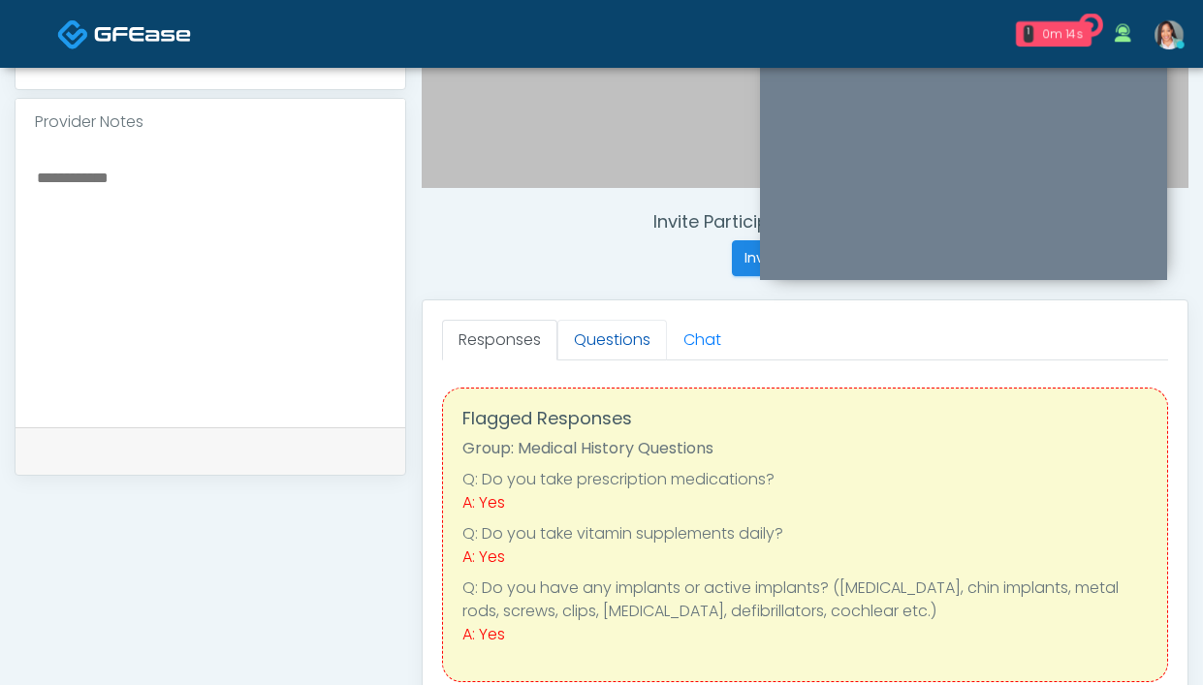
click at [605, 340] on link "Questions" at bounding box center [612, 340] width 110 height 41
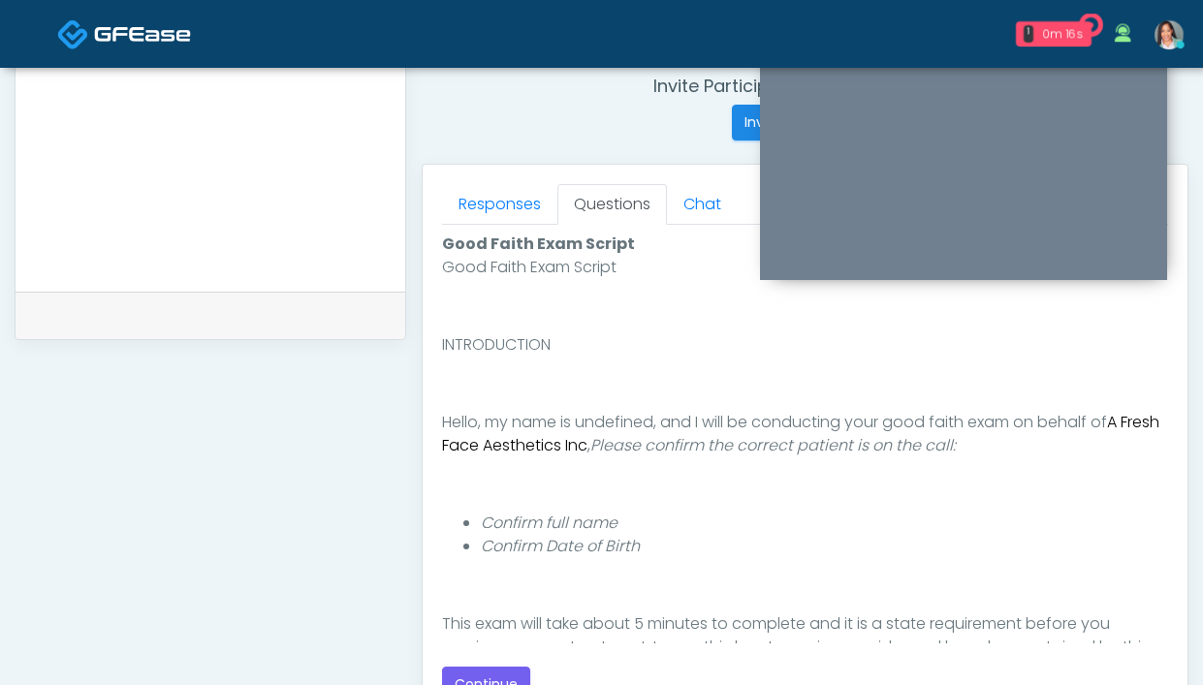
scroll to position [1055, 0]
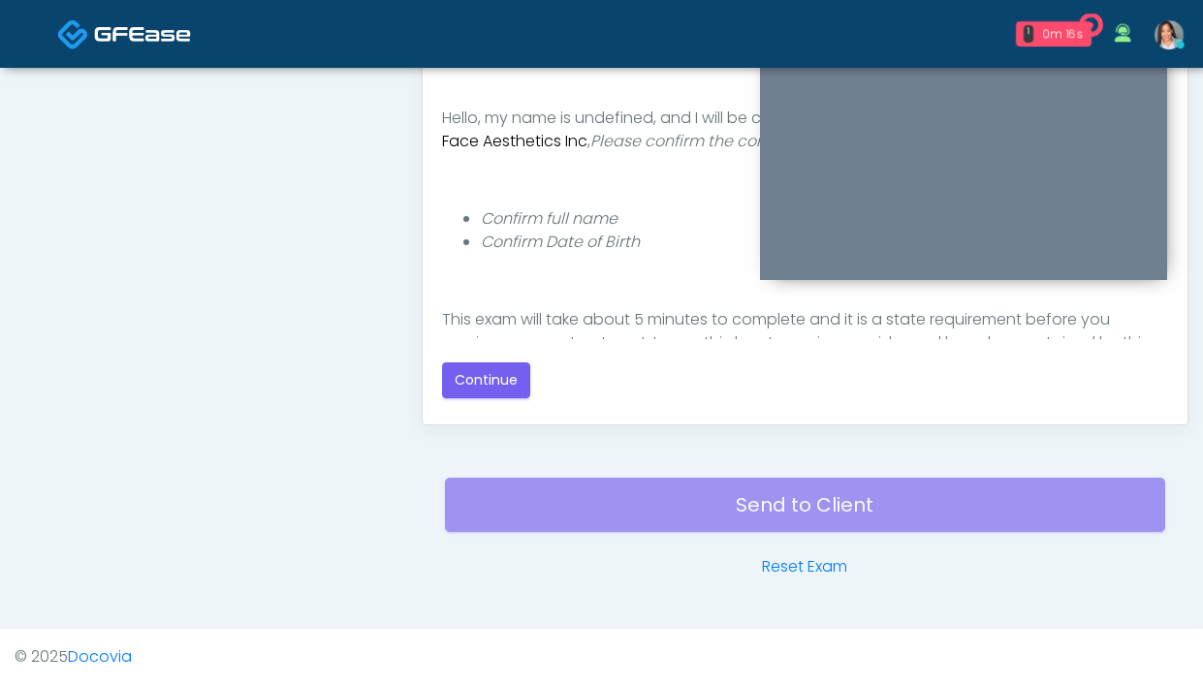
click at [465, 403] on div "Good Faith Exam Script Good Faith Exam Script INTRODUCTION Hello, my name is un…" at bounding box center [805, 163] width 726 height 485
click at [478, 387] on button "Continue" at bounding box center [486, 381] width 88 height 36
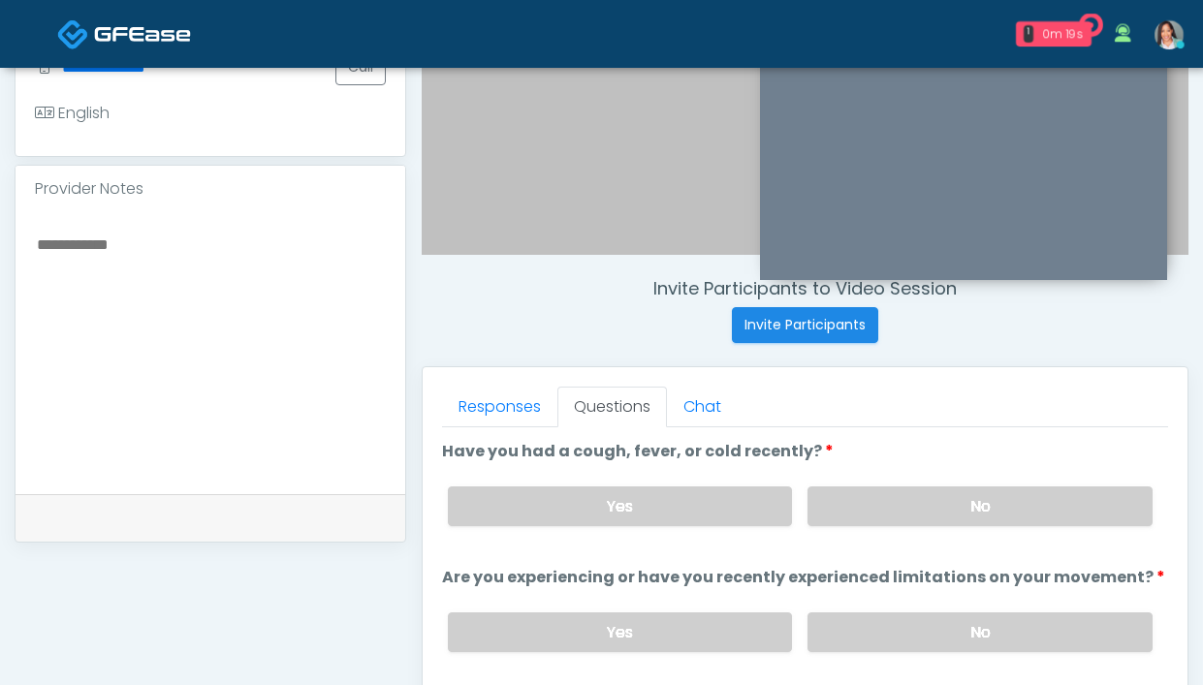
scroll to position [538, 0]
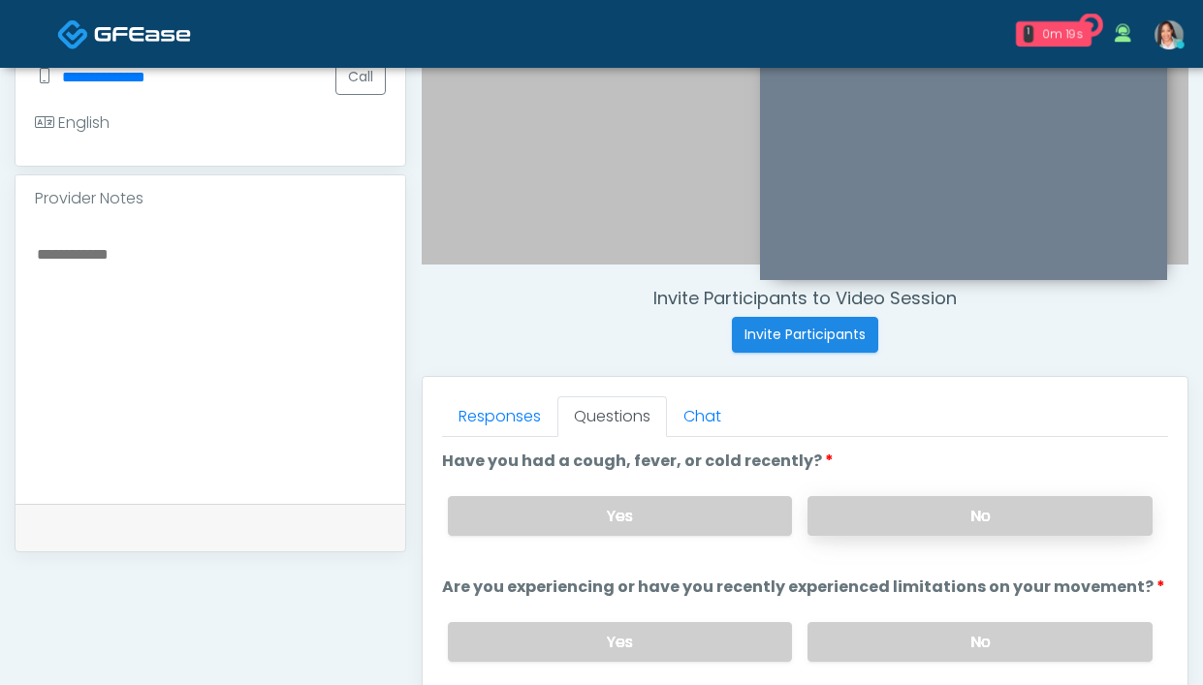
click at [843, 505] on label "No" at bounding box center [979, 516] width 345 height 40
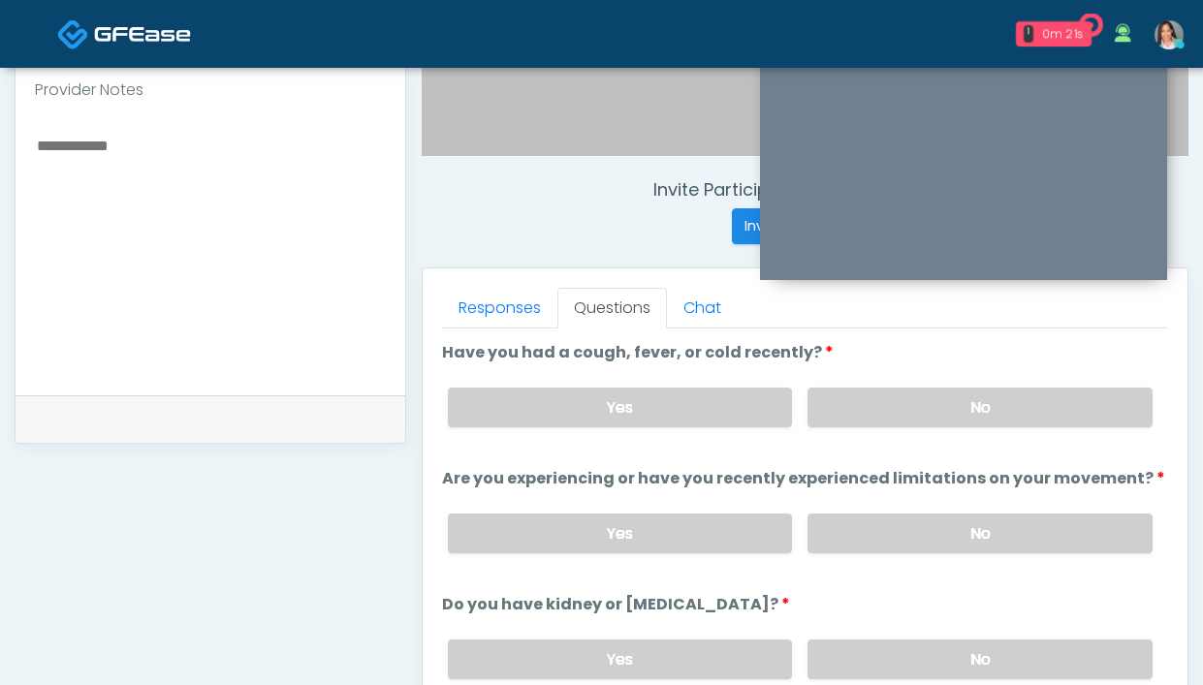
click at [871, 507] on div "Yes No" at bounding box center [800, 533] width 736 height 71
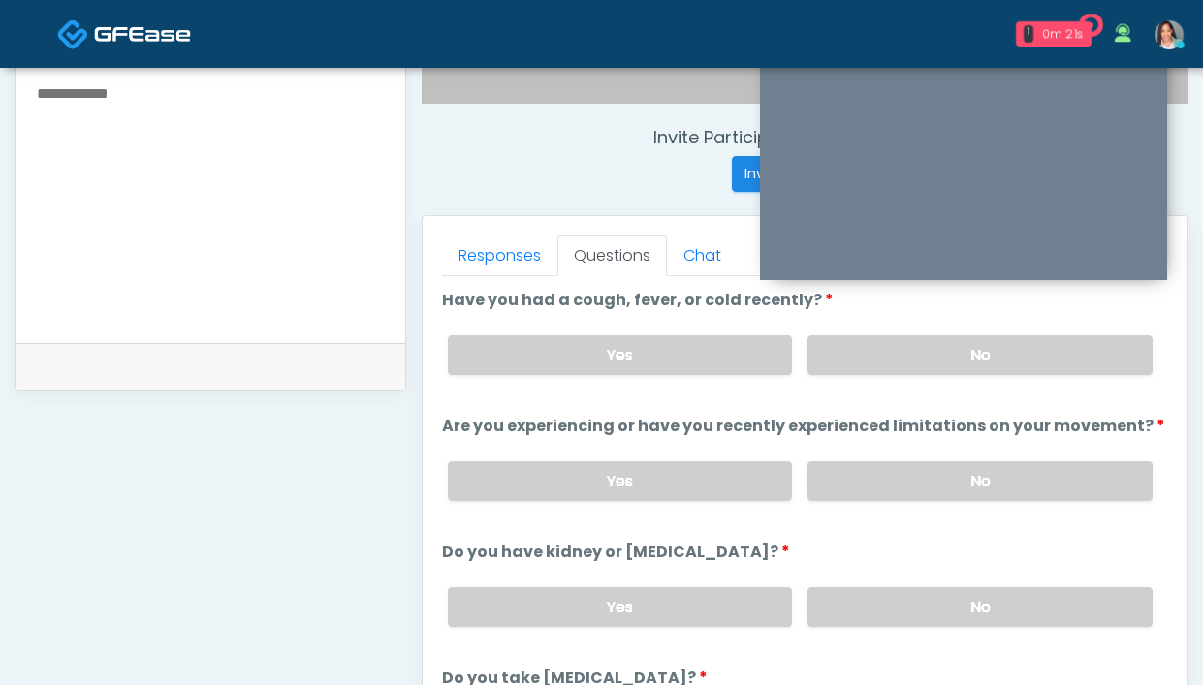
scroll to position [784, 0]
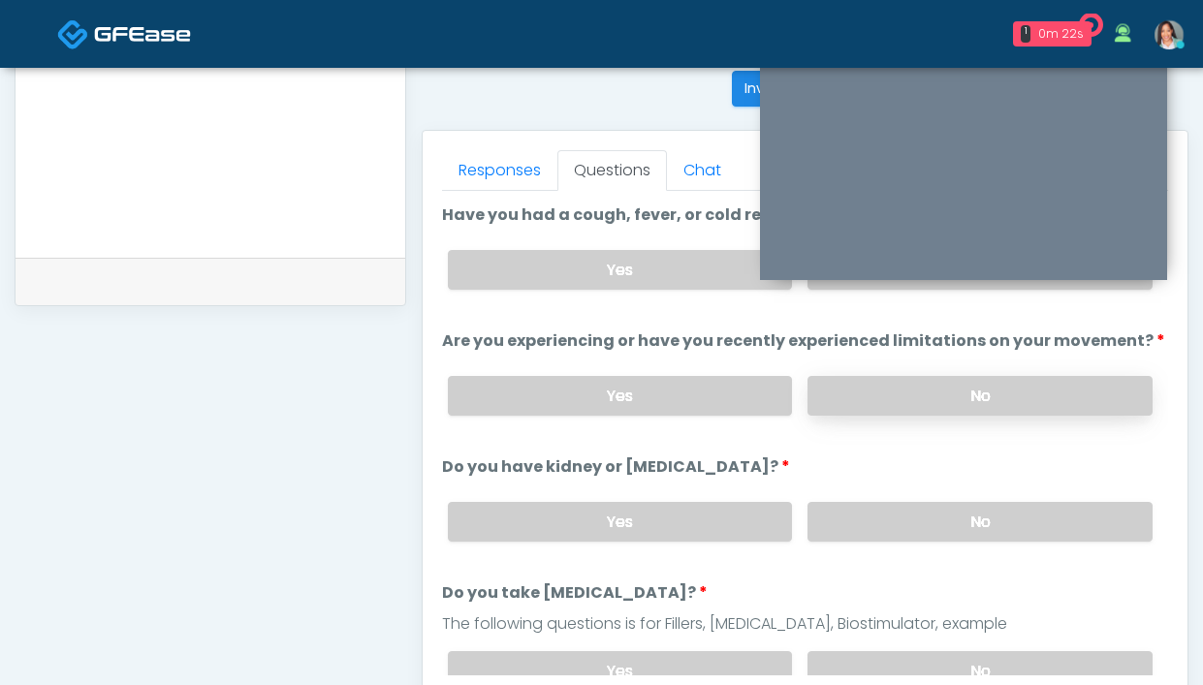
click at [881, 386] on label "No" at bounding box center [979, 396] width 345 height 40
click at [807, 496] on div "Yes No" at bounding box center [800, 522] width 736 height 71
click at [832, 515] on label "No" at bounding box center [979, 522] width 345 height 40
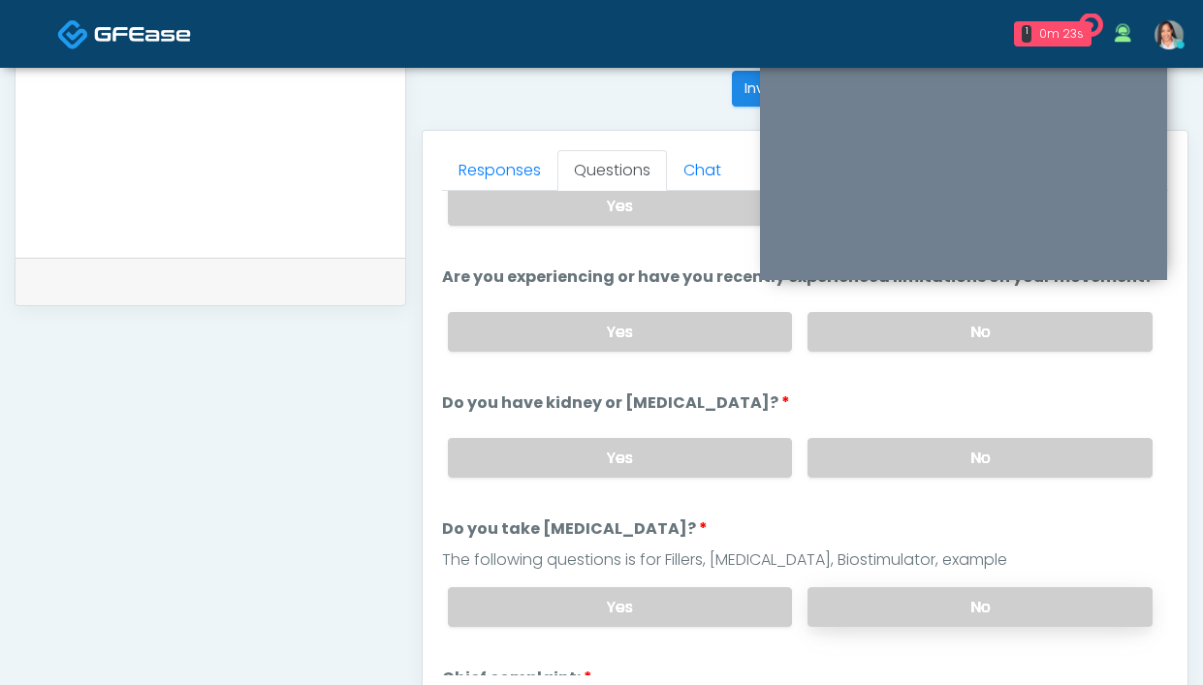
scroll to position [145, 0]
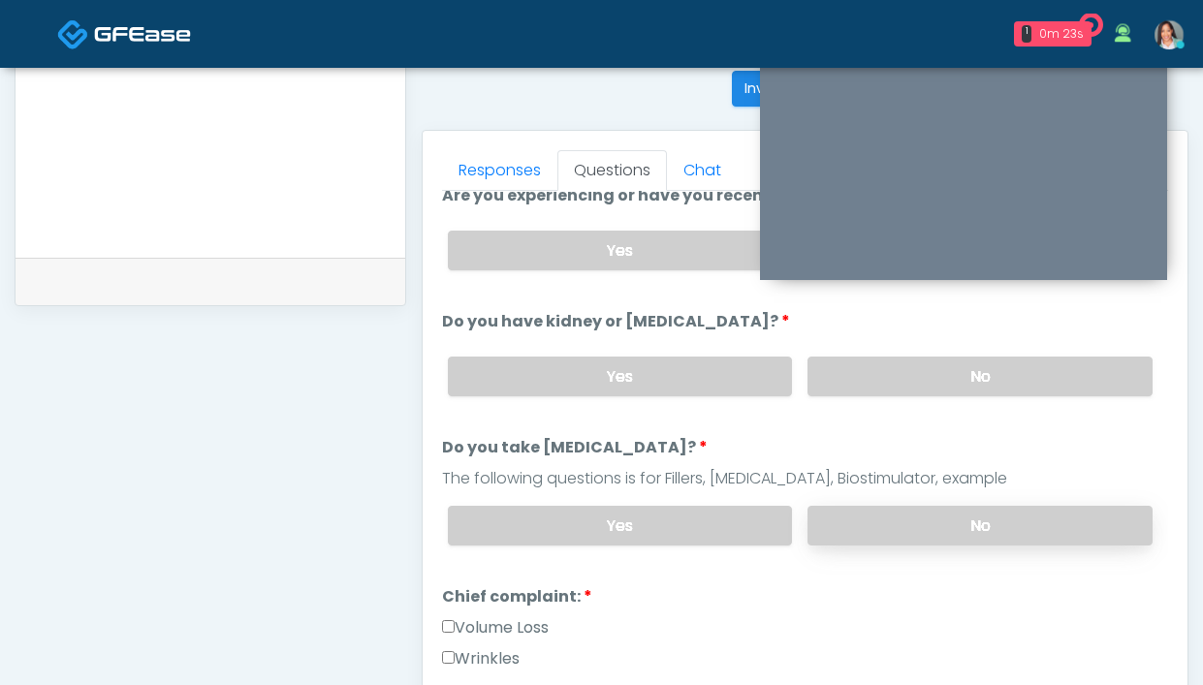
click at [1003, 538] on label "No" at bounding box center [979, 526] width 345 height 40
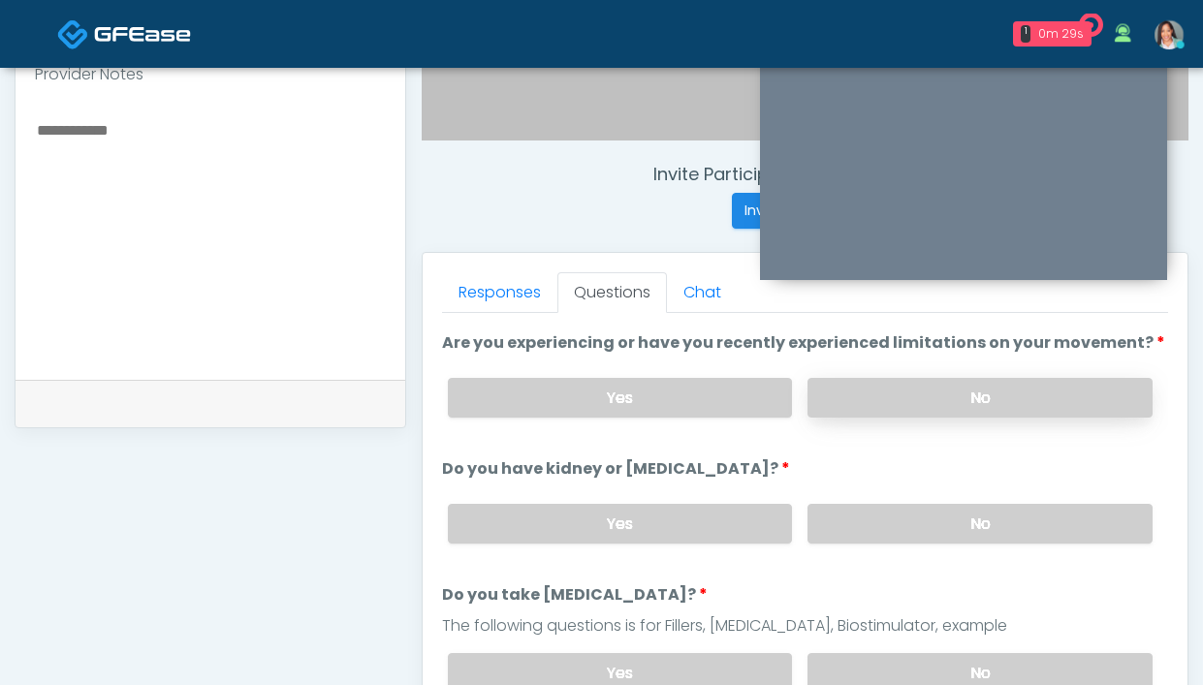
scroll to position [108, 0]
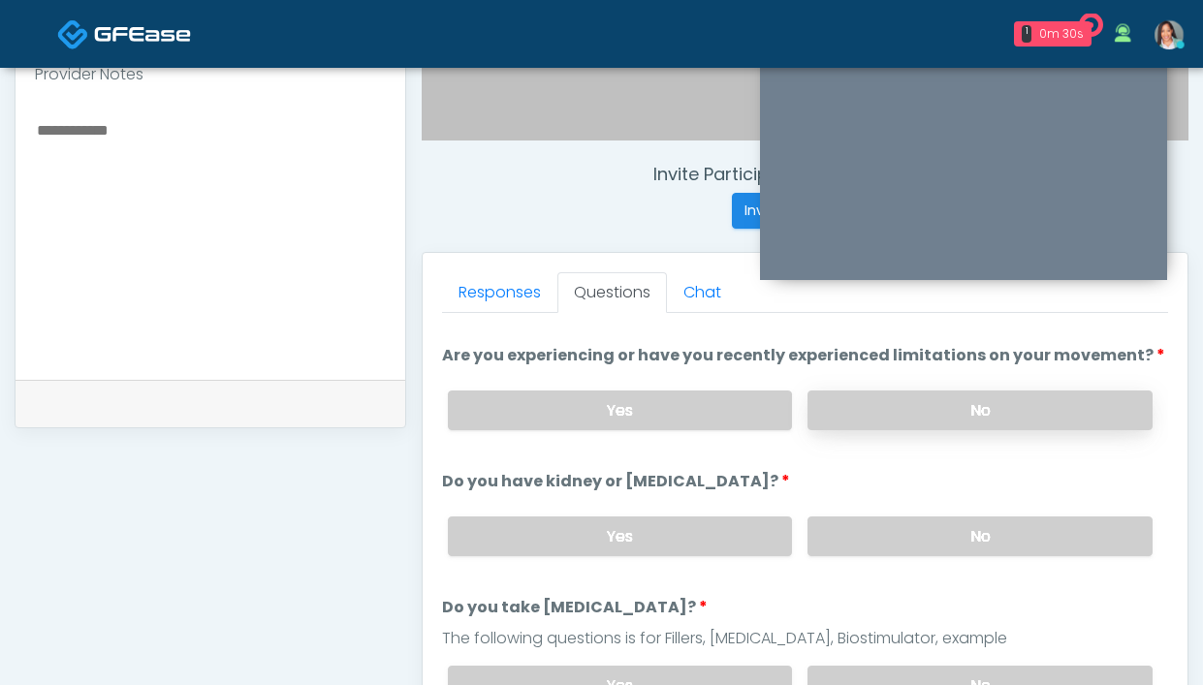
click at [850, 415] on label "No" at bounding box center [979, 411] width 345 height 40
drag, startPoint x: 851, startPoint y: 526, endPoint x: 842, endPoint y: 517, distance: 13.0
click at [851, 526] on label "No" at bounding box center [979, 537] width 345 height 40
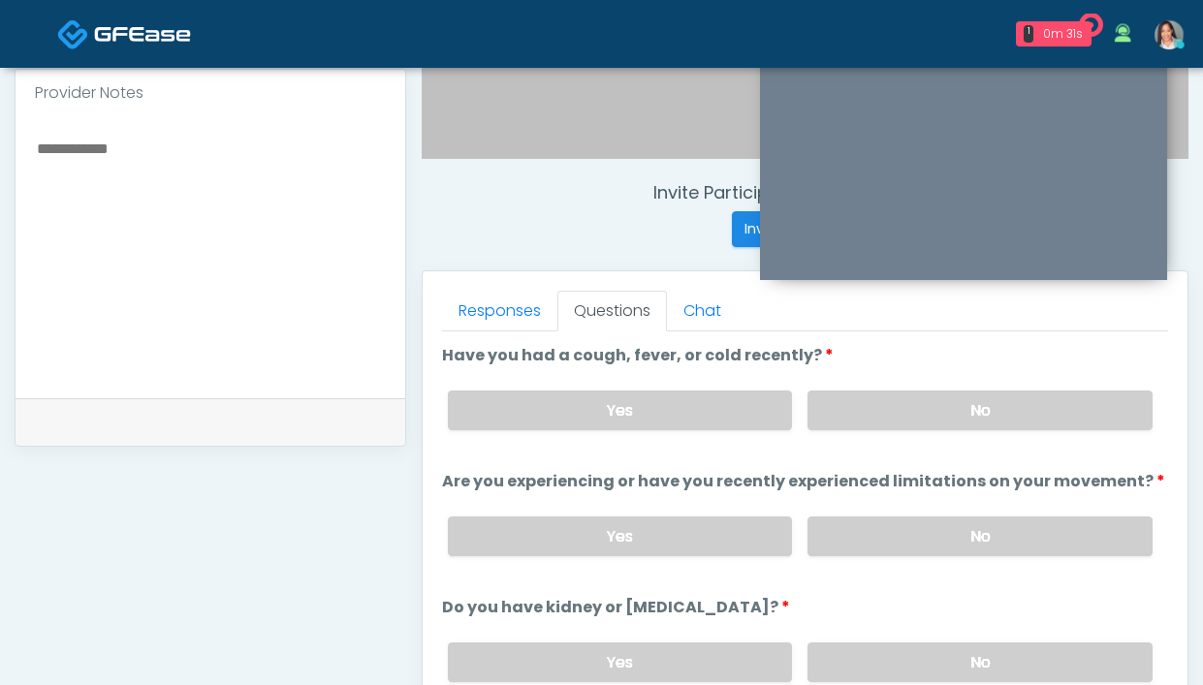
scroll to position [640, 0]
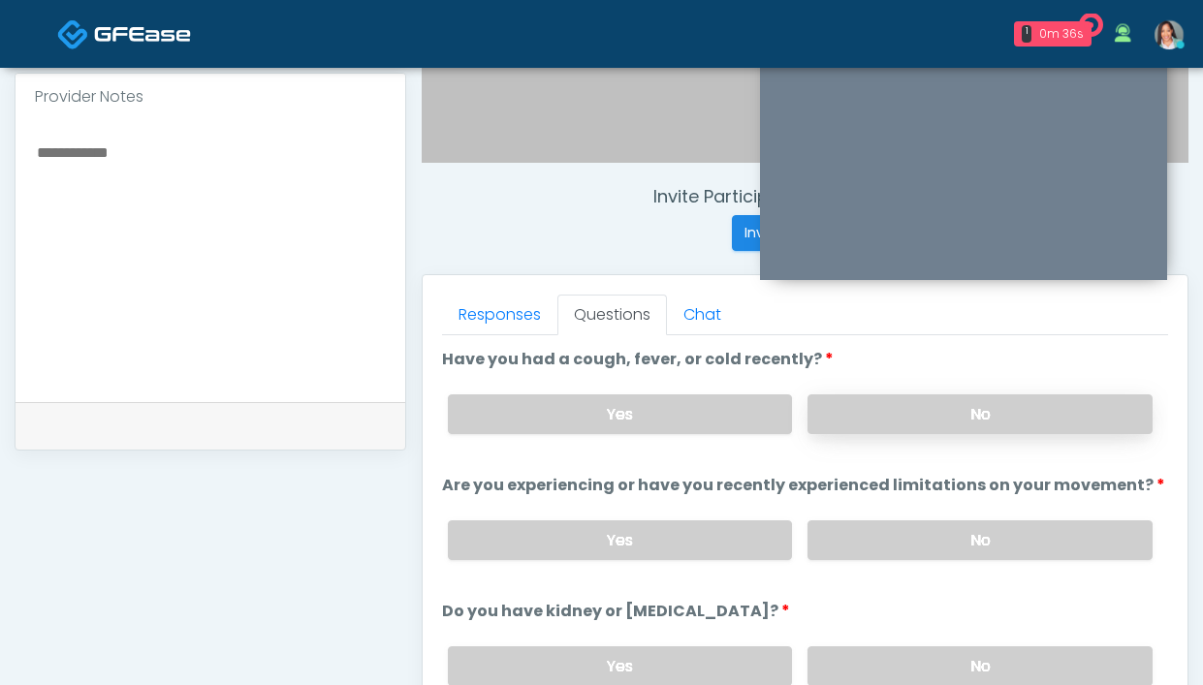
click at [890, 416] on label "No" at bounding box center [979, 415] width 345 height 40
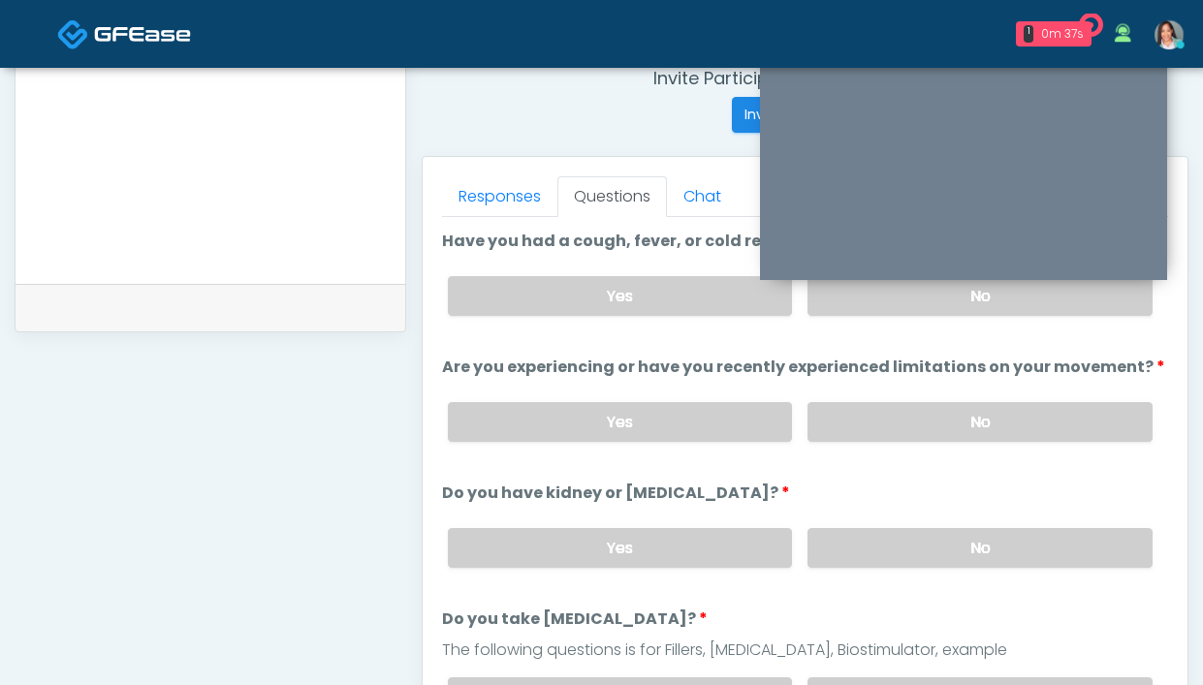
scroll to position [777, 0]
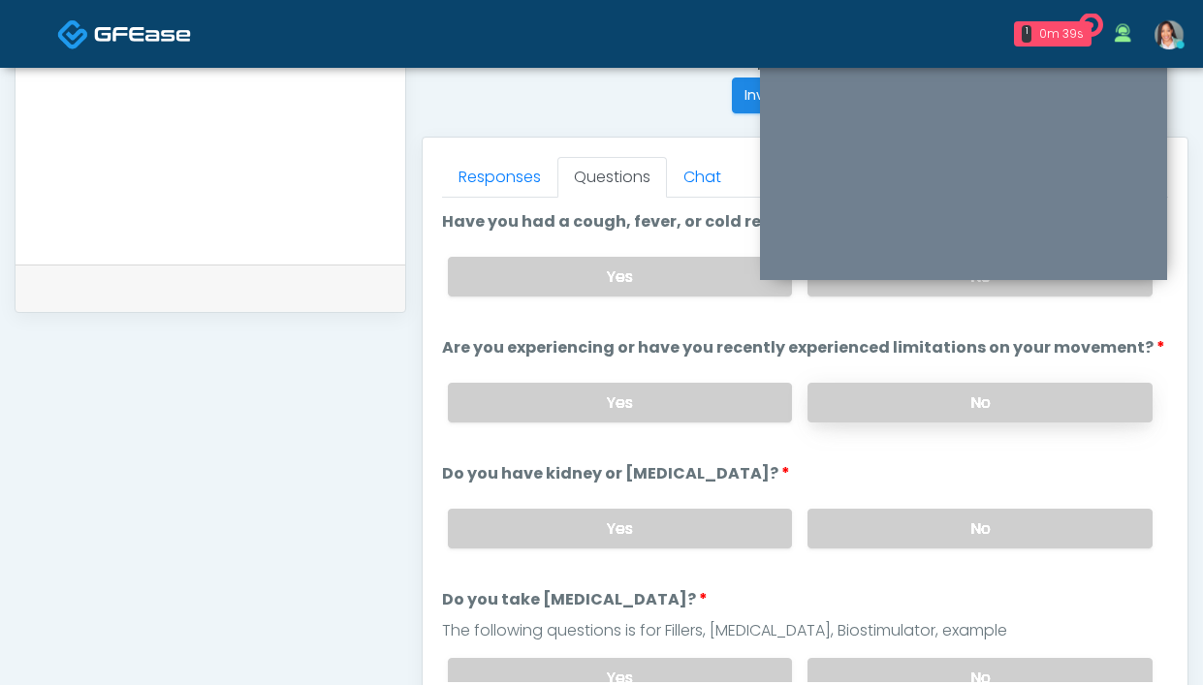
click at [940, 390] on label "No" at bounding box center [979, 403] width 345 height 40
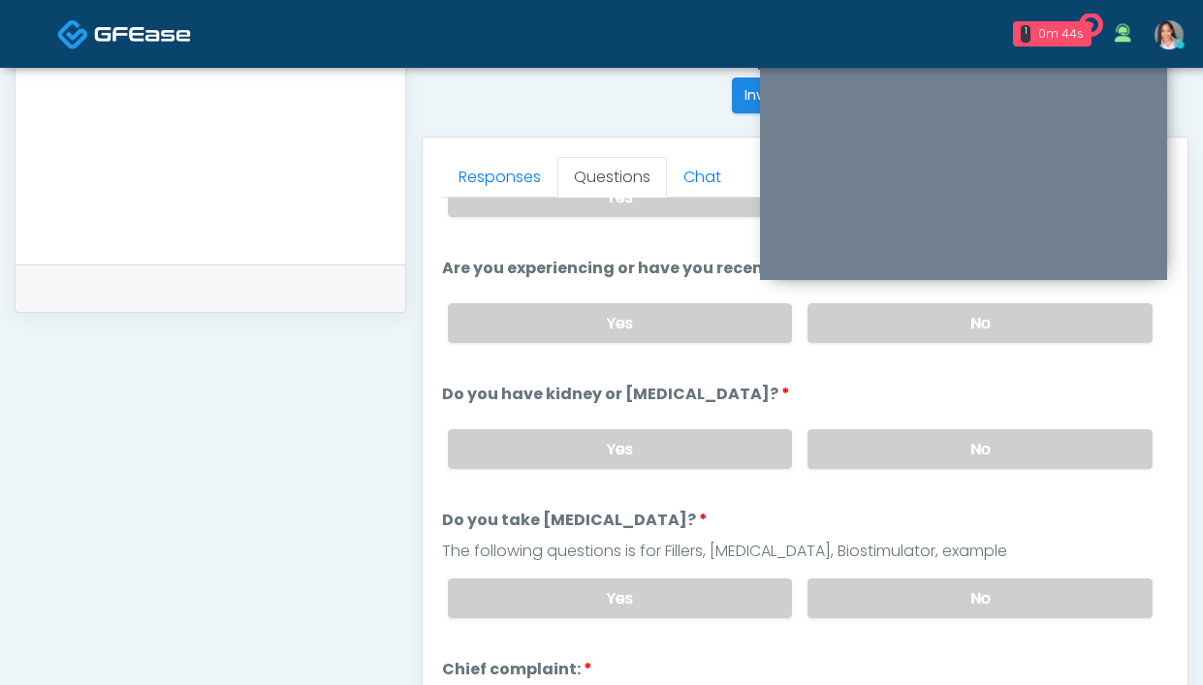
scroll to position [195, 0]
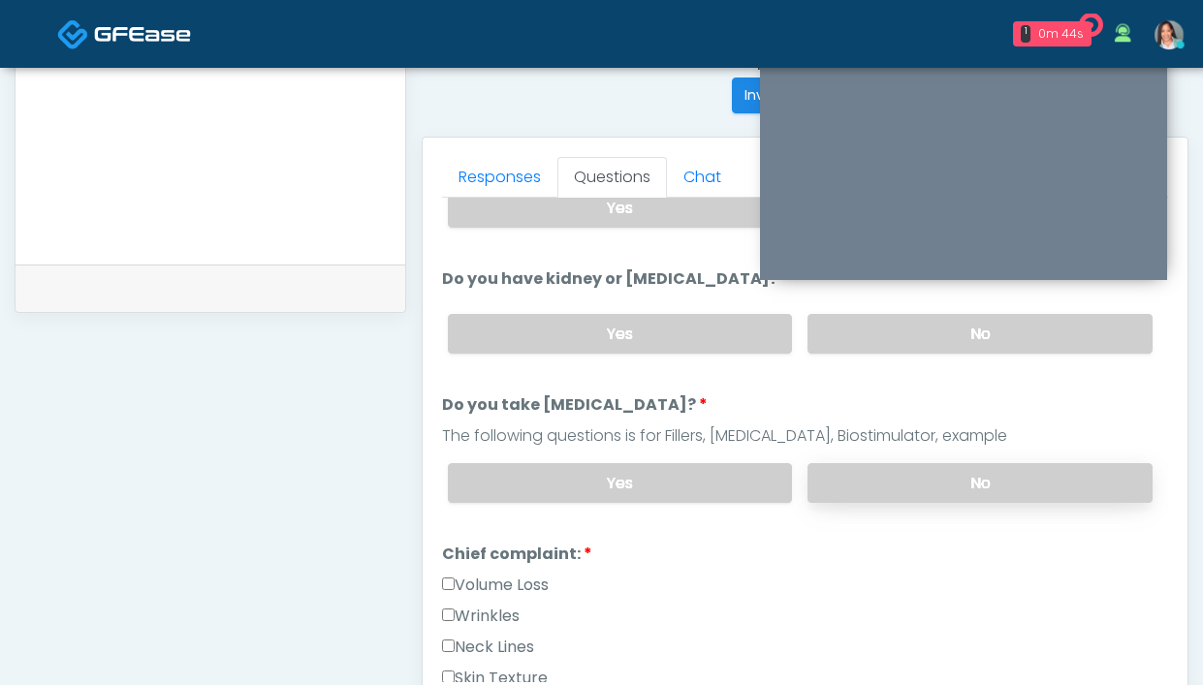
click at [845, 494] on label "No" at bounding box center [979, 483] width 345 height 40
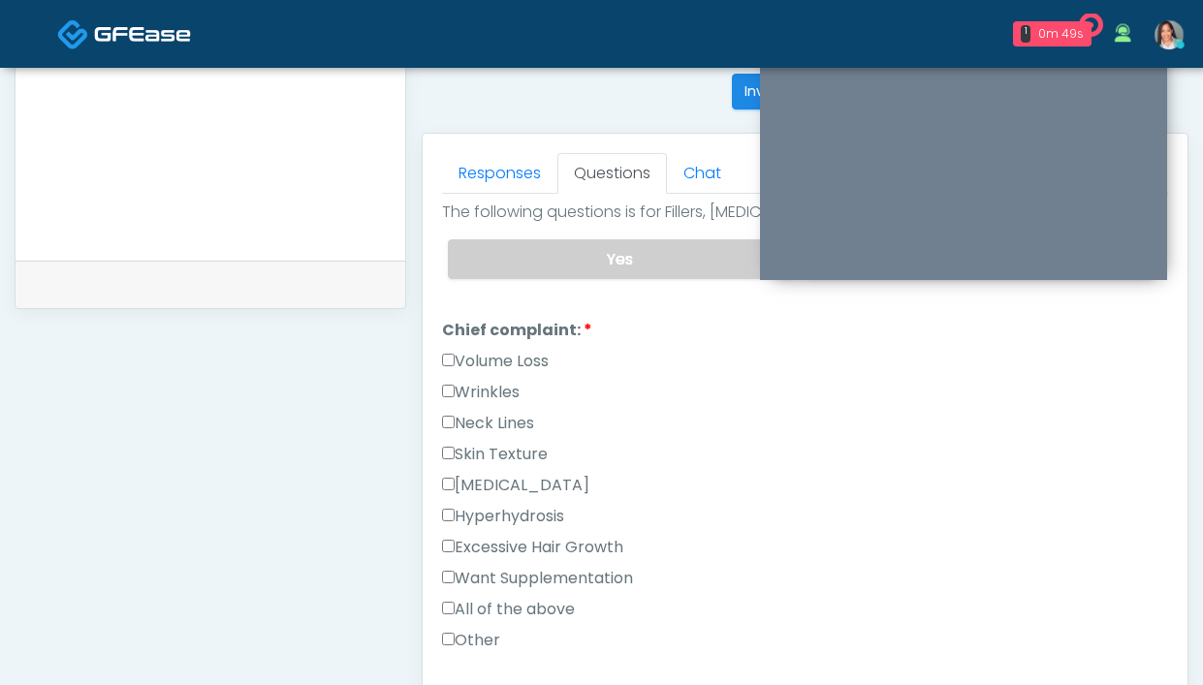
scroll to position [480, 0]
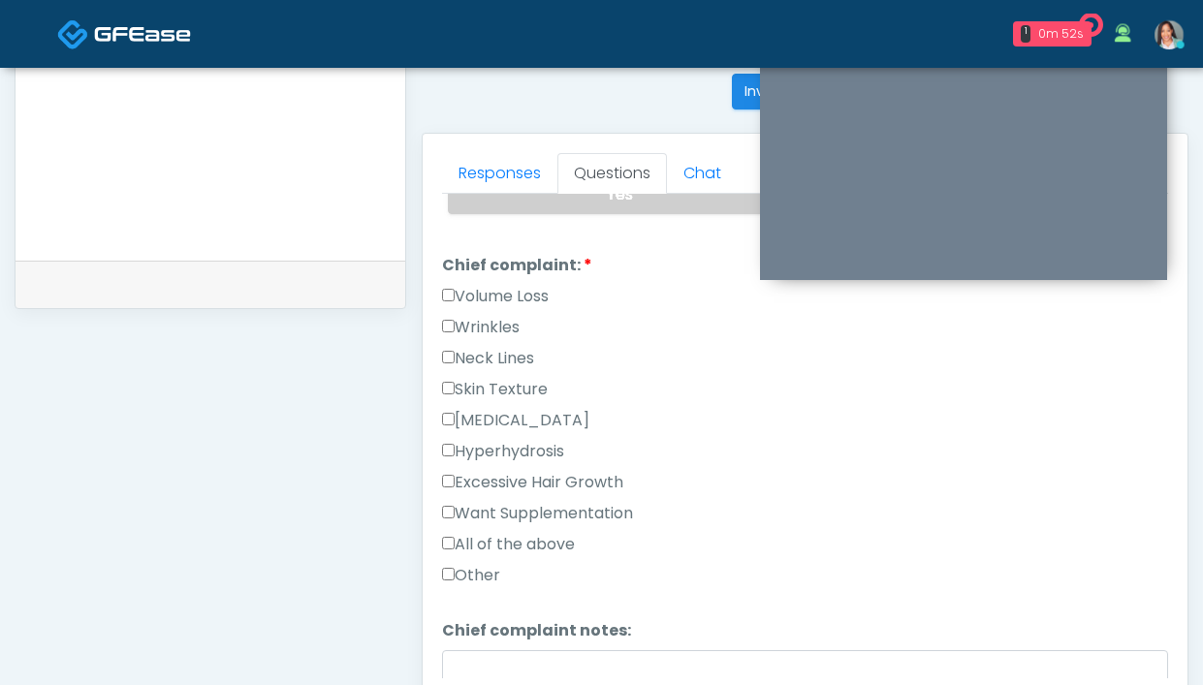
drag, startPoint x: 491, startPoint y: 322, endPoint x: 494, endPoint y: 277, distance: 44.7
click at [491, 323] on label "Wrinkles" at bounding box center [481, 327] width 78 height 23
click at [515, 170] on link "Responses" at bounding box center [499, 173] width 115 height 41
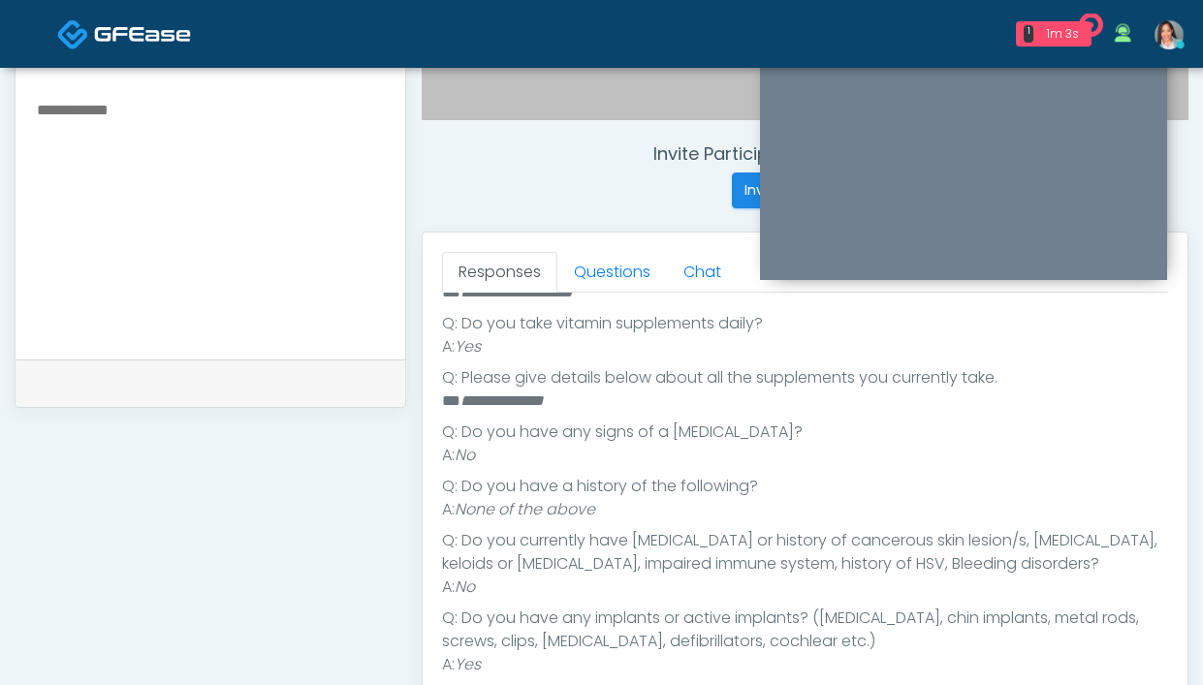
scroll to position [681, 0]
click at [626, 276] on link "Questions" at bounding box center [612, 273] width 110 height 41
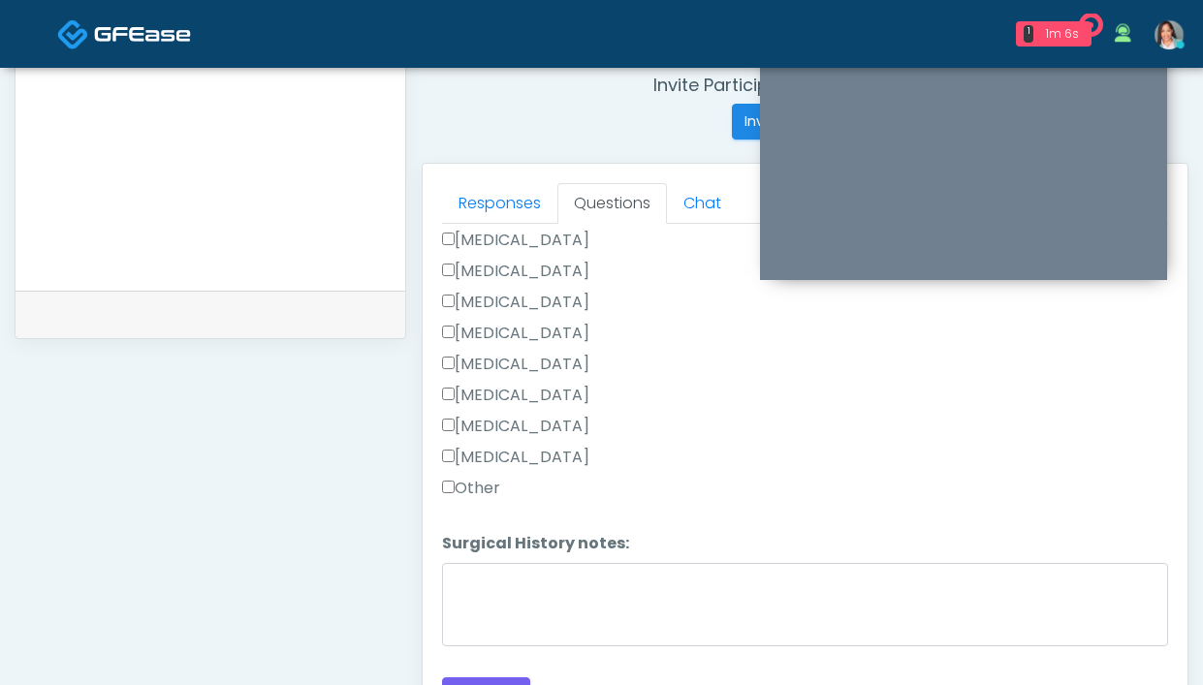
scroll to position [851, 0]
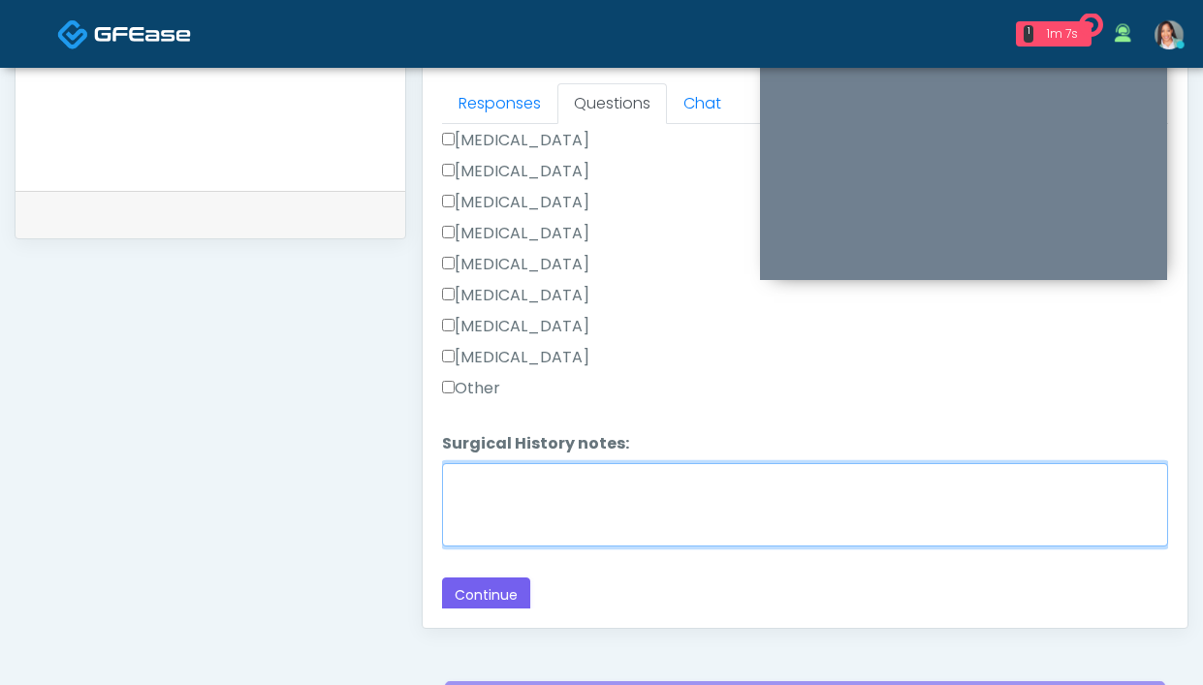
click at [546, 484] on textarea "Surgical History notes:" at bounding box center [805, 504] width 726 height 83
drag, startPoint x: 654, startPoint y: 480, endPoint x: 629, endPoint y: 481, distance: 25.2
click at [629, 481] on textarea "**********" at bounding box center [805, 504] width 726 height 83
click at [562, 481] on textarea "**********" at bounding box center [805, 504] width 726 height 83
click at [755, 475] on textarea "**********" at bounding box center [805, 504] width 726 height 83
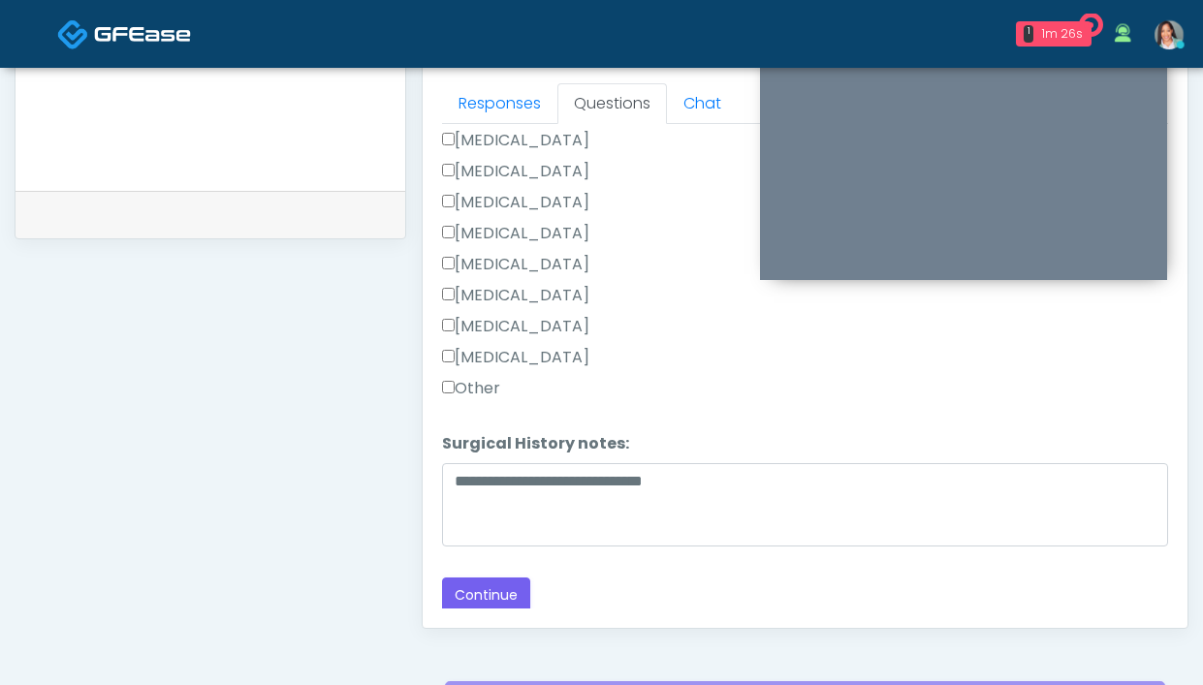
click at [476, 382] on label "Other" at bounding box center [471, 388] width 58 height 23
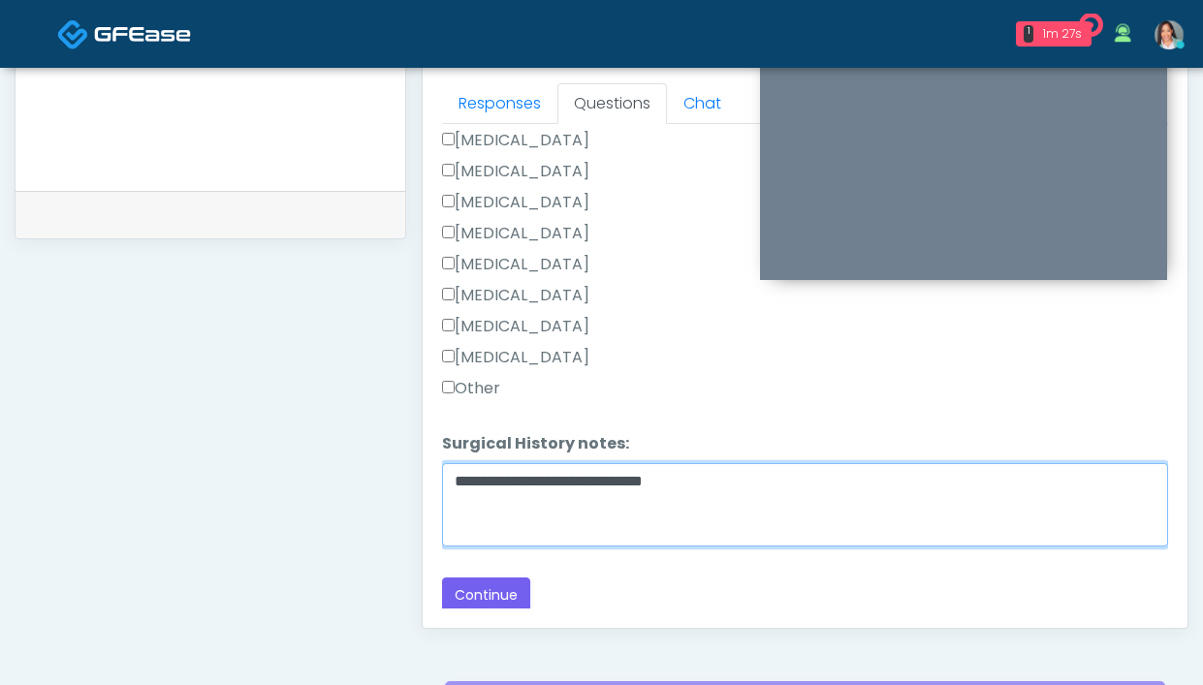
click at [754, 491] on textarea "**********" at bounding box center [805, 504] width 726 height 83
click at [752, 491] on textarea "**********" at bounding box center [805, 504] width 726 height 83
click at [753, 488] on textarea "**********" at bounding box center [805, 504] width 726 height 83
click at [723, 477] on textarea "**********" at bounding box center [805, 504] width 726 height 83
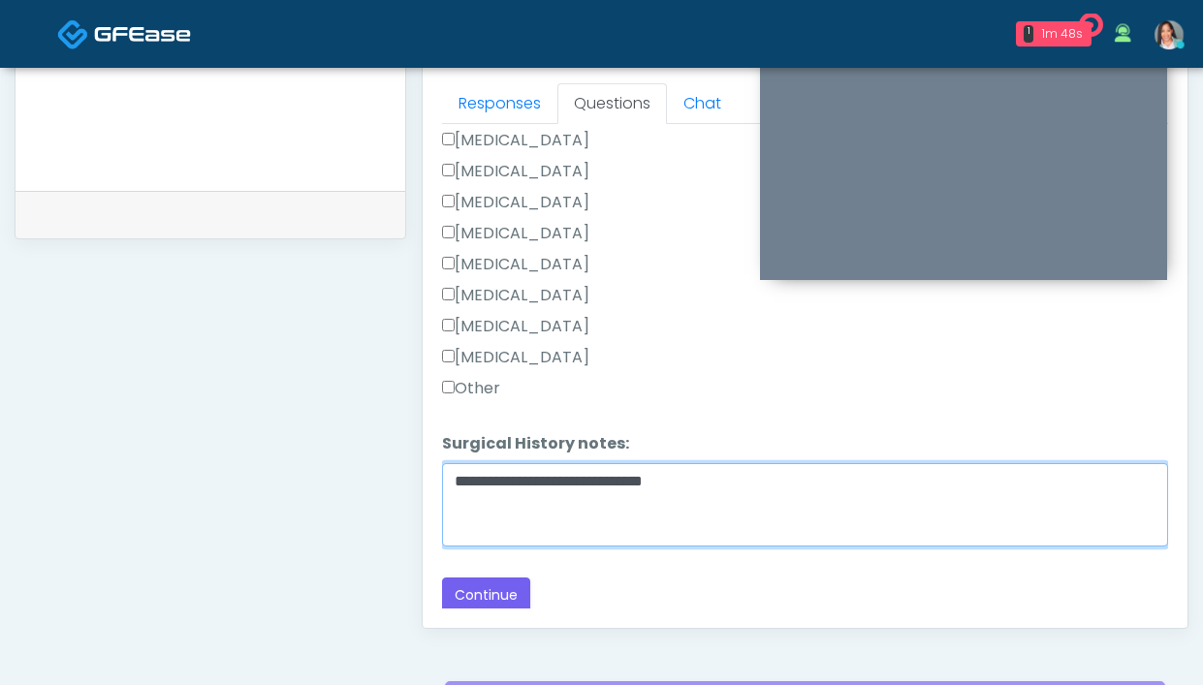
click at [723, 480] on textarea "**********" at bounding box center [805, 504] width 726 height 83
click at [725, 477] on textarea "**********" at bounding box center [805, 504] width 726 height 83
click at [784, 480] on textarea "**********" at bounding box center [805, 504] width 726 height 83
click at [932, 477] on textarea "**********" at bounding box center [805, 504] width 726 height 83
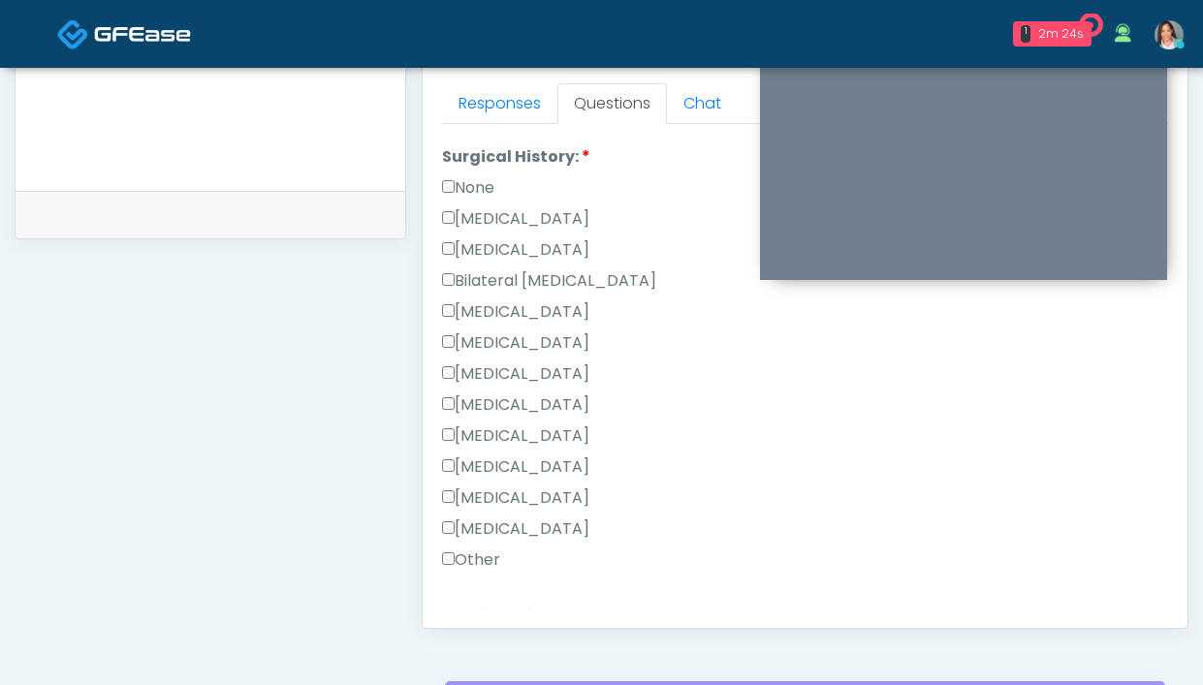
scroll to position [585, 0]
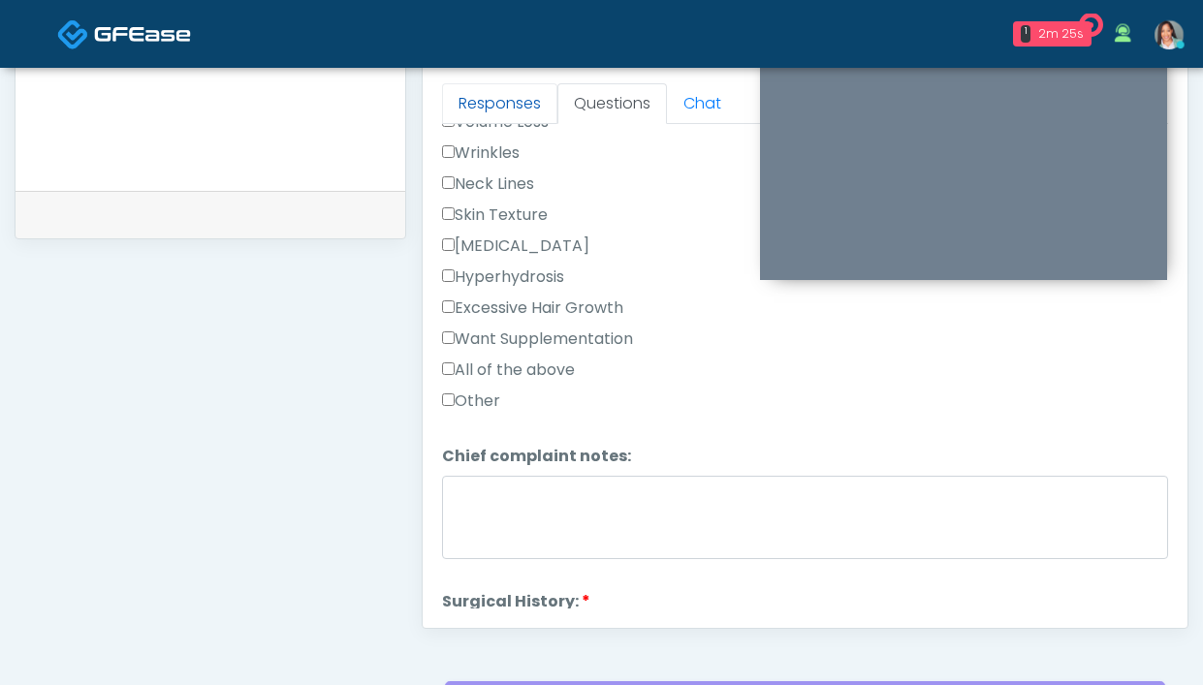
click at [501, 98] on link "Responses" at bounding box center [499, 103] width 115 height 41
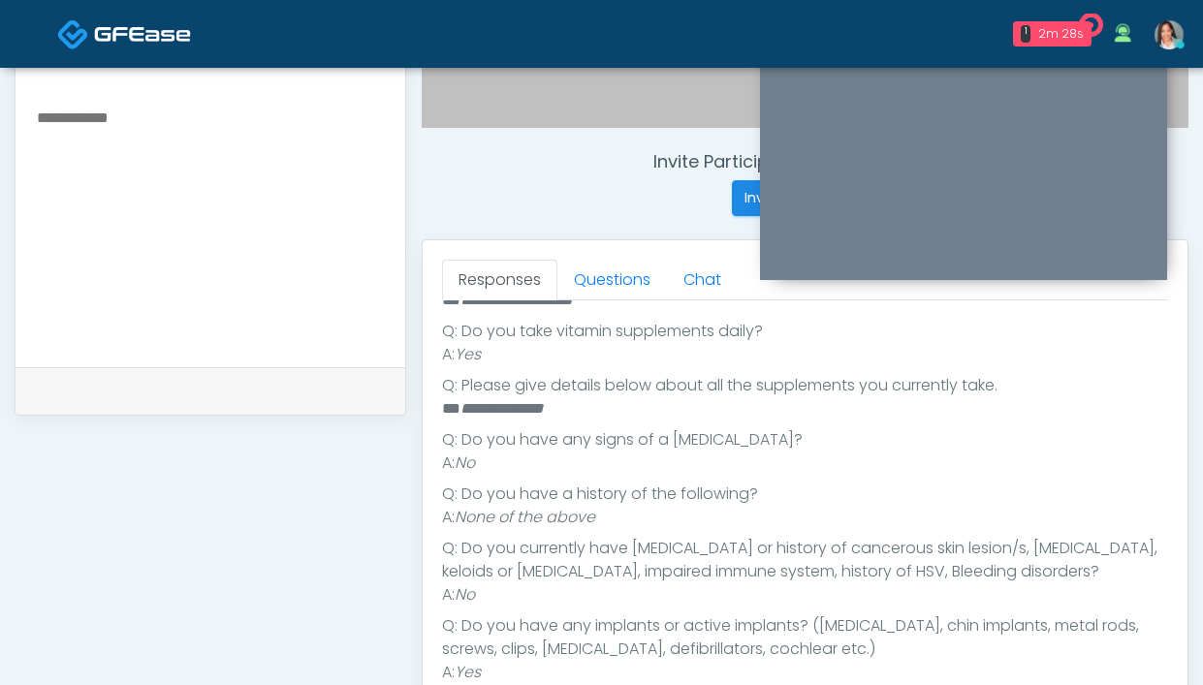
scroll to position [635, 0]
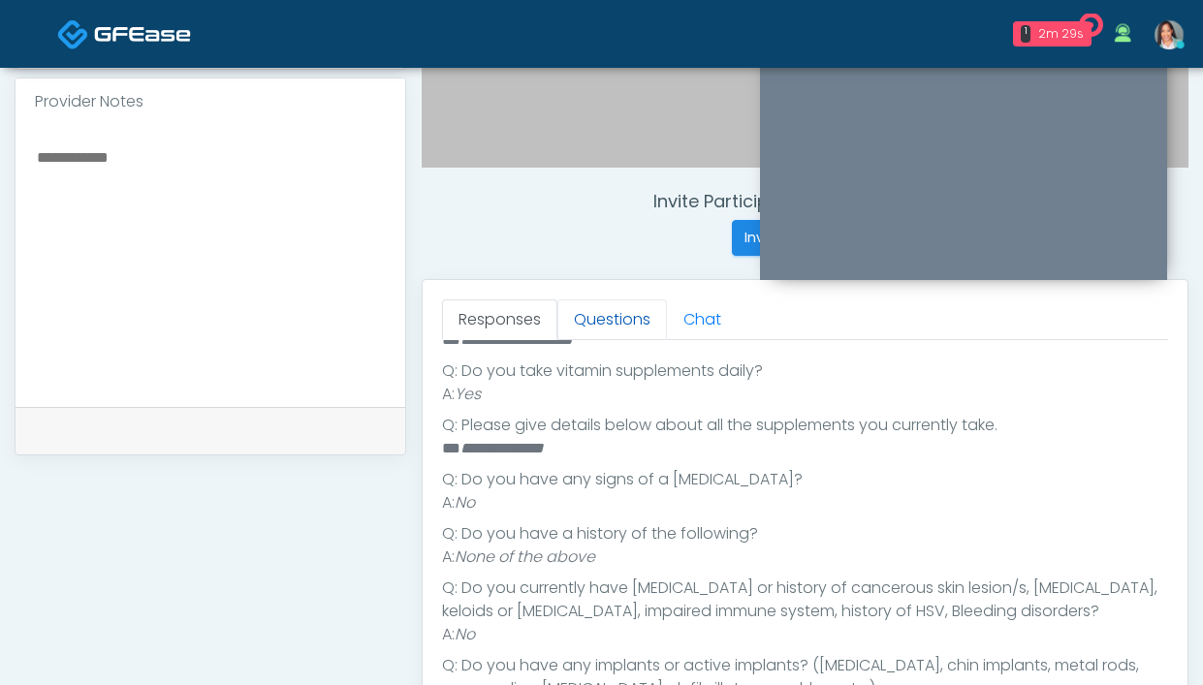
click at [620, 315] on link "Questions" at bounding box center [612, 320] width 110 height 41
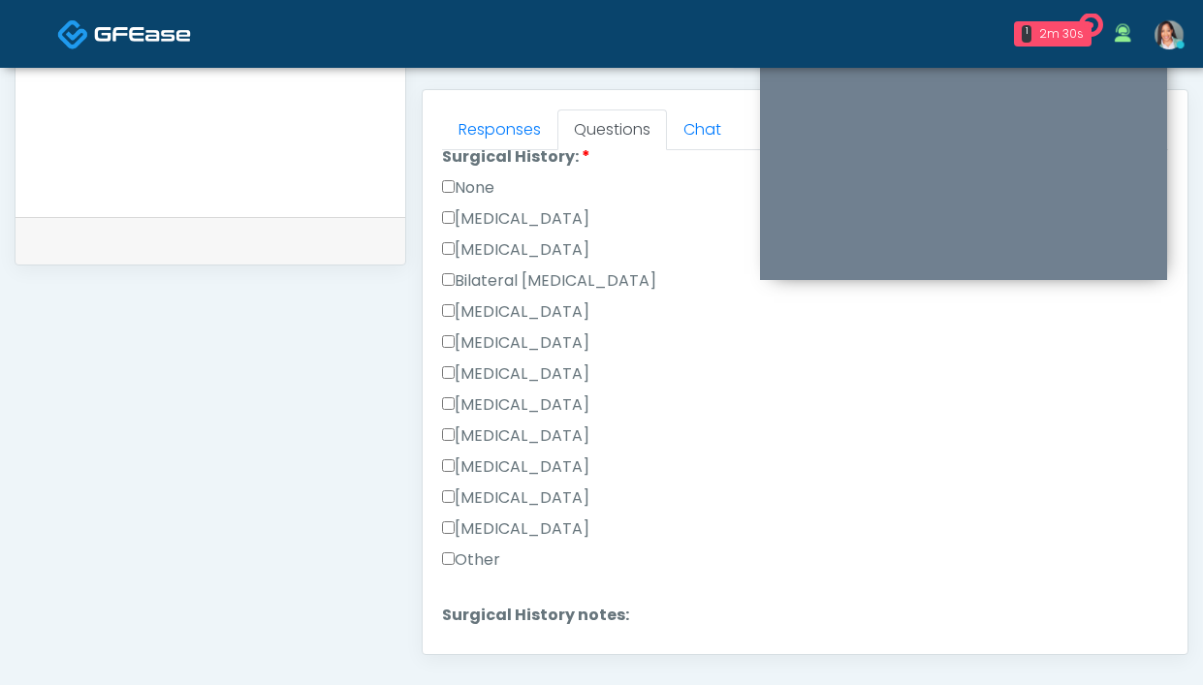
scroll to position [1201, 0]
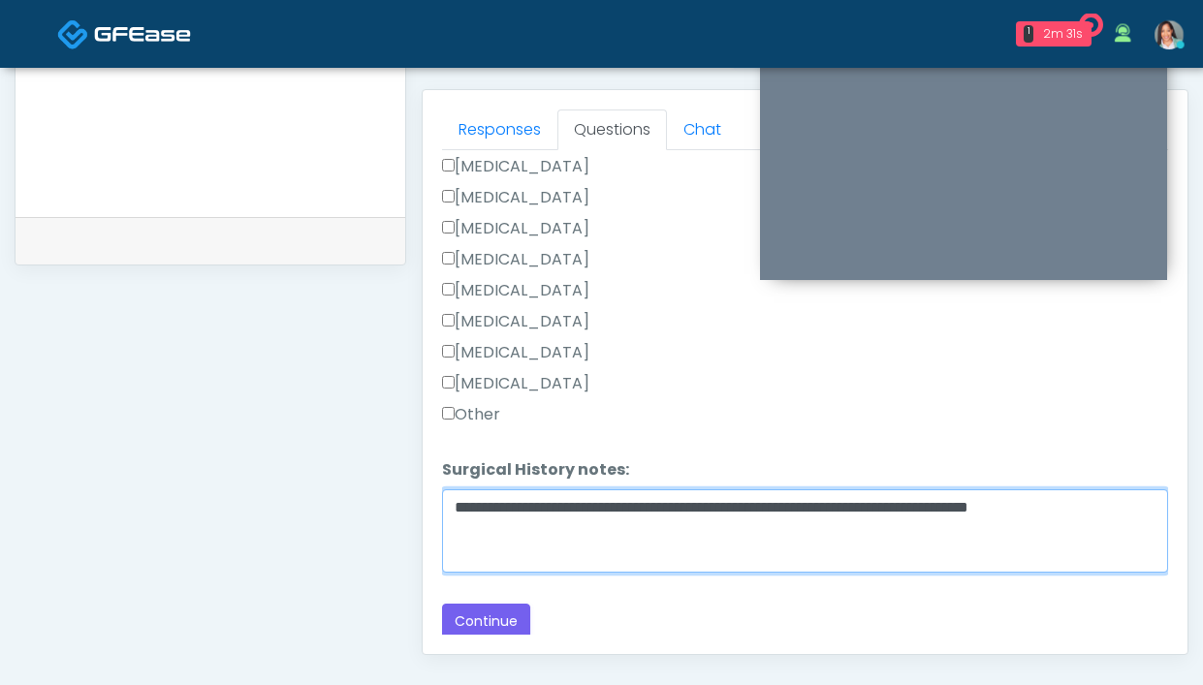
click at [677, 503] on textarea "**********" at bounding box center [805, 531] width 726 height 83
type textarea "**********"
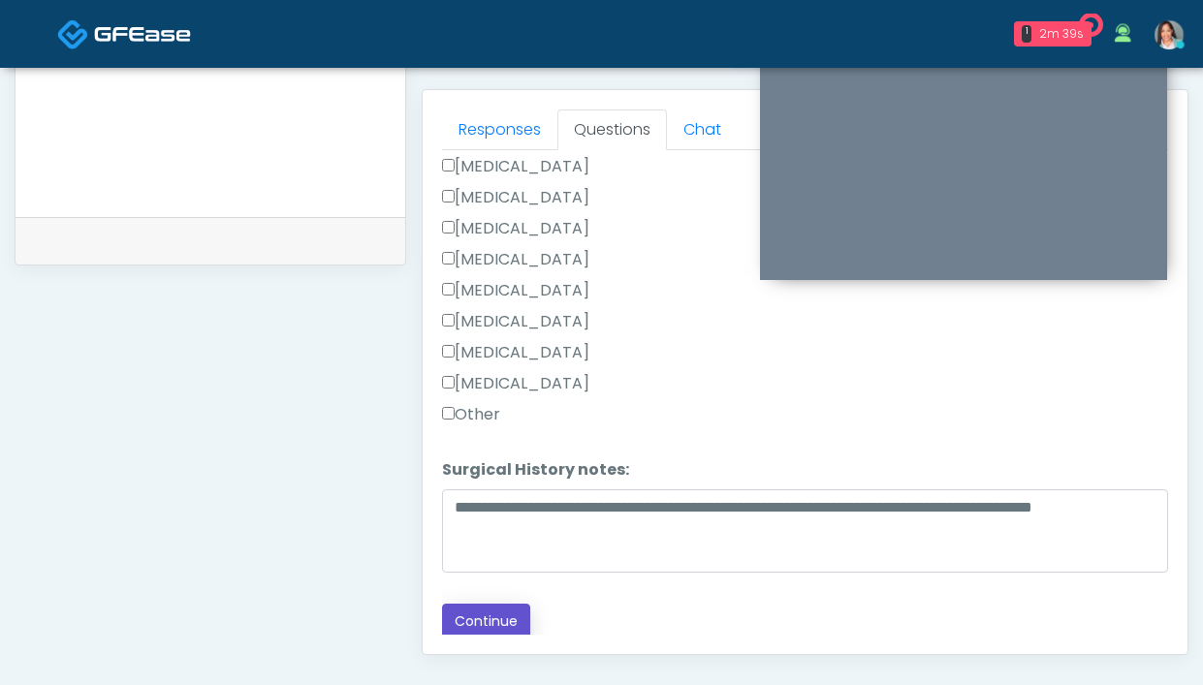
click at [498, 618] on button "Continue" at bounding box center [486, 622] width 88 height 36
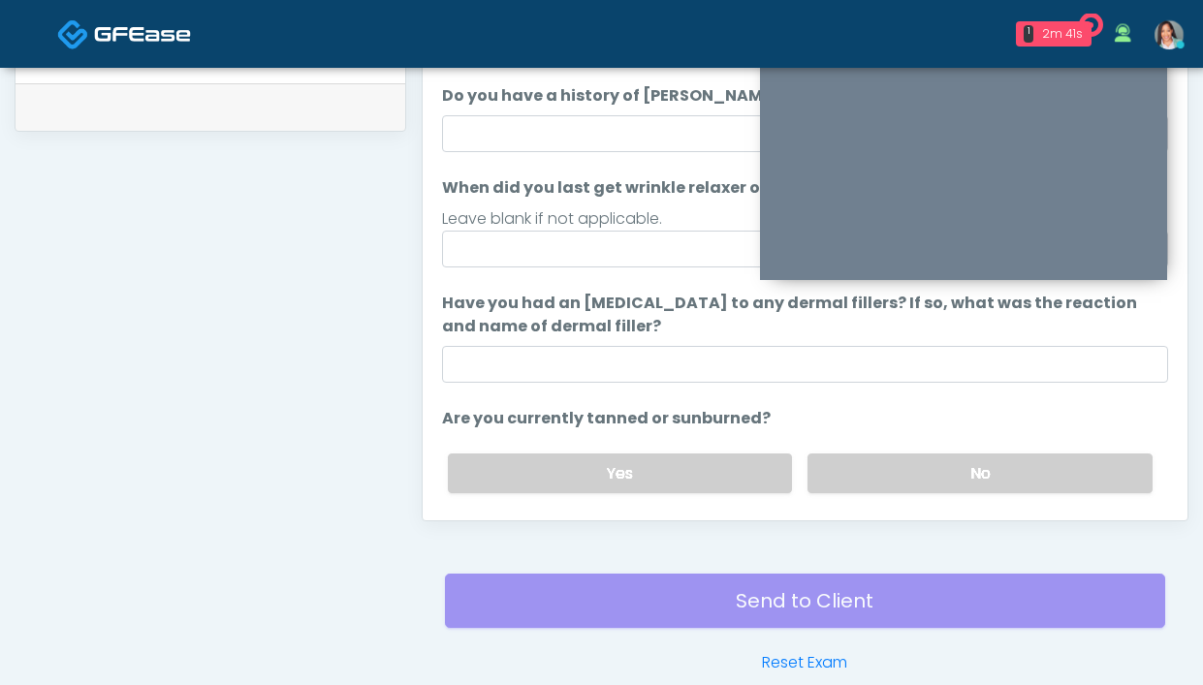
scroll to position [950, 0]
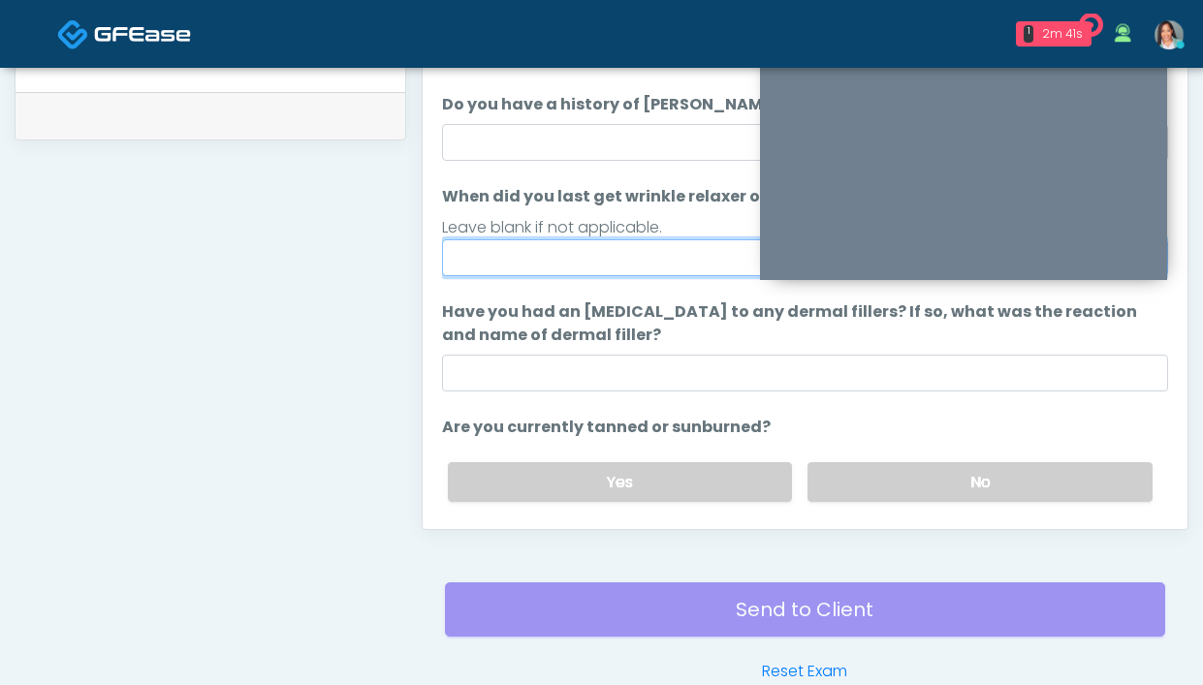
click at [607, 268] on input "When did you last get wrinkle relaxer or dermal filler?" at bounding box center [805, 257] width 726 height 37
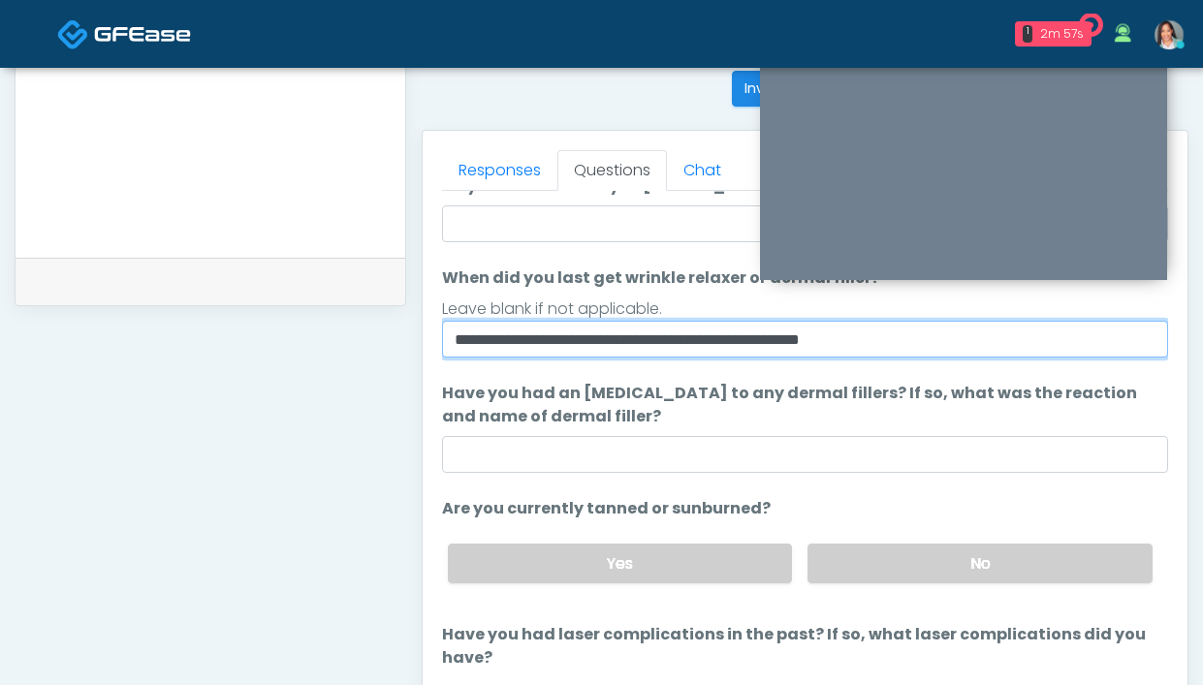
scroll to position [119, 0]
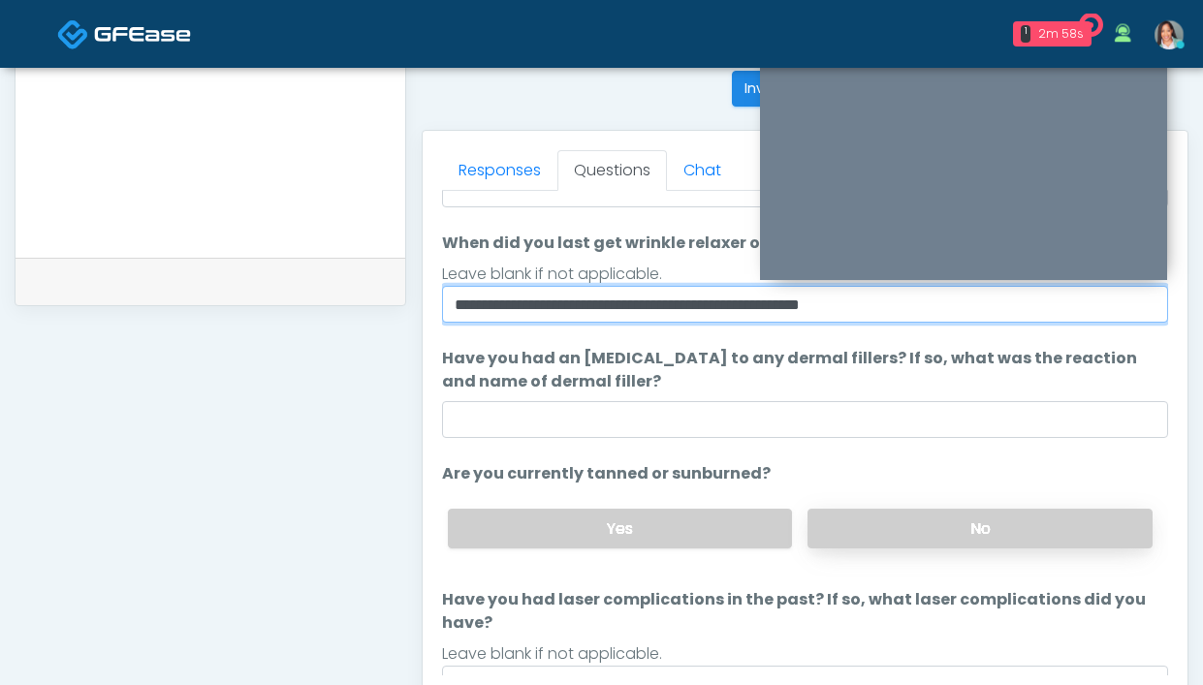
type input "**********"
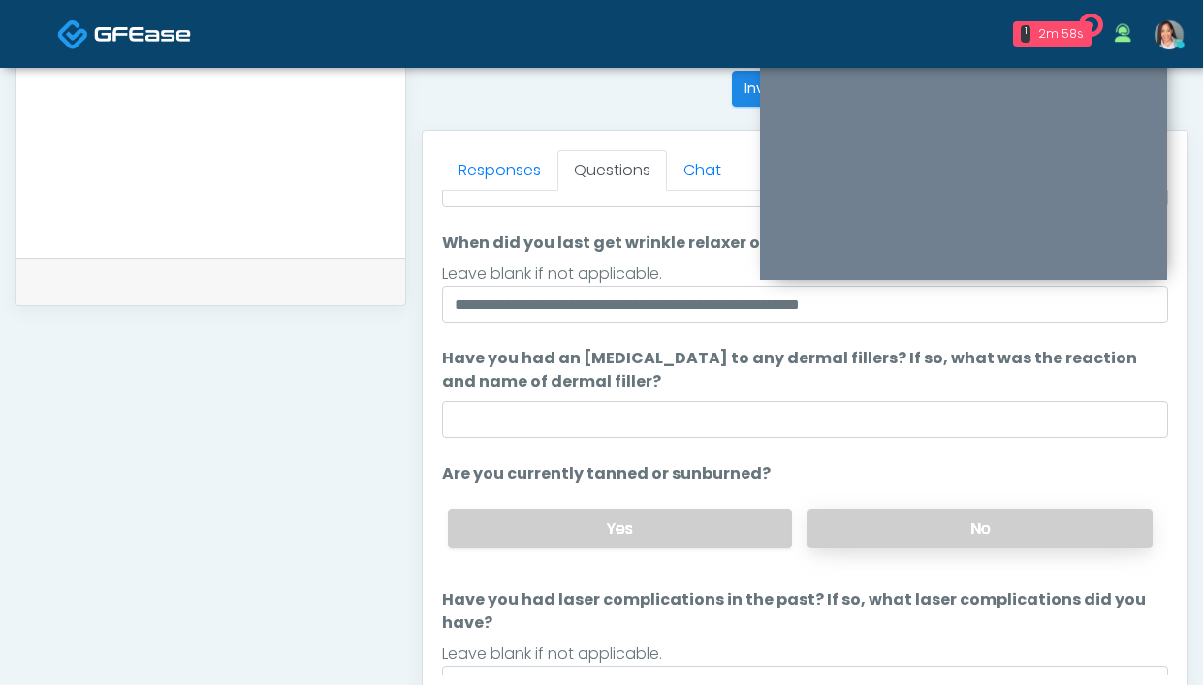
click at [877, 528] on label "No" at bounding box center [979, 529] width 345 height 40
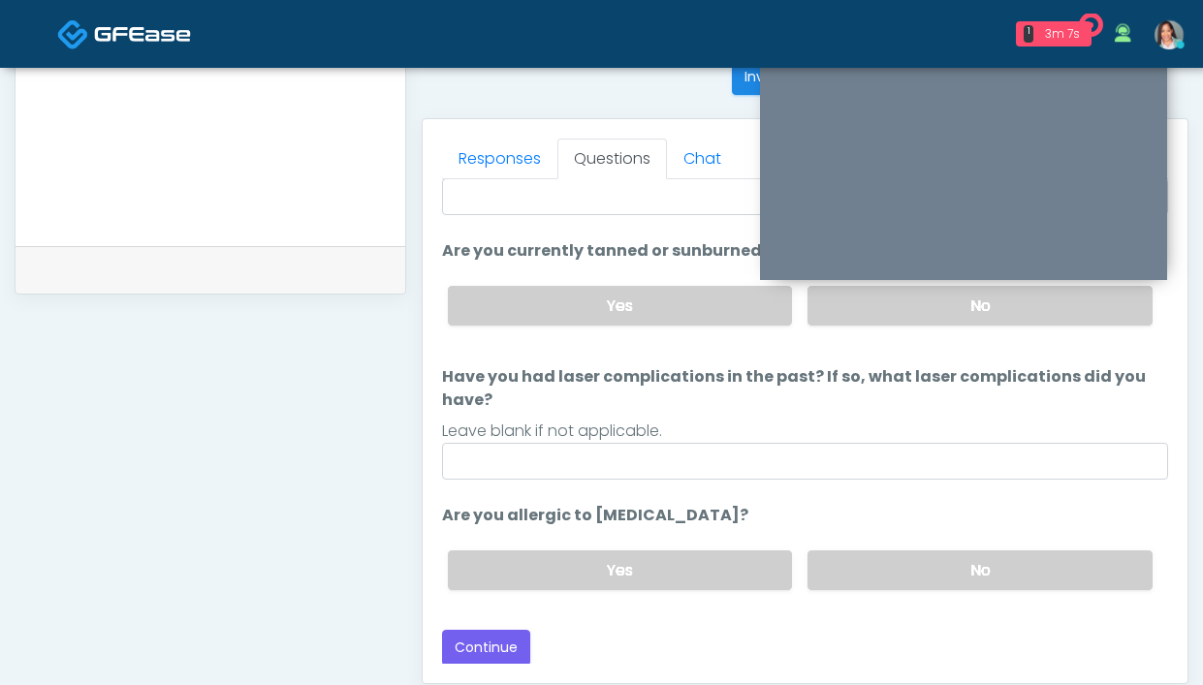
scroll to position [811, 0]
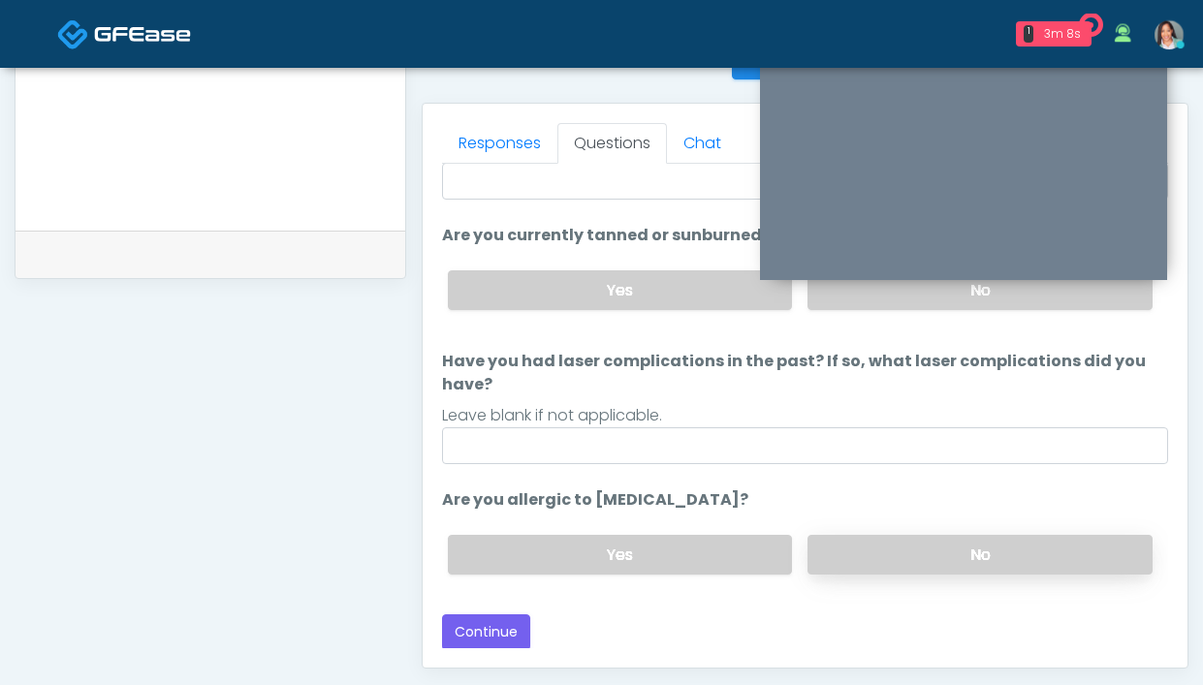
click at [880, 560] on label "No" at bounding box center [979, 555] width 345 height 40
click at [487, 617] on button "Continue" at bounding box center [486, 633] width 88 height 36
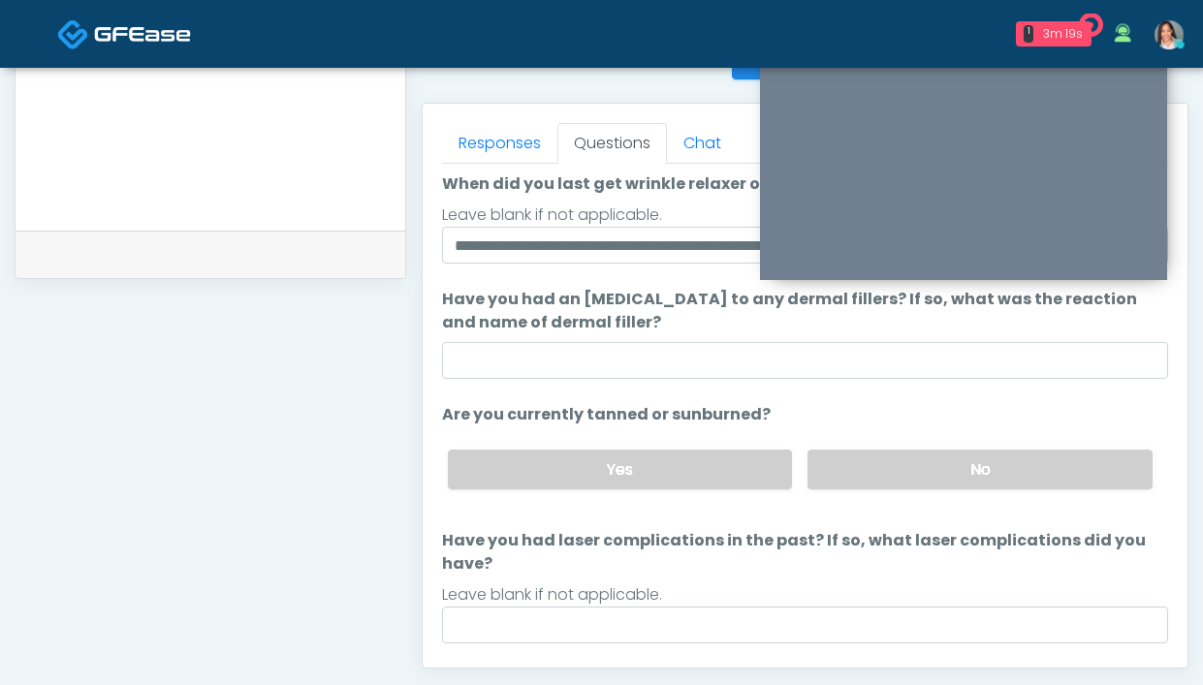
scroll to position [0, 0]
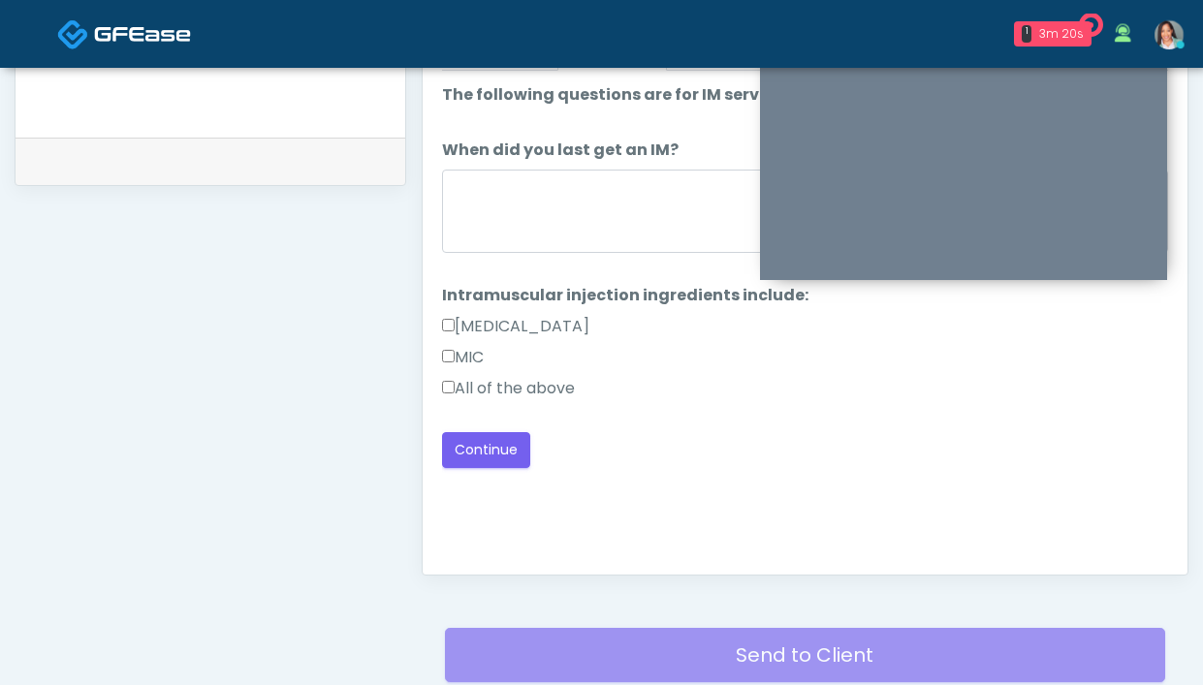
click at [537, 381] on label "All of the above" at bounding box center [508, 388] width 133 height 23
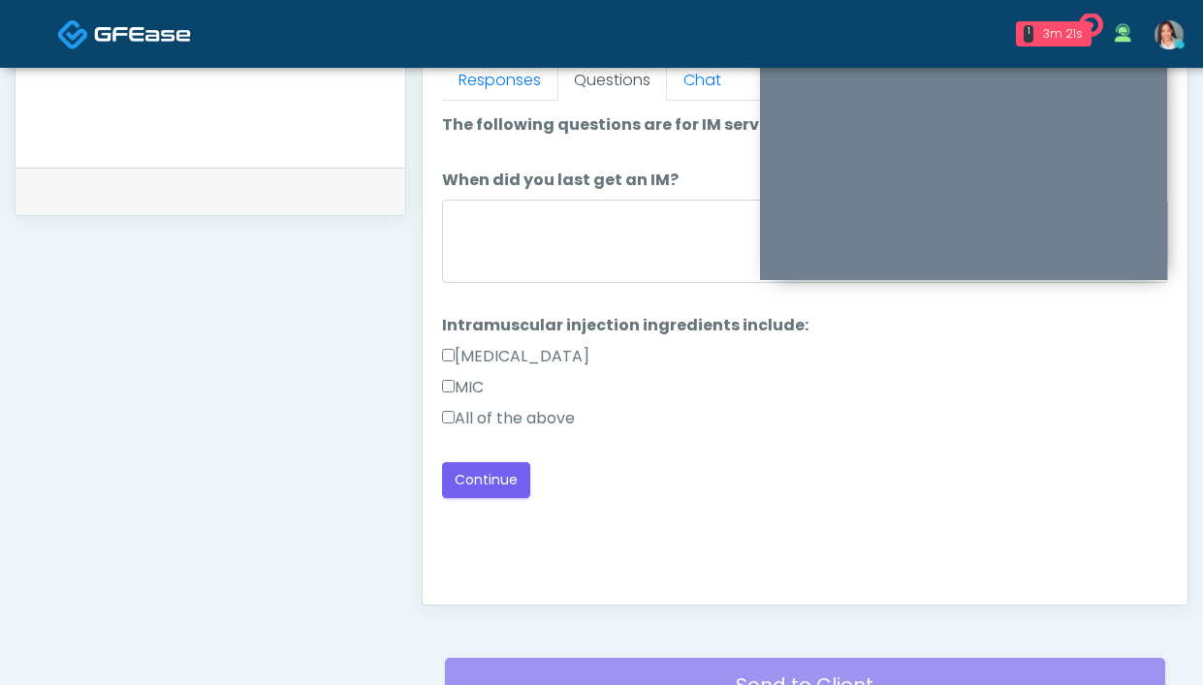
scroll to position [872, 0]
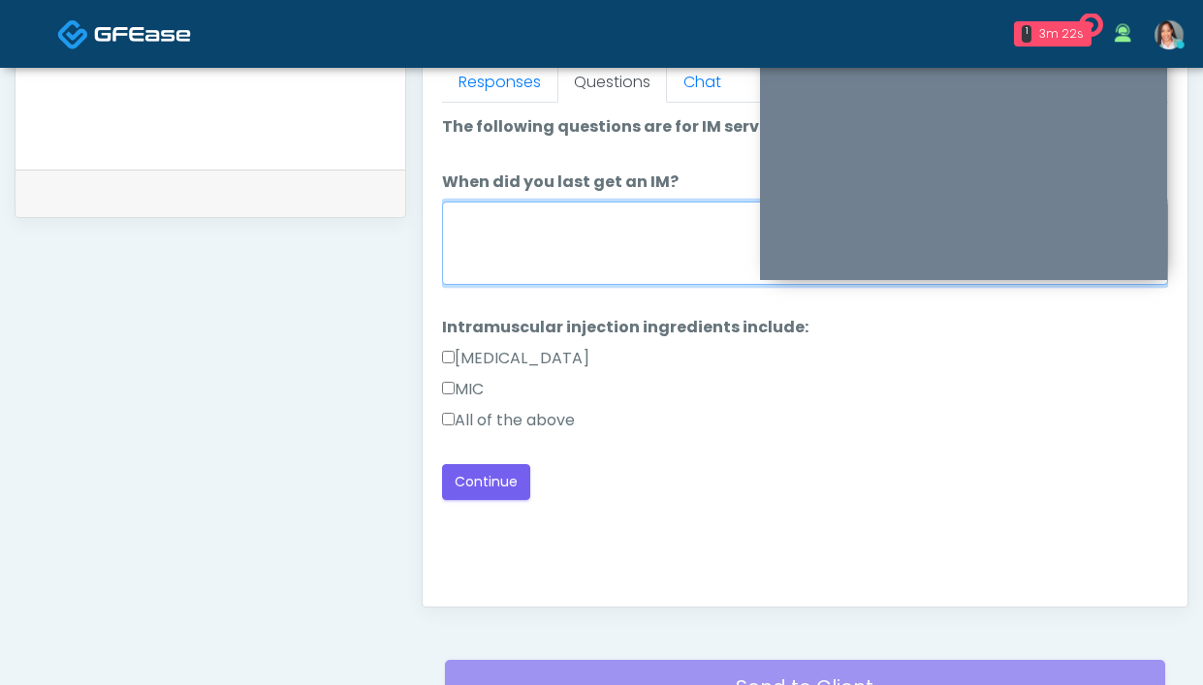
click at [645, 268] on textarea "When did you last get an IM?" at bounding box center [805, 243] width 726 height 83
type textarea "*"
type textarea "**********"
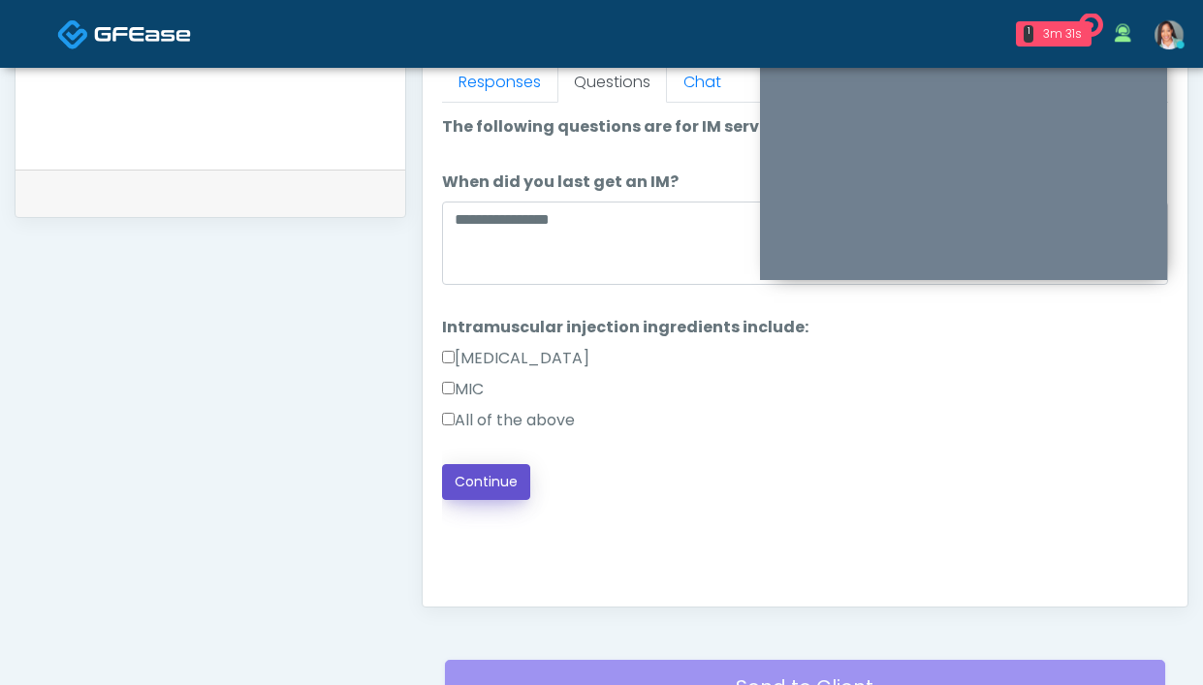
click at [490, 483] on button "Continue" at bounding box center [486, 482] width 88 height 36
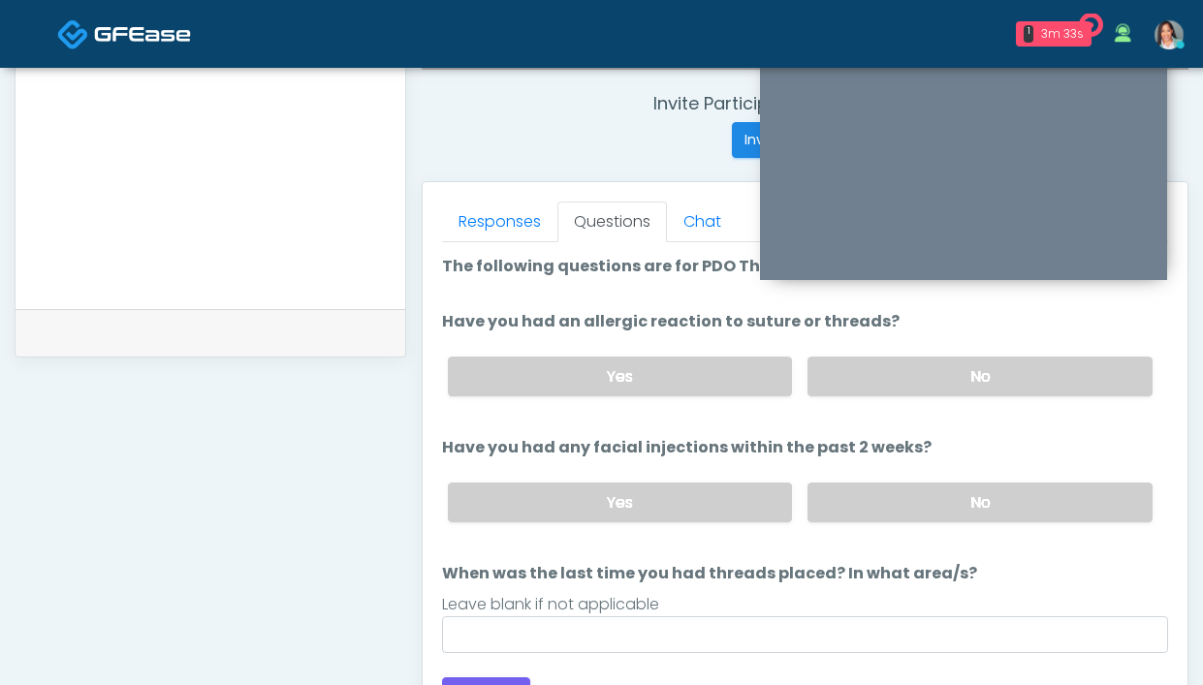
scroll to position [711, 0]
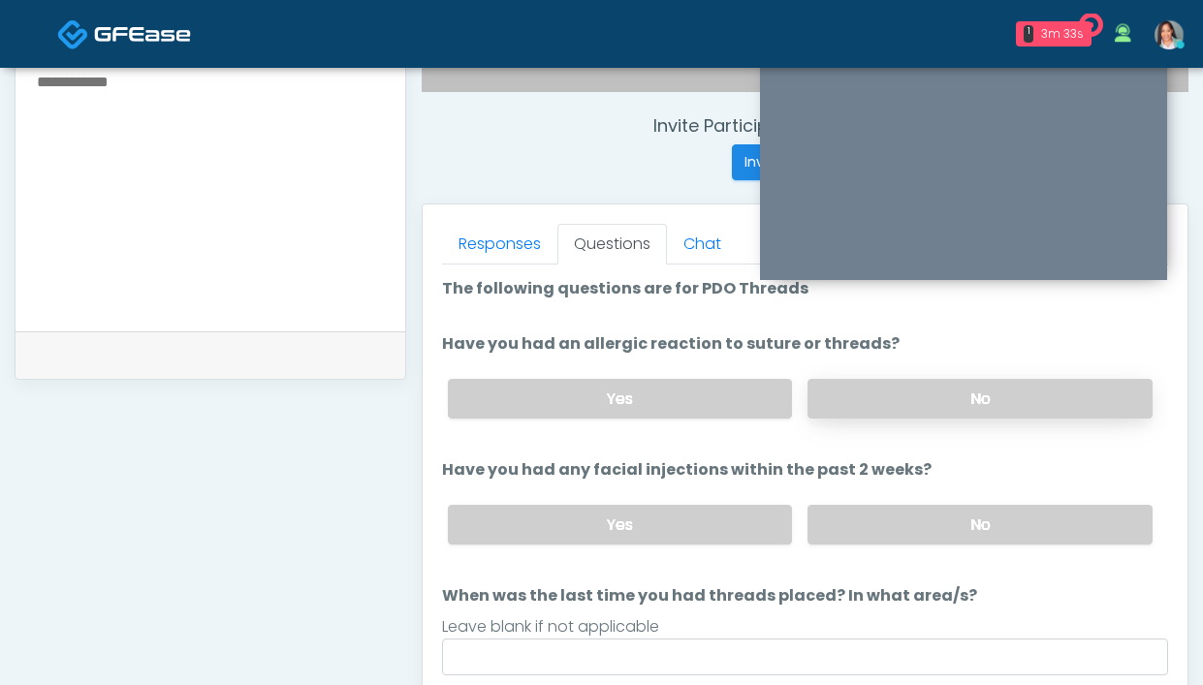
click at [865, 400] on label "No" at bounding box center [979, 399] width 345 height 40
click at [872, 524] on label "No" at bounding box center [979, 525] width 345 height 40
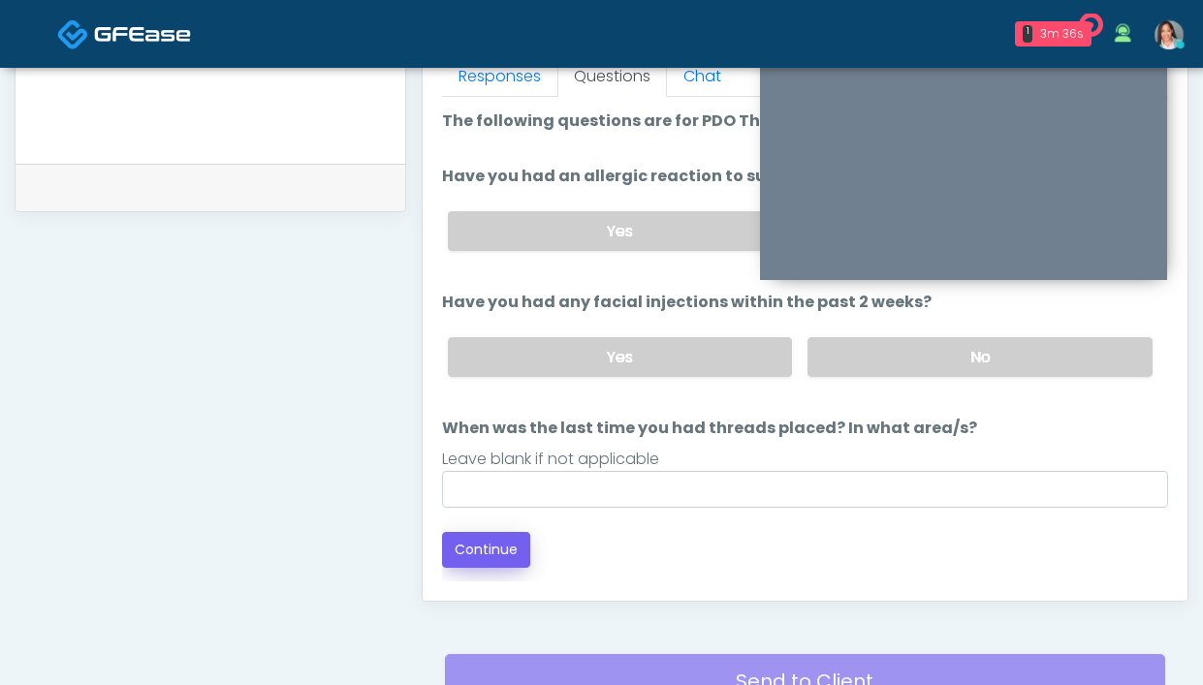
scroll to position [879, 0]
click at [515, 539] on button "Continue" at bounding box center [486, 549] width 88 height 36
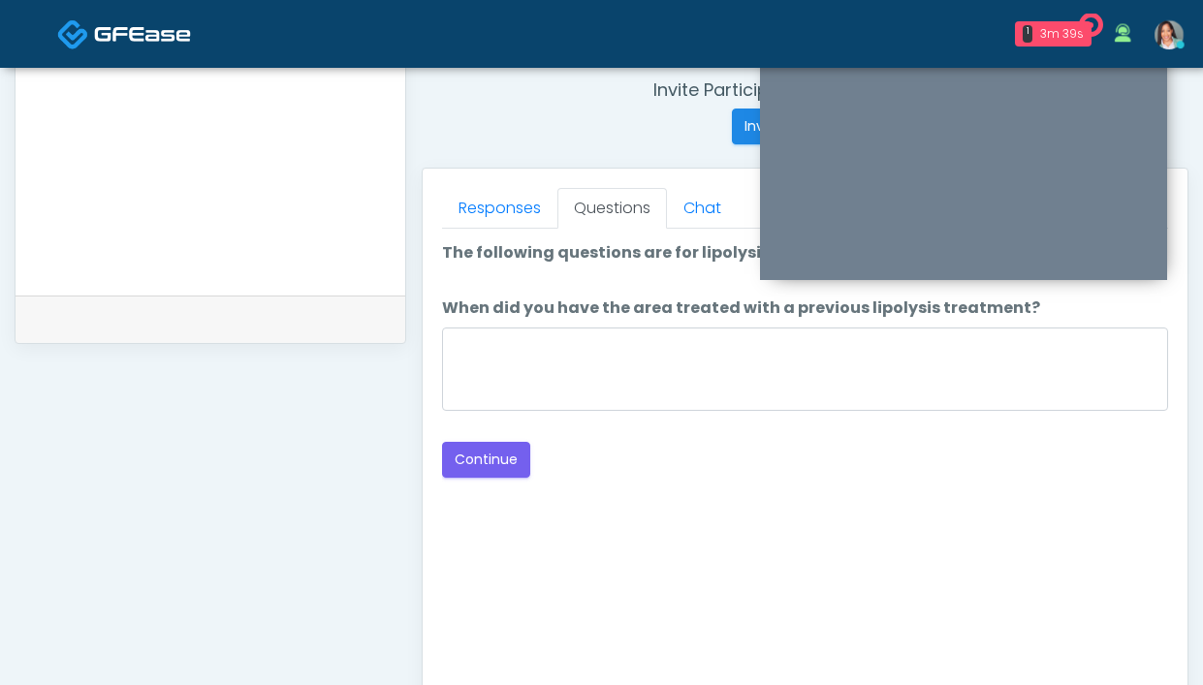
scroll to position [720, 0]
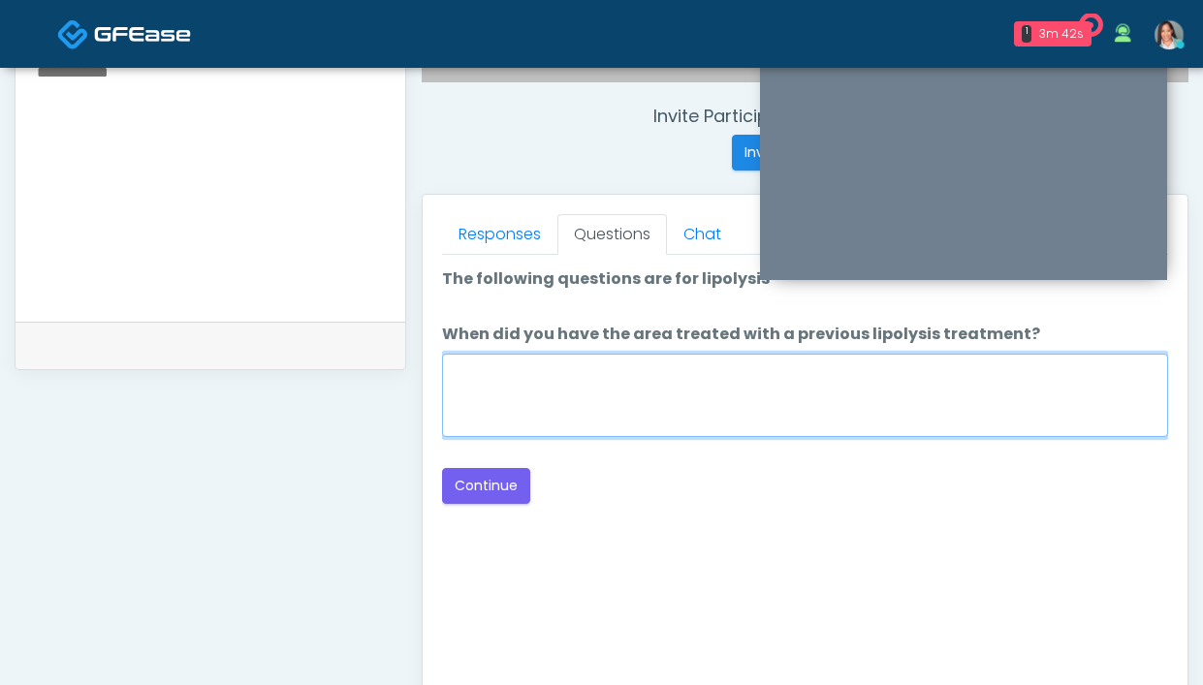
click at [788, 402] on textarea "When did you have the area treated with a previous lipolysis treatment?" at bounding box center [805, 395] width 726 height 83
type textarea "*"
click at [575, 376] on textarea "**********" at bounding box center [805, 395] width 726 height 83
type textarea "**********"
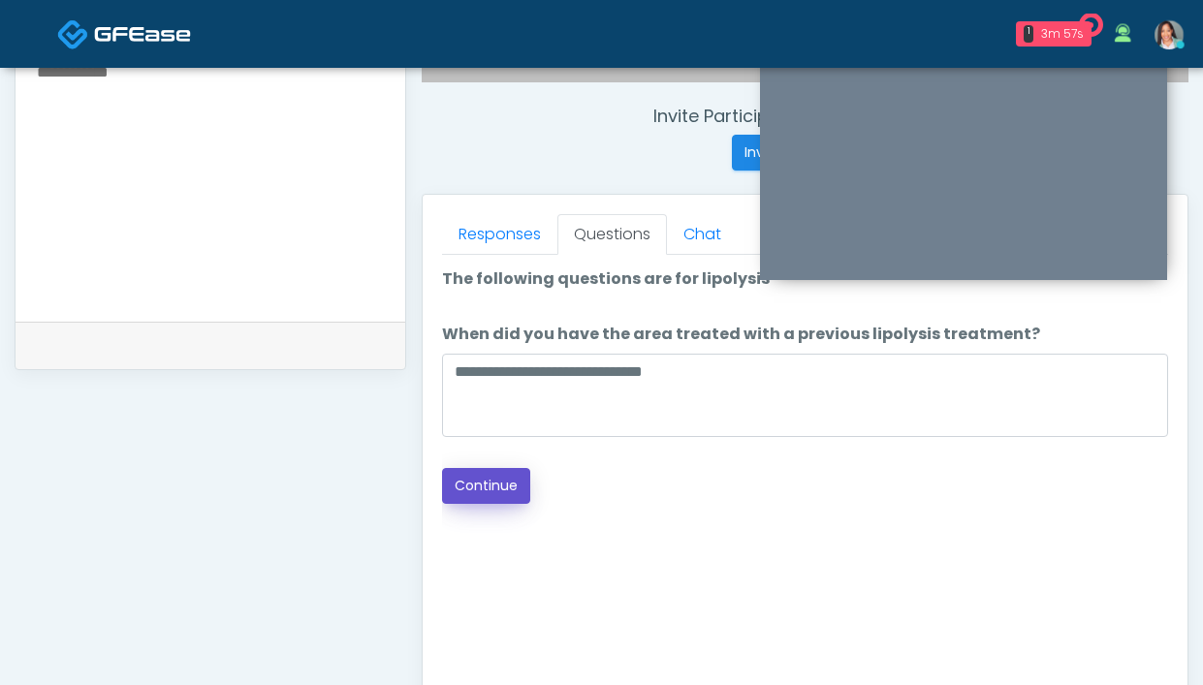
click at [475, 482] on button "Continue" at bounding box center [486, 486] width 88 height 36
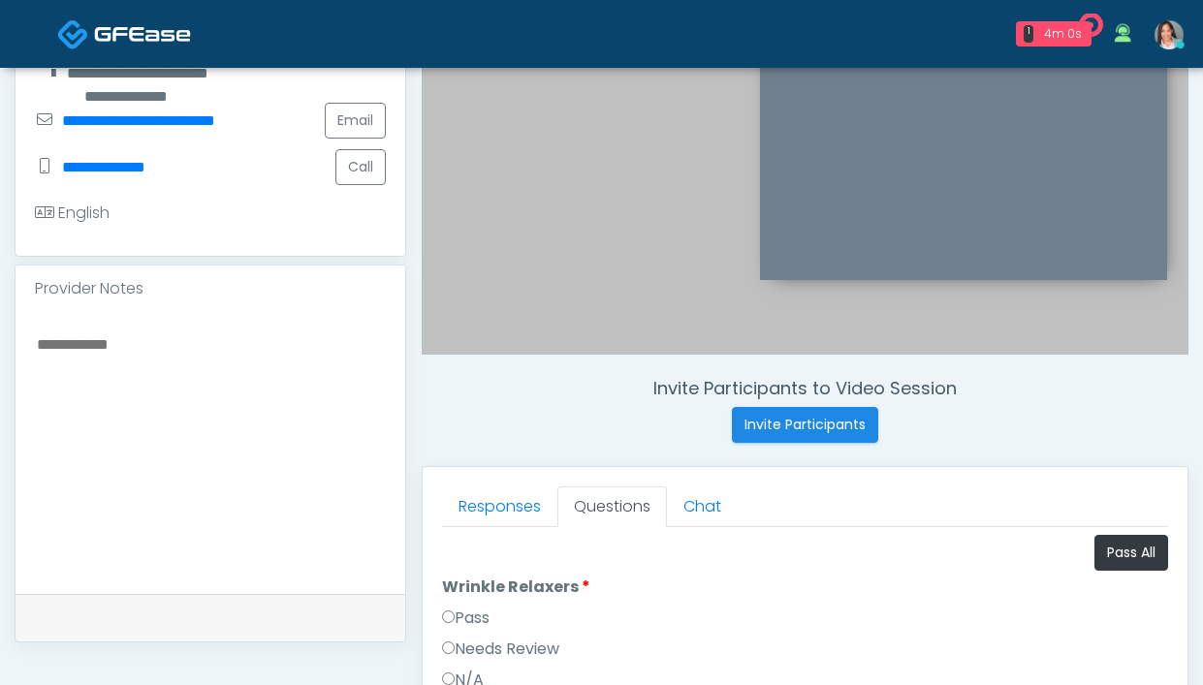
scroll to position [396, 0]
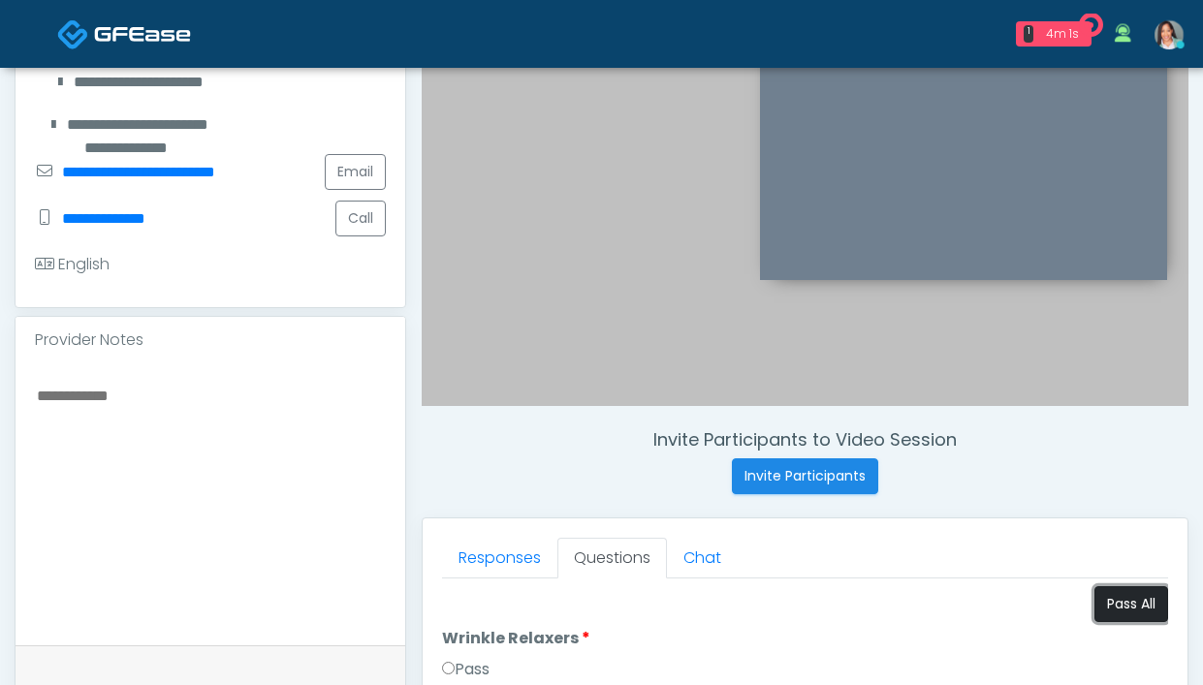
click at [1112, 610] on button "Pass All" at bounding box center [1131, 604] width 74 height 36
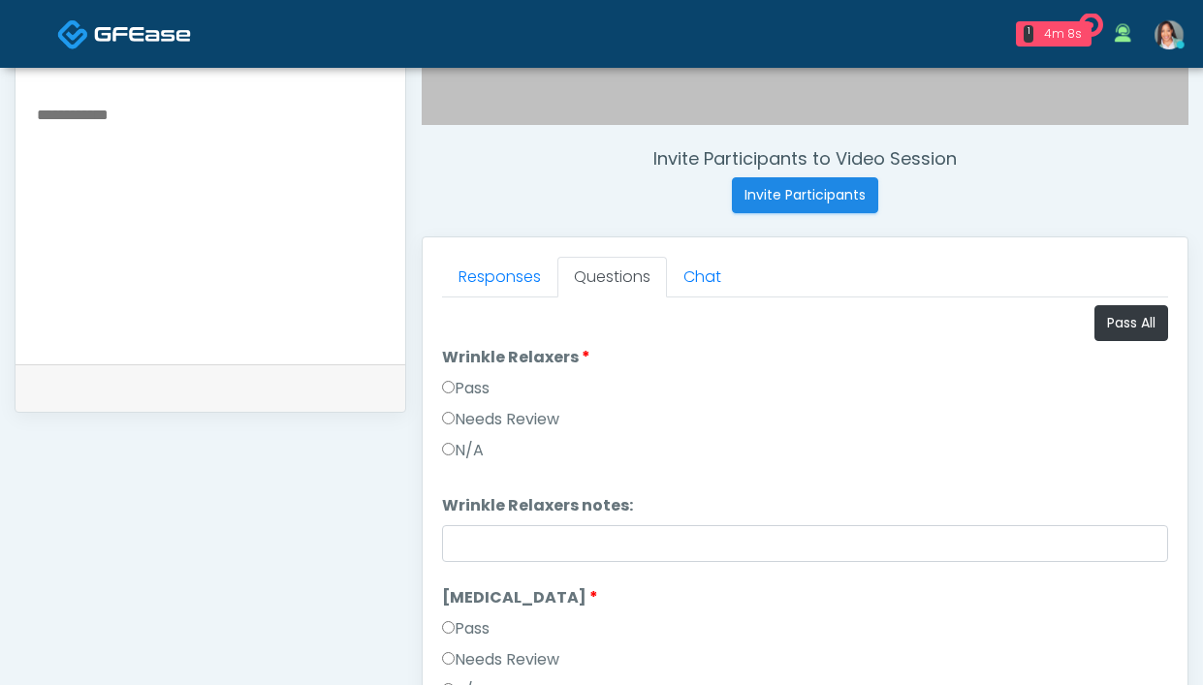
scroll to position [714, 0]
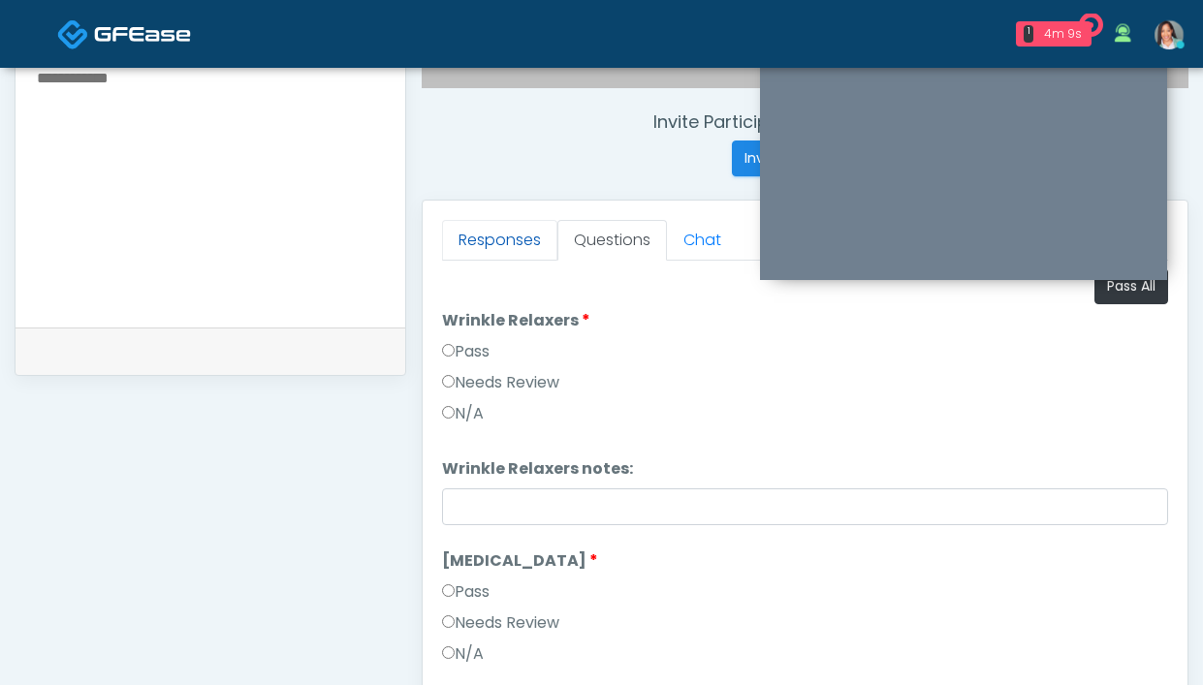
drag, startPoint x: 465, startPoint y: 245, endPoint x: 470, endPoint y: 229, distance: 17.2
click at [465, 245] on link "Responses" at bounding box center [499, 240] width 115 height 41
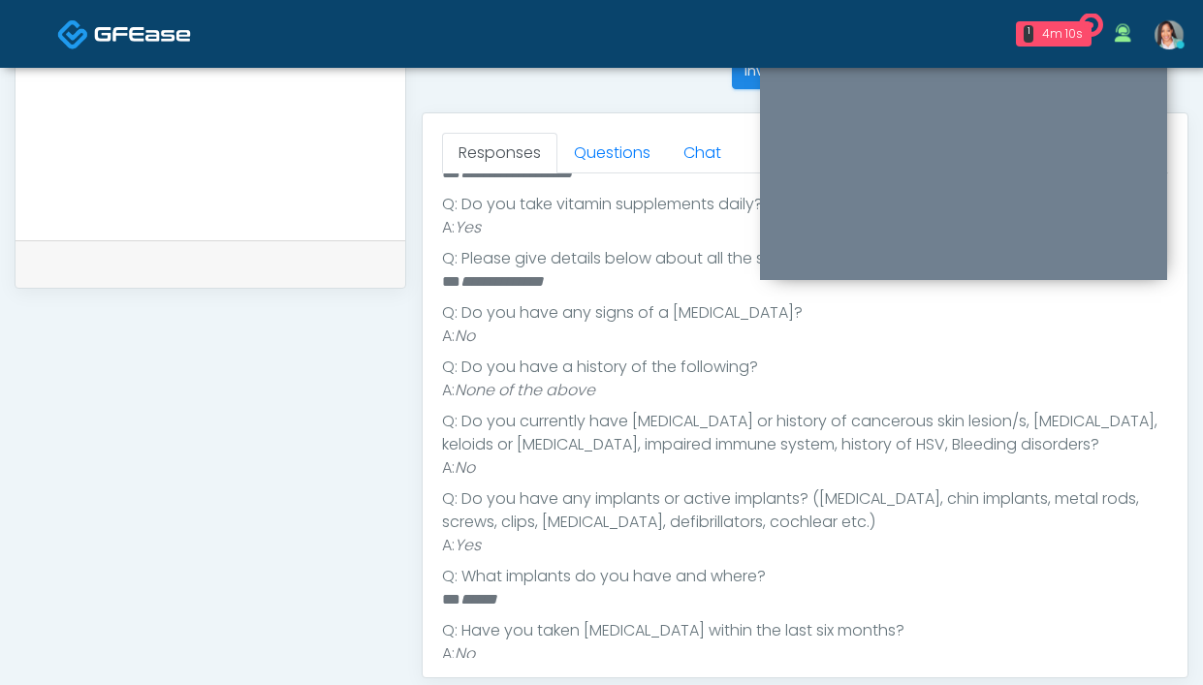
scroll to position [680, 0]
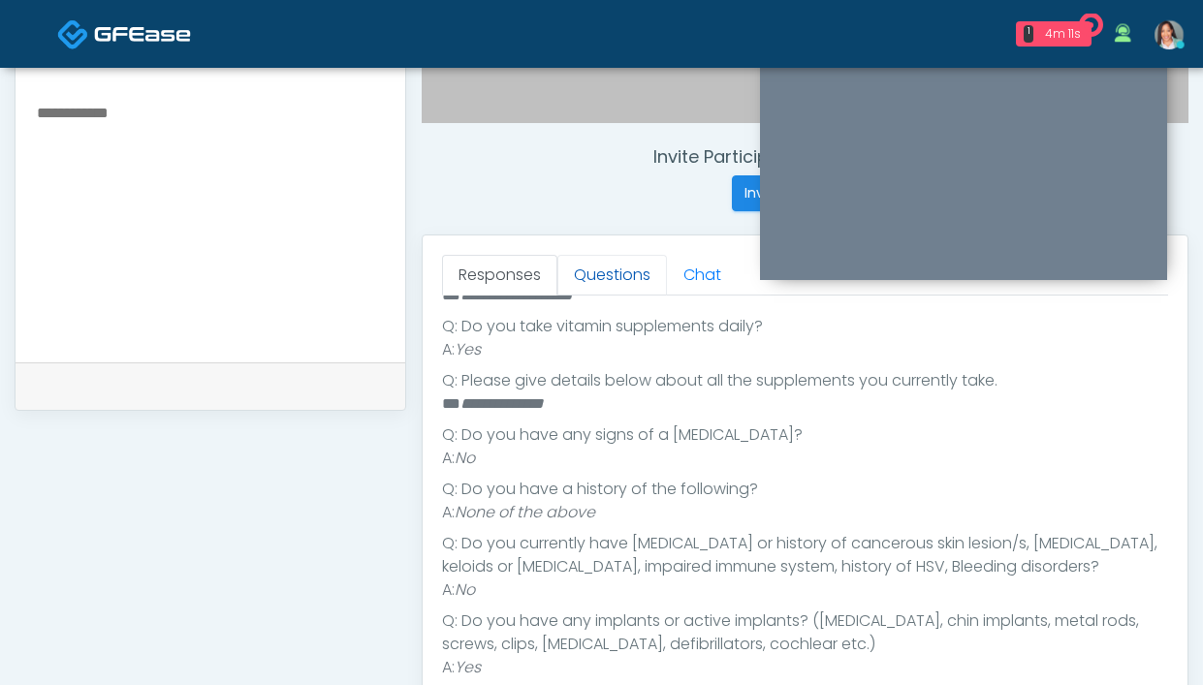
click at [647, 269] on link "Questions" at bounding box center [612, 275] width 110 height 41
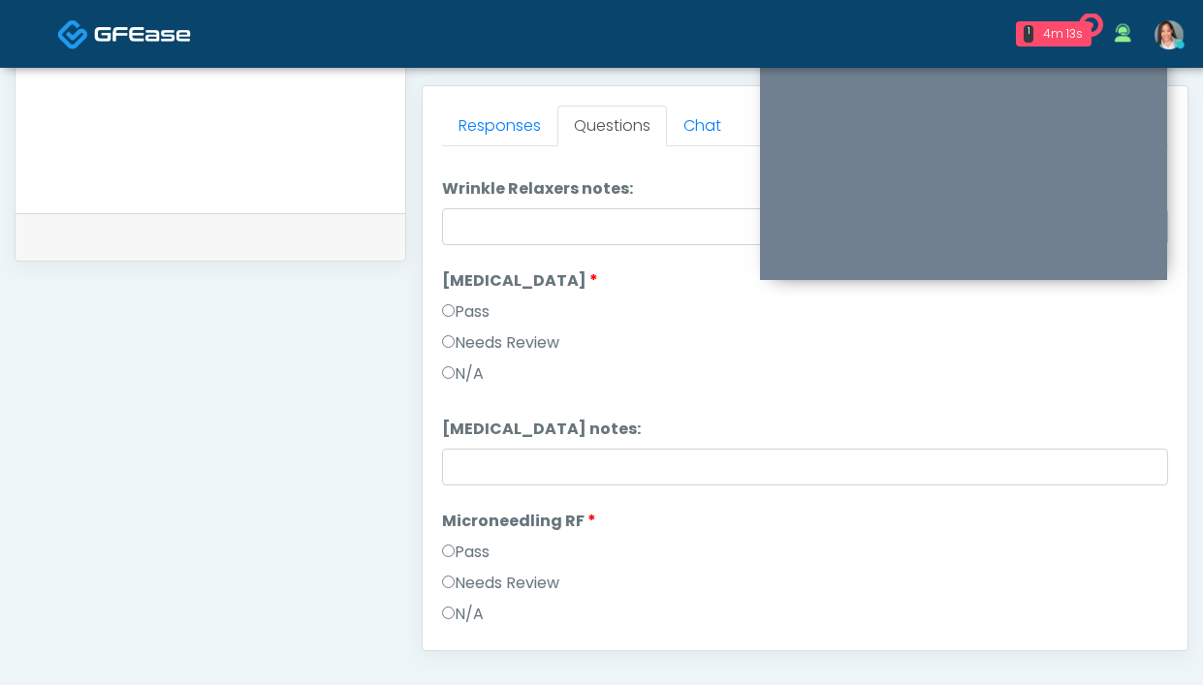
scroll to position [264, 0]
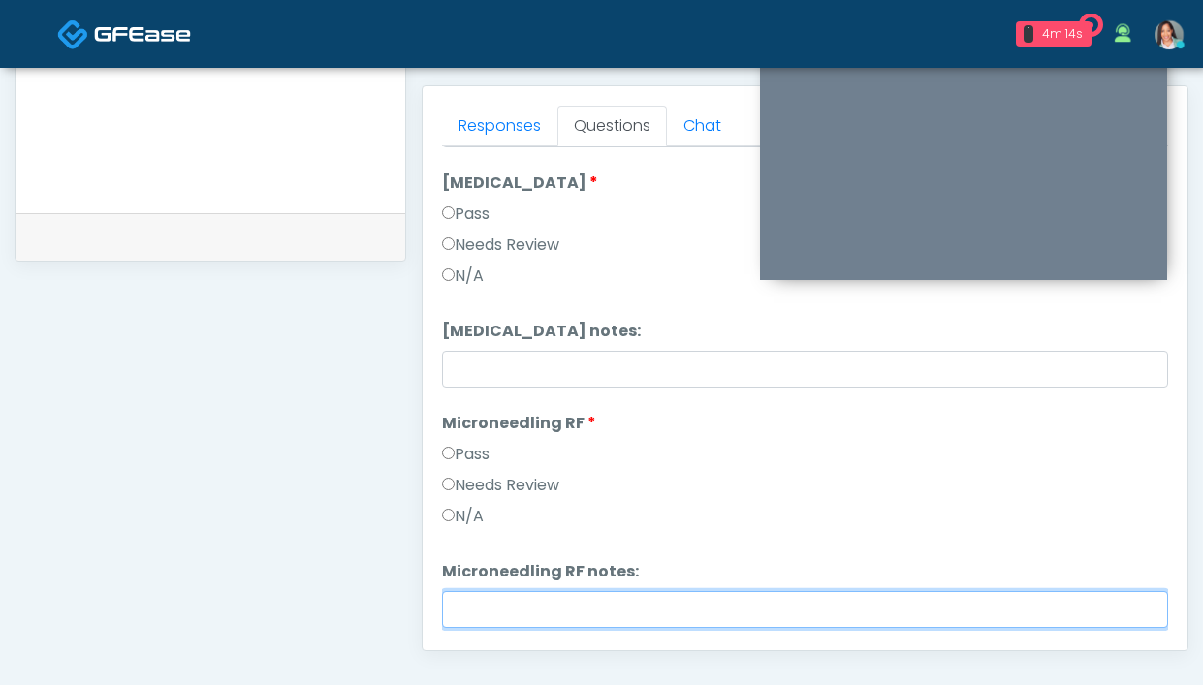
click at [528, 597] on input "Microneedling RF notes:" at bounding box center [805, 609] width 726 height 37
type input "**********"
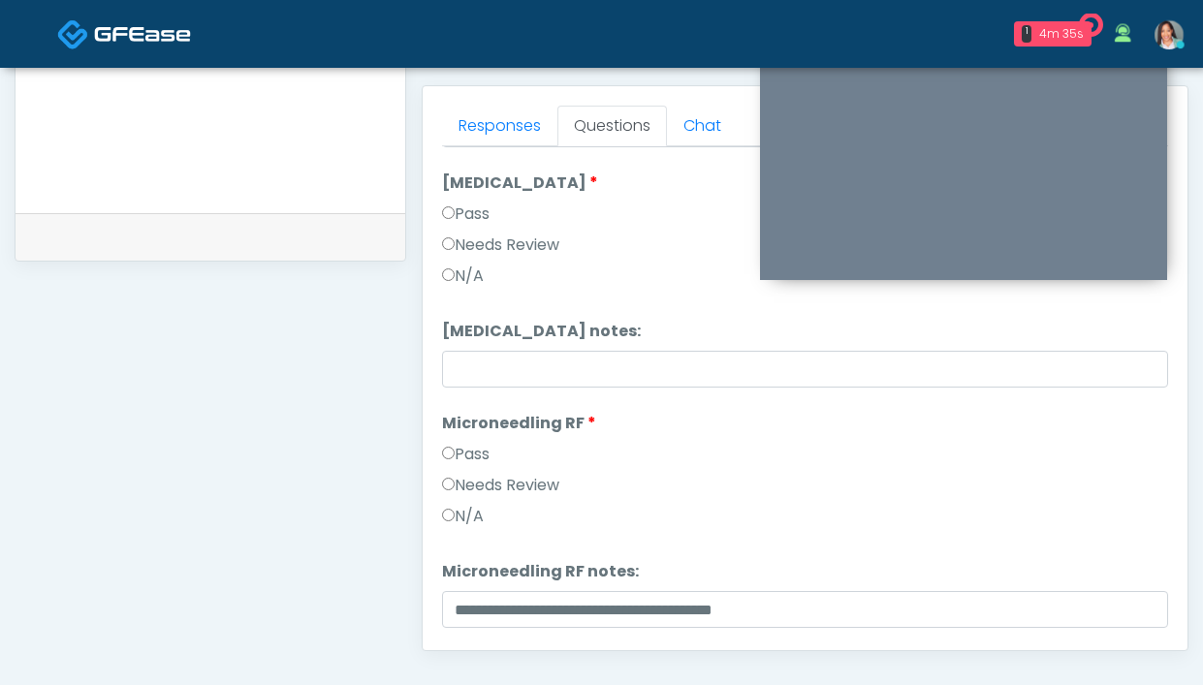
click at [548, 478] on label "Needs Review" at bounding box center [500, 485] width 117 height 23
click at [558, 492] on label "Needs Review" at bounding box center [500, 485] width 117 height 23
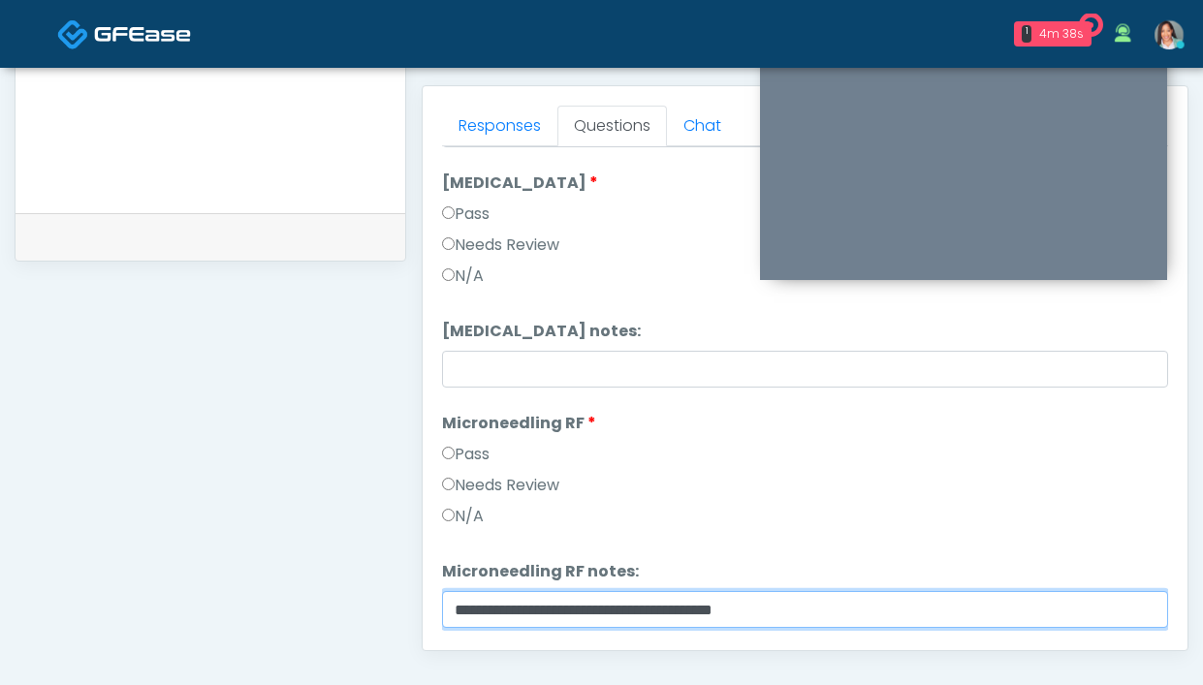
drag, startPoint x: 798, startPoint y: 615, endPoint x: 554, endPoint y: 608, distance: 244.4
click at [554, 608] on input "**********" at bounding box center [805, 609] width 726 height 37
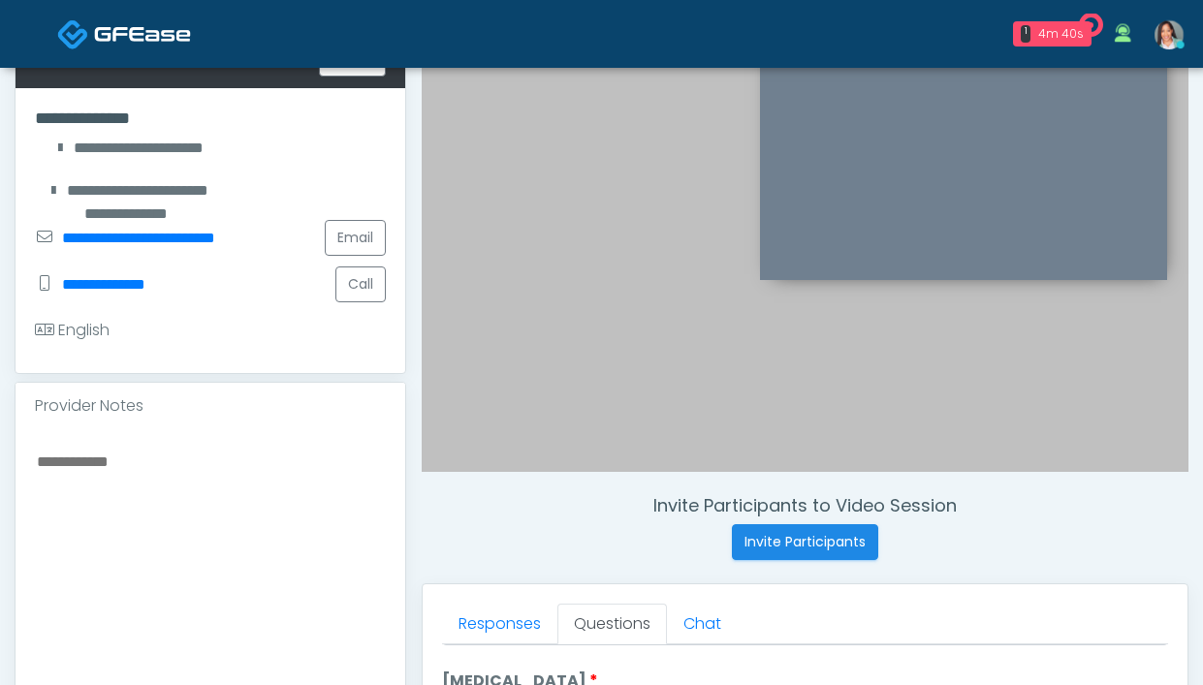
scroll to position [293, 0]
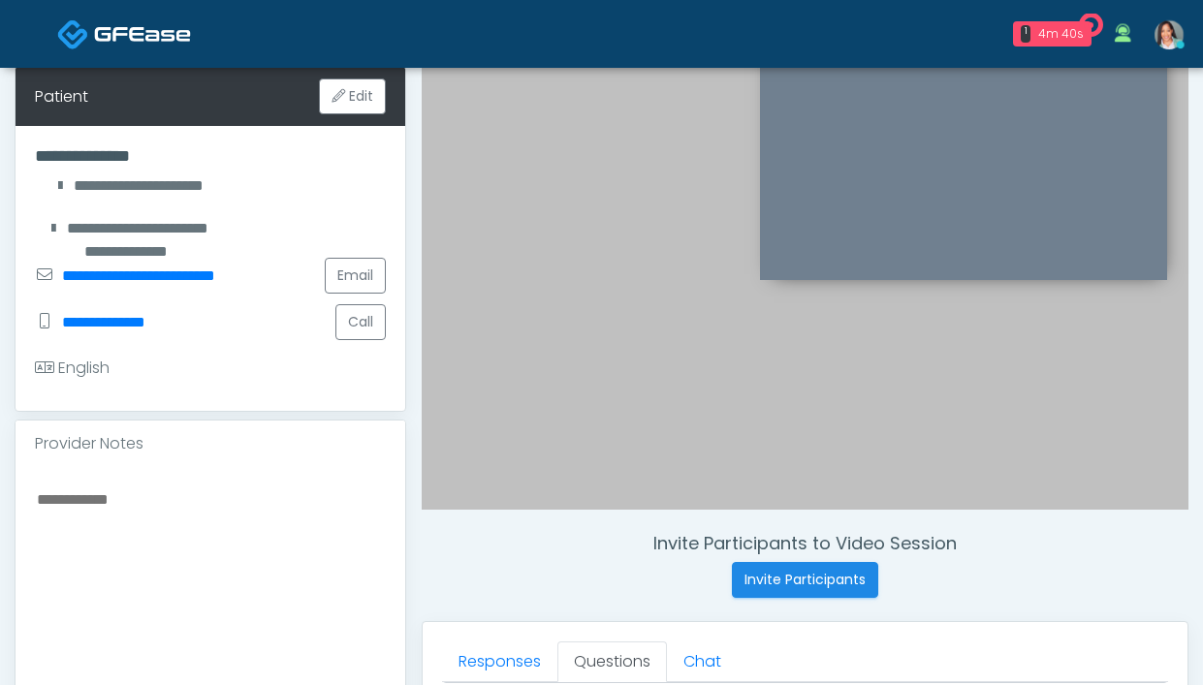
click at [142, 536] on textarea at bounding box center [210, 605] width 351 height 237
paste textarea "**********"
click at [44, 524] on textarea "**********" at bounding box center [210, 605] width 351 height 237
click at [337, 538] on textarea "**********" at bounding box center [210, 605] width 351 height 237
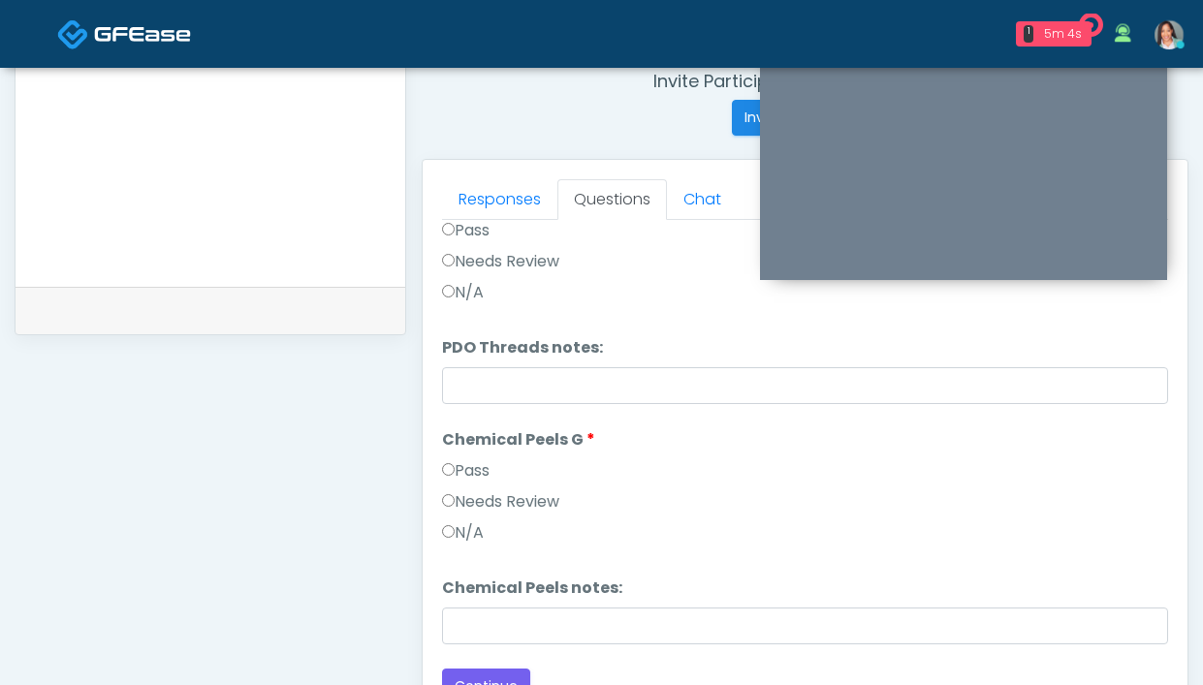
scroll to position [459, 0]
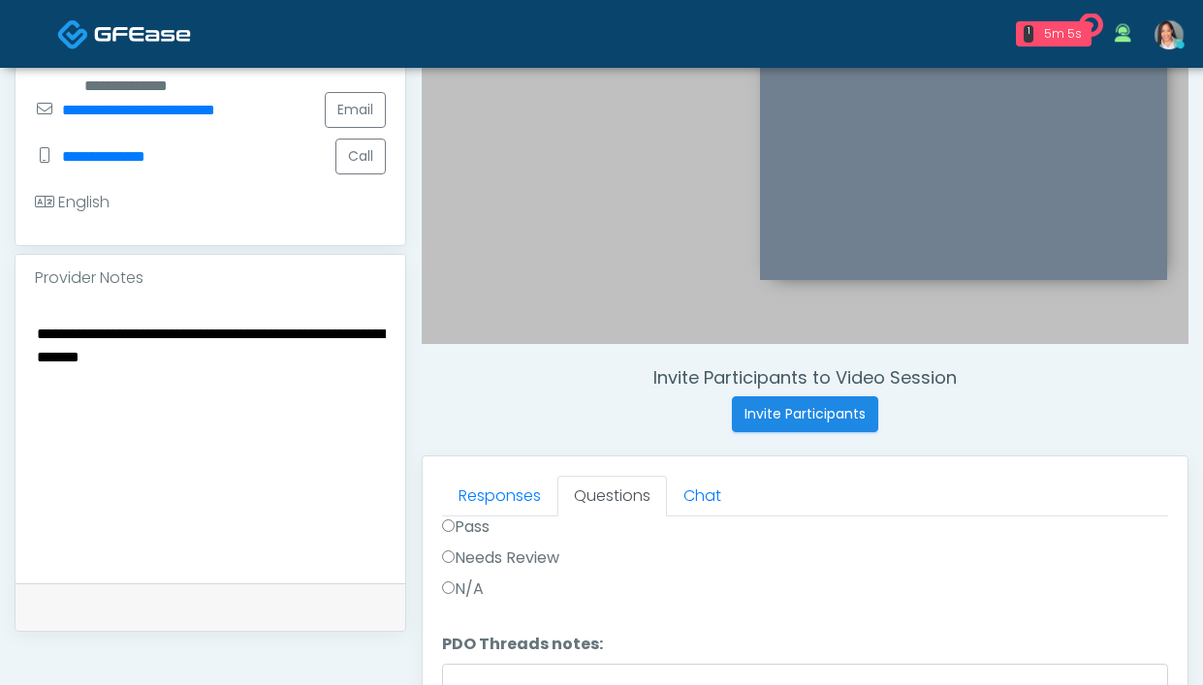
click at [138, 397] on textarea "**********" at bounding box center [210, 439] width 351 height 237
click at [173, 387] on textarea "**********" at bounding box center [210, 439] width 351 height 237
click at [282, 376] on textarea "**********" at bounding box center [210, 439] width 351 height 237
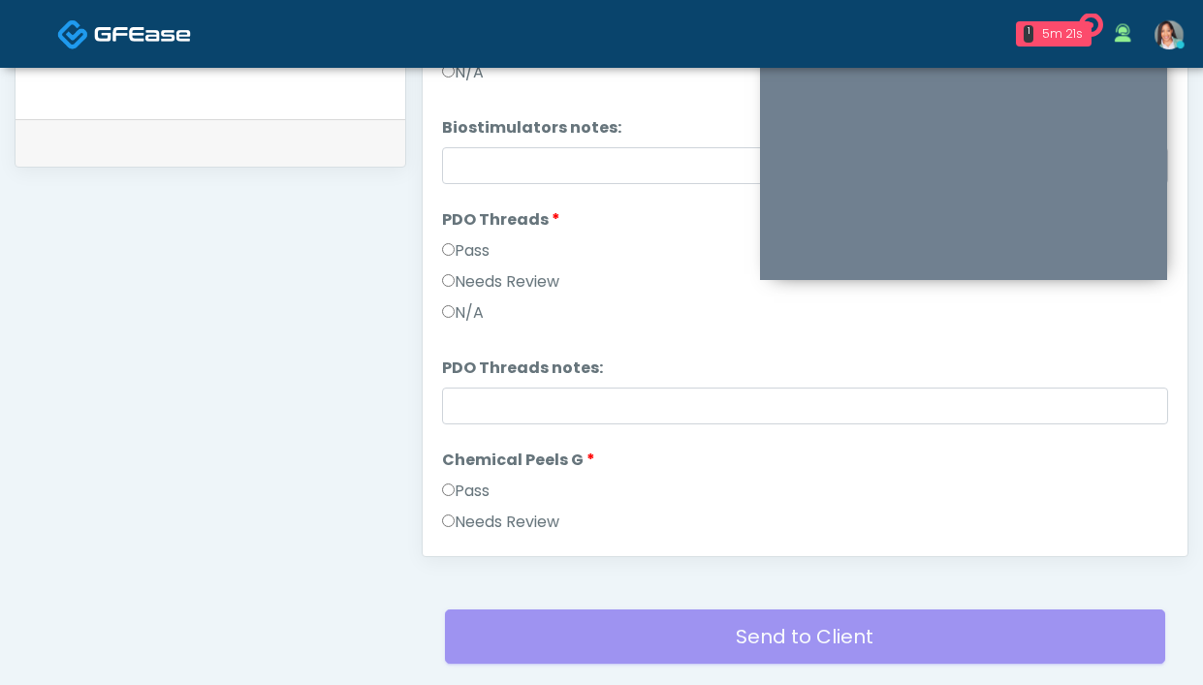
scroll to position [2004, 0]
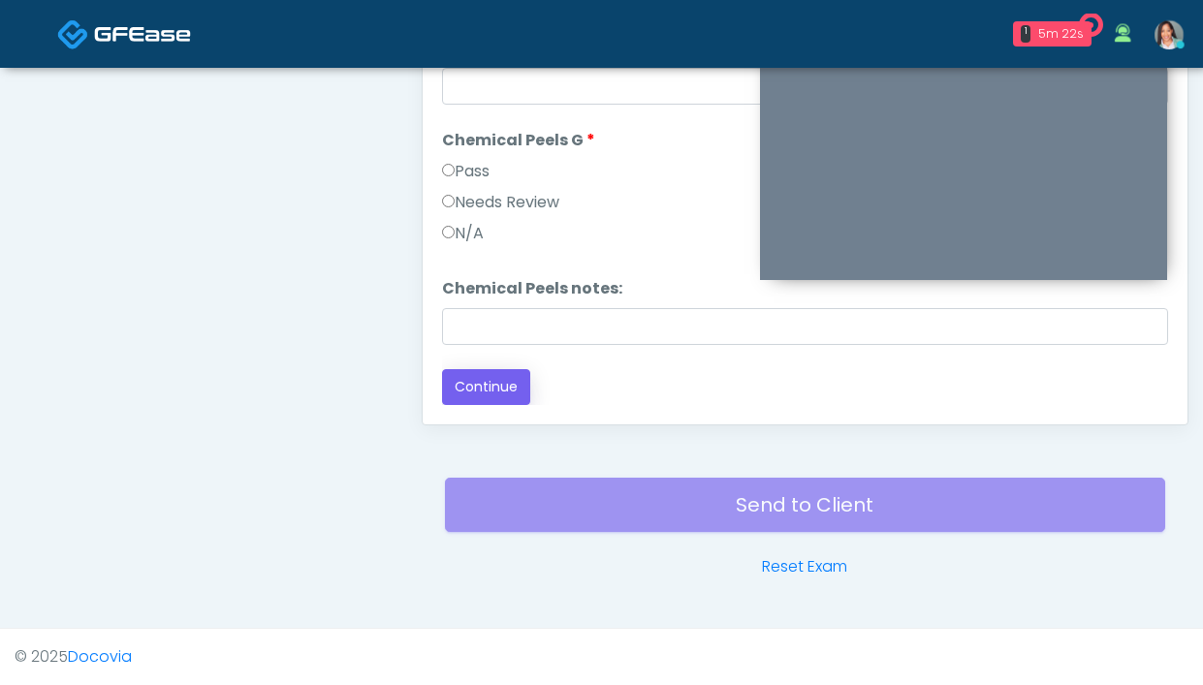
type textarea "**********"
click at [476, 381] on button "Continue" at bounding box center [486, 387] width 88 height 36
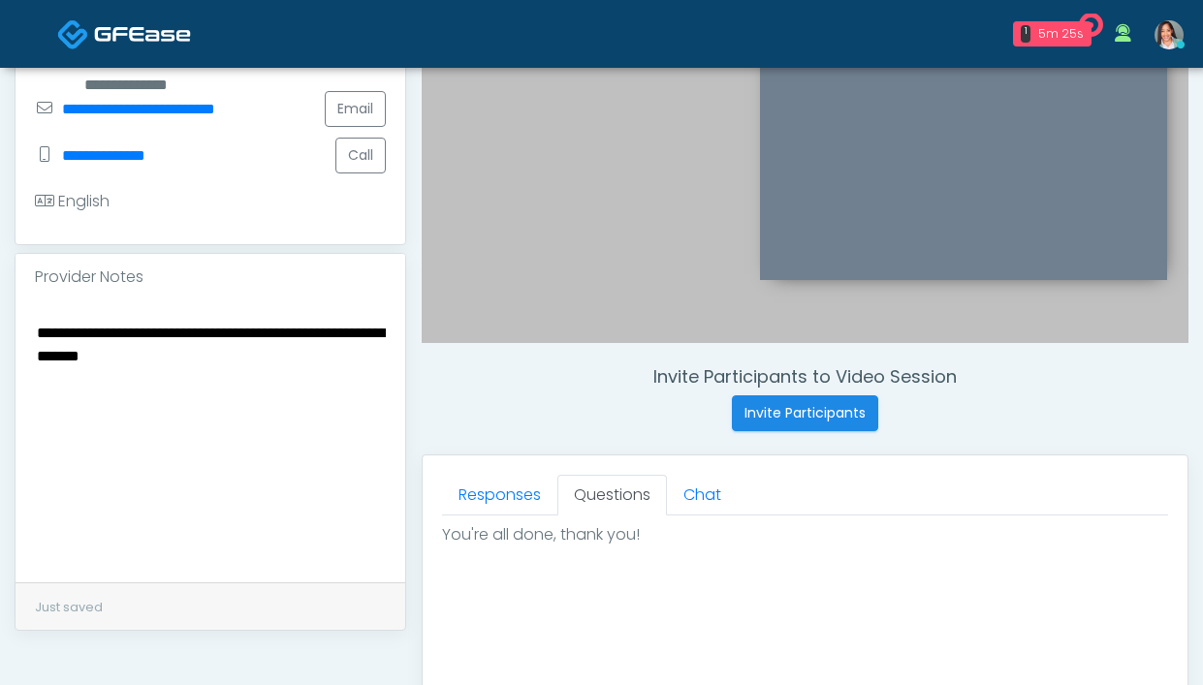
scroll to position [506, 0]
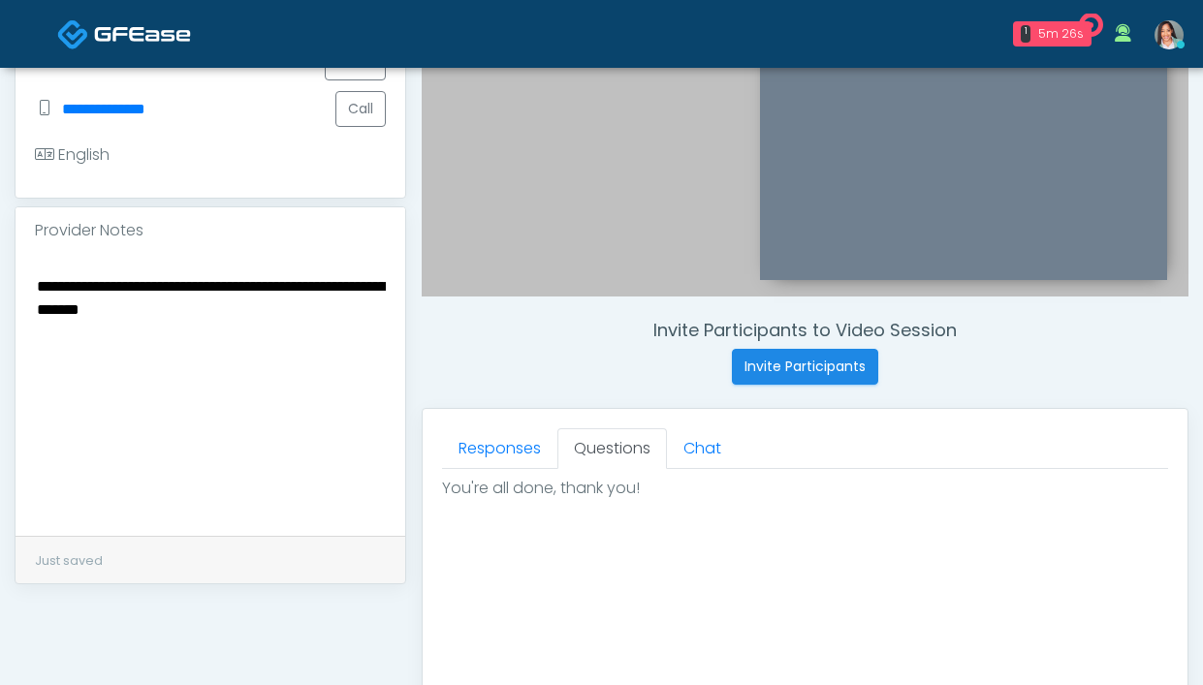
click at [499, 424] on div "Responses Questions Chat Good Faith Exam Script Good Faith Exam Script INTRODUC…" at bounding box center [805, 691] width 765 height 564
click at [486, 443] on link "Responses" at bounding box center [499, 448] width 115 height 41
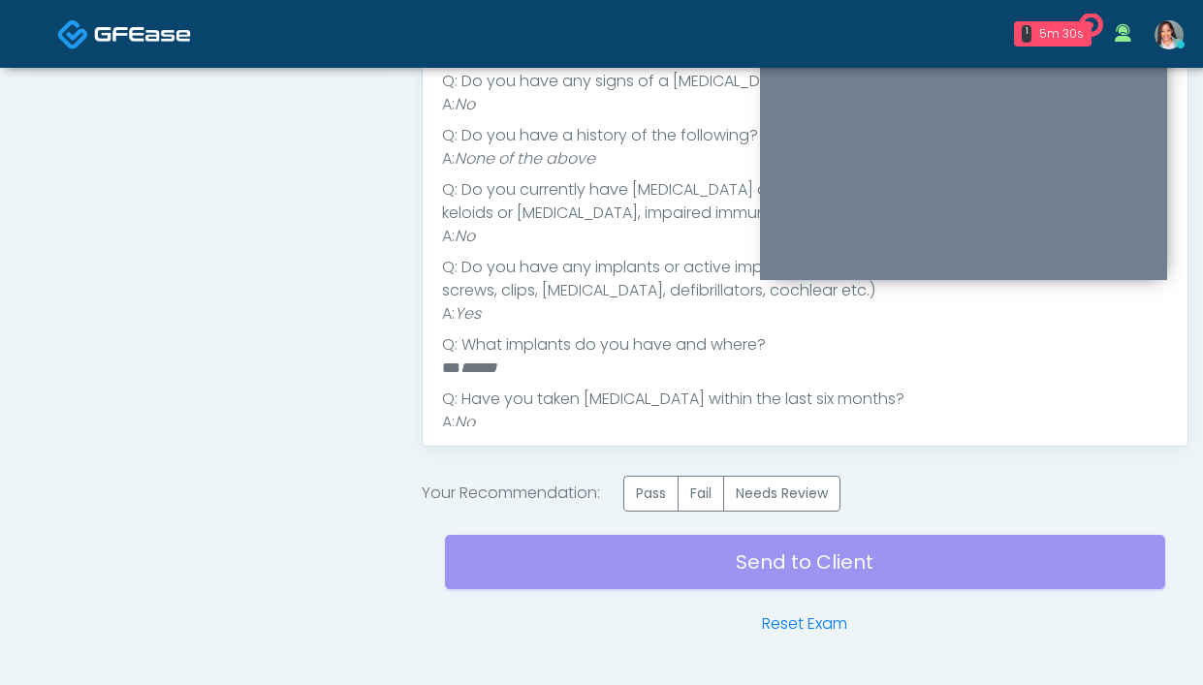
scroll to position [1071, 0]
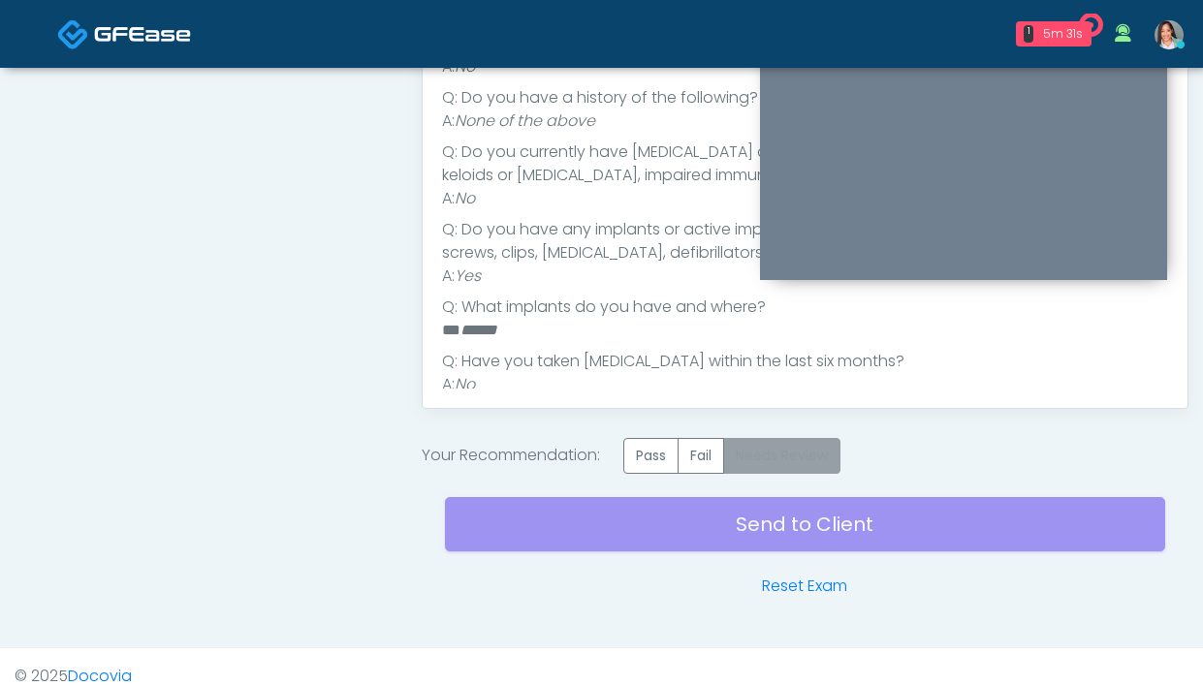
click at [811, 454] on label "Needs Review" at bounding box center [781, 456] width 117 height 36
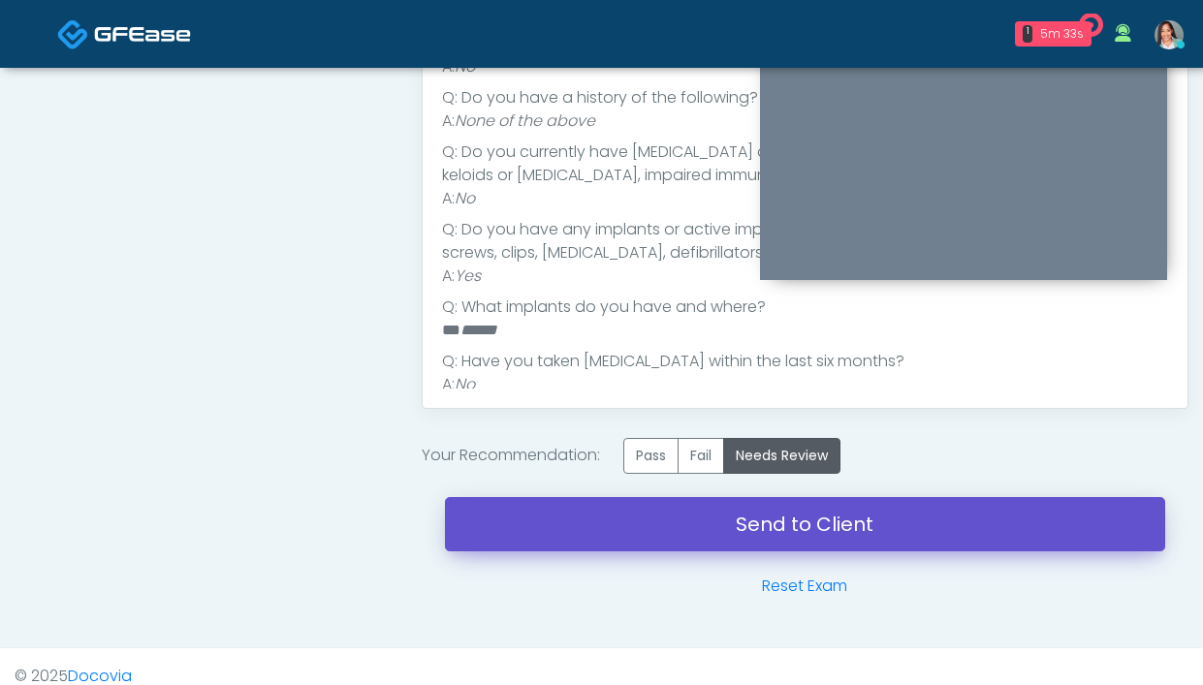
click at [731, 522] on link "Send to Client" at bounding box center [805, 524] width 720 height 54
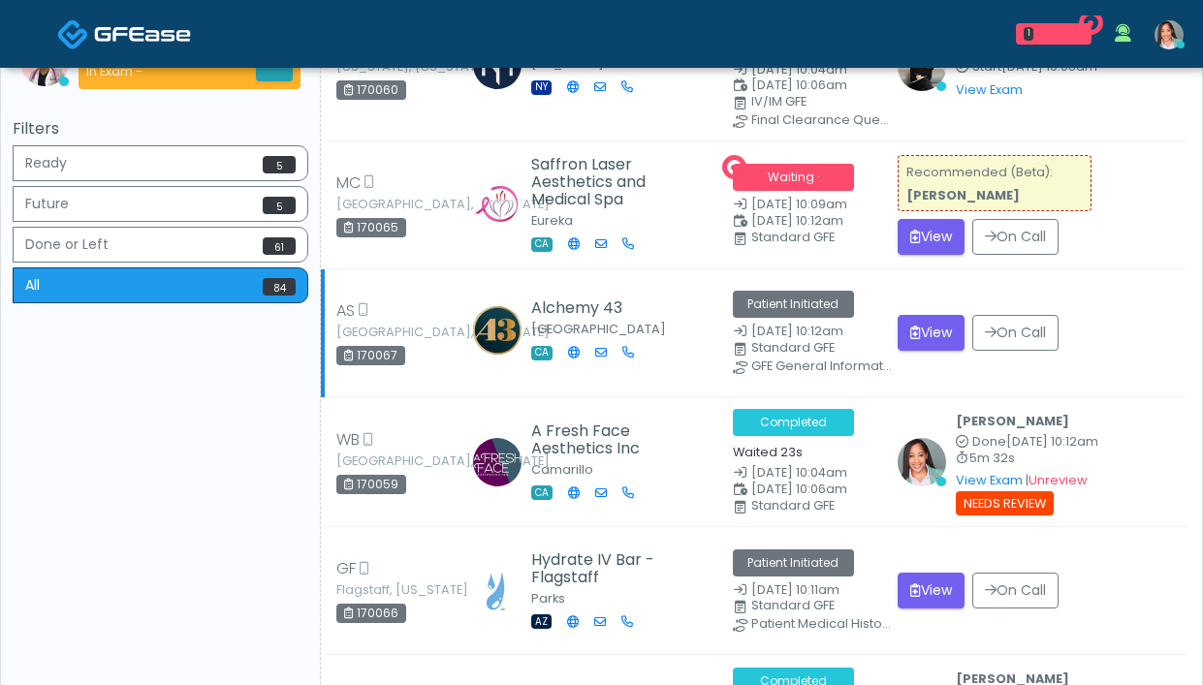
scroll to position [612, 0]
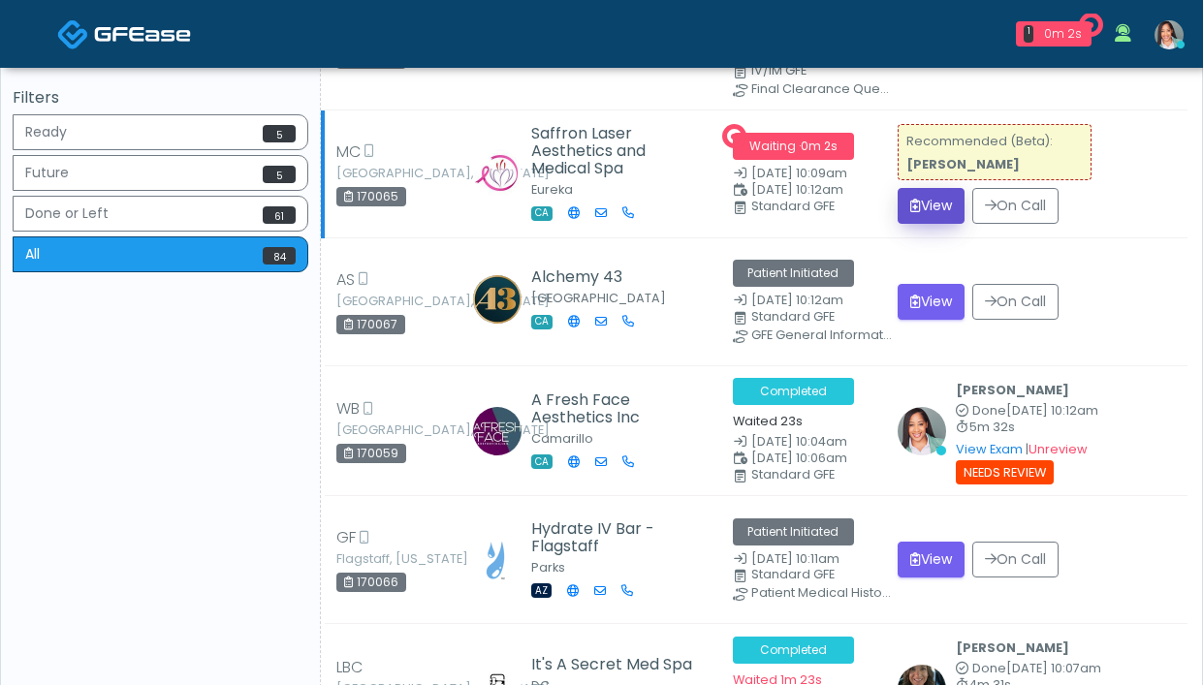
click at [921, 194] on button "View" at bounding box center [931, 206] width 67 height 36
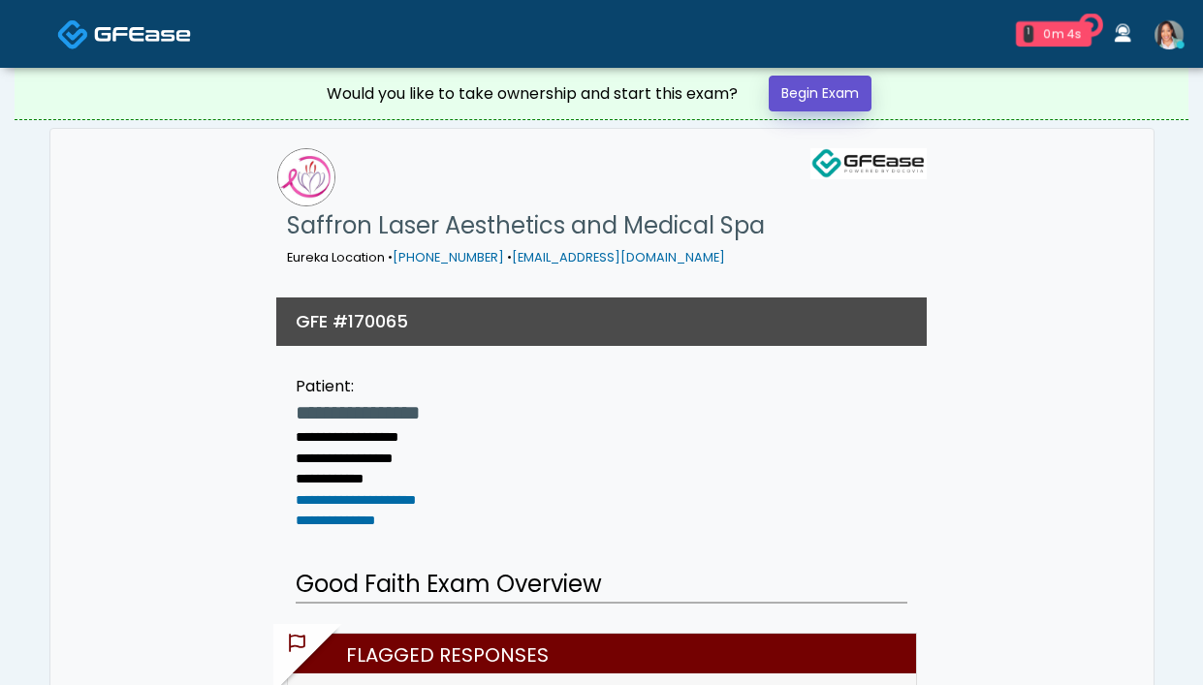
click at [811, 79] on link "Begin Exam" at bounding box center [820, 94] width 103 height 36
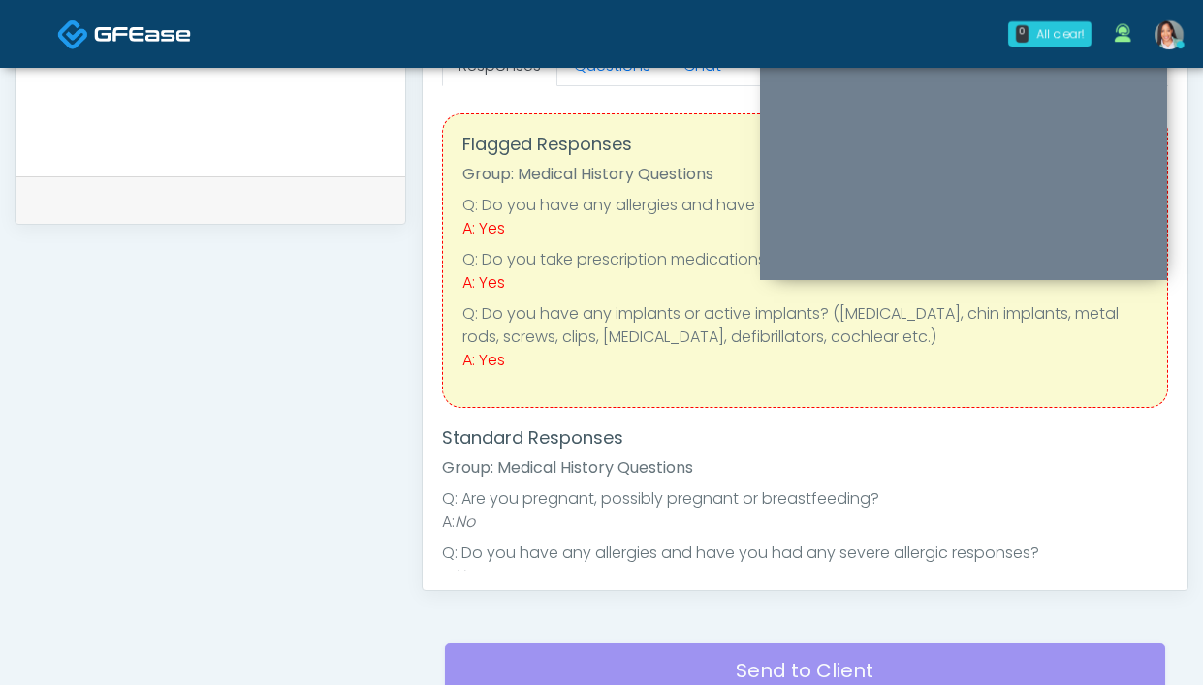
scroll to position [508, 0]
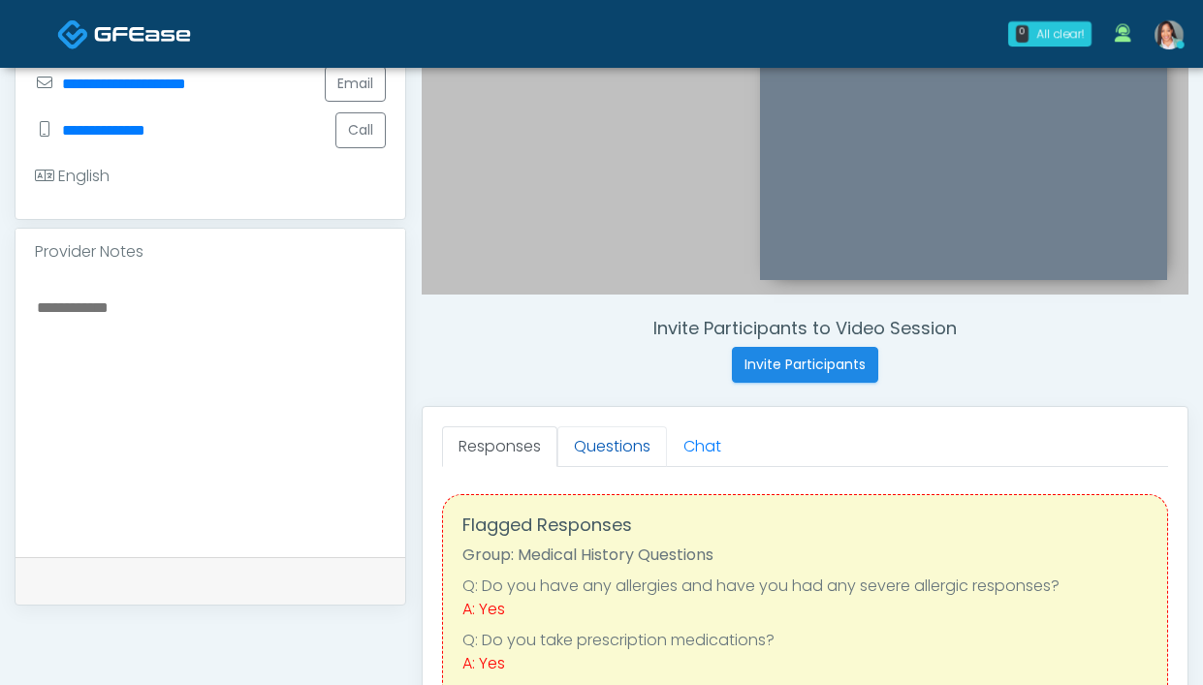
click at [627, 451] on link "Questions" at bounding box center [612, 447] width 110 height 41
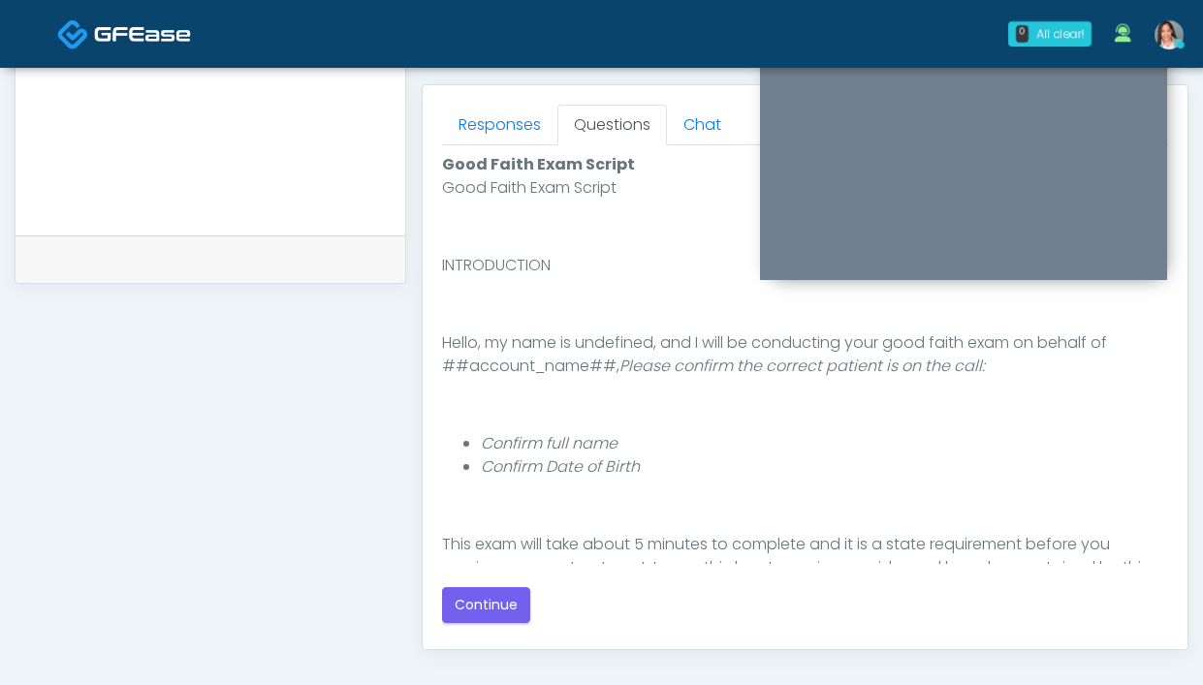
scroll to position [831, 0]
click at [491, 604] on button "Continue" at bounding box center [486, 604] width 88 height 36
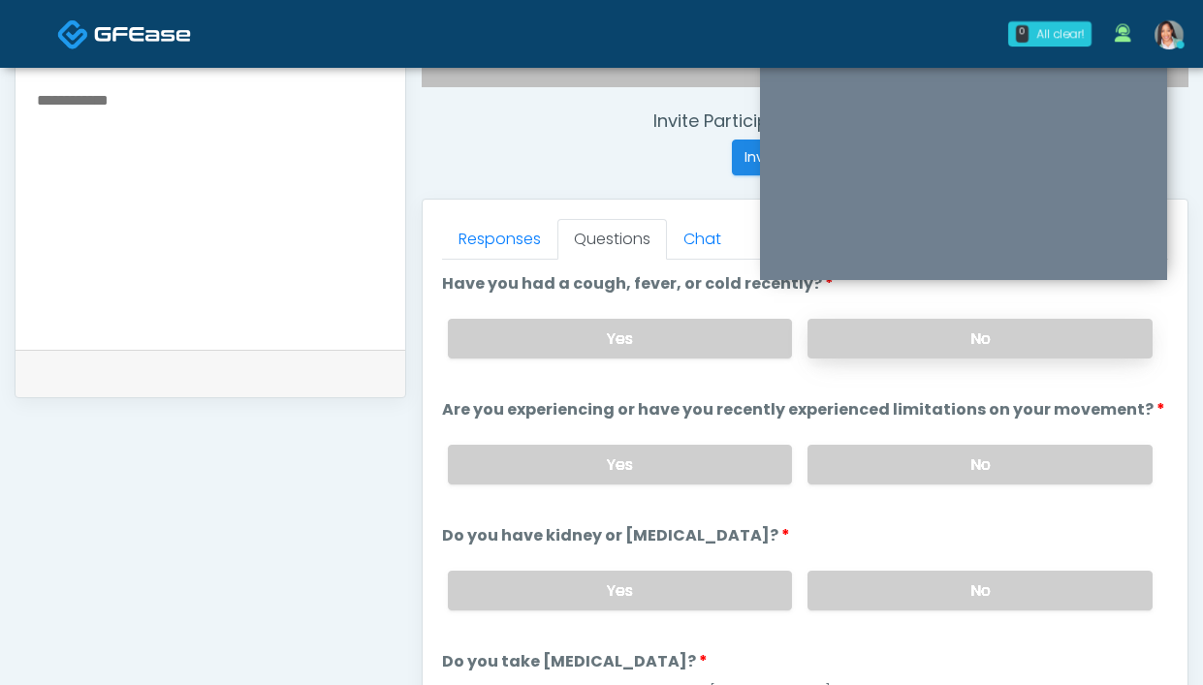
scroll to position [714, 0]
click at [879, 356] on label "No" at bounding box center [979, 340] width 345 height 40
drag, startPoint x: 892, startPoint y: 491, endPoint x: 880, endPoint y: 478, distance: 17.9
click at [892, 491] on div "Yes No" at bounding box center [800, 465] width 736 height 71
click at [868, 476] on label "No" at bounding box center [979, 466] width 345 height 40
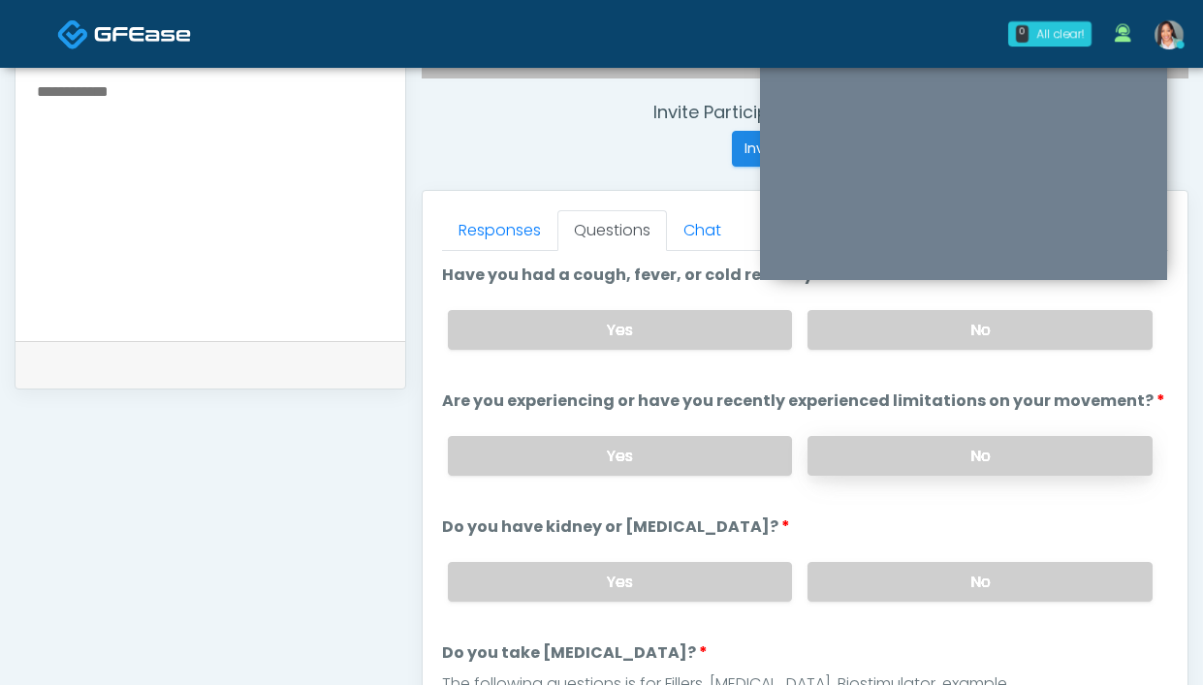
scroll to position [742, 0]
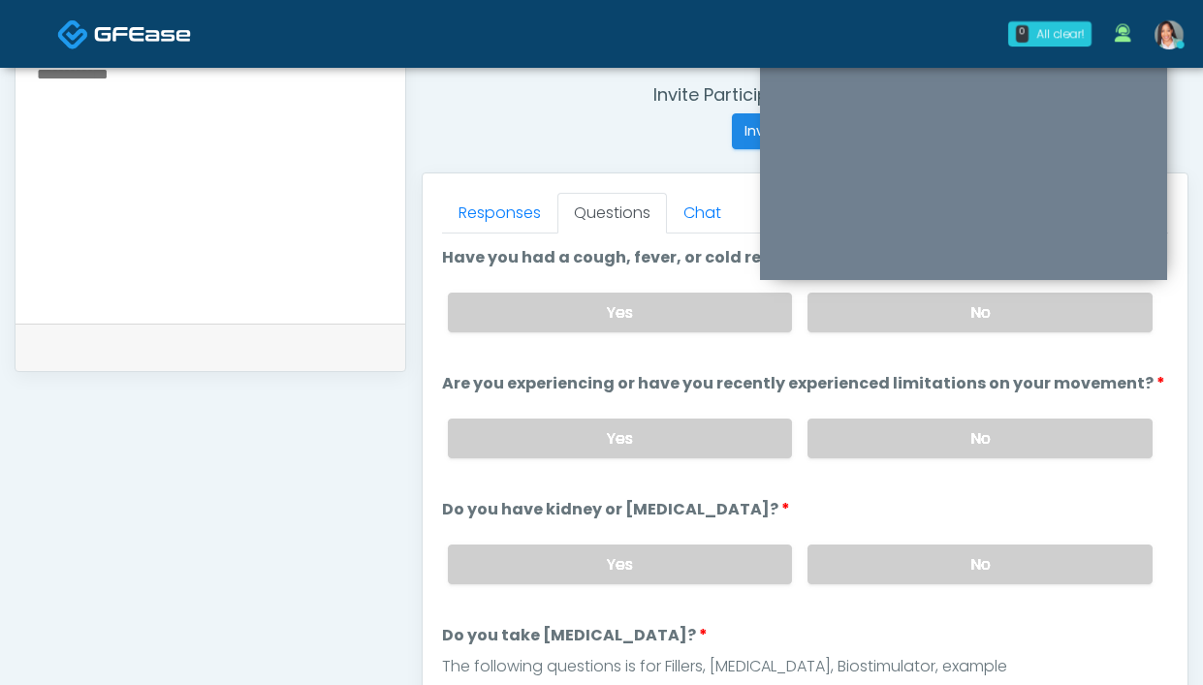
drag, startPoint x: 869, startPoint y: 567, endPoint x: 851, endPoint y: 540, distance: 32.3
click at [869, 567] on label "No" at bounding box center [979, 565] width 345 height 40
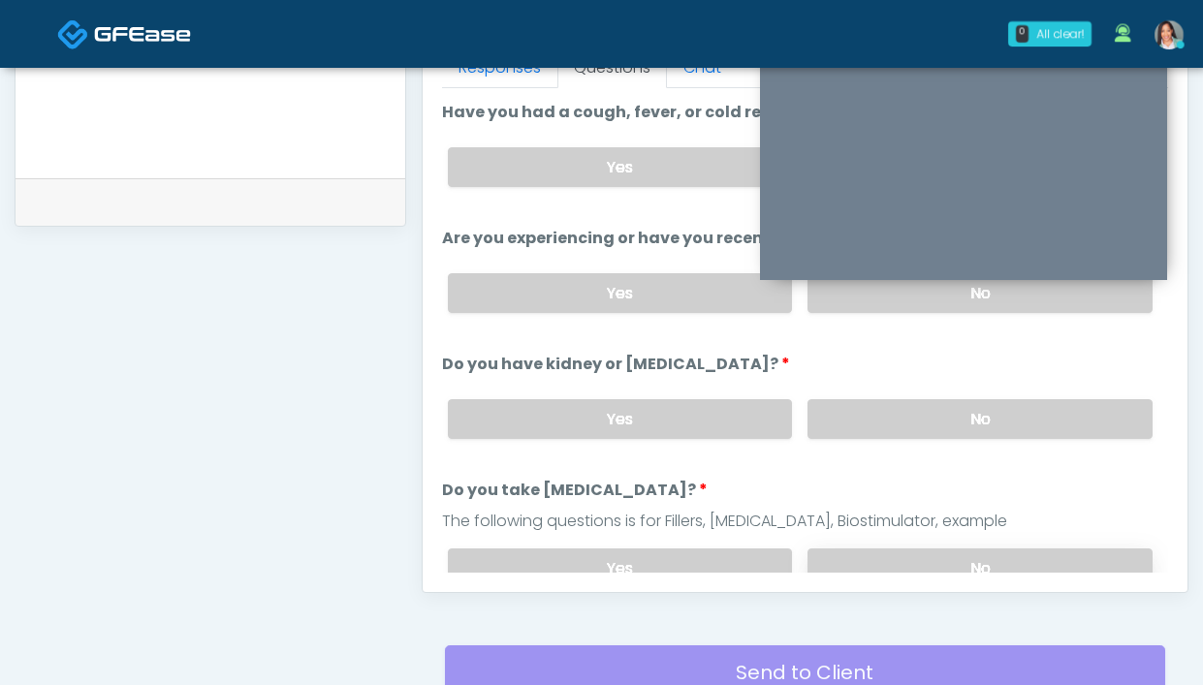
click at [867, 557] on label "No" at bounding box center [979, 569] width 345 height 40
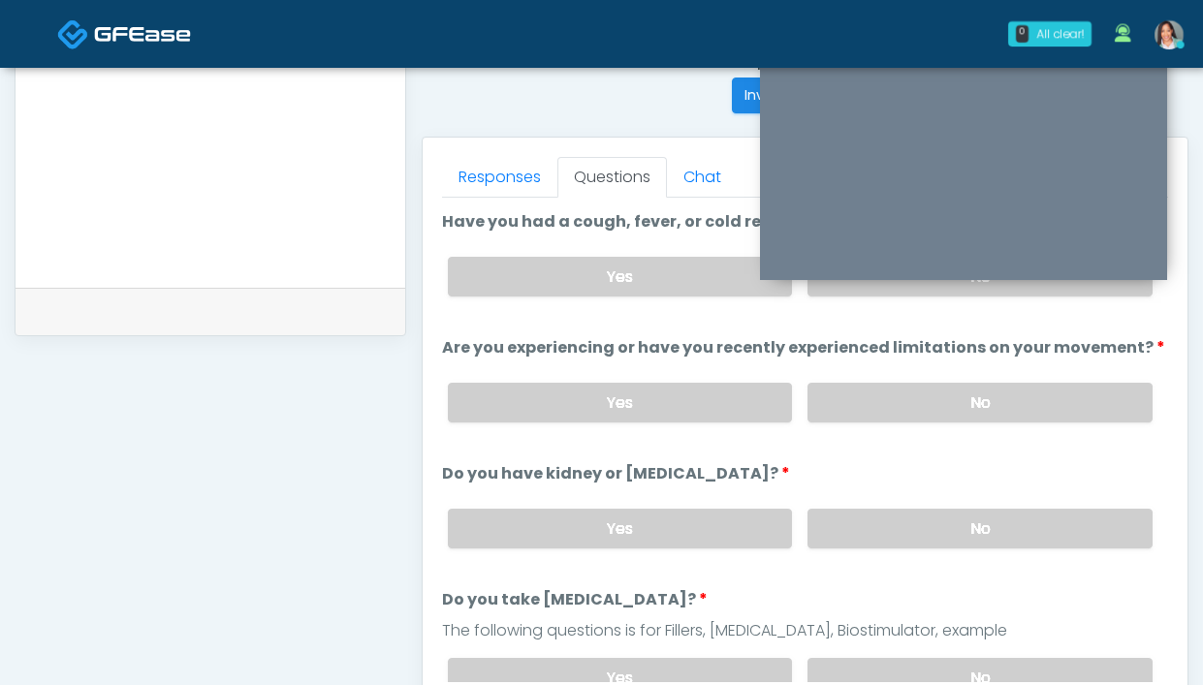
scroll to position [815, 0]
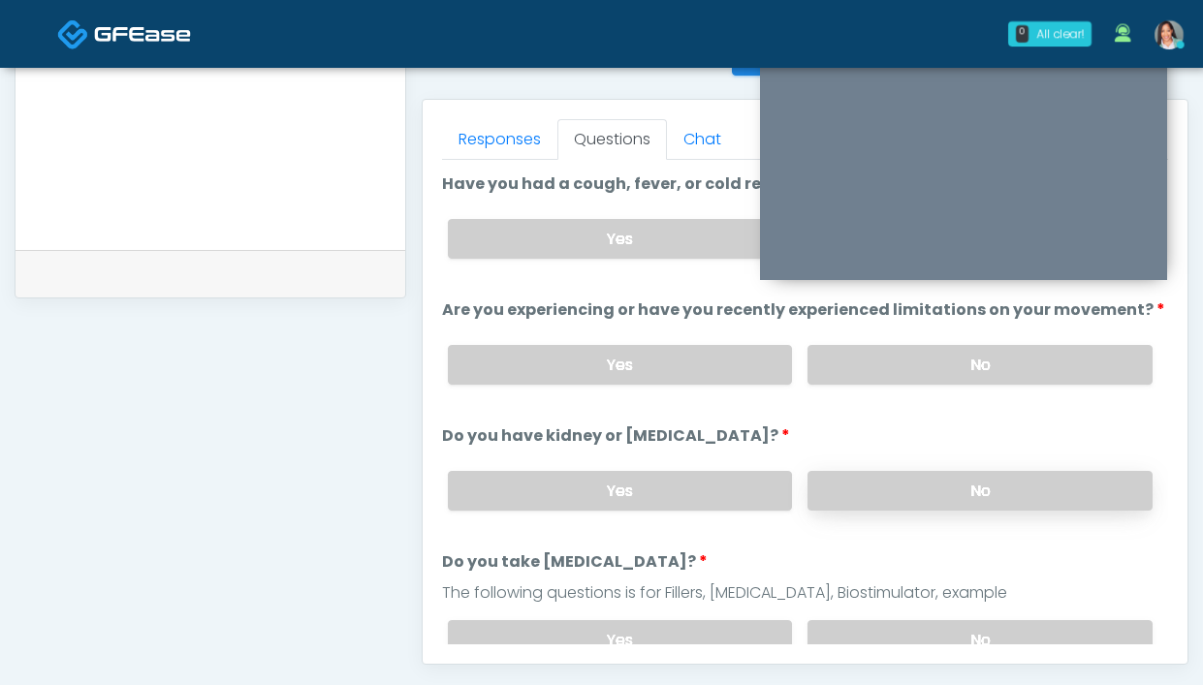
click at [902, 500] on label "No" at bounding box center [979, 491] width 345 height 40
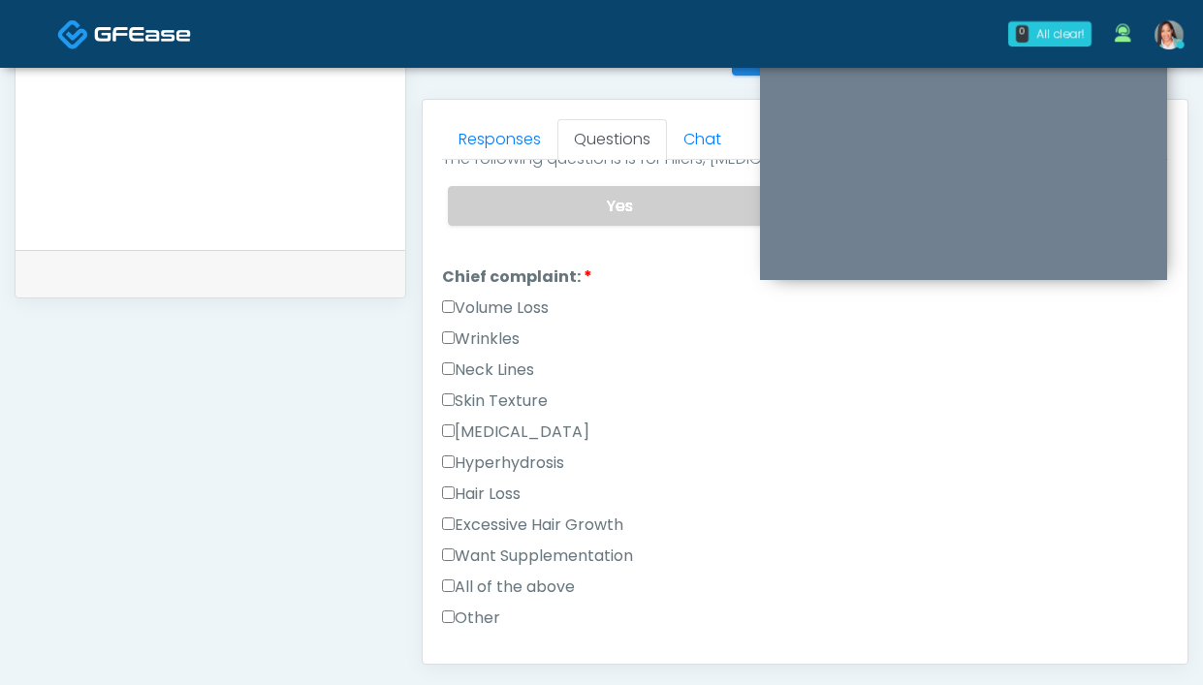
scroll to position [485, 0]
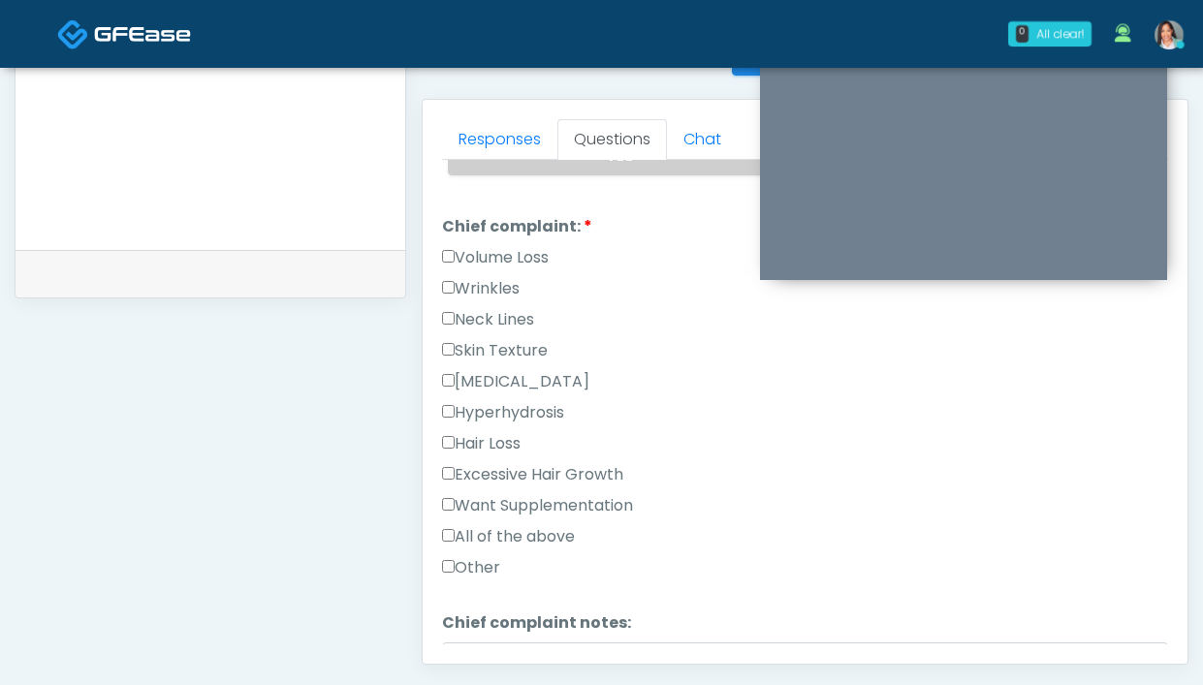
drag, startPoint x: 500, startPoint y: 282, endPoint x: 467, endPoint y: 211, distance: 78.1
click at [500, 280] on label "Wrinkles" at bounding box center [481, 288] width 78 height 23
click at [473, 145] on link "Responses" at bounding box center [499, 139] width 115 height 41
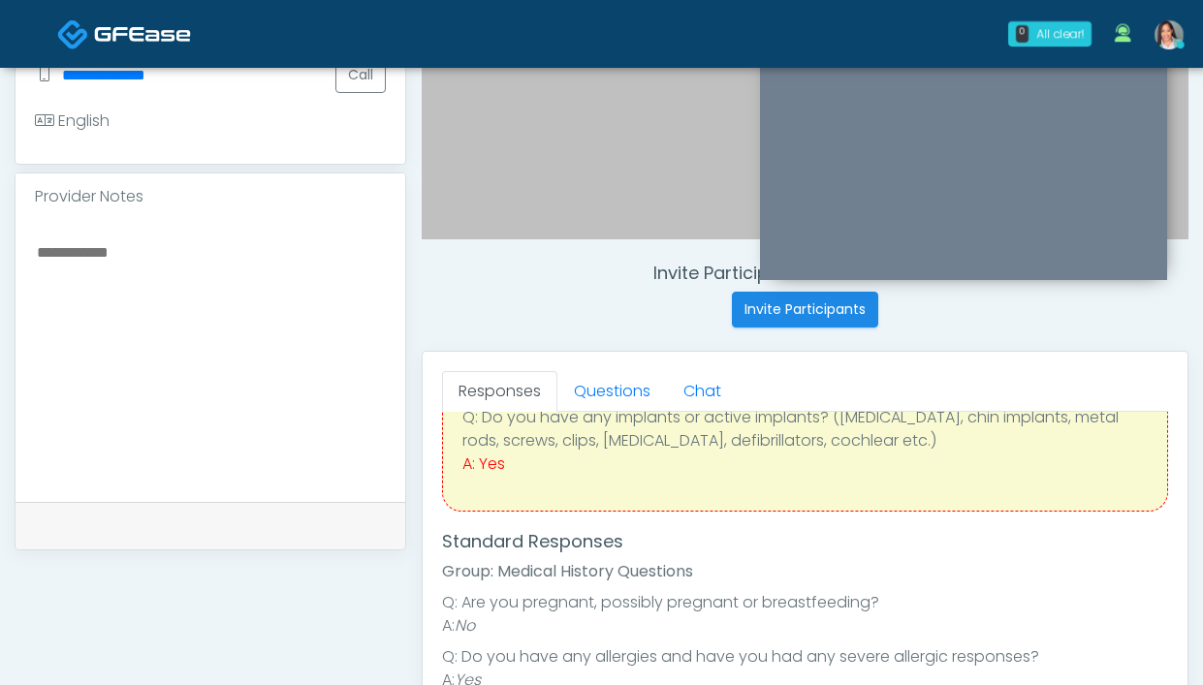
scroll to position [500, 0]
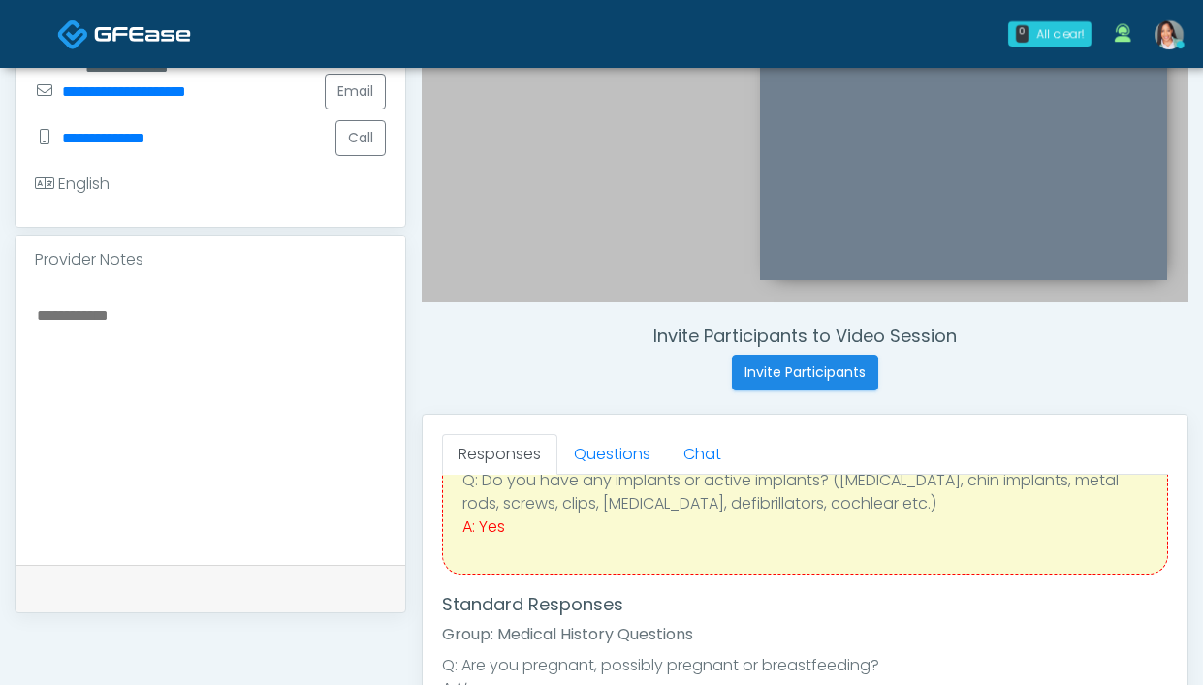
click at [122, 334] on textarea at bounding box center [210, 420] width 351 height 237
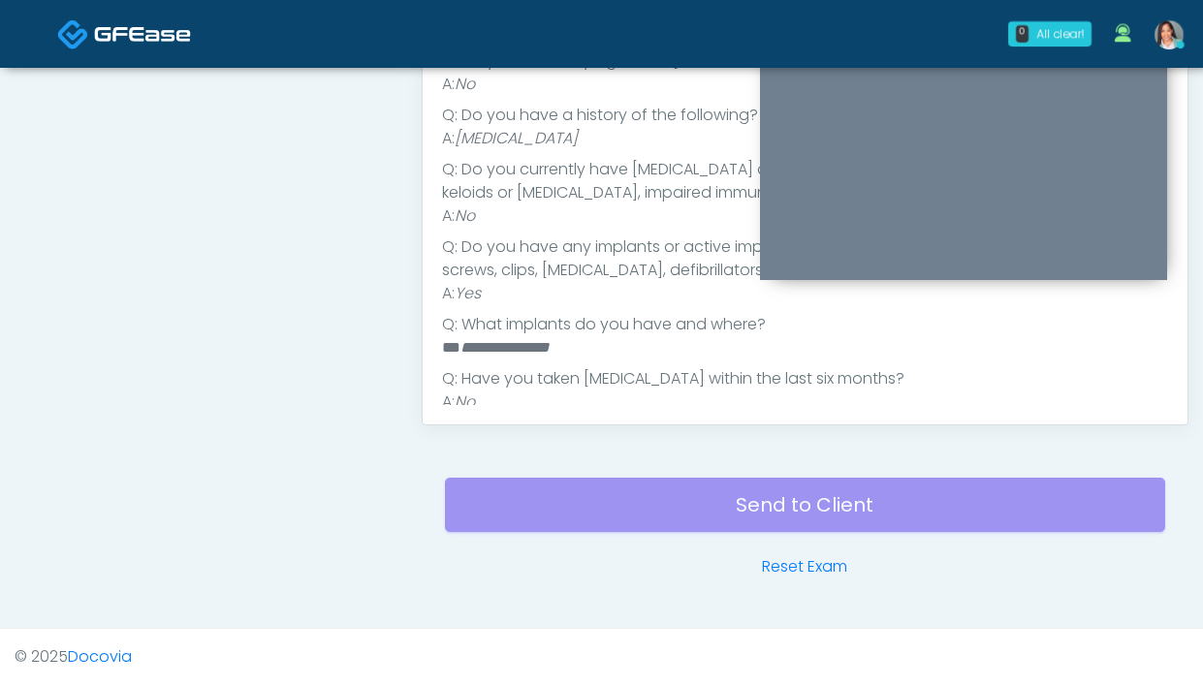
scroll to position [677, 0]
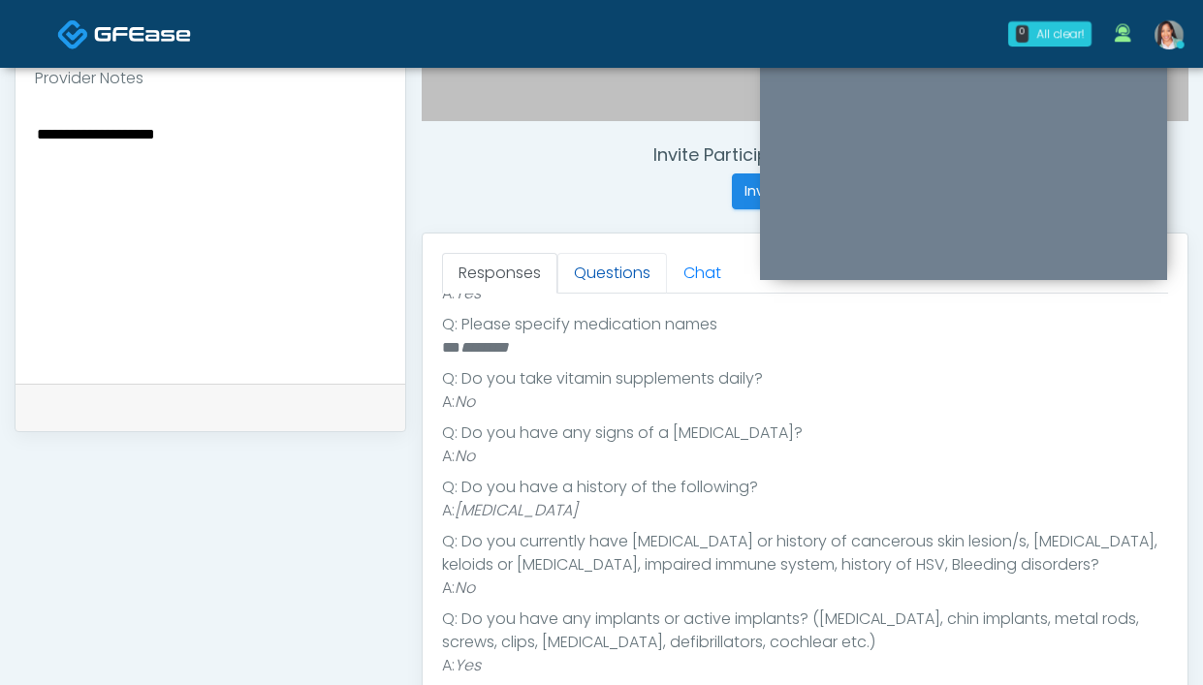
type textarea "**********"
click at [615, 272] on link "Questions" at bounding box center [612, 273] width 110 height 41
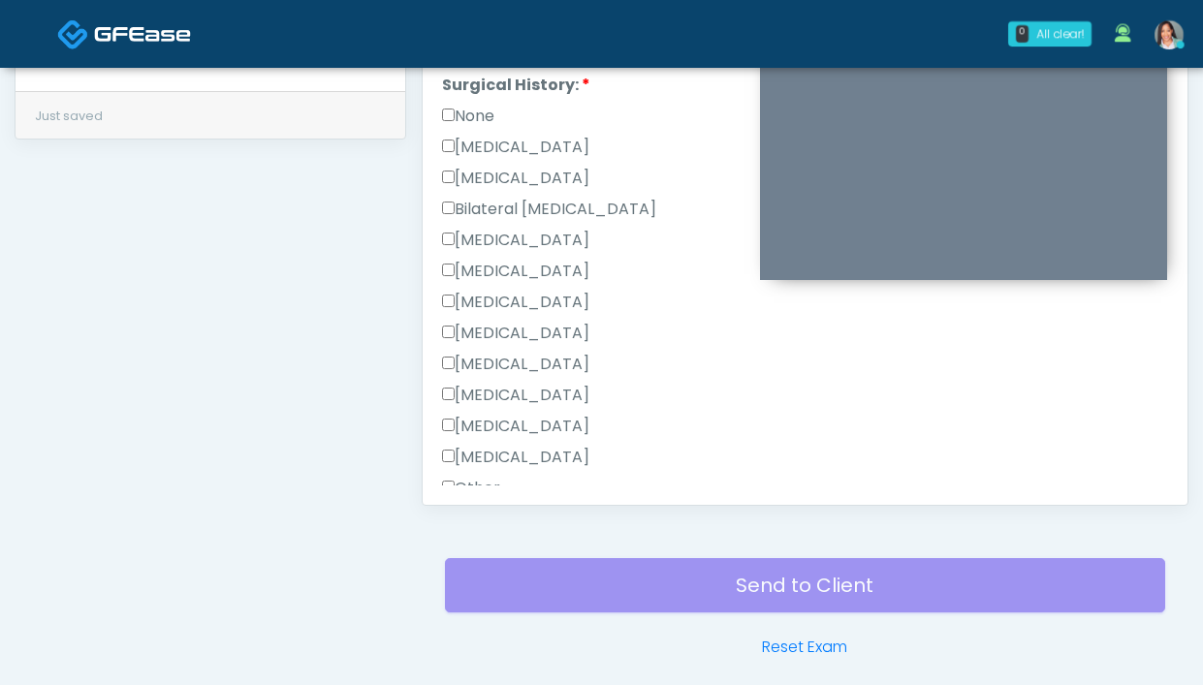
scroll to position [1028, 0]
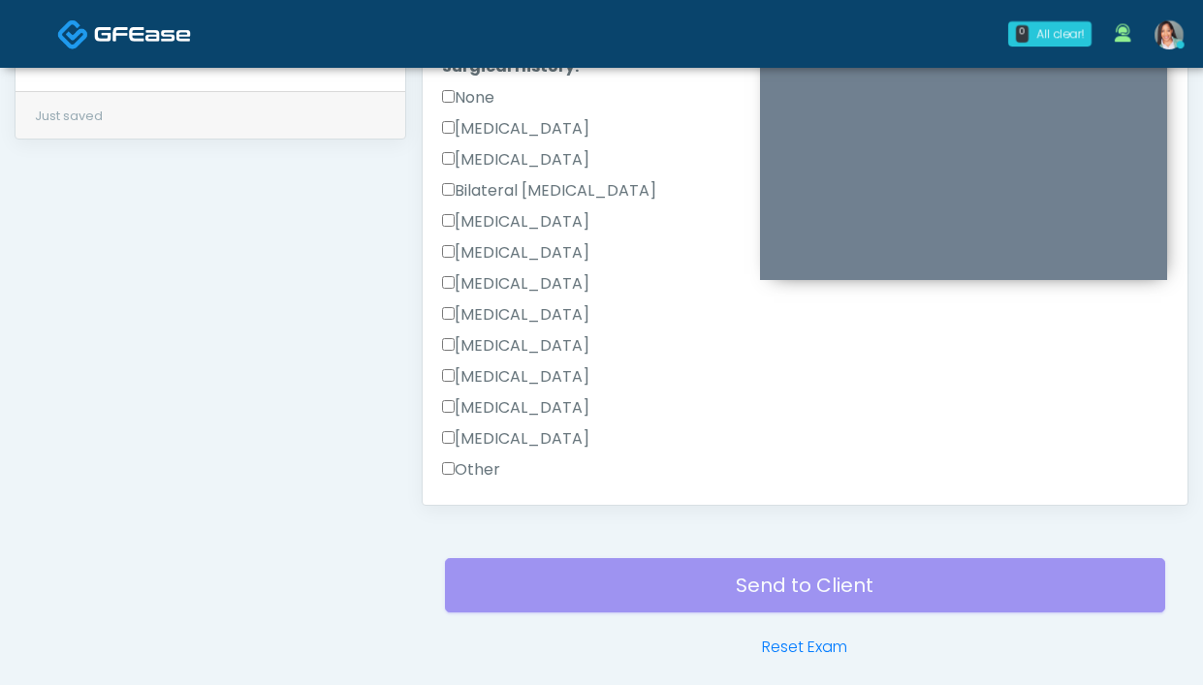
click at [563, 219] on label "[MEDICAL_DATA]" at bounding box center [515, 221] width 147 height 23
drag, startPoint x: 647, startPoint y: 216, endPoint x: 460, endPoint y: 220, distance: 186.2
click at [460, 220] on div "[MEDICAL_DATA]" at bounding box center [805, 225] width 726 height 31
copy label "[MEDICAL_DATA]"
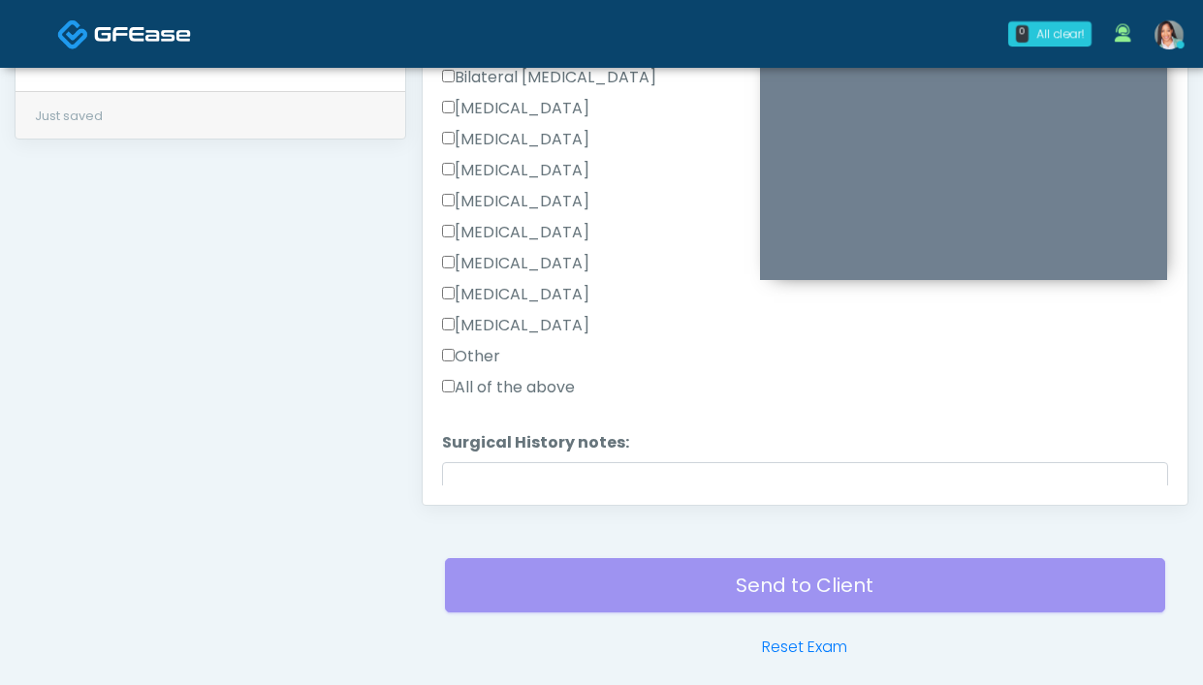
scroll to position [1263, 0]
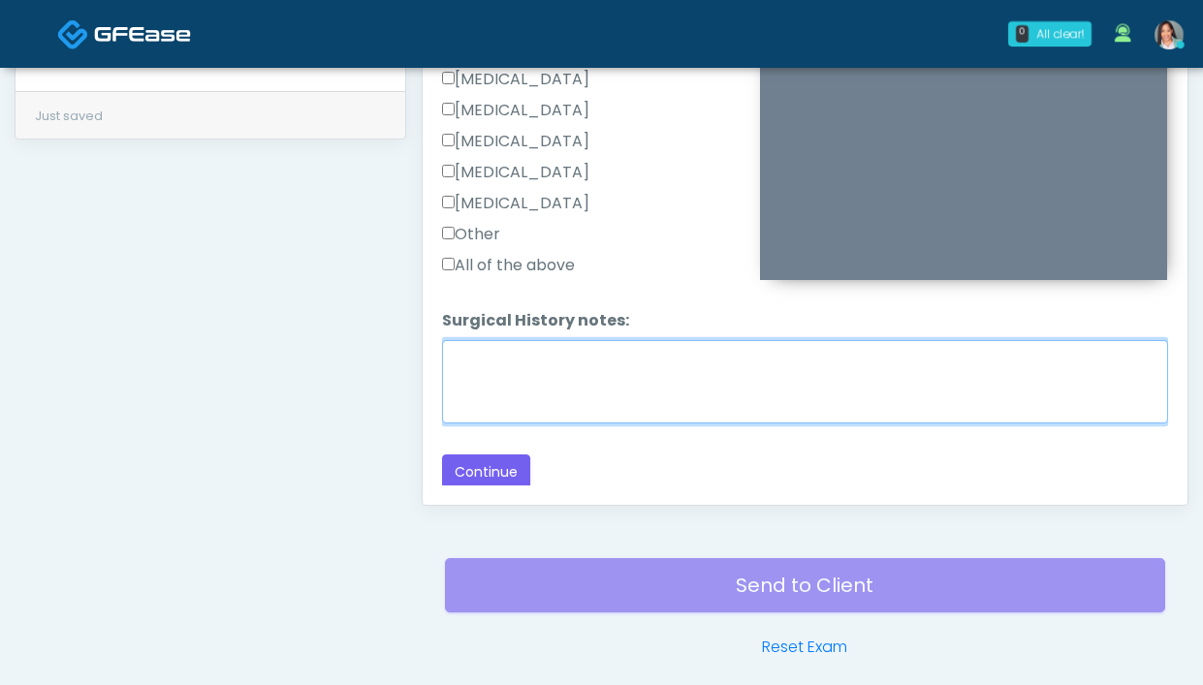
click at [530, 363] on textarea "Surgical History notes:" at bounding box center [805, 381] width 726 height 83
paste textarea "**********"
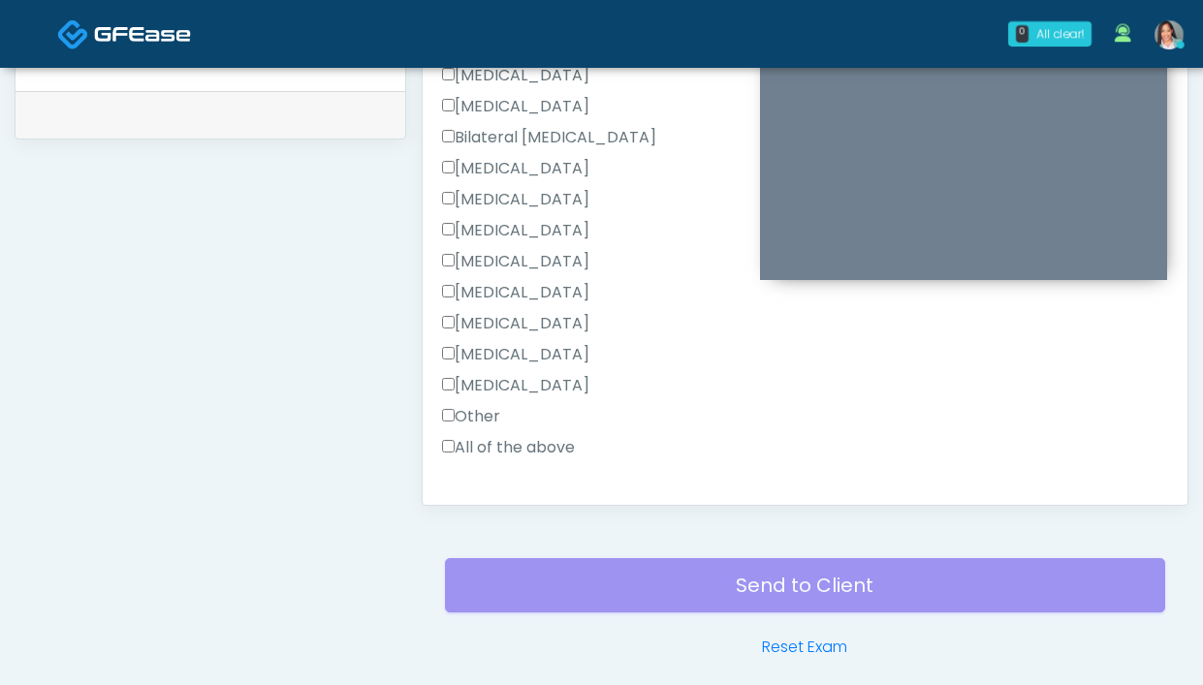
scroll to position [1178, 0]
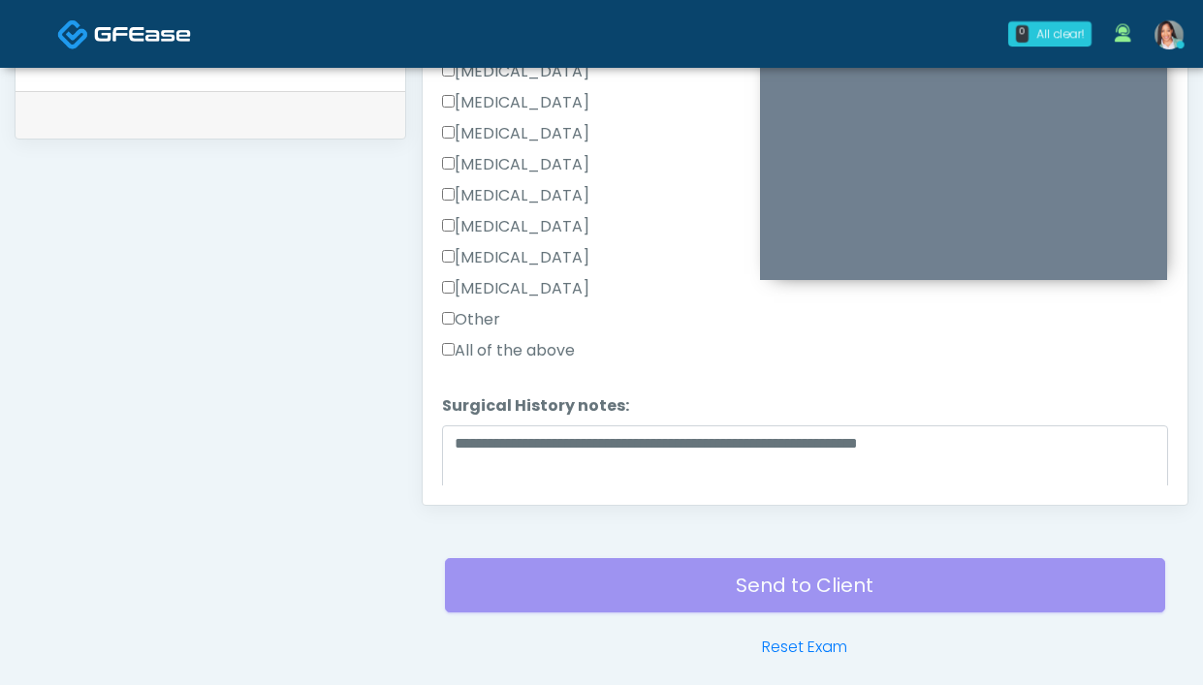
click at [495, 317] on label "Other" at bounding box center [471, 319] width 58 height 23
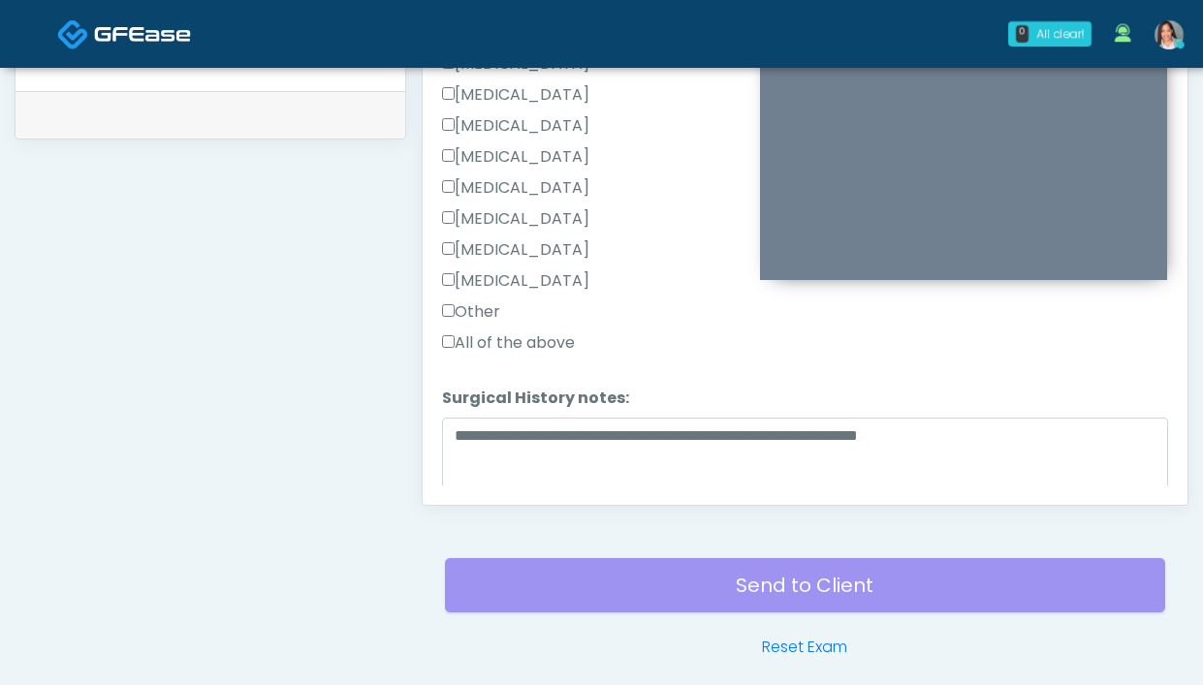
scroll to position [1186, 0]
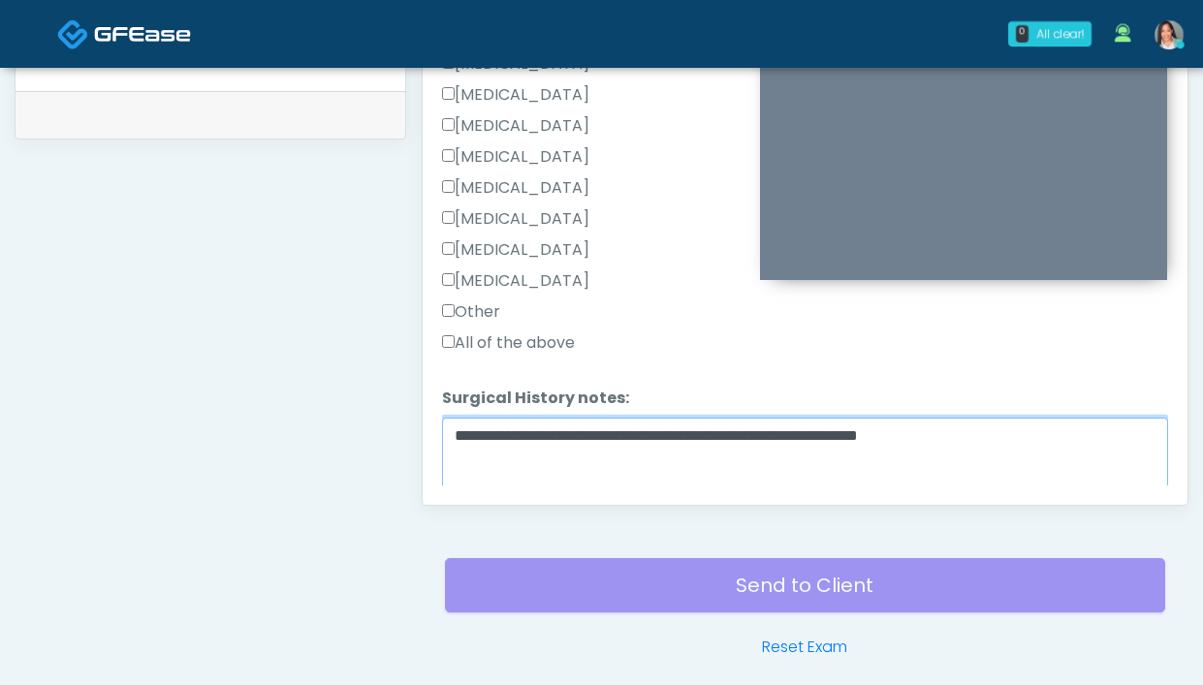
click at [1058, 447] on textarea "**********" at bounding box center [805, 459] width 726 height 83
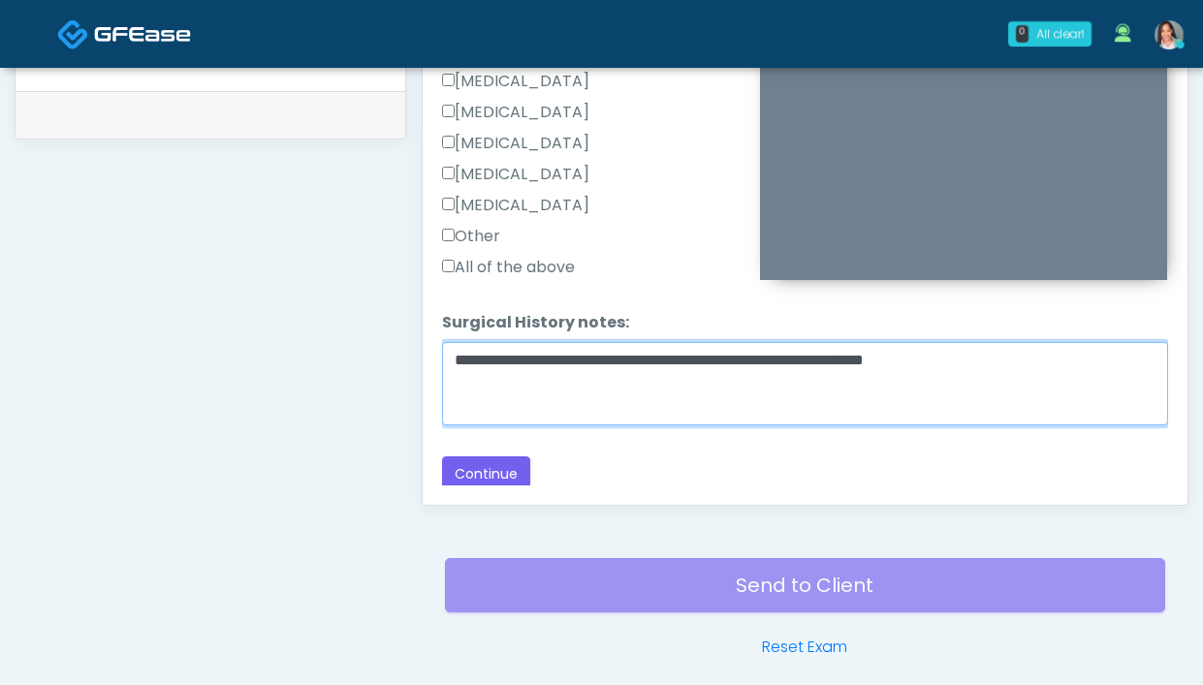
scroll to position [1263, 0]
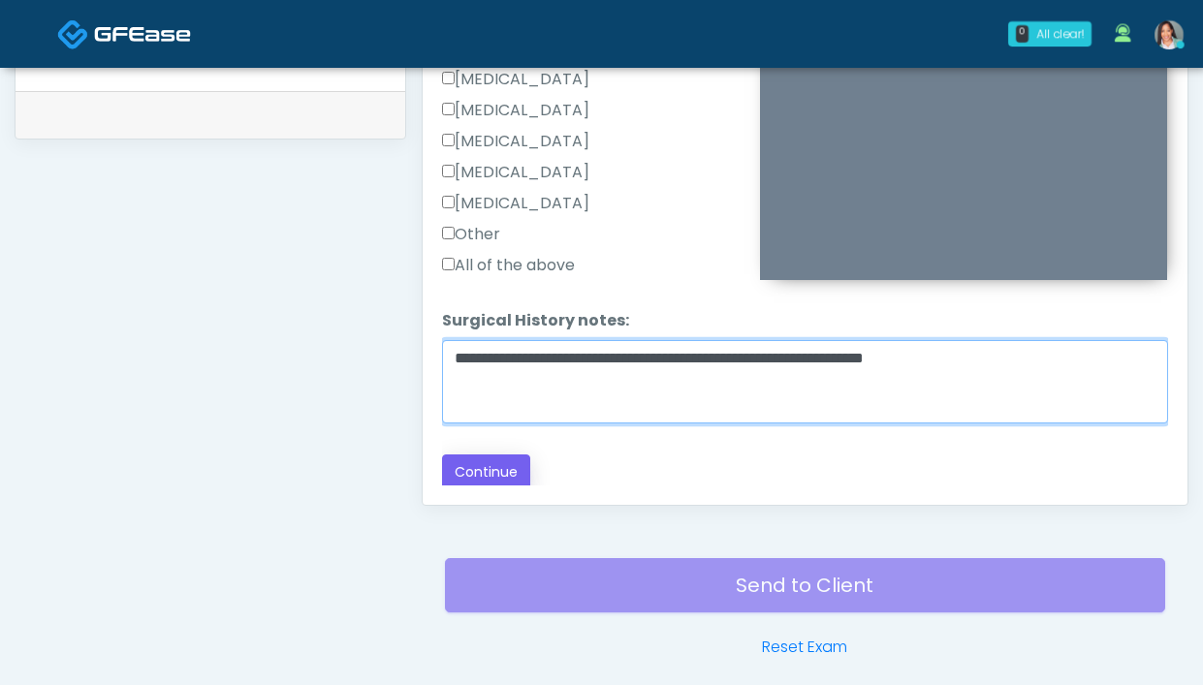
type textarea "**********"
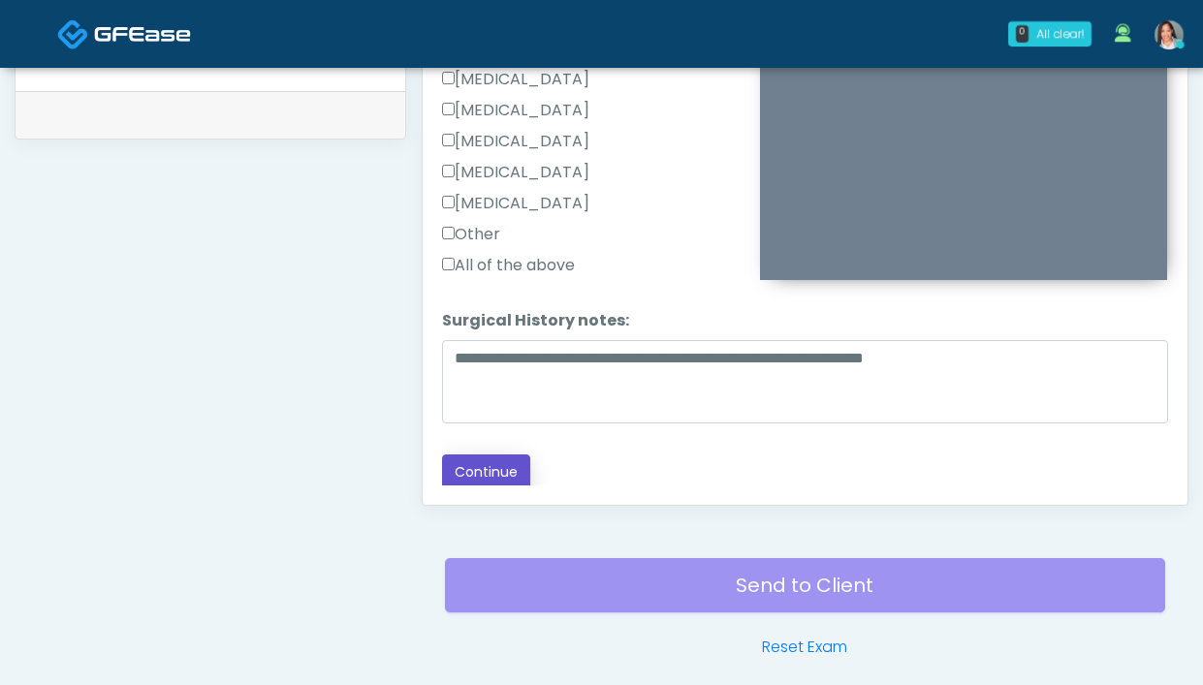
click at [501, 459] on button "Continue" at bounding box center [486, 473] width 88 height 36
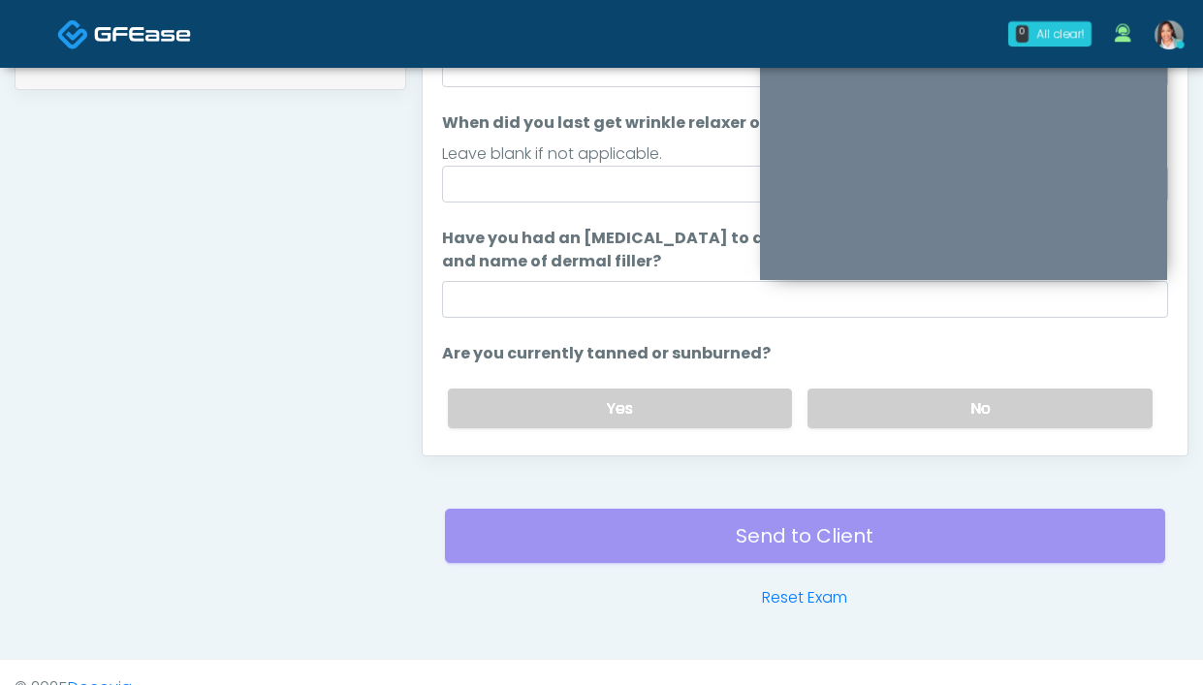
scroll to position [754, 0]
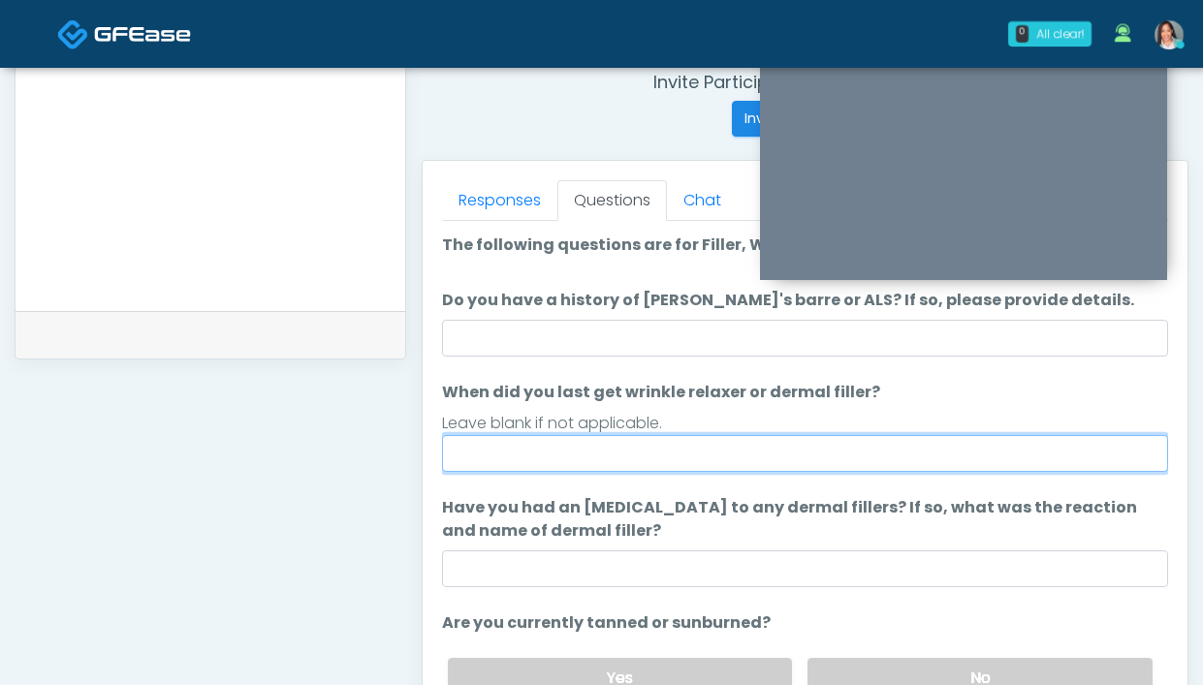
click at [627, 458] on input "When did you last get wrinkle relaxer or dermal filler?" at bounding box center [805, 453] width 726 height 37
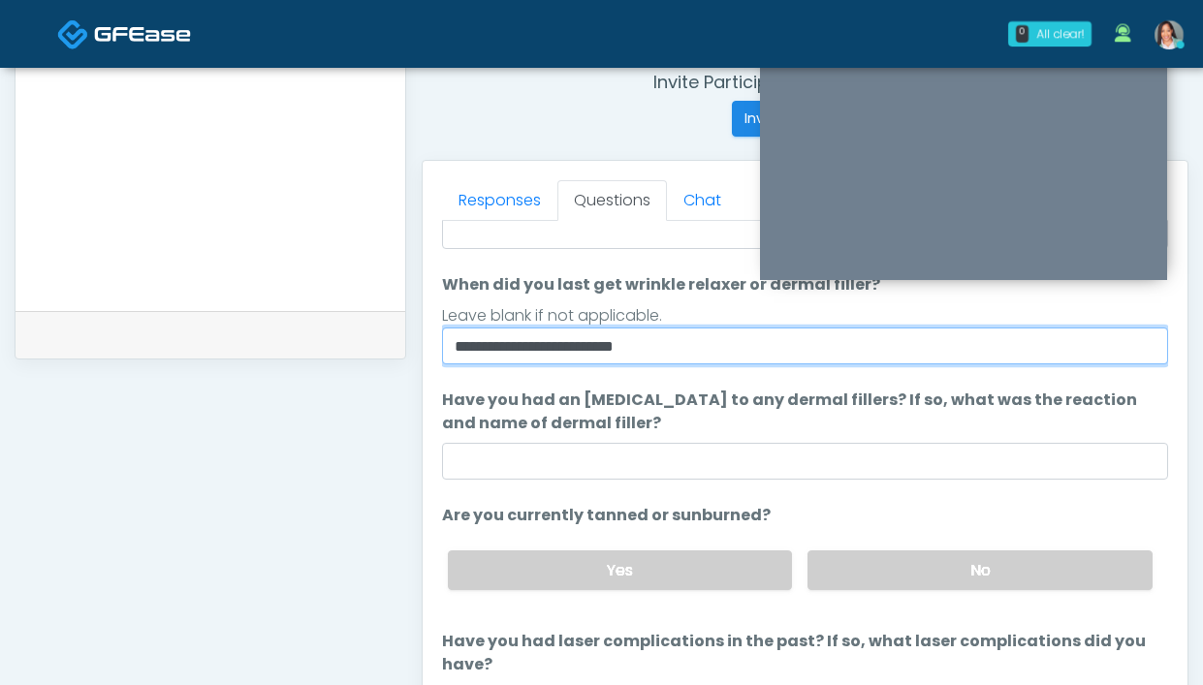
scroll to position [196, 0]
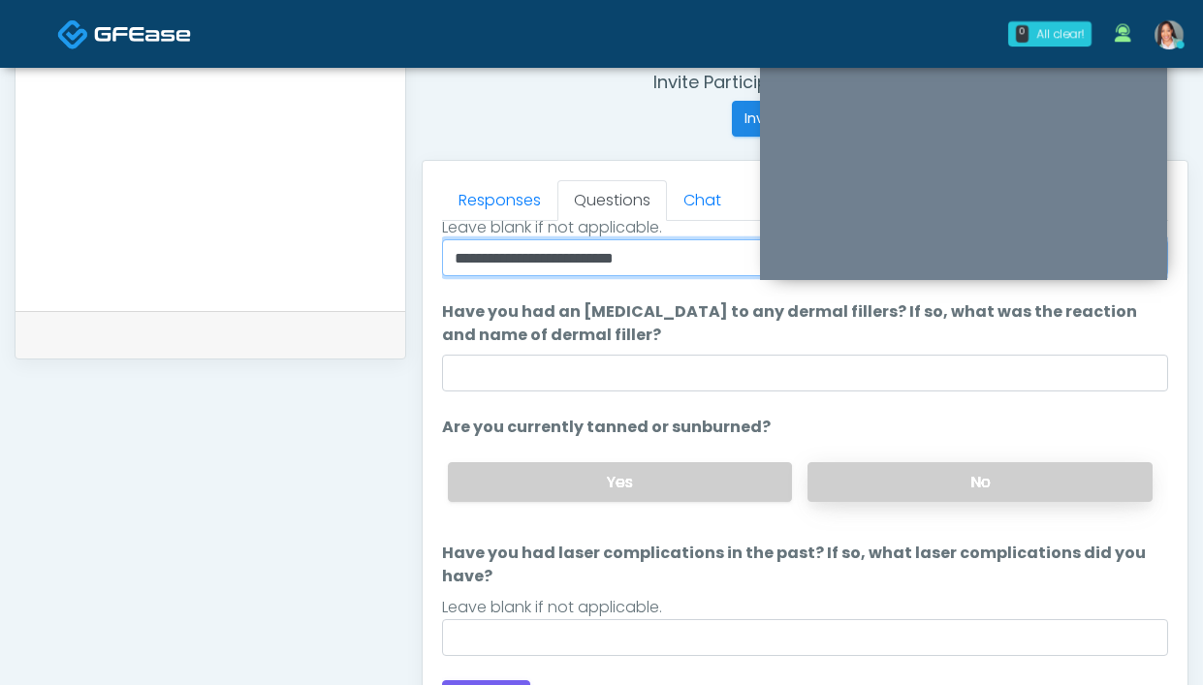
type input "**********"
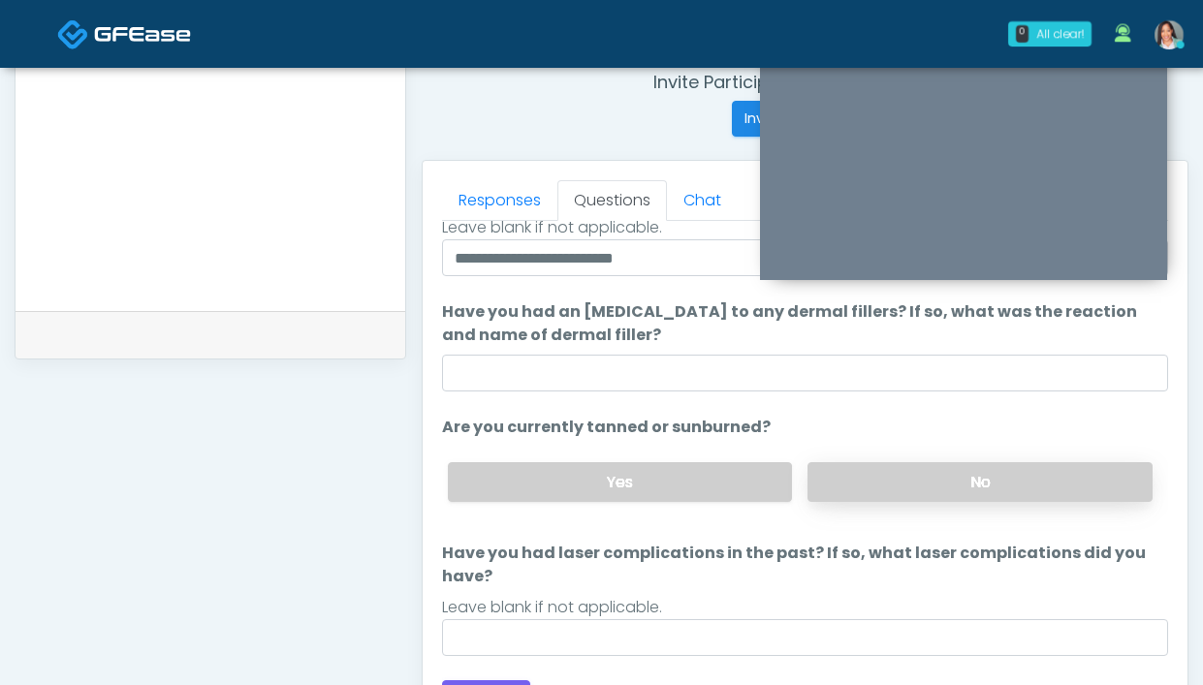
click at [882, 477] on label "No" at bounding box center [979, 482] width 345 height 40
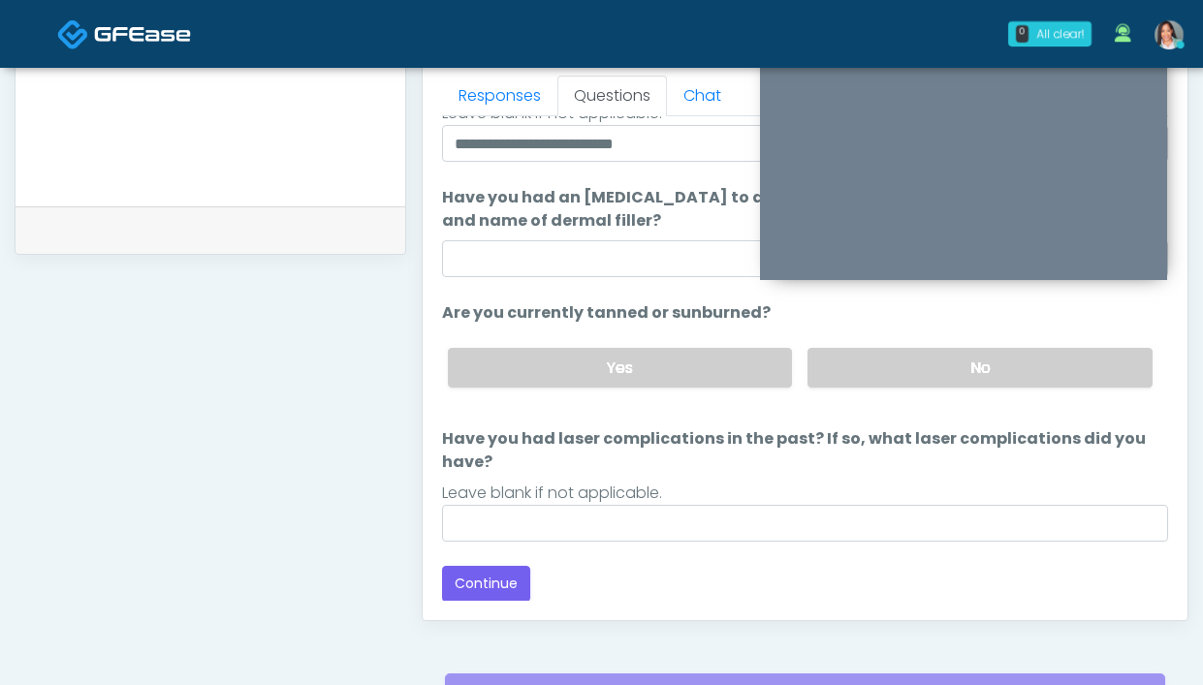
scroll to position [886, 0]
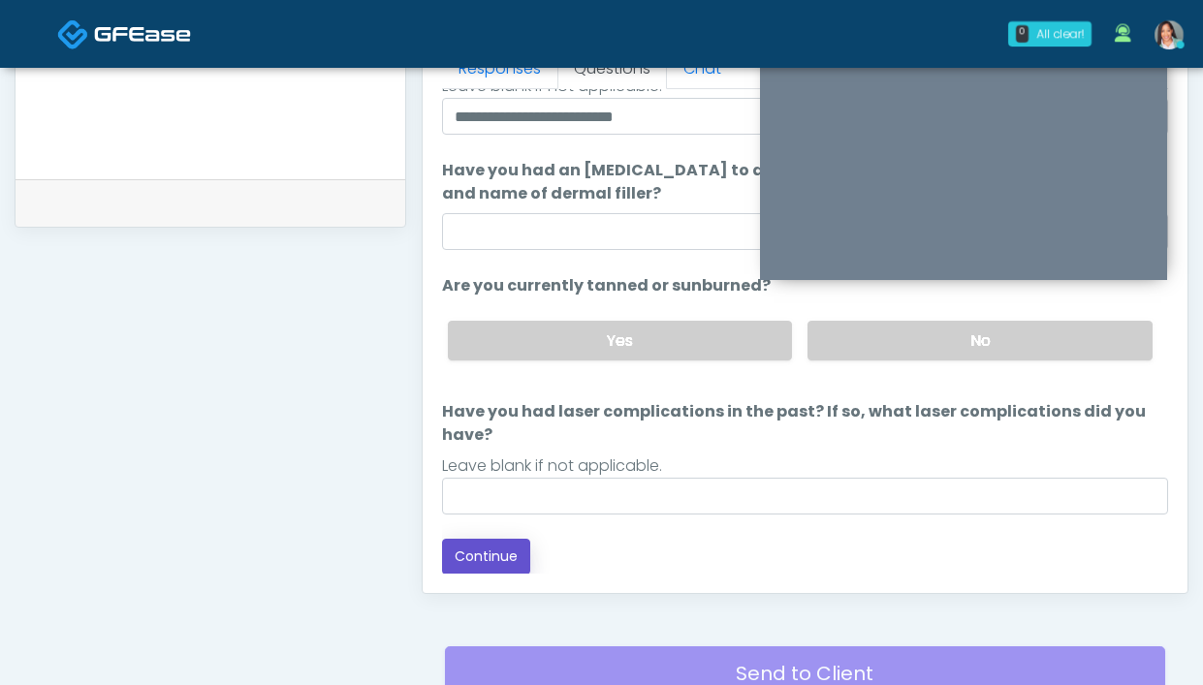
click at [463, 542] on button "Continue" at bounding box center [486, 557] width 88 height 36
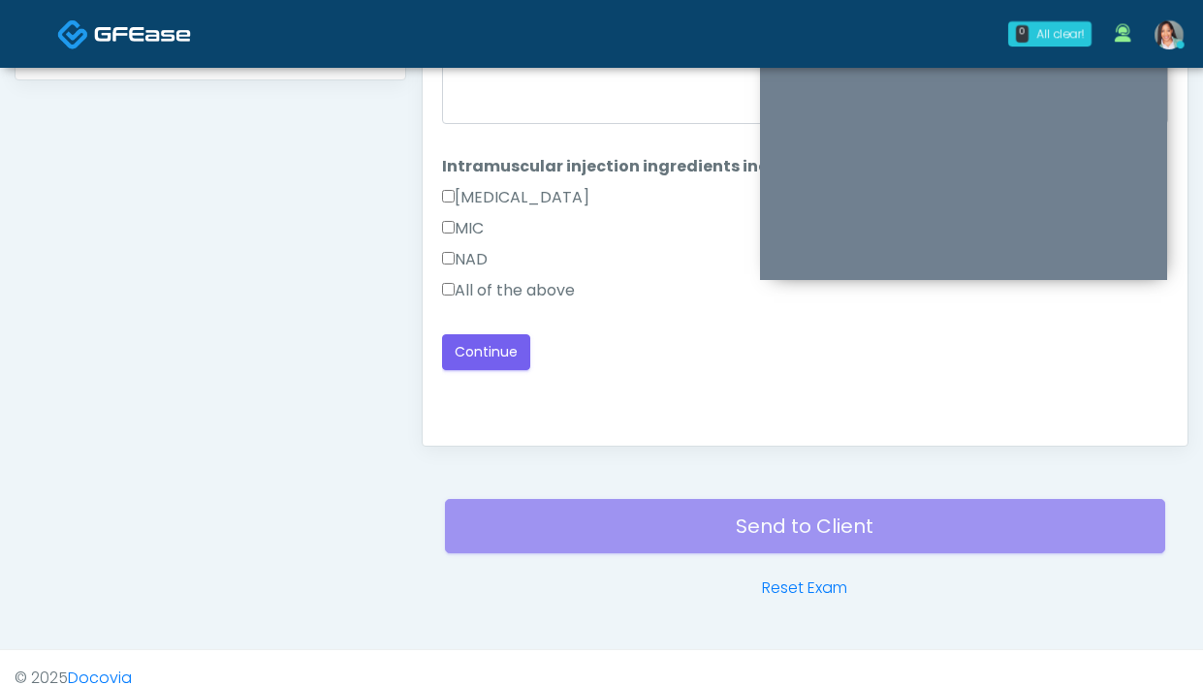
scroll to position [956, 0]
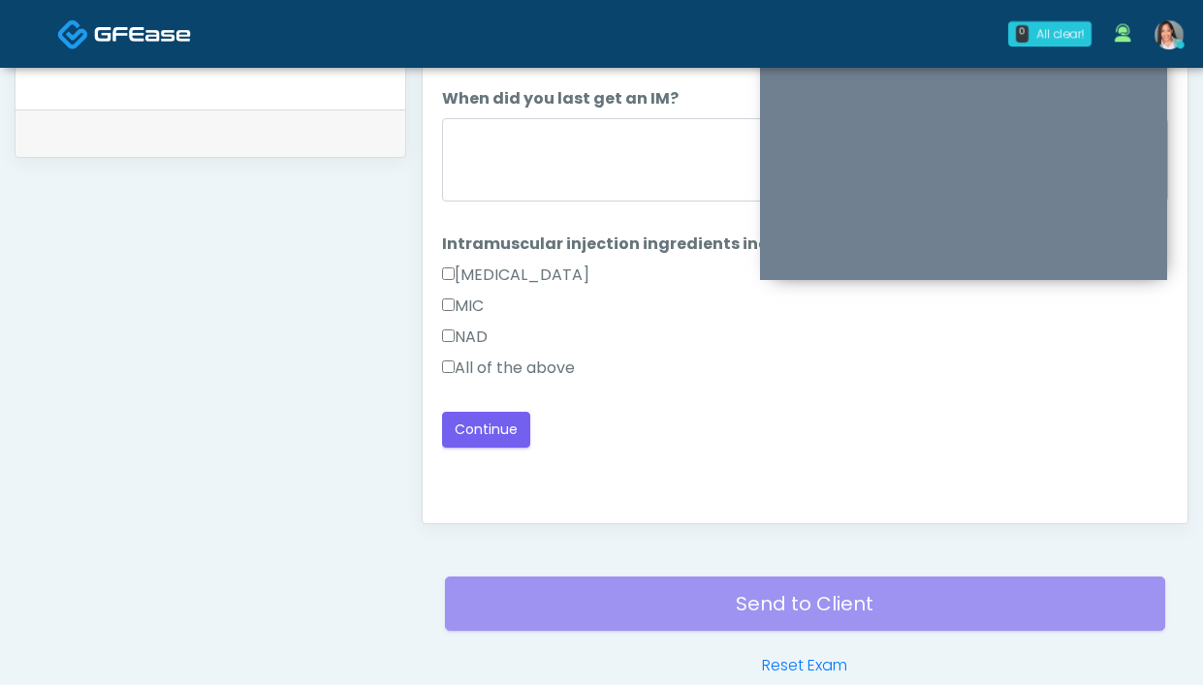
click at [556, 375] on label "All of the above" at bounding box center [508, 368] width 133 height 23
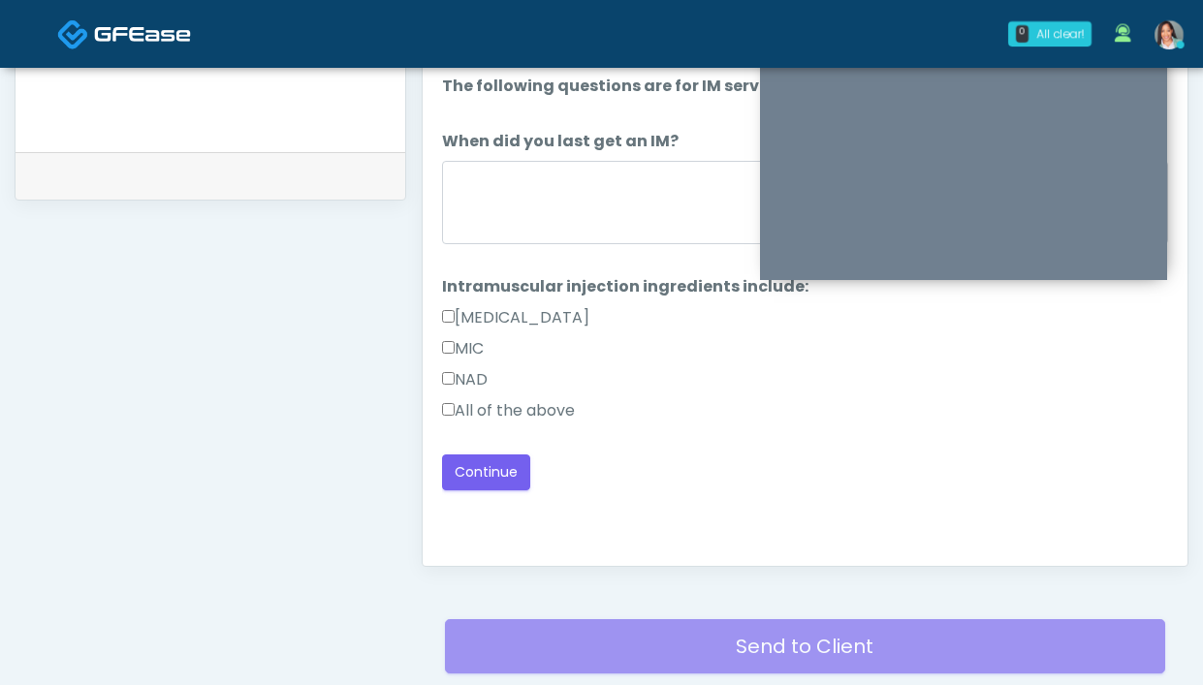
scroll to position [823, 0]
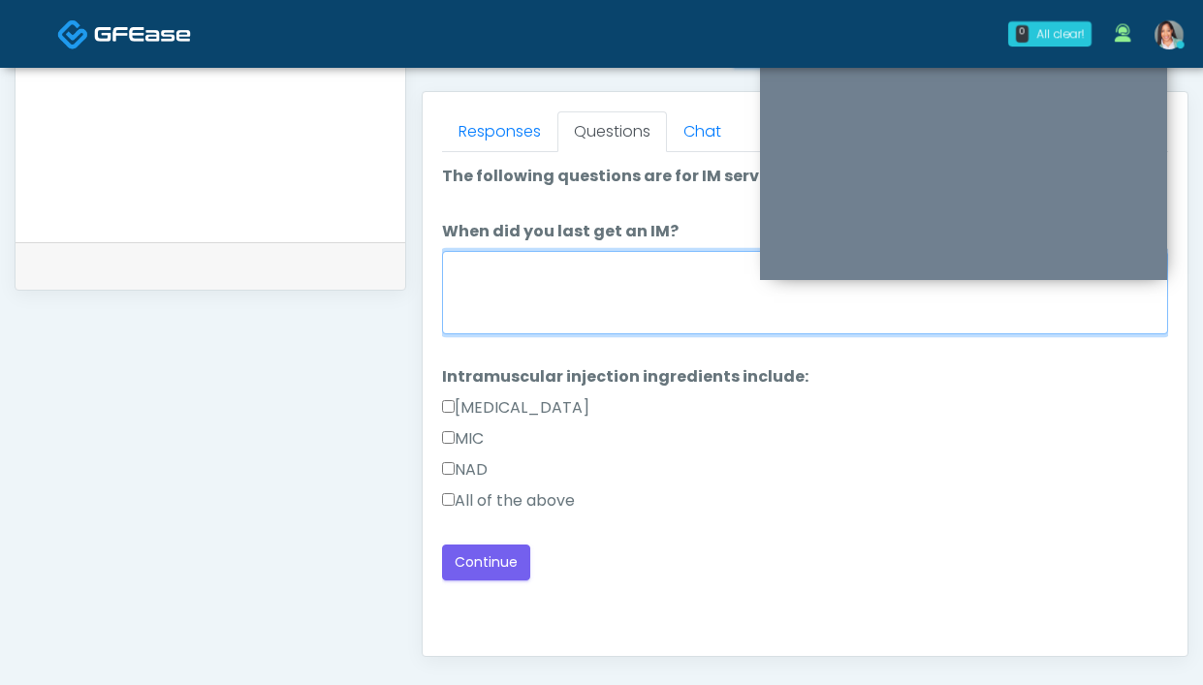
click at [574, 265] on textarea "When did you last get an IM?" at bounding box center [805, 292] width 726 height 83
type textarea "**********"
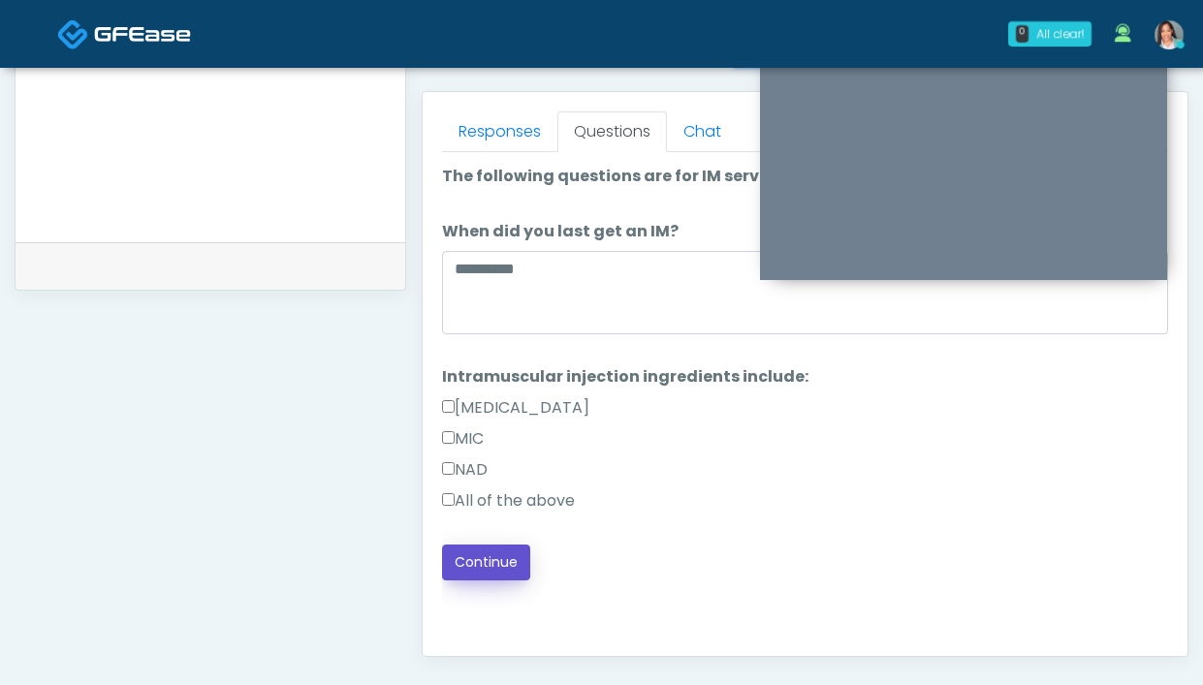
click at [469, 554] on button "Continue" at bounding box center [486, 563] width 88 height 36
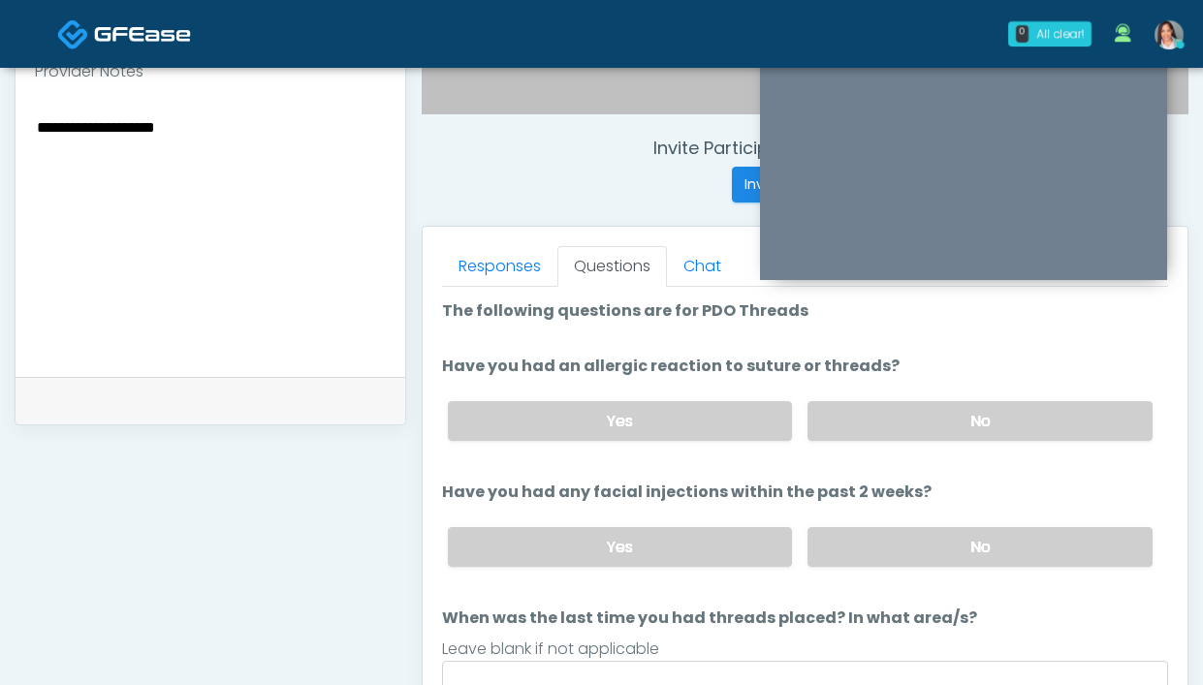
scroll to position [666, 0]
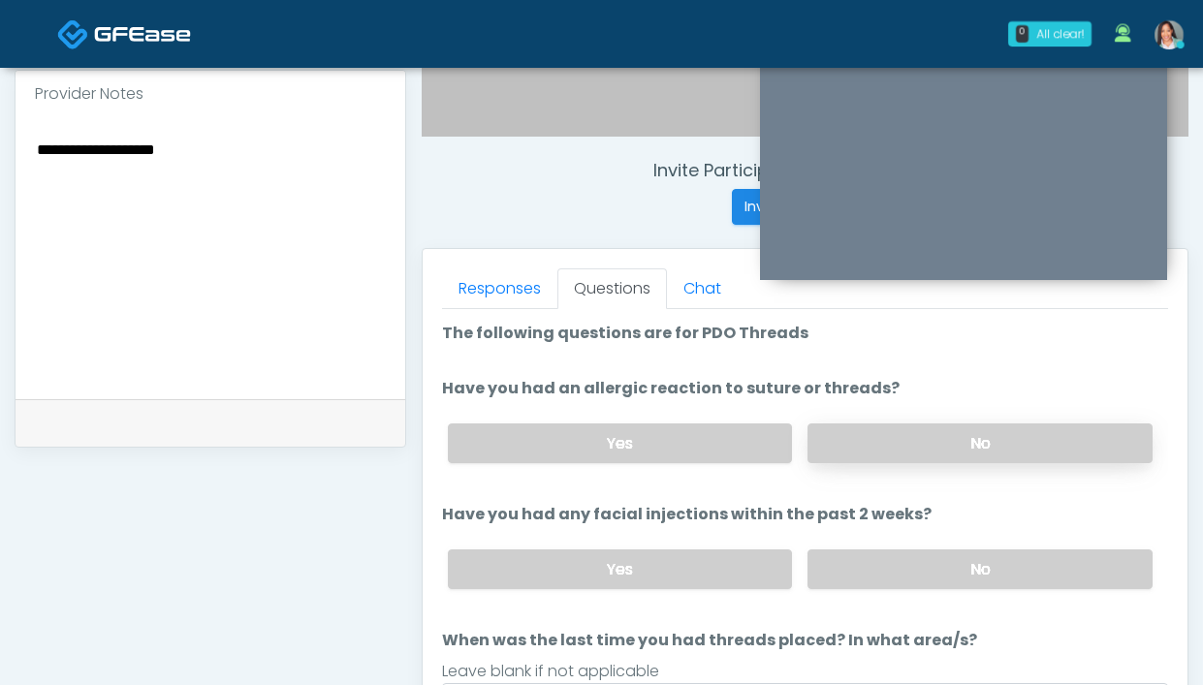
click at [882, 427] on label "No" at bounding box center [979, 444] width 345 height 40
click at [934, 583] on label "No" at bounding box center [979, 570] width 345 height 40
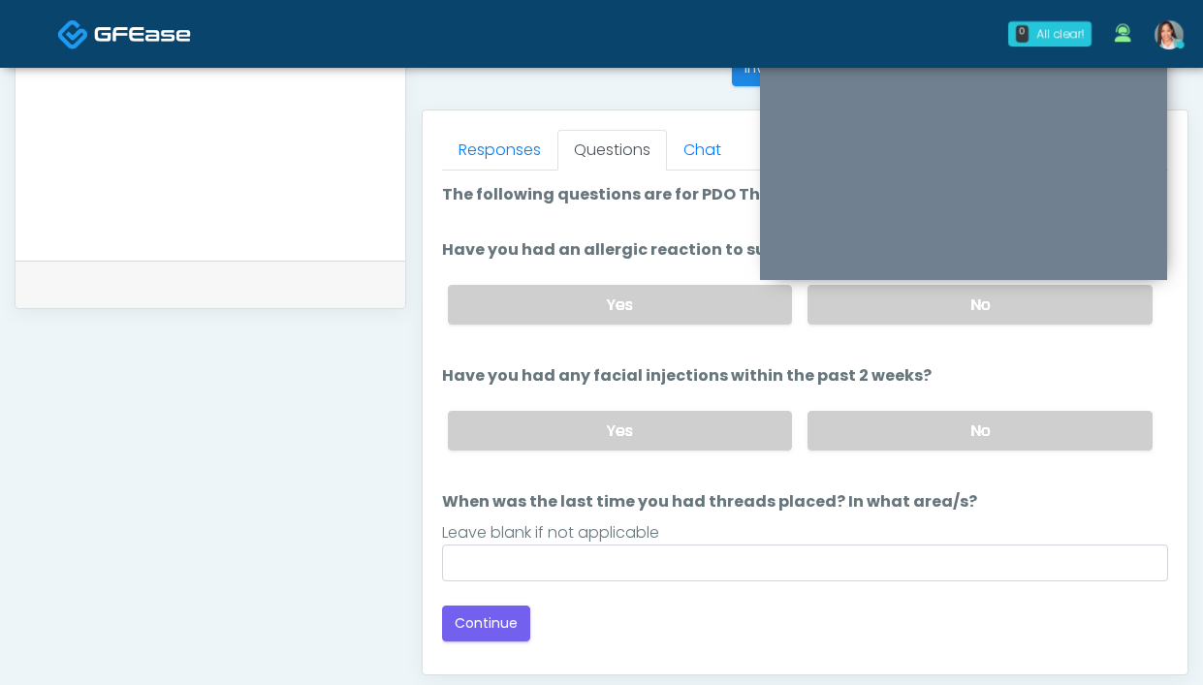
scroll to position [814, 0]
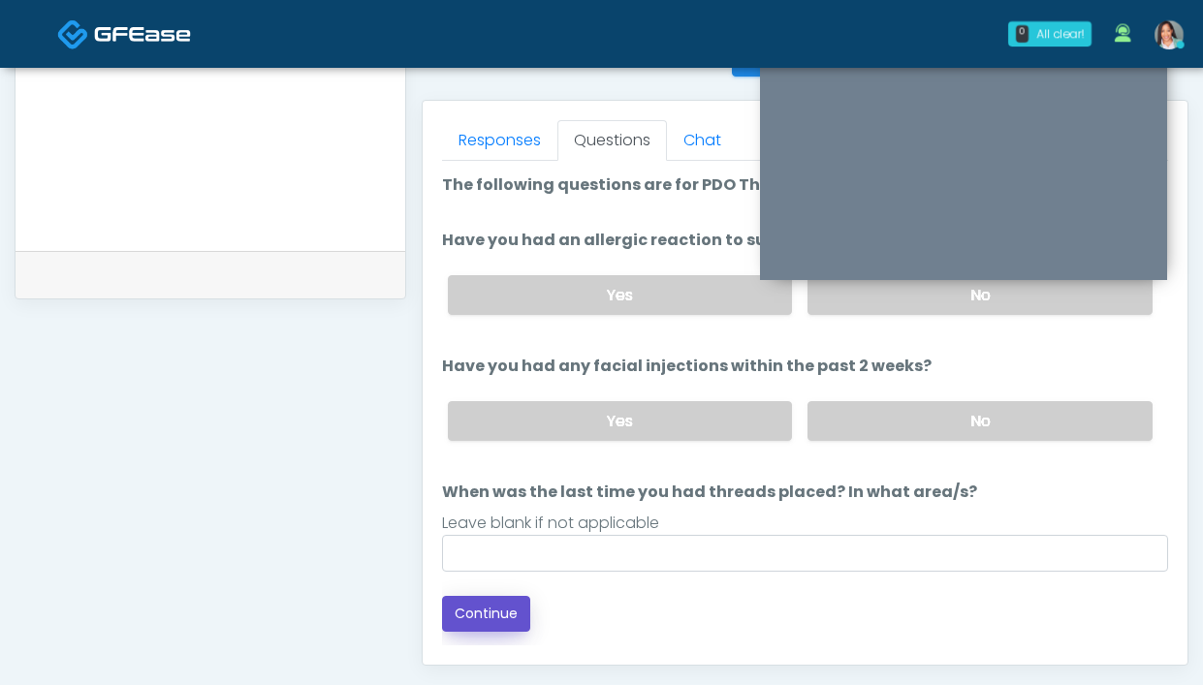
click at [501, 616] on button "Continue" at bounding box center [486, 614] width 88 height 36
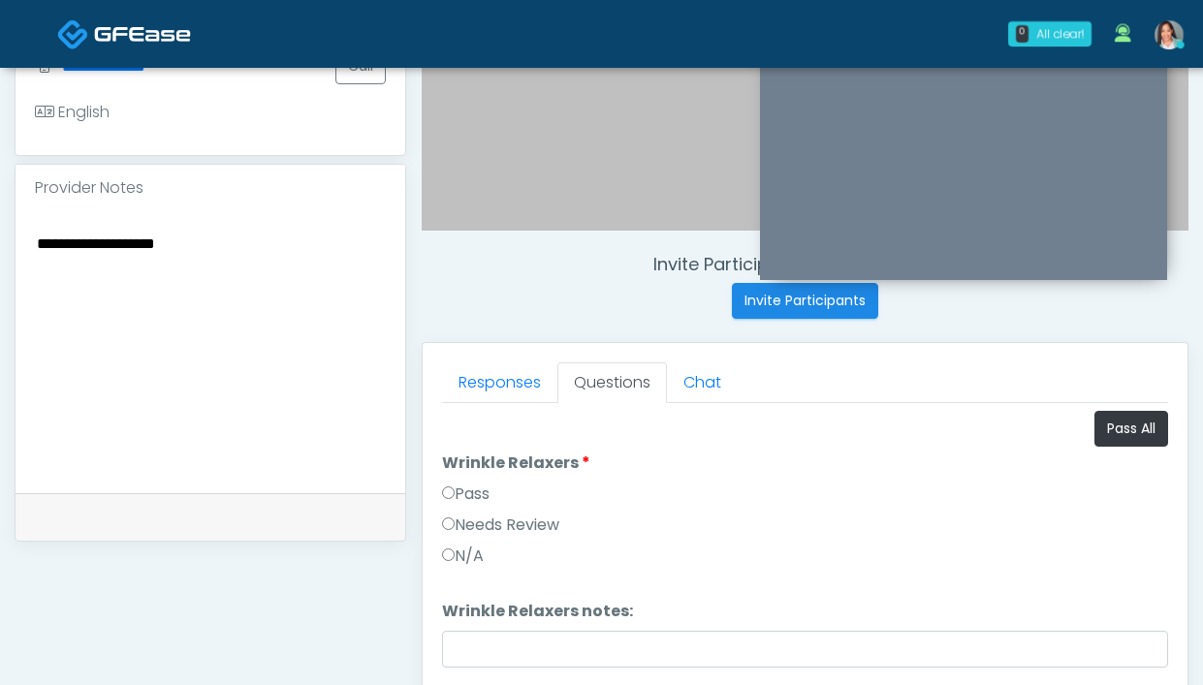
scroll to position [549, 0]
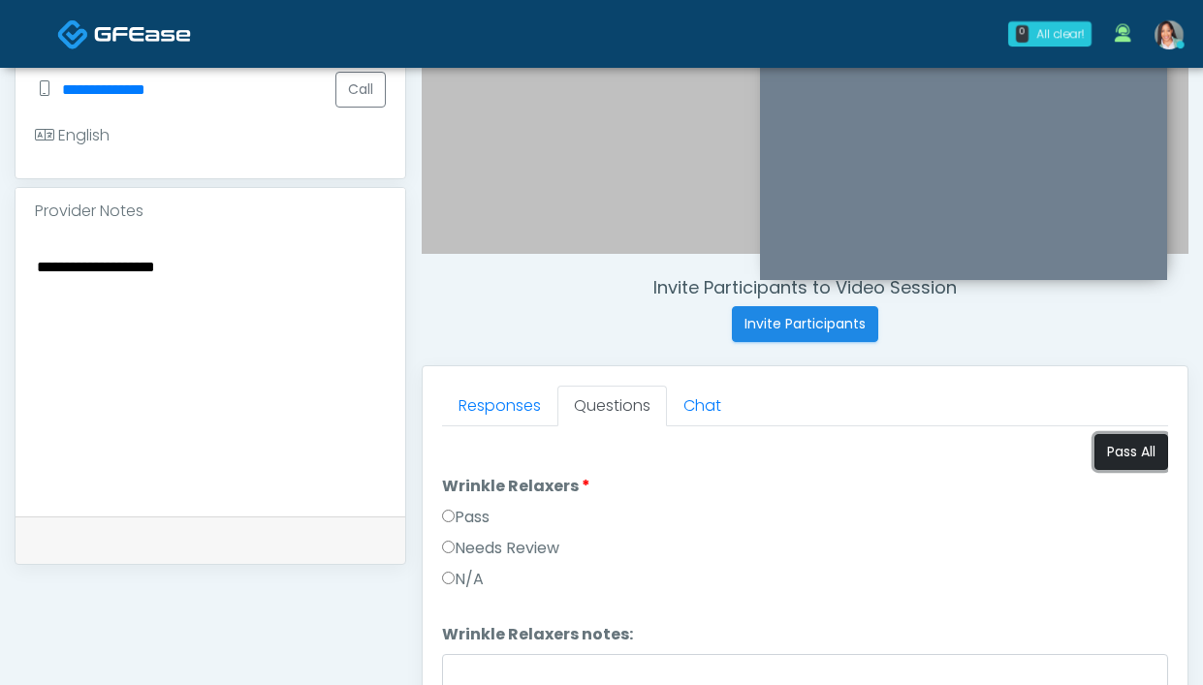
click at [1097, 458] on button "Pass All" at bounding box center [1131, 452] width 74 height 36
drag, startPoint x: 213, startPoint y: 266, endPoint x: 113, endPoint y: 270, distance: 100.0
click at [113, 271] on textarea "**********" at bounding box center [210, 372] width 351 height 237
click at [93, 271] on textarea "**********" at bounding box center [210, 372] width 351 height 237
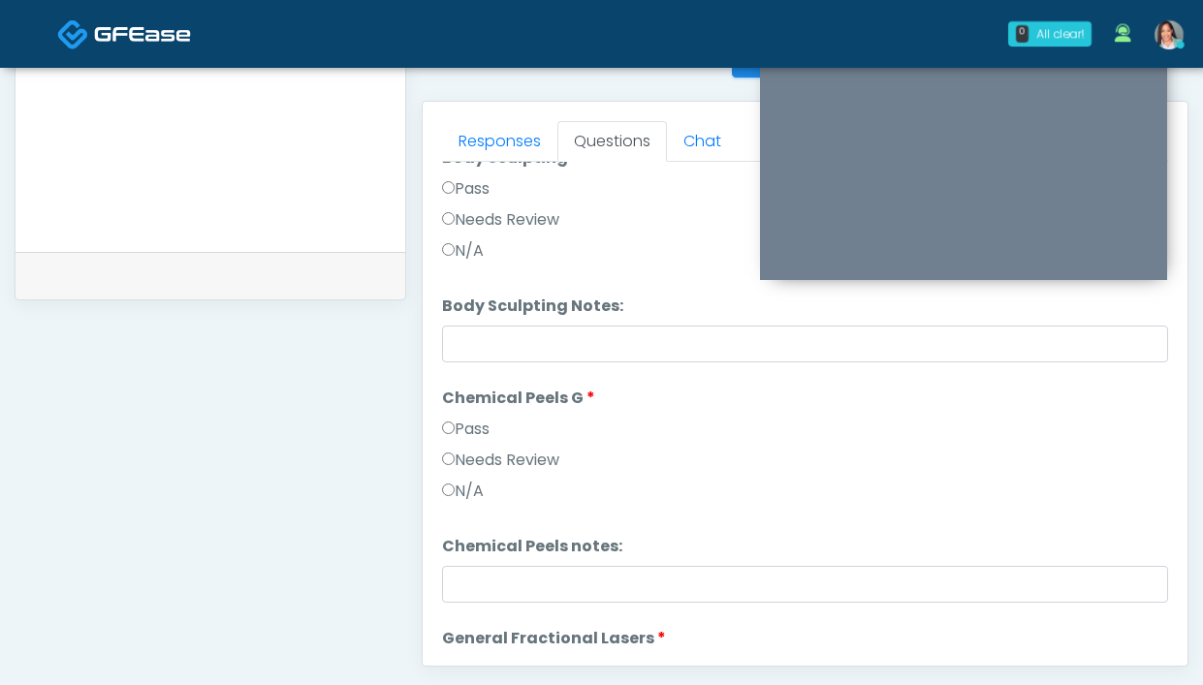
scroll to position [1785, 0]
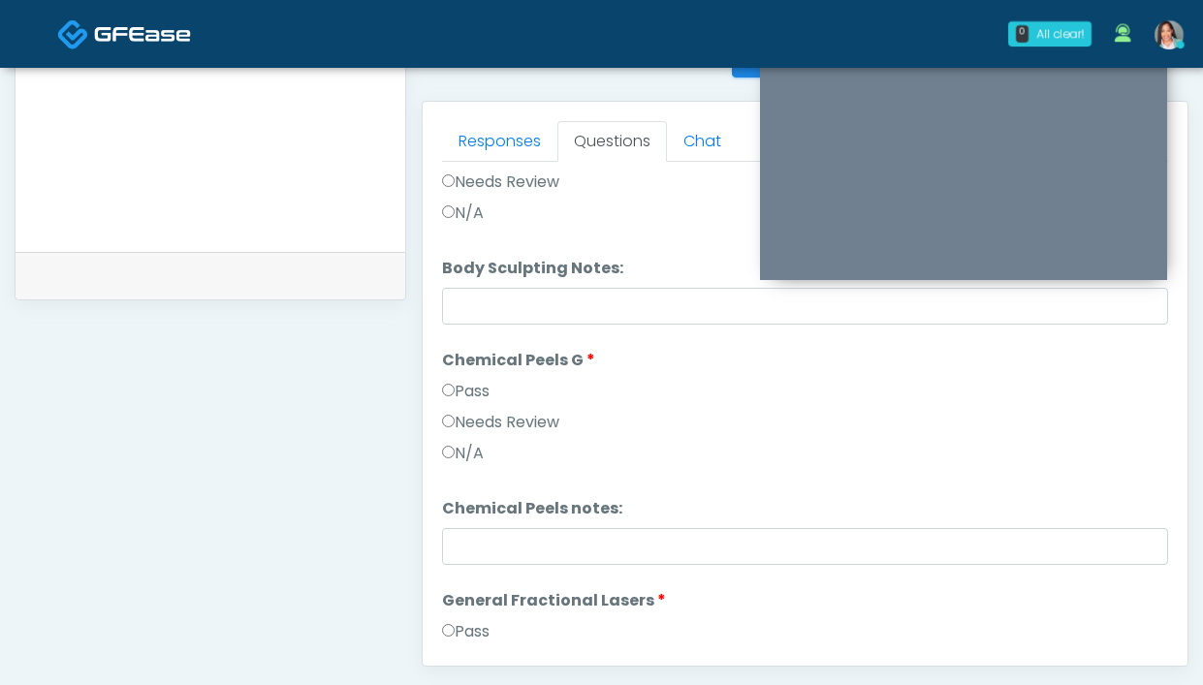
type textarea "**********"
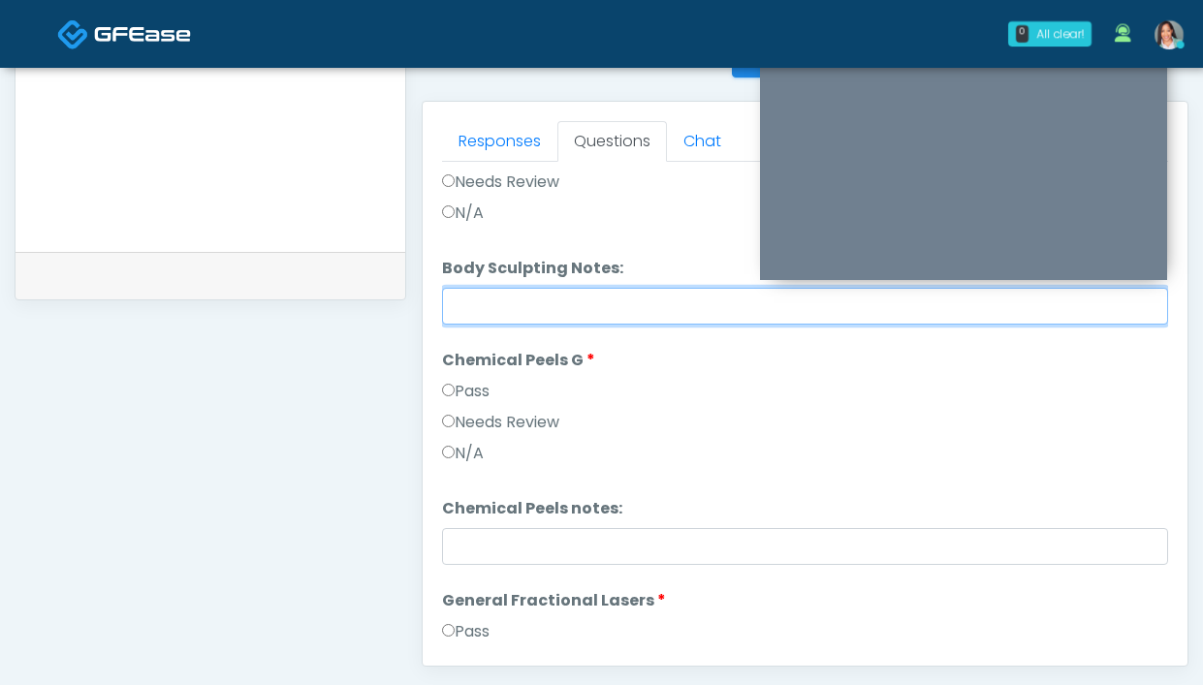
click at [610, 314] on input "Body Sculpting Notes:" at bounding box center [805, 306] width 726 height 37
type input "**********"
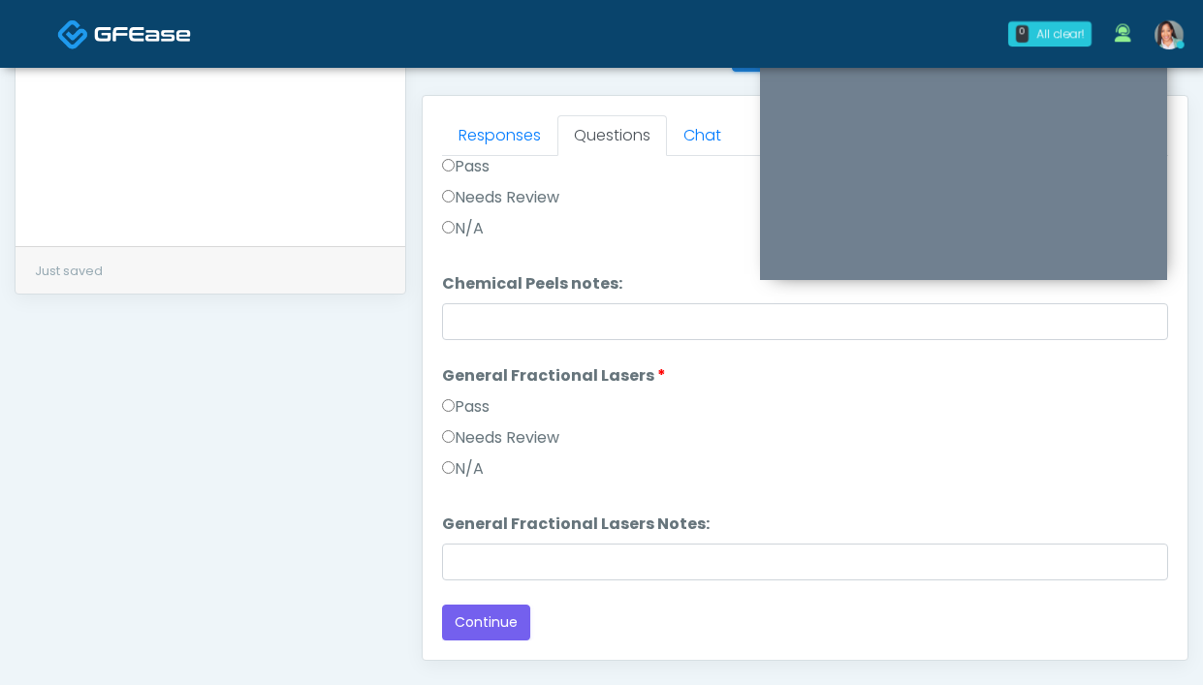
scroll to position [800, 0]
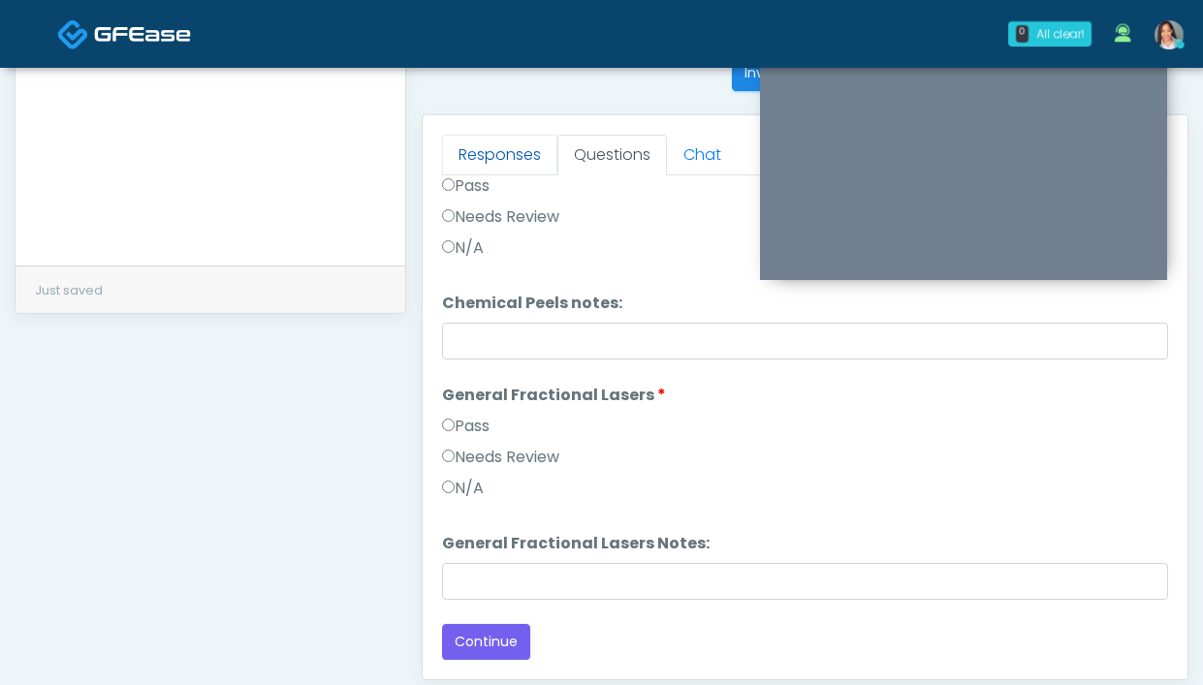
click at [523, 154] on link "Responses" at bounding box center [499, 155] width 115 height 41
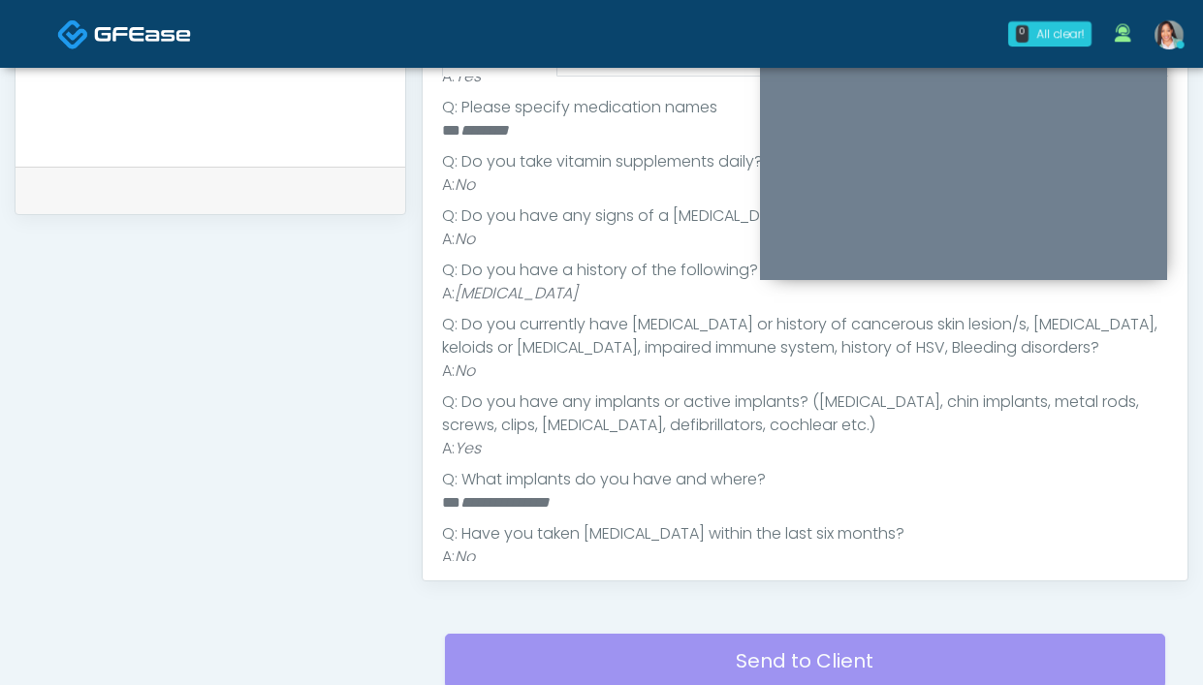
scroll to position [639, 0]
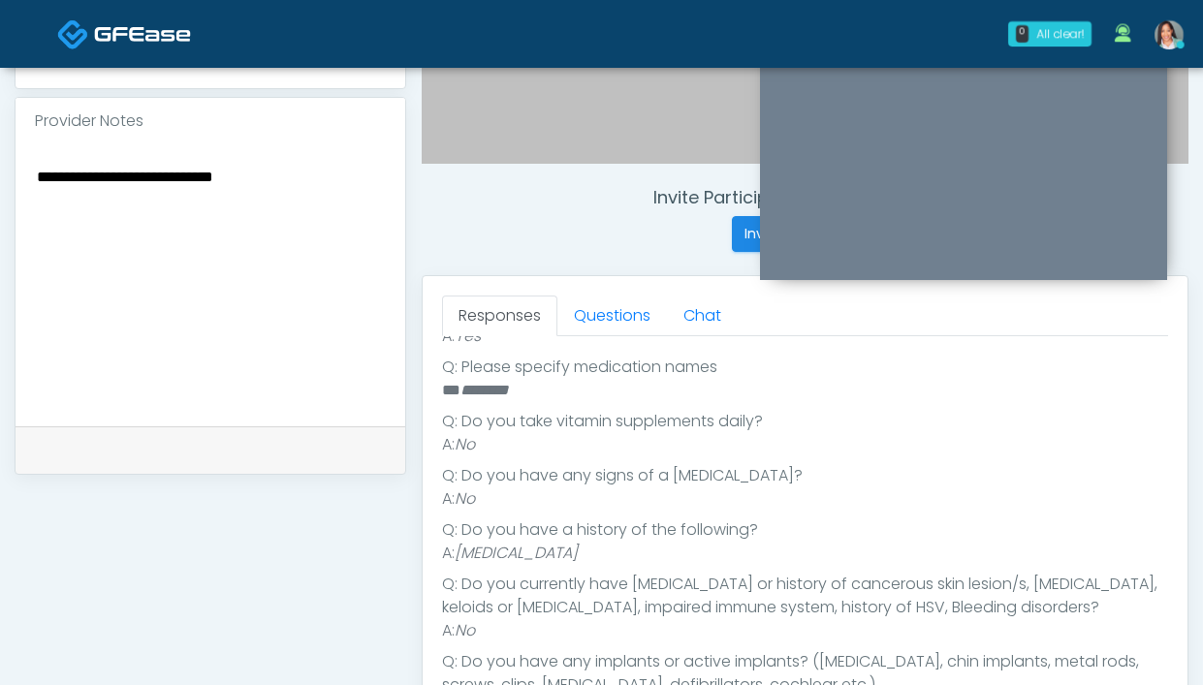
click at [590, 293] on div "Responses Questions Chat Good Faith Exam Script Good Faith Exam Script INTRODUC…" at bounding box center [805, 558] width 765 height 564
click at [590, 313] on link "Questions" at bounding box center [612, 316] width 110 height 41
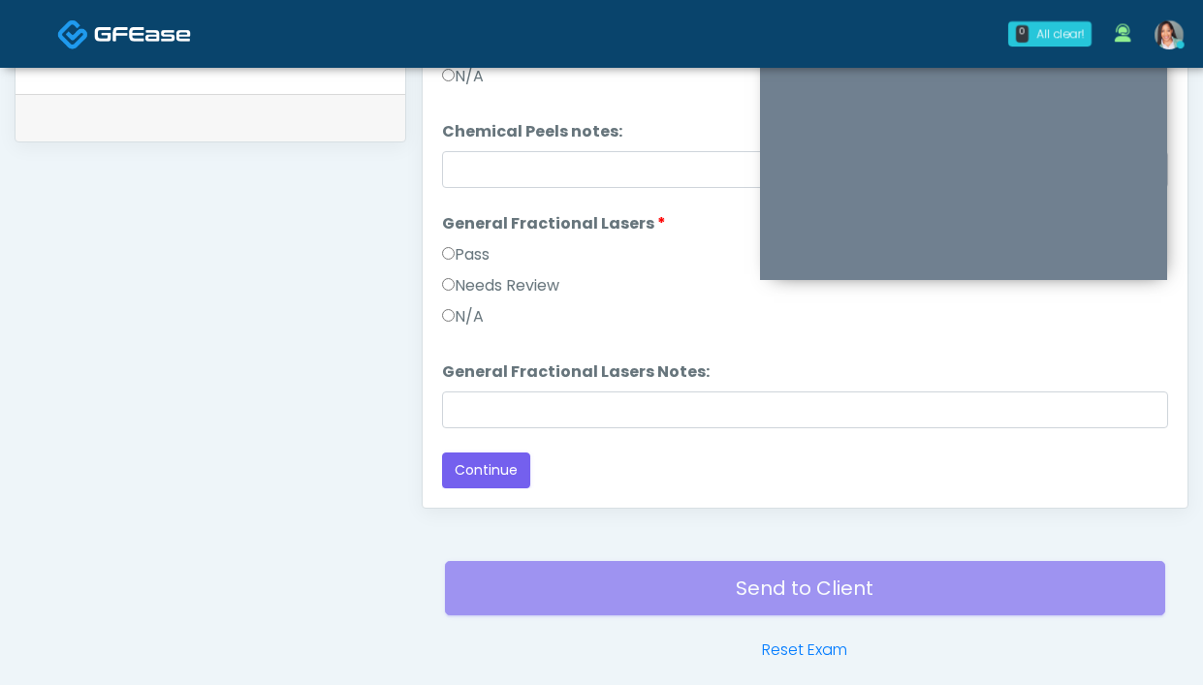
scroll to position [1055, 0]
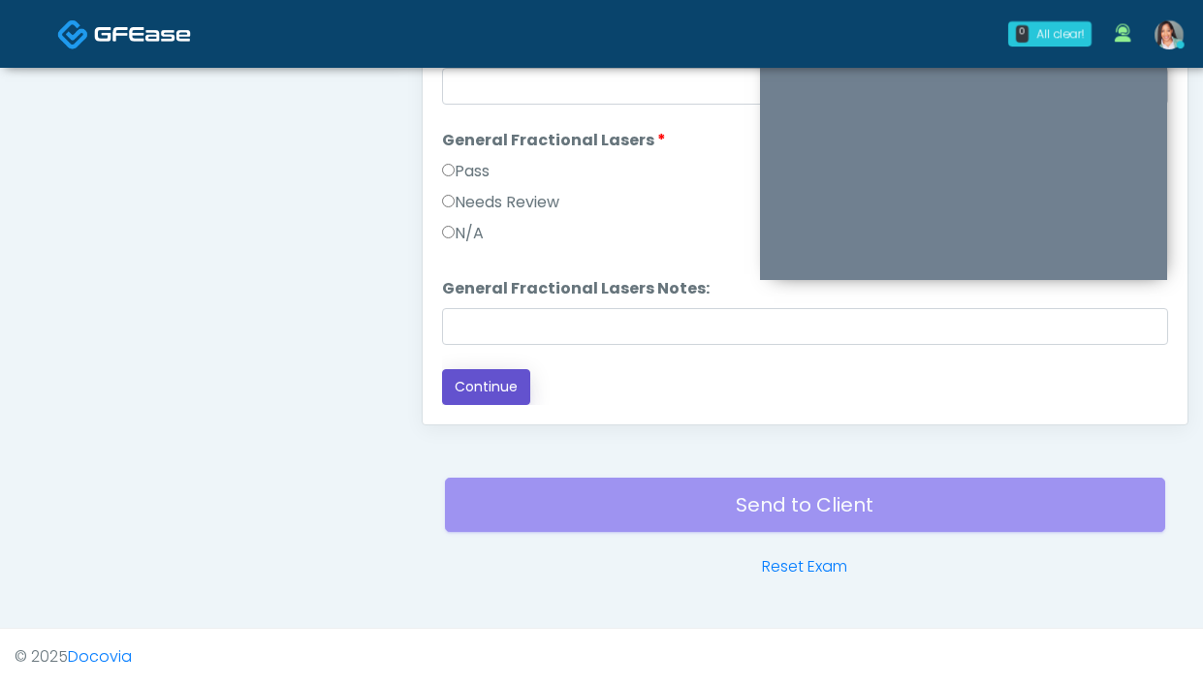
click at [465, 388] on button "Continue" at bounding box center [486, 387] width 88 height 36
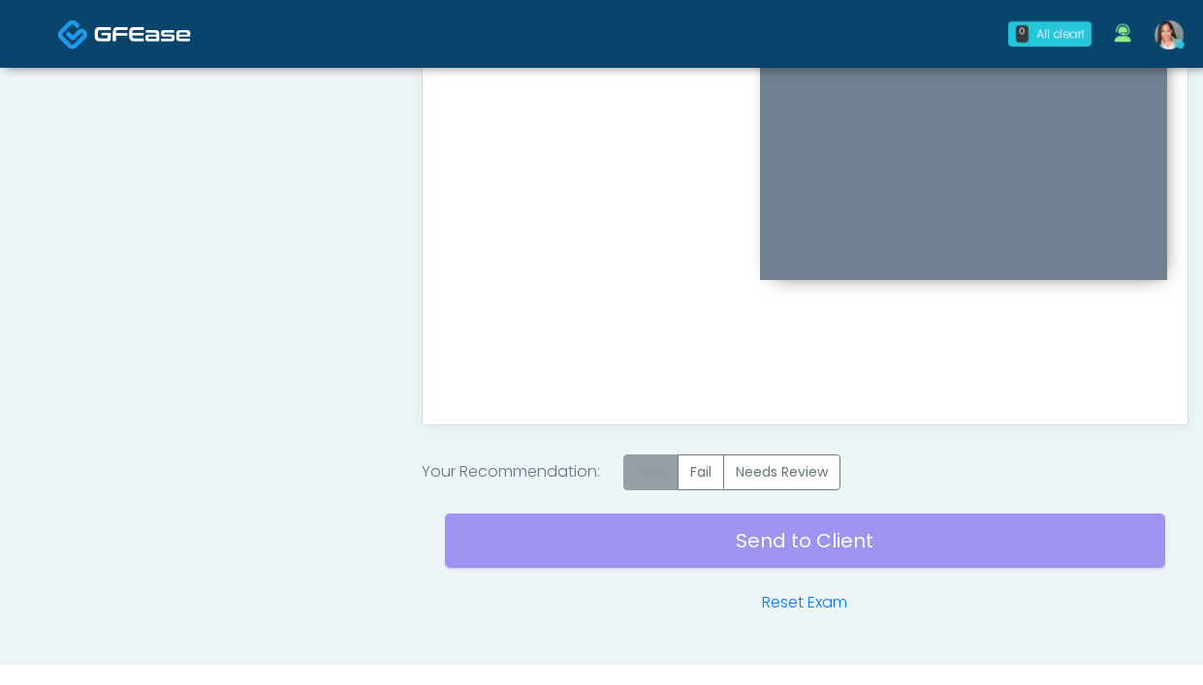
click at [673, 470] on label "Pass" at bounding box center [650, 473] width 55 height 36
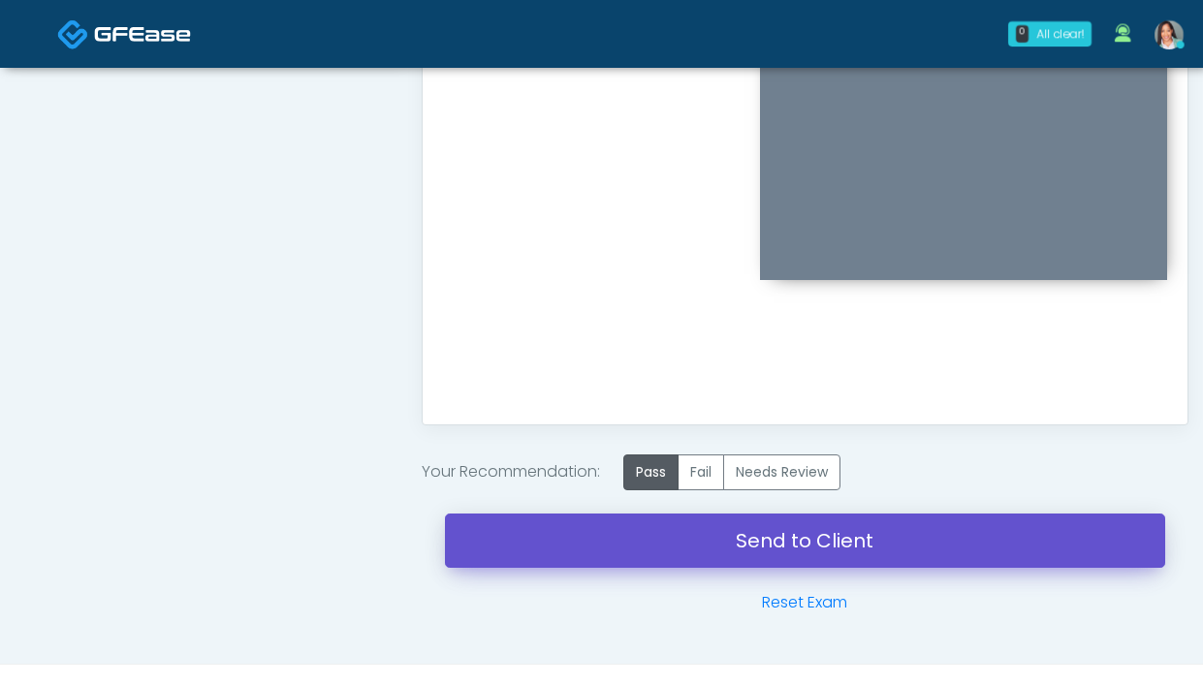
click at [676, 543] on link "Send to Client" at bounding box center [805, 541] width 720 height 54
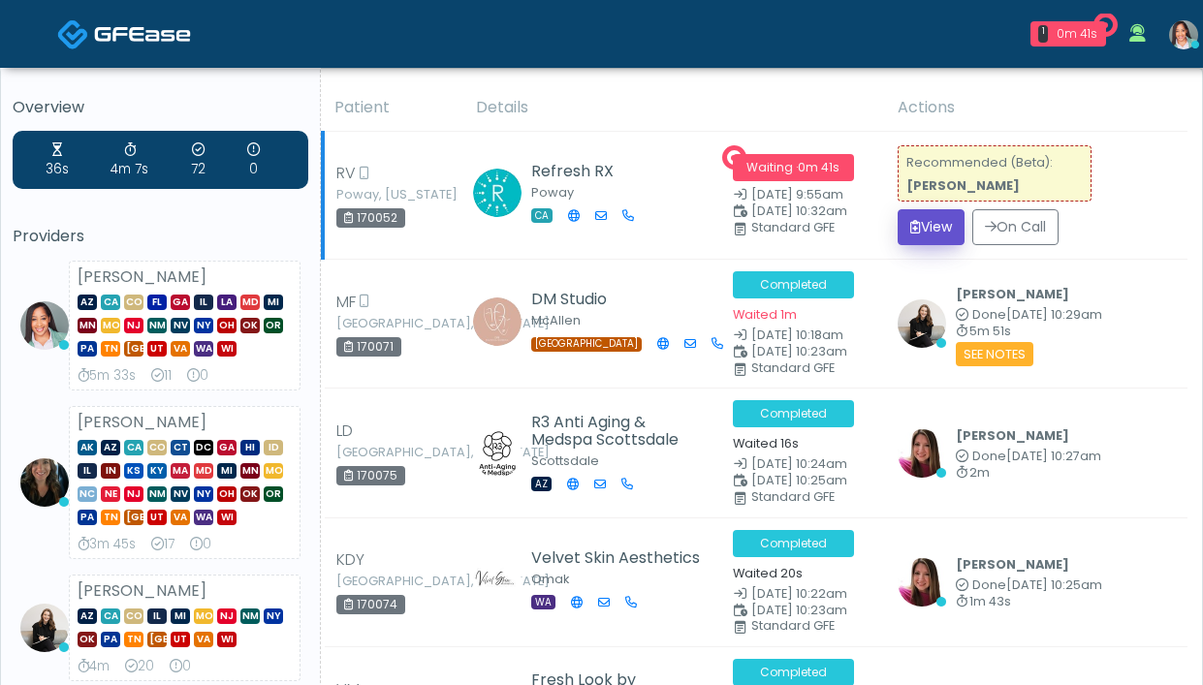
click at [915, 231] on icon "submit" at bounding box center [915, 227] width 11 height 14
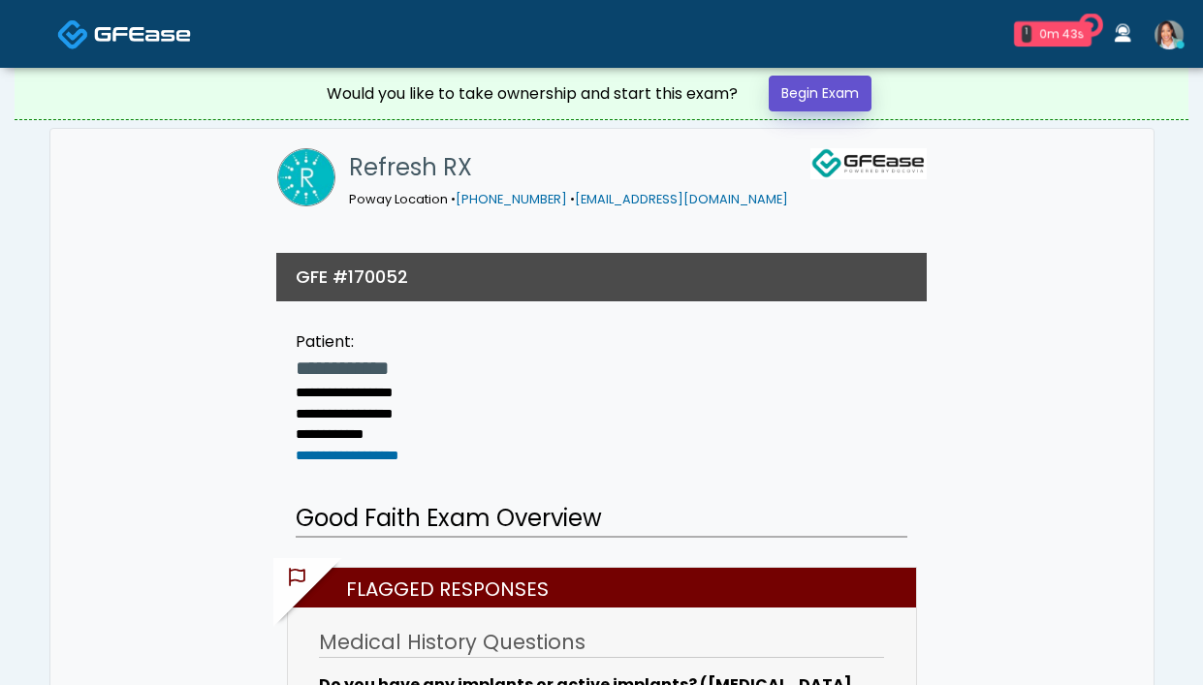
click at [807, 85] on link "Begin Exam" at bounding box center [820, 94] width 103 height 36
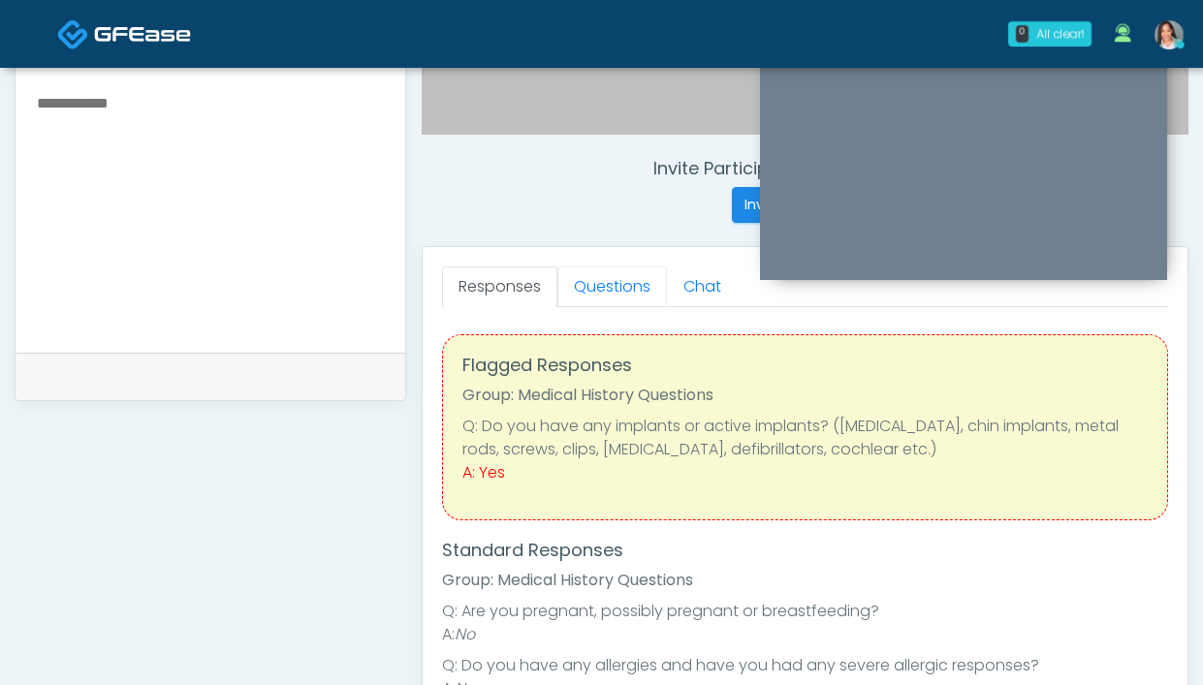
scroll to position [805, 0]
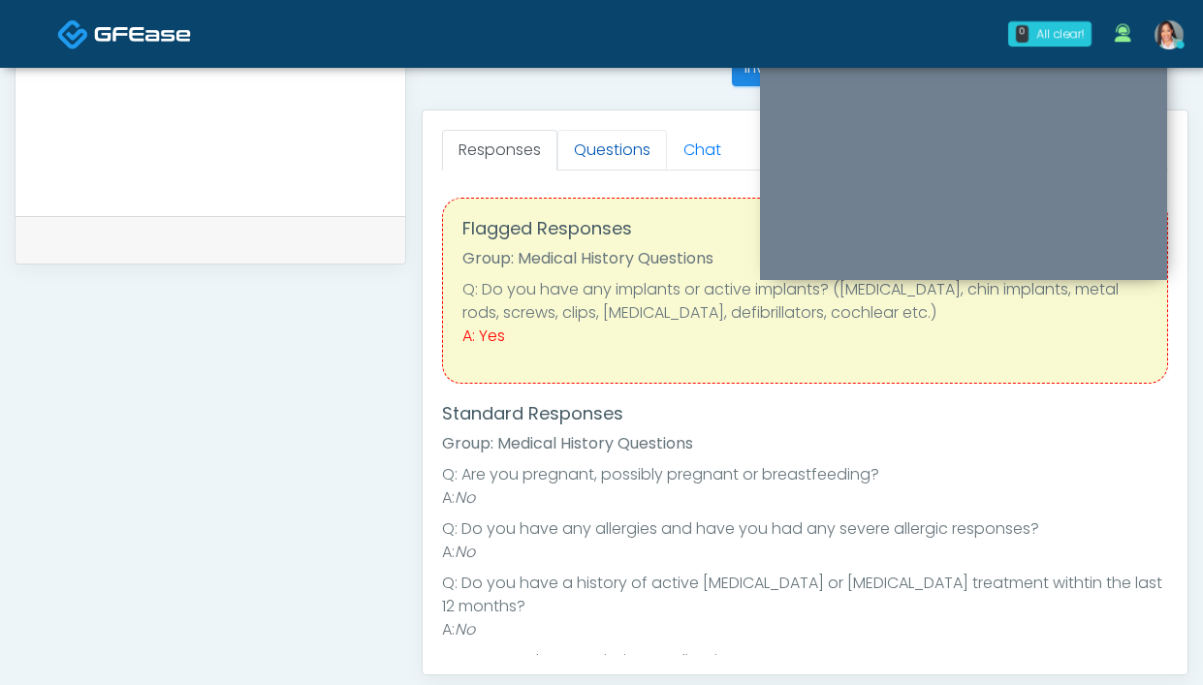
click at [645, 153] on link "Questions" at bounding box center [612, 150] width 110 height 41
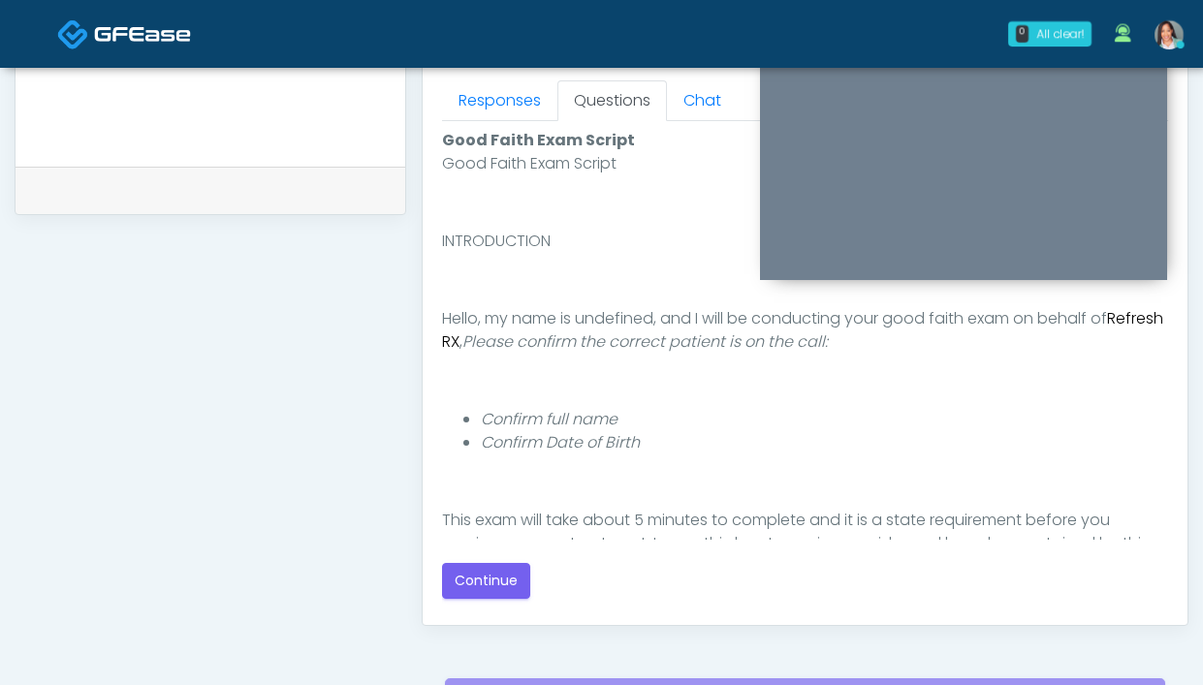
scroll to position [945, 0]
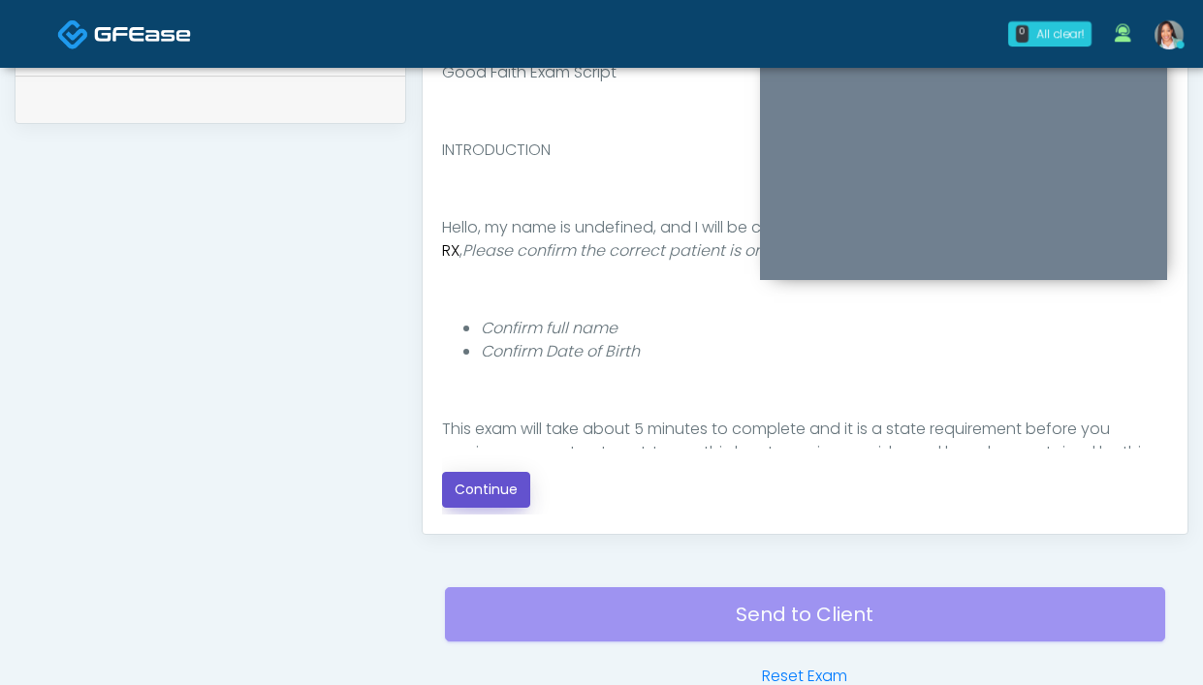
click at [478, 484] on button "Continue" at bounding box center [486, 490] width 88 height 36
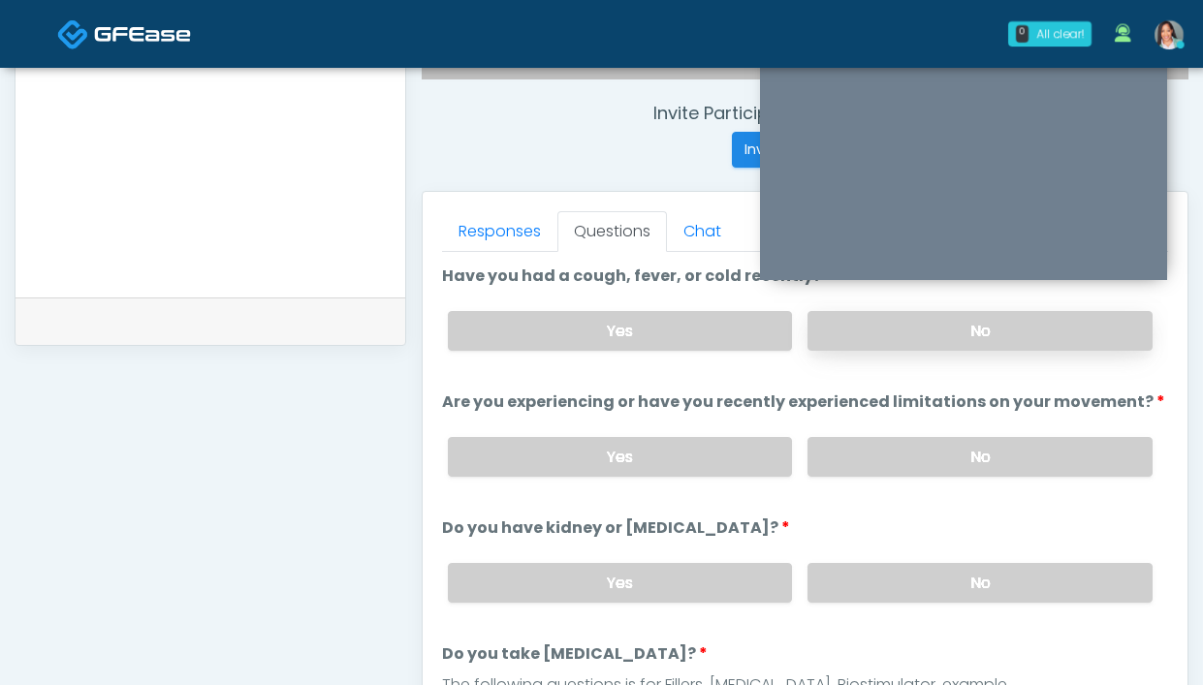
scroll to position [709, 0]
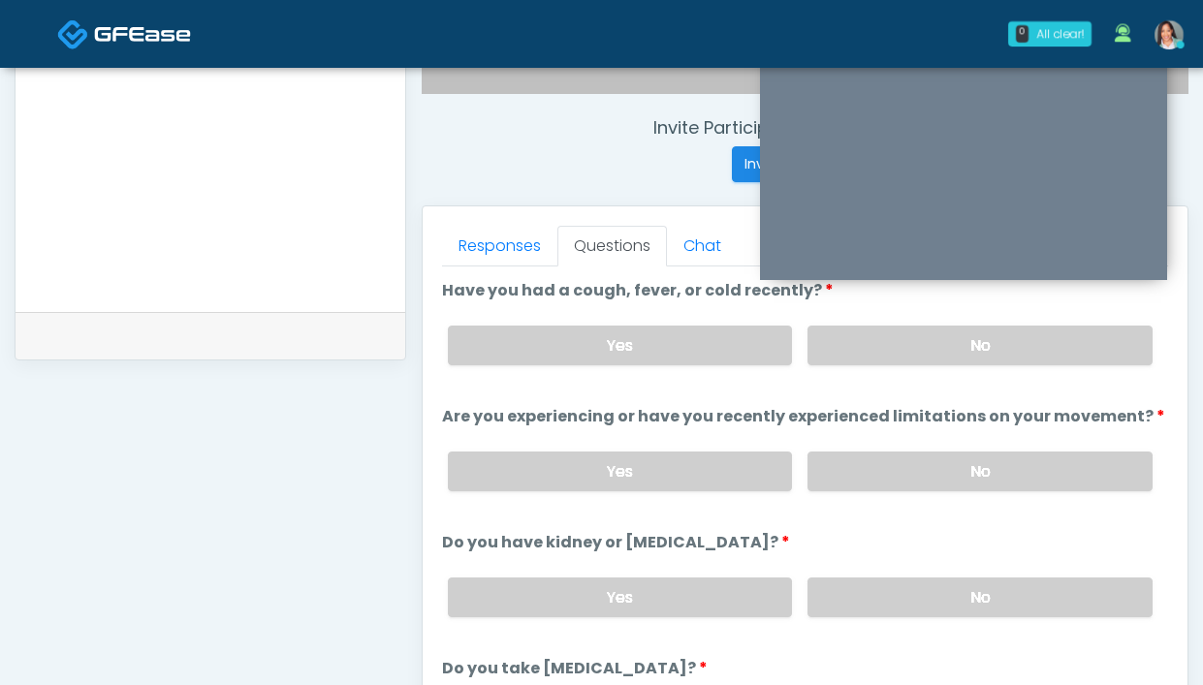
click at [891, 324] on div "Yes No" at bounding box center [800, 345] width 736 height 71
click at [842, 473] on label "No" at bounding box center [979, 472] width 345 height 40
click at [880, 338] on label "No" at bounding box center [979, 346] width 345 height 40
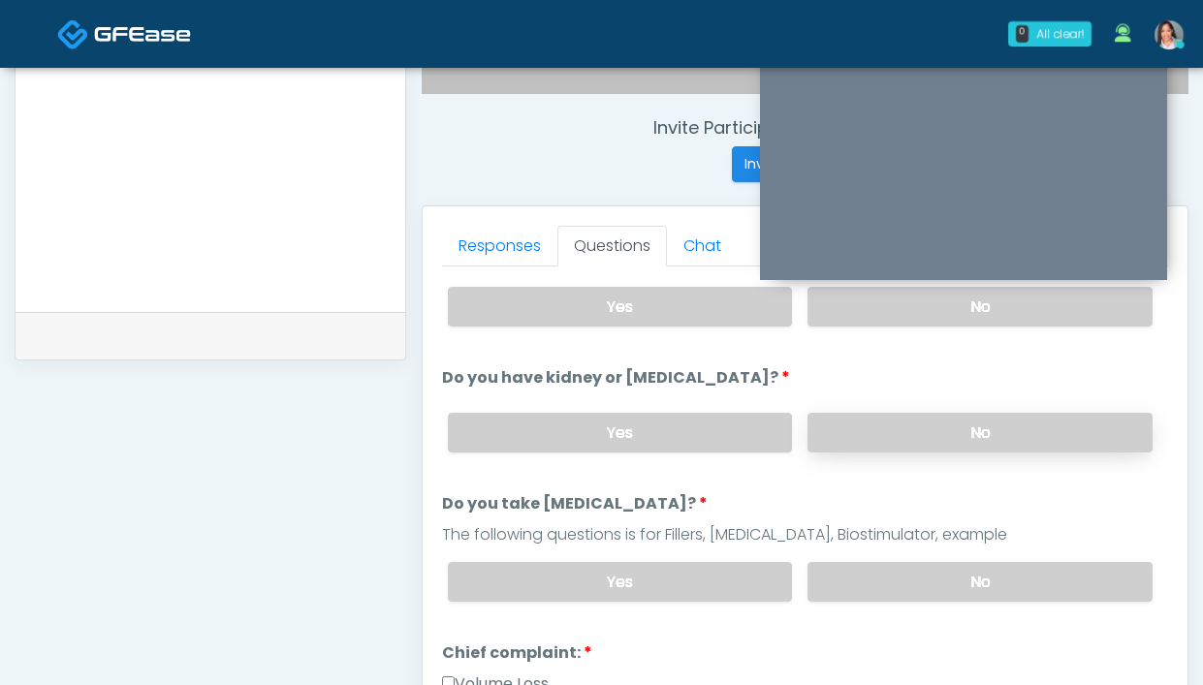
click at [842, 431] on label "No" at bounding box center [979, 433] width 345 height 40
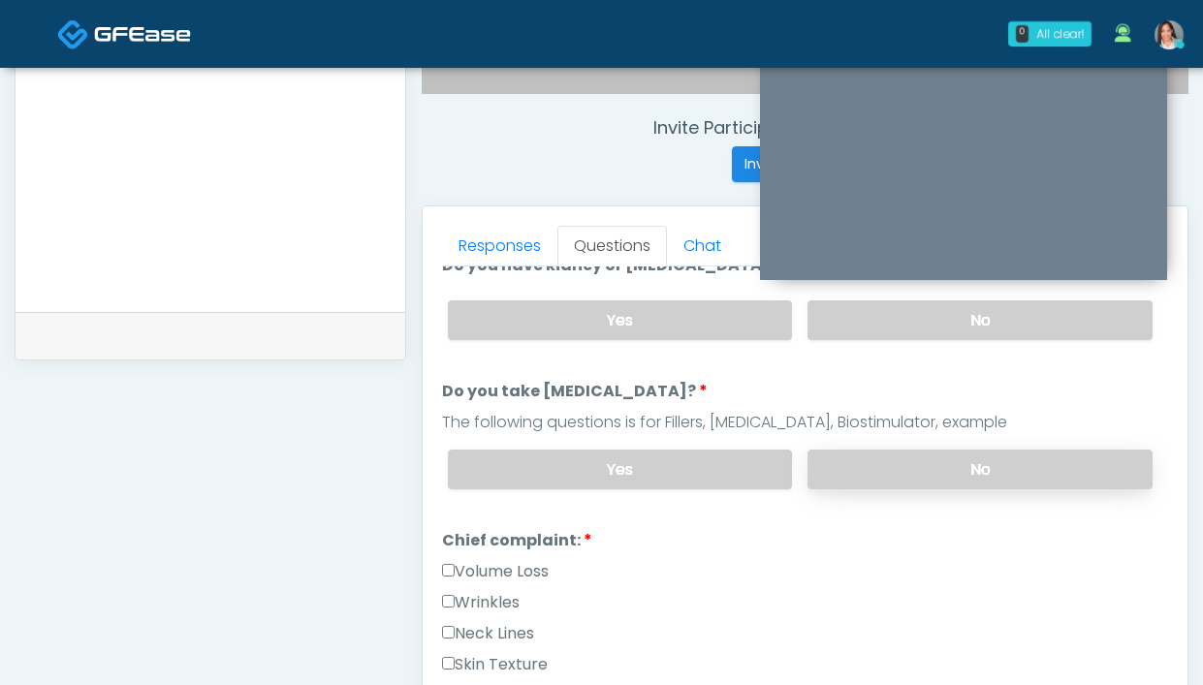
click at [865, 471] on label "No" at bounding box center [979, 470] width 345 height 40
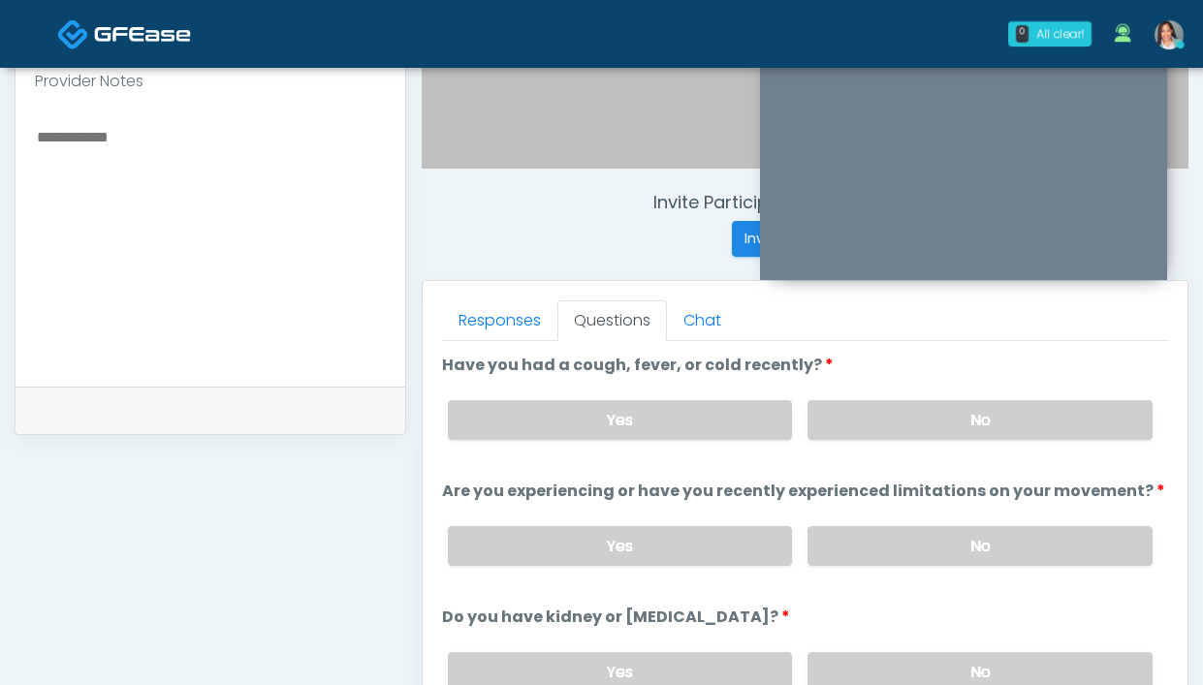
scroll to position [649, 0]
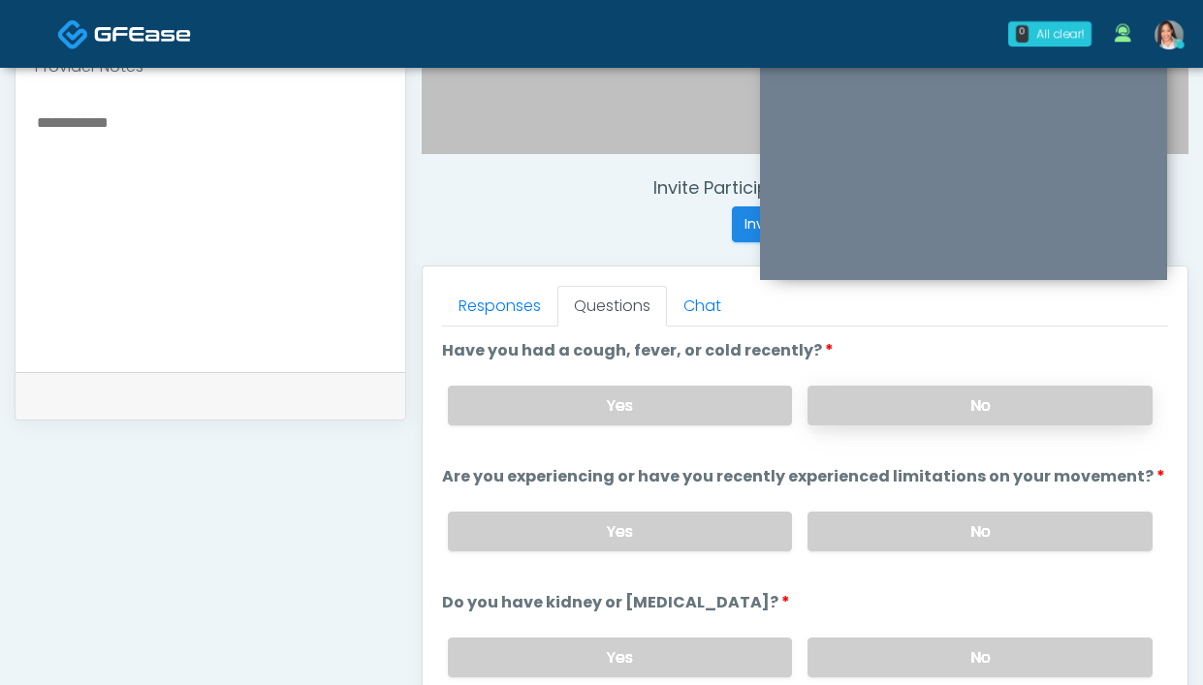
click at [982, 403] on label "No" at bounding box center [979, 406] width 345 height 40
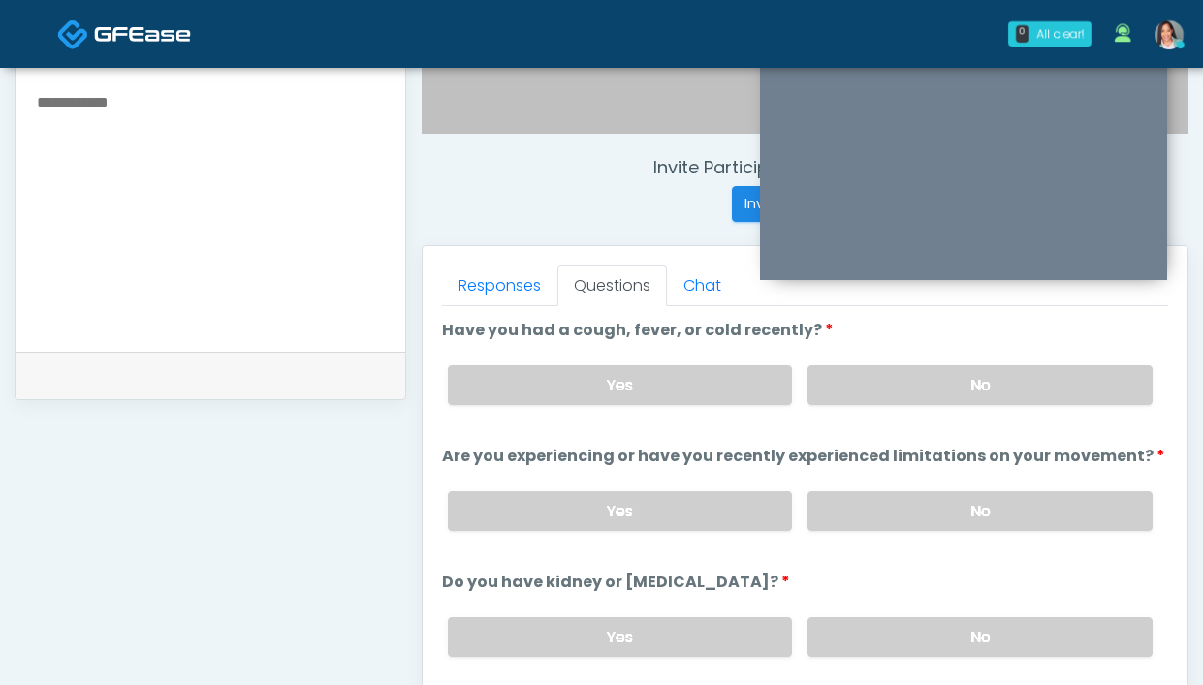
scroll to position [669, 0]
click at [858, 505] on label "No" at bounding box center [979, 511] width 345 height 40
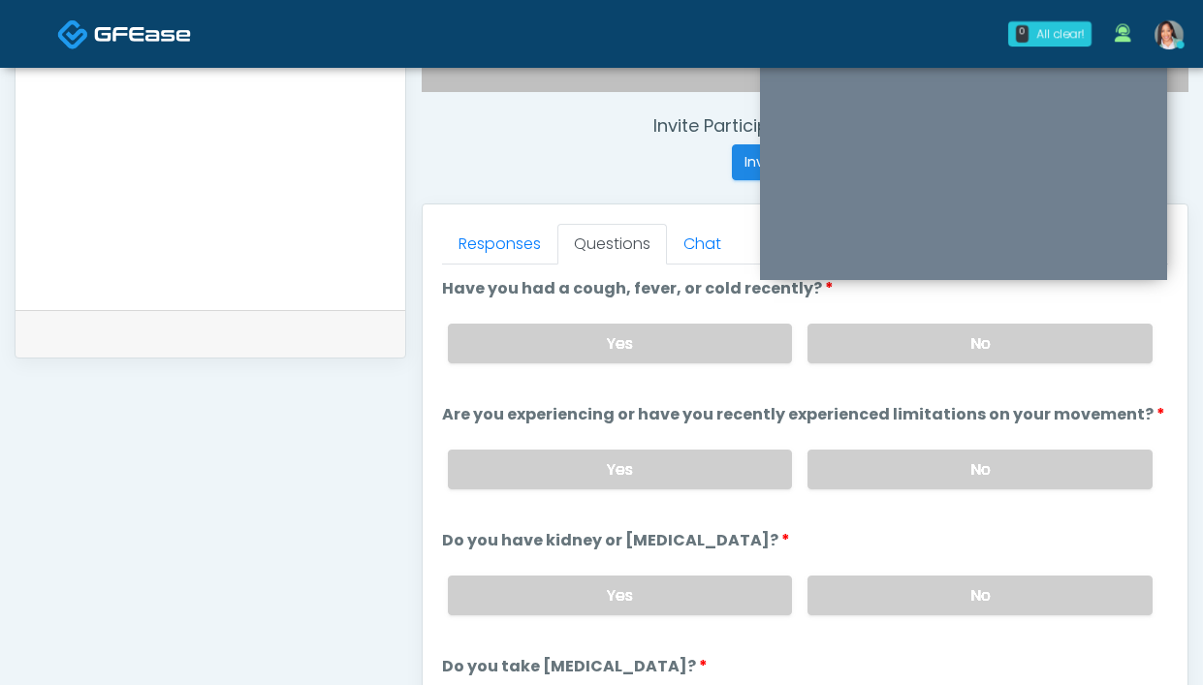
scroll to position [712, 0]
click at [880, 586] on label "No" at bounding box center [979, 594] width 345 height 40
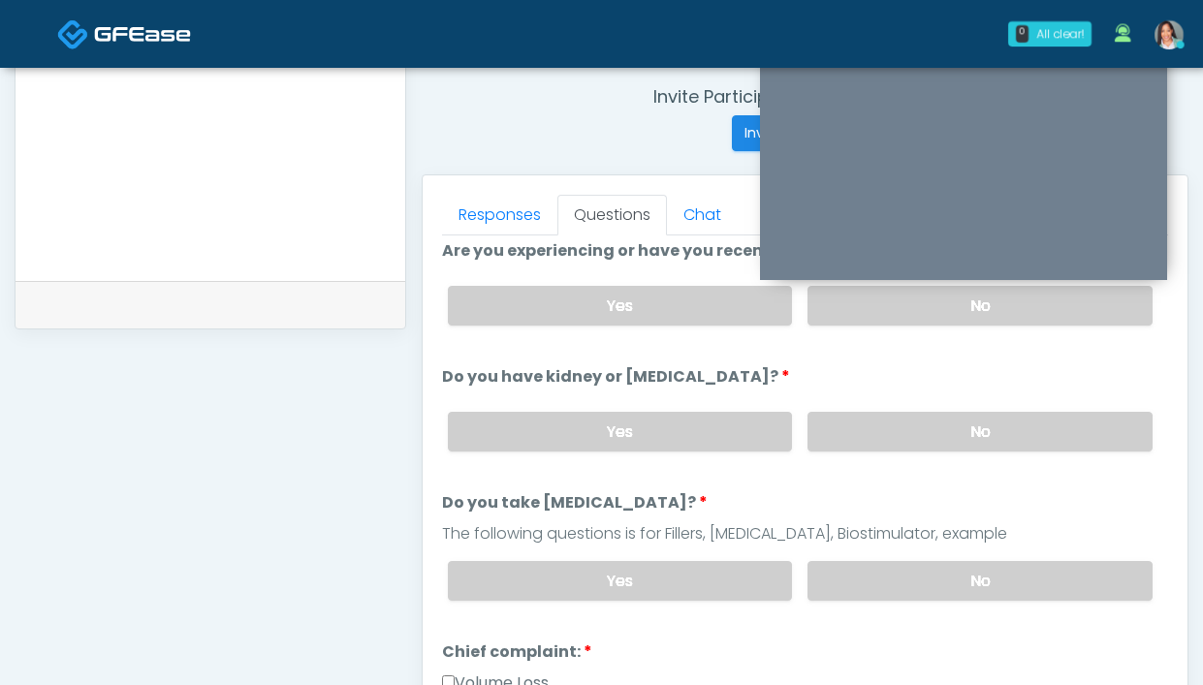
scroll to position [172, 0]
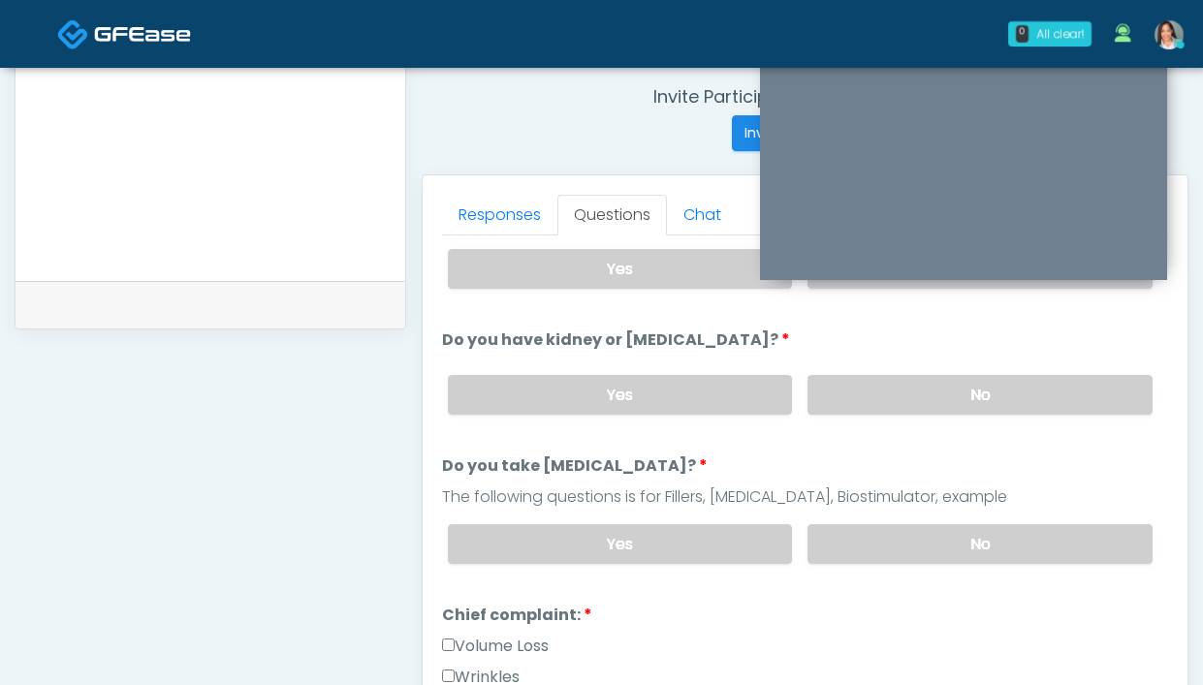
click at [895, 572] on div "Yes No" at bounding box center [800, 544] width 736 height 71
click at [885, 537] on label "No" at bounding box center [979, 544] width 345 height 40
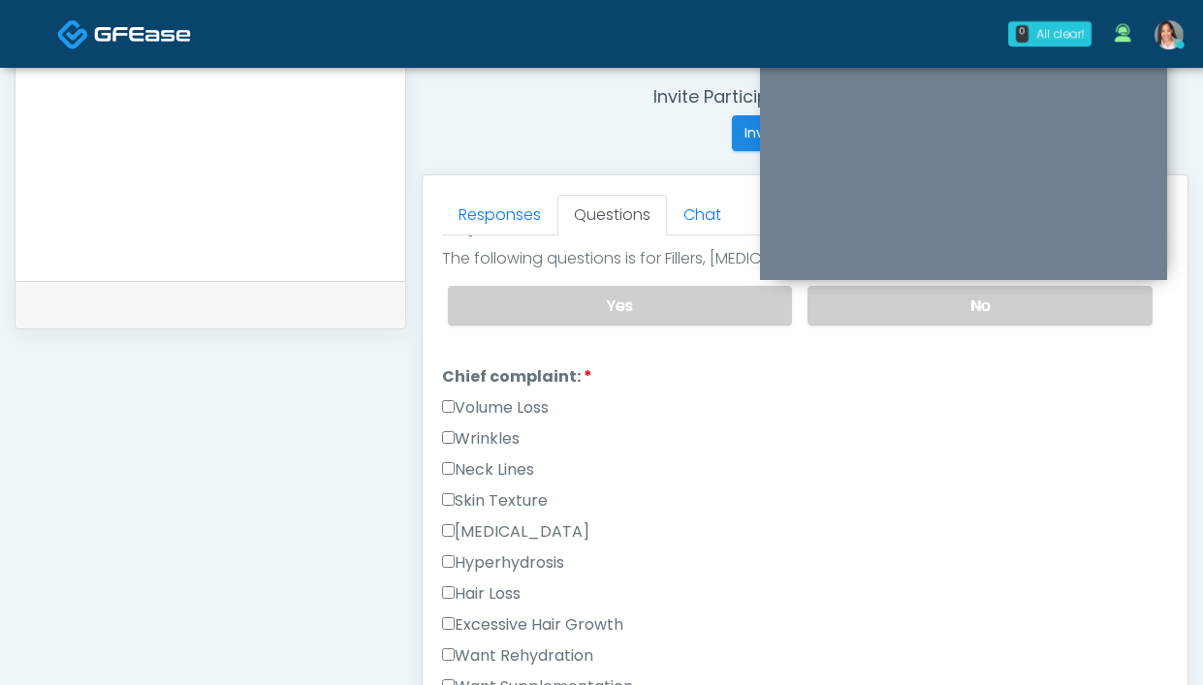
scroll to position [428, 0]
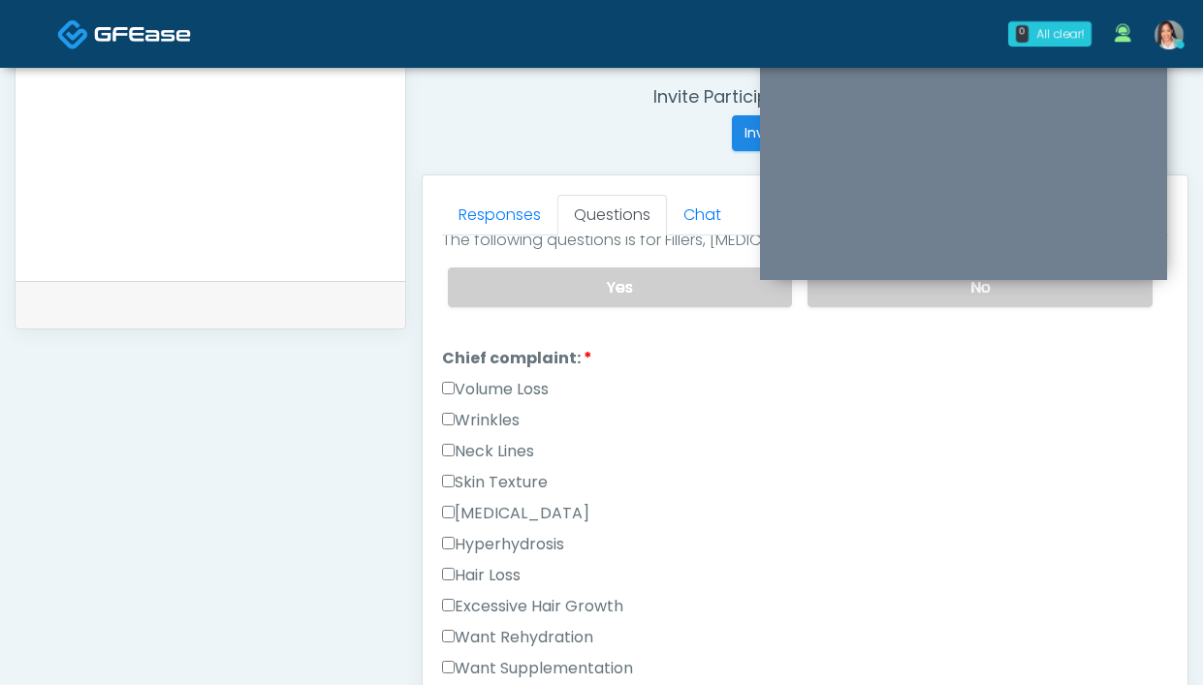
drag, startPoint x: 484, startPoint y: 414, endPoint x: 489, endPoint y: 387, distance: 27.6
click at [483, 415] on label "Wrinkles" at bounding box center [481, 420] width 78 height 23
click at [462, 206] on link "Responses" at bounding box center [499, 215] width 115 height 41
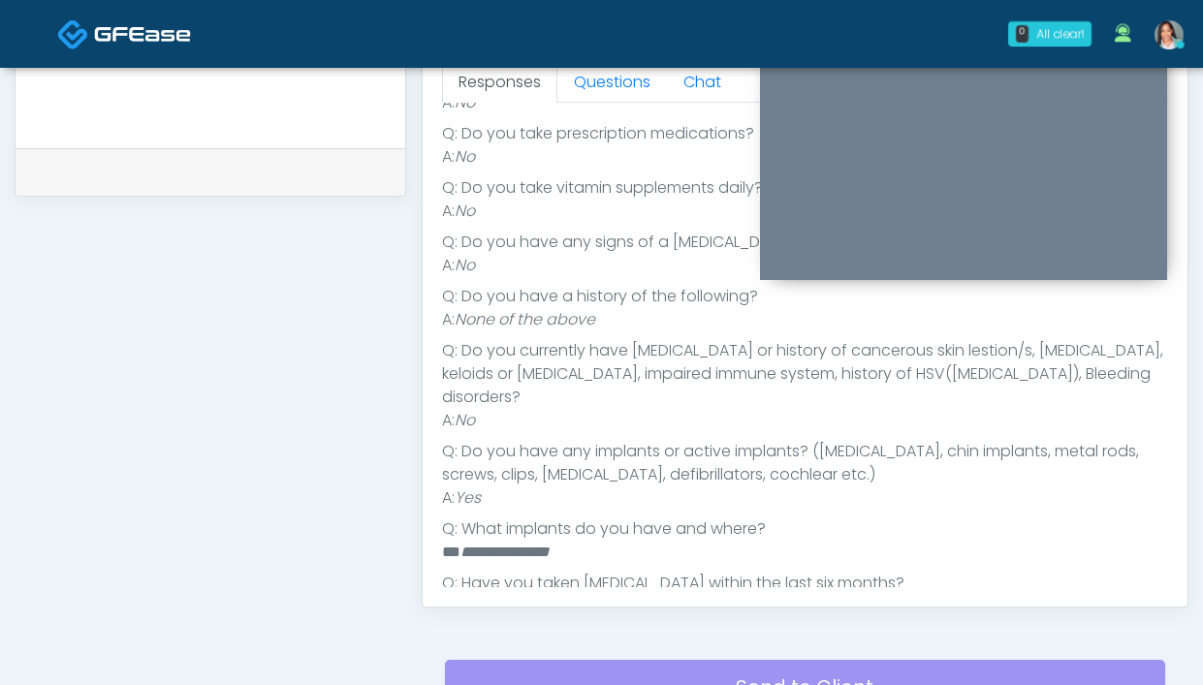
scroll to position [876, 0]
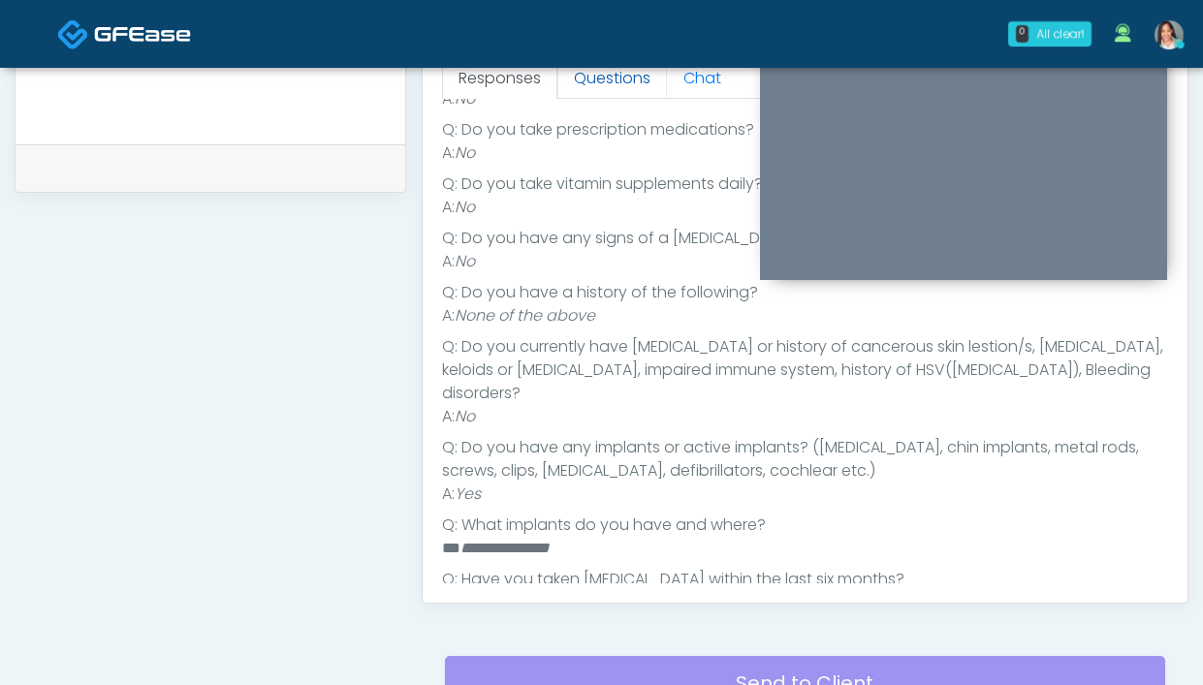
click at [610, 78] on link "Questions" at bounding box center [612, 78] width 110 height 41
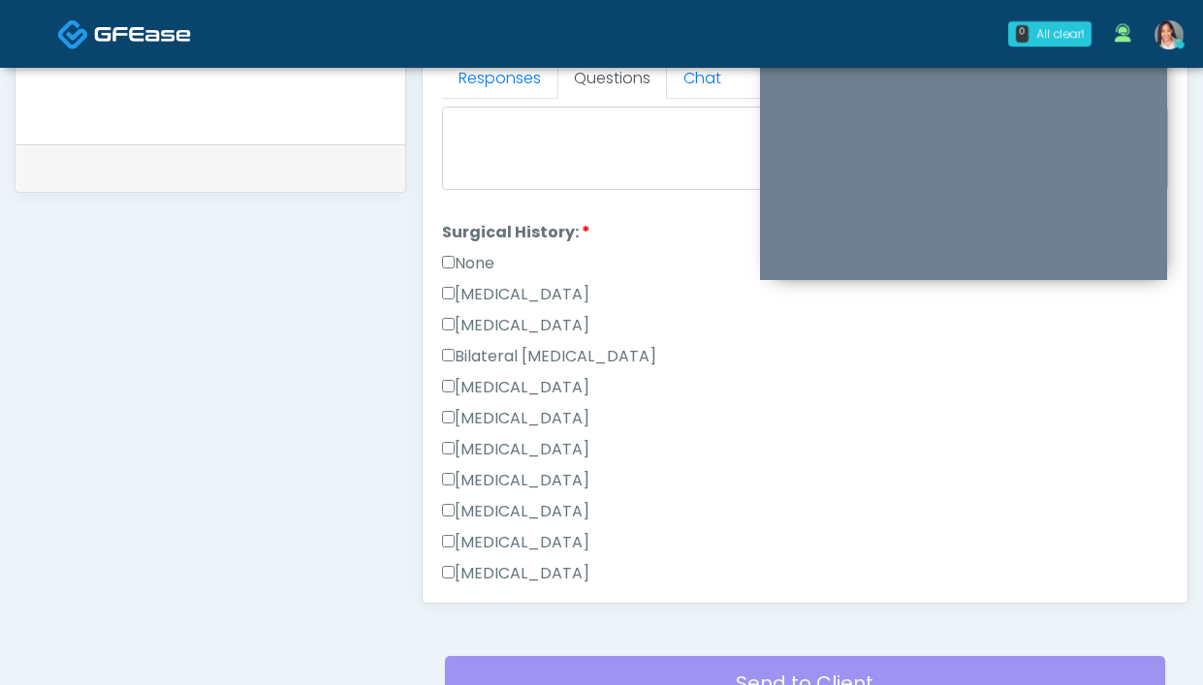
click at [581, 390] on label "[MEDICAL_DATA]" at bounding box center [515, 387] width 147 height 23
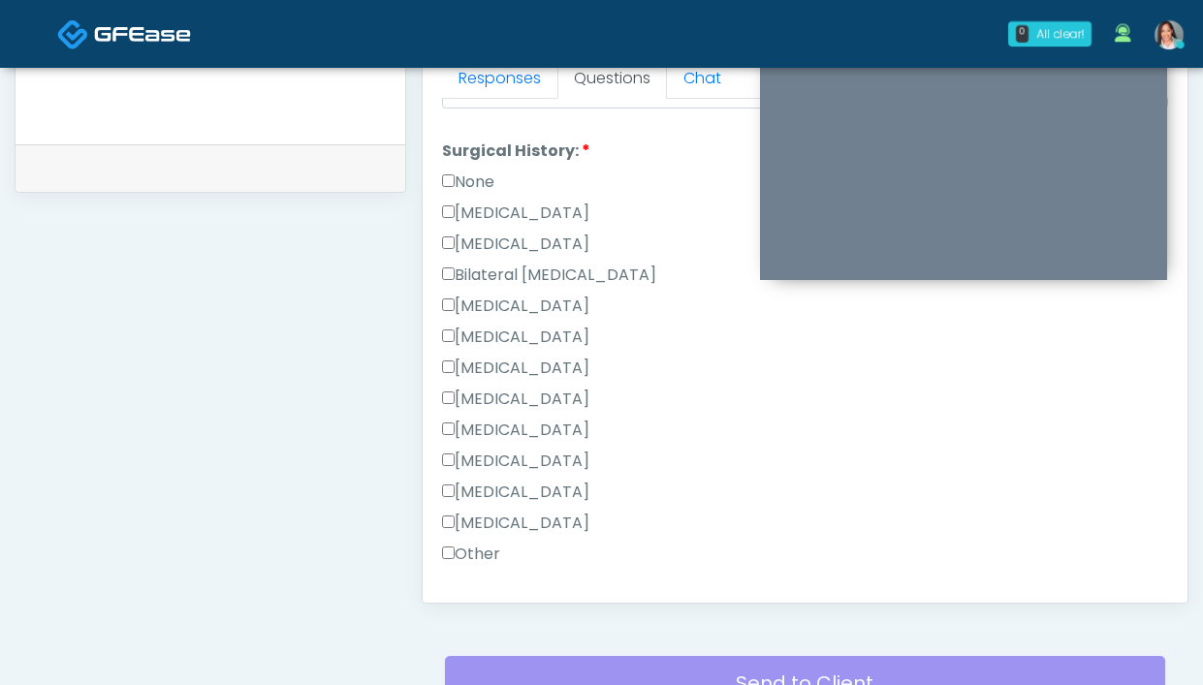
scroll to position [0, 0]
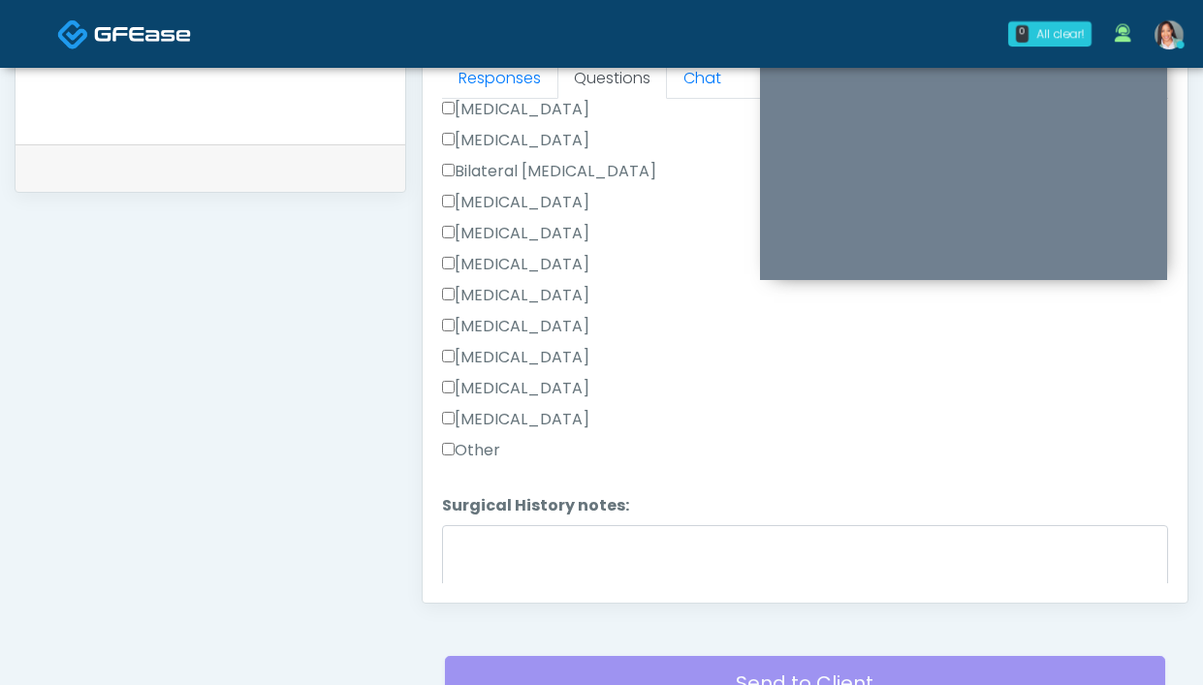
drag, startPoint x: 642, startPoint y: 183, endPoint x: 639, endPoint y: 203, distance: 19.6
click at [639, 203] on div "None [MEDICAL_DATA] [MEDICAL_DATA] Bilateral [MEDICAL_DATA] [MEDICAL_DATA] [MED…" at bounding box center [805, 268] width 726 height 403
copy div "[MEDICAL_DATA]"
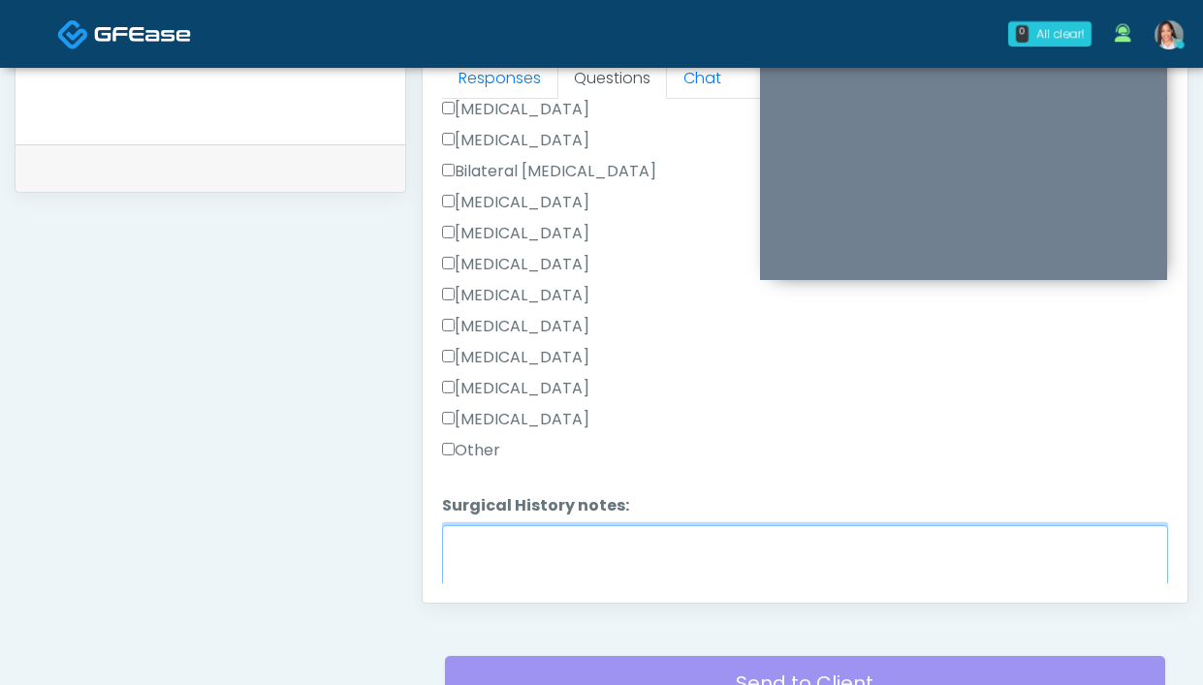
click at [464, 573] on textarea "Surgical History notes:" at bounding box center [805, 566] width 726 height 83
paste textarea "**********"
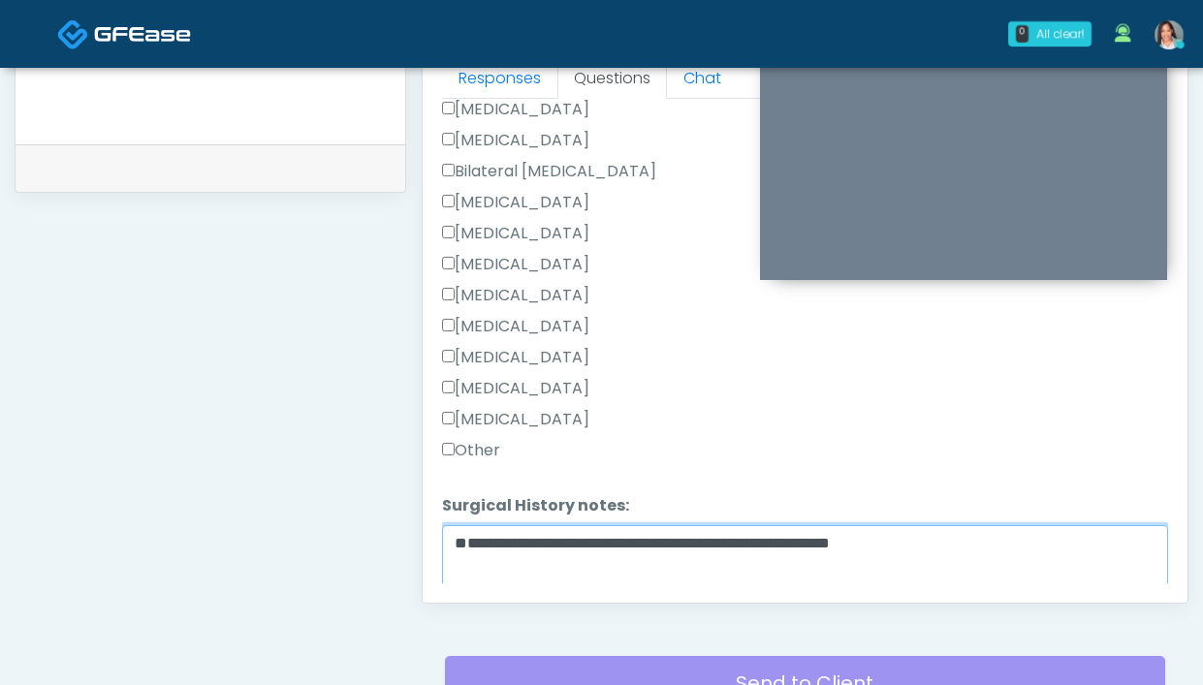
click at [778, 571] on textarea "**********" at bounding box center [805, 566] width 726 height 83
click at [745, 566] on textarea "**********" at bounding box center [805, 566] width 726 height 83
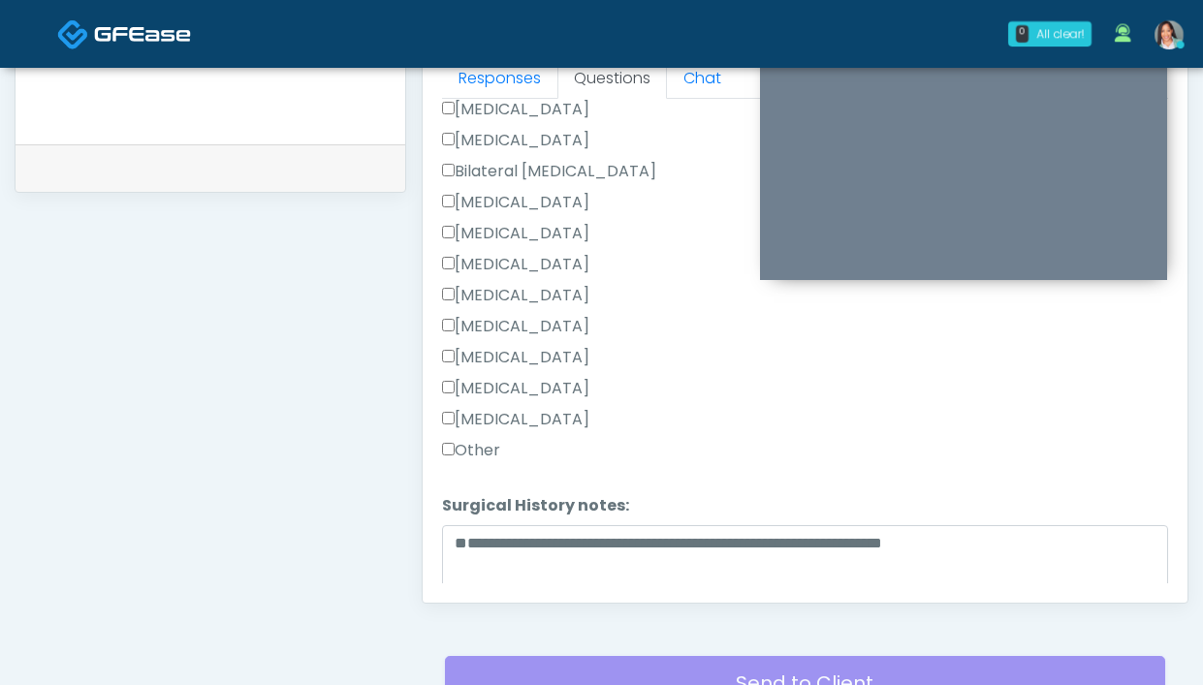
click at [478, 439] on label "Other" at bounding box center [471, 450] width 58 height 23
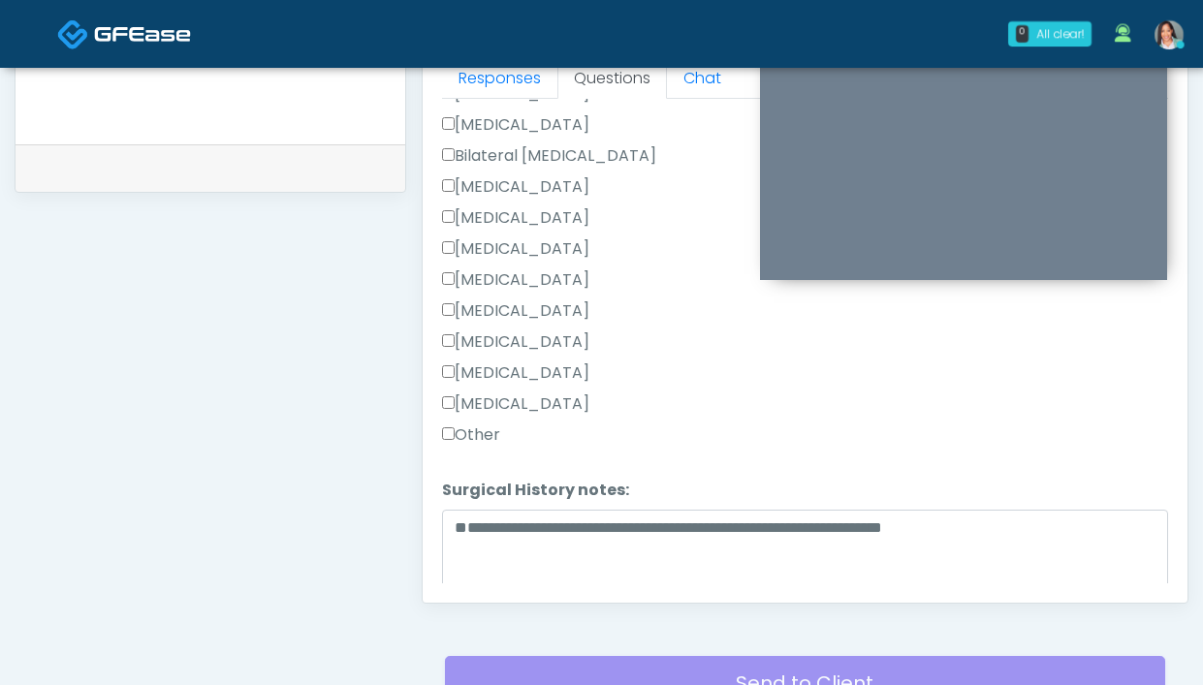
scroll to position [1263, 0]
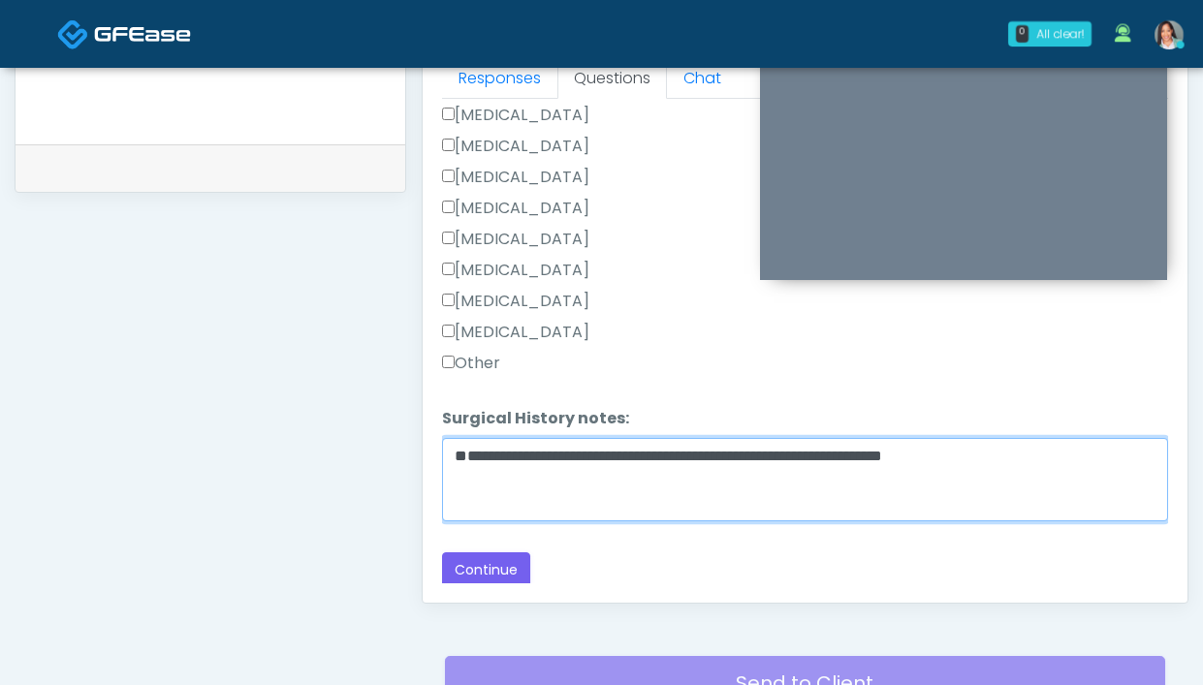
click at [459, 478] on textarea "**********" at bounding box center [805, 479] width 726 height 83
type textarea "**********"
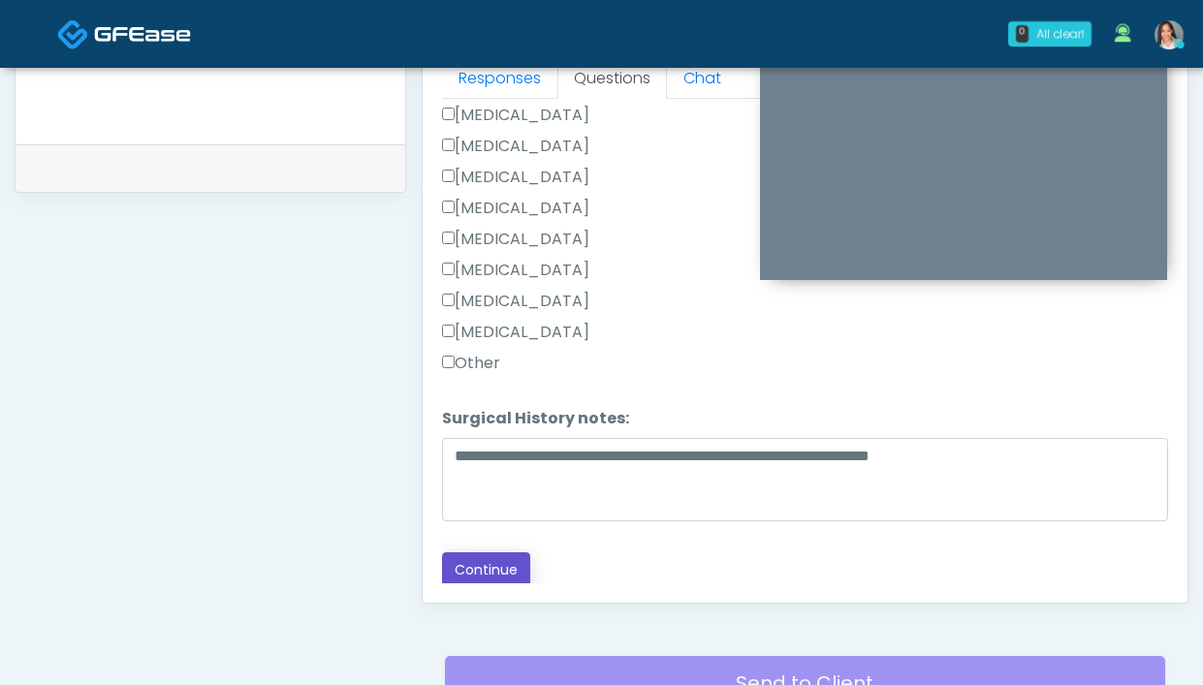
click at [485, 554] on button "Continue" at bounding box center [486, 571] width 88 height 36
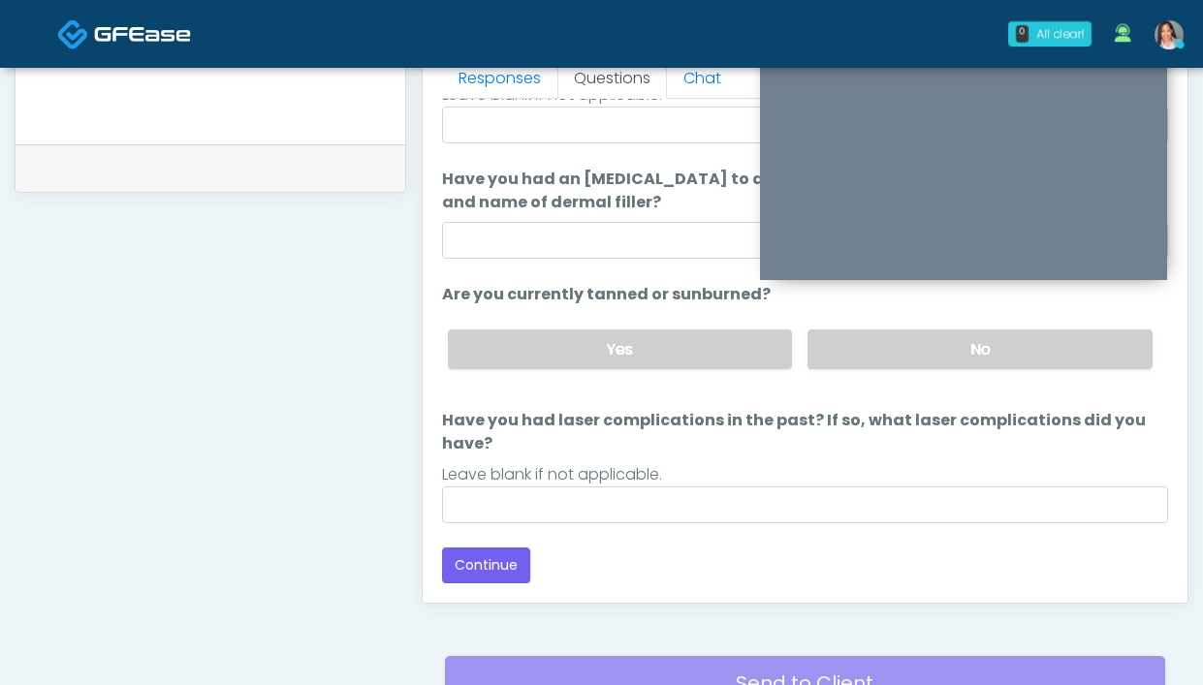
scroll to position [1055, 0]
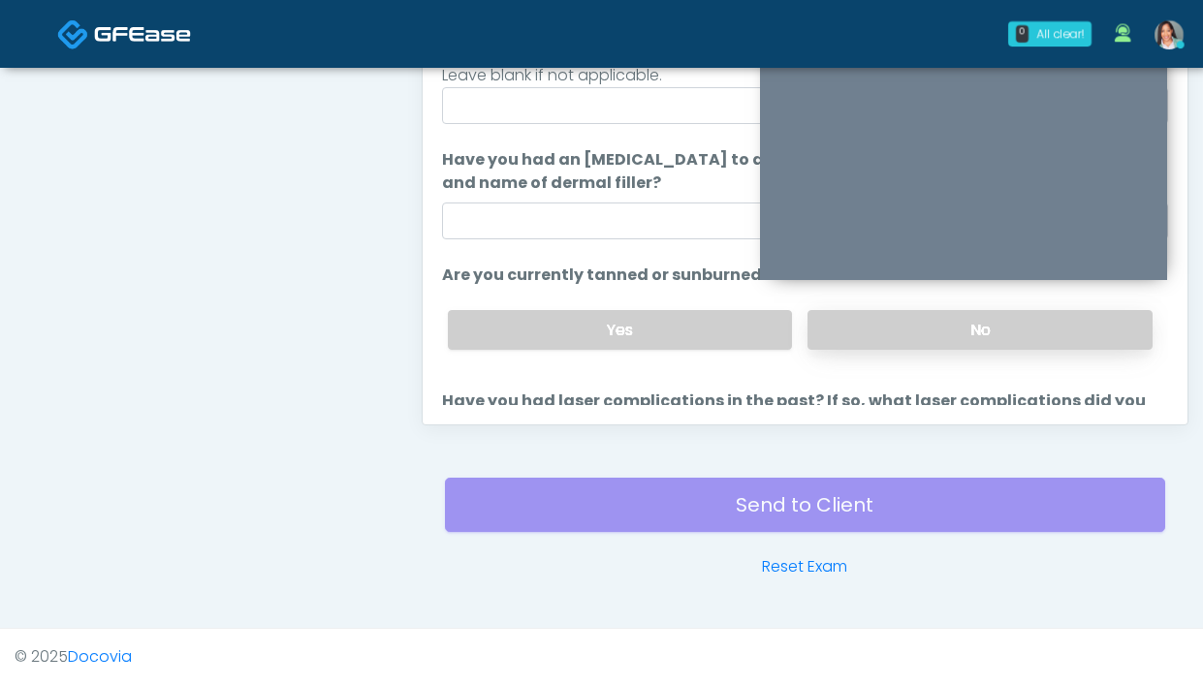
click at [834, 337] on label "No" at bounding box center [979, 330] width 345 height 40
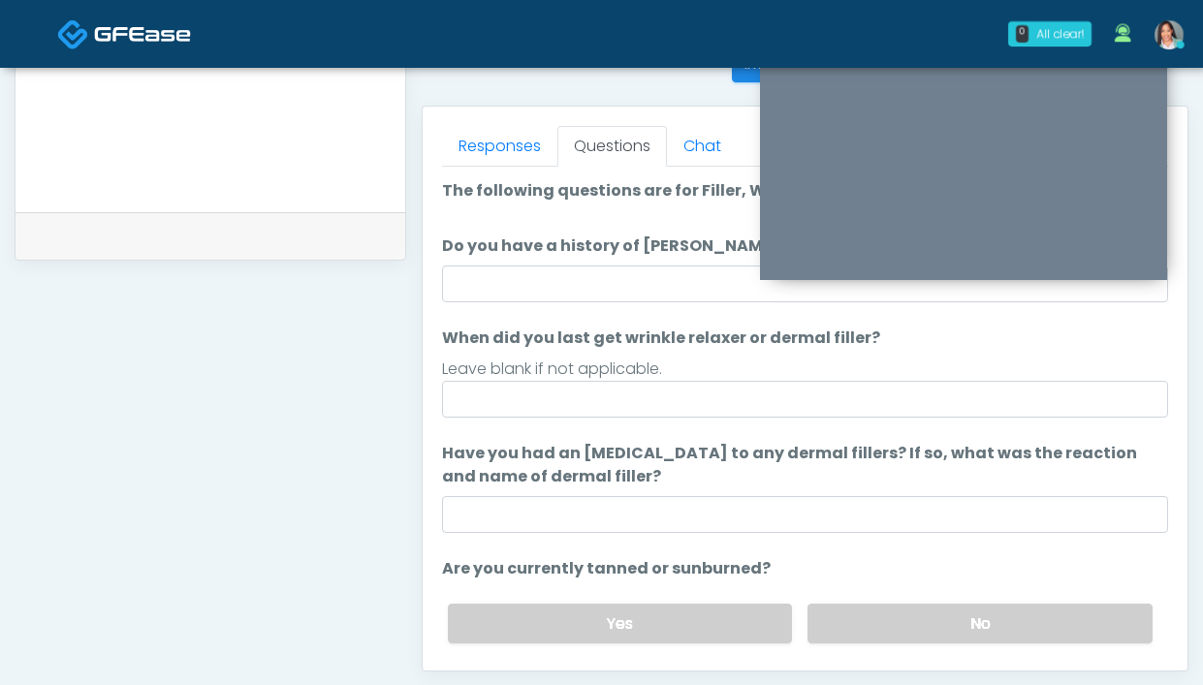
scroll to position [798, 0]
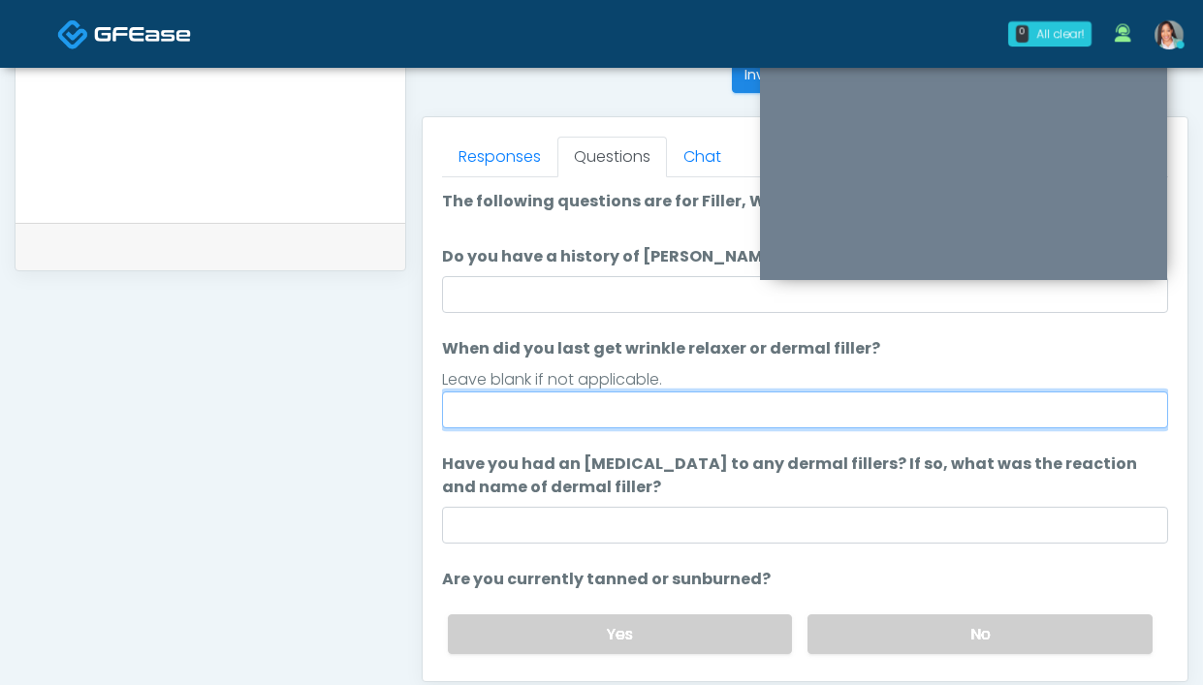
click at [630, 410] on input "When did you last get wrinkle relaxer or dermal filler?" at bounding box center [805, 410] width 726 height 37
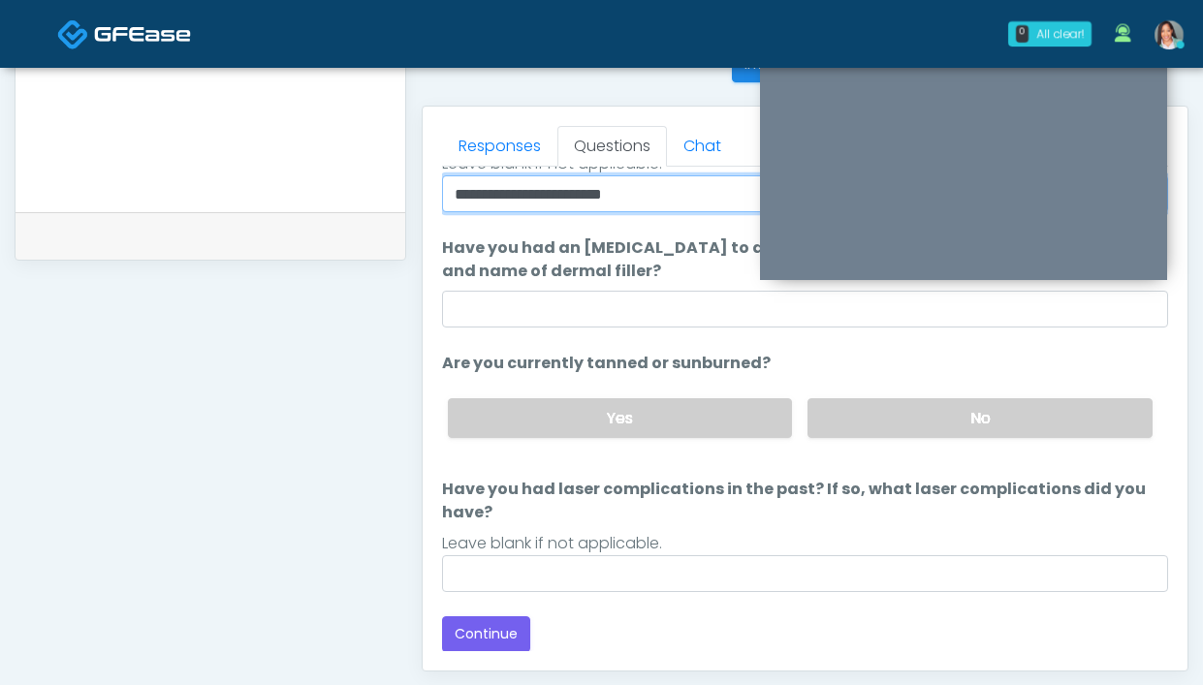
scroll to position [811, 0]
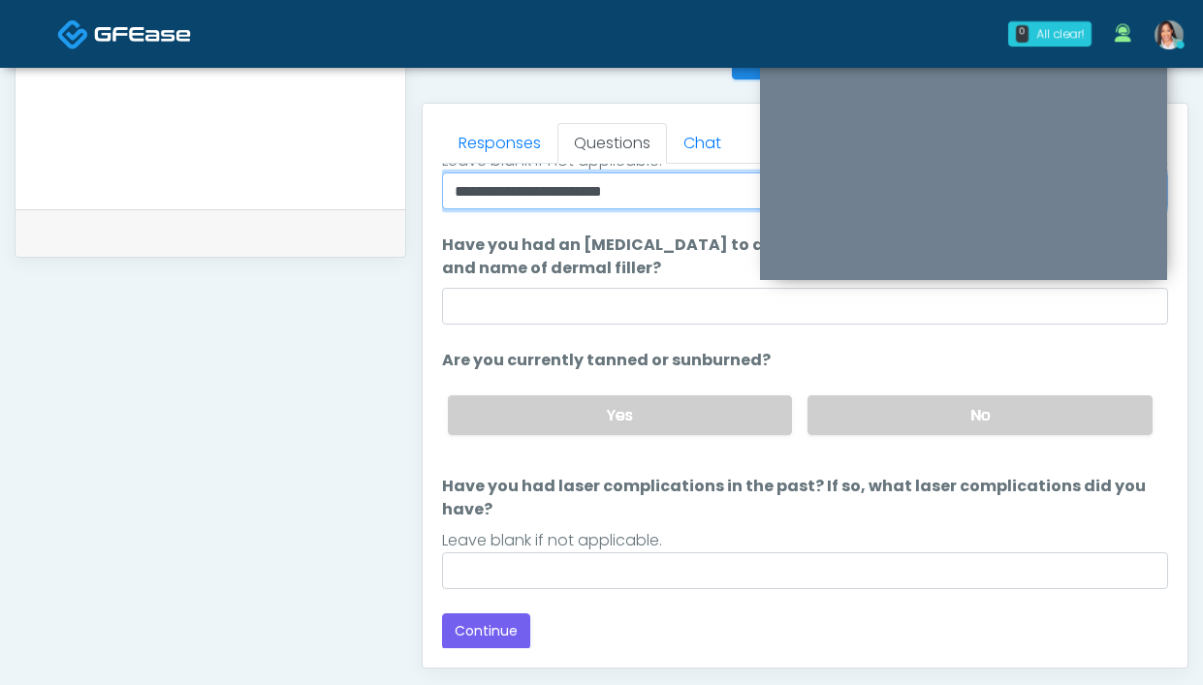
drag, startPoint x: 530, startPoint y: 202, endPoint x: 487, endPoint y: 177, distance: 49.9
click at [491, 195] on input "**********" at bounding box center [805, 191] width 726 height 37
type input "**********"
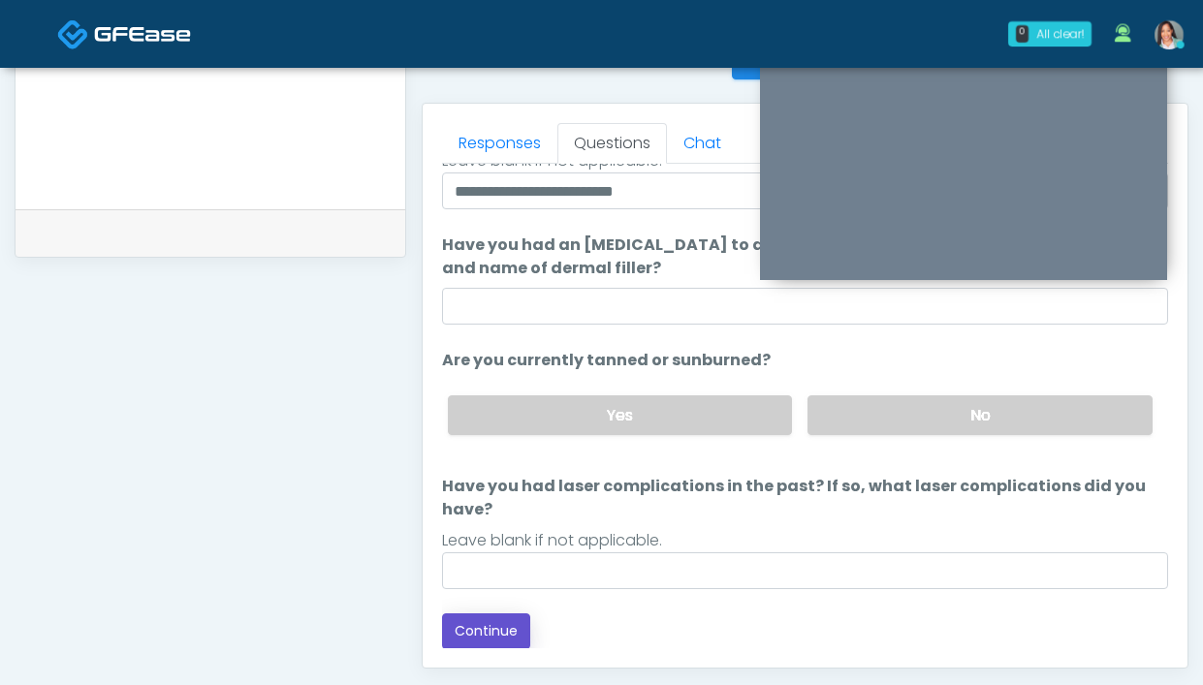
click at [521, 618] on button "Continue" at bounding box center [486, 632] width 88 height 36
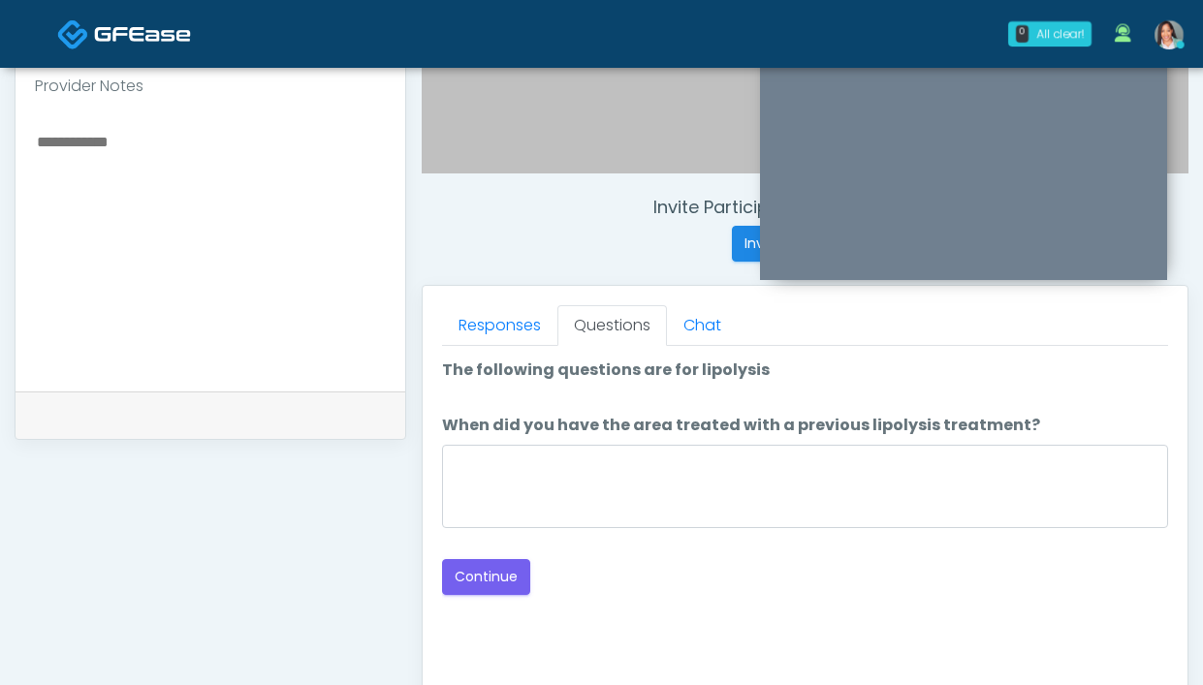
scroll to position [591, 0]
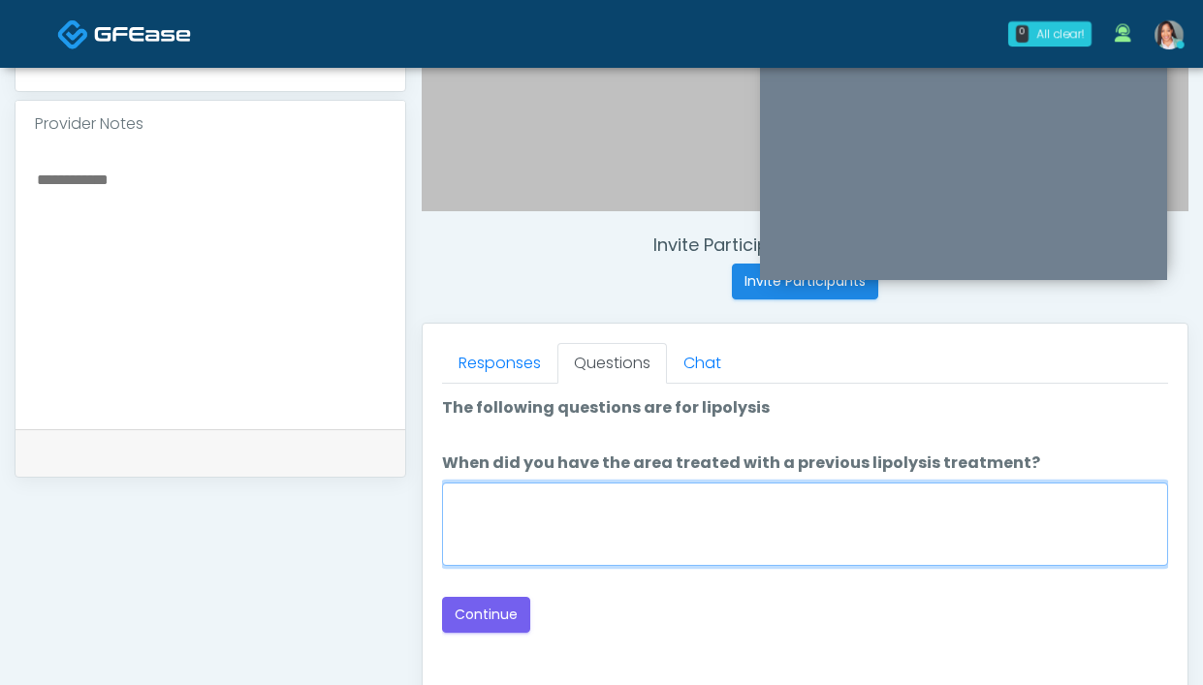
click at [810, 525] on textarea "When did you have the area treated with a previous lipolysis treatment?" at bounding box center [805, 524] width 726 height 83
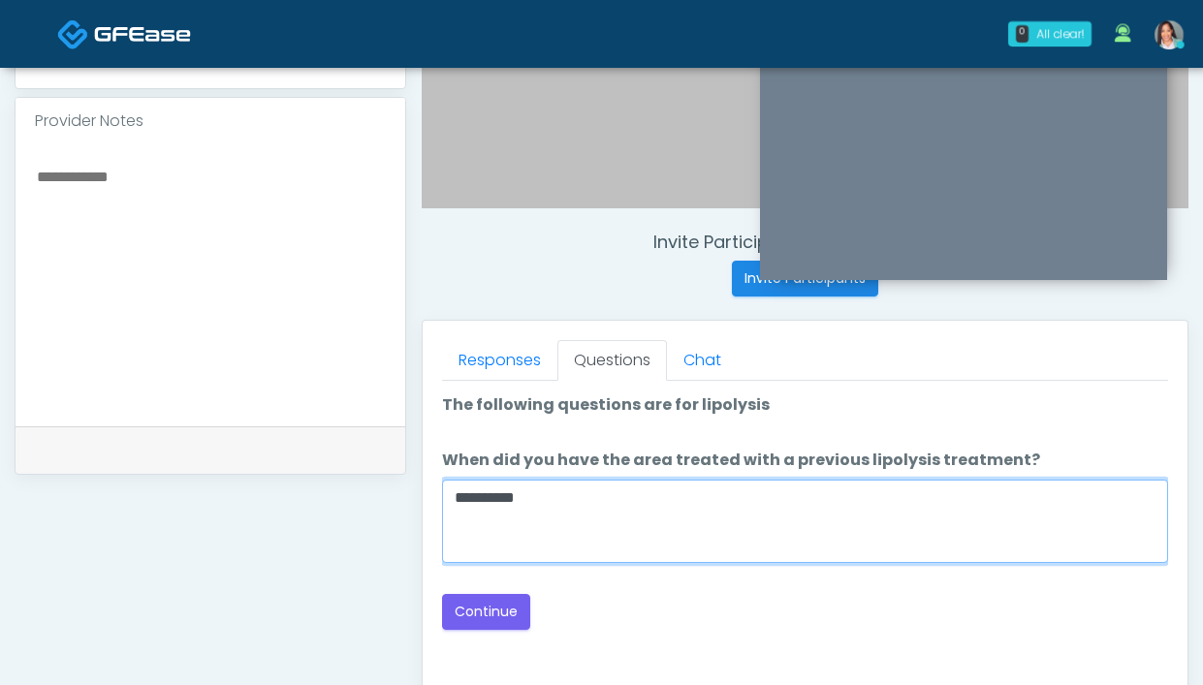
scroll to position [595, 0]
type textarea "**********"
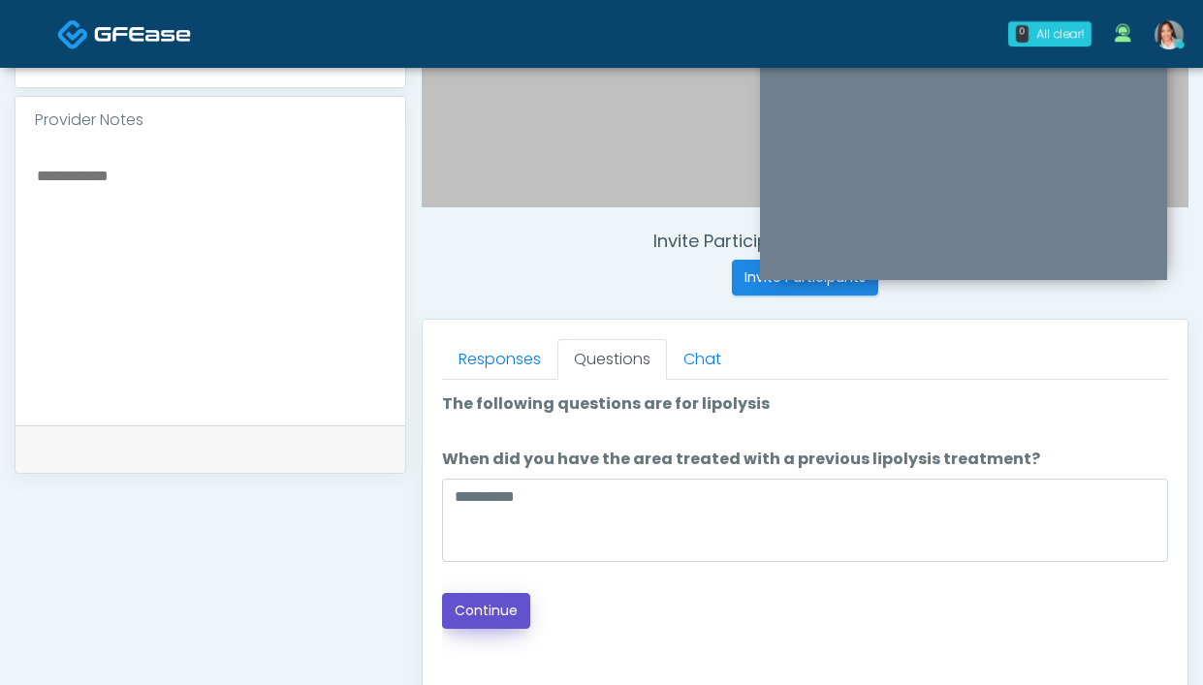
click at [459, 613] on button "Continue" at bounding box center [486, 611] width 88 height 36
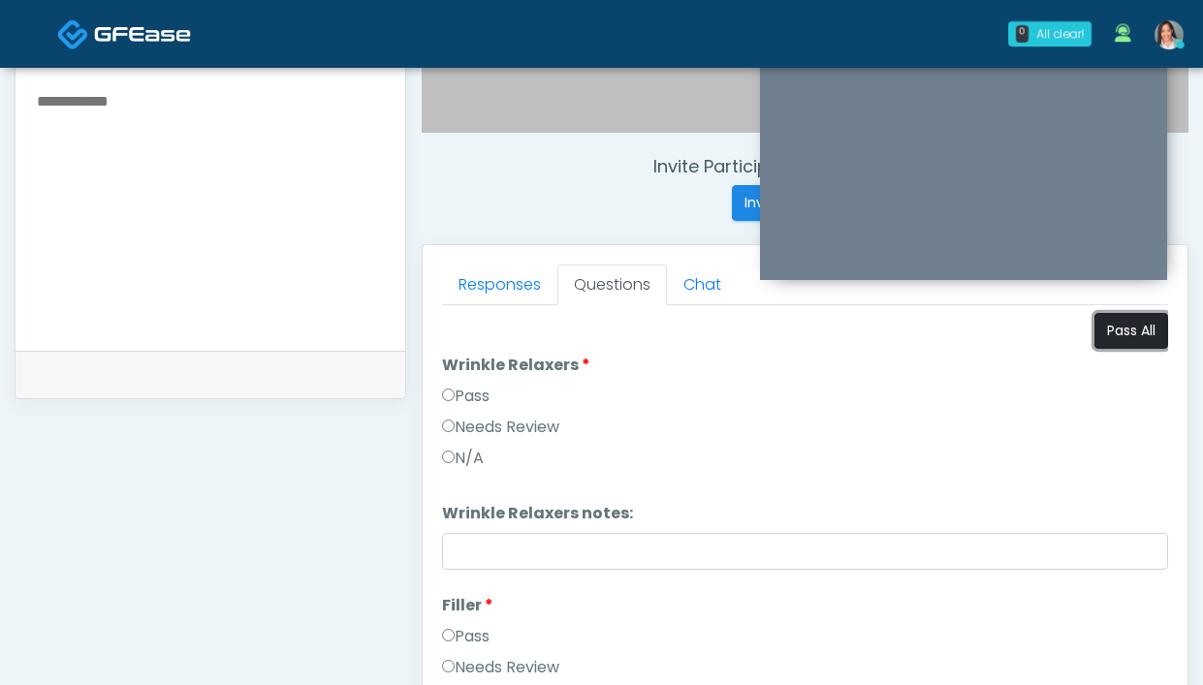
click at [1118, 338] on button "Pass All" at bounding box center [1131, 331] width 74 height 36
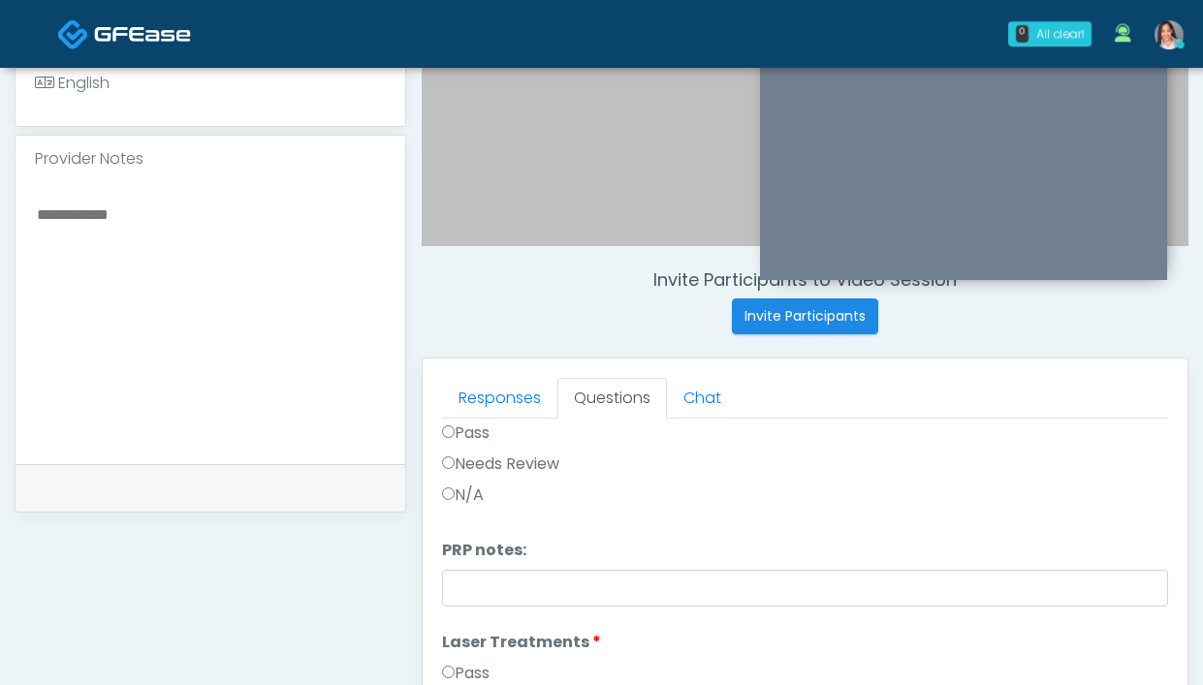
scroll to position [406, 0]
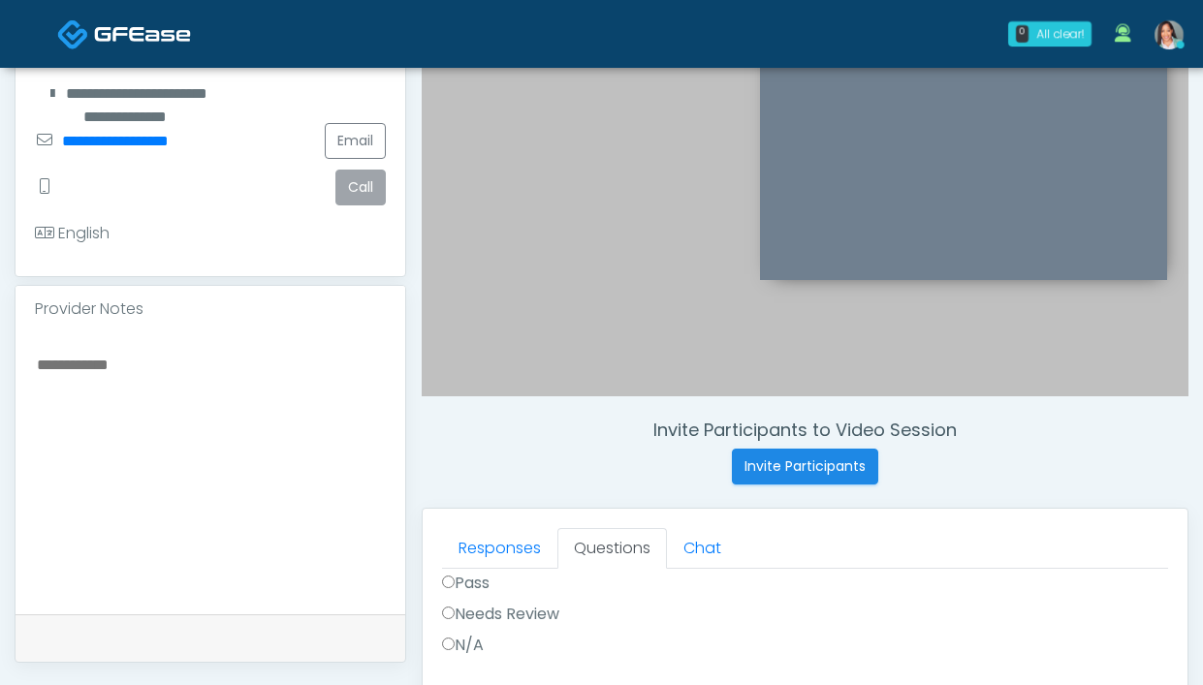
click at [269, 400] on textarea at bounding box center [210, 470] width 351 height 237
click at [134, 361] on textarea "**********" at bounding box center [210, 470] width 351 height 237
click at [189, 365] on textarea "**********" at bounding box center [210, 470] width 351 height 237
click at [318, 359] on textarea "**********" at bounding box center [210, 470] width 351 height 237
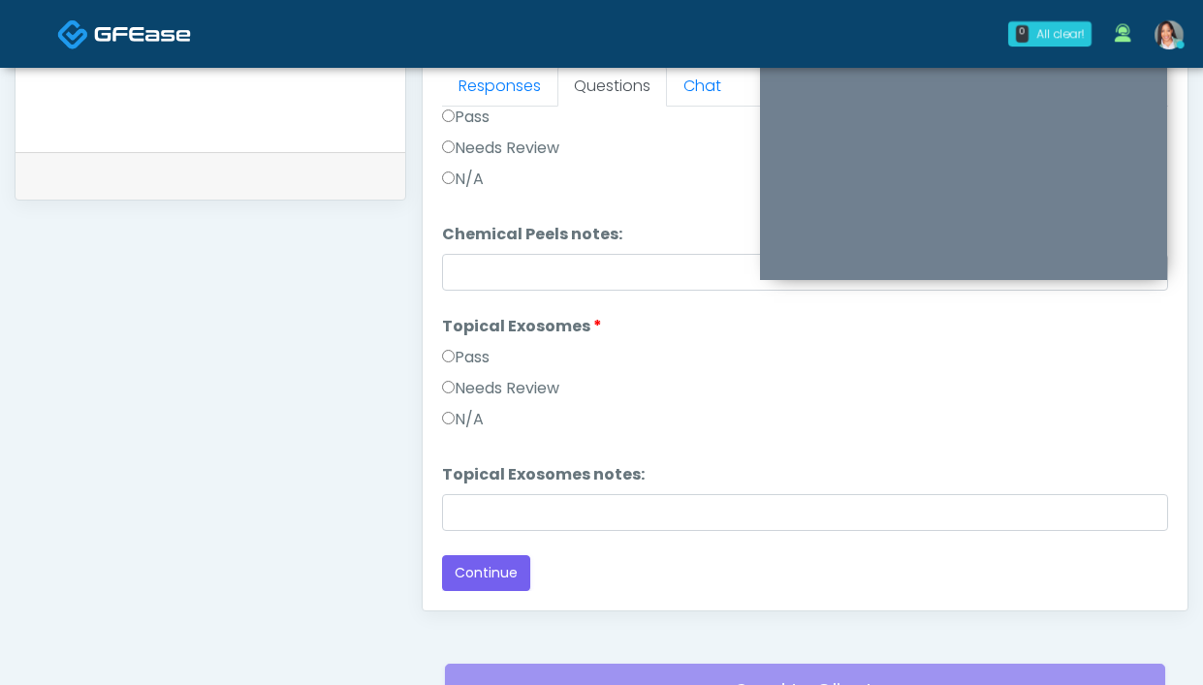
scroll to position [1055, 0]
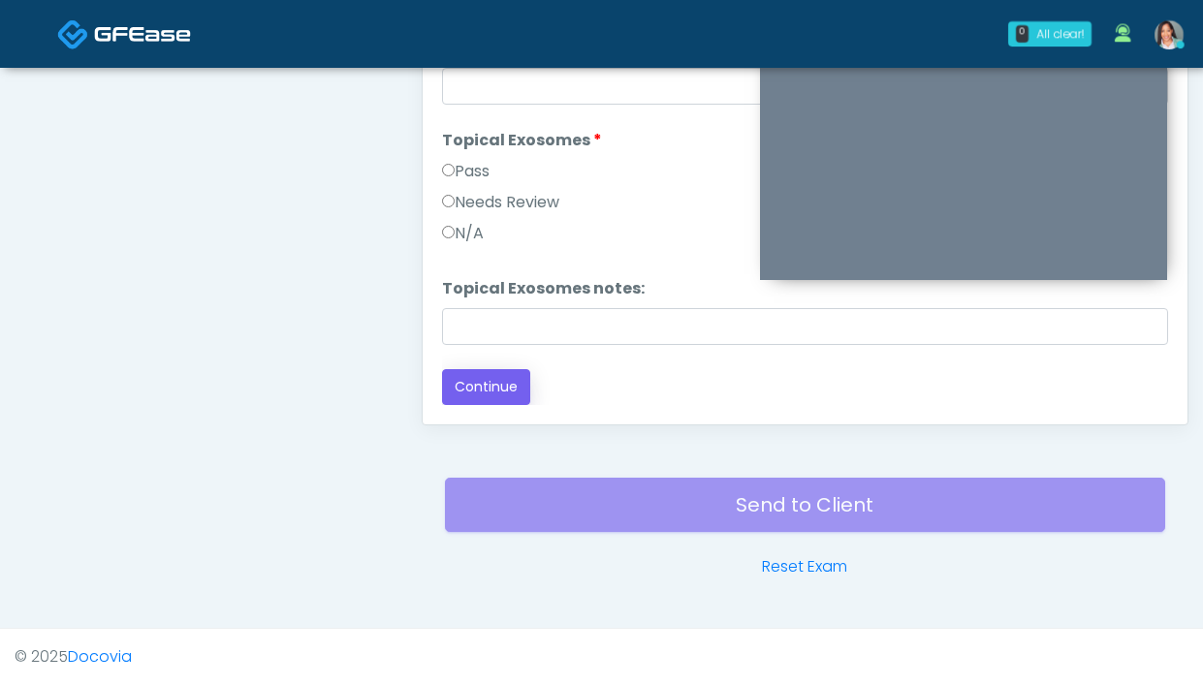
type textarea "**********"
click at [493, 385] on button "Continue" at bounding box center [486, 387] width 88 height 36
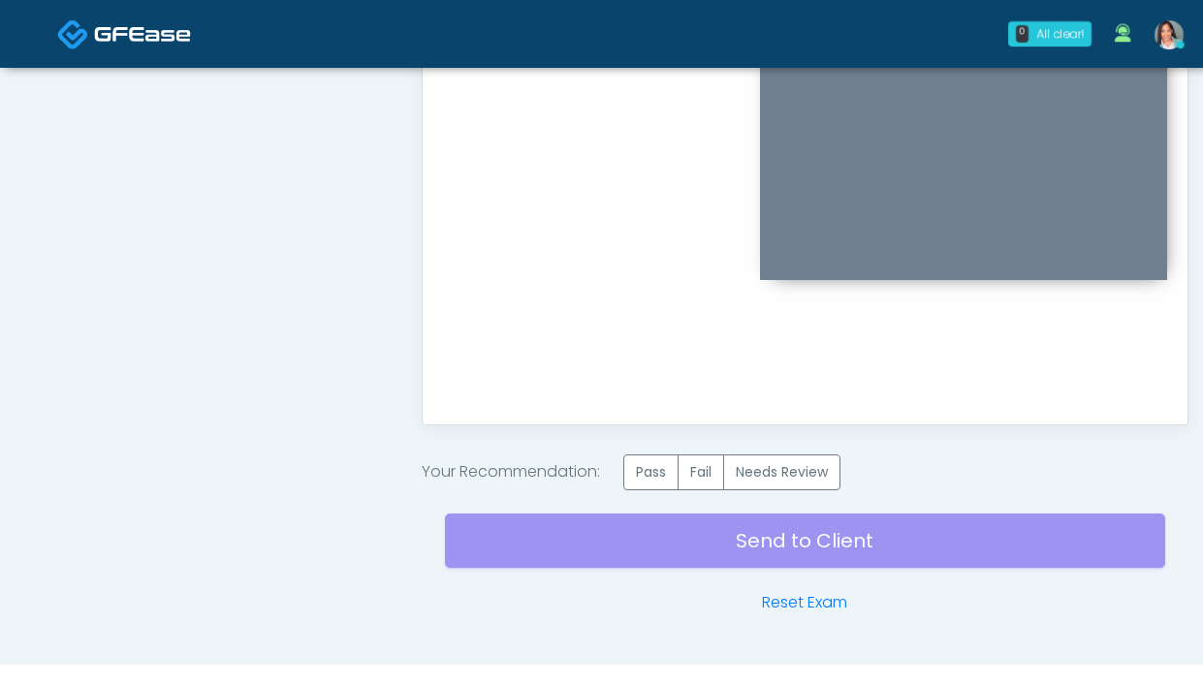
scroll to position [0, 0]
click at [656, 466] on label "Pass" at bounding box center [650, 473] width 55 height 36
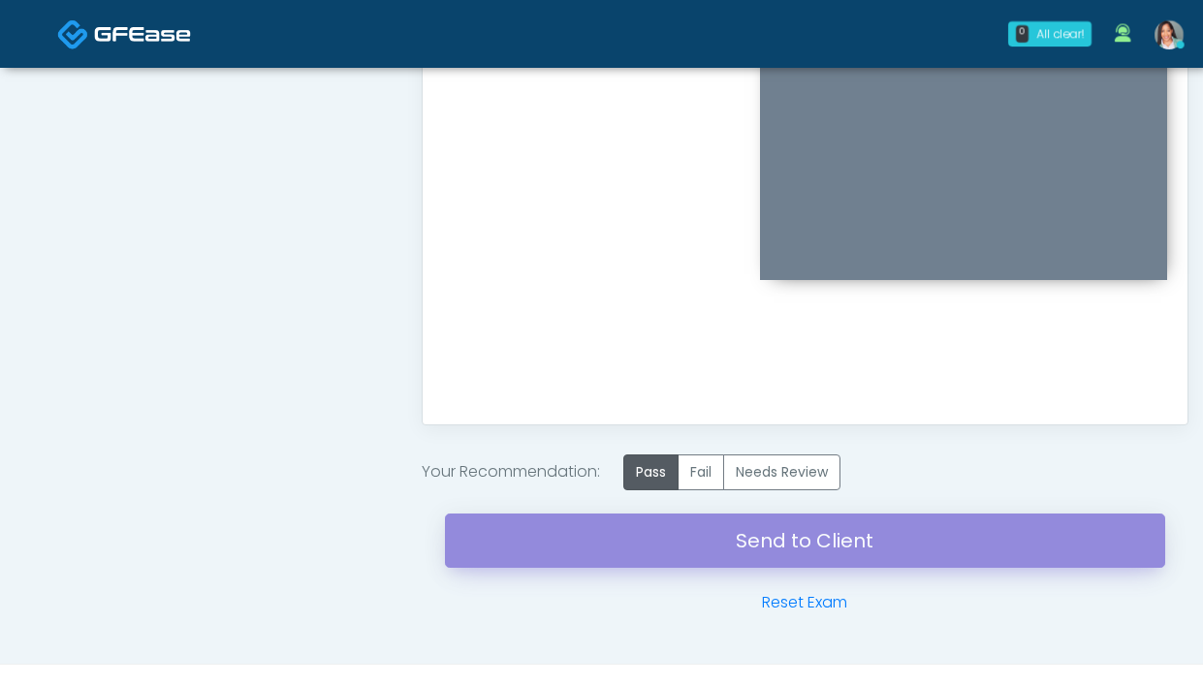
click at [668, 522] on link "Send to Client" at bounding box center [805, 541] width 720 height 54
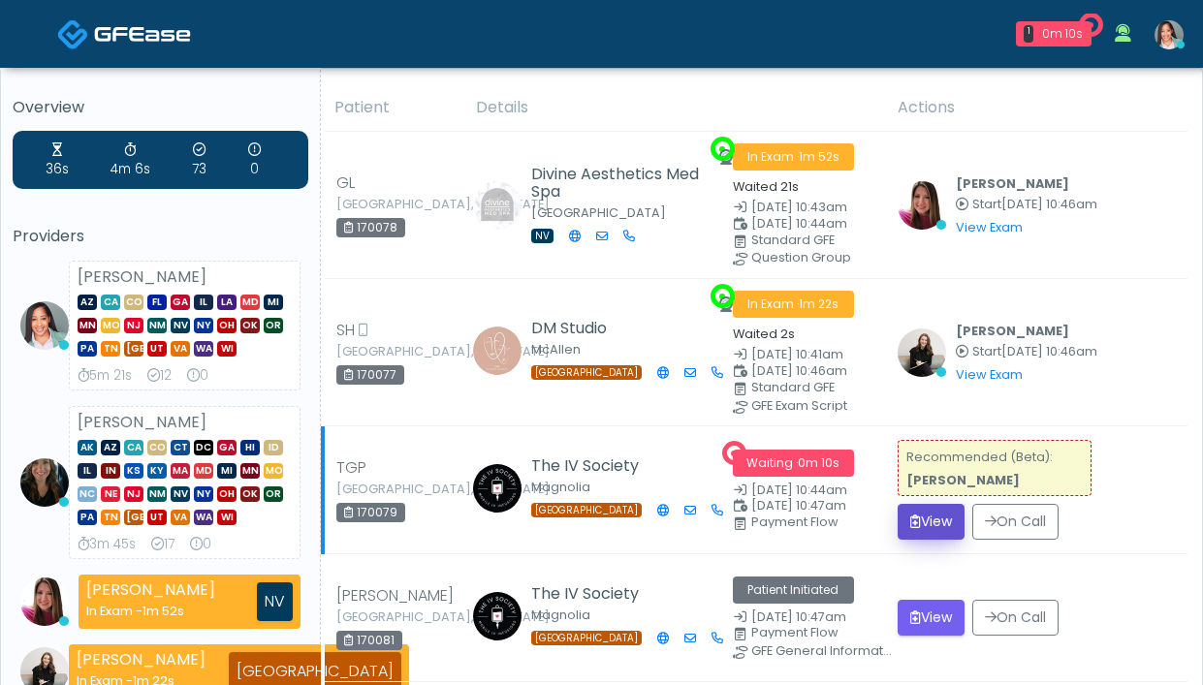
click at [931, 518] on button "View" at bounding box center [931, 522] width 67 height 36
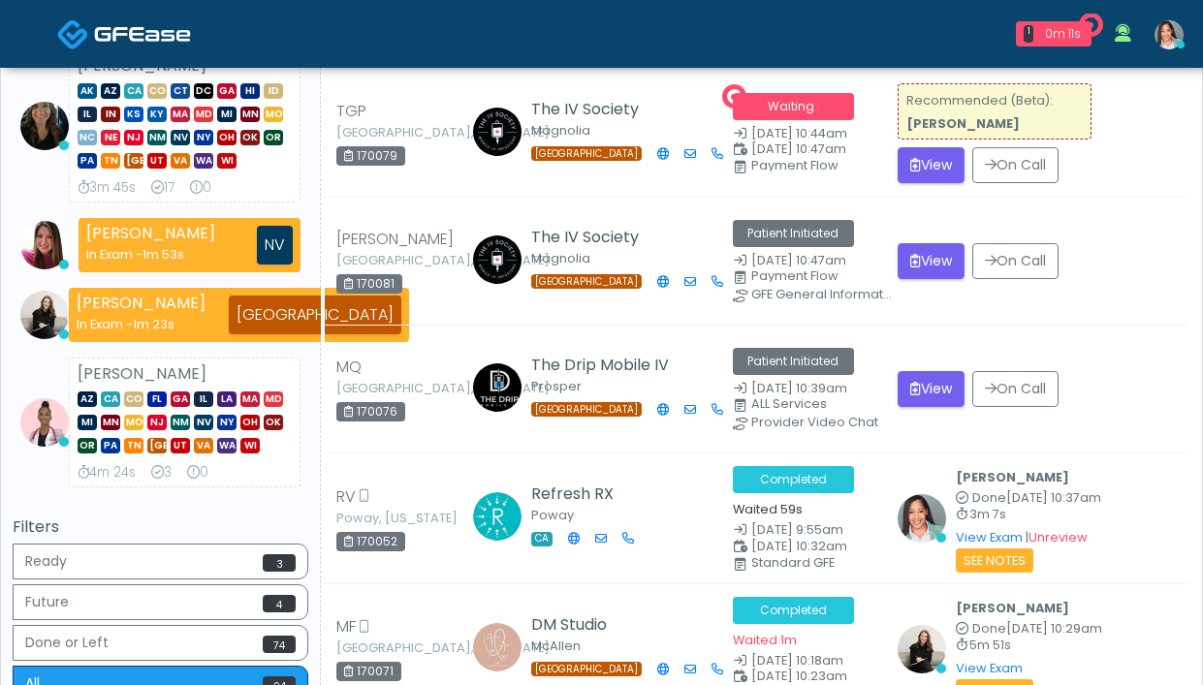
scroll to position [490, 0]
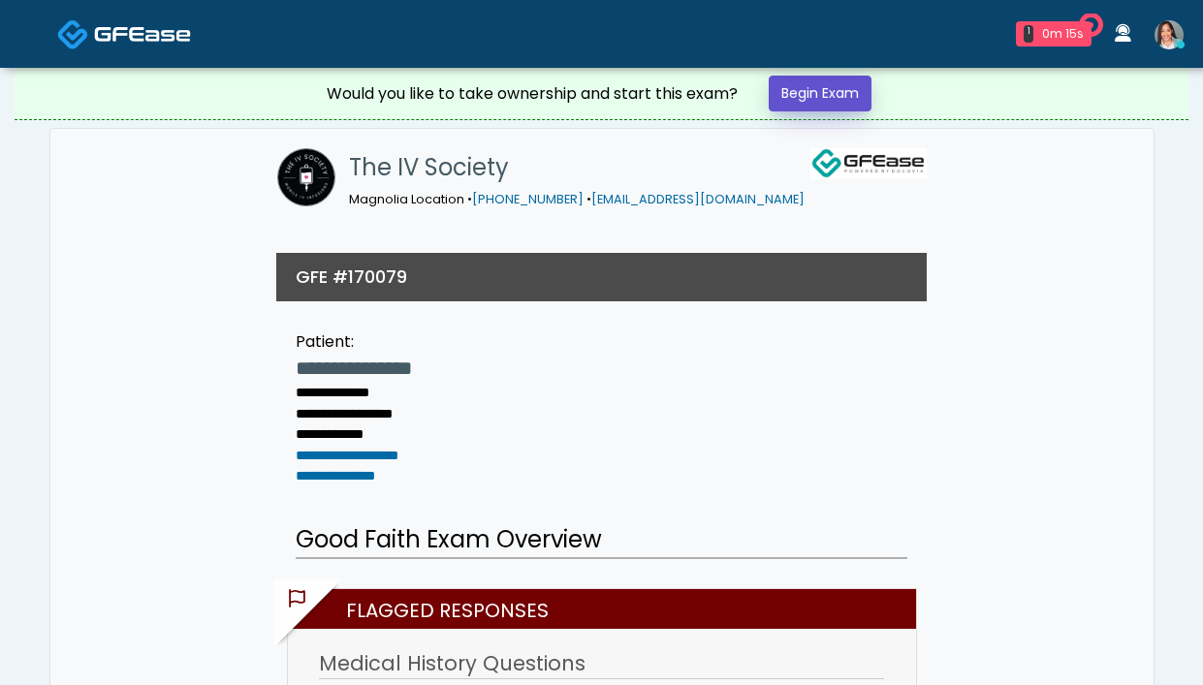
click at [832, 89] on link "Begin Exam" at bounding box center [820, 94] width 103 height 36
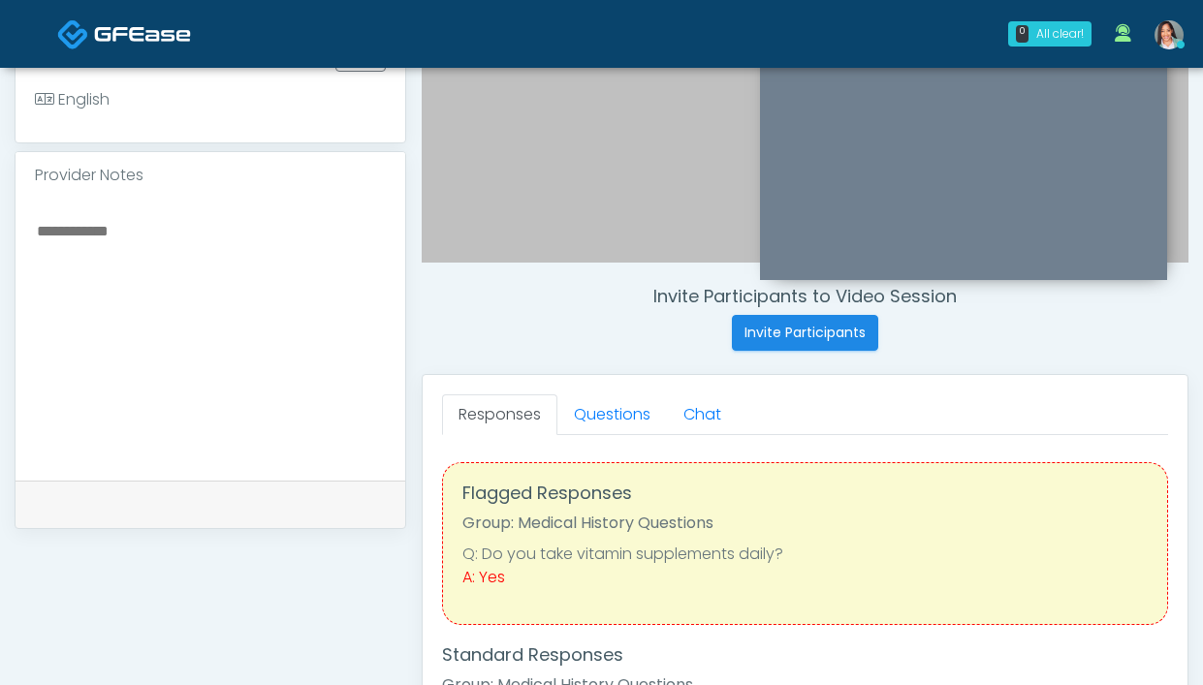
scroll to position [614, 0]
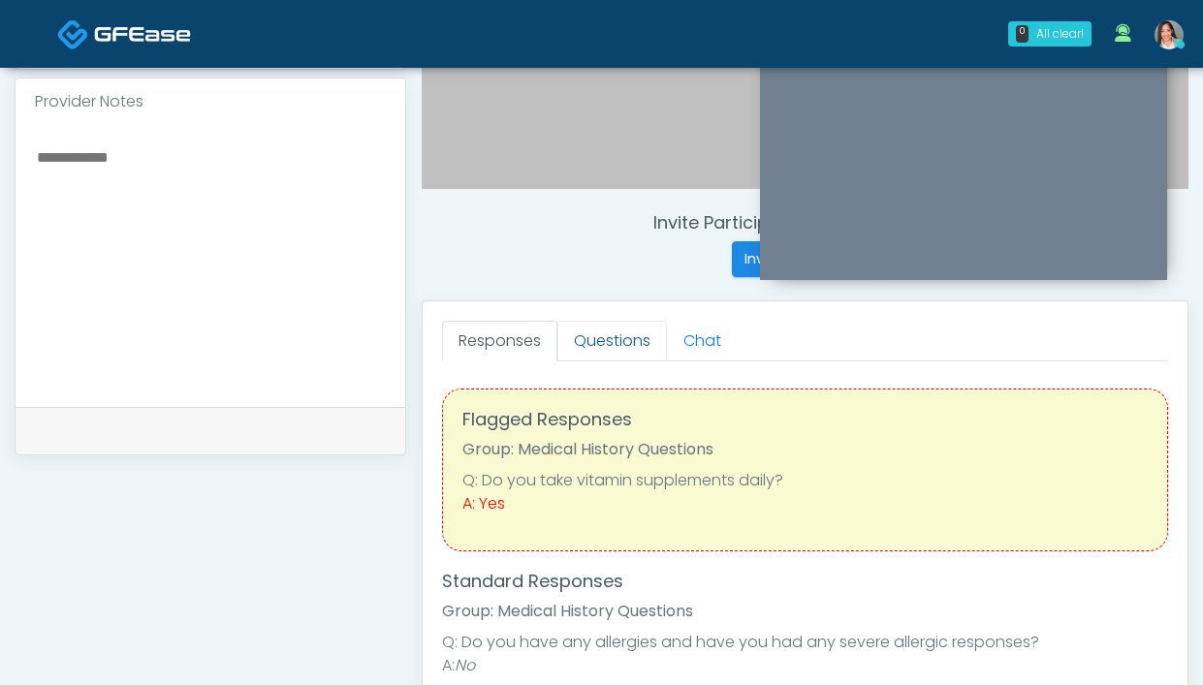
click at [577, 348] on link "Questions" at bounding box center [612, 341] width 110 height 41
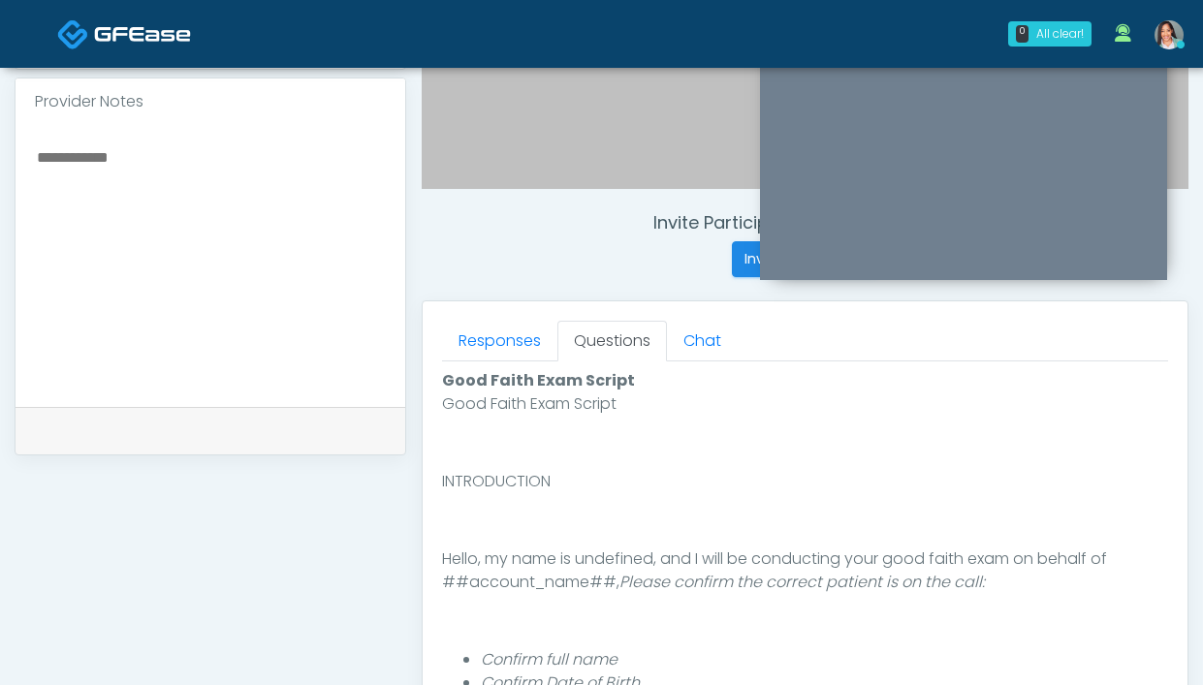
scroll to position [933, 0]
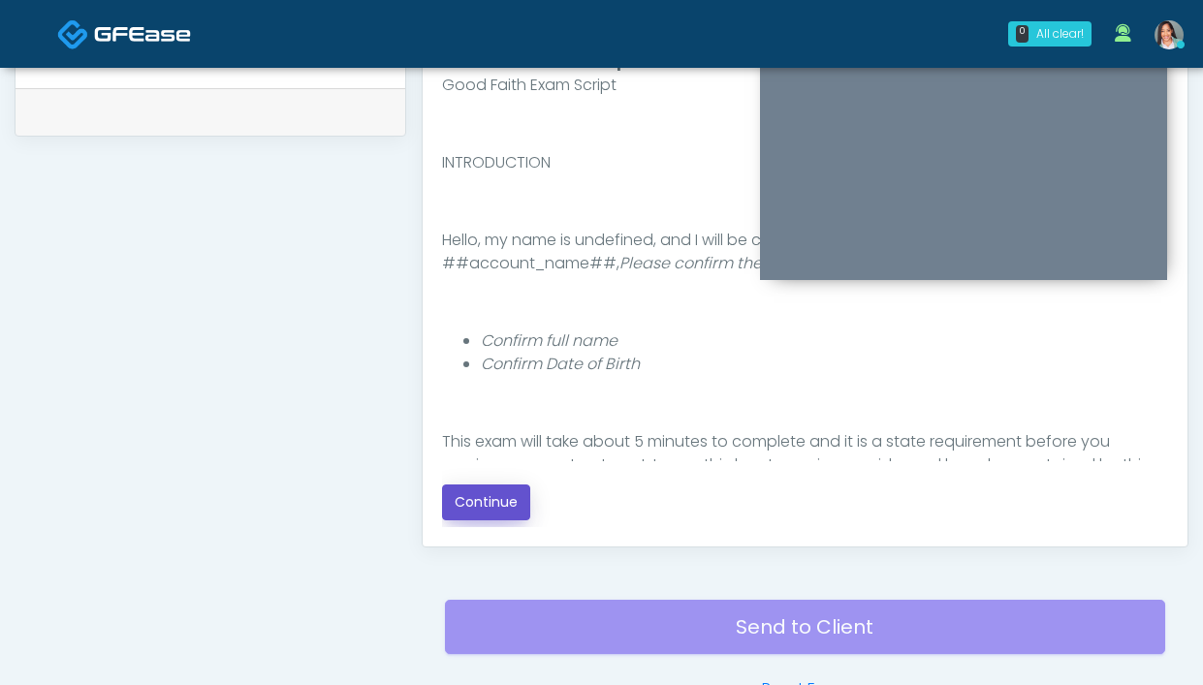
click at [489, 513] on button "Continue" at bounding box center [486, 503] width 88 height 36
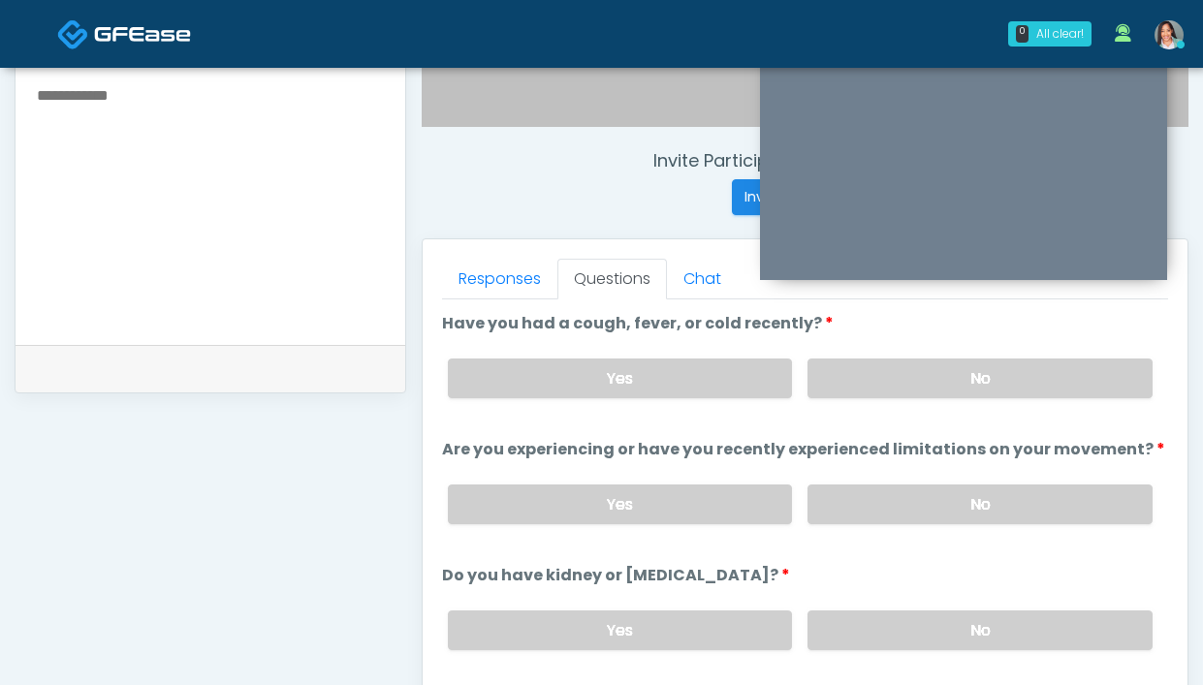
scroll to position [674, 0]
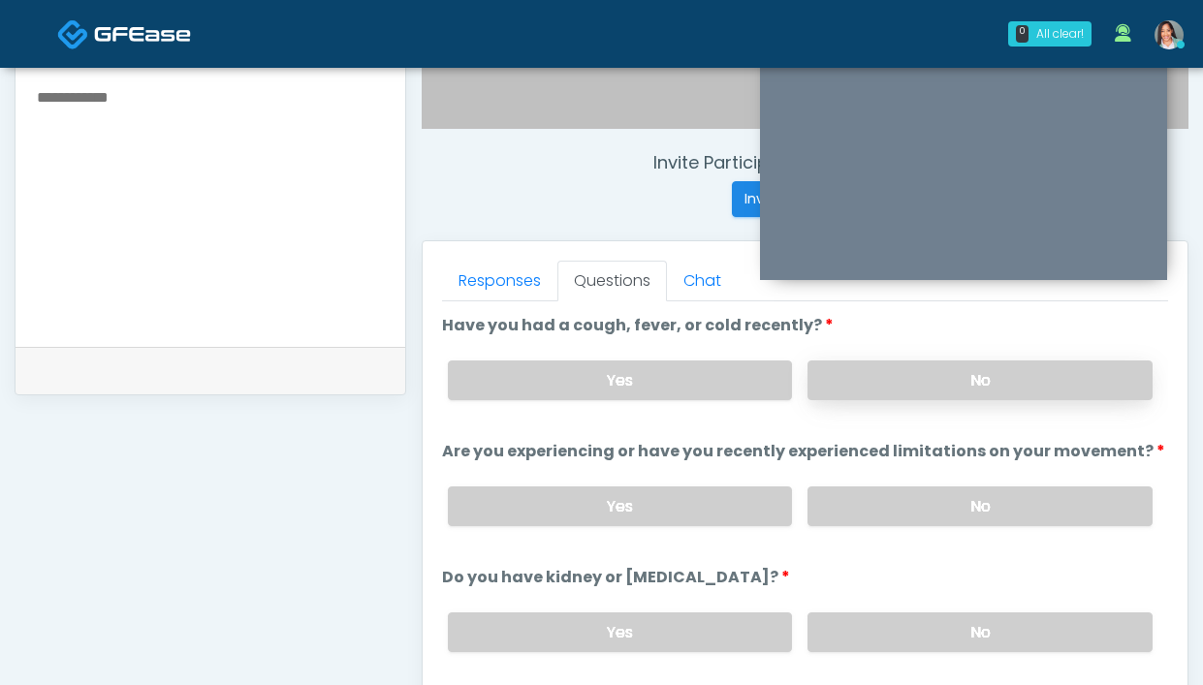
click at [866, 362] on label "No" at bounding box center [979, 381] width 345 height 40
click at [904, 480] on div "Yes No" at bounding box center [800, 506] width 736 height 71
click at [904, 505] on label "No" at bounding box center [979, 507] width 345 height 40
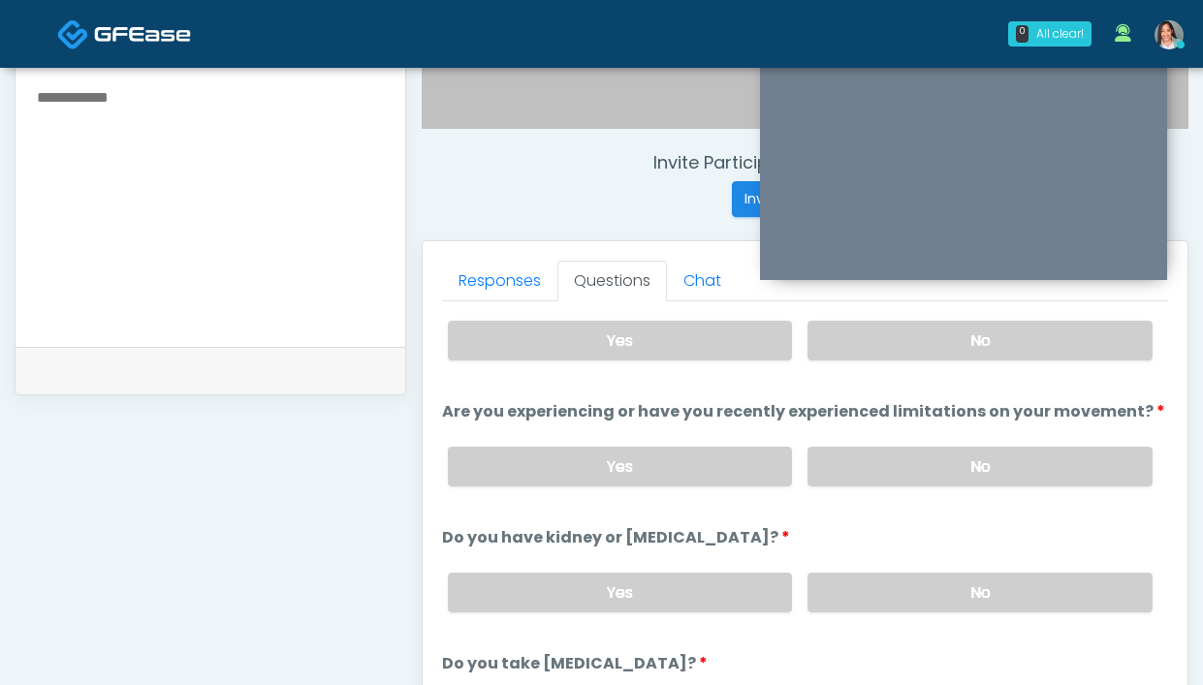
scroll to position [118, 0]
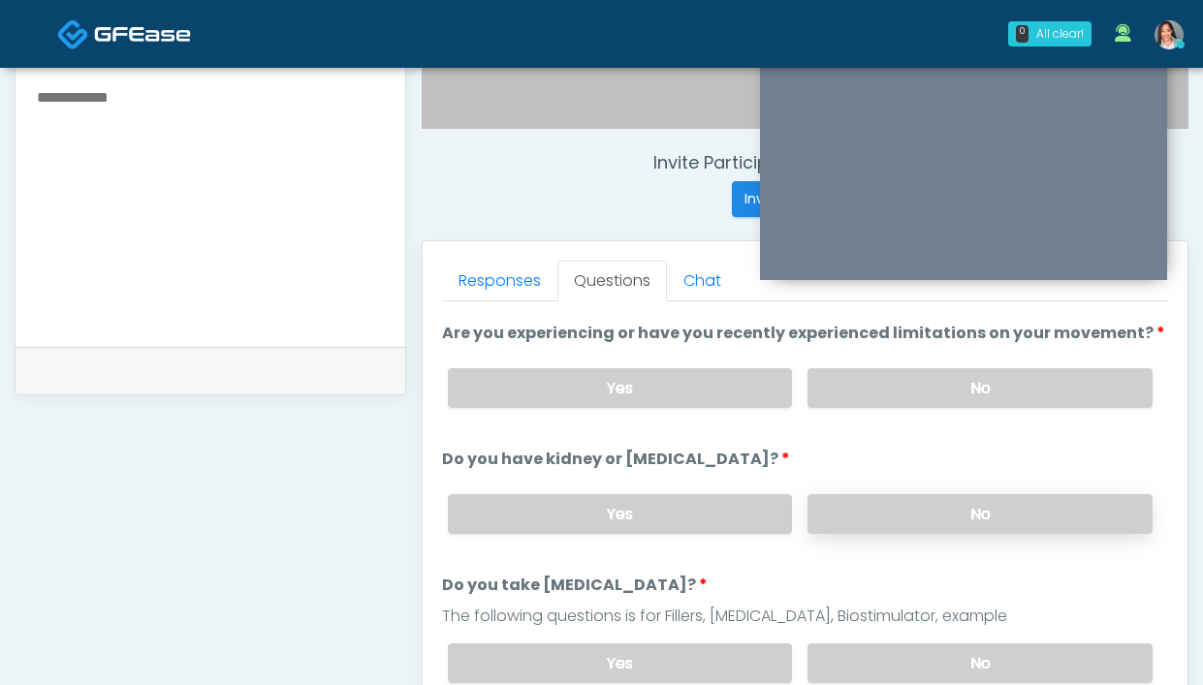
click at [920, 523] on label "No" at bounding box center [979, 514] width 345 height 40
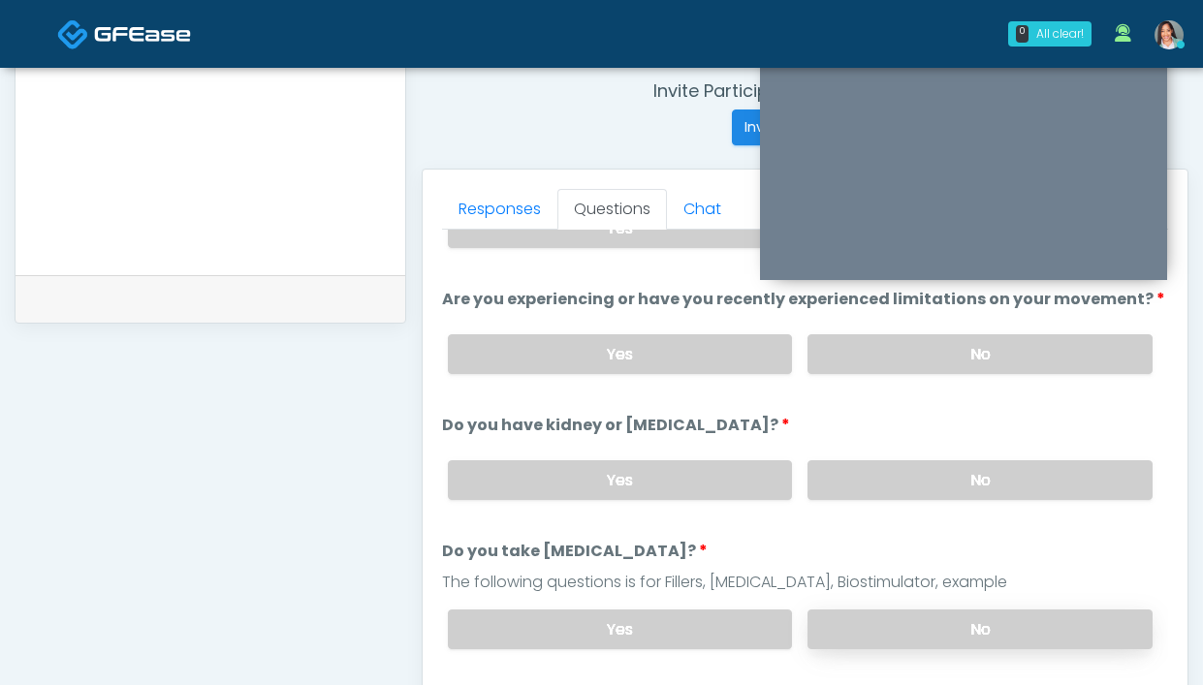
scroll to position [814, 0]
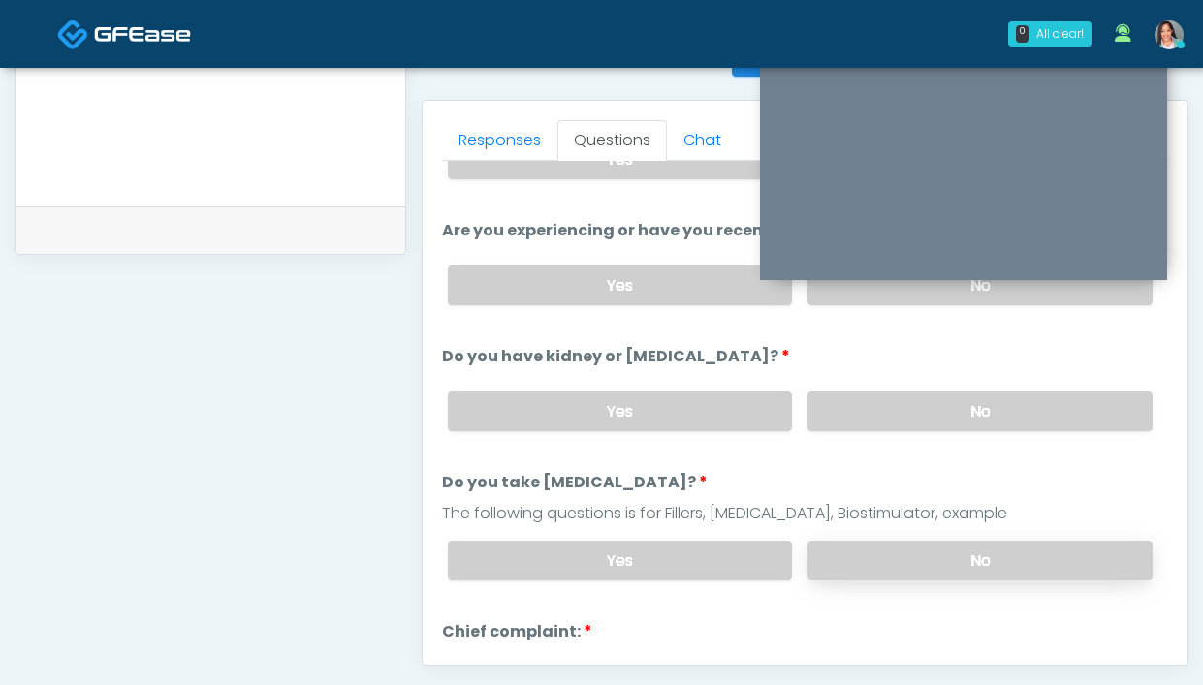
click at [892, 558] on label "No" at bounding box center [979, 561] width 345 height 40
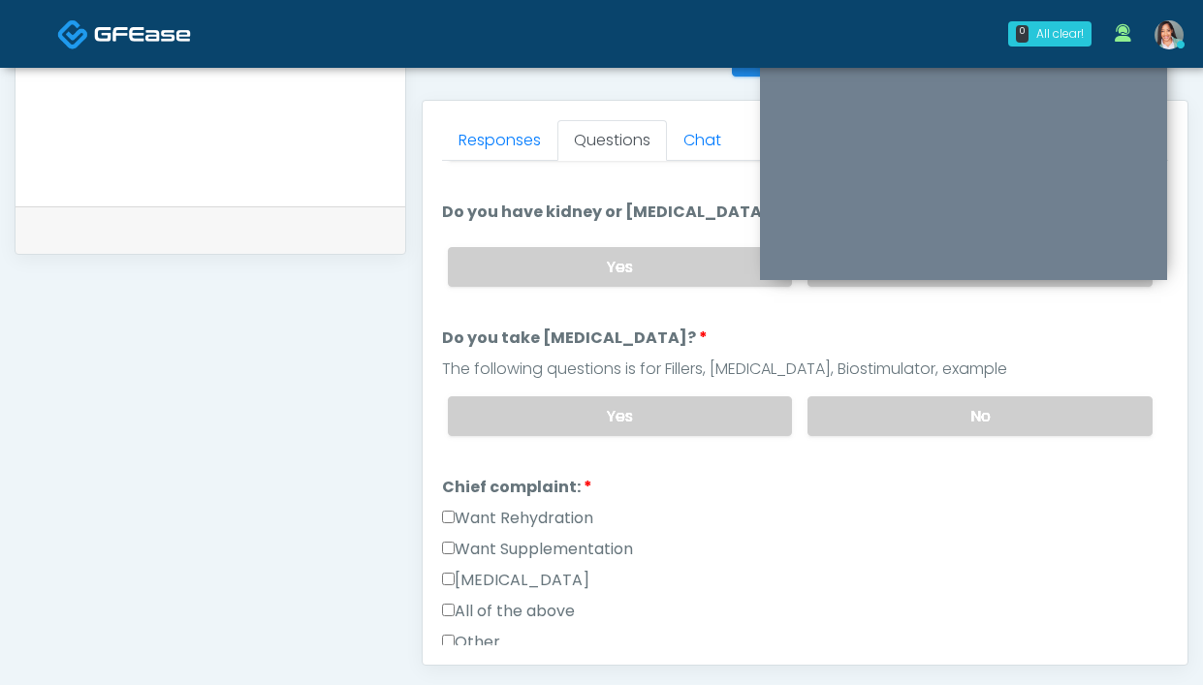
scroll to position [244, 0]
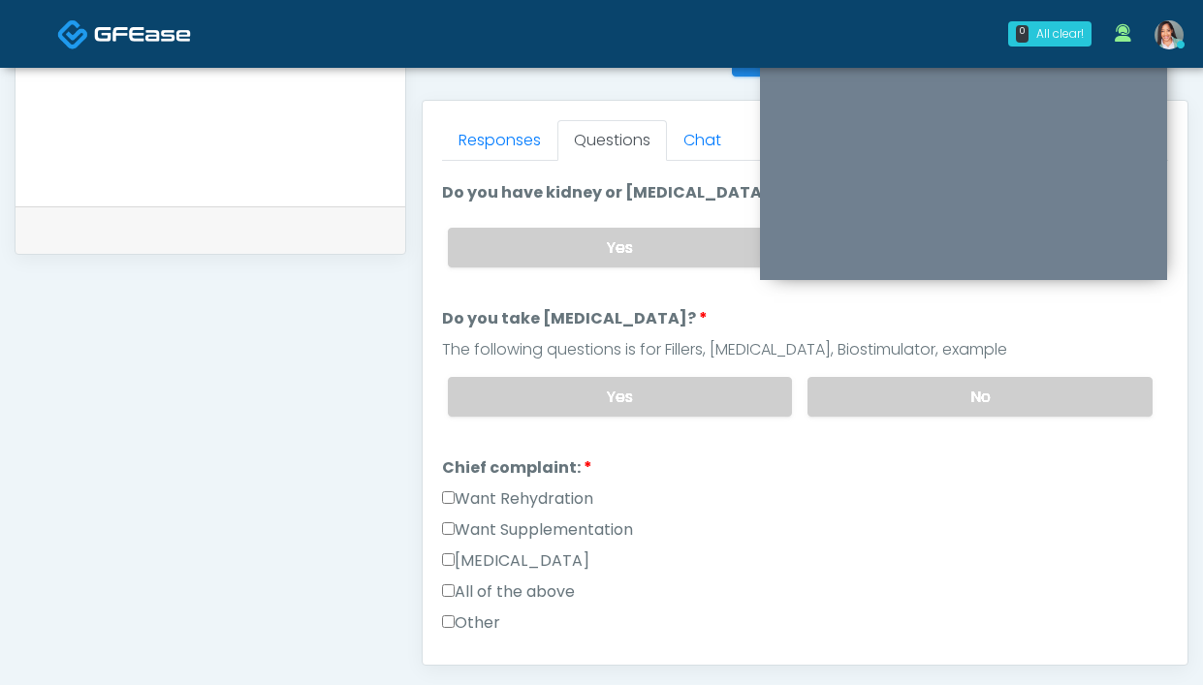
click at [545, 512] on div "Want Rehydration" at bounding box center [805, 503] width 726 height 31
click at [526, 499] on label "Want Rehydration" at bounding box center [517, 499] width 151 height 23
click at [505, 535] on label "Want Supplementation" at bounding box center [537, 530] width 191 height 23
click at [500, 138] on link "Responses" at bounding box center [499, 140] width 115 height 41
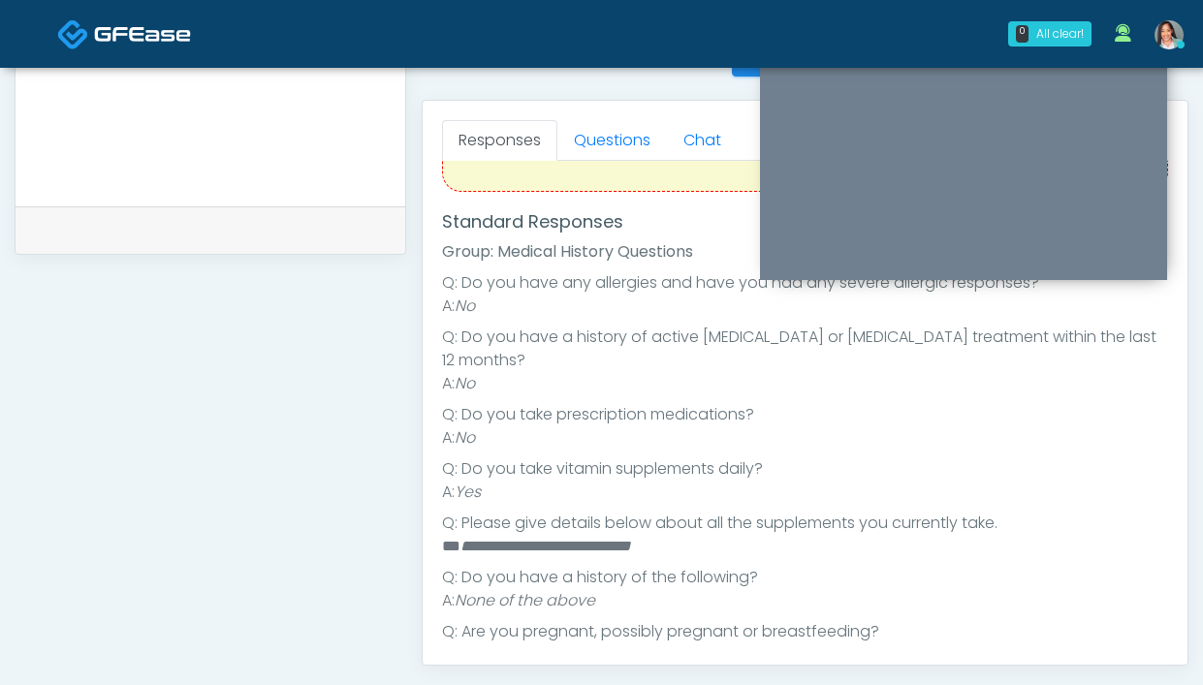
scroll to position [173, 0]
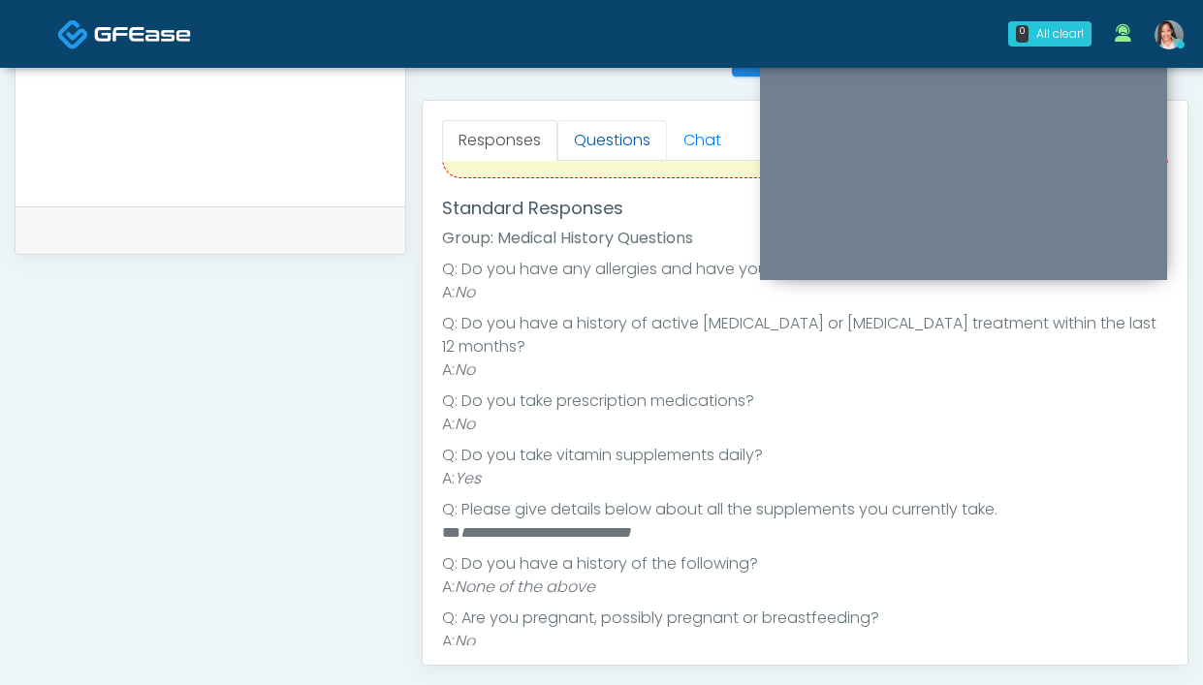
click at [616, 153] on link "Questions" at bounding box center [612, 140] width 110 height 41
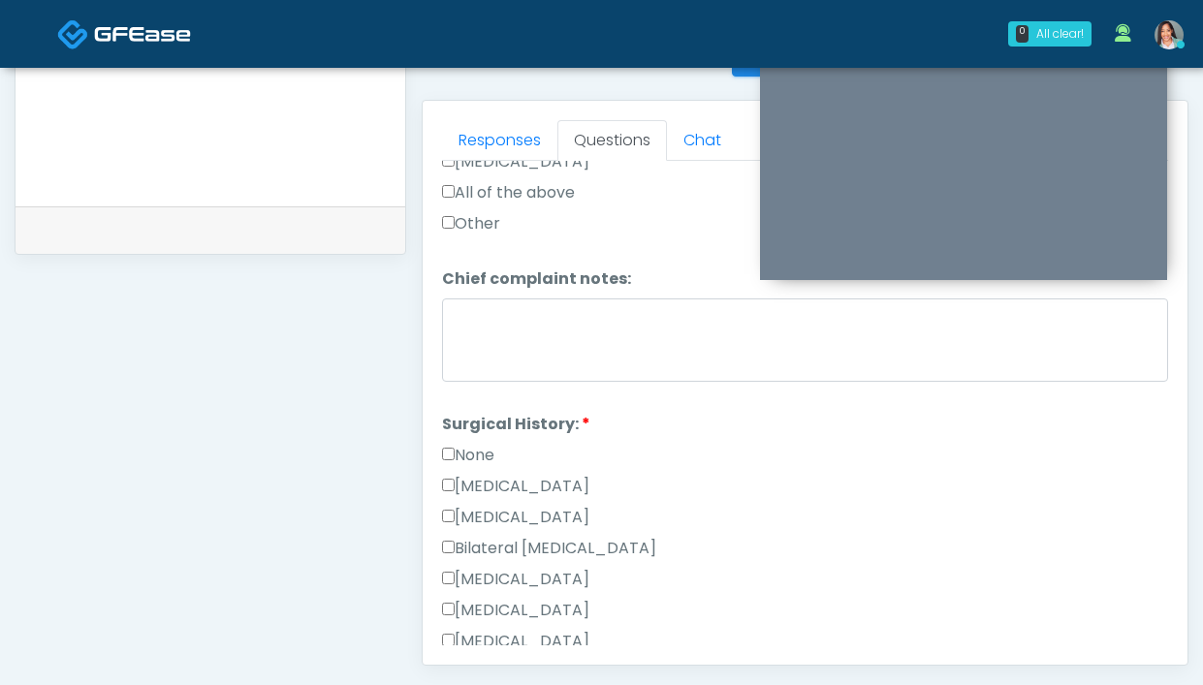
scroll to position [671, 0]
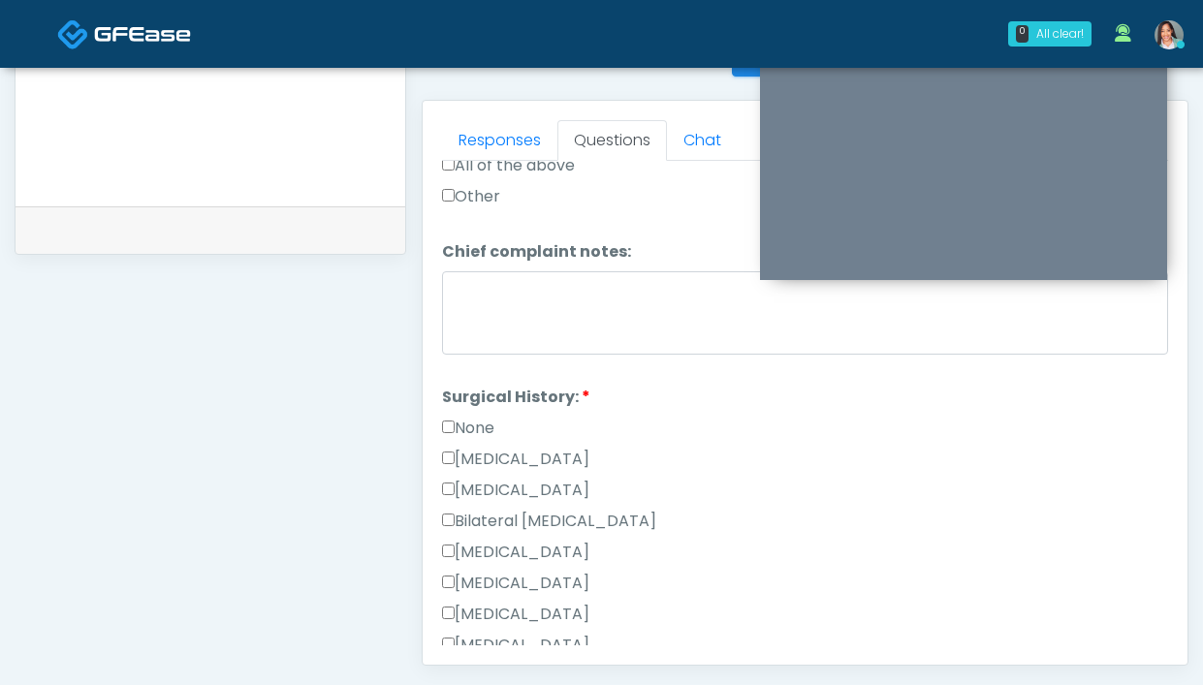
click at [466, 421] on label "None" at bounding box center [468, 428] width 52 height 23
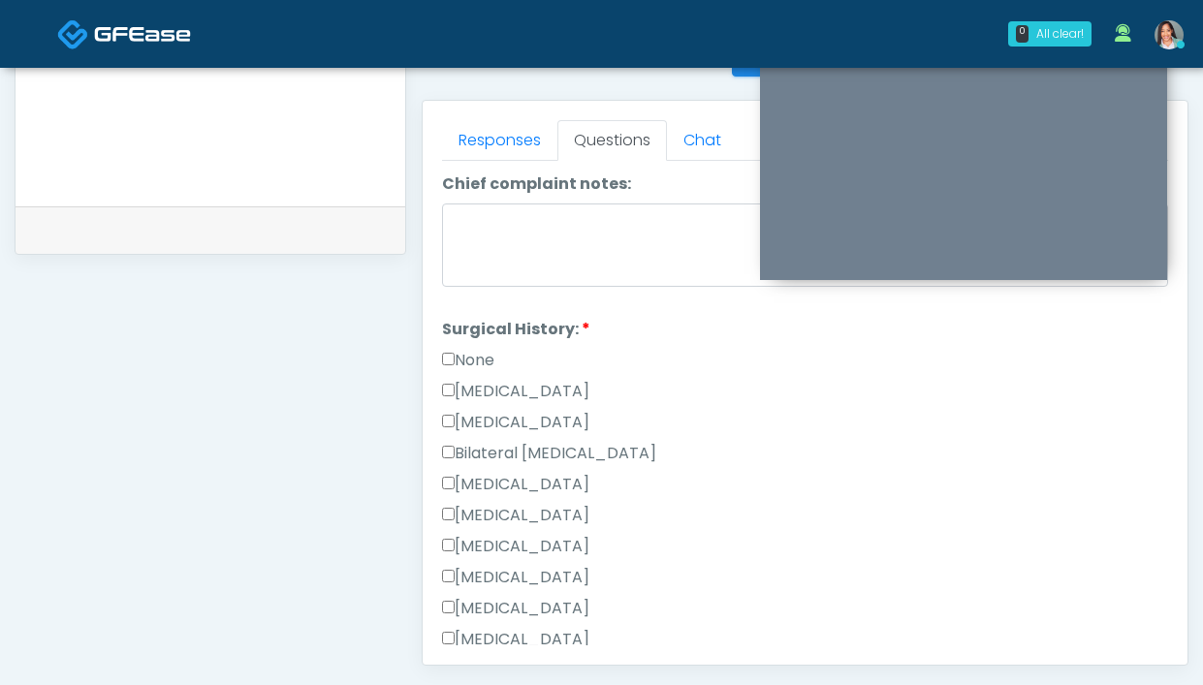
scroll to position [757, 0]
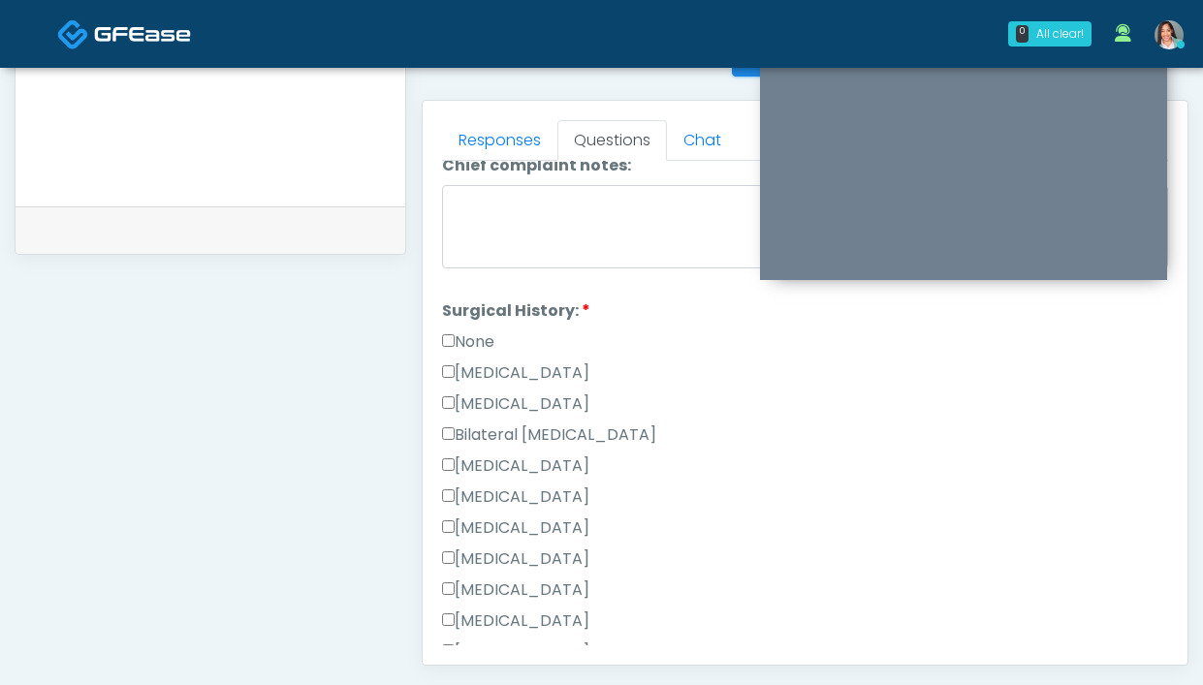
click at [473, 344] on label "None" at bounding box center [468, 342] width 52 height 23
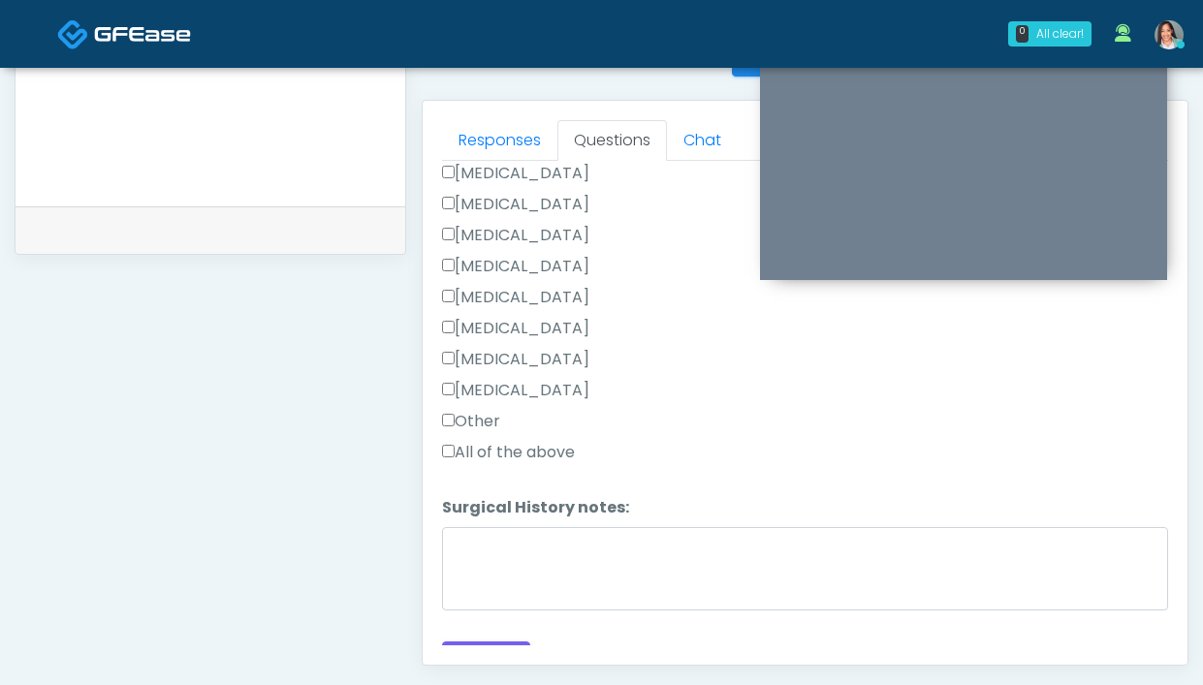
scroll to position [1062, 0]
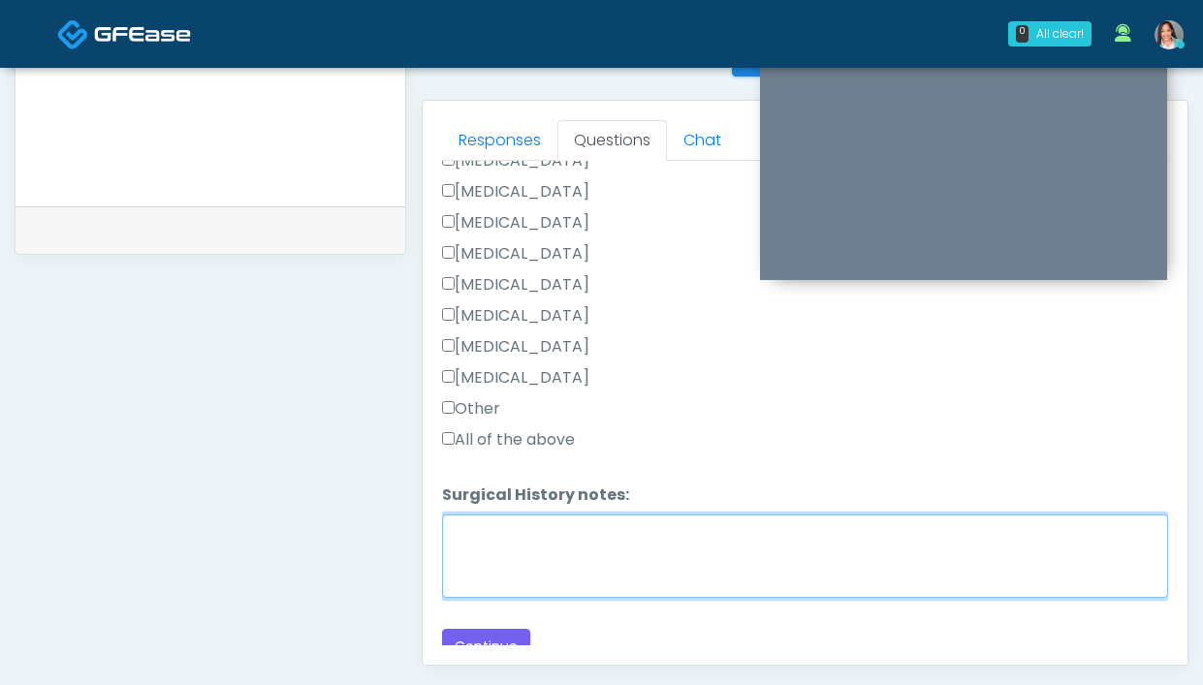
click at [534, 553] on textarea "Surgical History notes:" at bounding box center [805, 556] width 726 height 83
drag, startPoint x: 710, startPoint y: 491, endPoint x: 782, endPoint y: 525, distance: 80.2
click at [782, 525] on textarea "**********" at bounding box center [805, 556] width 726 height 83
click at [872, 542] on textarea "**********" at bounding box center [805, 556] width 726 height 83
click at [653, 532] on textarea "**********" at bounding box center [805, 556] width 726 height 83
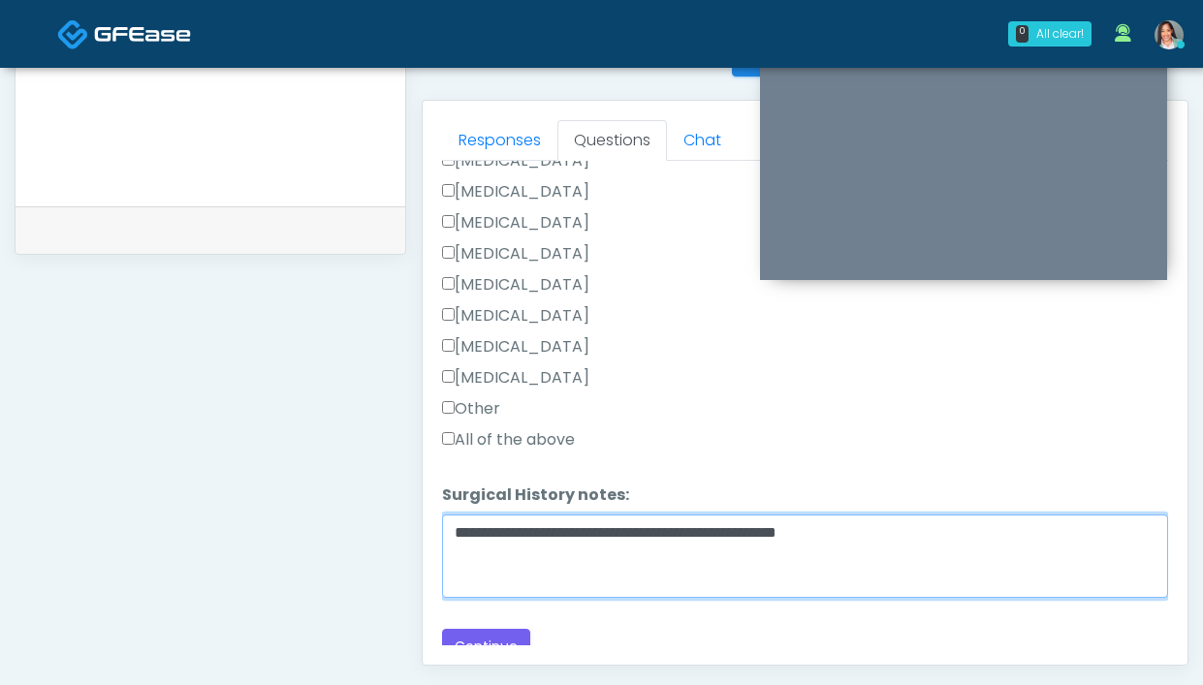
click at [529, 536] on textarea "**********" at bounding box center [805, 556] width 726 height 83
type textarea "**********"
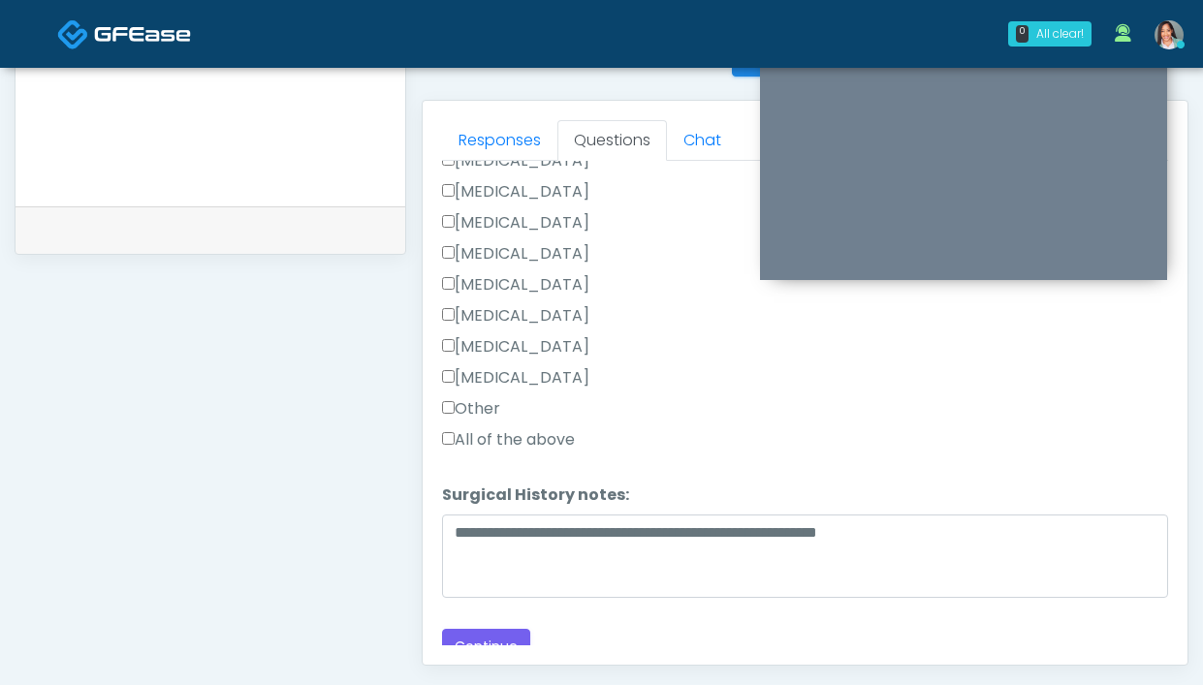
click at [466, 405] on label "Other" at bounding box center [471, 408] width 58 height 23
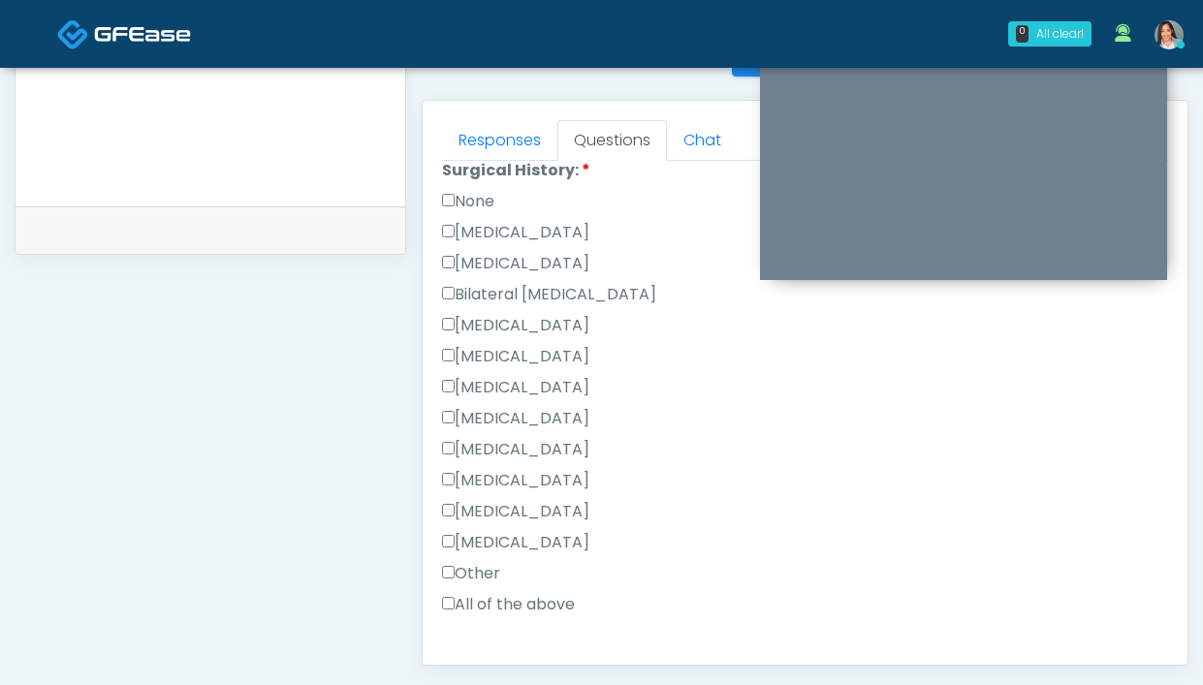
scroll to position [1077, 0]
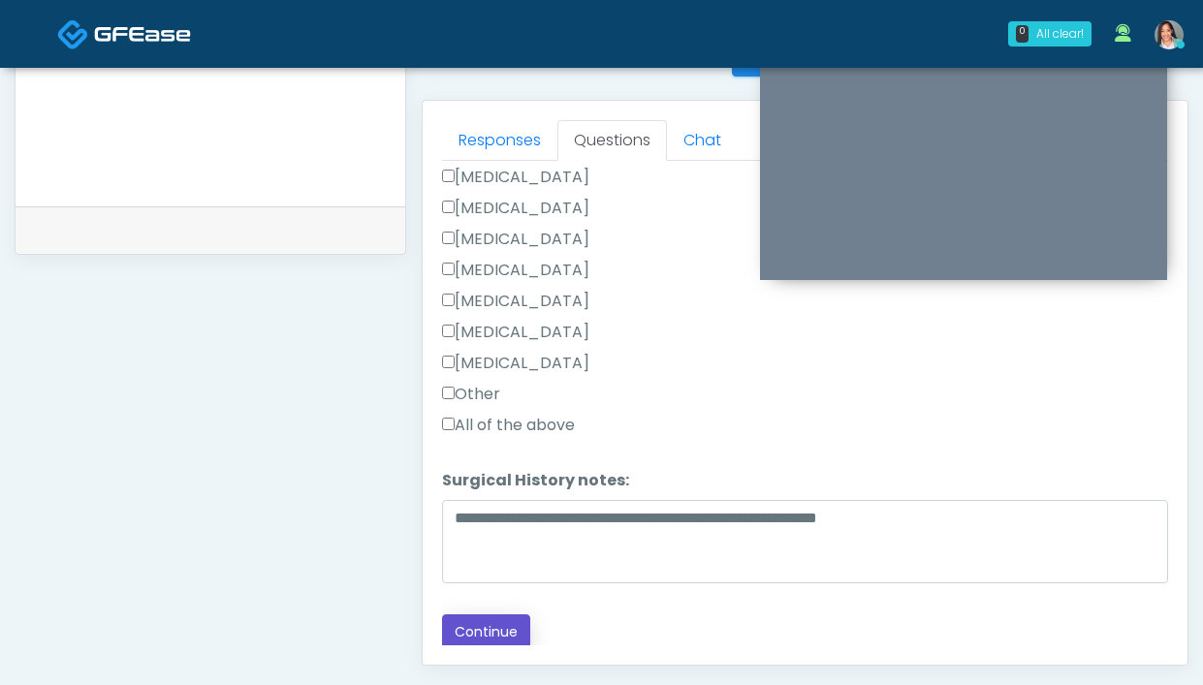
click at [497, 635] on button "Continue" at bounding box center [486, 633] width 88 height 36
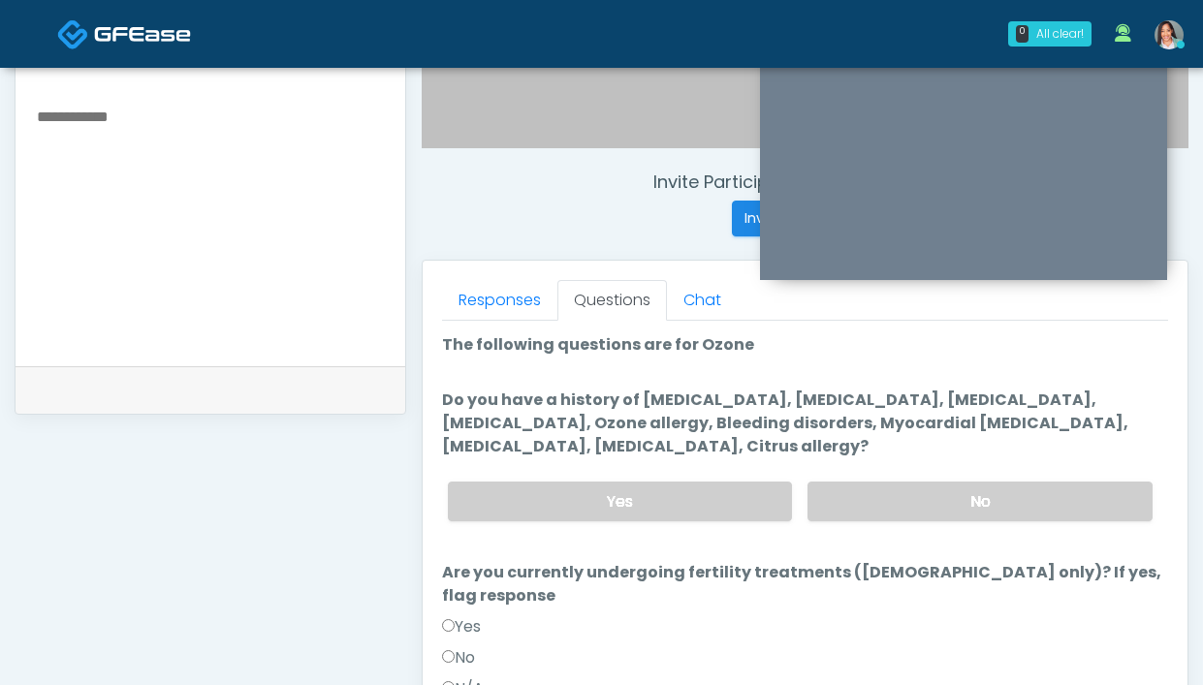
scroll to position [653, 0]
click at [876, 511] on label "No" at bounding box center [979, 503] width 345 height 40
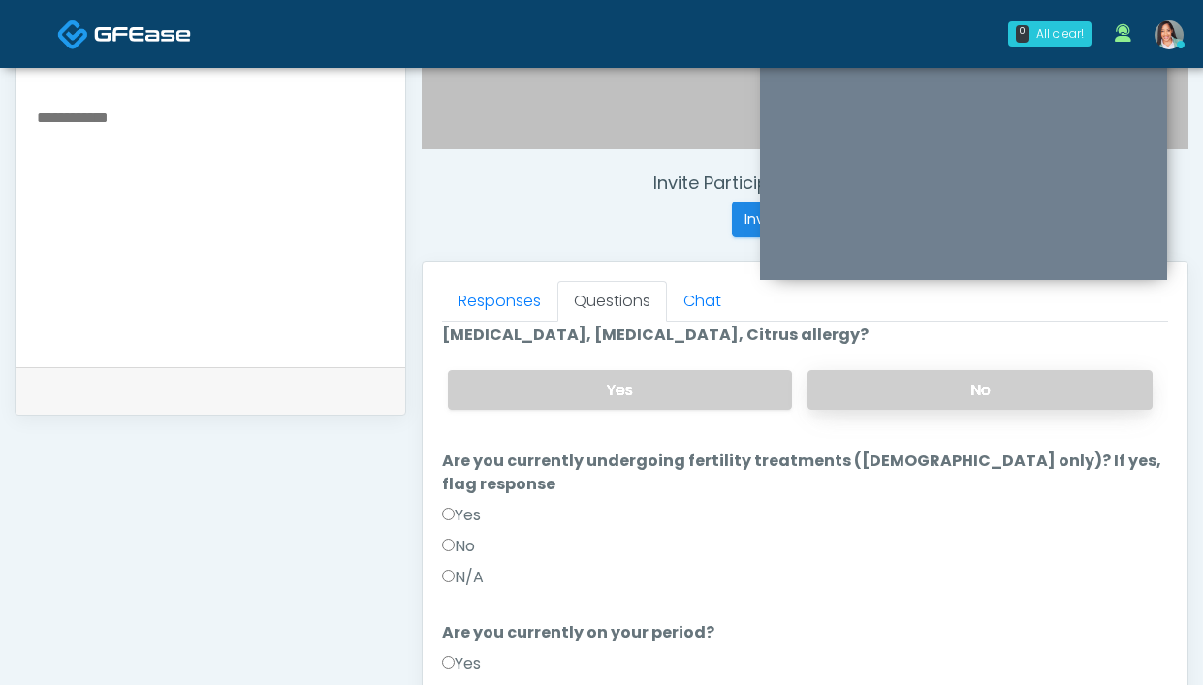
click at [940, 388] on label "No" at bounding box center [979, 390] width 345 height 40
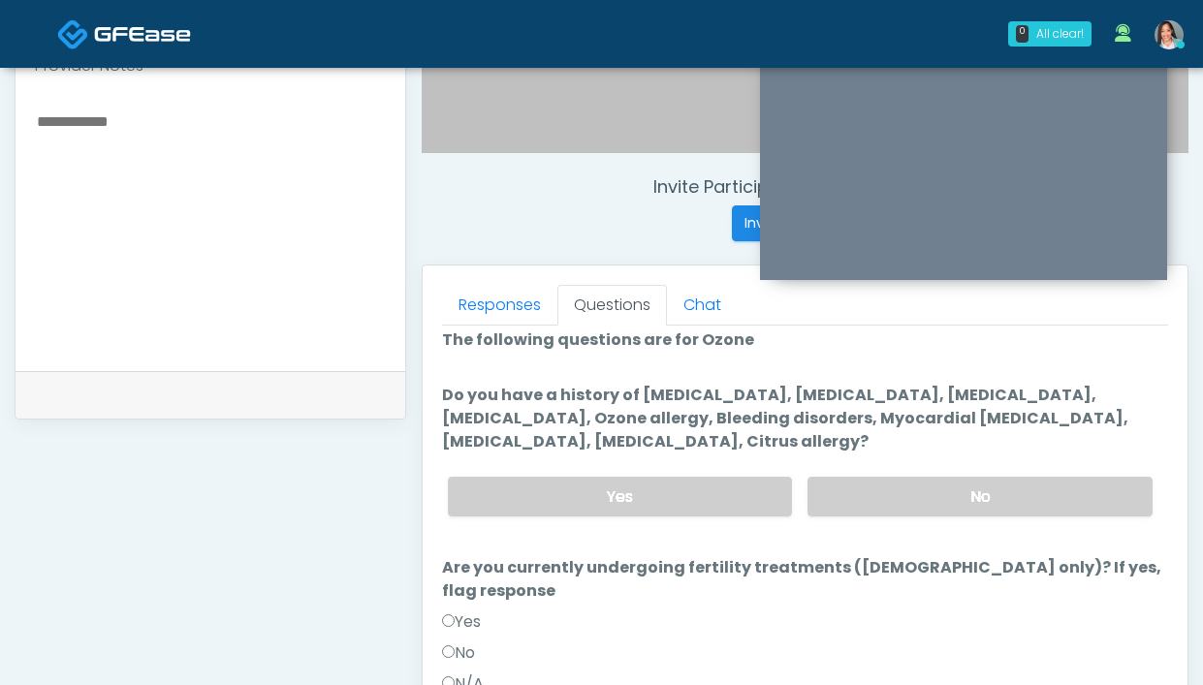
scroll to position [32, 0]
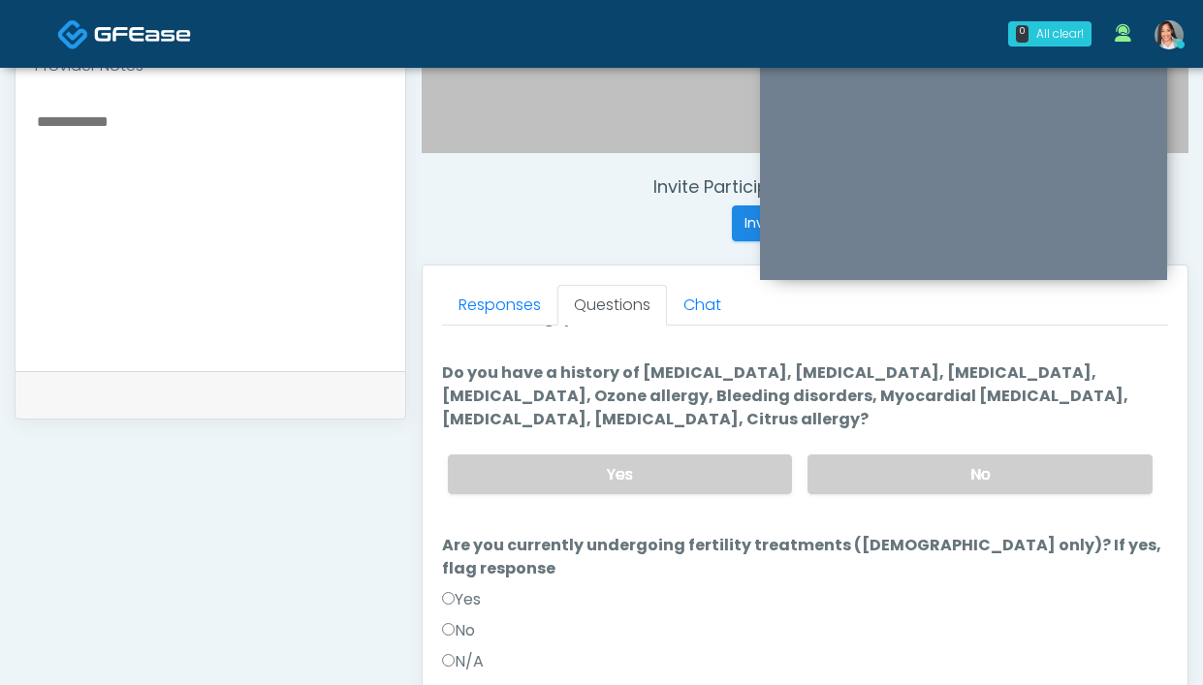
drag, startPoint x: 457, startPoint y: 608, endPoint x: 502, endPoint y: 597, distance: 46.8
click at [458, 619] on label "No" at bounding box center [458, 630] width 33 height 23
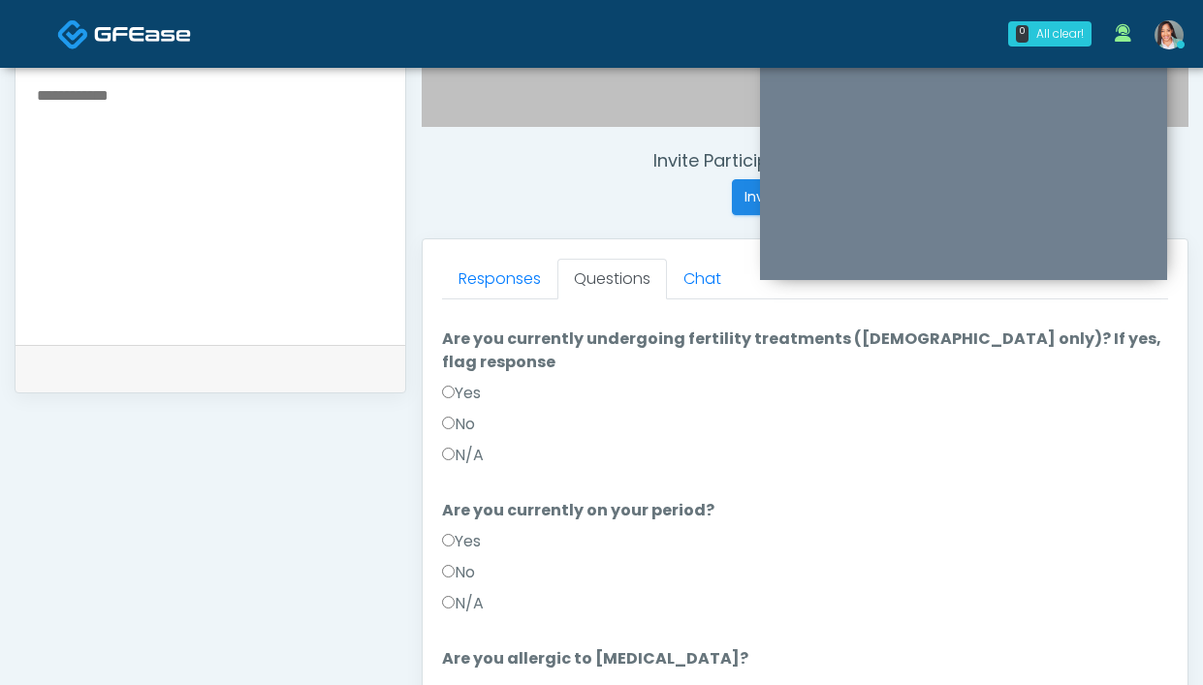
scroll to position [677, 0]
click at [464, 563] on div "No" at bounding box center [805, 575] width 726 height 31
click at [467, 560] on label "No" at bounding box center [458, 571] width 33 height 23
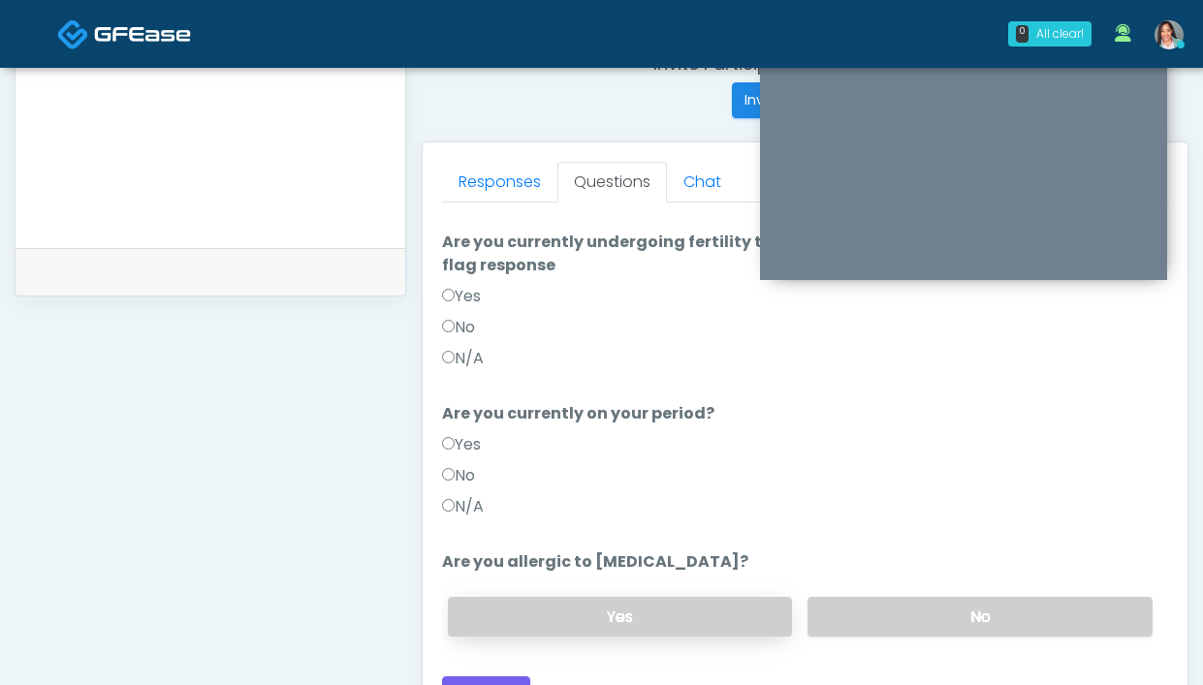
scroll to position [942, 0]
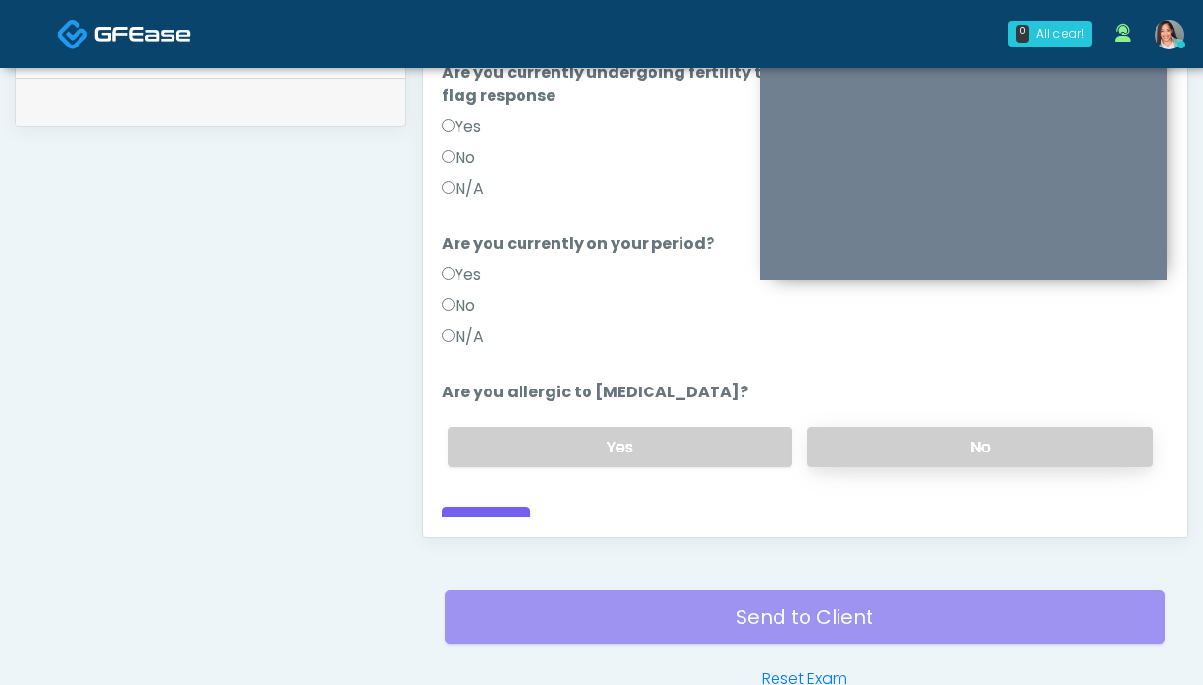
click at [843, 428] on label "No" at bounding box center [979, 447] width 345 height 40
click at [470, 507] on button "Continue" at bounding box center [486, 525] width 88 height 36
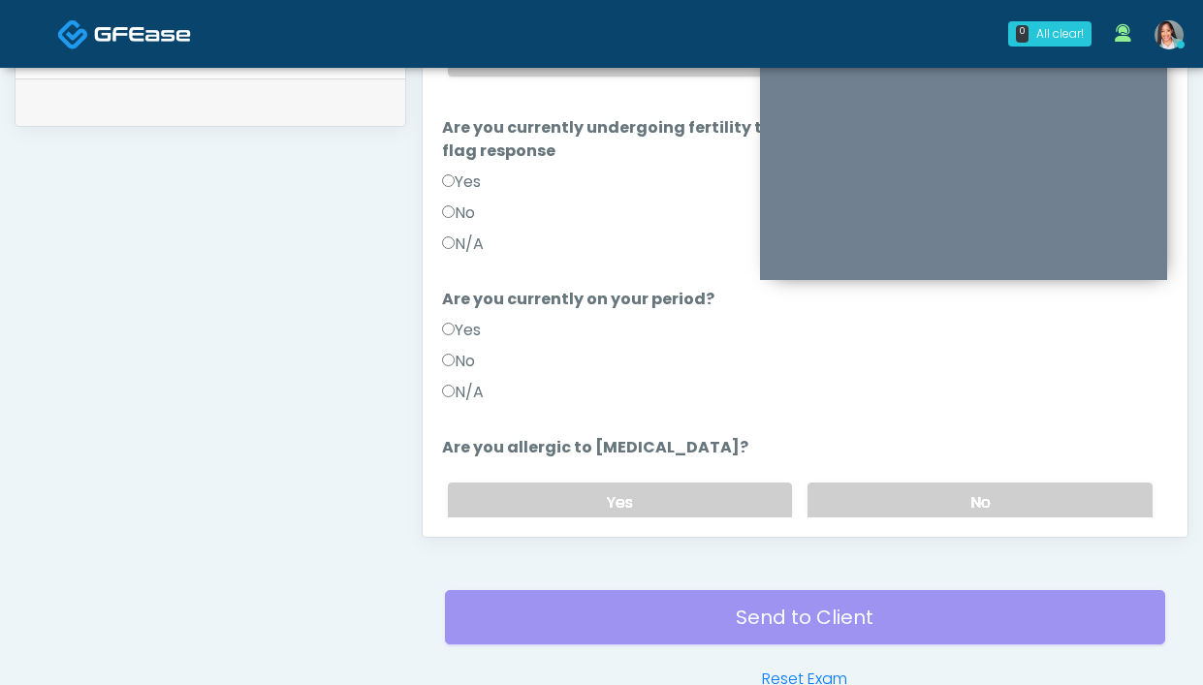
scroll to position [1055, 0]
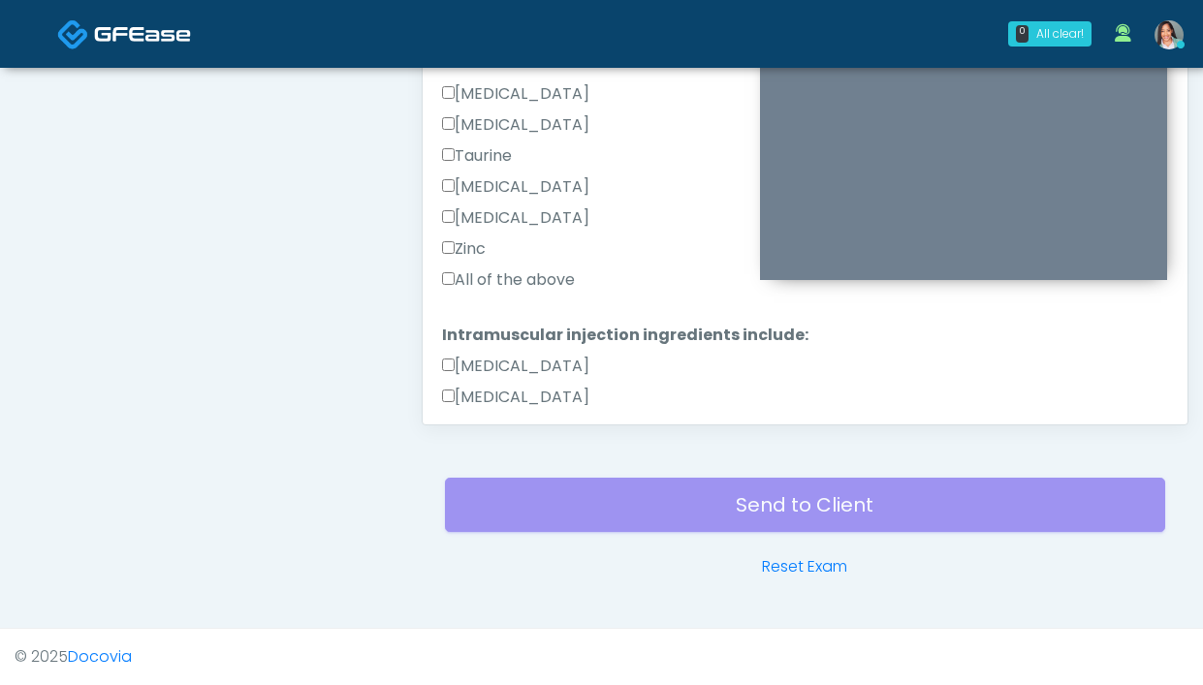
click at [509, 276] on label "All of the above" at bounding box center [508, 280] width 133 height 23
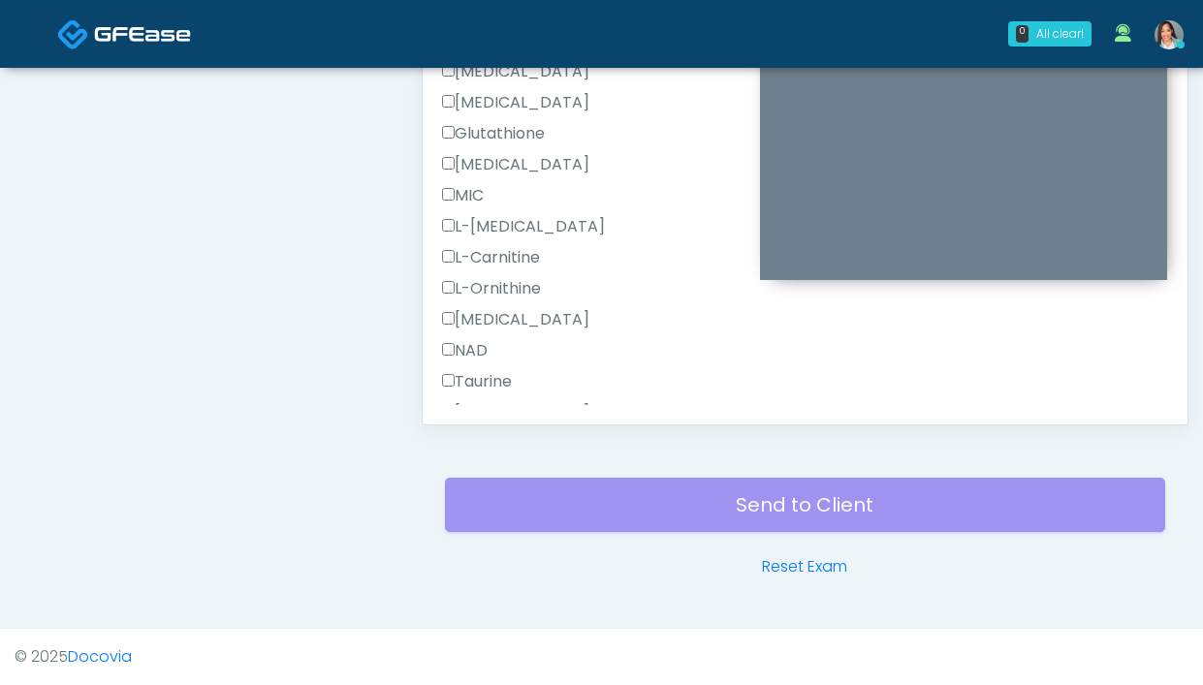
scroll to position [1227, 0]
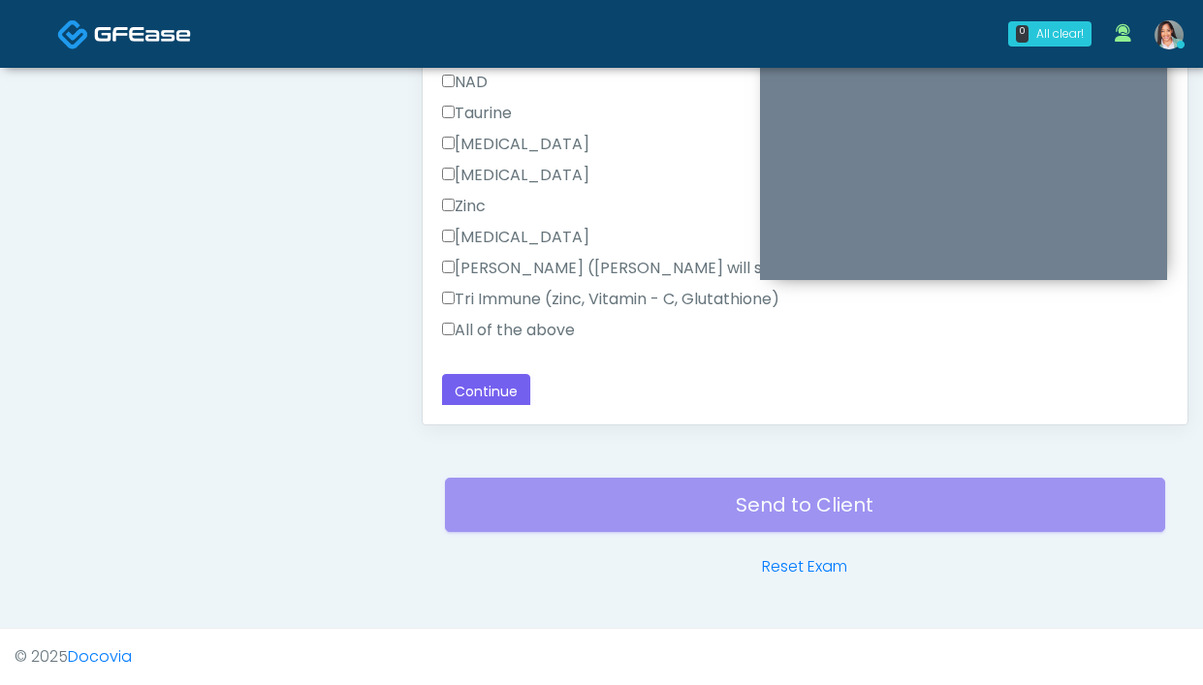
click at [529, 337] on label "All of the above" at bounding box center [508, 330] width 133 height 23
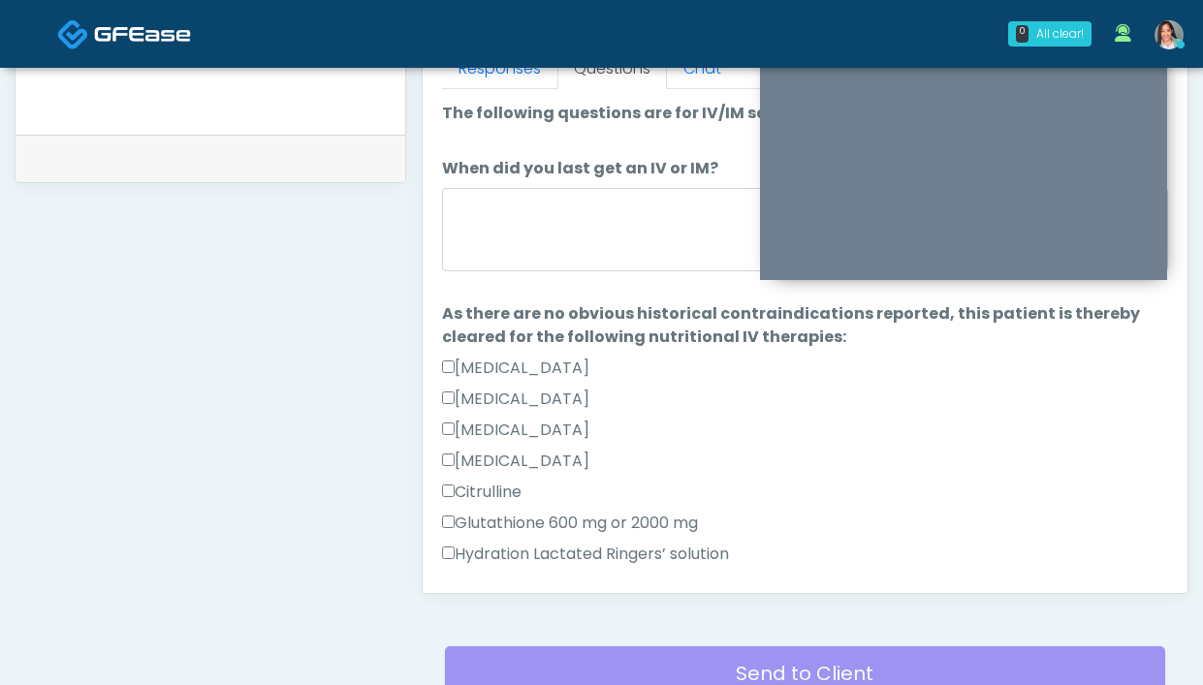
scroll to position [874, 0]
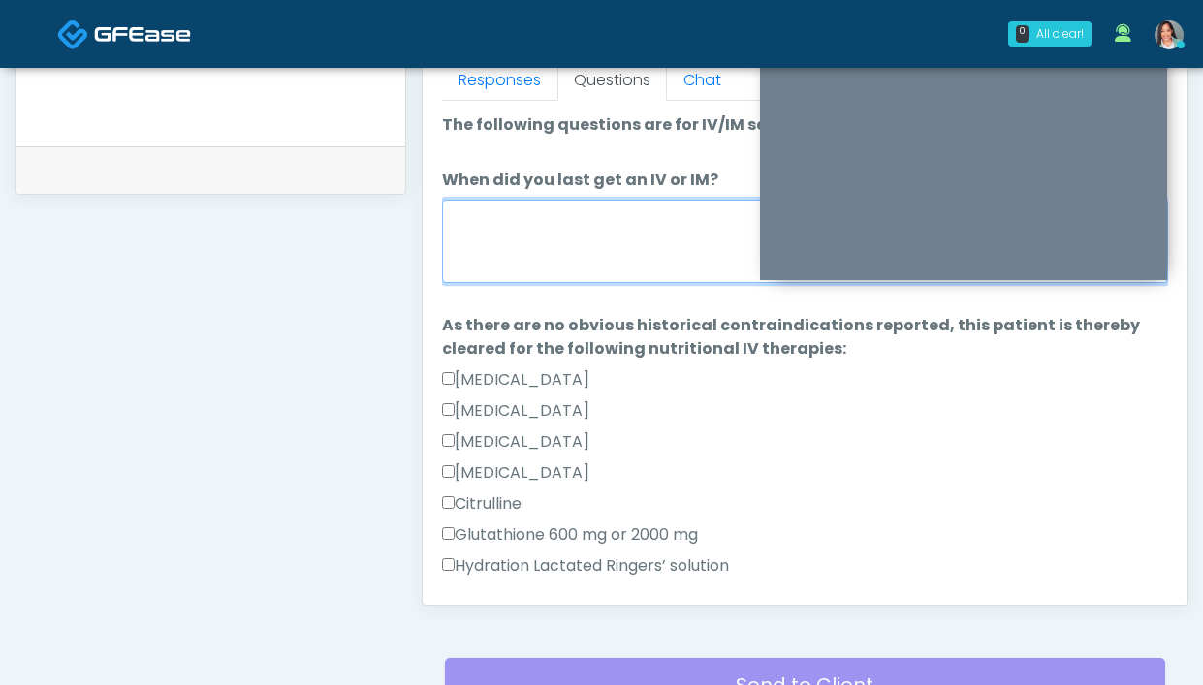
click at [594, 217] on textarea "When did you last get an IV or IM?" at bounding box center [805, 241] width 726 height 83
click at [613, 228] on textarea "When did you last get an IV or IM?" at bounding box center [805, 241] width 726 height 83
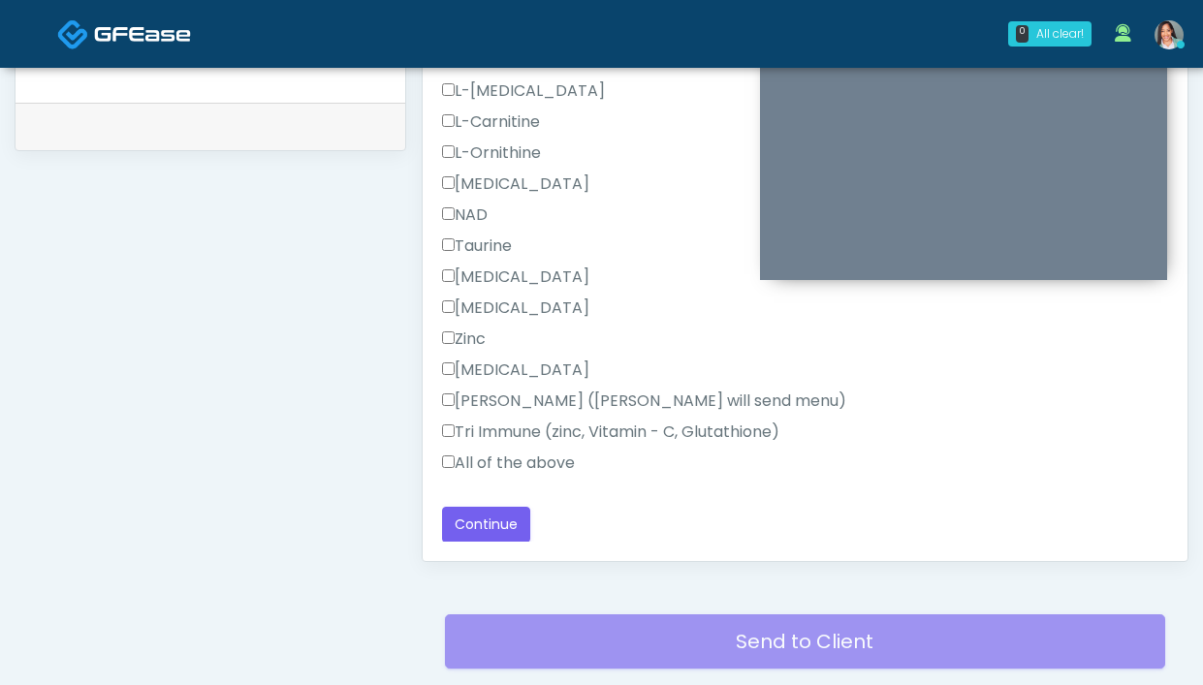
scroll to position [1026, 0]
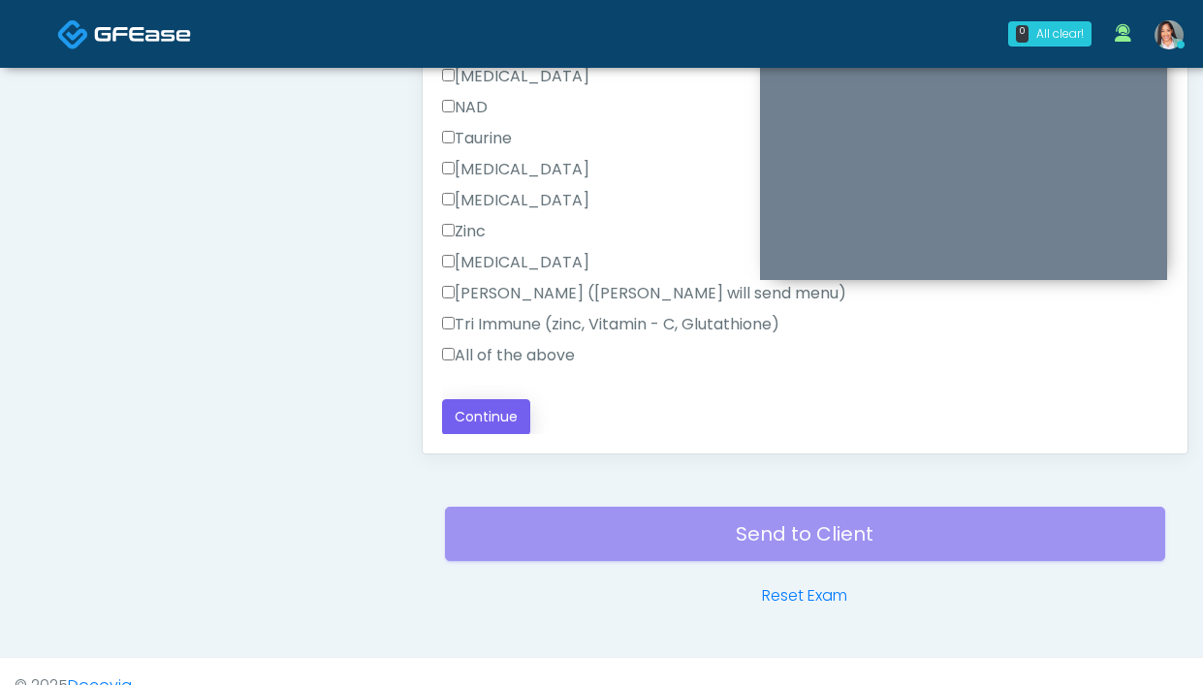
type textarea "**********"
click at [520, 428] on button "Continue" at bounding box center [486, 417] width 88 height 36
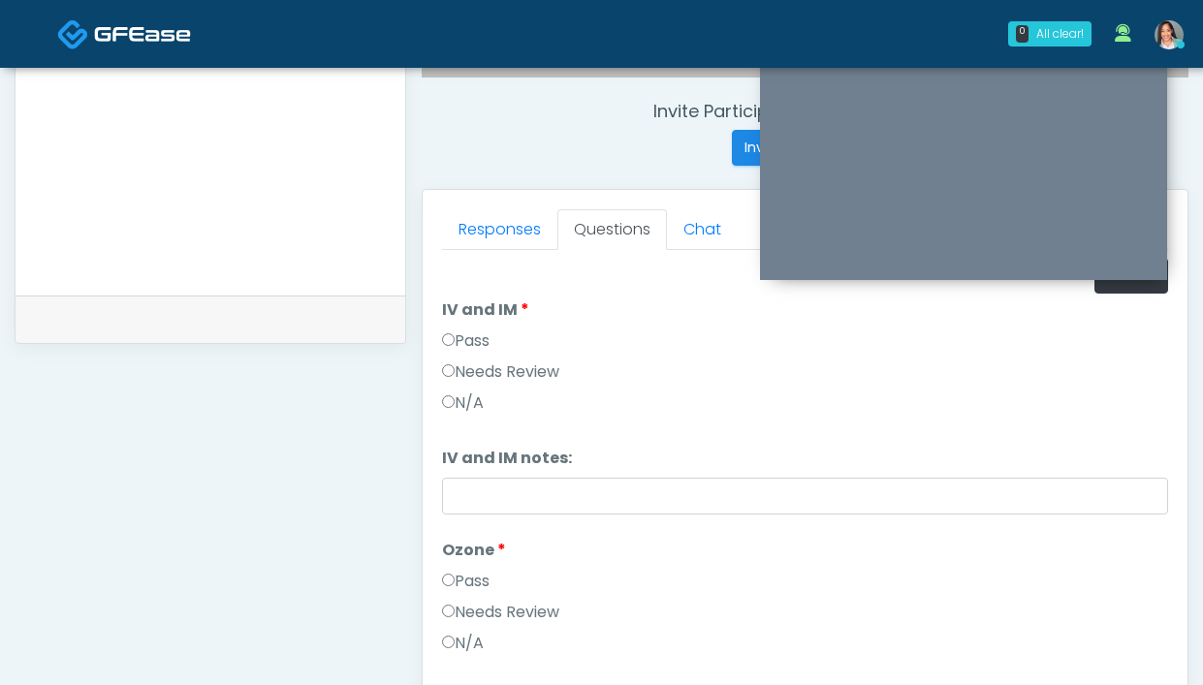
scroll to position [499, 0]
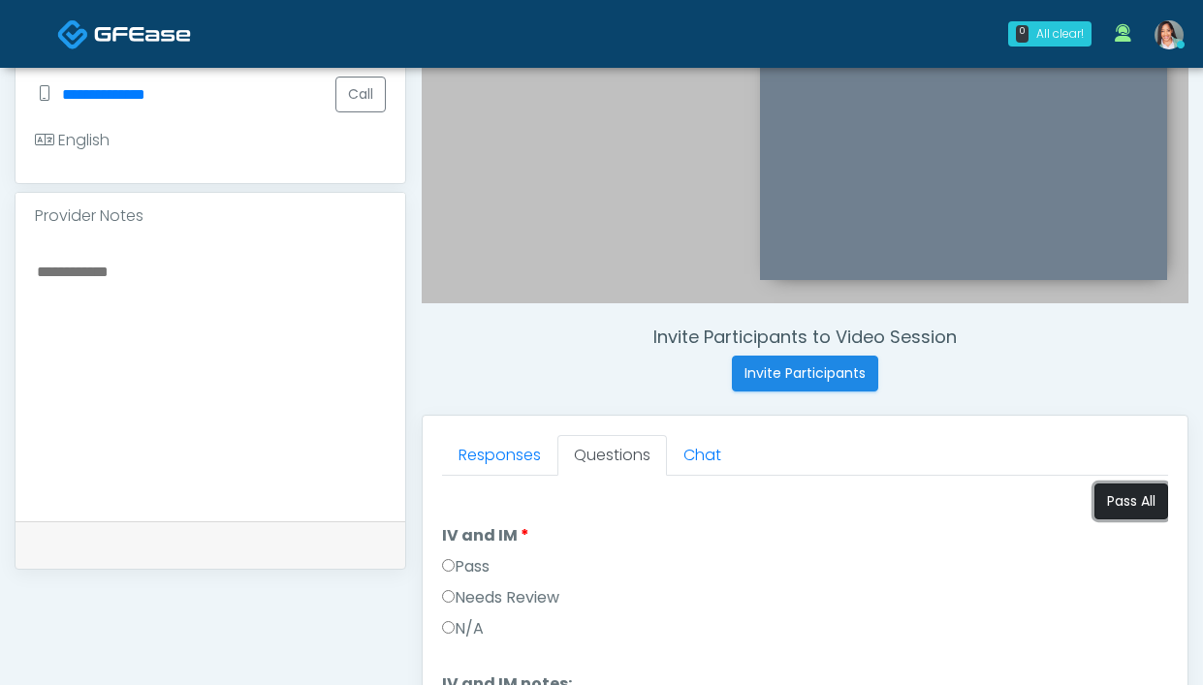
click at [1111, 504] on button "Pass All" at bounding box center [1131, 502] width 74 height 36
click at [505, 452] on link "Responses" at bounding box center [499, 455] width 115 height 41
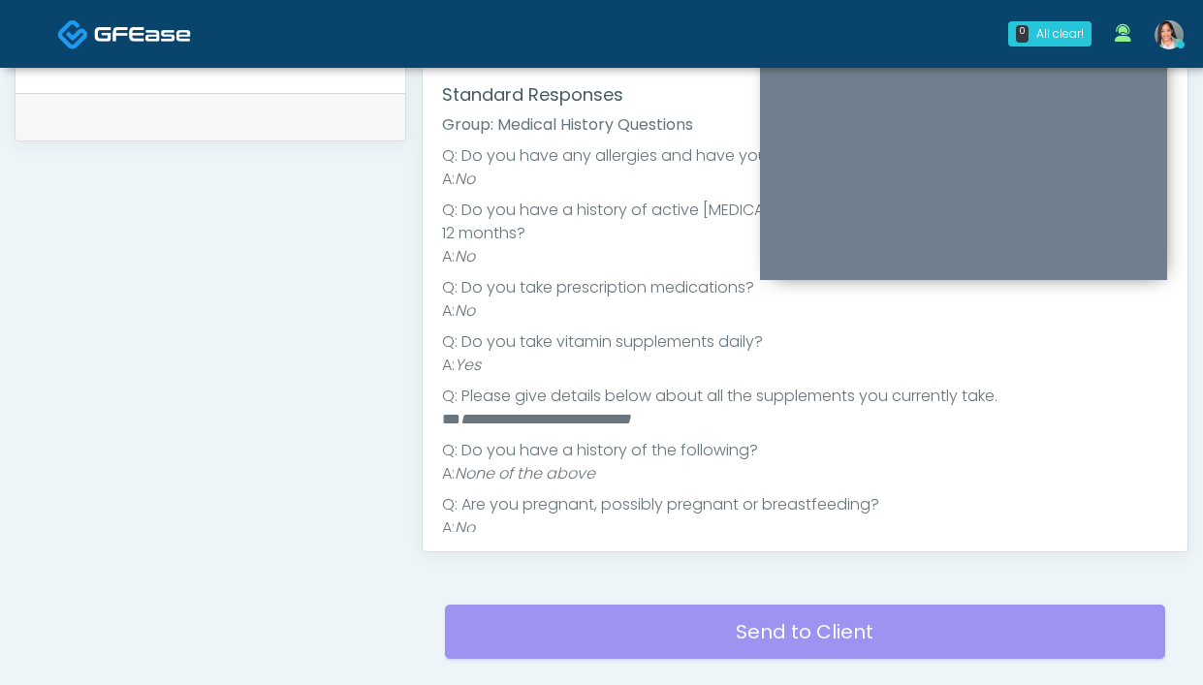
scroll to position [713, 0]
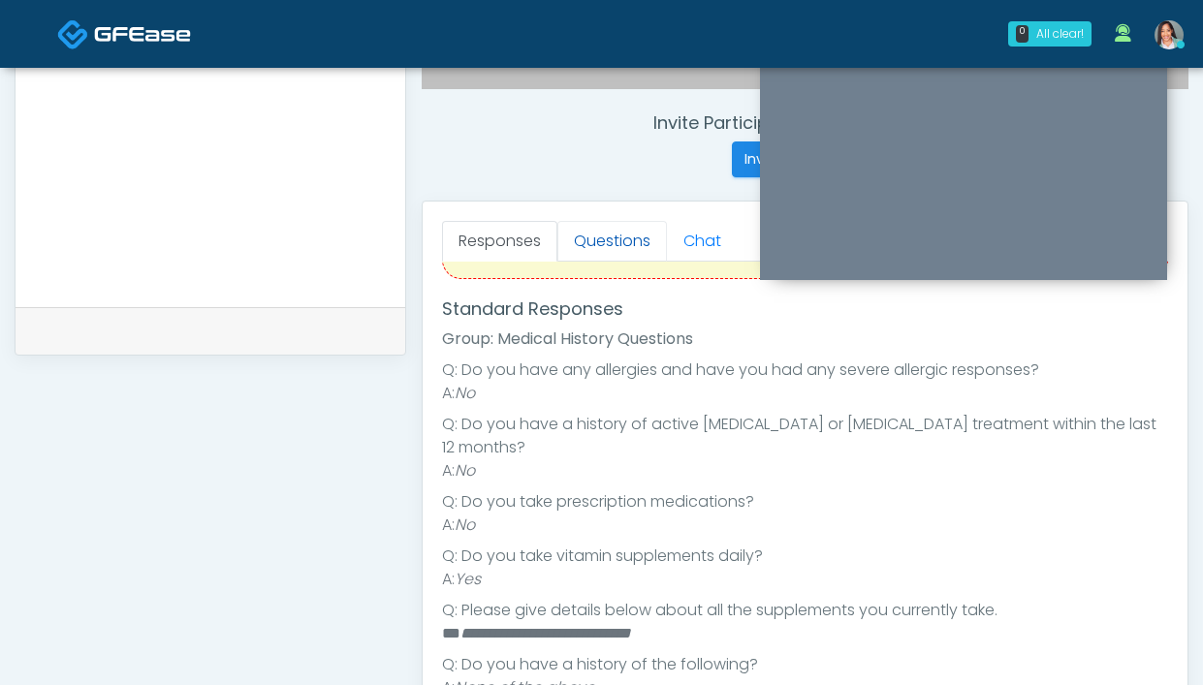
click at [617, 243] on link "Questions" at bounding box center [612, 241] width 110 height 41
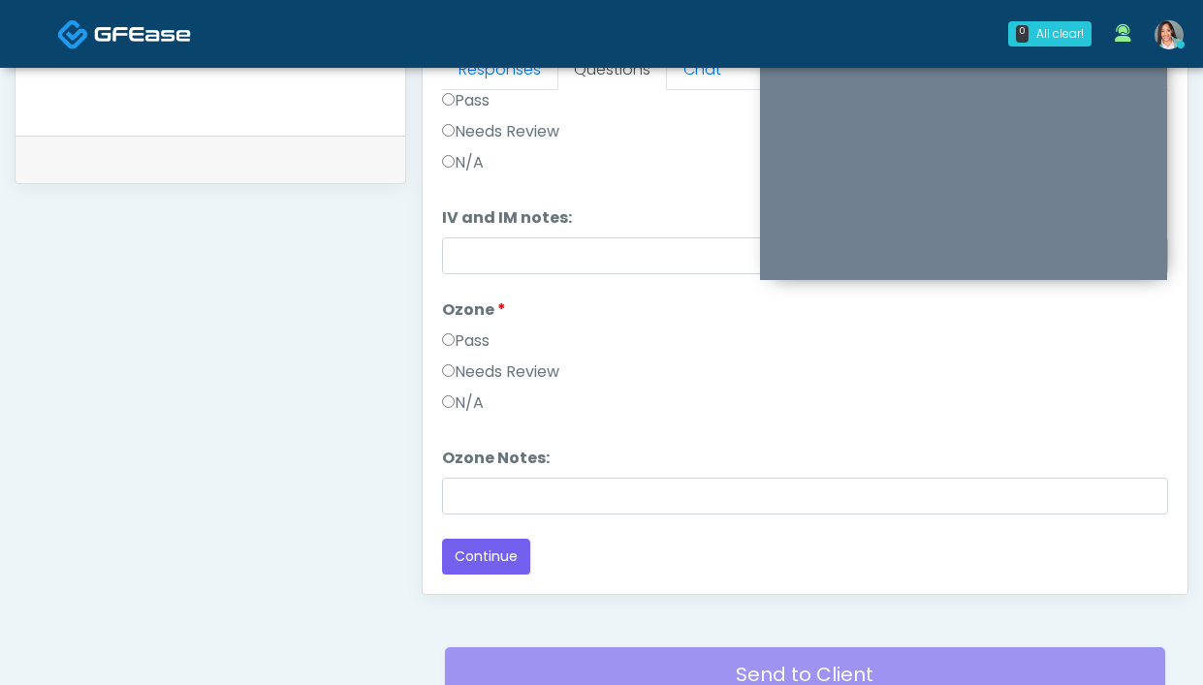
scroll to position [1055, 0]
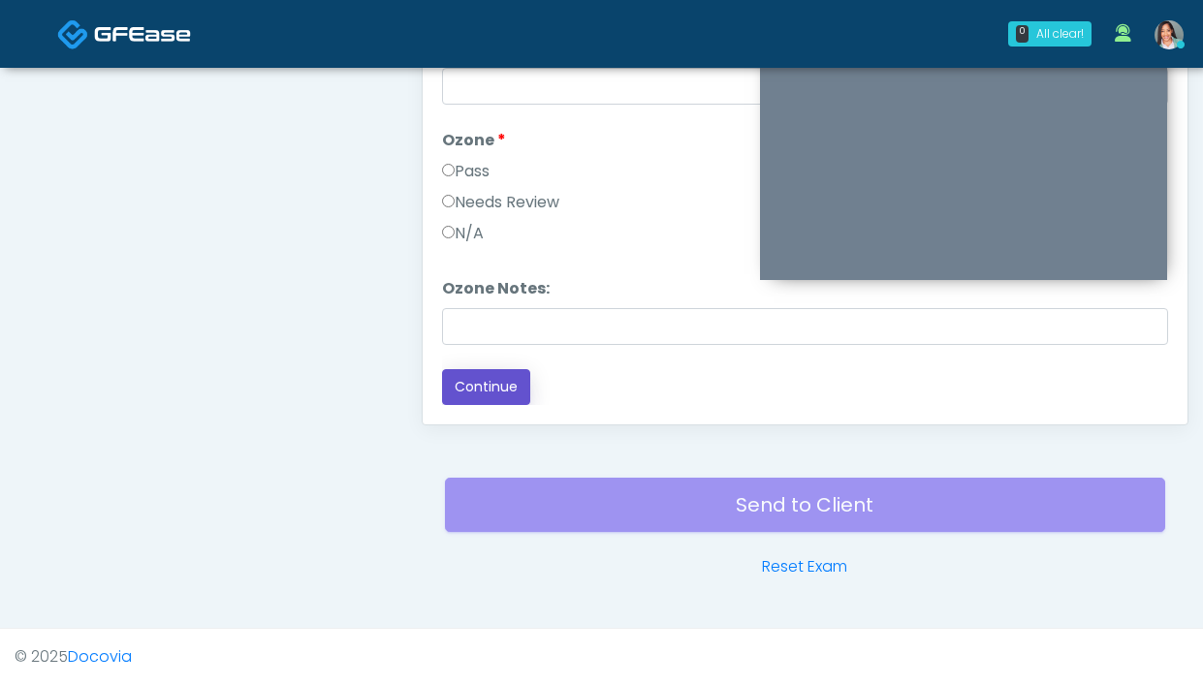
click at [449, 397] on button "Continue" at bounding box center [486, 387] width 88 height 36
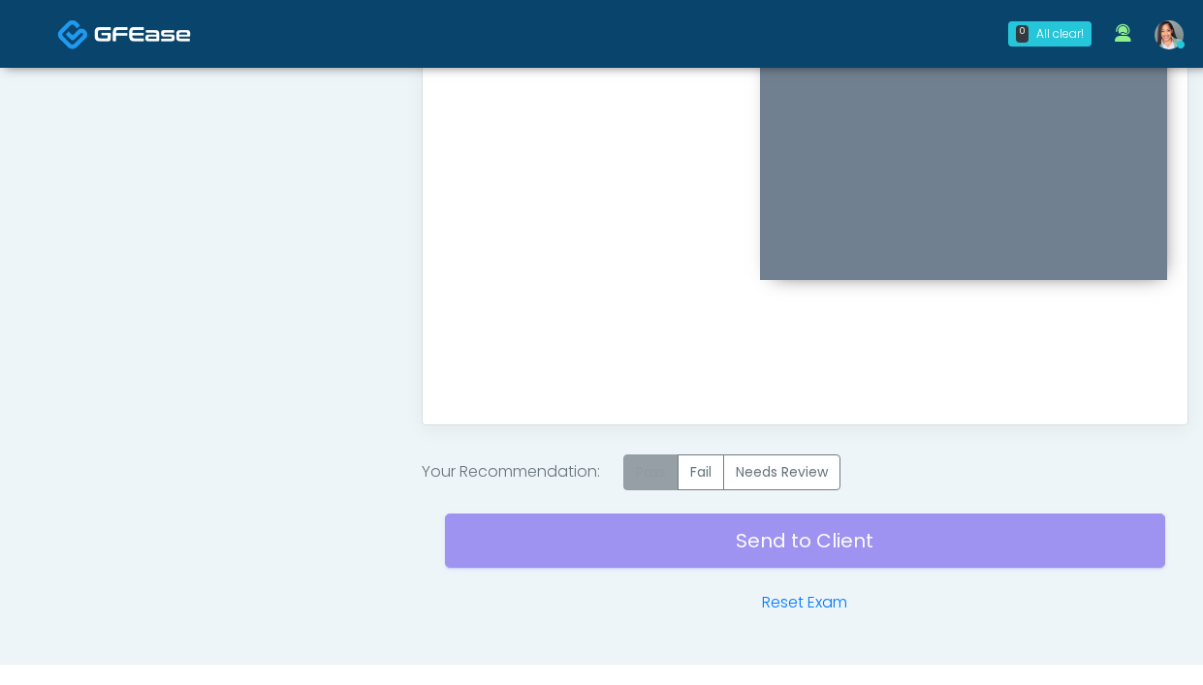
scroll to position [0, 0]
click at [654, 480] on label "Pass" at bounding box center [650, 473] width 55 height 36
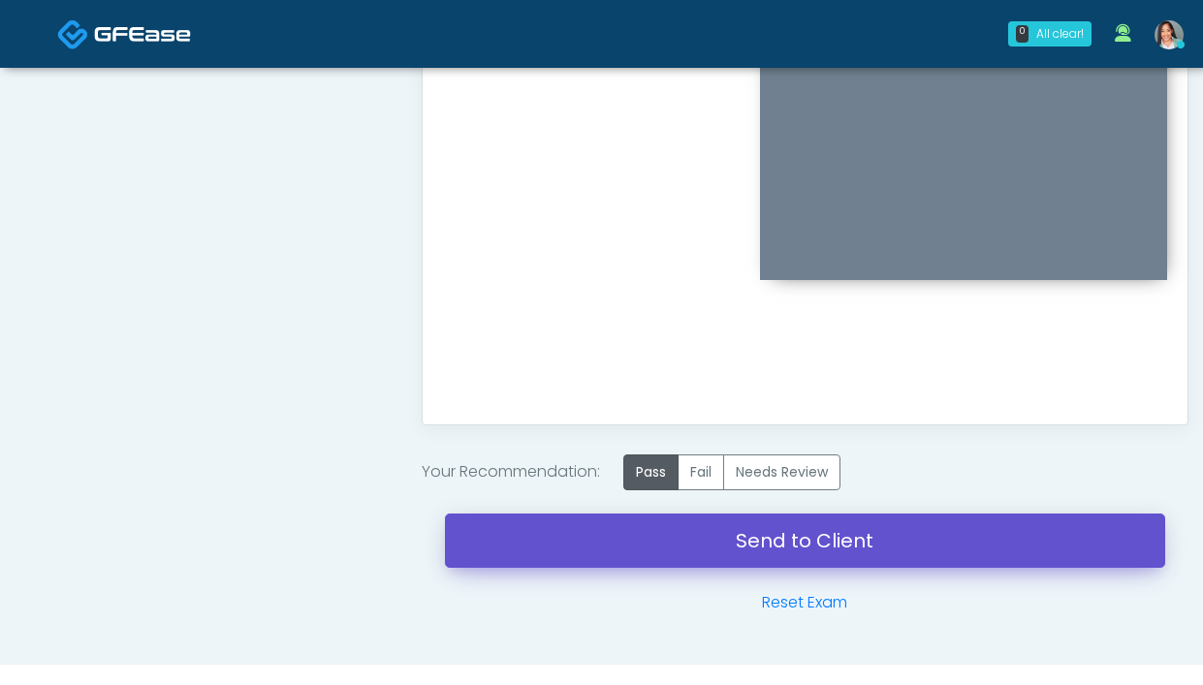
click at [634, 542] on link "Send to Client" at bounding box center [805, 541] width 720 height 54
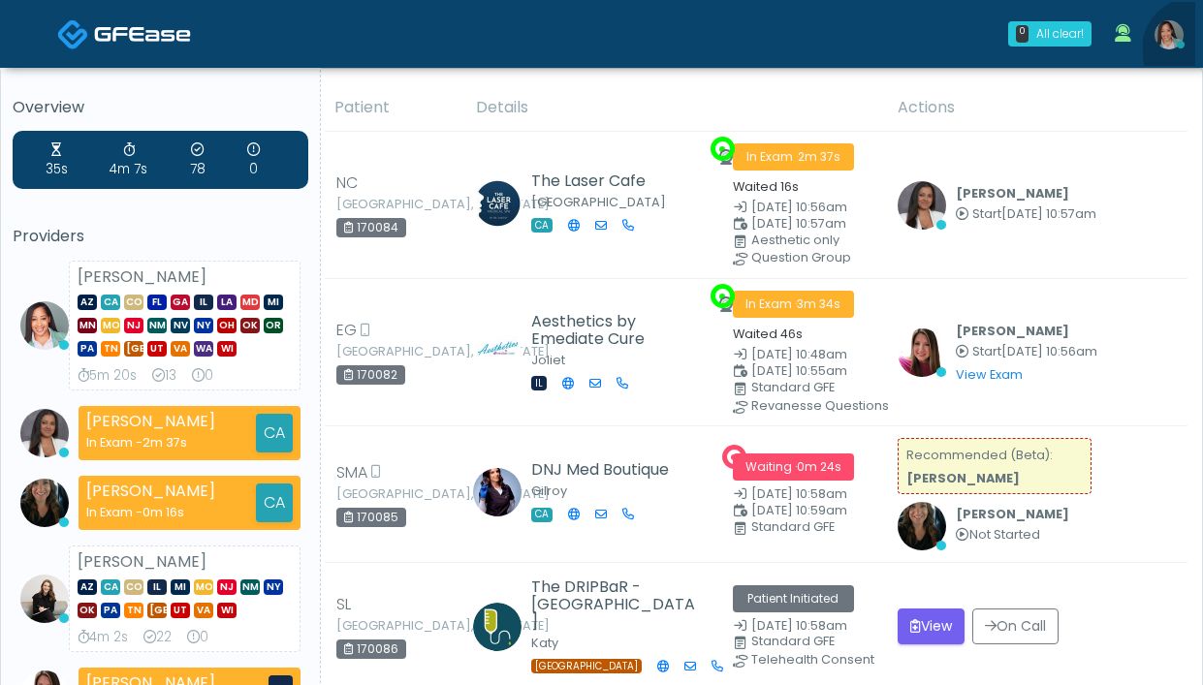
click at [1194, 49] on link at bounding box center [1169, 34] width 52 height 64
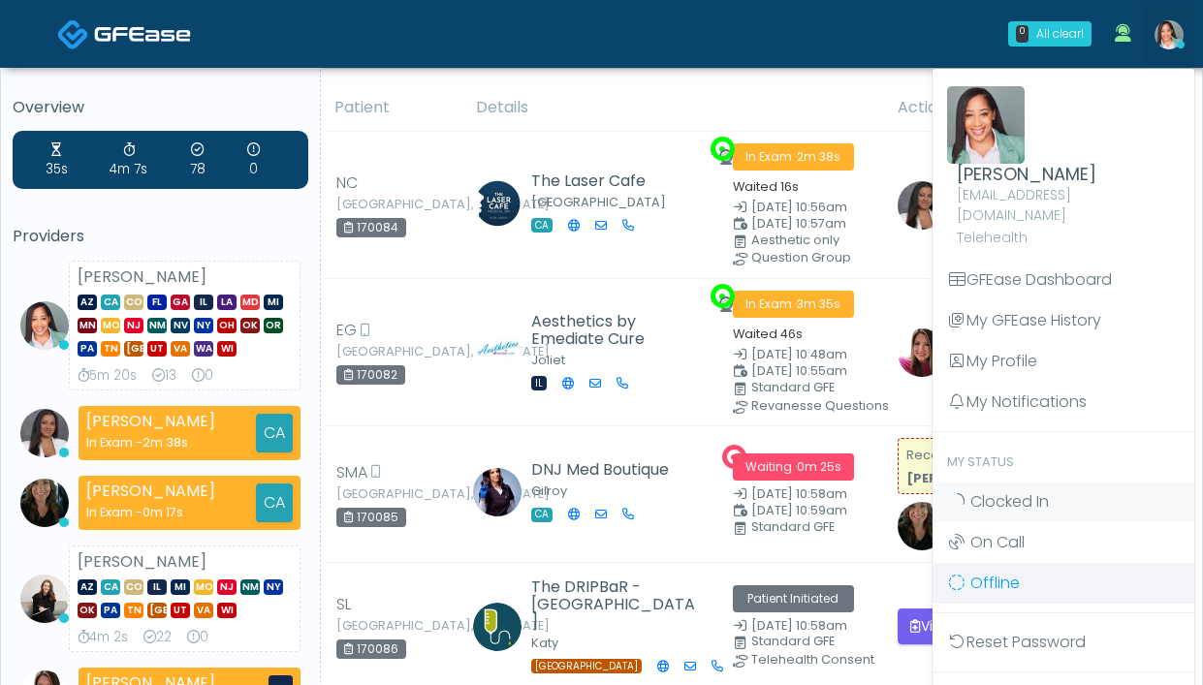
click at [1026, 570] on link "Offline" at bounding box center [1064, 583] width 262 height 41
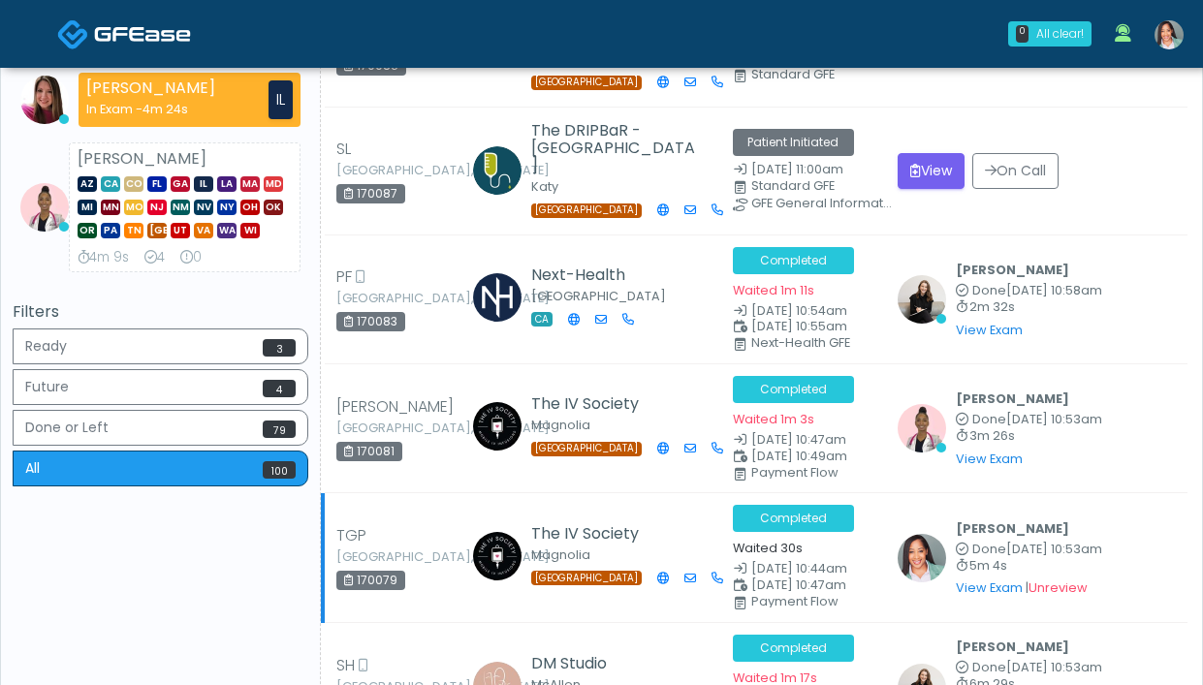
scroll to position [693, 0]
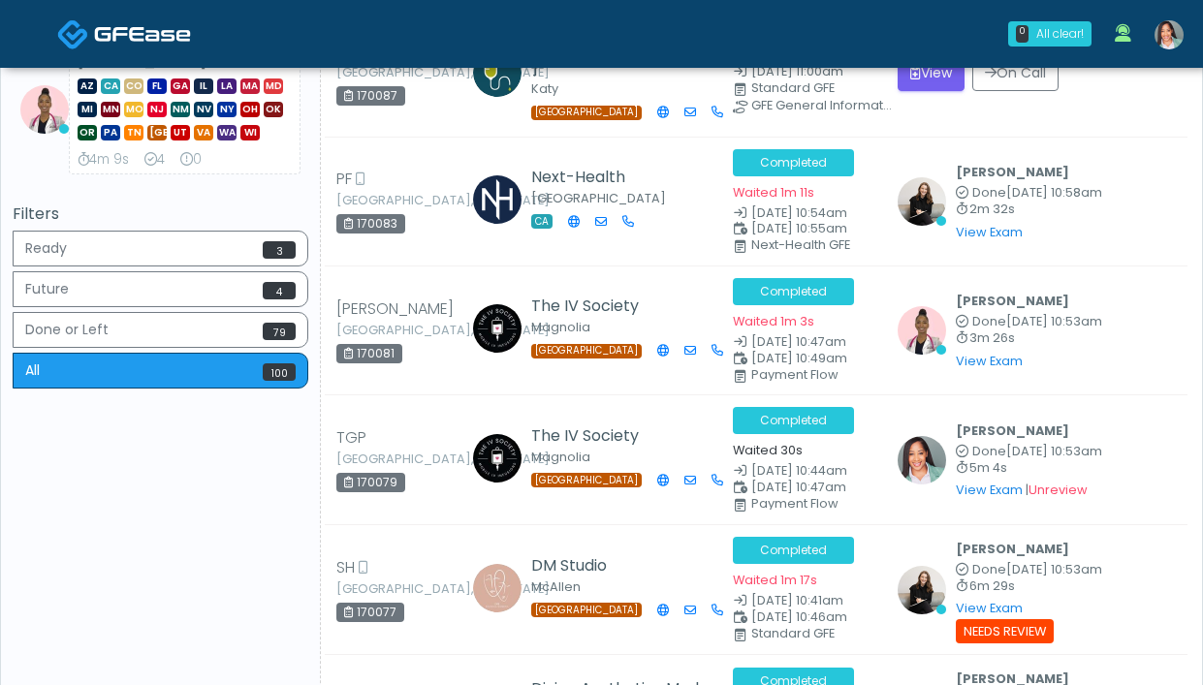
click at [979, 482] on link "View Exam" at bounding box center [989, 490] width 67 height 16
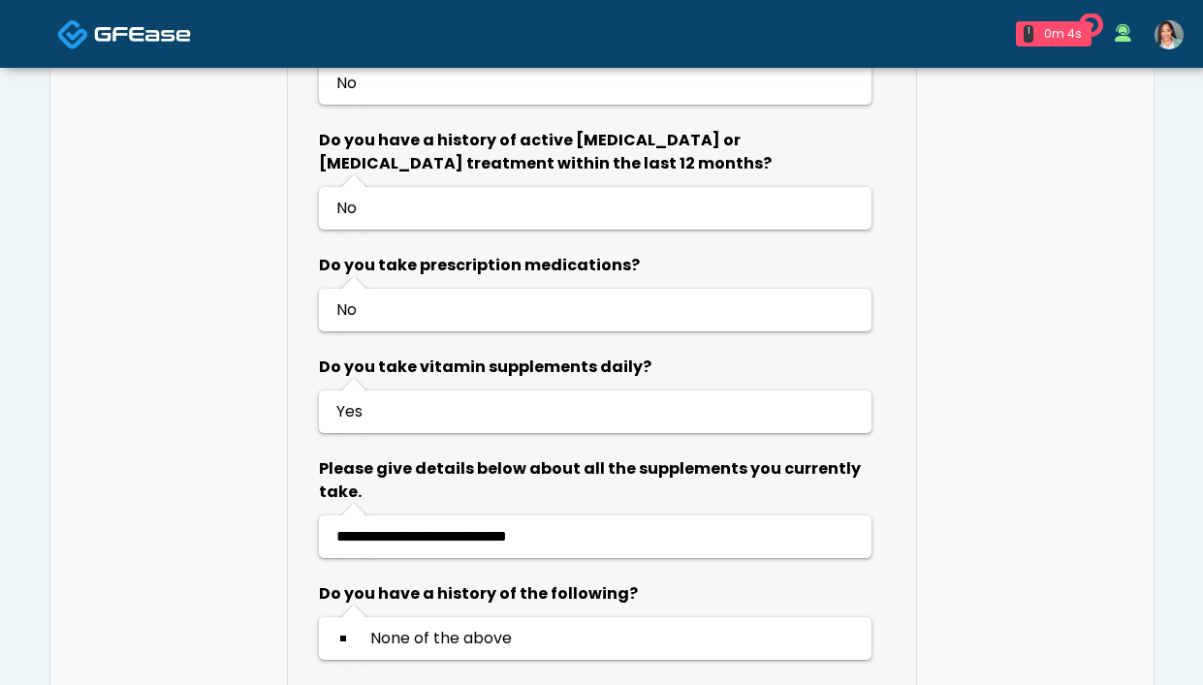
scroll to position [1344, 0]
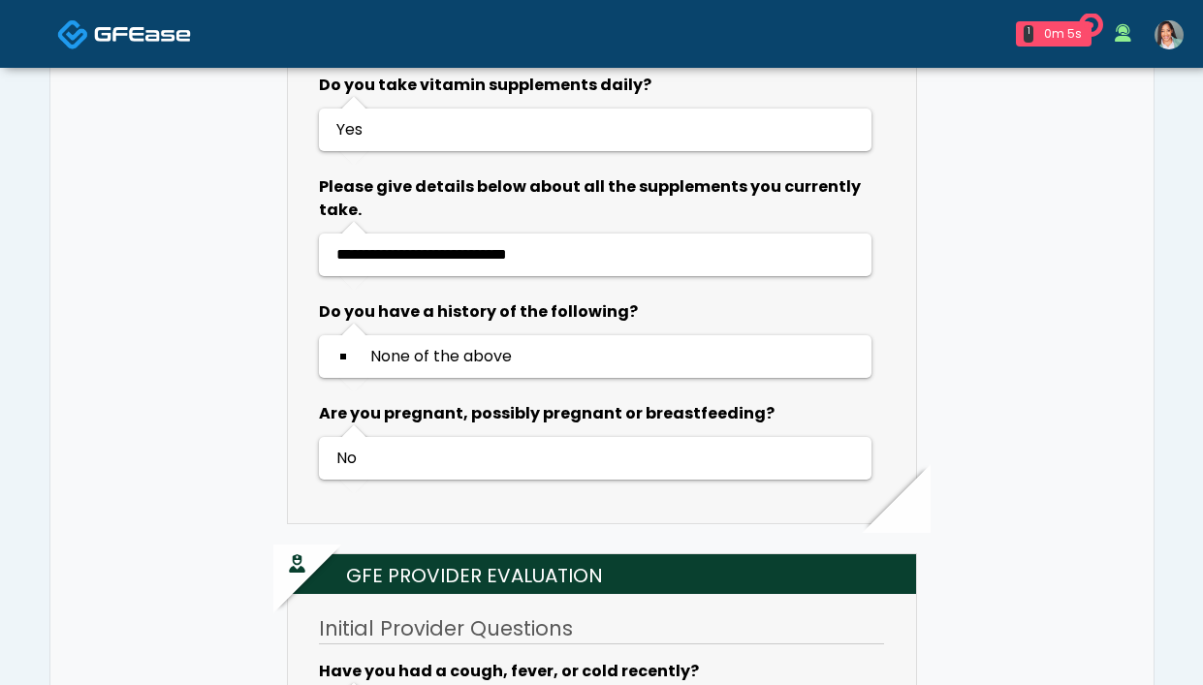
click at [1159, 28] on img at bounding box center [1169, 34] width 29 height 29
